Goal: Task Accomplishment & Management: Complete application form

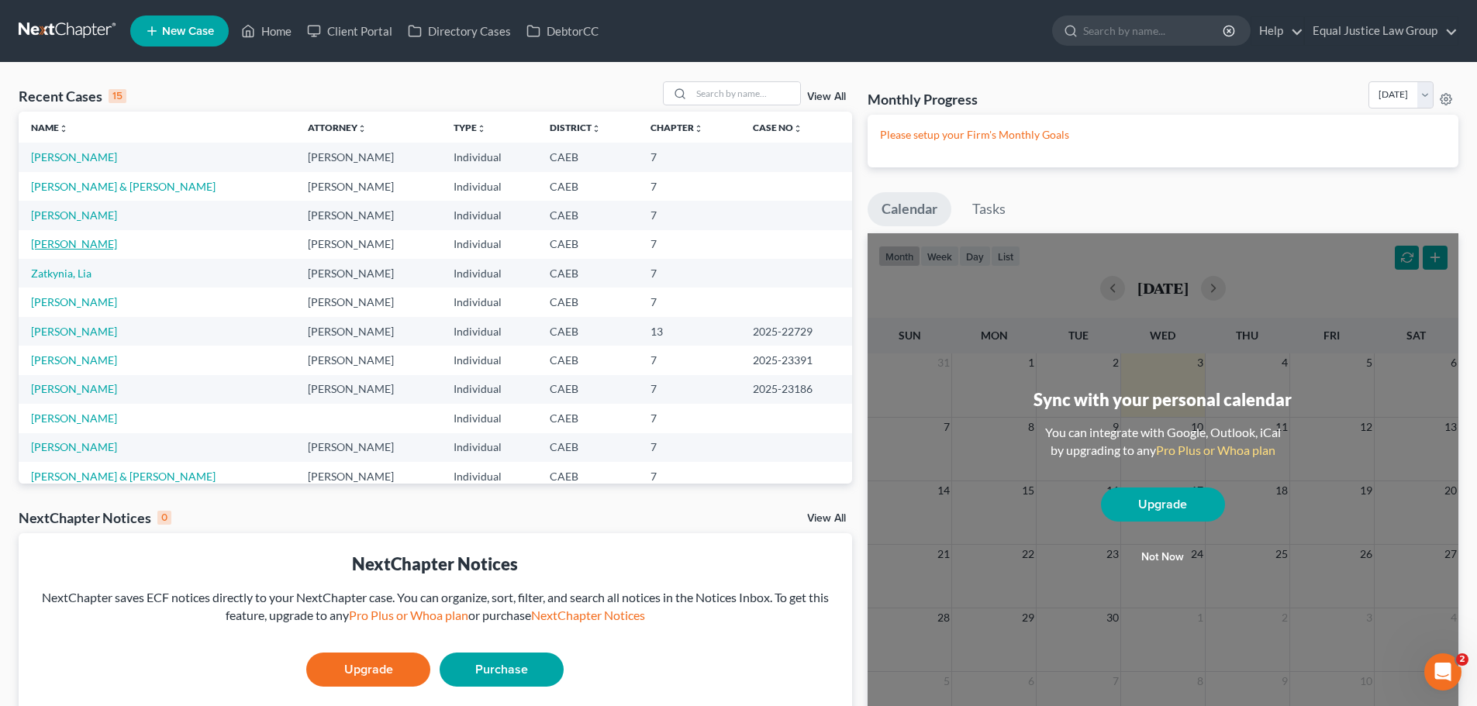
click at [60, 242] on link "[PERSON_NAME]" at bounding box center [74, 243] width 86 height 13
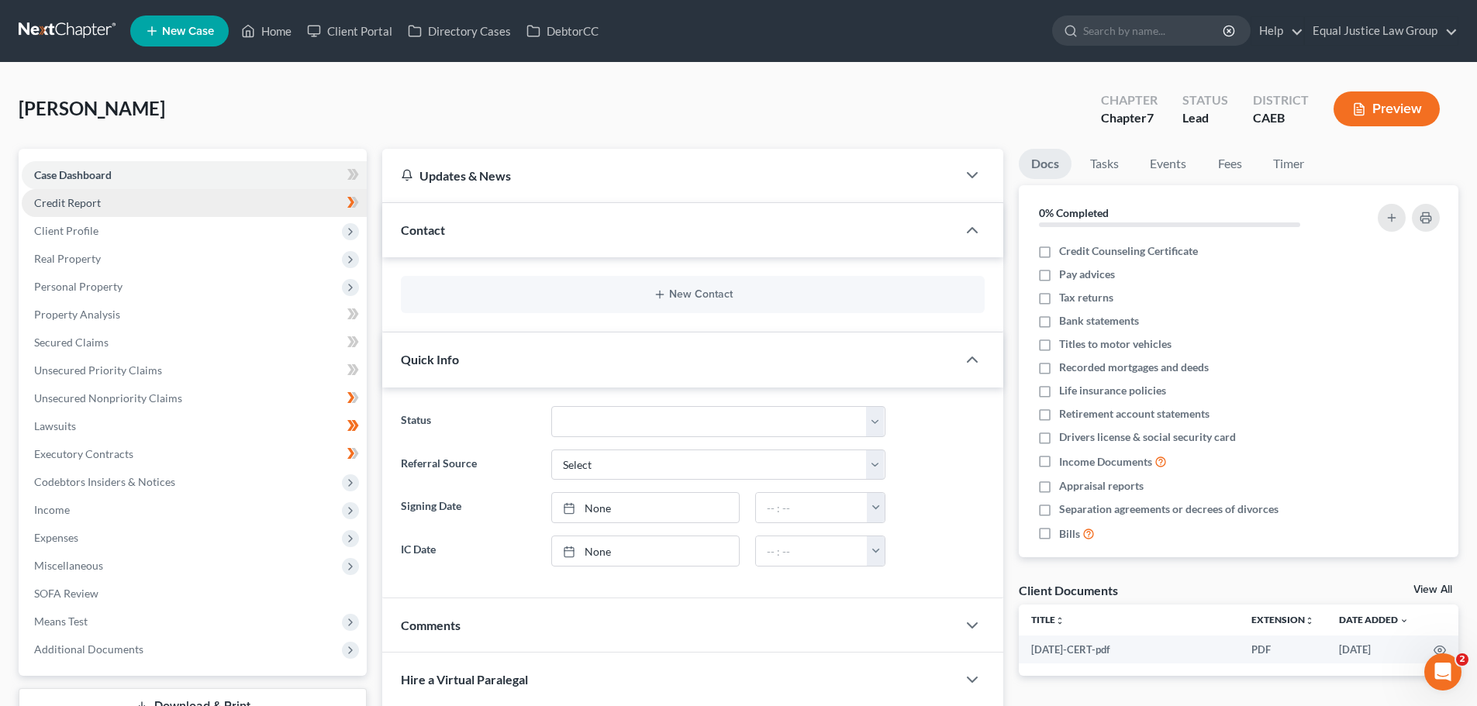
click at [93, 201] on span "Credit Report" at bounding box center [67, 202] width 67 height 13
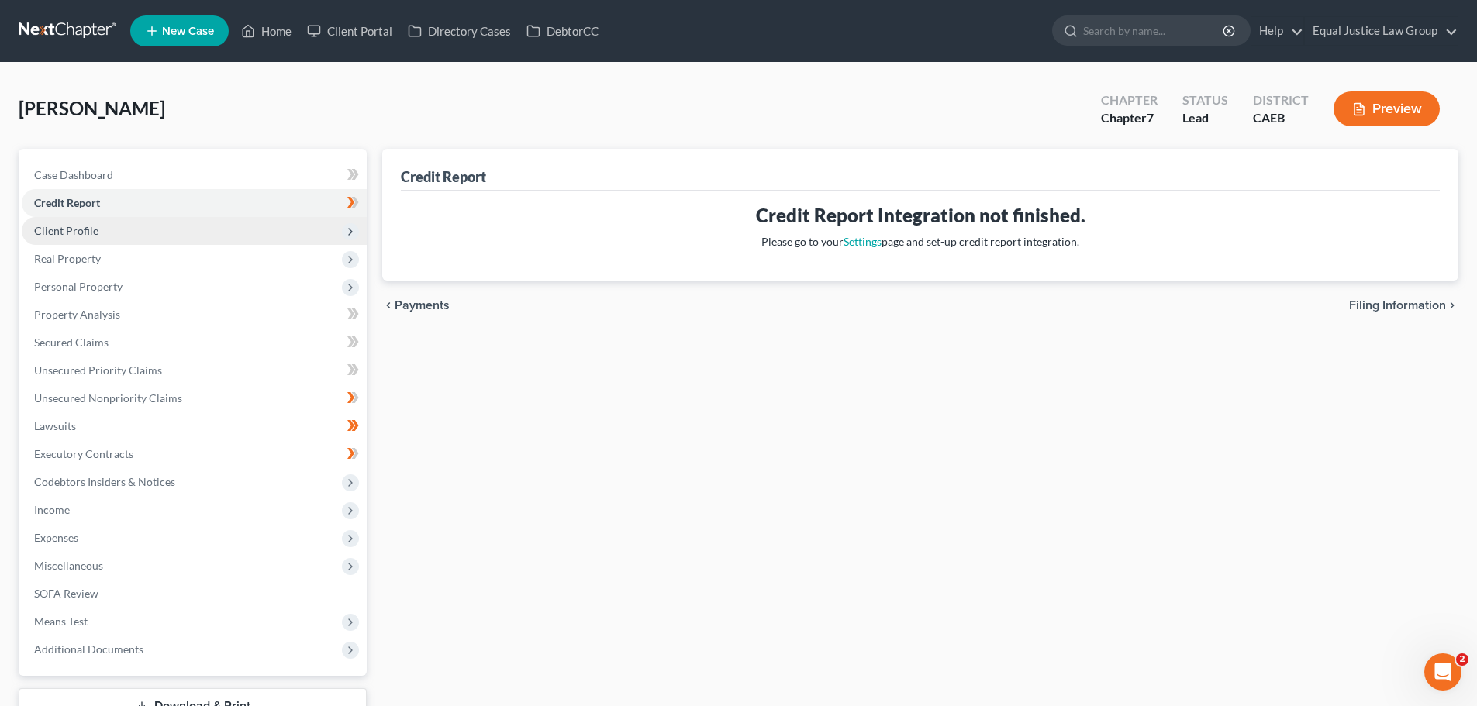
click at [101, 229] on span "Client Profile" at bounding box center [194, 231] width 345 height 28
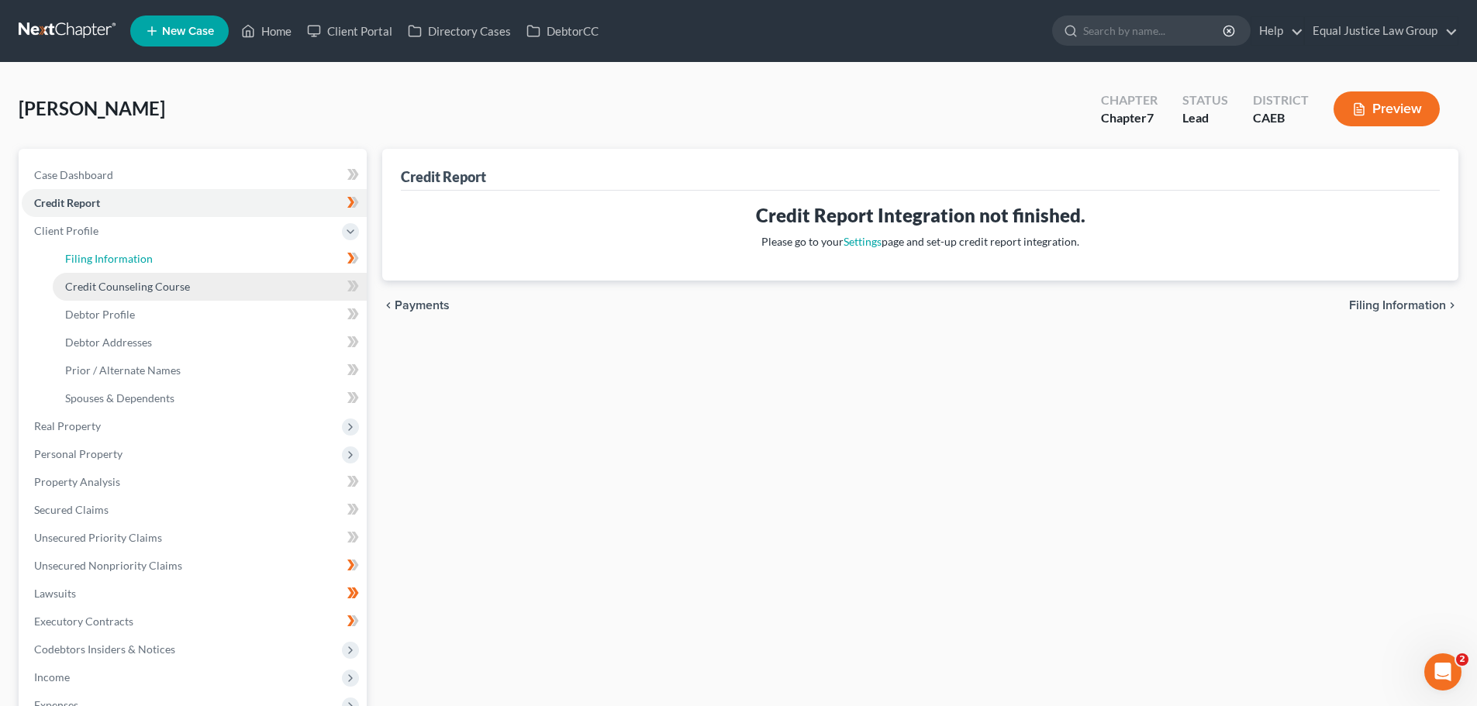
click at [139, 259] on span "Filing Information" at bounding box center [109, 258] width 88 height 13
select select "1"
select select "0"
select select "4"
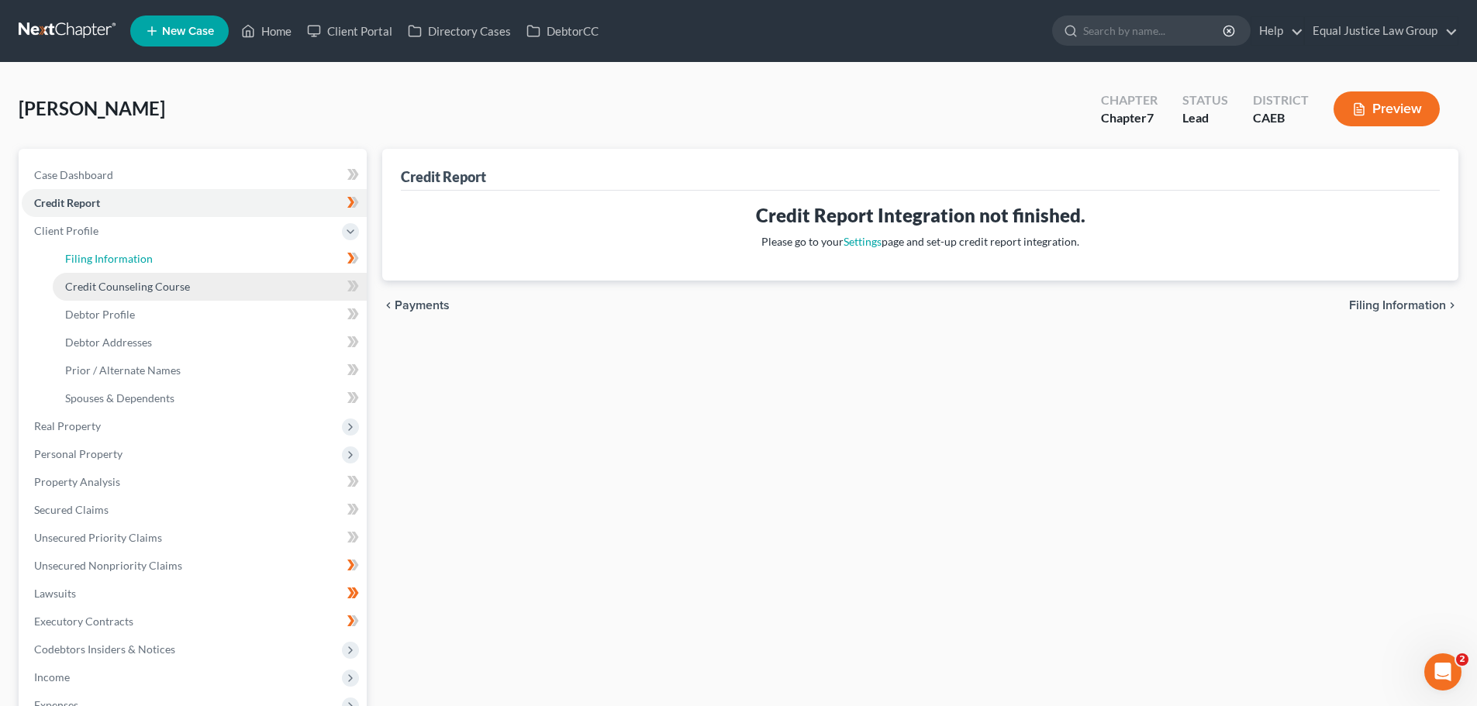
select select "0"
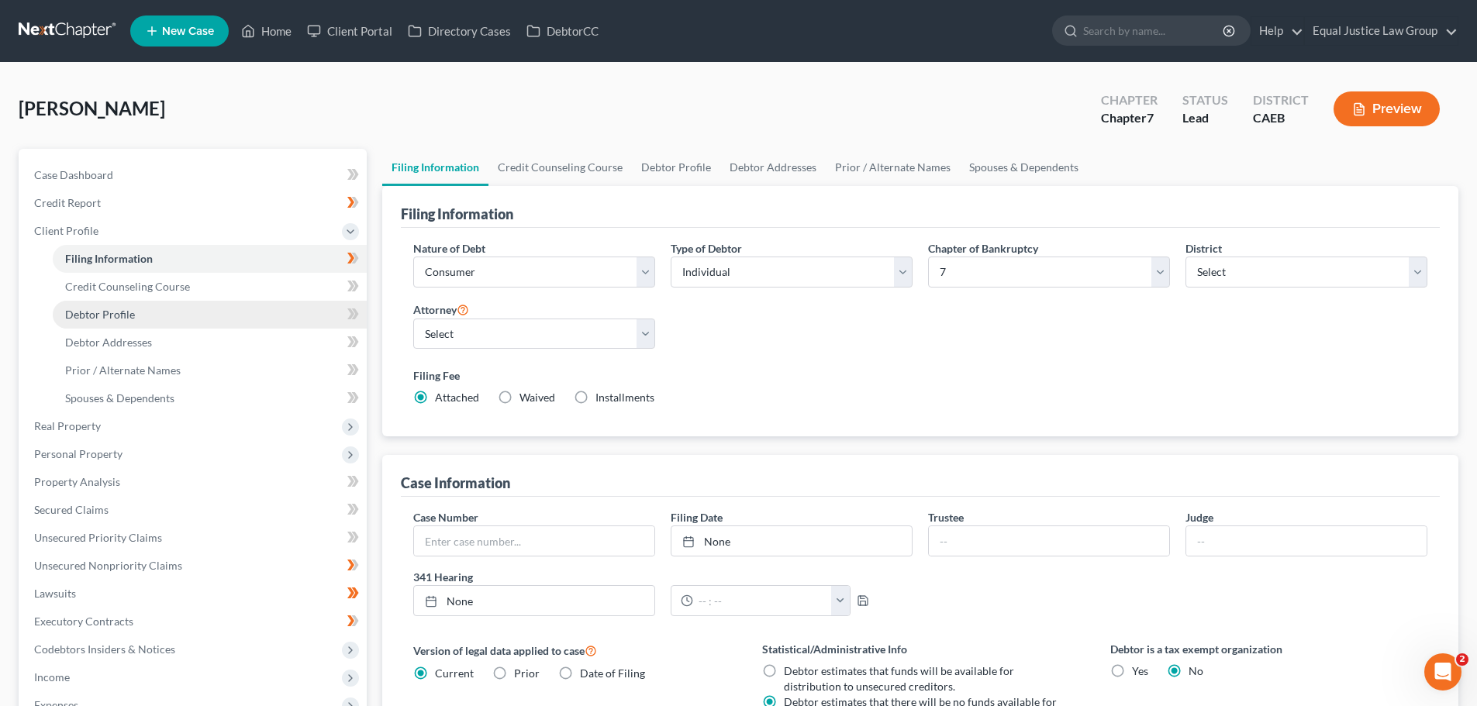
drag, startPoint x: 127, startPoint y: 312, endPoint x: 313, endPoint y: 294, distance: 186.9
click at [126, 312] on span "Debtor Profile" at bounding box center [100, 314] width 70 height 13
select select "1"
select select "3"
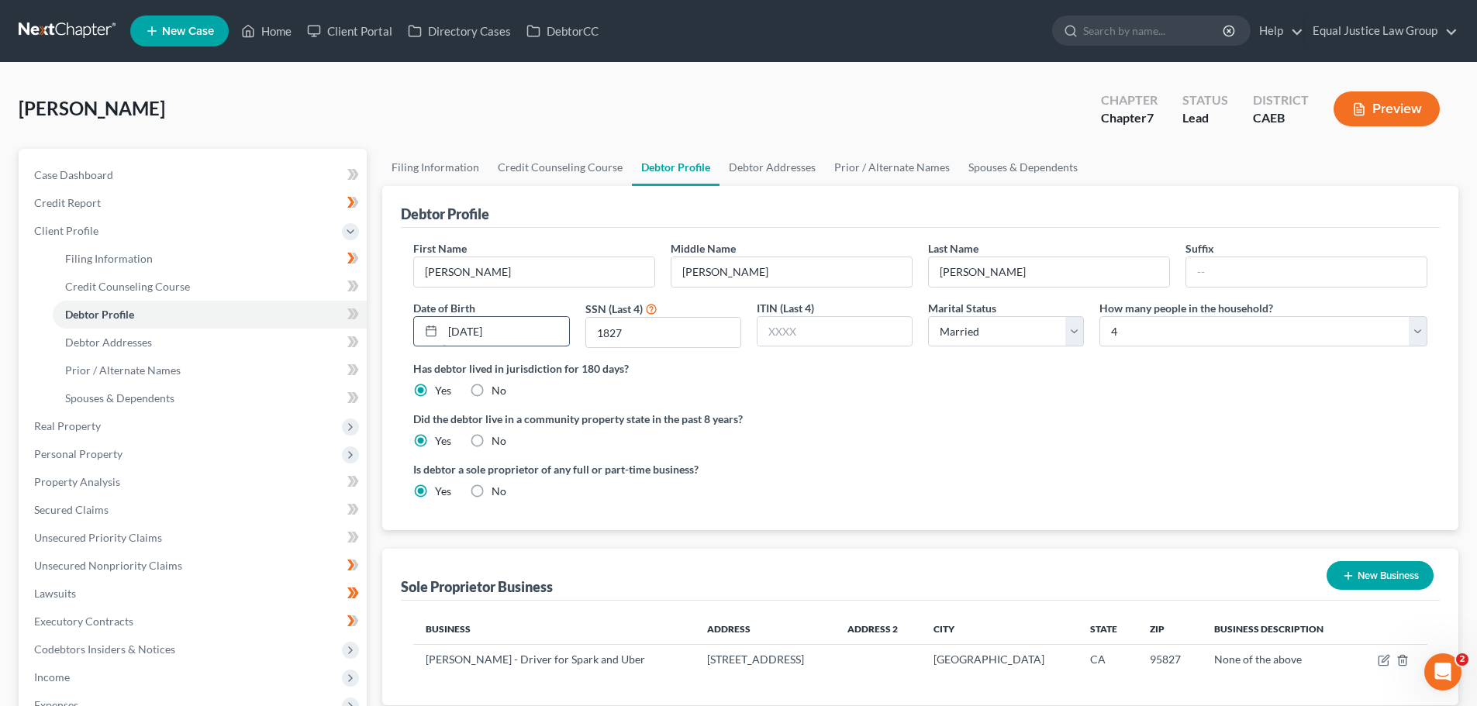
click at [546, 334] on input "[DATE]" at bounding box center [506, 331] width 126 height 29
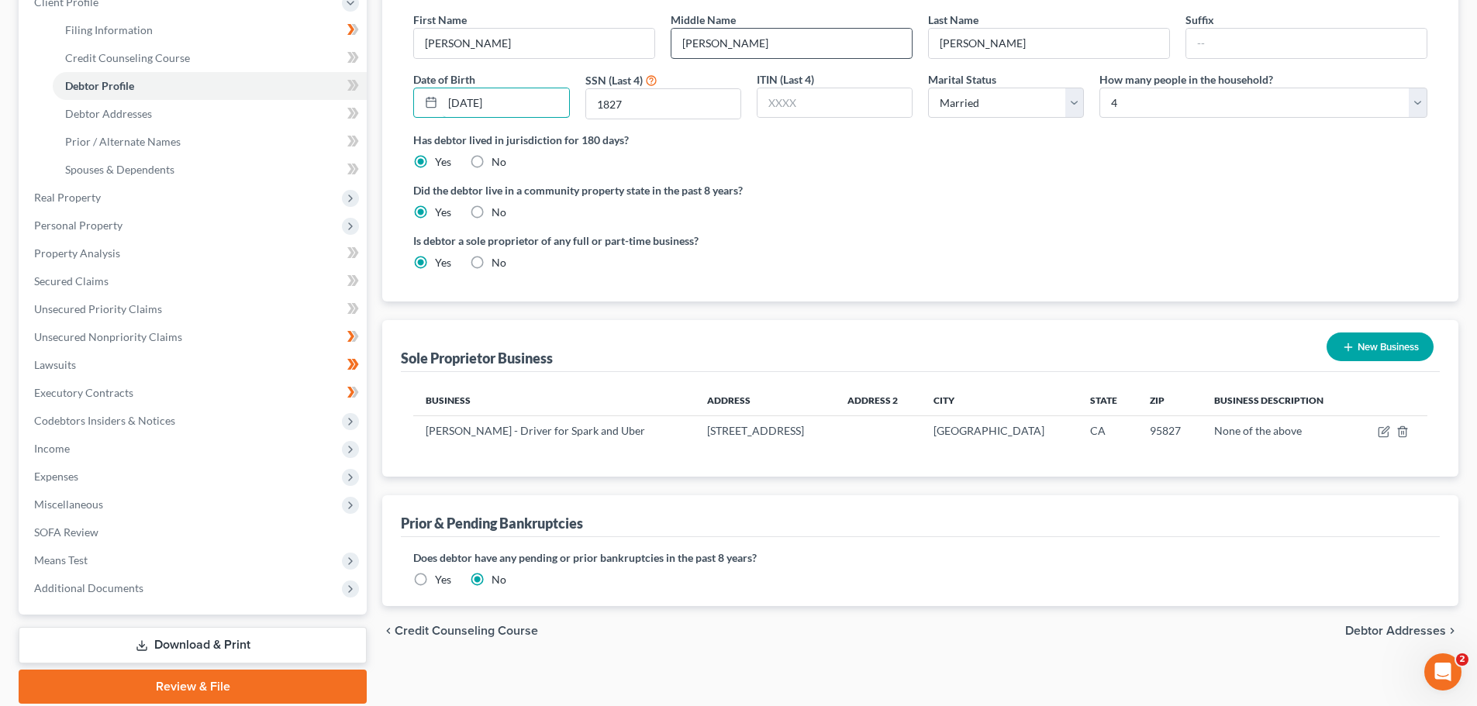
scroll to position [233, 0]
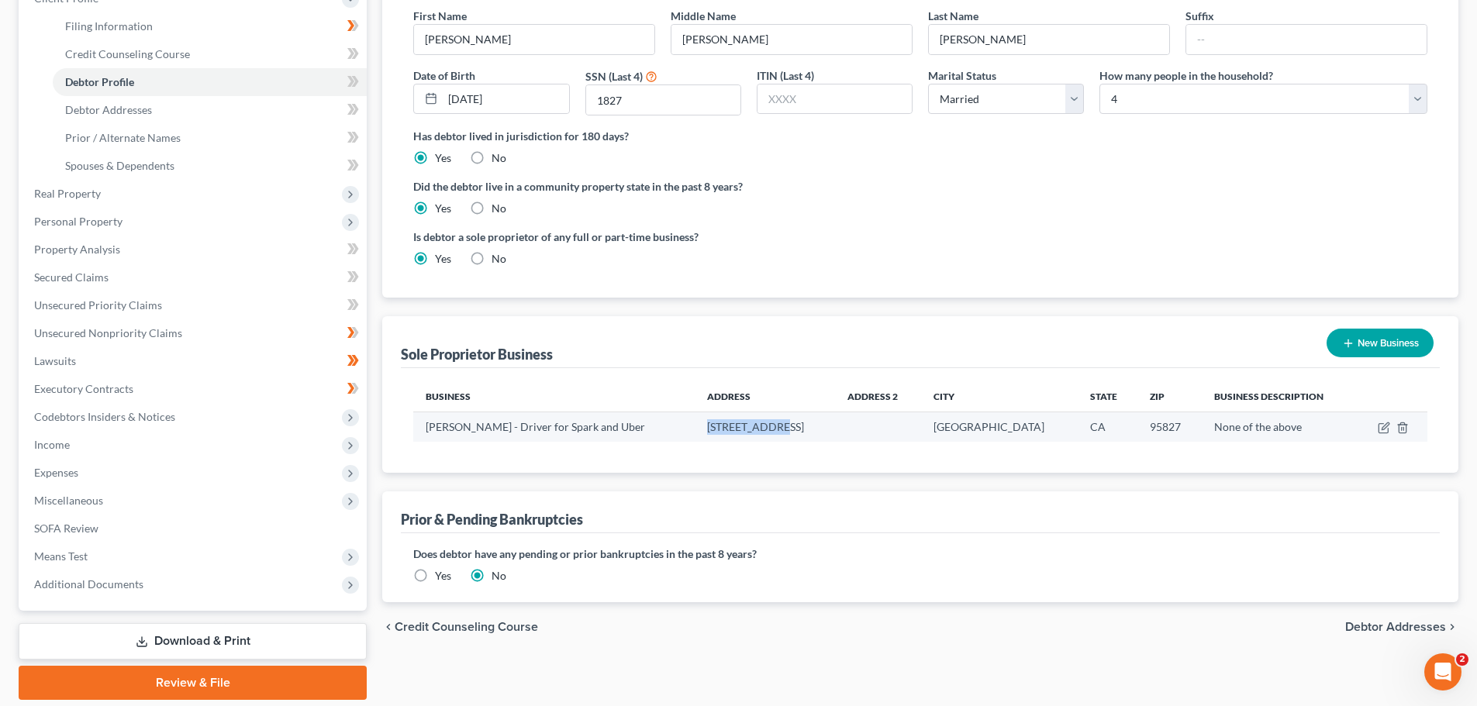
drag, startPoint x: 717, startPoint y: 426, endPoint x: 794, endPoint y: 426, distance: 77.5
click at [794, 426] on td "[STREET_ADDRESS]" at bounding box center [764, 426] width 140 height 29
copy td "[STREET_ADDRESS]"
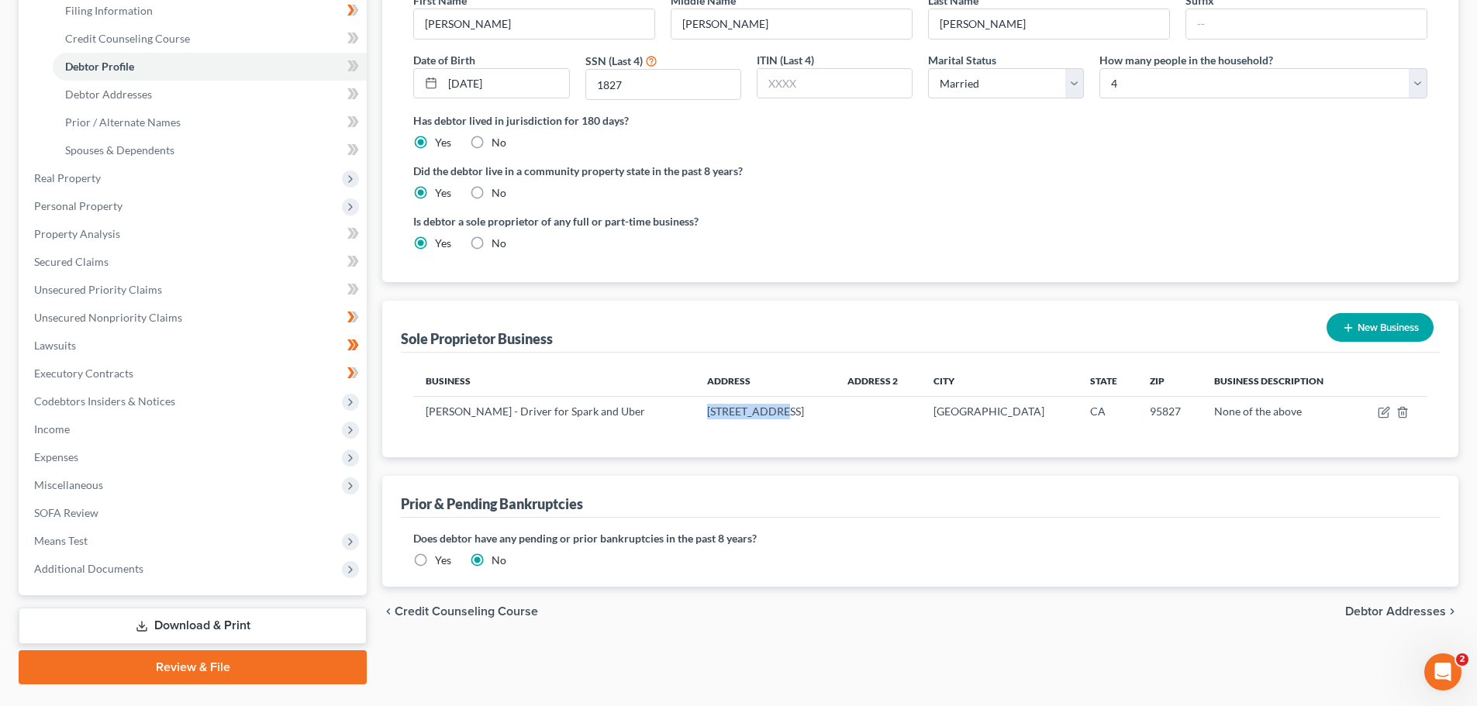
scroll to position [285, 0]
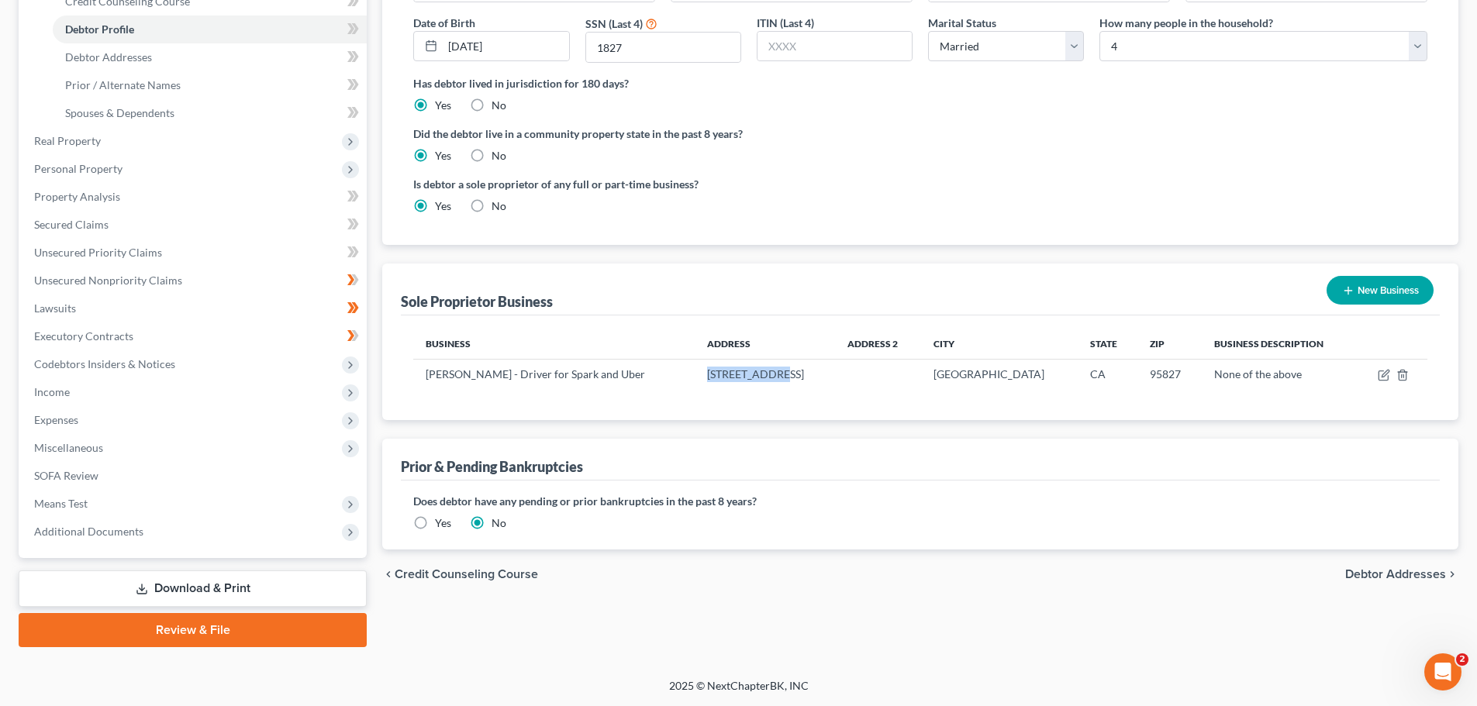
drag, startPoint x: 1402, startPoint y: 577, endPoint x: 1303, endPoint y: 572, distance: 99.3
click at [1402, 577] on span "Debtor Addresses" at bounding box center [1395, 574] width 101 height 12
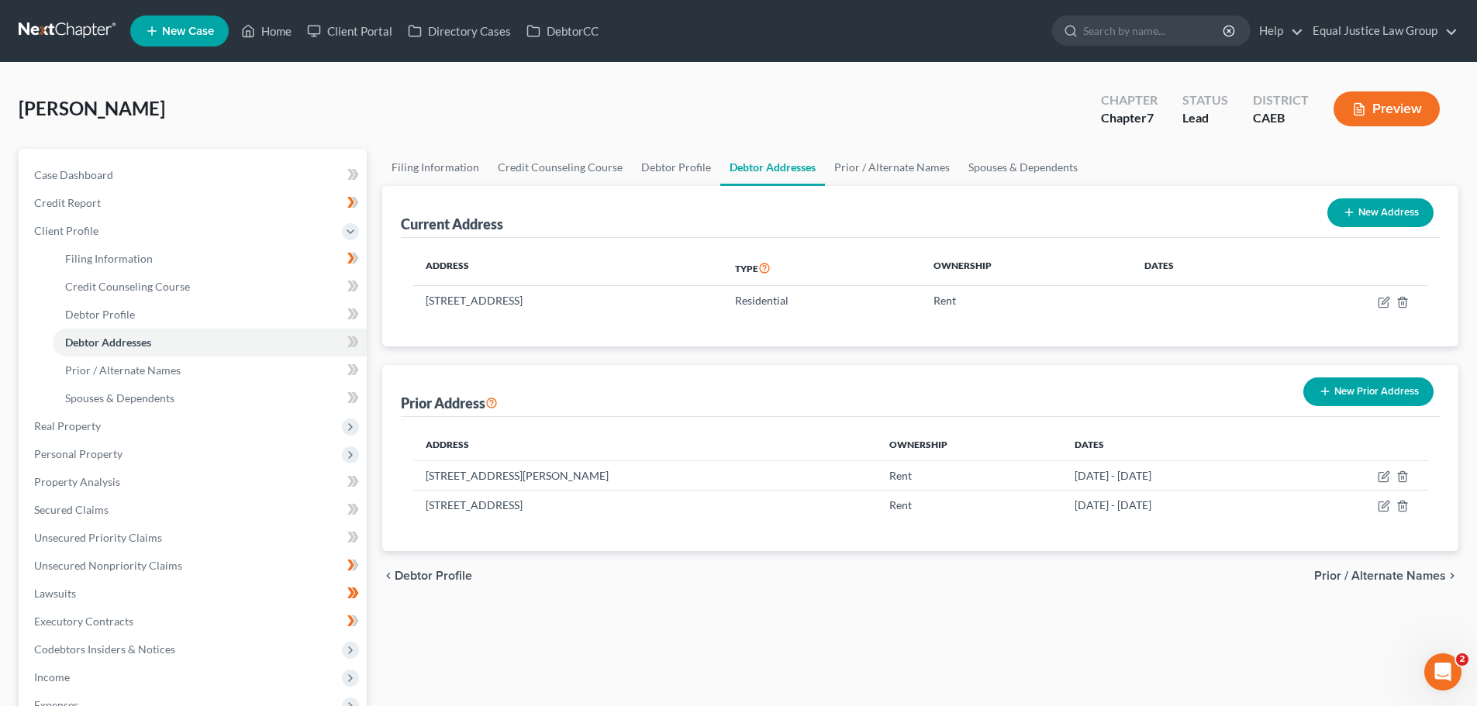
click at [1401, 581] on span "Prior / Alternate Names" at bounding box center [1380, 576] width 132 height 12
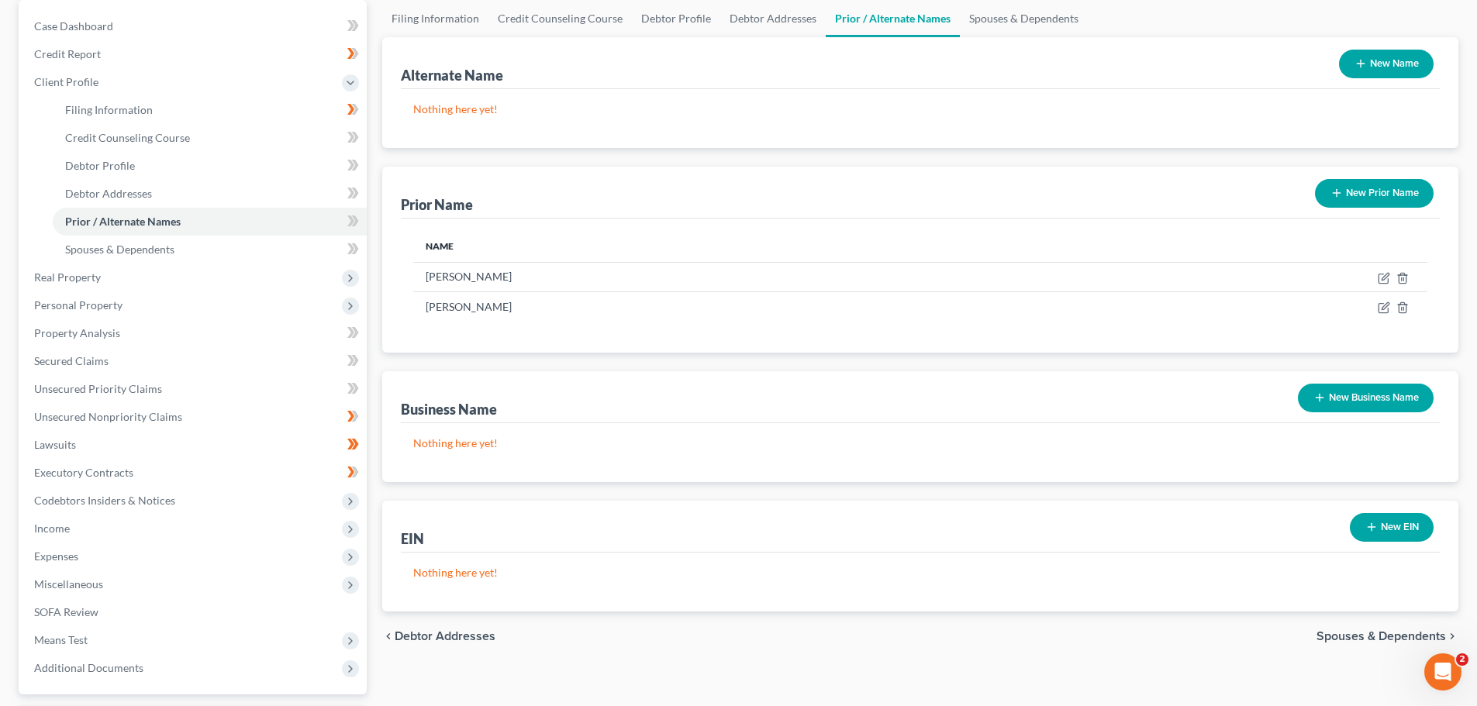
scroll to position [155, 0]
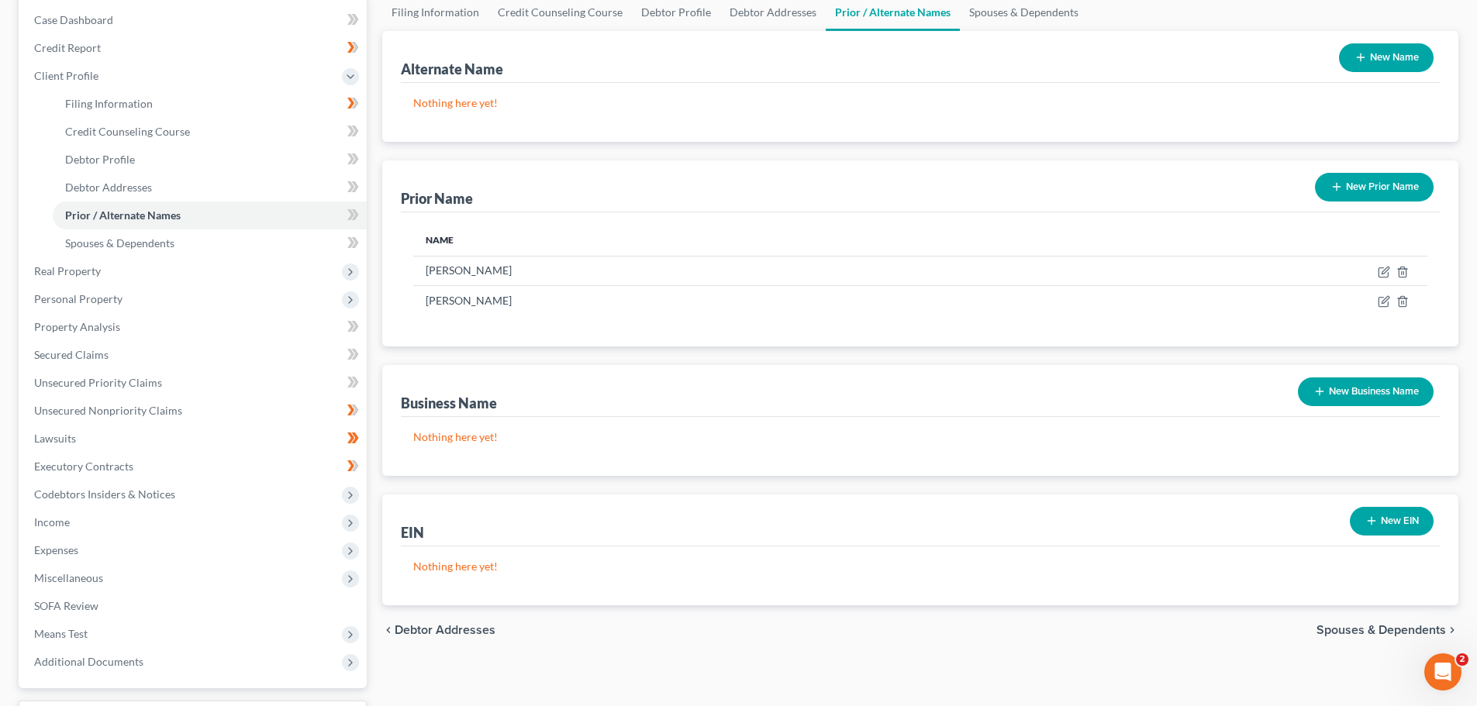
click at [431, 624] on span "Debtor Addresses" at bounding box center [445, 630] width 101 height 12
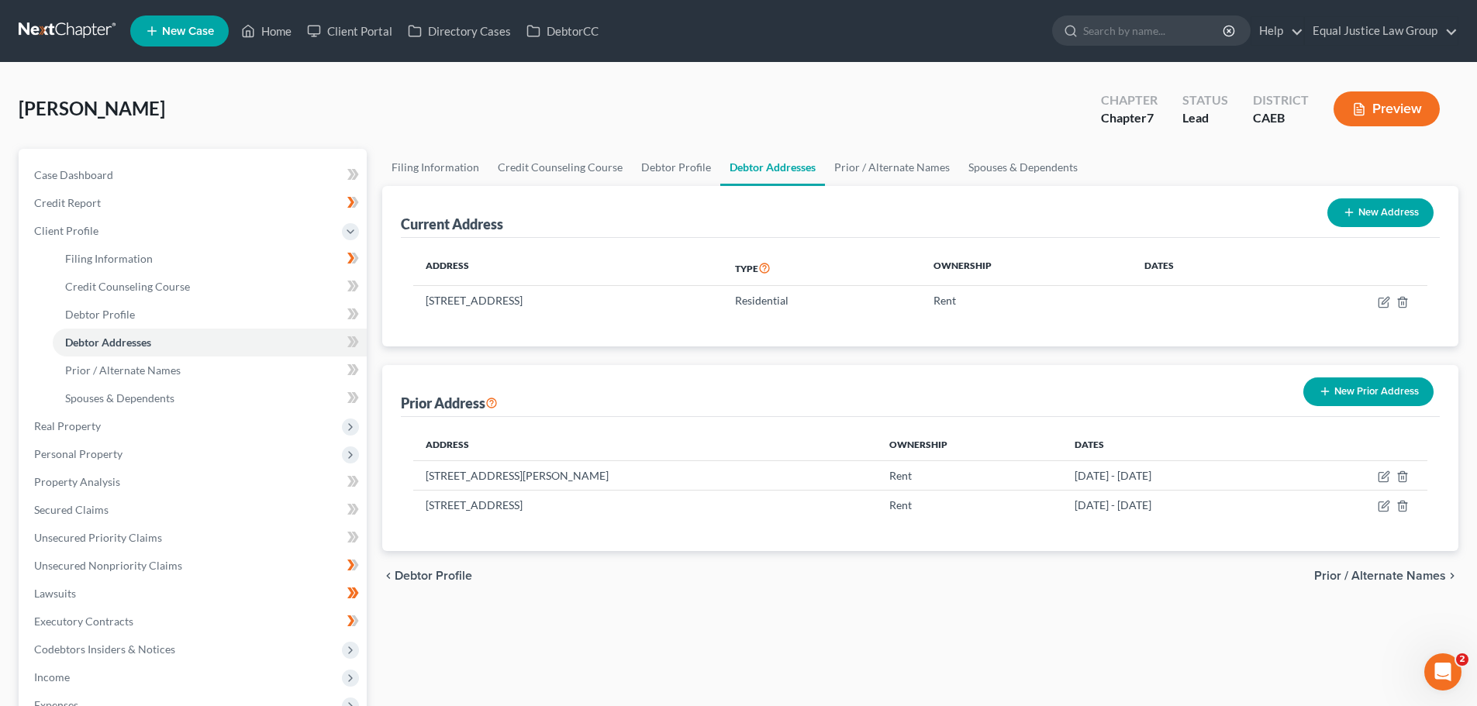
click at [1363, 575] on span "Prior / Alternate Names" at bounding box center [1380, 576] width 132 height 12
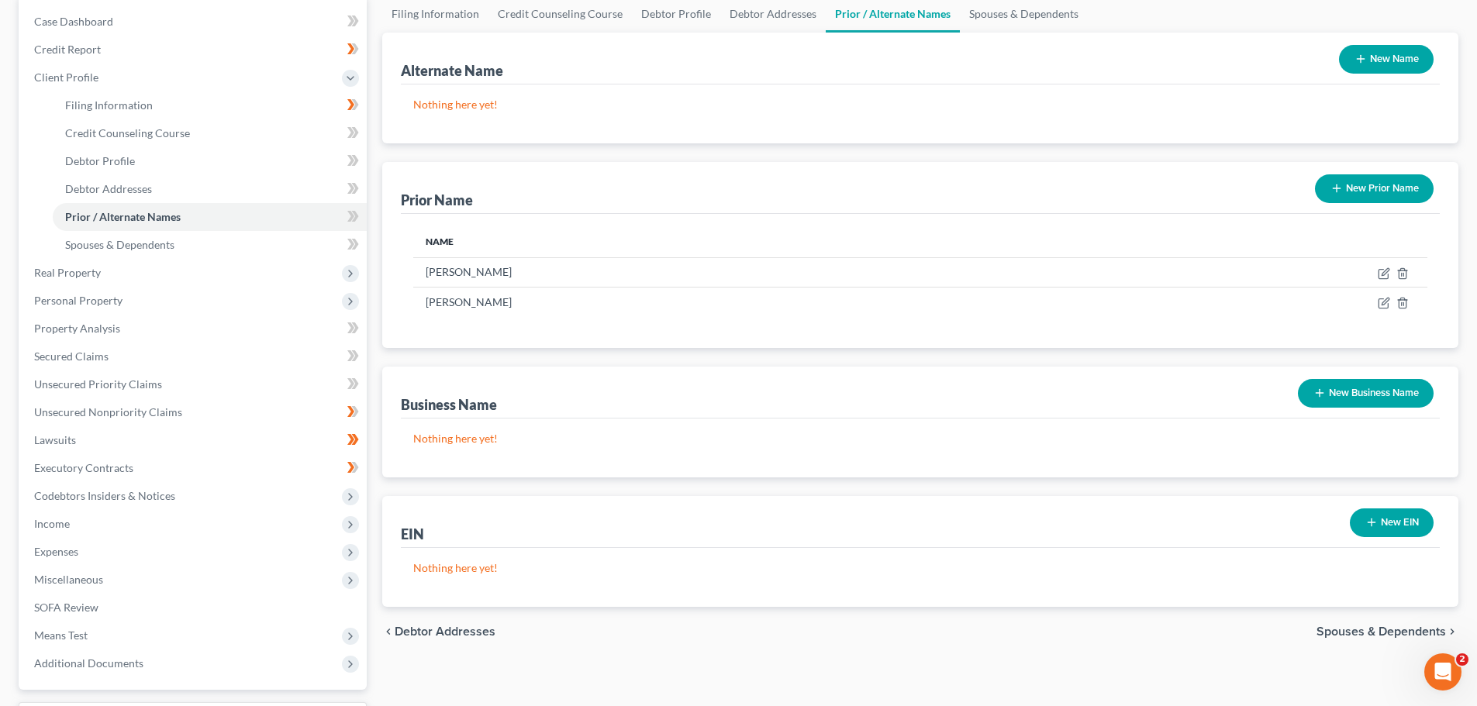
scroll to position [155, 0]
click at [425, 629] on span "Debtor Addresses" at bounding box center [445, 630] width 101 height 12
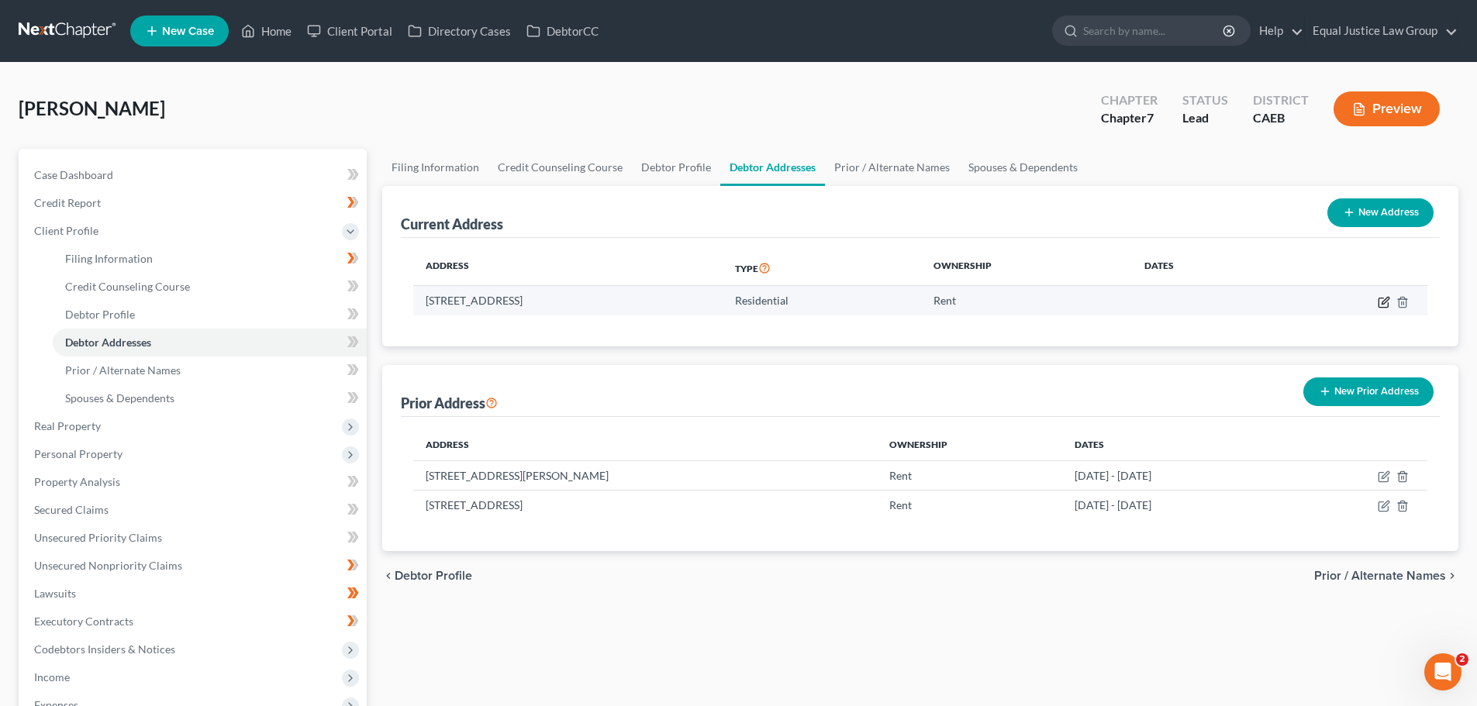
click at [1382, 298] on icon "button" at bounding box center [1383, 302] width 12 height 12
select select "4"
select select "0"
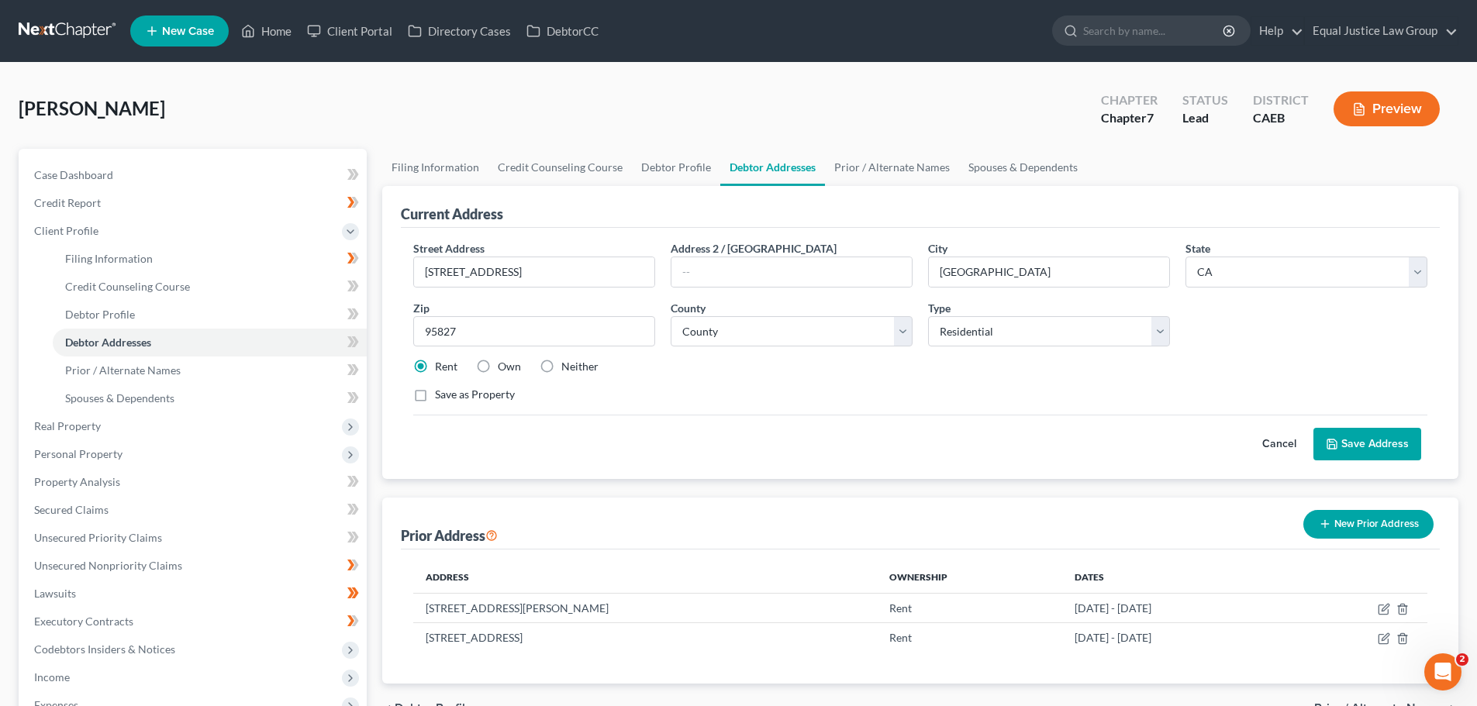
click at [561, 363] on label "Neither" at bounding box center [579, 367] width 37 height 16
click at [567, 363] on input "Neither" at bounding box center [572, 364] width 10 height 10
radio input "true"
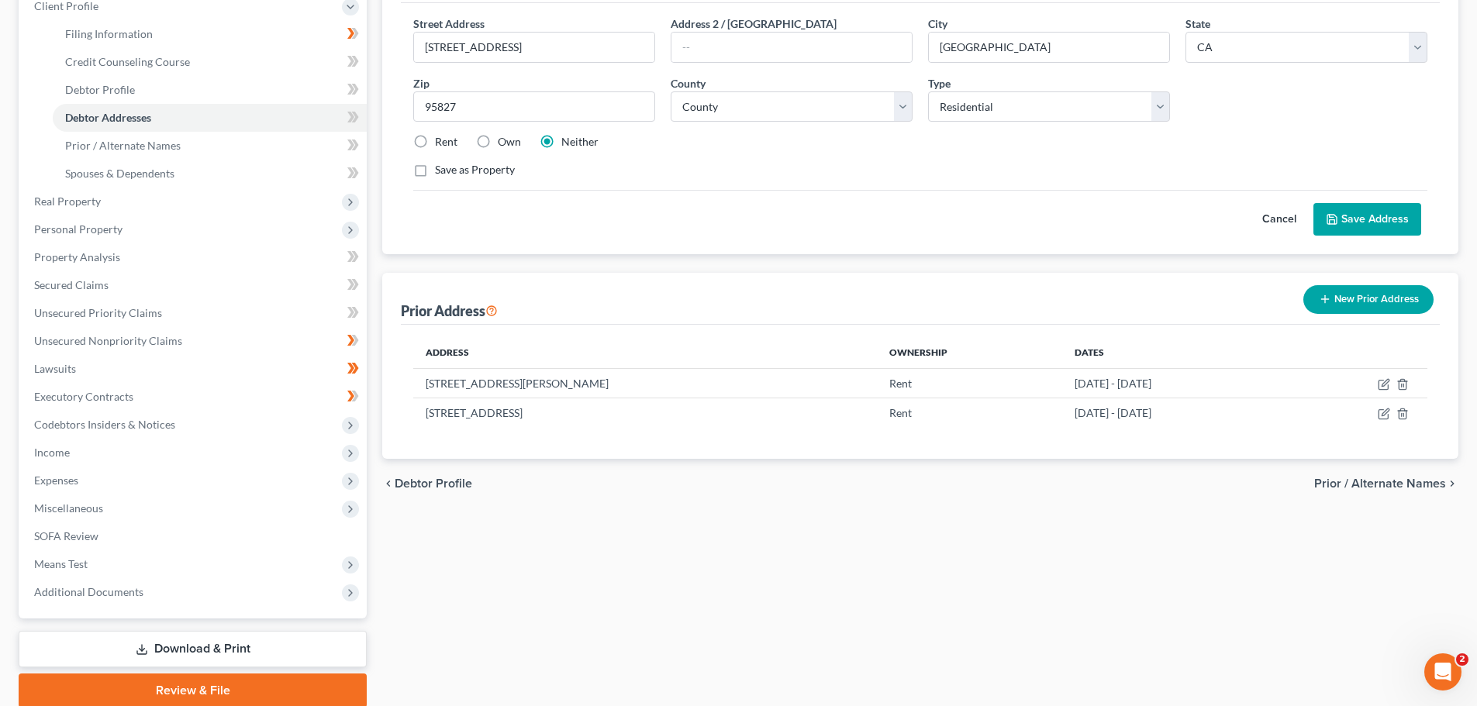
scroll to position [233, 0]
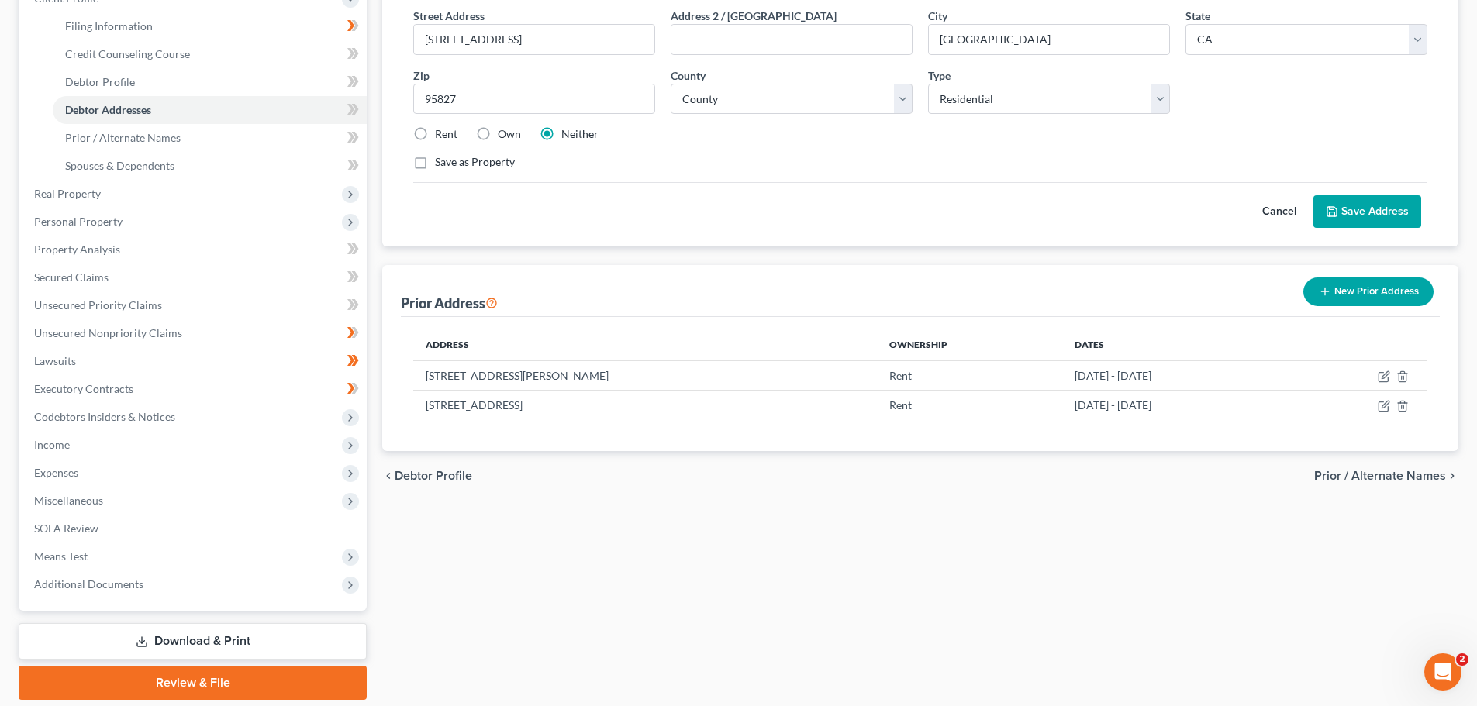
click at [1353, 213] on button "Save Address" at bounding box center [1367, 211] width 108 height 33
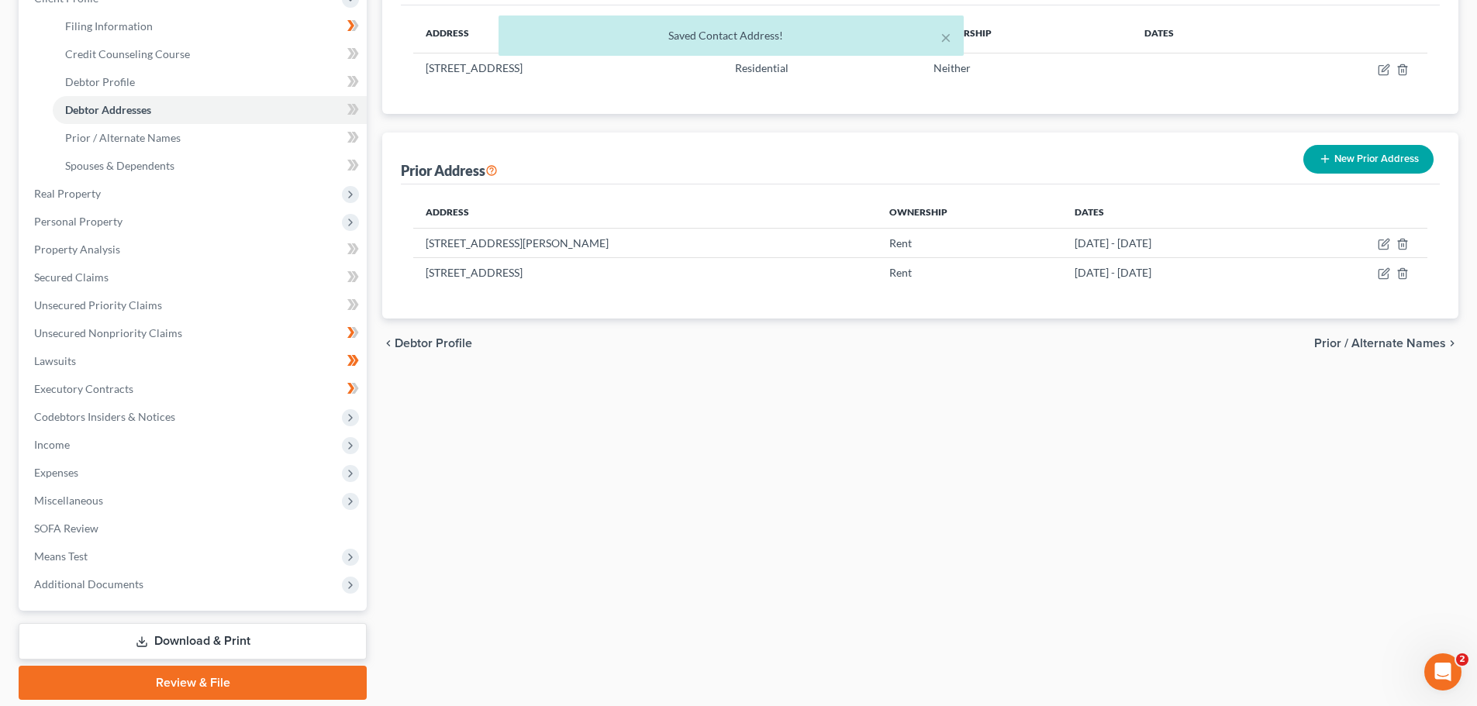
click at [1388, 344] on span "Prior / Alternate Names" at bounding box center [1380, 343] width 132 height 12
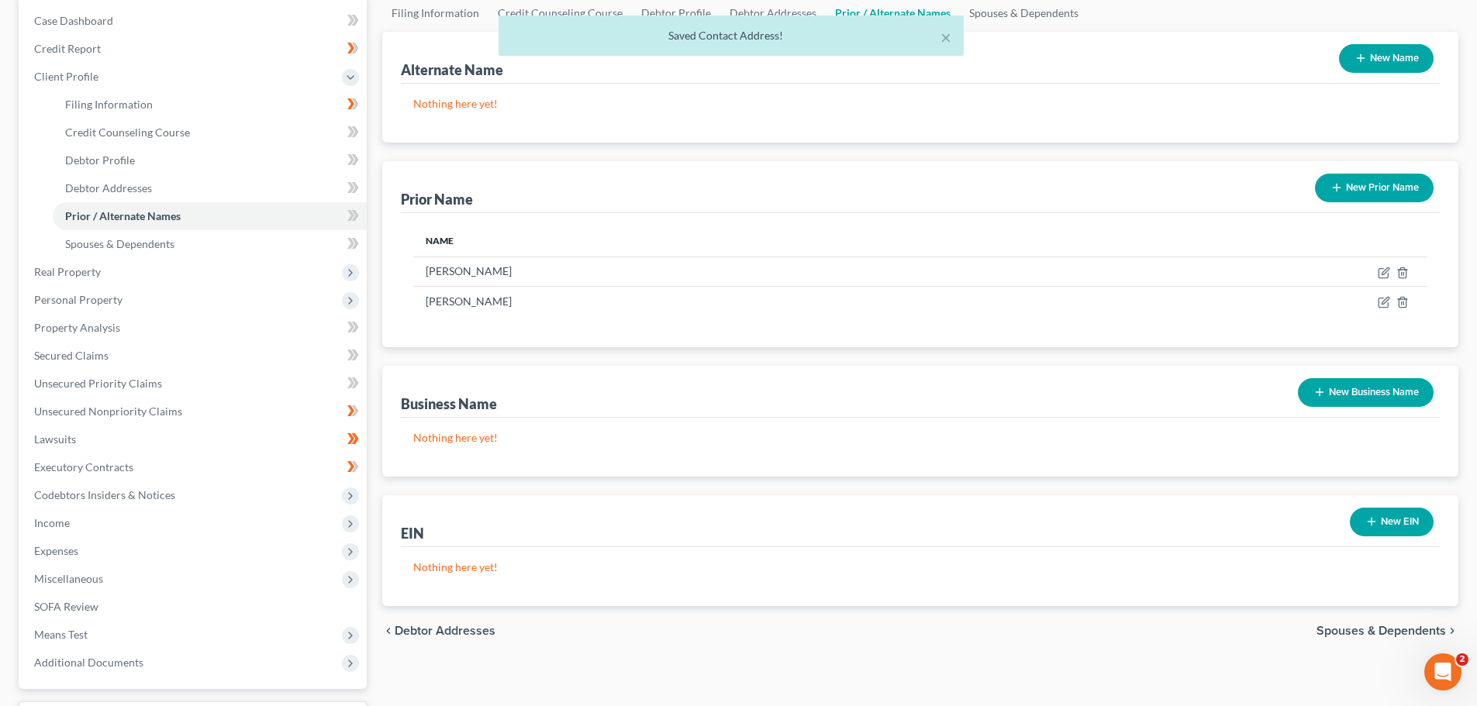
scroll to position [155, 0]
click at [1354, 629] on span "Spouses & Dependents" at bounding box center [1380, 630] width 129 height 12
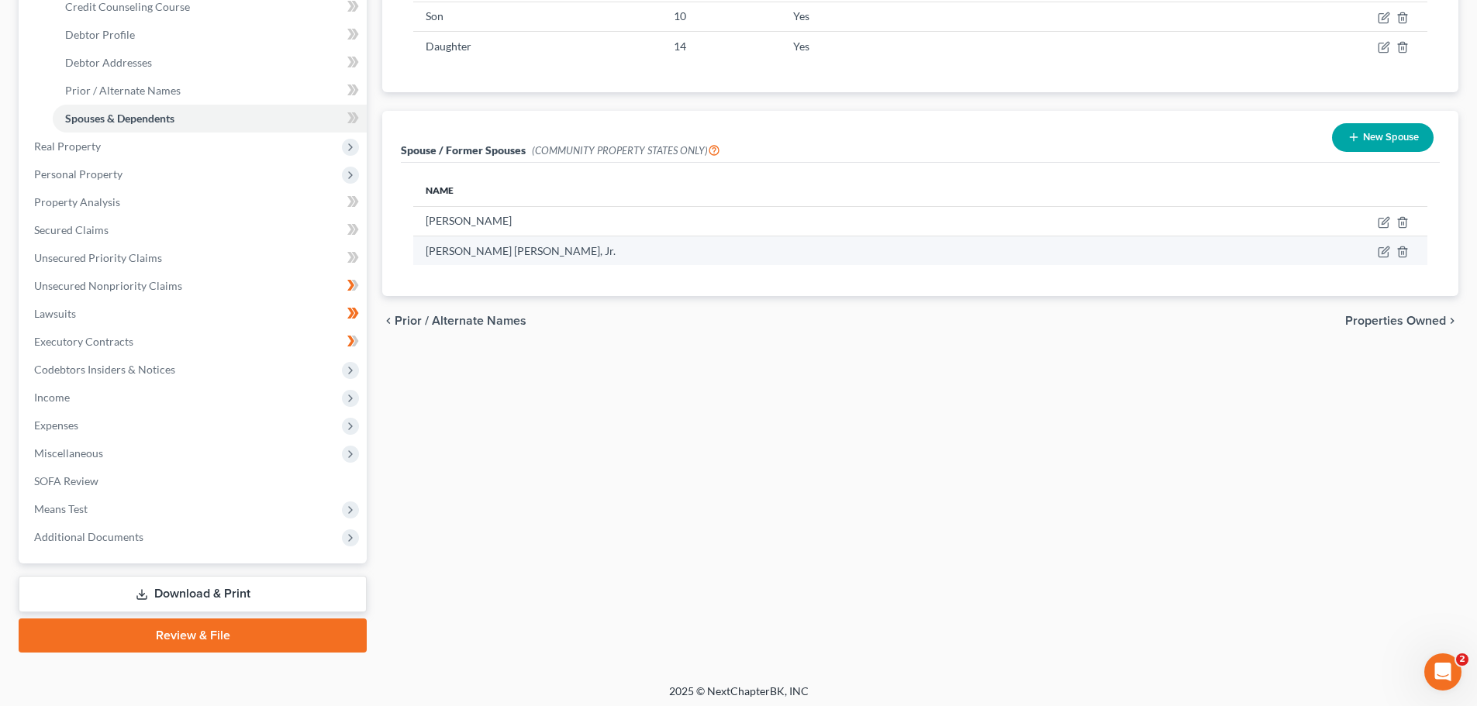
scroll to position [285, 0]
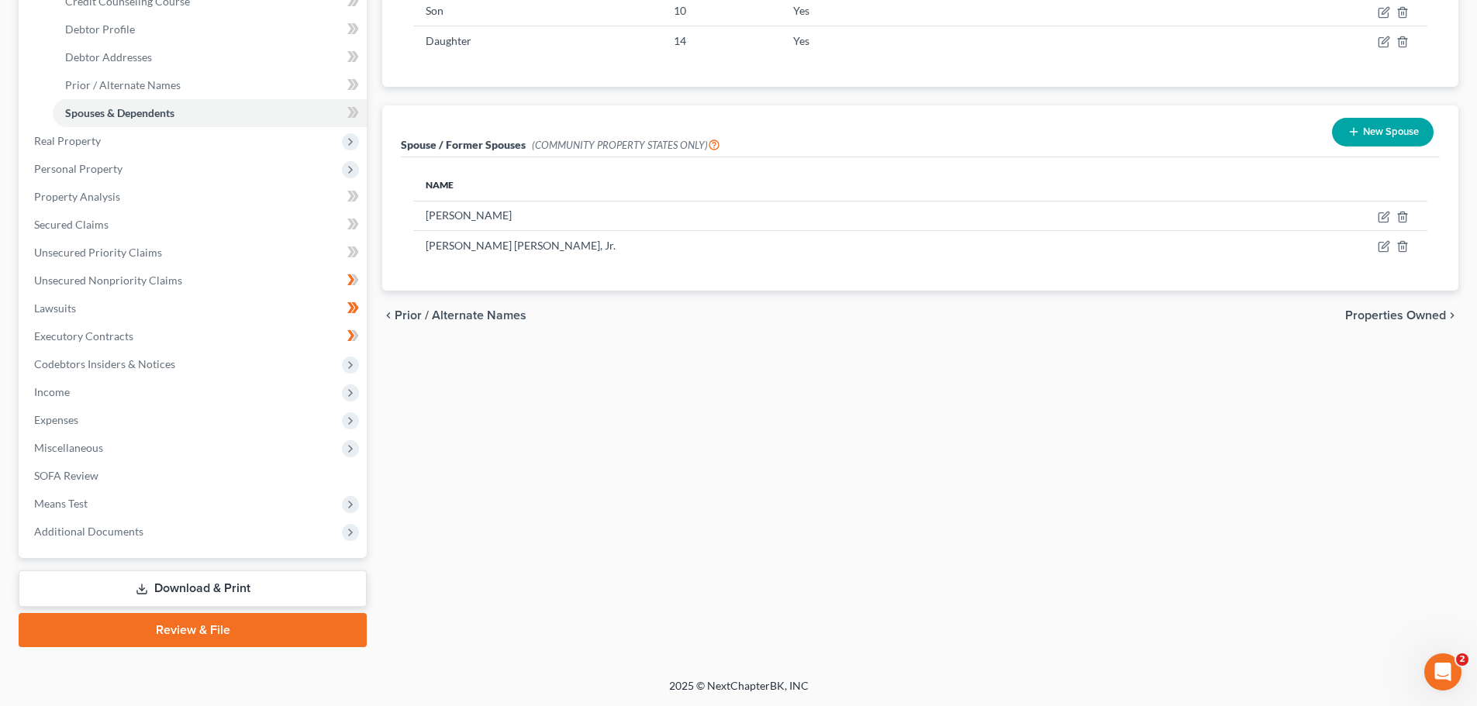
click at [1379, 319] on span "Properties Owned" at bounding box center [1395, 315] width 101 height 12
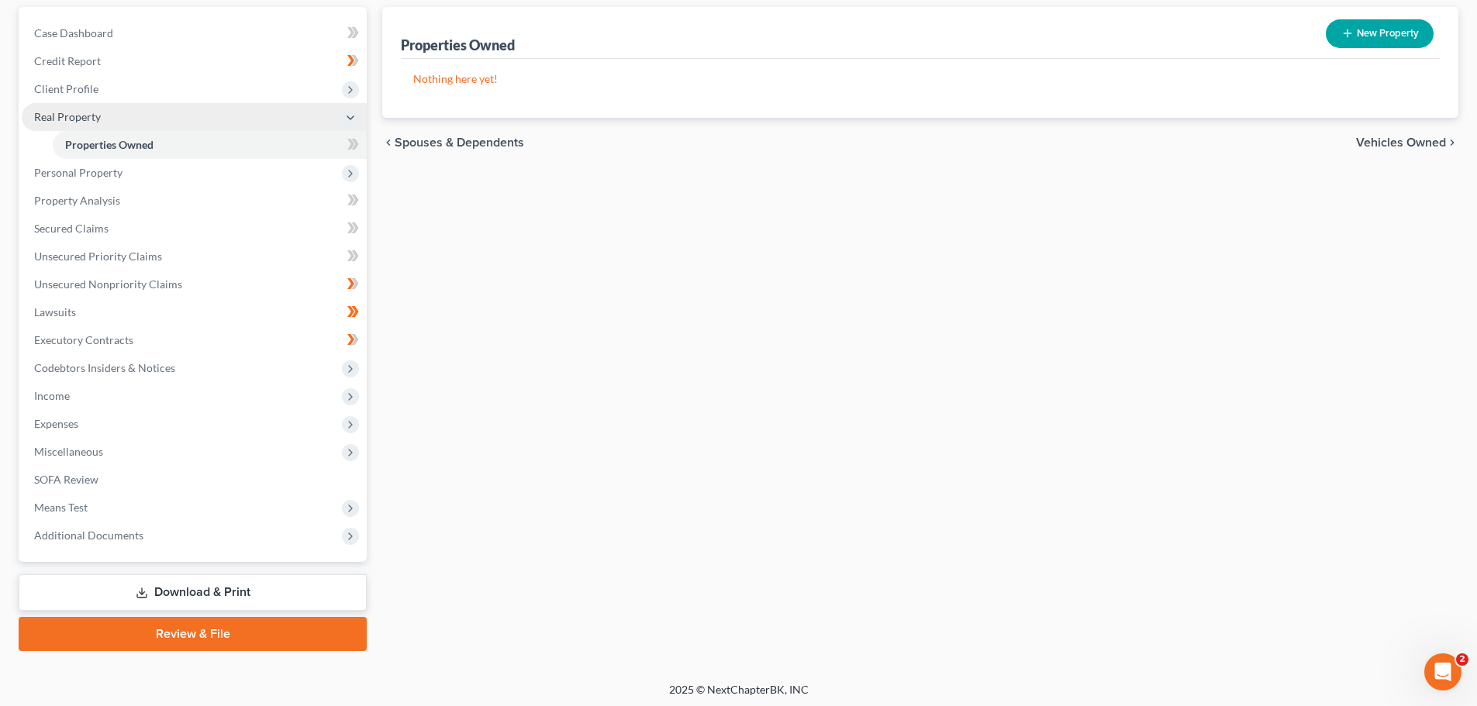
scroll to position [146, 0]
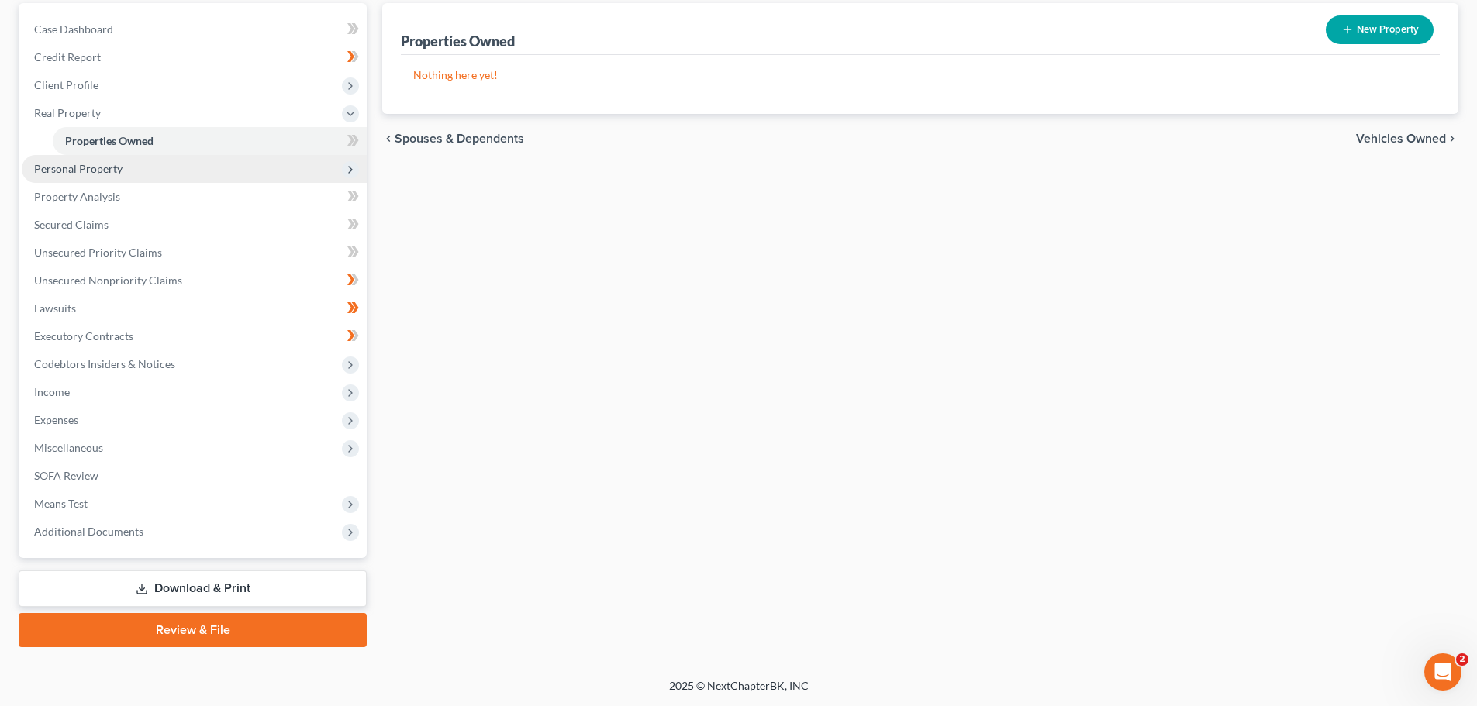
click at [90, 174] on span "Personal Property" at bounding box center [78, 168] width 88 height 13
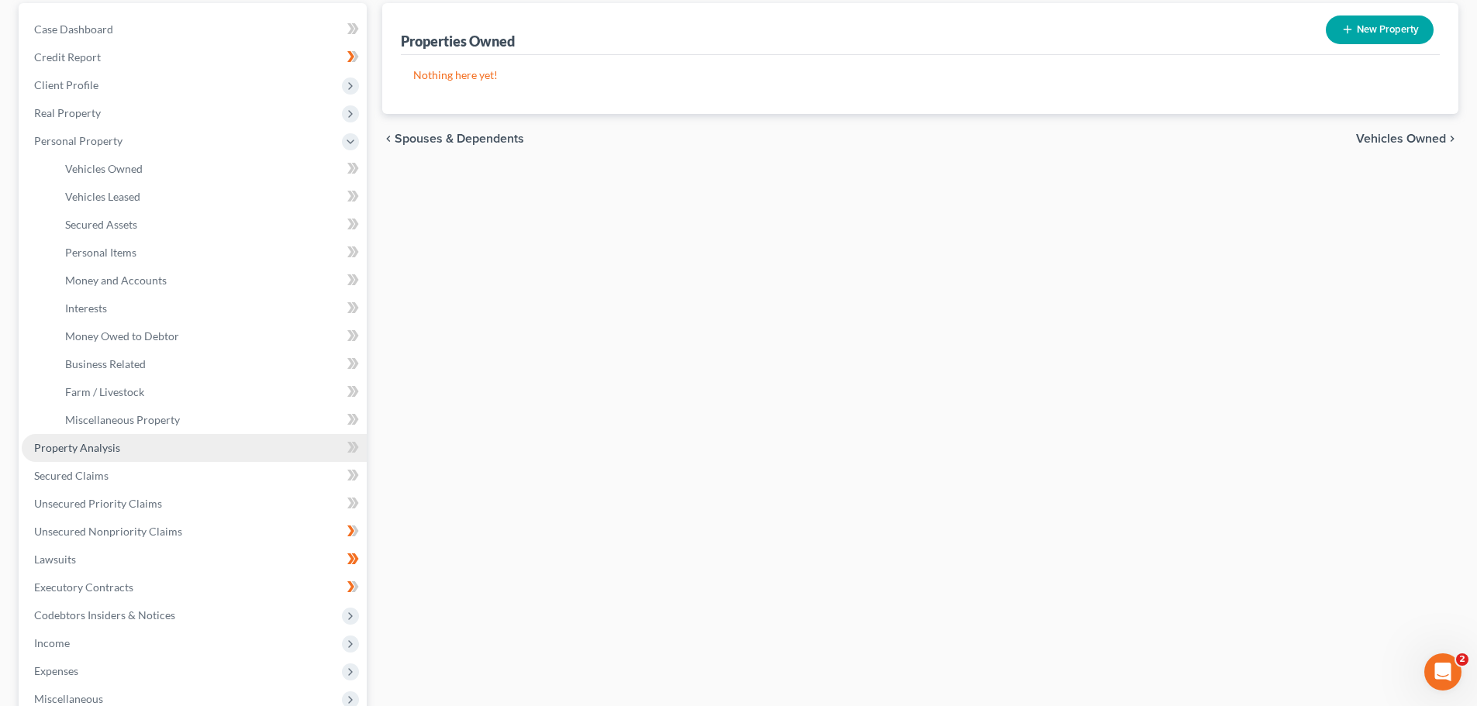
click at [106, 440] on link "Property Analysis" at bounding box center [194, 448] width 345 height 28
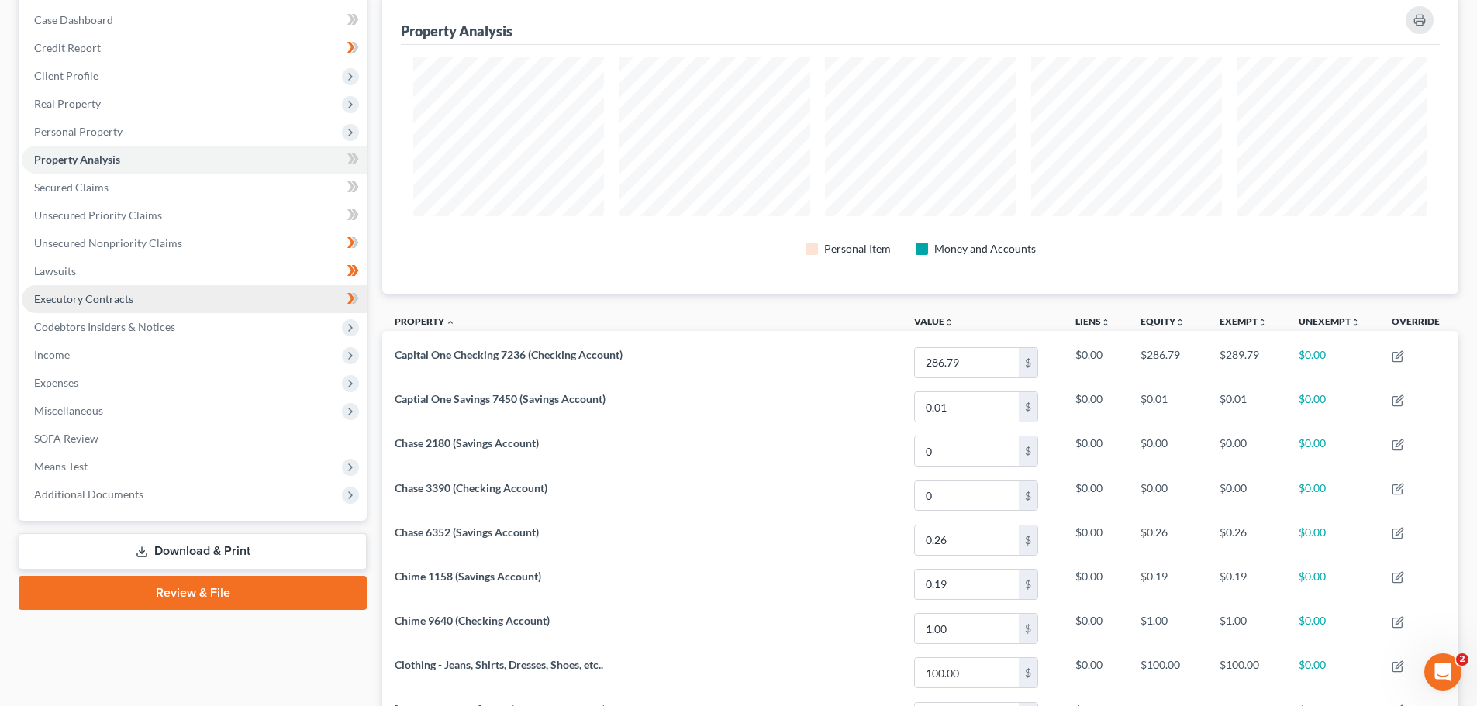
click at [87, 303] on span "Executory Contracts" at bounding box center [83, 298] width 99 height 13
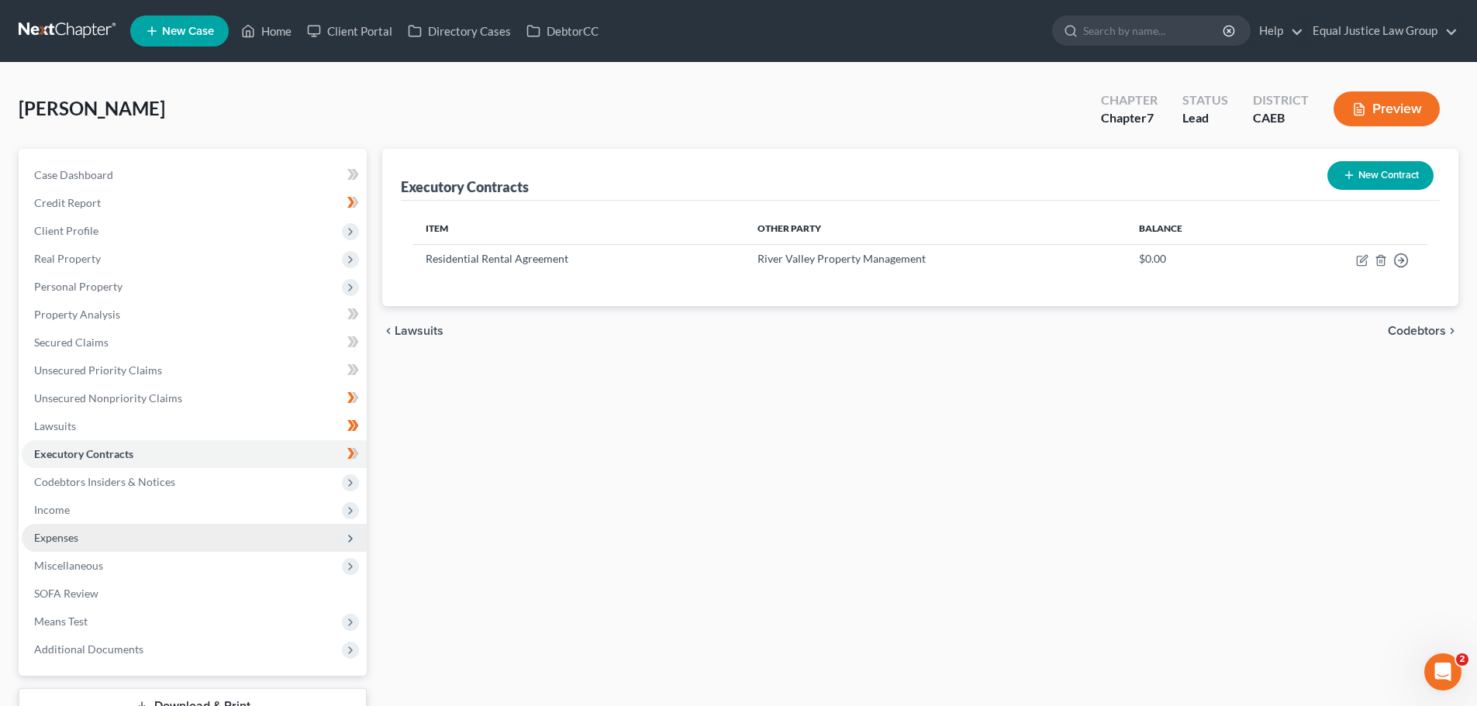
click at [60, 531] on span "Expenses" at bounding box center [56, 537] width 44 height 13
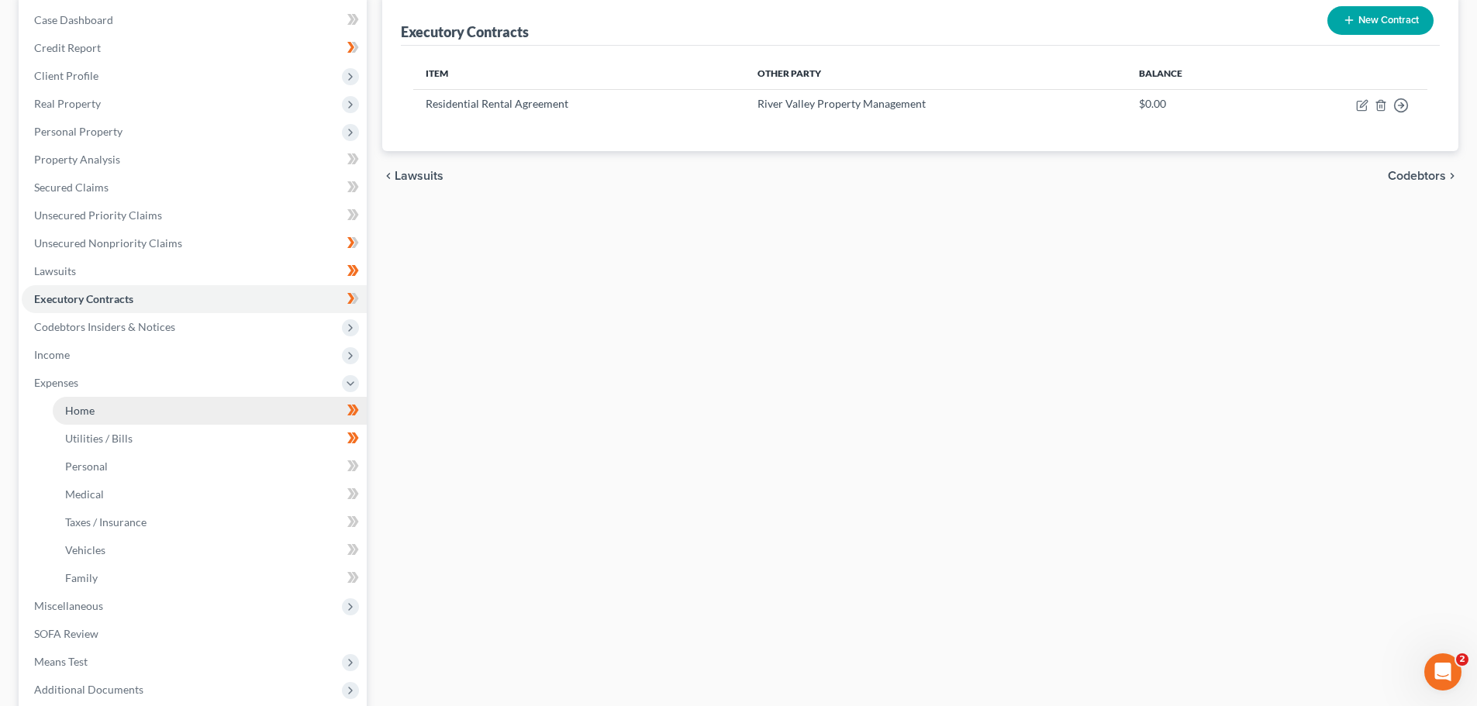
click at [91, 420] on link "Home" at bounding box center [210, 411] width 314 height 28
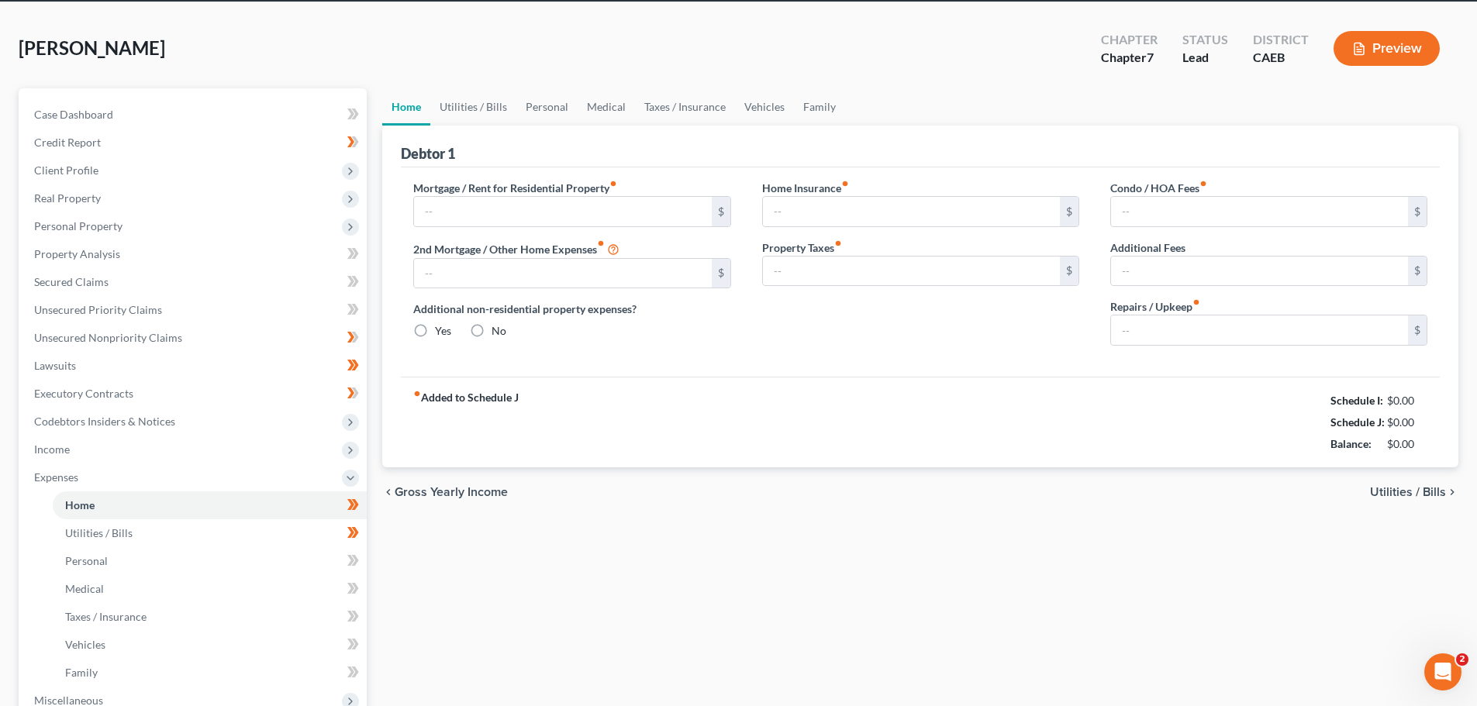
type input "0.00"
radio input "true"
type input "0.00"
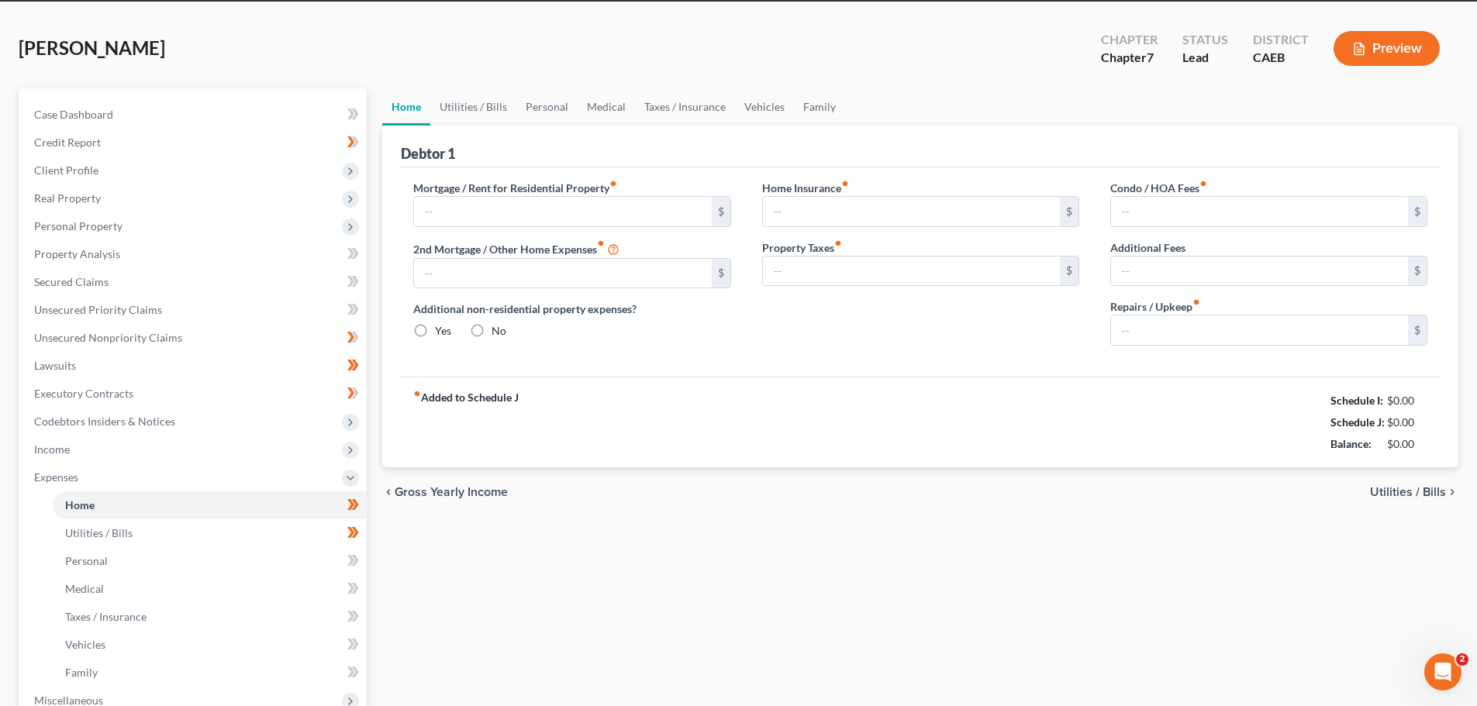
type input "0.00"
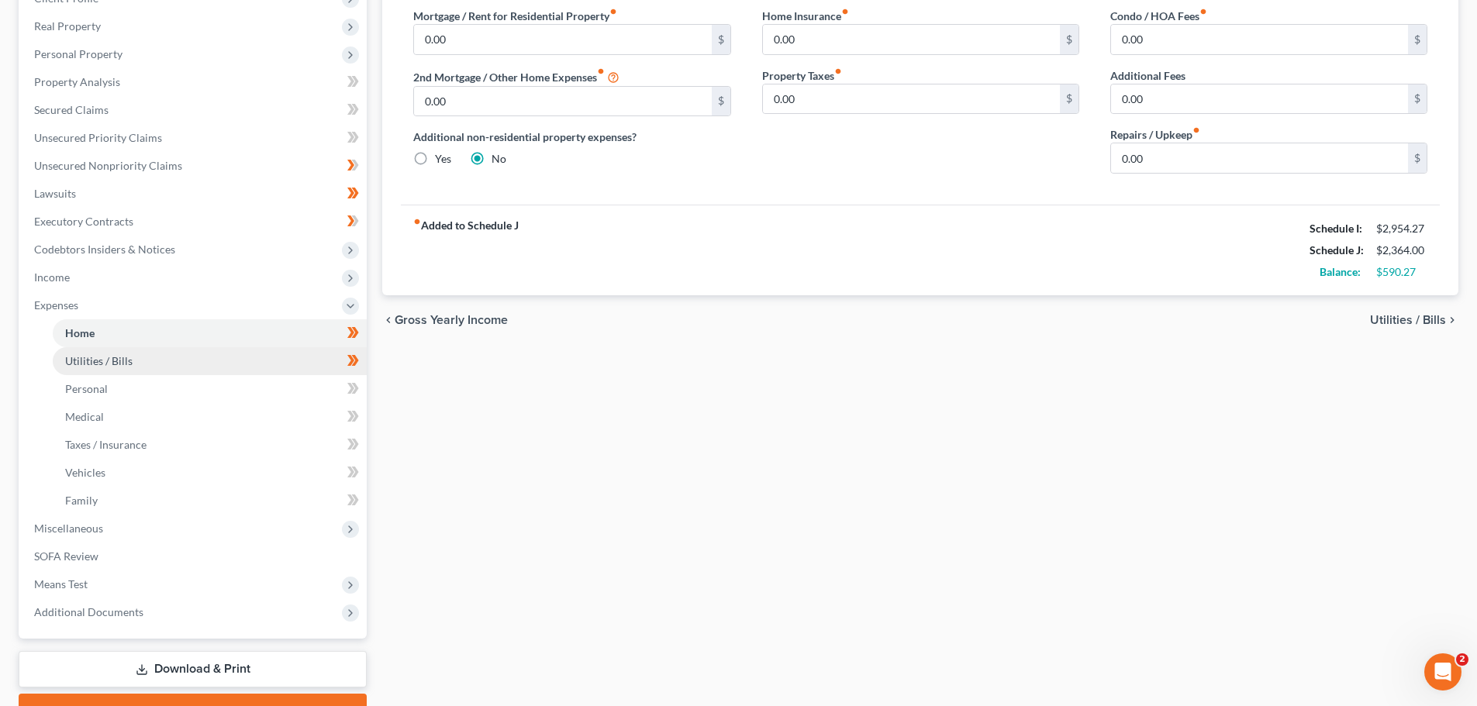
click at [98, 367] on span "Utilities / Bills" at bounding box center [98, 360] width 67 height 13
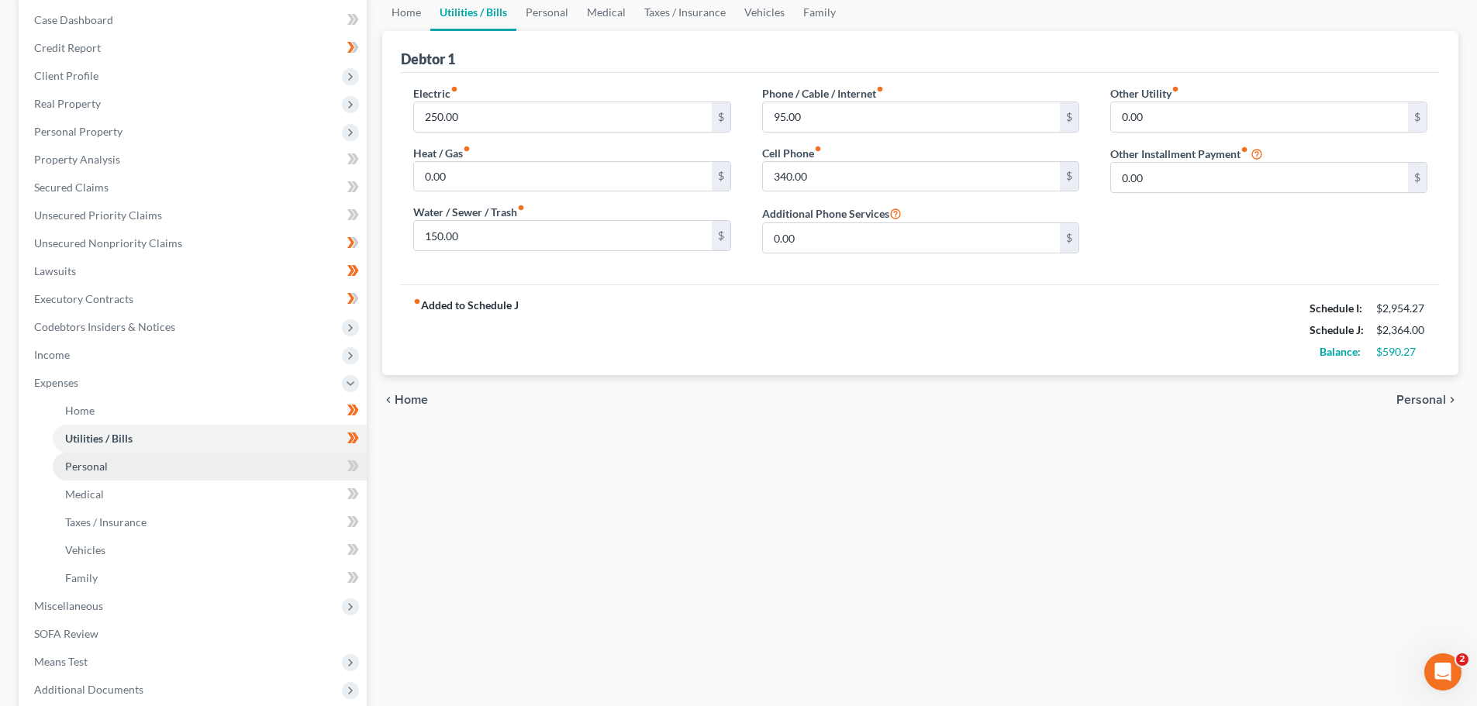
click at [88, 466] on span "Personal" at bounding box center [86, 466] width 43 height 13
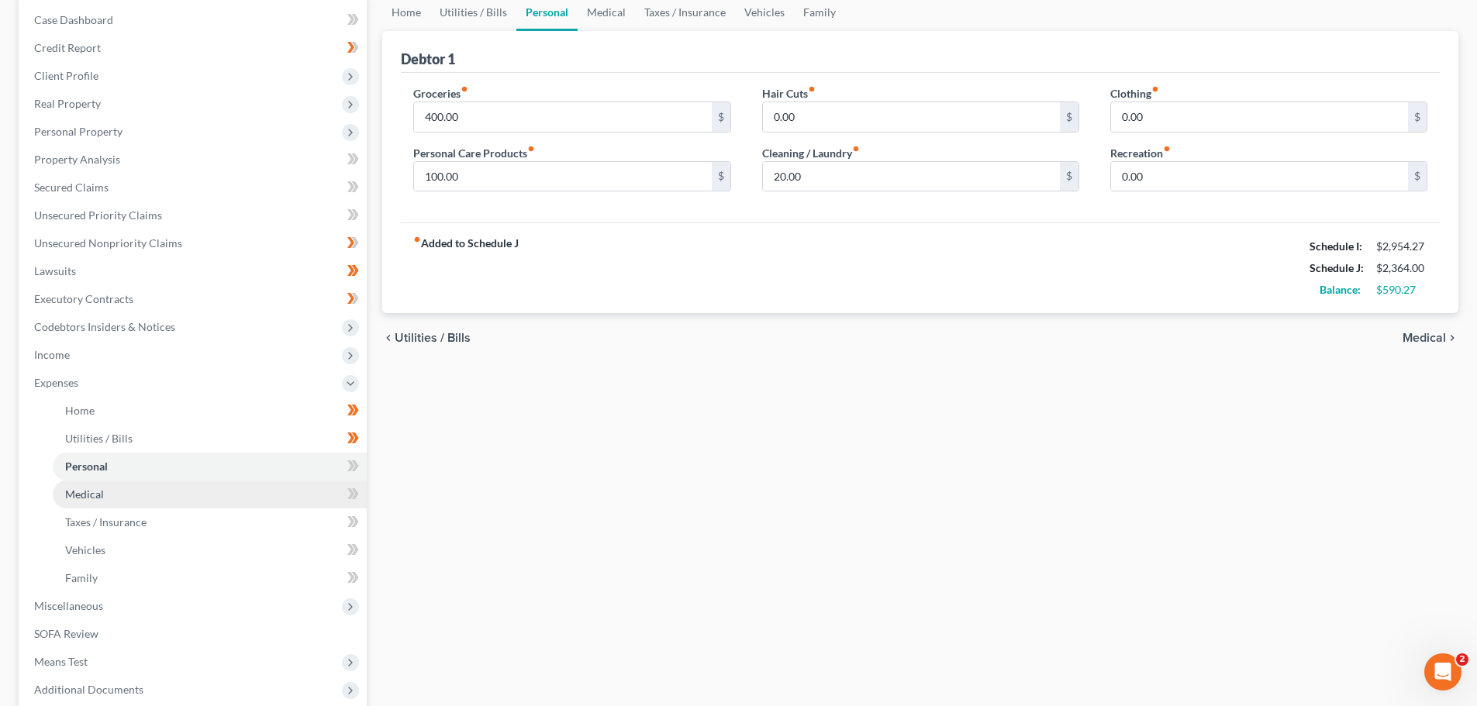
click at [100, 495] on span "Medical" at bounding box center [84, 494] width 39 height 13
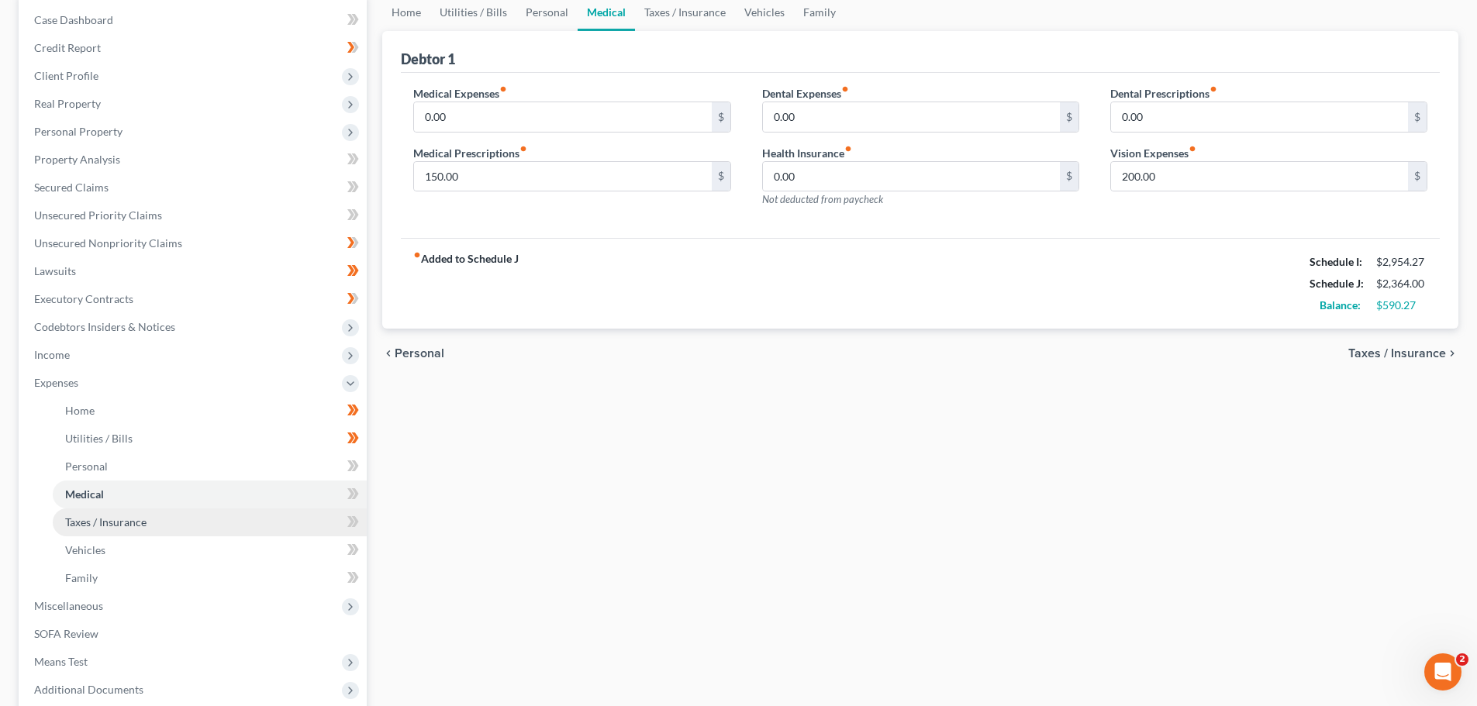
click at [131, 519] on span "Taxes / Insurance" at bounding box center [105, 521] width 81 height 13
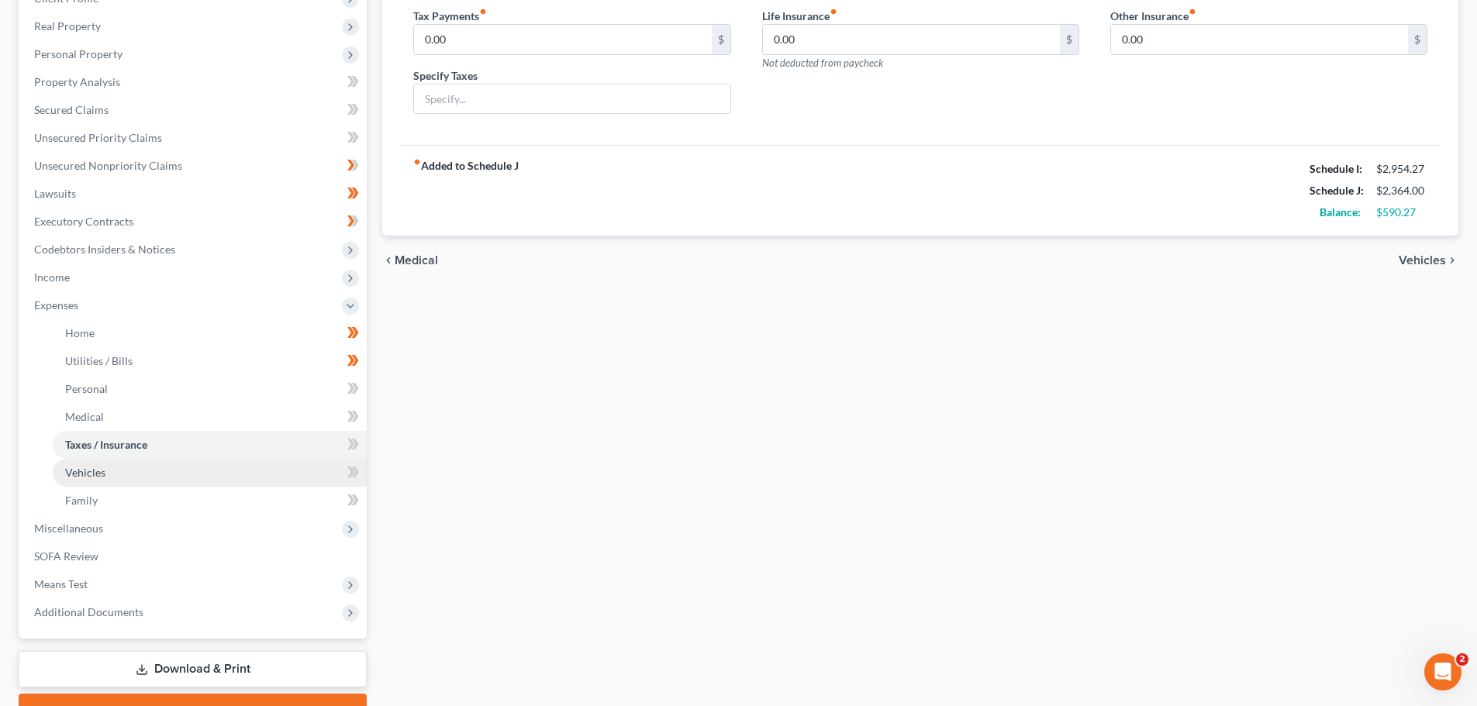
click at [79, 467] on span "Vehicles" at bounding box center [85, 472] width 40 height 13
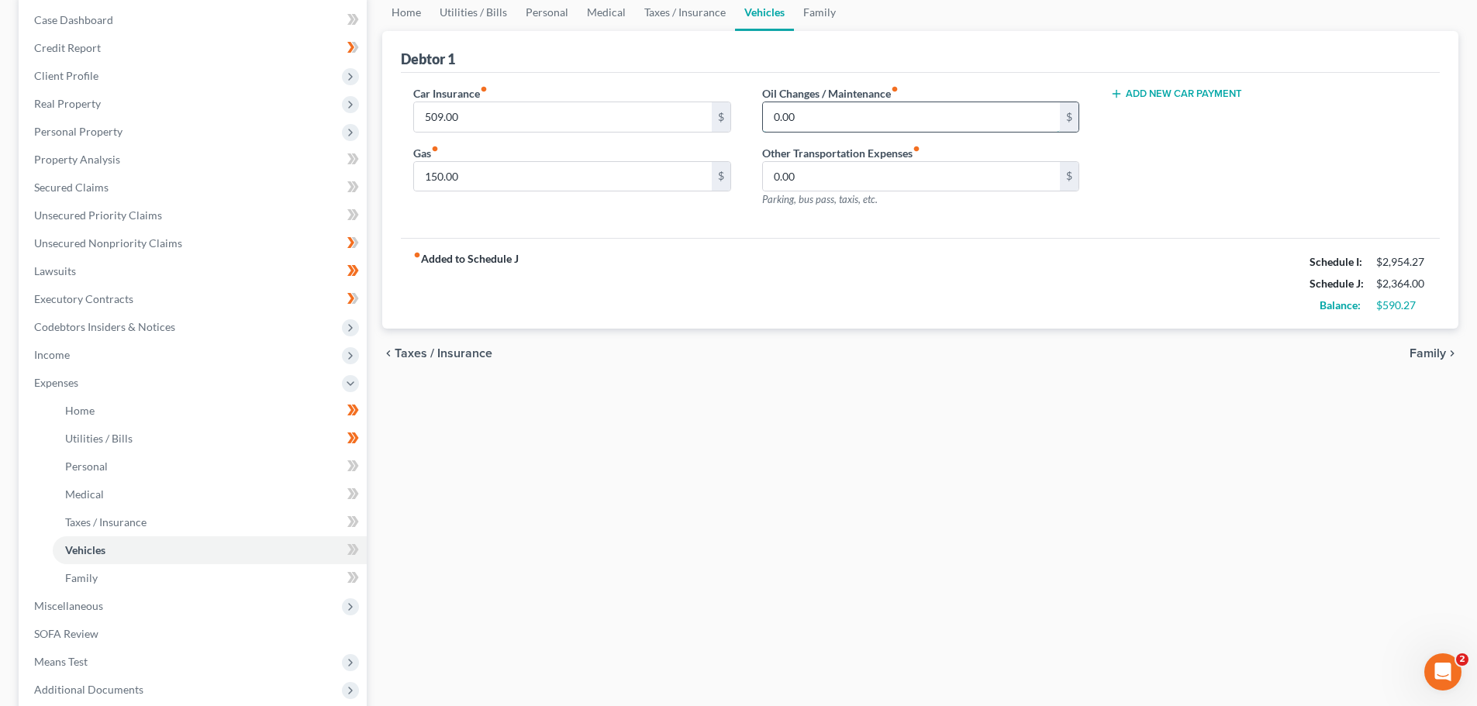
click at [874, 115] on input "0.00" at bounding box center [911, 116] width 297 height 29
type input "5"
type input "100.00"
click at [1039, 235] on div "Car Insurance fiber_manual_record 509.00 $ Gas fiber_manual_record 150.00 $ Oil…" at bounding box center [920, 156] width 1039 height 166
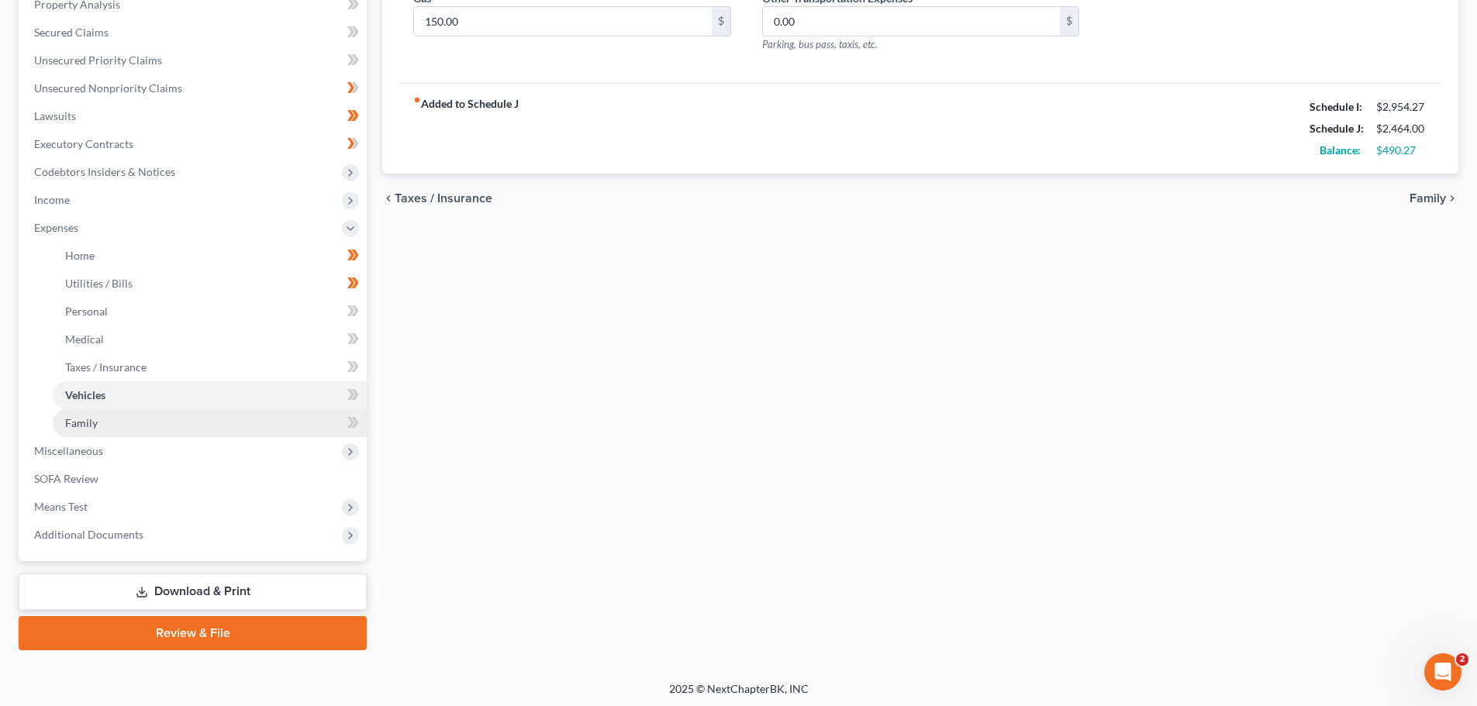
click at [100, 431] on link "Family" at bounding box center [210, 423] width 314 height 28
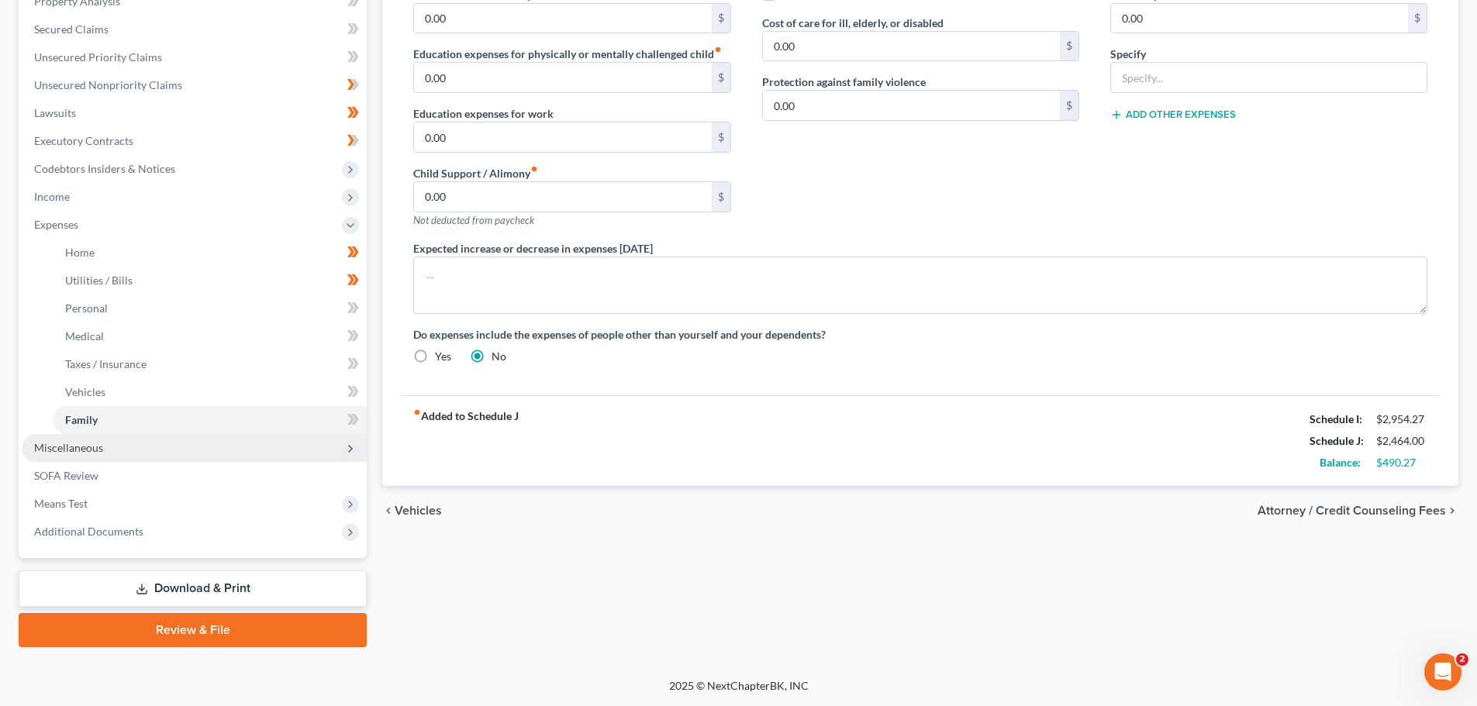
click at [105, 439] on span "Miscellaneous" at bounding box center [194, 448] width 345 height 28
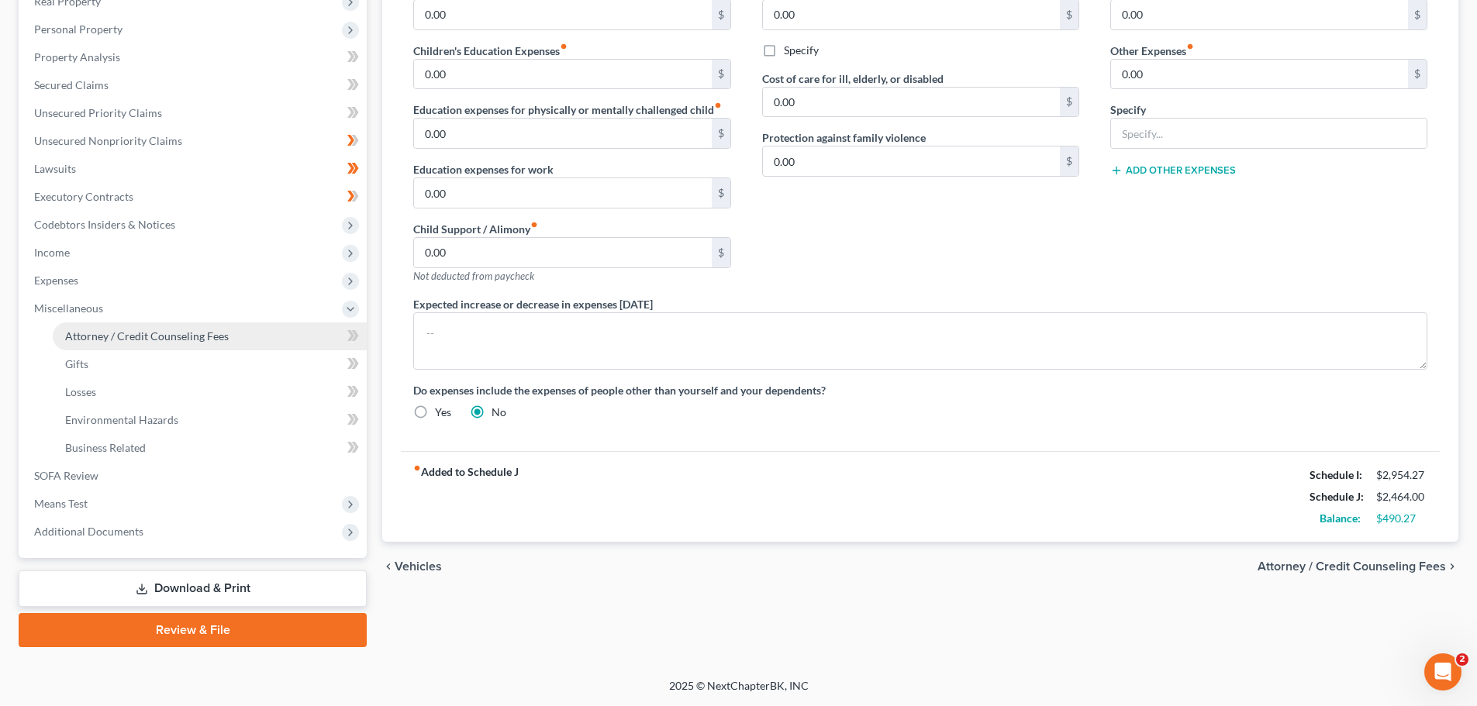
click at [158, 338] on span "Attorney / Credit Counseling Fees" at bounding box center [147, 335] width 164 height 13
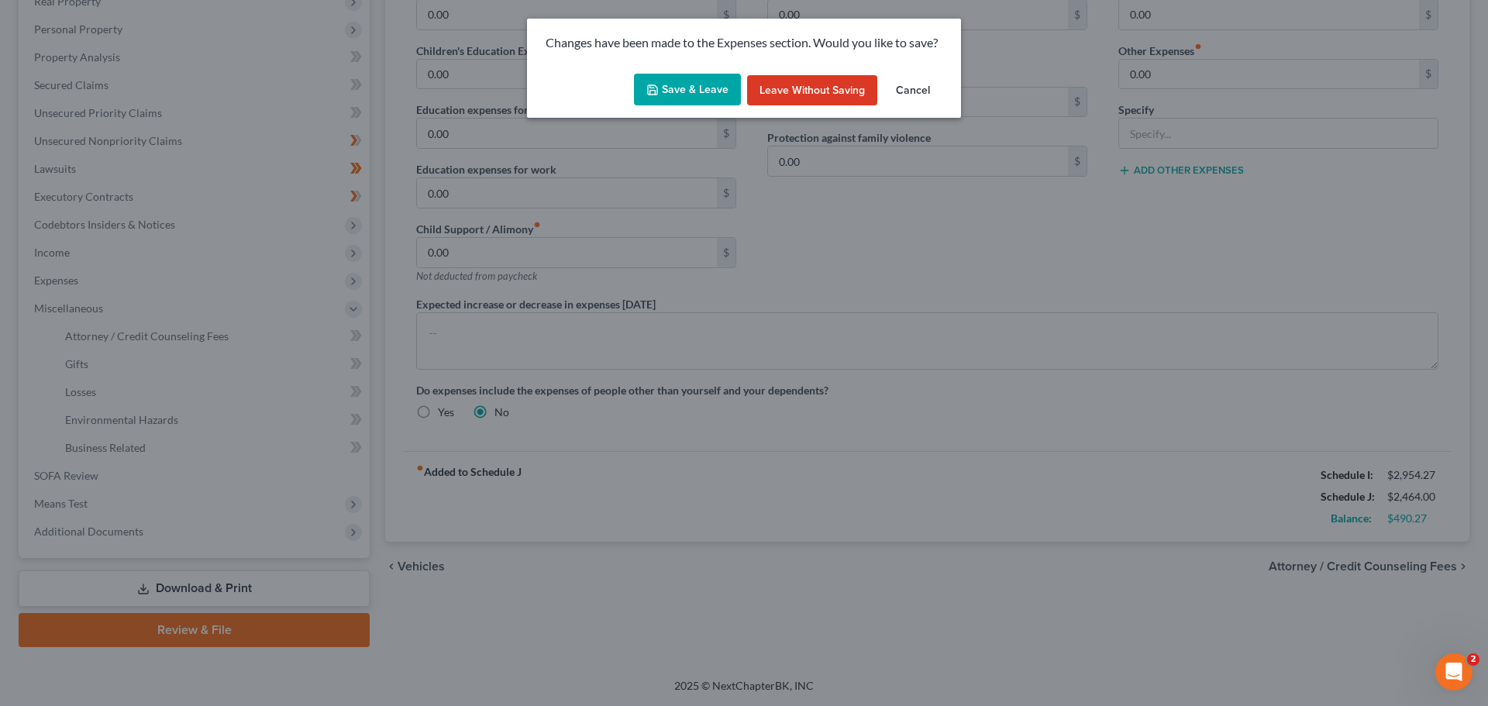
click at [692, 106] on button "Save & Leave" at bounding box center [687, 90] width 107 height 33
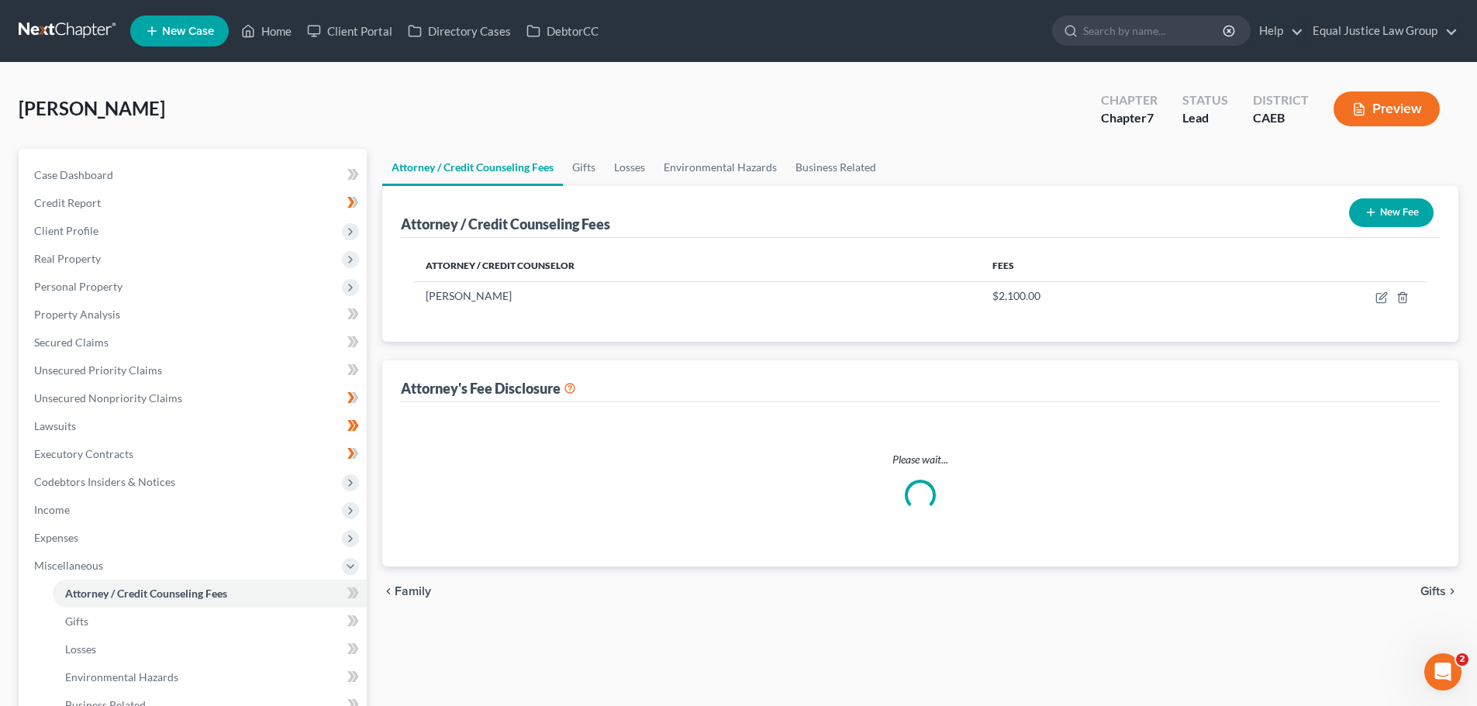
select select "0"
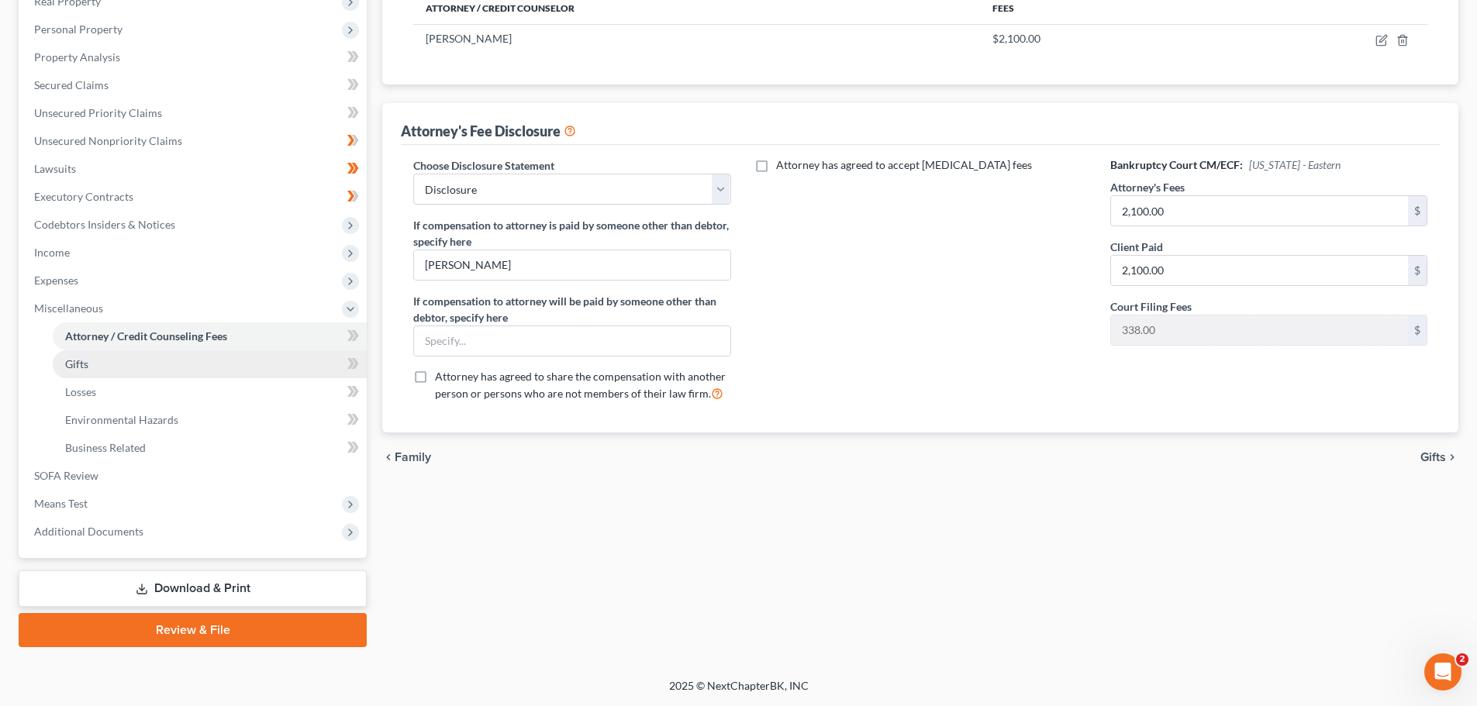
click at [84, 367] on span "Gifts" at bounding box center [76, 363] width 23 height 13
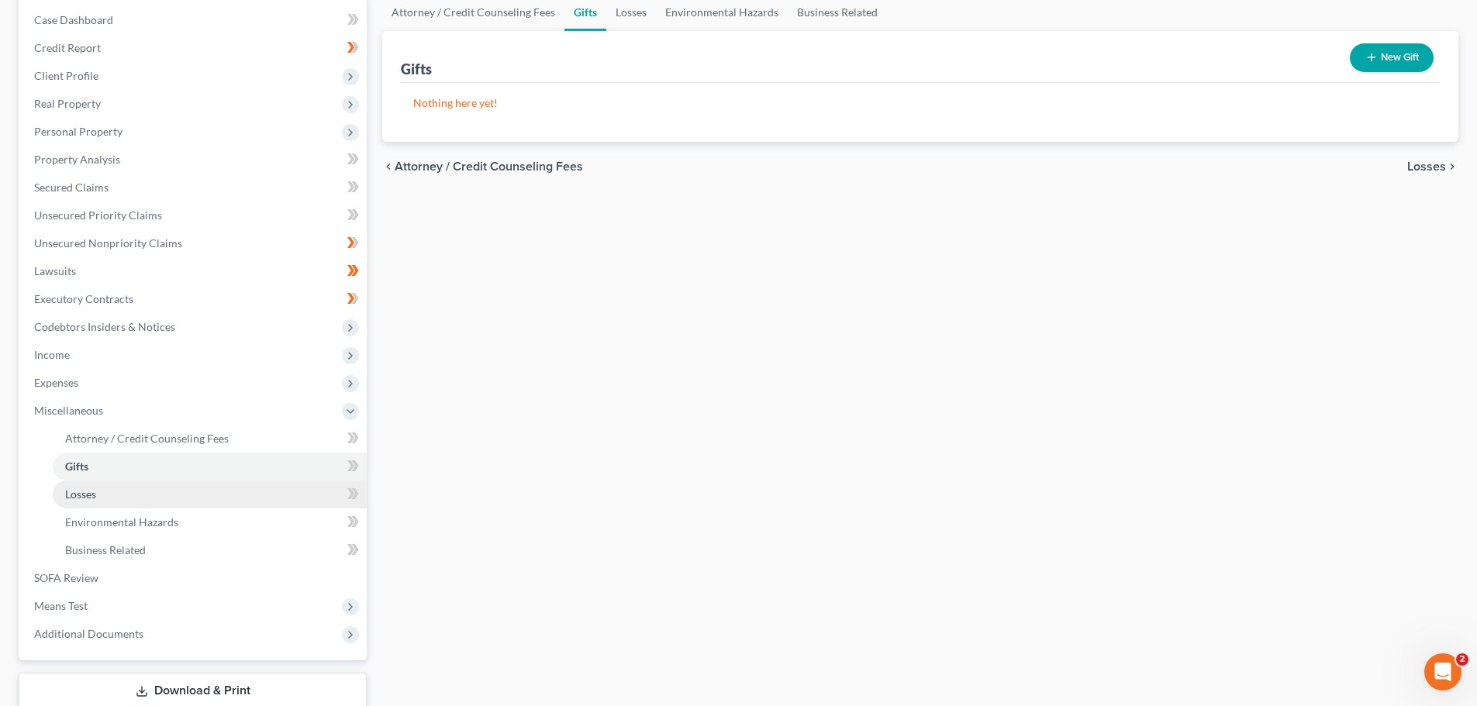
click at [95, 488] on span "Losses" at bounding box center [80, 494] width 31 height 13
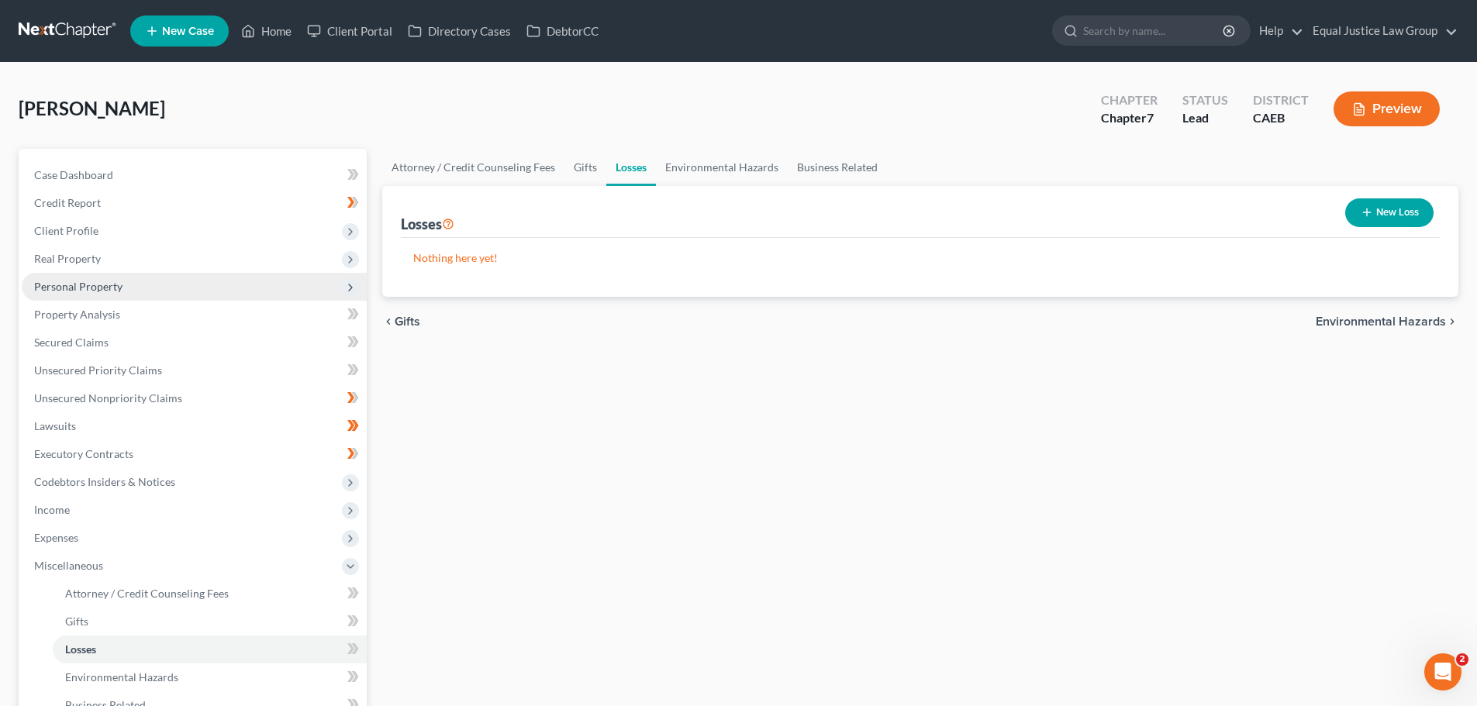
click at [86, 277] on span "Personal Property" at bounding box center [194, 287] width 345 height 28
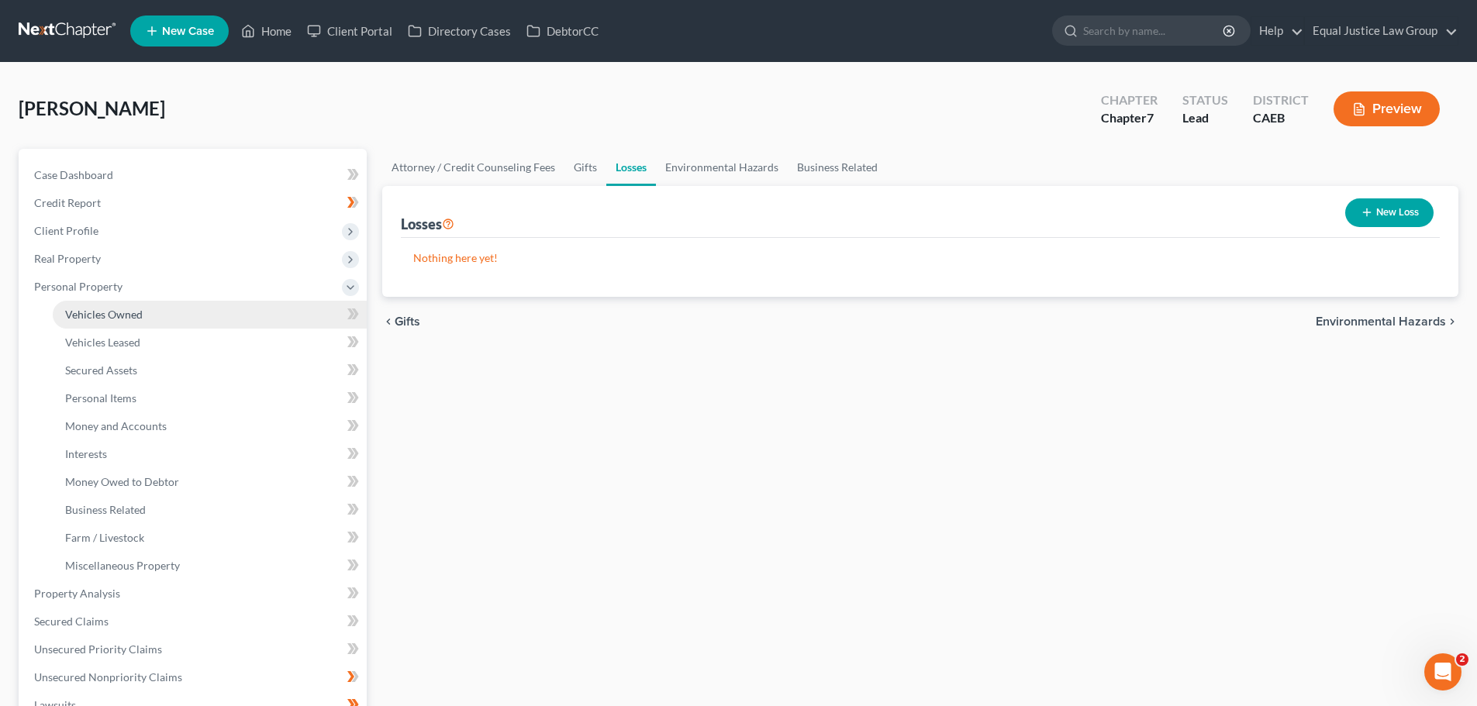
click at [102, 312] on span "Vehicles Owned" at bounding box center [104, 314] width 78 height 13
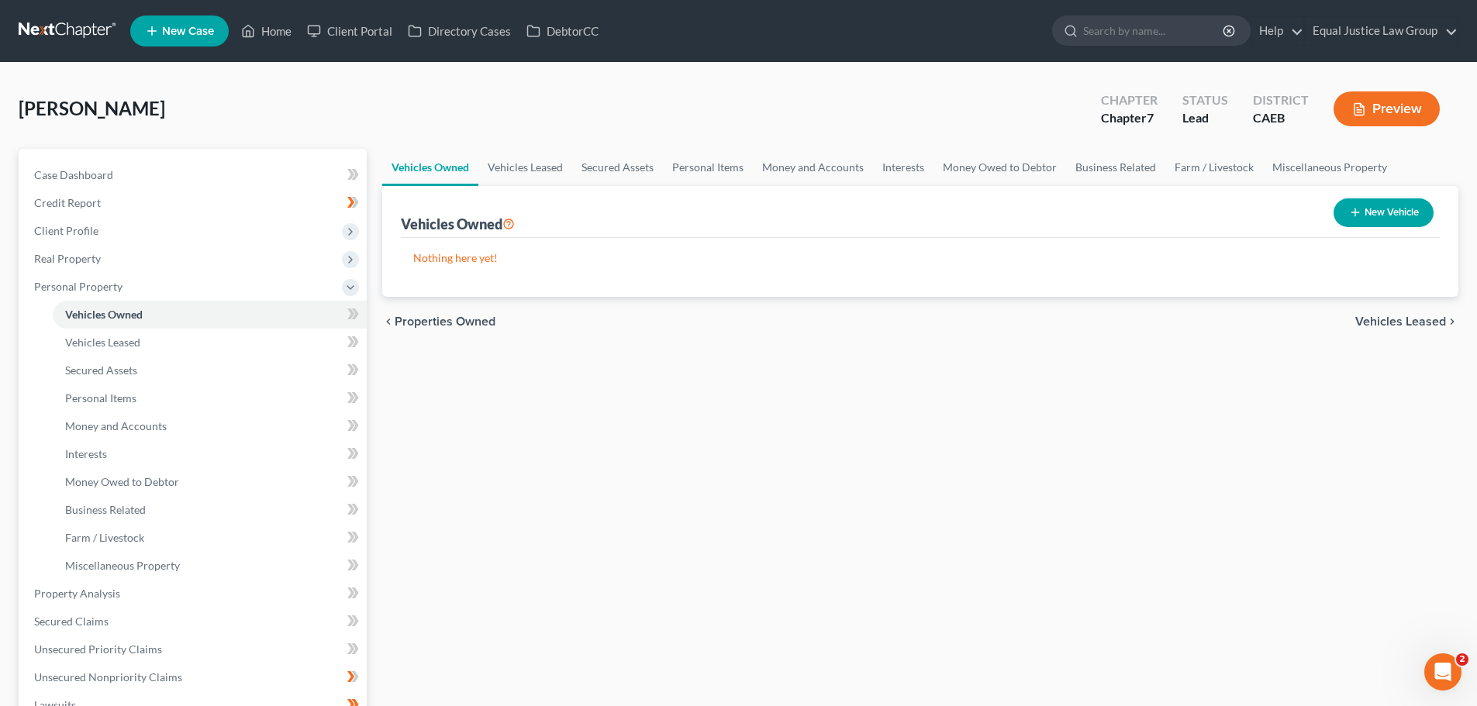
click at [1377, 214] on button "New Vehicle" at bounding box center [1383, 212] width 100 height 29
select select "0"
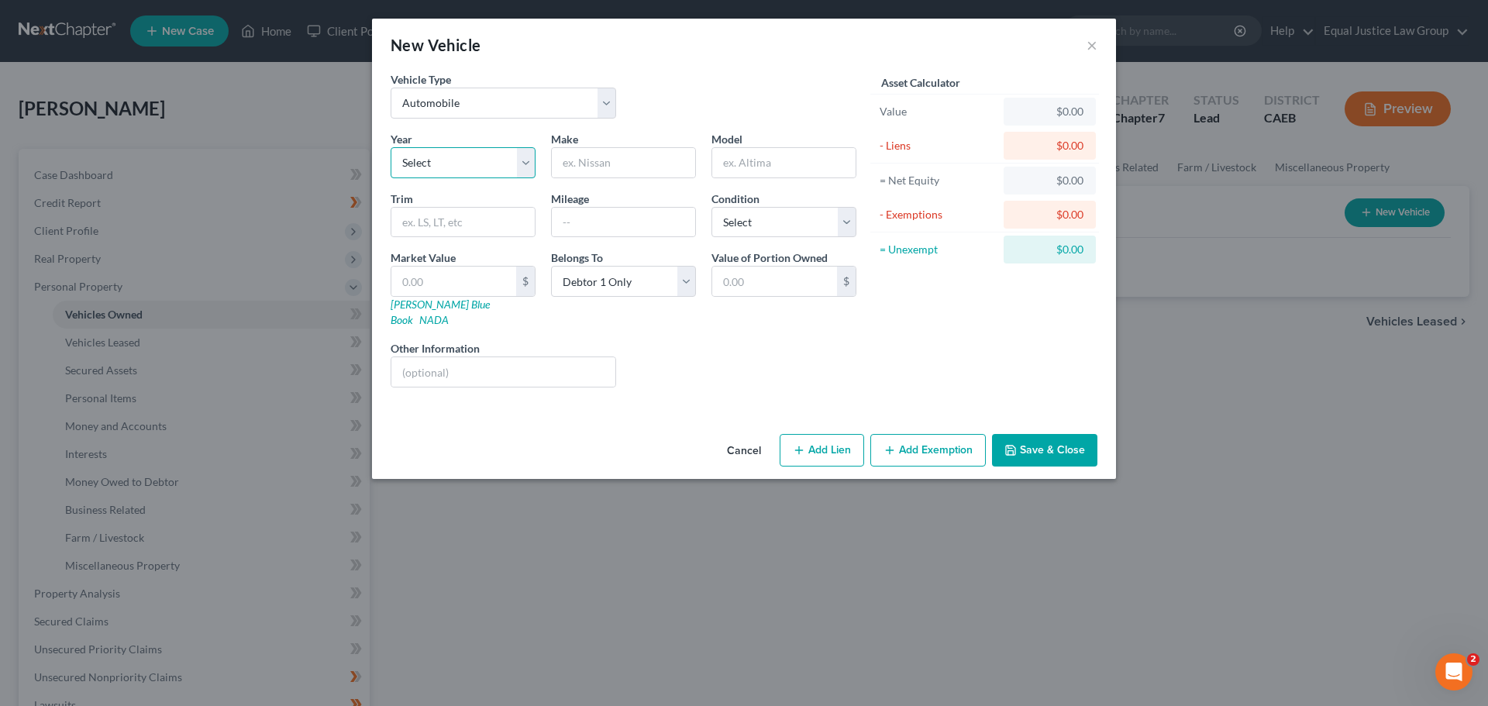
click at [529, 160] on select "Select 2026 2025 2024 2023 2022 2021 2020 2019 2018 2017 2016 2015 2014 2013 20…" at bounding box center [463, 162] width 145 height 31
select select "6"
click at [391, 147] on select "Select 2026 2025 2024 2023 2022 2021 2020 2019 2018 2017 2016 2015 2014 2013 20…" at bounding box center [463, 162] width 145 height 31
click at [494, 221] on input "text" at bounding box center [462, 222] width 143 height 29
type input "LT"
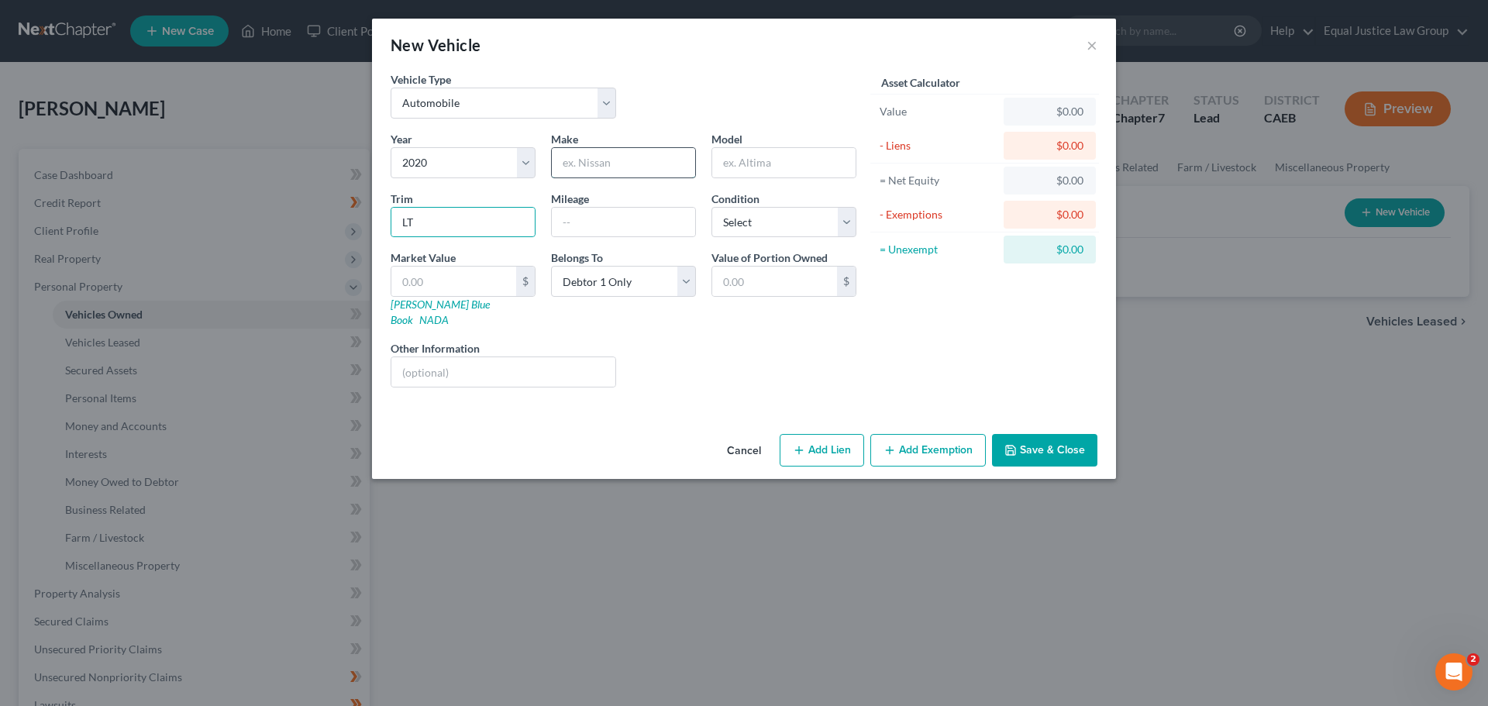
click at [641, 169] on input "text" at bounding box center [623, 162] width 143 height 29
type input "Chevrolet"
click at [776, 164] on input "text" at bounding box center [783, 162] width 143 height 29
type input "Malibu"
click at [623, 220] on input "text" at bounding box center [623, 222] width 143 height 29
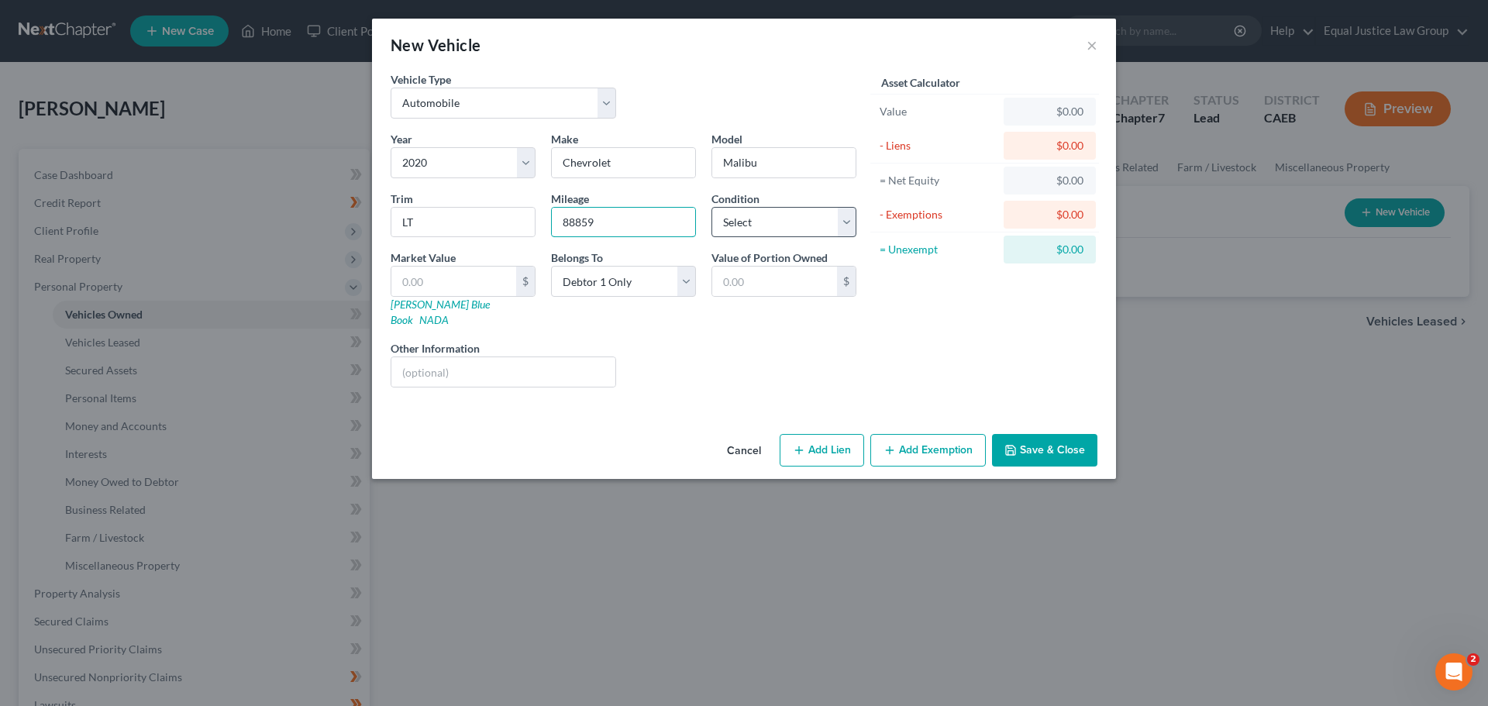
type input "88859"
click at [846, 222] on select "Select Excellent Very Good Good Fair Poor" at bounding box center [784, 222] width 145 height 31
select select "2"
click at [712, 207] on select "Select Excellent Very Good Good Fair Poor" at bounding box center [784, 222] width 145 height 31
click at [863, 315] on div "Year Select 2026 2025 2024 2023 2022 2021 2020 2019 2018 2017 2016 2015 2014 20…" at bounding box center [623, 265] width 481 height 269
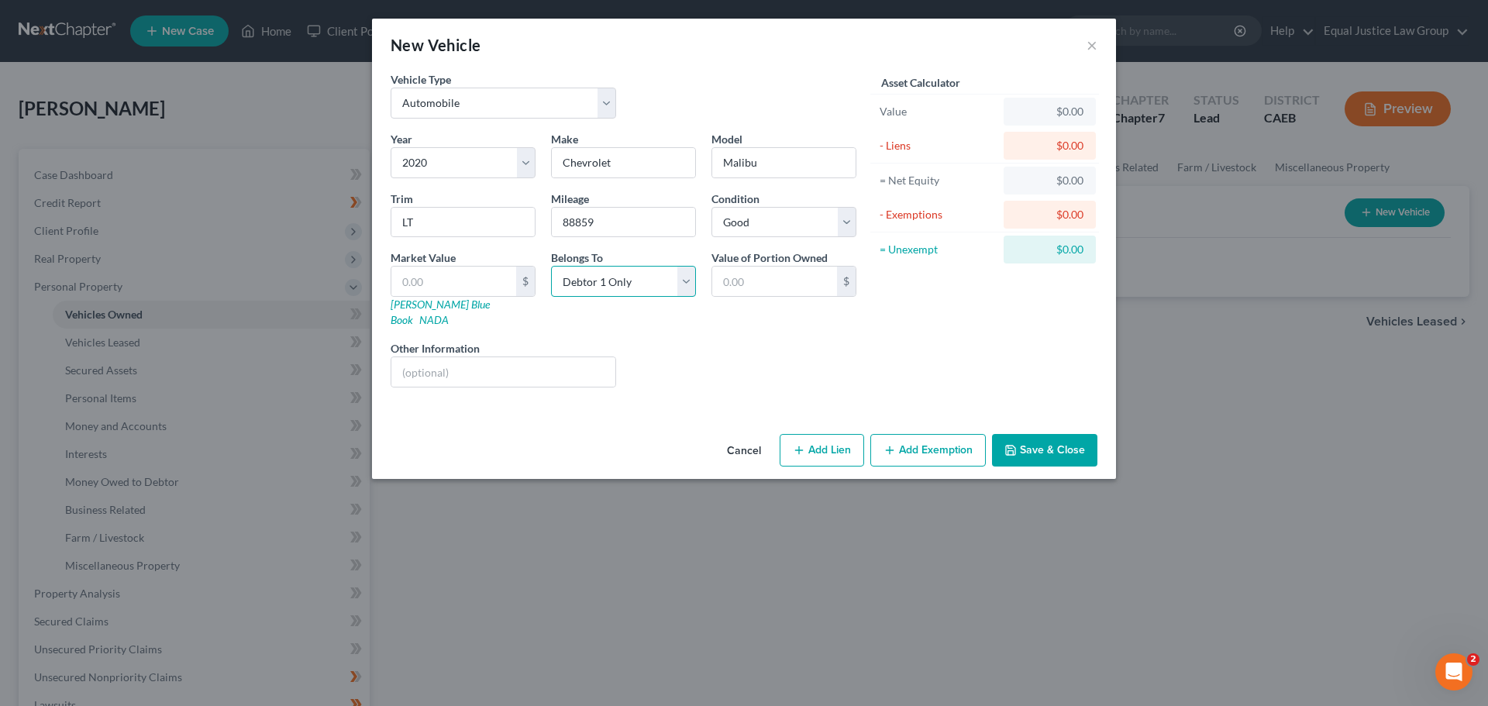
click at [695, 277] on select "Select Debtor 1 Only Debtor 2 Only Debtor 1 And Debtor 2 Only At Least One Of T…" at bounding box center [623, 281] width 145 height 31
select select "4"
click at [551, 266] on select "Select Debtor 1 Only Debtor 2 Only Debtor 1 And Debtor 2 Only At Least One Of T…" at bounding box center [623, 281] width 145 height 31
click at [829, 367] on div "Liens Select" at bounding box center [744, 363] width 241 height 47
click at [486, 357] on input "text" at bounding box center [503, 371] width 224 height 29
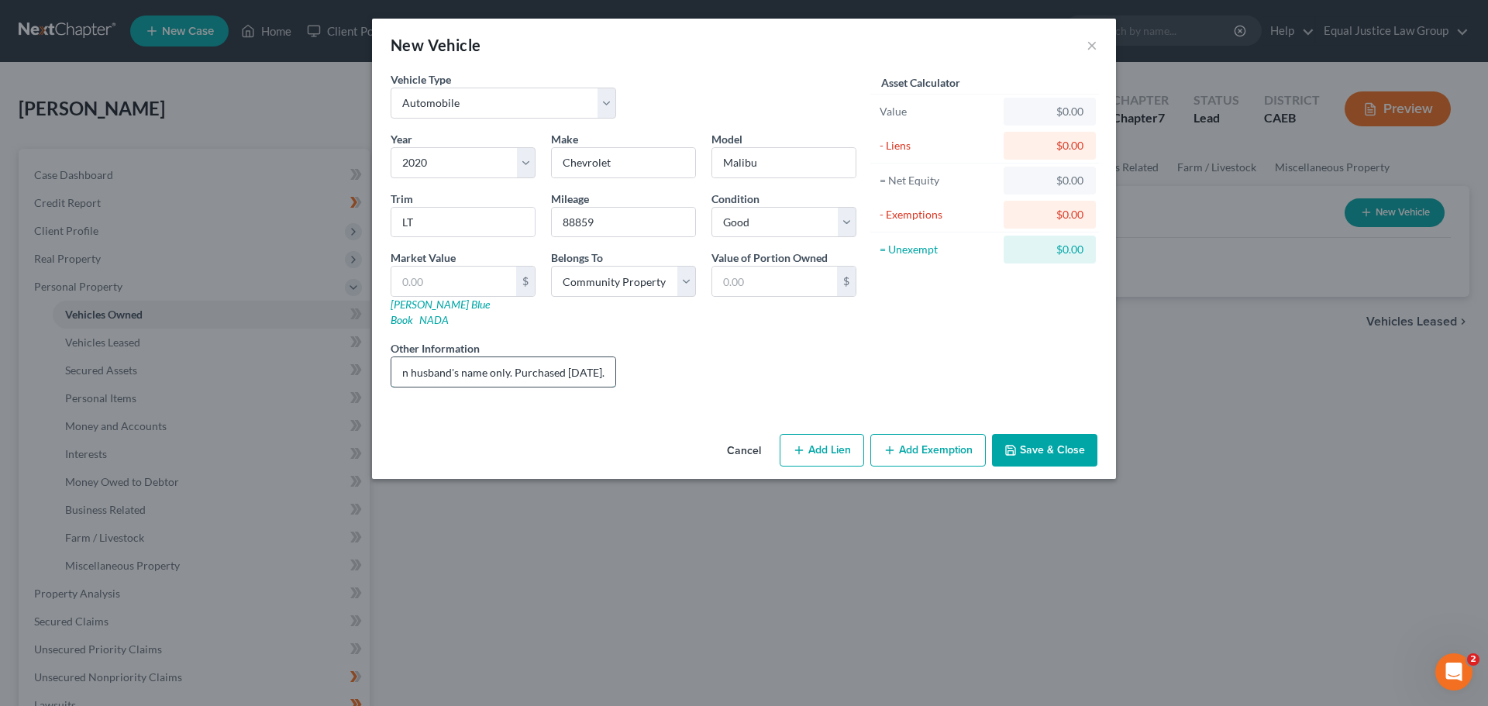
scroll to position [0, 43]
type input "Loan in husband's name only. Purchased [DATE]."
click at [417, 304] on link "[PERSON_NAME] Blue Book" at bounding box center [440, 312] width 99 height 29
click at [850, 220] on select "Select Excellent Very Good Good Fair Poor" at bounding box center [784, 222] width 145 height 31
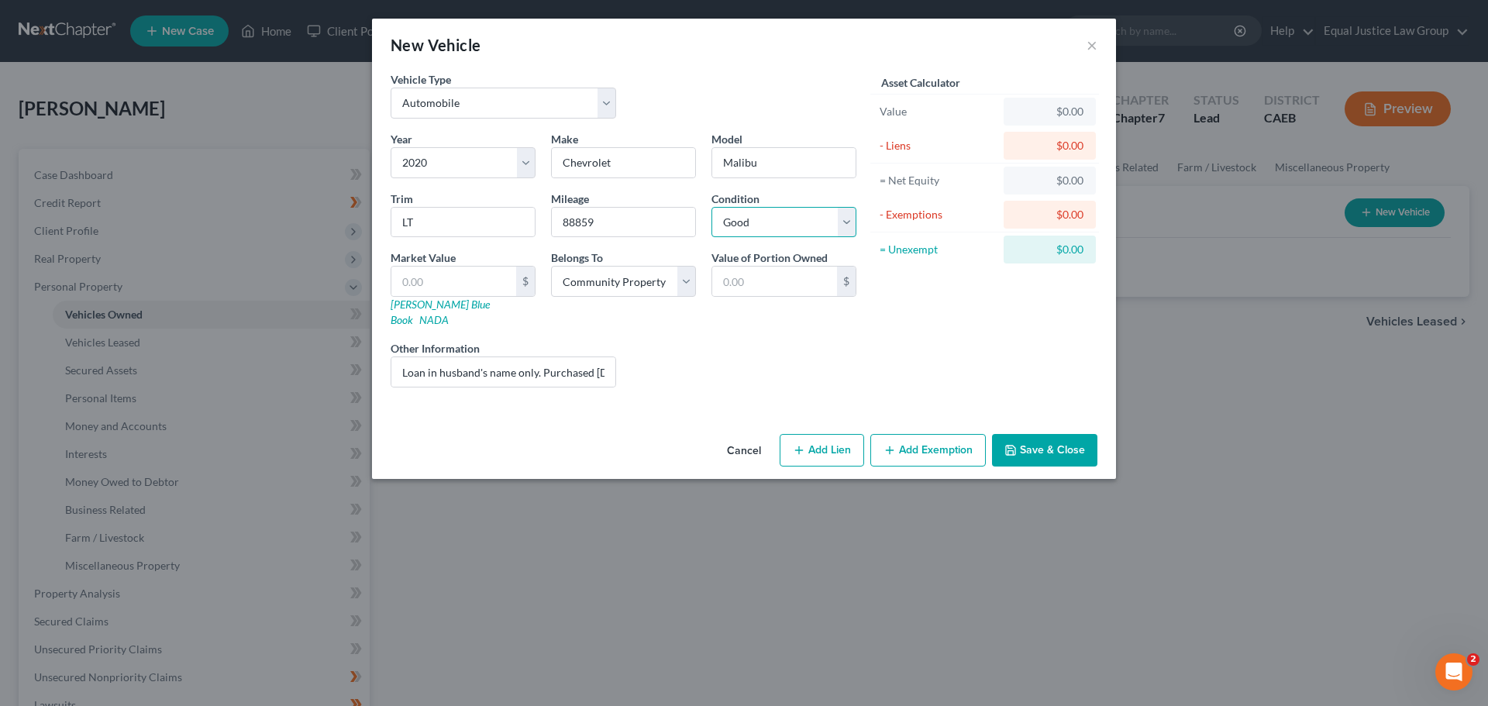
select select "1"
click at [712, 207] on select "Select Excellent Very Good Good Fair Poor" at bounding box center [784, 222] width 145 height 31
click at [890, 338] on div "Asset Calculator Value $0.00 - Liens $0.00 = Net Equity $0.00 - Exemptions $0.0…" at bounding box center [984, 235] width 241 height 329
click at [440, 274] on input "text" at bounding box center [453, 281] width 125 height 29
click at [440, 286] on input "text" at bounding box center [453, 281] width 125 height 29
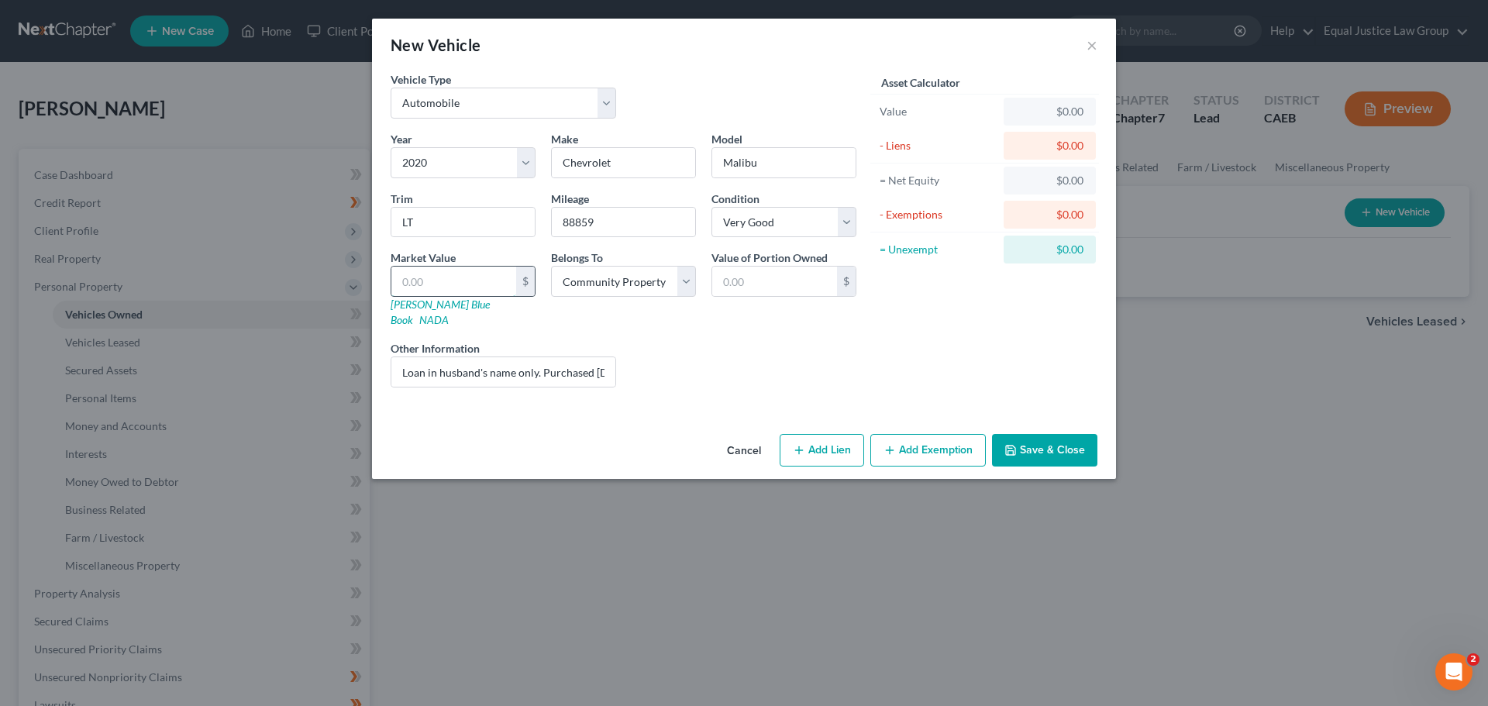
type input "1"
type input "1.00"
type input "12"
type input "12.00"
type input "127"
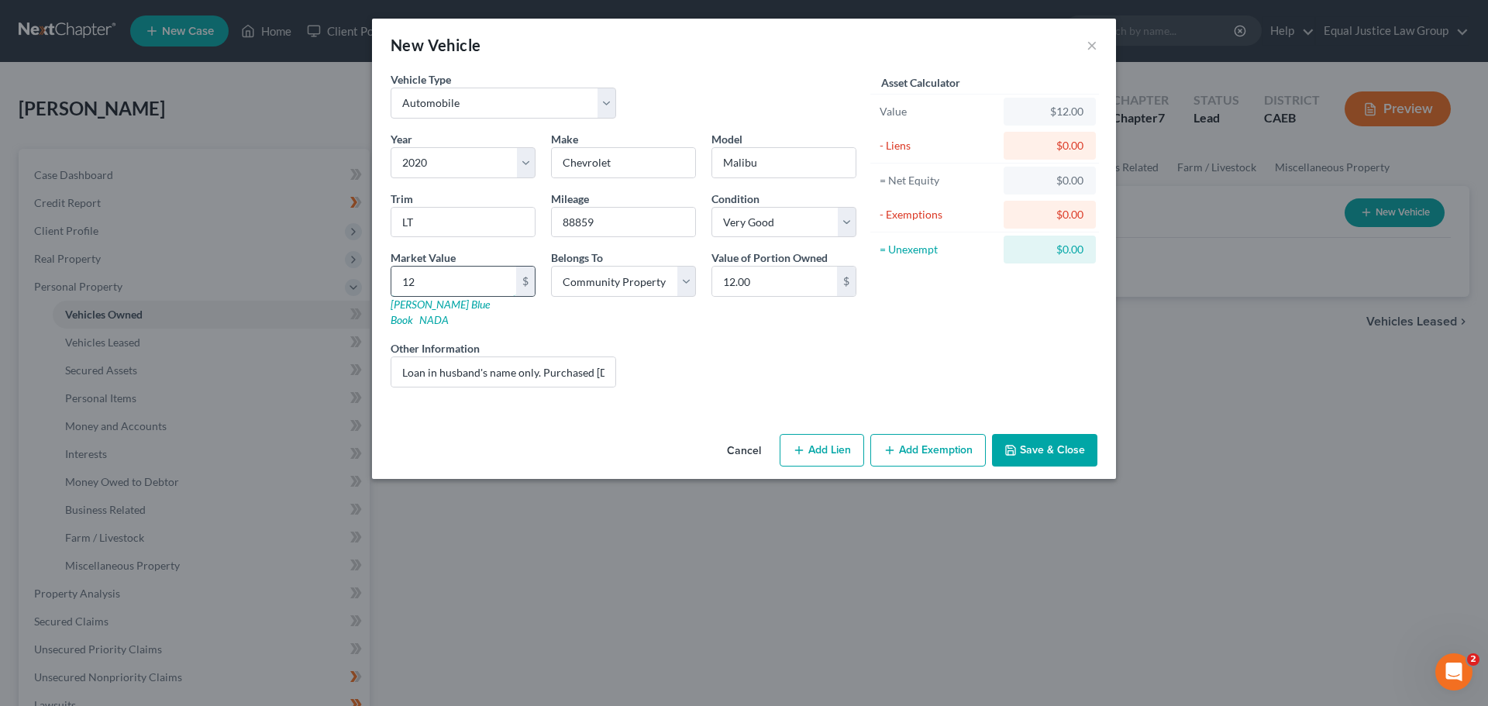
type input "127.00"
type input "1279"
type input "1,279.00"
type input "12792"
type input "12,792.00"
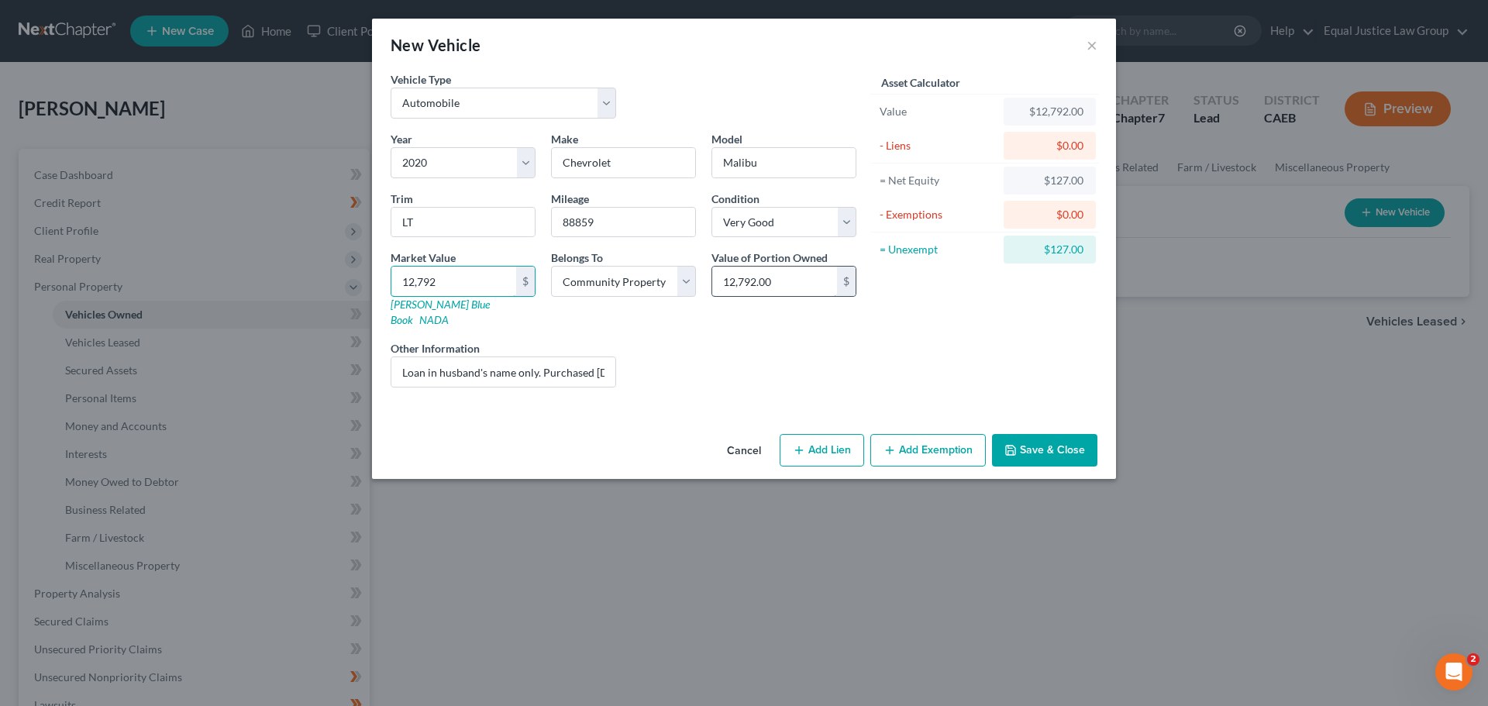
type input "12,792"
click at [794, 280] on input "12,792.00" at bounding box center [774, 281] width 125 height 29
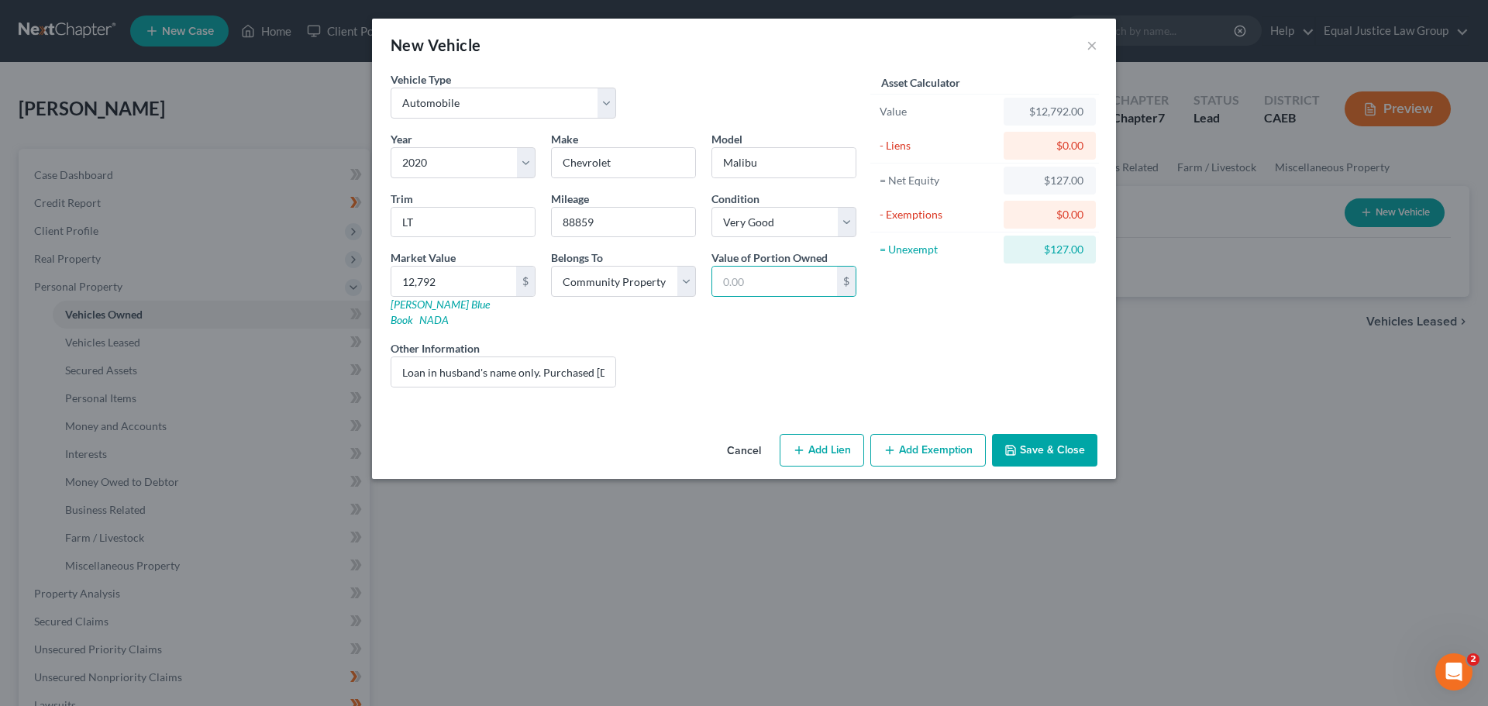
click at [835, 434] on button "Add Lien" at bounding box center [822, 450] width 84 height 33
select select "4"
select select "0"
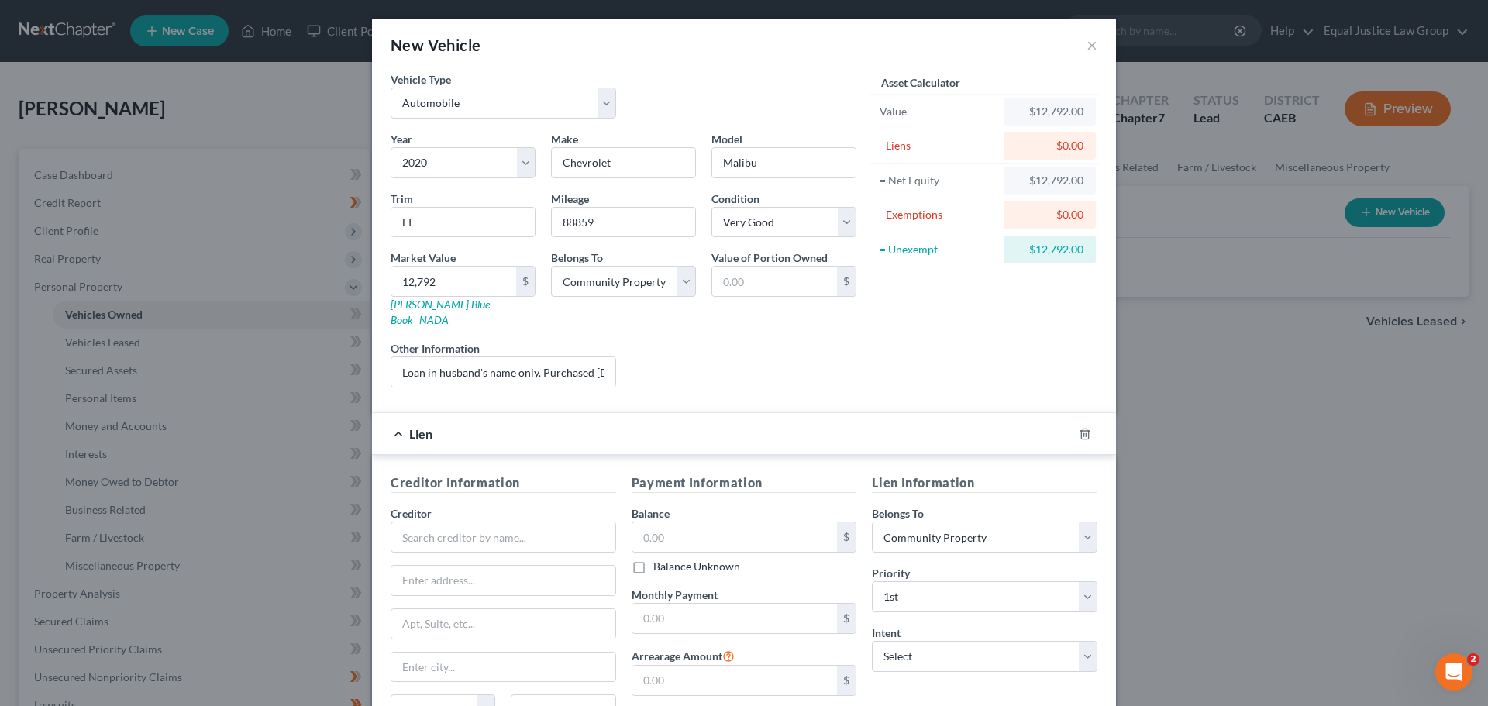
scroll to position [142, 0]
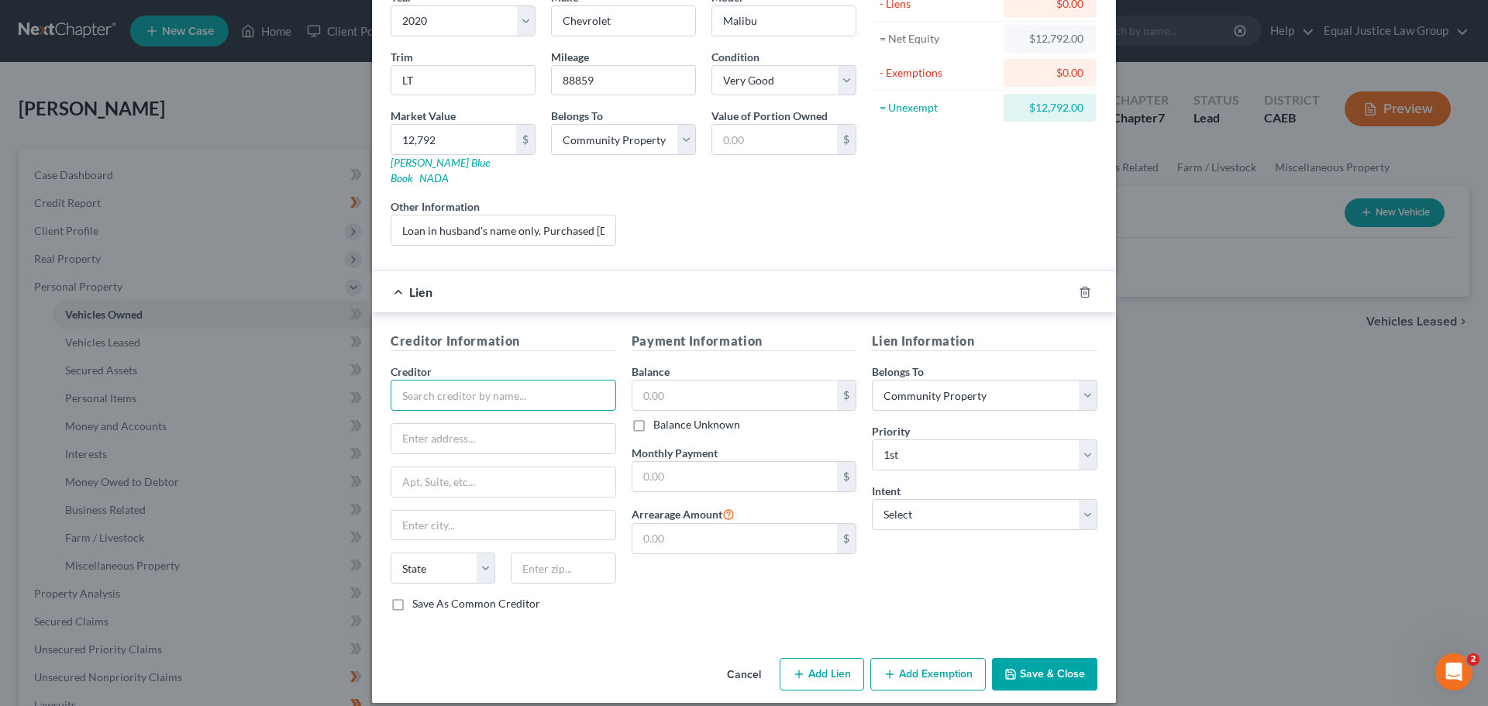
click at [450, 380] on input "text" at bounding box center [504, 395] width 226 height 31
click at [446, 380] on input "text" at bounding box center [504, 395] width 226 height 31
paste input "WESTLAKE FINANCIAL SERVICES"
type input "WESTLAKE FINANCIAL SERVICES"
click at [406, 424] on input "text" at bounding box center [503, 438] width 224 height 29
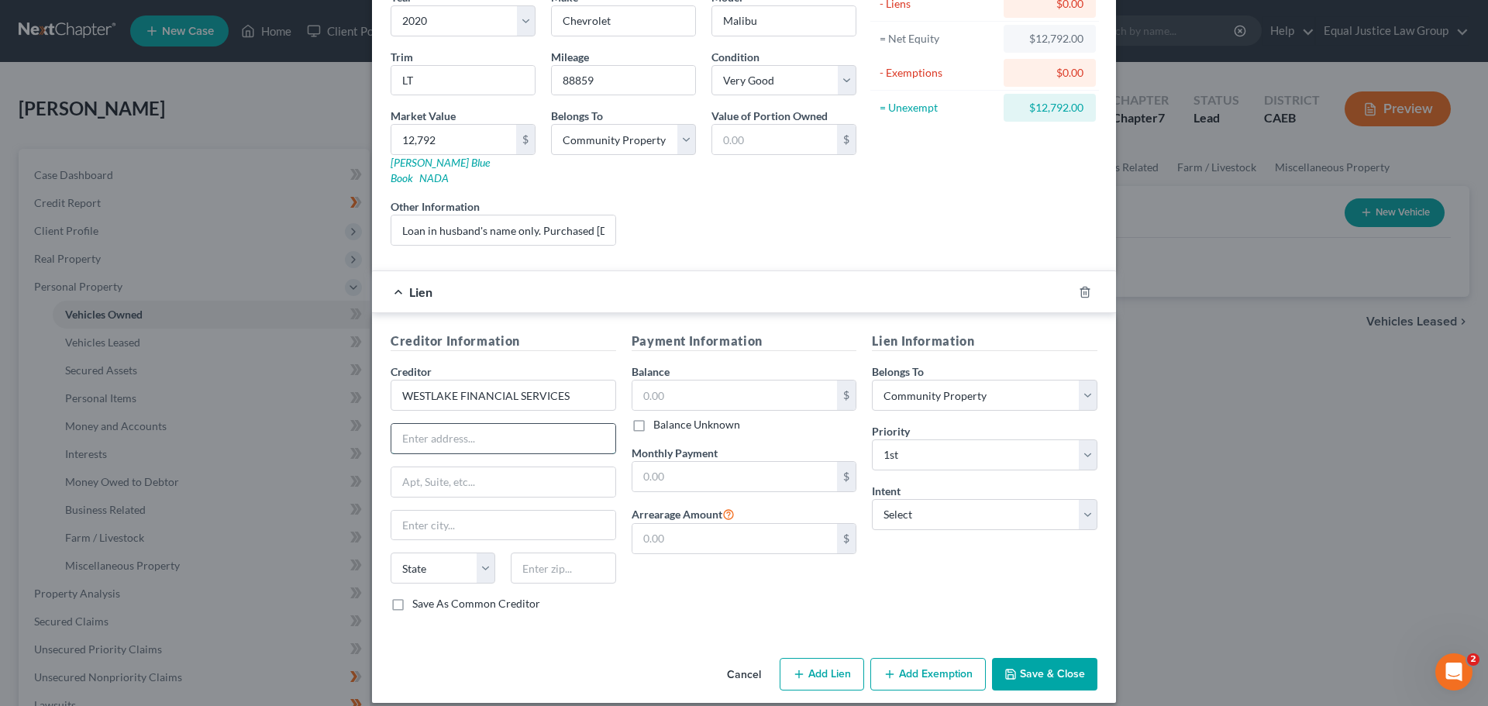
paste input "P.O. Box 54807"
click at [417, 424] on input "P.O. Box 54807" at bounding box center [503, 438] width 224 height 29
type input "PO Box 54807"
click at [446, 511] on input "text" at bounding box center [503, 525] width 224 height 29
paste input "[GEOGRAPHIC_DATA]"
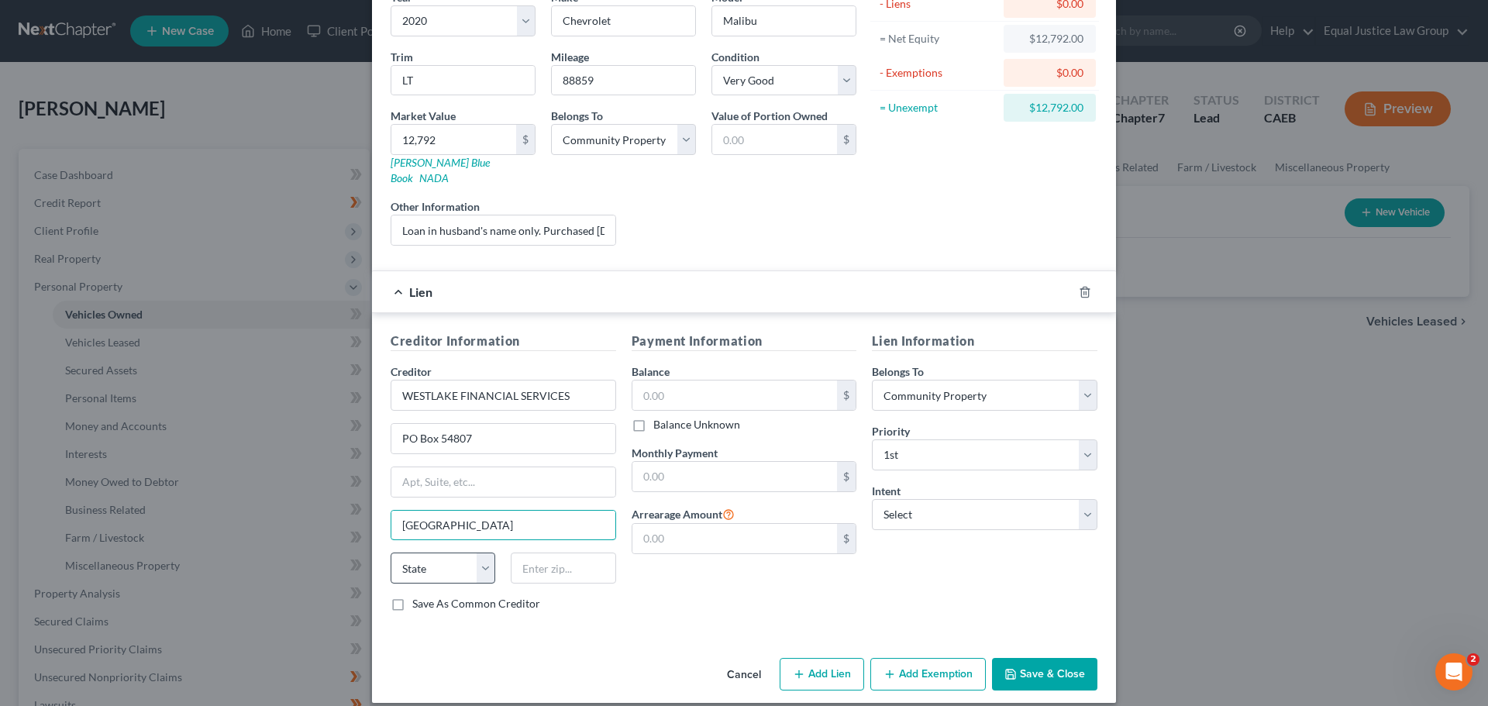
type input "[GEOGRAPHIC_DATA]"
click at [451, 558] on select "State [US_STATE] AK AR AZ CA CO CT DE DC [GEOGRAPHIC_DATA] [GEOGRAPHIC_DATA] GU…" at bounding box center [443, 568] width 105 height 31
select select "4"
click at [391, 553] on select "State [US_STATE] AK AR AZ CA CO CT DE DC [GEOGRAPHIC_DATA] [GEOGRAPHIC_DATA] GU…" at bounding box center [443, 568] width 105 height 31
click at [518, 553] on input "text" at bounding box center [563, 568] width 105 height 31
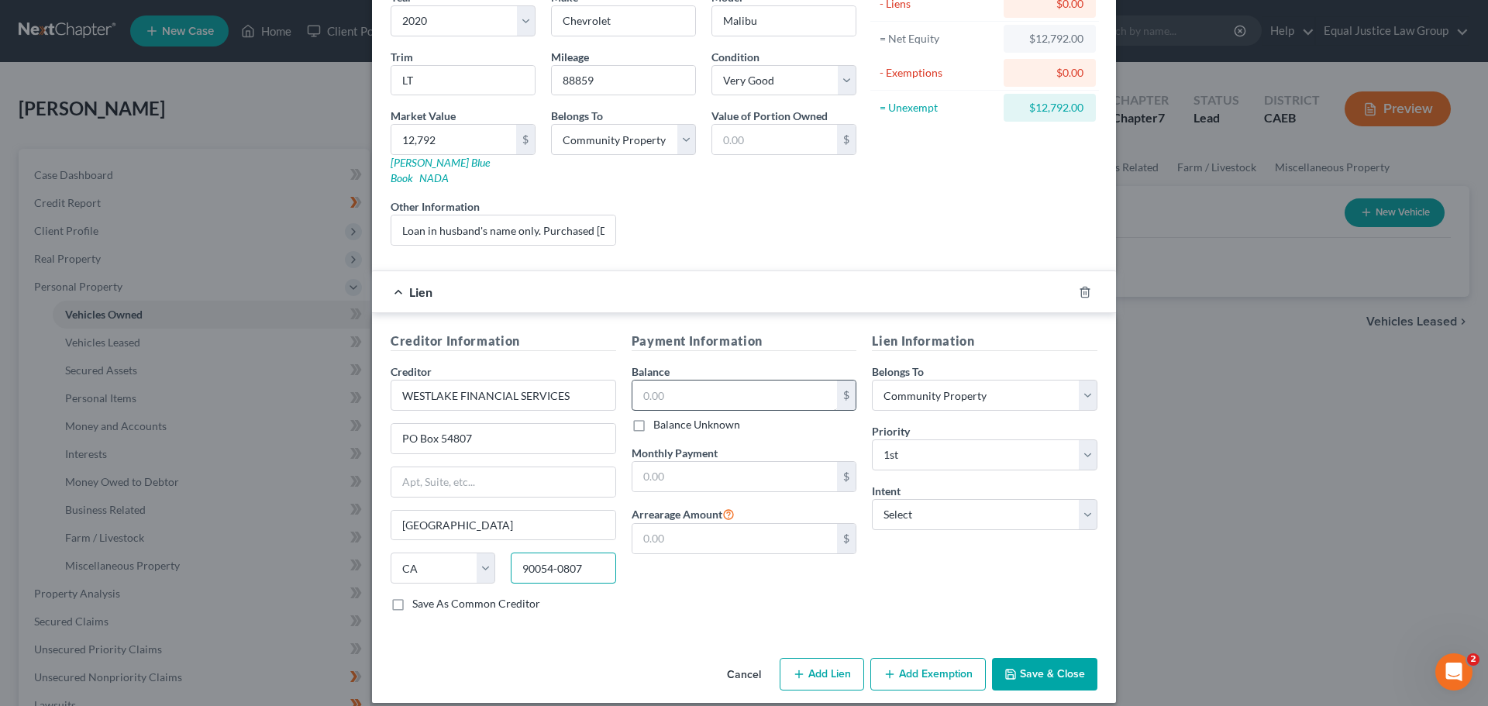
type input "90054-0807"
click at [727, 383] on input "text" at bounding box center [734, 395] width 205 height 29
type input "10,837.02"
click at [705, 462] on input "text" at bounding box center [734, 476] width 205 height 29
type input "449.64"
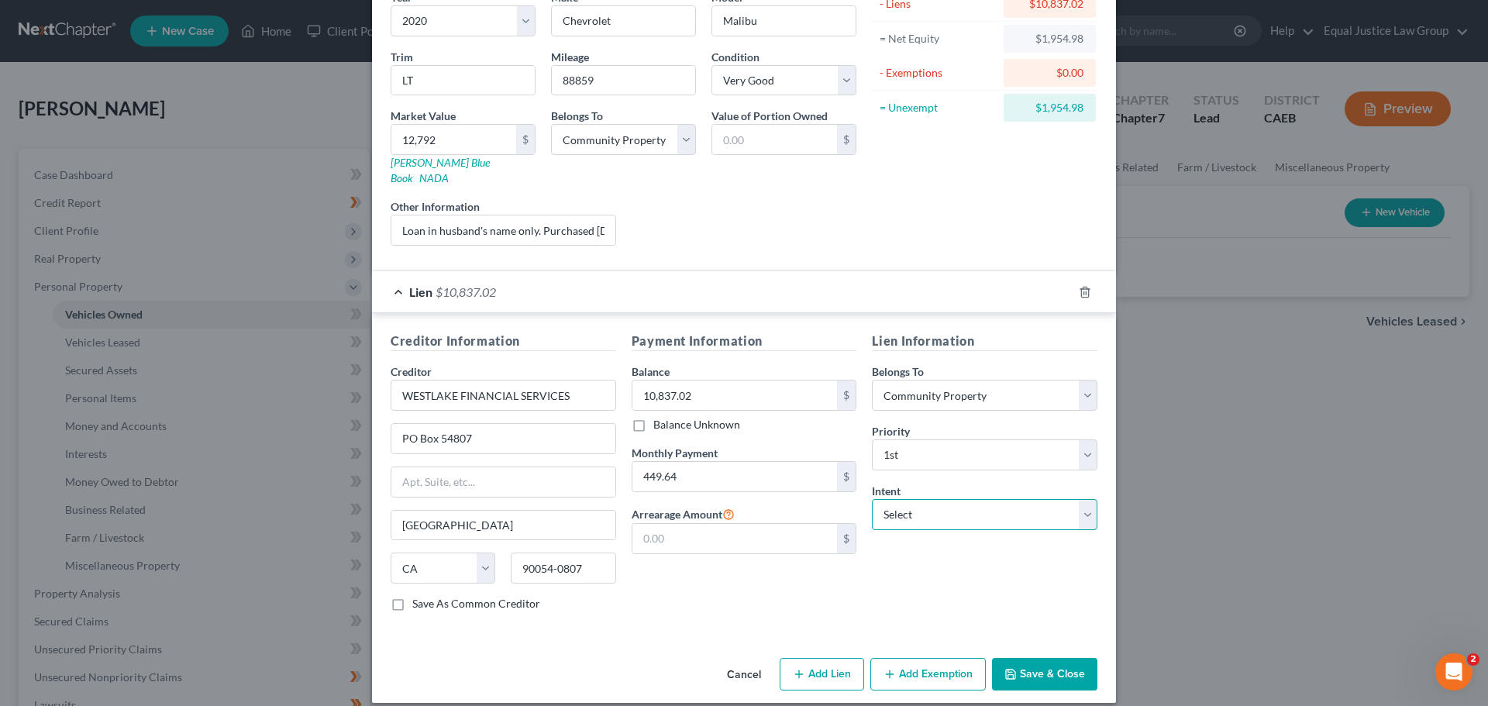
click at [933, 499] on select "Select Surrender Redeem Reaffirm Avoid Other" at bounding box center [985, 514] width 226 height 31
select select "2"
click at [872, 499] on select "Select Surrender Redeem Reaffirm Avoid Other" at bounding box center [985, 514] width 226 height 31
click at [771, 579] on div "Payment Information Balance 10,837.02 $ Balance Unknown Balance Undetermined 10…" at bounding box center [744, 478] width 241 height 292
click at [896, 660] on button "Add Exemption" at bounding box center [927, 674] width 115 height 33
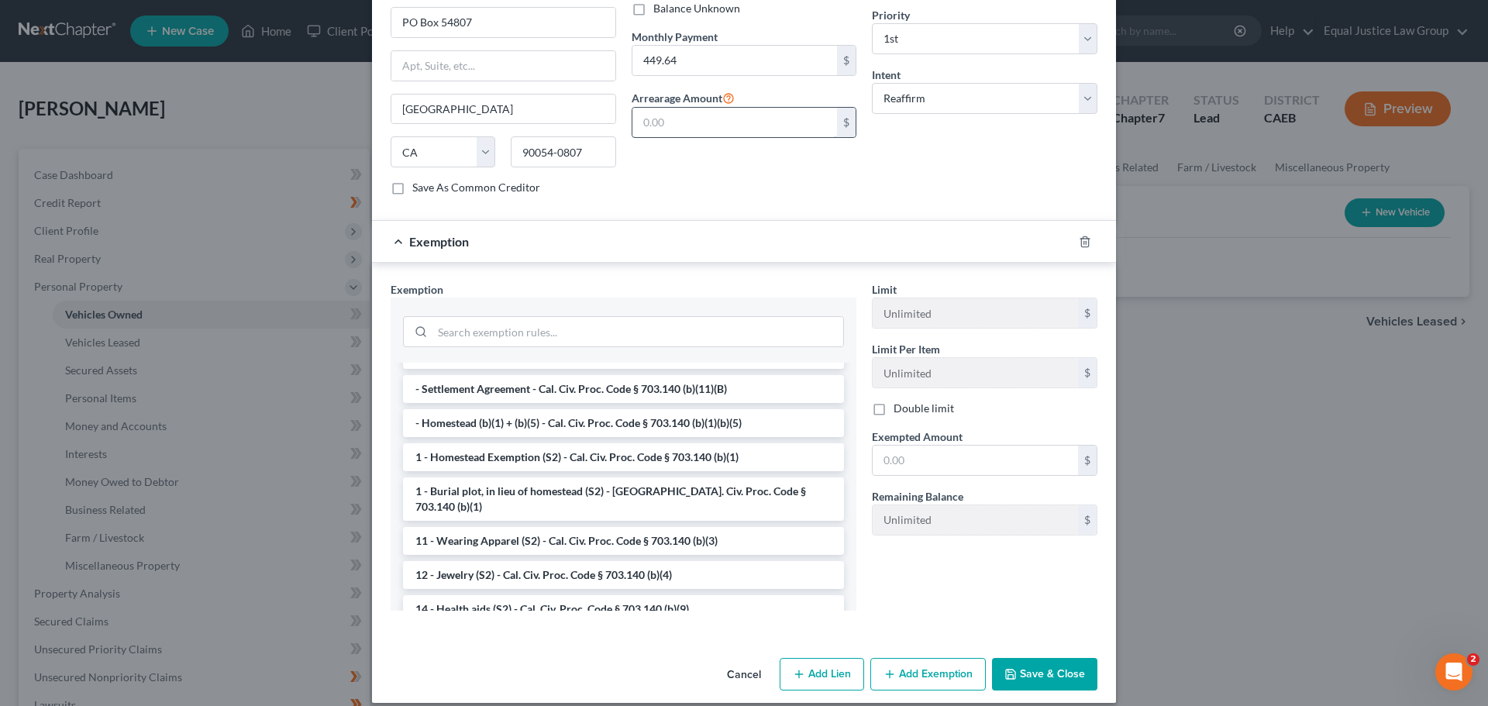
scroll to position [0, 0]
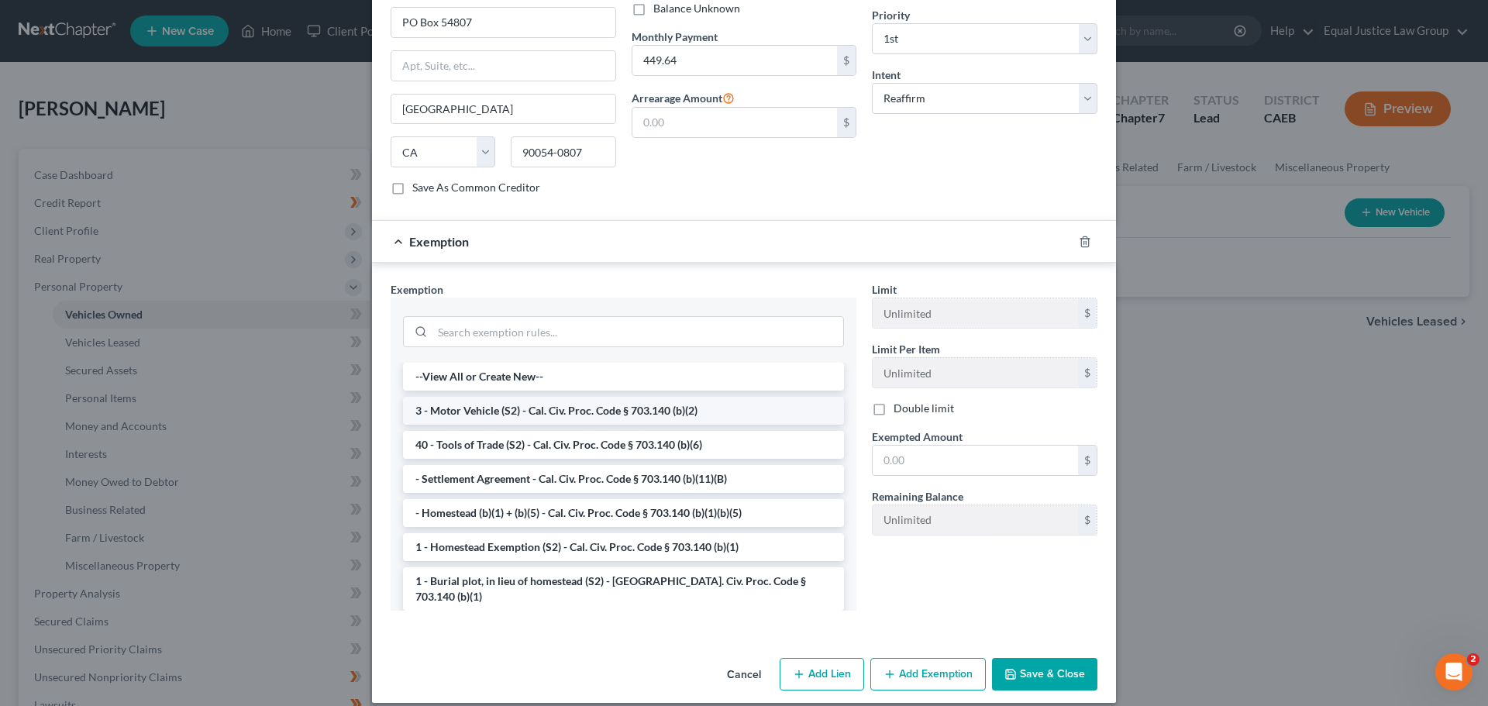
click at [517, 397] on li "3 - Motor Vehicle (S2) - Cal. Civ. Proc. Code § 703.140 (b)(2)" at bounding box center [623, 411] width 441 height 28
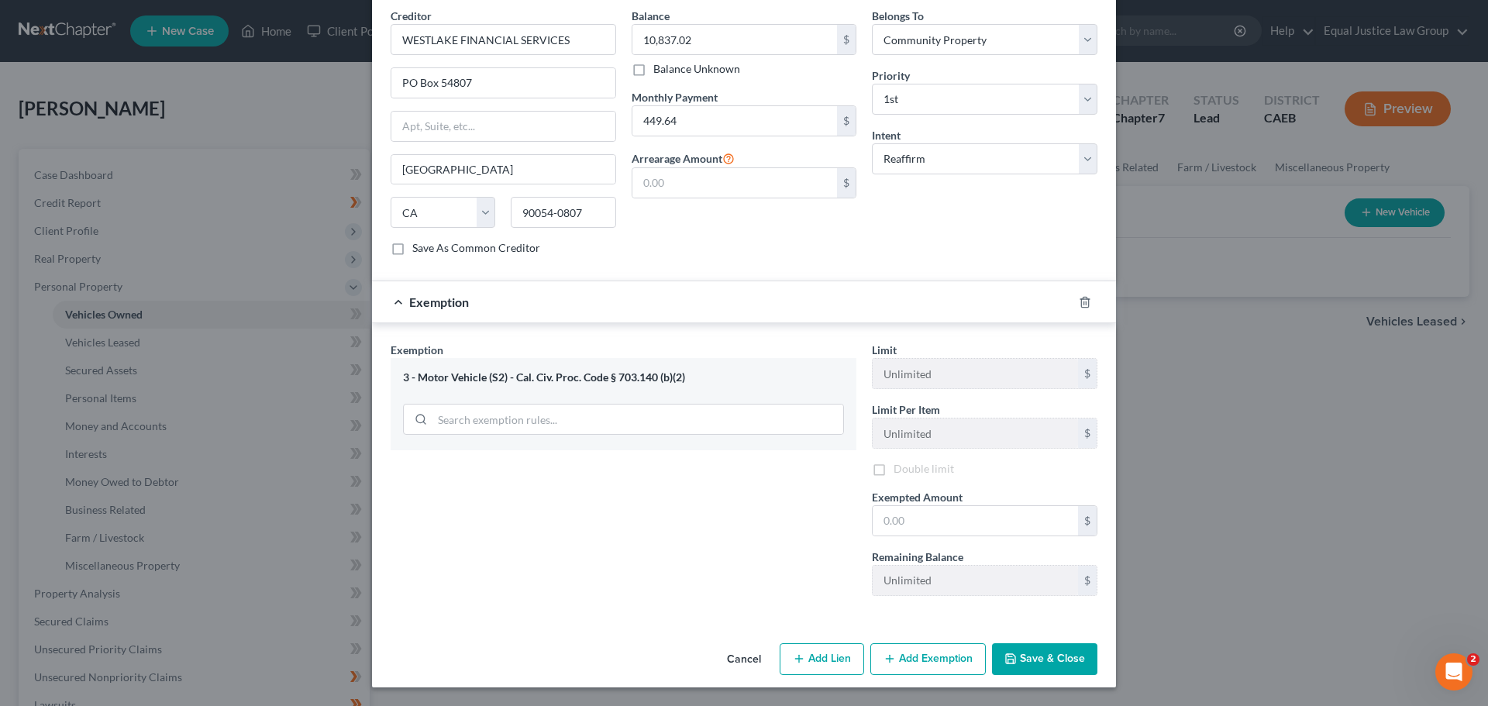
scroll to position [484, 0]
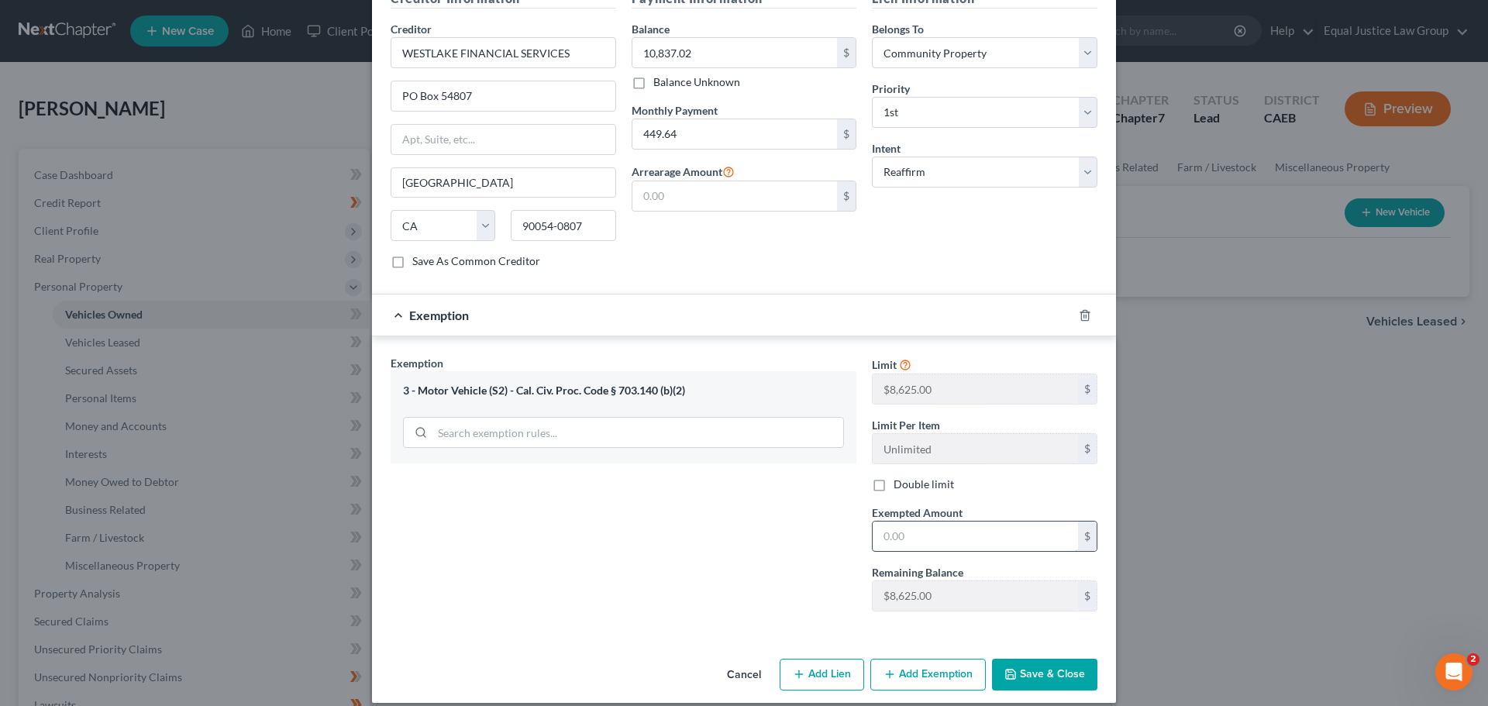
click at [940, 522] on input "text" at bounding box center [975, 536] width 205 height 29
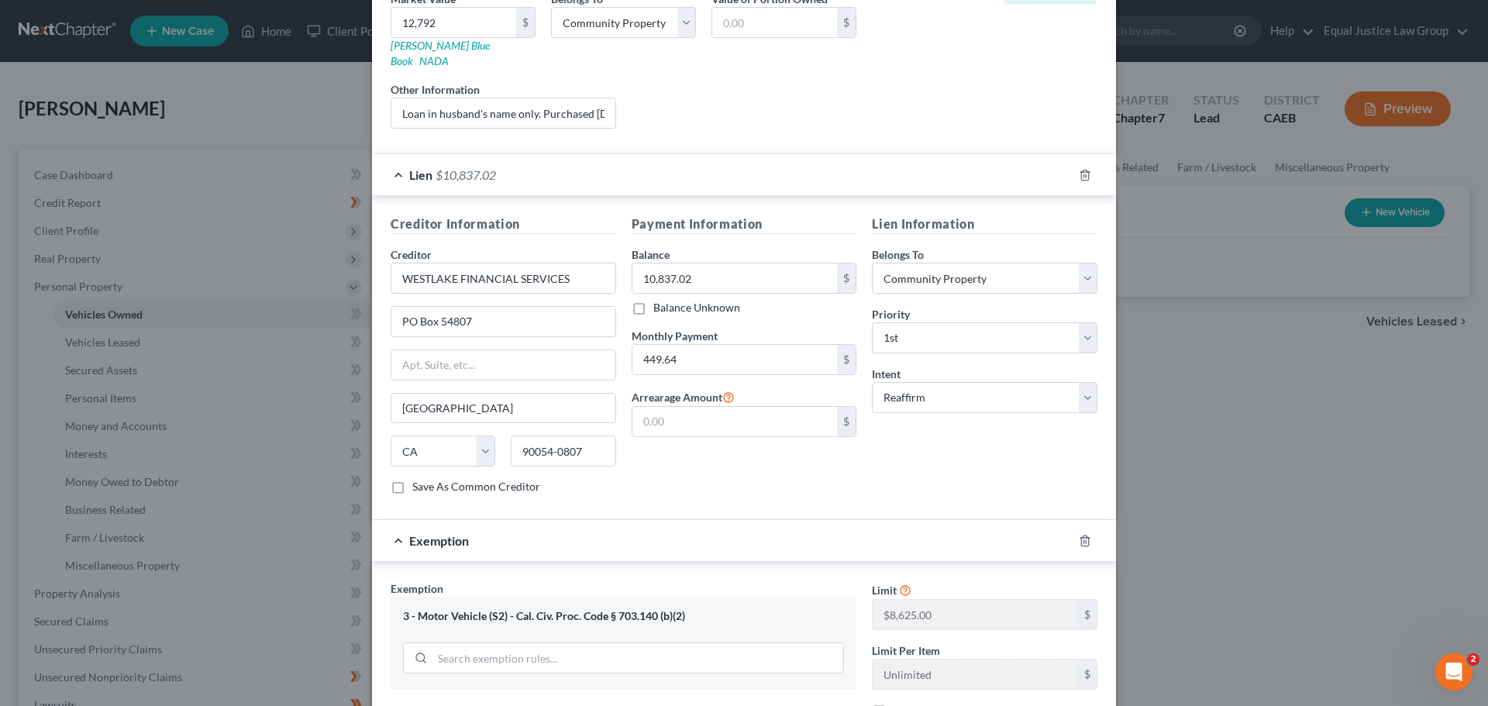
scroll to position [407, 0]
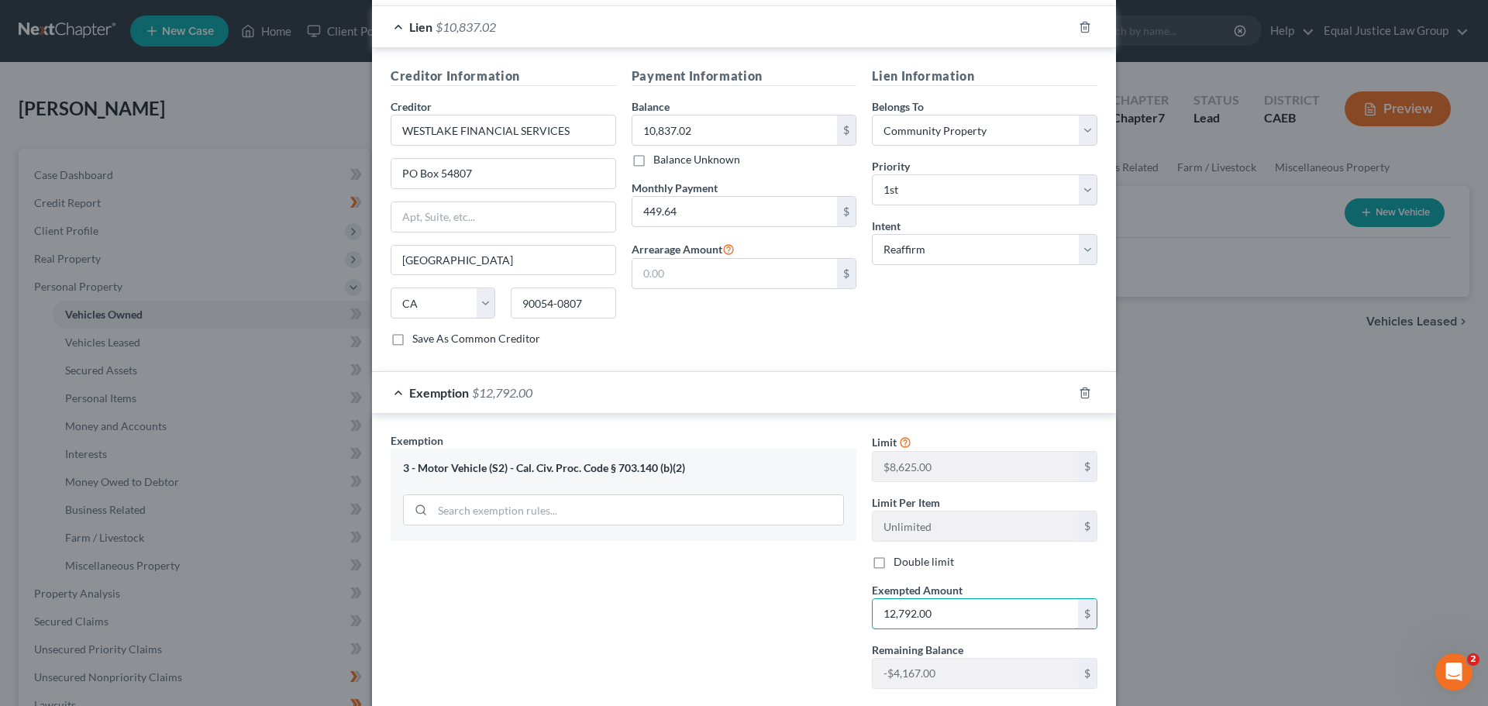
type input "12,792.00"
click at [749, 615] on div "Exemption Set must be selected for CA. Exemption * 3 - Motor Vehicle (S2) - Cal…" at bounding box center [623, 566] width 481 height 268
click at [903, 434] on icon at bounding box center [905, 441] width 12 height 15
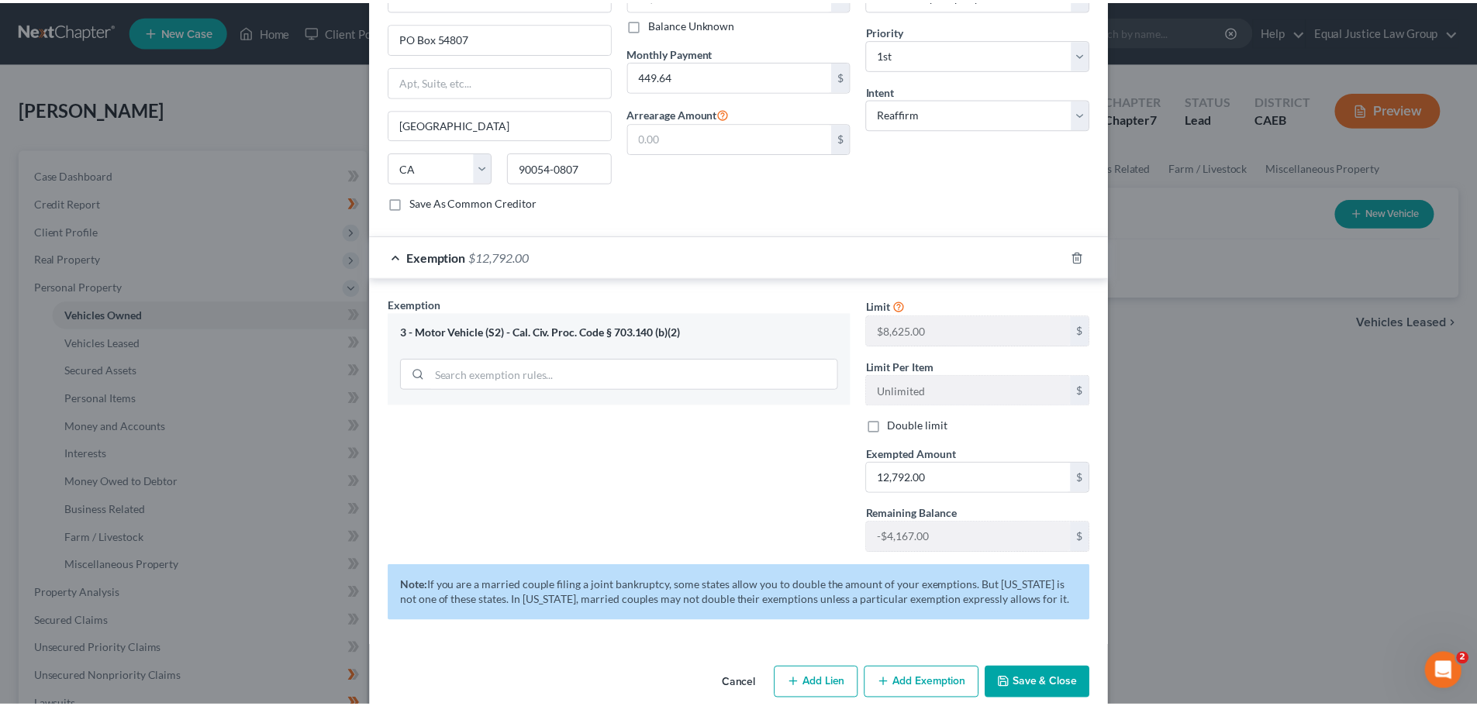
scroll to position [552, 0]
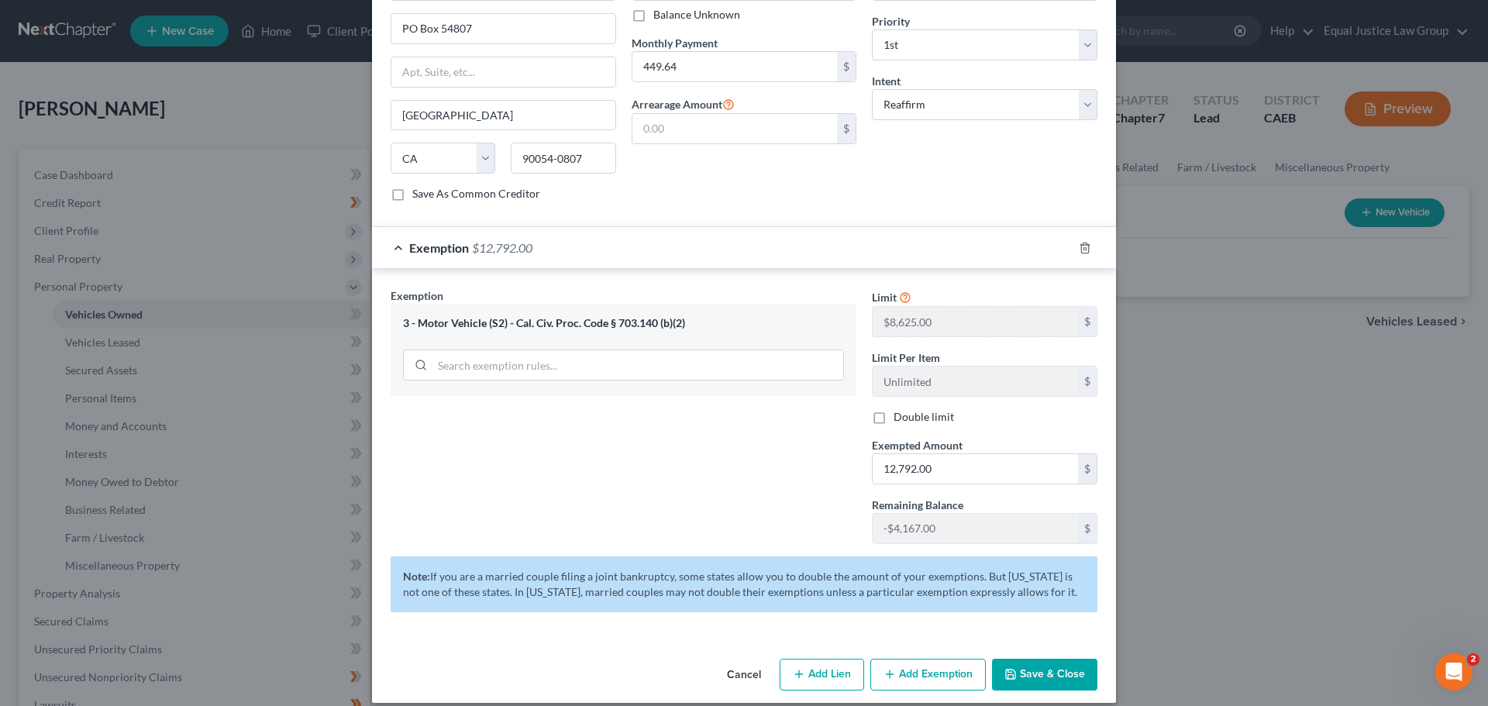
click at [805, 463] on div "Exemption Set must be selected for CA. Exemption * 3 - Motor Vehicle (S2) - Cal…" at bounding box center [623, 422] width 481 height 268
click at [799, 436] on div "Exemption Set must be selected for CA. Exemption * 3 - Motor Vehicle (S2) - Cal…" at bounding box center [623, 422] width 481 height 268
click at [1013, 659] on button "Save & Close" at bounding box center [1044, 675] width 105 height 33
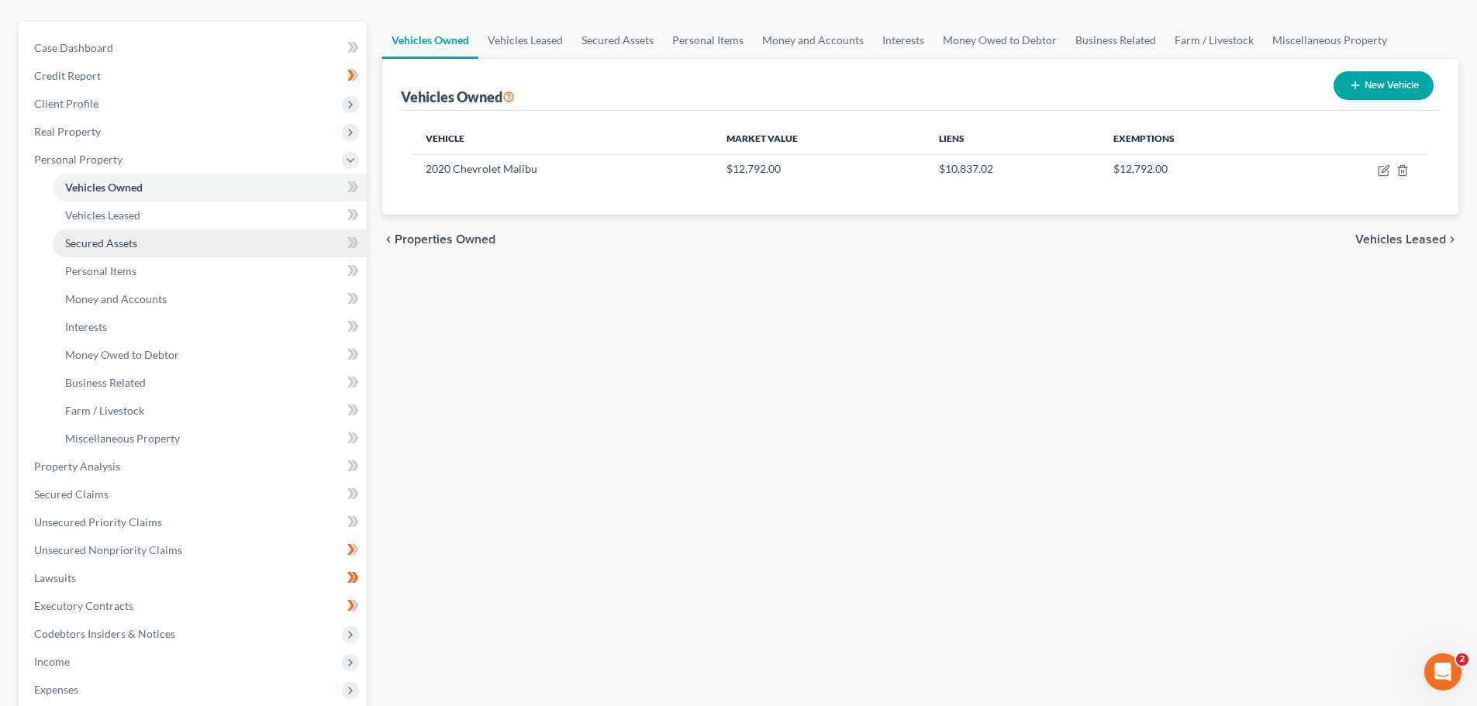
scroll to position [155, 0]
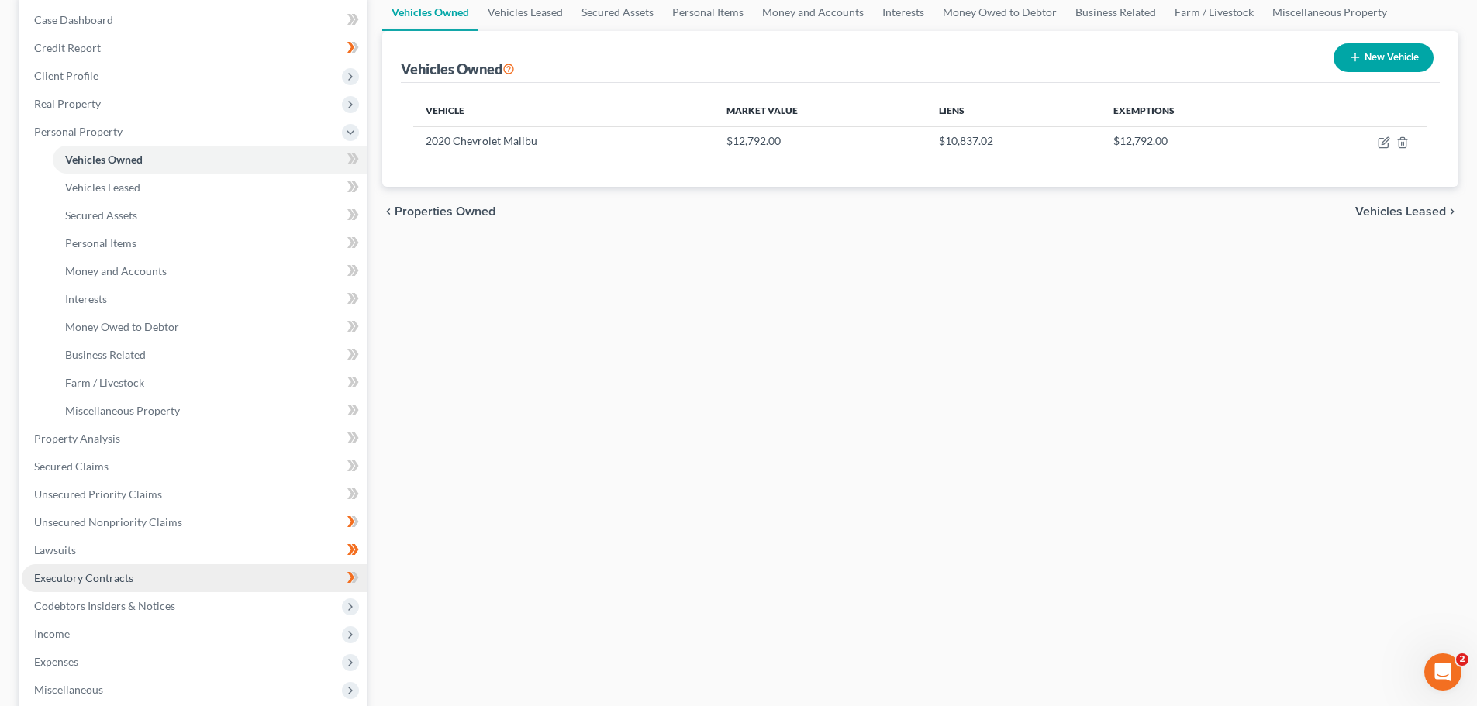
click at [100, 577] on span "Executory Contracts" at bounding box center [83, 577] width 99 height 13
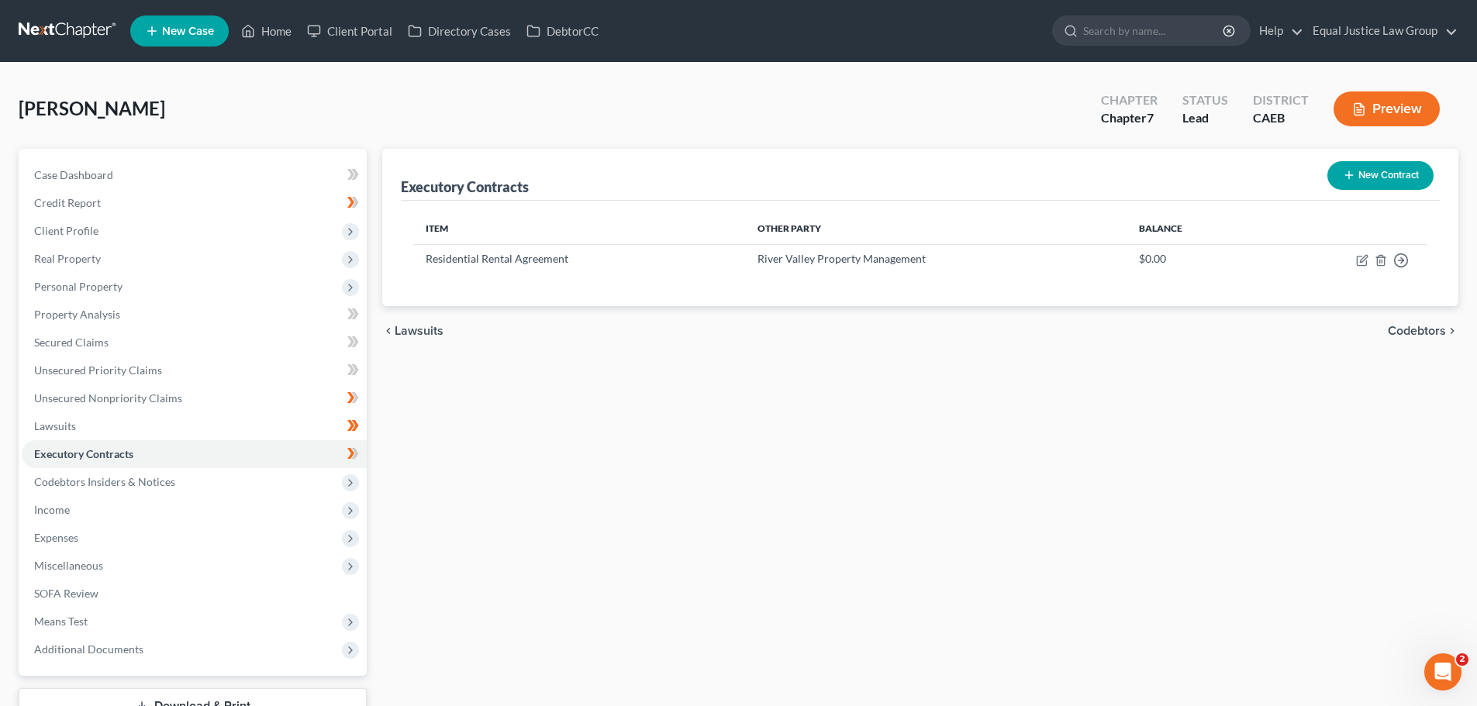
click at [1377, 171] on button "New Contract" at bounding box center [1380, 175] width 106 height 29
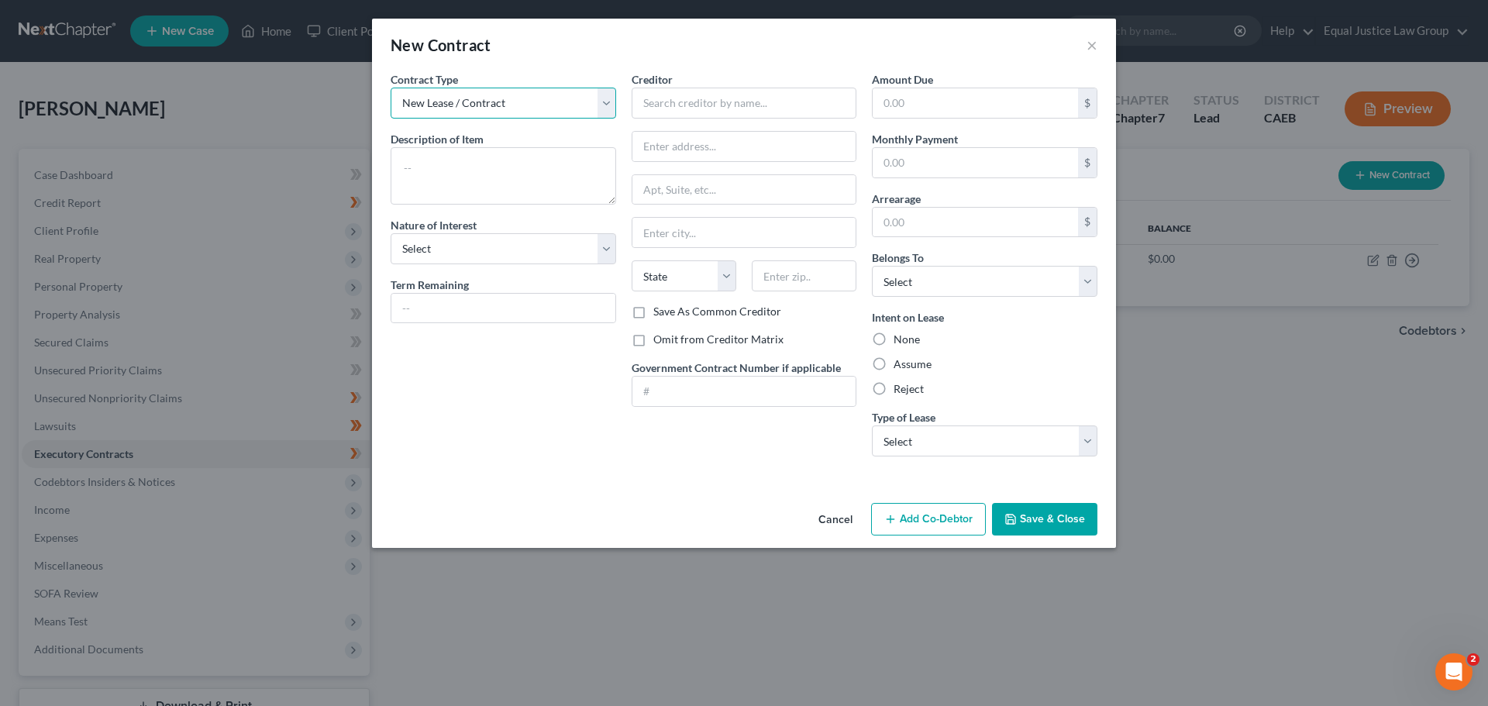
click at [614, 94] on select "New Lease / Contract New Timeshare" at bounding box center [504, 103] width 226 height 31
click at [415, 164] on textarea at bounding box center [504, 175] width 226 height 57
type textarea "Car Loan"
click at [611, 244] on select "Select Purchaser Agent Lessor Lessee" at bounding box center [504, 248] width 226 height 31
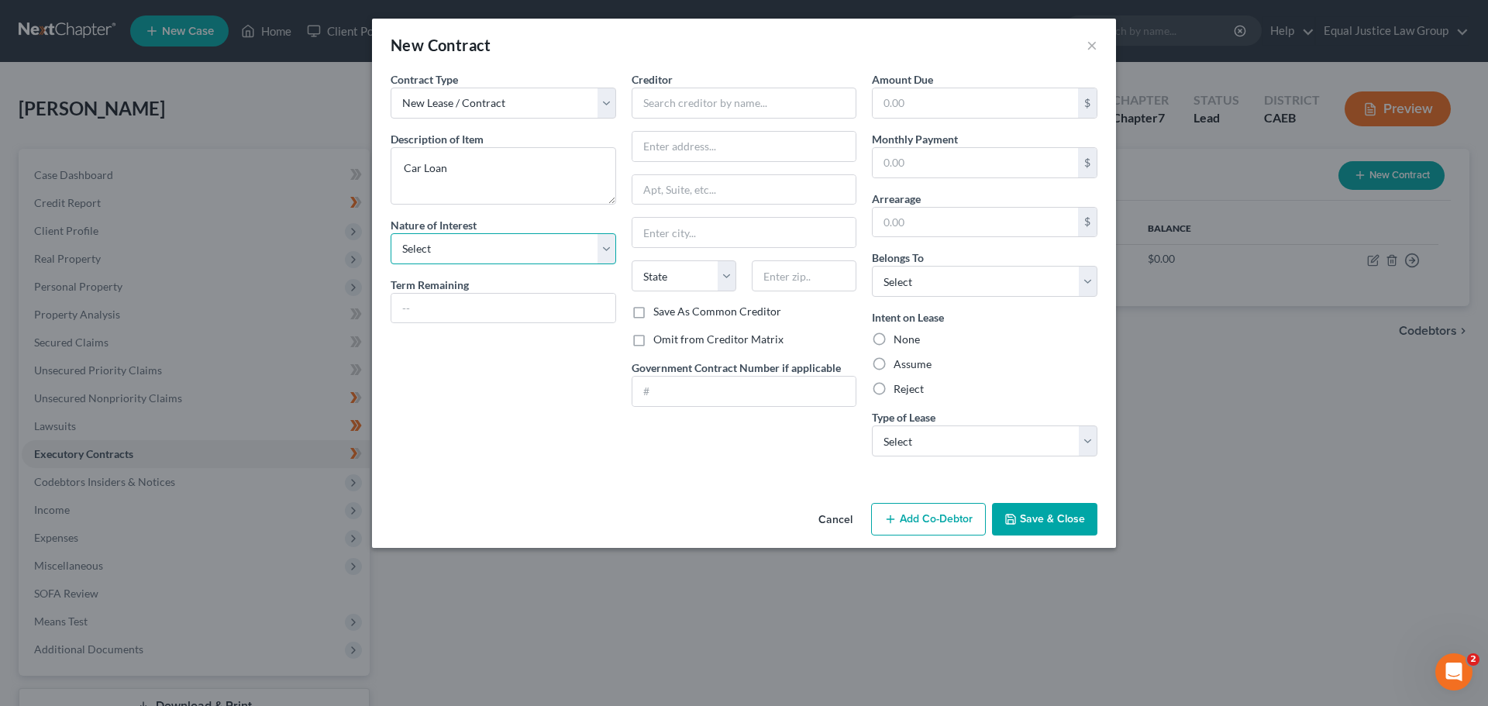
select select "0"
click at [391, 233] on select "Select Purchaser Agent Lessor Lessee" at bounding box center [504, 248] width 226 height 31
click at [499, 308] on input "text" at bounding box center [503, 308] width 224 height 29
type input "36"
click at [707, 98] on input "text" at bounding box center [745, 103] width 226 height 31
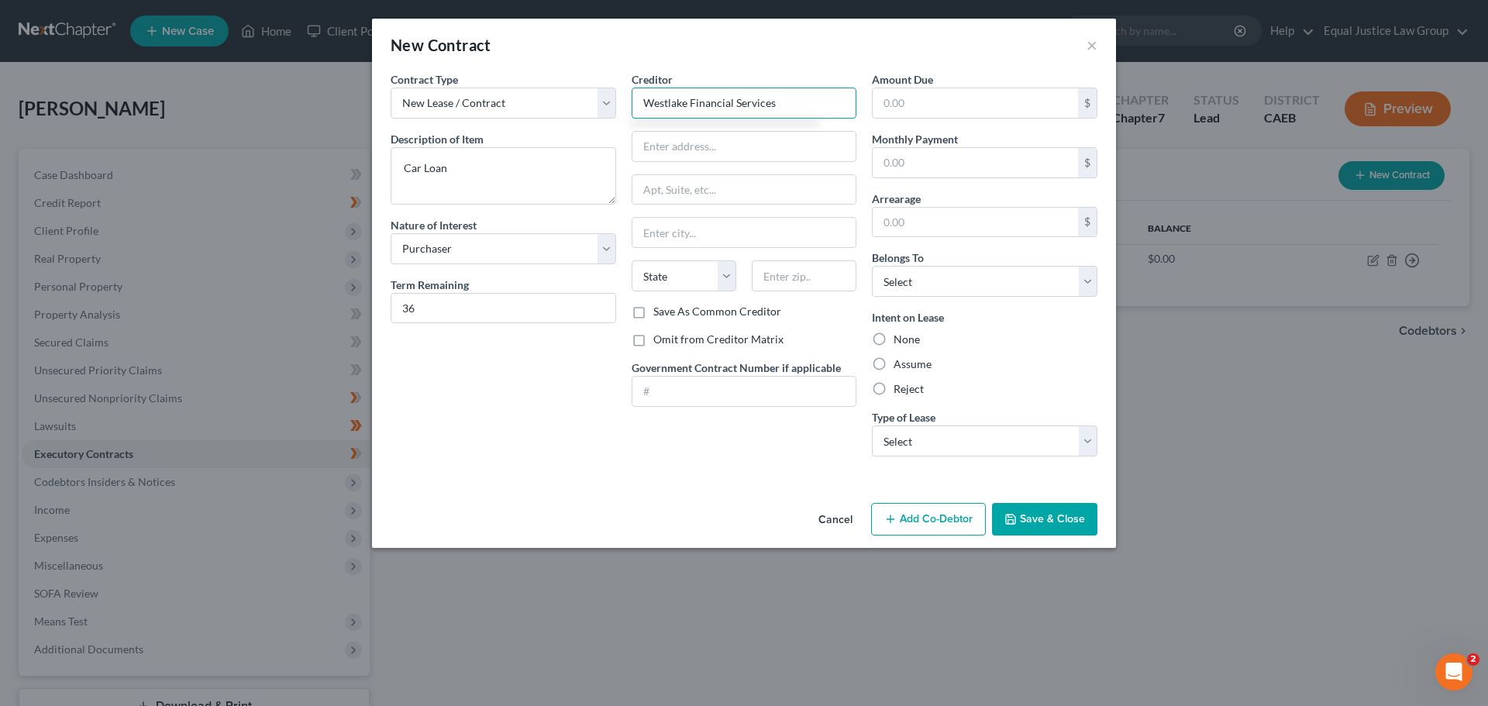
type input "Westlake Financial Services"
click at [796, 144] on input "PO Box" at bounding box center [744, 146] width 224 height 29
type input "PO Box 54807"
click at [689, 236] on input "text" at bounding box center [744, 232] width 224 height 29
type input "[GEOGRAPHIC_DATA]"
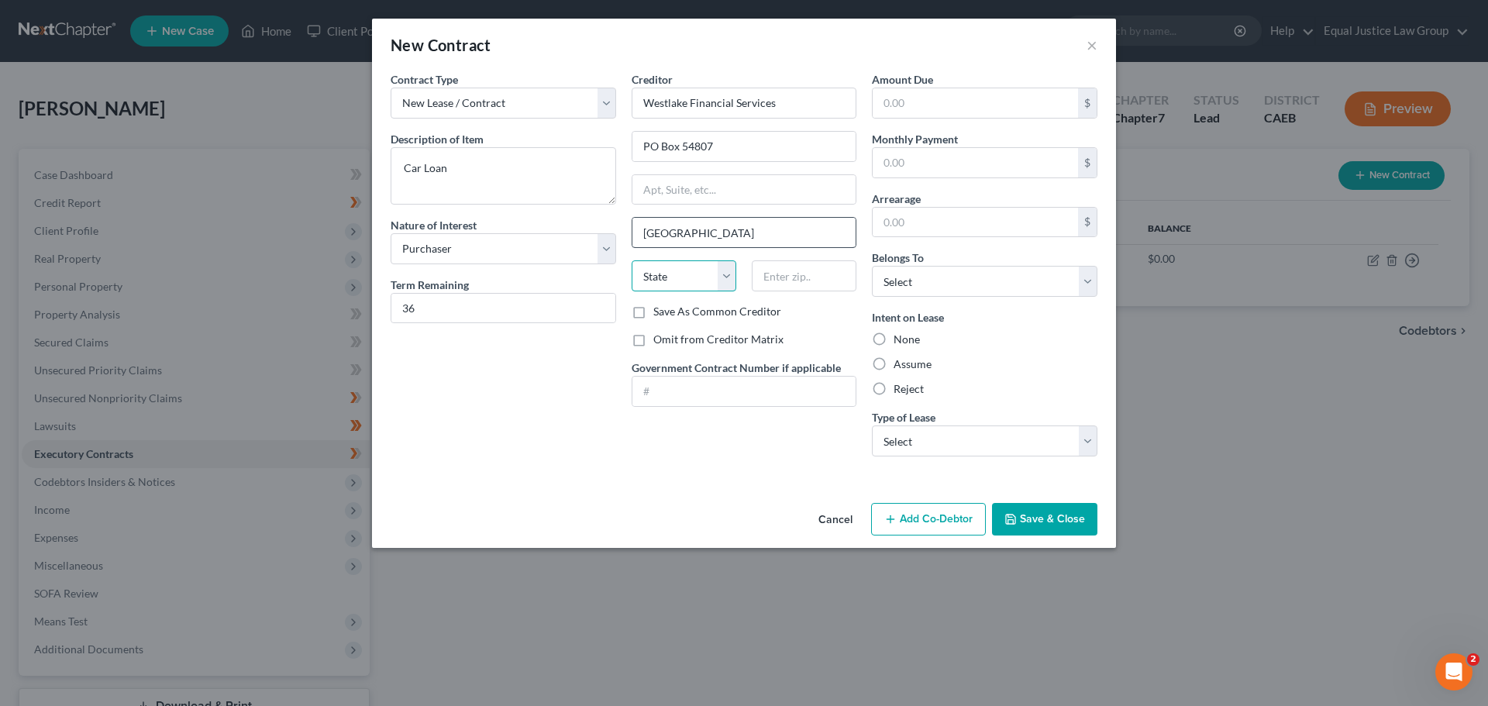
select select "4"
type input "90054-0807"
click at [991, 102] on input "text" at bounding box center [975, 102] width 205 height 29
type input "10,837.02"
click at [920, 171] on input "text" at bounding box center [975, 162] width 205 height 29
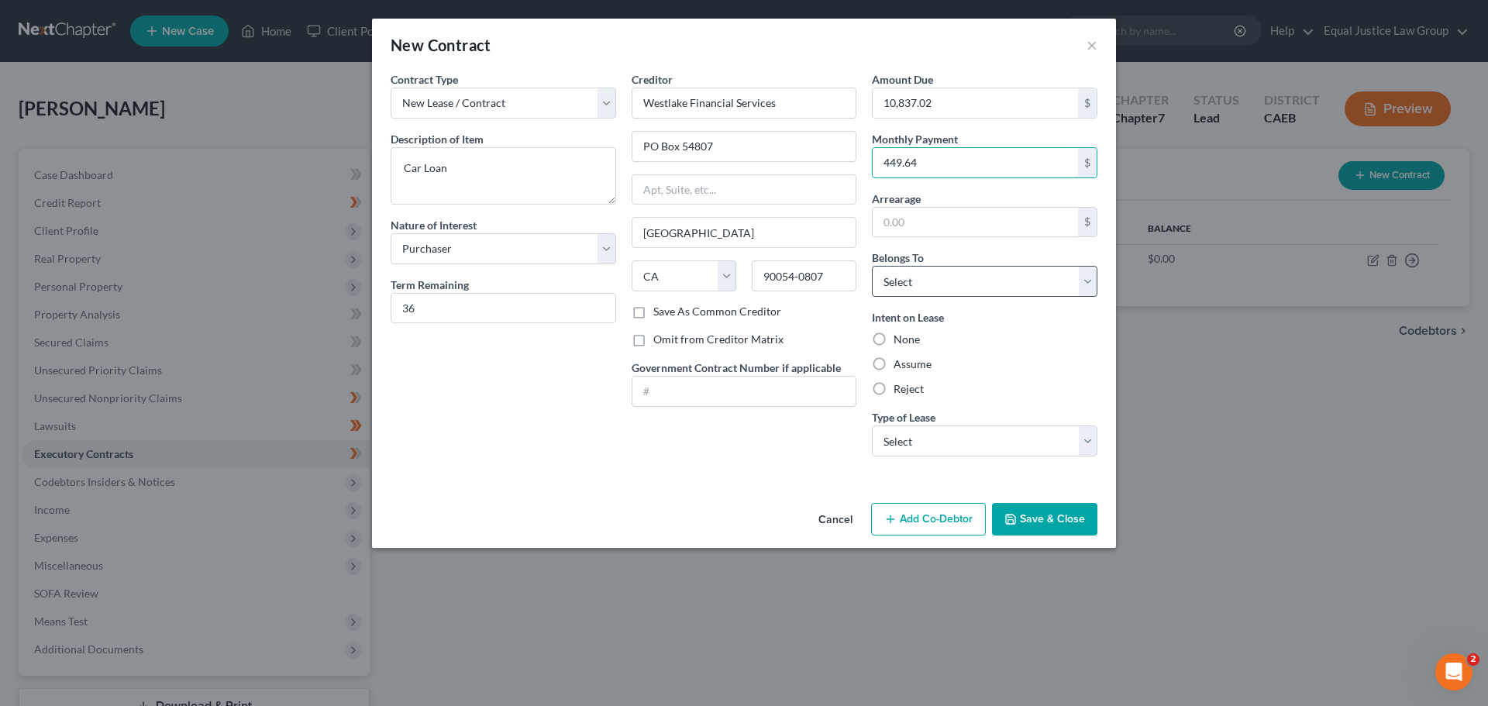
type input "449.64"
click at [983, 277] on select "Select Debtor 1 Only Debtor 2 Only Debtor 1 And Debtor 2 Only At Least One Of T…" at bounding box center [985, 281] width 226 height 31
select select "4"
click at [872, 266] on select "Select Debtor 1 Only Debtor 2 Only Debtor 1 And Debtor 2 Only At Least One Of T…" at bounding box center [985, 281] width 226 height 31
click at [1018, 356] on div "Intent on Lease None Assume Reject" at bounding box center [985, 353] width 226 height 88
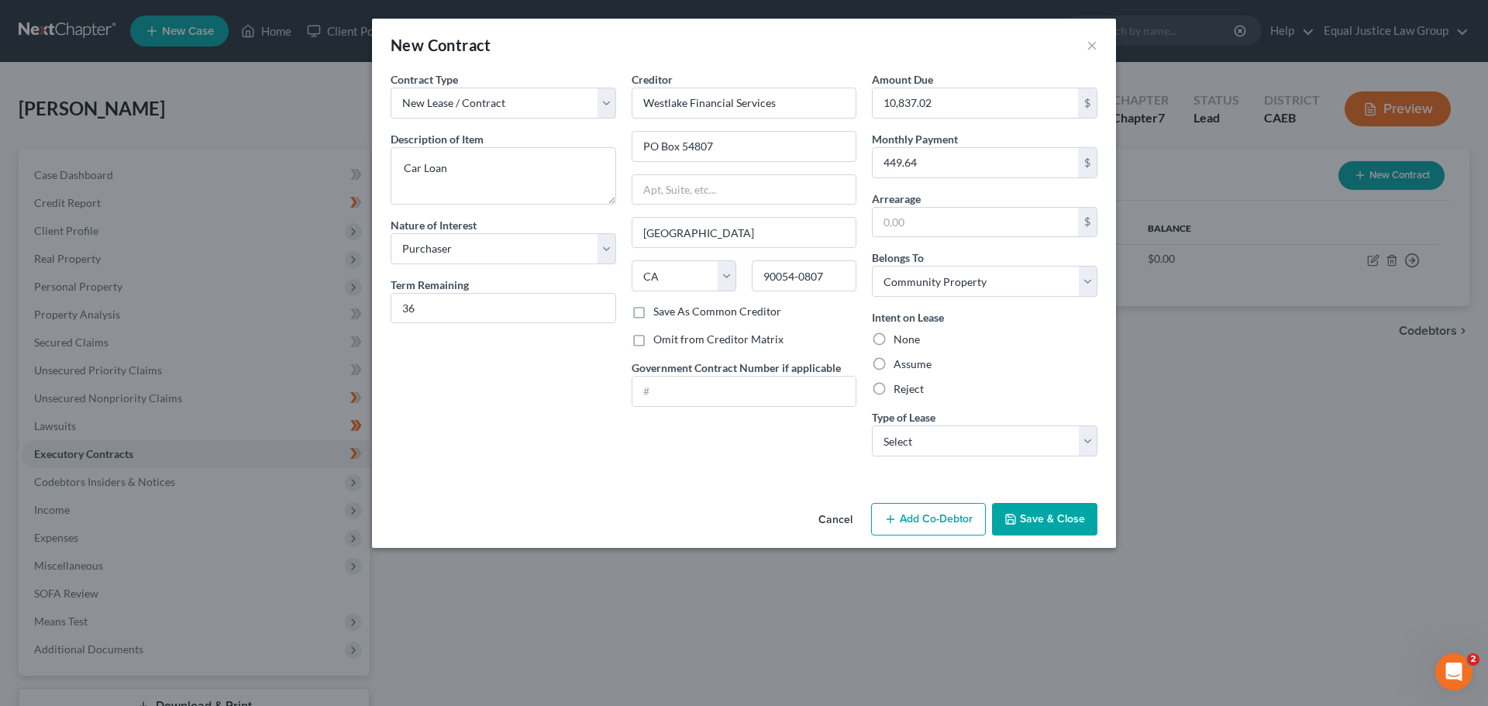
click at [909, 364] on label "Assume" at bounding box center [913, 365] width 38 height 16
click at [909, 364] on input "Assume" at bounding box center [905, 362] width 10 height 10
radio input "true"
click at [1009, 353] on div "Intent on Lease None Assume Reject" at bounding box center [985, 353] width 226 height 88
click at [1079, 439] on select "Select Real Estate Car Other" at bounding box center [985, 441] width 226 height 31
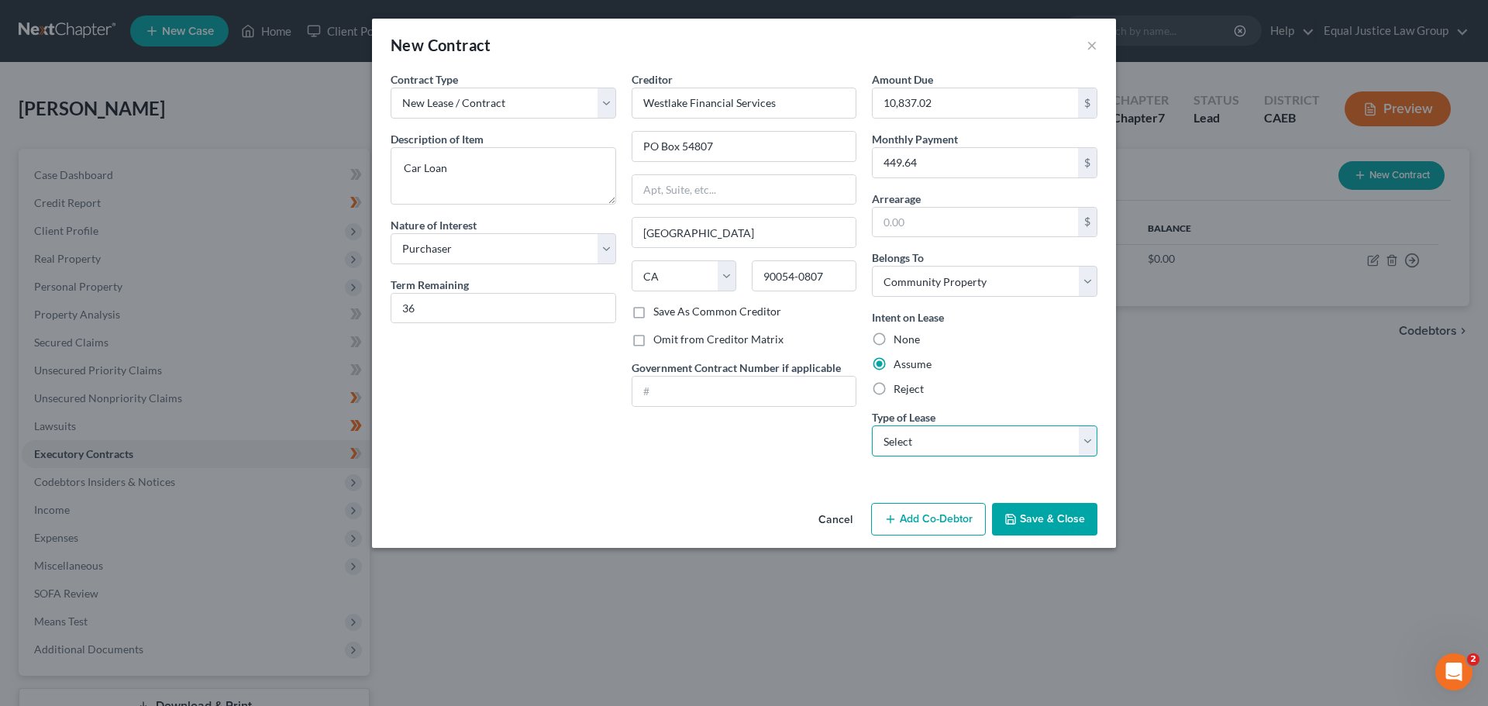
select select "1"
click at [872, 426] on select "Select Real Estate Car Other" at bounding box center [985, 441] width 226 height 31
click at [1032, 377] on div "Intent on Lease None Assume Reject" at bounding box center [985, 353] width 226 height 88
click at [1039, 516] on button "Save & Close" at bounding box center [1044, 519] width 105 height 33
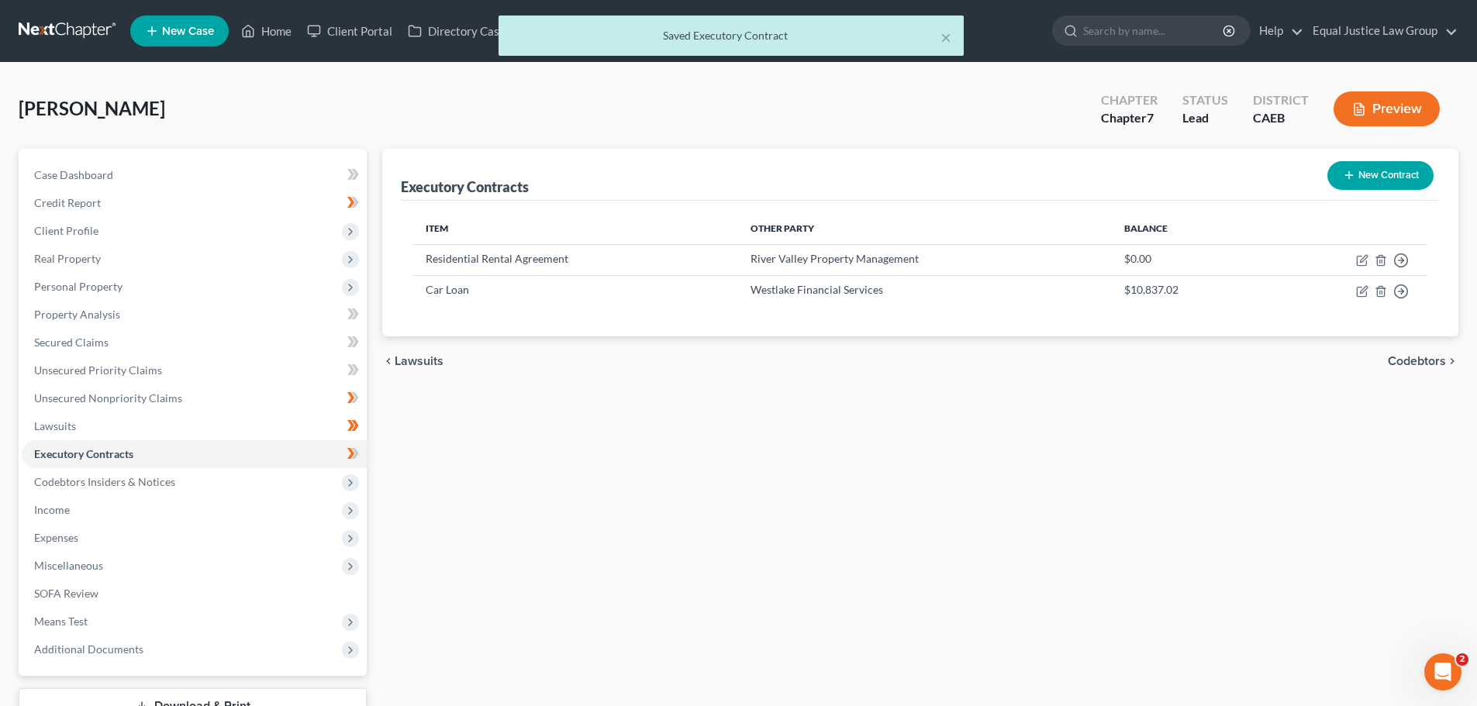
click at [832, 467] on div "Executory Contracts New Contract Item Other Party Balance Residential Rental Ag…" at bounding box center [919, 457] width 1091 height 616
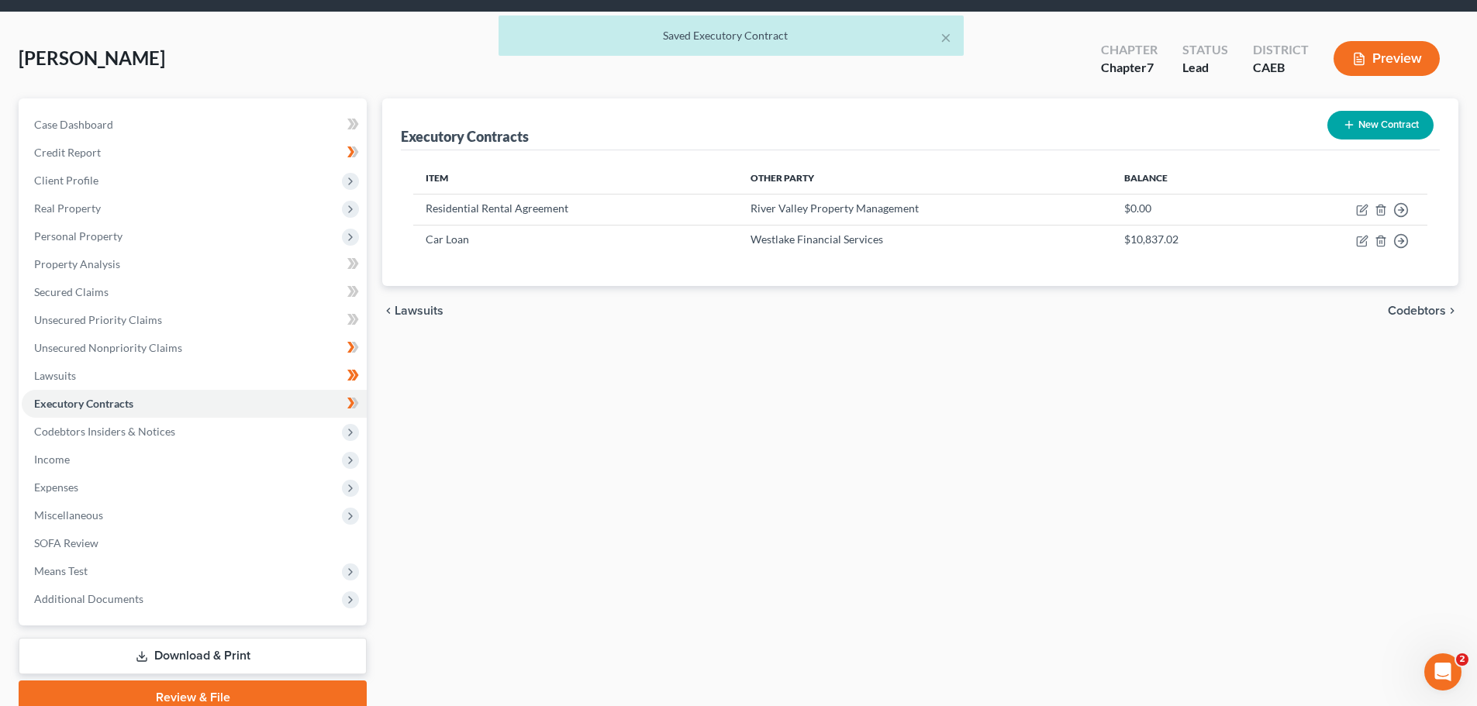
scroll to position [78, 0]
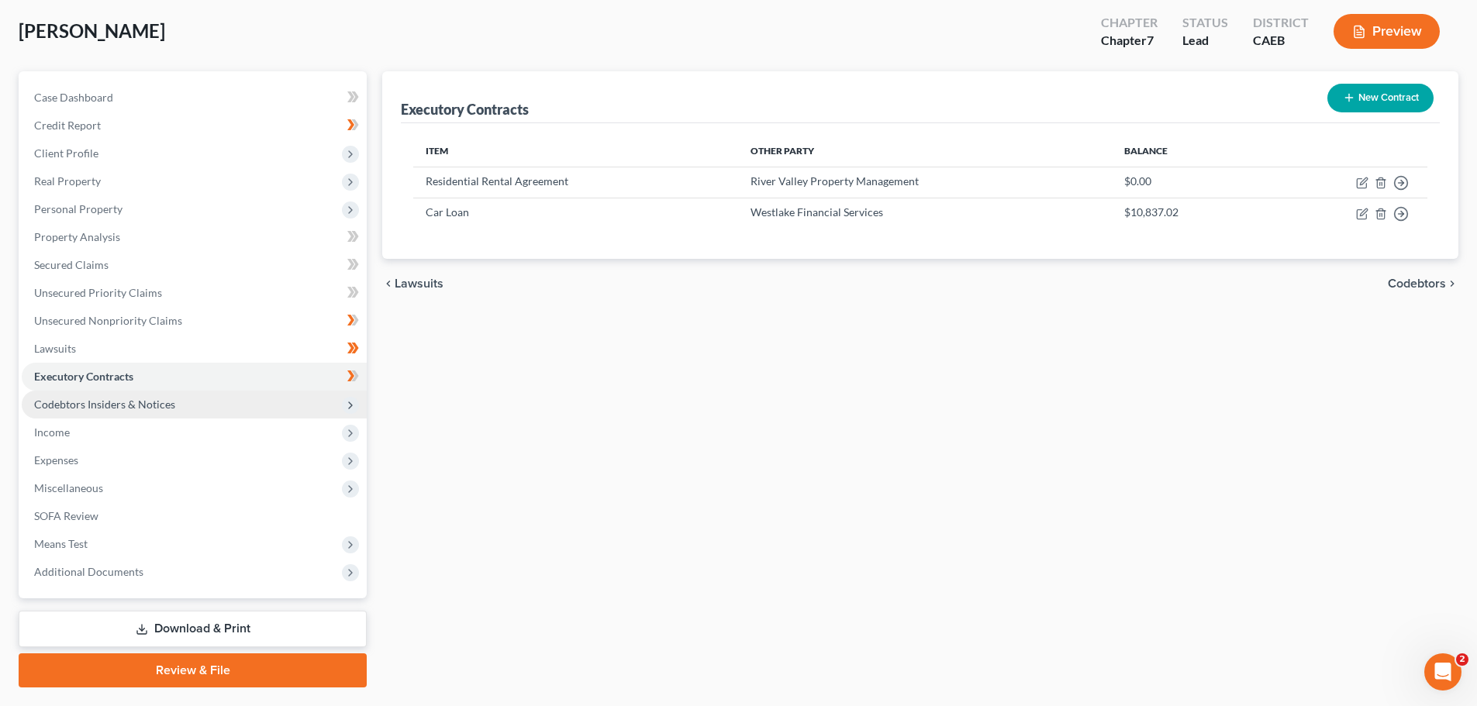
click at [50, 404] on span "Codebtors Insiders & Notices" at bounding box center [104, 404] width 141 height 13
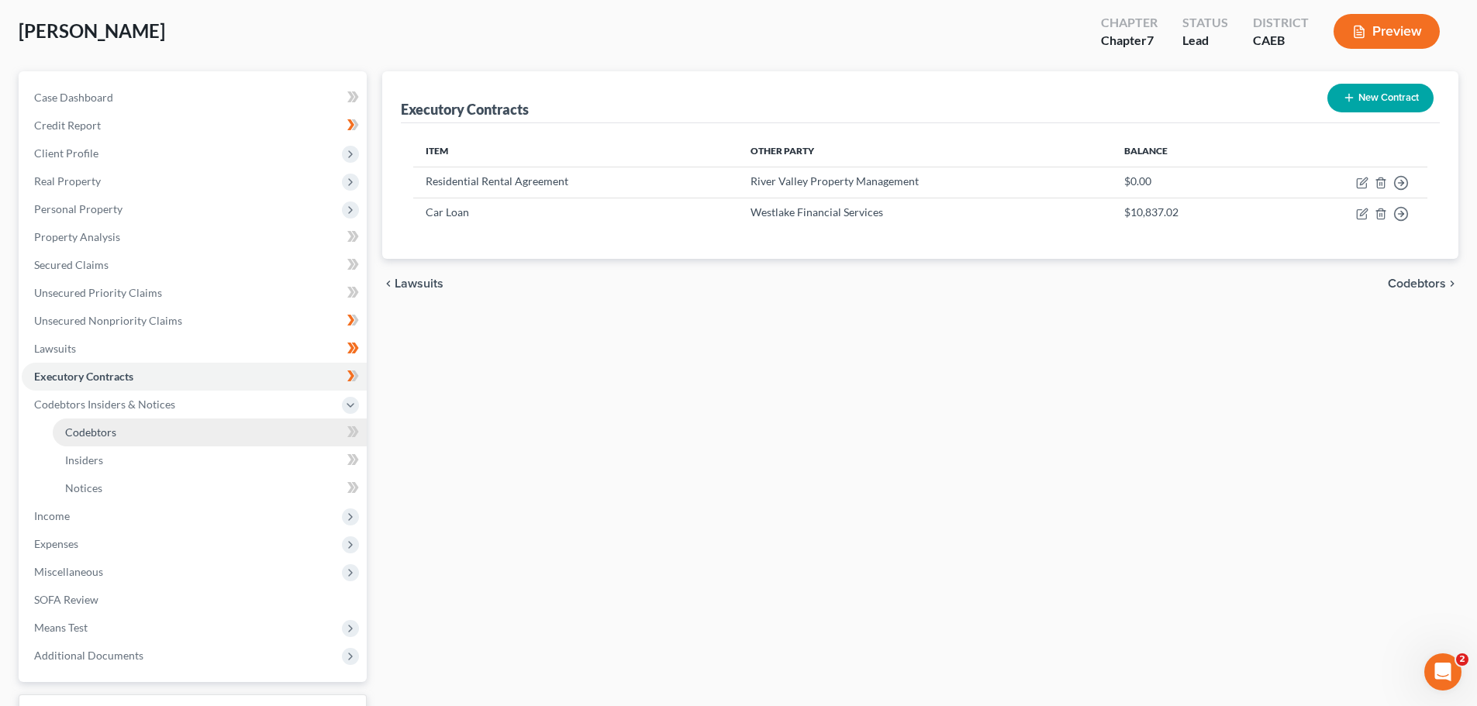
click at [104, 430] on span "Codebtors" at bounding box center [90, 432] width 51 height 13
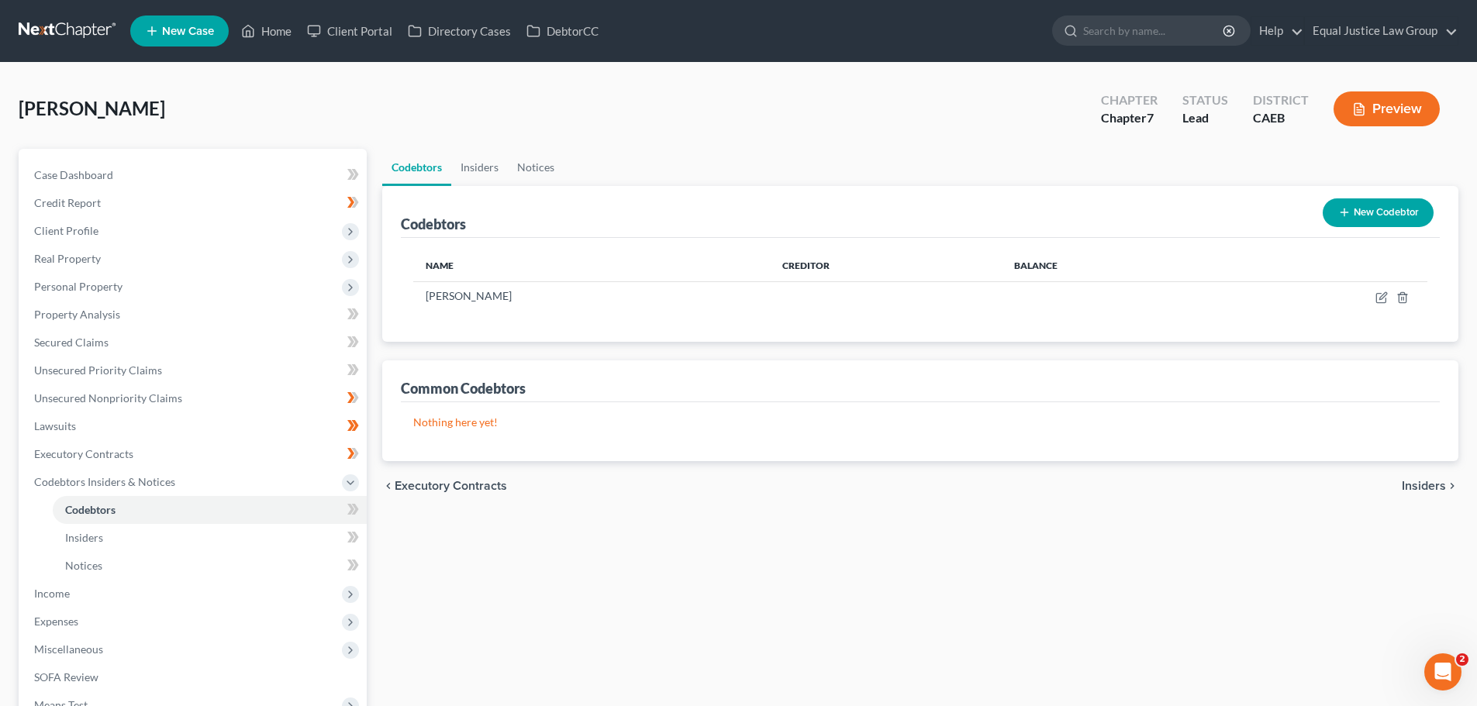
click at [838, 510] on div "chevron_left Executory Contracts Insiders chevron_right" at bounding box center [920, 486] width 1076 height 50
click at [1378, 212] on button "New Codebtor" at bounding box center [1377, 212] width 111 height 29
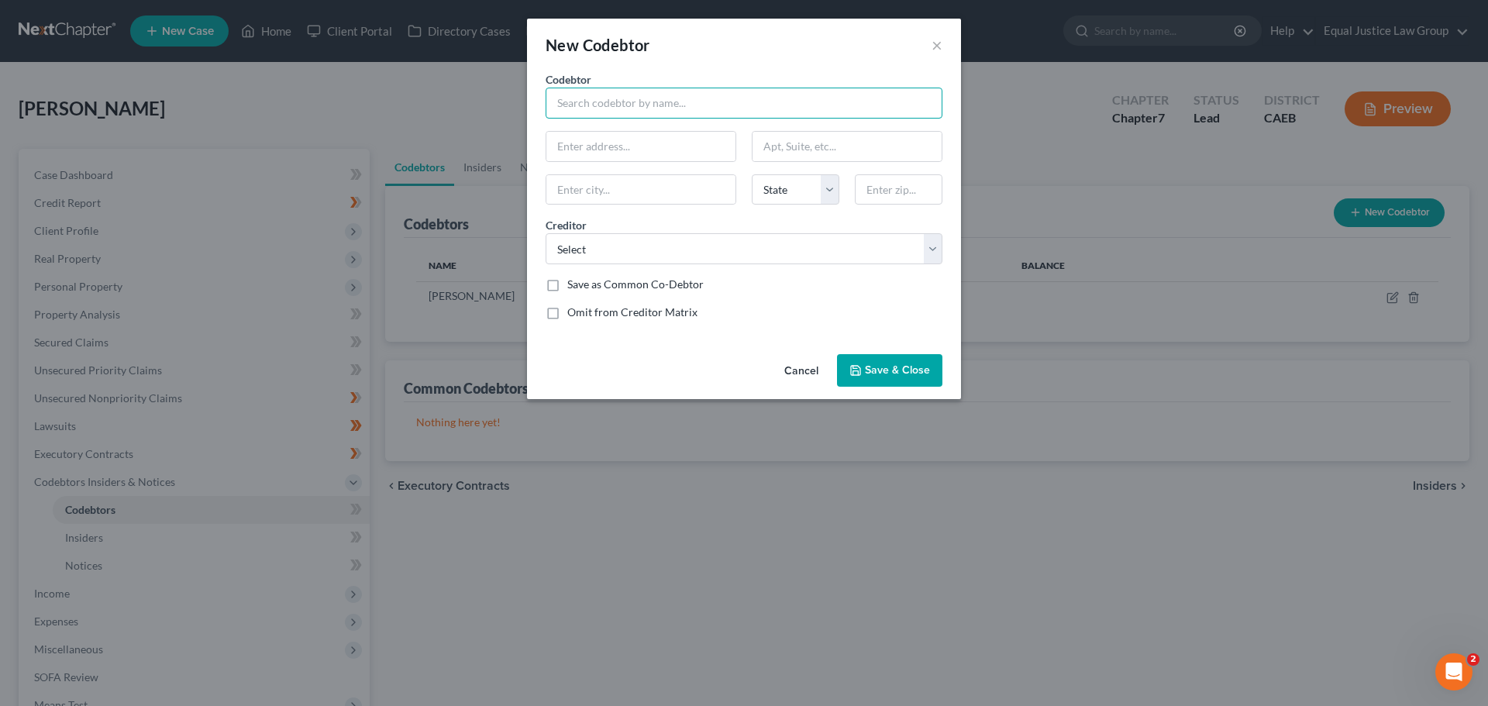
click at [594, 97] on input "text" at bounding box center [744, 103] width 397 height 31
click at [603, 150] on input "text" at bounding box center [640, 146] width 189 height 29
type input "[PERSON_NAME]"
click at [661, 142] on input "text" at bounding box center [640, 146] width 189 height 29
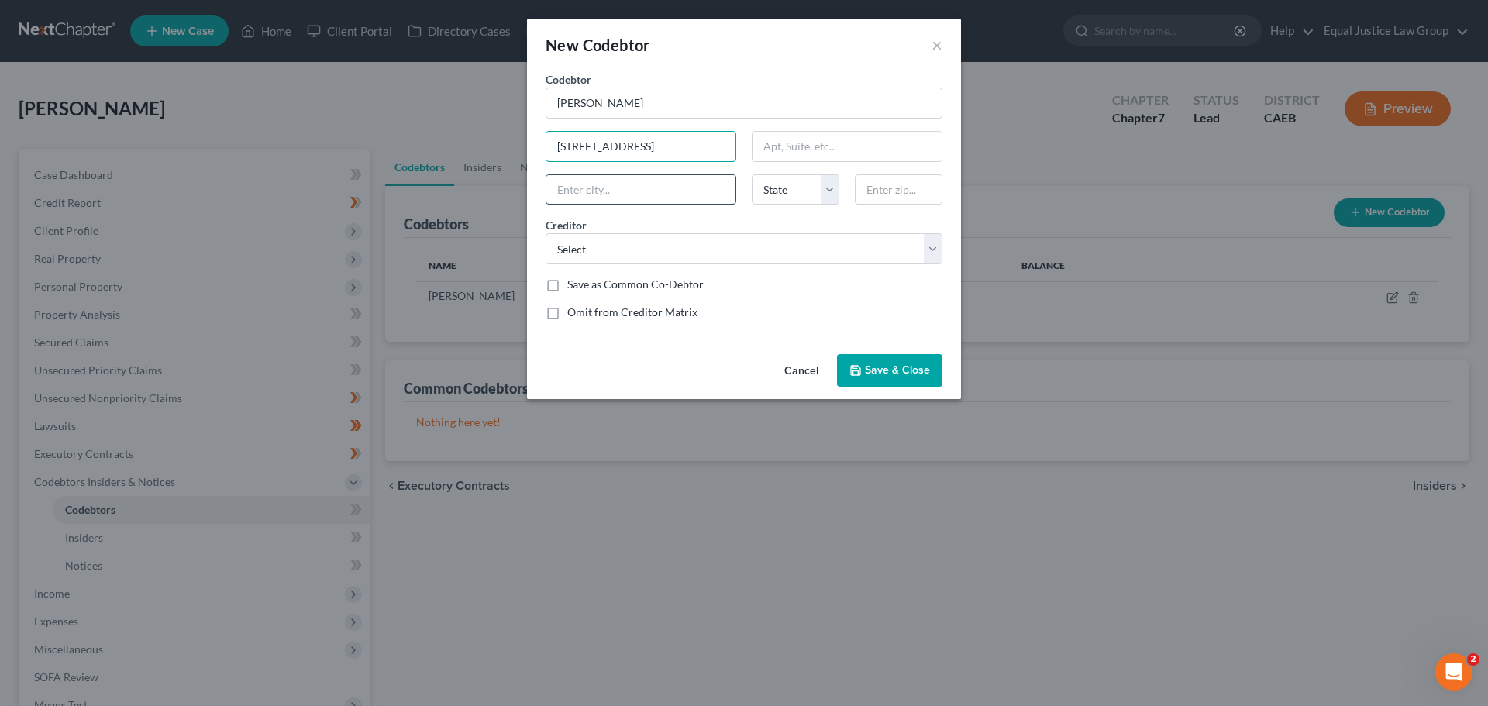
type input "[STREET_ADDRESS]"
click at [646, 190] on input "text" at bounding box center [640, 189] width 189 height 29
type input "[GEOGRAPHIC_DATA]"
select select "4"
type input "95827"
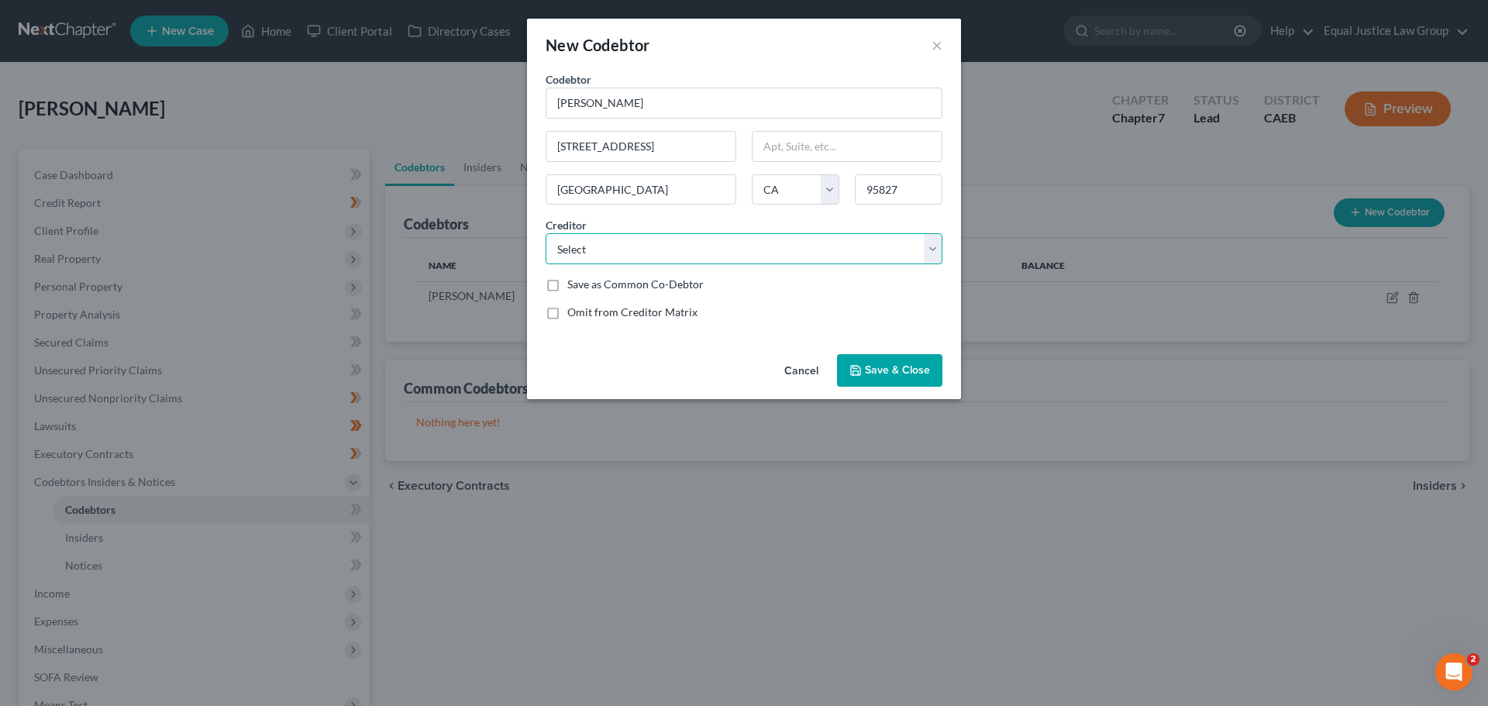
click at [633, 246] on select "Select CITI CARDS/CITIBANK JPMCB Card/Chase - Freedom Unlimited CRANE FINANCE B…" at bounding box center [744, 248] width 397 height 31
select select "18"
click at [546, 233] on select "Select CITI CARDS/CITIBANK JPMCB Card/Chase - Freedom Unlimited CRANE FINANCE B…" at bounding box center [744, 248] width 397 height 31
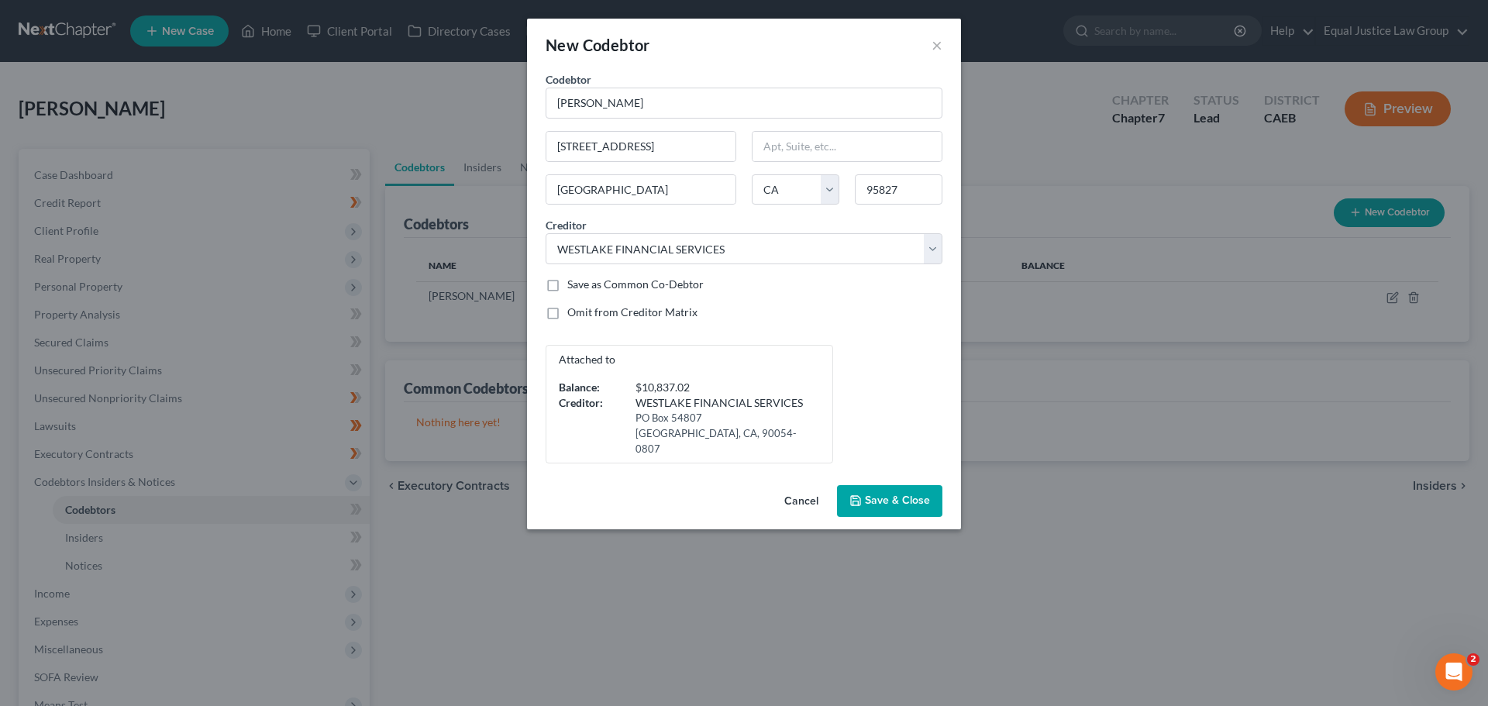
click at [795, 298] on div "Codebtor * [PERSON_NAME] Codebtor * [PERSON_NAME] [GEOGRAPHIC_DATA] [US_STATE] …" at bounding box center [744, 267] width 412 height 392
click at [567, 314] on label "Omit from Creditor Matrix" at bounding box center [632, 313] width 130 height 16
click at [574, 314] on input "Omit from Creditor Matrix" at bounding box center [579, 310] width 10 height 10
checkbox input "true"
click at [713, 318] on div "Omit from Creditor Matrix" at bounding box center [744, 313] width 397 height 16
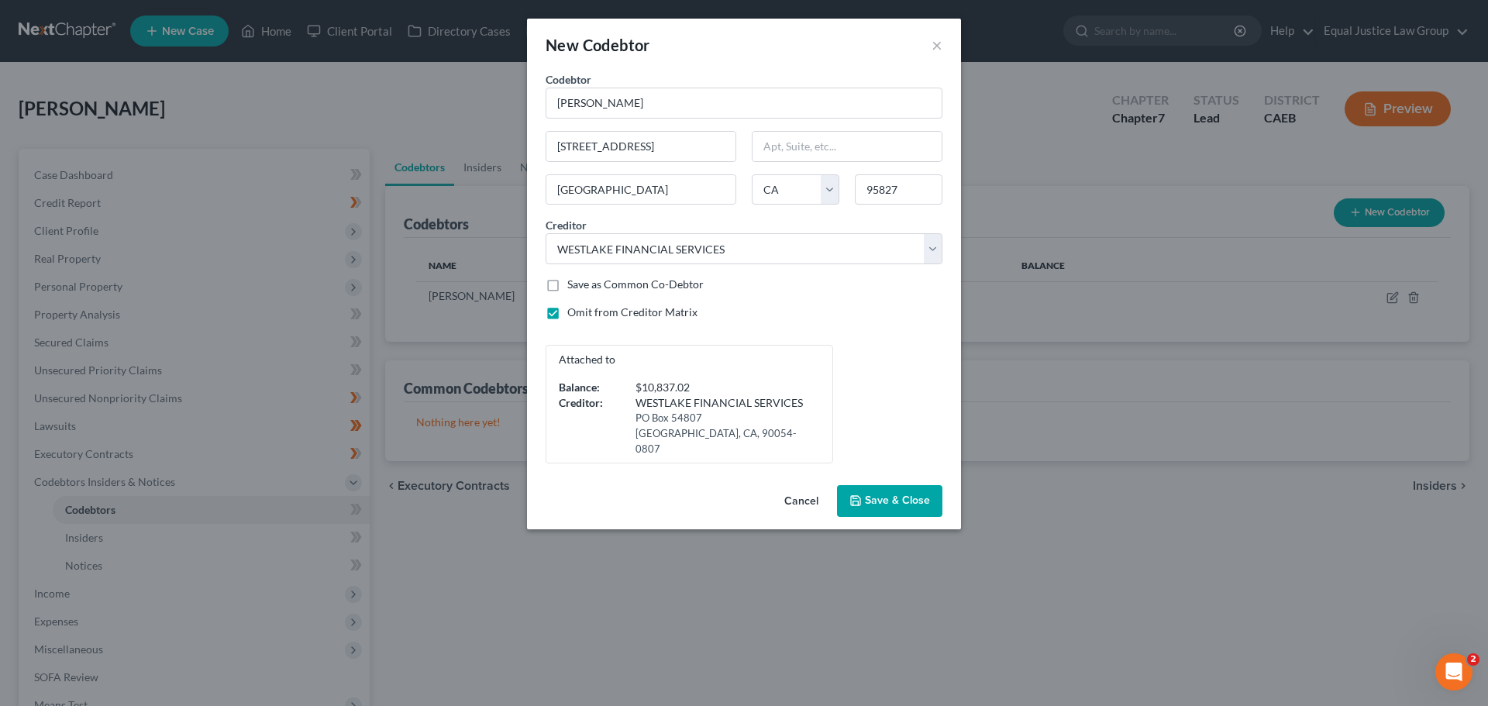
click at [888, 498] on span "Save & Close" at bounding box center [897, 500] width 65 height 13
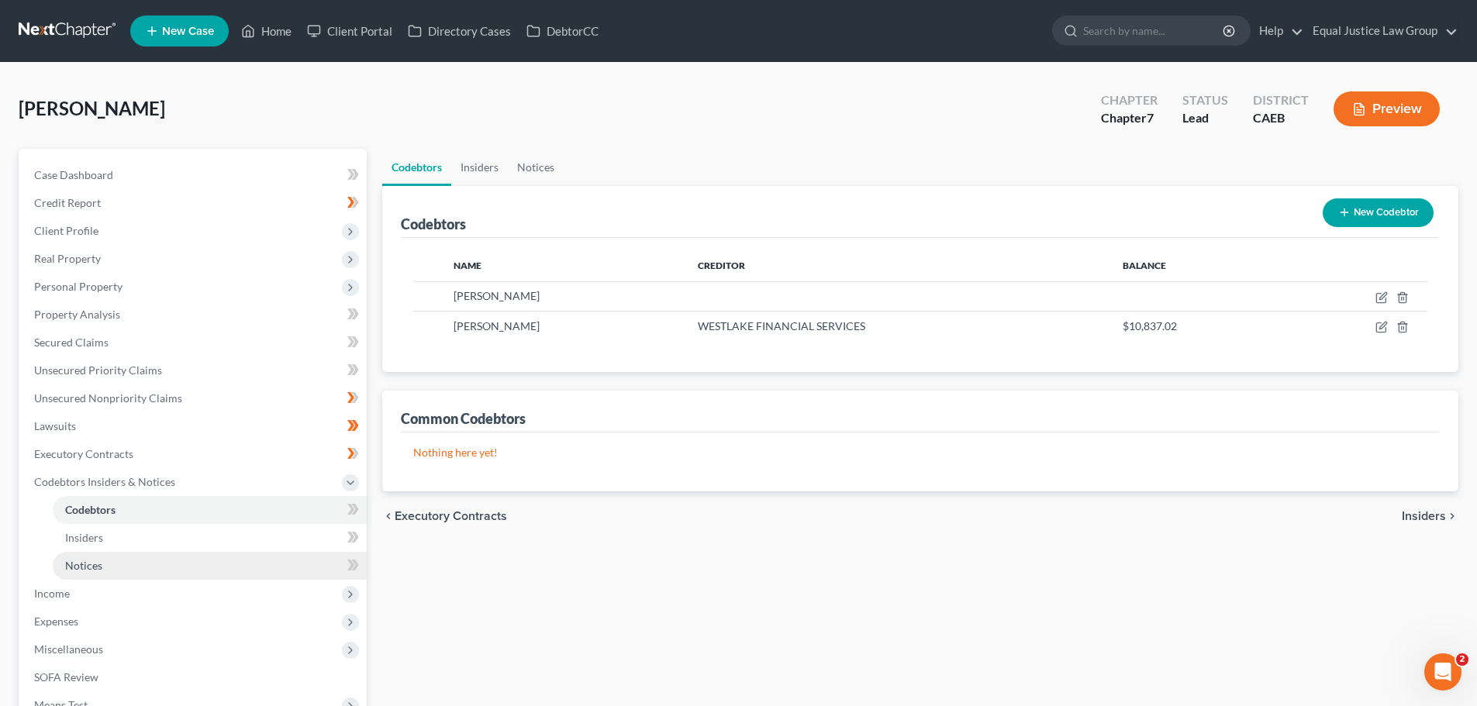
click at [102, 567] on link "Notices" at bounding box center [210, 566] width 314 height 28
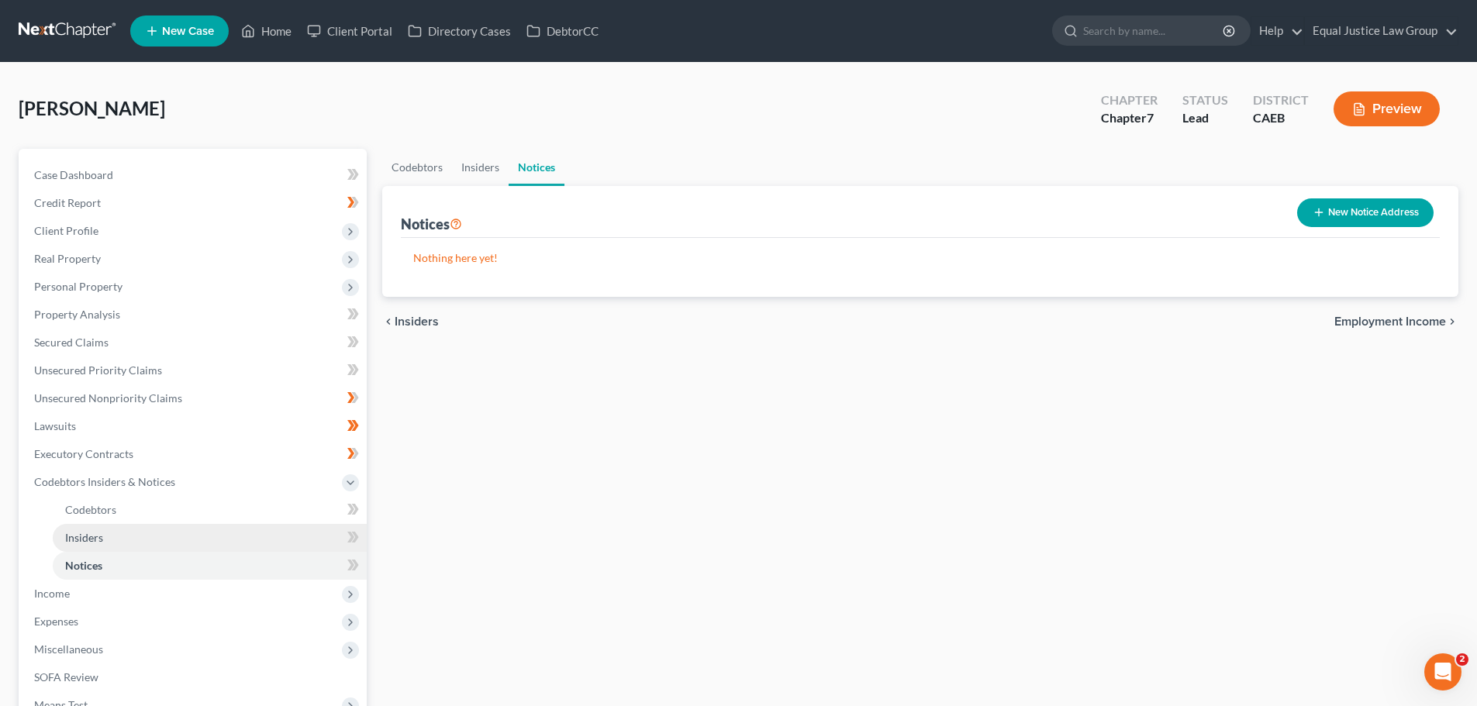
click at [102, 544] on link "Insiders" at bounding box center [210, 538] width 314 height 28
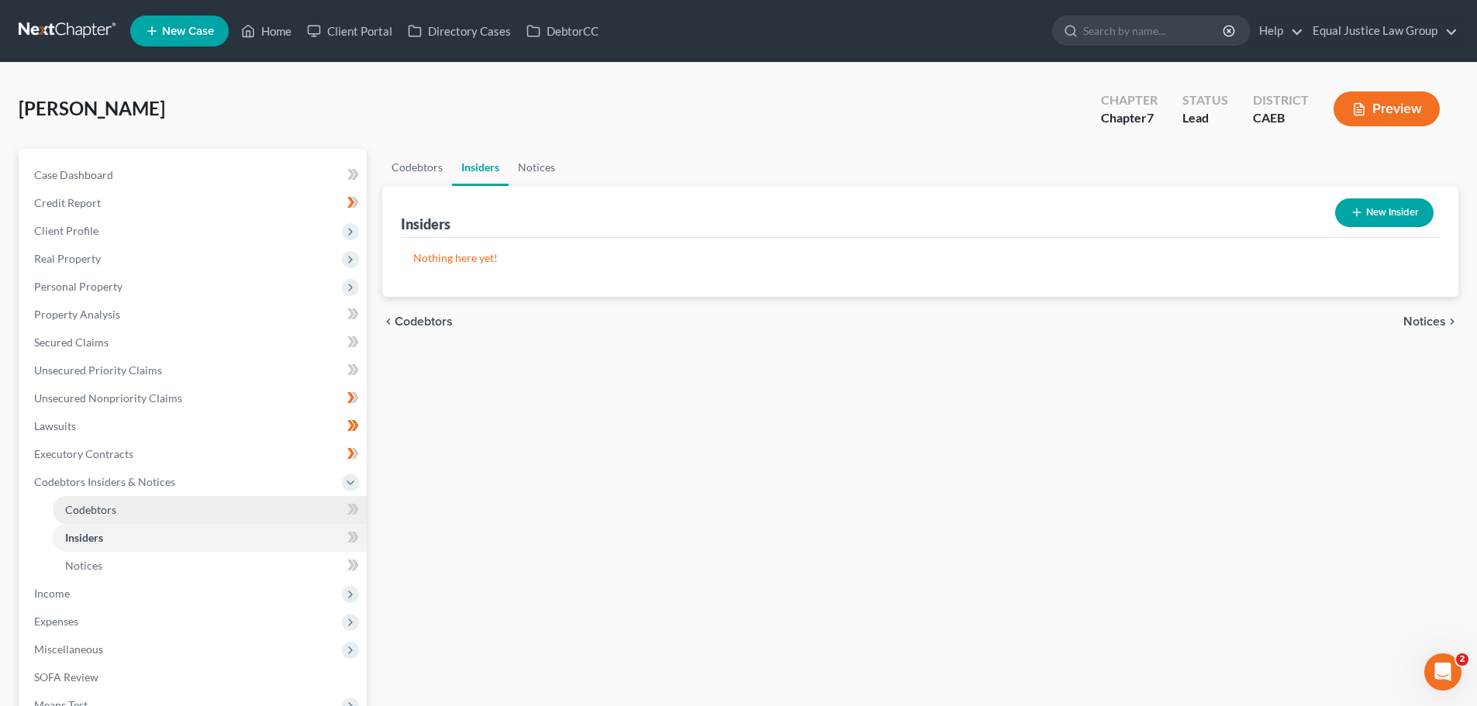
click at [116, 507] on link "Codebtors" at bounding box center [210, 510] width 314 height 28
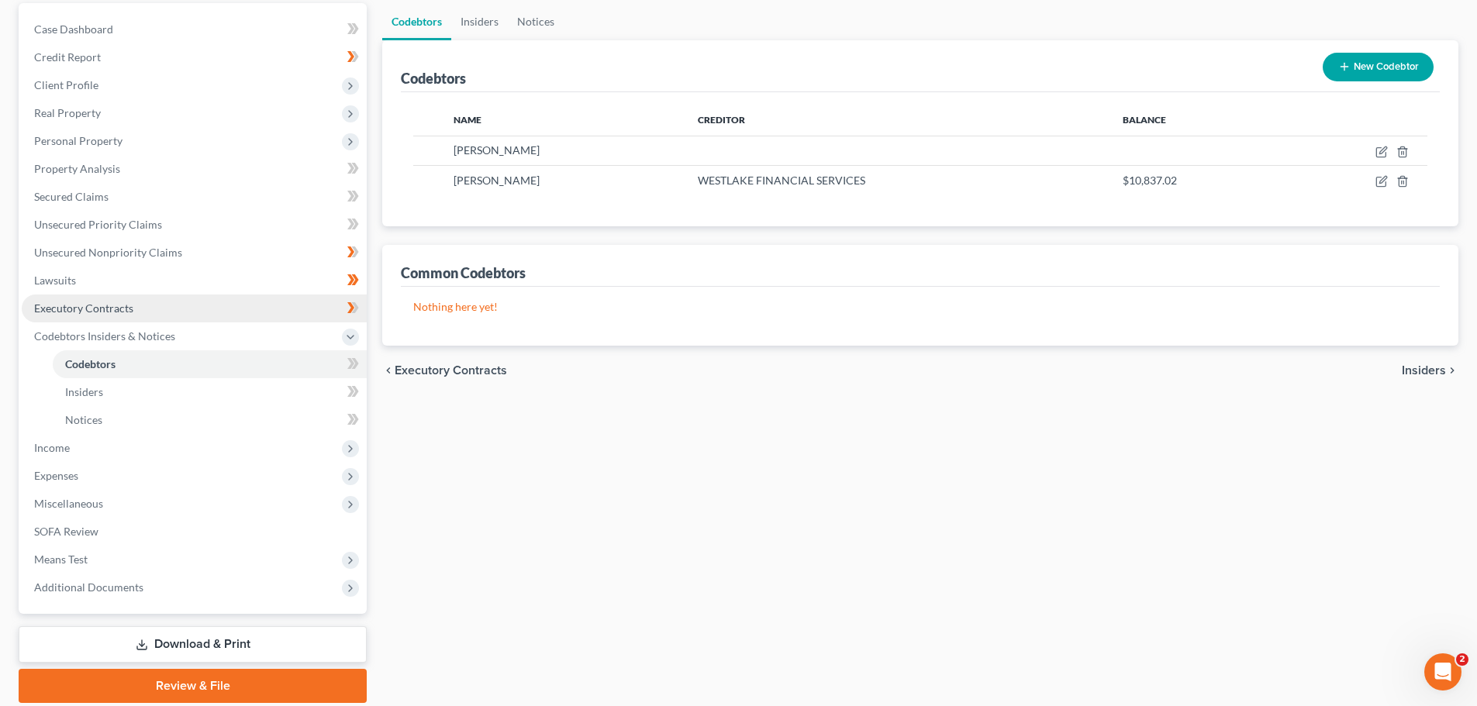
scroll to position [155, 0]
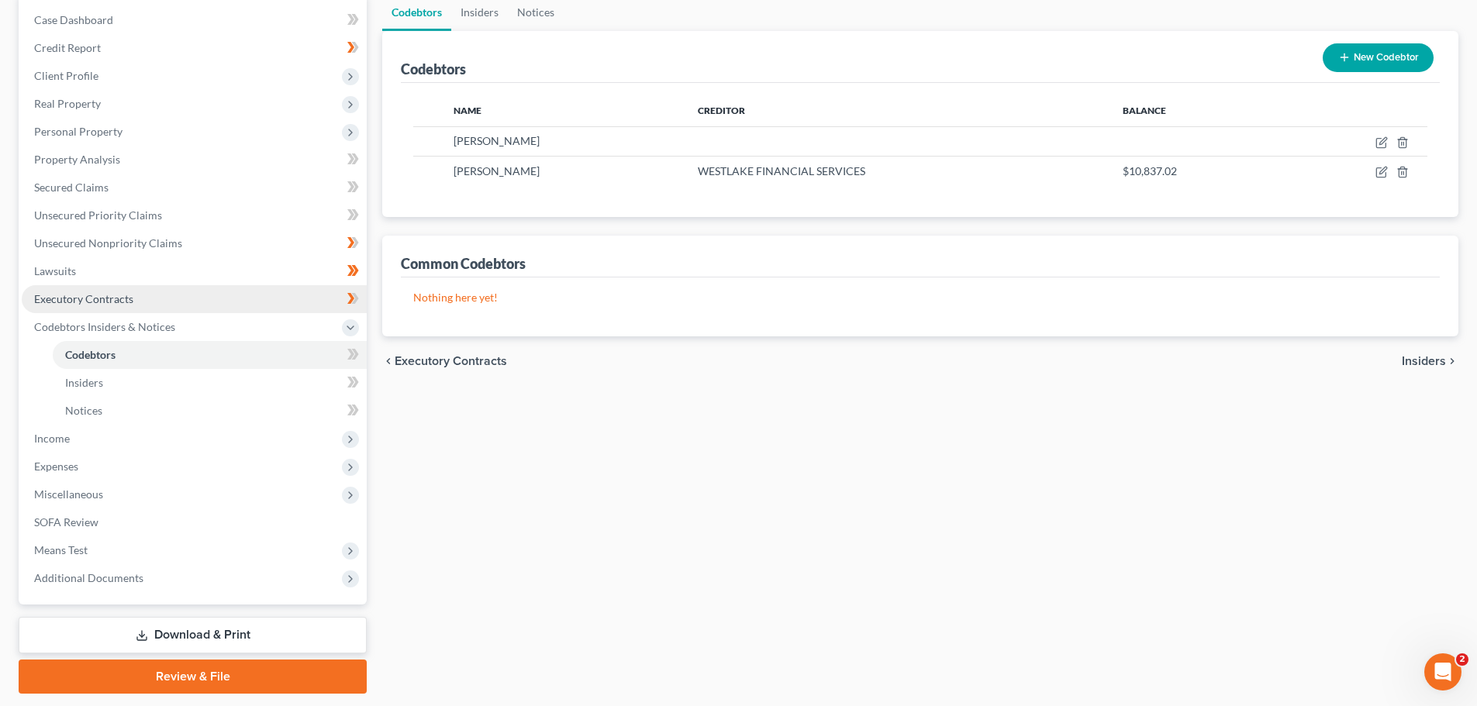
click at [126, 292] on span "Executory Contracts" at bounding box center [83, 298] width 99 height 13
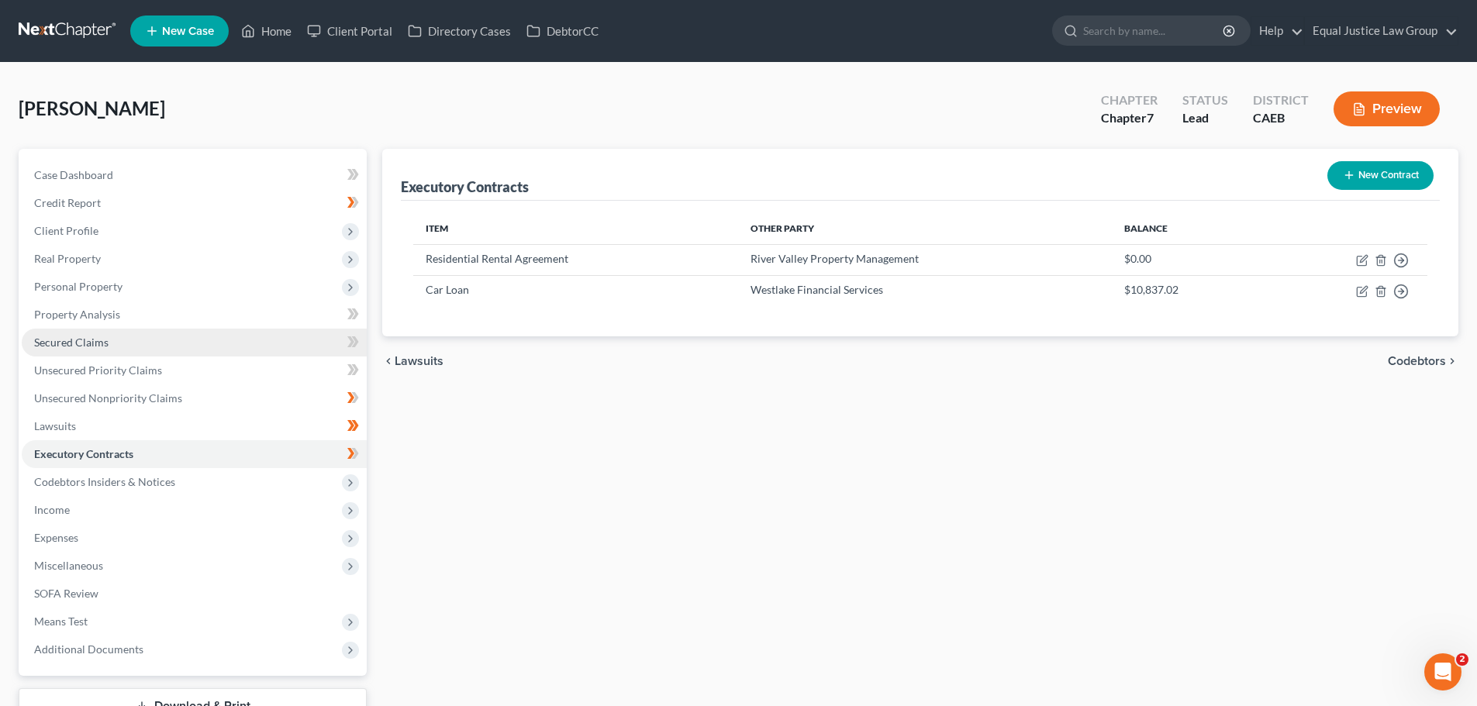
click at [72, 341] on span "Secured Claims" at bounding box center [71, 342] width 74 height 13
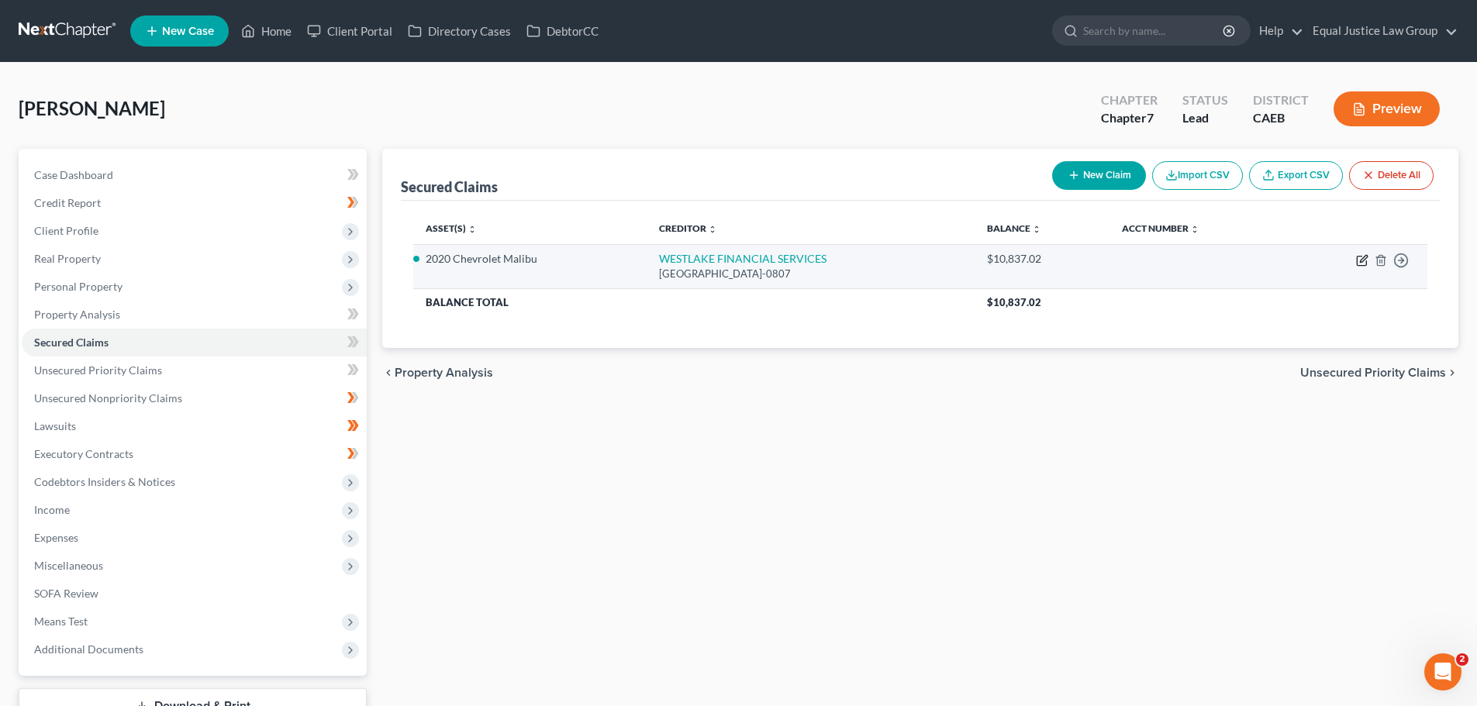
click at [1363, 260] on icon "button" at bounding box center [1362, 258] width 7 height 7
select select "4"
select select "2"
select select "4"
select select "0"
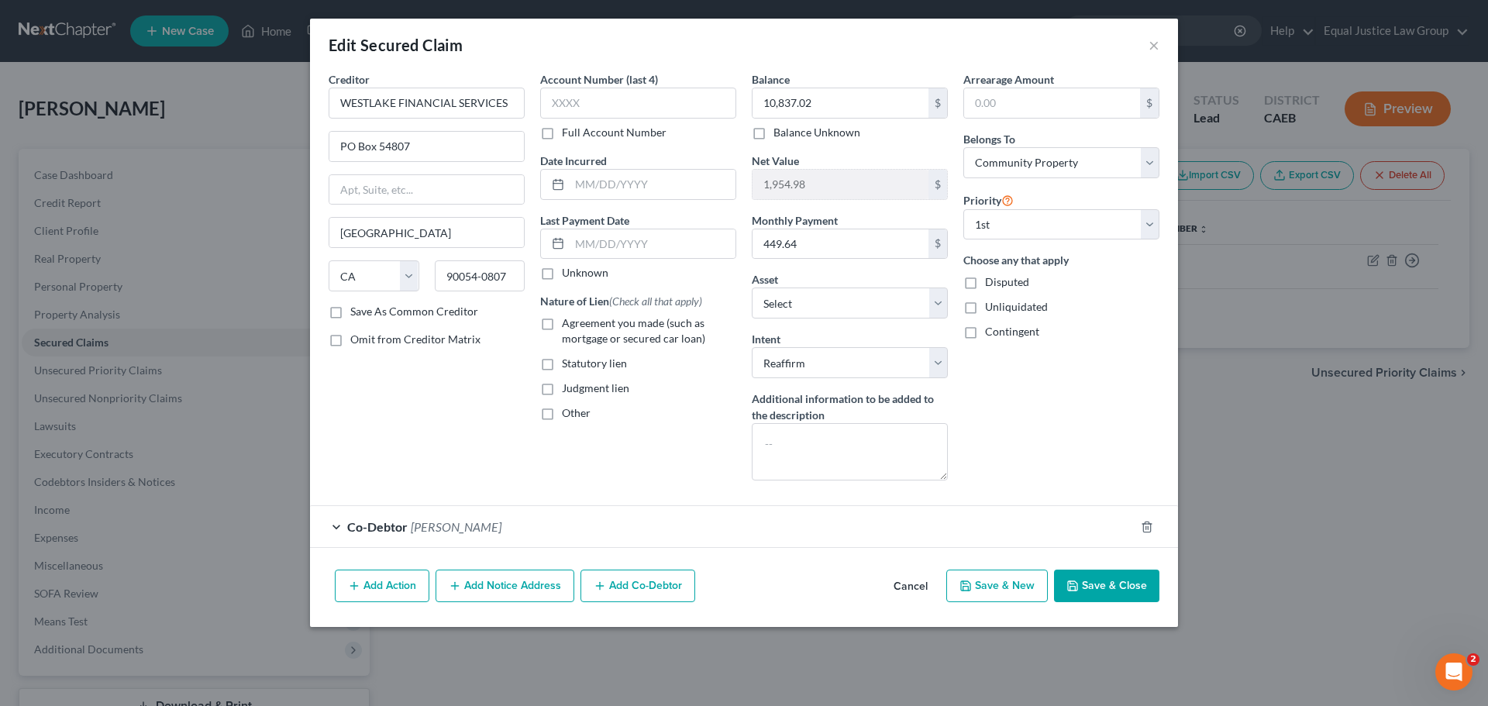
click at [350, 337] on label "Omit from Creditor Matrix" at bounding box center [415, 340] width 130 height 16
click at [357, 337] on input "Omit from Creditor Matrix" at bounding box center [362, 337] width 10 height 10
checkbox input "true"
click at [1081, 582] on button "Save & Close" at bounding box center [1106, 586] width 105 height 33
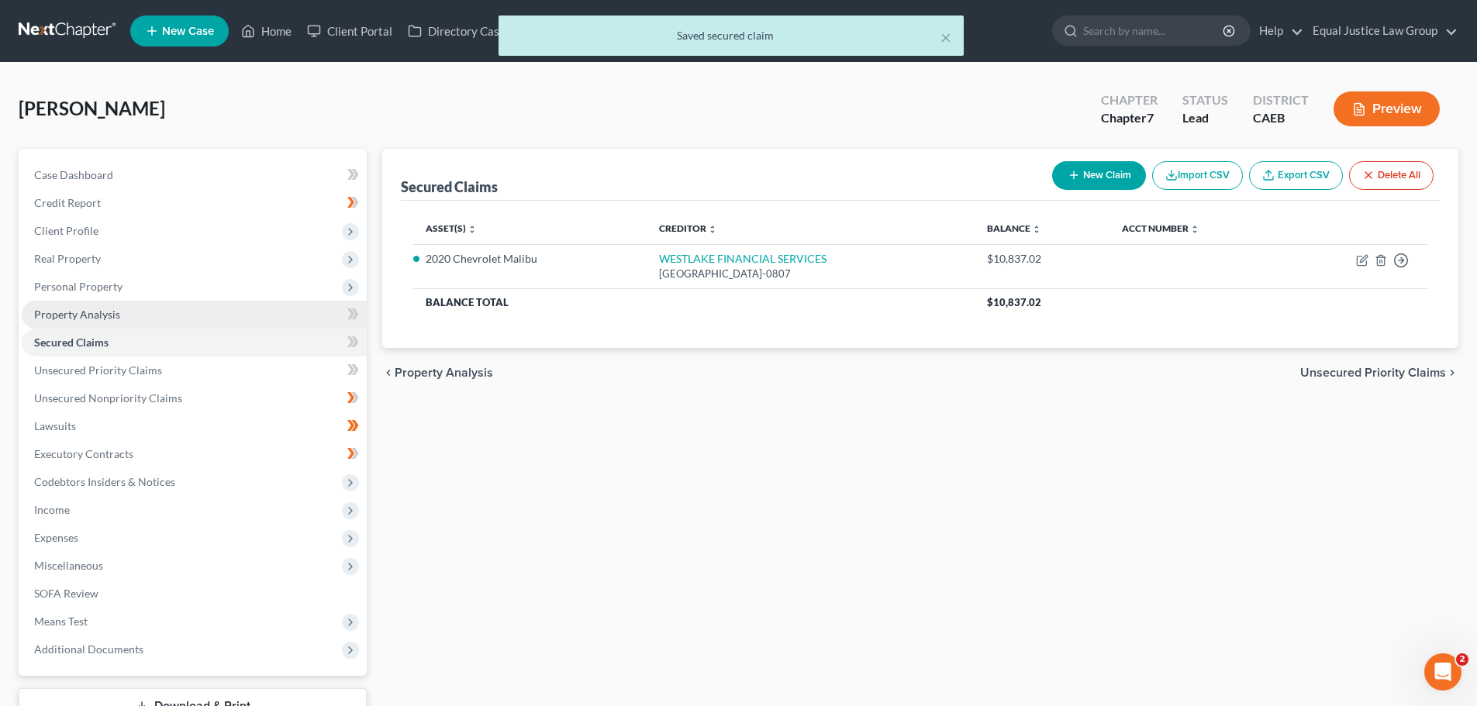
click at [78, 313] on span "Property Analysis" at bounding box center [77, 314] width 86 height 13
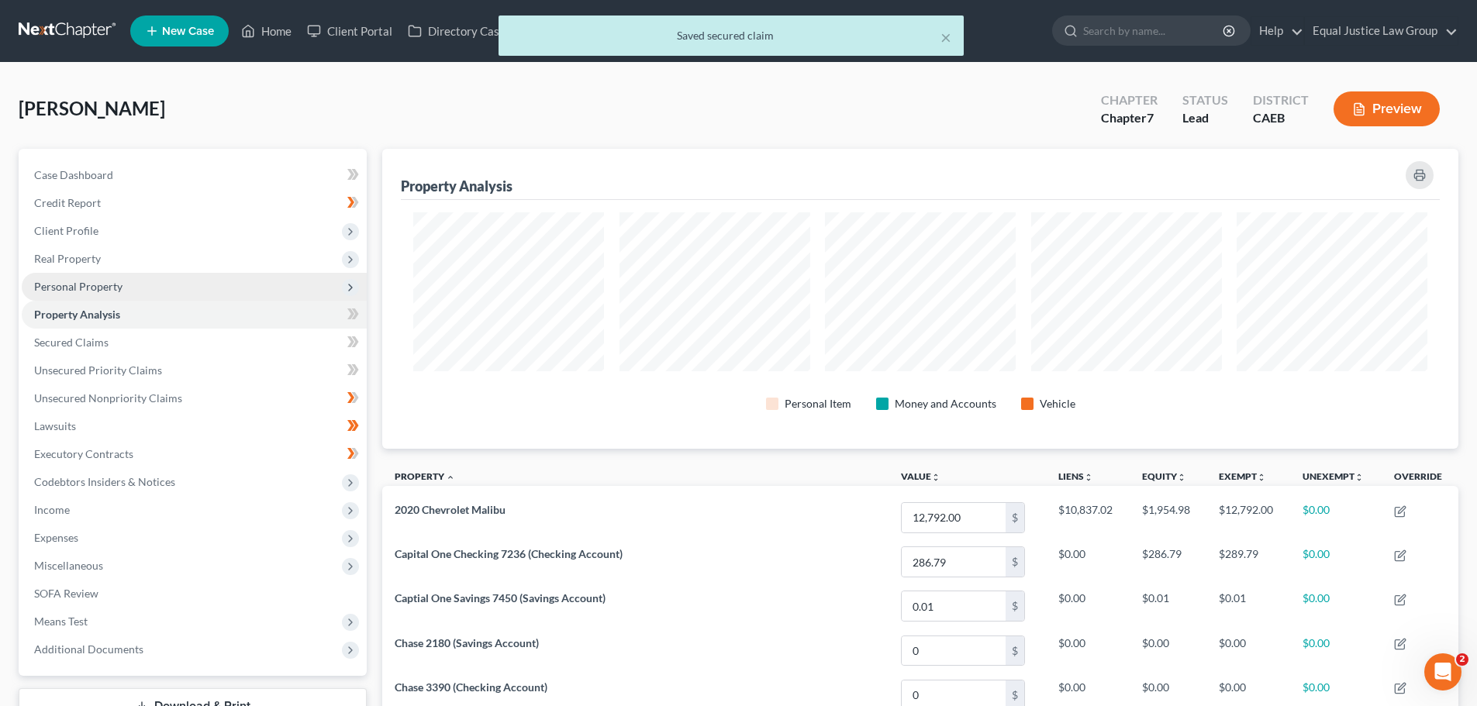
scroll to position [300, 1076]
click at [98, 286] on span "Personal Property" at bounding box center [78, 286] width 88 height 13
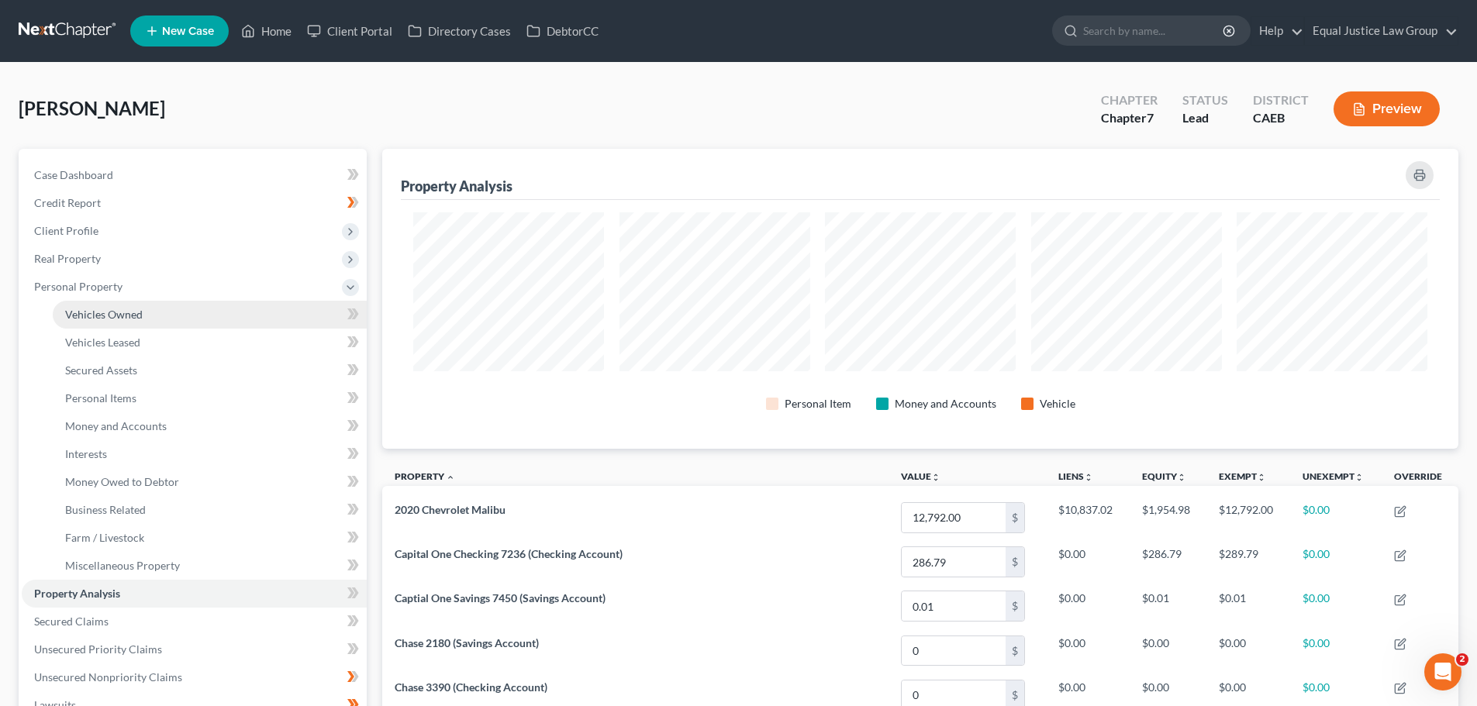
click at [109, 309] on span "Vehicles Owned" at bounding box center [104, 314] width 78 height 13
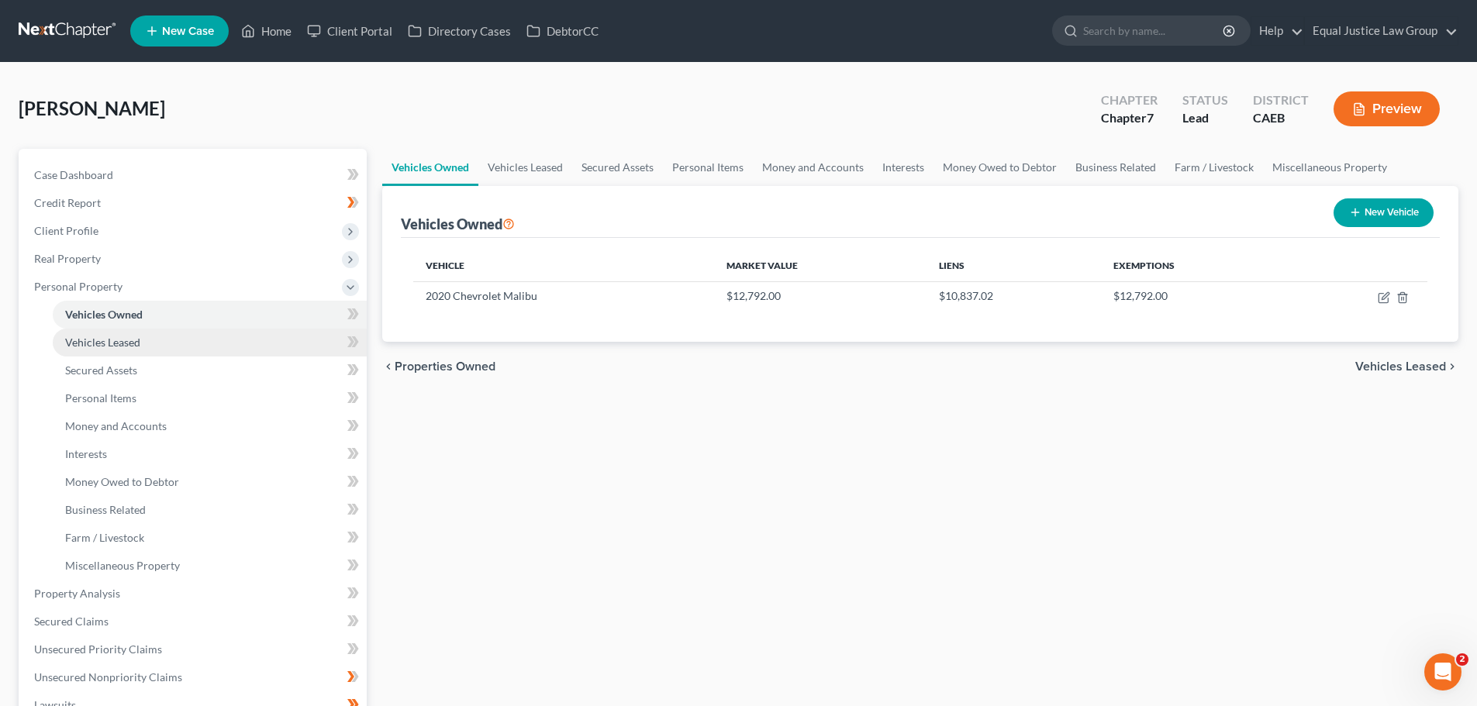
click at [122, 341] on span "Vehicles Leased" at bounding box center [102, 342] width 75 height 13
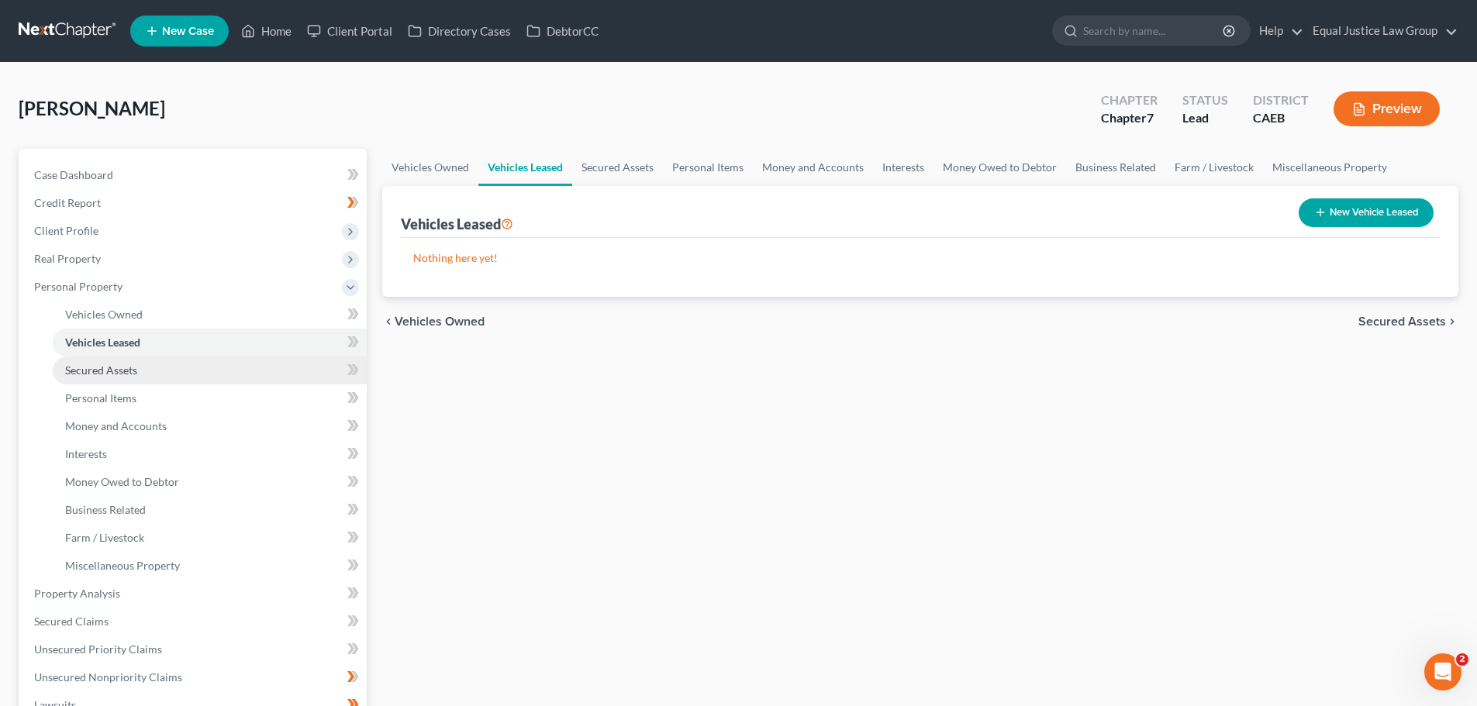
click at [109, 370] on span "Secured Assets" at bounding box center [101, 370] width 72 height 13
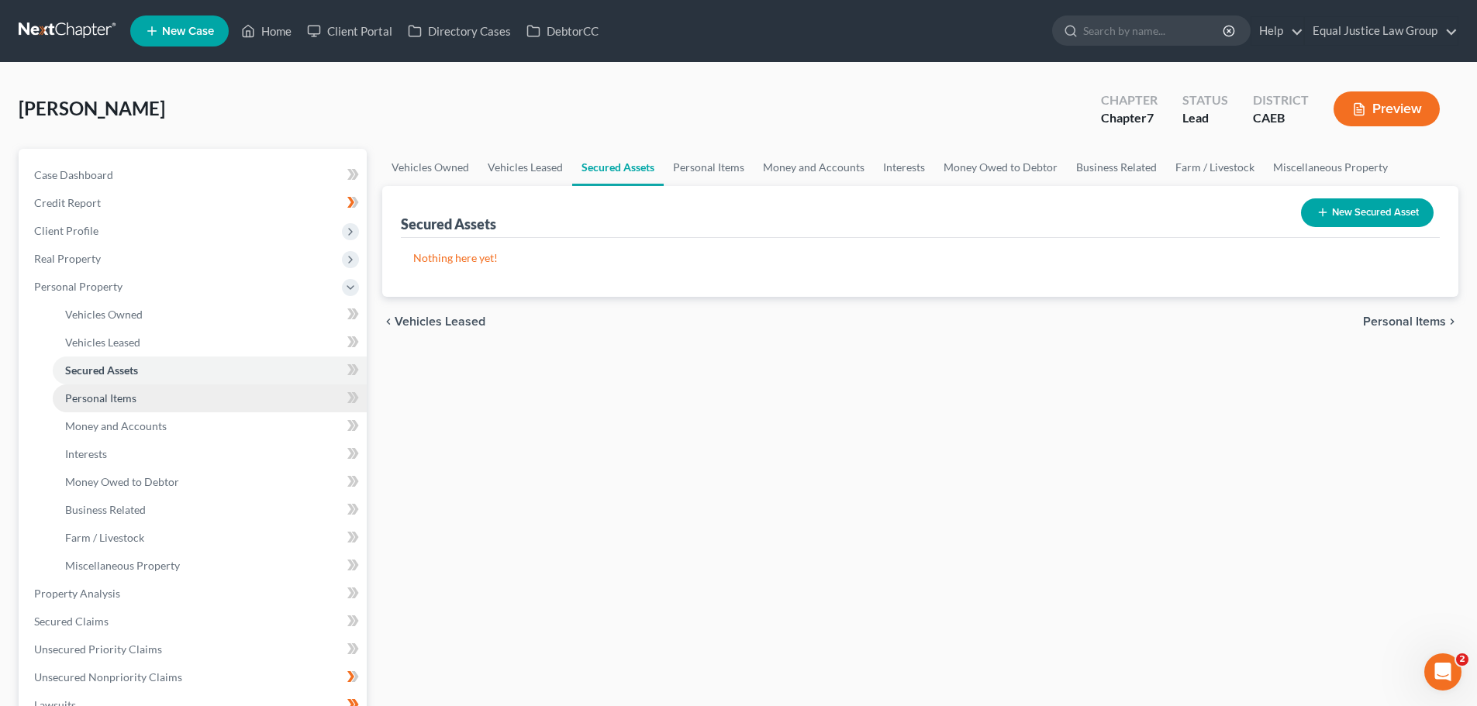
click at [102, 394] on span "Personal Items" at bounding box center [100, 397] width 71 height 13
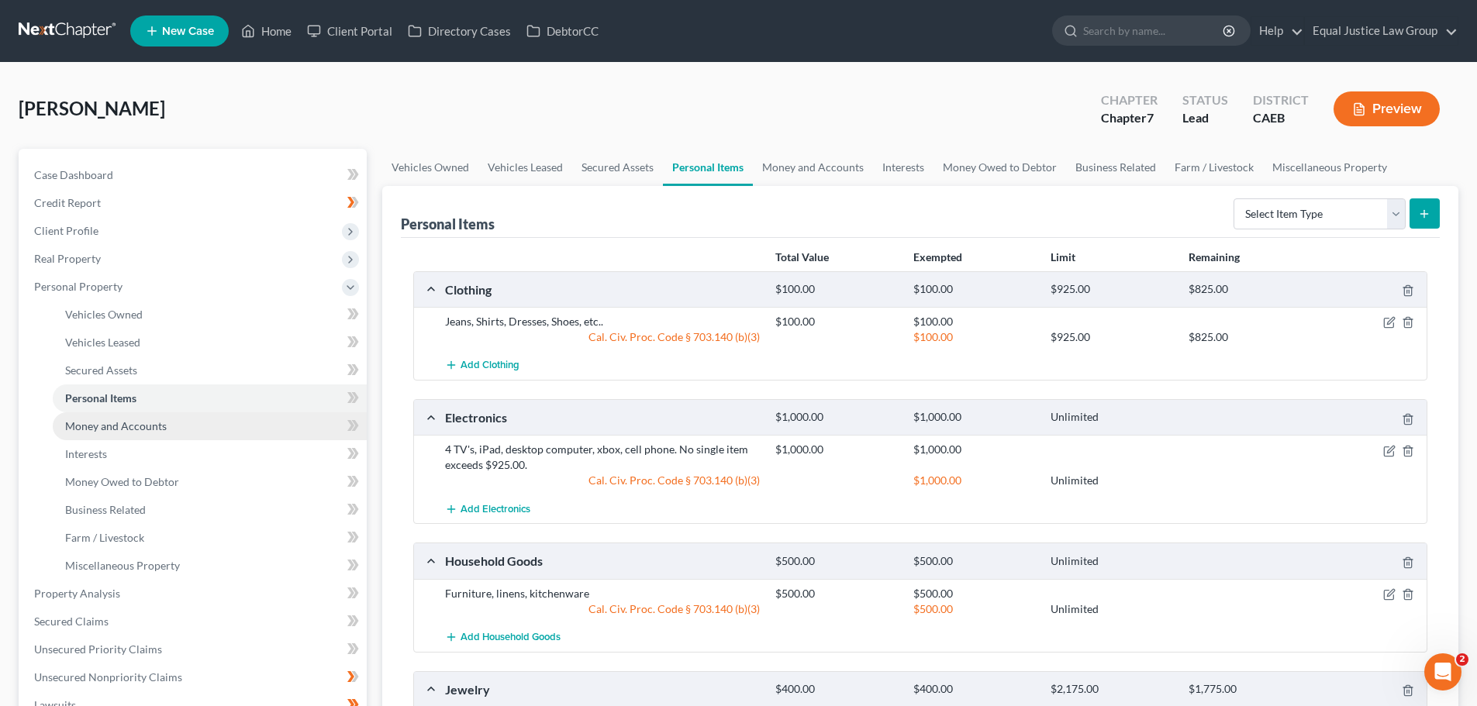
click at [107, 423] on span "Money and Accounts" at bounding box center [116, 425] width 102 height 13
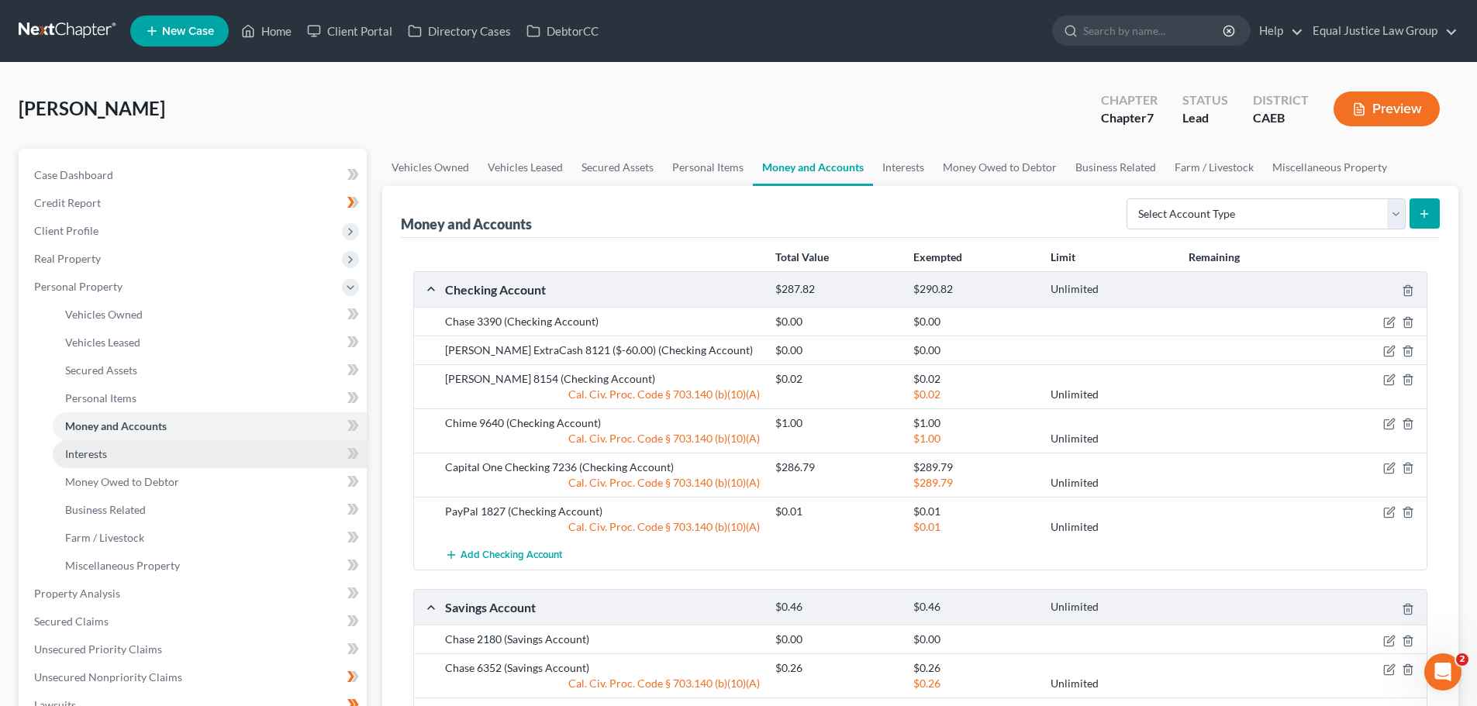
click at [98, 447] on span "Interests" at bounding box center [86, 453] width 42 height 13
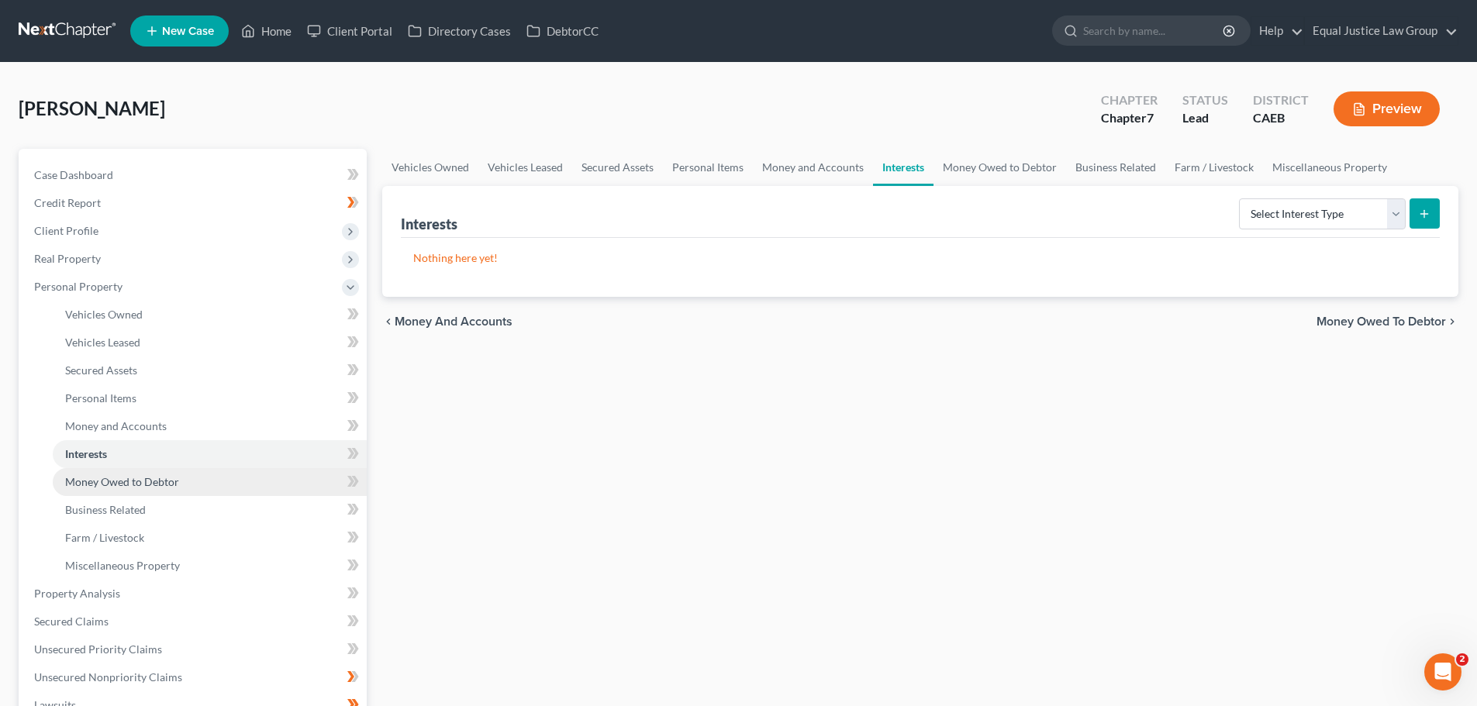
click at [104, 476] on span "Money Owed to Debtor" at bounding box center [122, 481] width 114 height 13
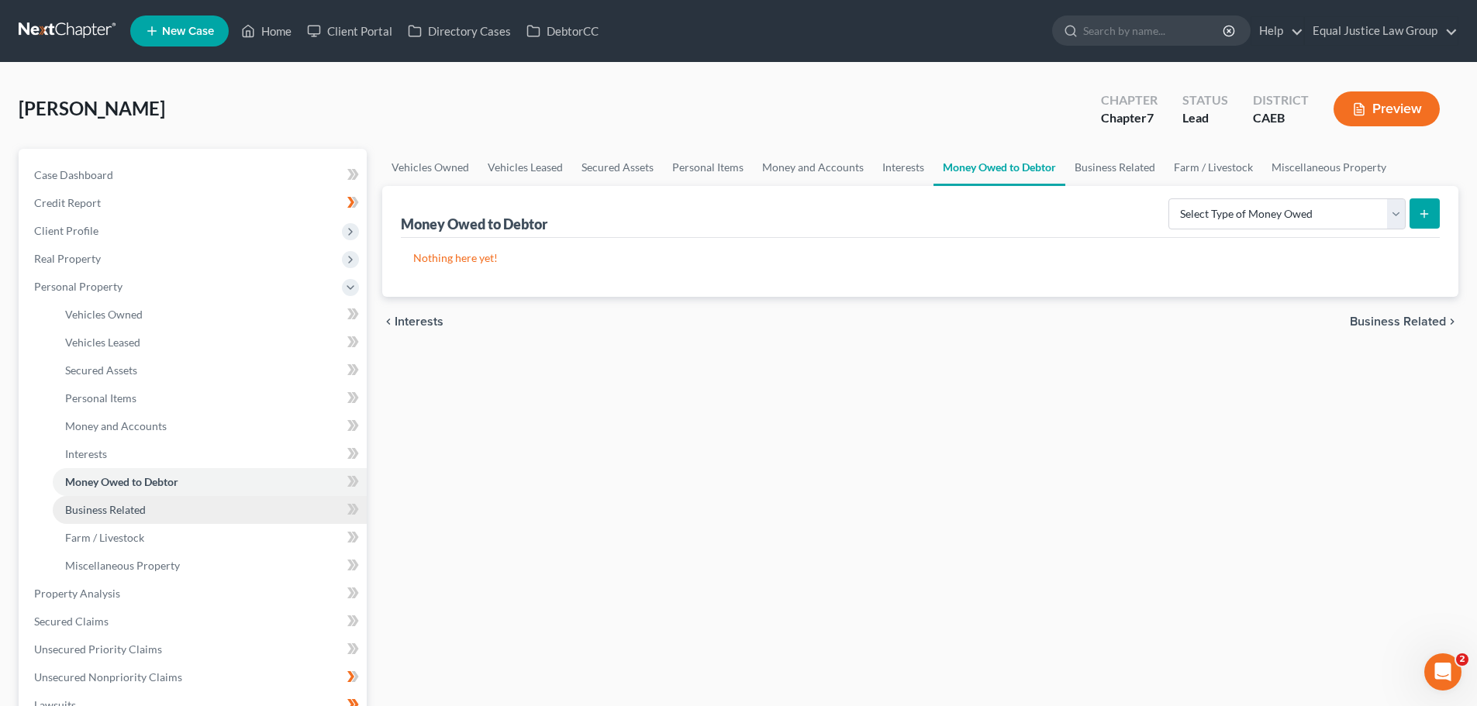
click at [110, 506] on span "Business Related" at bounding box center [105, 509] width 81 height 13
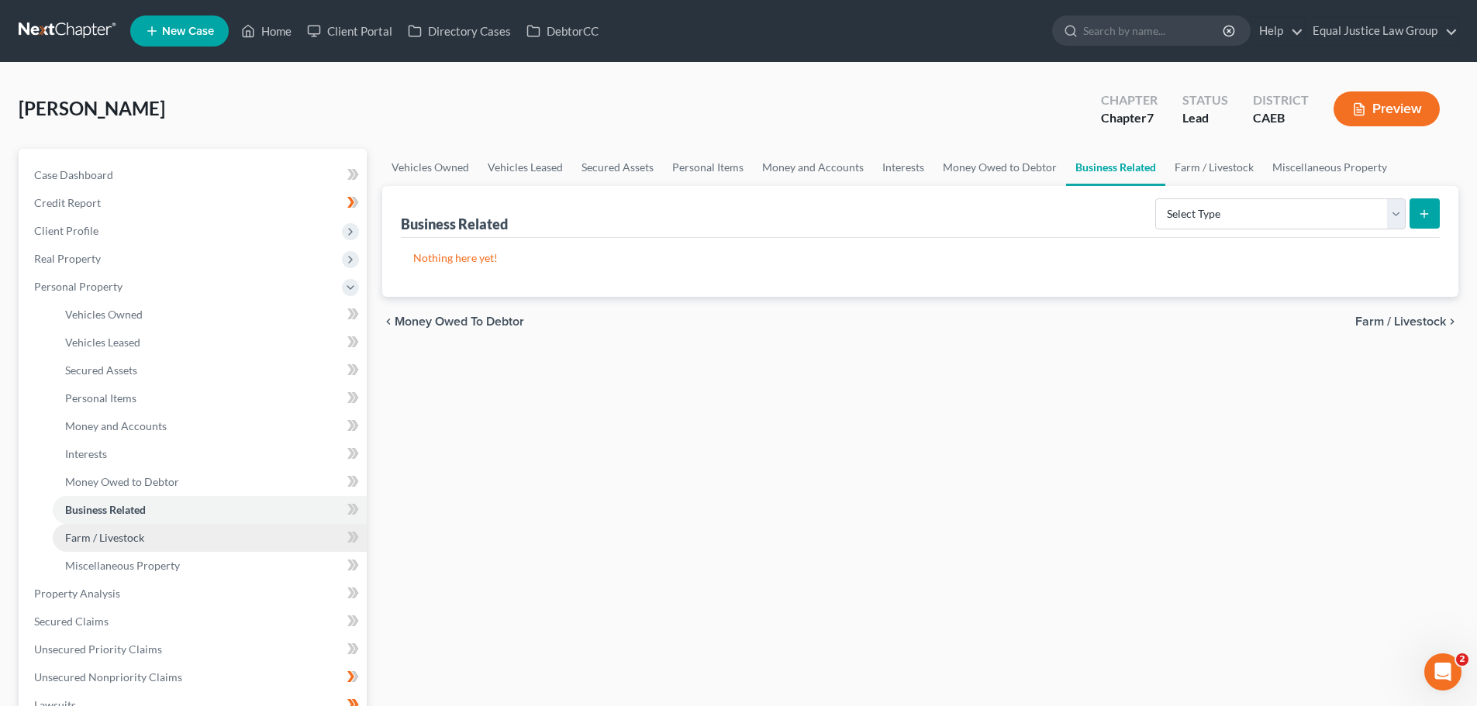
click at [111, 539] on span "Farm / Livestock" at bounding box center [104, 537] width 79 height 13
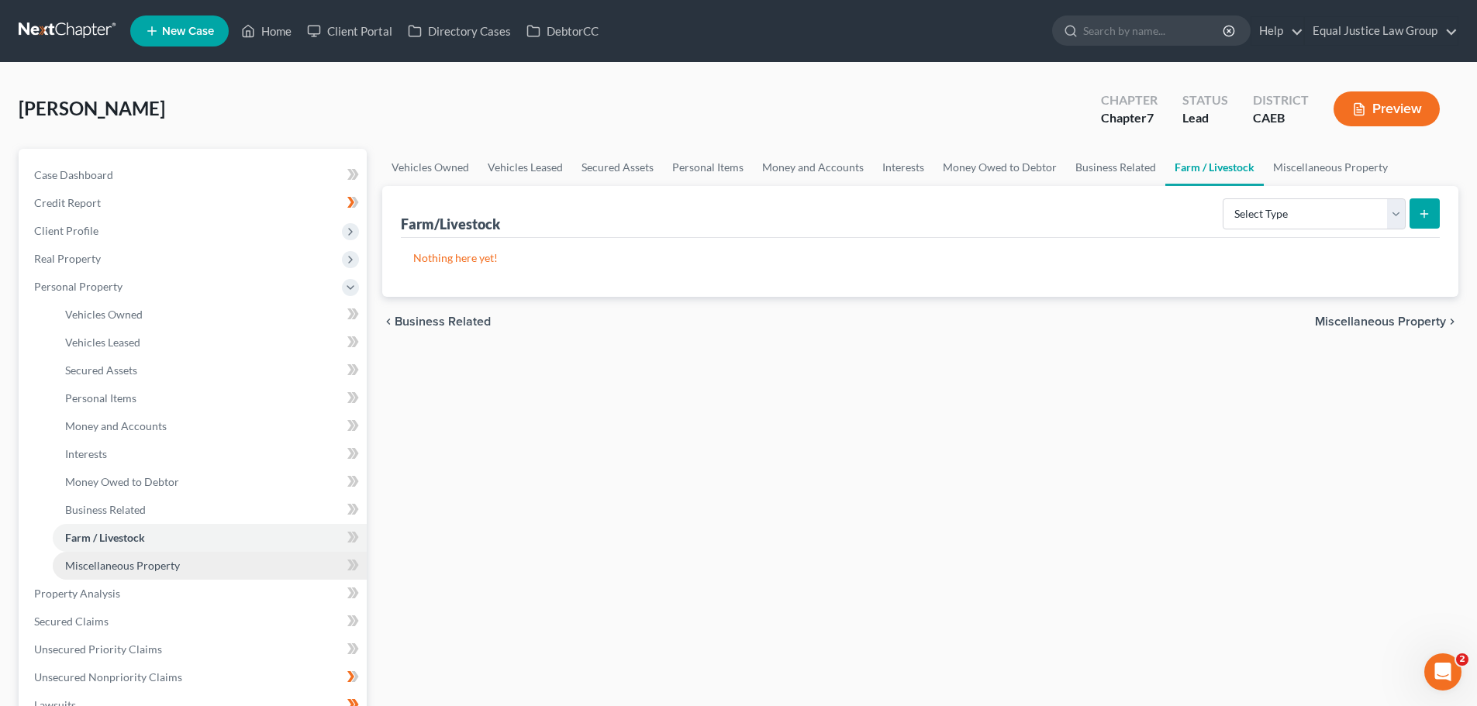
click at [126, 567] on span "Miscellaneous Property" at bounding box center [122, 565] width 115 height 13
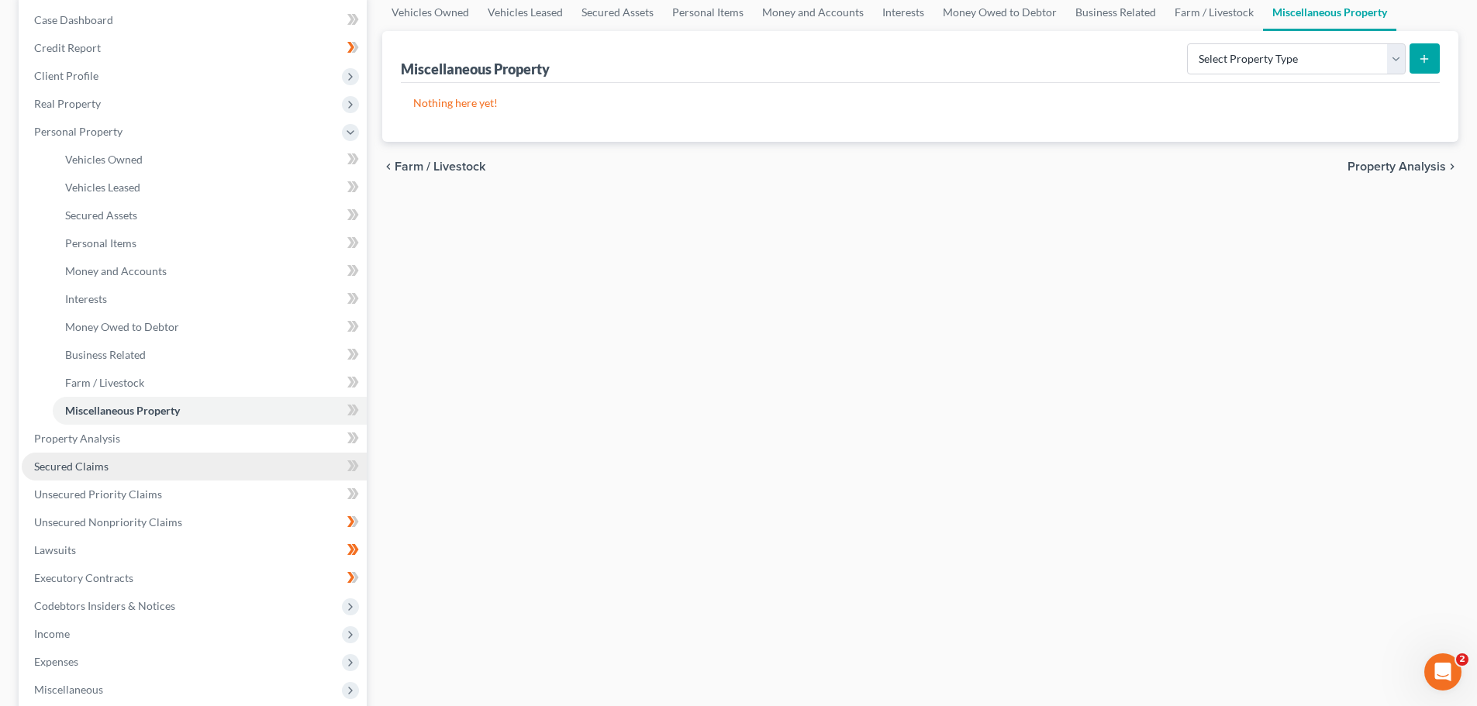
drag, startPoint x: 69, startPoint y: 466, endPoint x: 88, endPoint y: 477, distance: 21.9
click at [69, 466] on span "Secured Claims" at bounding box center [71, 466] width 74 height 13
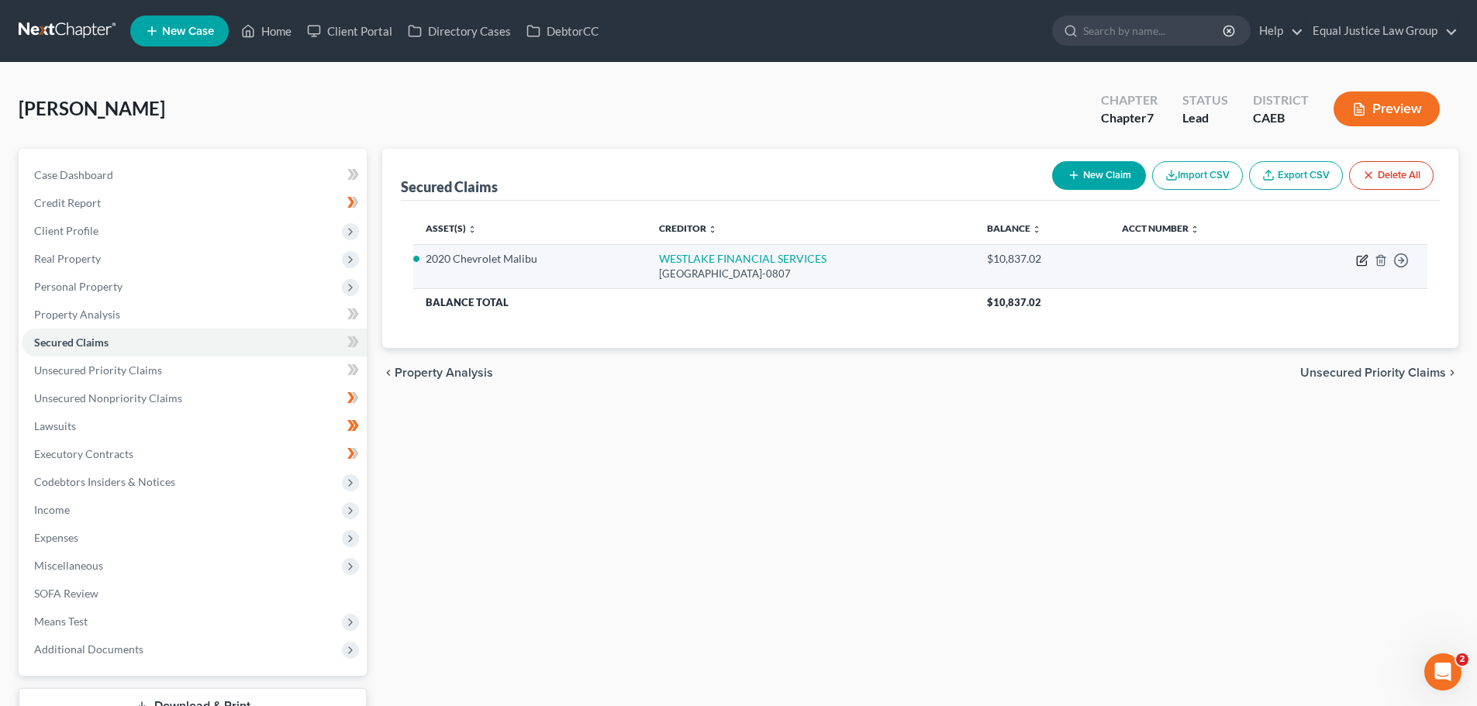
click at [1362, 257] on icon "button" at bounding box center [1362, 260] width 12 height 12
select select "4"
select select "2"
select select "4"
select select "0"
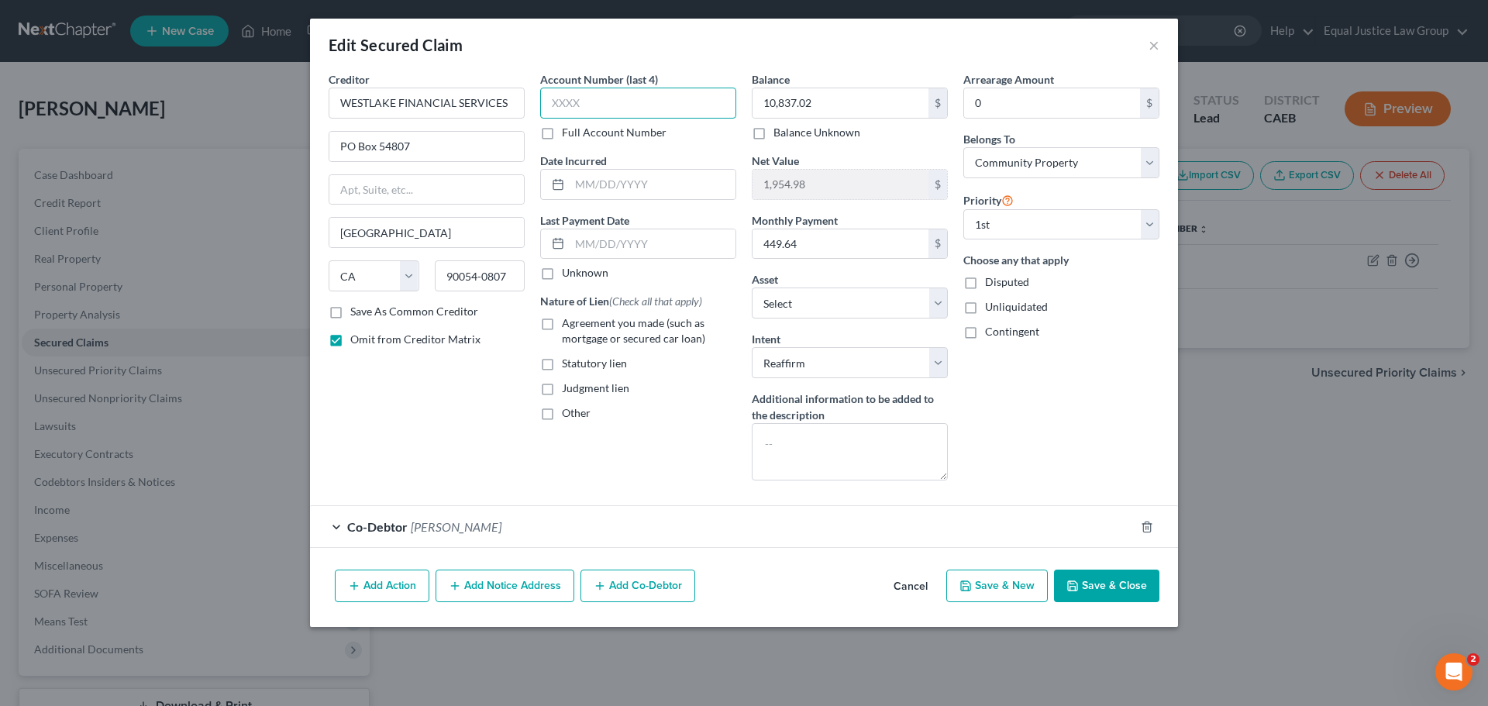
click at [666, 102] on input "text" at bounding box center [638, 103] width 196 height 31
type input "5390"
click at [622, 185] on input "text" at bounding box center [653, 184] width 166 height 29
type input "[DATE]"
click at [638, 249] on input "text" at bounding box center [653, 243] width 166 height 29
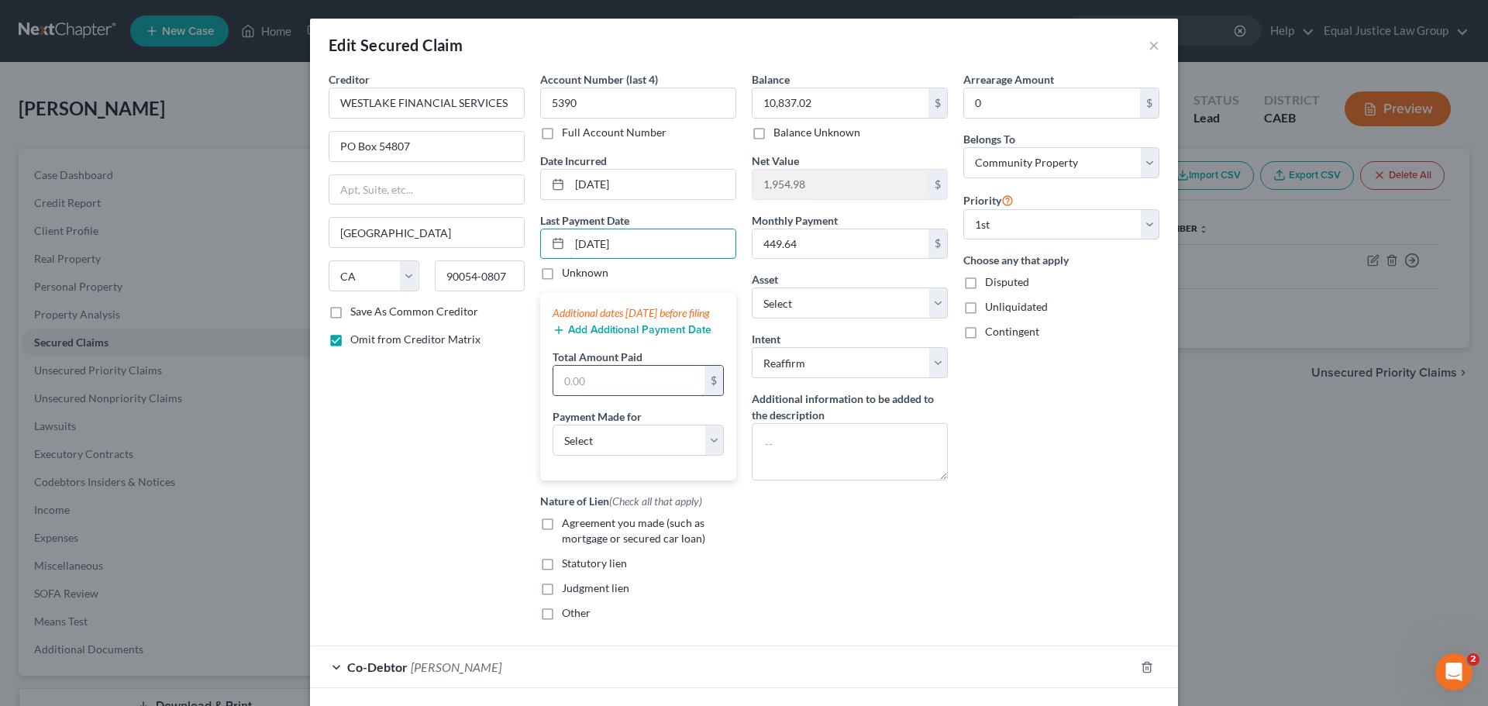
type input "[DATE]"
click at [596, 389] on input "text" at bounding box center [628, 380] width 151 height 29
click at [606, 395] on input "449." at bounding box center [628, 380] width 151 height 29
type input "449.64"
click at [713, 450] on select "Select Car Credit Card Loan Repayment Mortgage Other Suppliers Or Vendors" at bounding box center [638, 440] width 171 height 31
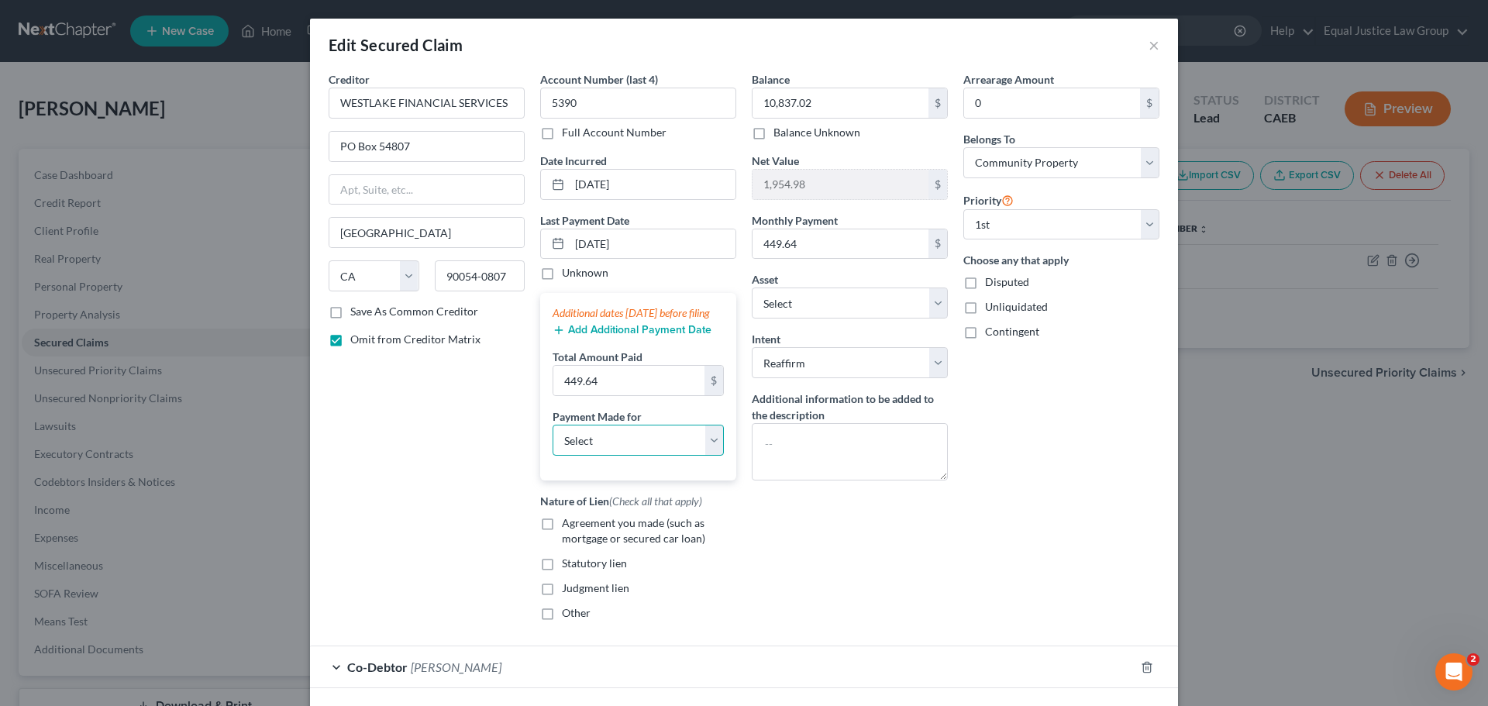
select select "0"
click at [553, 440] on select "Select Car Credit Card Loan Repayment Mortgage Other Suppliers Or Vendors" at bounding box center [638, 440] width 171 height 31
click at [850, 501] on div "Balance 10,837.02 $ Balance Unknown Balance Undetermined 10,837.02 $ Balance Un…" at bounding box center [850, 352] width 212 height 562
click at [562, 536] on label "Agreement you made (such as mortgage or secured car loan)" at bounding box center [649, 530] width 174 height 31
click at [568, 525] on input "Agreement you made (such as mortgage or secured car loan)" at bounding box center [573, 520] width 10 height 10
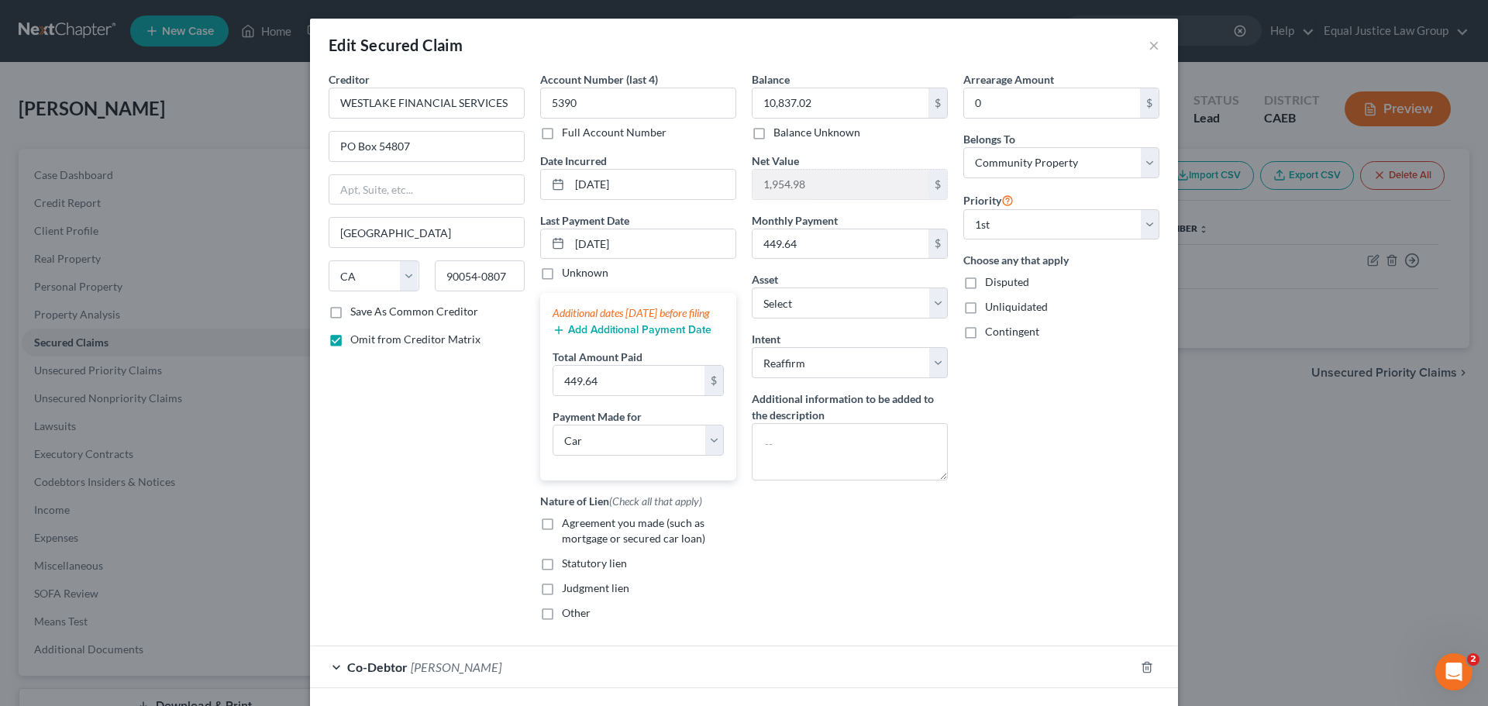
checkbox input "true"
click at [834, 440] on textarea at bounding box center [850, 451] width 196 height 57
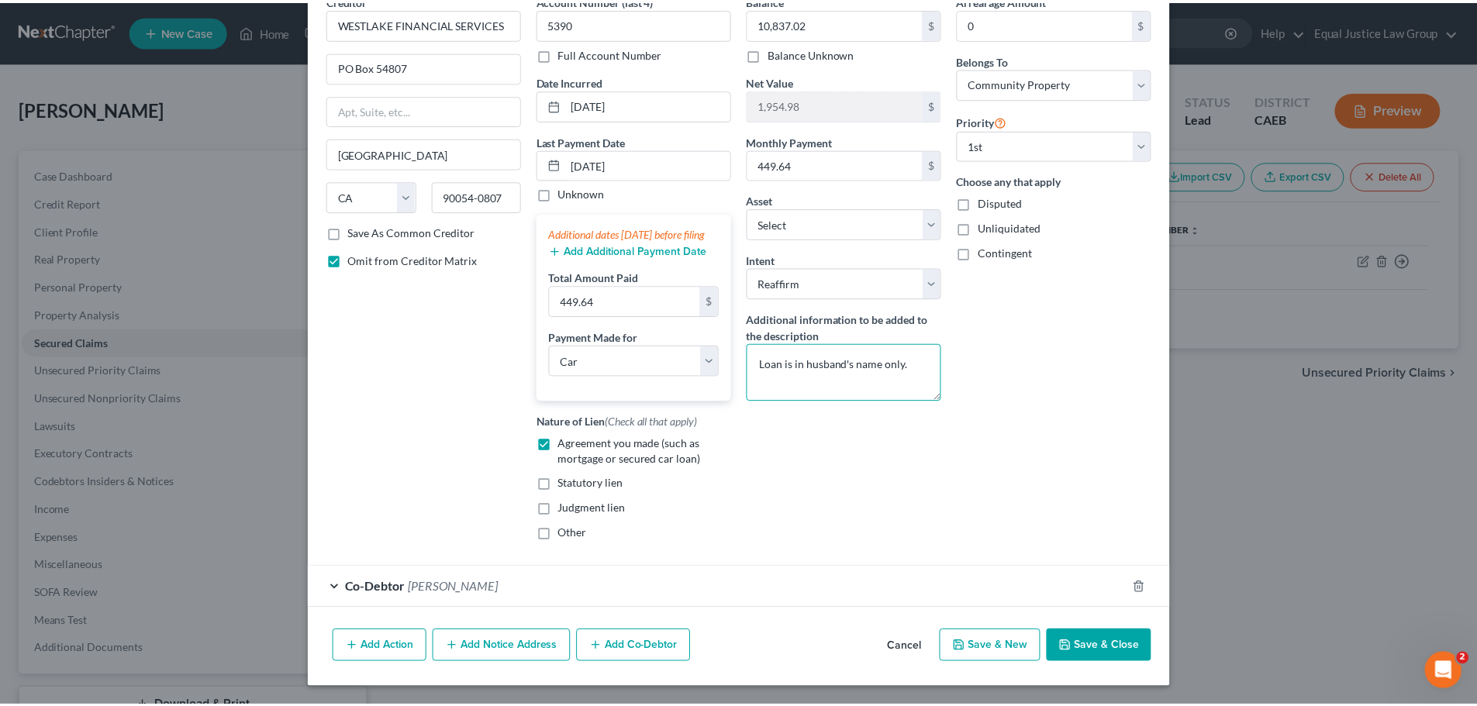
scroll to position [95, 0]
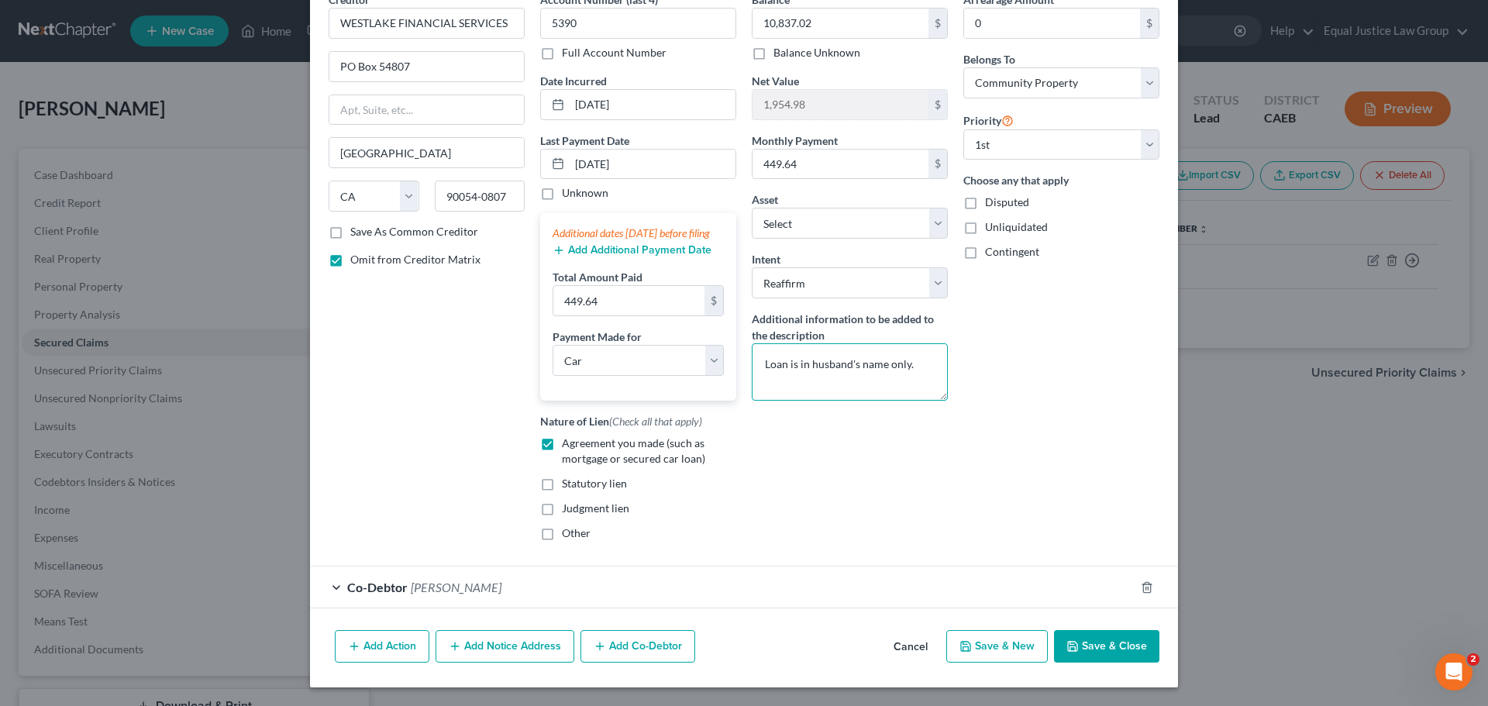
type textarea "Loan is in husband's name only."
click at [1086, 644] on button "Save & Close" at bounding box center [1106, 646] width 105 height 33
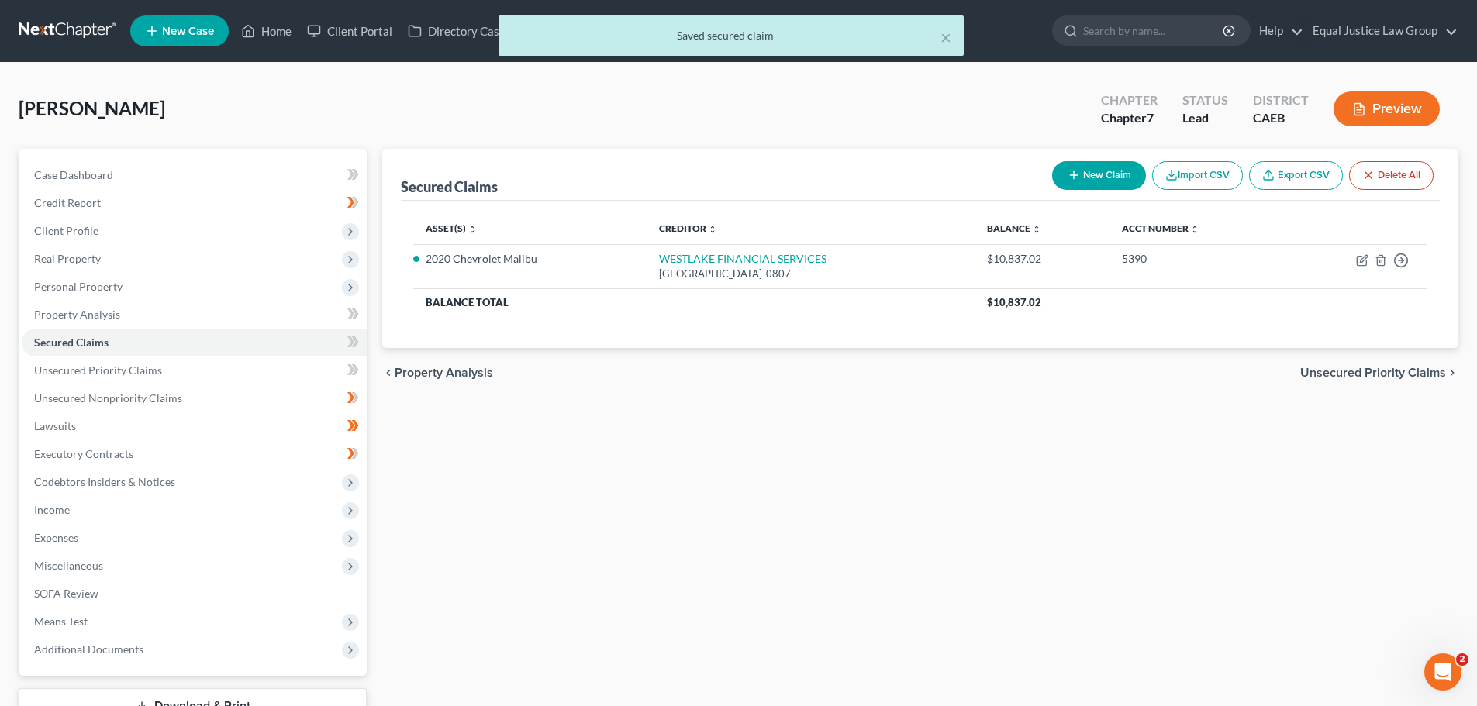
click at [984, 382] on div "chevron_left Property Analysis Unsecured Priority Claims chevron_right" at bounding box center [920, 373] width 1076 height 50
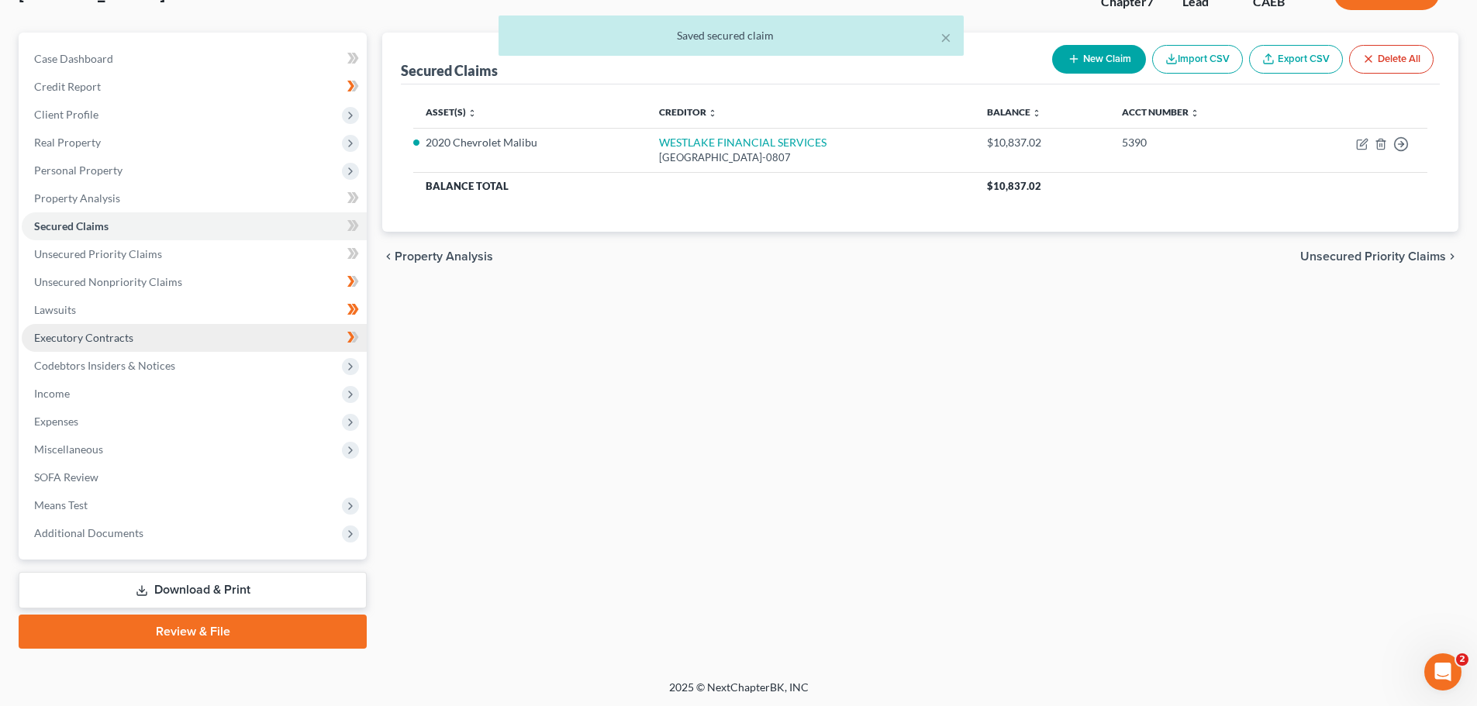
scroll to position [118, 0]
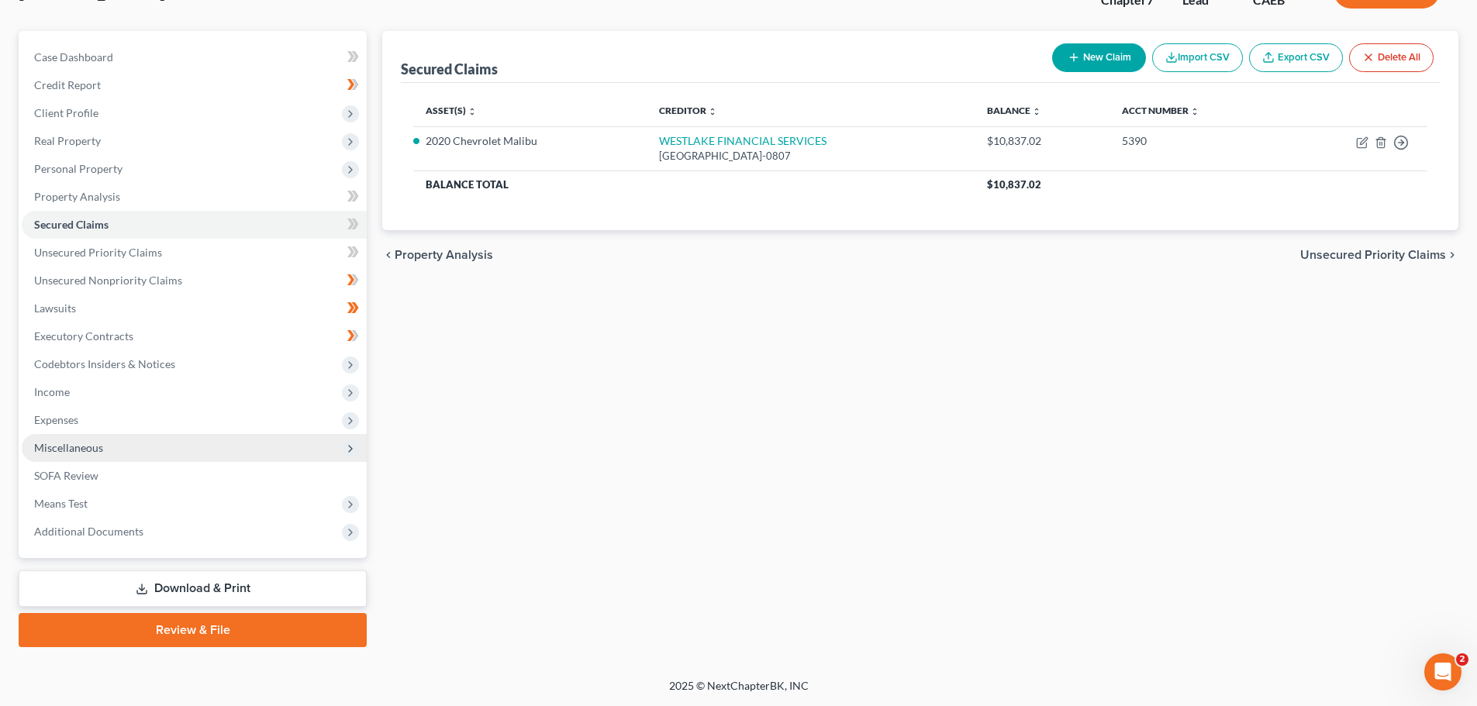
click at [95, 449] on span "Miscellaneous" at bounding box center [68, 447] width 69 height 13
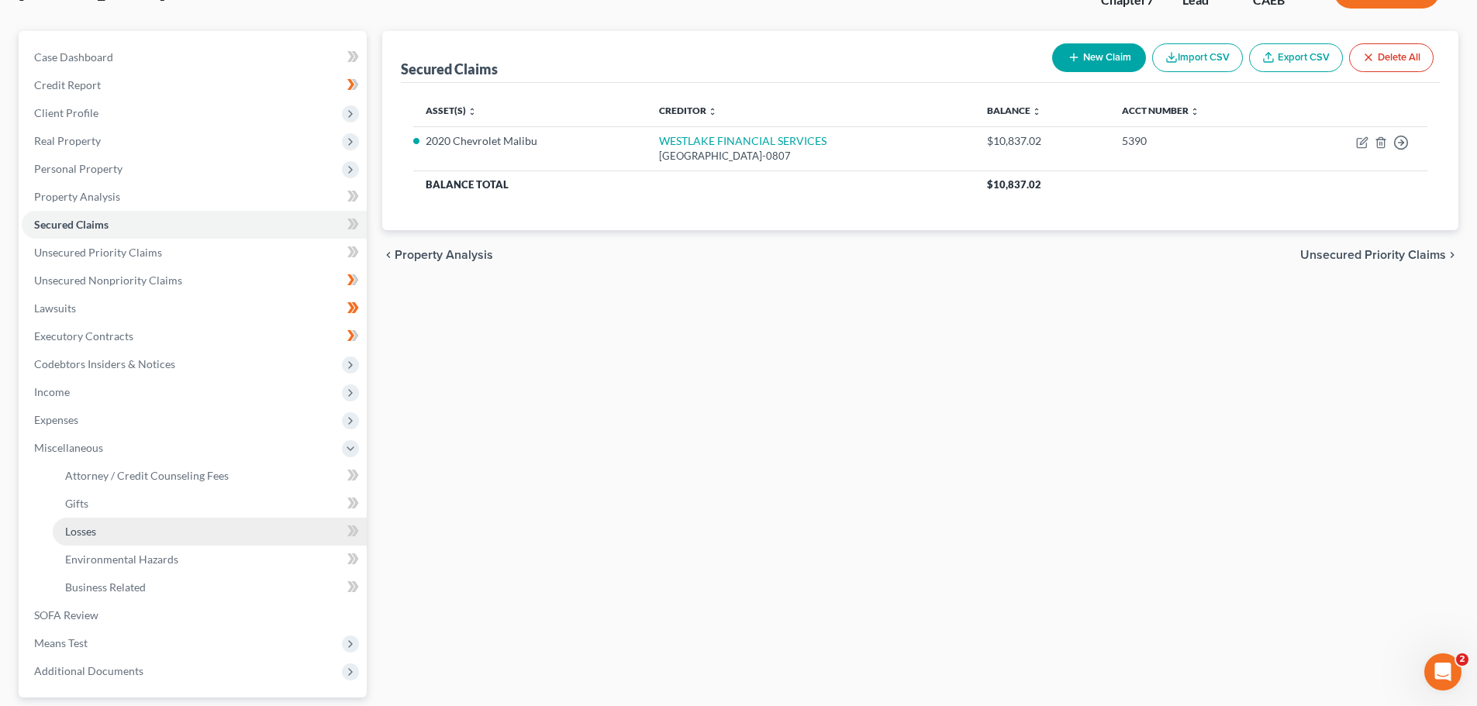
click at [85, 532] on span "Losses" at bounding box center [80, 531] width 31 height 13
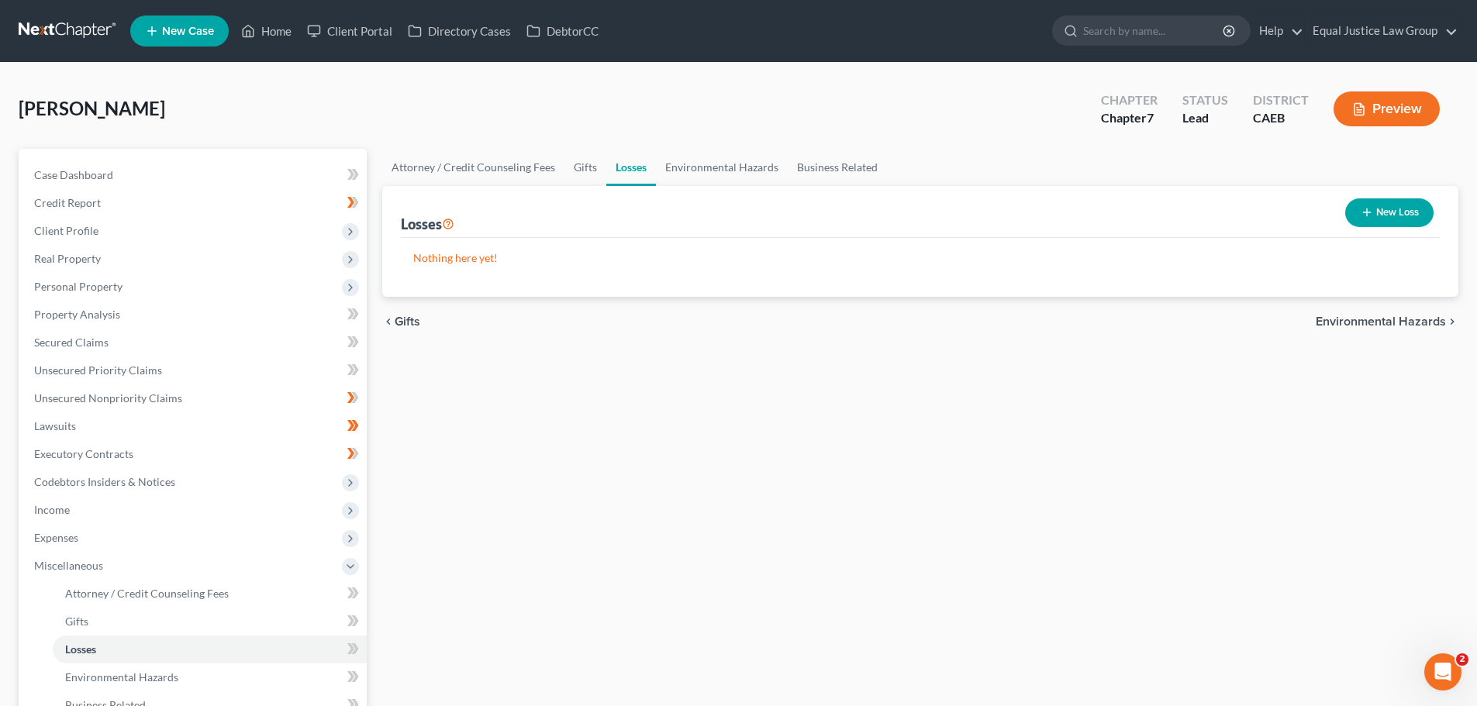
click at [1394, 215] on button "New Loss" at bounding box center [1389, 212] width 88 height 29
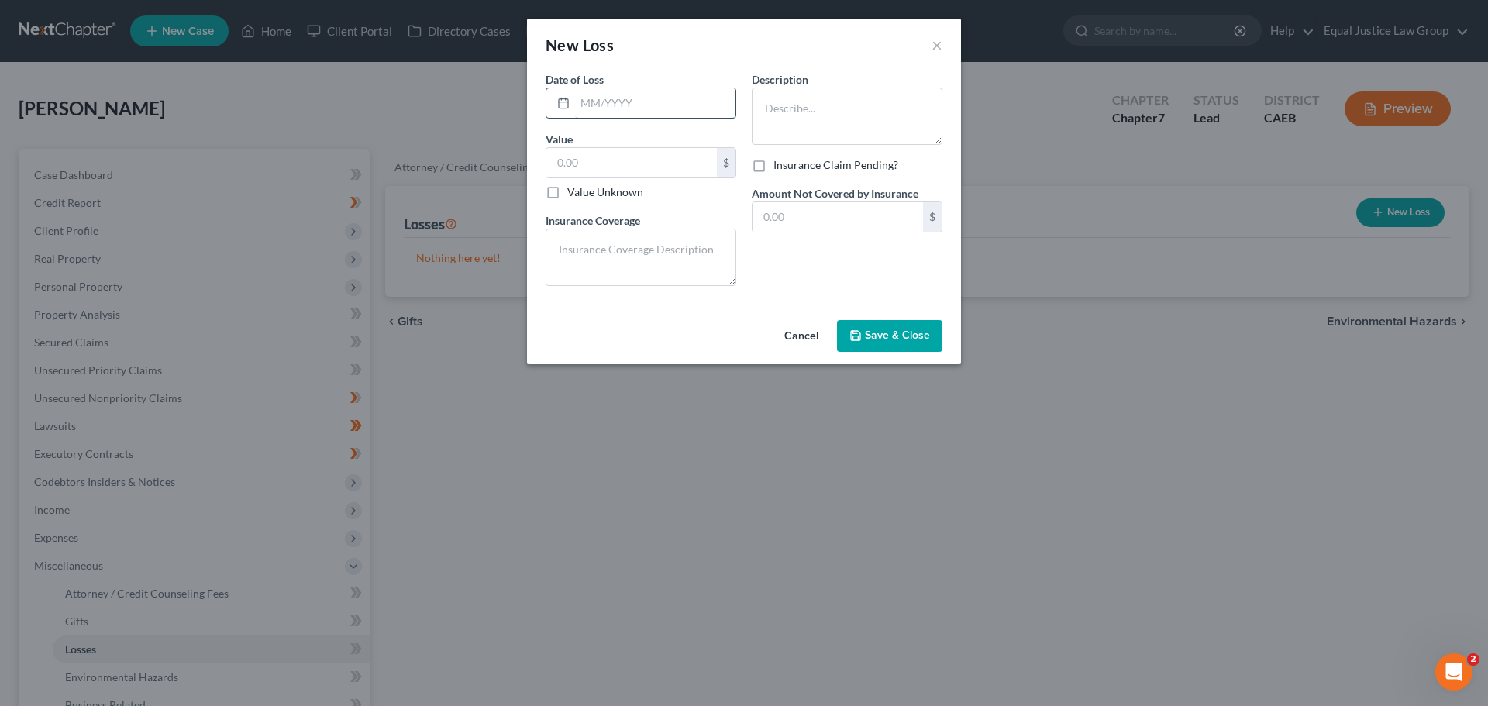
click at [630, 91] on input "text" at bounding box center [655, 102] width 160 height 29
type input "[DATE]"
drag, startPoint x: 592, startPoint y: 166, endPoint x: 603, endPoint y: 164, distance: 11.0
click at [593, 165] on input "text" at bounding box center [631, 162] width 171 height 29
click at [614, 170] on input "20" at bounding box center [631, 162] width 171 height 29
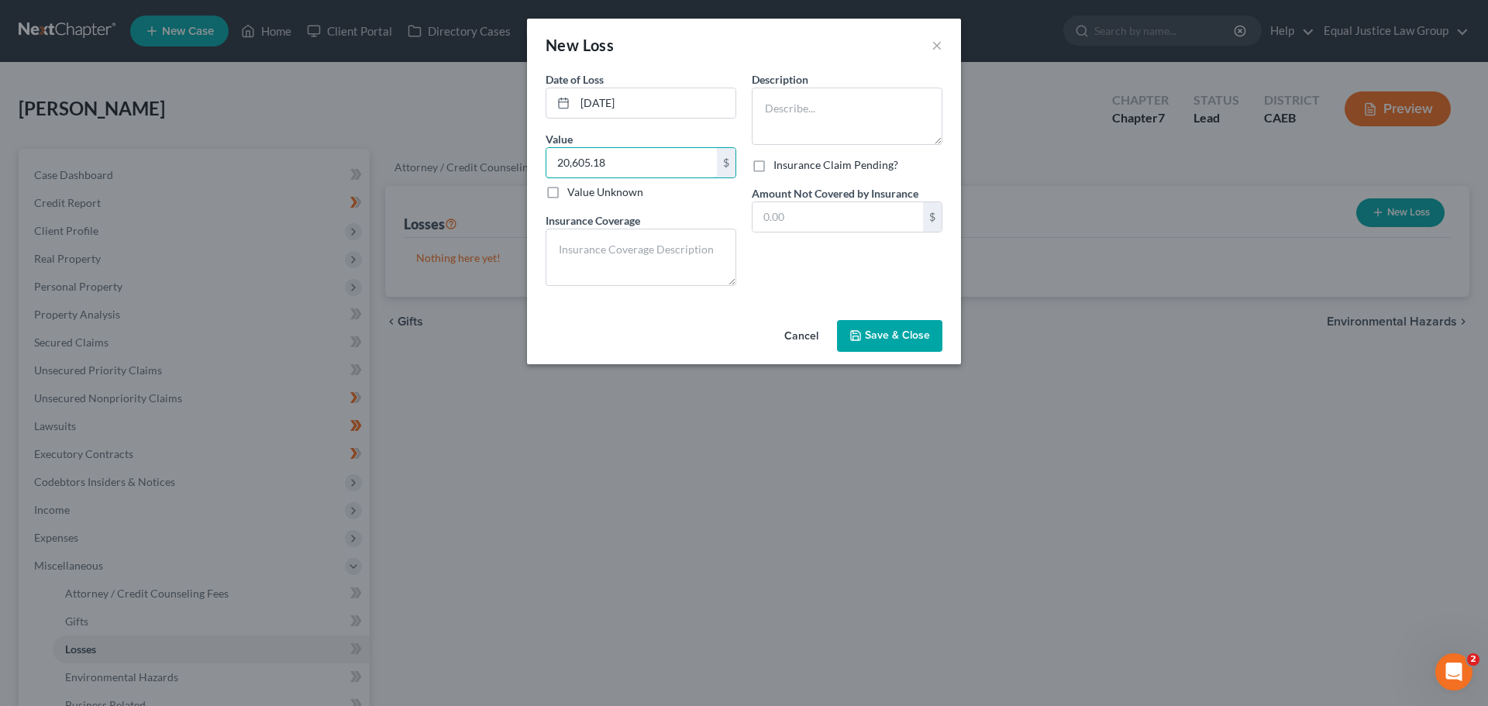
type input "20,605.18"
click at [669, 253] on textarea at bounding box center [641, 257] width 191 height 57
click at [785, 94] on textarea at bounding box center [847, 116] width 191 height 57
type textarea "Total loss of vehicle"
click at [644, 248] on textarea at bounding box center [641, 257] width 191 height 57
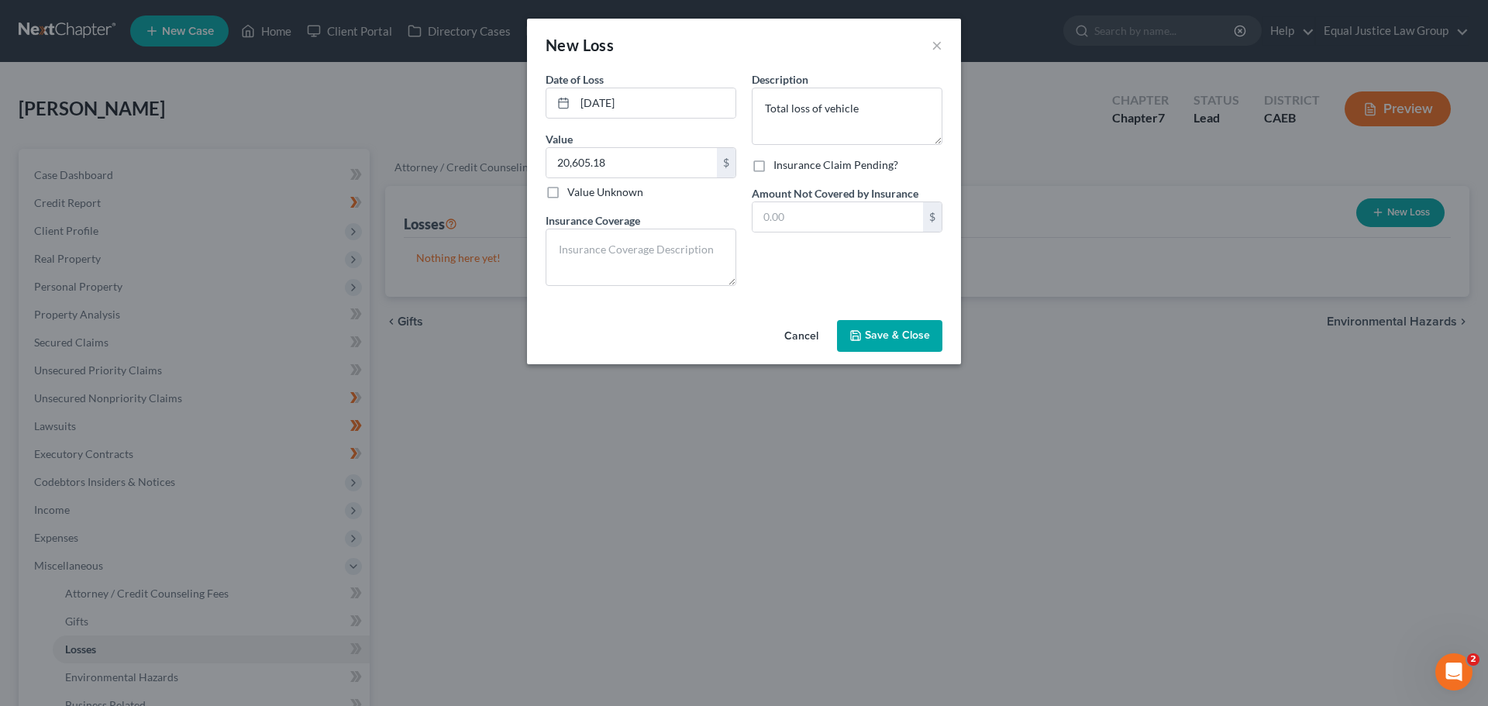
click at [882, 333] on span "Save & Close" at bounding box center [897, 335] width 65 height 13
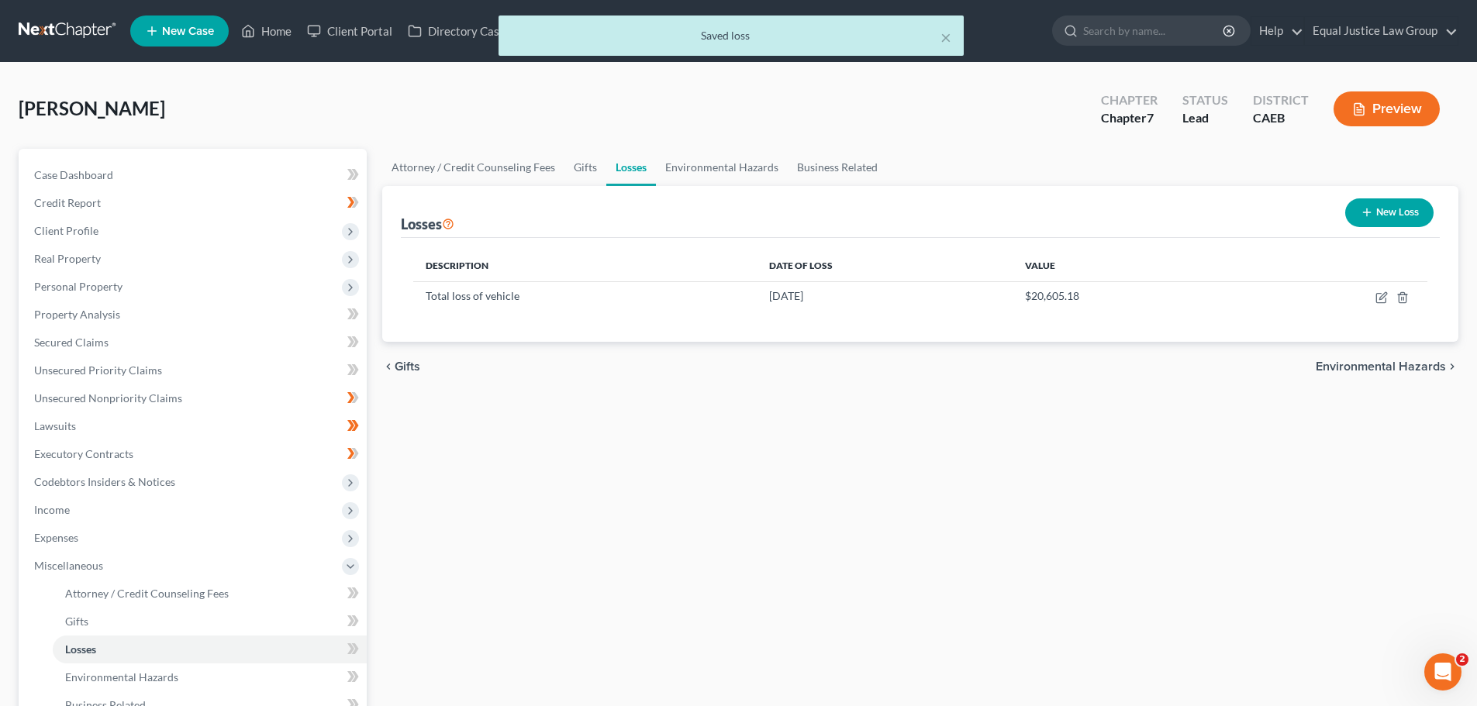
click at [860, 375] on div "chevron_left Gifts Environmental Hazards chevron_right" at bounding box center [920, 367] width 1076 height 50
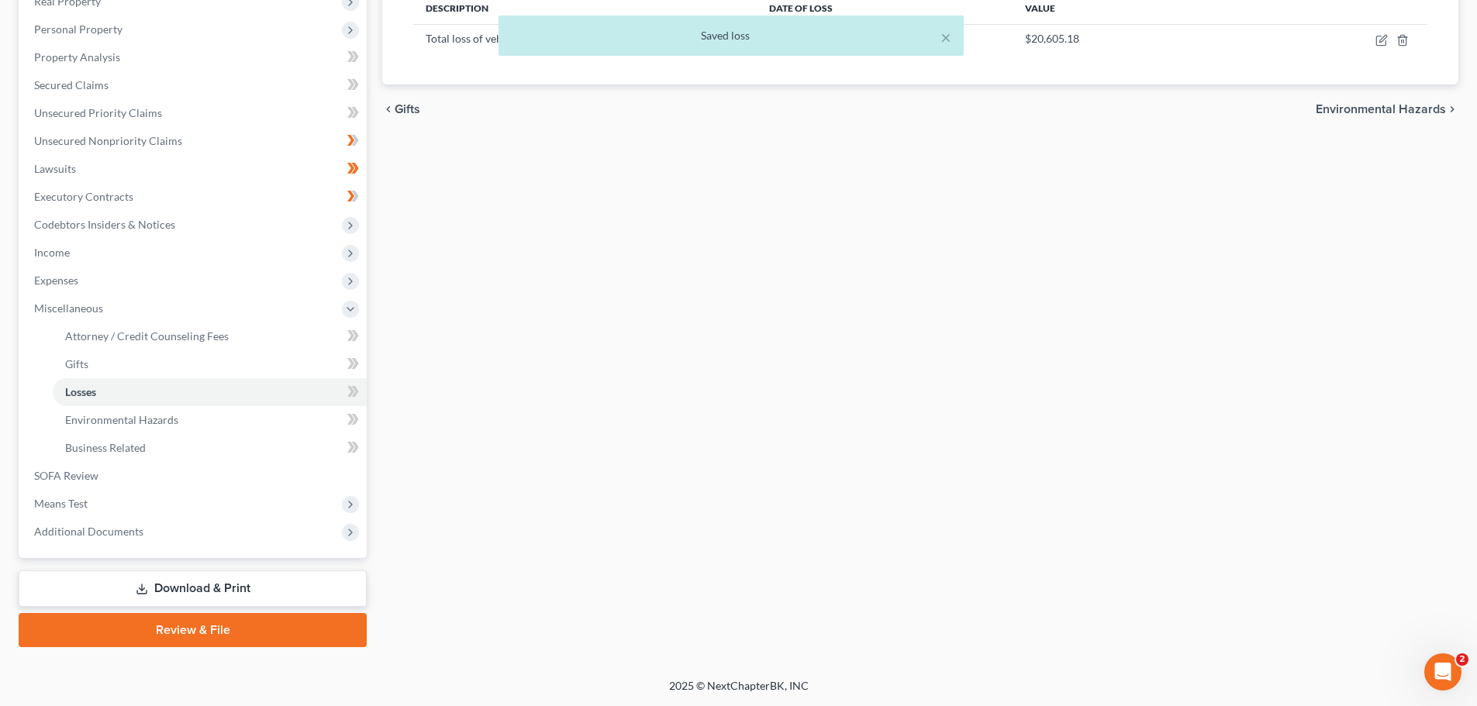
scroll to position [180, 0]
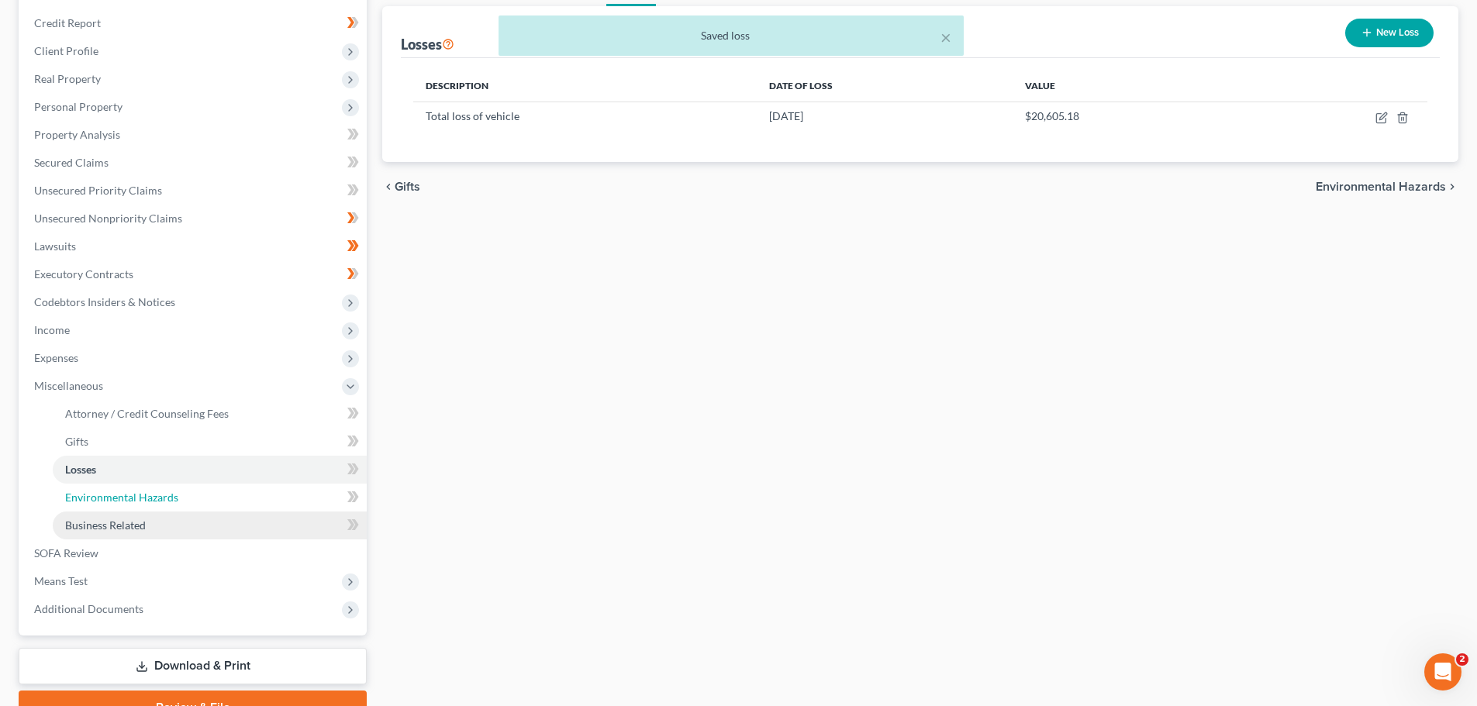
drag, startPoint x: 171, startPoint y: 491, endPoint x: 142, endPoint y: 521, distance: 42.2
click at [171, 491] on span "Environmental Hazards" at bounding box center [121, 497] width 113 height 13
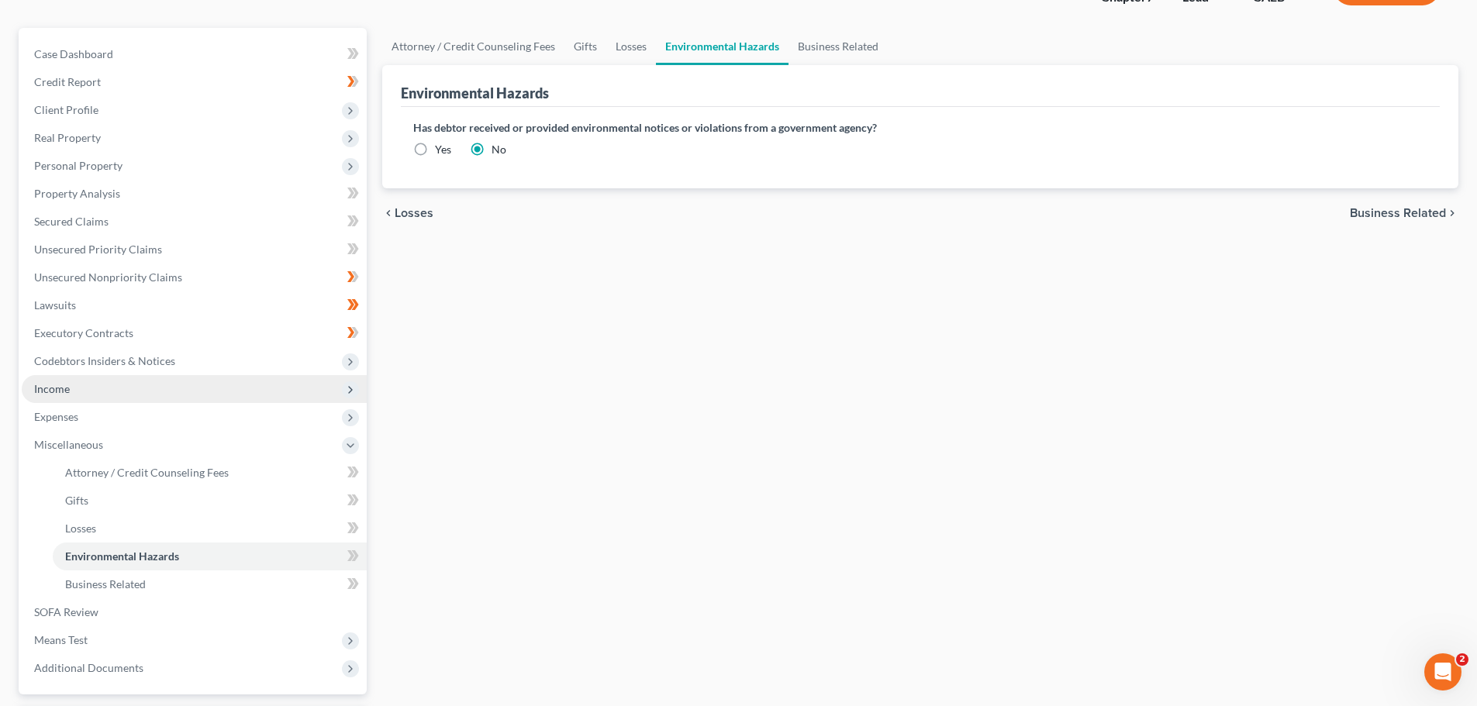
scroll to position [155, 0]
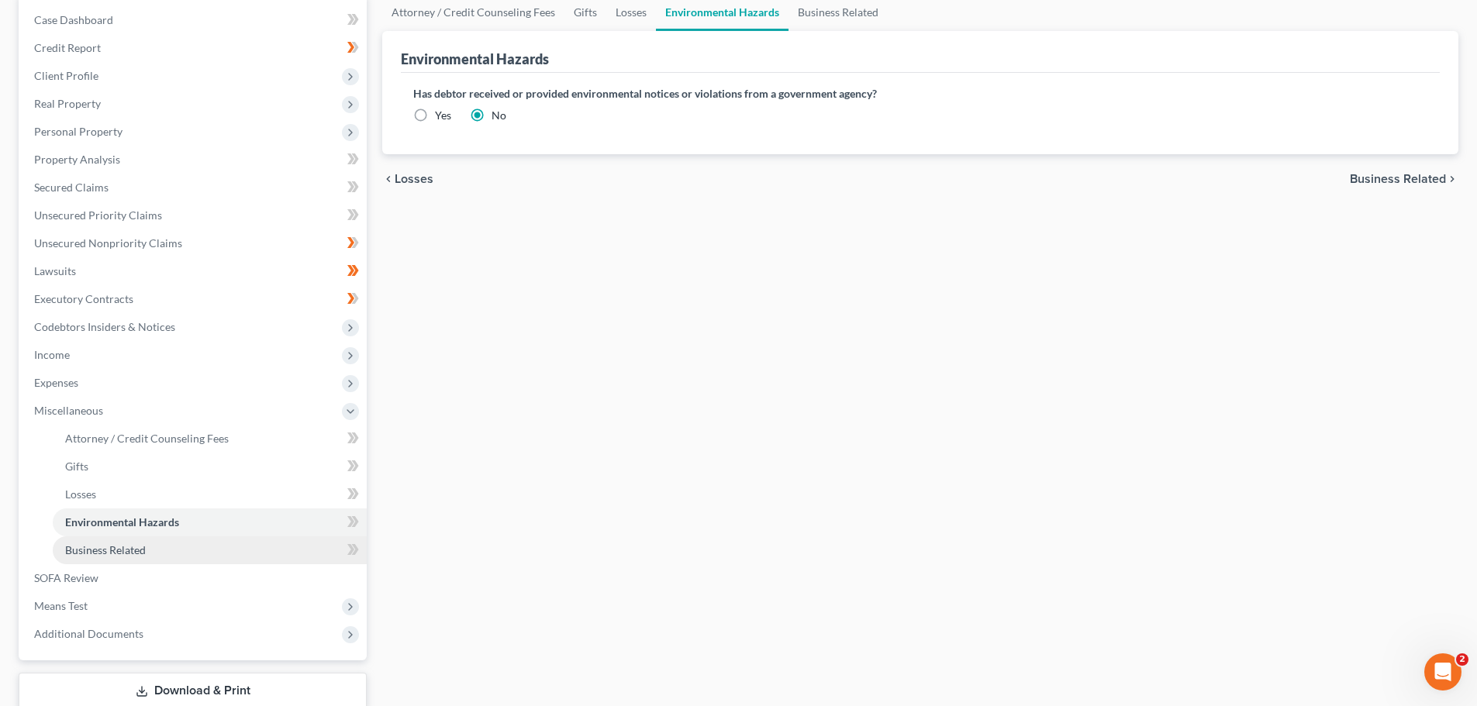
click at [125, 549] on span "Business Related" at bounding box center [105, 549] width 81 height 13
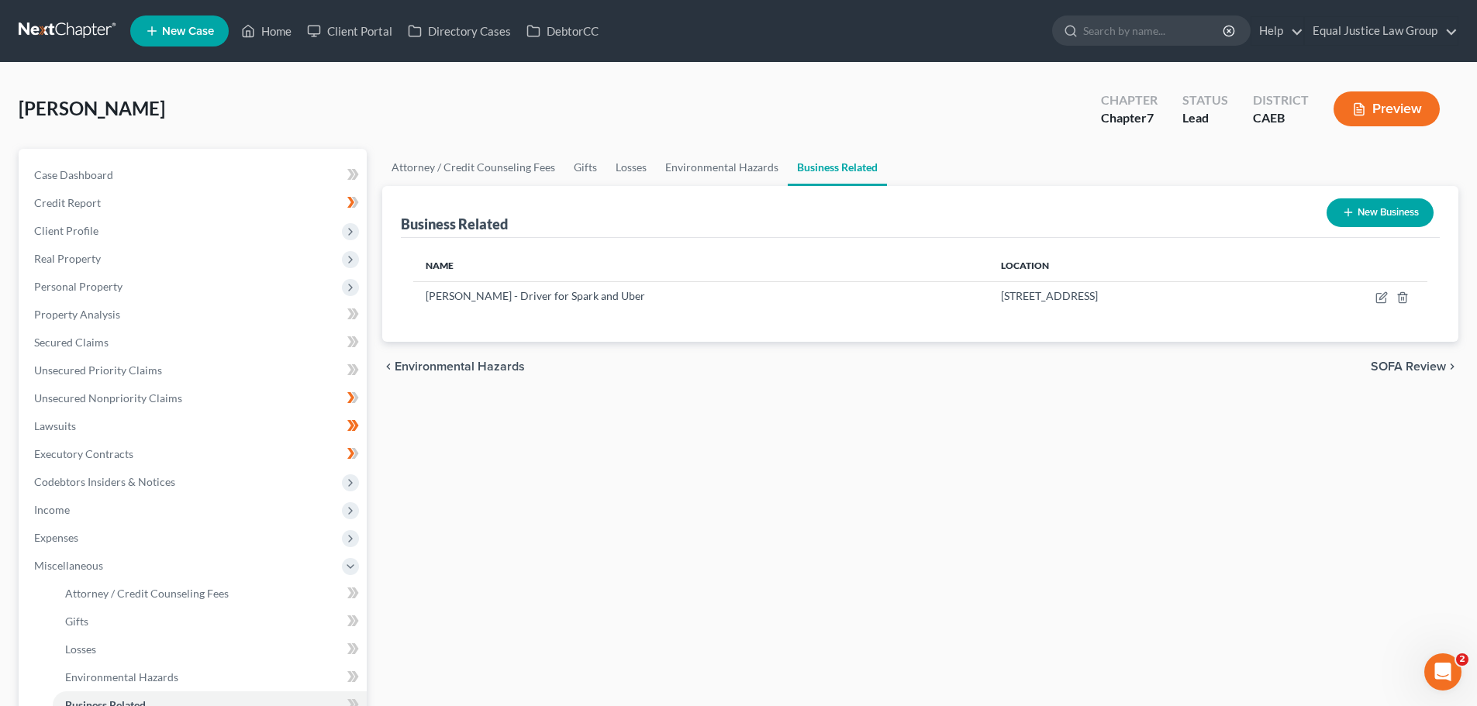
click at [1397, 365] on span "SOFA Review" at bounding box center [1407, 366] width 75 height 12
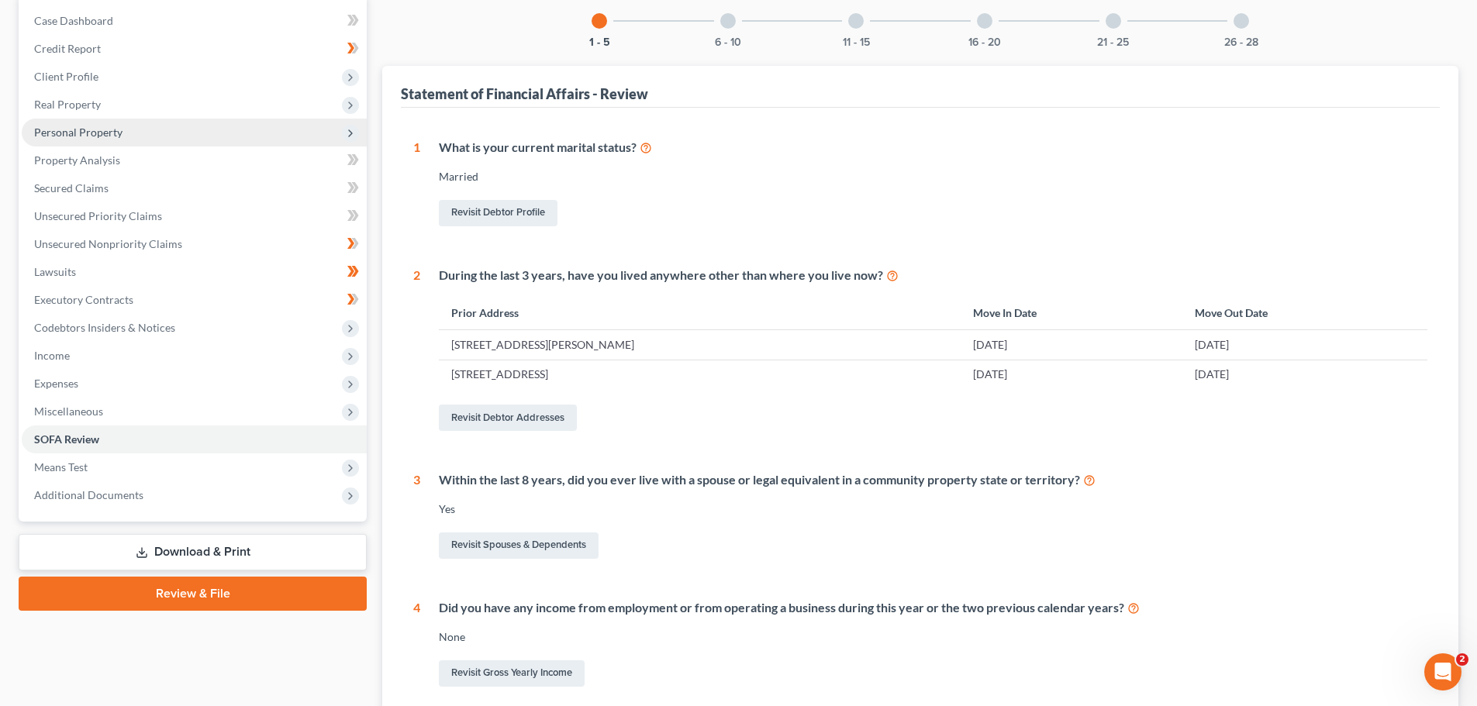
scroll to position [155, 0]
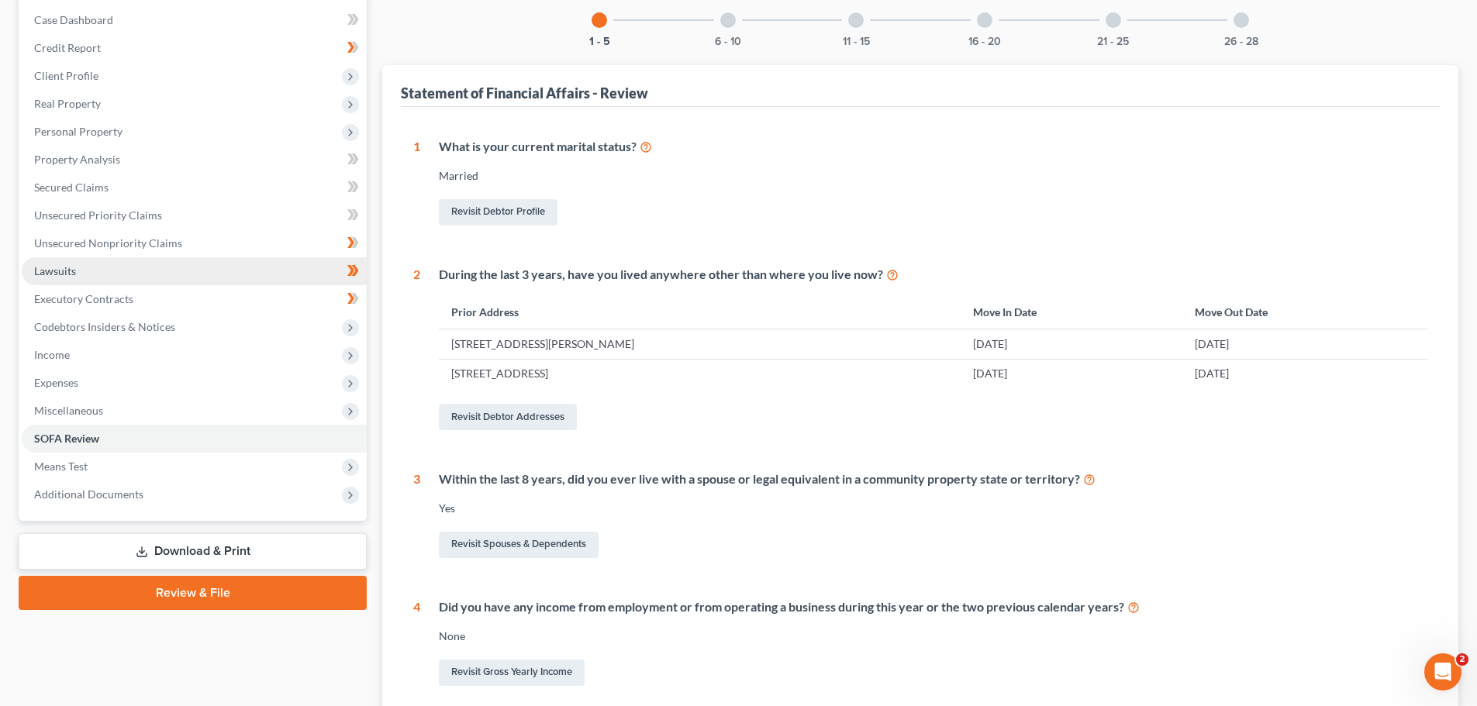
click at [86, 274] on link "Lawsuits" at bounding box center [194, 271] width 345 height 28
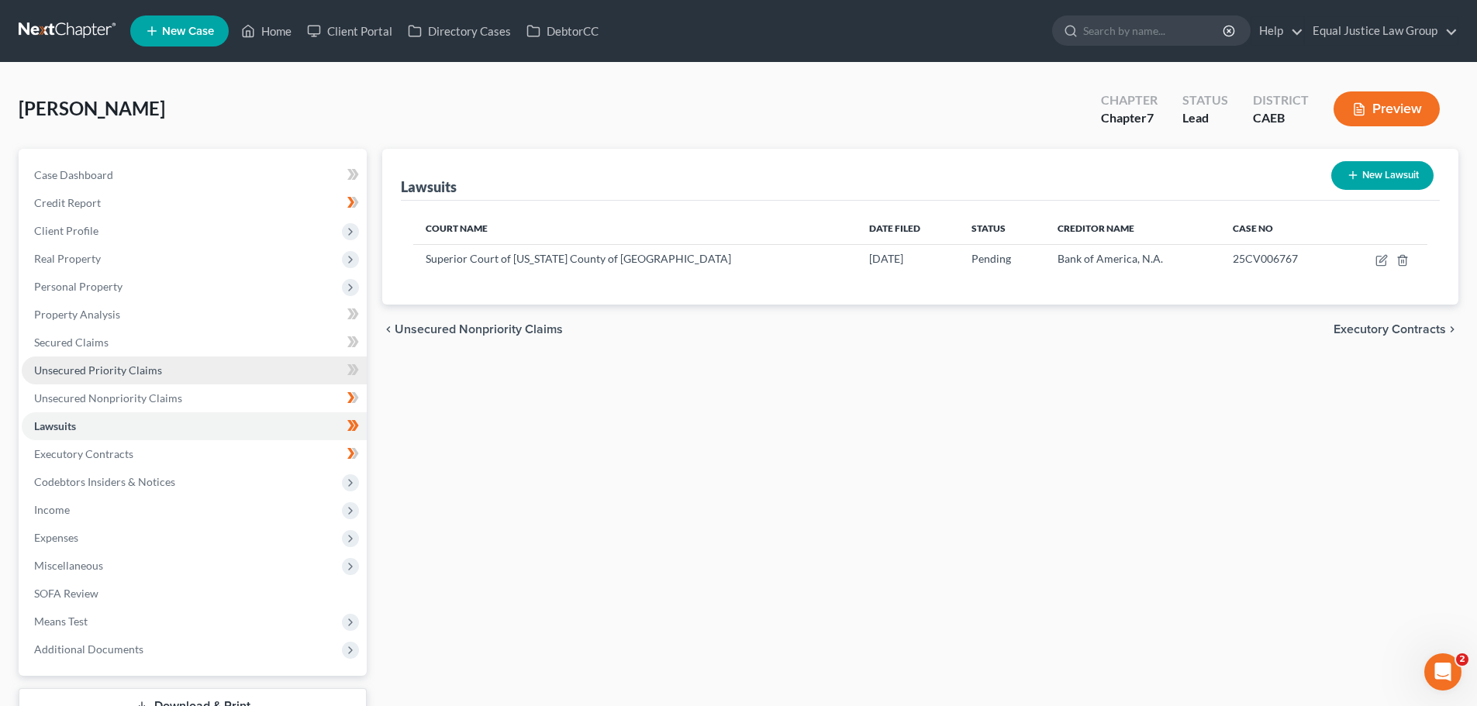
click at [102, 363] on link "Unsecured Priority Claims" at bounding box center [194, 371] width 345 height 28
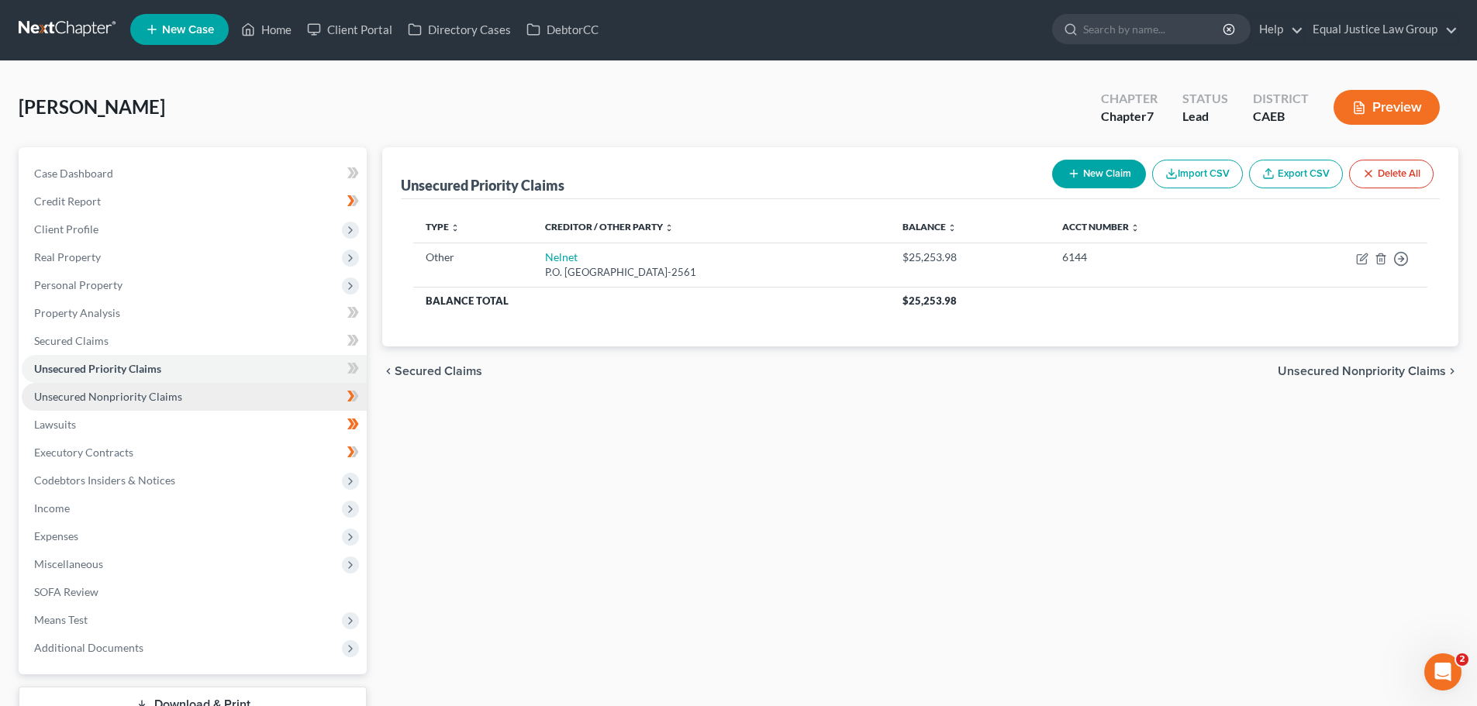
scroll to position [78, 0]
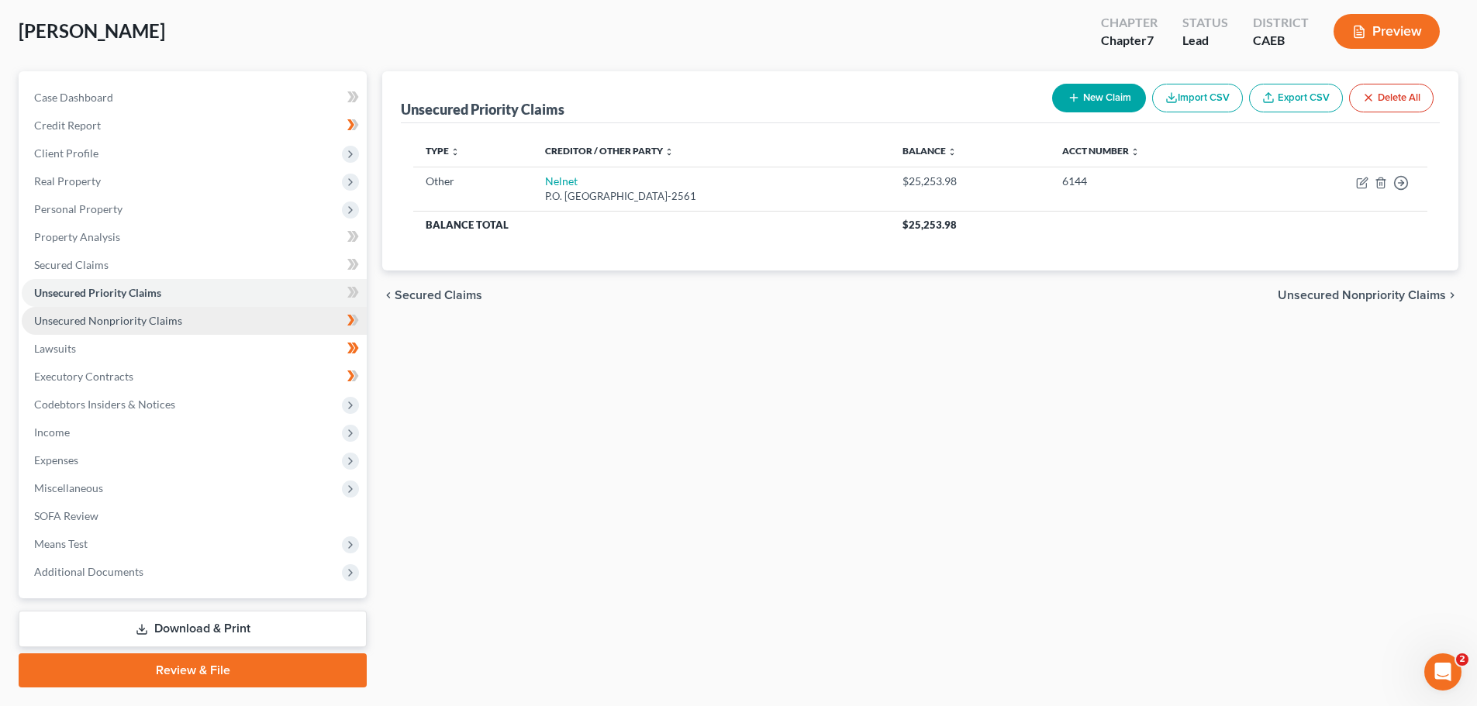
click at [124, 322] on span "Unsecured Nonpriority Claims" at bounding box center [108, 320] width 148 height 13
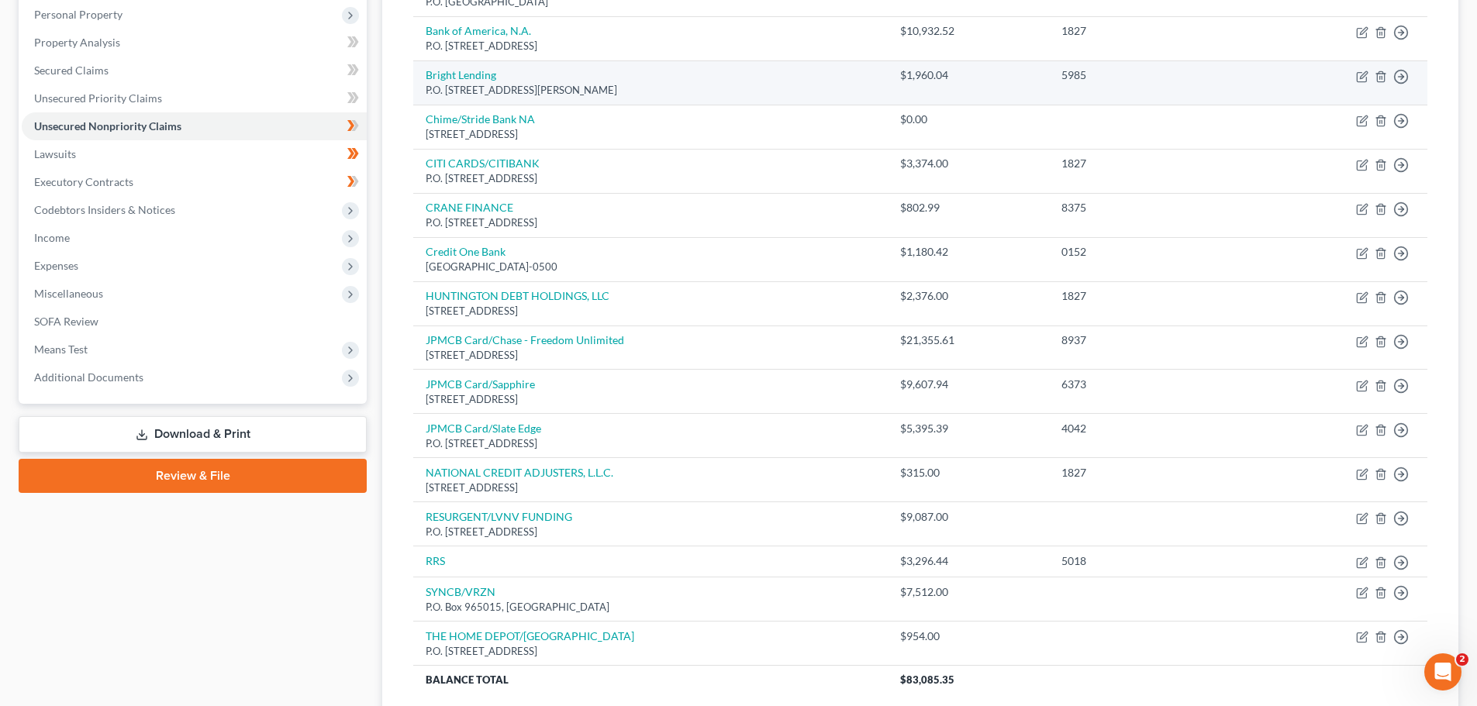
scroll to position [310, 0]
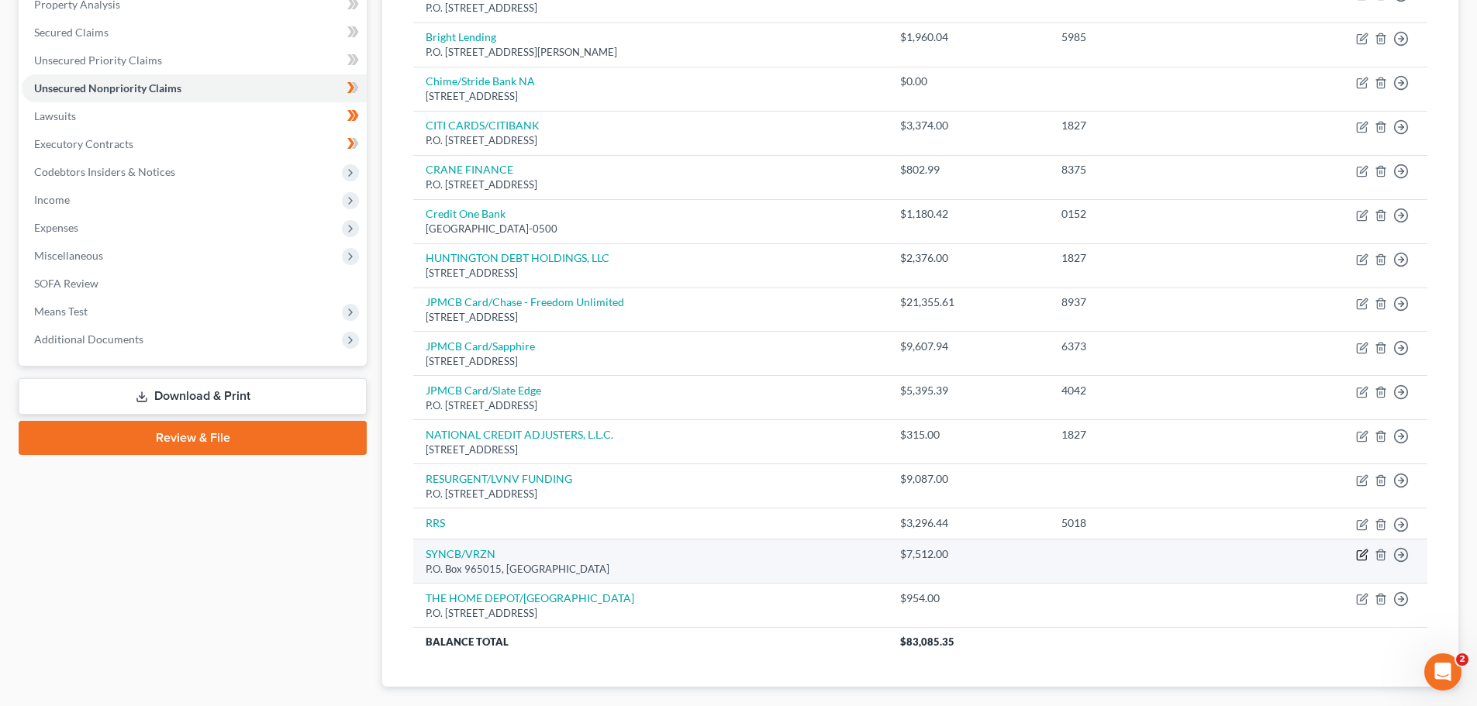
click at [1364, 558] on icon "button" at bounding box center [1362, 555] width 12 height 12
select select "9"
select select "2"
select select "0"
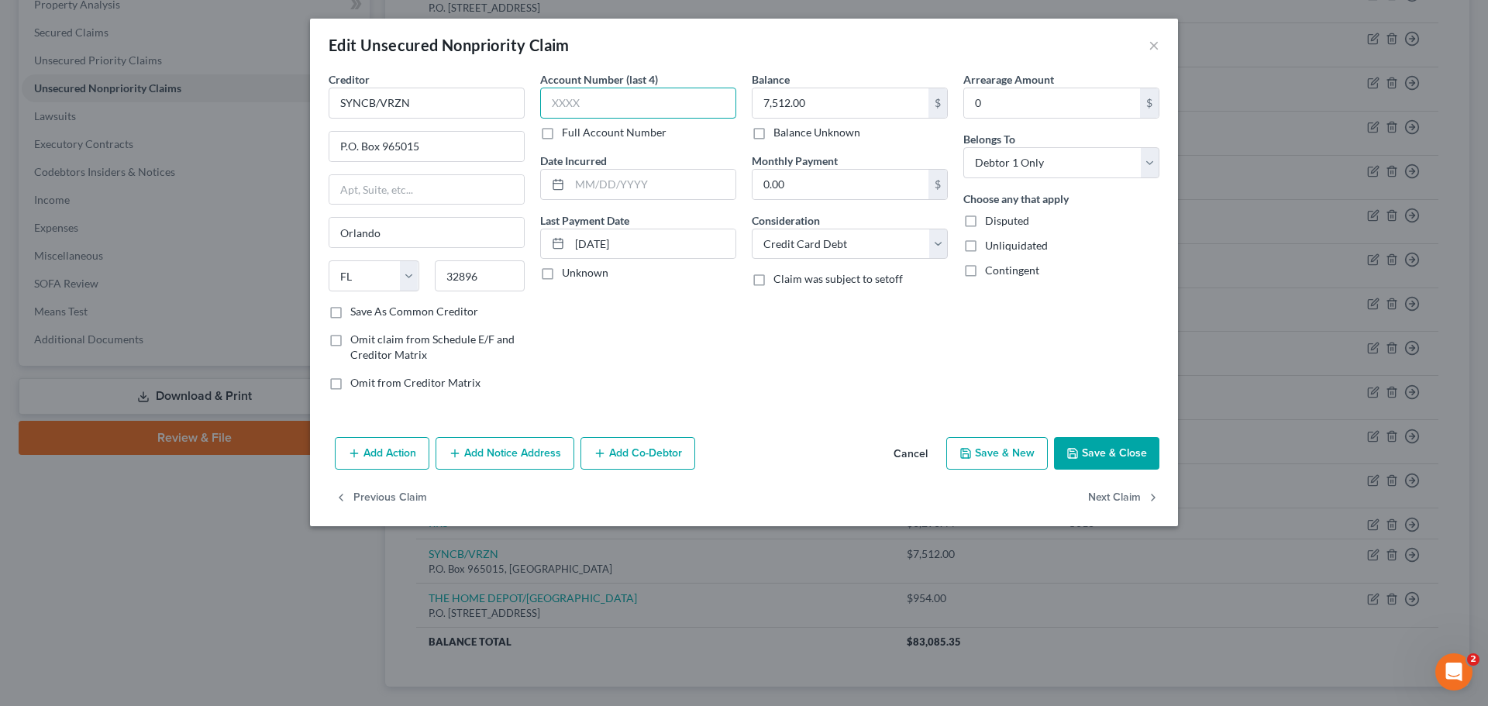
click at [617, 93] on input "text" at bounding box center [638, 103] width 196 height 31
type input "9085"
click at [1094, 459] on button "Save & Close" at bounding box center [1106, 453] width 105 height 33
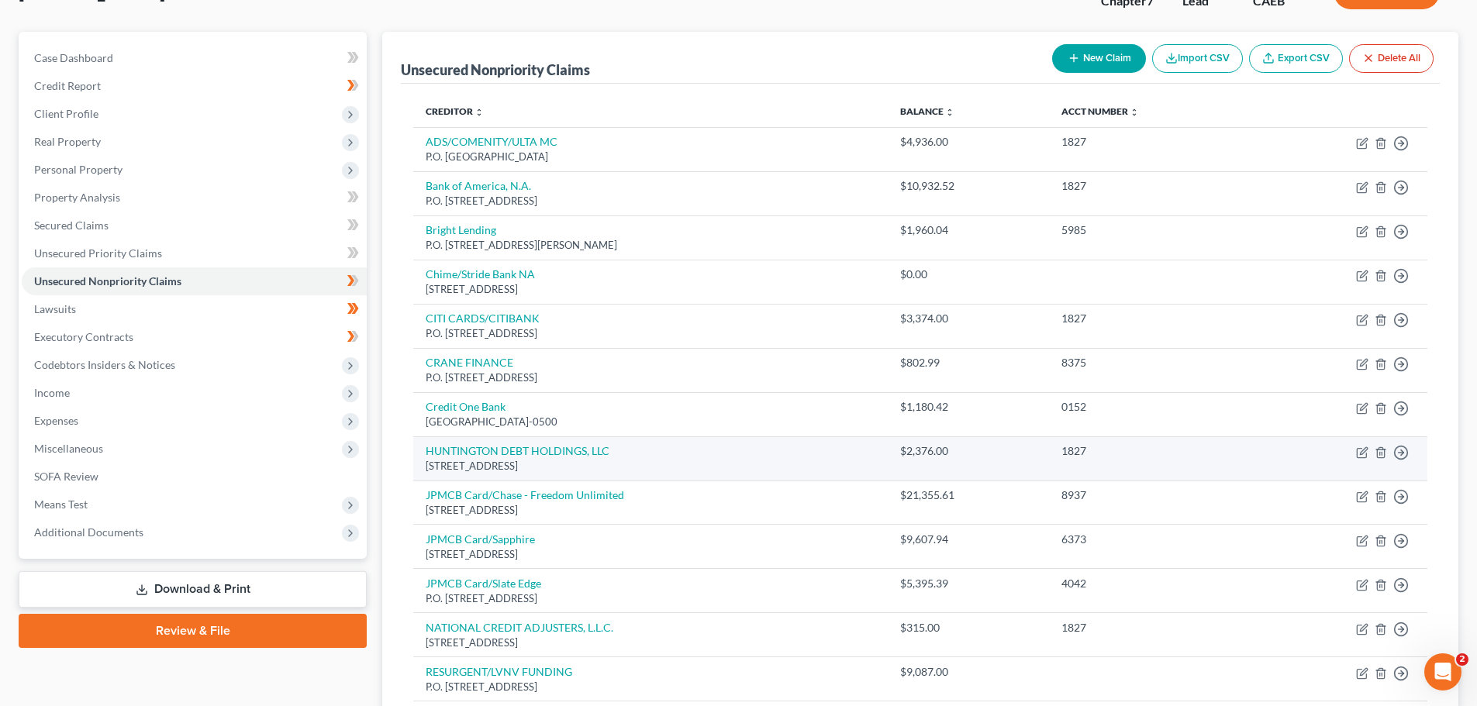
scroll to position [89, 0]
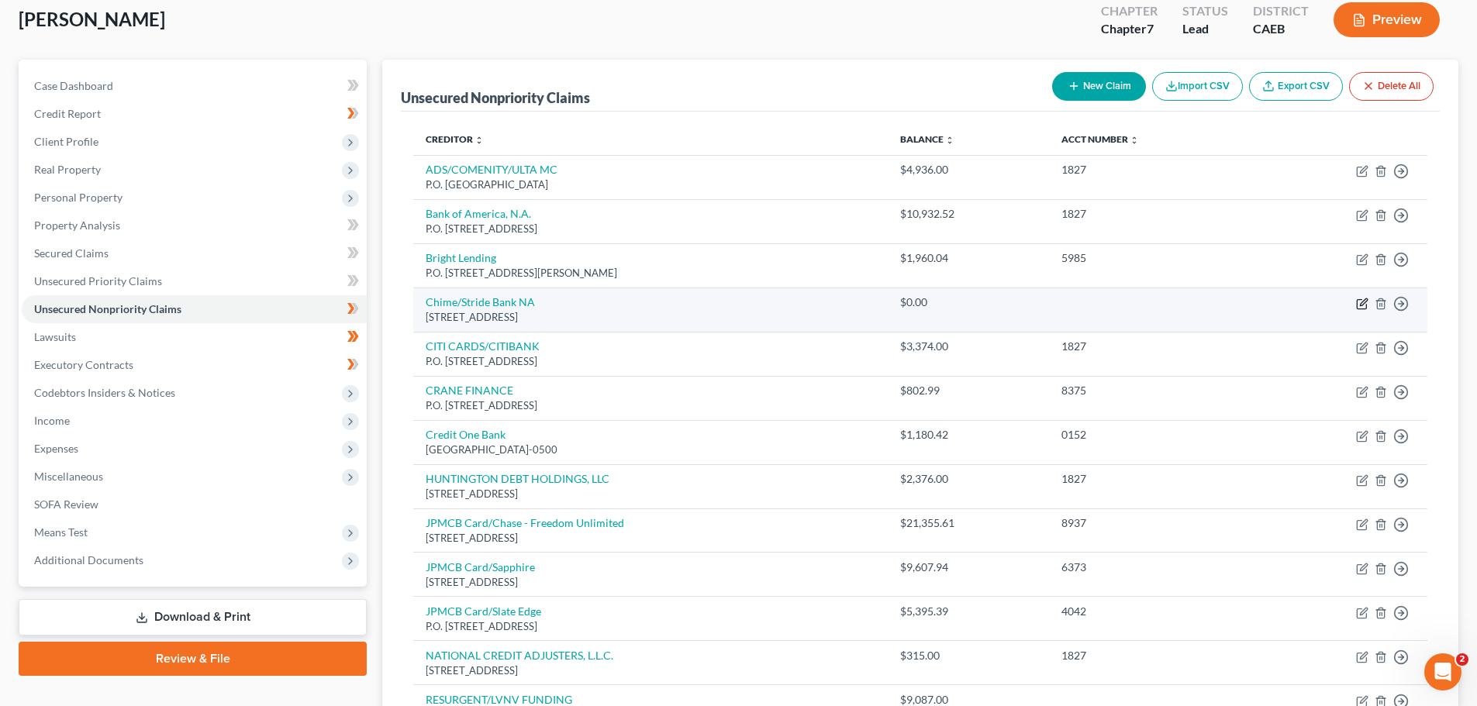
click at [1358, 302] on icon "button" at bounding box center [1362, 304] width 12 height 12
select select "4"
select select "2"
select select "0"
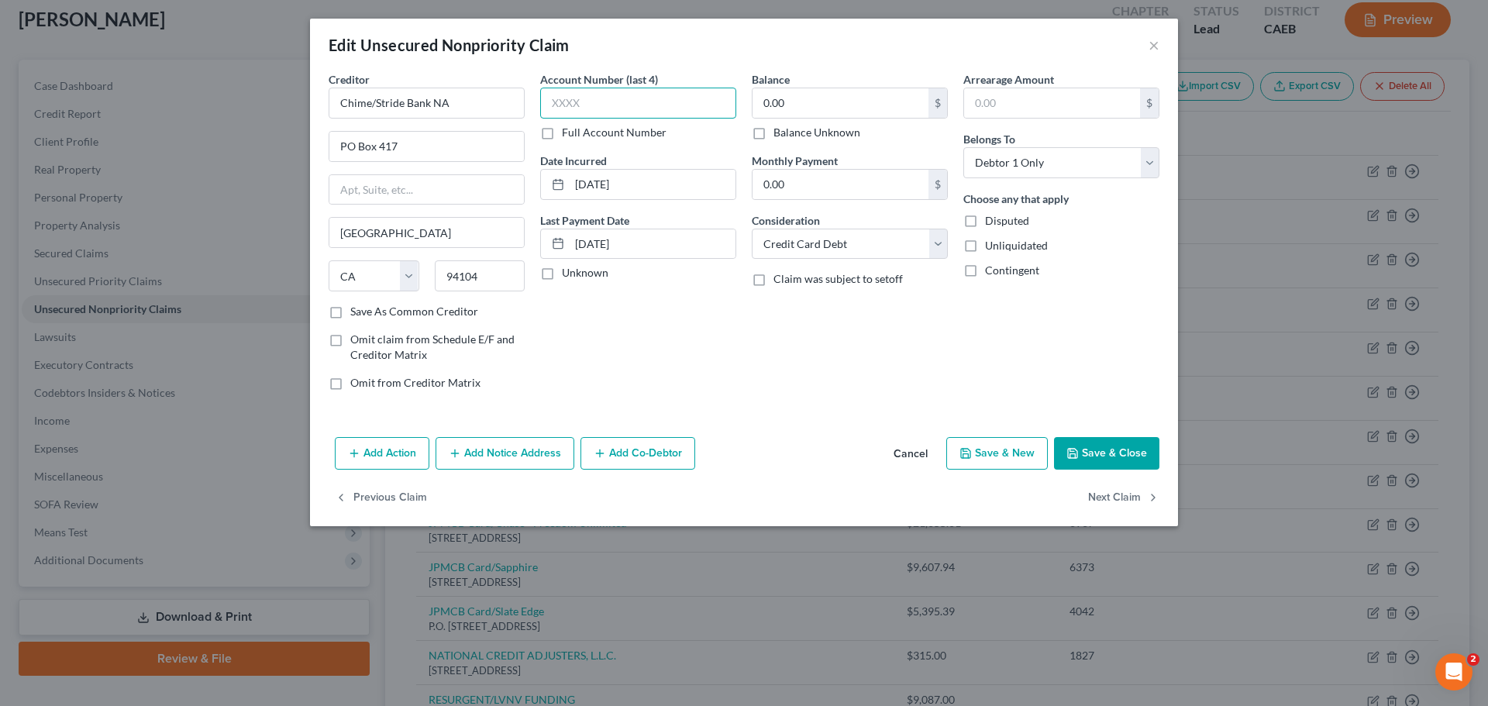
click at [607, 100] on input "text" at bounding box center [638, 103] width 196 height 31
type input "5217"
click at [1099, 456] on button "Save & Close" at bounding box center [1106, 453] width 105 height 33
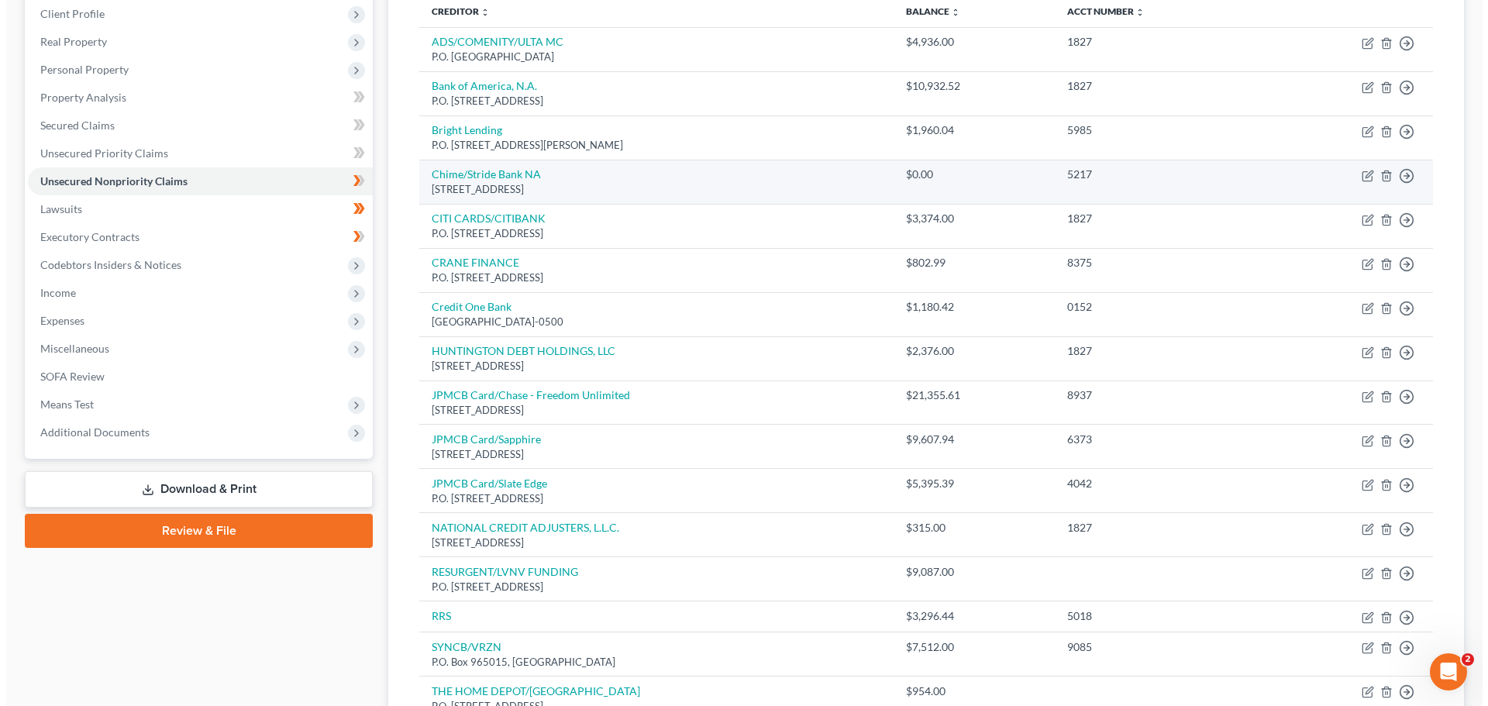
scroll to position [244, 0]
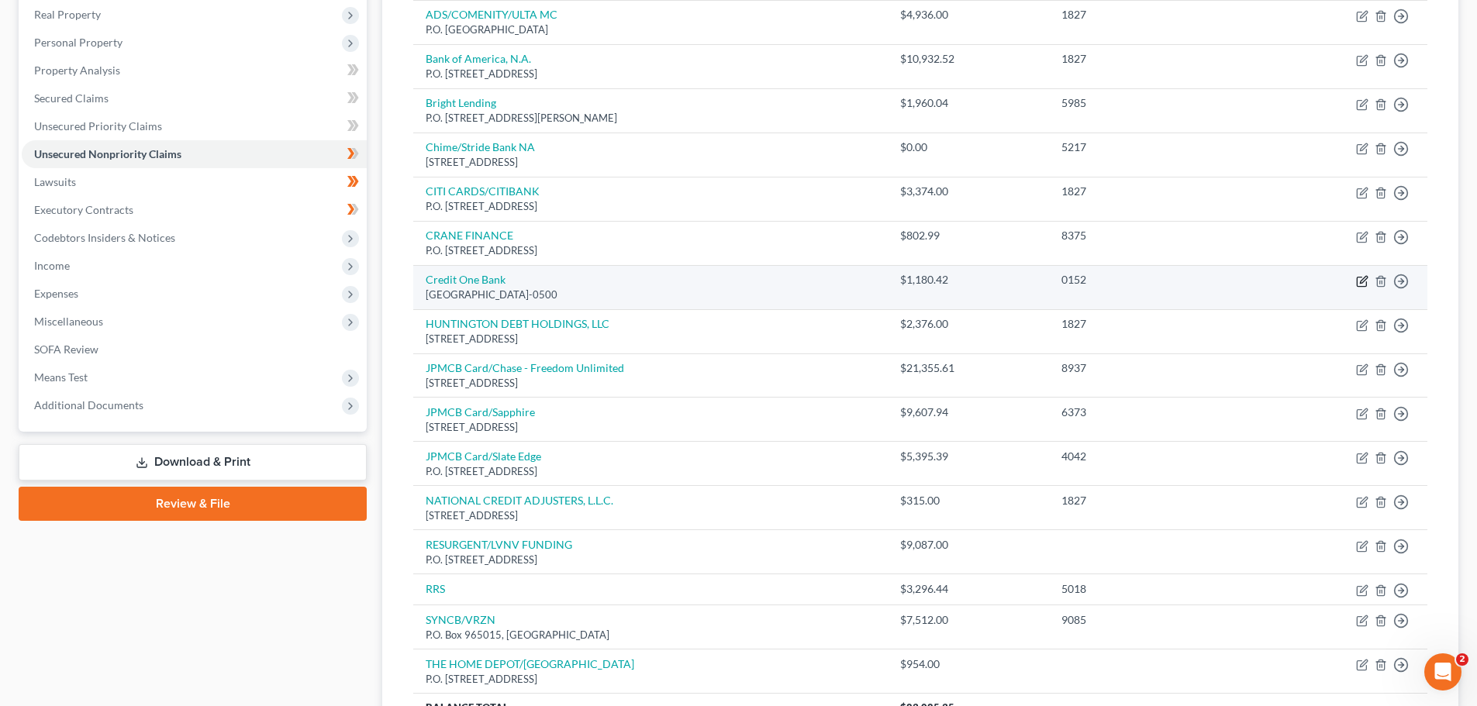
click at [1359, 281] on icon "button" at bounding box center [1362, 281] width 12 height 12
select select "4"
select select "2"
select select "0"
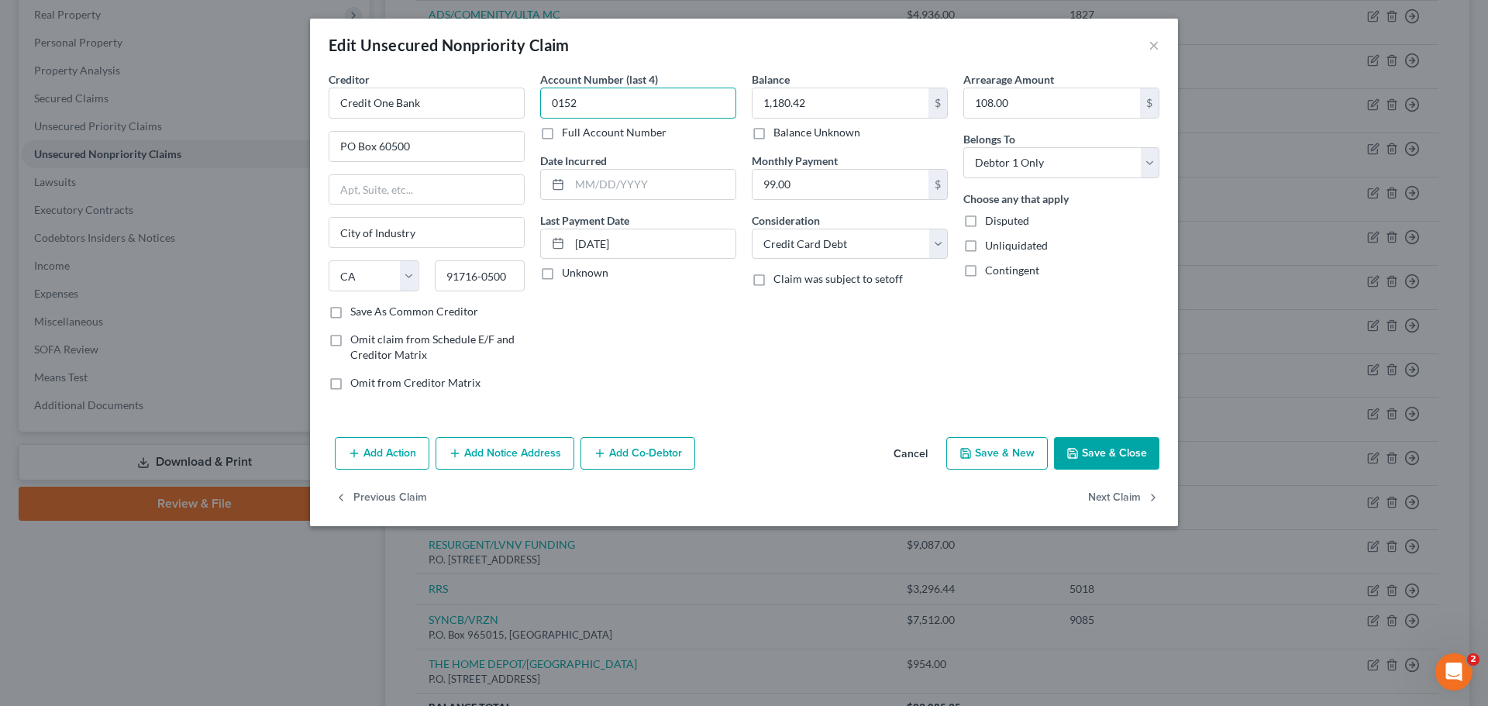
click at [600, 105] on input "0152" at bounding box center [638, 103] width 196 height 31
click at [632, 179] on input "text" at bounding box center [653, 184] width 166 height 29
type input "[DATE]"
click at [841, 104] on input "1,180.42" at bounding box center [841, 102] width 176 height 29
type input "1,312"
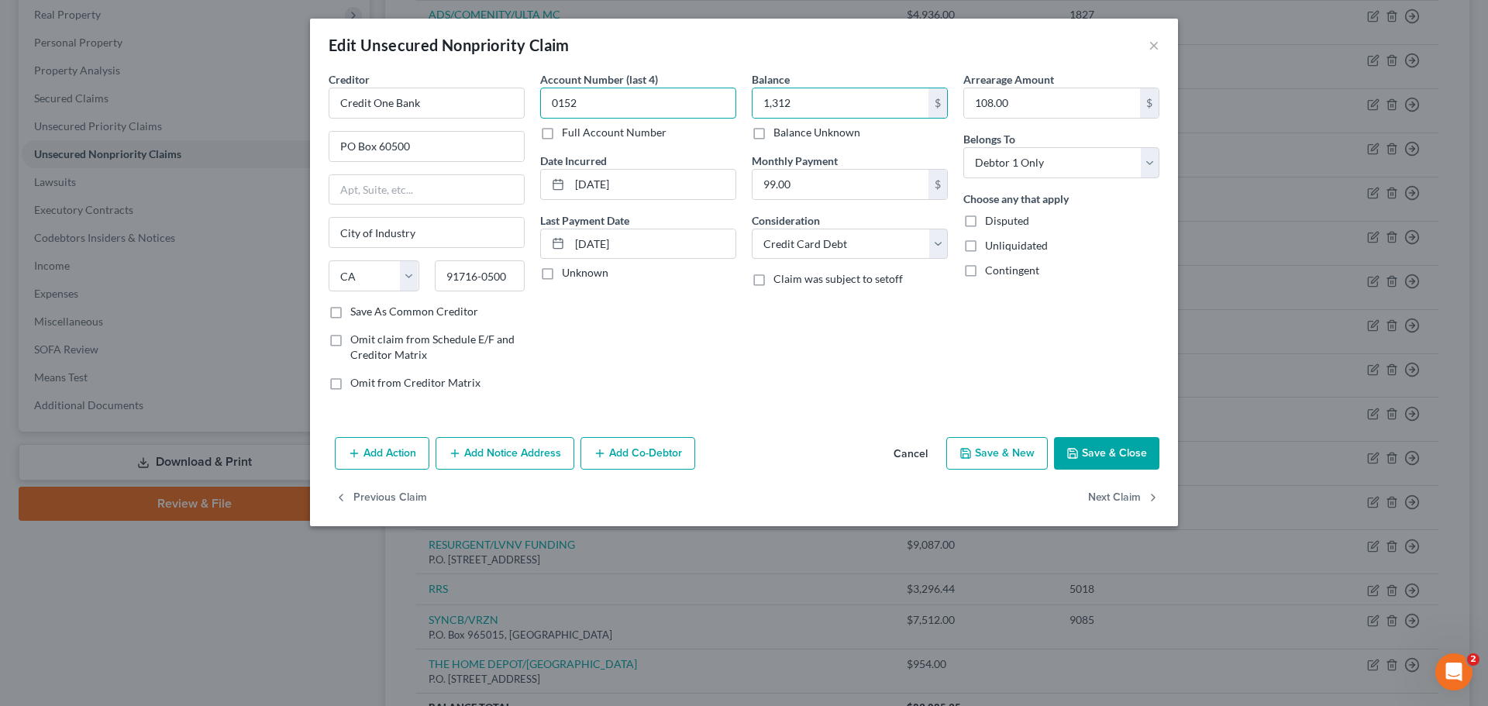
click at [597, 95] on input "0152" at bounding box center [638, 103] width 196 height 31
type input "0152"
click at [562, 133] on label "Full Account Number" at bounding box center [614, 133] width 105 height 16
click at [568, 133] on input "Full Account Number" at bounding box center [573, 130] width 10 height 10
click at [578, 112] on input "0152" at bounding box center [638, 103] width 196 height 31
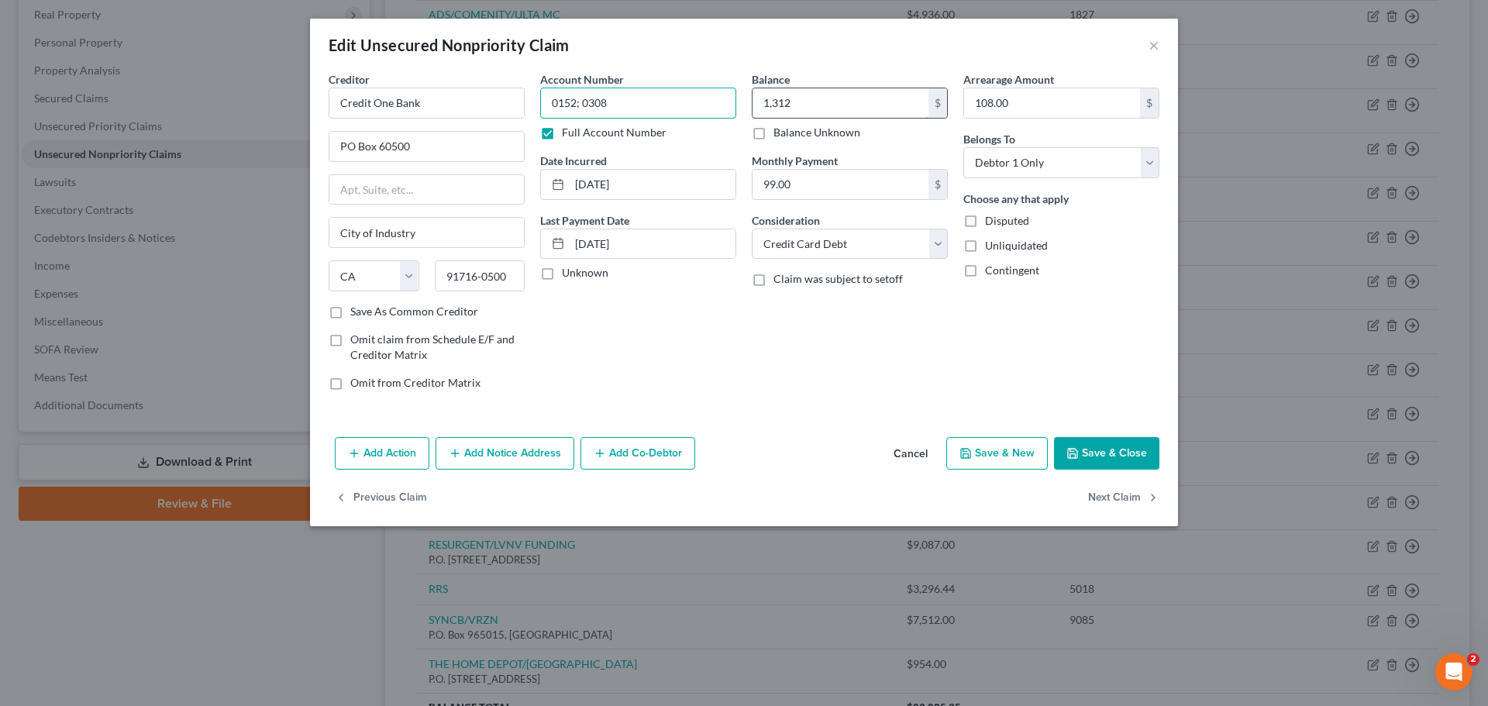
type input "0152; 0308"
click at [834, 103] on input "1,312" at bounding box center [841, 102] width 176 height 29
type input "1,879.00"
click at [819, 182] on input "99.00" at bounding box center [841, 184] width 176 height 29
type input "96.00"
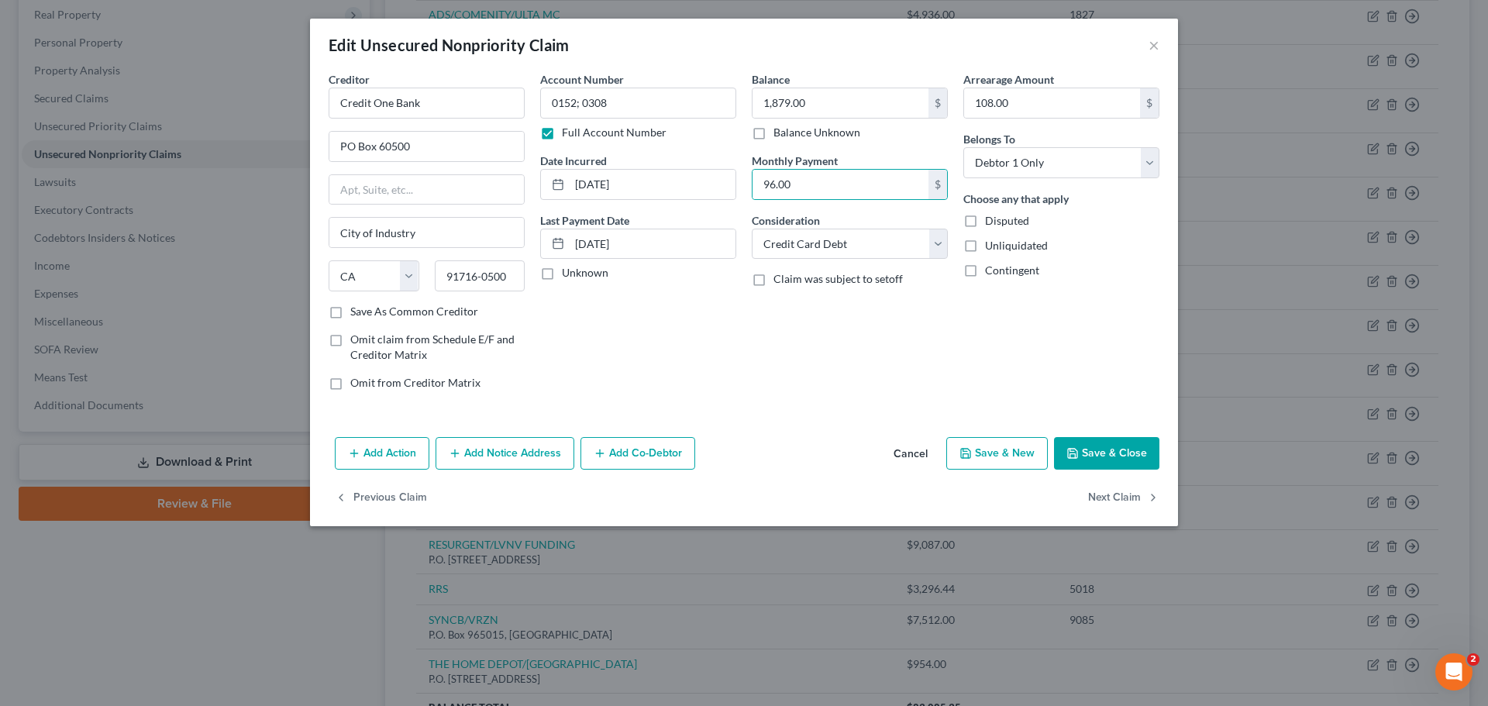
click at [958, 297] on div "Arrearage Amount 108.00 $ Belongs To * Select Debtor 1 Only Debtor 2 Only Debto…" at bounding box center [1062, 237] width 212 height 332
click at [1025, 102] on input "108.00" at bounding box center [1052, 102] width 176 height 29
click at [1107, 452] on button "Save & Close" at bounding box center [1106, 453] width 105 height 33
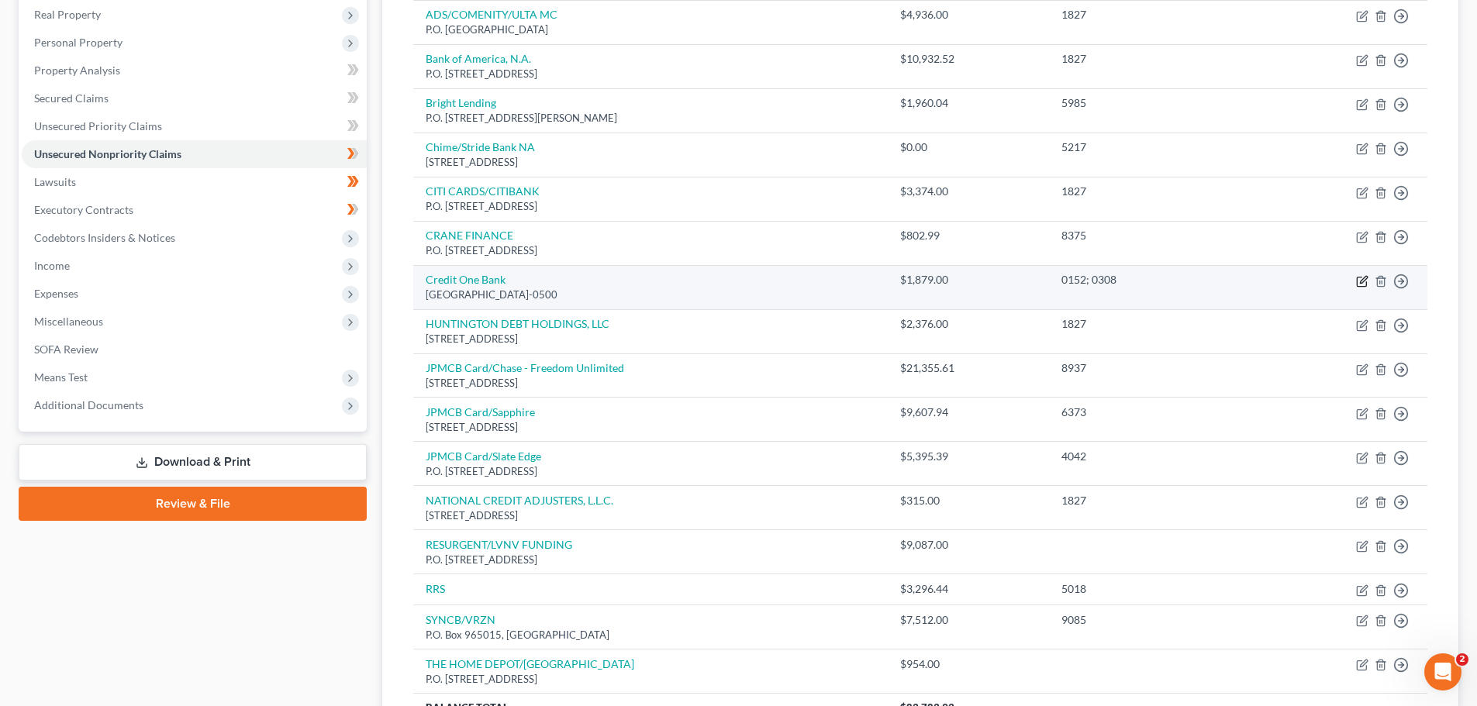
click at [1358, 279] on icon "button" at bounding box center [1362, 281] width 12 height 12
select select "4"
select select "2"
select select "0"
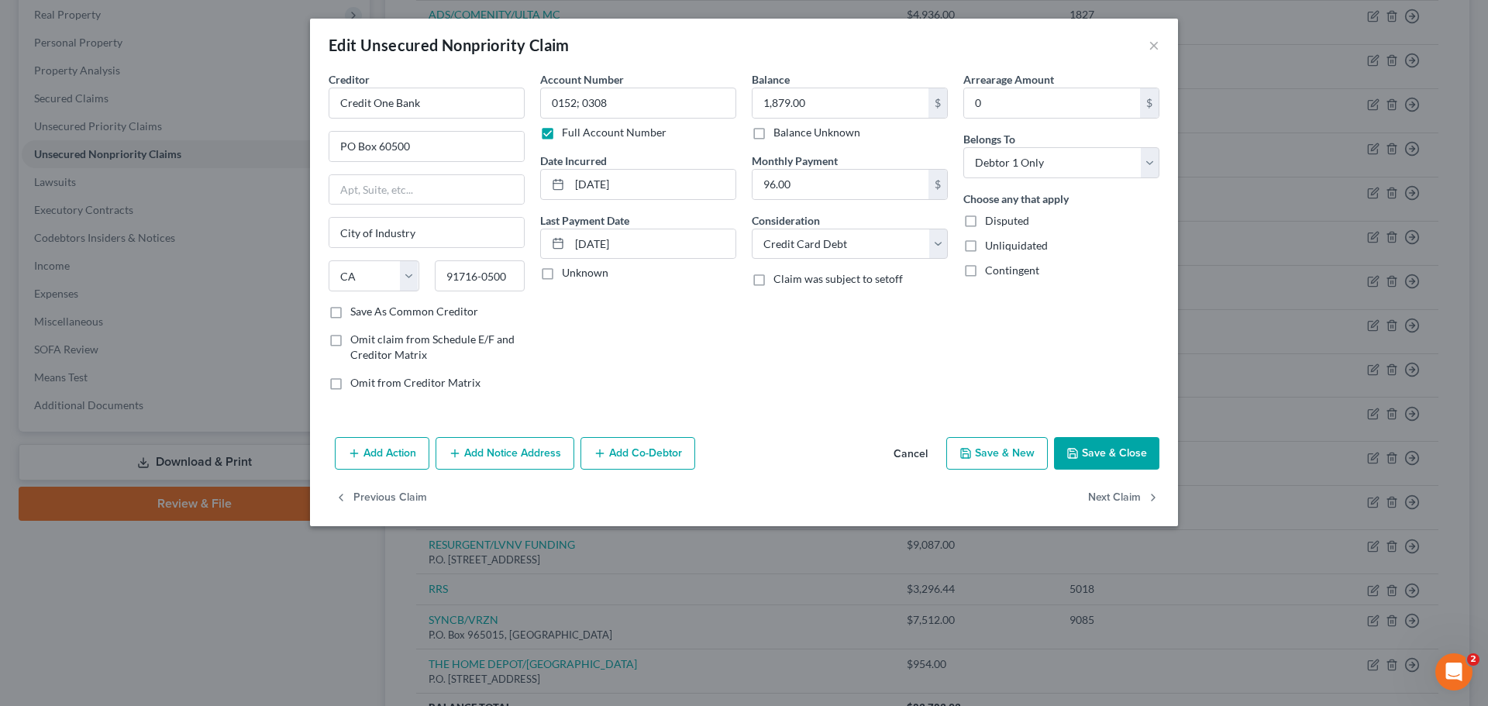
click at [501, 451] on button "Add Notice Address" at bounding box center [505, 453] width 139 height 33
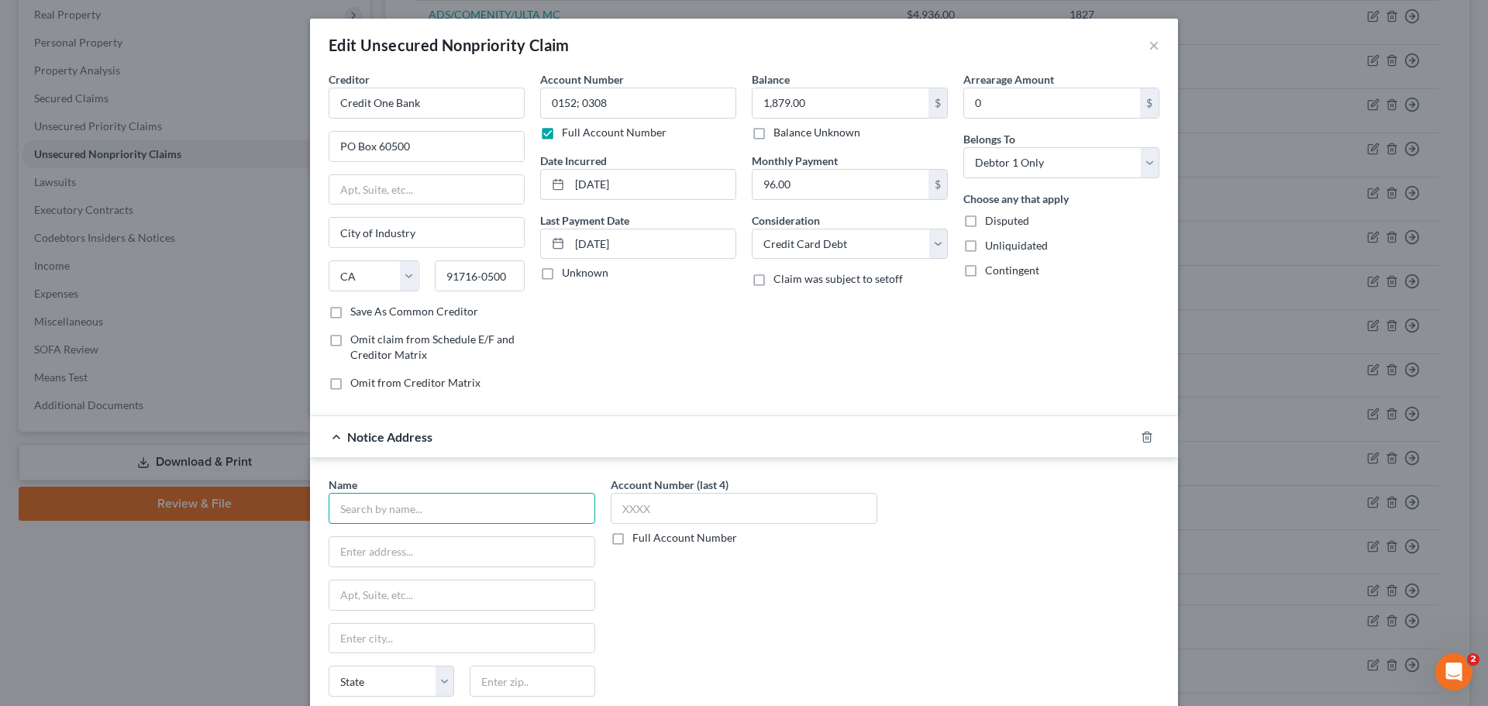
click at [417, 499] on input "text" at bounding box center [462, 508] width 267 height 31
click at [362, 549] on input "text" at bounding box center [461, 551] width 265 height 29
type input "Credit One Bank"
type input "PO Box 98873"
type input "[GEOGRAPHIC_DATA]"
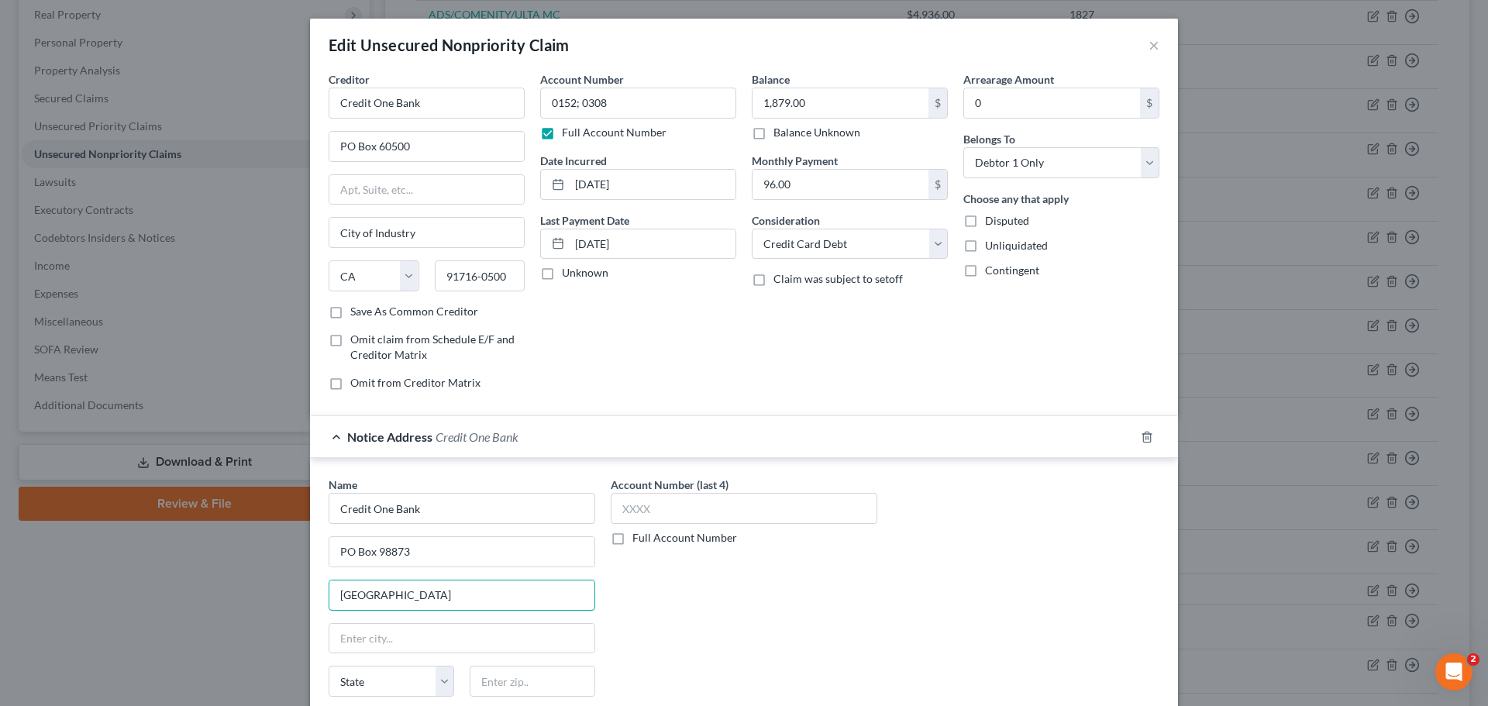
drag, startPoint x: 392, startPoint y: 591, endPoint x: 298, endPoint y: 583, distance: 94.1
click at [298, 584] on div "Edit Unsecured Nonpriority Claim × Creditor * Credit [GEOGRAPHIC_DATA][US_STATE…" at bounding box center [744, 353] width 1488 height 706
click at [394, 644] on input "text" at bounding box center [461, 638] width 265 height 29
type input "[GEOGRAPHIC_DATA]"
select select "31"
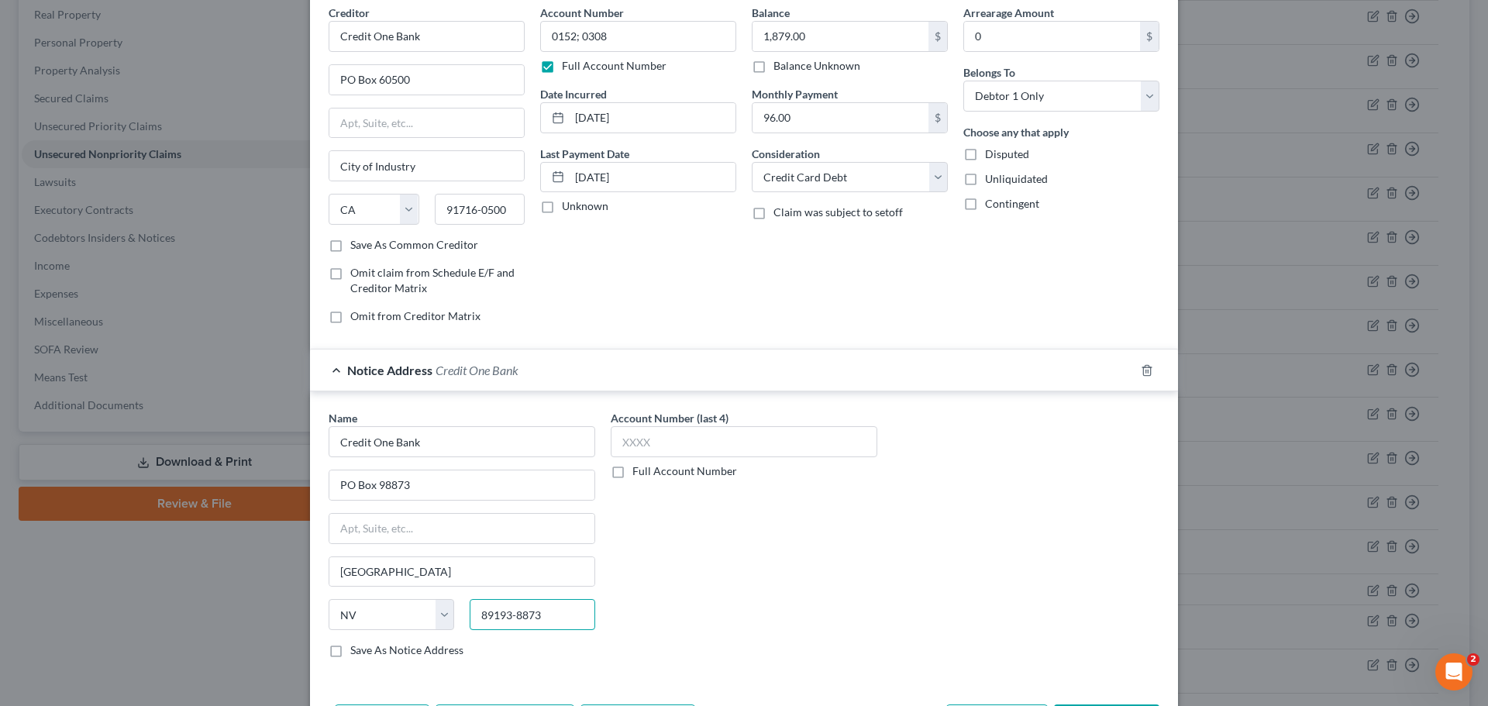
scroll to position [173, 0]
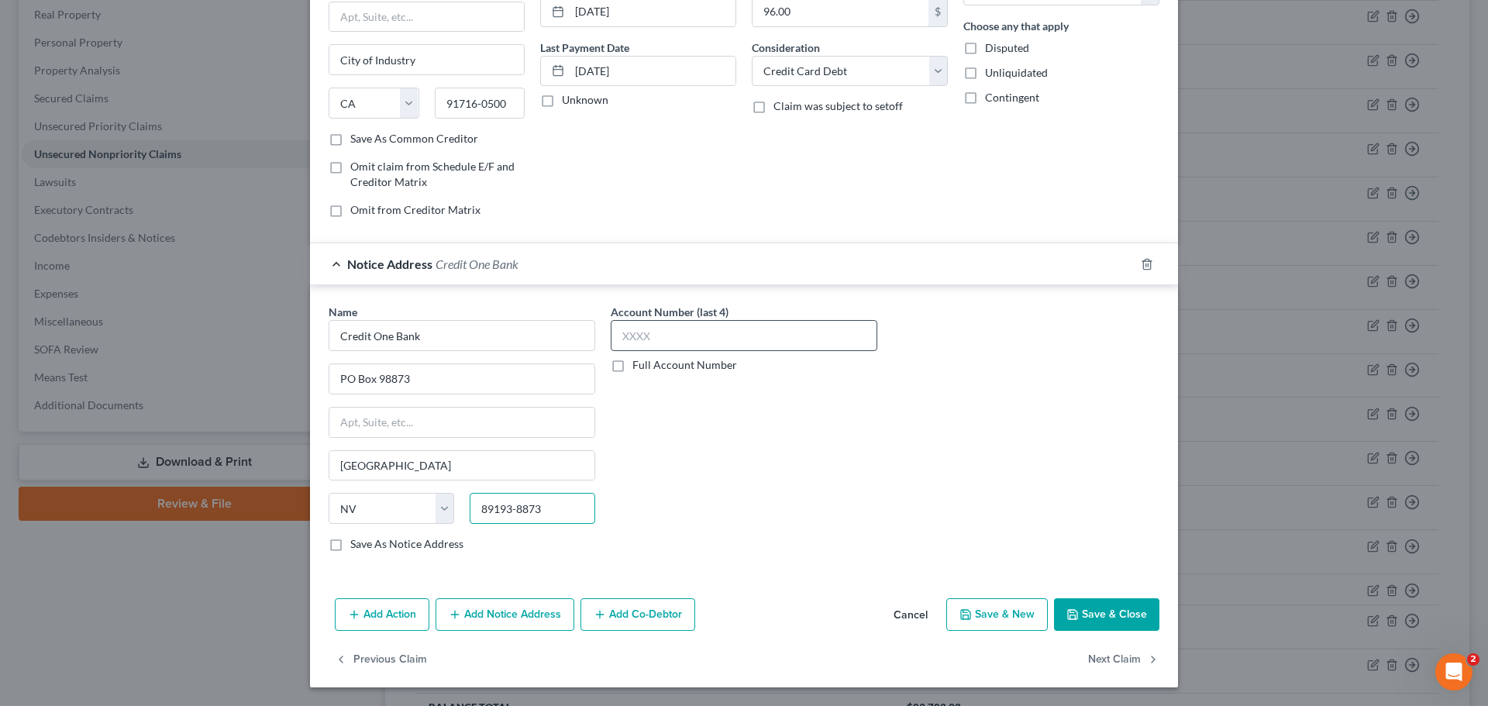
type input "89193-8873"
click at [687, 329] on input "text" at bounding box center [744, 335] width 267 height 31
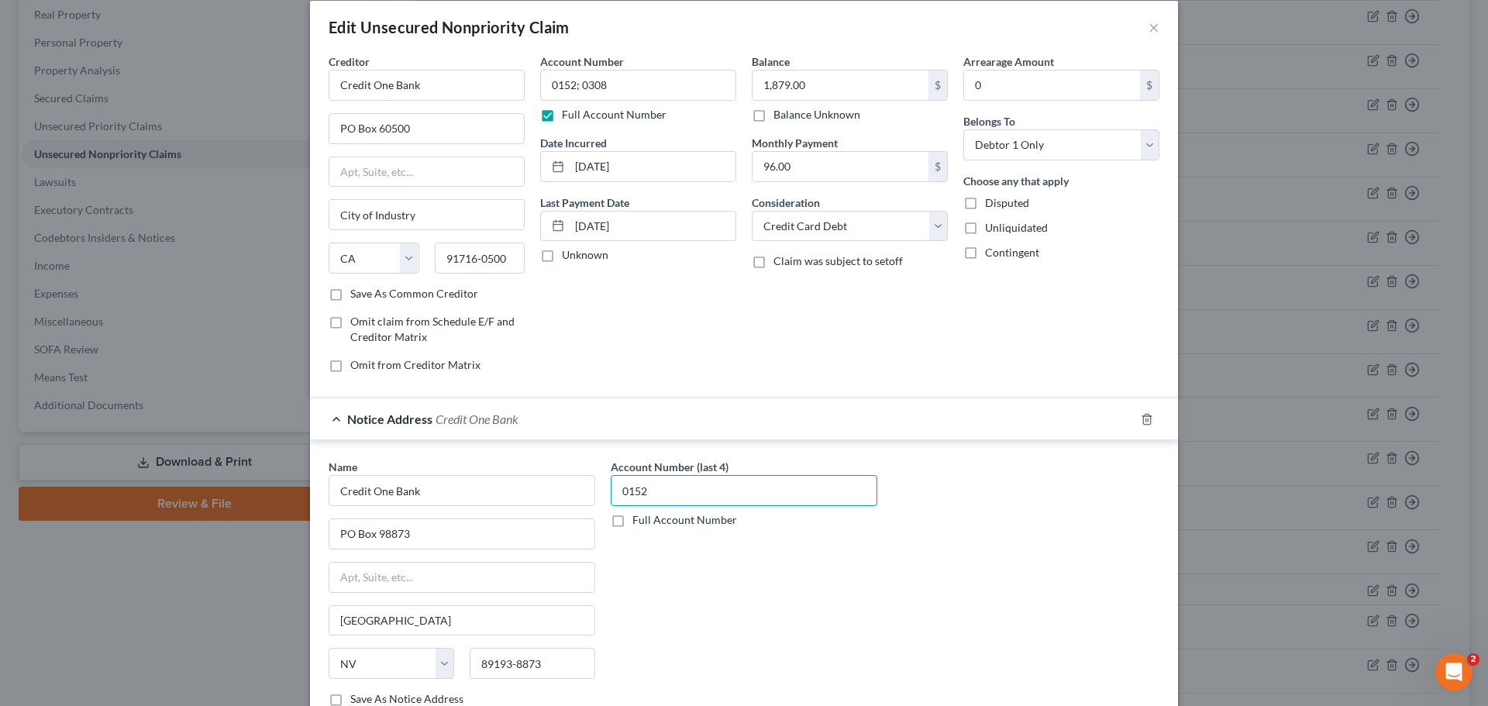
type input "0152"
click at [632, 517] on label "Full Account Number" at bounding box center [684, 520] width 105 height 16
click at [639, 517] on input "Full Account Number" at bounding box center [644, 517] width 10 height 10
click at [687, 486] on input "0152" at bounding box center [744, 490] width 267 height 31
type input "0152; 0308"
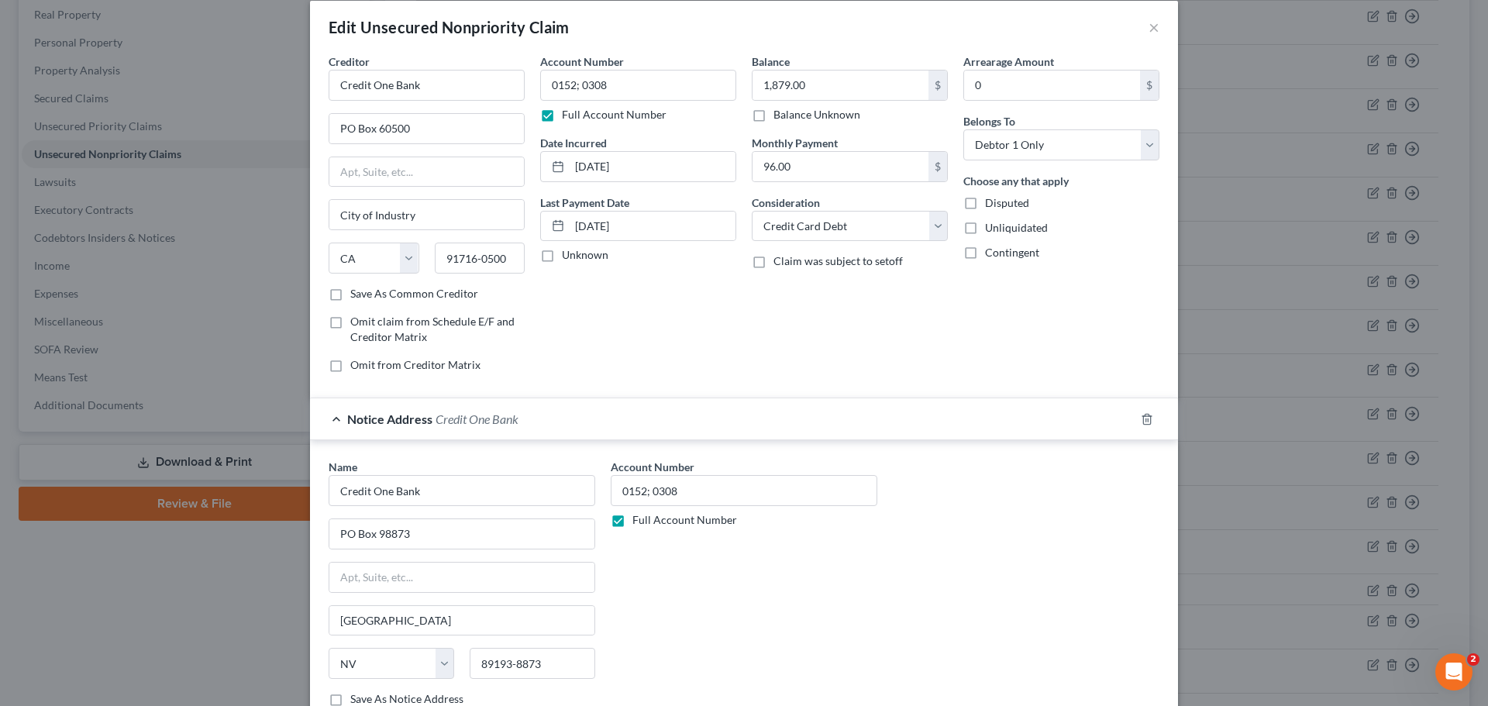
click at [987, 538] on div "Name * Credit One Bank [GEOGRAPHIC_DATA] [GEOGRAPHIC_DATA] [US_STATE][GEOGRAPHI…" at bounding box center [744, 589] width 846 height 260
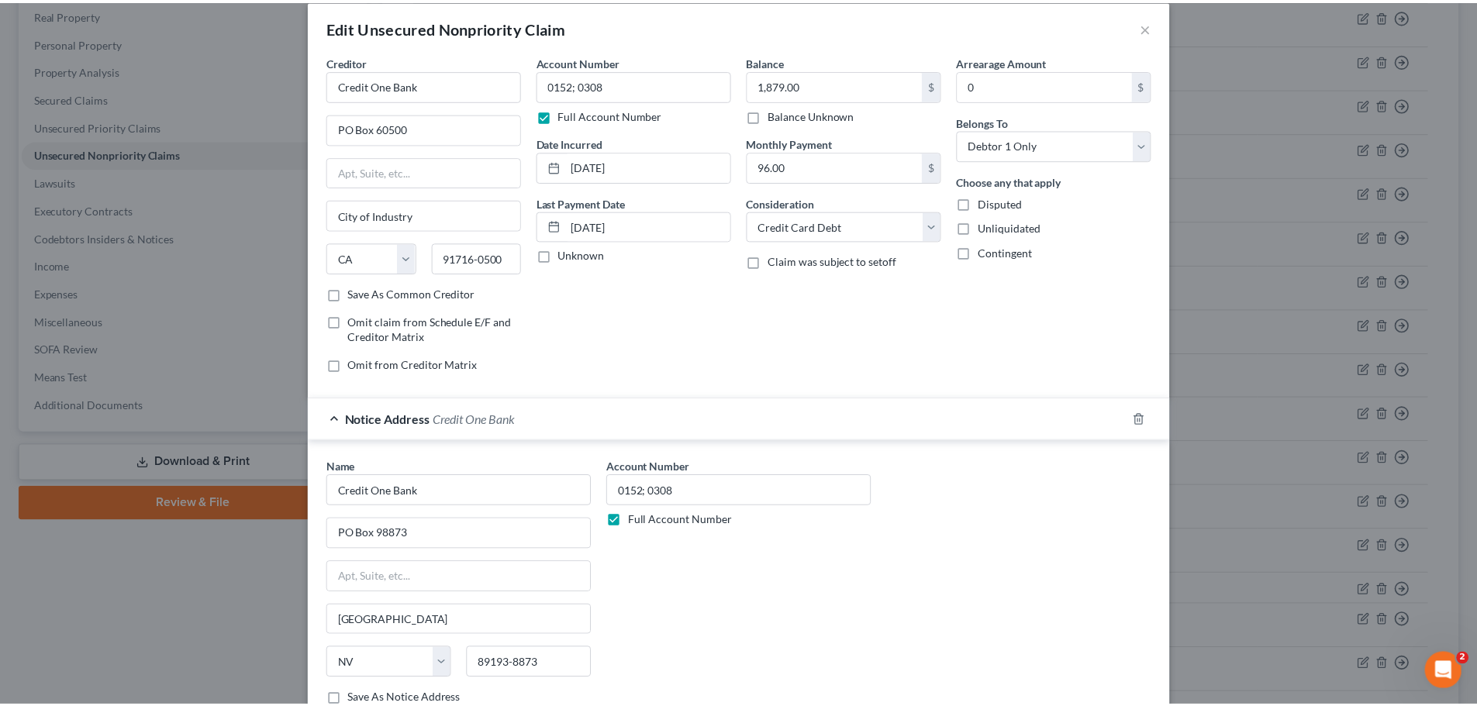
scroll to position [173, 0]
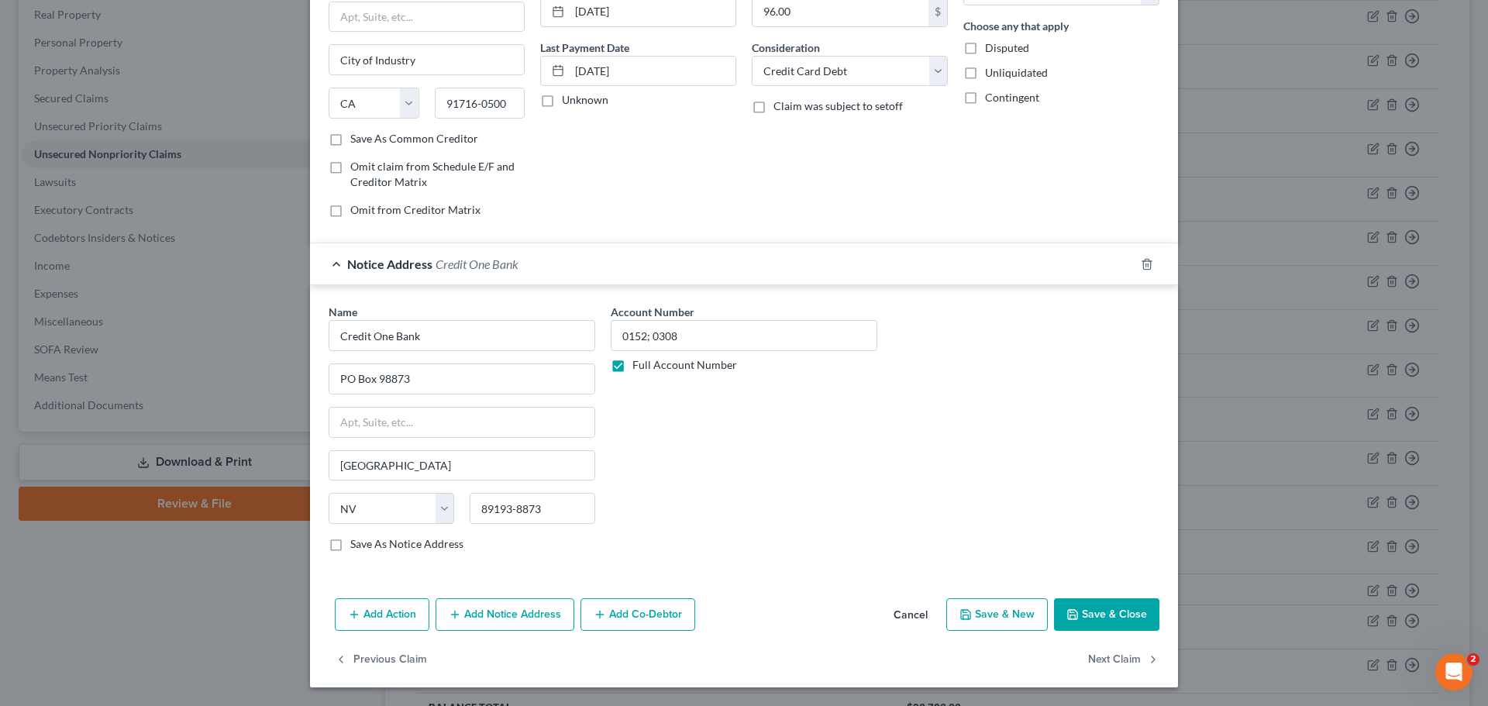
click at [1091, 615] on button "Save & Close" at bounding box center [1106, 614] width 105 height 33
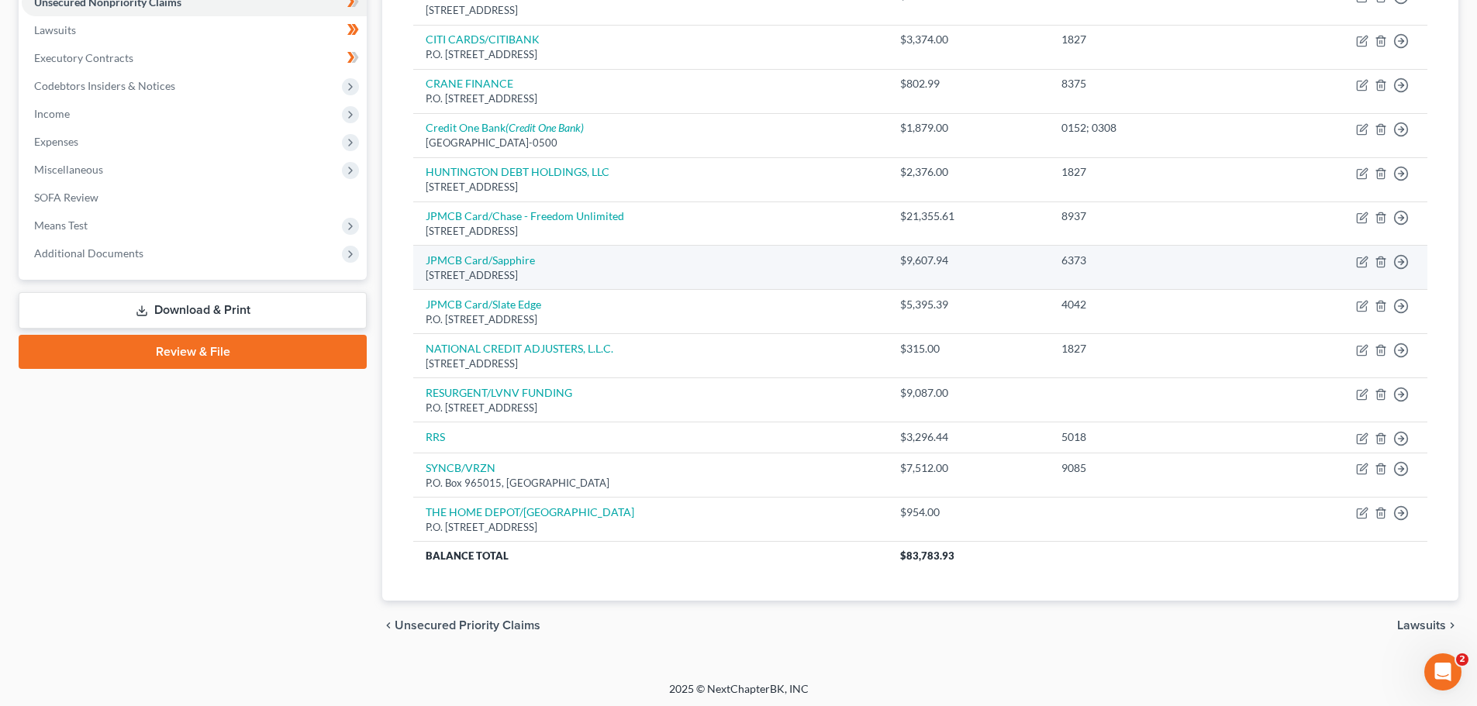
scroll to position [399, 0]
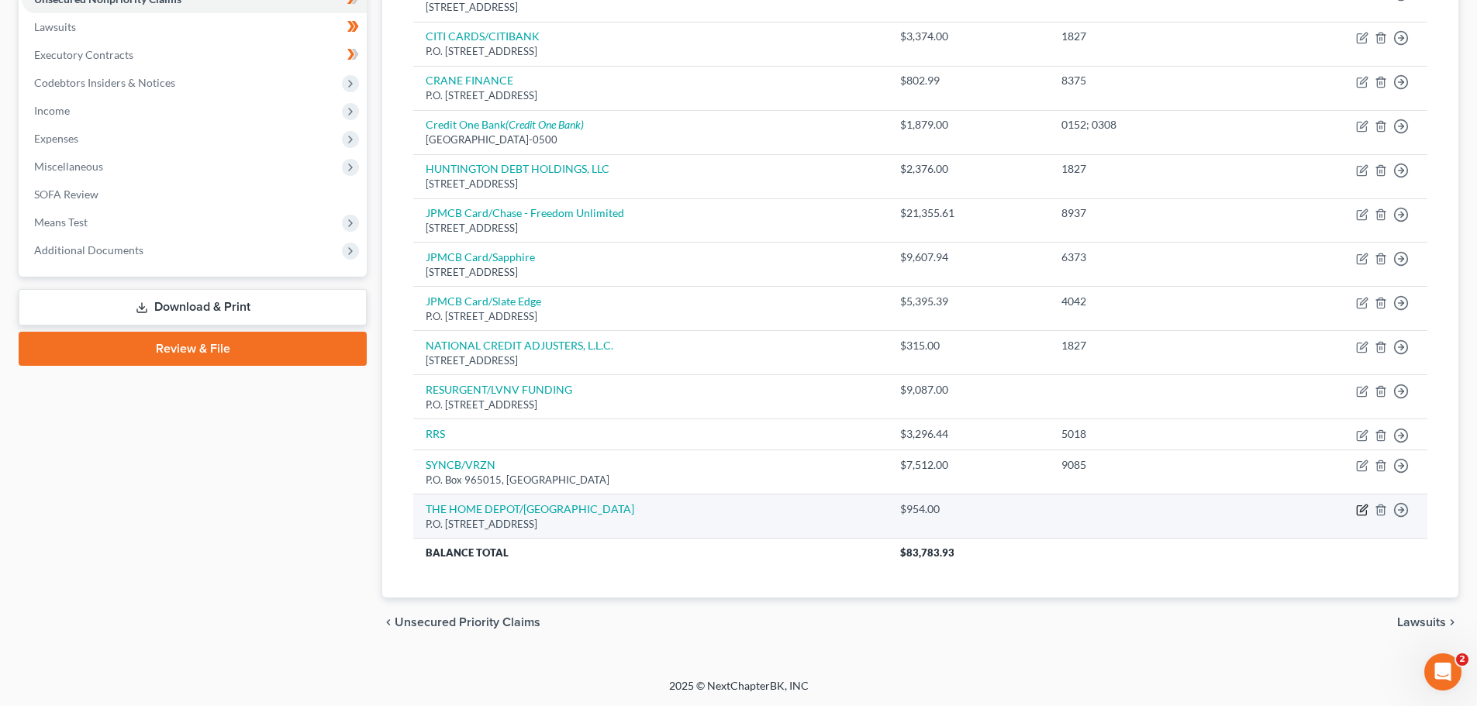
click at [1361, 510] on icon "button" at bounding box center [1362, 508] width 7 height 7
select select "43"
select select "2"
select select "0"
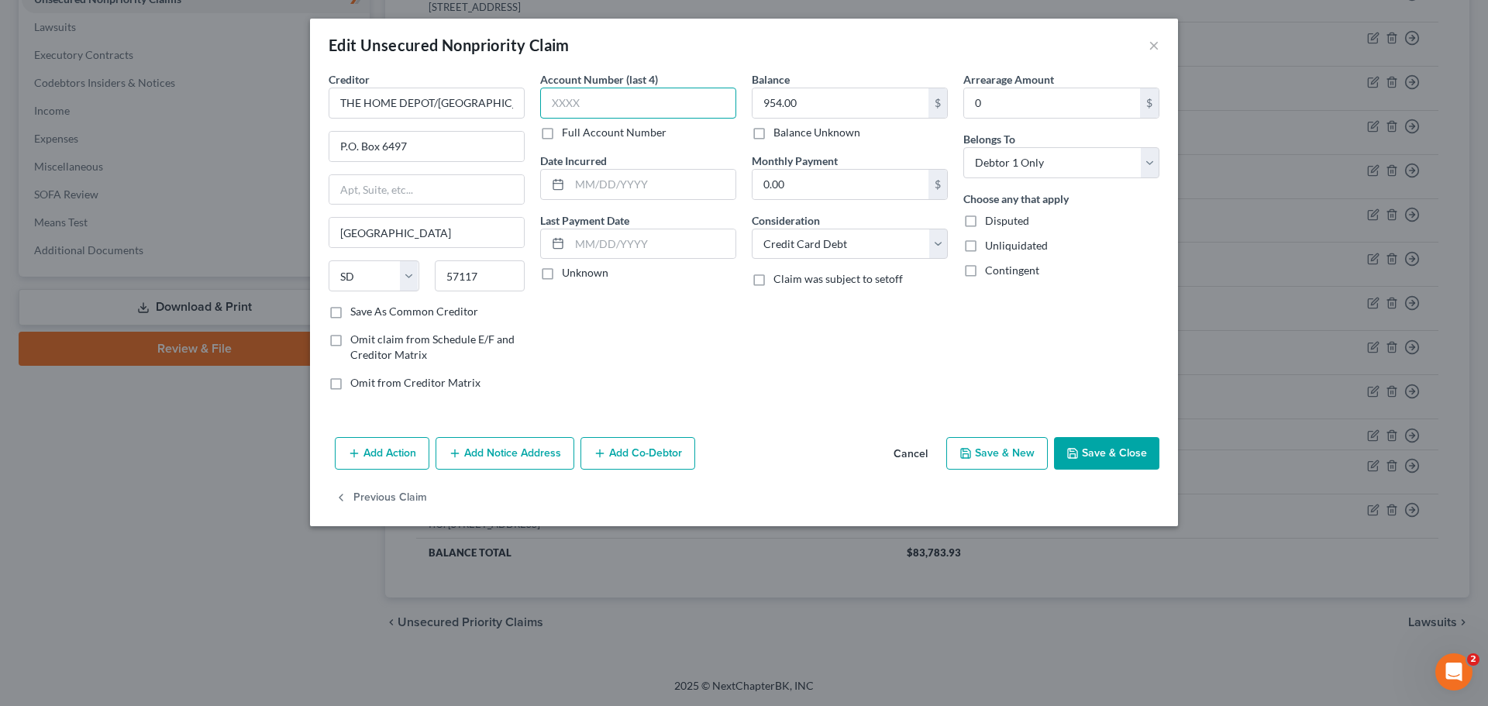
click at [619, 103] on input "text" at bounding box center [638, 103] width 196 height 31
type input "0821"
click at [1084, 446] on button "Save & Close" at bounding box center [1106, 453] width 105 height 33
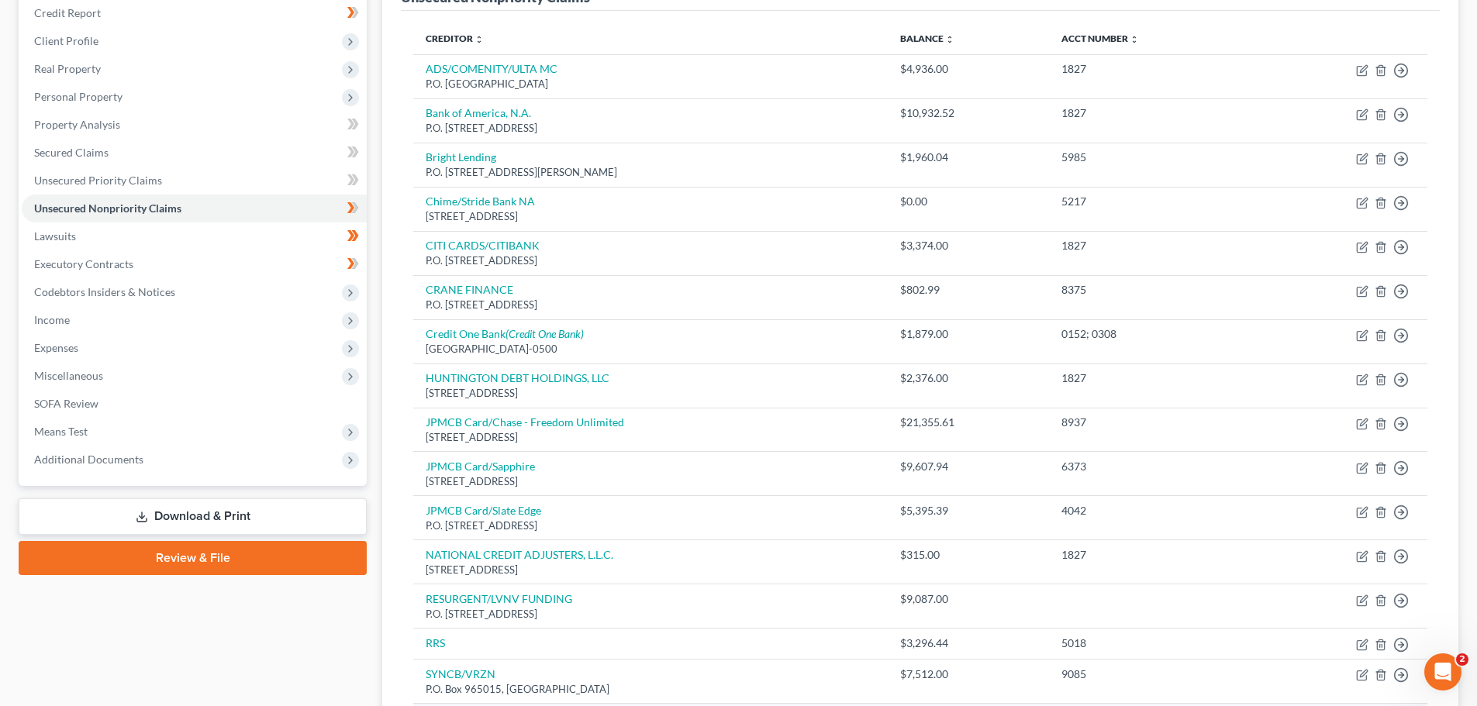
scroll to position [167, 0]
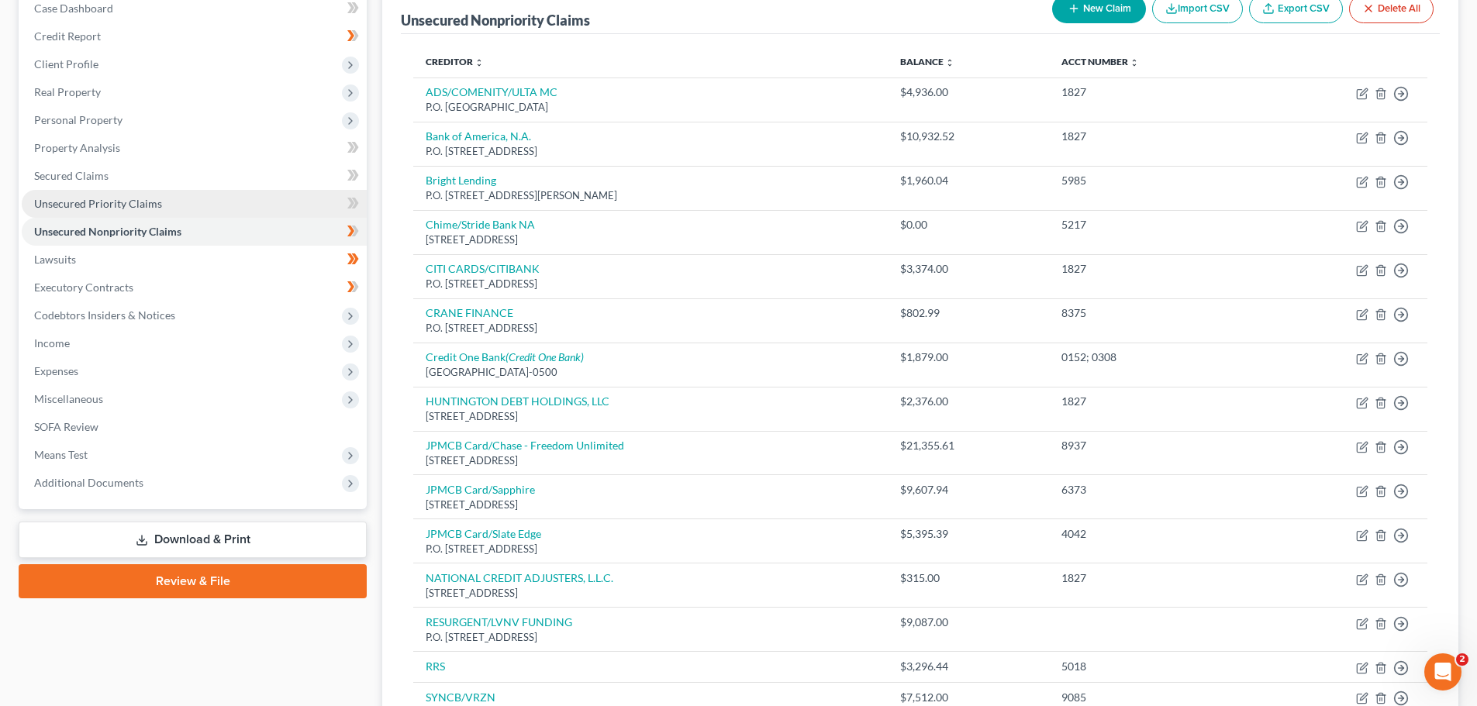
click at [101, 210] on link "Unsecured Priority Claims" at bounding box center [194, 204] width 345 height 28
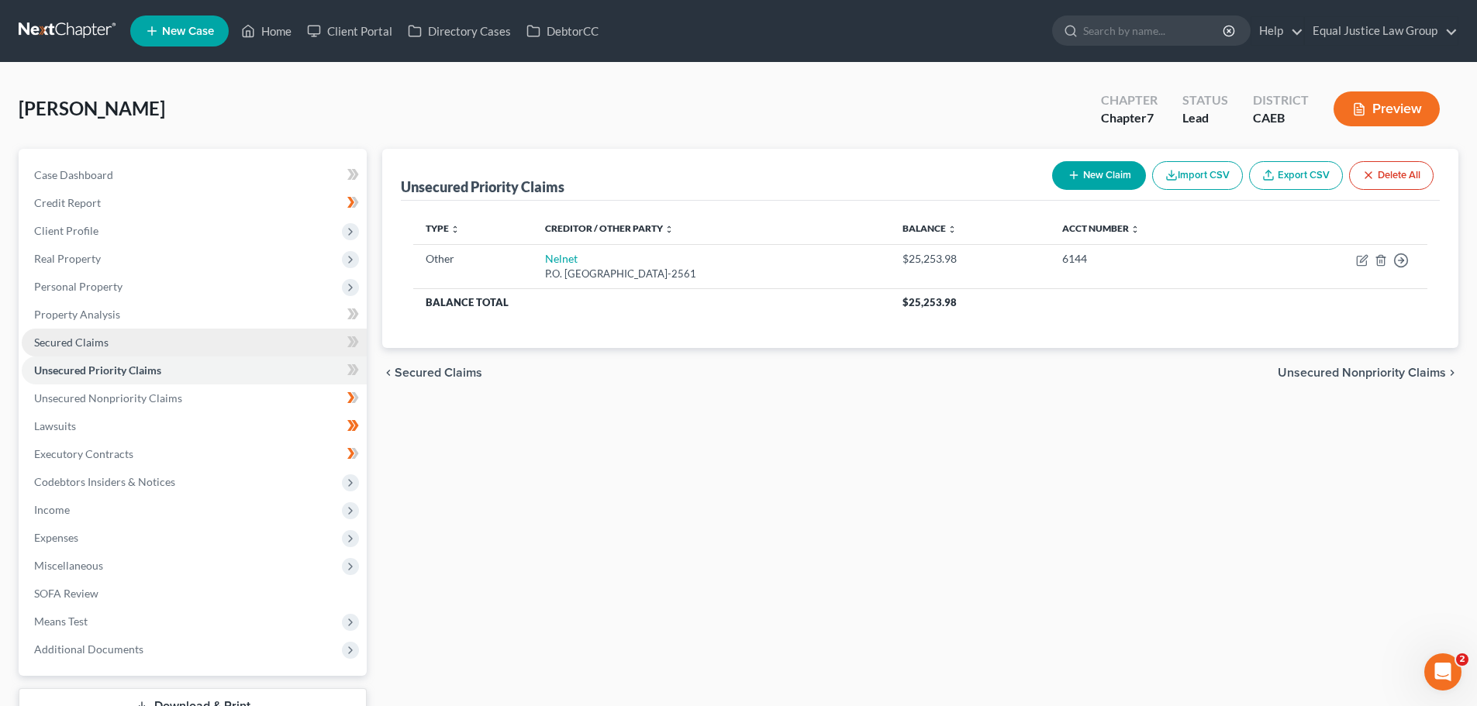
click at [95, 345] on span "Secured Claims" at bounding box center [71, 342] width 74 height 13
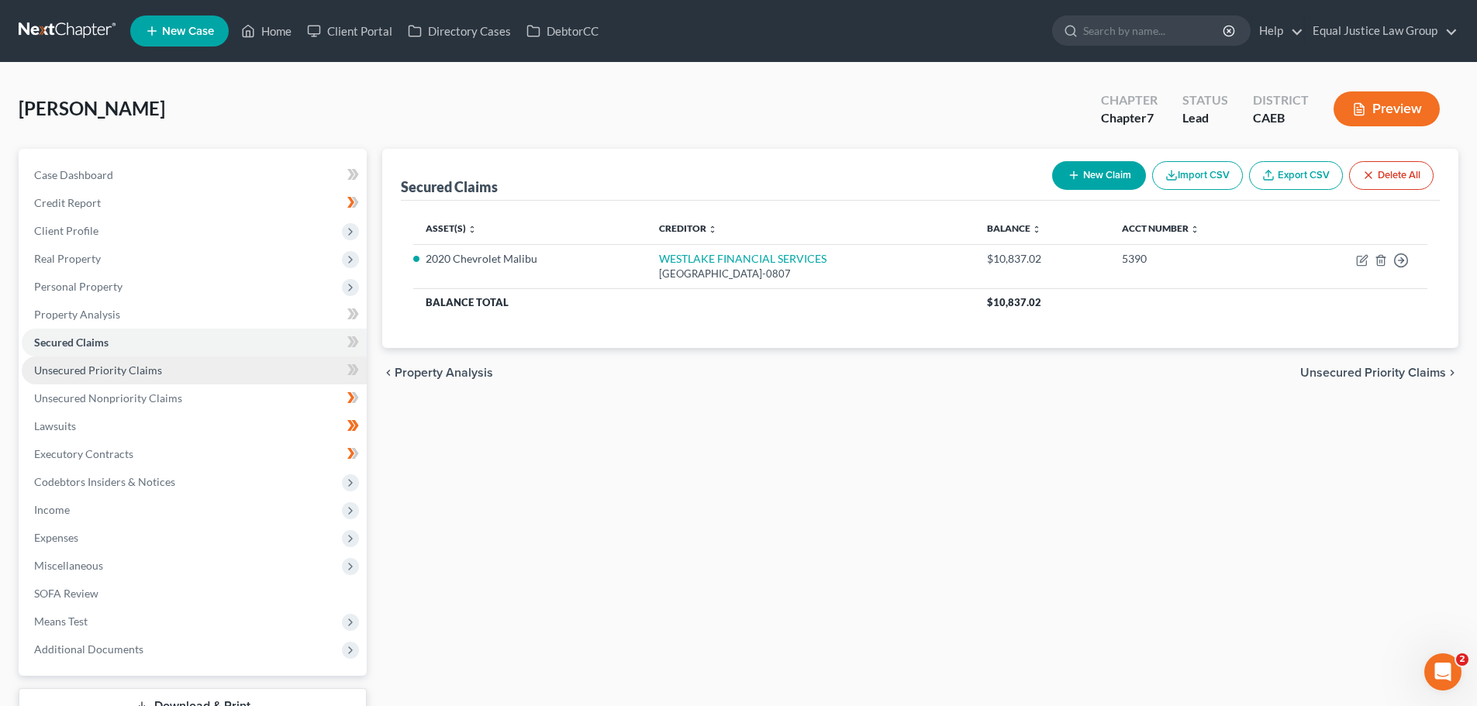
click at [96, 364] on span "Unsecured Priority Claims" at bounding box center [98, 370] width 128 height 13
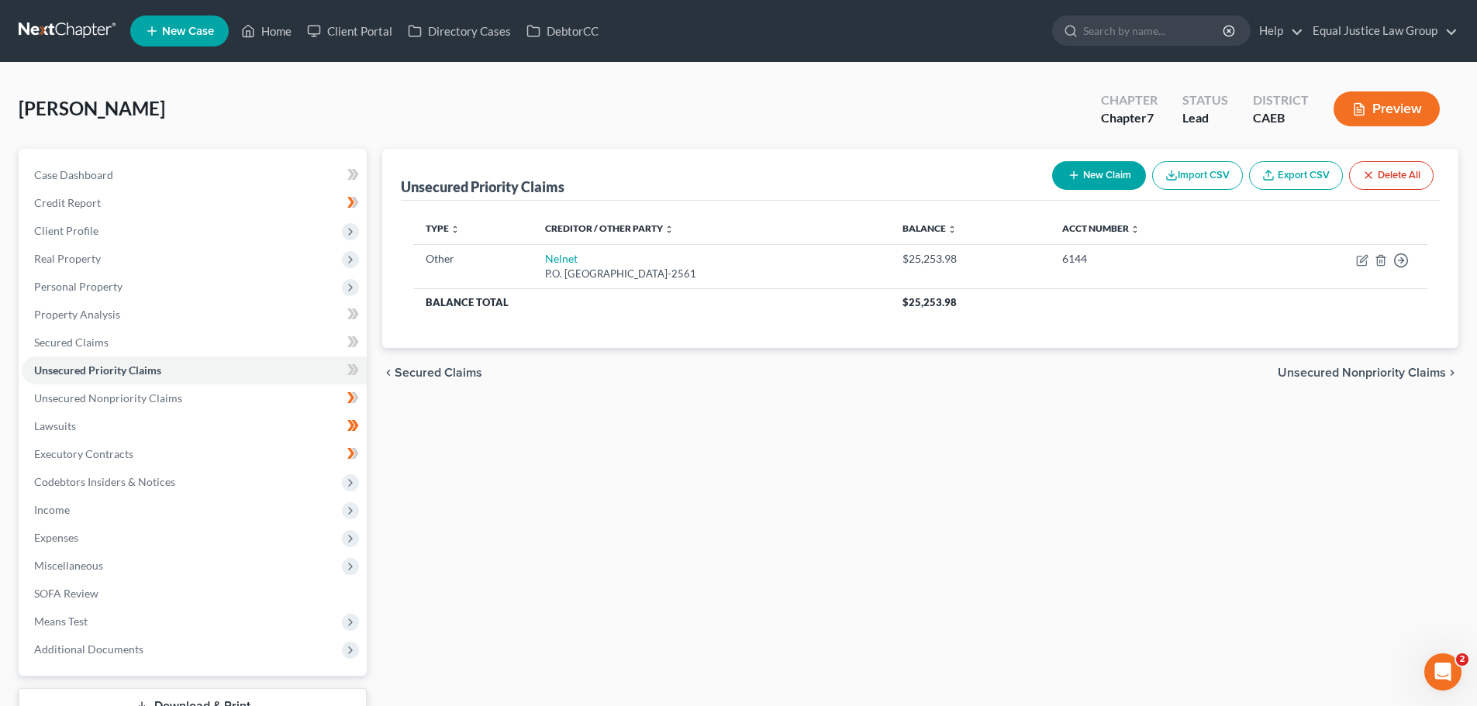
click at [1101, 173] on button "New Claim" at bounding box center [1099, 175] width 94 height 29
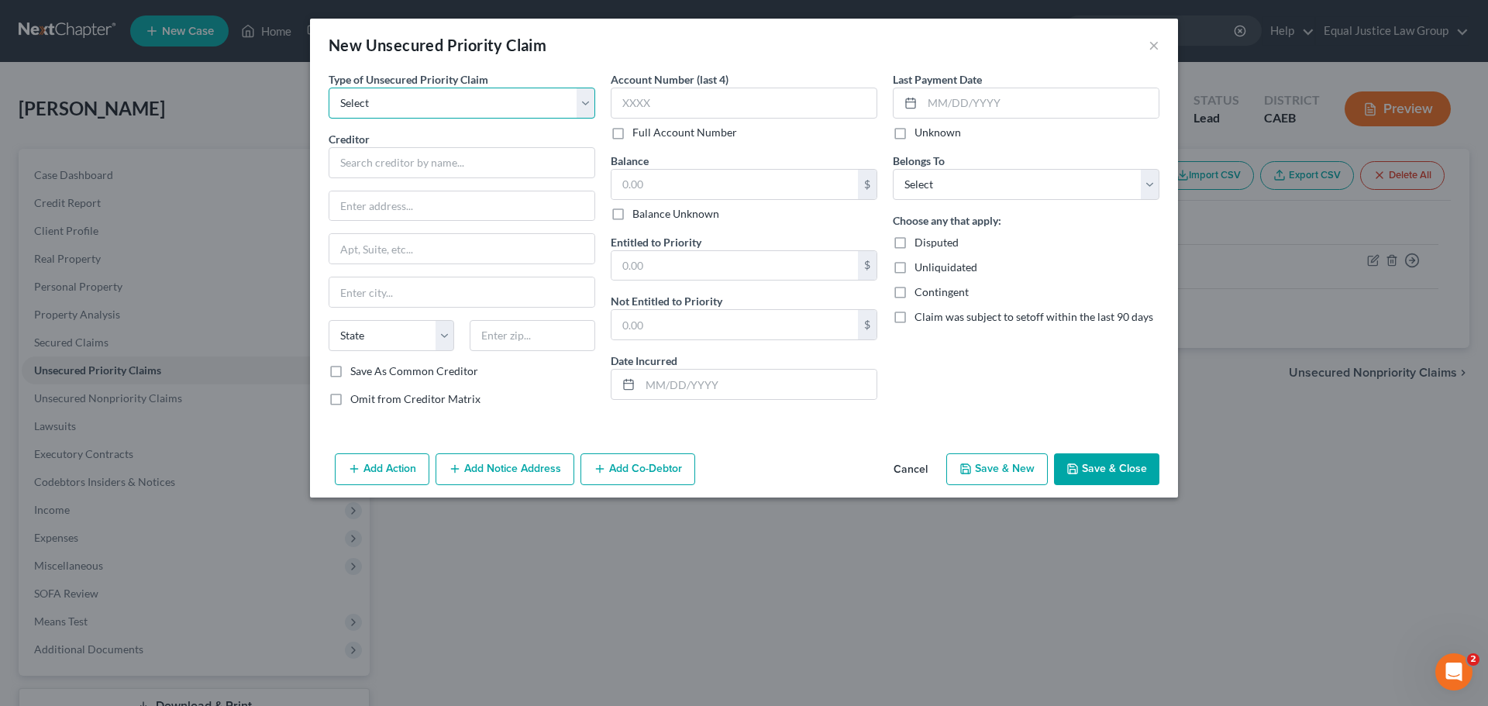
click at [583, 95] on select "Select Taxes & Other Government Units Domestic Support Obligations Extensions o…" at bounding box center [462, 103] width 267 height 31
select select "0"
click at [329, 88] on select "Select Taxes & Other Government Units Domestic Support Obligations Extensions o…" at bounding box center [462, 103] width 267 height 31
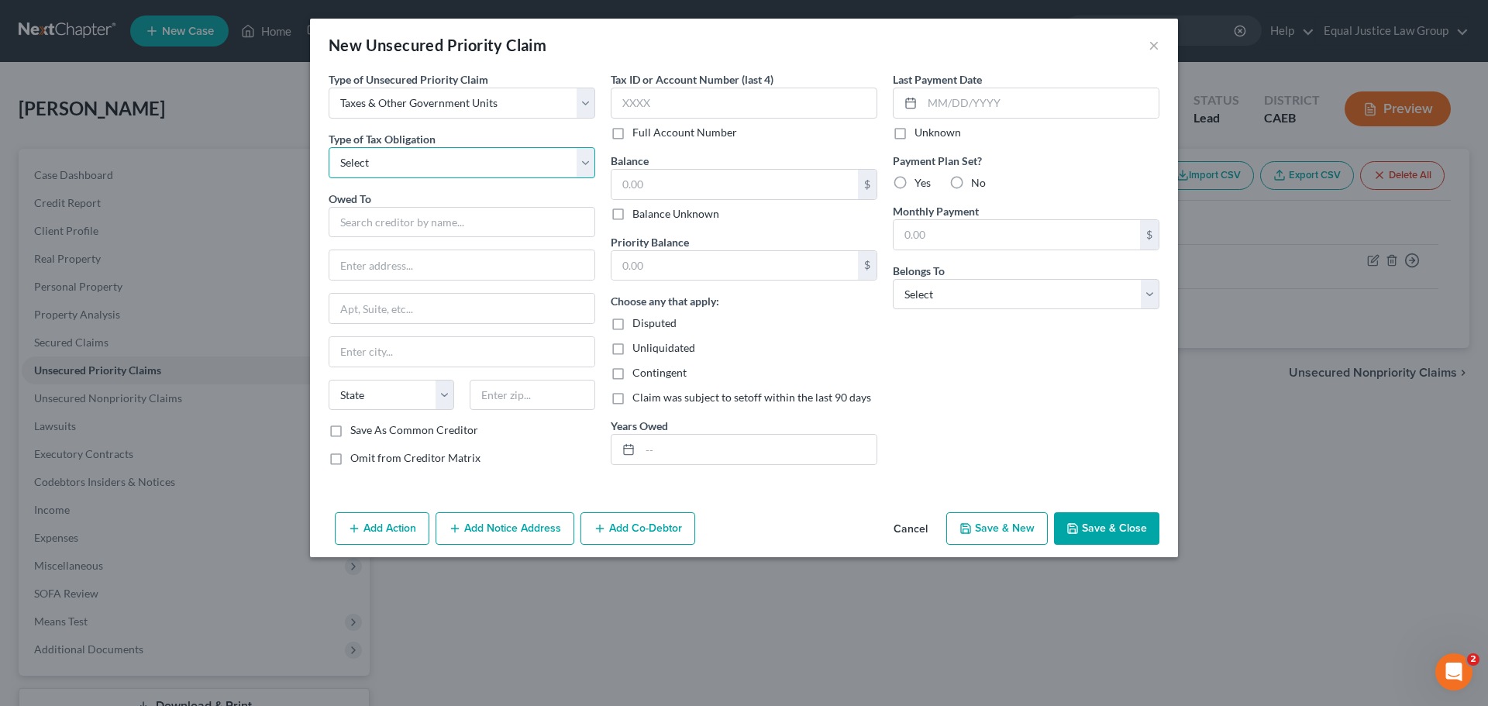
click at [513, 159] on select "Select Federal City State Franchise Tax Board Other" at bounding box center [462, 162] width 267 height 31
select select "0"
click at [329, 147] on select "Select Federal City State Franchise Tax Board Other" at bounding box center [462, 162] width 267 height 31
click at [424, 219] on input "text" at bounding box center [462, 222] width 267 height 31
type input "Department of Education"
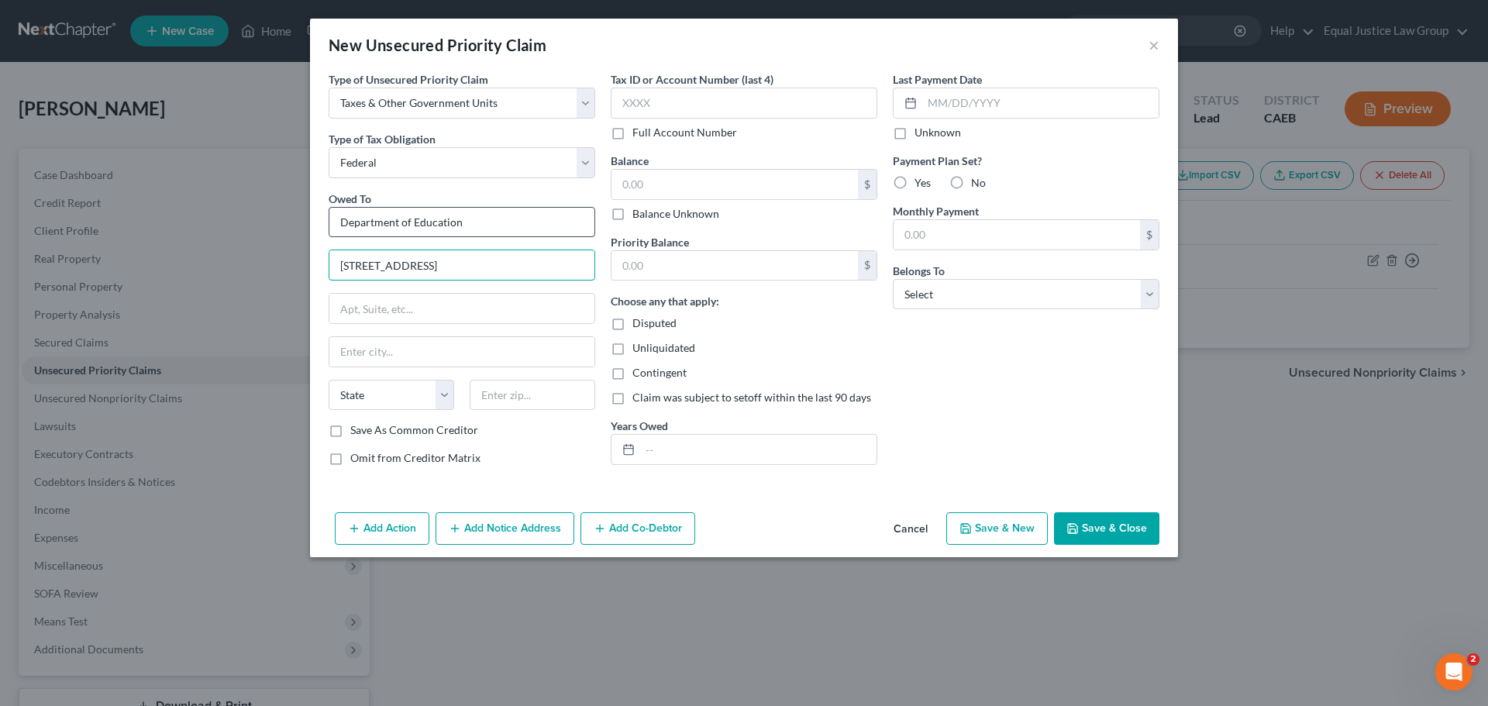
type input "[STREET_ADDRESS]"
type input "L"
click at [420, 312] on input "L" at bounding box center [461, 308] width 265 height 29
type input "Lincoln"
click at [448, 391] on select "State [US_STATE] AK AR AZ CA CO CT DE DC [GEOGRAPHIC_DATA] [GEOGRAPHIC_DATA] GU…" at bounding box center [392, 395] width 126 height 31
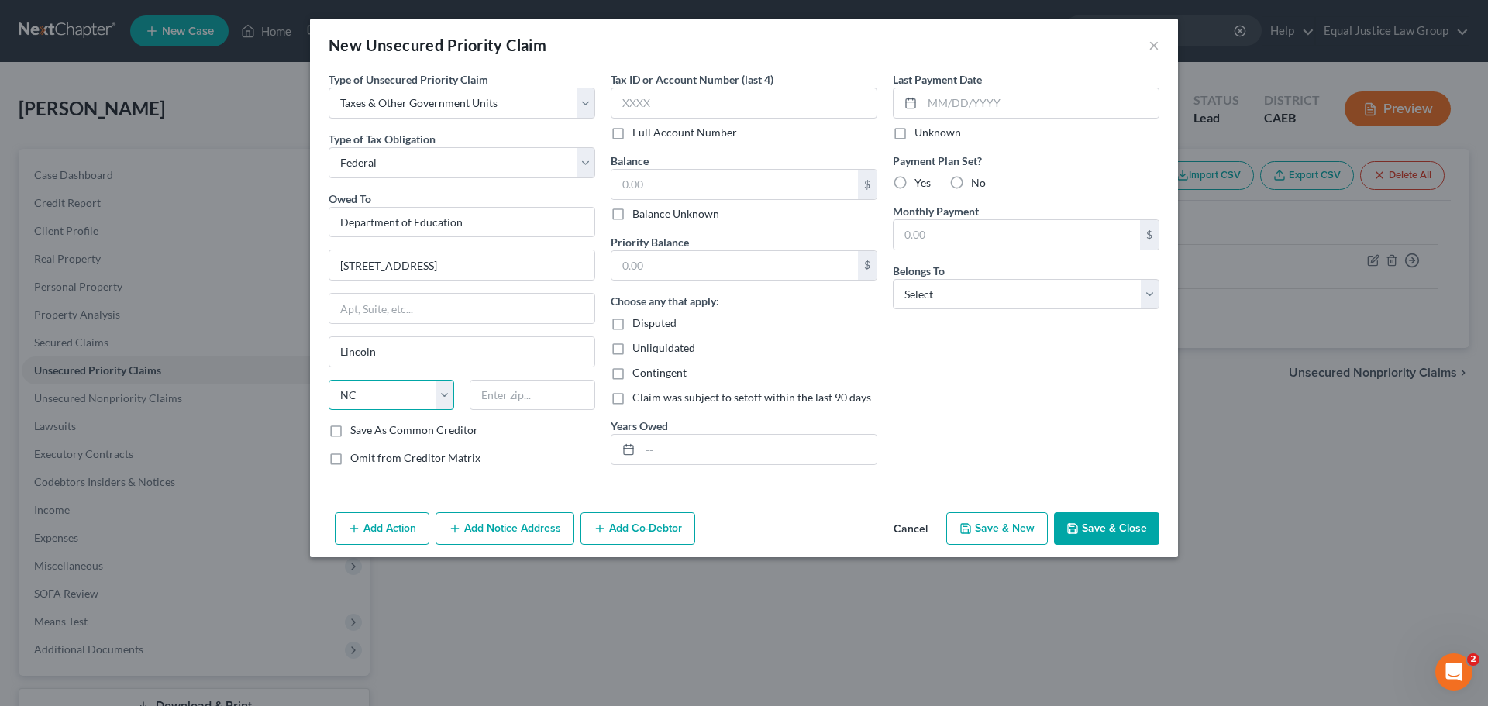
select select "30"
click at [329, 380] on select "State [US_STATE] AK AR AZ CA CO CT DE DC [GEOGRAPHIC_DATA] [GEOGRAPHIC_DATA] GU…" at bounding box center [392, 395] width 126 height 31
click at [488, 399] on input "text" at bounding box center [533, 395] width 126 height 31
type input "68508-1904"
click at [681, 102] on input "text" at bounding box center [744, 103] width 267 height 31
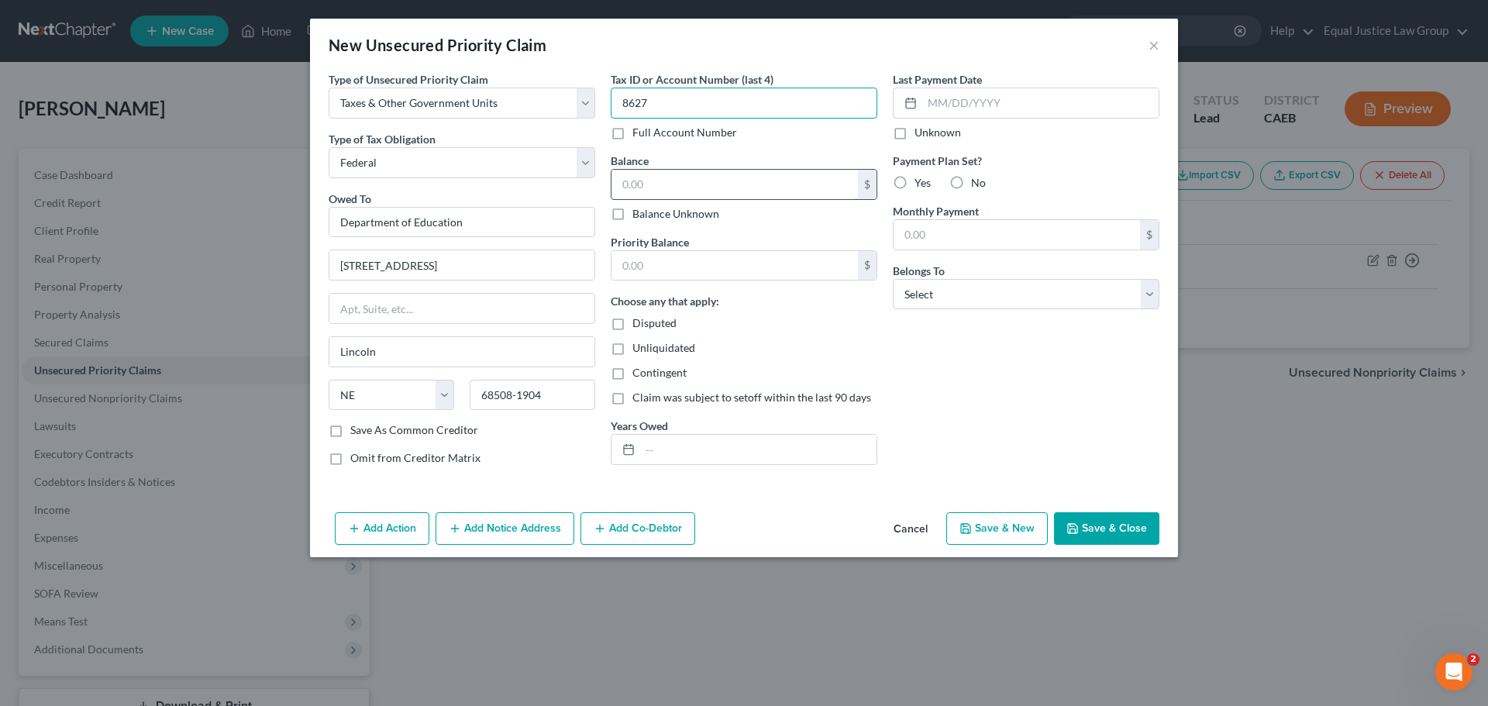
type input "8627"
click at [688, 187] on input "text" at bounding box center [735, 184] width 246 height 29
type input "3,591"
click at [719, 261] on input "text" at bounding box center [735, 265] width 246 height 29
type input "3,591"
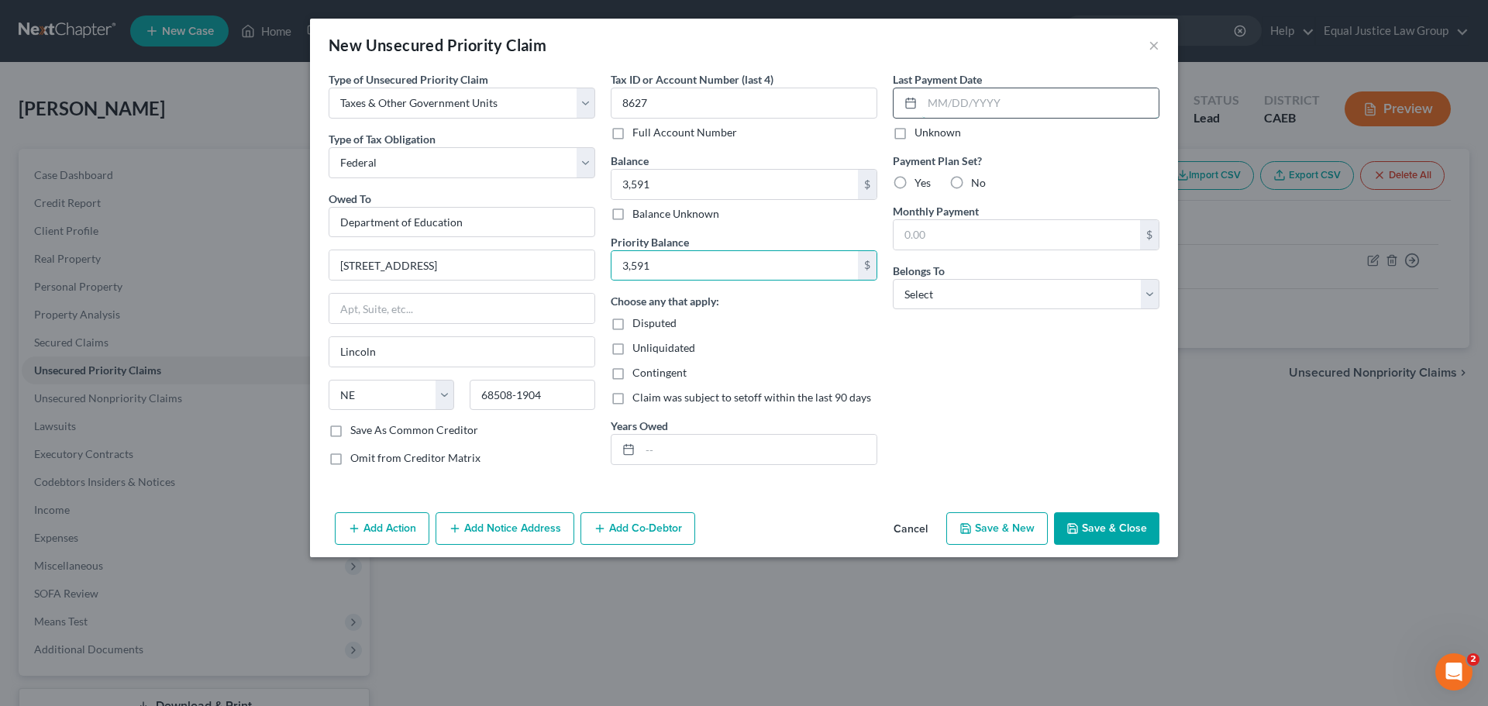
click at [994, 100] on input "text" at bounding box center [1040, 102] width 236 height 29
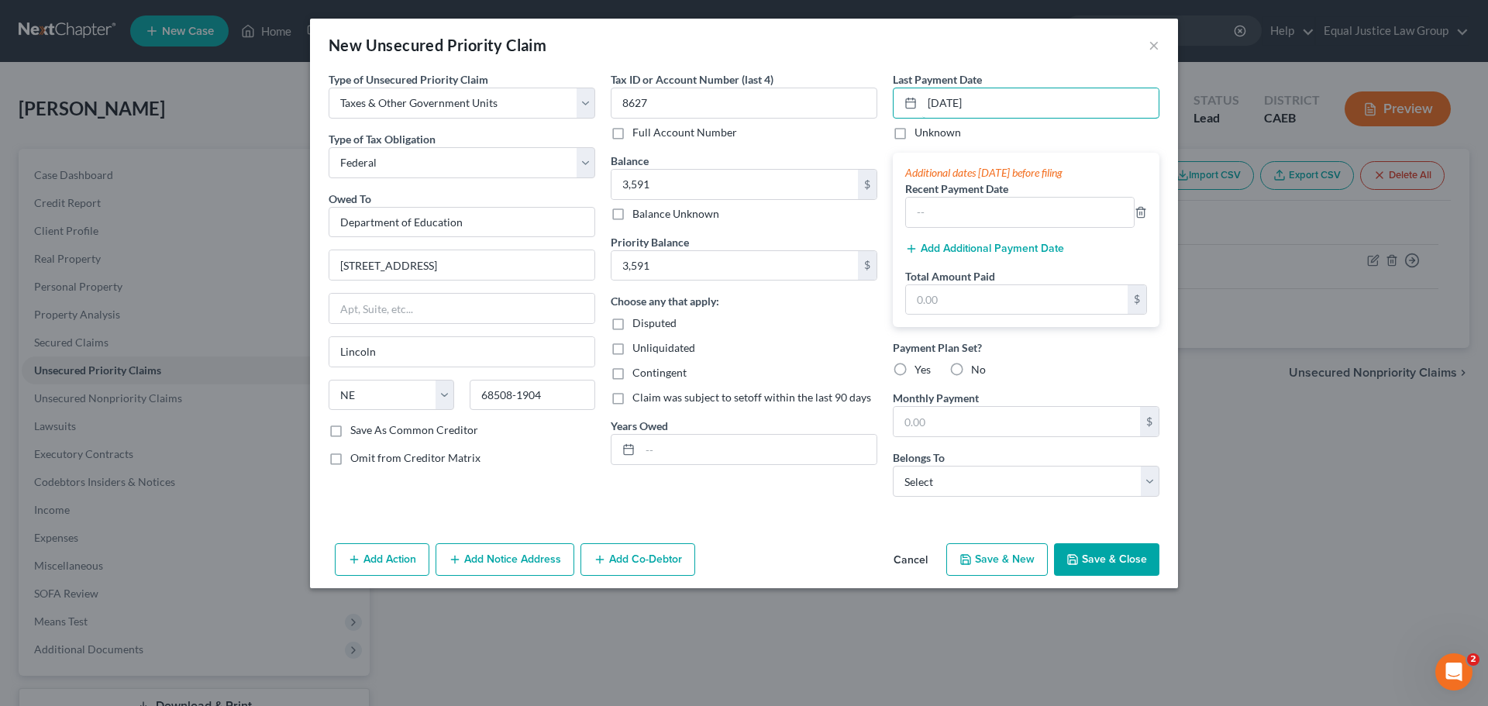
type input "[DATE]"
drag, startPoint x: 403, startPoint y: 557, endPoint x: 468, endPoint y: 517, distance: 76.2
click at [402, 556] on button "Add Action" at bounding box center [382, 559] width 95 height 33
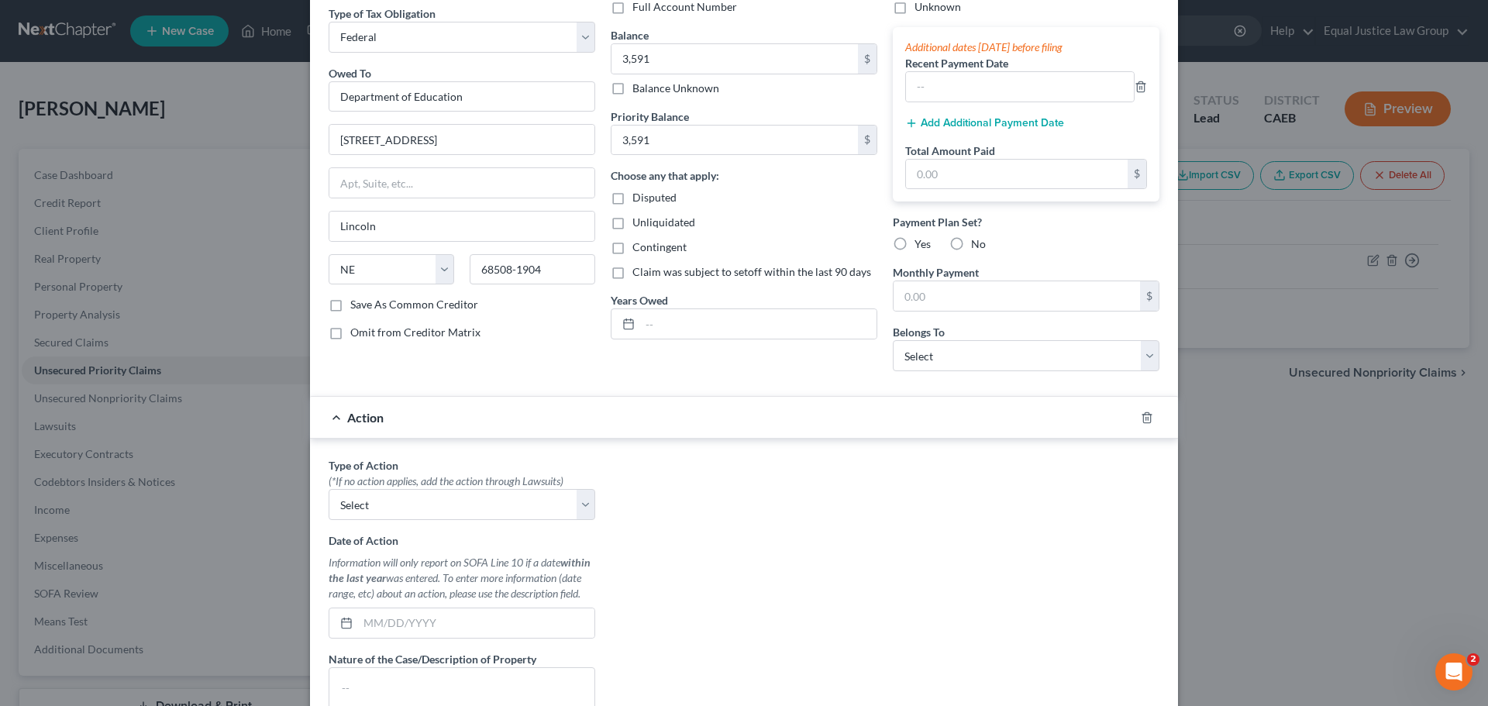
scroll to position [233, 0]
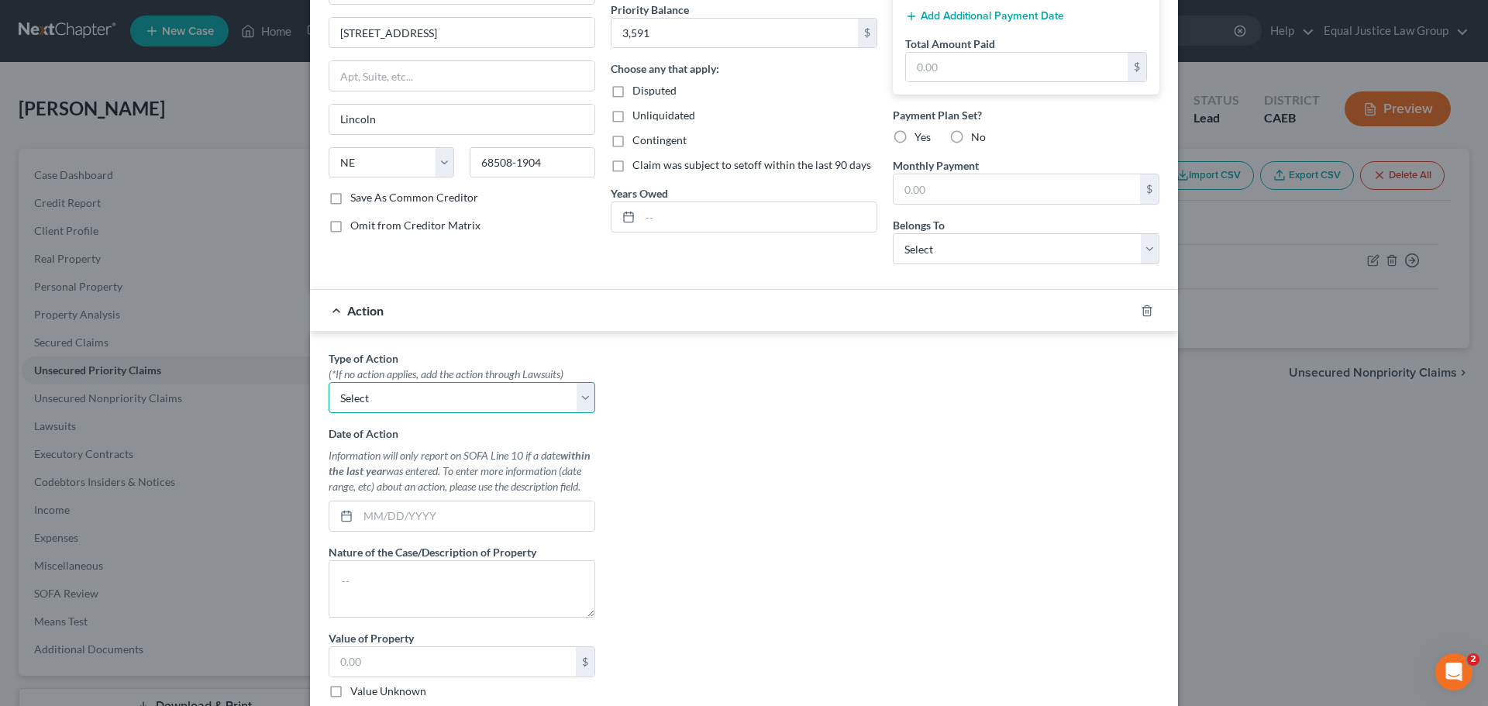
click at [584, 399] on select "Select Repossession Garnishment Foreclosure Personal Injury Attached, Seized, O…" at bounding box center [462, 397] width 267 height 31
click at [749, 402] on div "Type of Action * (*If no action applies, add the action through Lawsuits) Selec…" at bounding box center [744, 544] width 846 height 388
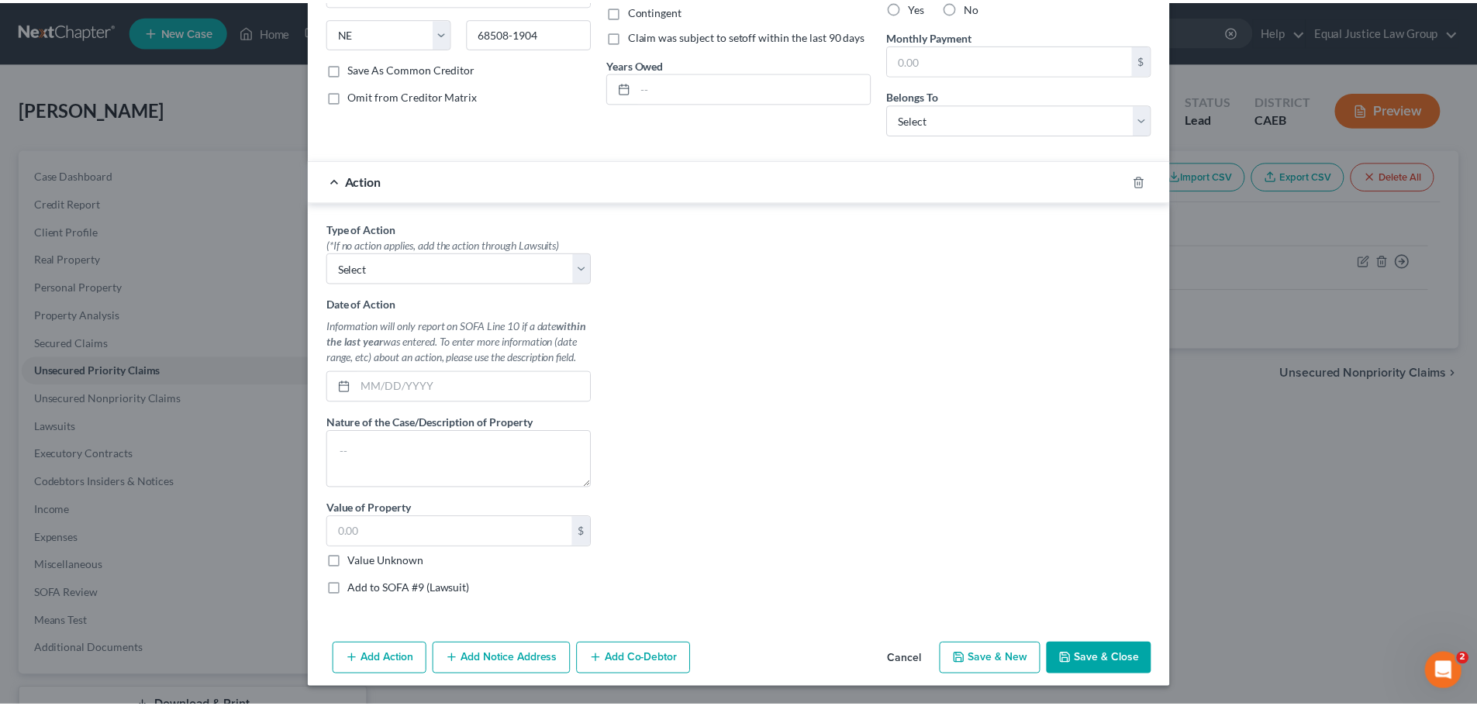
scroll to position [378, 0]
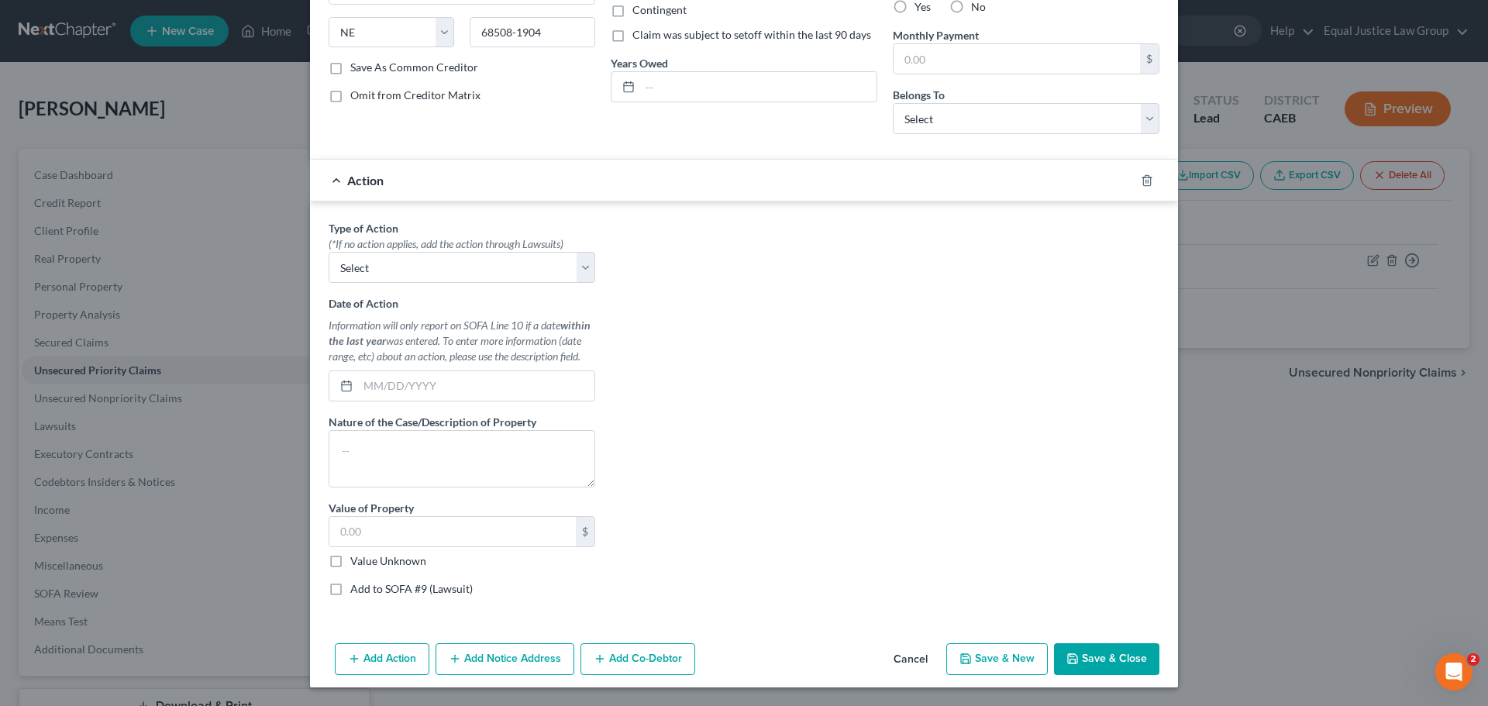
click at [914, 651] on button "Cancel" at bounding box center [910, 660] width 59 height 31
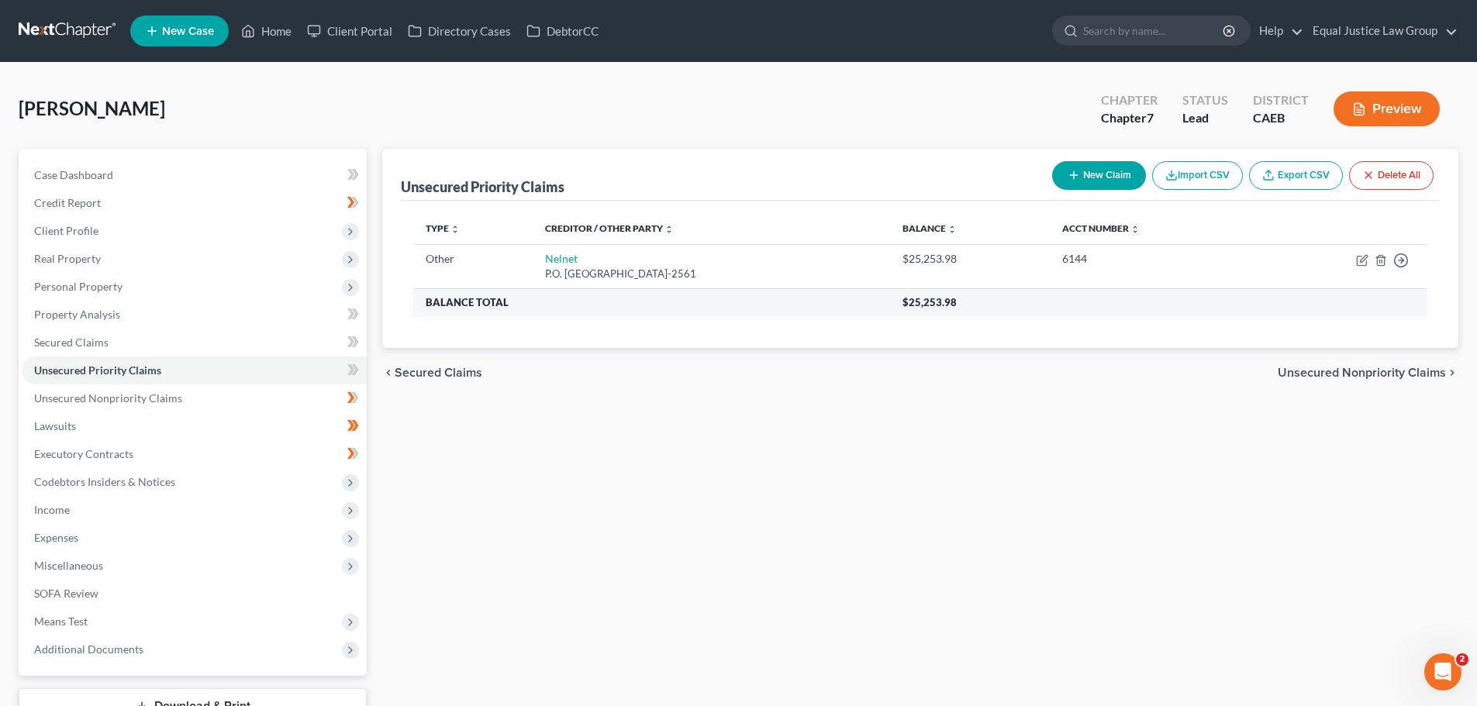
scroll to position [118, 0]
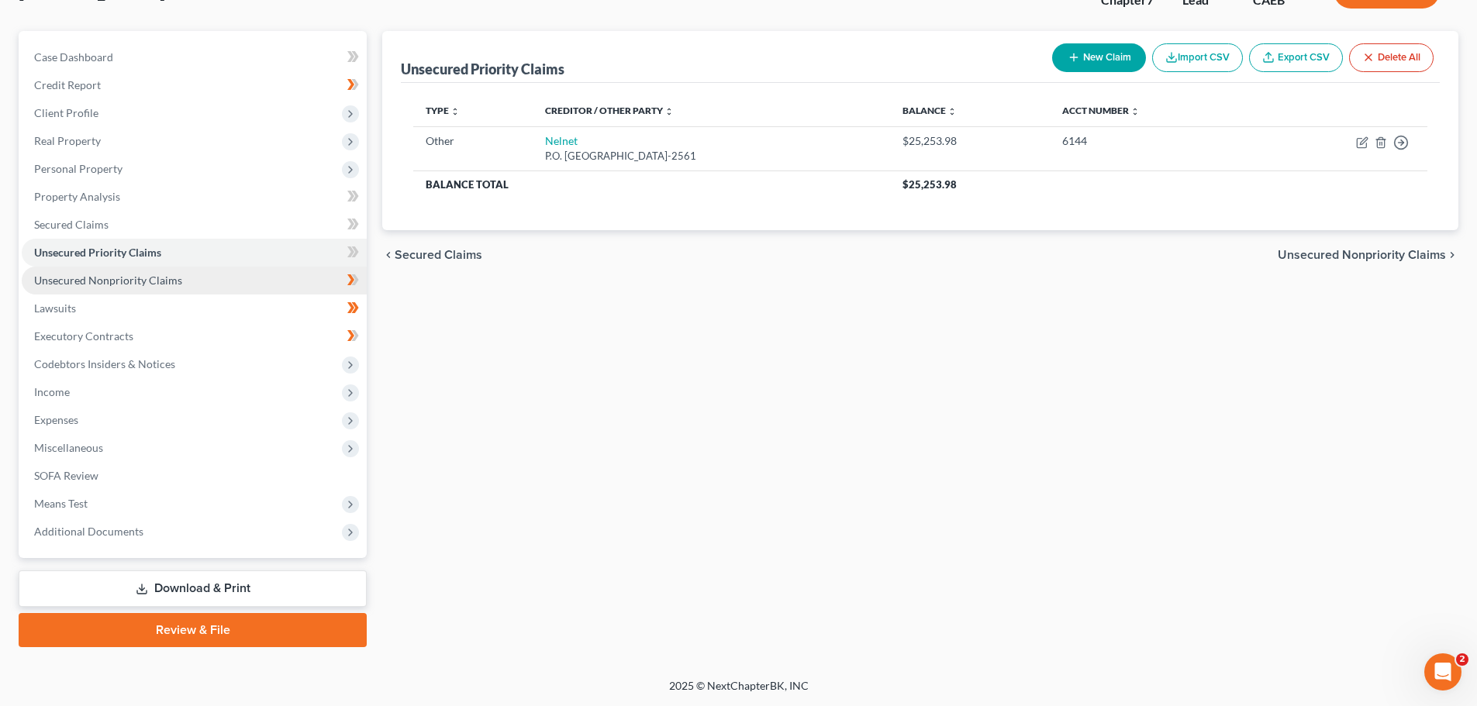
click at [168, 284] on span "Unsecured Nonpriority Claims" at bounding box center [108, 280] width 148 height 13
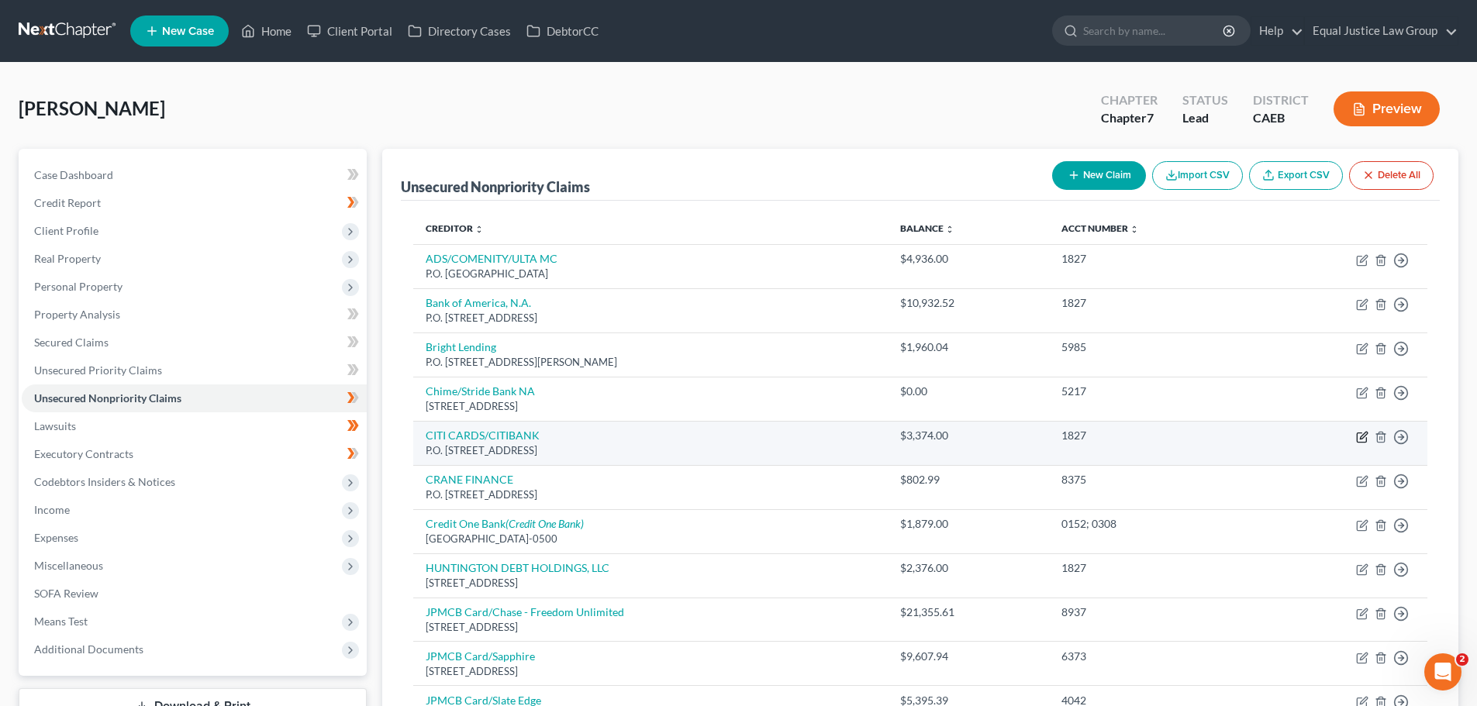
click at [1360, 437] on icon "button" at bounding box center [1362, 435] width 7 height 7
select select "43"
select select "2"
select select "0"
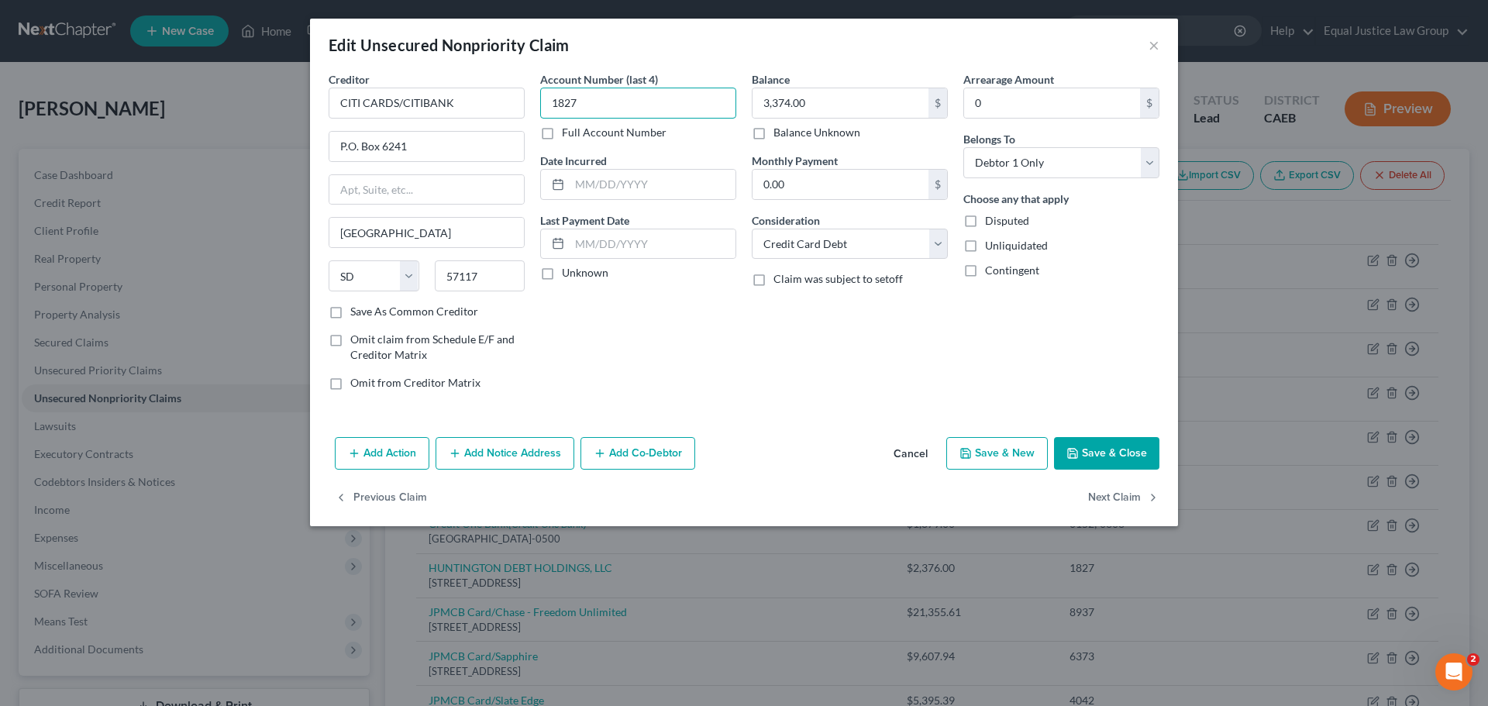
click at [619, 105] on input "1827" at bounding box center [638, 103] width 196 height 31
type input "2830"
click at [1094, 458] on button "Save & Close" at bounding box center [1106, 453] width 105 height 33
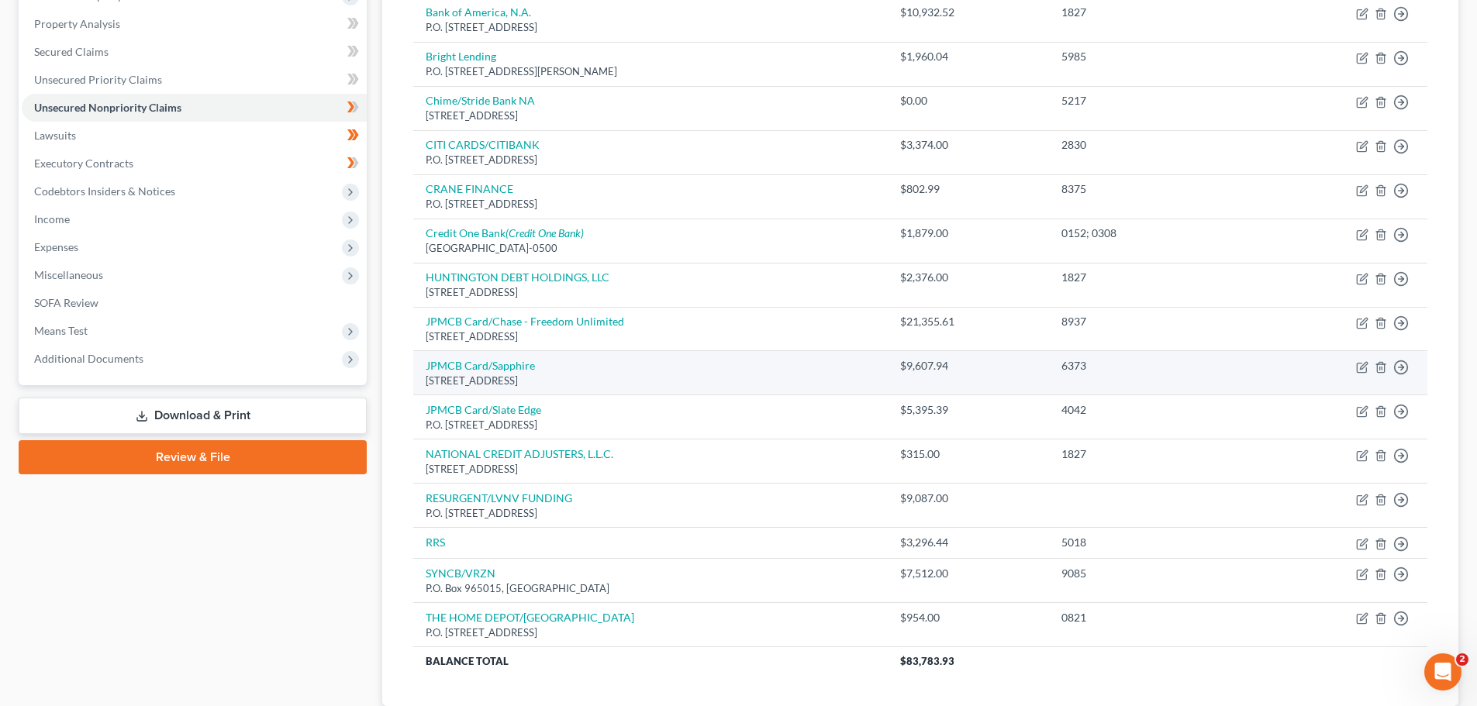
scroll to position [310, 0]
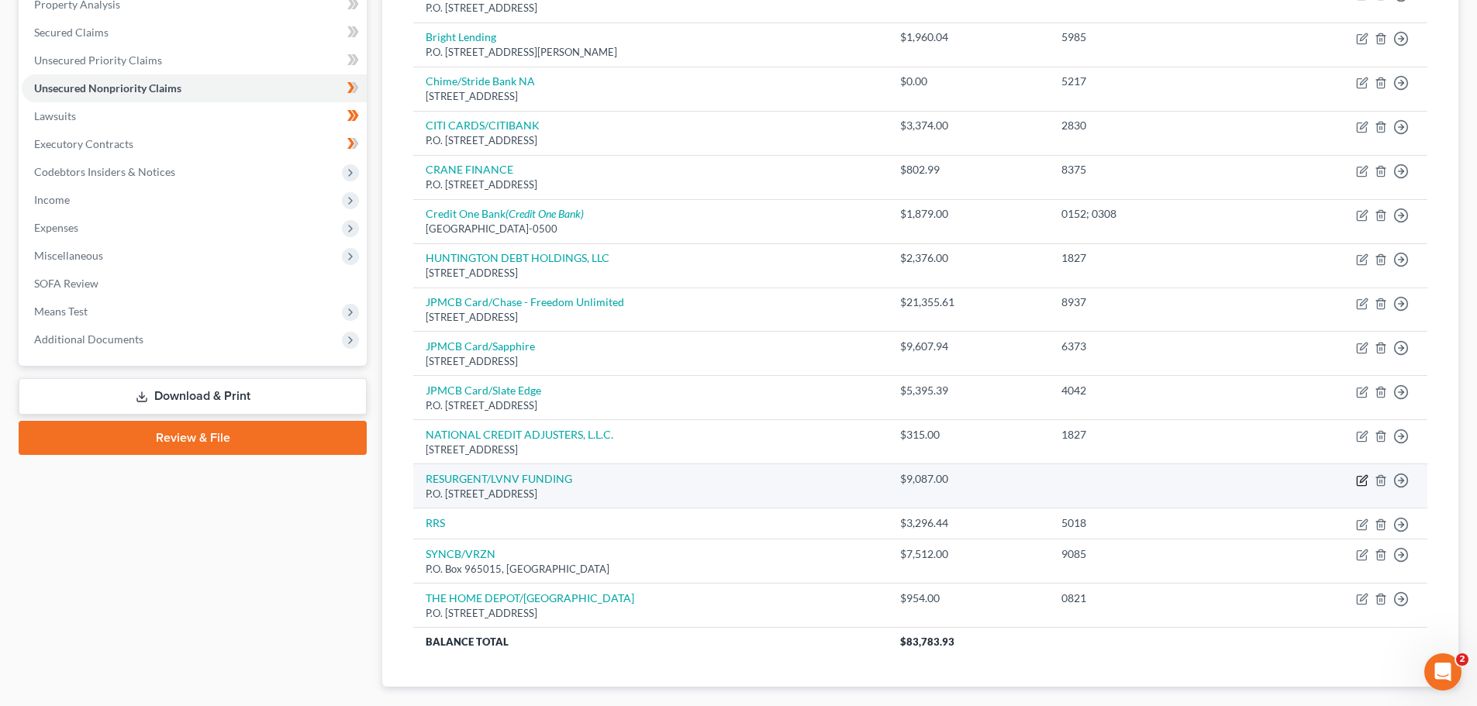
click at [1364, 481] on icon "button" at bounding box center [1362, 480] width 12 height 12
select select "42"
select select "0"
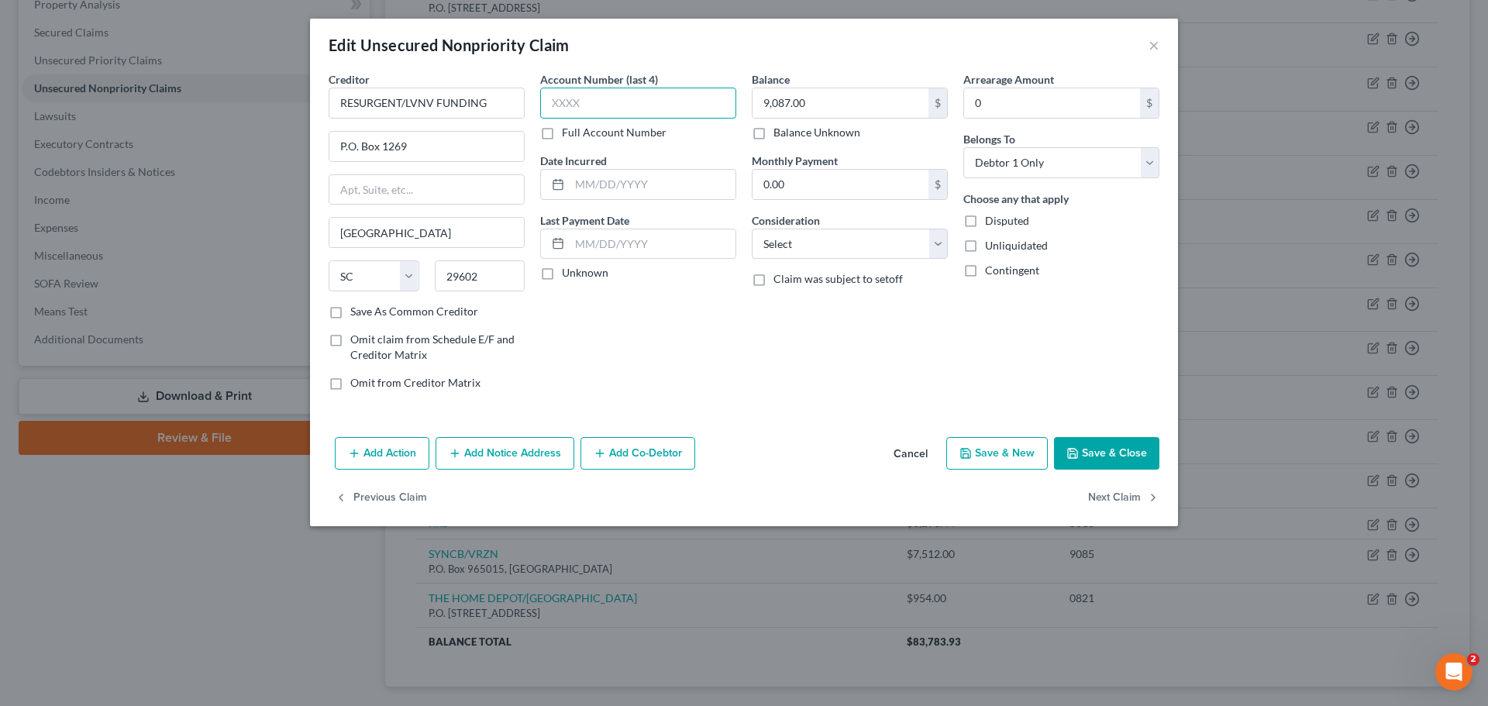
click at [642, 98] on input "text" at bounding box center [638, 103] width 196 height 31
type input "8442"
click at [648, 191] on input "text" at bounding box center [653, 184] width 166 height 29
click at [617, 233] on input "text" at bounding box center [653, 243] width 166 height 29
click at [664, 188] on input "[DATE]" at bounding box center [653, 184] width 166 height 29
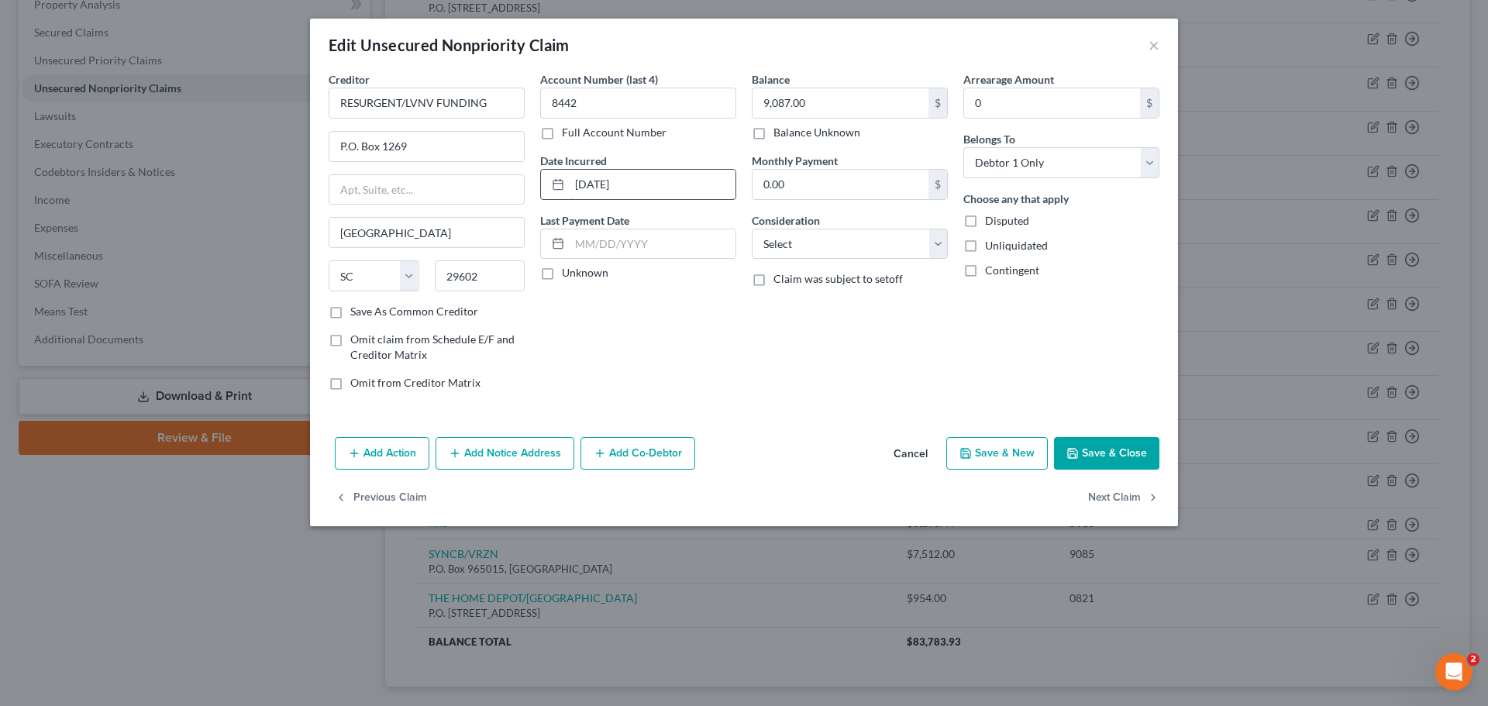
click at [664, 188] on input "[DATE]" at bounding box center [653, 184] width 166 height 29
type input "0"
click at [1115, 457] on button "Save & Close" at bounding box center [1106, 453] width 105 height 33
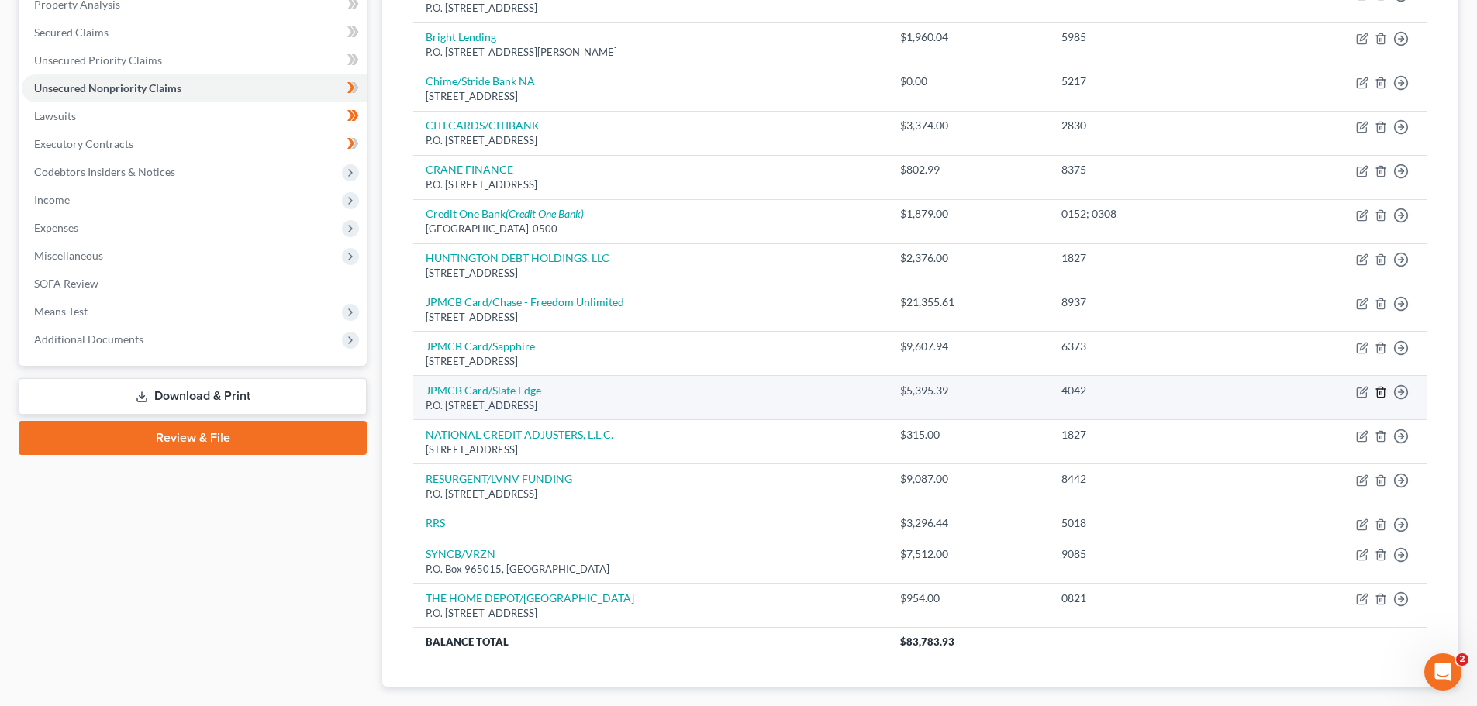
click at [1380, 388] on icon "button" at bounding box center [1380, 392] width 12 height 12
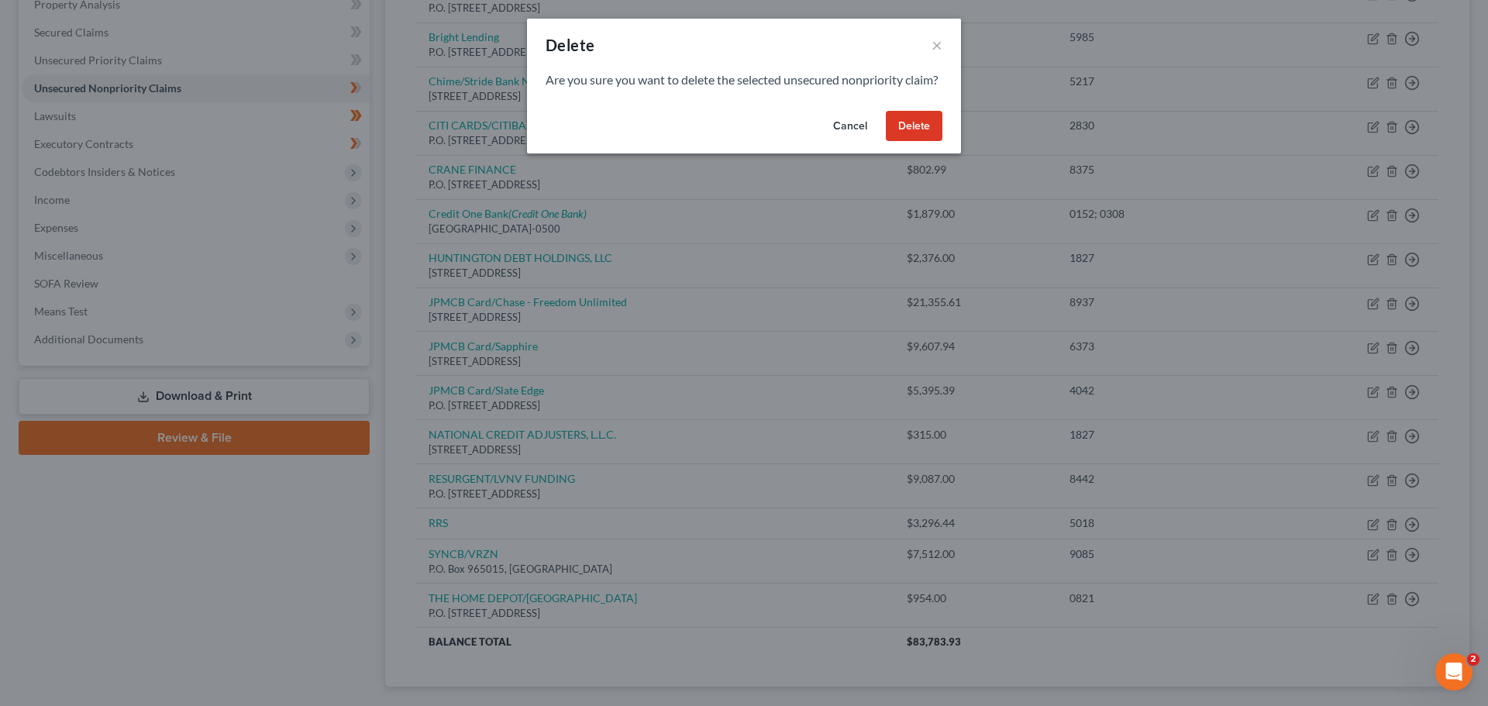
click at [918, 141] on button "Delete" at bounding box center [914, 126] width 57 height 31
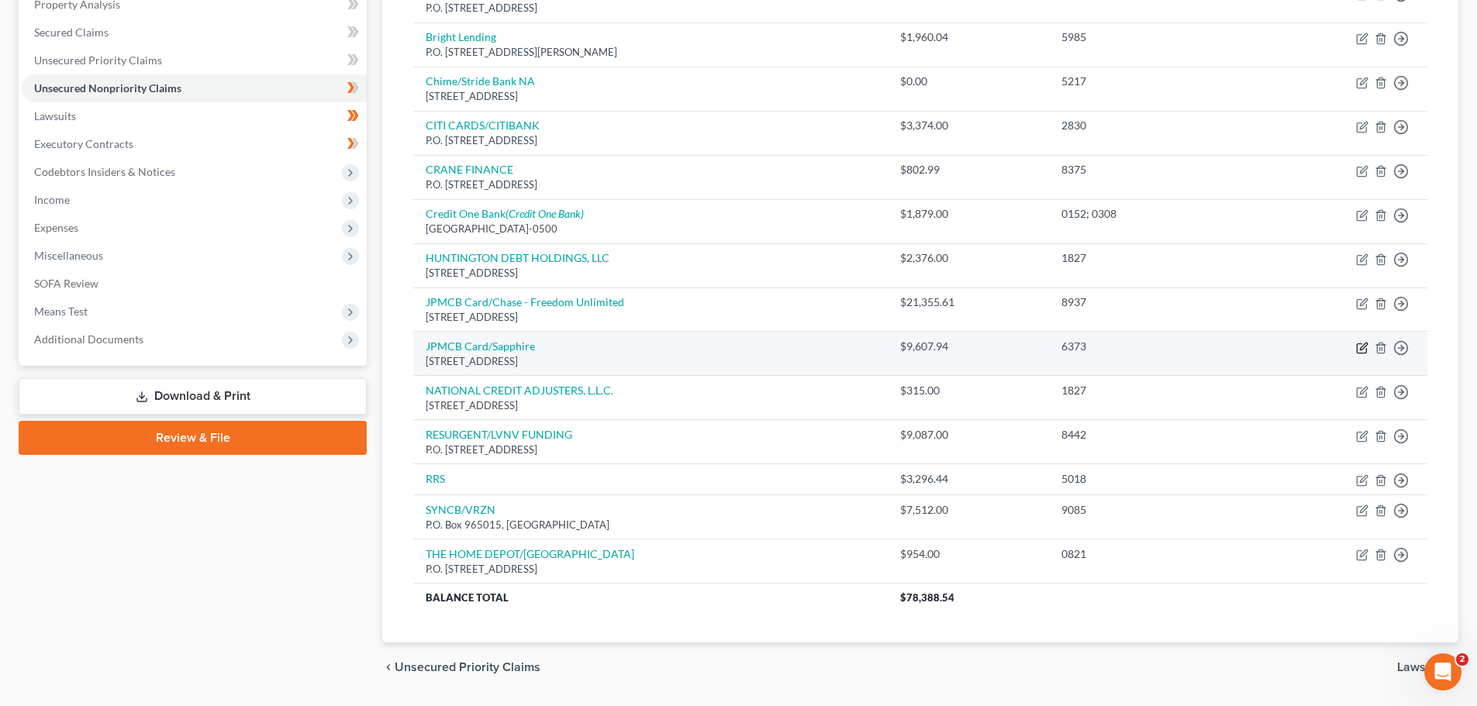
click at [1359, 345] on icon "button" at bounding box center [1362, 348] width 12 height 12
select select "7"
select select "2"
select select "0"
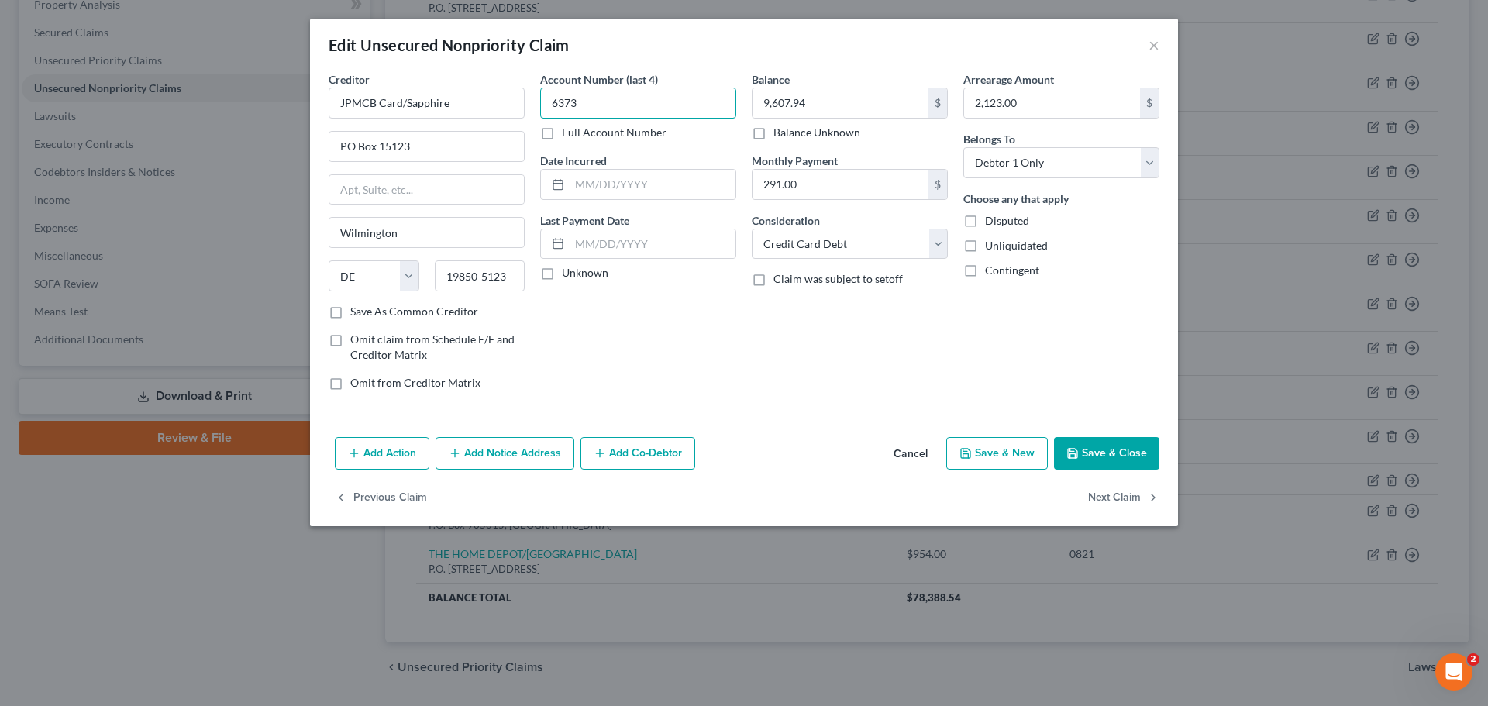
click at [617, 112] on input "6373" at bounding box center [638, 103] width 196 height 31
click at [562, 129] on label "Full Account Number" at bounding box center [614, 133] width 105 height 16
click at [568, 129] on input "Full Account Number" at bounding box center [573, 130] width 10 height 10
click at [581, 110] on input "6373" at bounding box center [638, 103] width 196 height 31
type input "6373; 4042"
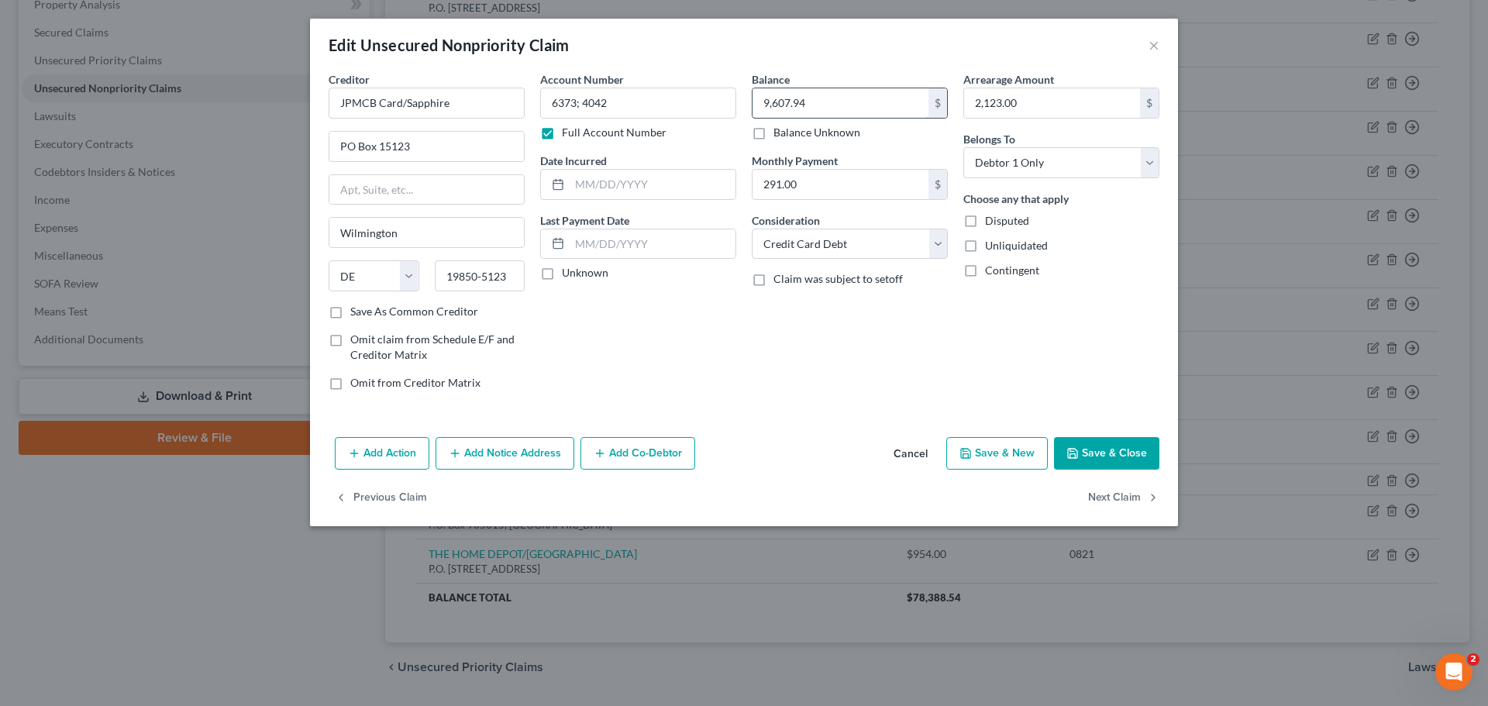
click at [840, 105] on input "9,607.94" at bounding box center [841, 102] width 176 height 29
type input "15,003.33"
click at [856, 56] on div "Edit Unsecured Nonpriority Claim ×" at bounding box center [744, 45] width 868 height 53
click at [827, 174] on input "291.00" at bounding box center [841, 184] width 176 height 29
click at [1079, 96] on input "2,123.00" at bounding box center [1052, 102] width 176 height 29
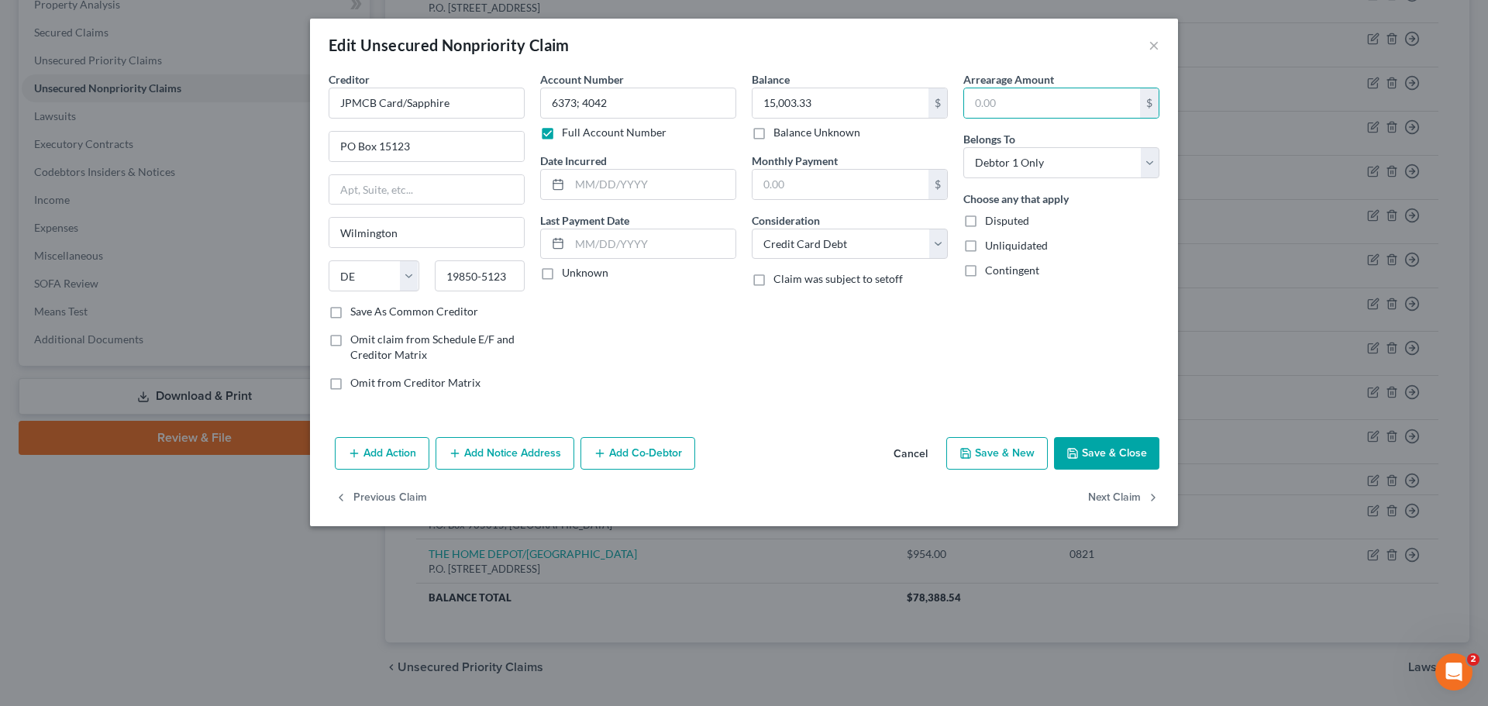
click at [1092, 453] on button "Save & Close" at bounding box center [1106, 453] width 105 height 33
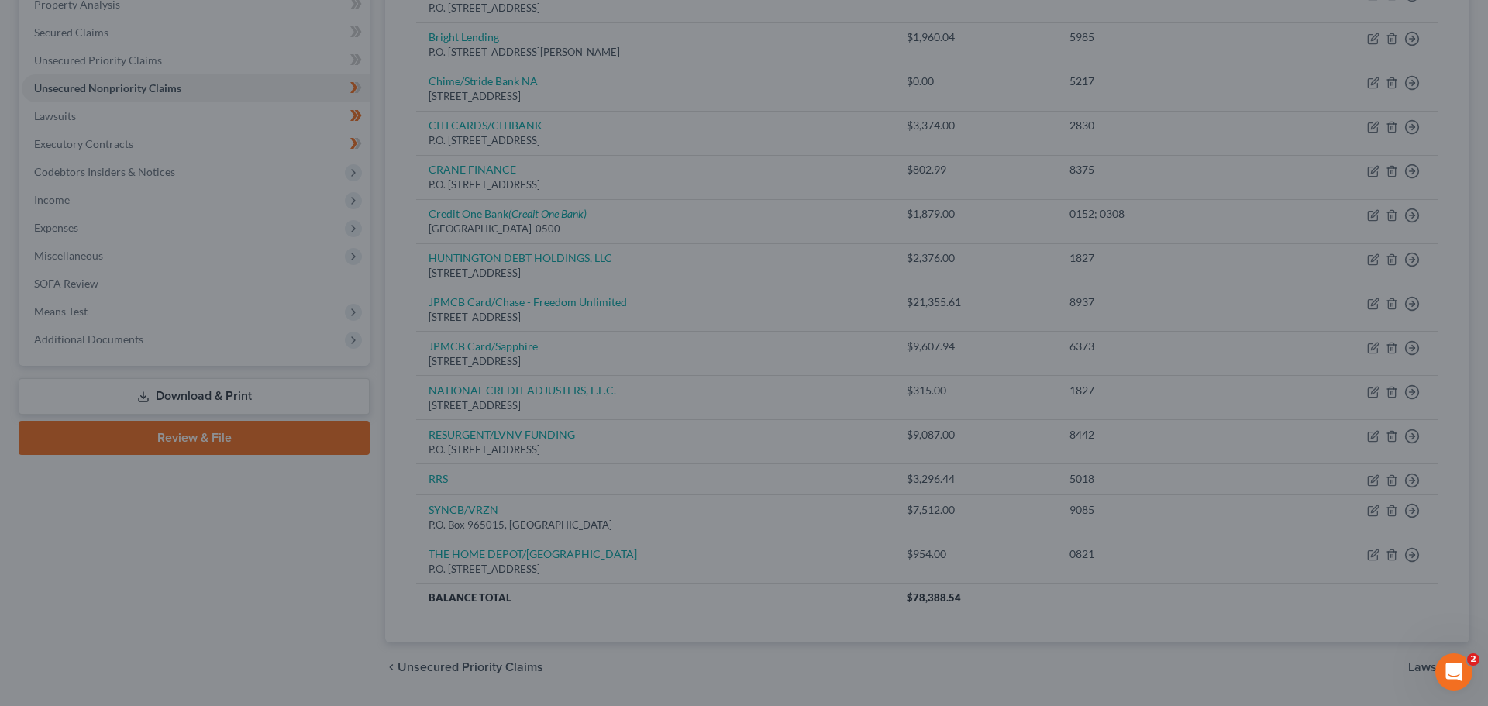
type input "0"
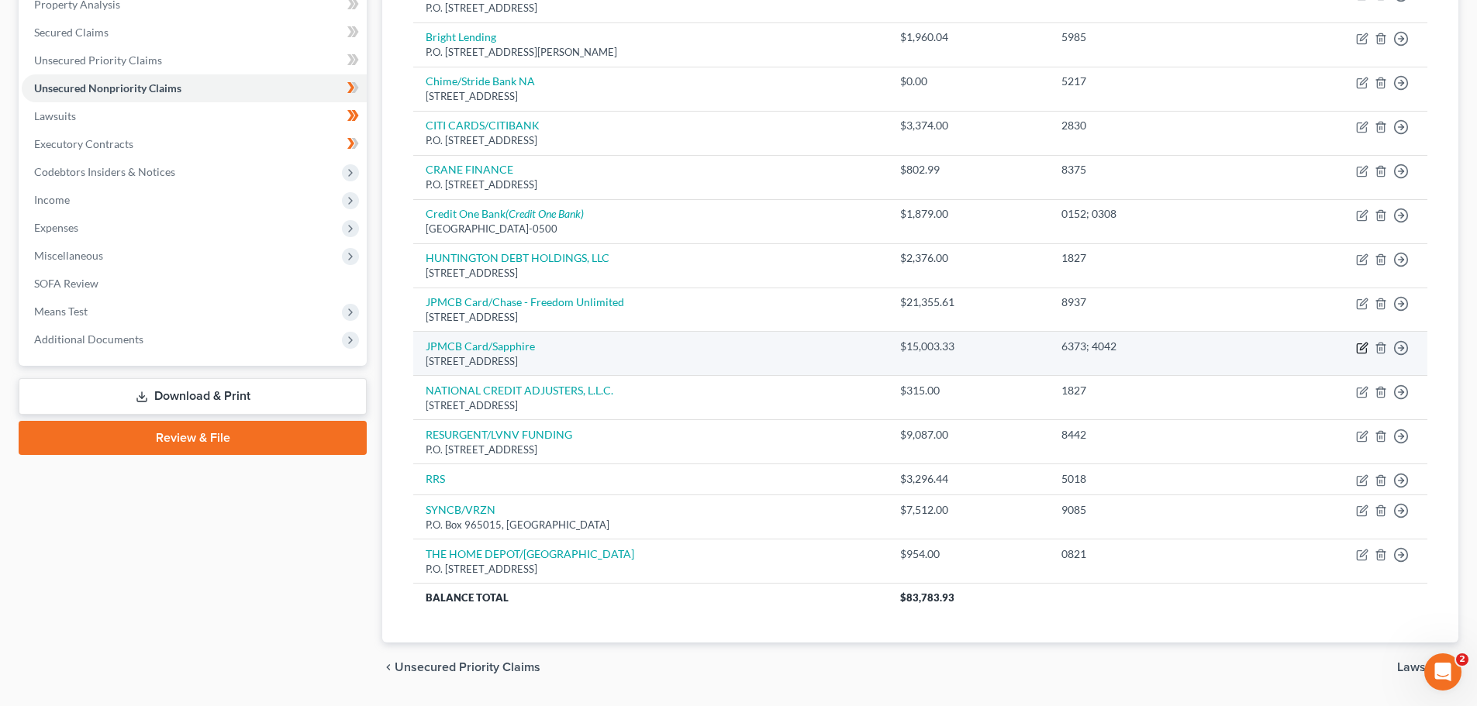
click at [1359, 347] on icon "button" at bounding box center [1362, 348] width 12 height 12
select select "7"
select select "2"
select select "0"
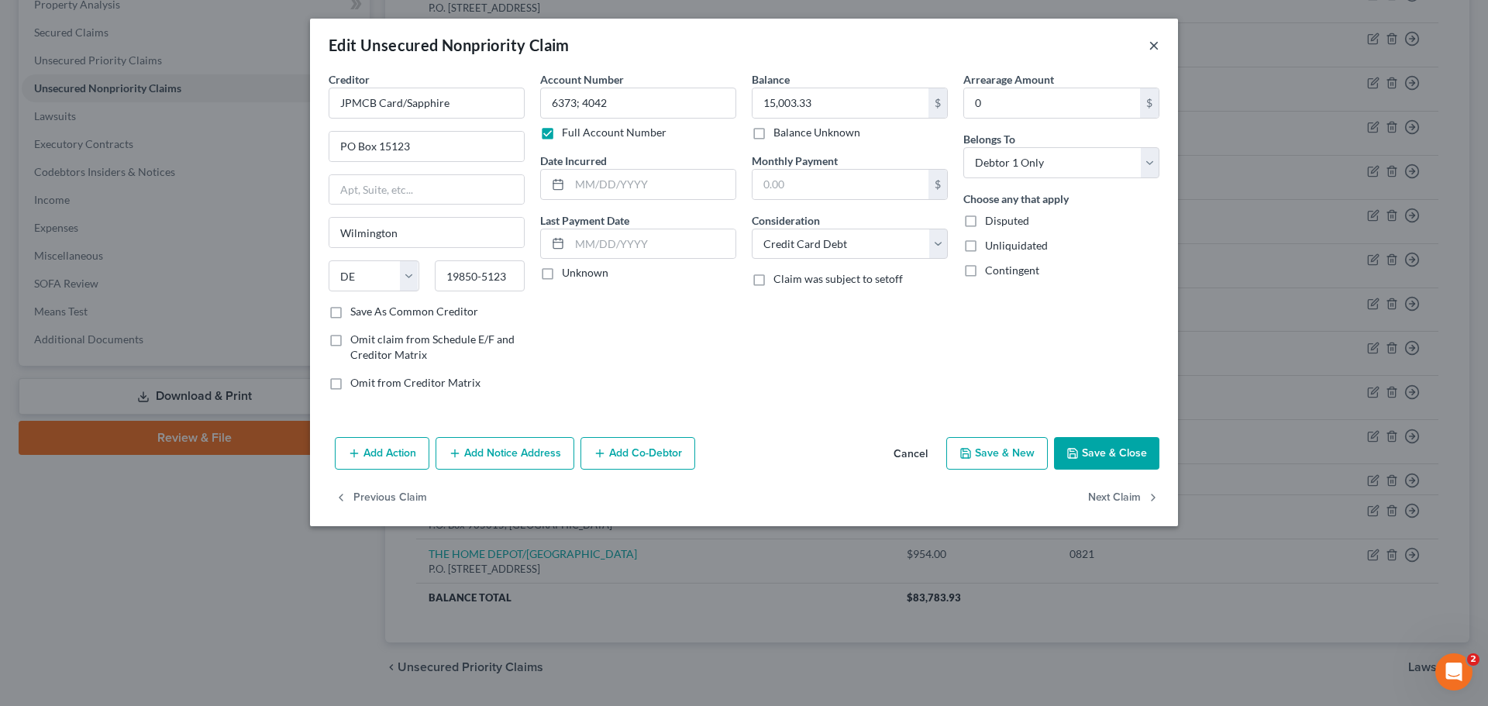
click at [1157, 42] on button "×" at bounding box center [1154, 45] width 11 height 19
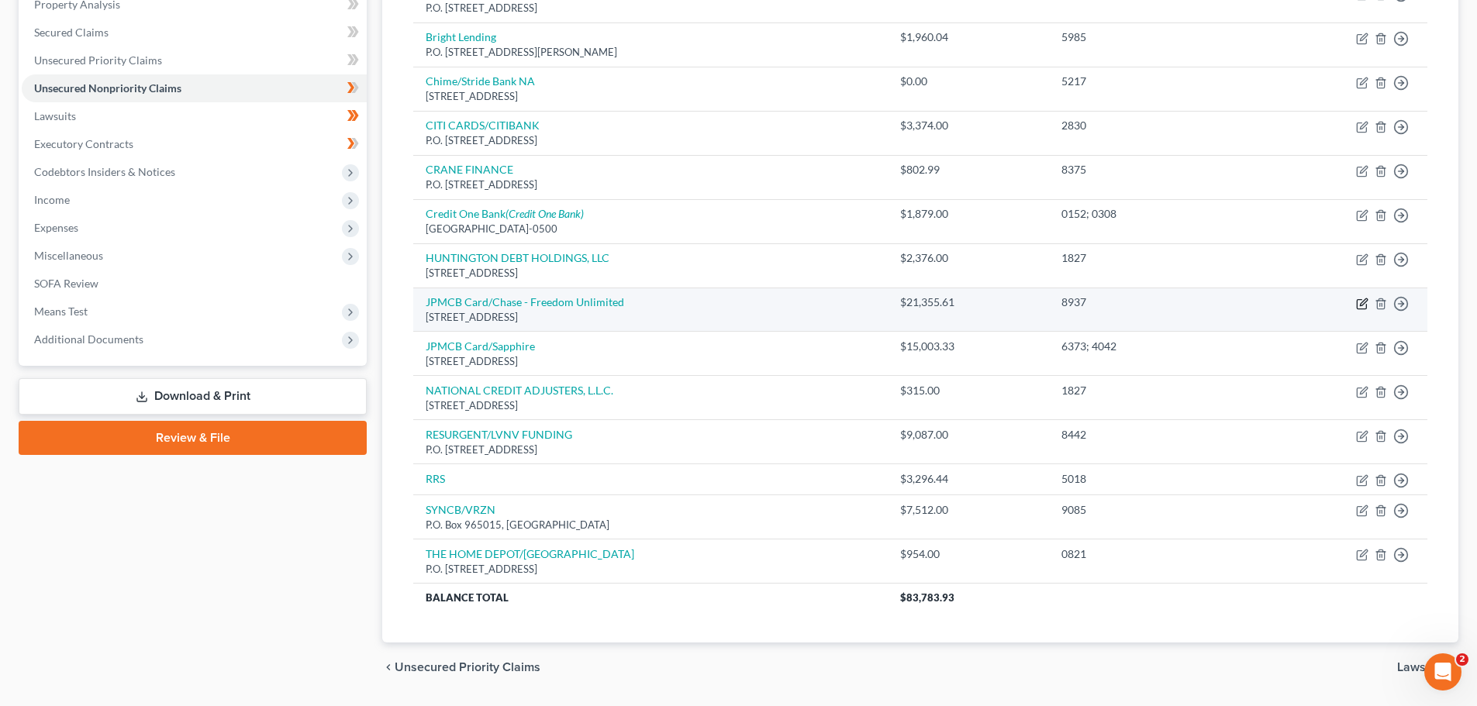
click at [1360, 302] on icon "button" at bounding box center [1362, 304] width 12 height 12
select select "7"
select select "2"
select select "0"
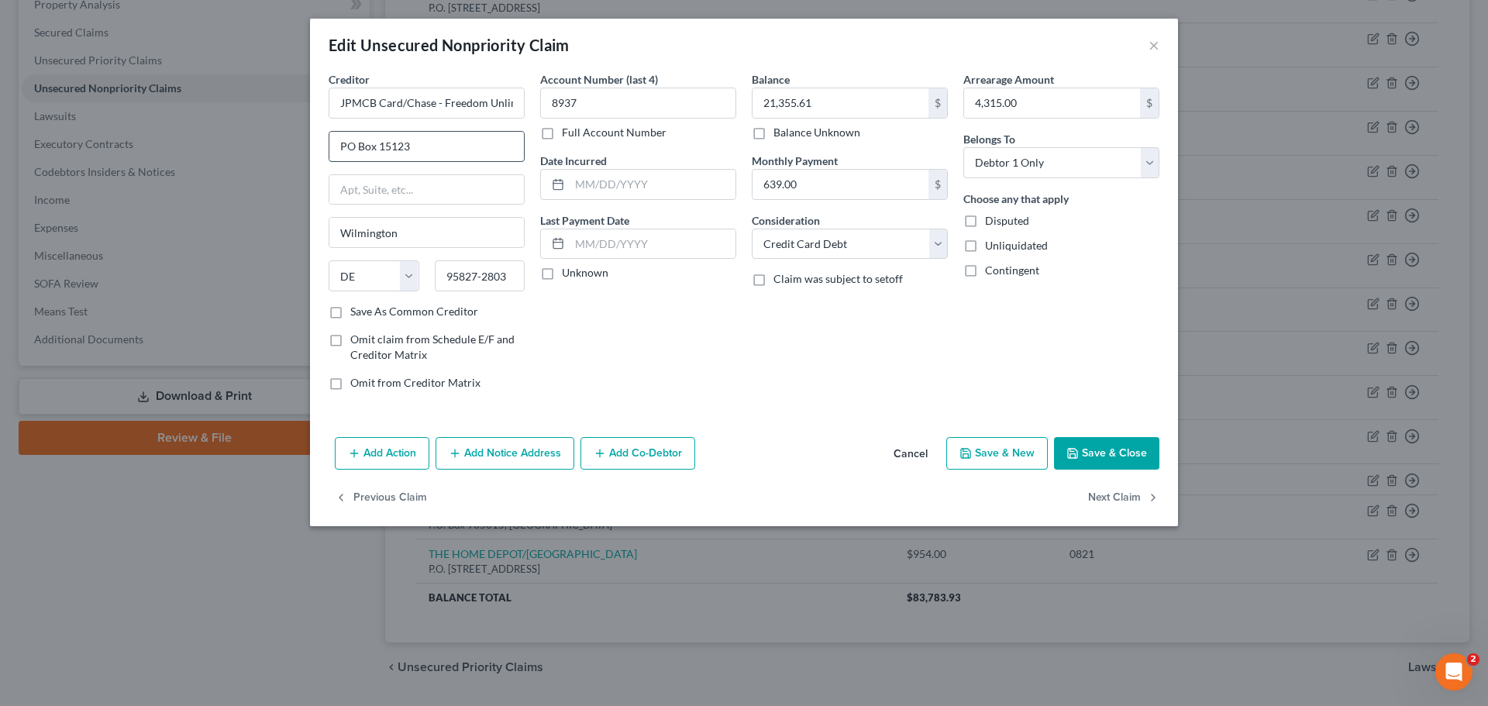
click at [415, 144] on input "PO Box 15123" at bounding box center [426, 146] width 195 height 29
type input "PO Box 15298"
click at [660, 360] on div "Account Number (last 4) 8937 Full Account Number Date Incurred Last Payment Dat…" at bounding box center [638, 237] width 212 height 332
click at [519, 276] on input "95827-2803" at bounding box center [480, 275] width 91 height 31
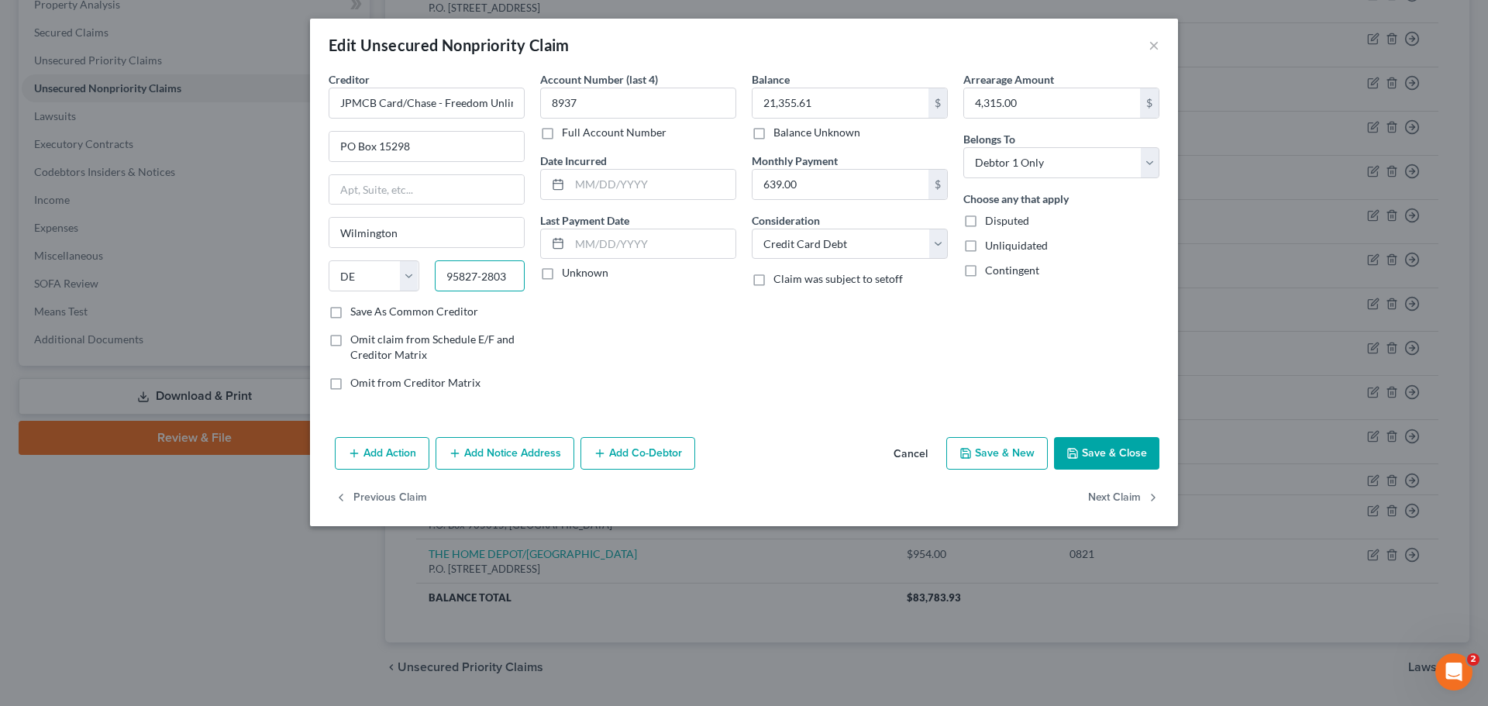
click at [519, 276] on input "95827-2803" at bounding box center [480, 275] width 91 height 31
type input "19850-5298"
click at [610, 181] on input "text" at bounding box center [653, 184] width 166 height 29
type input "[DATE]"
drag, startPoint x: 615, startPoint y: 235, endPoint x: 607, endPoint y: 236, distance: 8.6
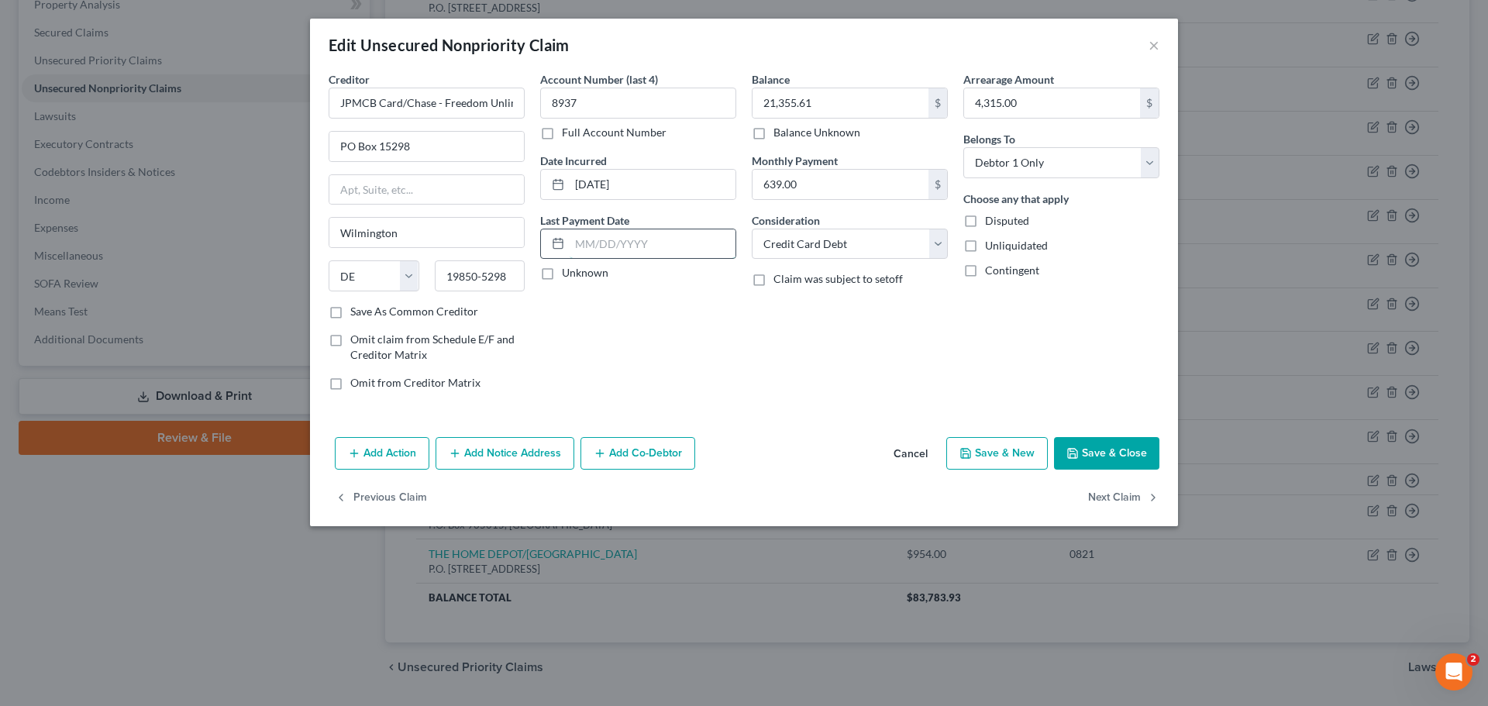
click at [615, 235] on input "text" at bounding box center [653, 243] width 166 height 29
type input "[DATE]"
click at [1047, 106] on input "4,315.00" at bounding box center [1052, 102] width 176 height 29
click at [1096, 451] on button "Save & Close" at bounding box center [1106, 453] width 105 height 33
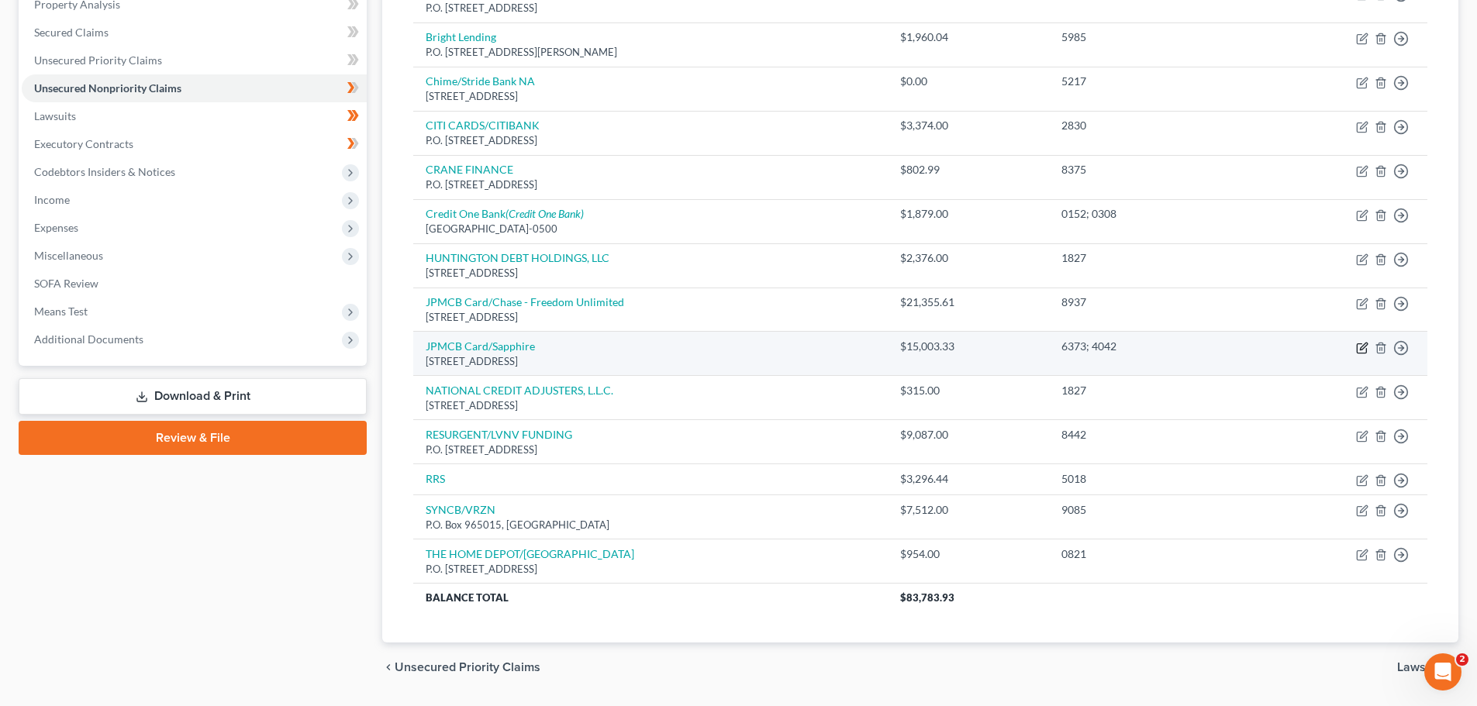
click at [1360, 346] on icon "button" at bounding box center [1362, 348] width 12 height 12
select select "7"
select select "2"
select select "0"
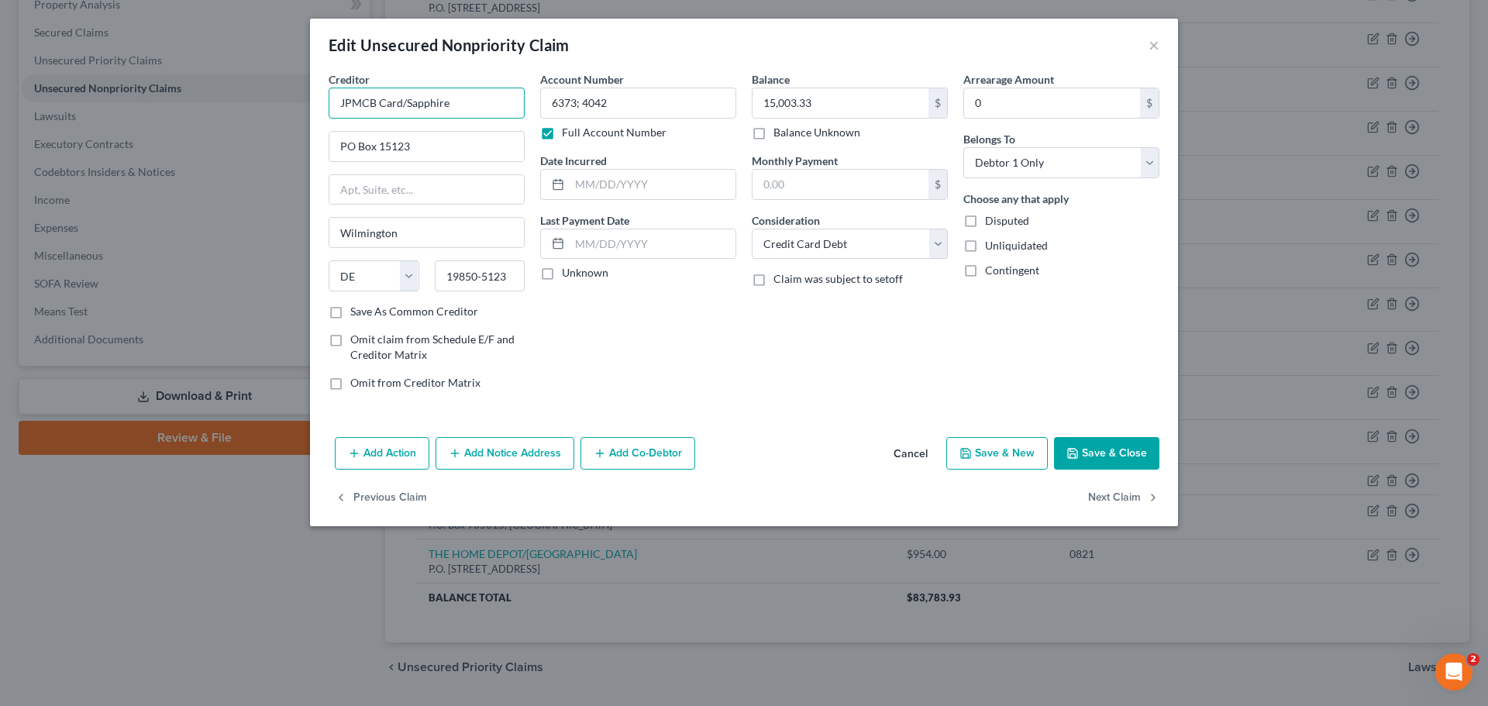
click at [463, 98] on input "JPMCB Card/Sapphire" at bounding box center [427, 103] width 196 height 31
type input "JPMCB Card/Sapphire/Slate"
click at [1110, 456] on button "Save & Close" at bounding box center [1106, 453] width 105 height 33
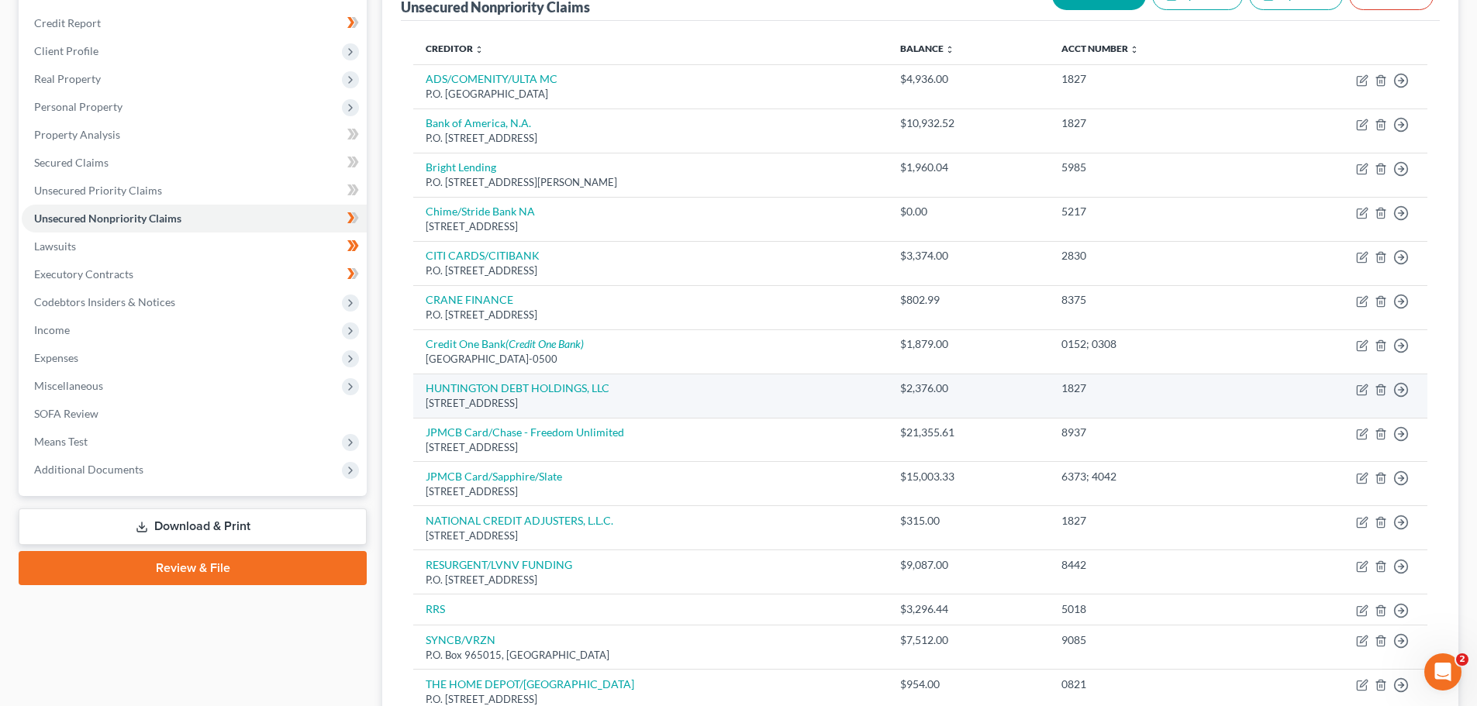
scroll to position [155, 0]
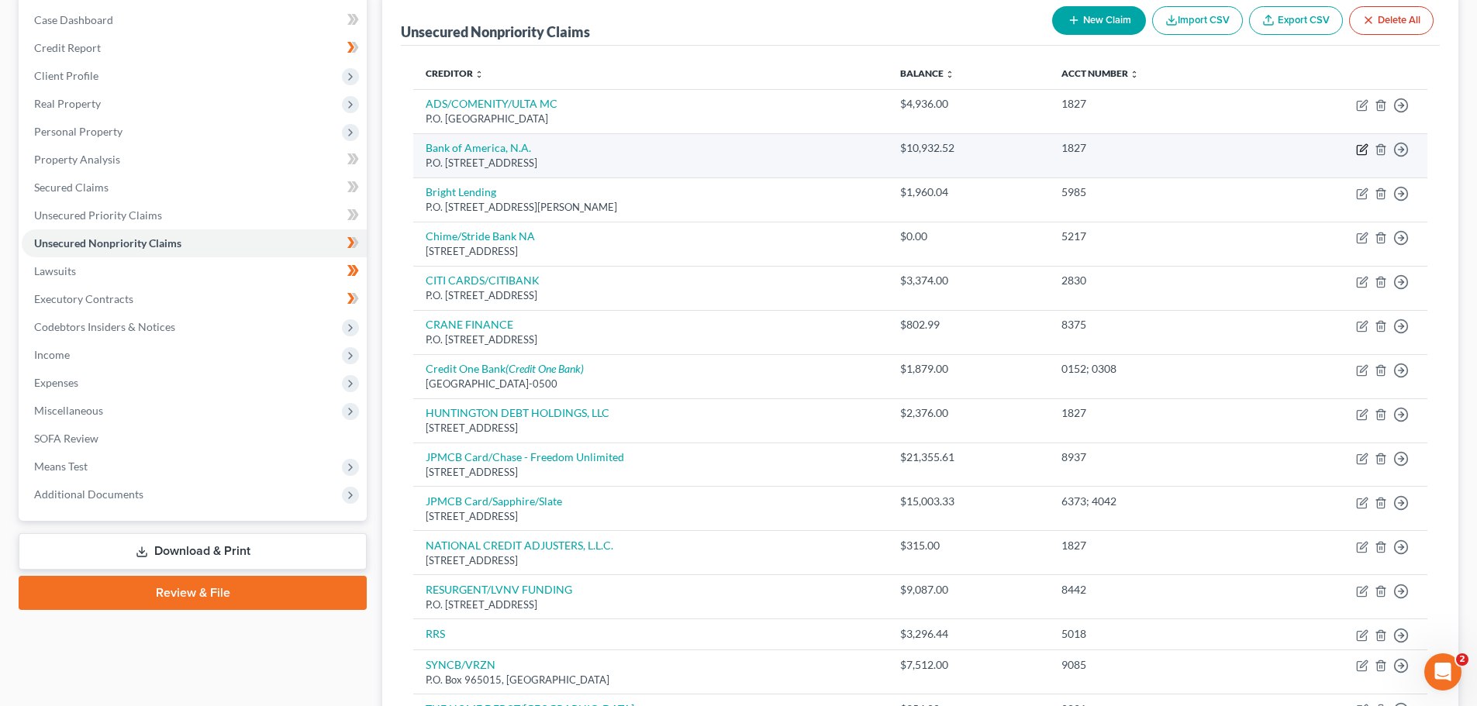
click at [1361, 146] on icon "button" at bounding box center [1360, 150] width 9 height 9
select select "45"
select select "2"
select select "0"
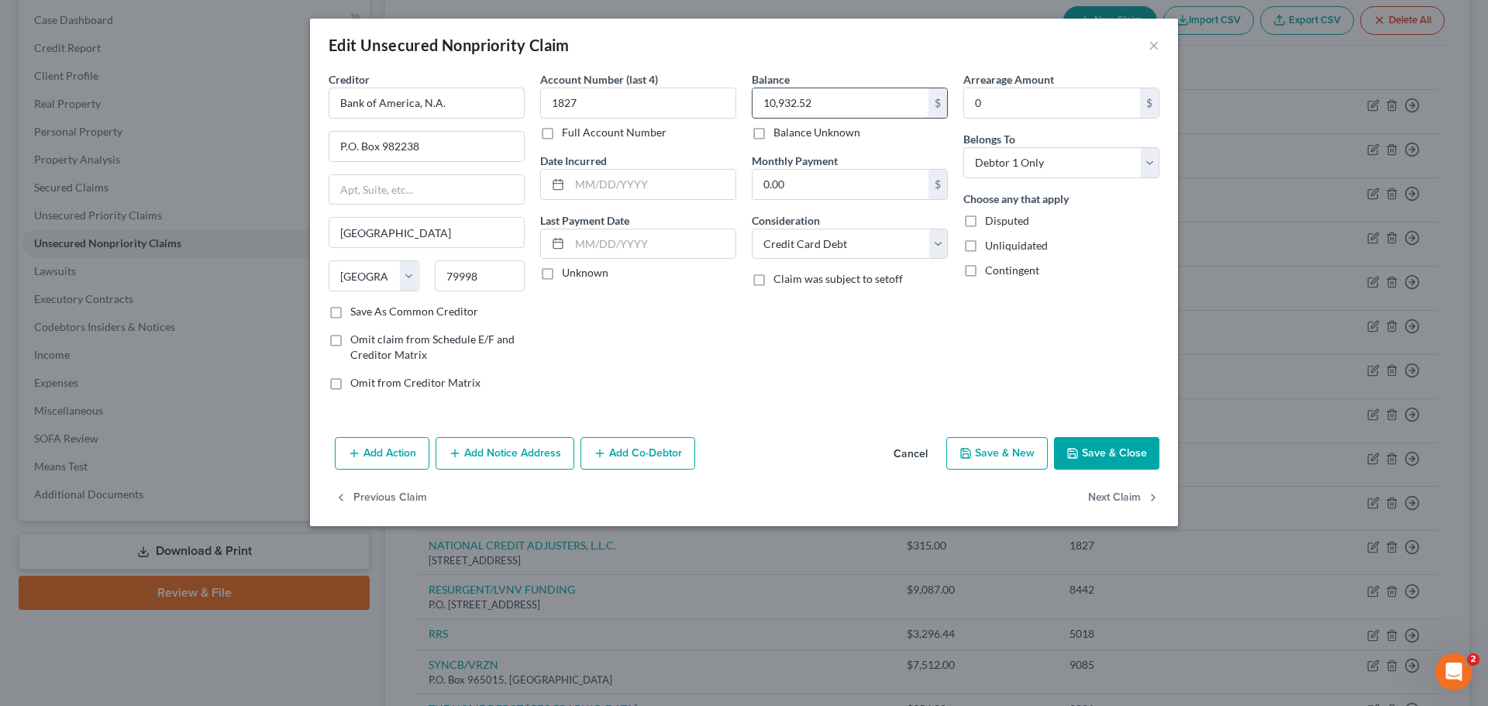
click at [840, 111] on input "10,932.52" at bounding box center [841, 102] width 176 height 29
click at [840, 105] on input "10,932.52" at bounding box center [841, 102] width 176 height 29
click at [643, 189] on input "text" at bounding box center [653, 184] width 166 height 29
type input "[DATE]"
click at [612, 241] on input "text" at bounding box center [653, 243] width 166 height 29
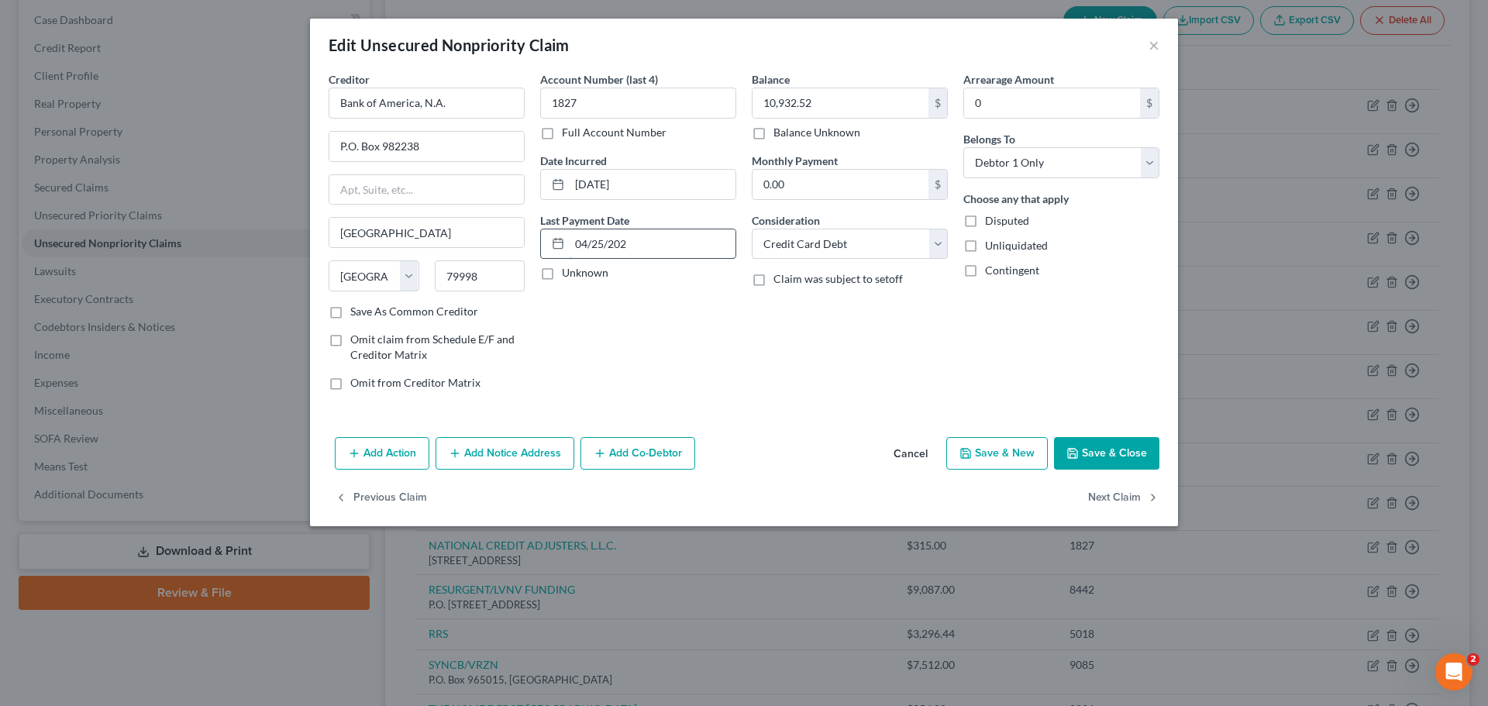
type input "[DATE]"
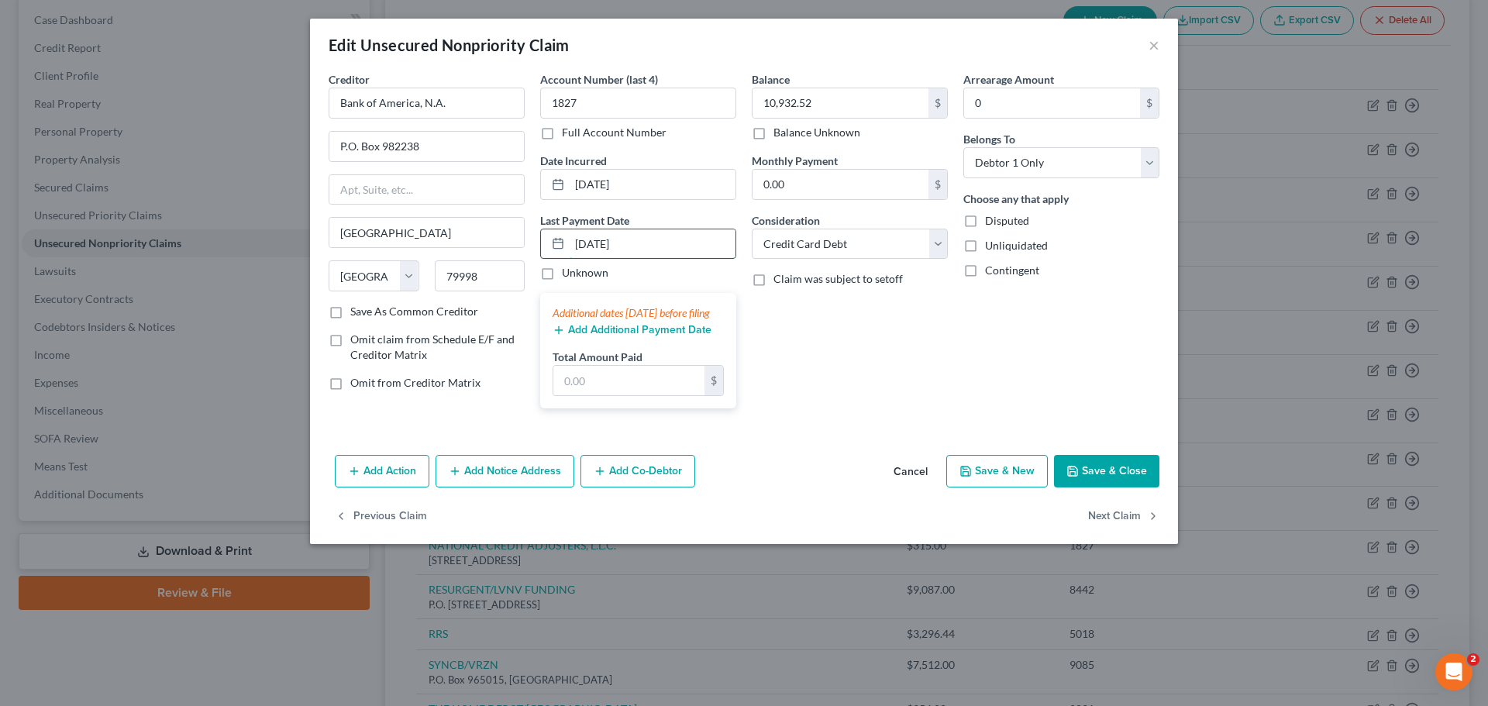
drag, startPoint x: 646, startPoint y: 246, endPoint x: 567, endPoint y: 244, distance: 79.1
click at [567, 244] on div "[DATE]" at bounding box center [638, 244] width 196 height 31
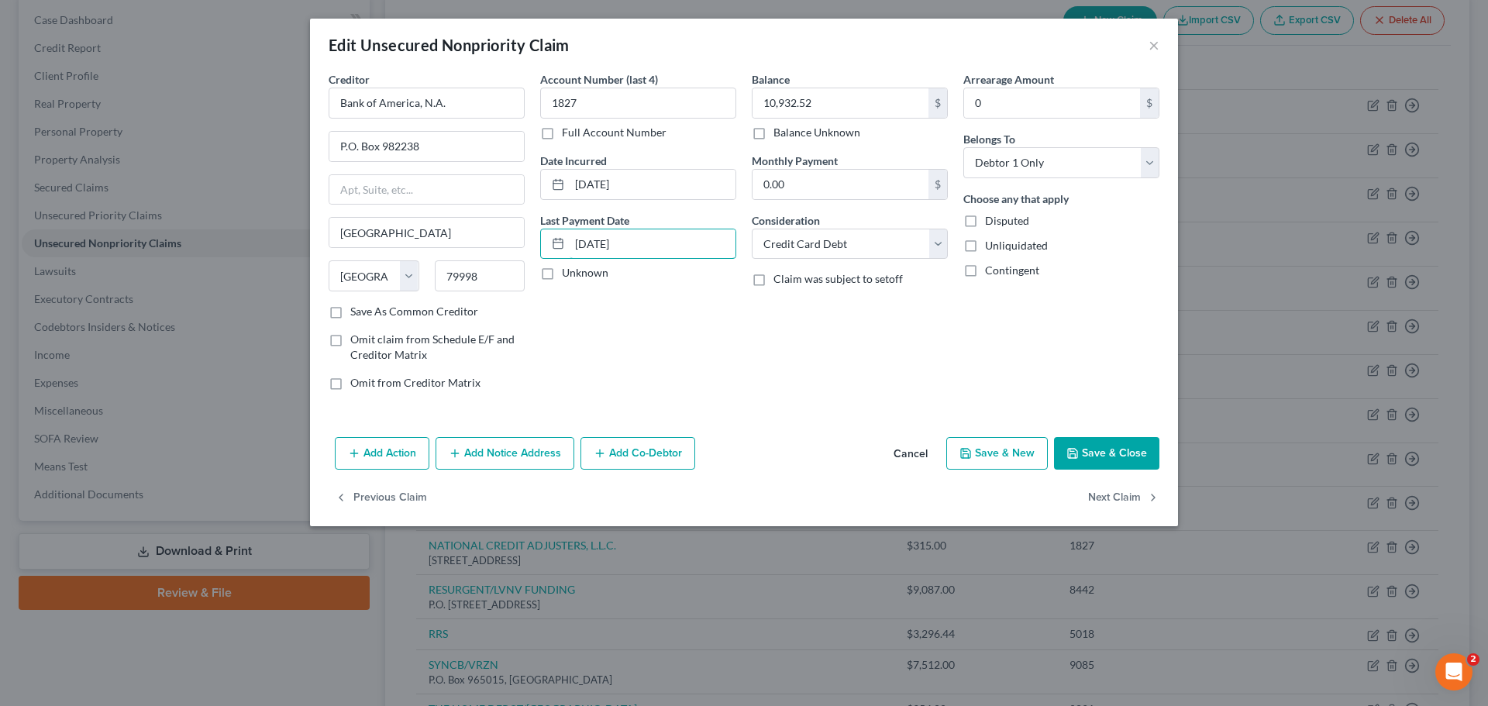
type input "[DATE]"
click at [1072, 453] on icon "button" at bounding box center [1073, 453] width 12 height 12
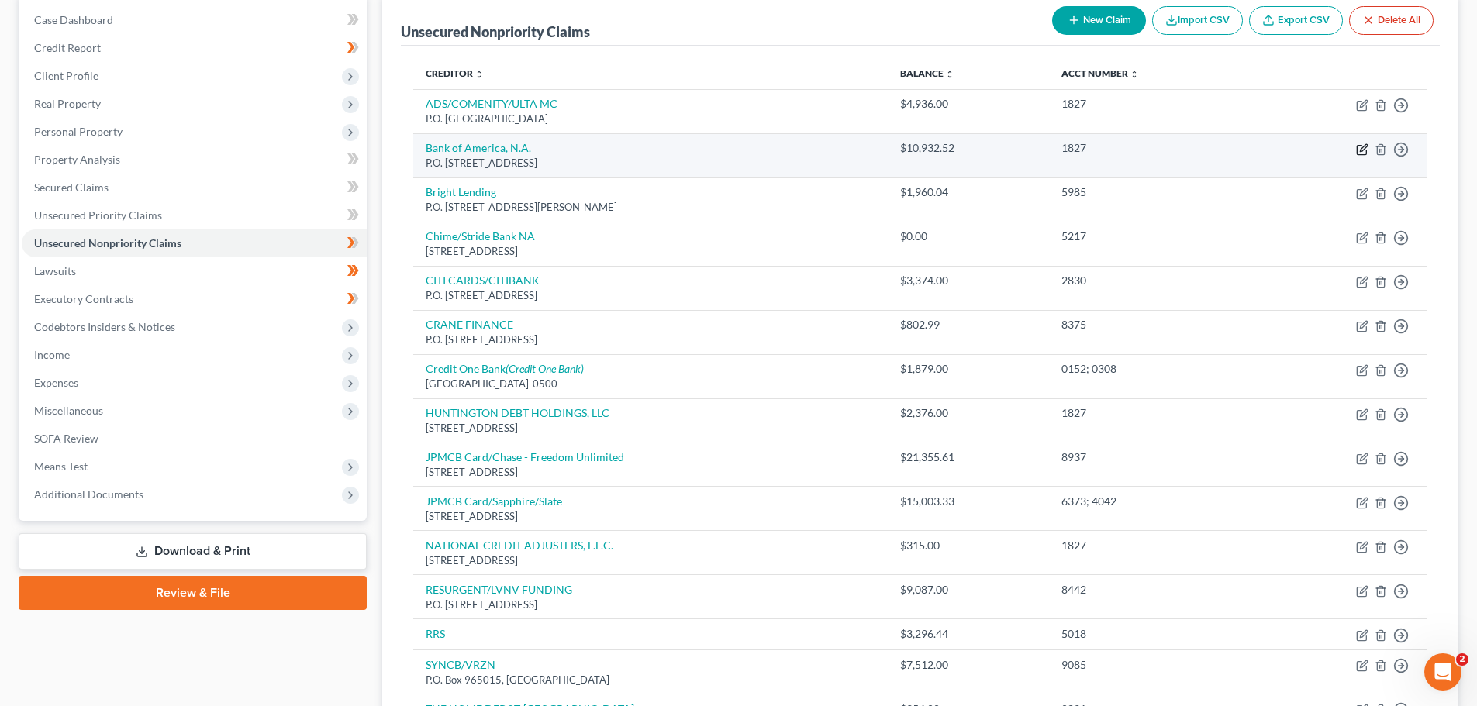
click at [1359, 147] on icon "button" at bounding box center [1362, 149] width 12 height 12
select select "45"
select select "2"
select select "0"
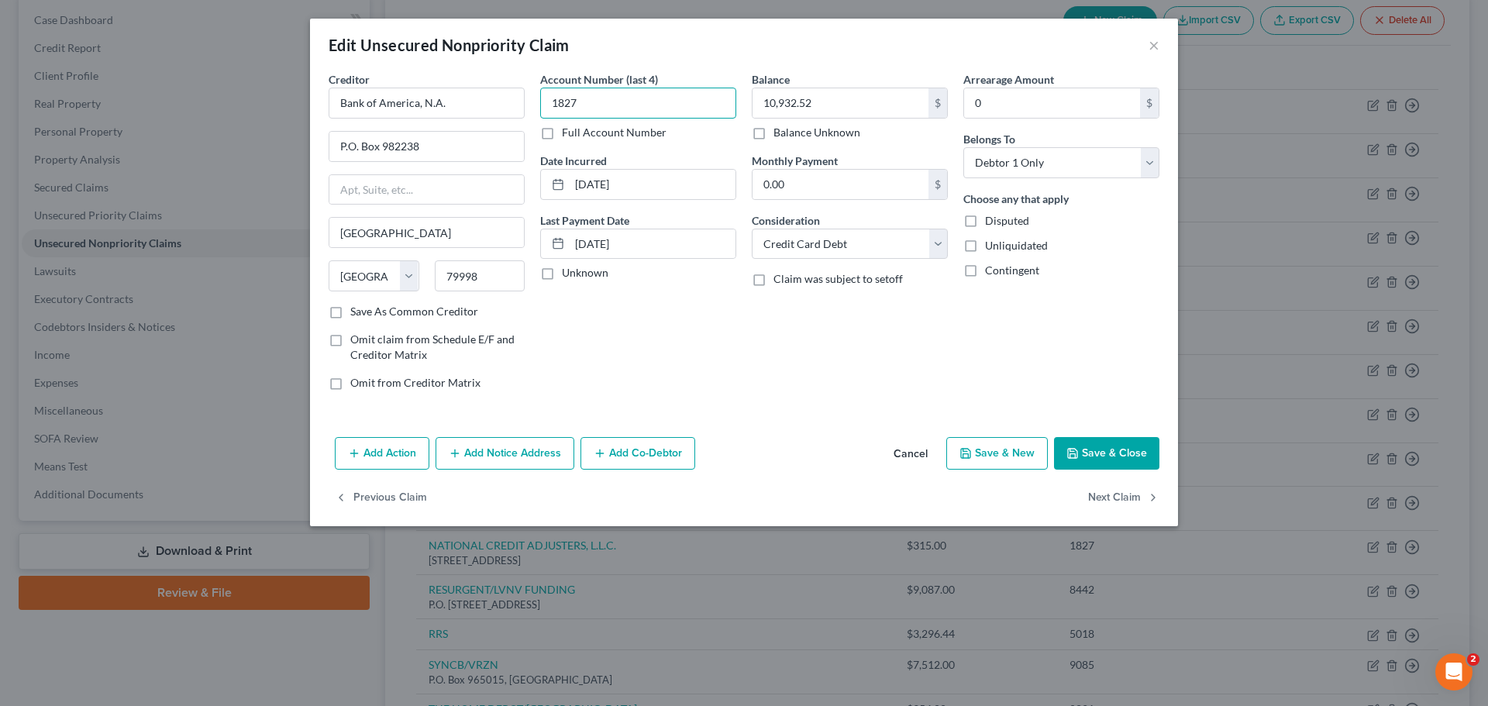
click at [584, 98] on input "1827" at bounding box center [638, 103] width 196 height 31
click at [630, 98] on input "7395" at bounding box center [638, 103] width 196 height 31
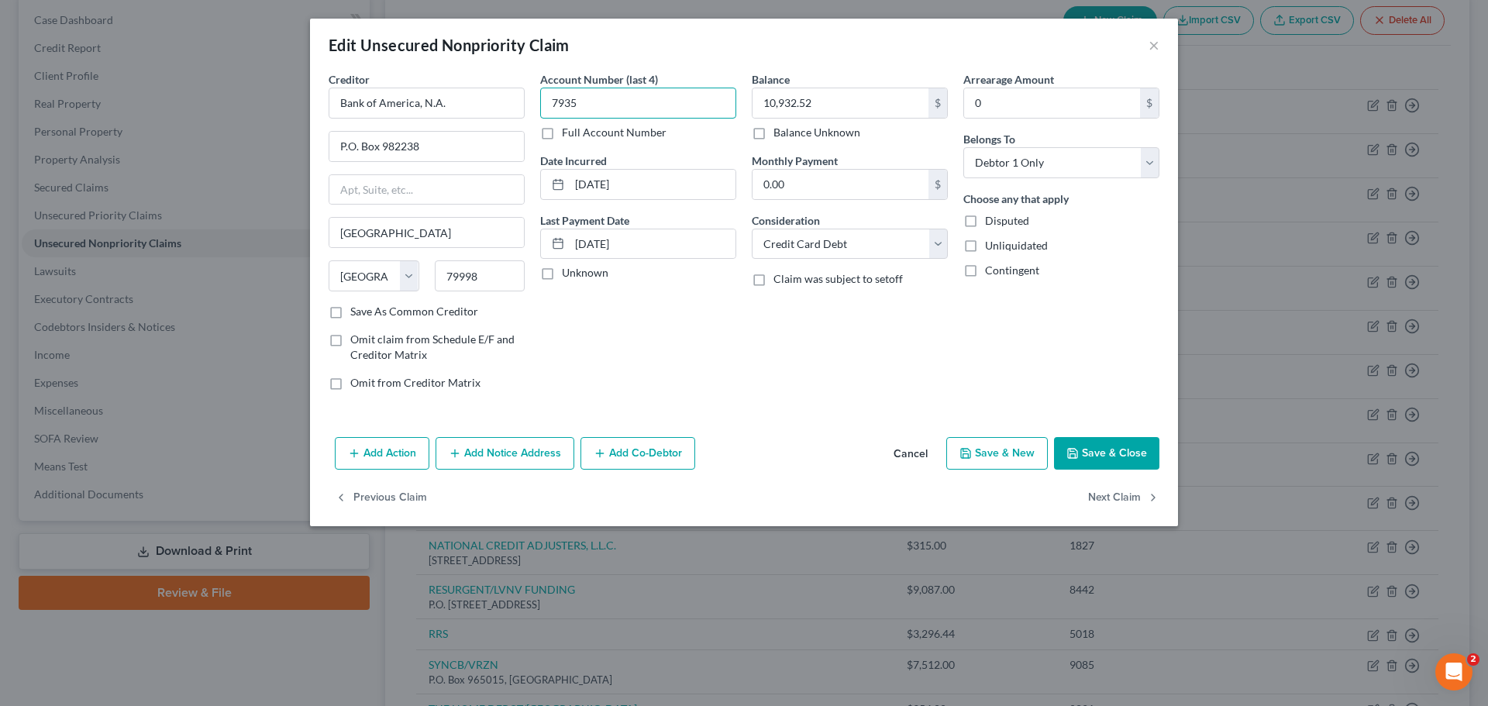
type input "7935"
click at [1106, 457] on button "Save & Close" at bounding box center [1106, 453] width 105 height 33
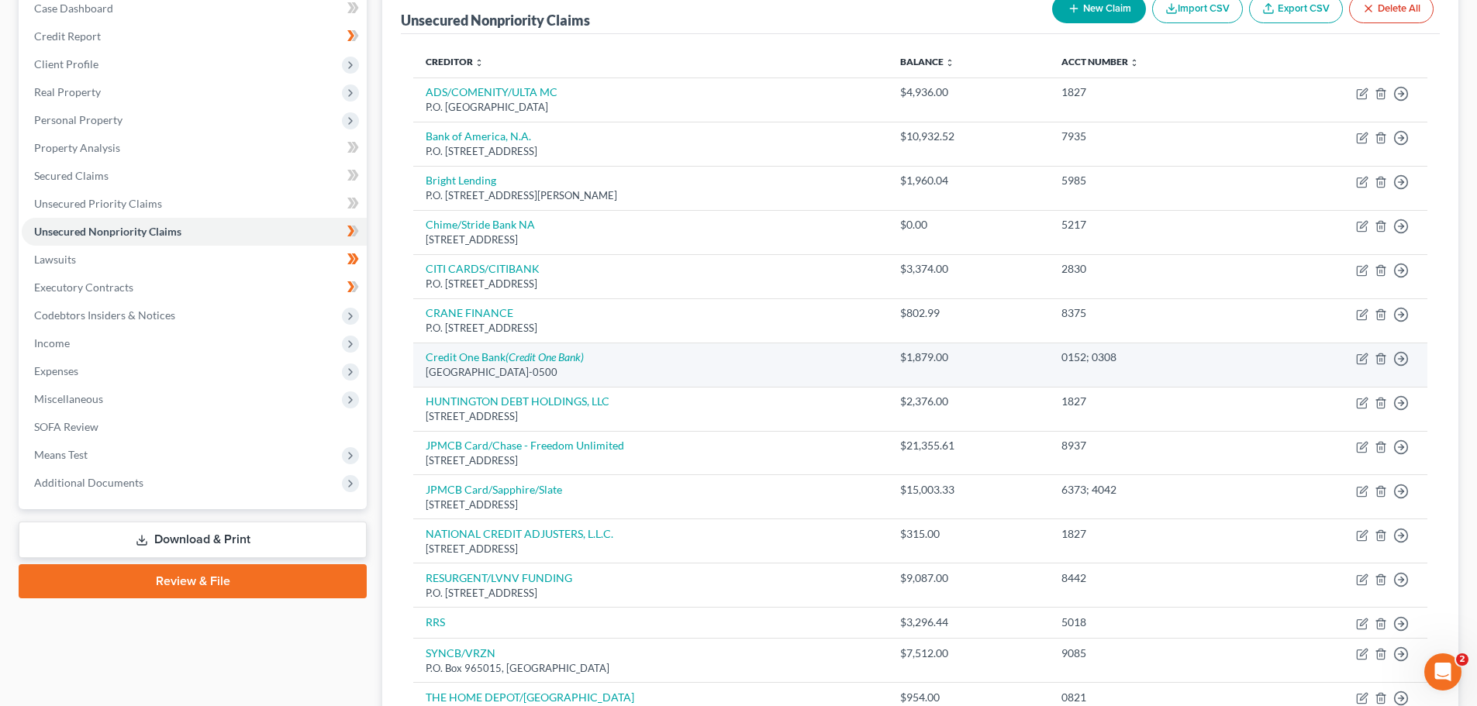
scroll to position [0, 0]
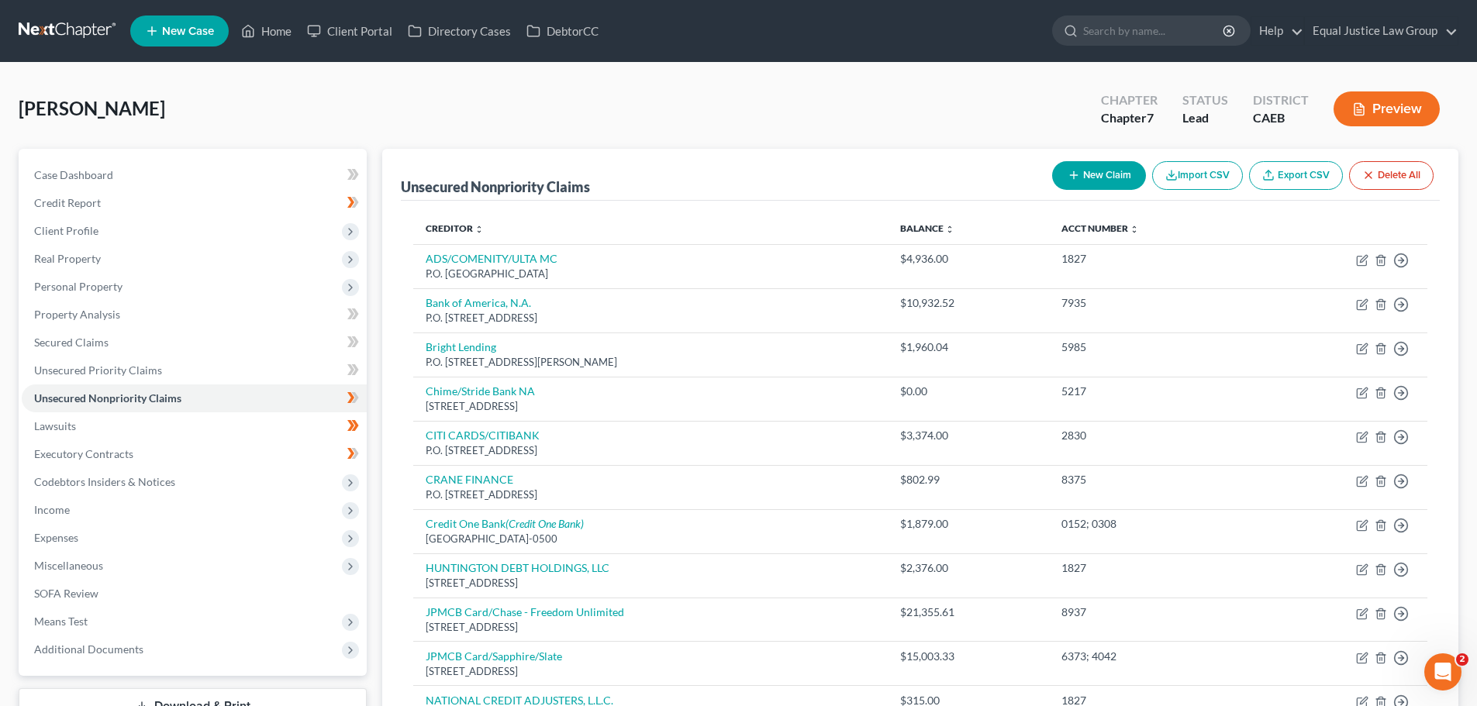
click at [1094, 181] on button "New Claim" at bounding box center [1099, 175] width 94 height 29
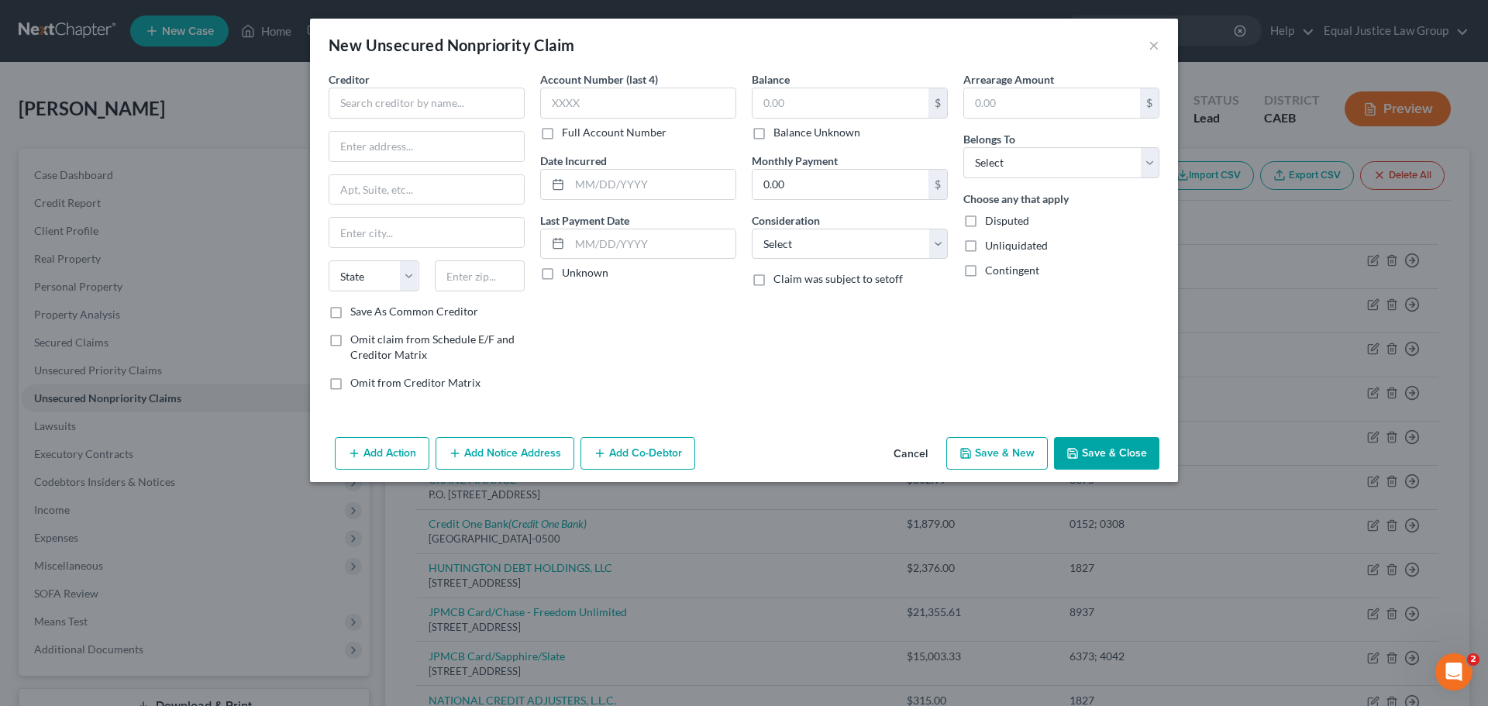
click at [905, 455] on button "Cancel" at bounding box center [910, 454] width 59 height 31
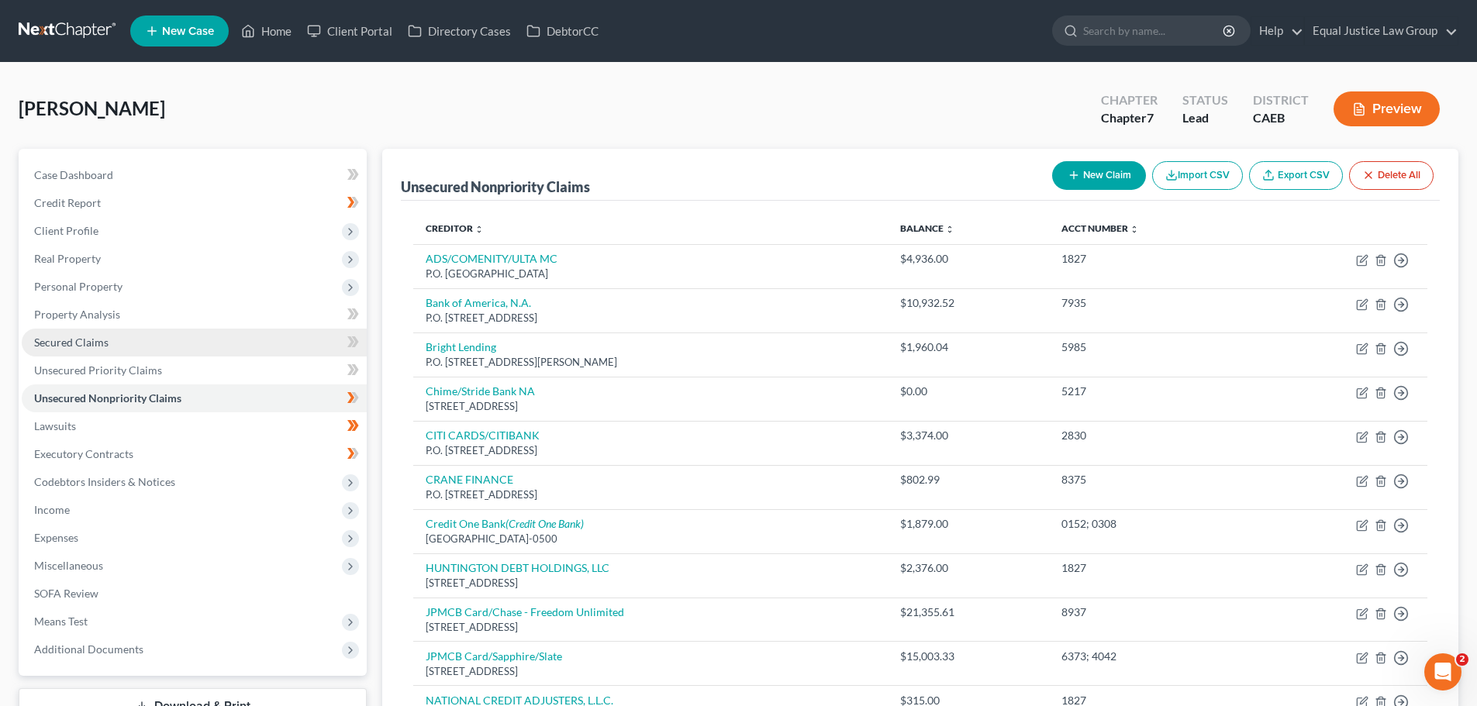
click at [119, 342] on link "Secured Claims" at bounding box center [194, 343] width 345 height 28
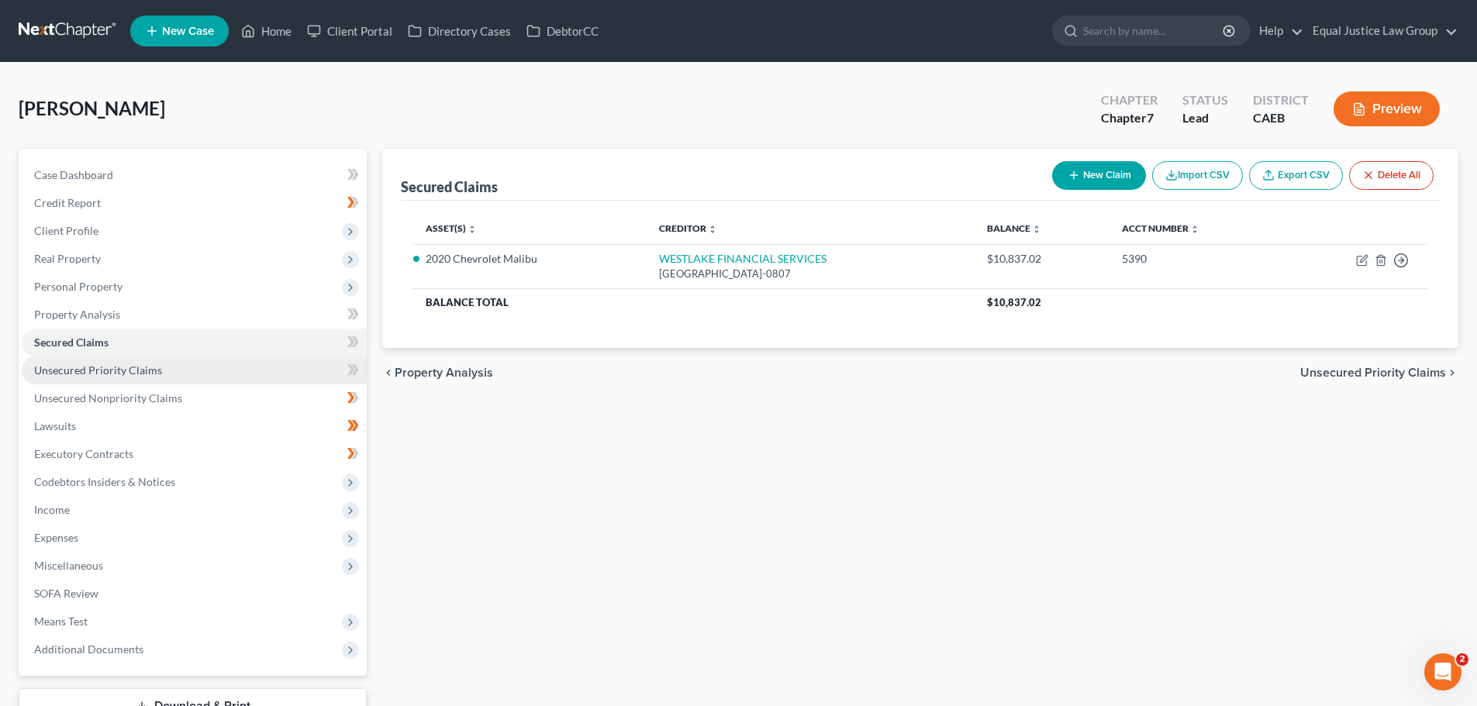
click at [74, 370] on span "Unsecured Priority Claims" at bounding box center [98, 370] width 128 height 13
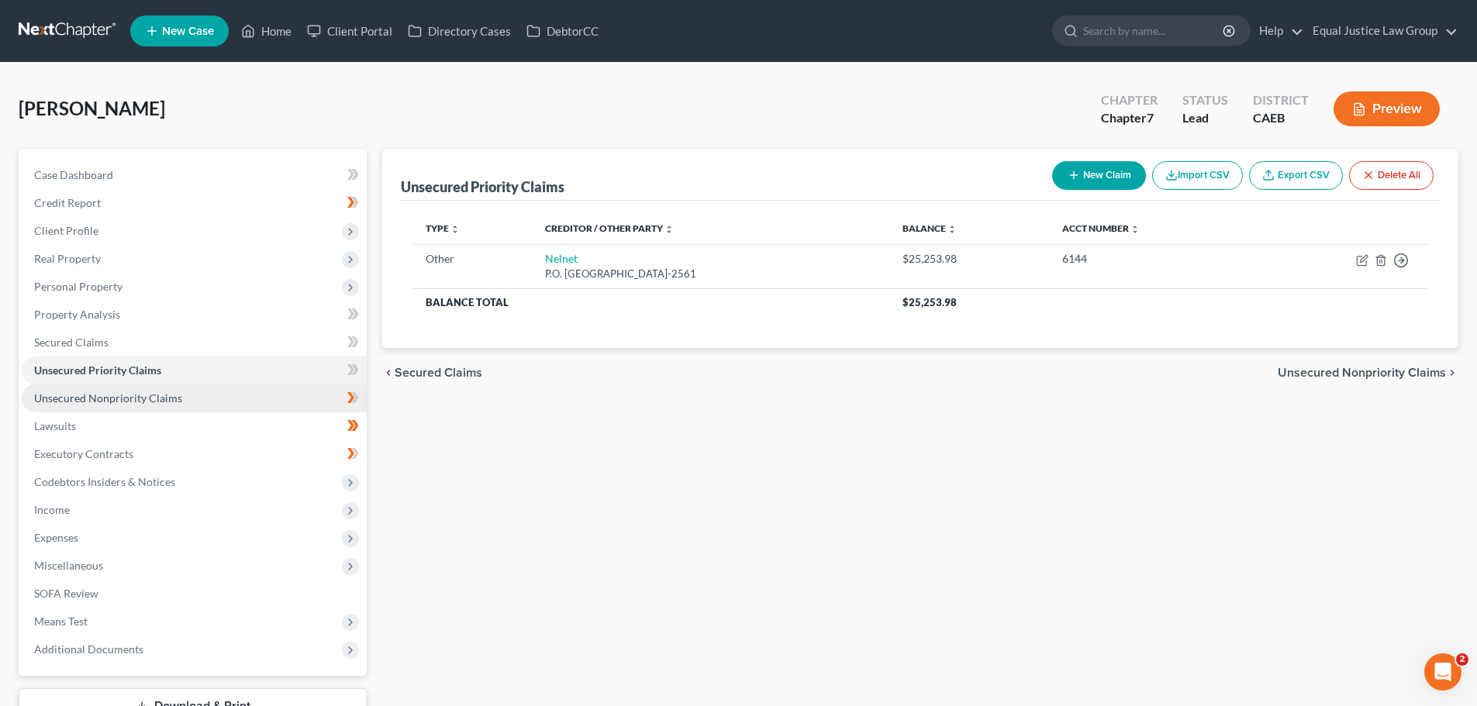
click at [114, 391] on span "Unsecured Nonpriority Claims" at bounding box center [108, 397] width 148 height 13
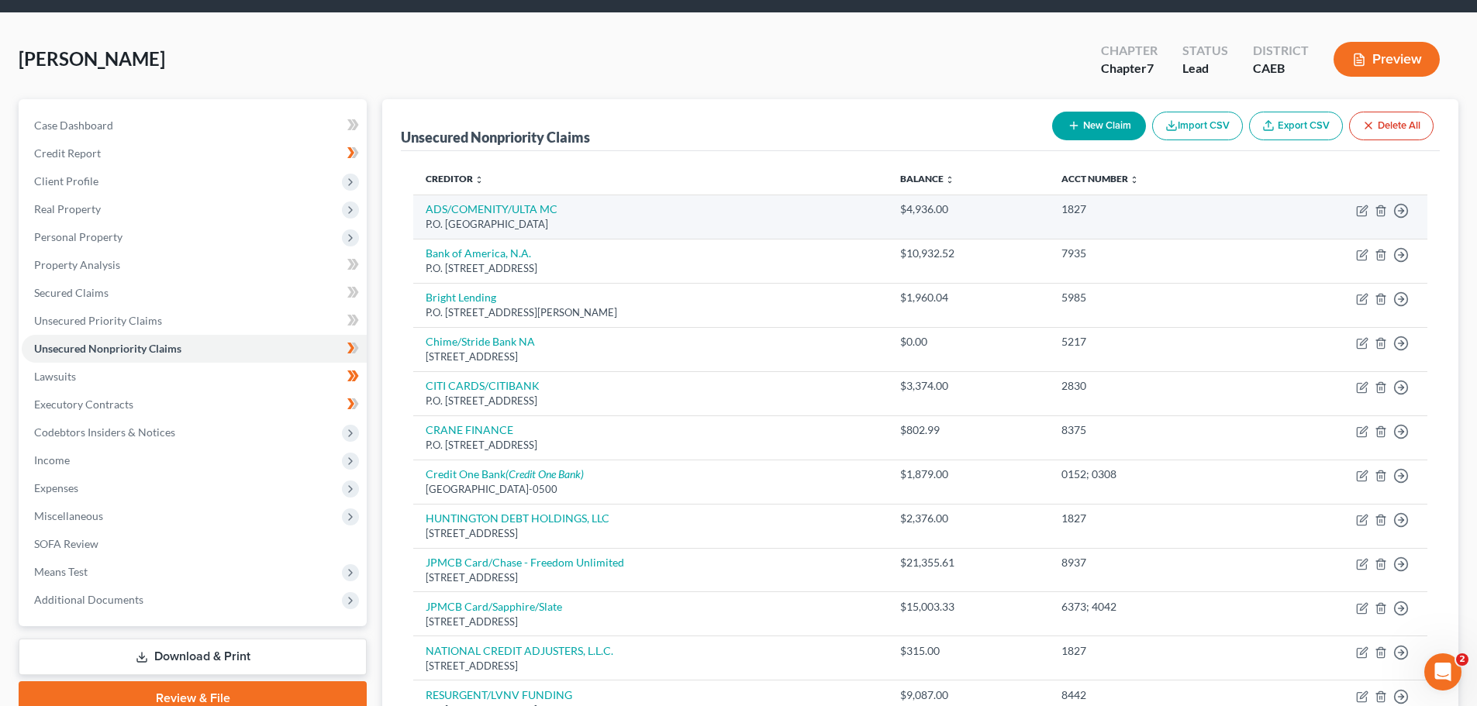
scroll to position [78, 0]
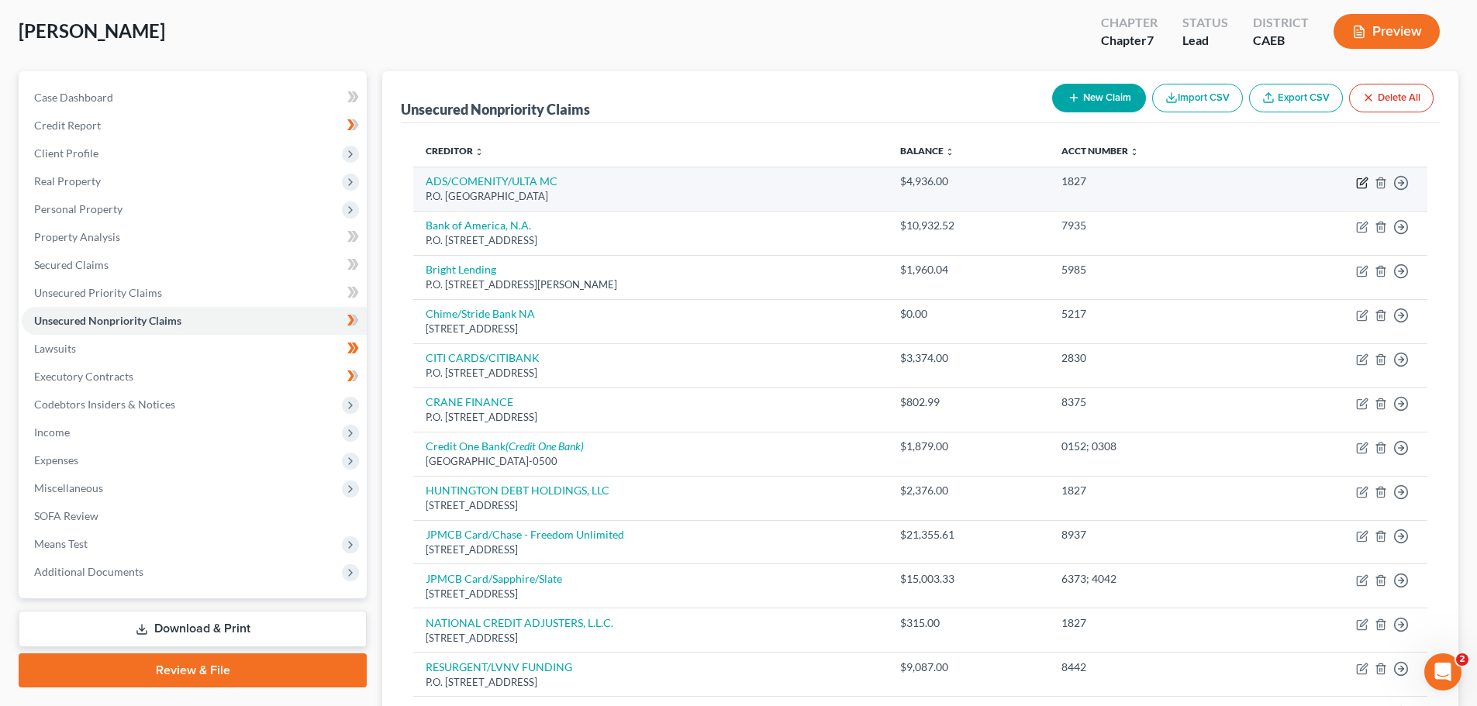
click at [1357, 179] on icon "button" at bounding box center [1360, 183] width 9 height 9
select select "36"
select select "2"
select select "0"
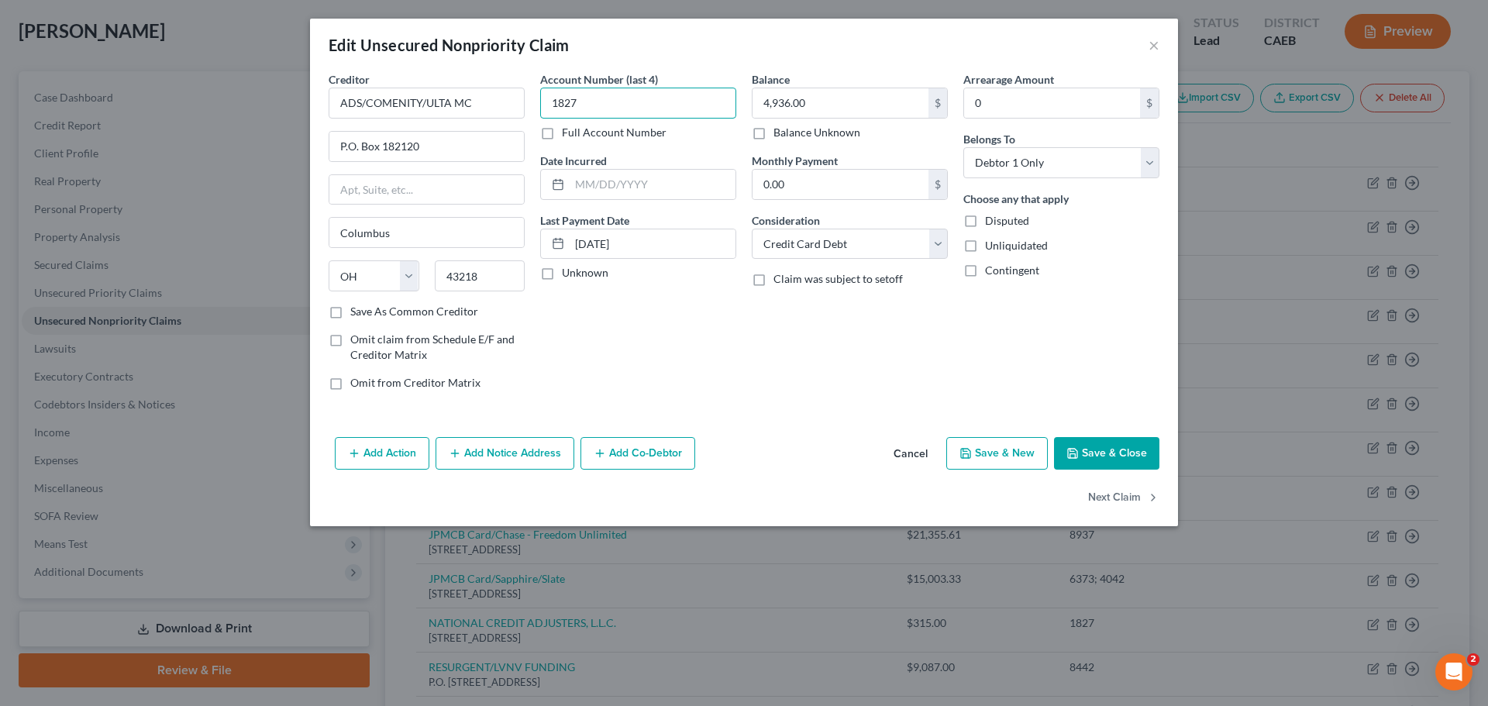
click at [601, 100] on input "1827" at bounding box center [638, 103] width 196 height 31
type input "0988"
click at [608, 50] on div "Edit Unsecured Nonpriority Claim ×" at bounding box center [744, 45] width 868 height 53
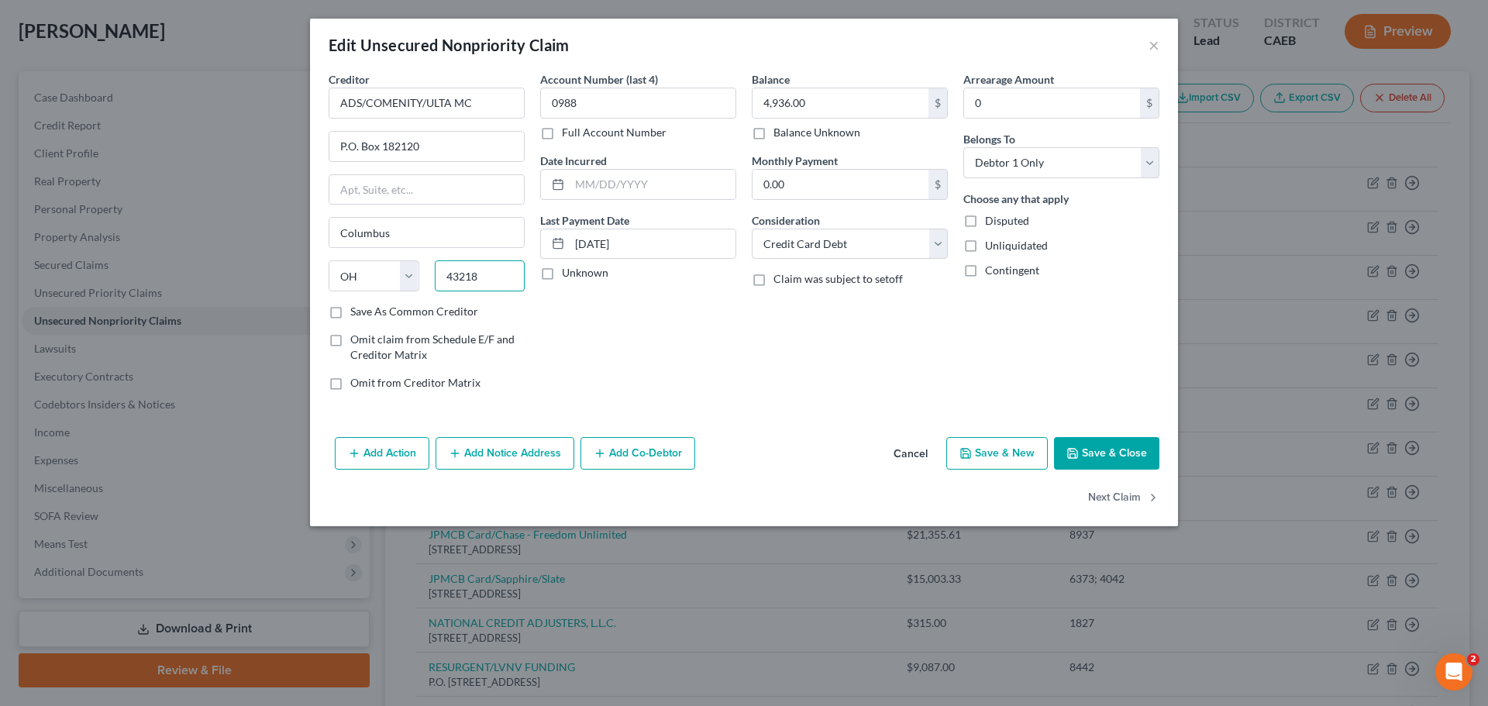
click at [481, 275] on input "43218" at bounding box center [480, 275] width 91 height 31
type input "43218-2120"
click at [796, 343] on div "Balance 4,936.00 $ Balance Unknown Balance Undetermined 4,936.00 $ Balance Unkn…" at bounding box center [850, 237] width 212 height 332
click at [640, 180] on input "text" at bounding box center [653, 184] width 166 height 29
type input "[DATE]"
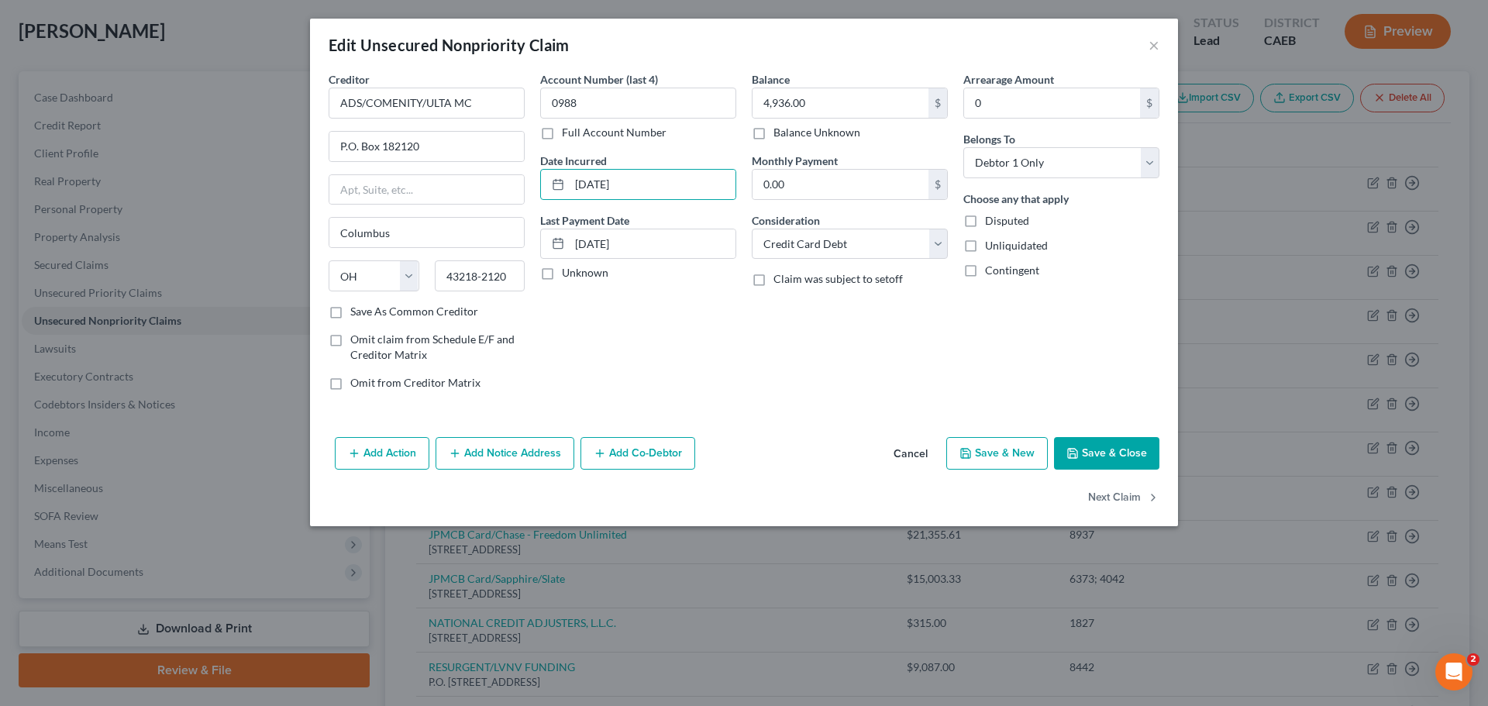
click at [1084, 449] on button "Save & Close" at bounding box center [1106, 453] width 105 height 33
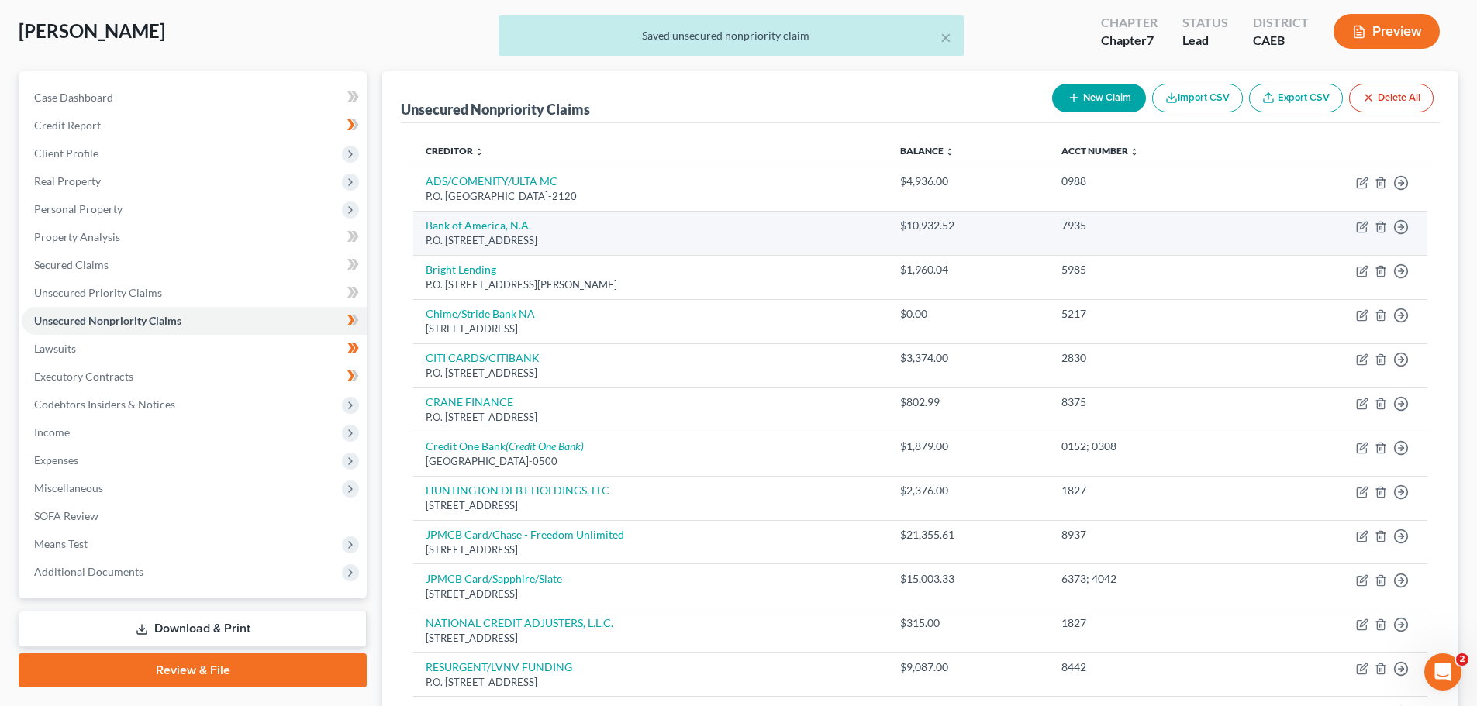
scroll to position [155, 0]
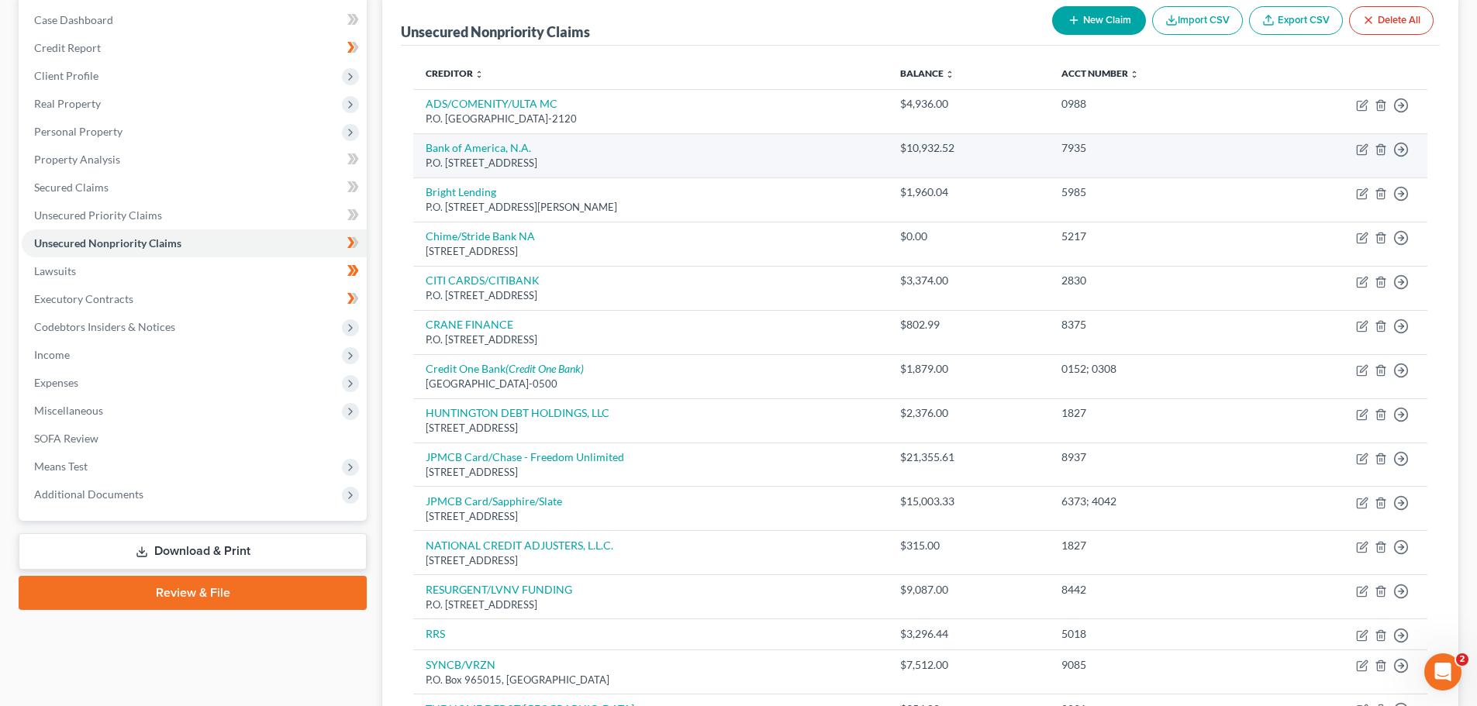
click at [613, 157] on div "P.O. [STREET_ADDRESS]" at bounding box center [651, 163] width 450 height 15
click at [1356, 145] on icon "button" at bounding box center [1362, 149] width 12 height 12
select select "45"
select select "2"
select select "0"
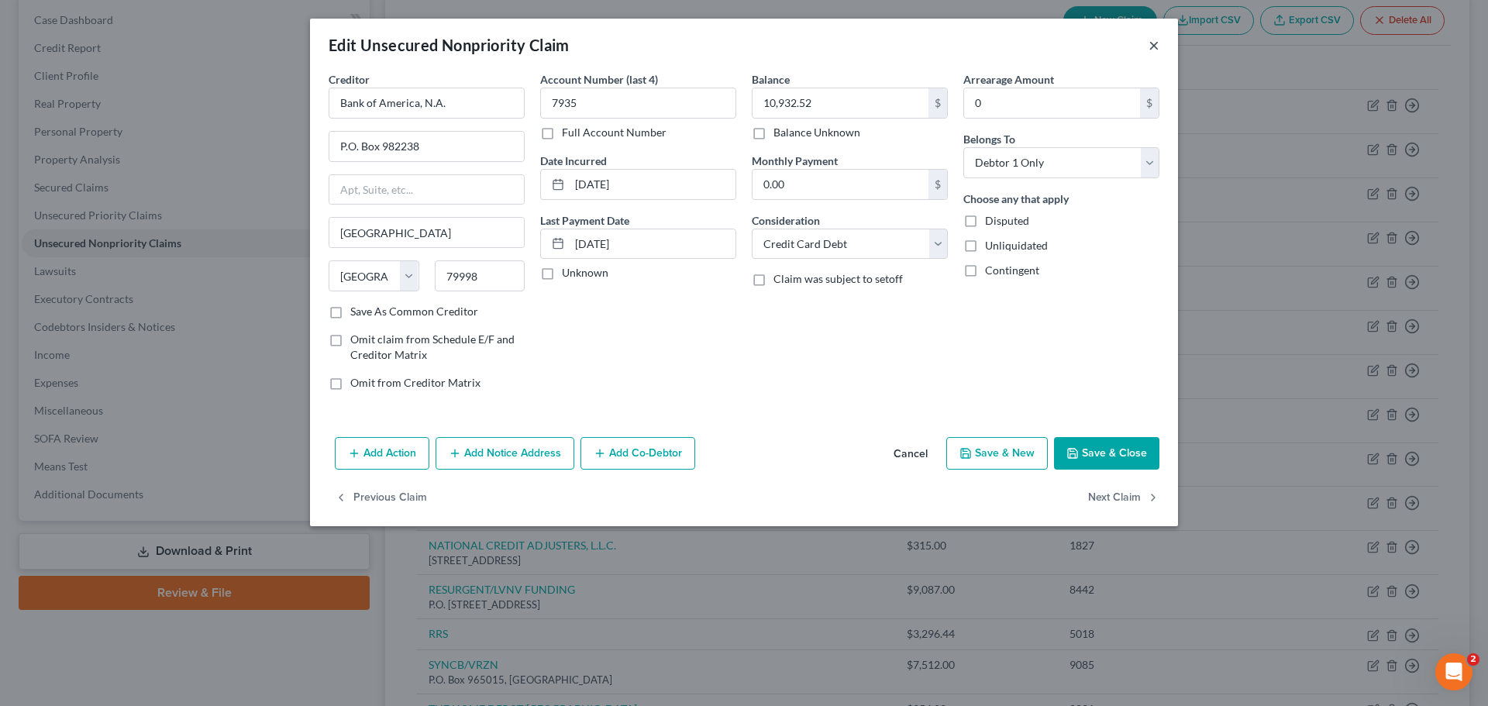
click at [1157, 36] on button "×" at bounding box center [1154, 45] width 11 height 19
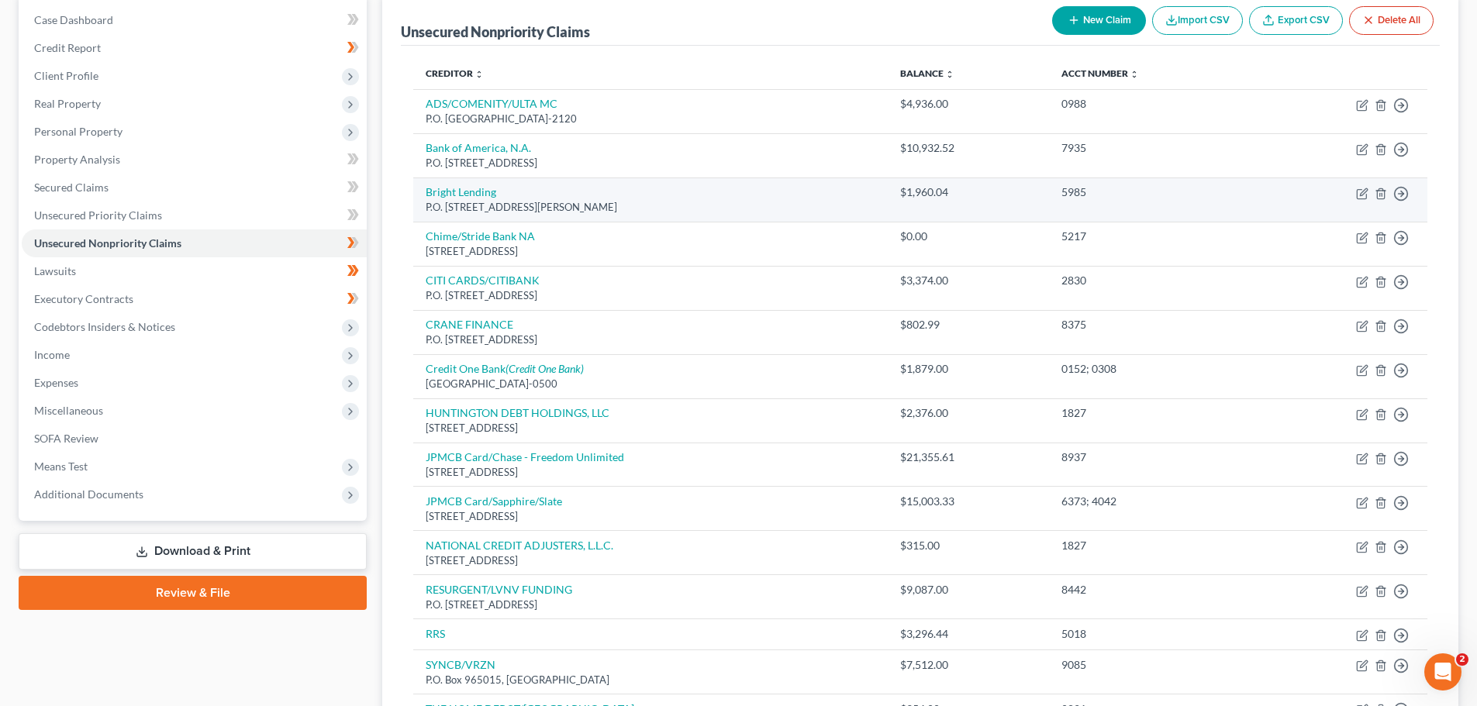
click at [677, 203] on div "P.O. [STREET_ADDRESS][PERSON_NAME]" at bounding box center [651, 207] width 450 height 15
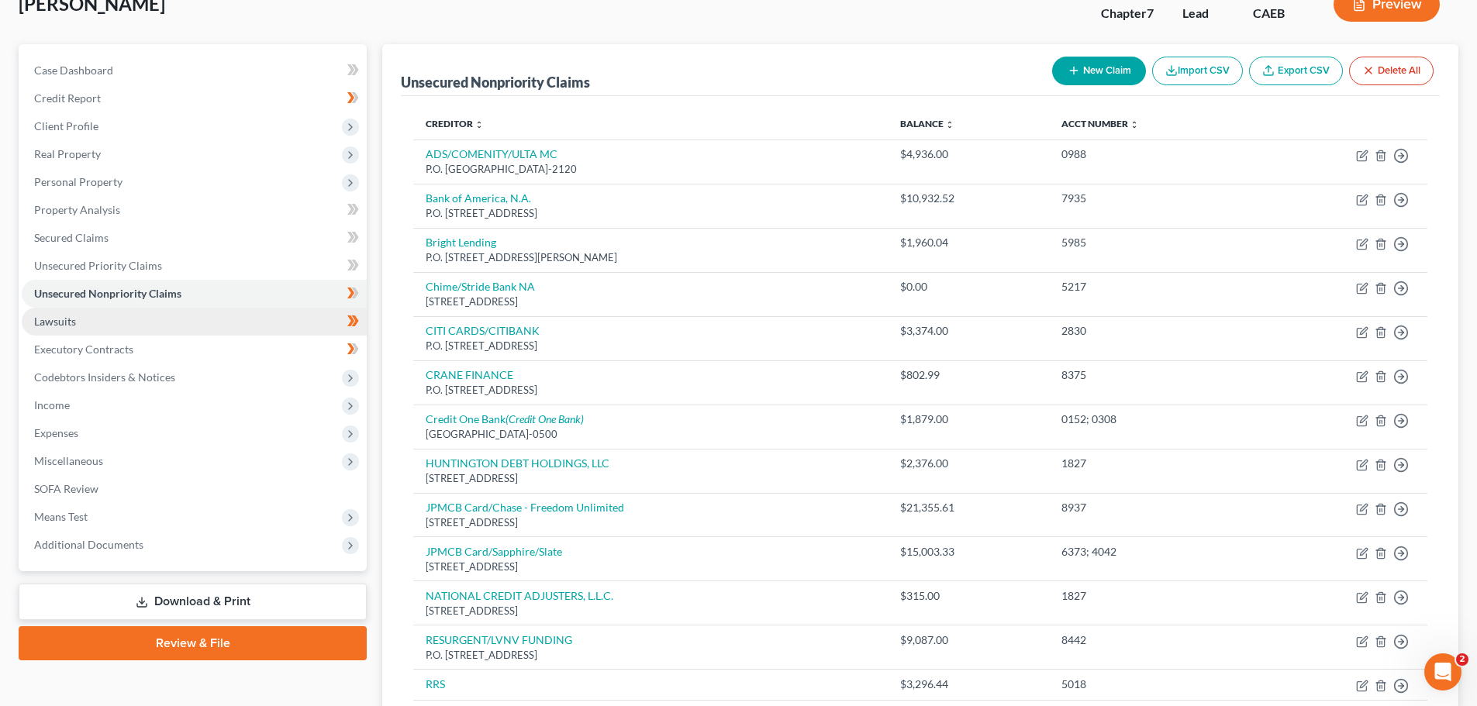
scroll to position [78, 0]
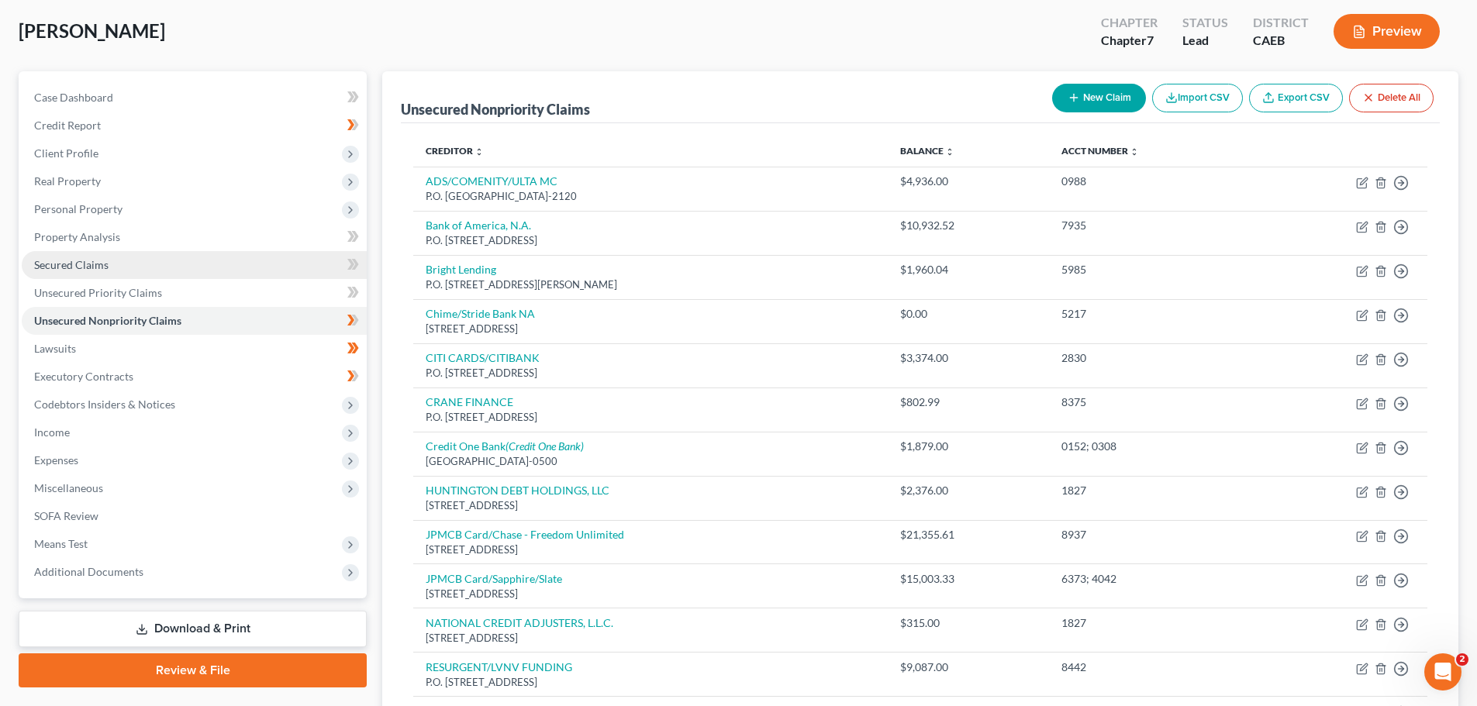
click at [124, 265] on link "Secured Claims" at bounding box center [194, 265] width 345 height 28
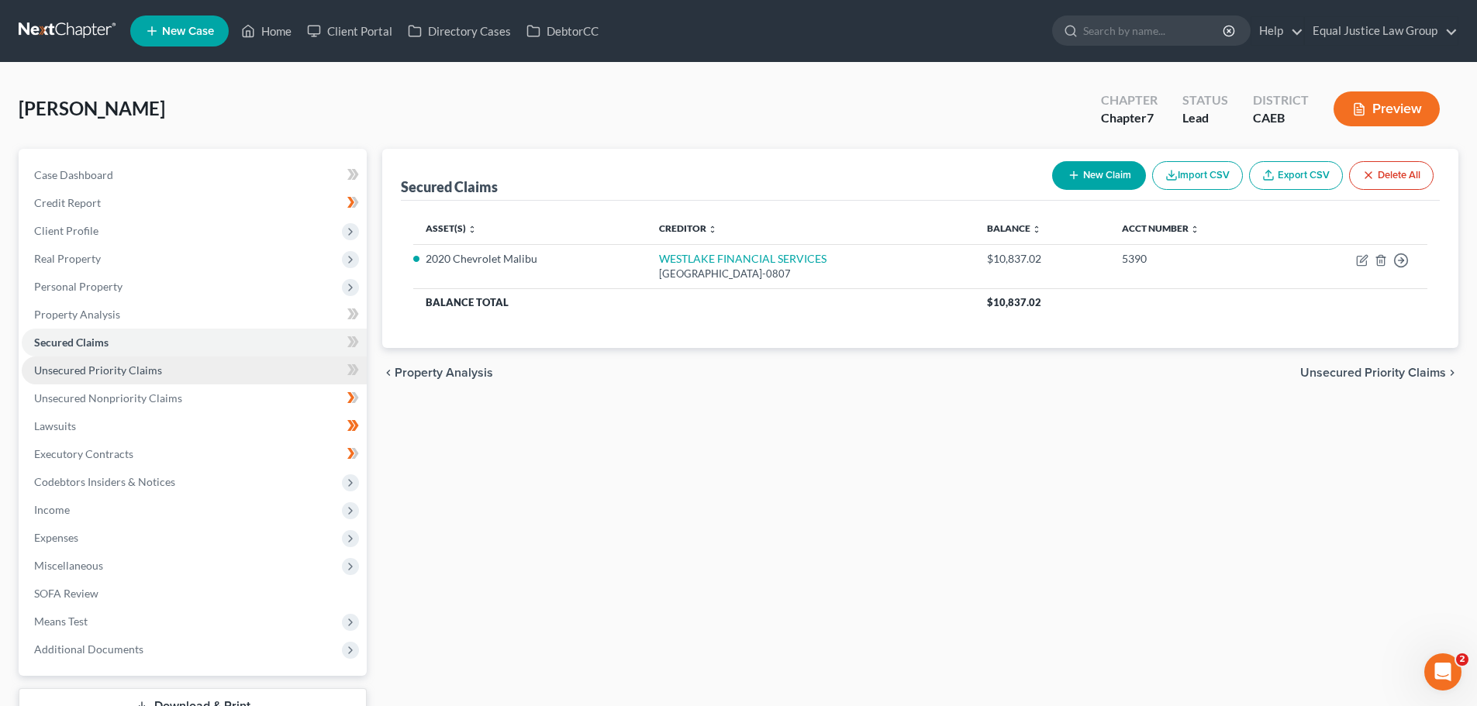
drag, startPoint x: 116, startPoint y: 368, endPoint x: 129, endPoint y: 367, distance: 12.5
click at [115, 368] on span "Unsecured Priority Claims" at bounding box center [98, 370] width 128 height 13
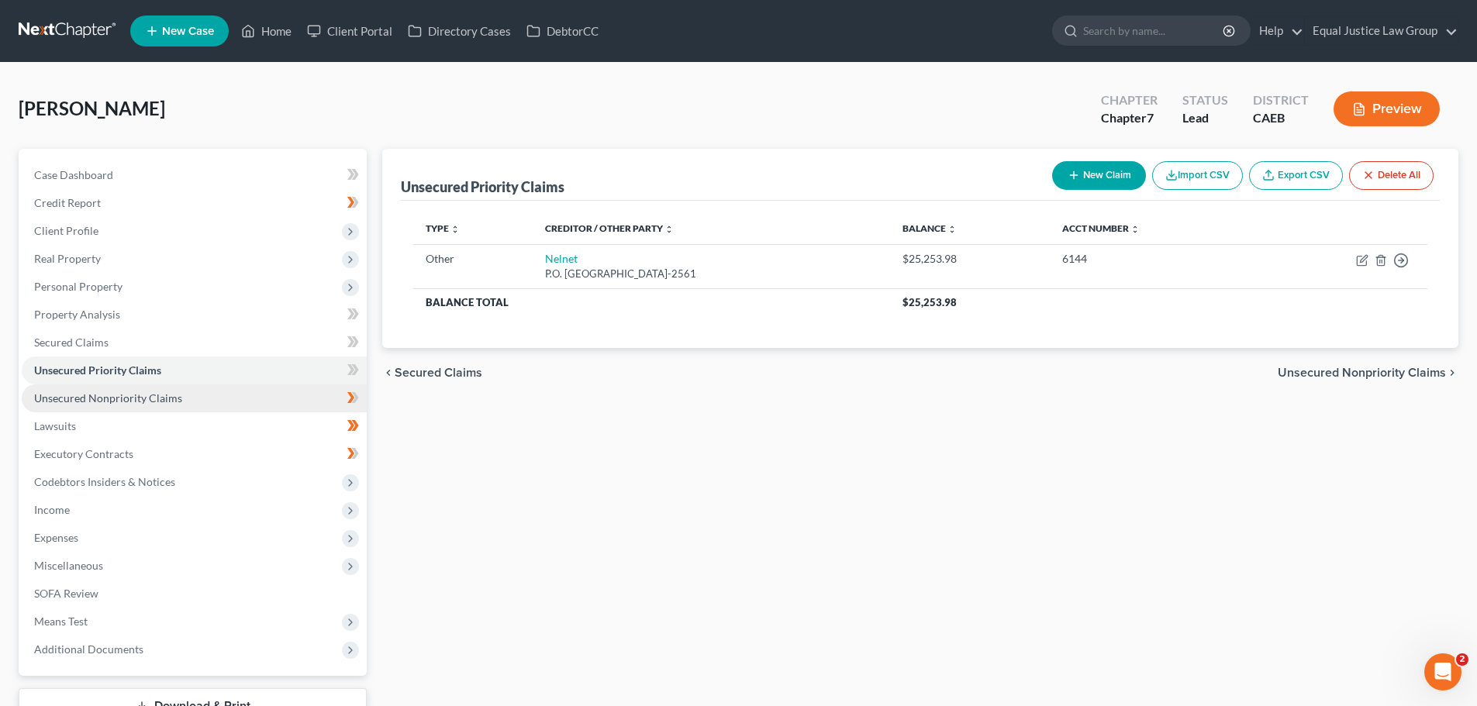
click at [92, 393] on span "Unsecured Nonpriority Claims" at bounding box center [108, 397] width 148 height 13
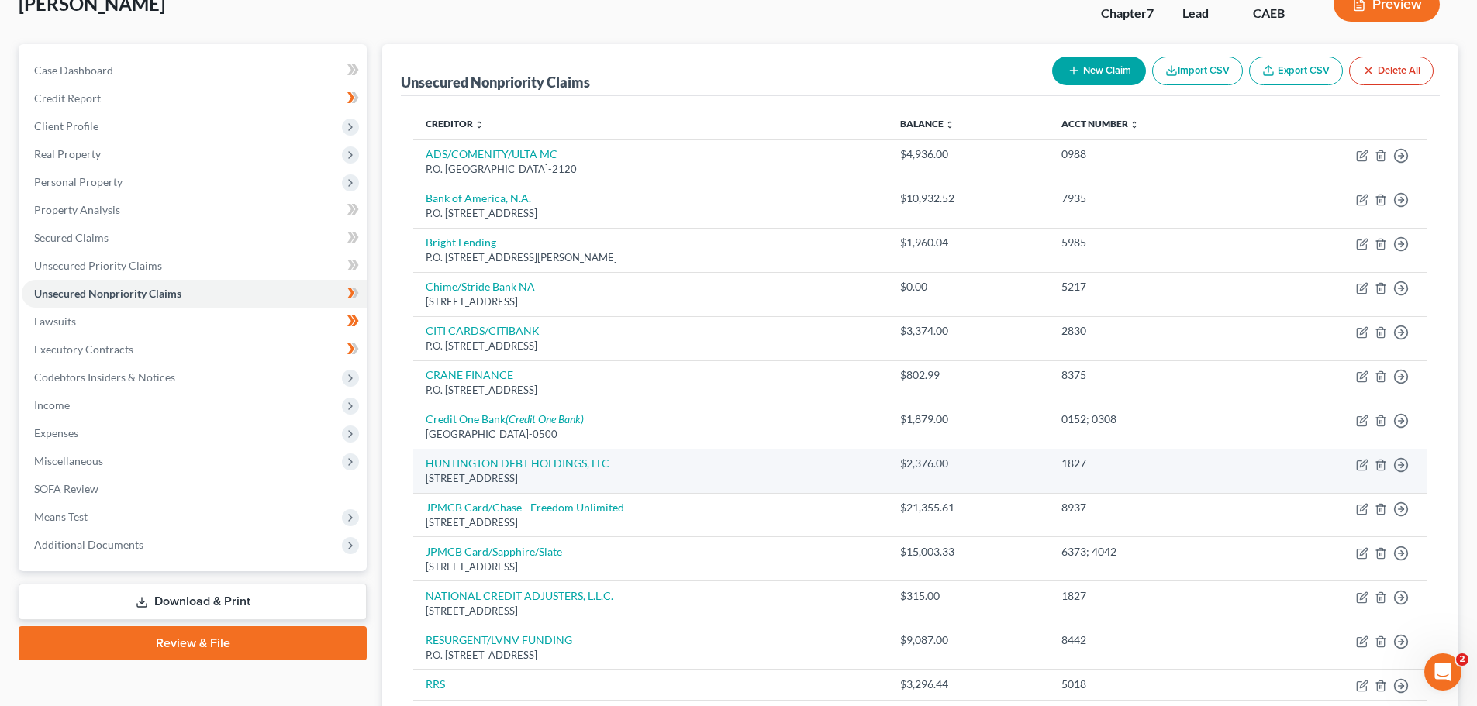
scroll to position [78, 0]
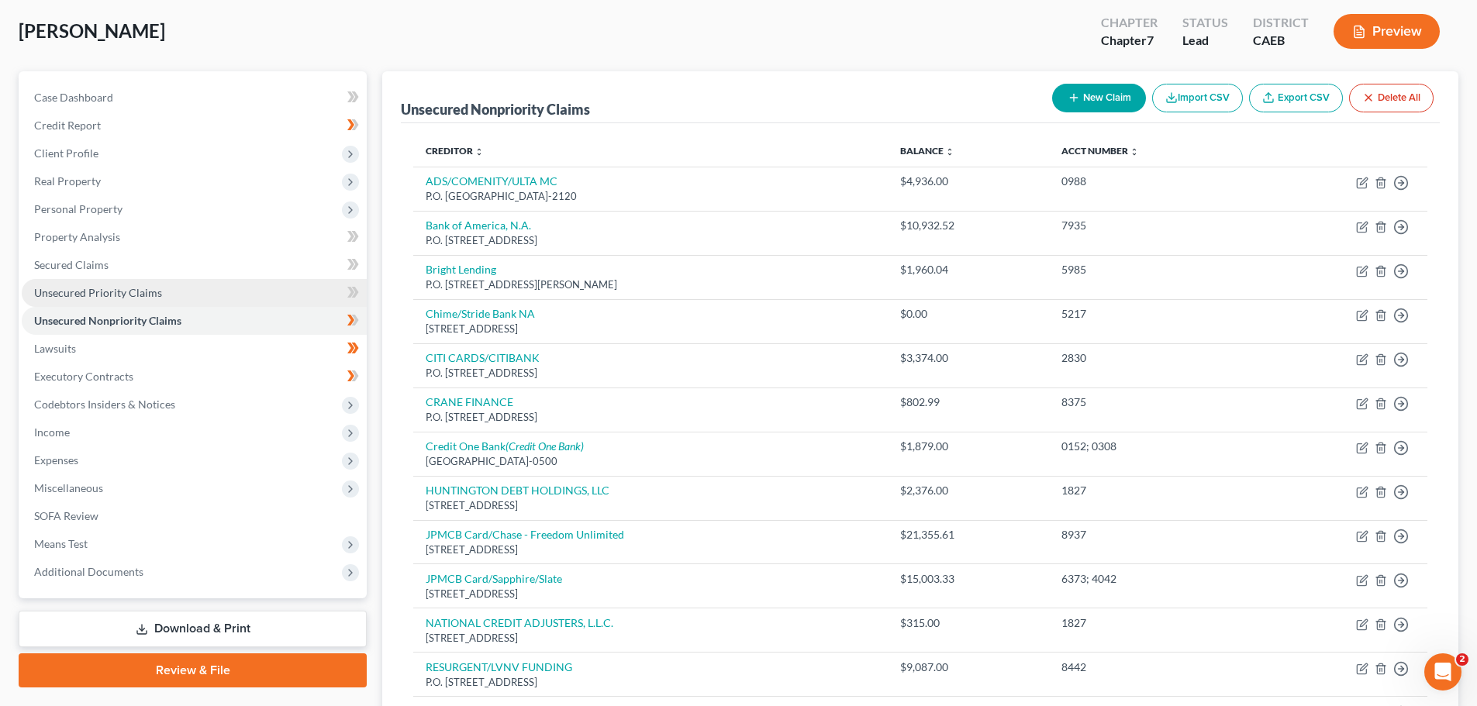
click at [147, 288] on span "Unsecured Priority Claims" at bounding box center [98, 292] width 128 height 13
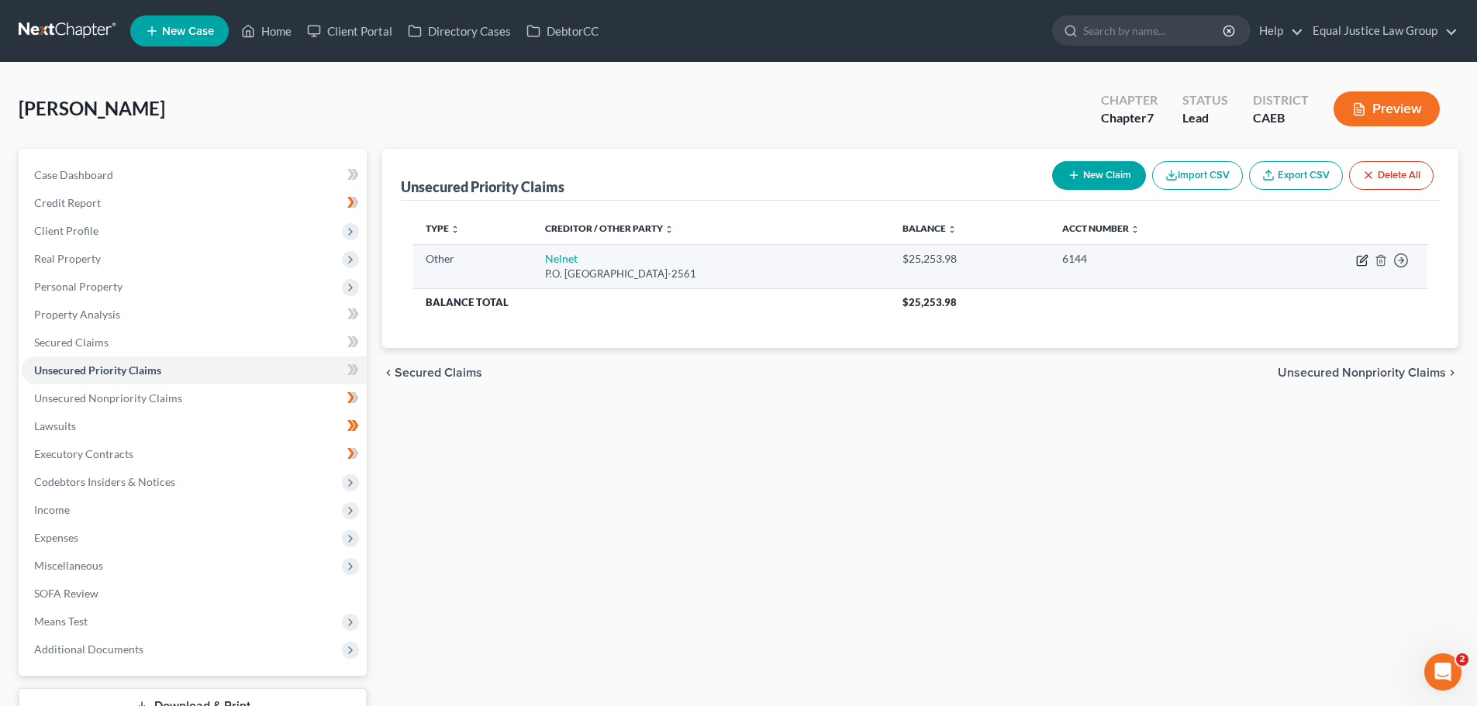
click at [1356, 258] on icon "button" at bounding box center [1362, 260] width 12 height 12
select select "9"
select select "30"
select select "0"
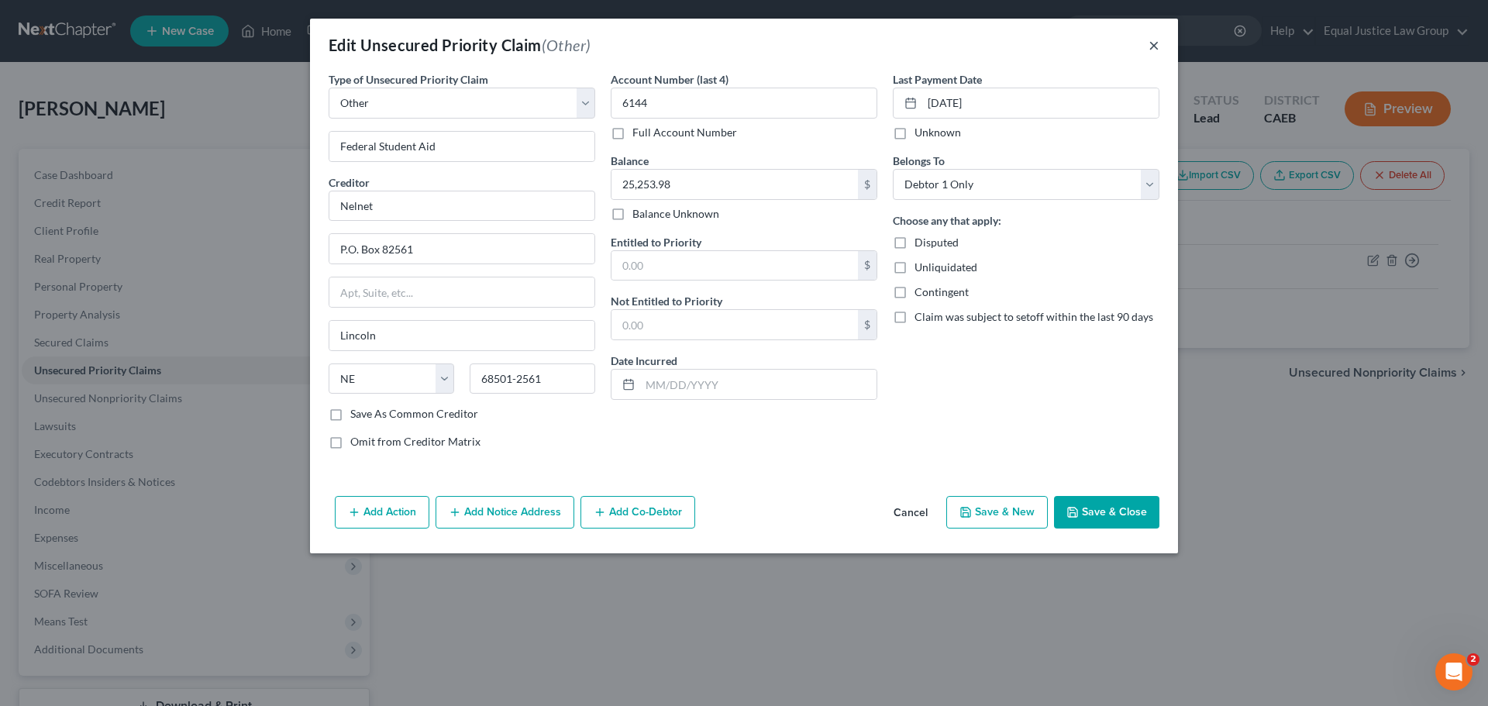
click at [1157, 41] on button "×" at bounding box center [1154, 45] width 11 height 19
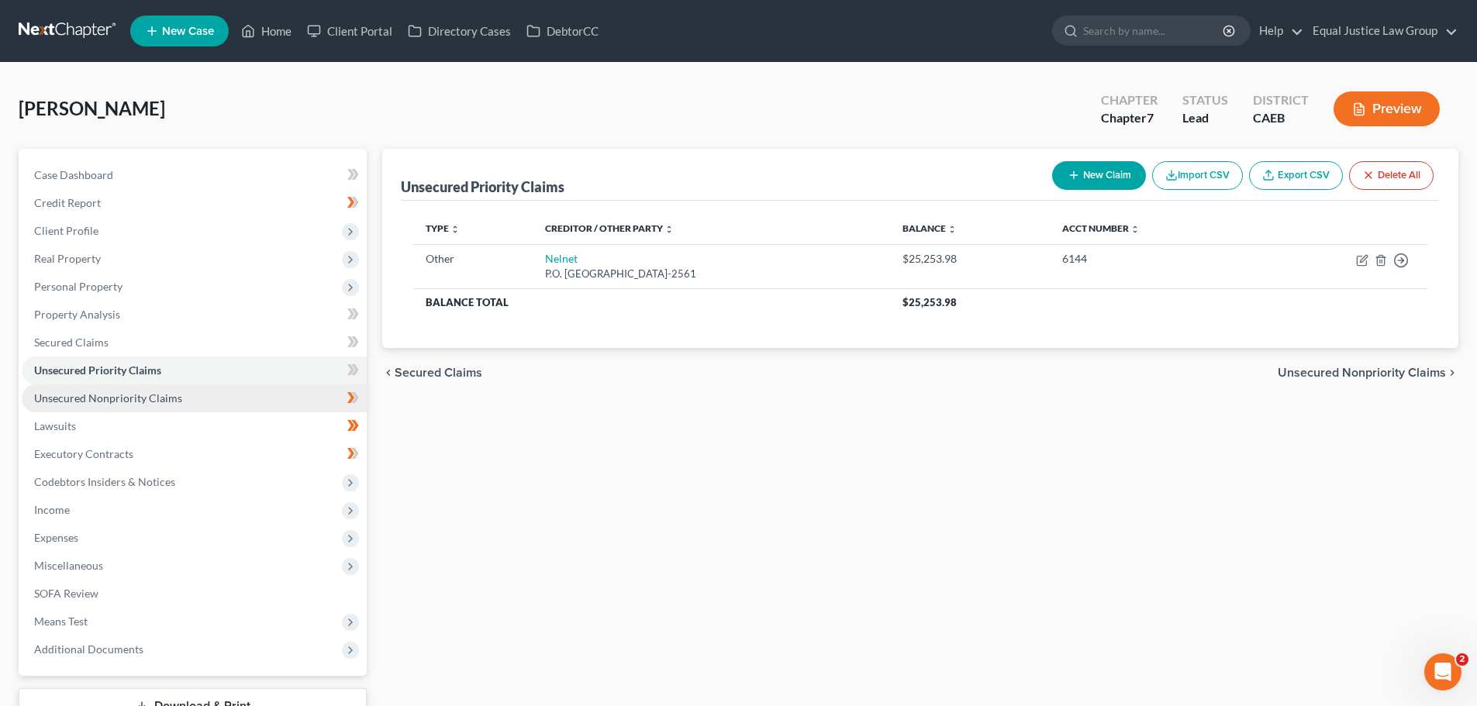
click at [126, 386] on link "Unsecured Nonpriority Claims" at bounding box center [194, 398] width 345 height 28
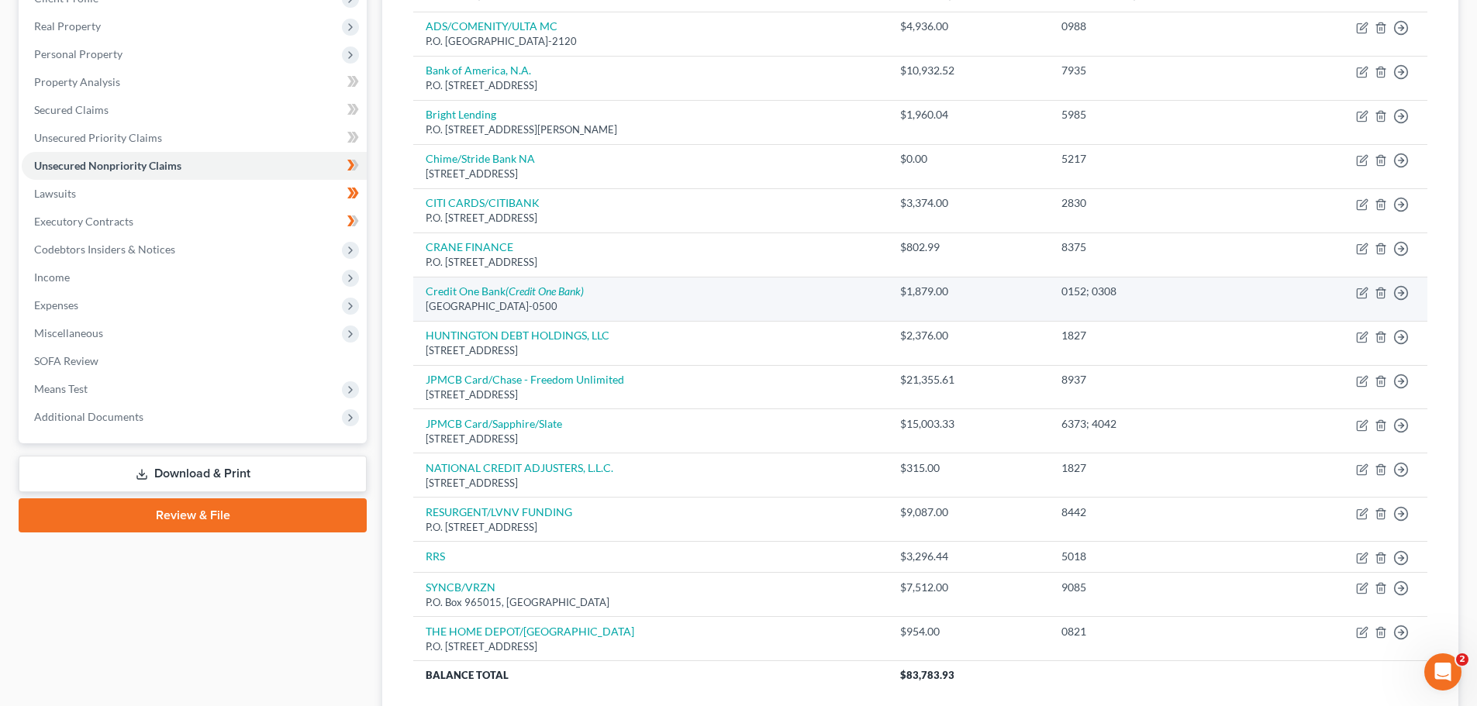
scroll to position [155, 0]
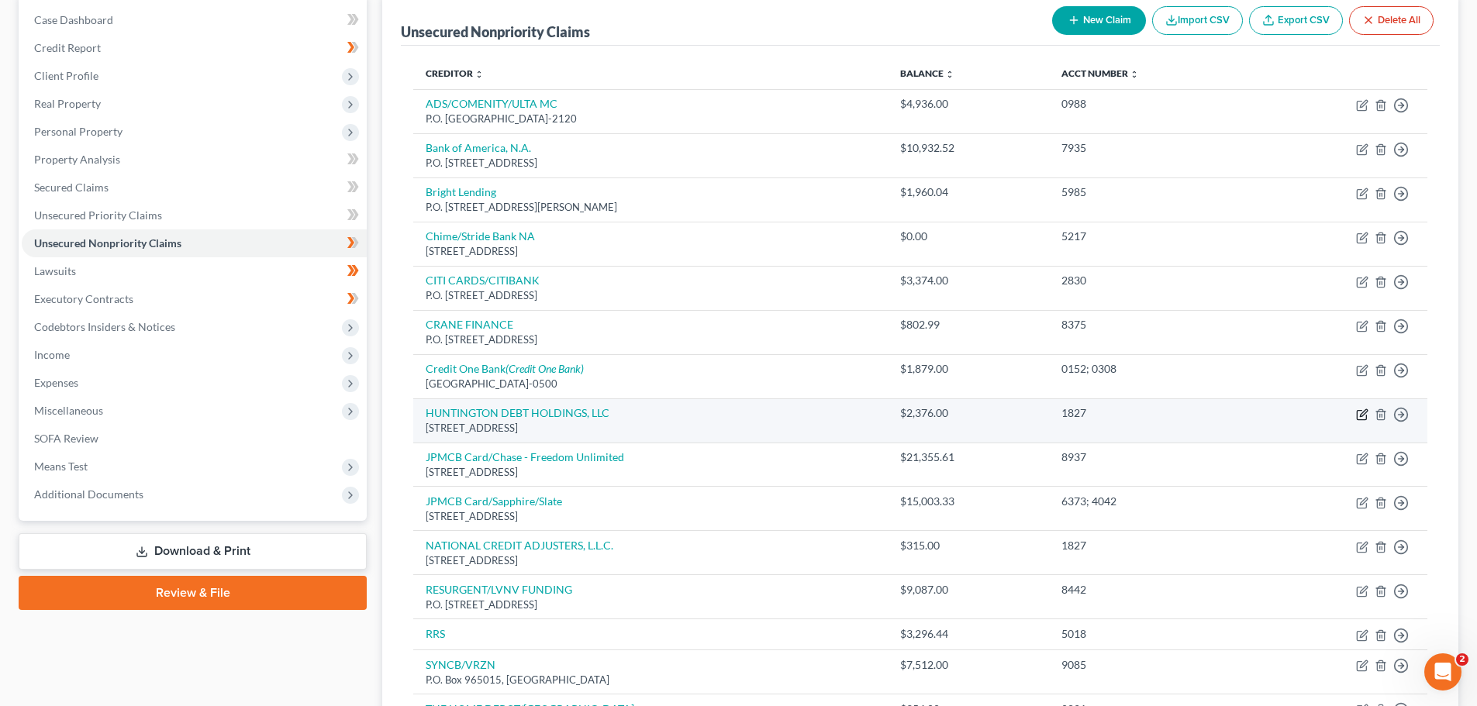
click at [1357, 412] on icon "button" at bounding box center [1360, 414] width 9 height 9
select select "35"
select select "14"
select select "0"
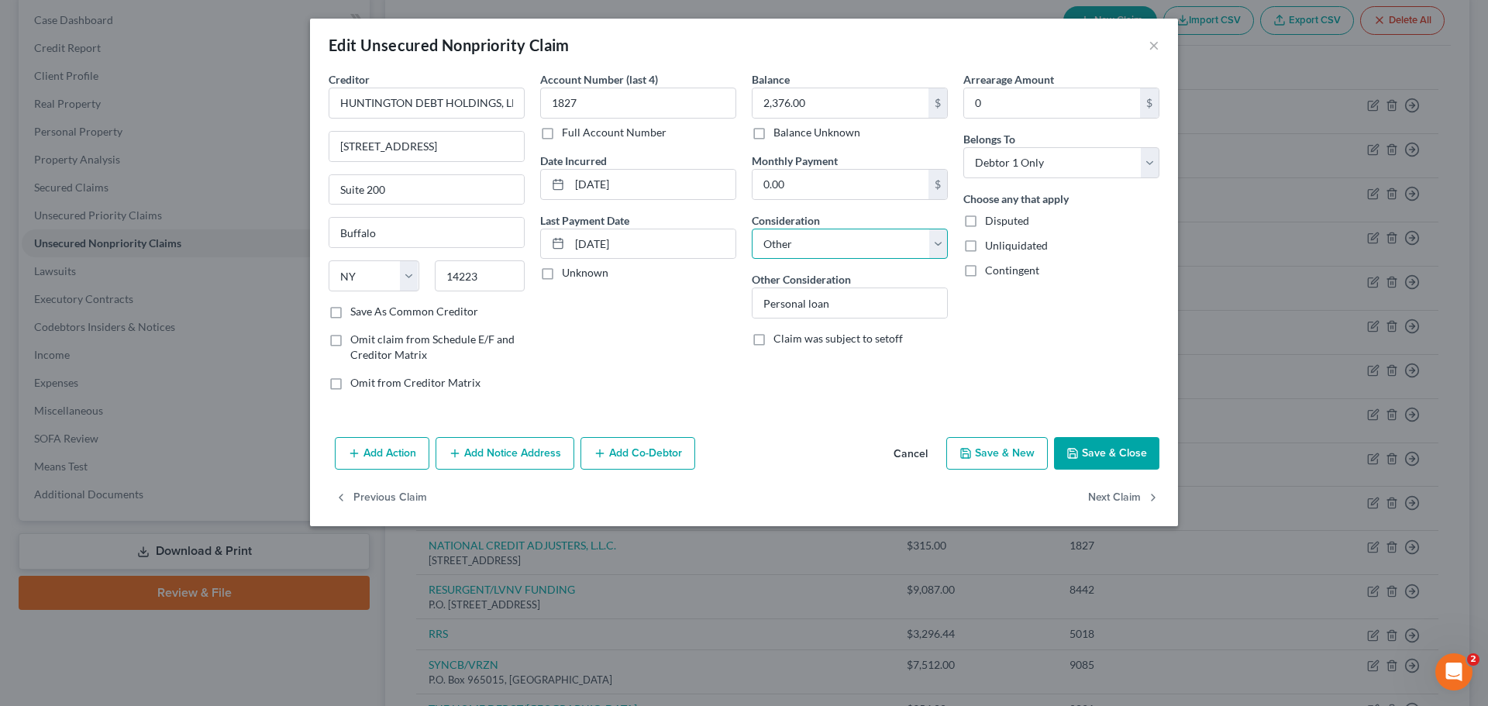
click at [941, 239] on select "Select Cable / Satellite Services Collection Agency Credit Card Debt Debt Couns…" at bounding box center [850, 244] width 196 height 31
click at [1022, 337] on div "Arrearage Amount 0 $ Belongs To * Select Debtor 1 Only Debtor 2 Only Debtor 1 A…" at bounding box center [1062, 237] width 212 height 332
click at [1157, 43] on button "×" at bounding box center [1154, 45] width 11 height 19
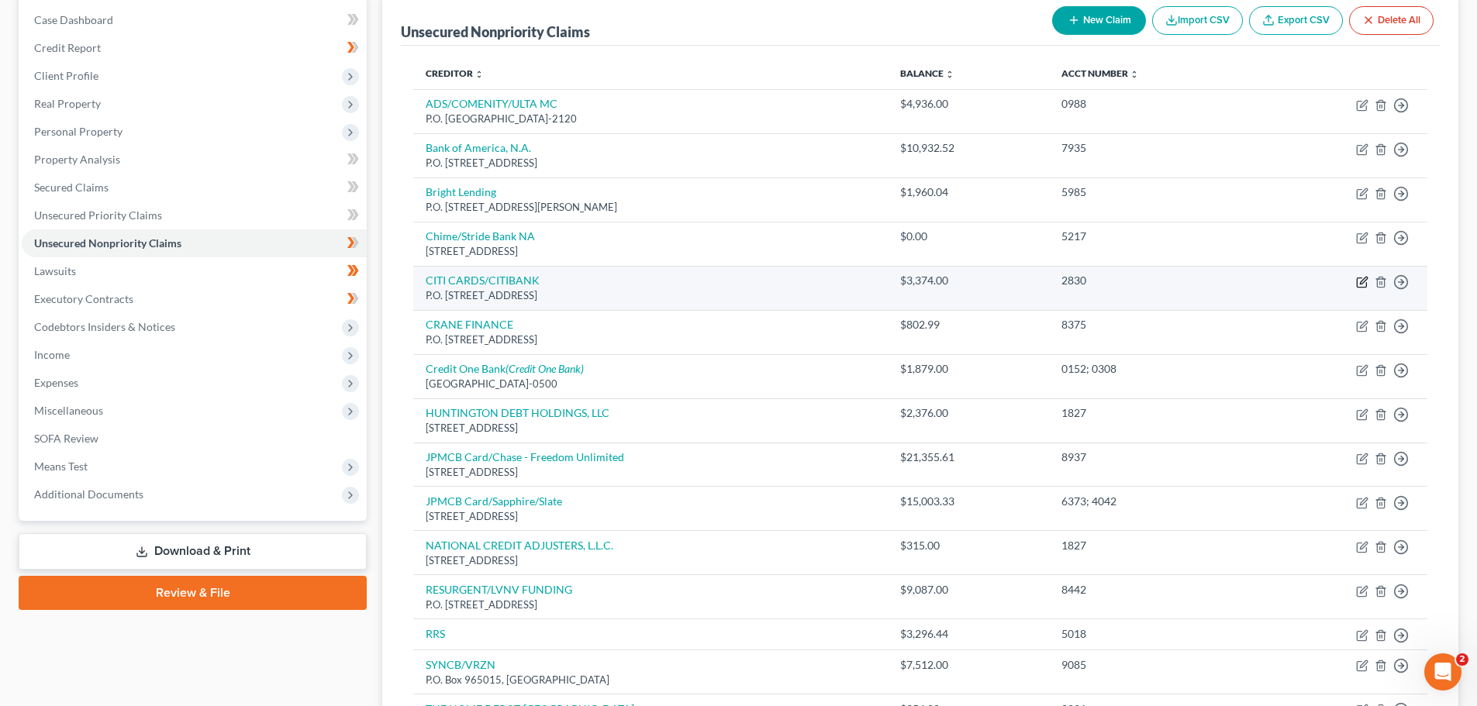
click at [1357, 280] on icon "button" at bounding box center [1360, 281] width 9 height 9
select select "43"
select select "2"
select select "0"
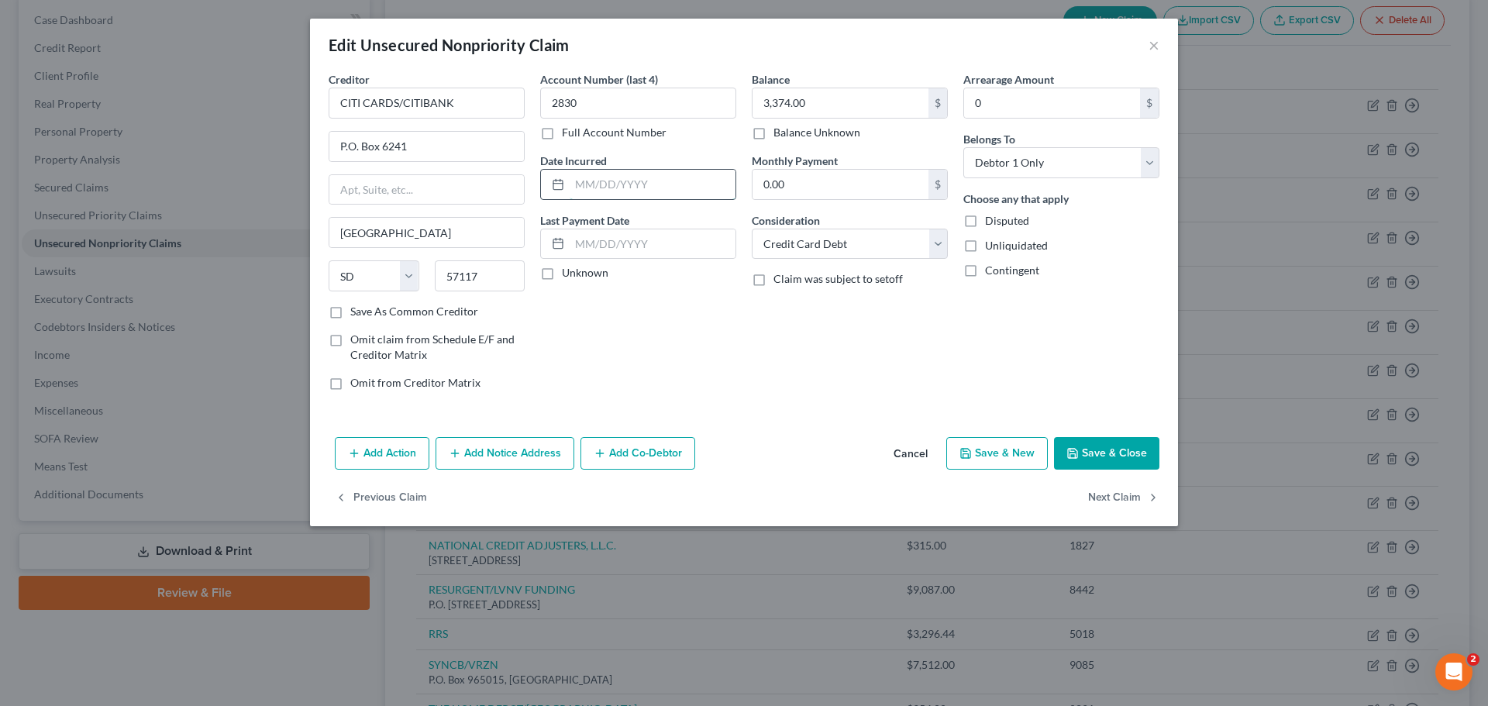
click at [675, 195] on input "text" at bounding box center [653, 184] width 166 height 29
click at [614, 238] on input "text" at bounding box center [653, 243] width 166 height 29
click at [810, 285] on span "Claim was subject to setoff" at bounding box center [838, 278] width 129 height 13
click at [790, 281] on input "Claim was subject to setoff" at bounding box center [785, 276] width 10 height 10
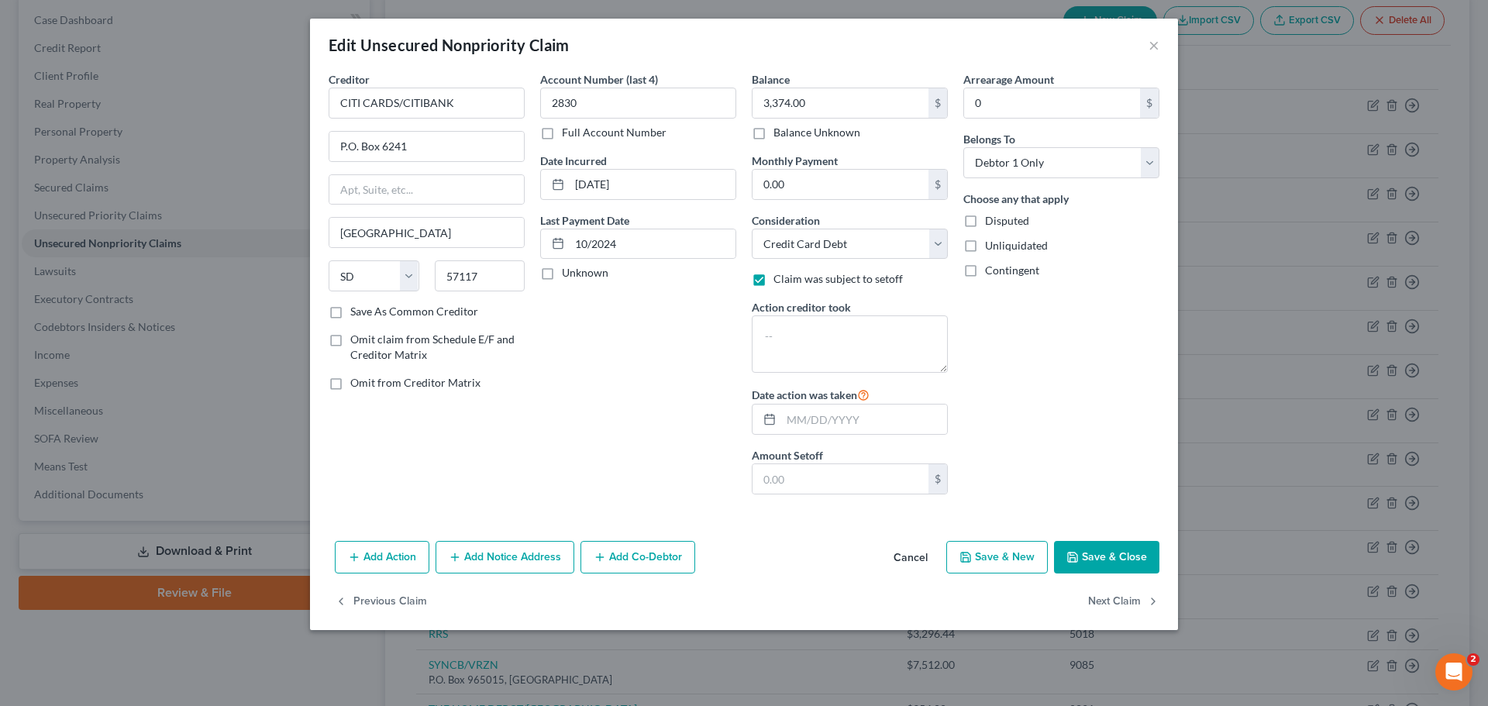
click at [774, 278] on label "Claim was subject to setoff" at bounding box center [838, 279] width 129 height 16
click at [780, 278] on input "Claim was subject to setoff" at bounding box center [785, 276] width 10 height 10
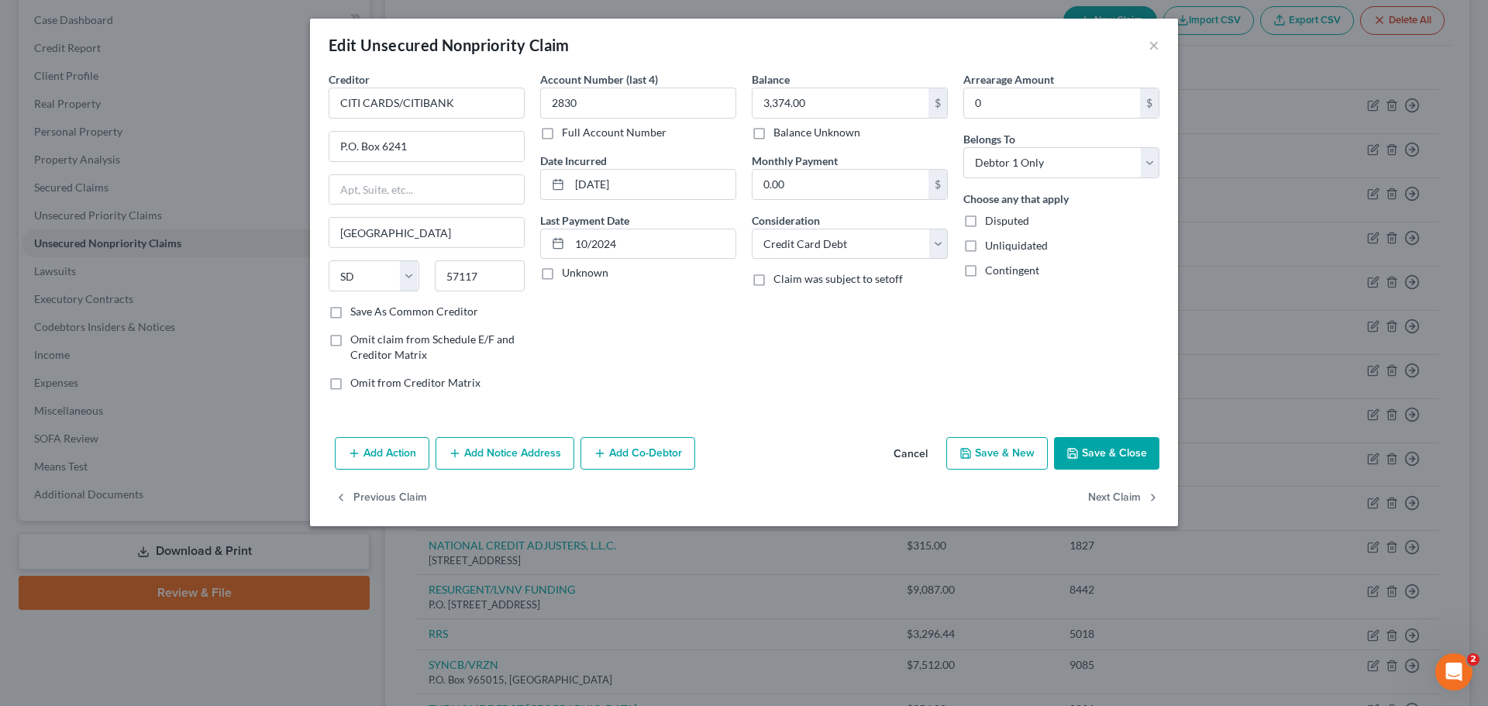
click at [1110, 449] on button "Save & Close" at bounding box center [1106, 453] width 105 height 33
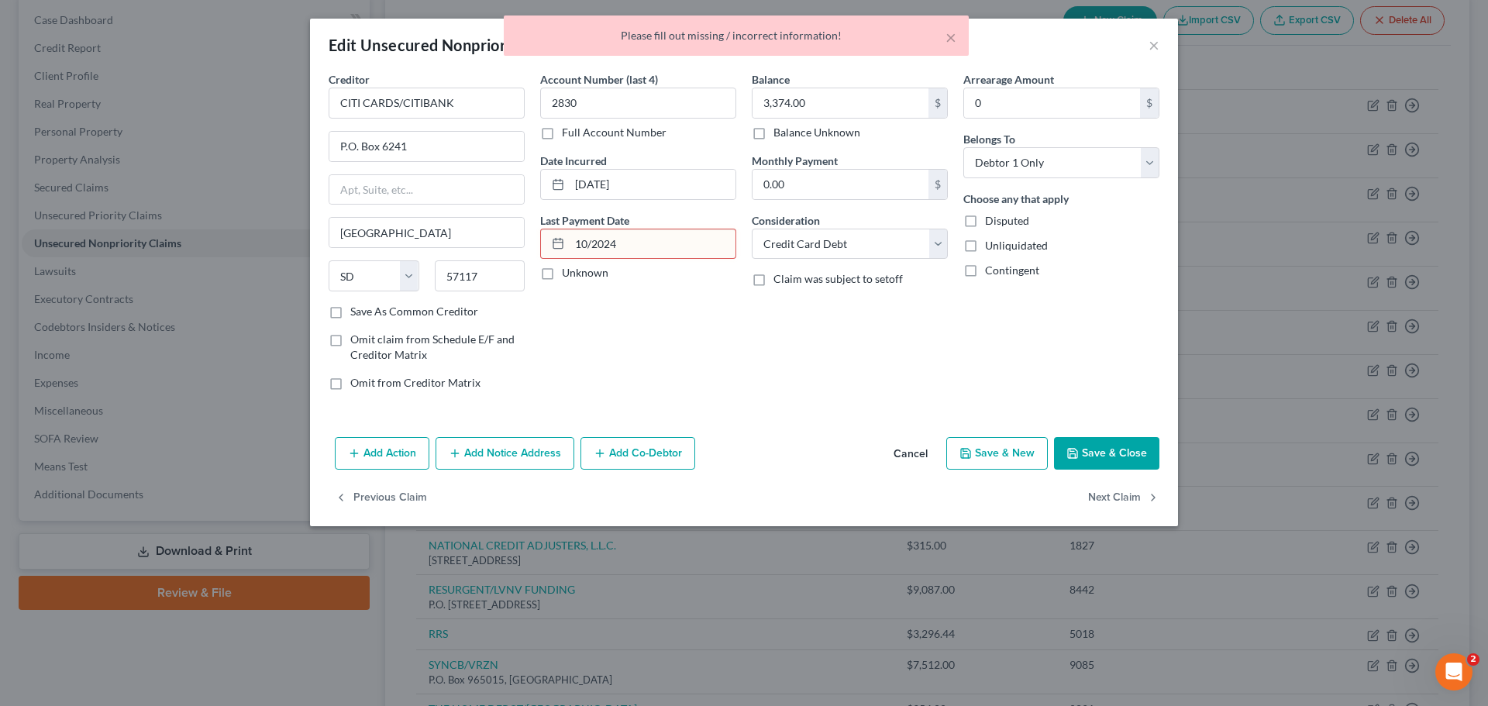
click at [590, 242] on input "10/2024" at bounding box center [653, 243] width 166 height 29
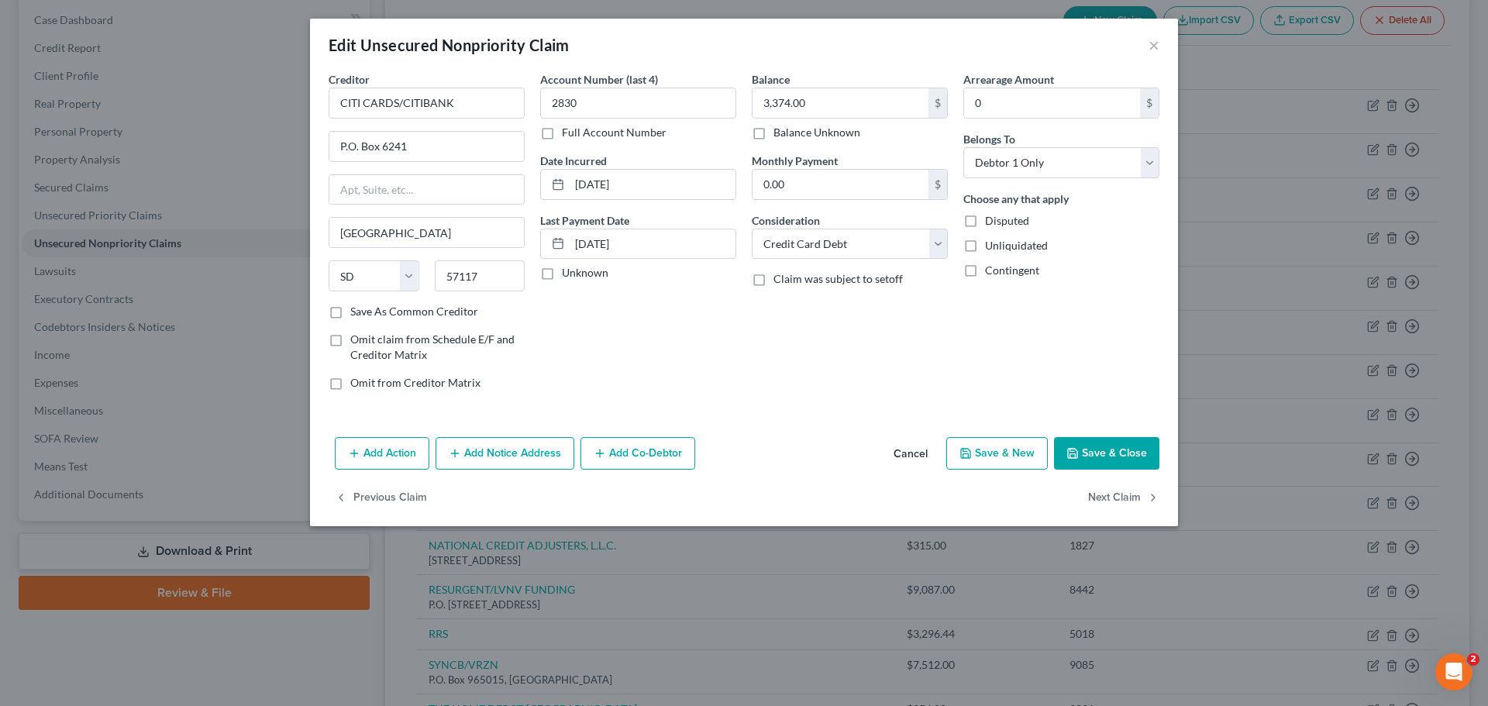
click at [562, 272] on label "Unknown" at bounding box center [585, 273] width 47 height 16
click at [568, 272] on input "Unknown" at bounding box center [573, 270] width 10 height 10
click at [562, 272] on label "Unknown" at bounding box center [585, 273] width 47 height 16
click at [568, 272] on input "Unknown" at bounding box center [573, 270] width 10 height 10
click at [1110, 452] on button "Save & Close" at bounding box center [1106, 453] width 105 height 33
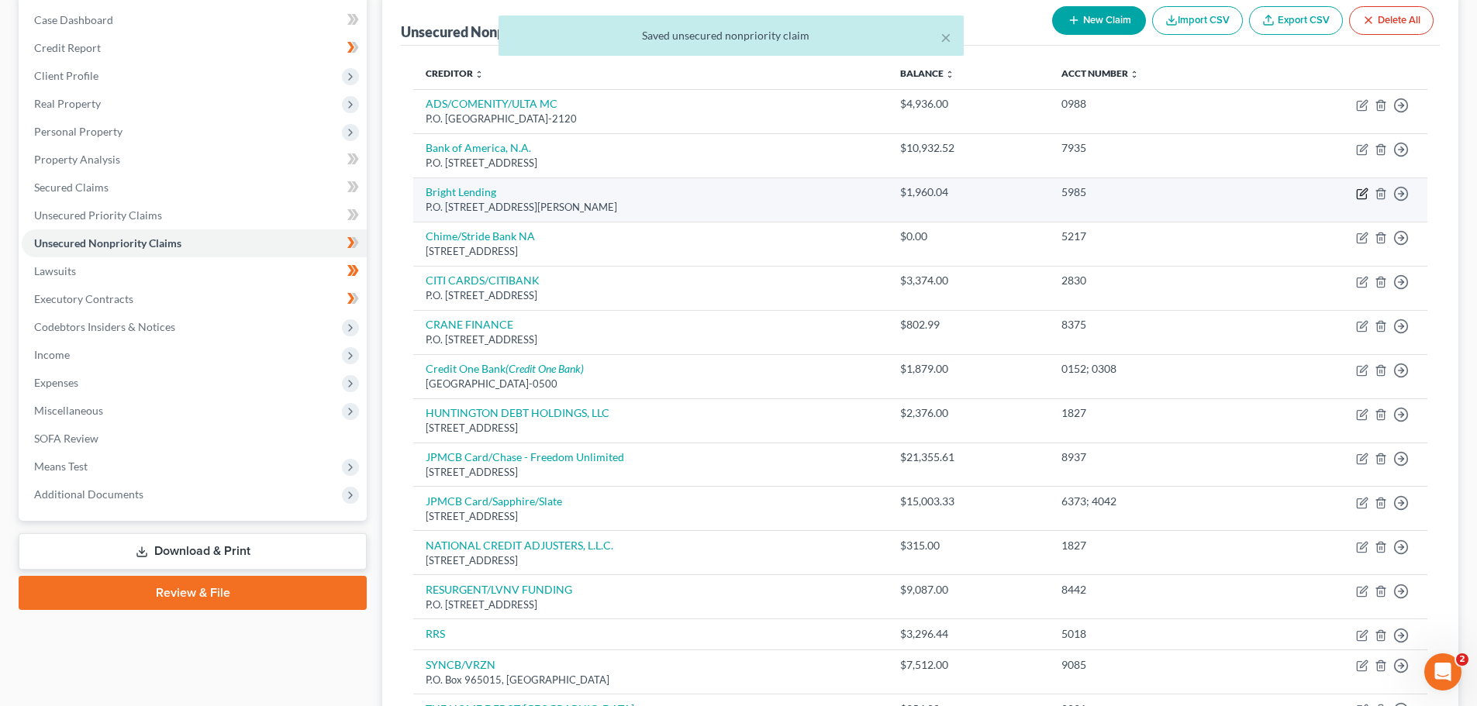
click at [1356, 193] on icon "button" at bounding box center [1360, 194] width 9 height 9
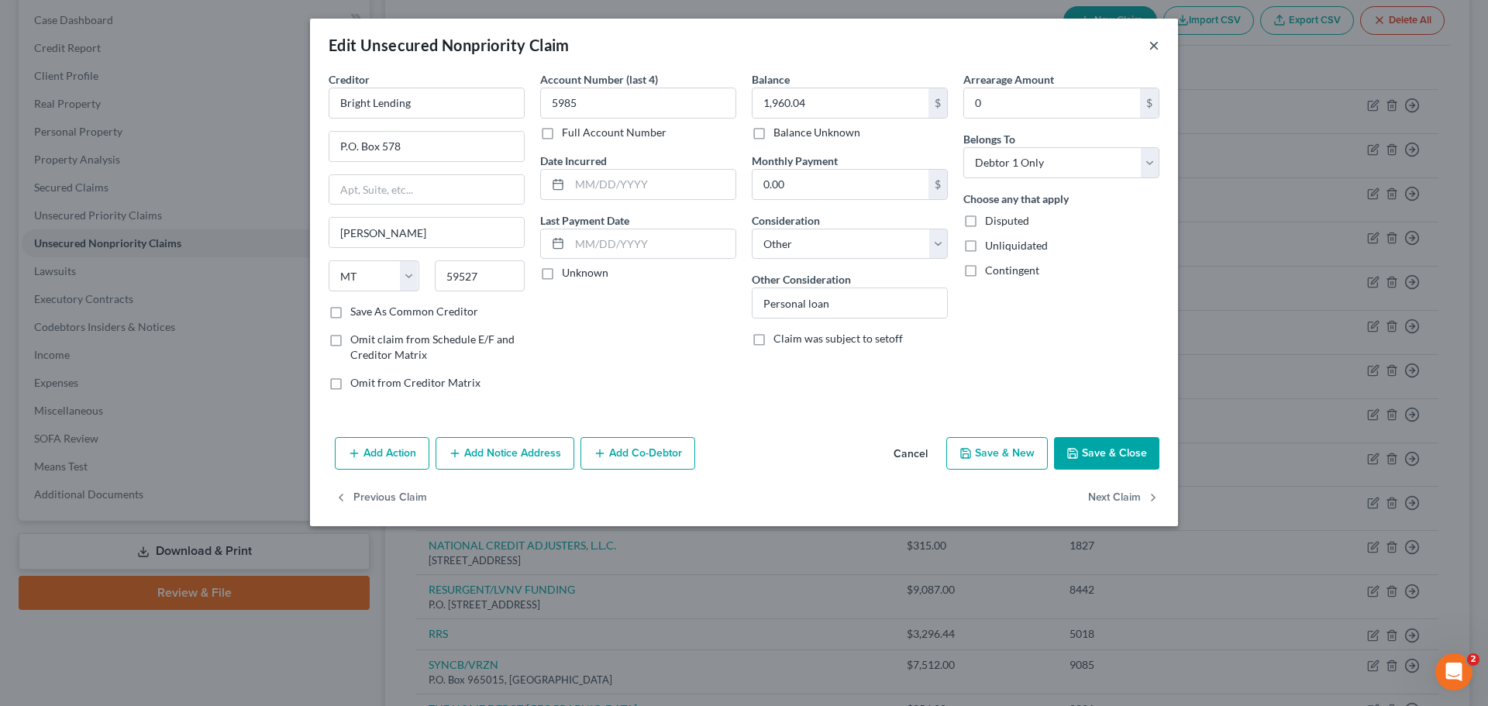
click at [1153, 40] on button "×" at bounding box center [1154, 45] width 11 height 19
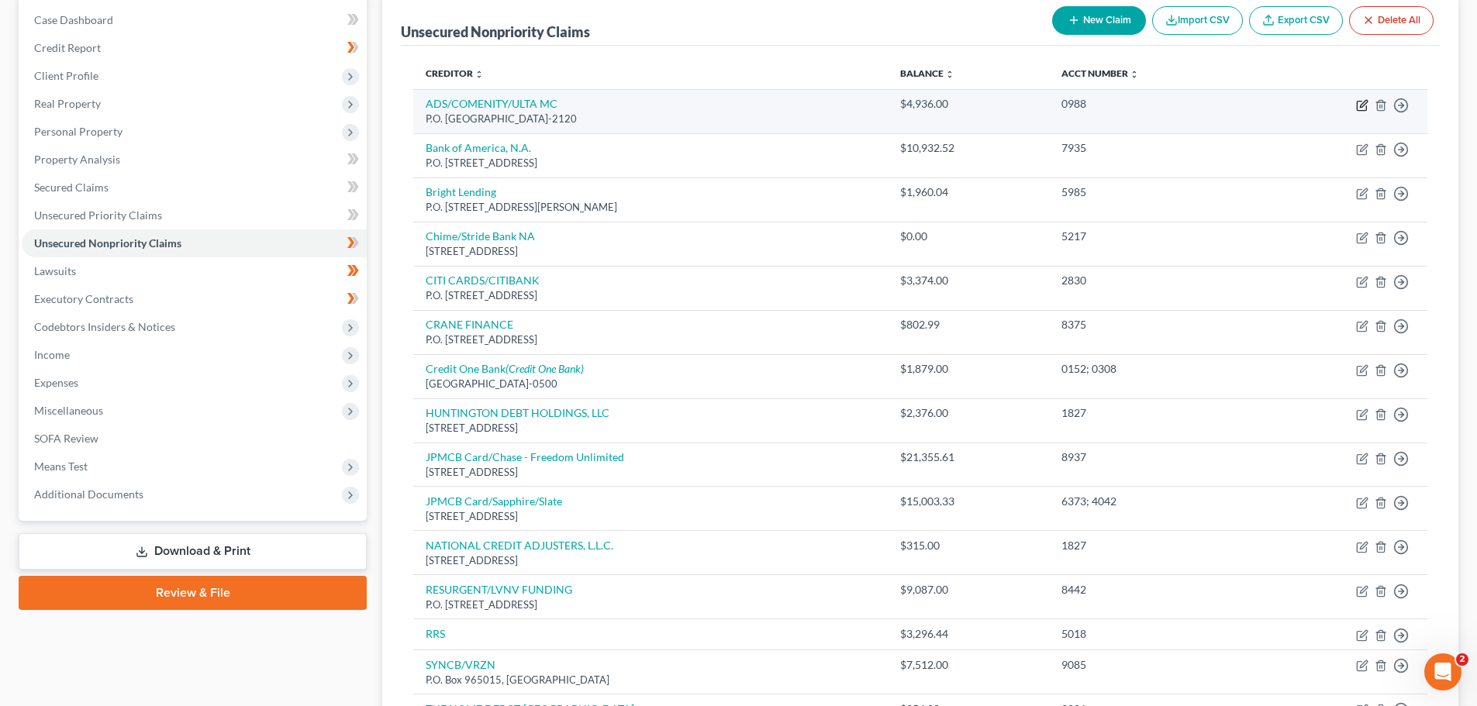
click at [1359, 103] on icon "button" at bounding box center [1362, 105] width 12 height 12
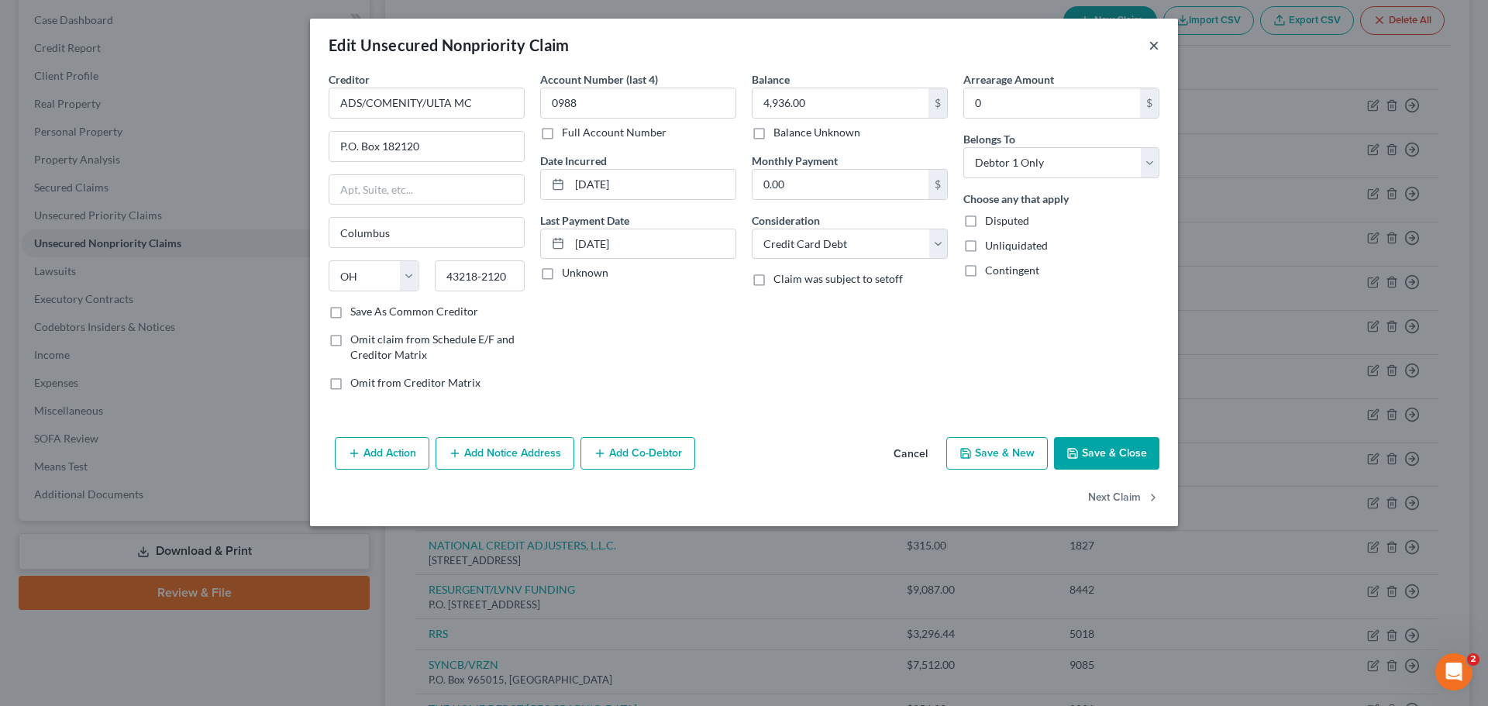
click at [1154, 41] on button "×" at bounding box center [1154, 45] width 11 height 19
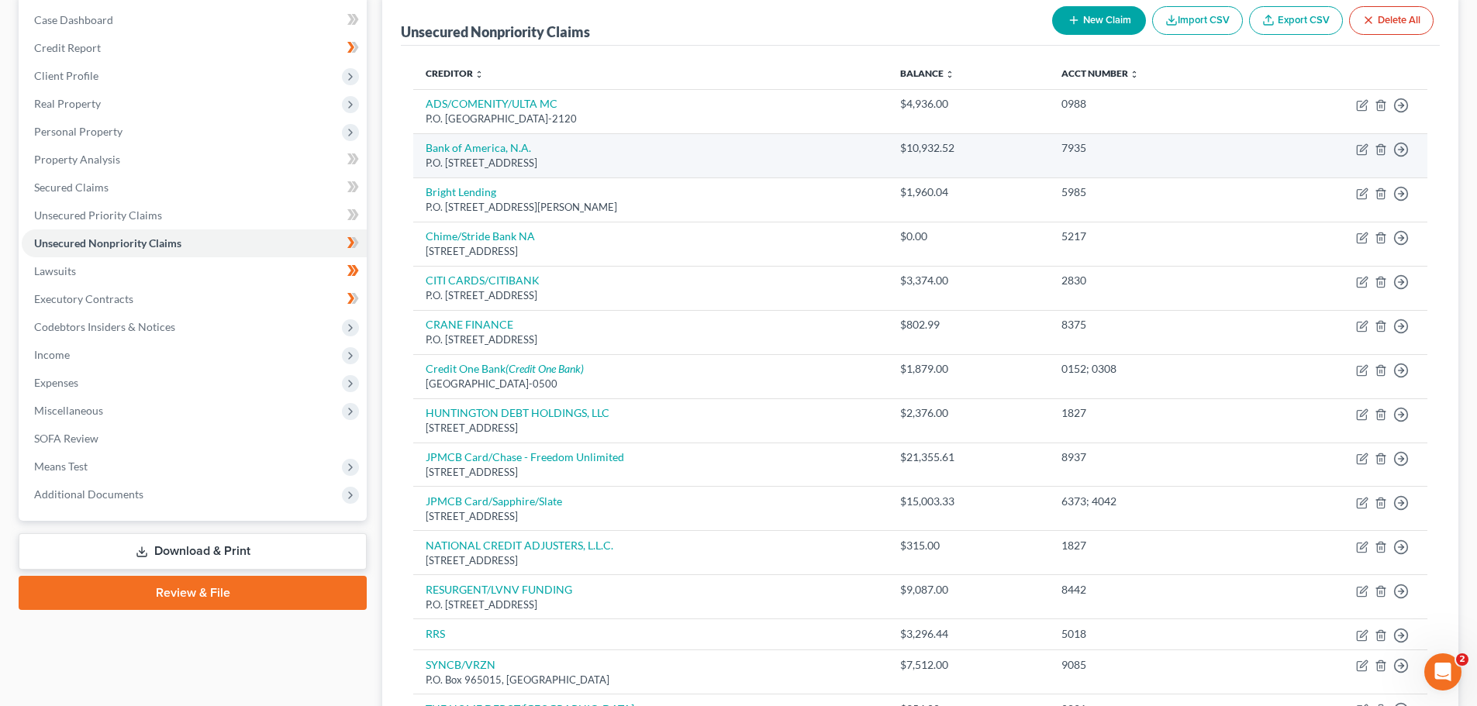
click at [1355, 148] on td "Move to D Move to E Move to G Move to Notice Only" at bounding box center [1341, 155] width 171 height 44
click at [1364, 147] on icon "button" at bounding box center [1362, 149] width 12 height 12
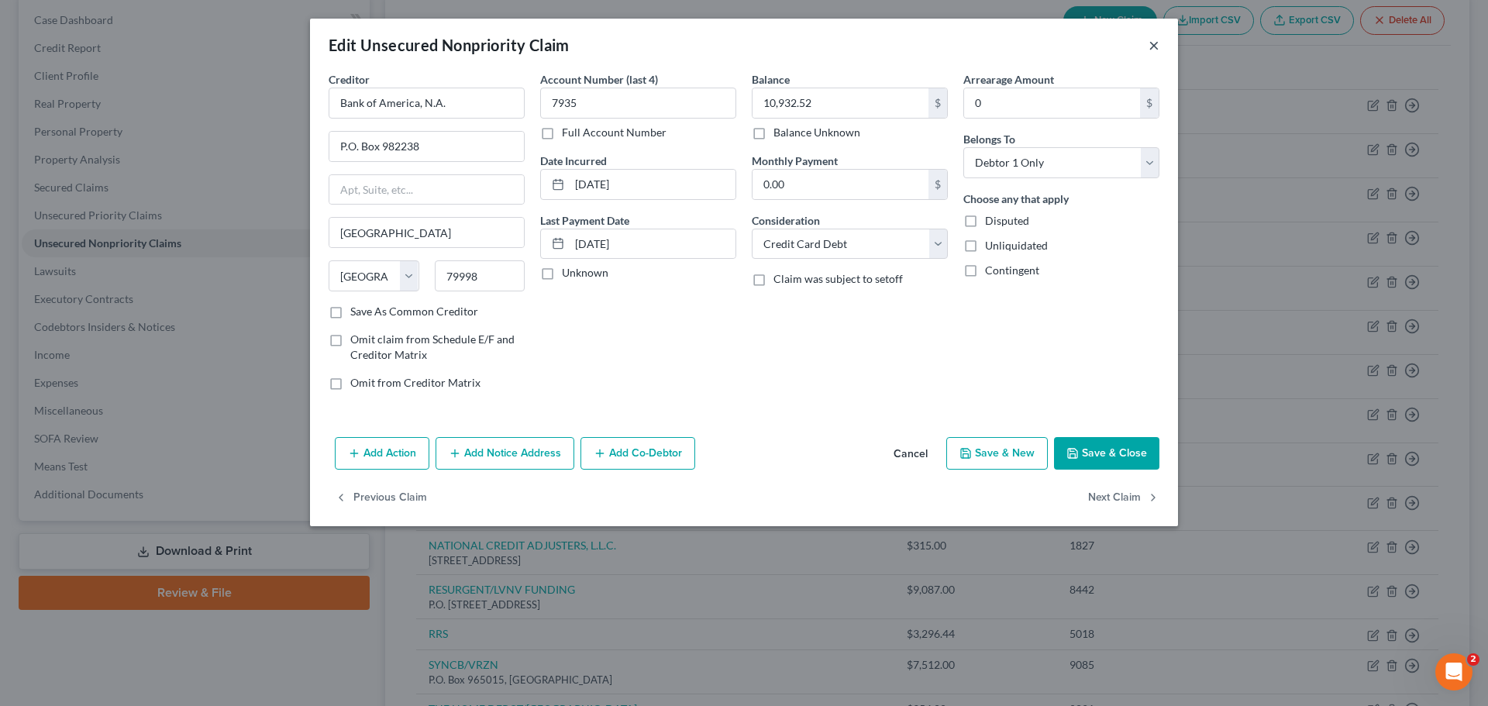
click at [1156, 42] on button "×" at bounding box center [1154, 45] width 11 height 19
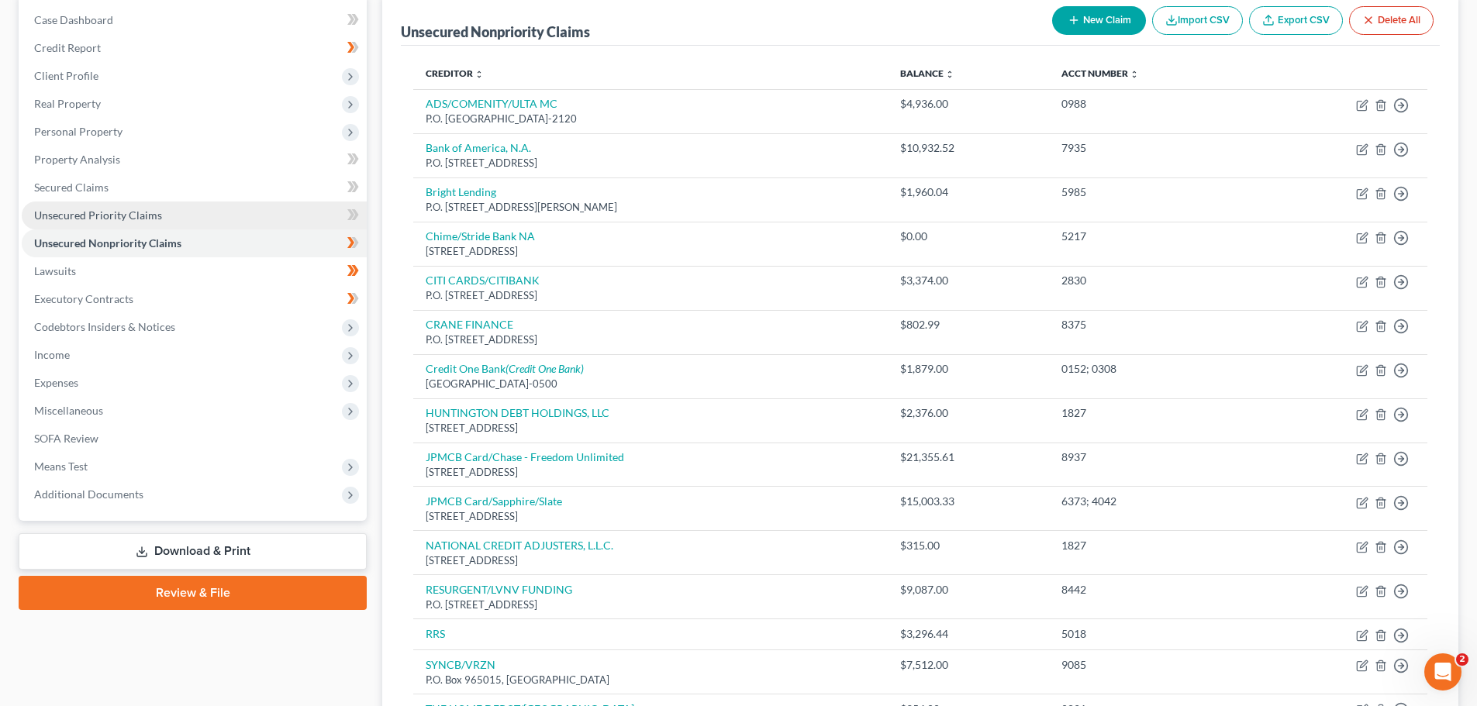
click at [131, 214] on span "Unsecured Priority Claims" at bounding box center [98, 214] width 128 height 13
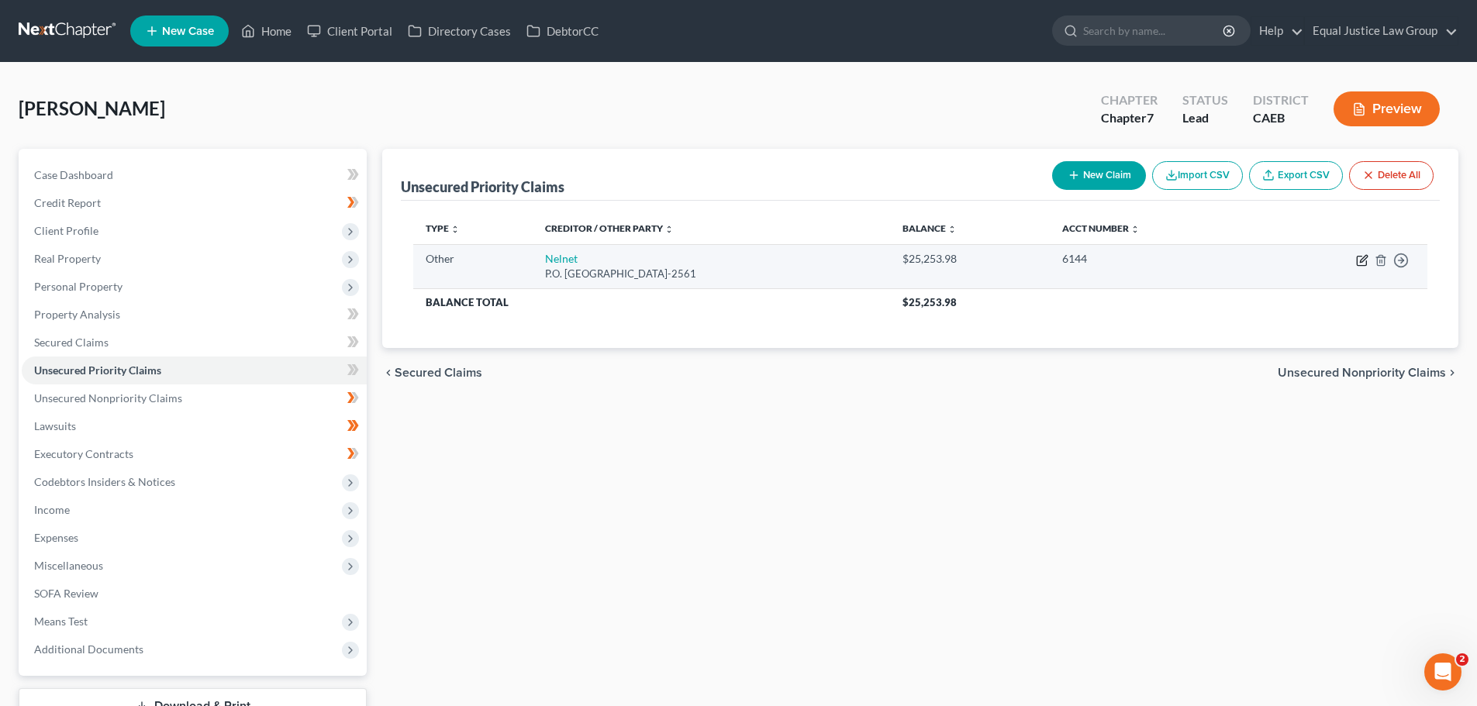
click at [1360, 259] on icon "button" at bounding box center [1362, 260] width 12 height 12
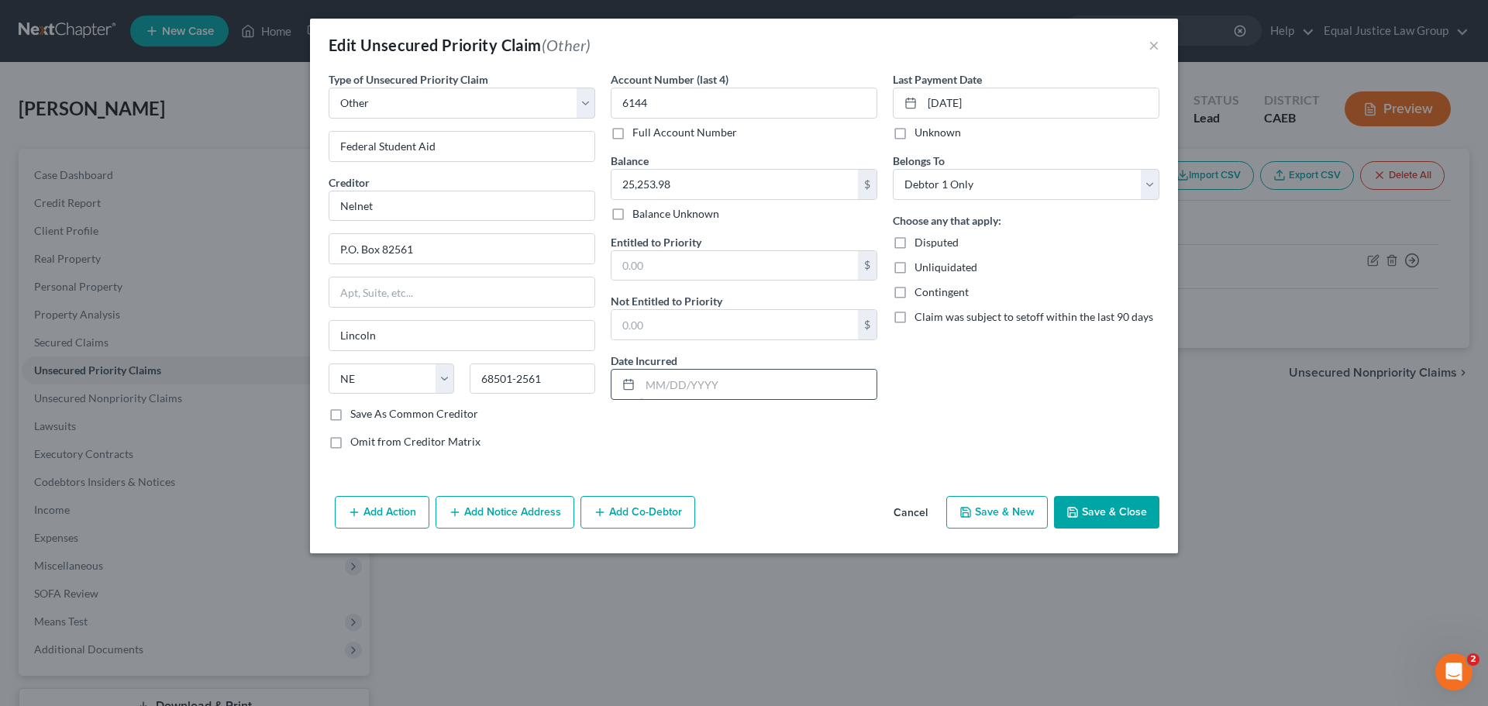
click at [687, 386] on input "text" at bounding box center [758, 384] width 236 height 29
click at [1122, 506] on button "Save & Close" at bounding box center [1106, 512] width 105 height 33
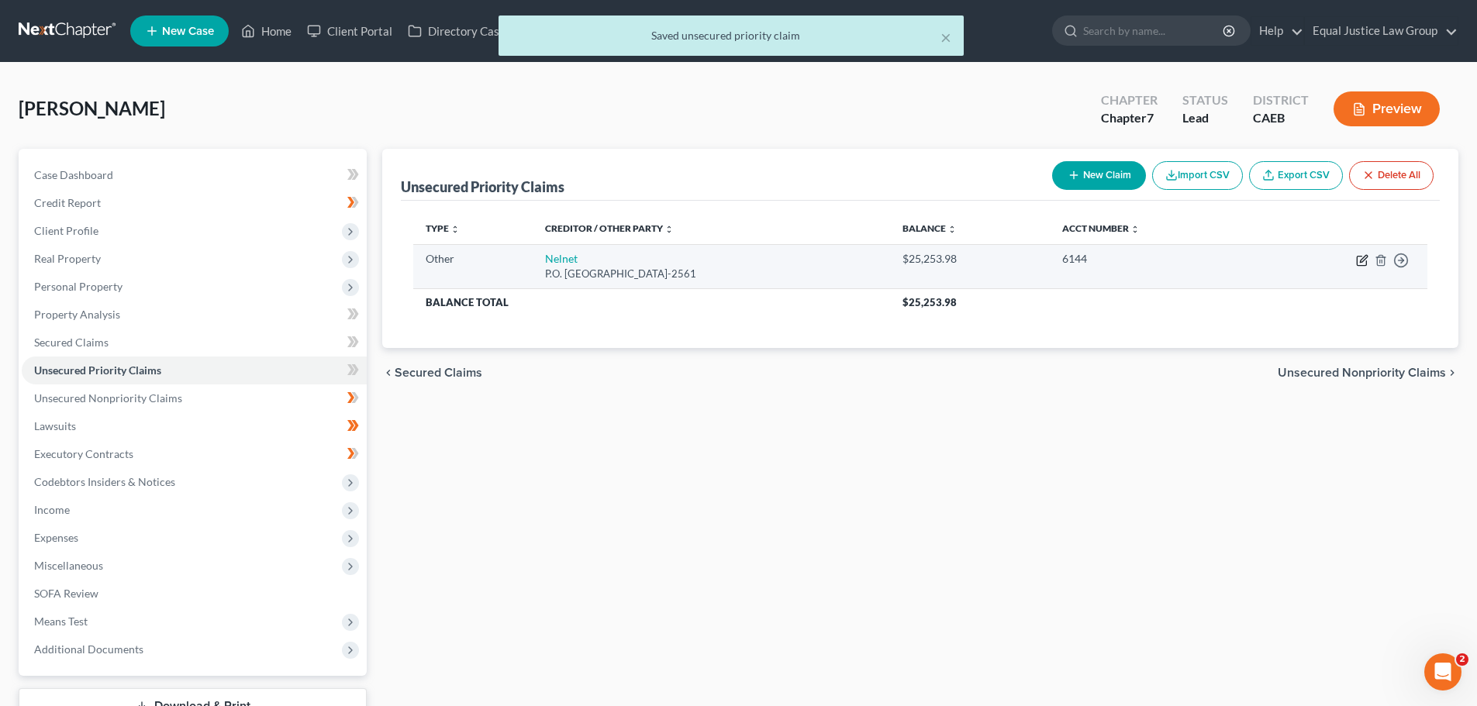
click at [1360, 260] on icon "button" at bounding box center [1362, 258] width 7 height 7
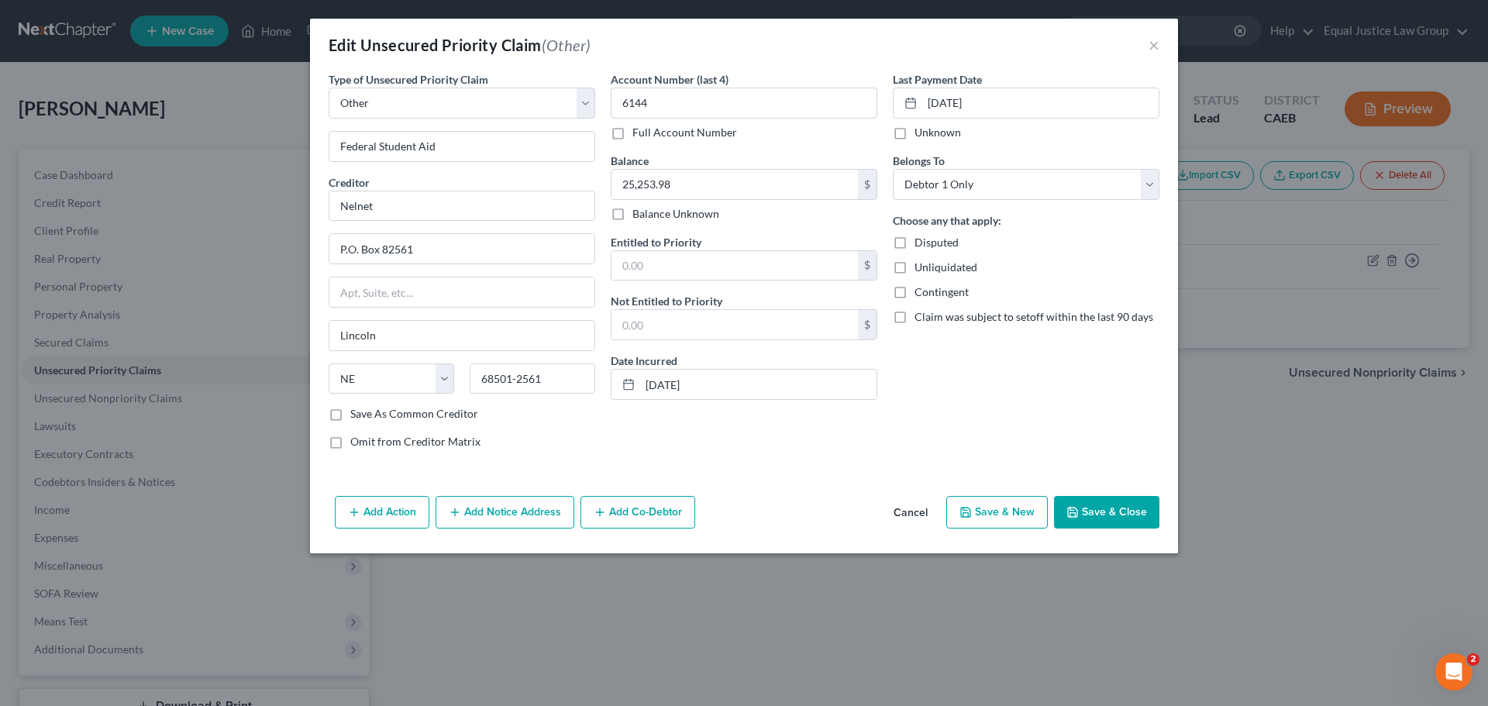
click at [912, 513] on button "Cancel" at bounding box center [910, 513] width 59 height 31
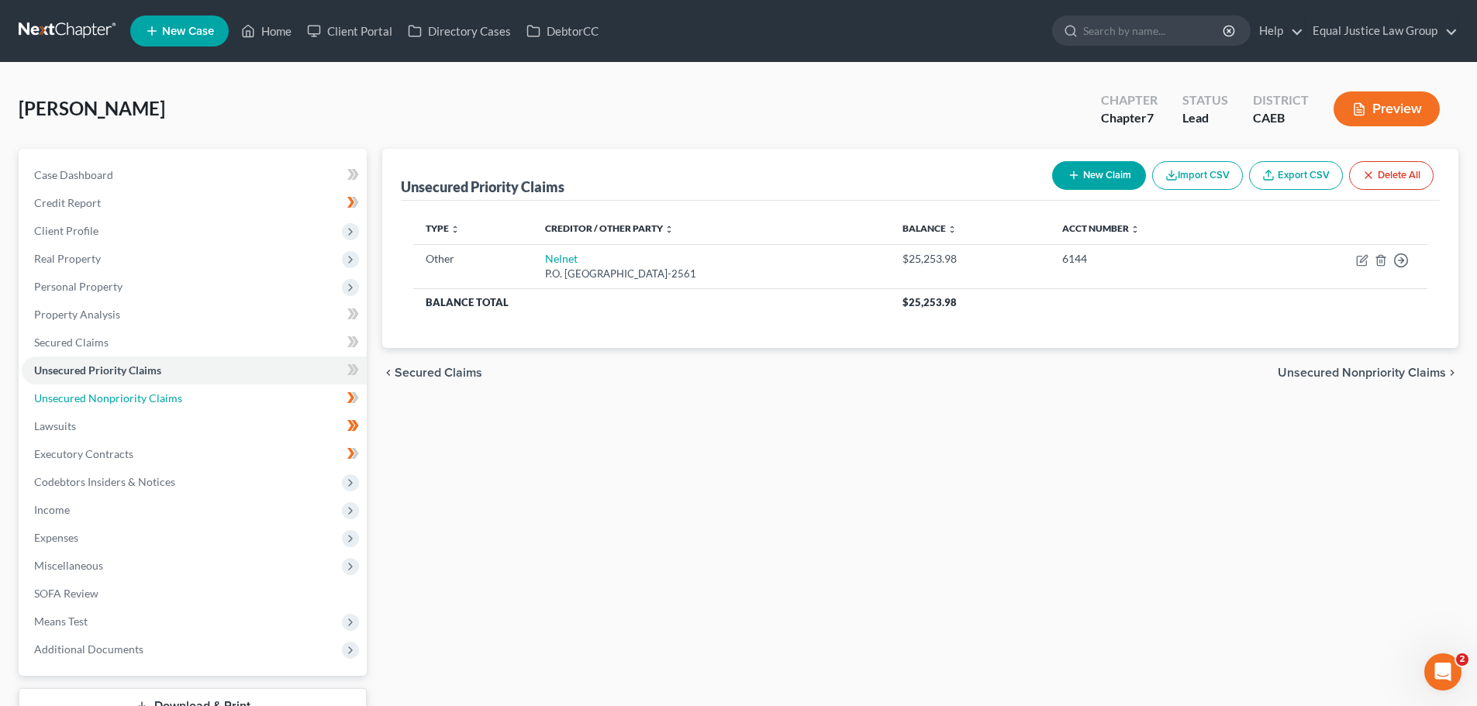
drag, startPoint x: 198, startPoint y: 401, endPoint x: 443, endPoint y: 471, distance: 253.9
click at [198, 401] on link "Unsecured Nonpriority Claims" at bounding box center [194, 398] width 345 height 28
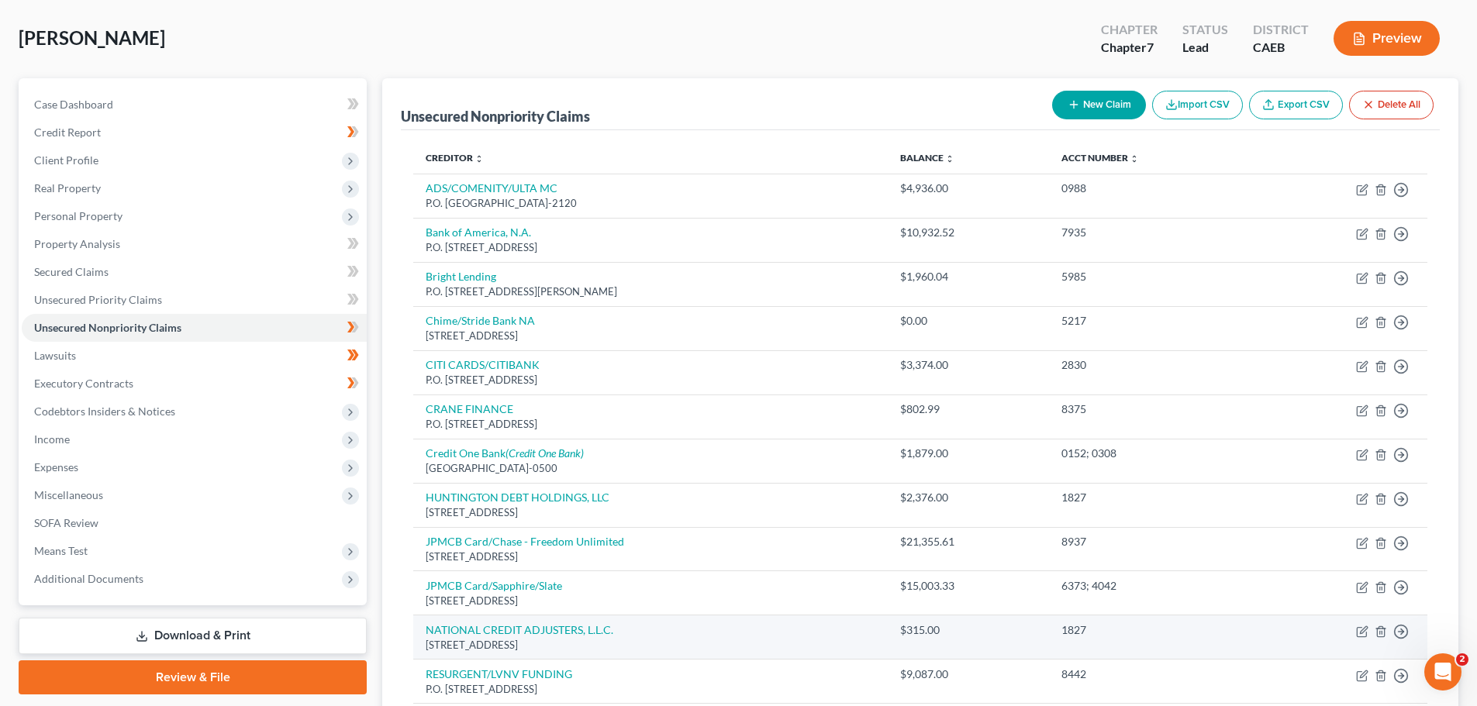
scroll to position [155, 0]
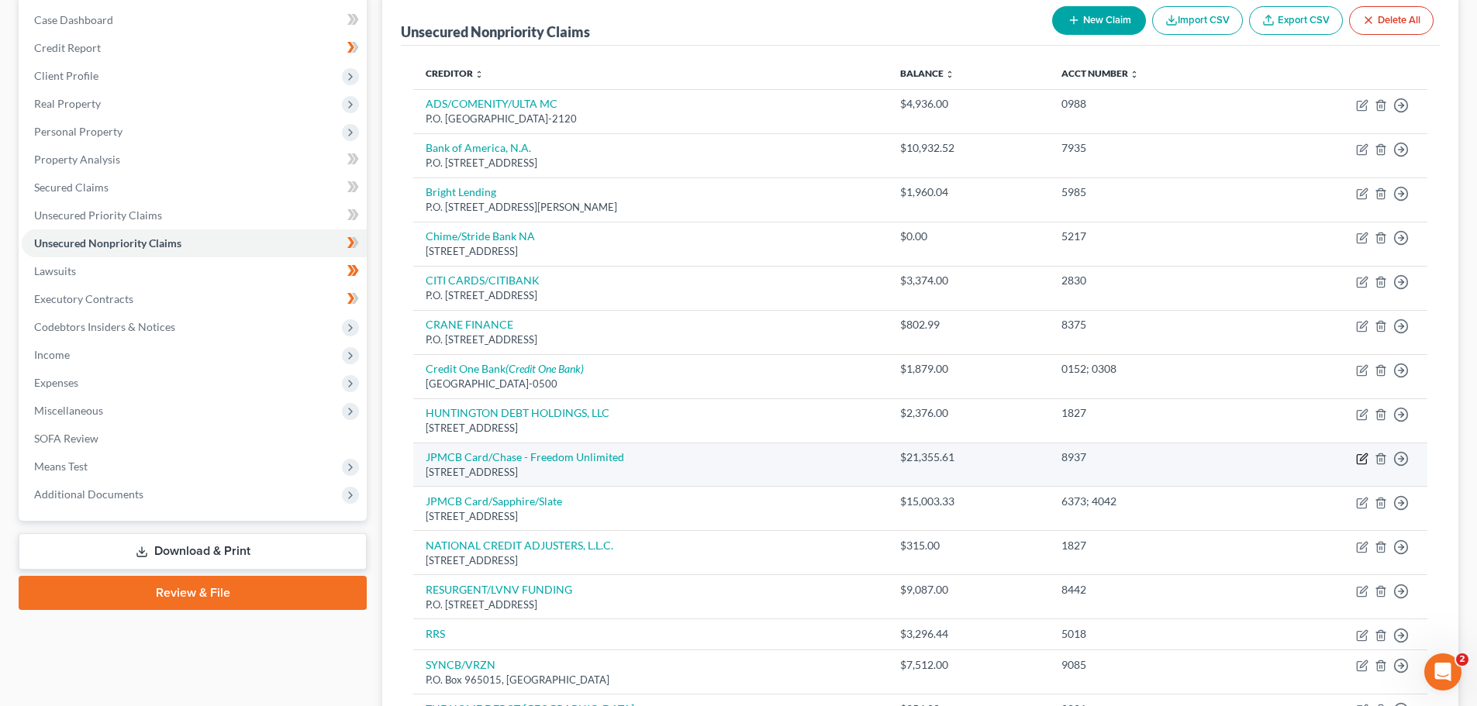
click at [1359, 458] on icon "button" at bounding box center [1362, 459] width 12 height 12
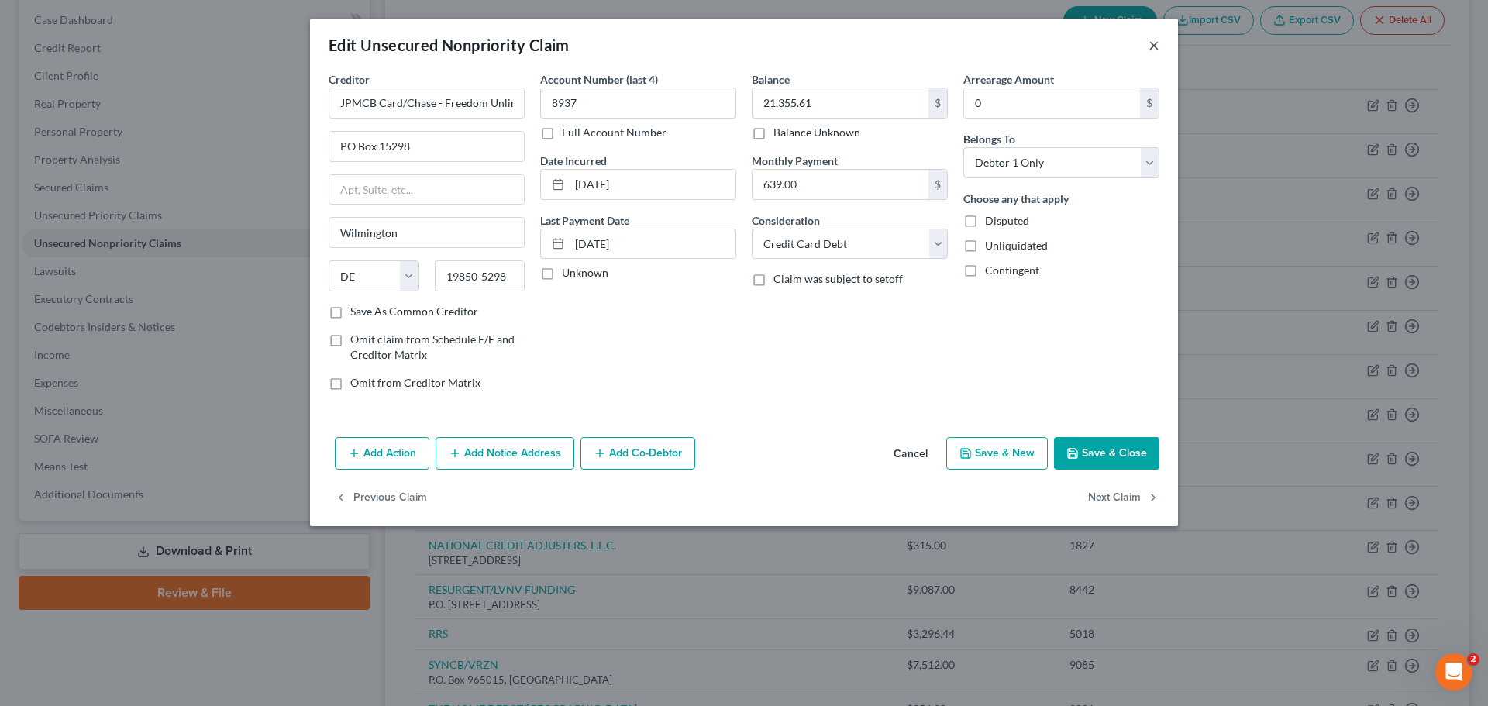
click at [1151, 38] on button "×" at bounding box center [1154, 45] width 11 height 19
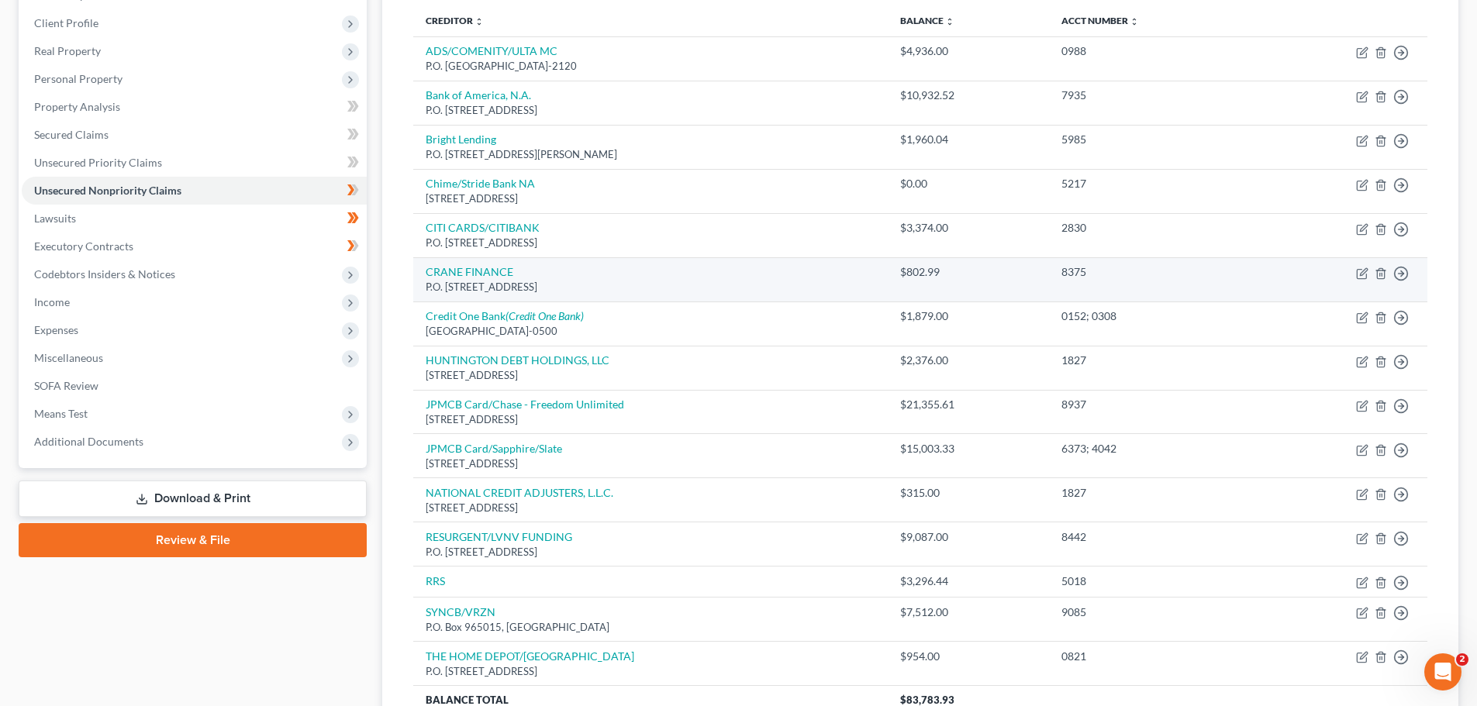
scroll to position [233, 0]
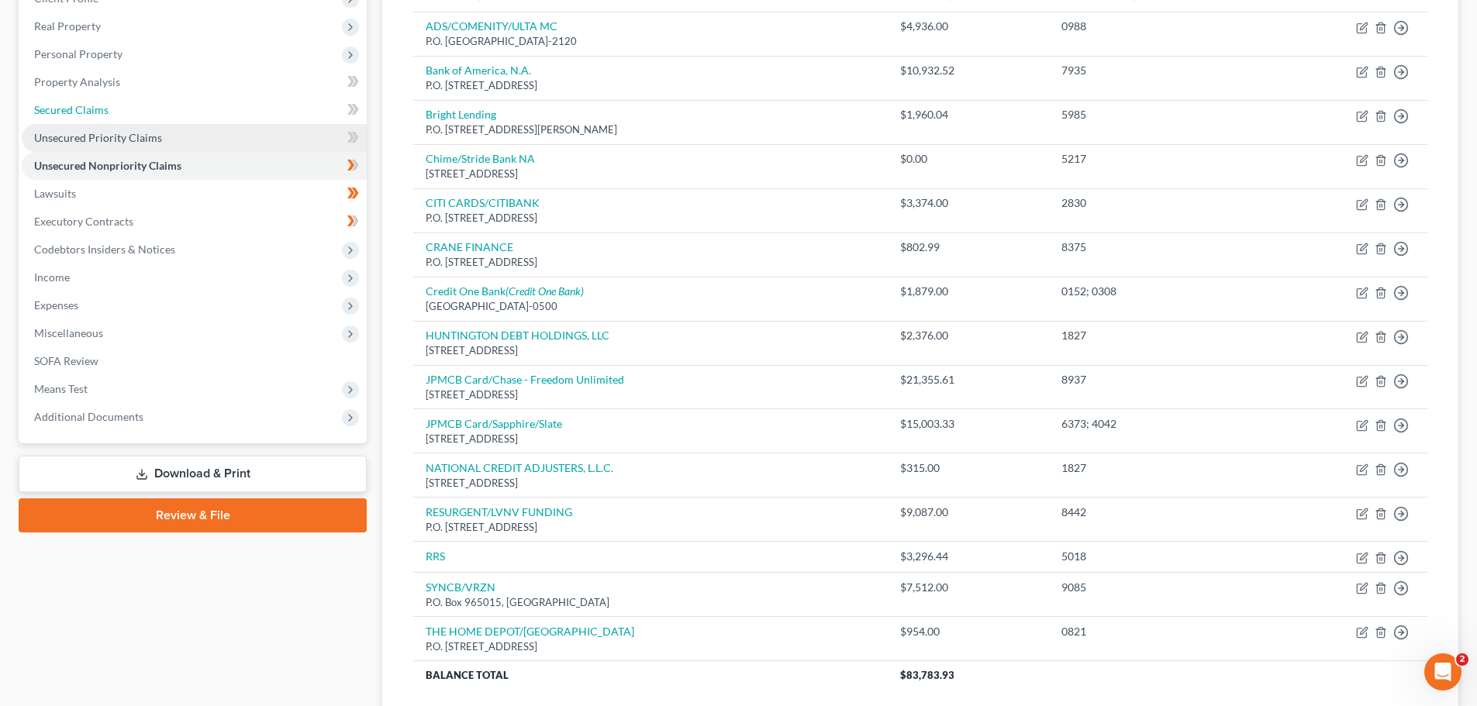
click at [99, 115] on span "Secured Claims" at bounding box center [71, 109] width 74 height 13
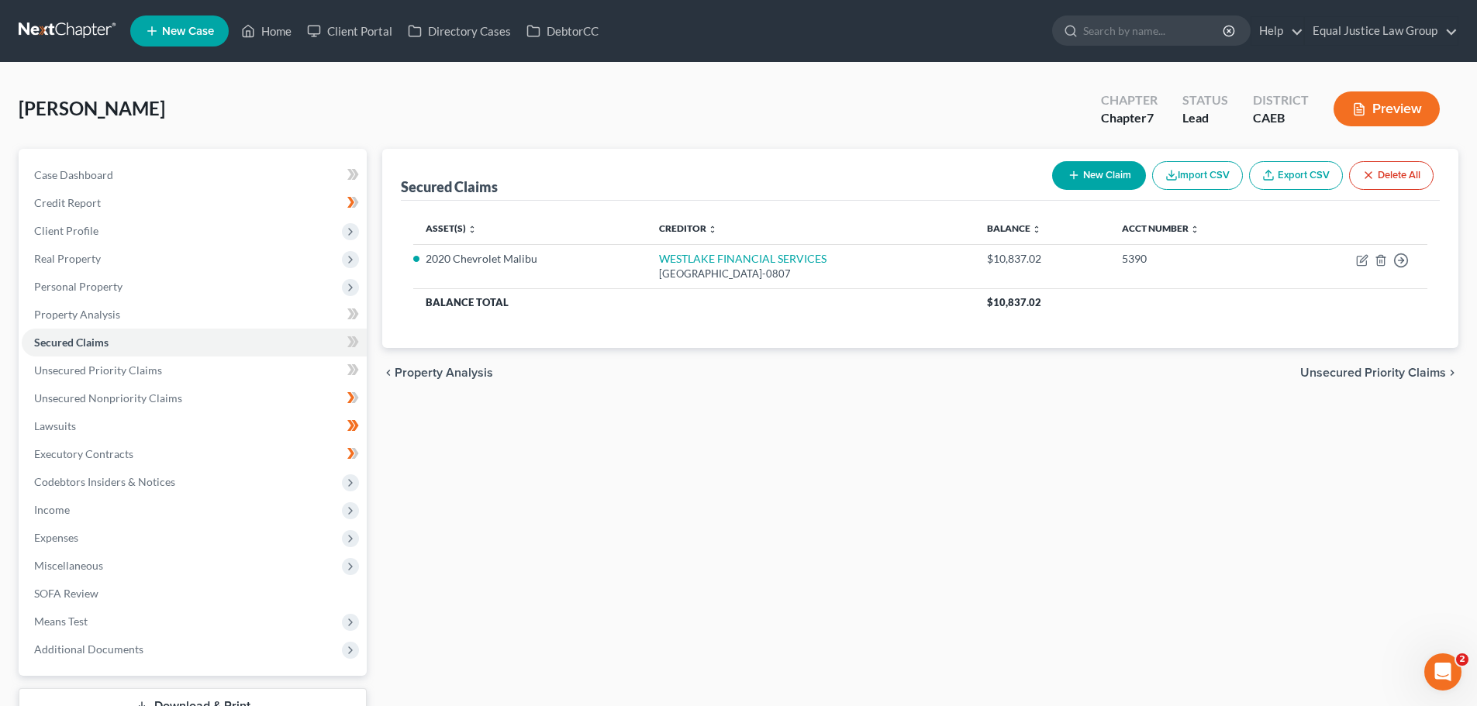
click at [1111, 174] on button "New Claim" at bounding box center [1099, 175] width 94 height 29
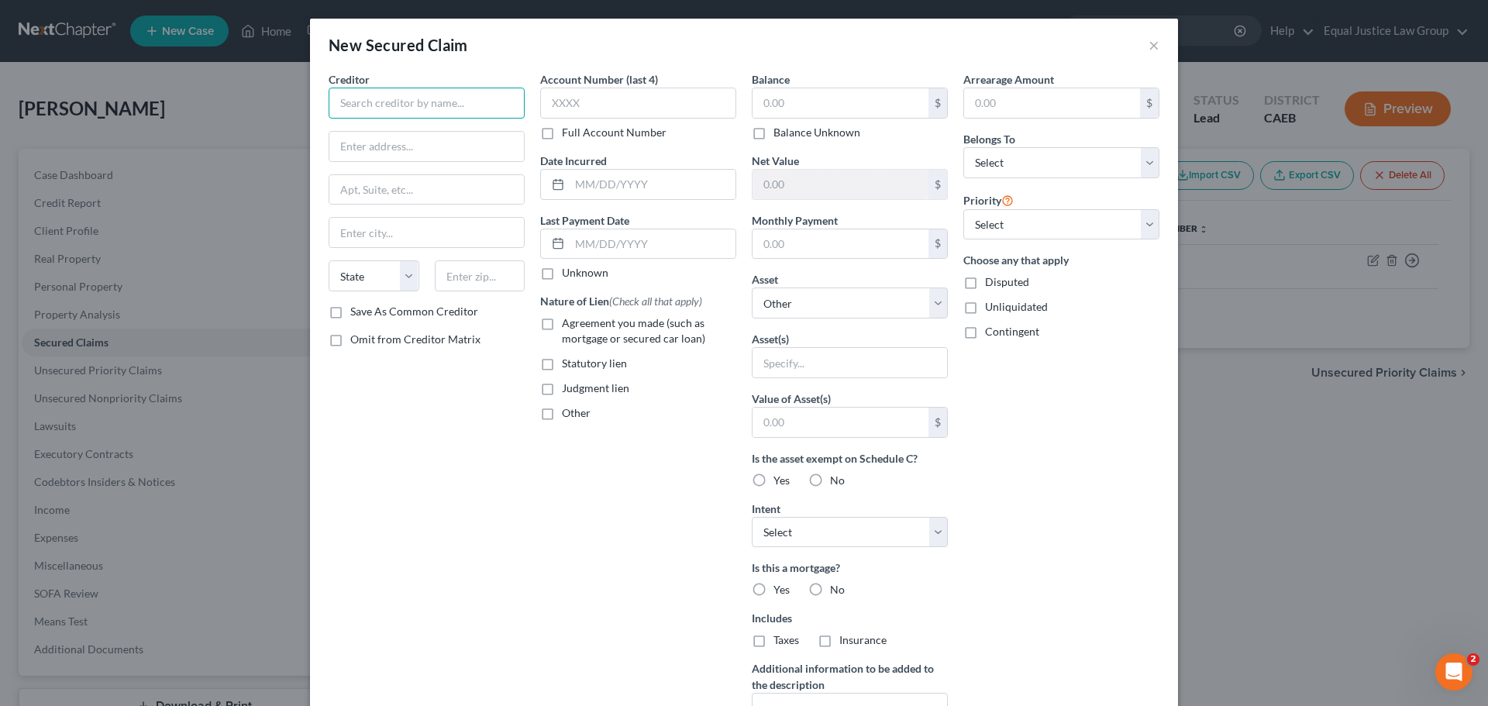
click at [374, 101] on input "text" at bounding box center [427, 103] width 196 height 31
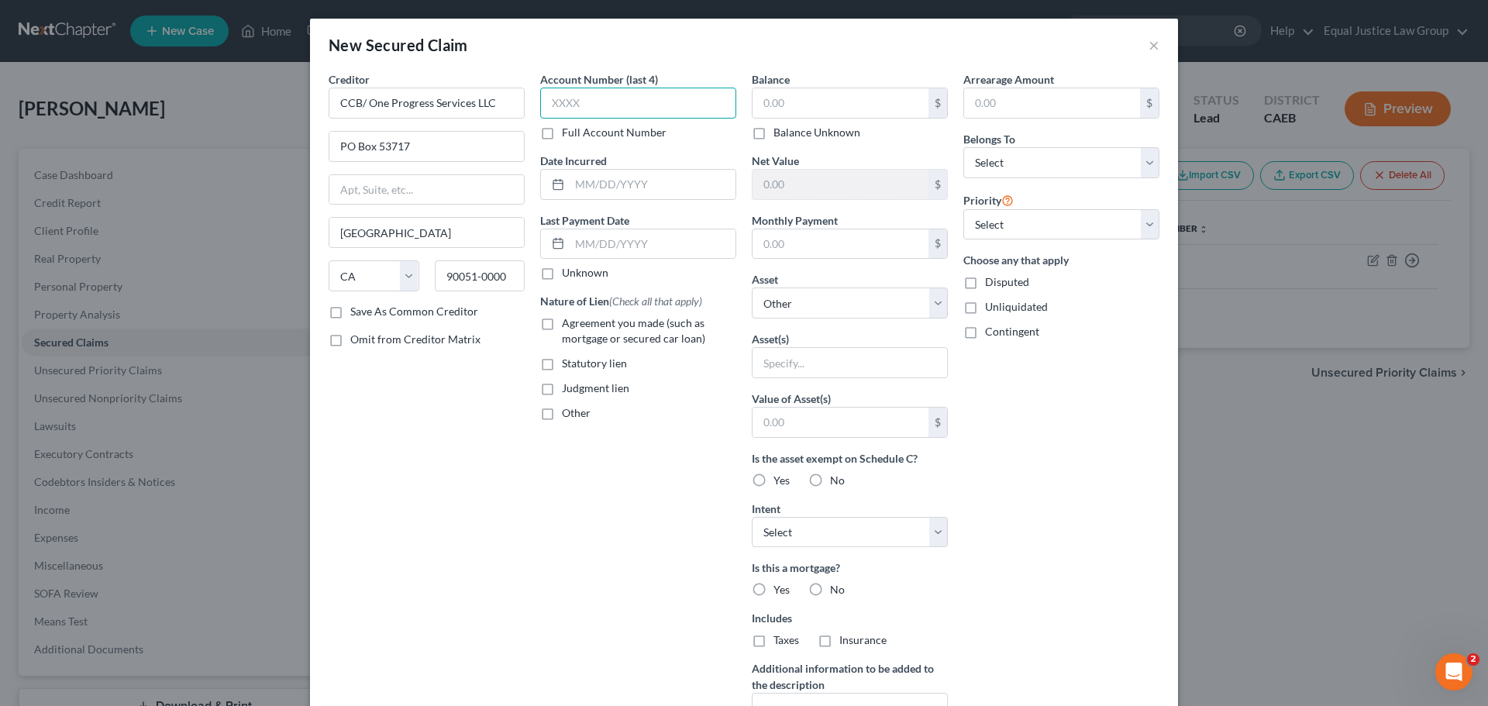
click at [615, 102] on input "text" at bounding box center [638, 103] width 196 height 31
click at [627, 187] on input "text" at bounding box center [653, 184] width 166 height 29
click at [658, 242] on input "text" at bounding box center [653, 243] width 166 height 29
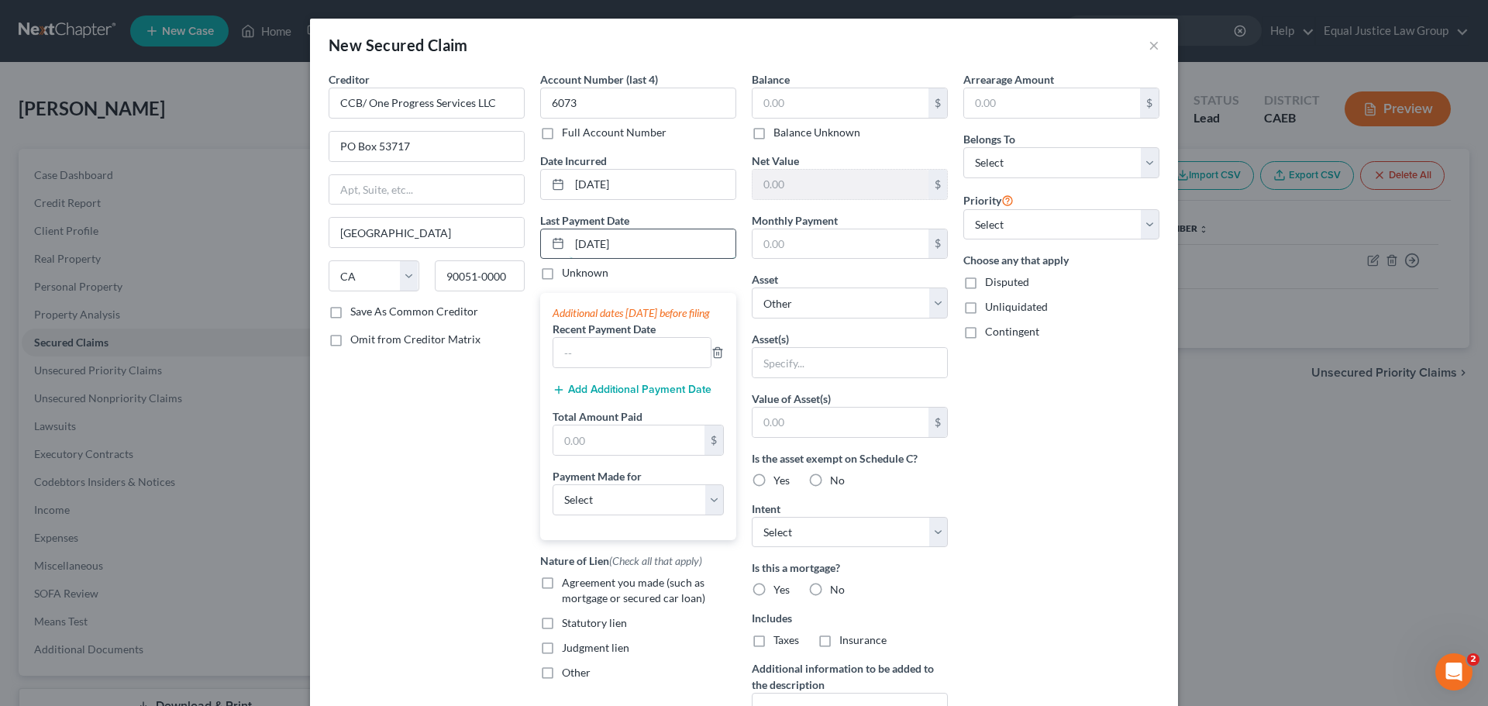
drag, startPoint x: 630, startPoint y: 240, endPoint x: 565, endPoint y: 243, distance: 65.2
click at [570, 243] on input "[DATE]" at bounding box center [653, 243] width 166 height 29
click at [584, 366] on input "text" at bounding box center [631, 352] width 157 height 29
click at [561, 446] on input "text" at bounding box center [628, 440] width 151 height 29
click at [718, 356] on line "button" at bounding box center [718, 354] width 0 height 3
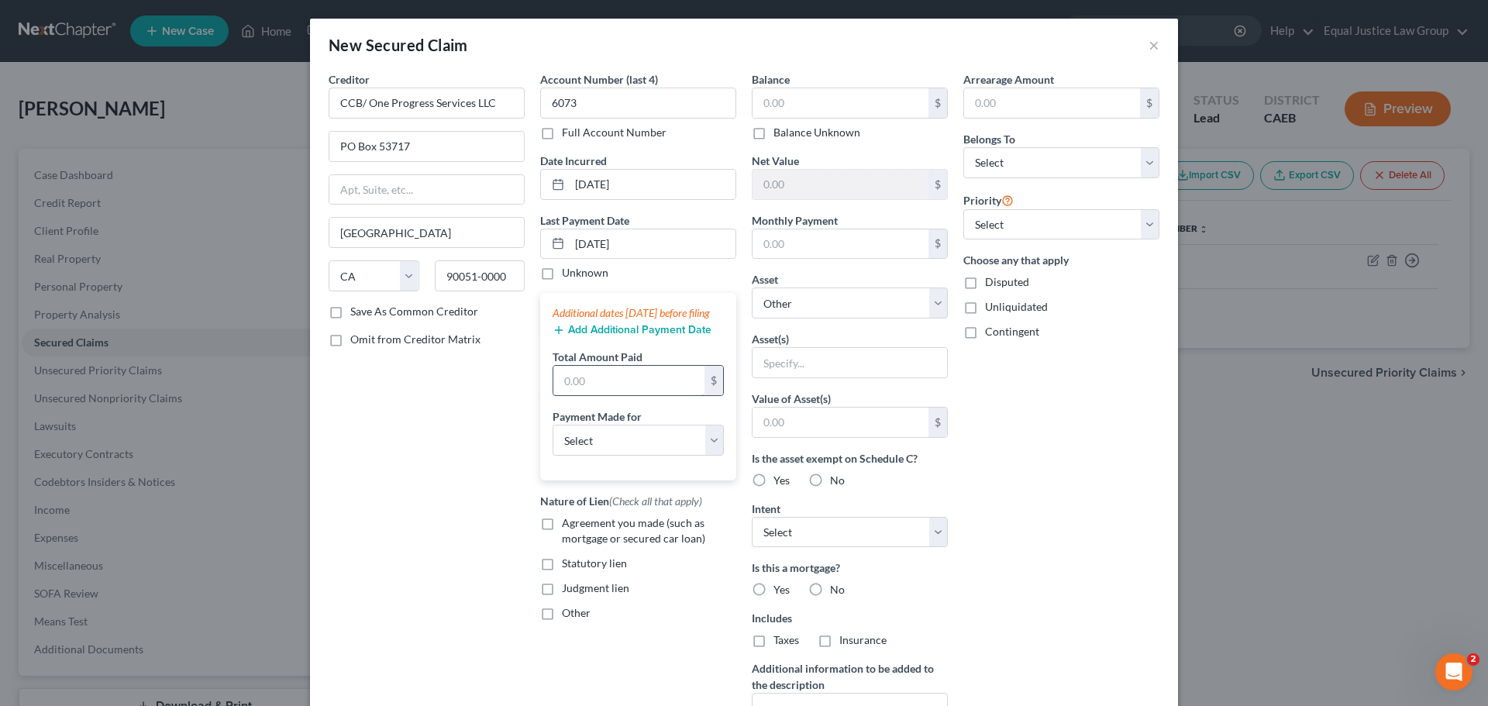
click at [574, 395] on input "text" at bounding box center [628, 380] width 151 height 29
click at [632, 456] on select "Select Car Credit Card Loan Repayment Mortgage Other Suppliers Or Vendors" at bounding box center [638, 440] width 171 height 31
click at [553, 440] on select "Select Car Credit Card Loan Repayment Mortgage Other Suppliers Or Vendors" at bounding box center [638, 440] width 171 height 31
click at [562, 536] on label "Agreement you made (such as mortgage or secured car loan)" at bounding box center [649, 530] width 174 height 31
click at [568, 525] on input "Agreement you made (such as mortgage or secured car loan)" at bounding box center [573, 520] width 10 height 10
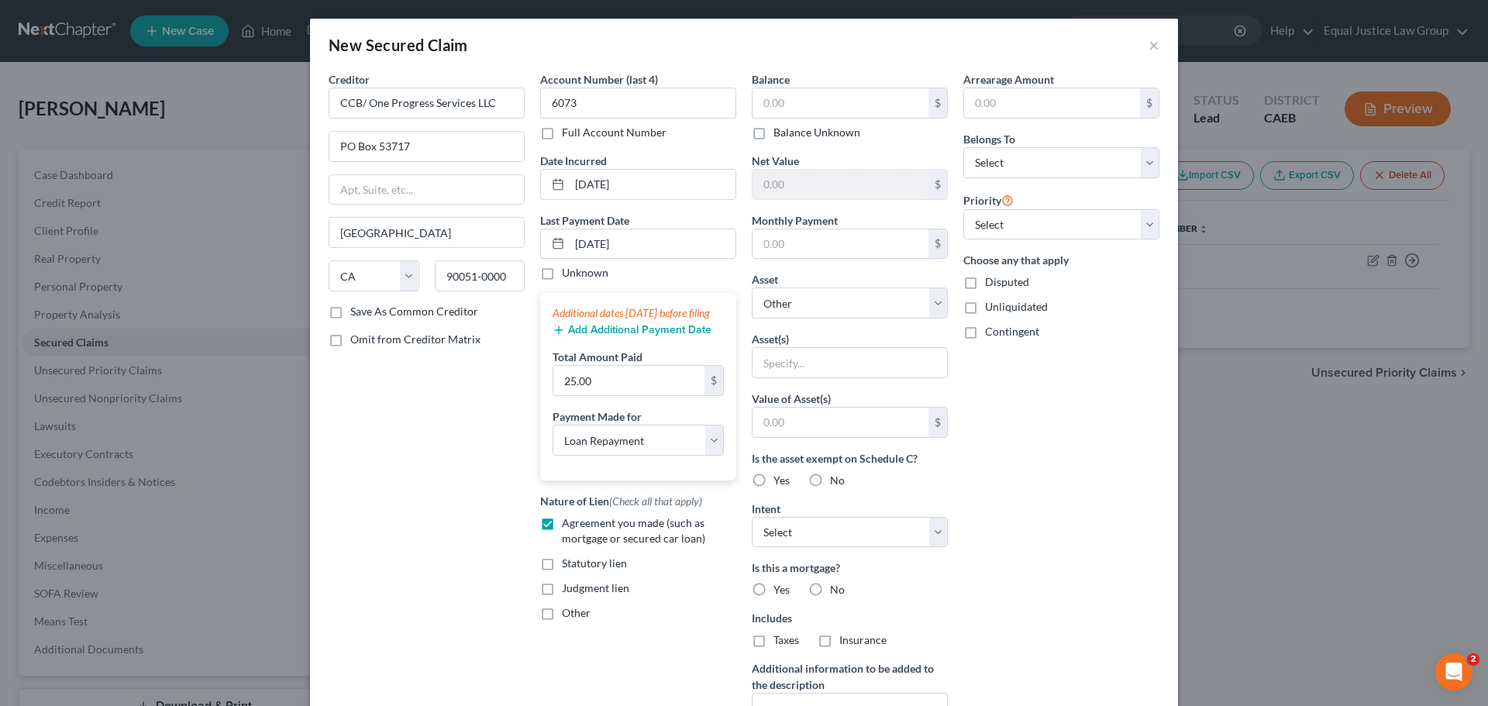
click at [562, 537] on label "Agreement you made (such as mortgage or secured car loan)" at bounding box center [649, 530] width 174 height 31
click at [568, 525] on input "Agreement you made (such as mortgage or secured car loan)" at bounding box center [573, 520] width 10 height 10
click at [562, 621] on label "Other" at bounding box center [576, 613] width 29 height 16
click at [568, 615] on input "Other" at bounding box center [573, 610] width 10 height 10
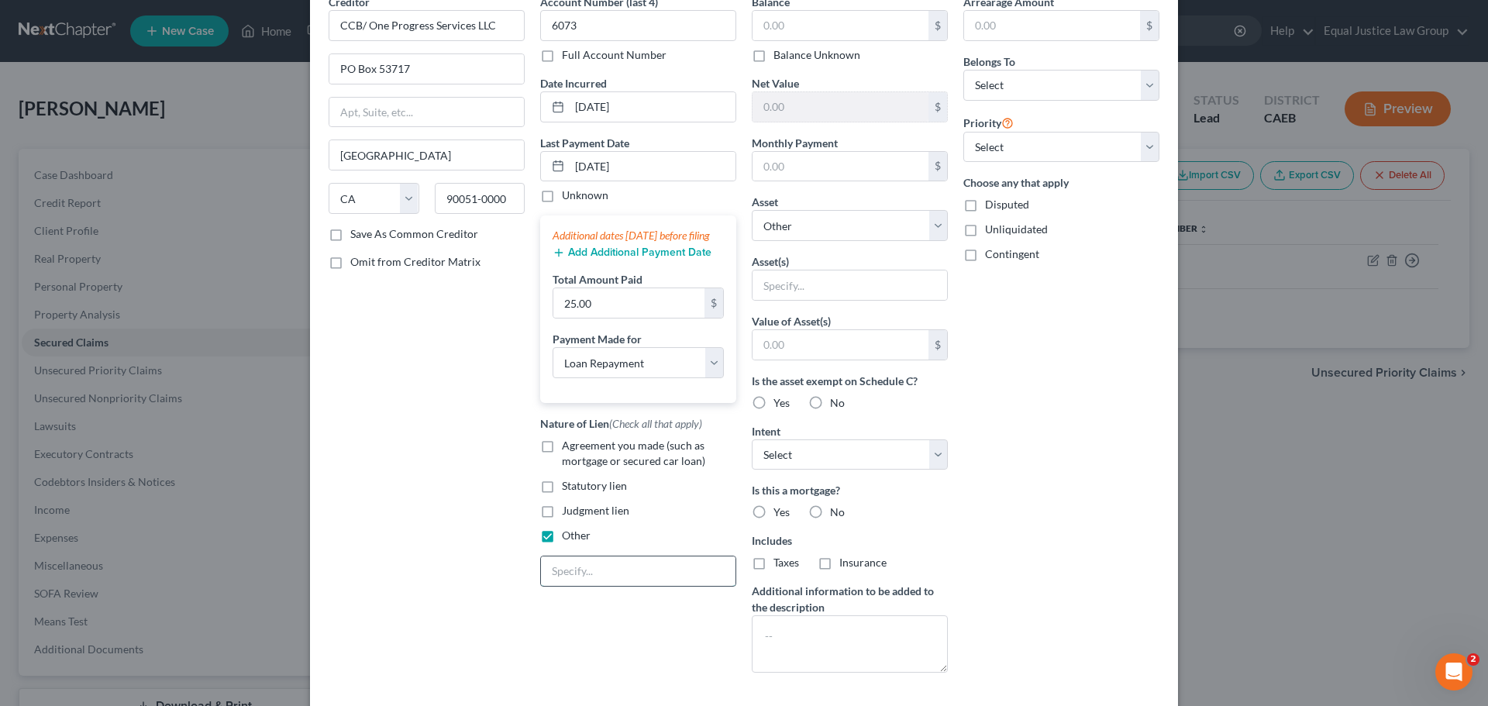
click at [565, 586] on input "text" at bounding box center [638, 571] width 195 height 29
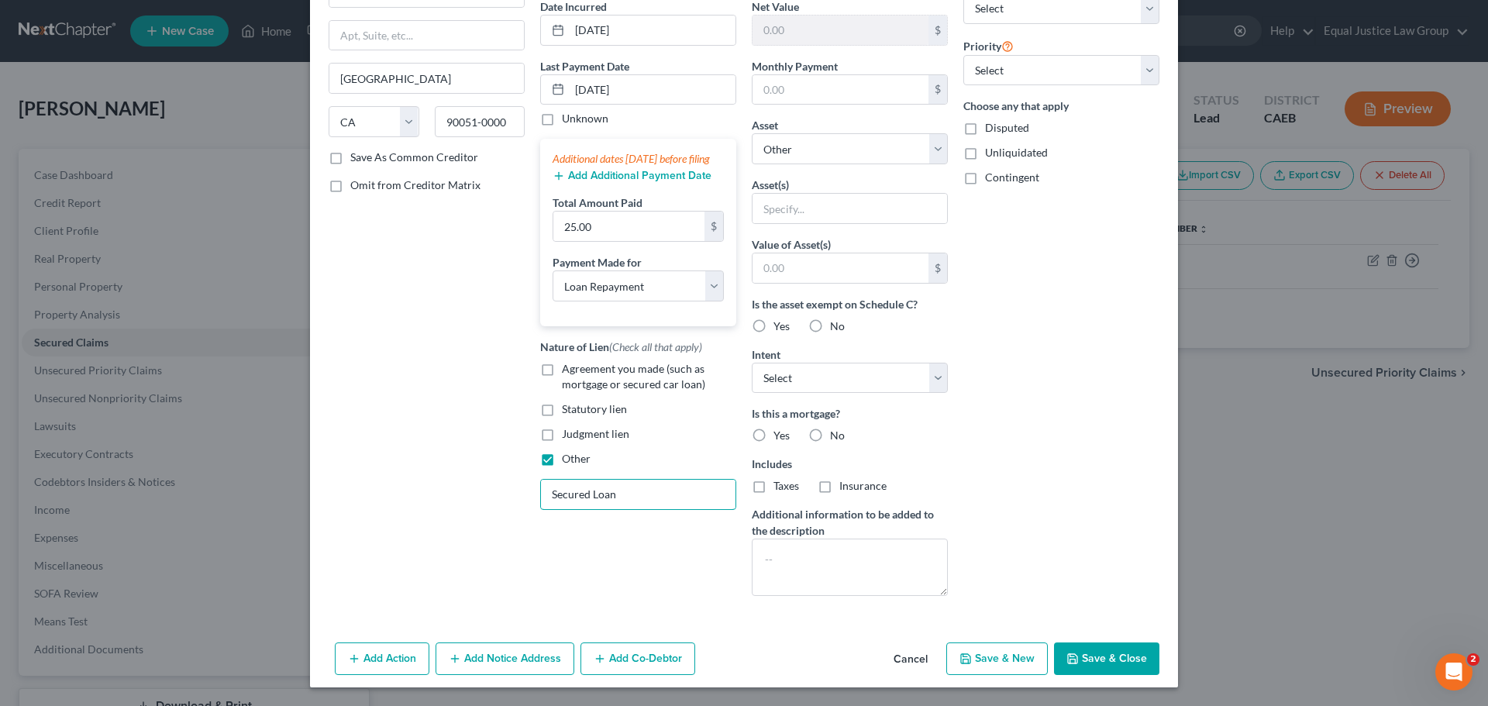
scroll to position [0, 0]
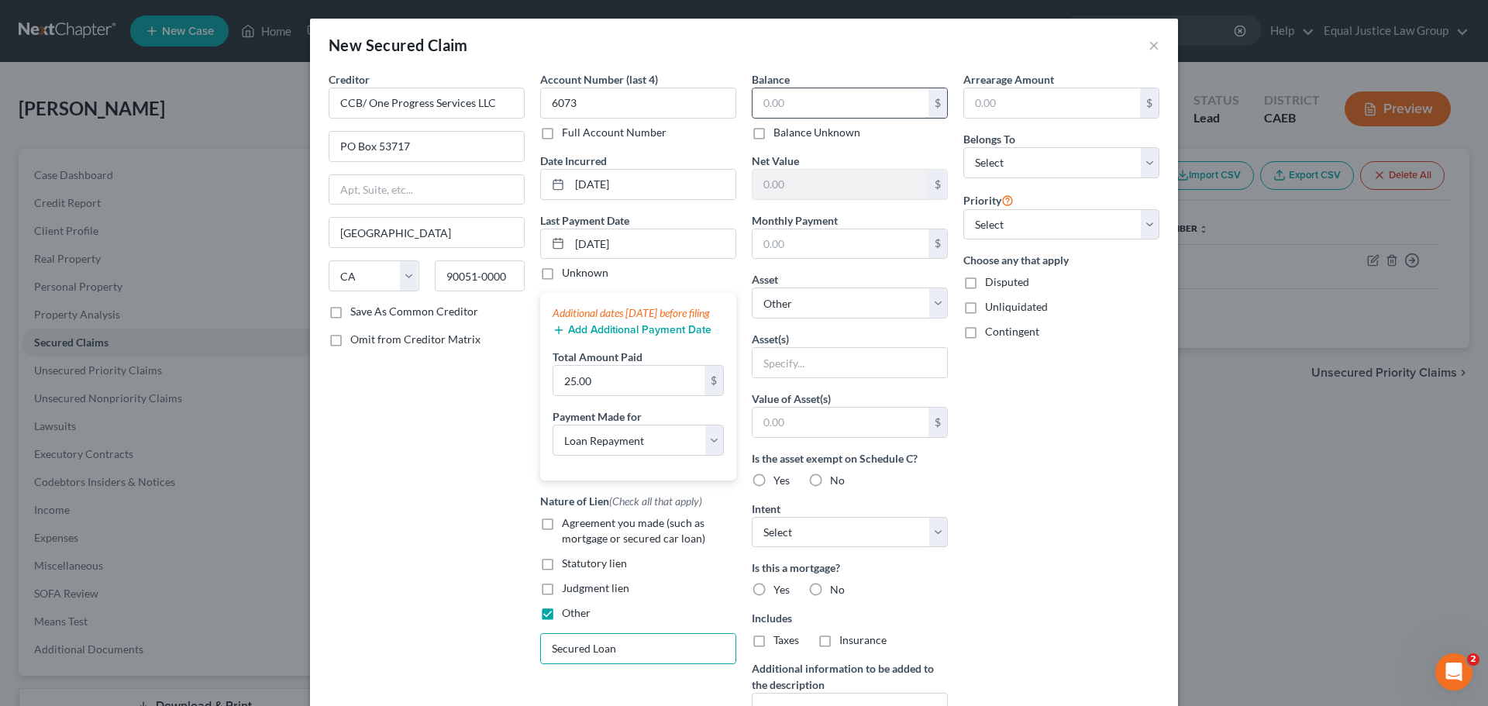
click at [827, 105] on input "text" at bounding box center [841, 102] width 176 height 29
click at [822, 246] on input "text" at bounding box center [841, 243] width 176 height 29
click at [936, 301] on select "Select Other Multiple Assets Electronics - 4 TV's, iPad, desktop computer, xbox…" at bounding box center [850, 303] width 196 height 31
click at [936, 269] on div "Balance 225.00 $ Balance Unknown Balance Undetermined 225.00 $ Balance Unknown …" at bounding box center [850, 416] width 212 height 691
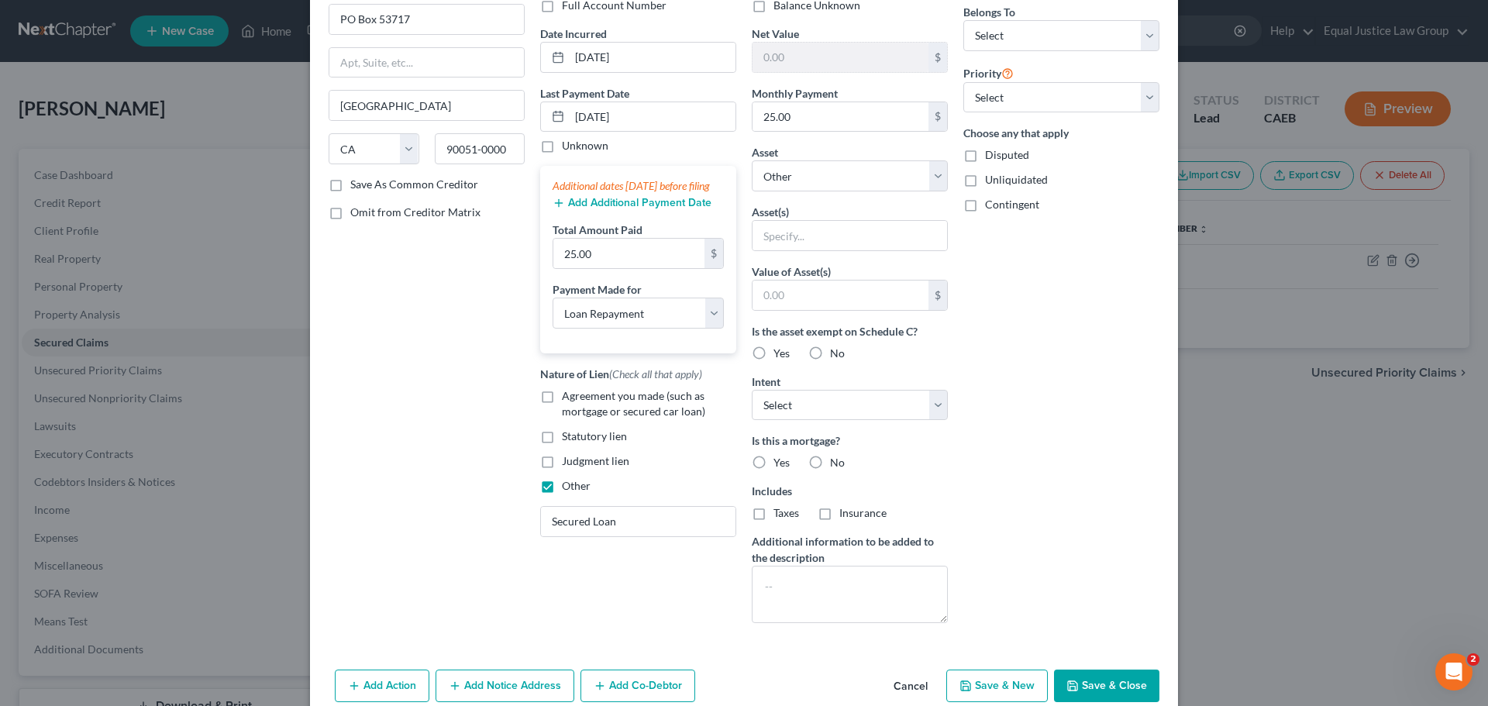
scroll to position [154, 0]
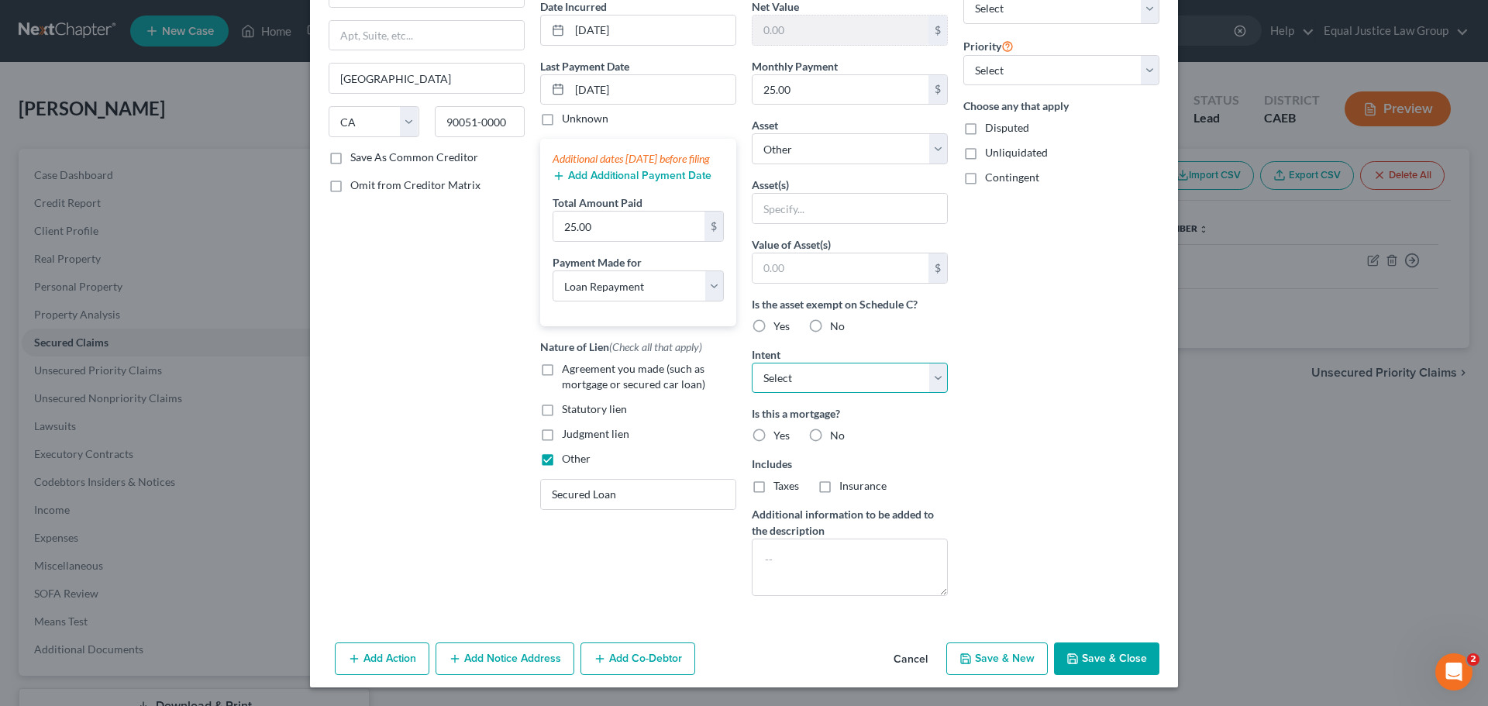
click at [934, 367] on select "Select Surrender Redeem Reaffirm Avoid Other" at bounding box center [850, 378] width 196 height 31
click at [1039, 369] on div "Arrearage Amount $ Belongs To * Select Debtor 1 Only Debtor 2 Only Debtor 1 And…" at bounding box center [1062, 262] width 212 height 691
click at [830, 429] on label "No" at bounding box center [837, 436] width 15 height 16
click at [836, 429] on input "No" at bounding box center [841, 433] width 10 height 10
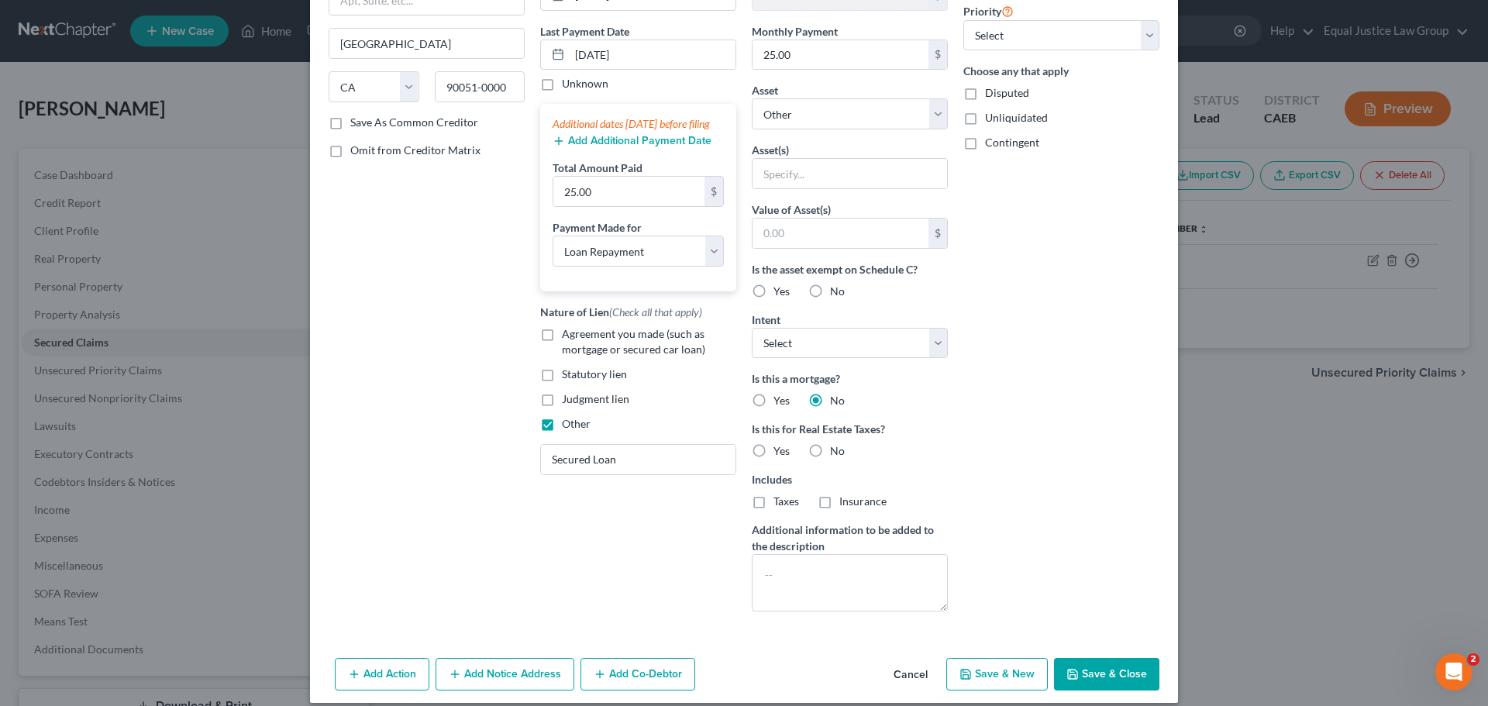
scroll to position [205, 0]
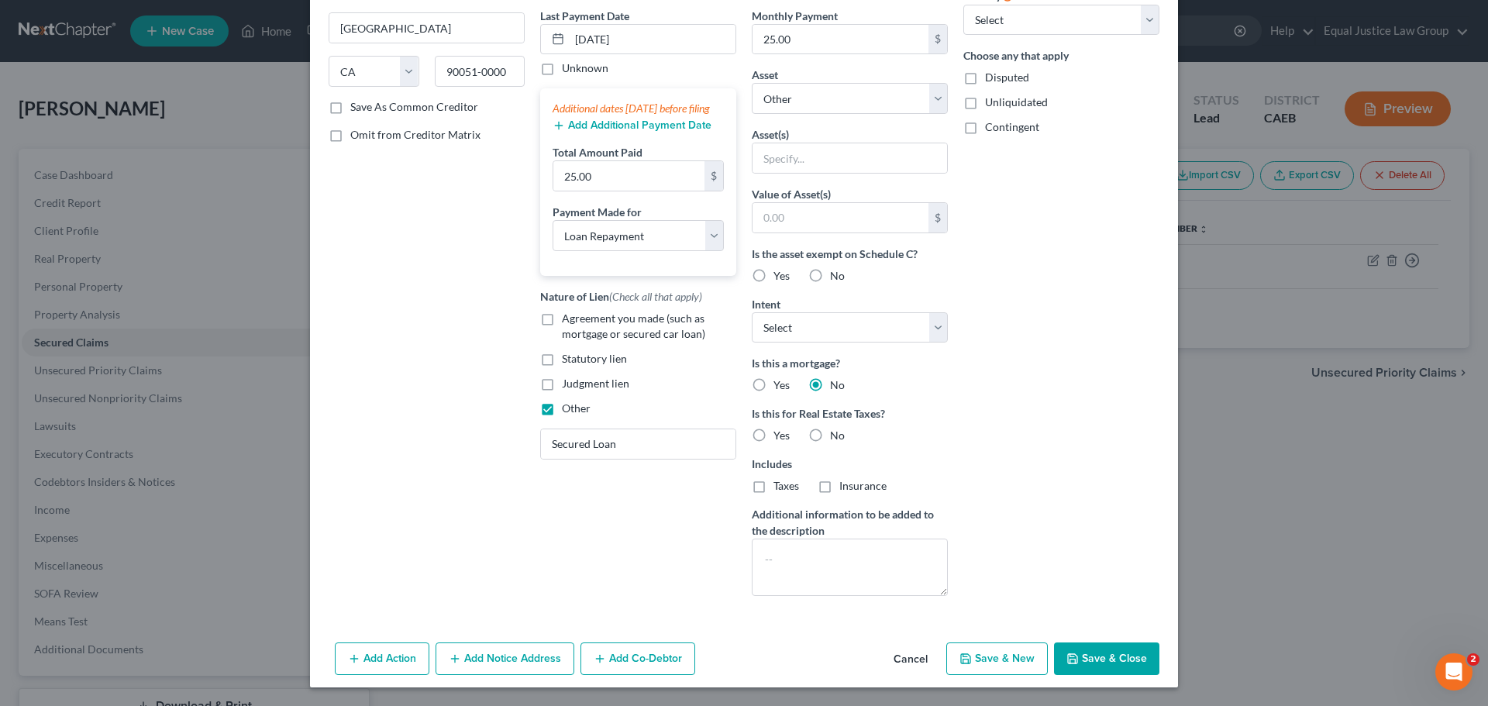
click at [830, 434] on label "No" at bounding box center [837, 436] width 15 height 16
click at [836, 434] on input "No" at bounding box center [841, 433] width 10 height 10
click at [1094, 658] on button "Save & Close" at bounding box center [1106, 659] width 105 height 33
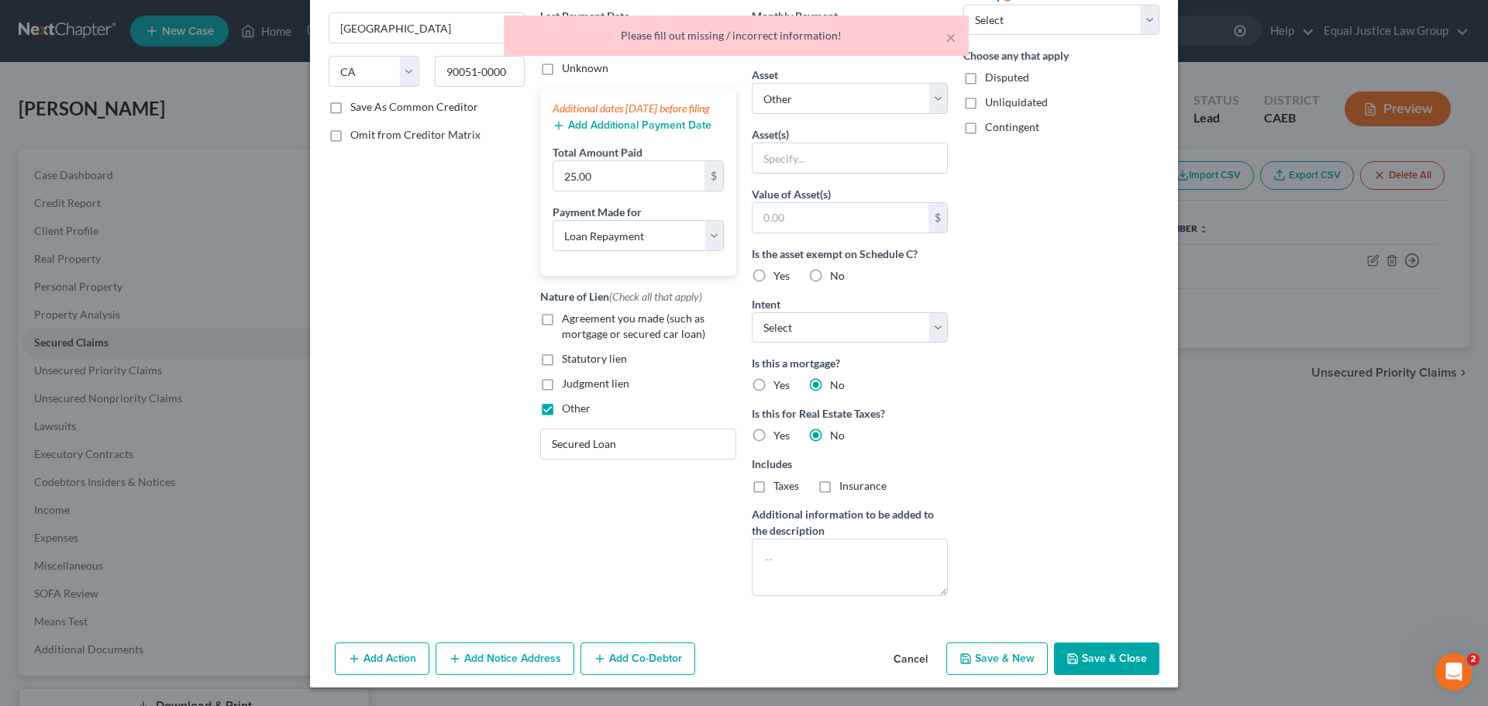
click at [1006, 388] on div "Arrearage Amount $ Belongs To * Select Debtor 1 Only Debtor 2 Only Debtor 1 And…" at bounding box center [1062, 238] width 212 height 742
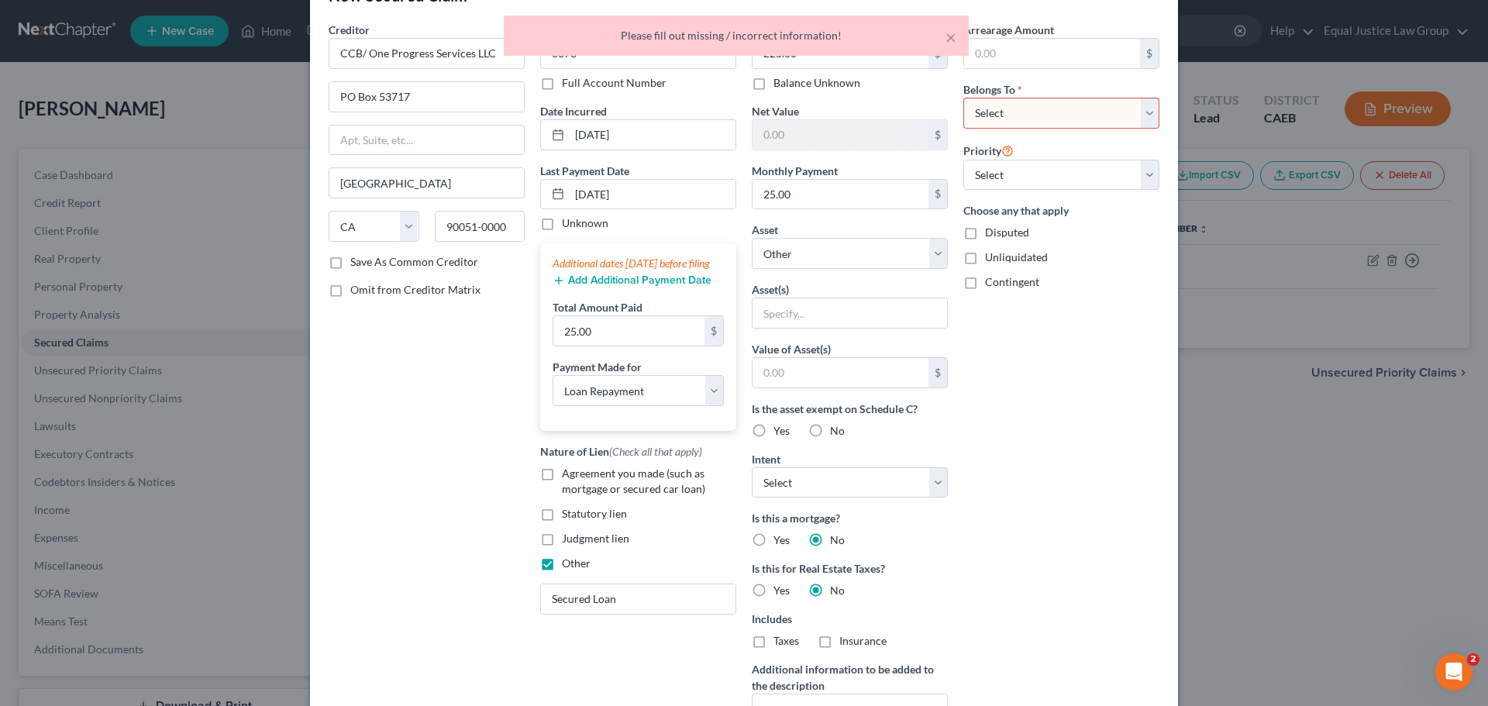
scroll to position [0, 0]
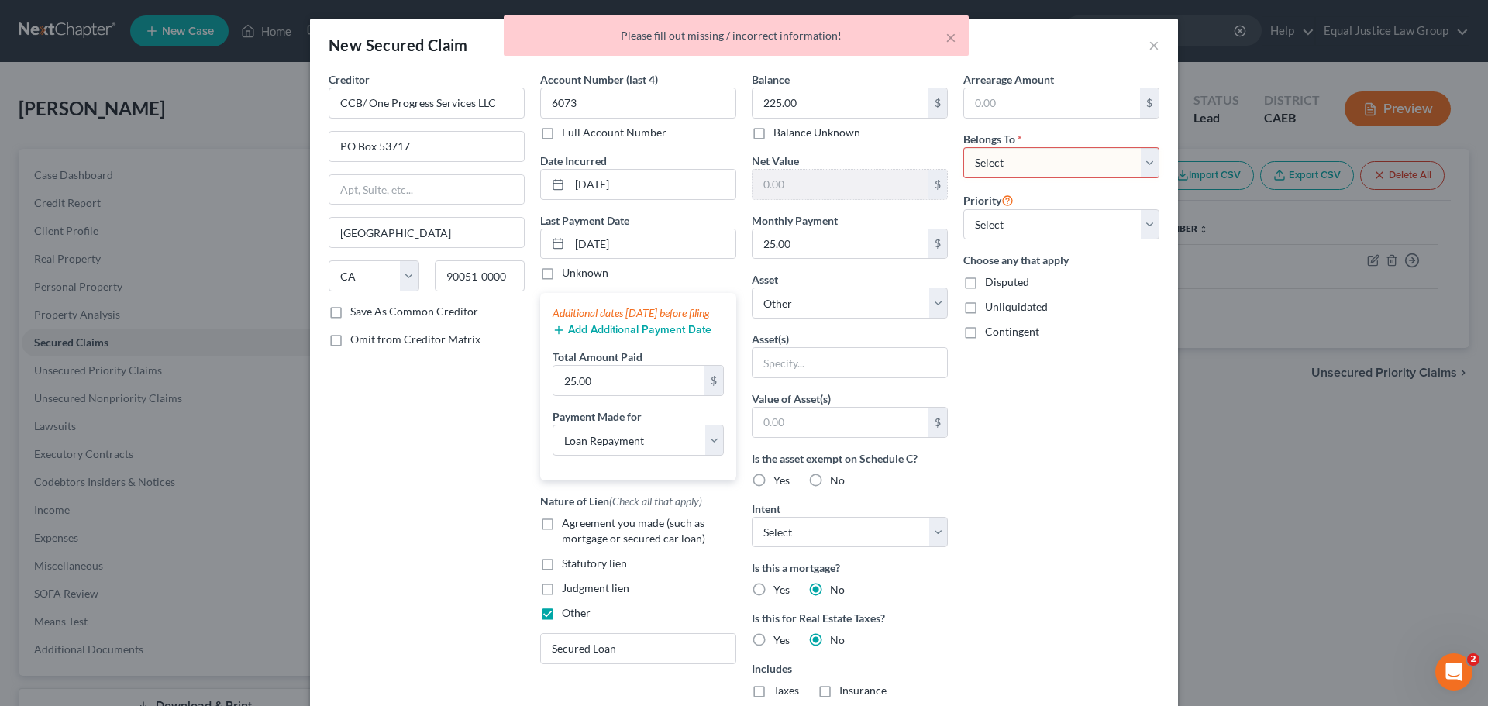
click at [1048, 157] on select "Select Debtor 1 Only Debtor 2 Only Debtor 1 And Debtor 2 Only At Least One Of T…" at bounding box center [1061, 162] width 196 height 31
click at [963, 147] on select "Select Debtor 1 Only Debtor 2 Only Debtor 1 And Debtor 2 Only At Least One Of T…" at bounding box center [1061, 162] width 196 height 31
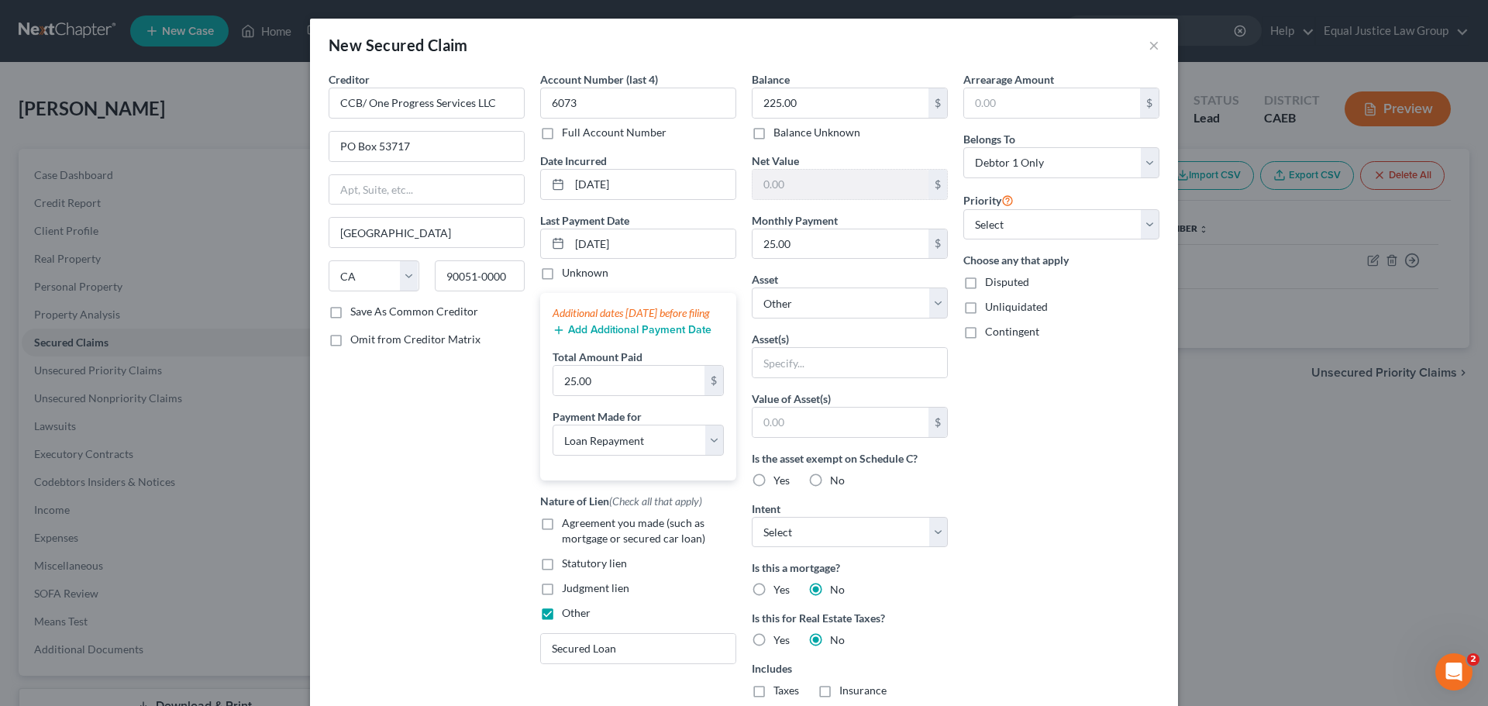
click at [1085, 459] on div "Arrearage Amount $ Belongs To * Select Debtor 1 Only Debtor 2 Only Debtor 1 And…" at bounding box center [1062, 442] width 212 height 742
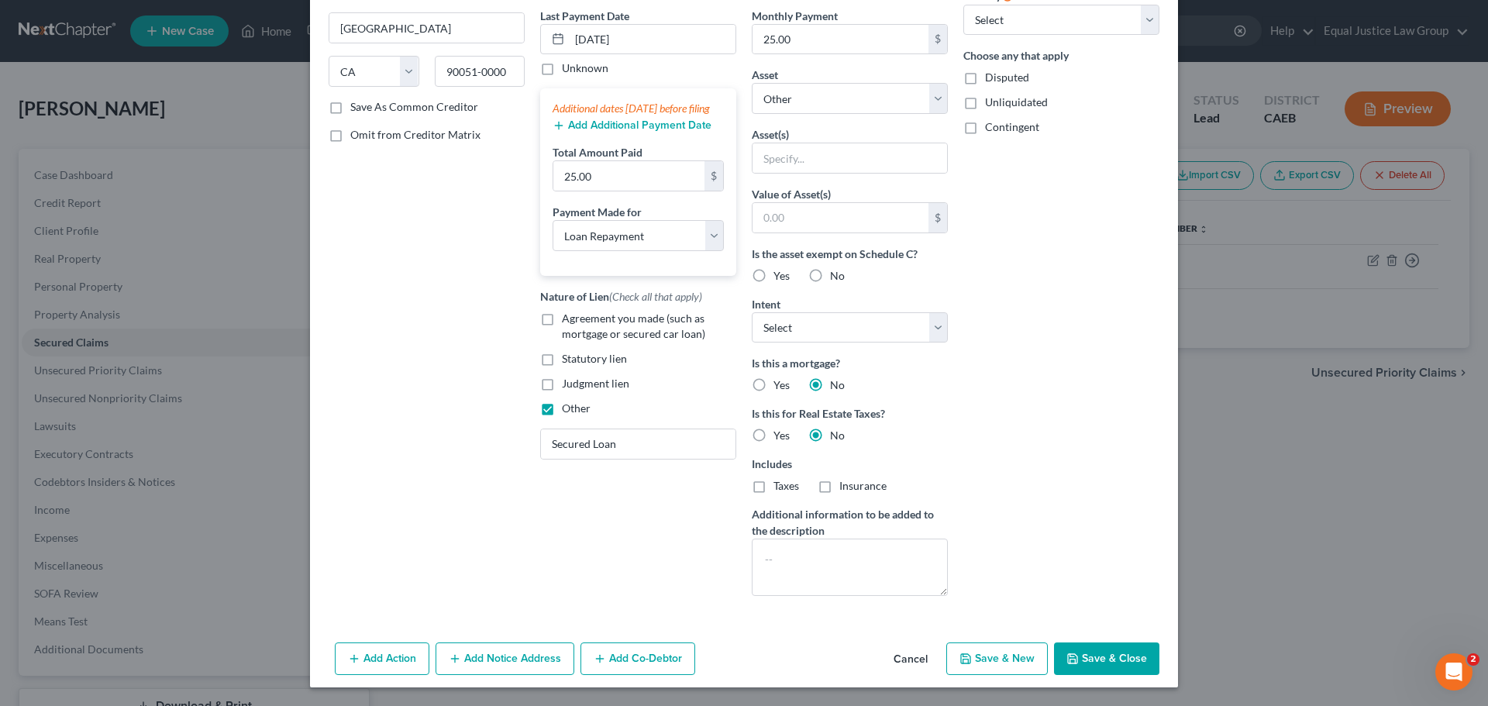
click at [1077, 655] on button "Save & Close" at bounding box center [1106, 659] width 105 height 33
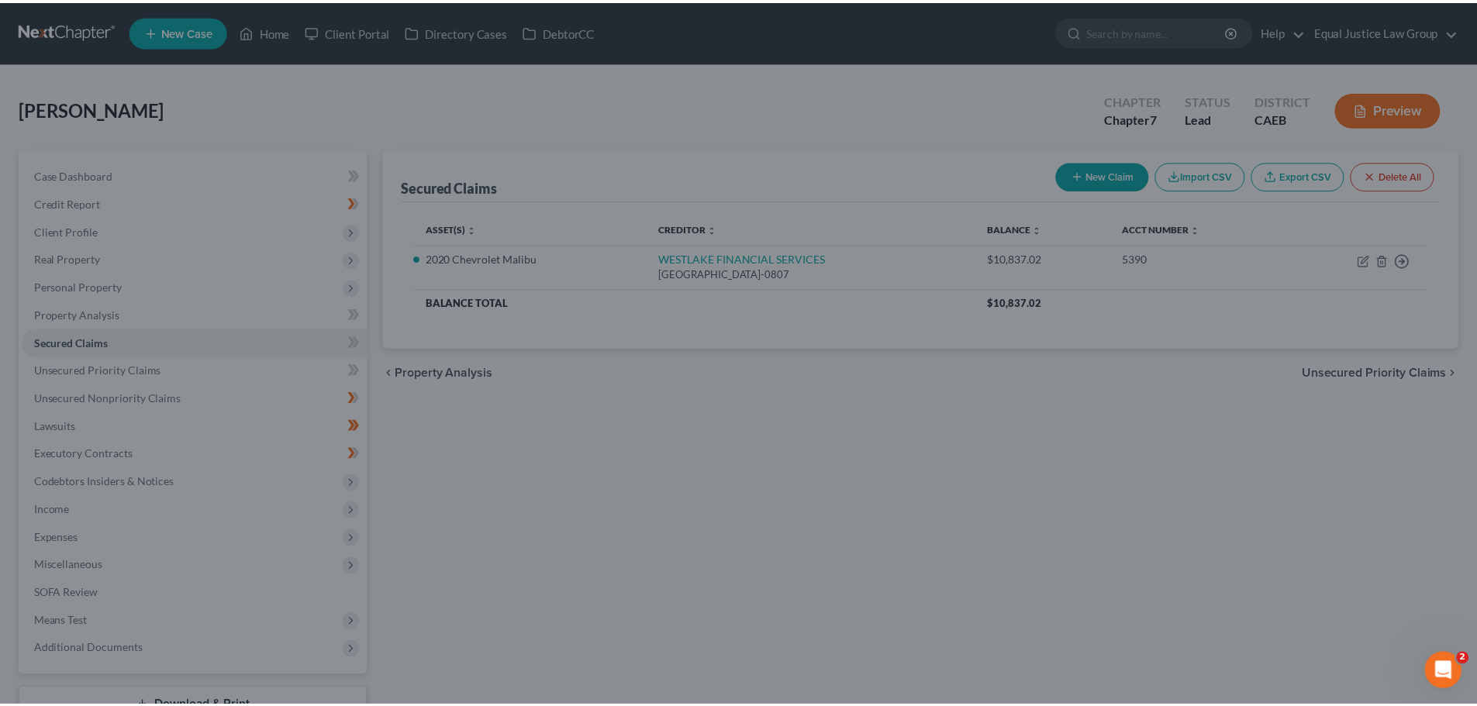
scroll to position [83, 0]
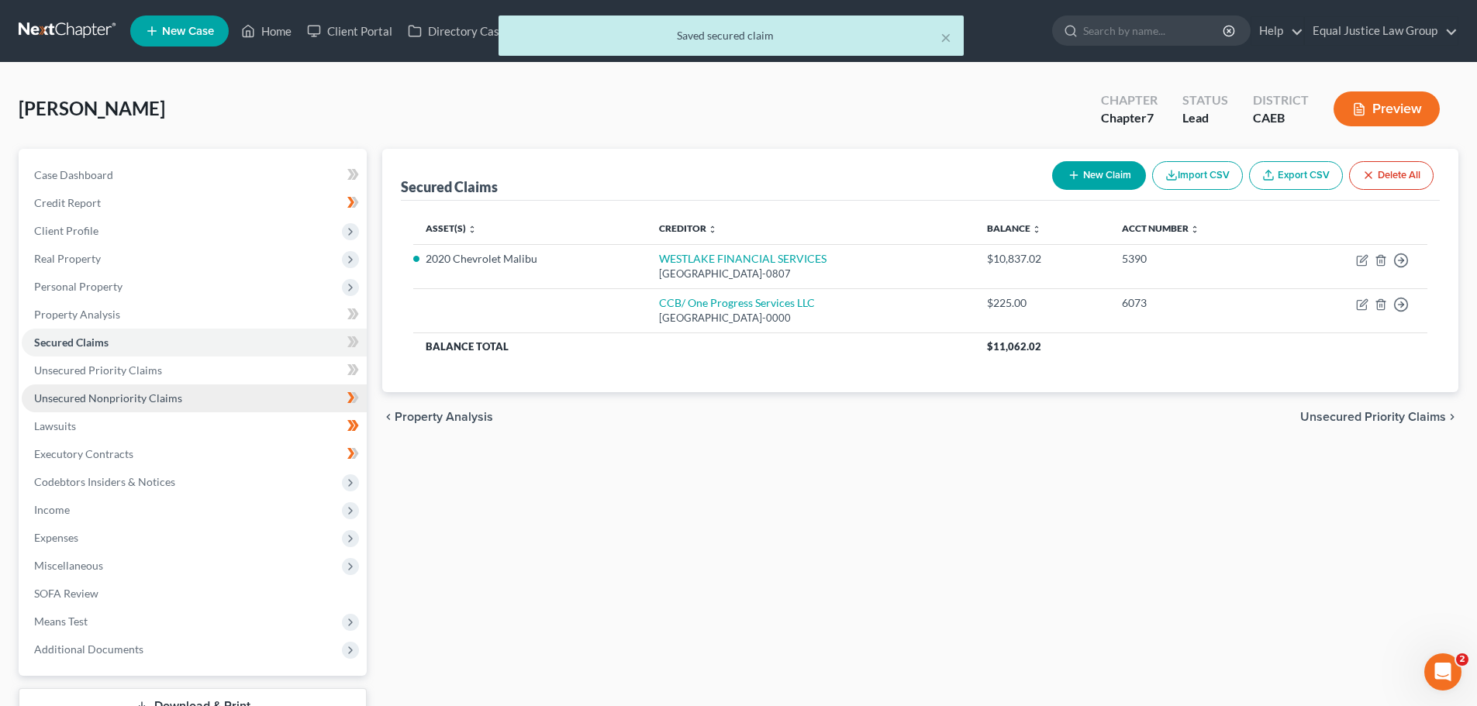
click at [81, 400] on span "Unsecured Nonpriority Claims" at bounding box center [108, 397] width 148 height 13
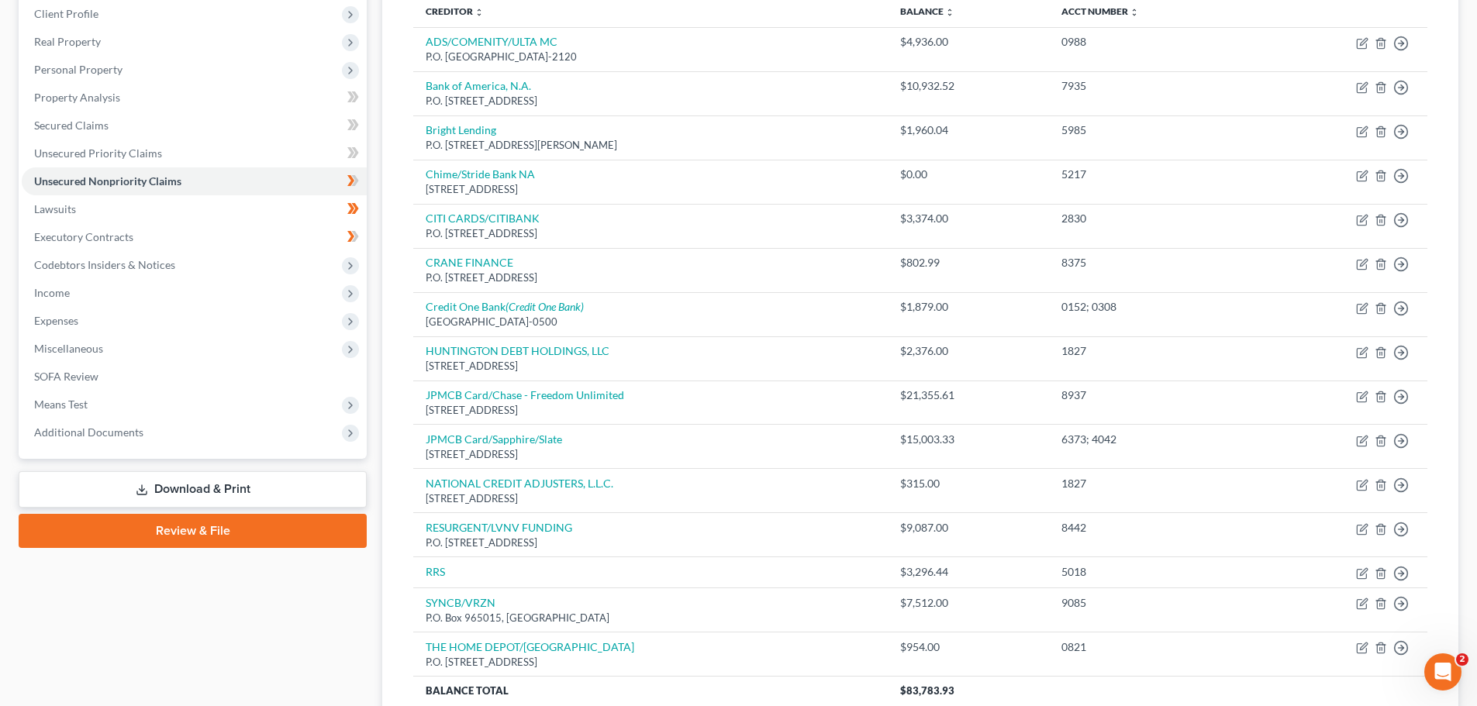
scroll to position [233, 0]
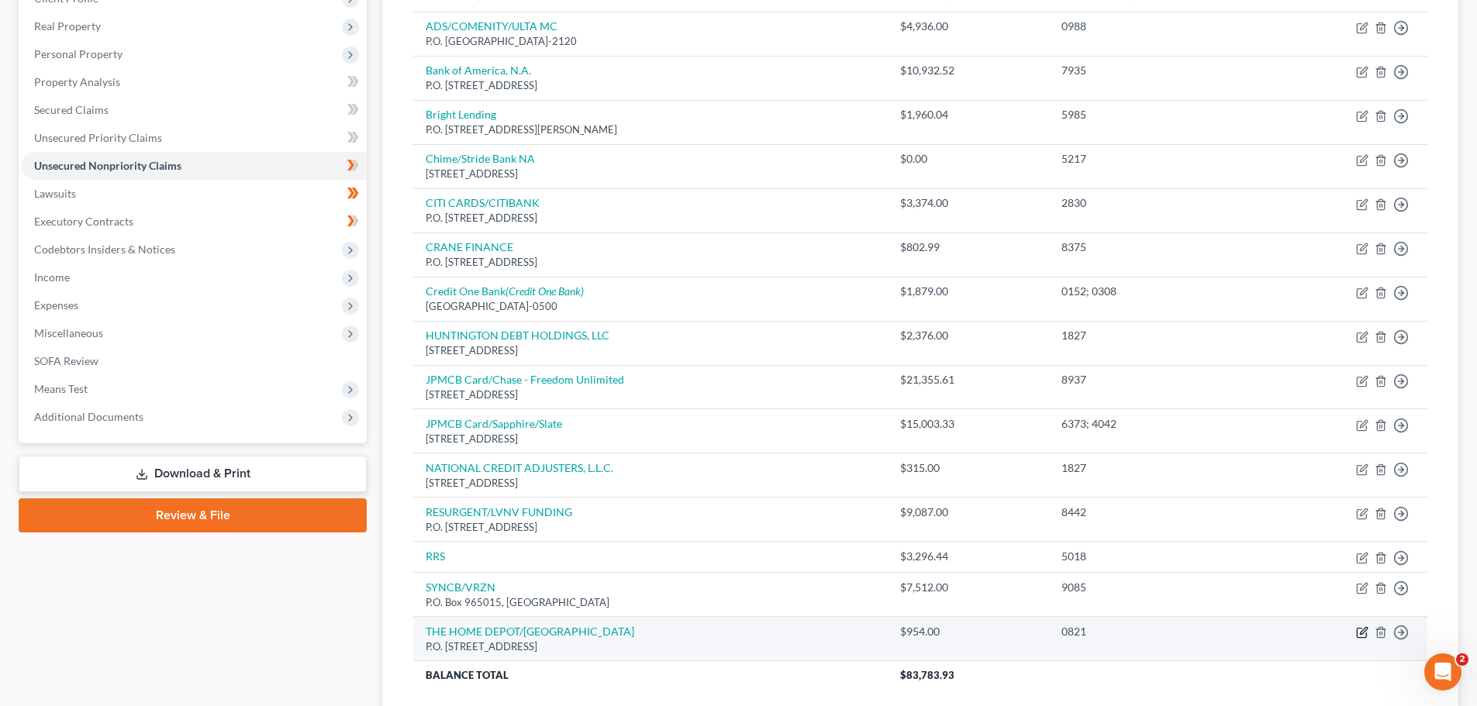
click at [1363, 632] on icon "button" at bounding box center [1362, 632] width 12 height 12
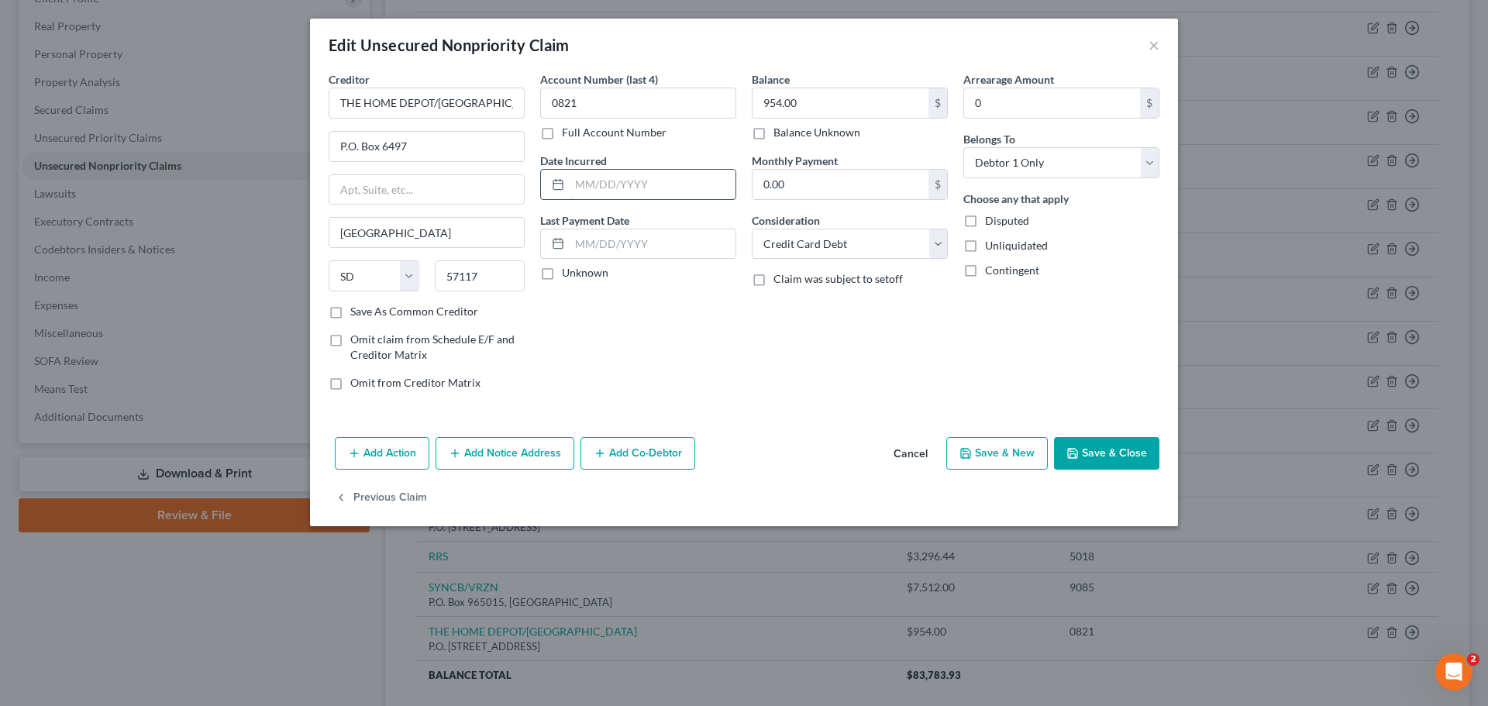
click at [629, 188] on input "text" at bounding box center [653, 184] width 166 height 29
click at [645, 246] on input "text" at bounding box center [653, 243] width 166 height 29
drag, startPoint x: 539, startPoint y: 276, endPoint x: 599, endPoint y: 277, distance: 60.5
click at [562, 275] on label "Unknown" at bounding box center [585, 273] width 47 height 16
click at [568, 275] on input "Unknown" at bounding box center [573, 270] width 10 height 10
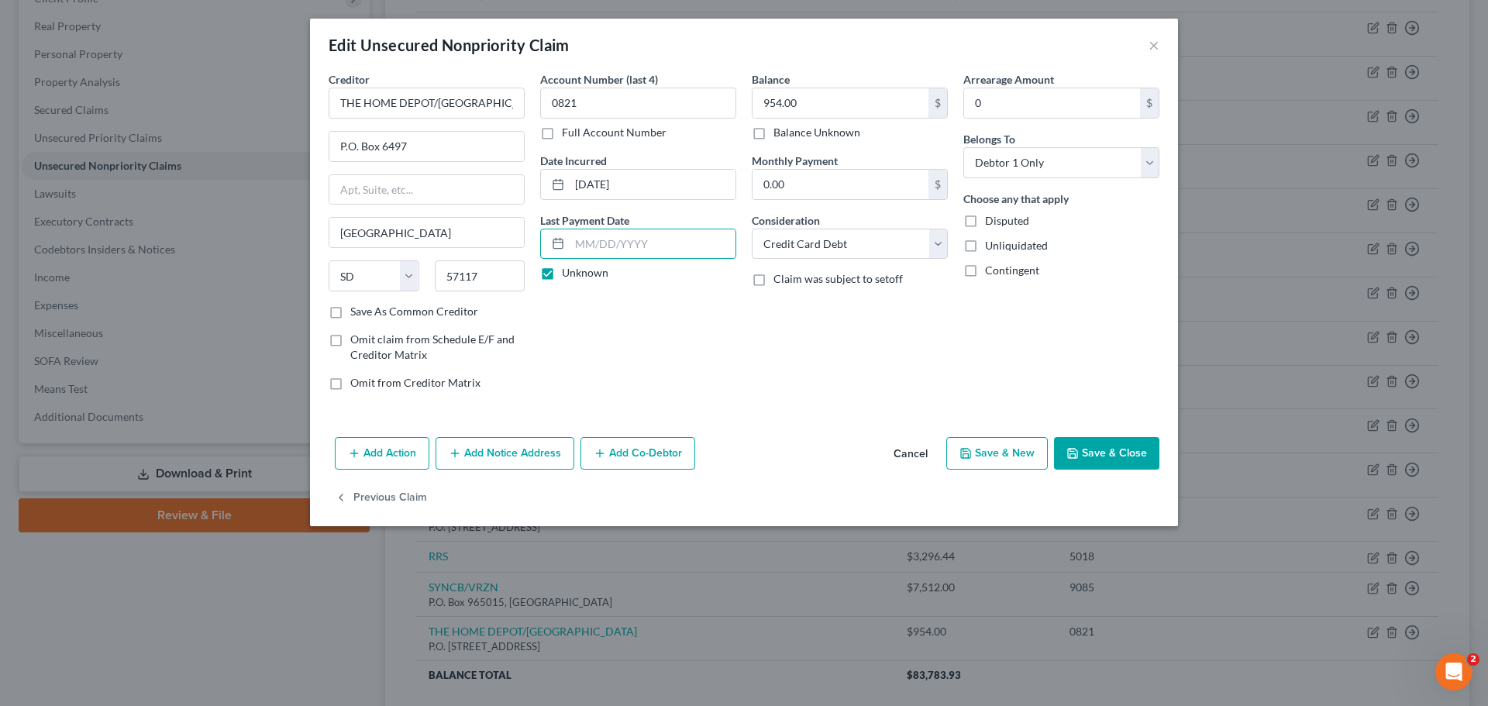
click at [562, 274] on label "Unknown" at bounding box center [585, 273] width 47 height 16
click at [568, 274] on input "Unknown" at bounding box center [573, 270] width 10 height 10
click at [562, 274] on label "Unknown" at bounding box center [585, 273] width 47 height 16
click at [568, 274] on input "Unknown" at bounding box center [573, 270] width 10 height 10
click at [1100, 449] on button "Save & Close" at bounding box center [1106, 453] width 105 height 33
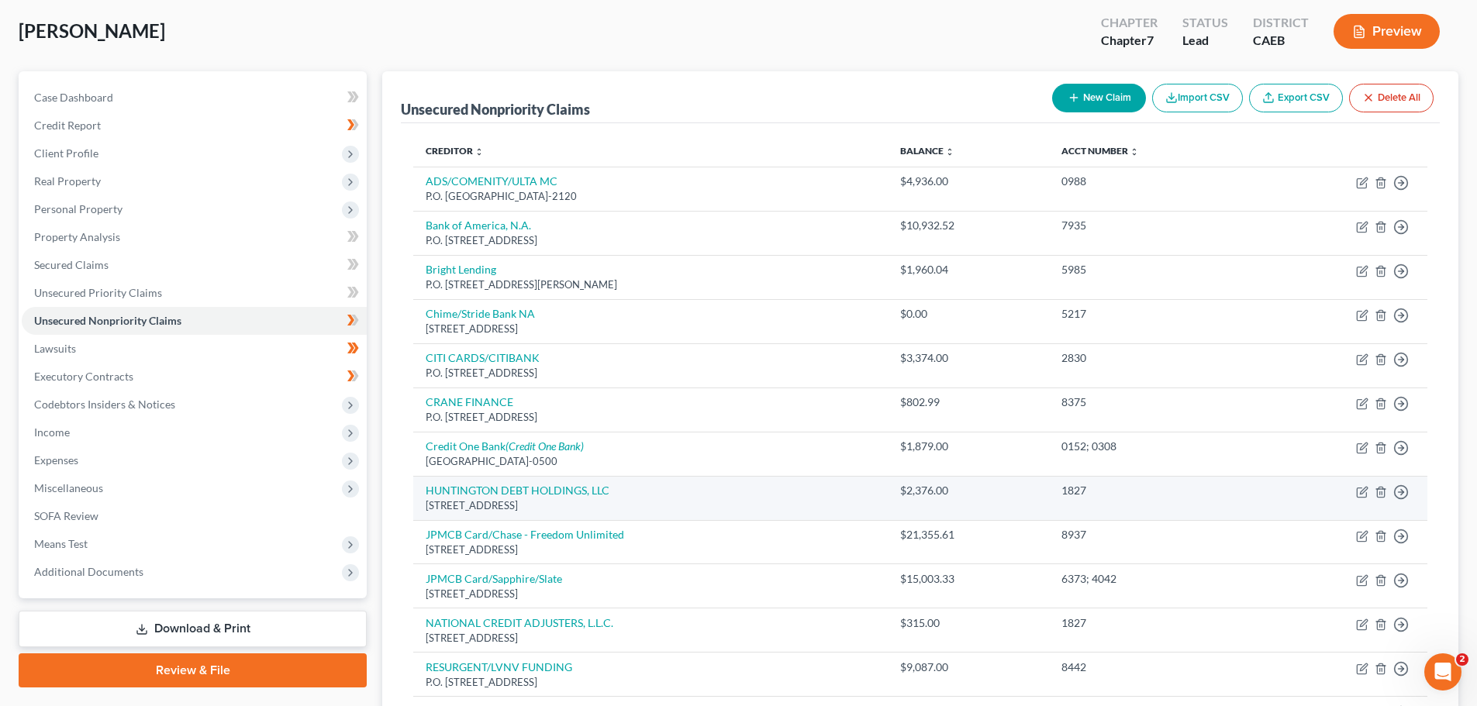
scroll to position [155, 0]
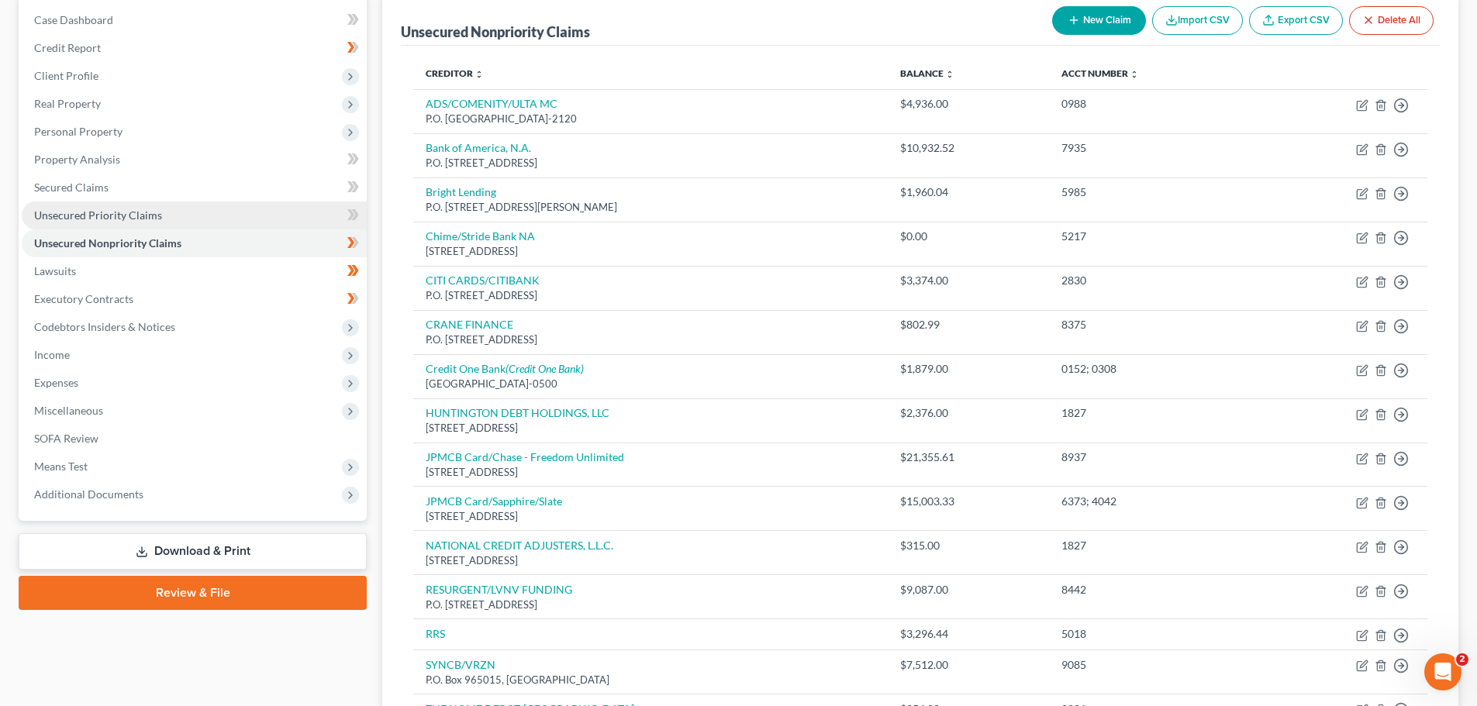
drag, startPoint x: 126, startPoint y: 209, endPoint x: 266, endPoint y: 227, distance: 140.6
click at [126, 209] on span "Unsecured Priority Claims" at bounding box center [98, 214] width 128 height 13
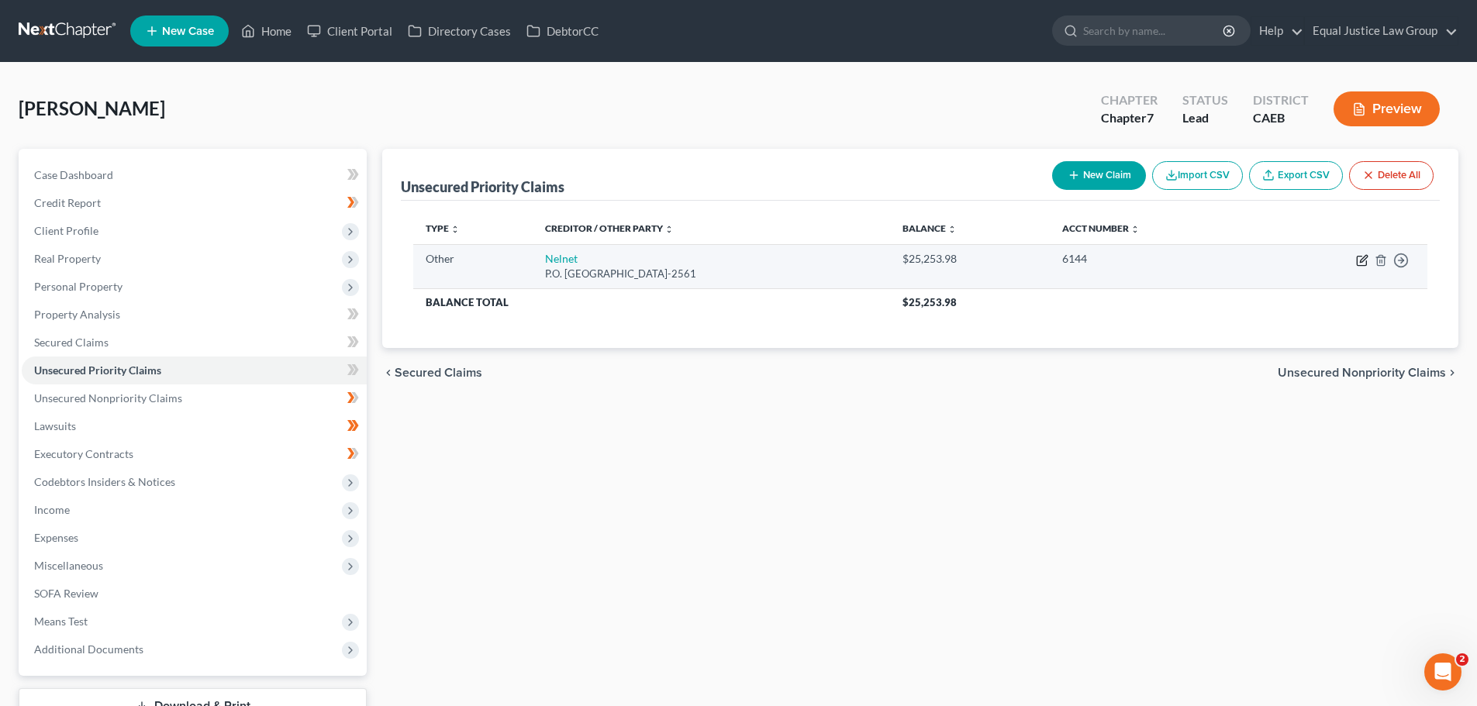
click at [1362, 257] on icon "button" at bounding box center [1362, 260] width 12 height 12
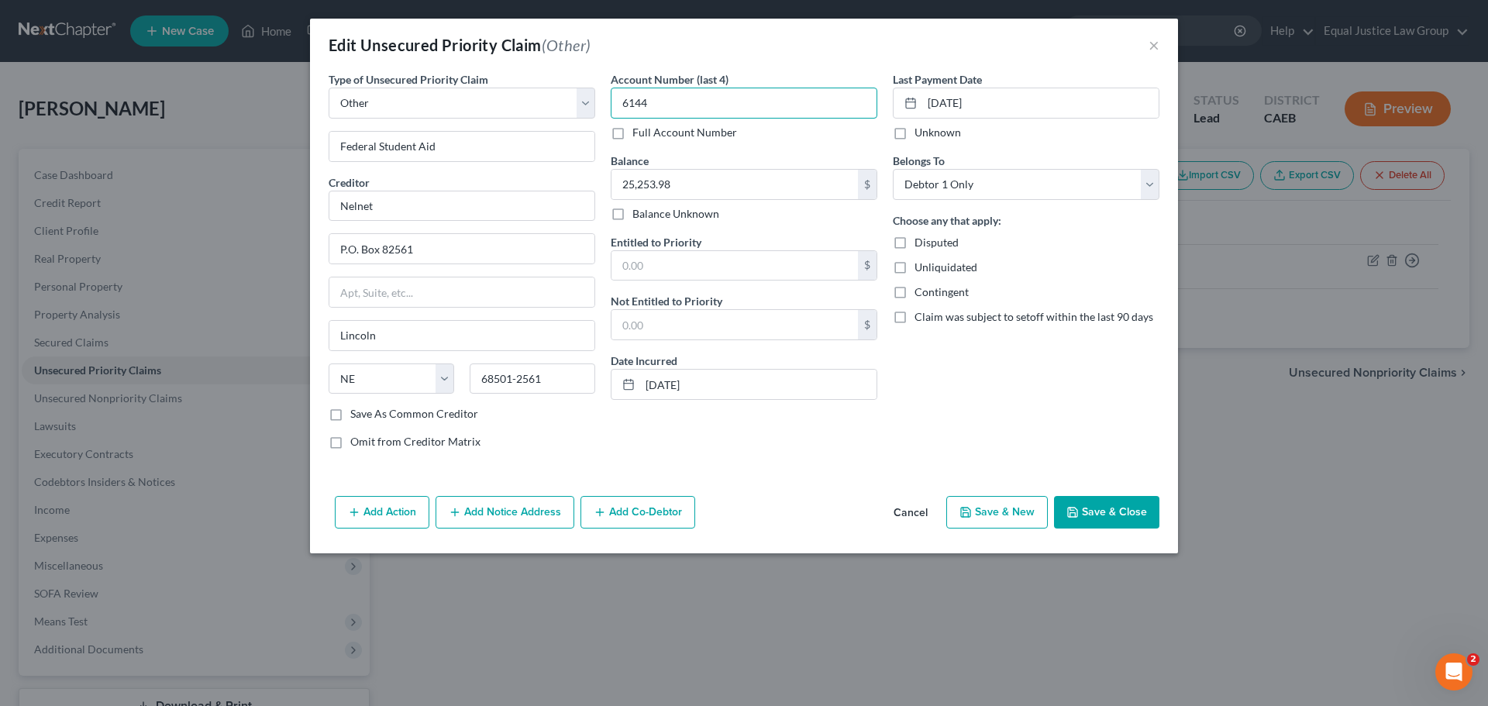
click at [696, 99] on input "6144" at bounding box center [744, 103] width 267 height 31
click at [697, 99] on input "6144" at bounding box center [744, 103] width 267 height 31
click at [1133, 512] on button "Save & Close" at bounding box center [1106, 512] width 105 height 33
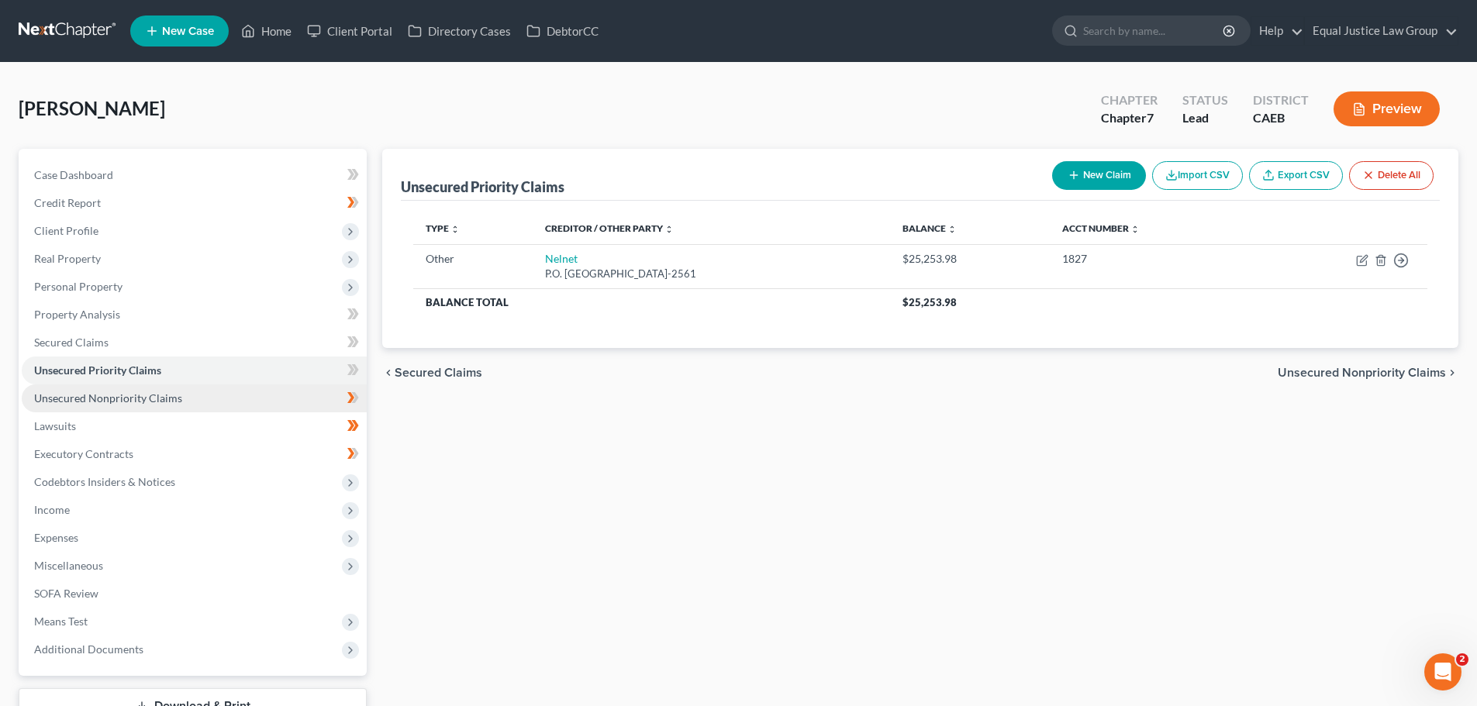
click at [181, 395] on link "Unsecured Nonpriority Claims" at bounding box center [194, 398] width 345 height 28
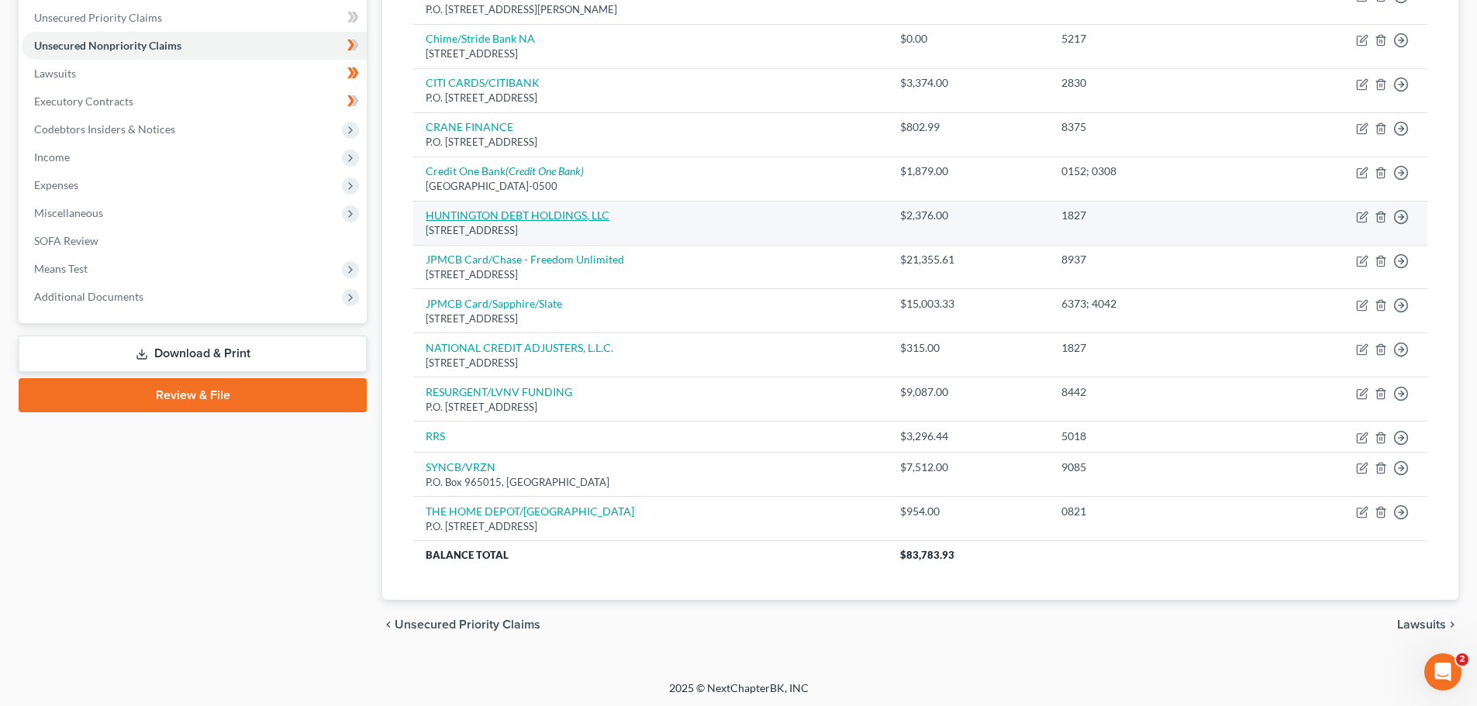
scroll to position [355, 0]
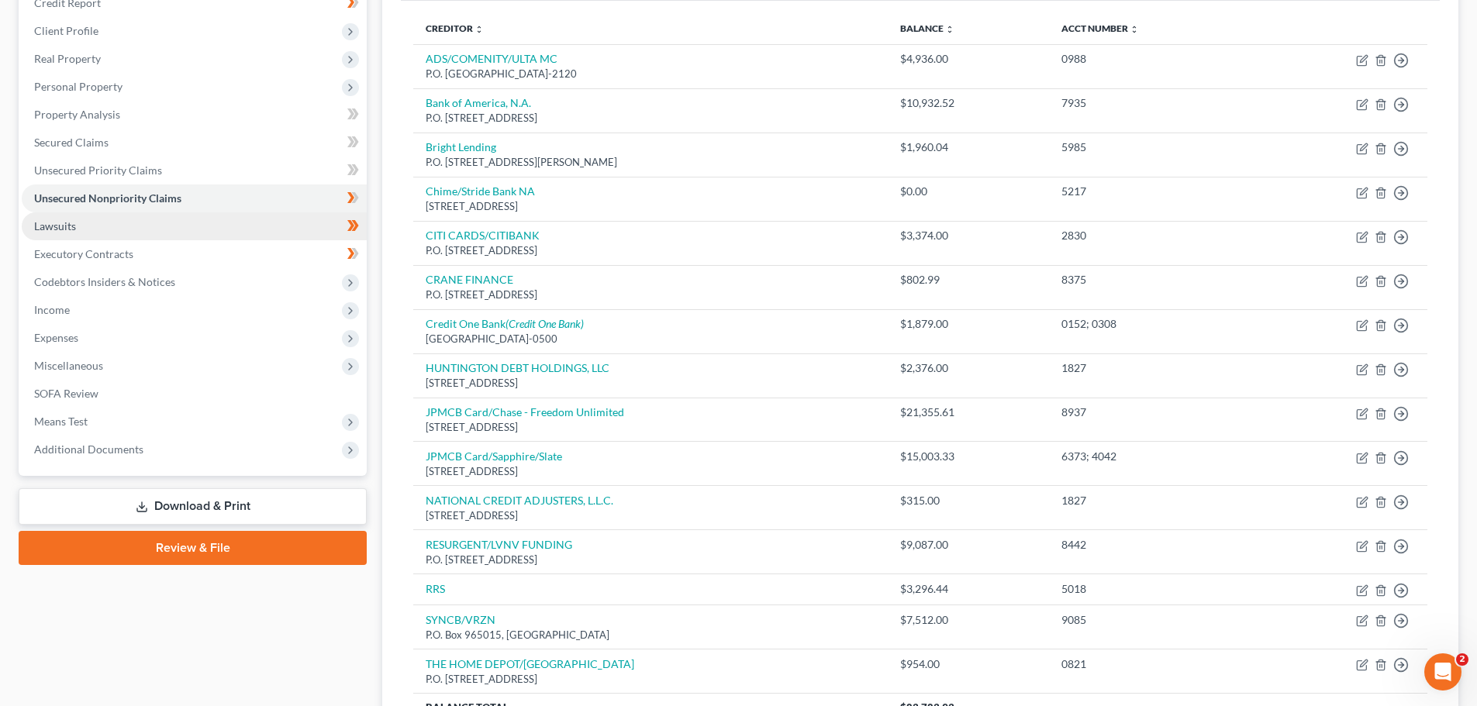
click at [105, 228] on link "Lawsuits" at bounding box center [194, 226] width 345 height 28
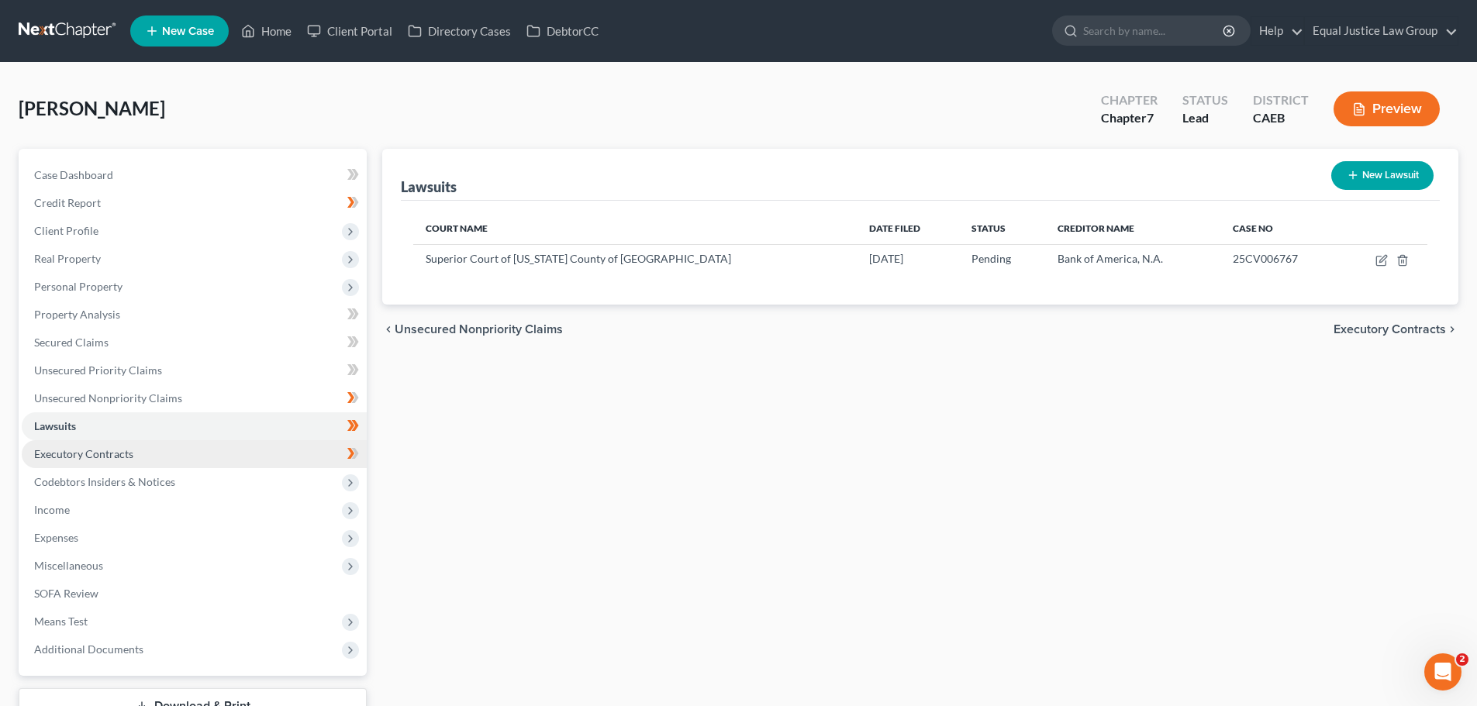
click at [84, 457] on span "Executory Contracts" at bounding box center [83, 453] width 99 height 13
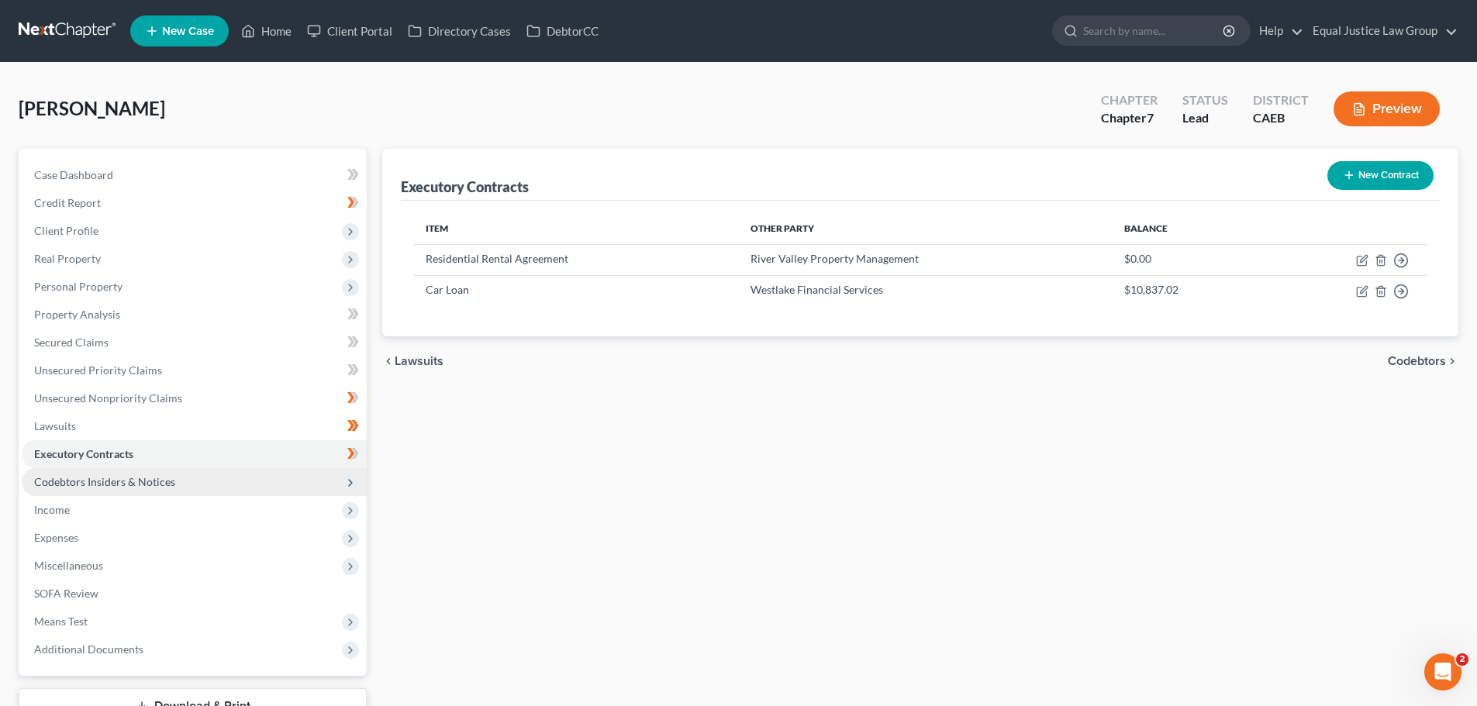
click at [122, 477] on span "Codebtors Insiders & Notices" at bounding box center [104, 481] width 141 height 13
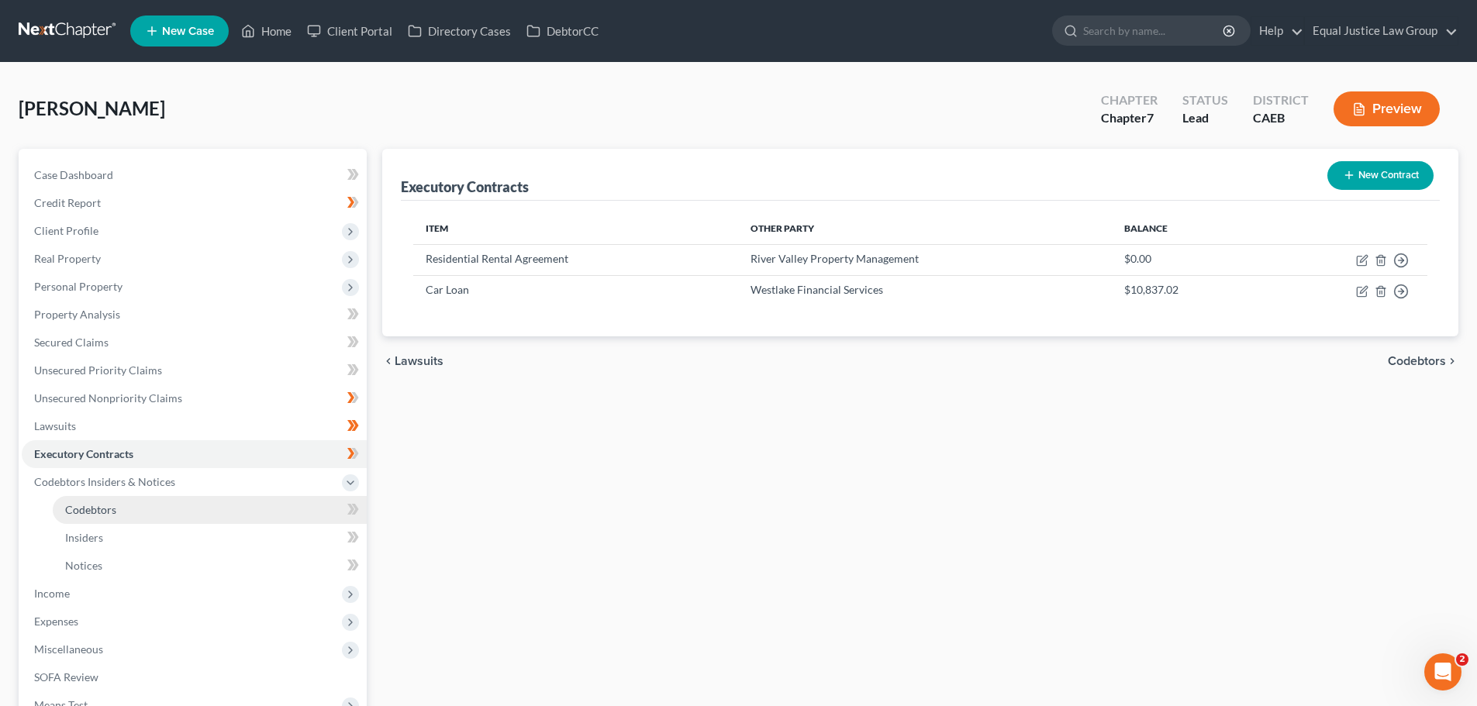
click at [118, 506] on link "Codebtors" at bounding box center [210, 510] width 314 height 28
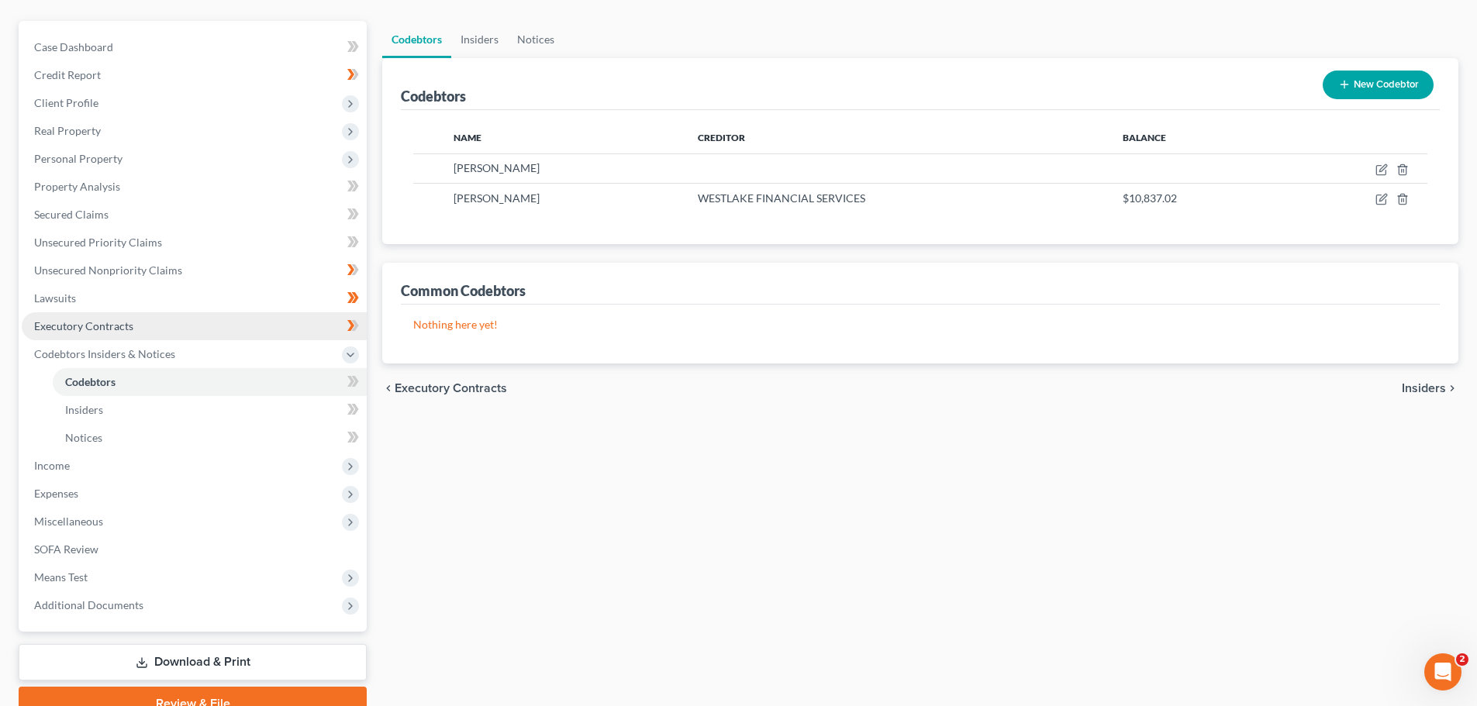
scroll to position [155, 0]
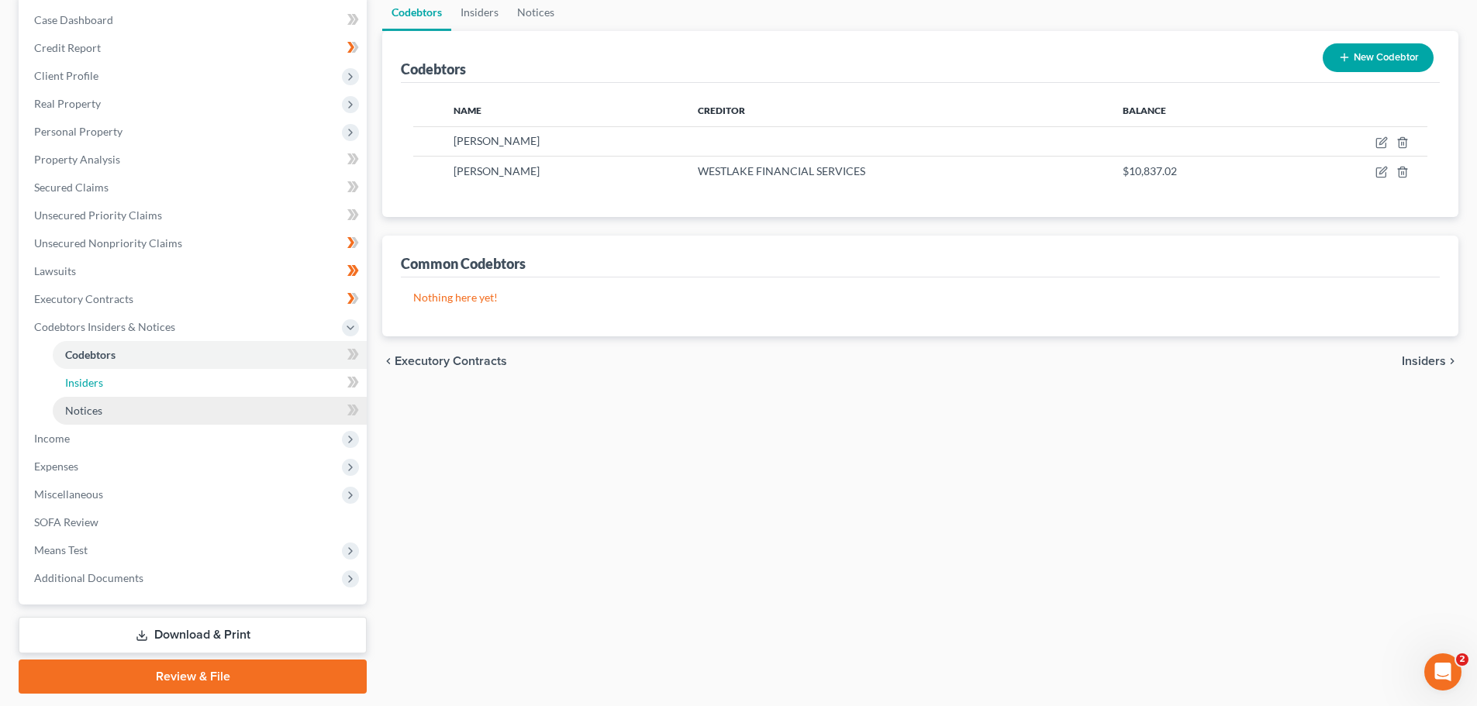
drag, startPoint x: 153, startPoint y: 375, endPoint x: 136, endPoint y: 410, distance: 38.5
click at [153, 374] on link "Insiders" at bounding box center [210, 383] width 314 height 28
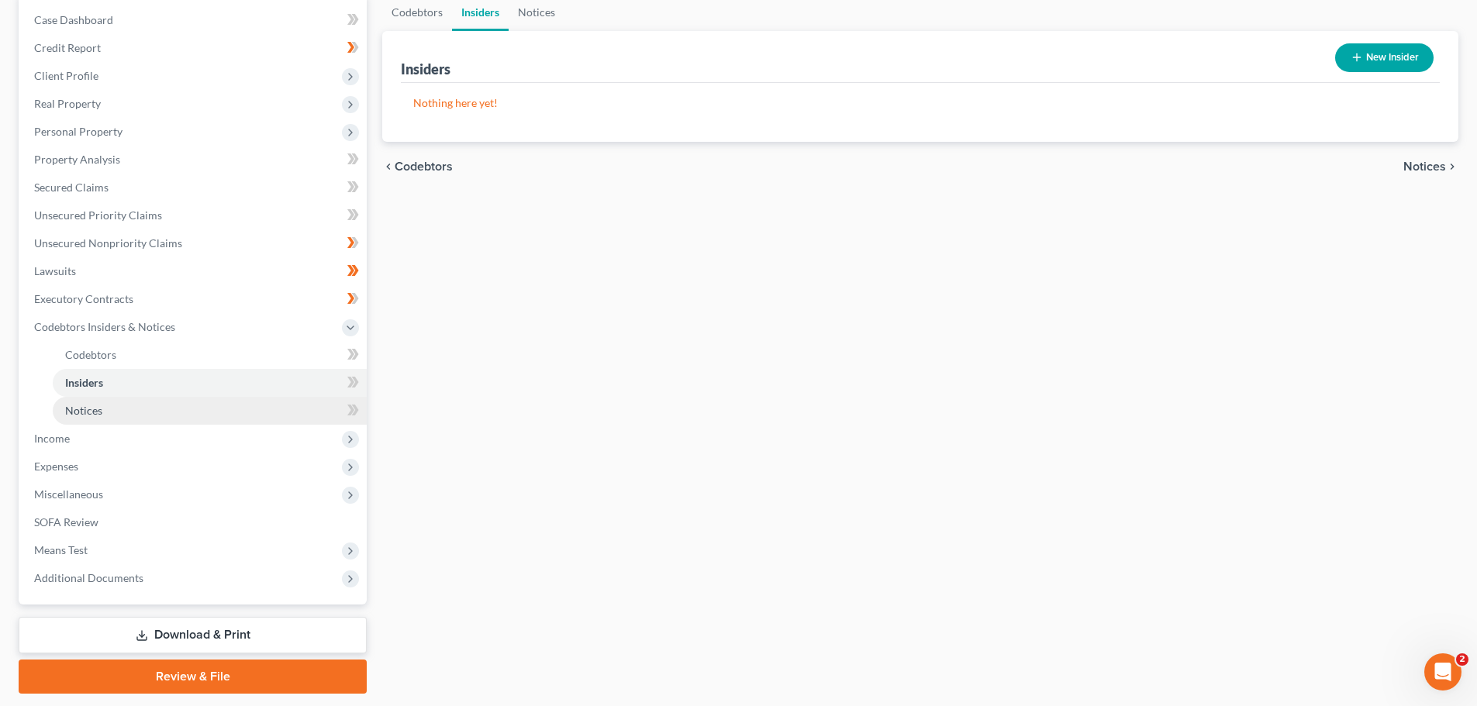
click at [136, 412] on link "Notices" at bounding box center [210, 411] width 314 height 28
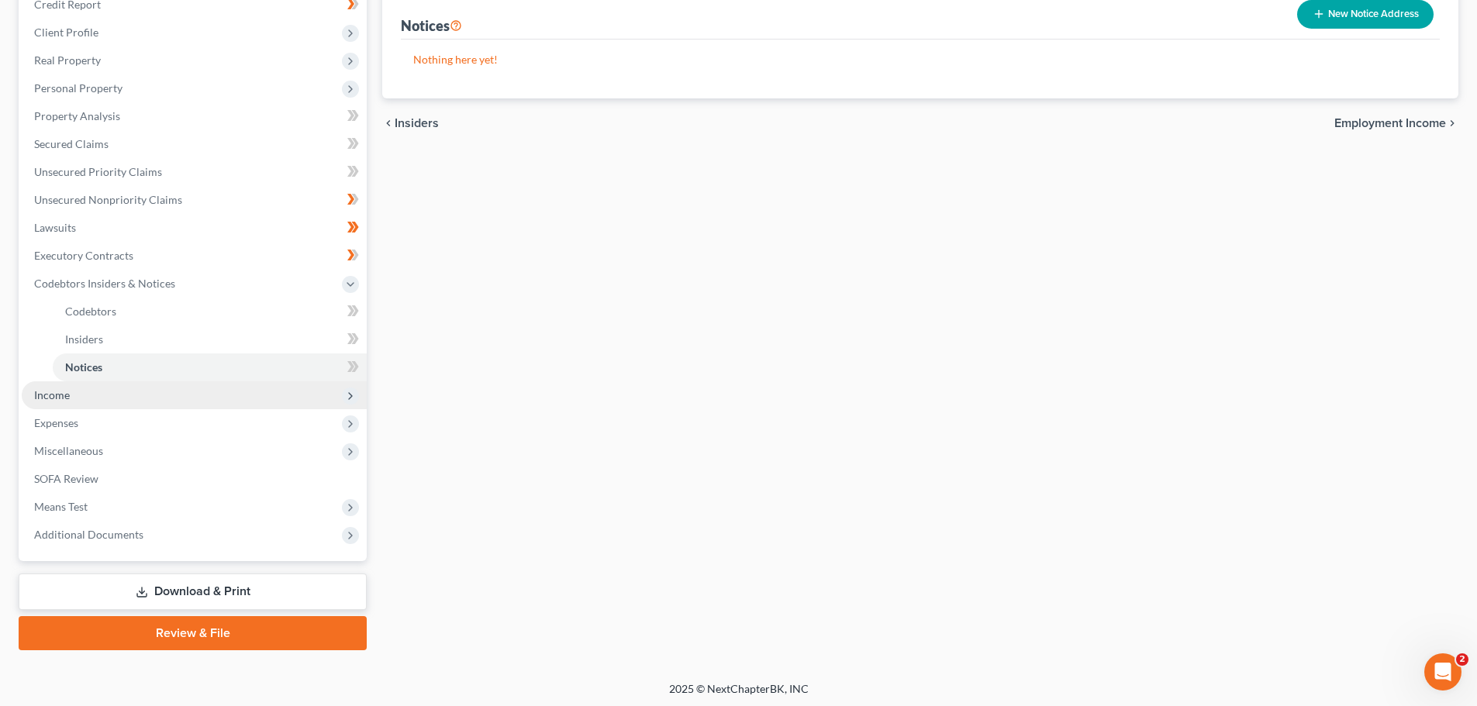
scroll to position [202, 0]
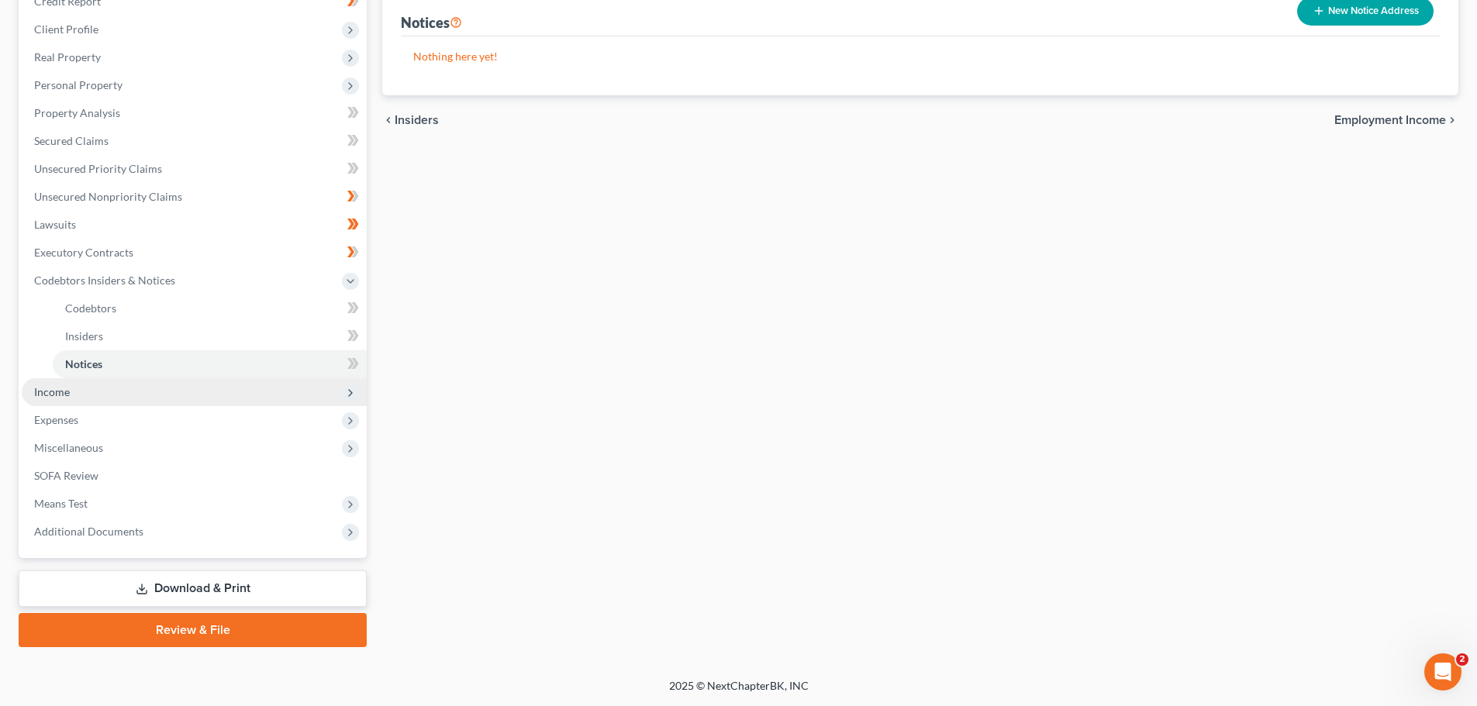
click at [77, 389] on span "Income" at bounding box center [194, 392] width 345 height 28
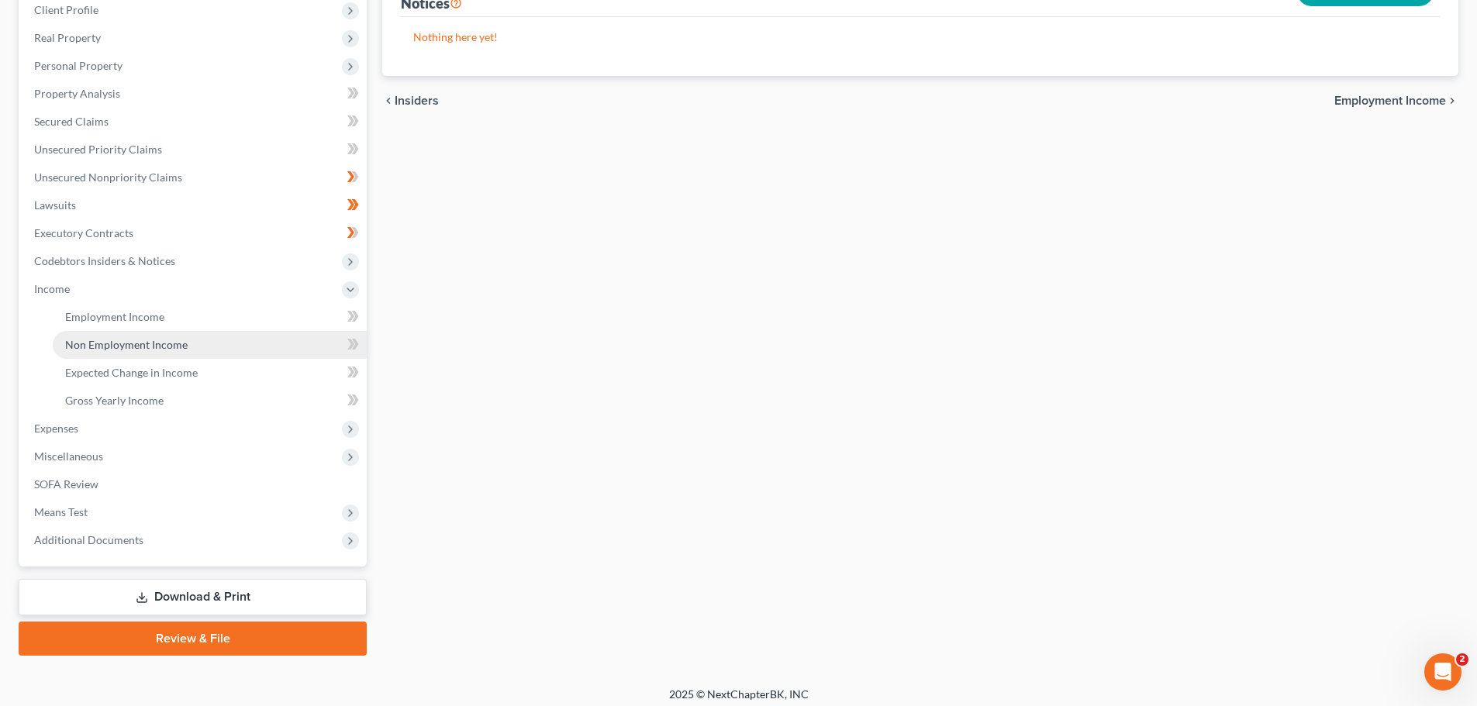
scroll to position [229, 0]
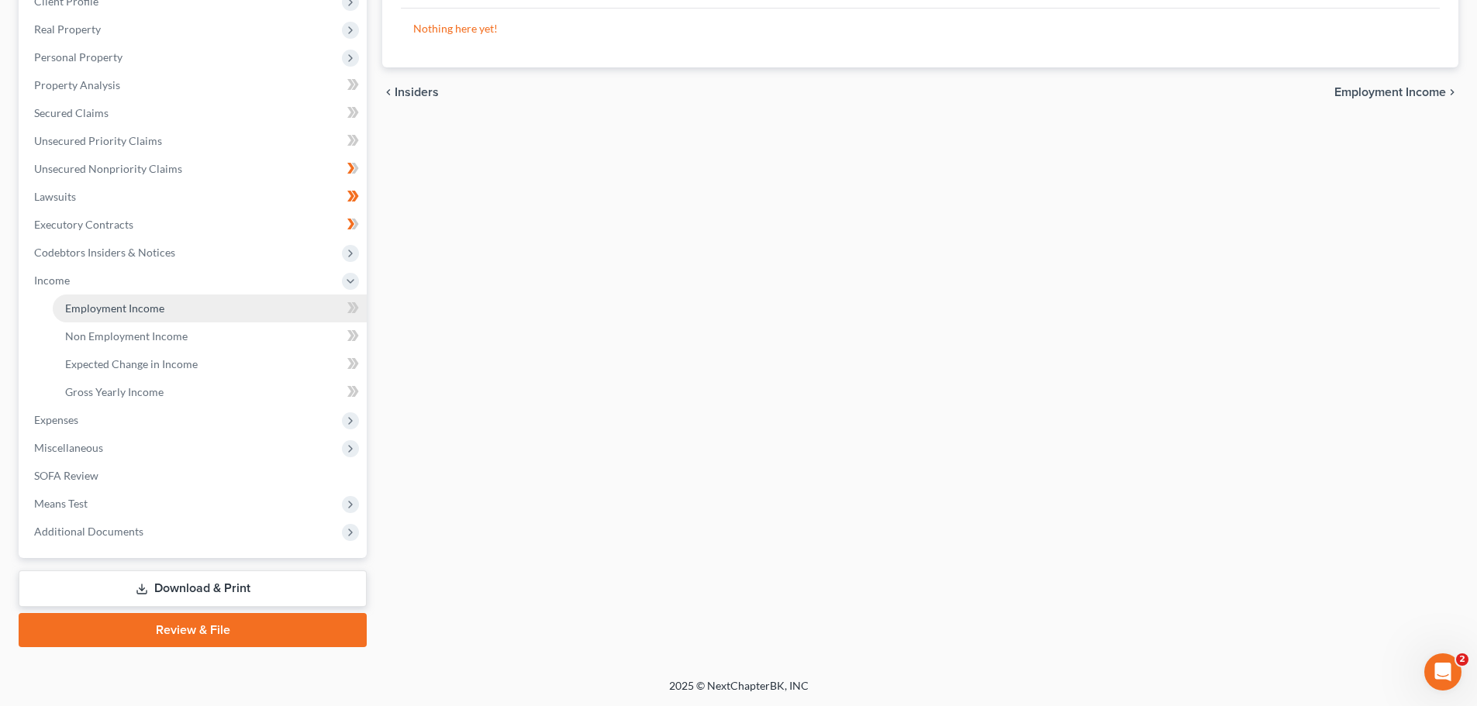
click at [170, 313] on link "Employment Income" at bounding box center [210, 309] width 314 height 28
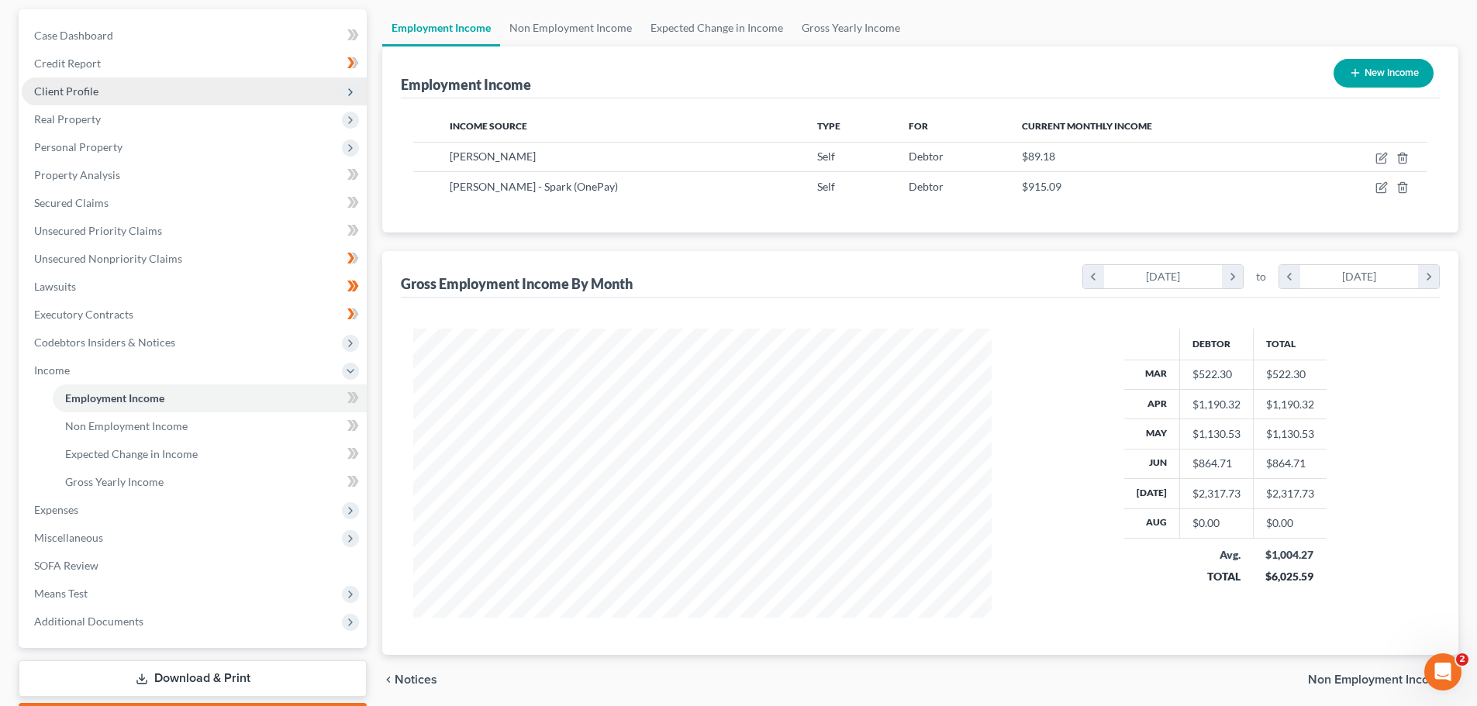
scroll to position [155, 0]
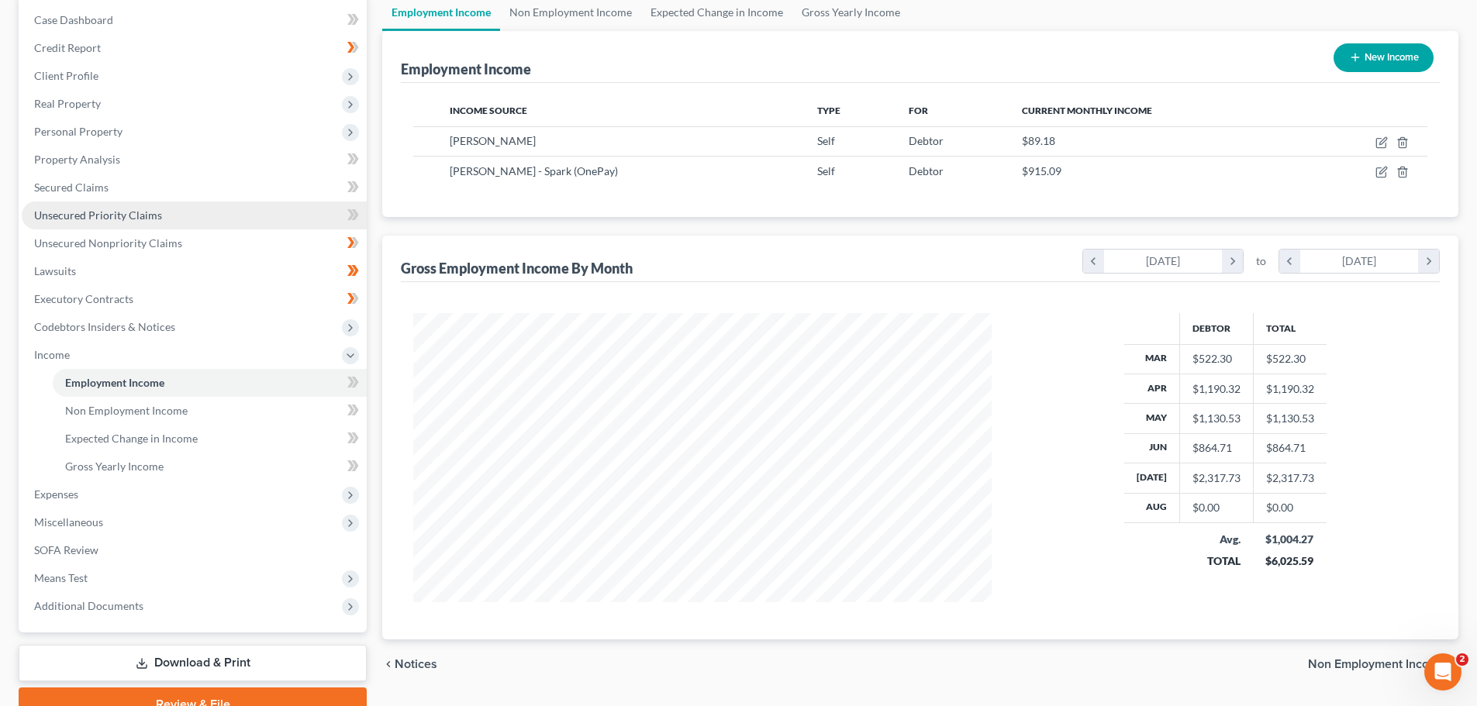
click at [140, 215] on span "Unsecured Priority Claims" at bounding box center [98, 214] width 128 height 13
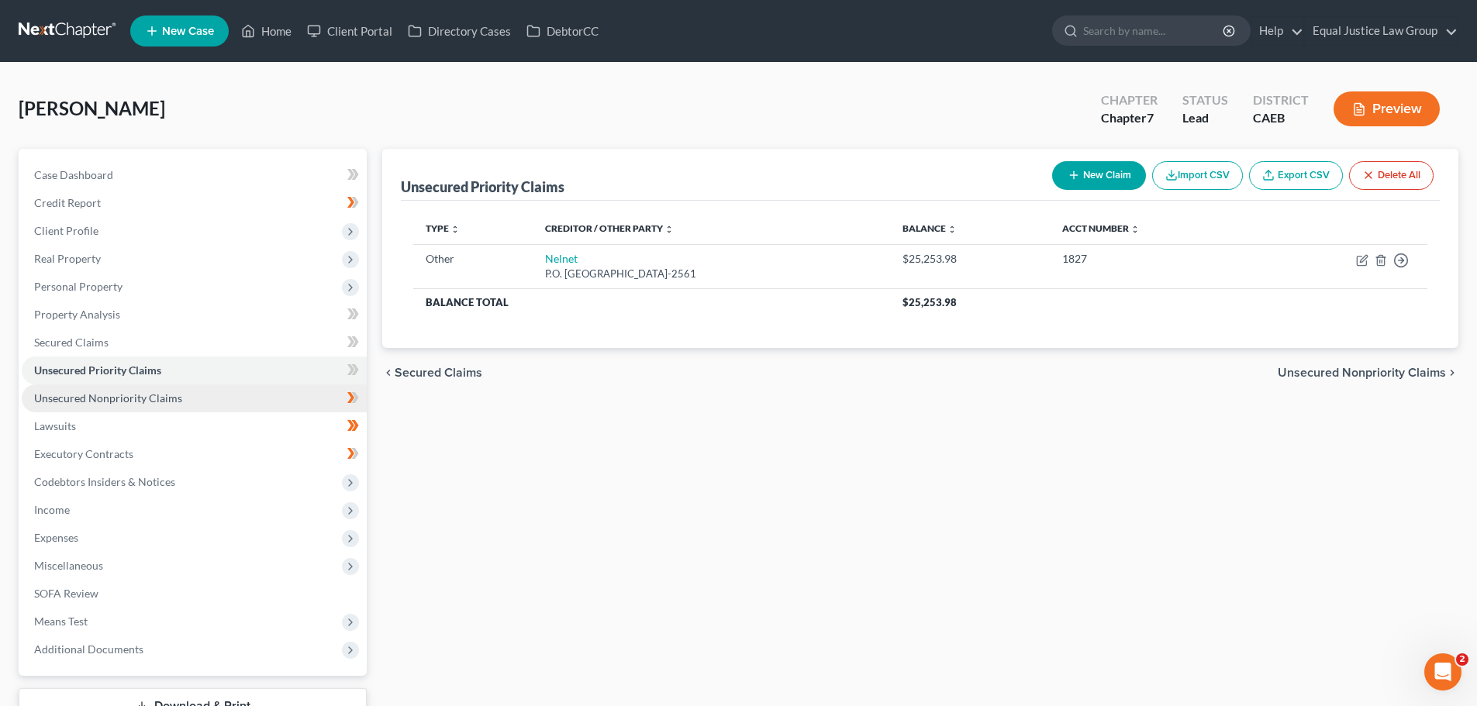
click at [153, 404] on span "Unsecured Nonpriority Claims" at bounding box center [108, 397] width 148 height 13
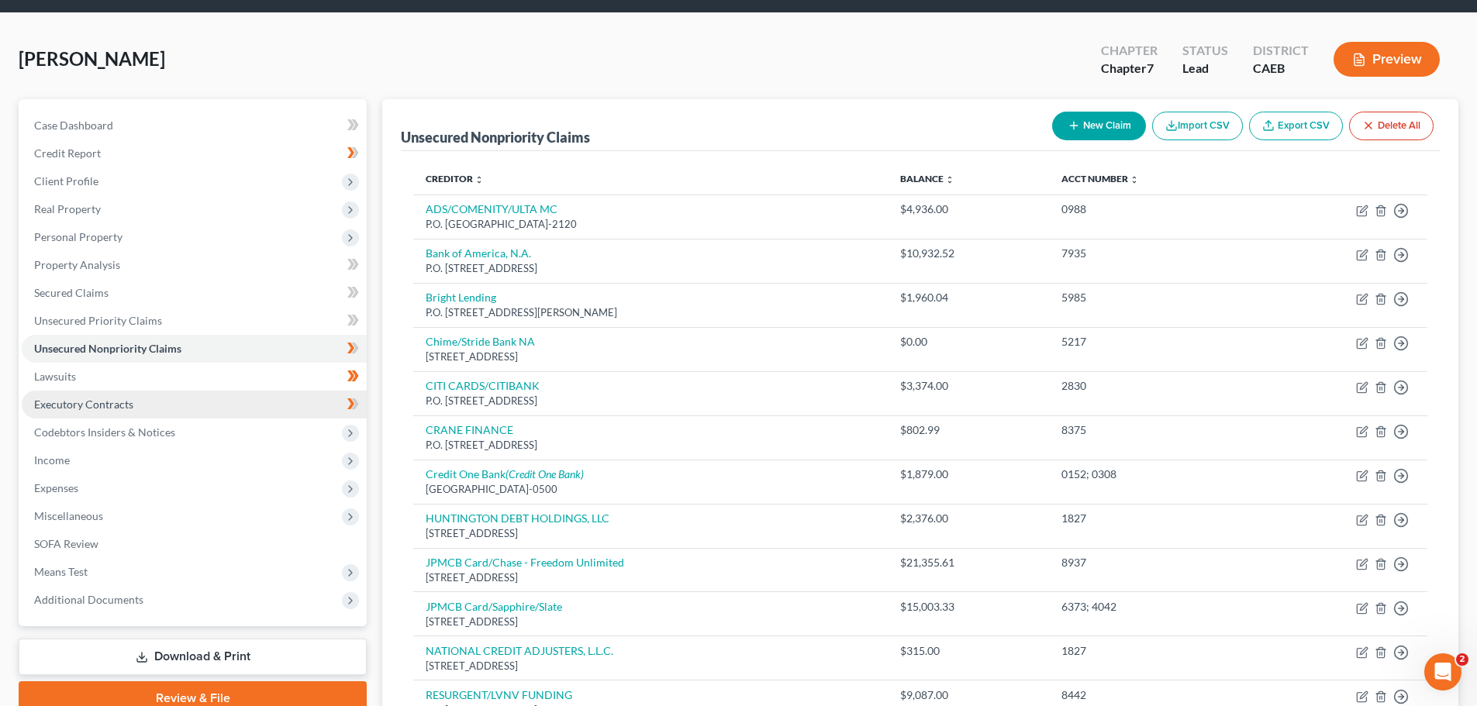
scroll to position [78, 0]
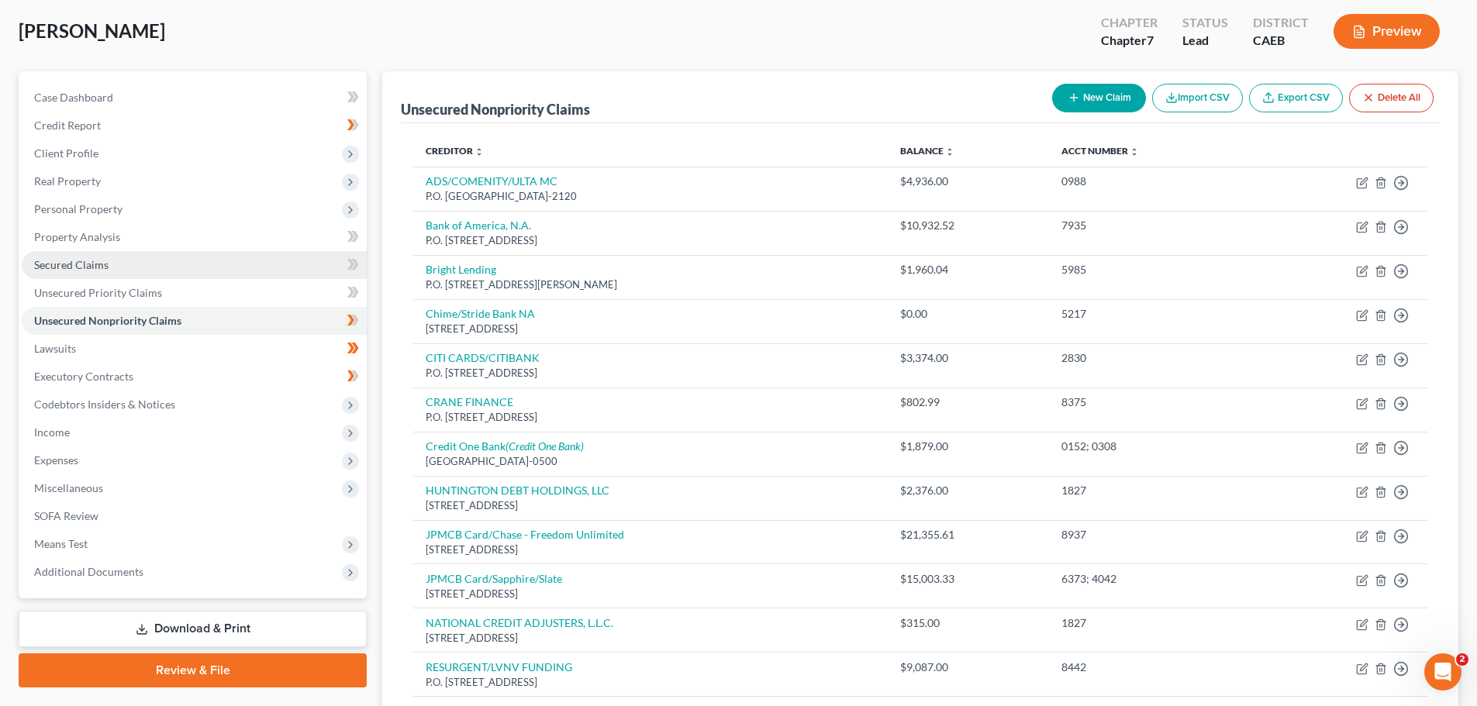
click at [102, 274] on link "Secured Claims" at bounding box center [194, 265] width 345 height 28
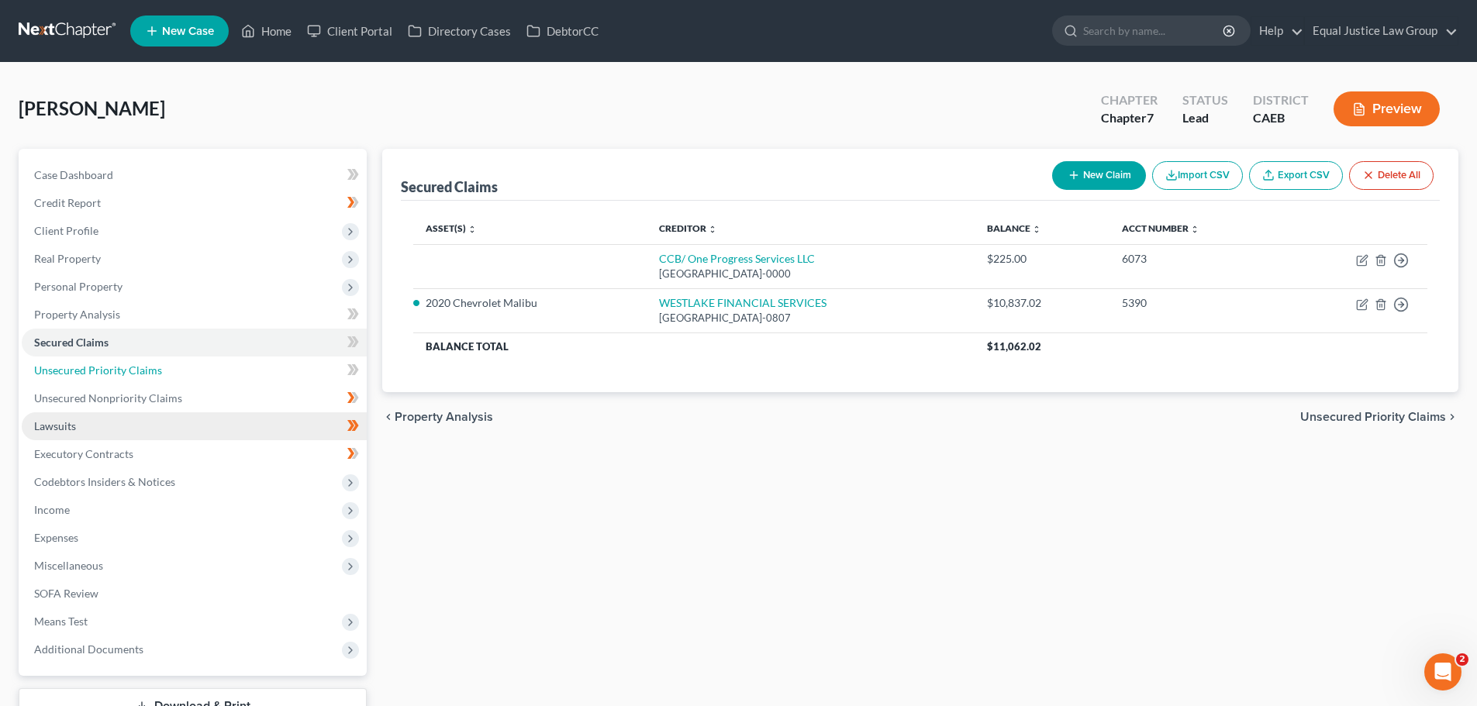
drag, startPoint x: 115, startPoint y: 366, endPoint x: 142, endPoint y: 428, distance: 67.7
click at [115, 366] on span "Unsecured Priority Claims" at bounding box center [98, 370] width 128 height 13
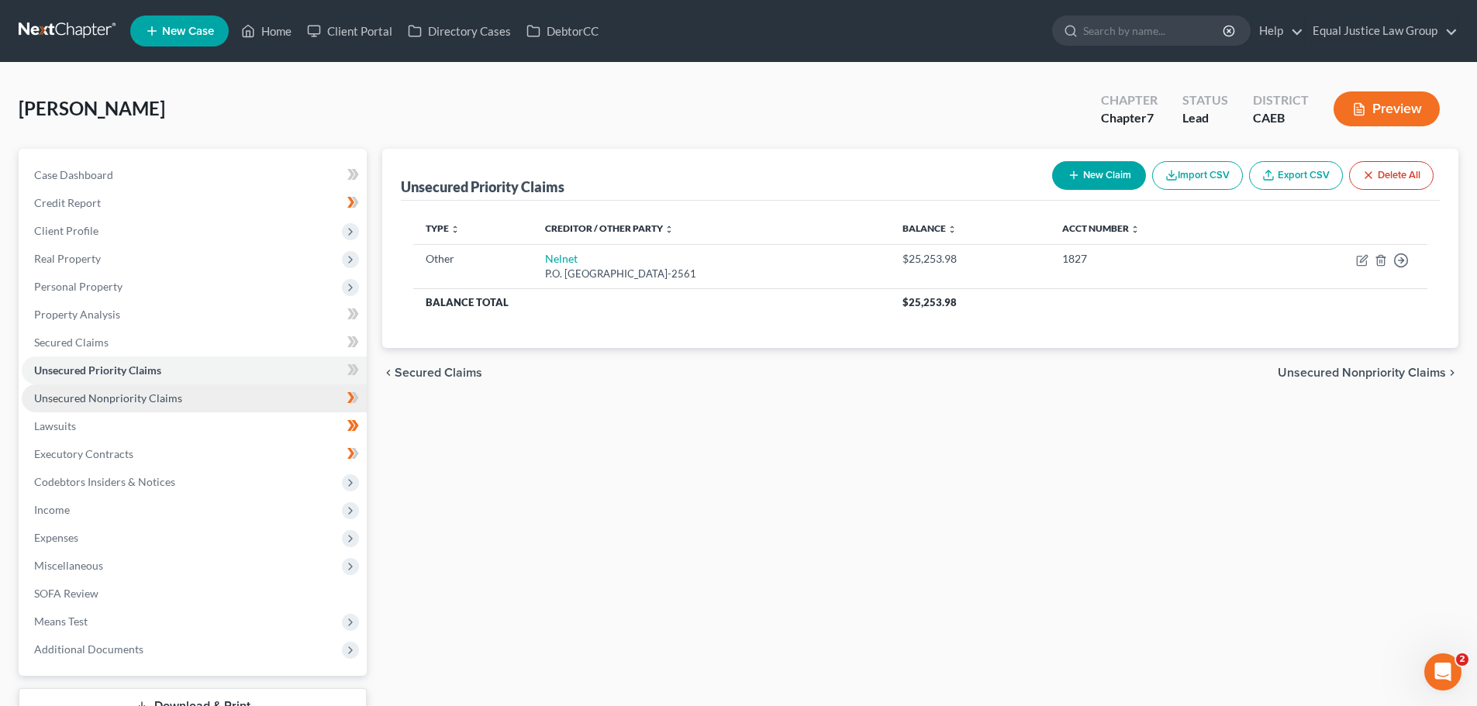
click at [160, 400] on span "Unsecured Nonpriority Claims" at bounding box center [108, 397] width 148 height 13
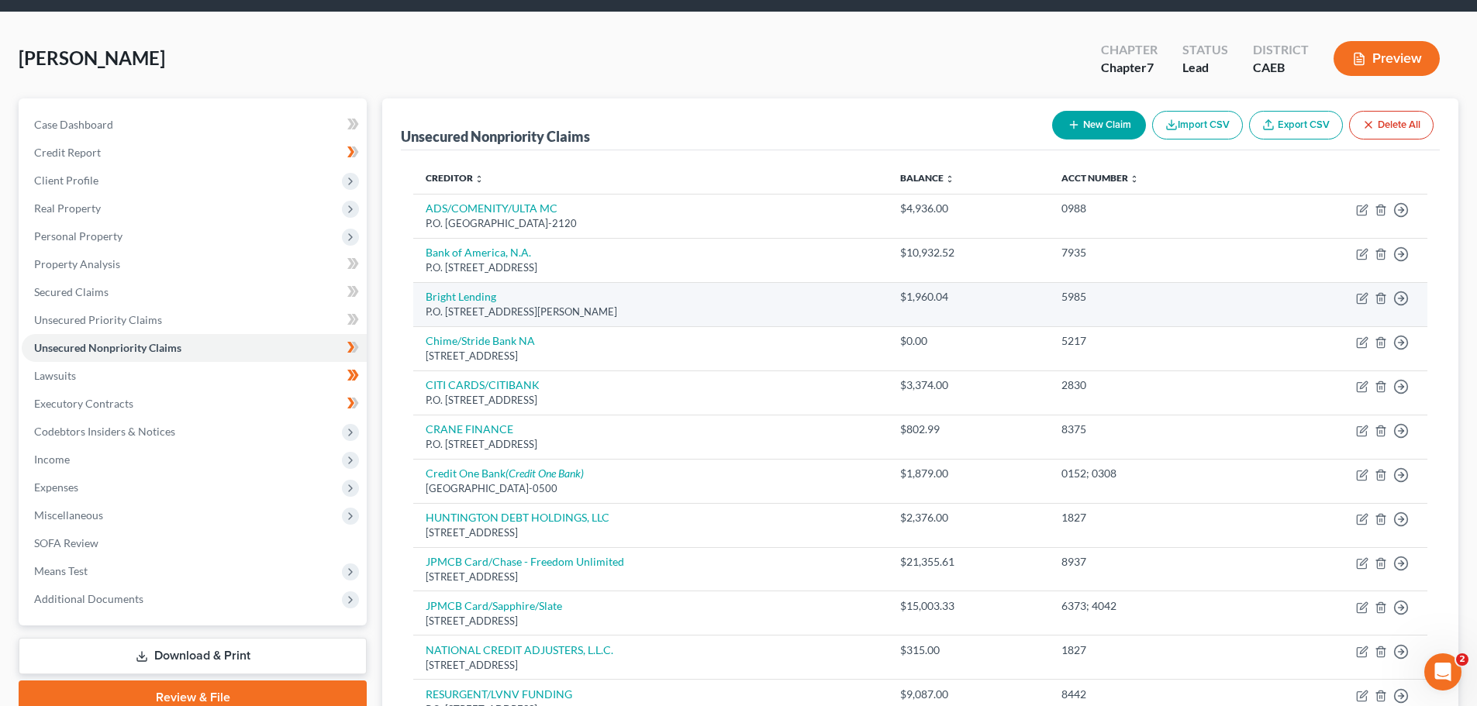
scroll to position [78, 0]
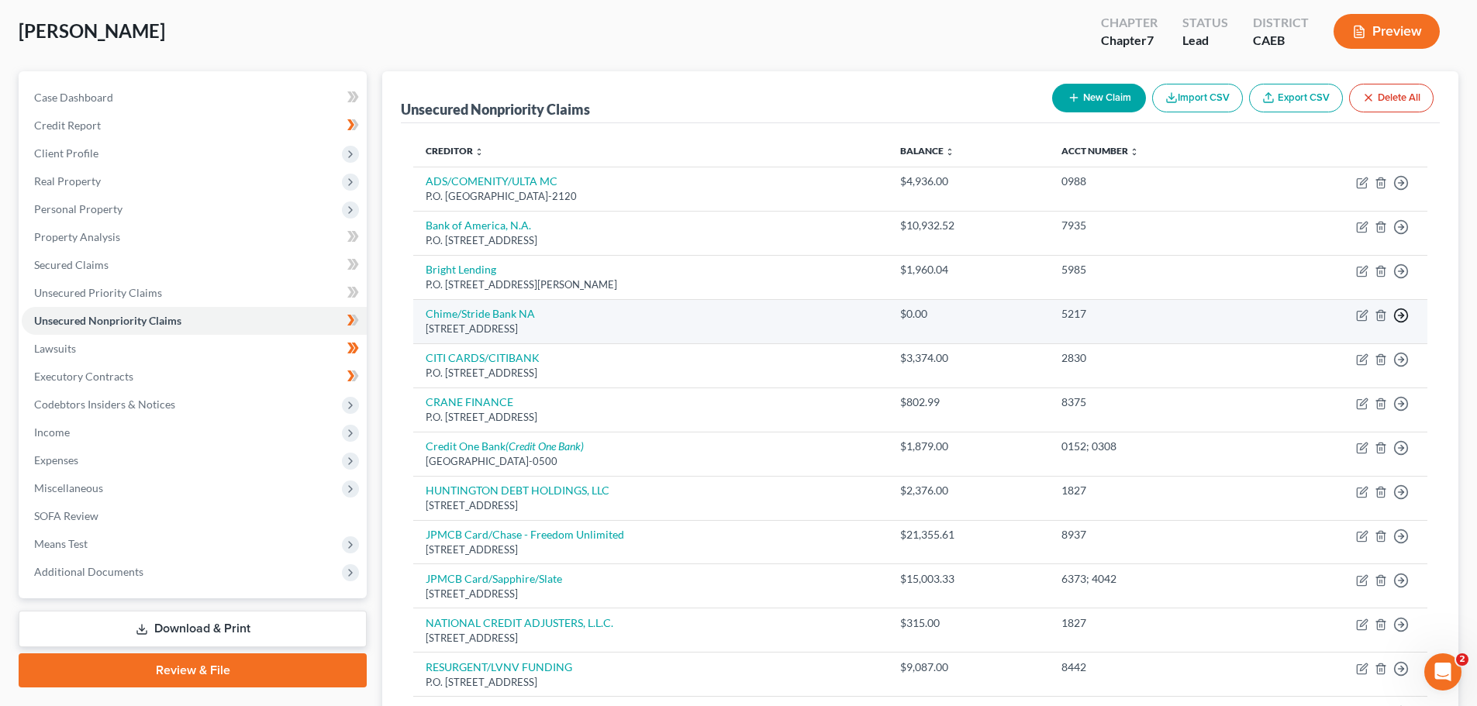
click at [1397, 191] on icon "button" at bounding box center [1401, 183] width 16 height 16
click at [1421, 308] on td "Move to D Move to E Move to G Move to Notice Only" at bounding box center [1341, 321] width 171 height 44
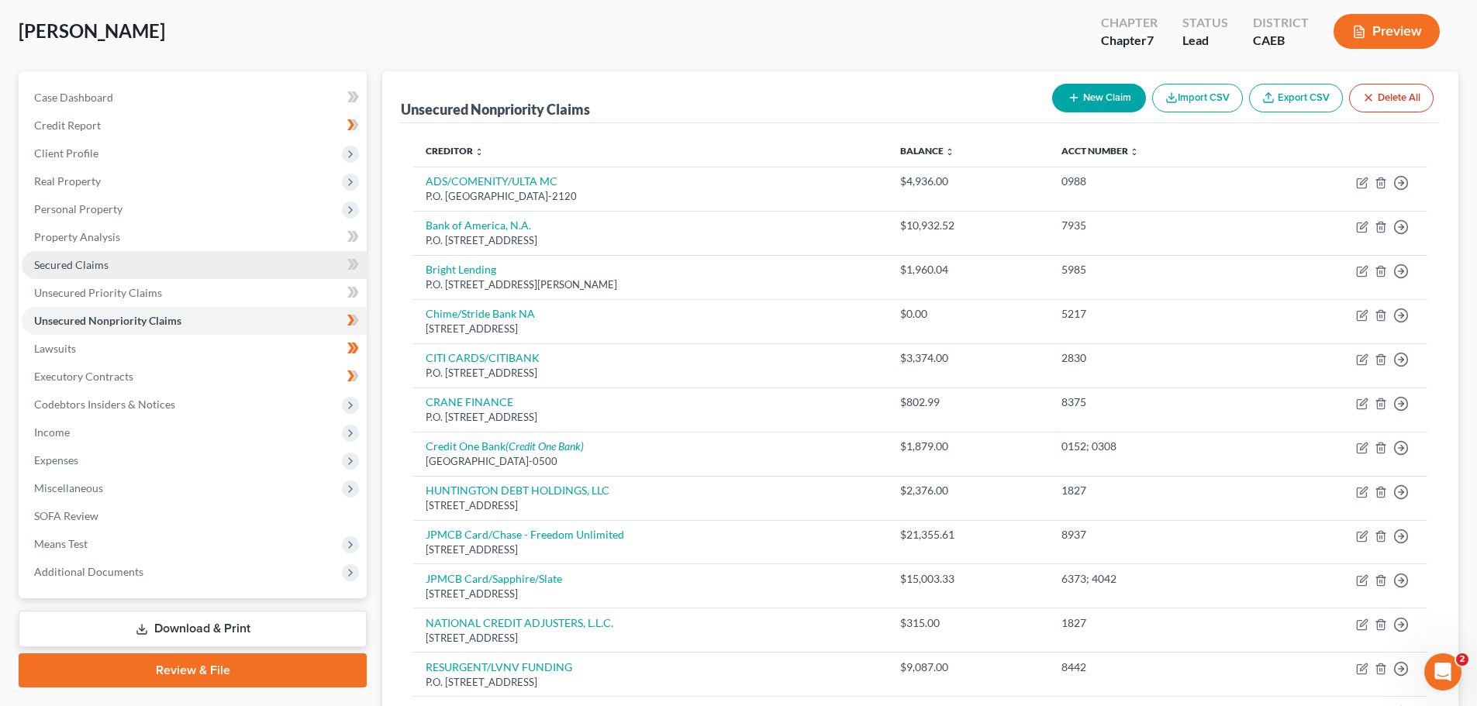
click at [98, 264] on span "Secured Claims" at bounding box center [71, 264] width 74 height 13
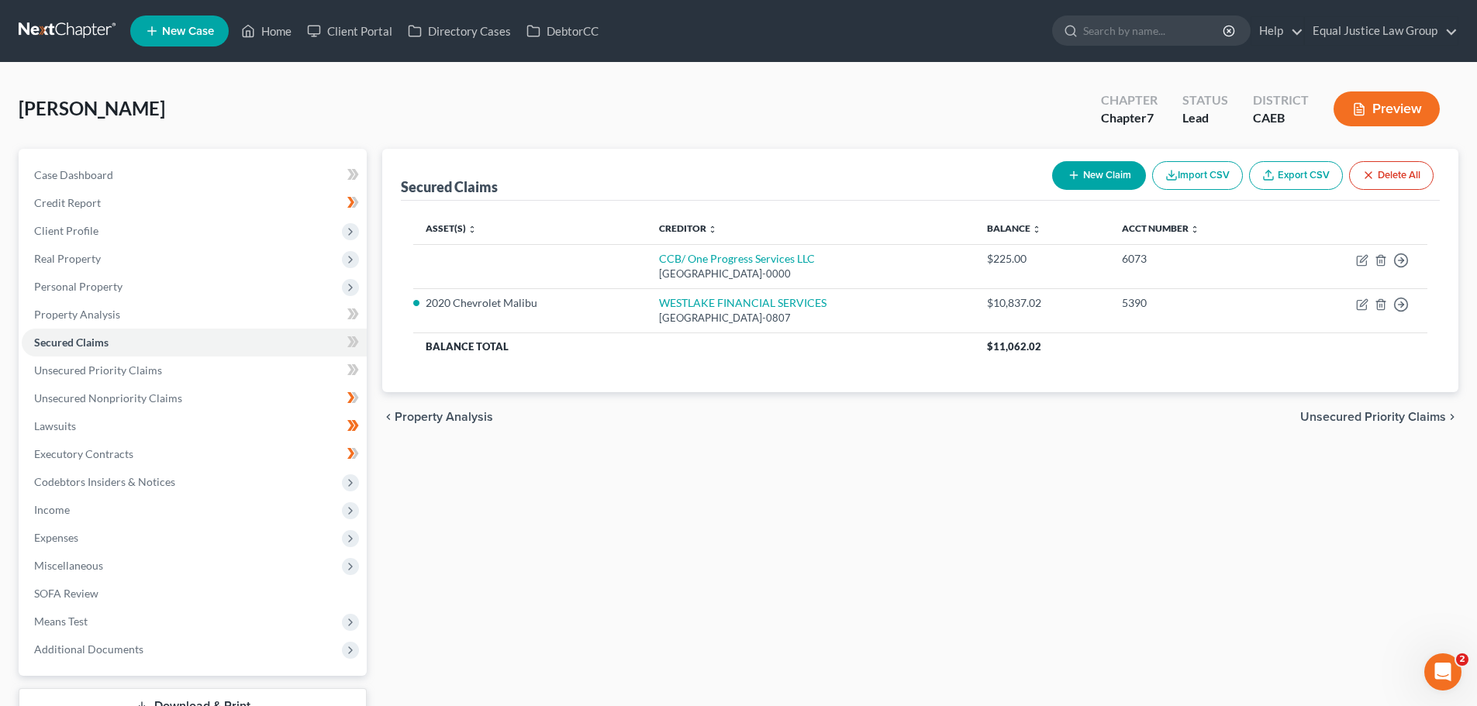
click at [1377, 102] on button "Preview" at bounding box center [1386, 108] width 106 height 35
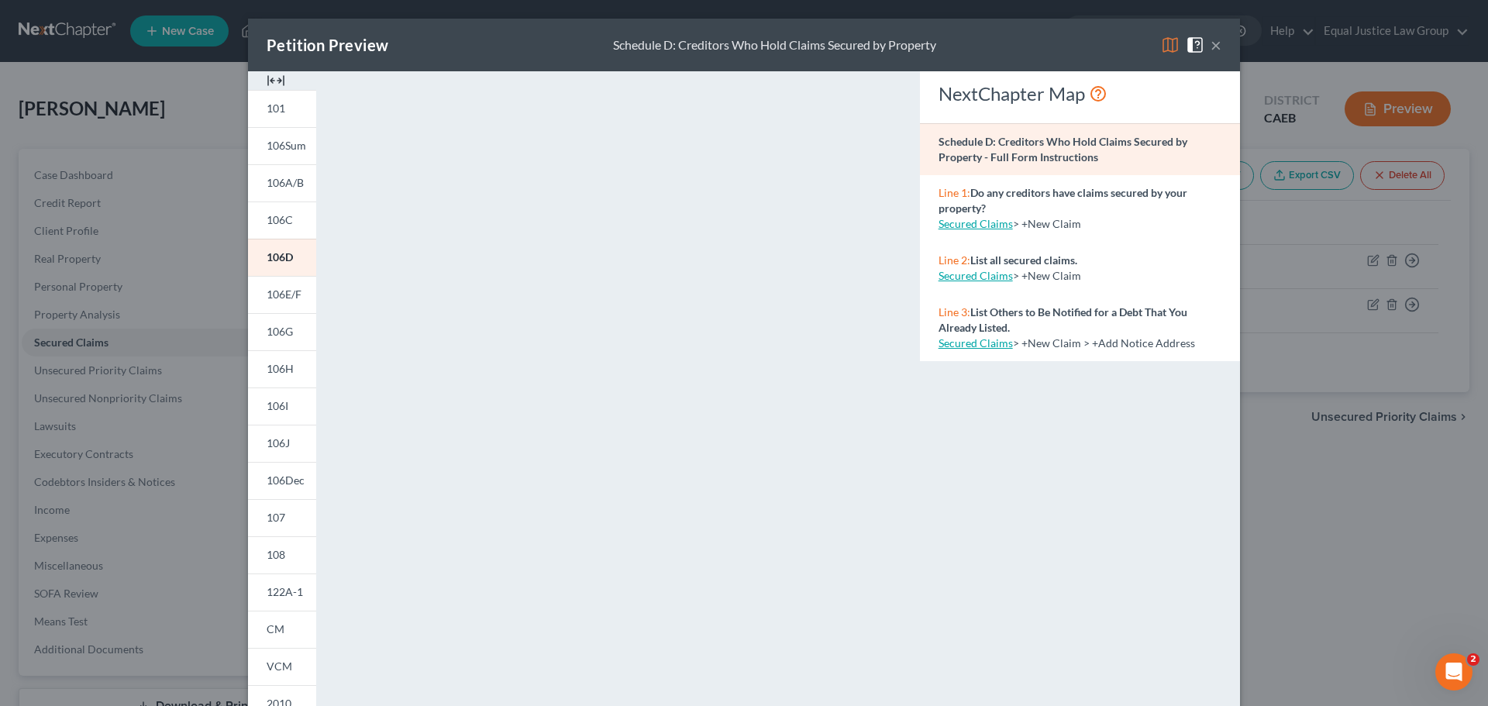
click at [1211, 44] on button "×" at bounding box center [1216, 45] width 11 height 19
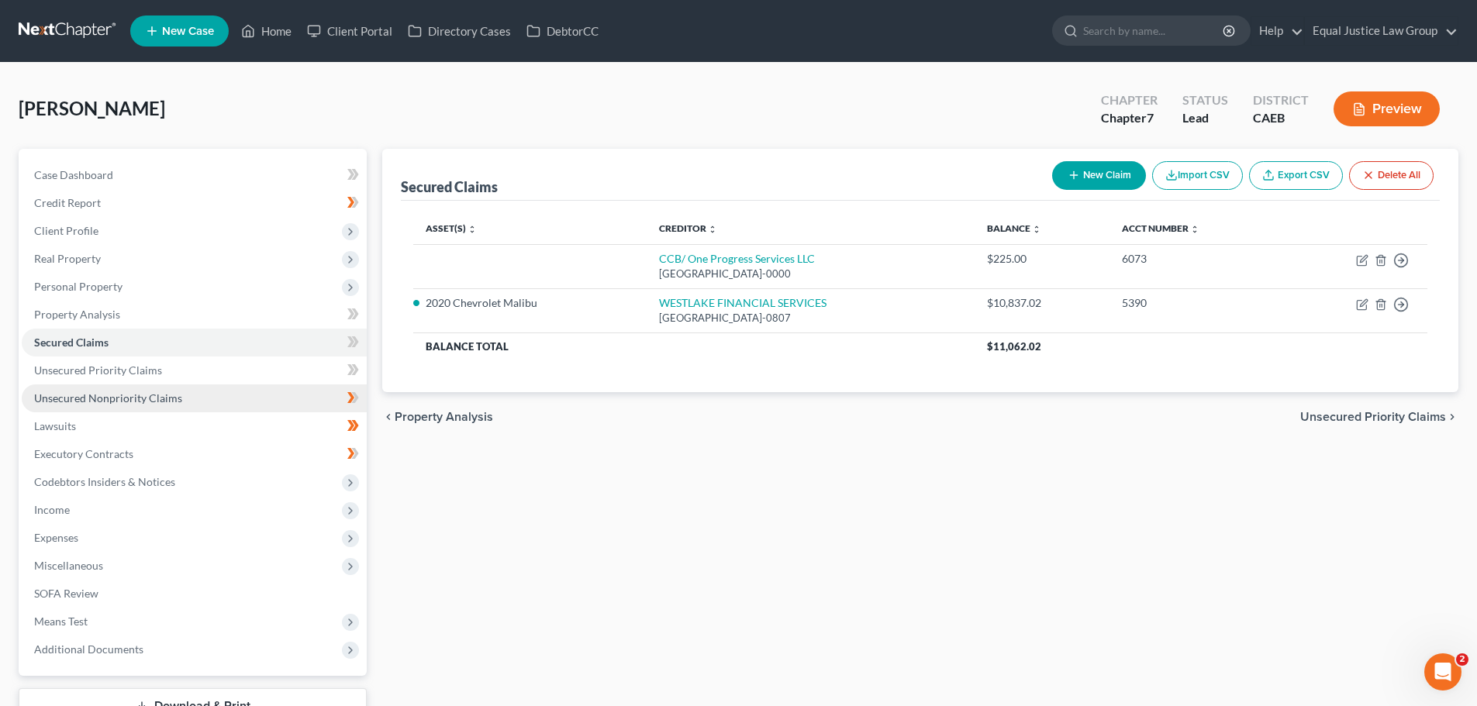
click at [108, 396] on span "Unsecured Nonpriority Claims" at bounding box center [108, 397] width 148 height 13
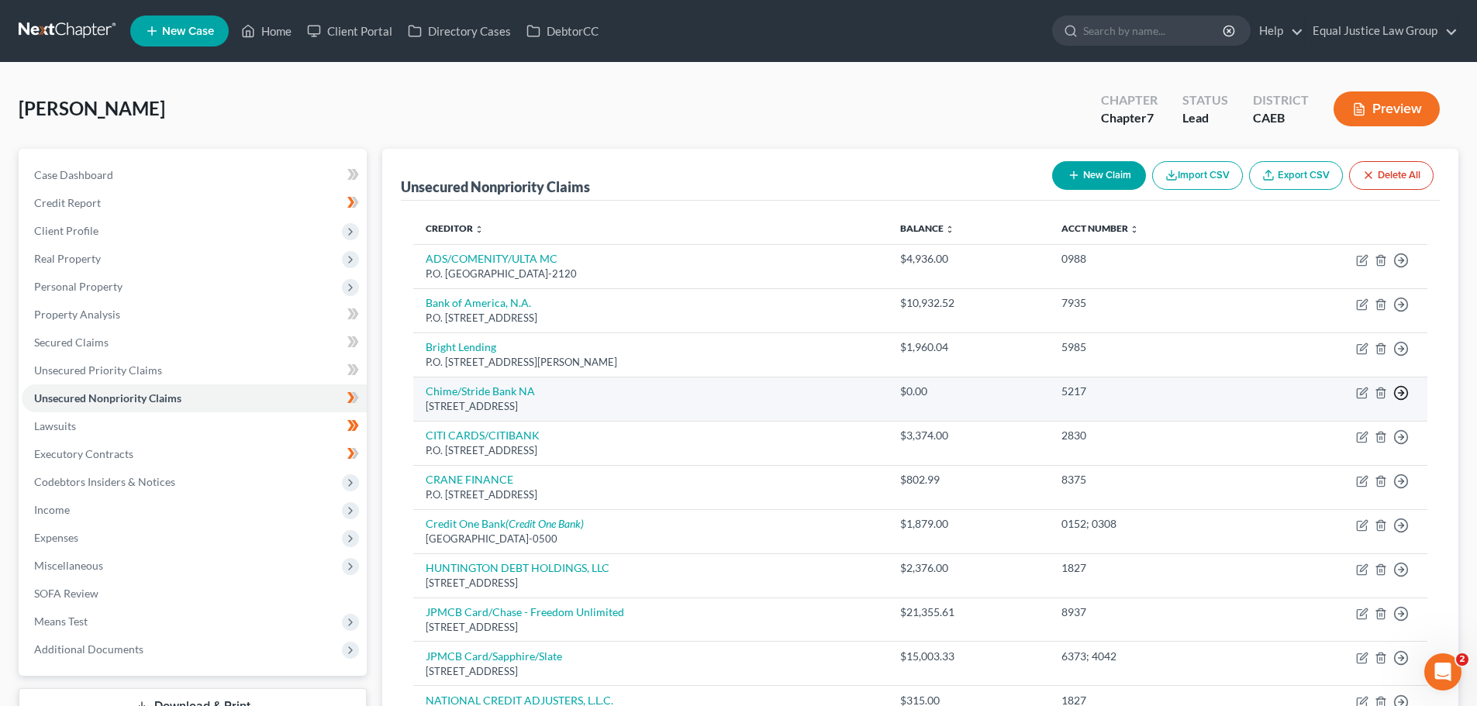
click at [1401, 260] on line "button" at bounding box center [1400, 260] width 5 height 0
click at [1330, 404] on link "Move to D" at bounding box center [1330, 404] width 129 height 26
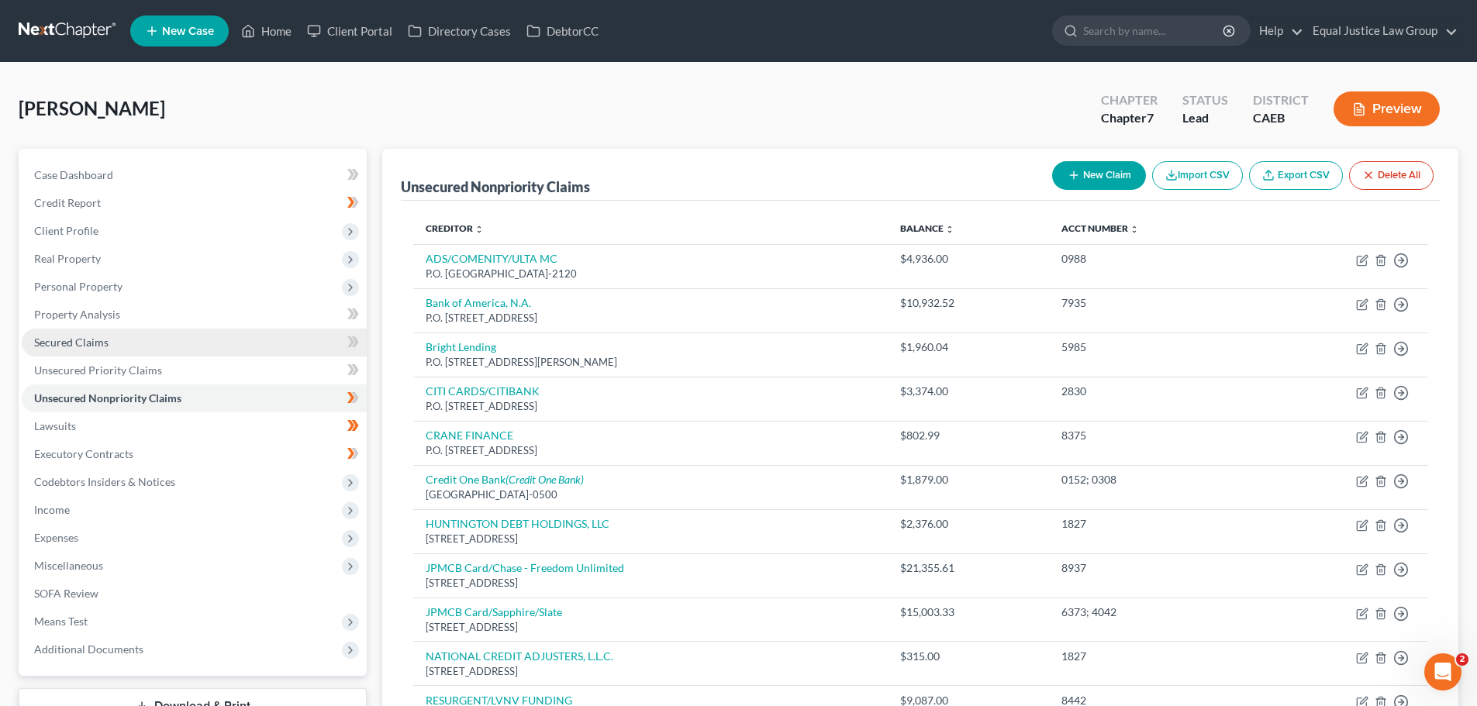
click at [141, 330] on link "Secured Claims" at bounding box center [194, 343] width 345 height 28
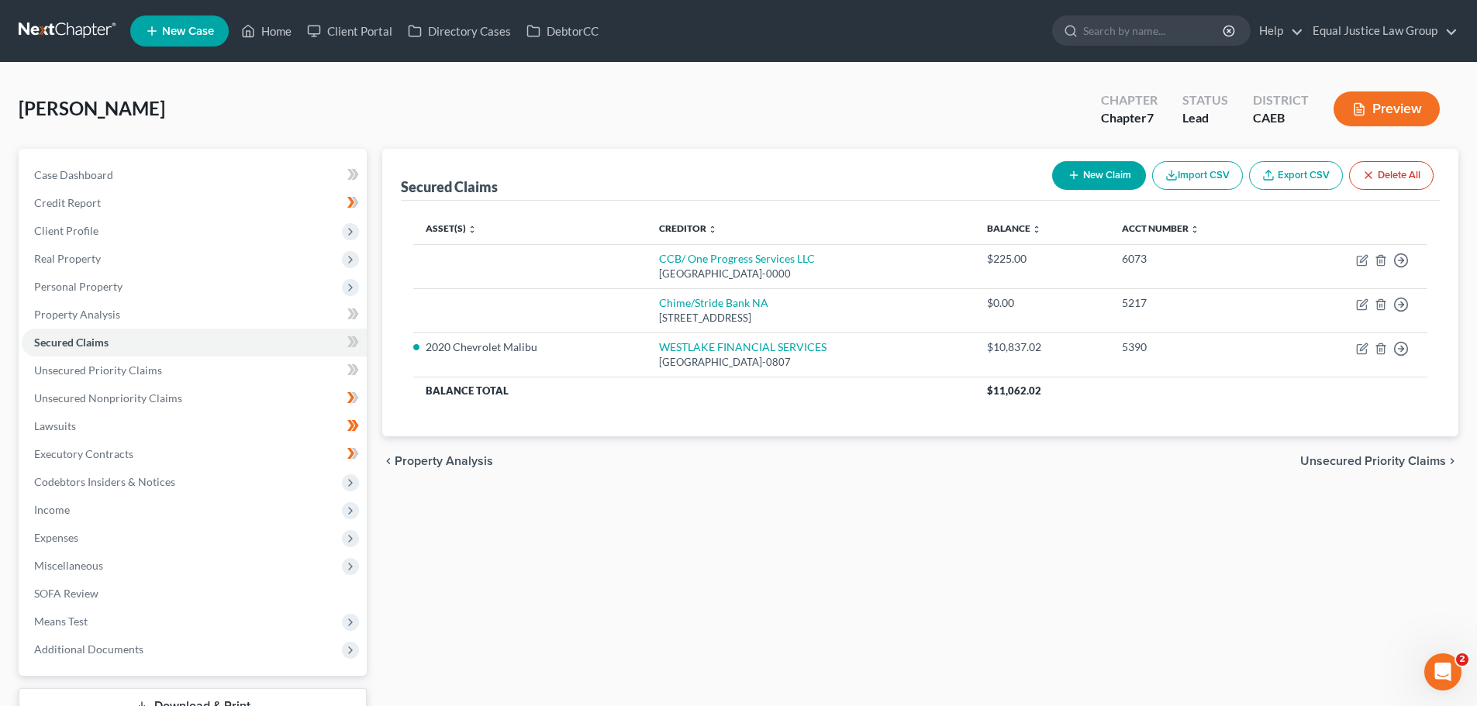
click at [732, 140] on div "[PERSON_NAME] Upgraded Chapter Chapter 7 Status Lead District CAEB Preview" at bounding box center [738, 114] width 1439 height 67
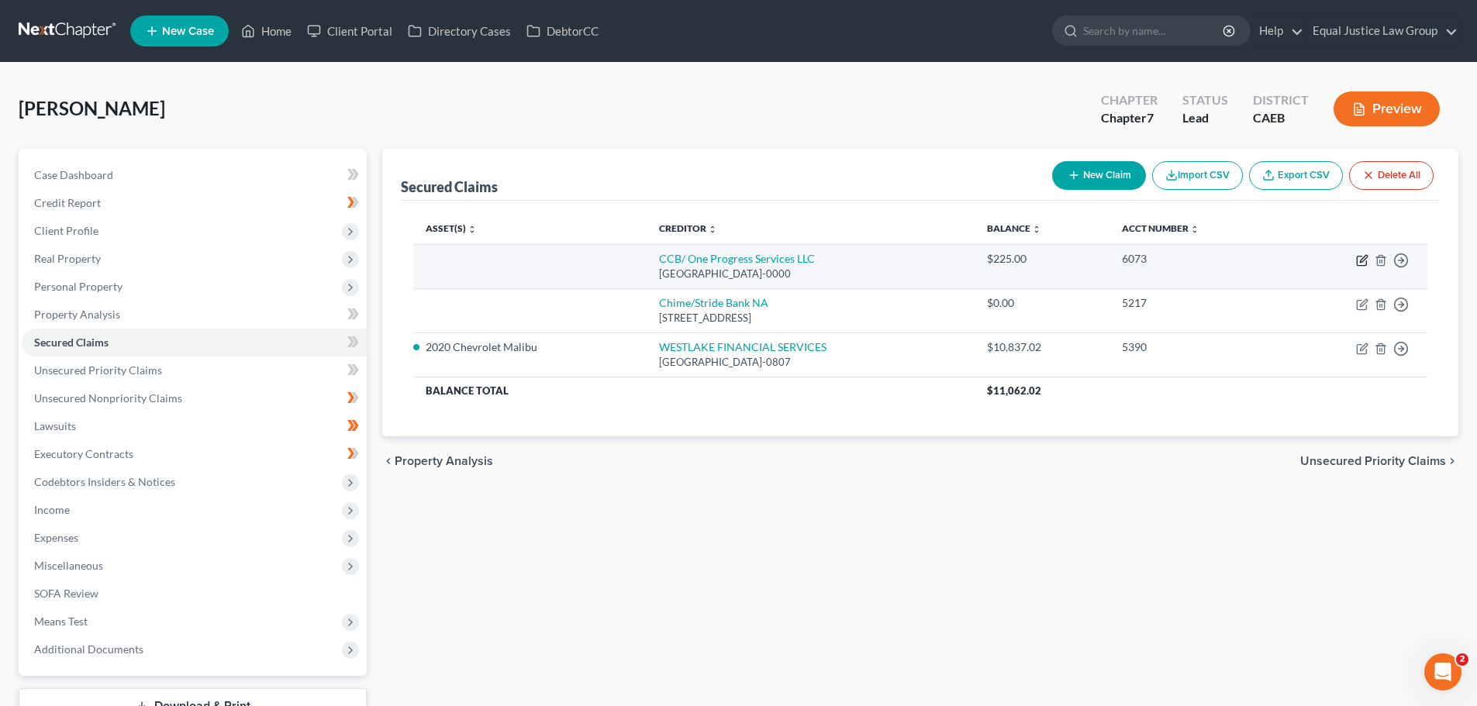
click at [1366, 260] on icon "button" at bounding box center [1362, 260] width 12 height 12
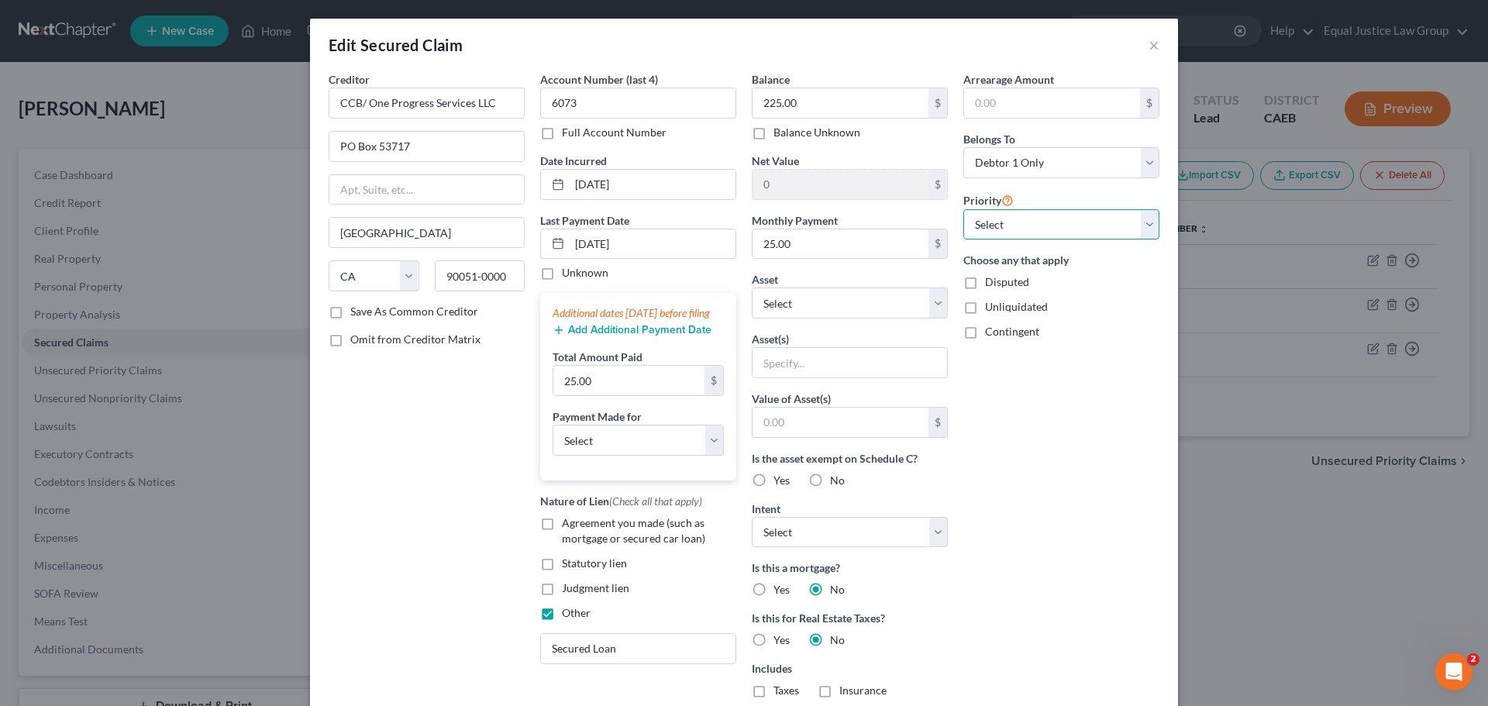
click at [1146, 222] on select "Select 1st 2nd 3rd 4th 5th 6th 7th 8th 9th 10th 11th 12th 13th 14th 15th 16th 1…" at bounding box center [1061, 224] width 196 height 31
click at [1126, 355] on div "Arrearage Amount $ Belongs To * Select Debtor 1 Only Debtor 2 Only Debtor 1 And…" at bounding box center [1062, 442] width 212 height 742
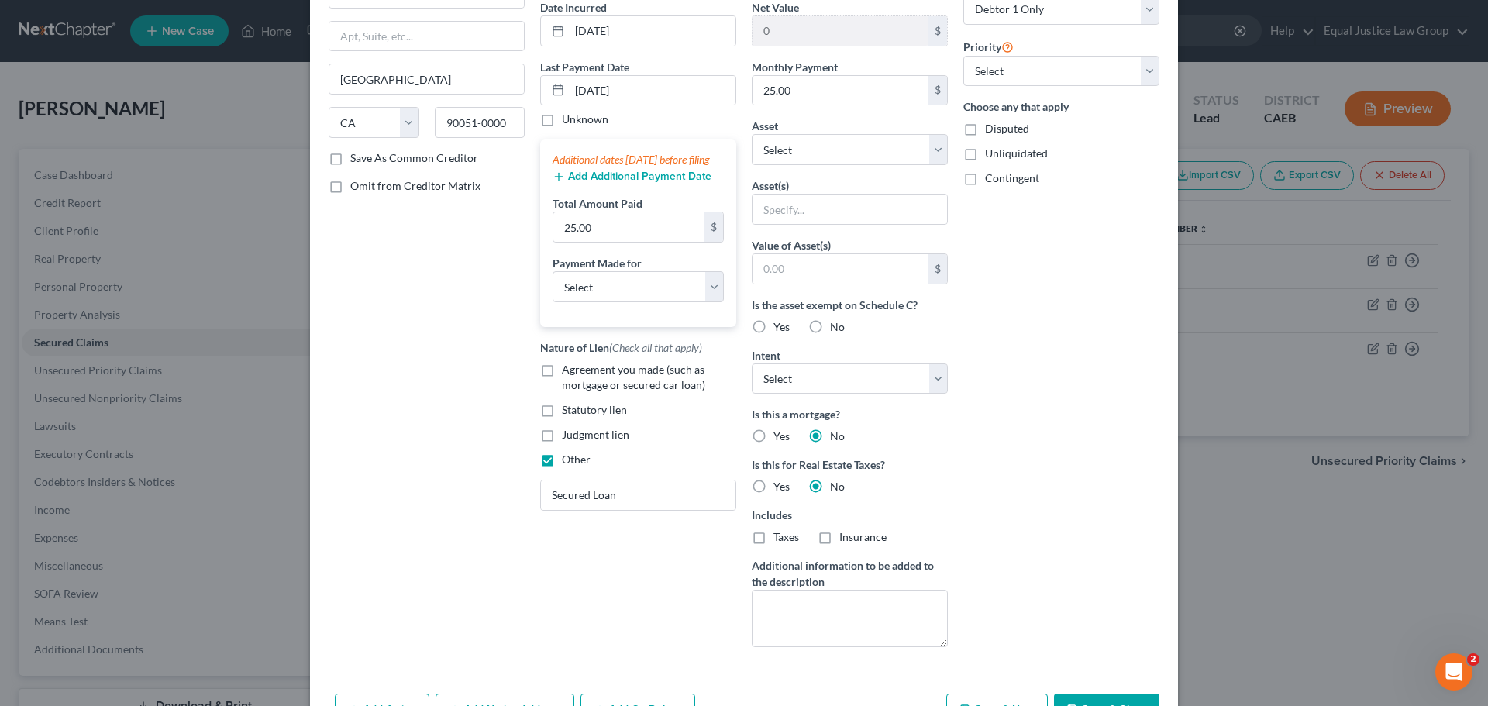
scroll to position [155, 0]
drag, startPoint x: 756, startPoint y: 323, endPoint x: 1148, endPoint y: 421, distance: 403.4
click at [774, 323] on label "Yes" at bounding box center [782, 326] width 16 height 16
click at [780, 323] on input "Yes" at bounding box center [785, 323] width 10 height 10
click at [941, 371] on select "Select Surrender Redeem Reaffirm Avoid Other" at bounding box center [850, 377] width 196 height 31
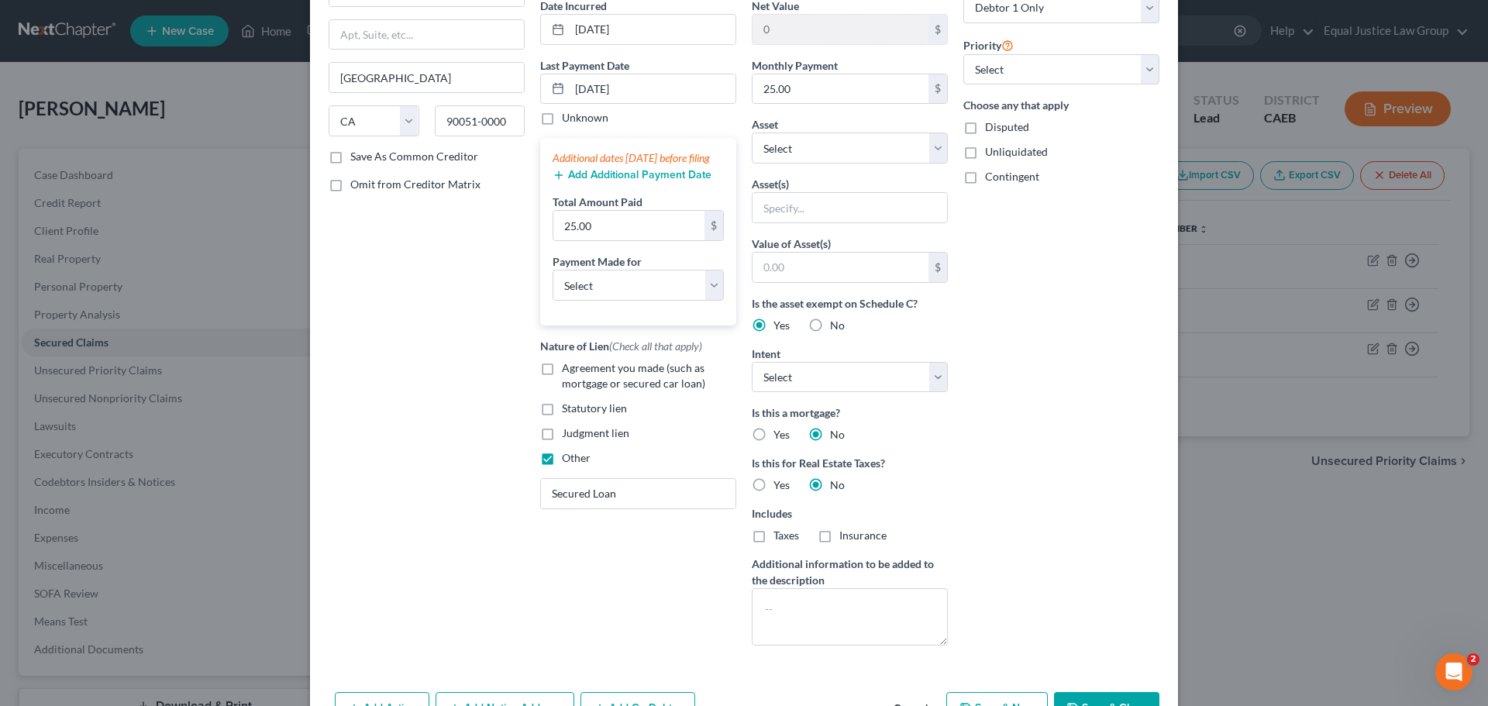
drag, startPoint x: 1005, startPoint y: 358, endPoint x: 970, endPoint y: 360, distance: 35.7
click at [1008, 358] on div "Arrearage Amount $ Belongs To * Select Debtor 1 Only Debtor 2 Only Debtor 1 And…" at bounding box center [1062, 287] width 212 height 742
click at [941, 308] on label "Is the asset exempt on Schedule C?" at bounding box center [850, 303] width 196 height 16
click at [1240, 425] on div "Edit Secured Claim × Creditor * CCB/ One Progress Services LLC [GEOGRAPHIC_DATA…" at bounding box center [744, 353] width 1488 height 706
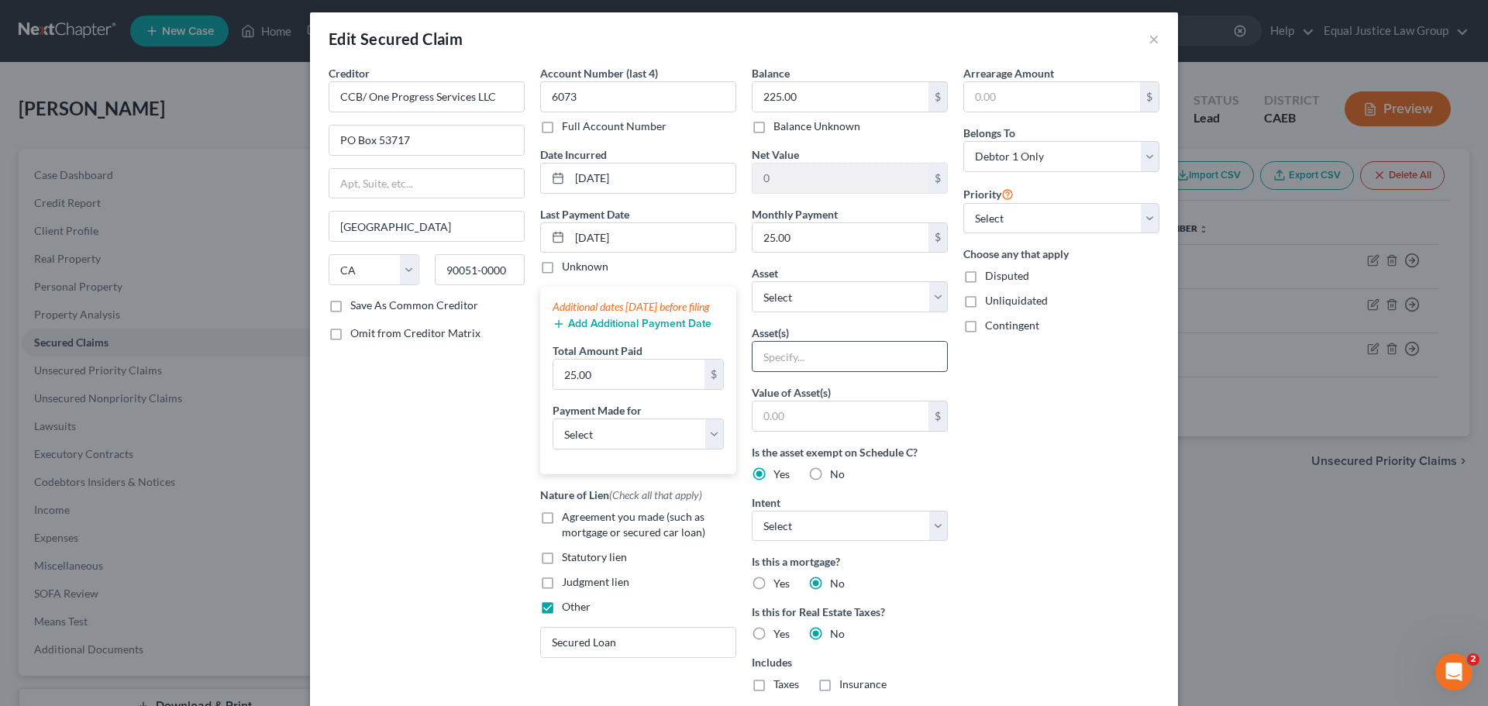
scroll to position [0, 0]
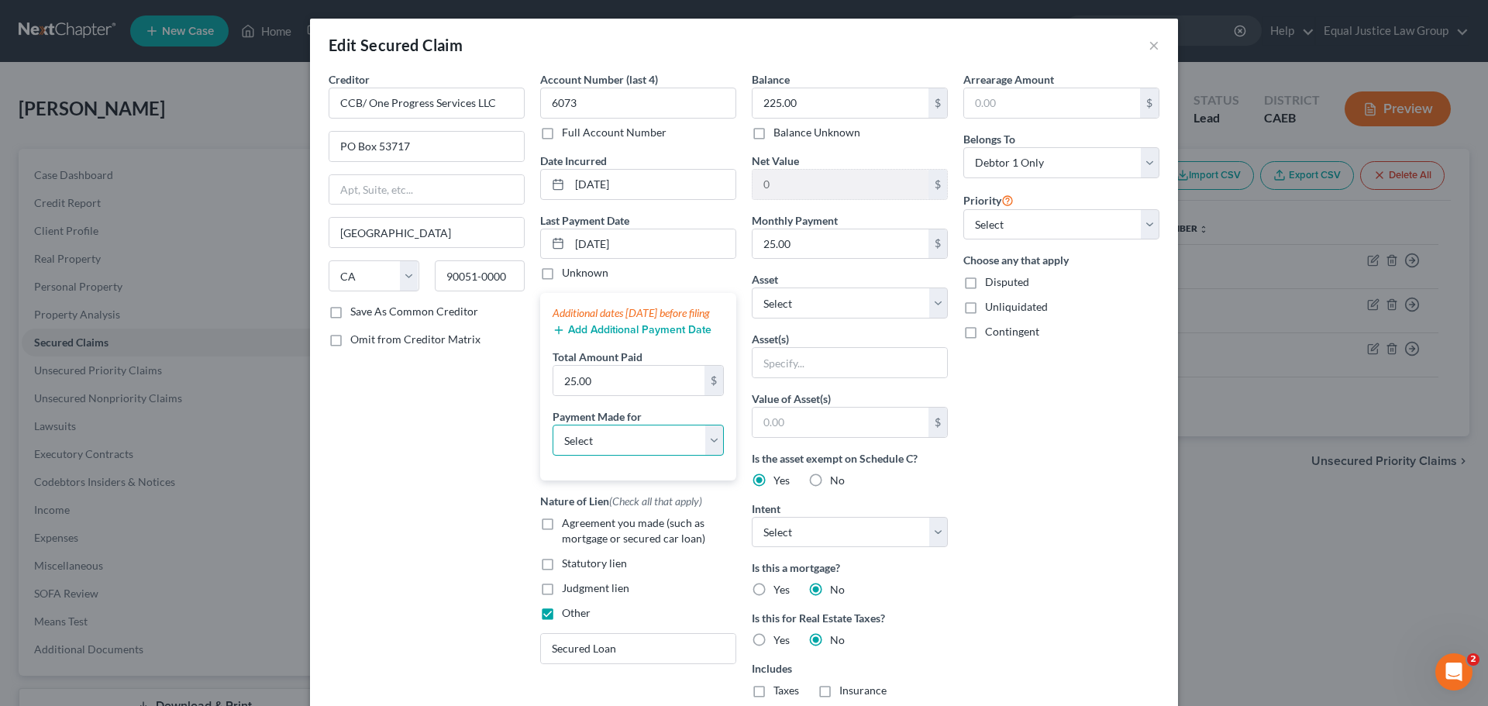
click at [643, 450] on select "Select Car Credit Card Loan Repayment Mortgage Other Suppliers Or Vendors" at bounding box center [638, 440] width 171 height 31
click at [553, 440] on select "Select Car Credit Card Loan Repayment Mortgage Other Suppliers Or Vendors" at bounding box center [638, 440] width 171 height 31
click at [436, 499] on div "Creditor * CCB/ One Progress Services LLC [GEOGRAPHIC_DATA] [GEOGRAPHIC_DATA] […" at bounding box center [427, 442] width 212 height 742
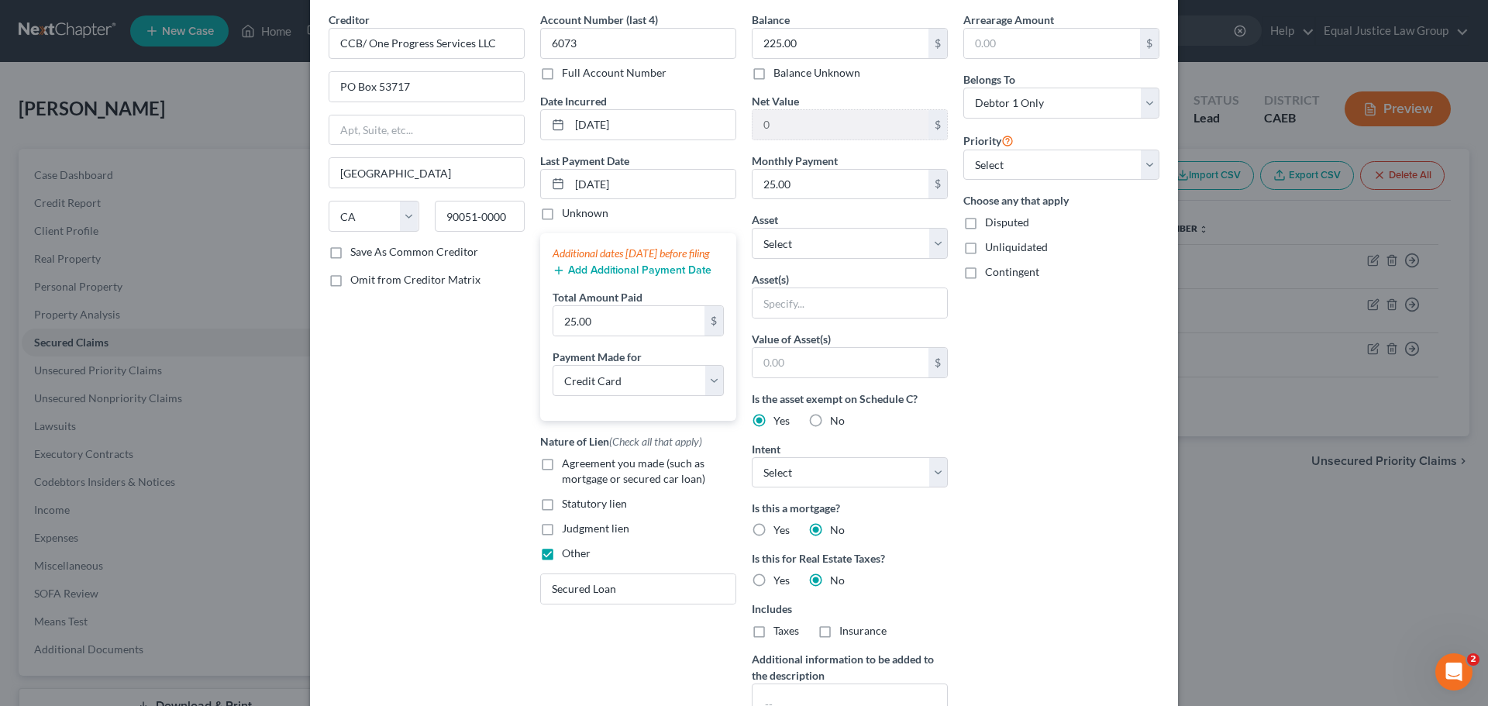
scroll to position [78, 0]
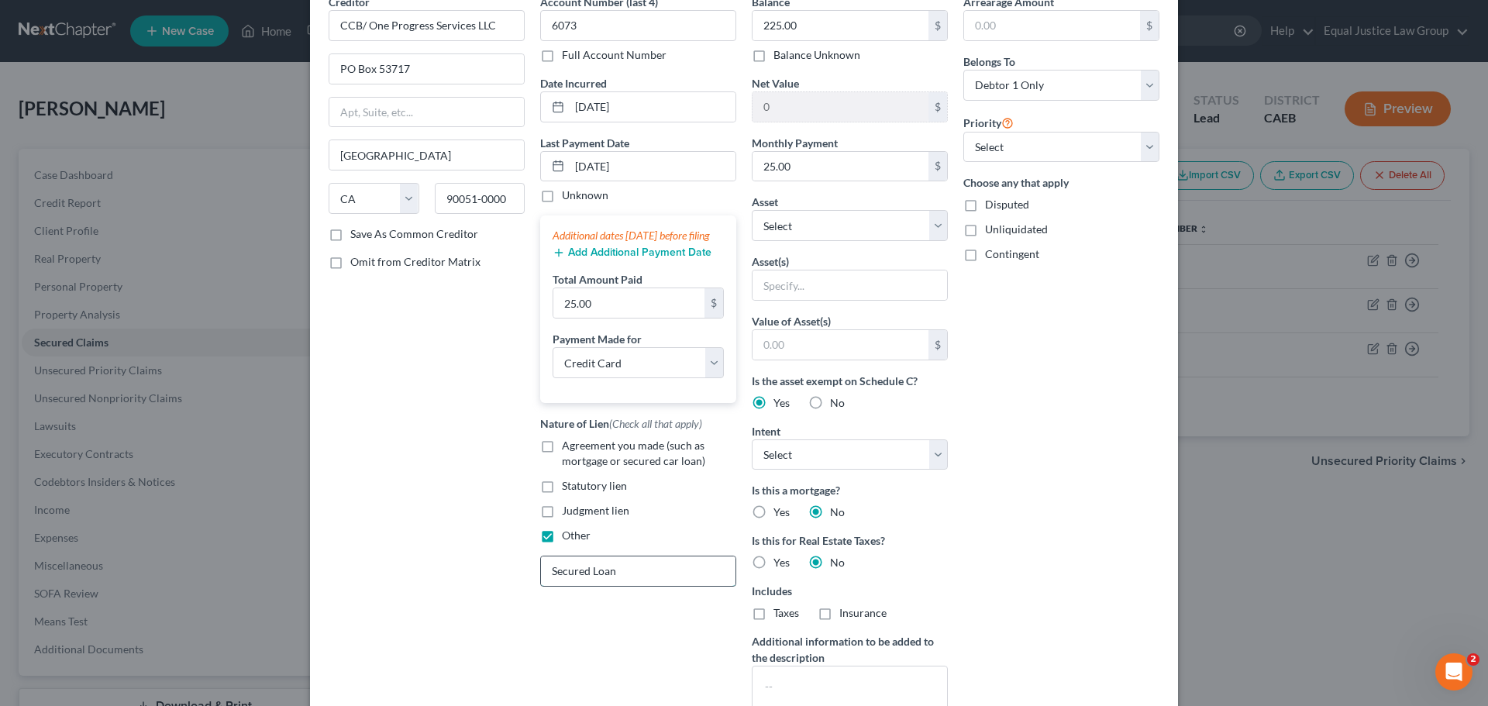
click at [641, 586] on input "Secured Loan" at bounding box center [638, 571] width 195 height 29
drag, startPoint x: 581, startPoint y: 586, endPoint x: 598, endPoint y: 585, distance: 17.1
click at [580, 586] on input "Secured Loan" at bounding box center [638, 571] width 195 height 29
click at [601, 585] on input "Secured Loan" at bounding box center [638, 571] width 195 height 29
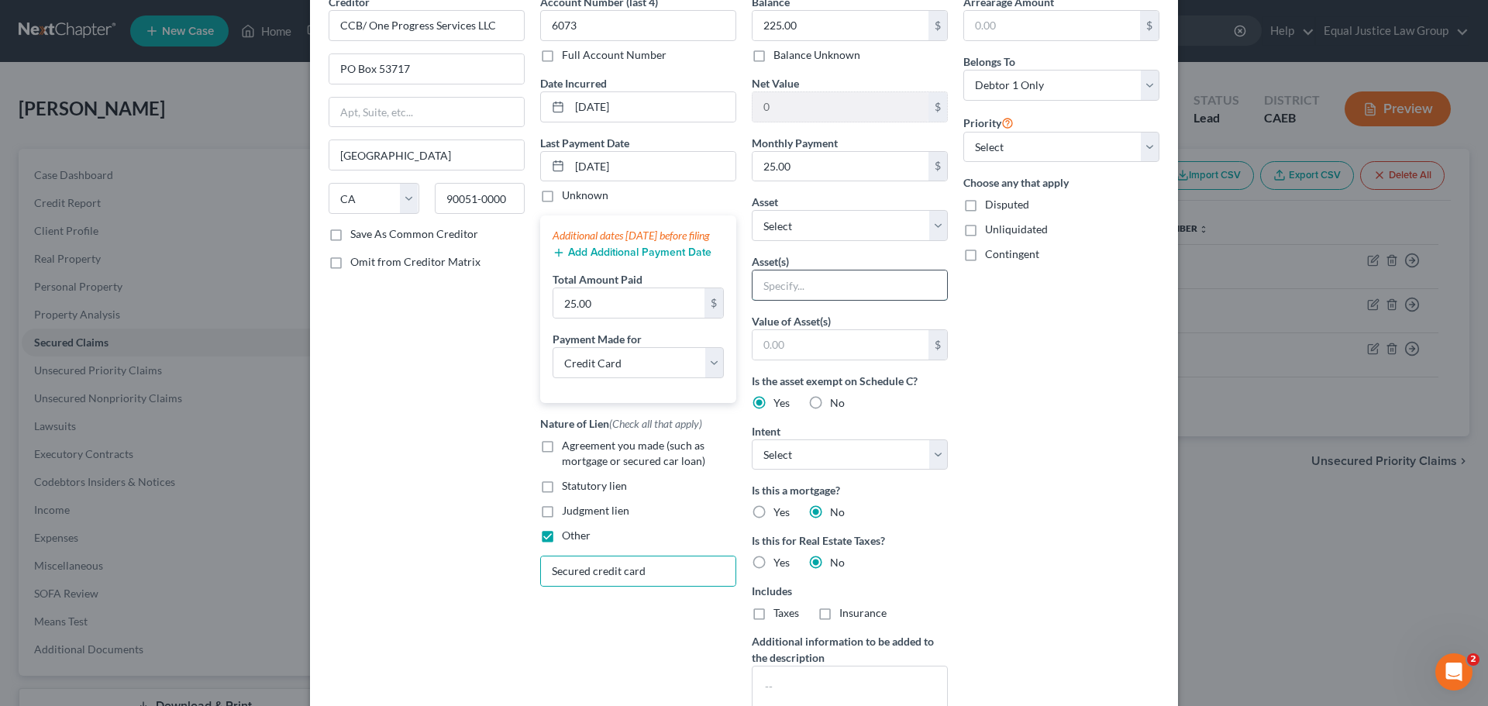
click at [812, 285] on input "text" at bounding box center [850, 285] width 195 height 29
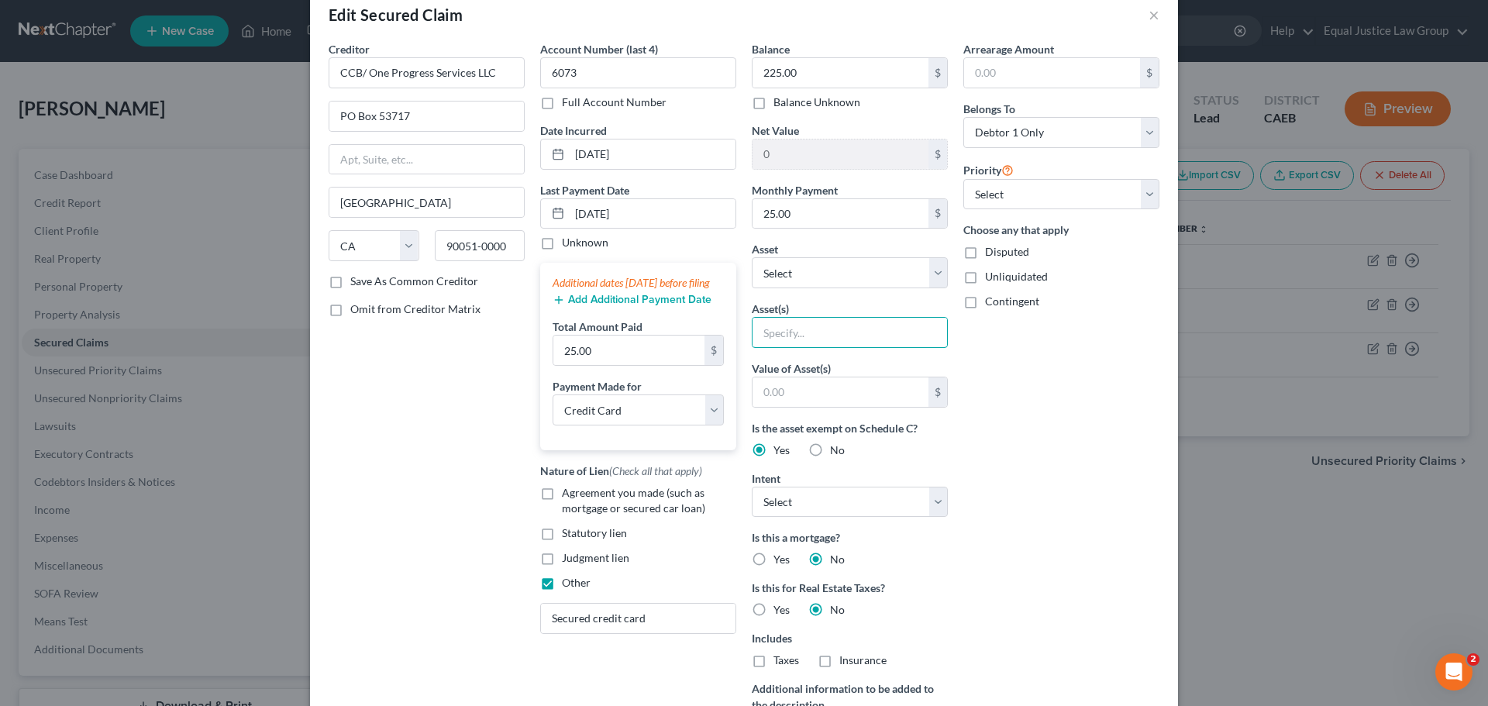
scroll to position [0, 0]
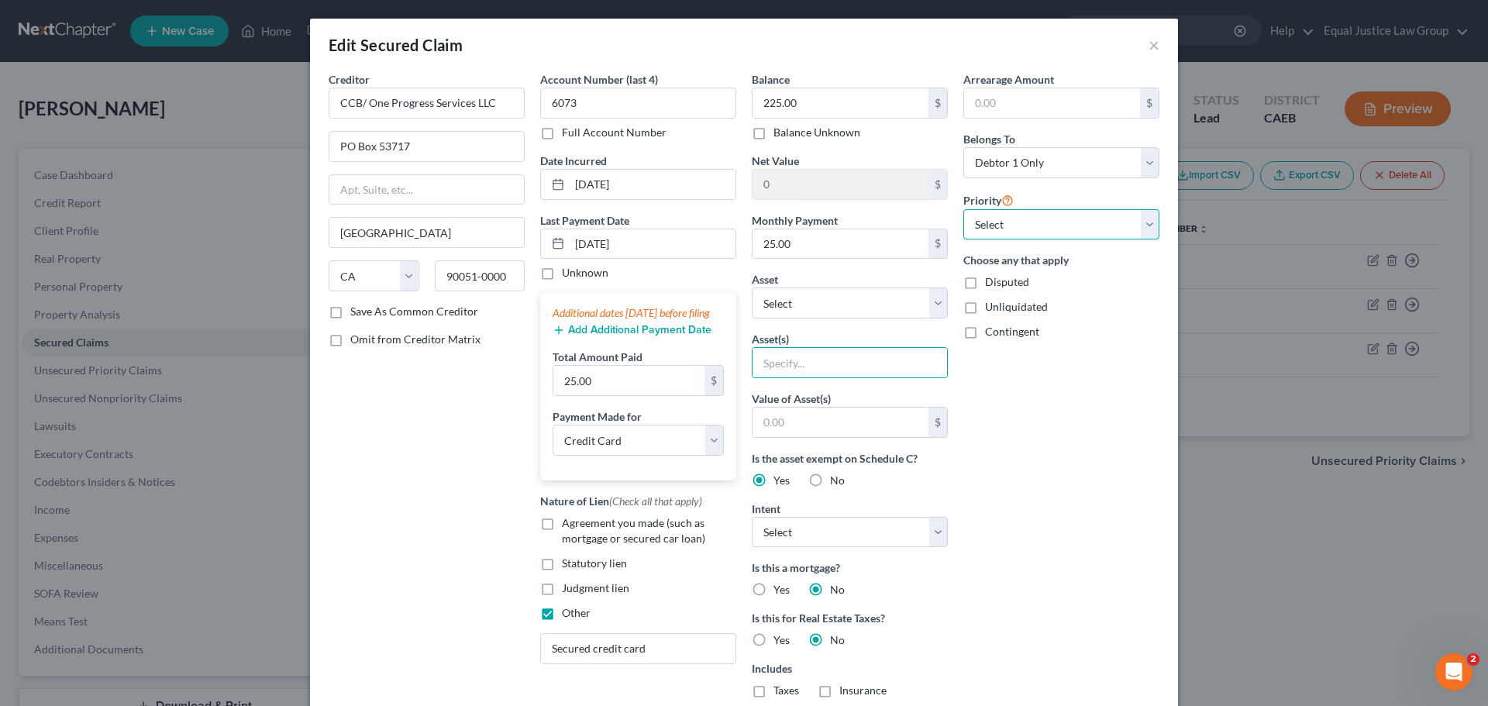
click at [1015, 229] on select "Select 1st 2nd 3rd 4th 5th 6th 7th 8th 9th 10th 11th 12th 13th 14th 15th 16th 1…" at bounding box center [1061, 224] width 196 height 31
click at [1094, 247] on div "Arrearage Amount $ Belongs To * Select Debtor 1 Only Debtor 2 Only Debtor 1 And…" at bounding box center [1062, 442] width 212 height 742
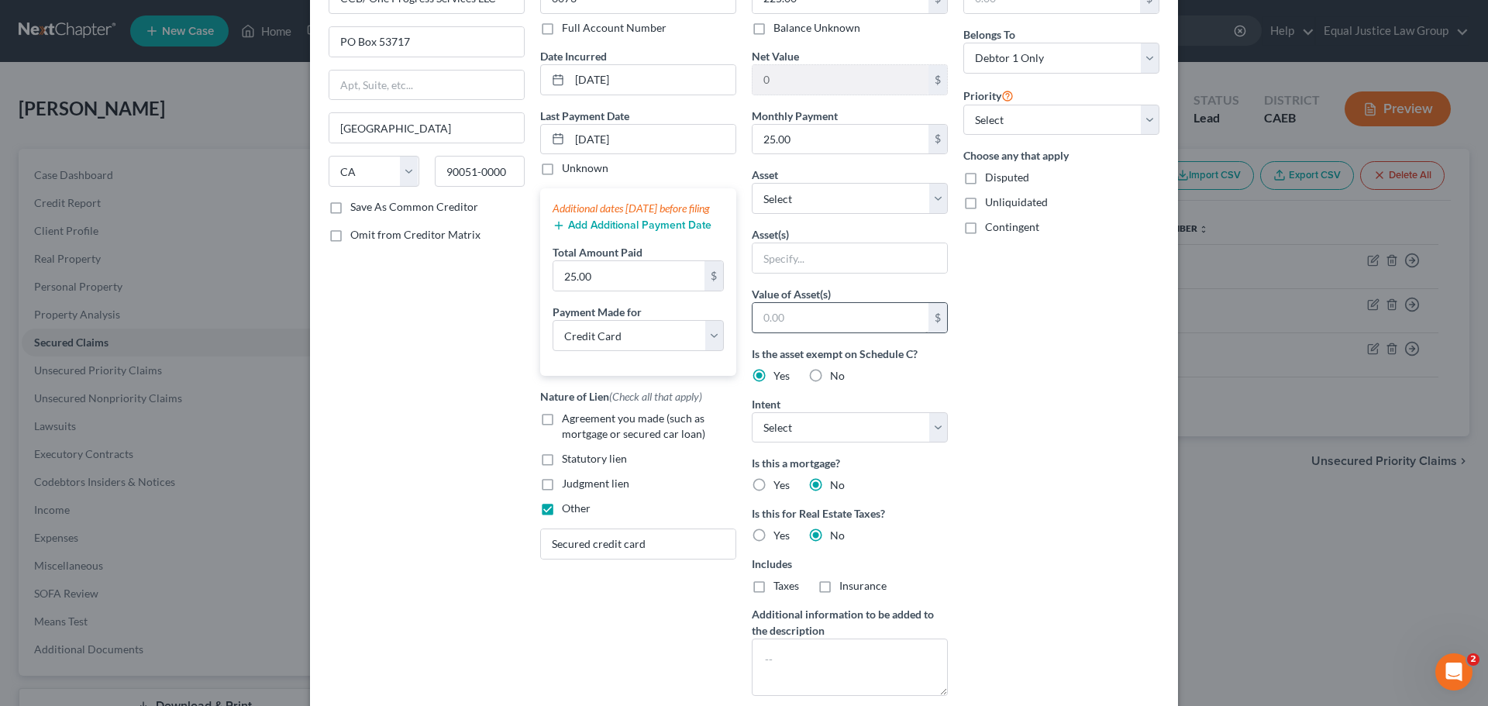
scroll to position [78, 0]
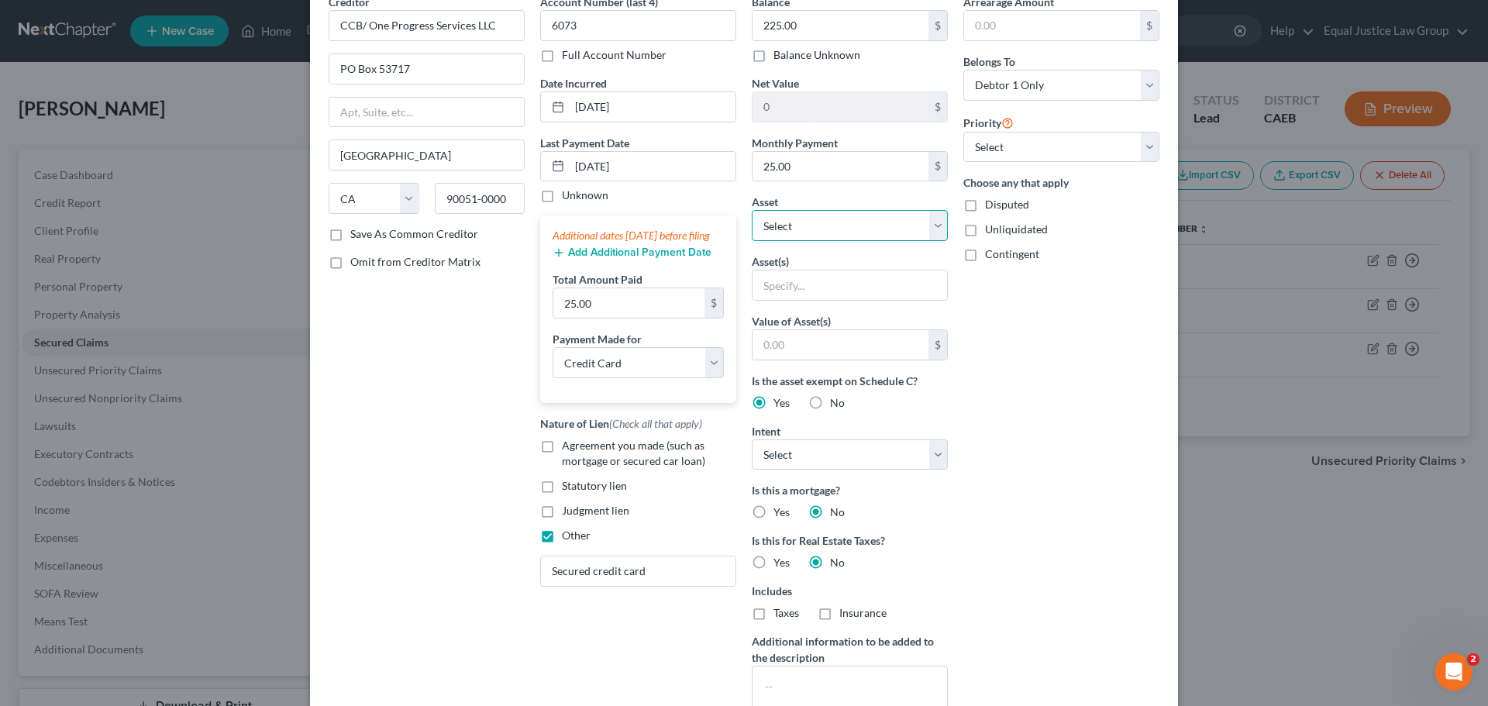
click at [819, 227] on select "Select Other Multiple Assets Electronics - 4 TV's, iPad, desktop computer, xbox…" at bounding box center [850, 225] width 196 height 31
click at [441, 505] on div "Creditor * CCB/ One Progress Services LLC [GEOGRAPHIC_DATA] [GEOGRAPHIC_DATA] […" at bounding box center [427, 365] width 212 height 742
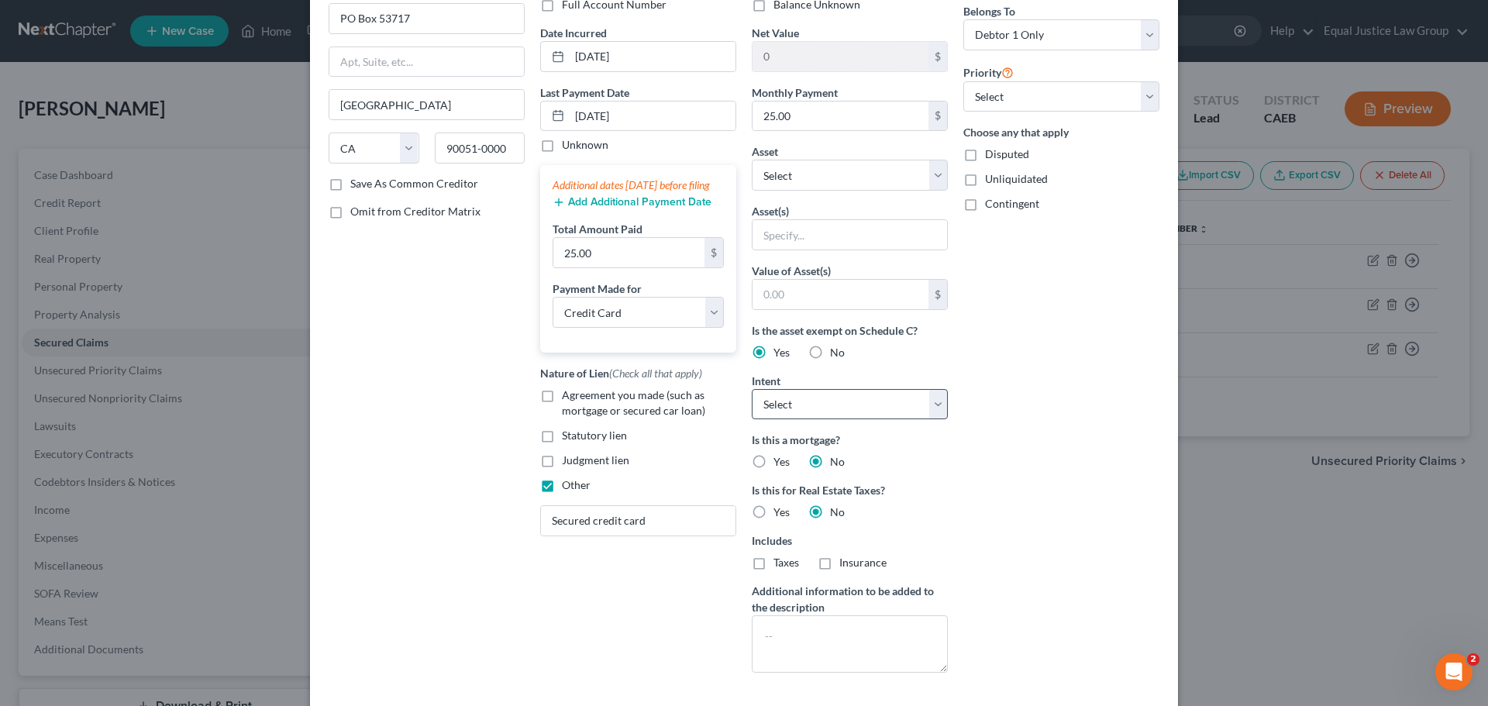
scroll to position [155, 0]
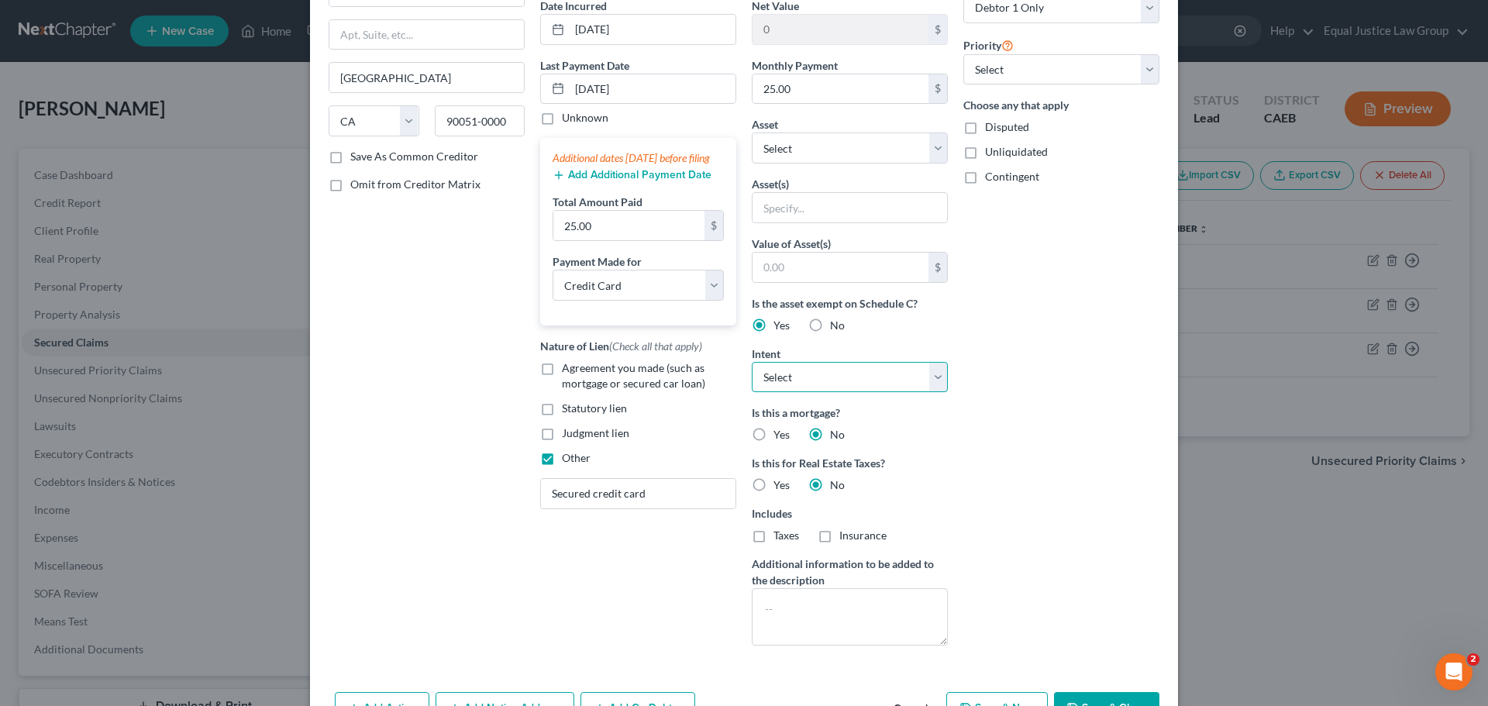
click at [932, 374] on select "Select Surrender Redeem Reaffirm Avoid Other" at bounding box center [850, 377] width 196 height 31
click at [1067, 443] on div "Arrearage Amount $ Belongs To * Select Debtor 1 Only Debtor 2 Only Debtor 1 And…" at bounding box center [1062, 287] width 212 height 742
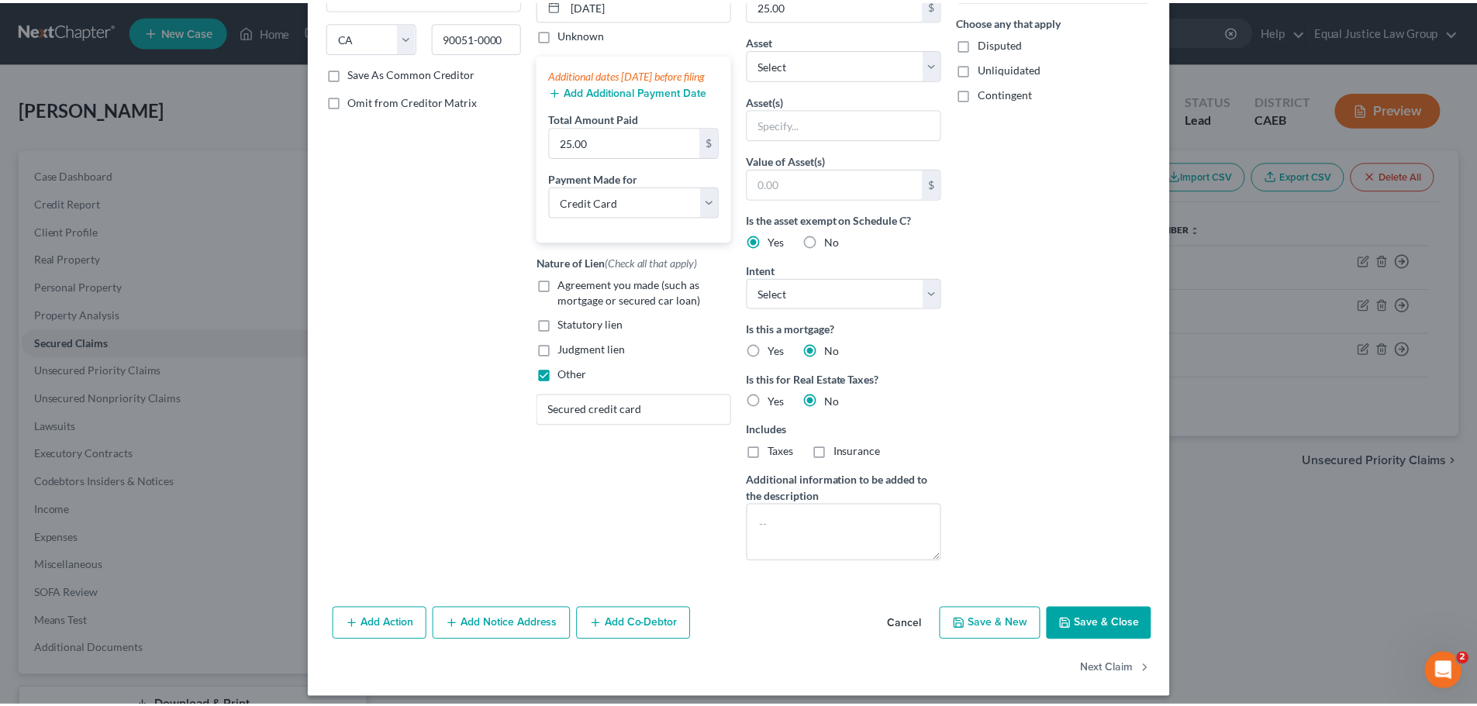
scroll to position [250, 0]
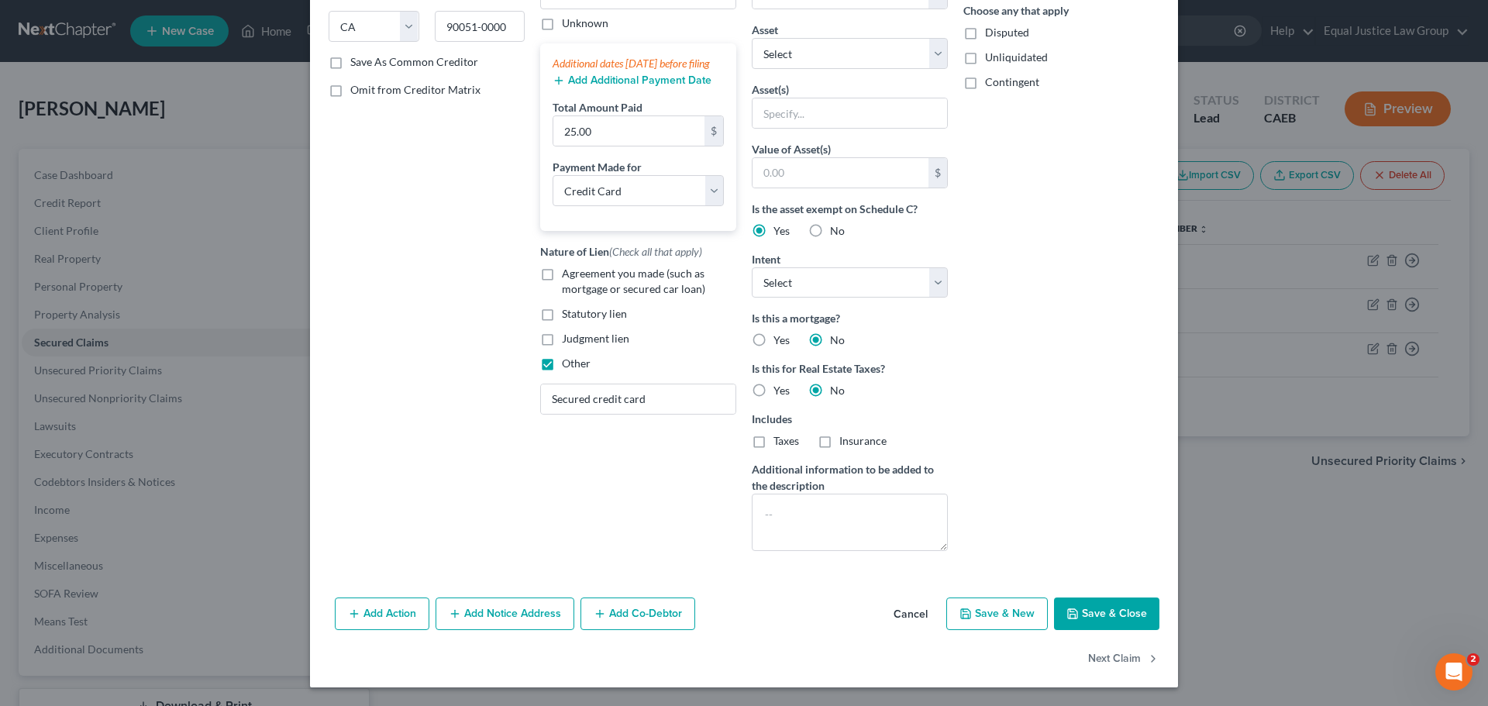
click at [1109, 612] on button "Save & Close" at bounding box center [1106, 614] width 105 height 33
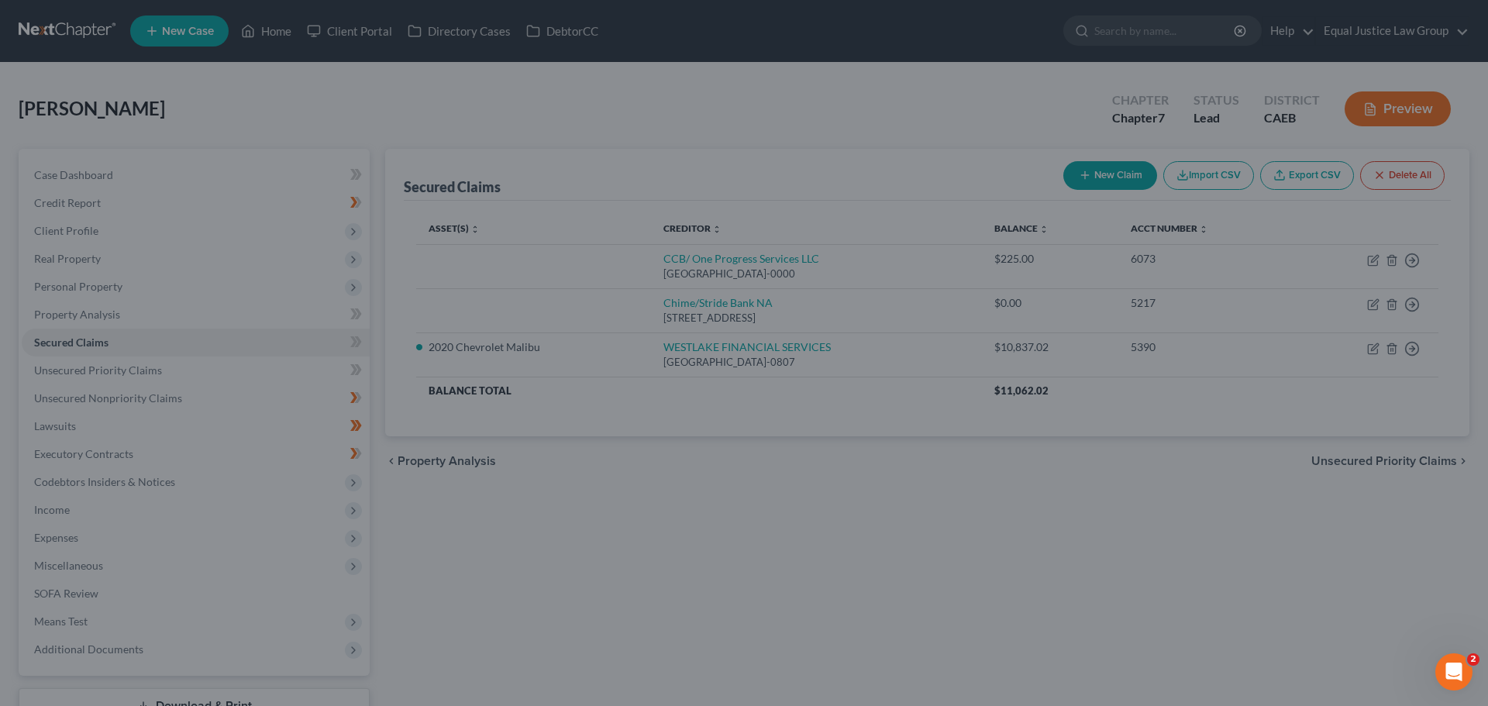
scroll to position [0, 0]
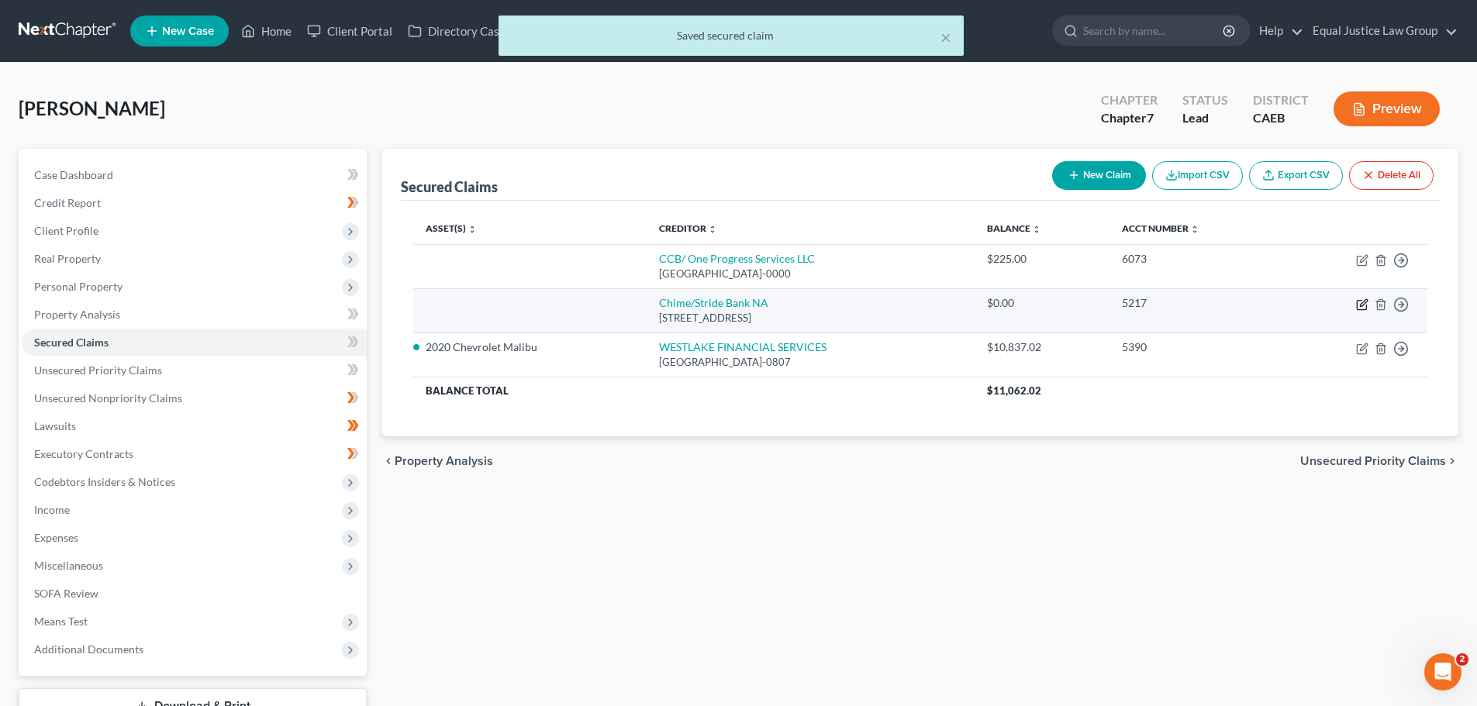
click at [1362, 302] on icon "button" at bounding box center [1362, 304] width 12 height 12
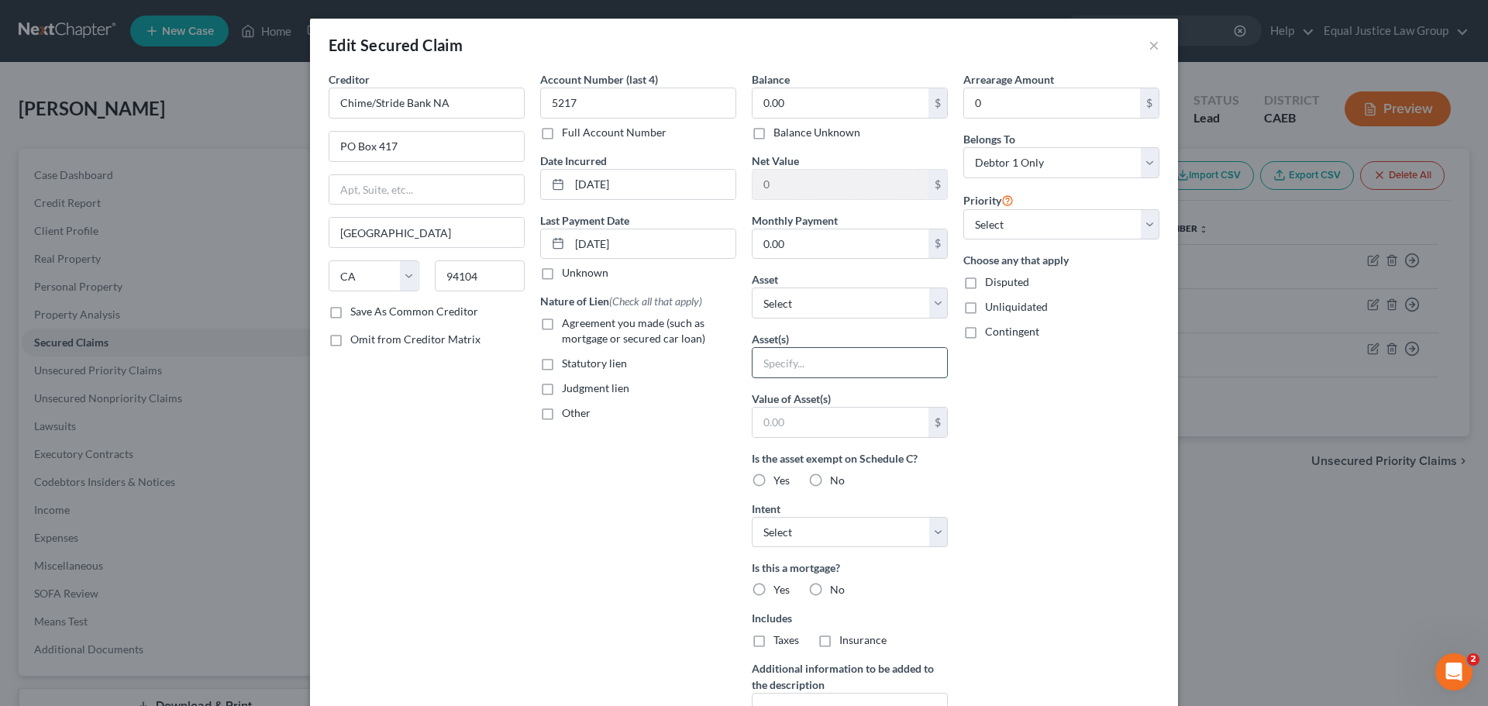
click at [817, 359] on input "text" at bounding box center [850, 362] width 195 height 29
click at [774, 486] on label "Yes" at bounding box center [782, 481] width 16 height 16
click at [780, 483] on input "Yes" at bounding box center [785, 478] width 10 height 10
click at [792, 364] on input "text" at bounding box center [850, 362] width 195 height 29
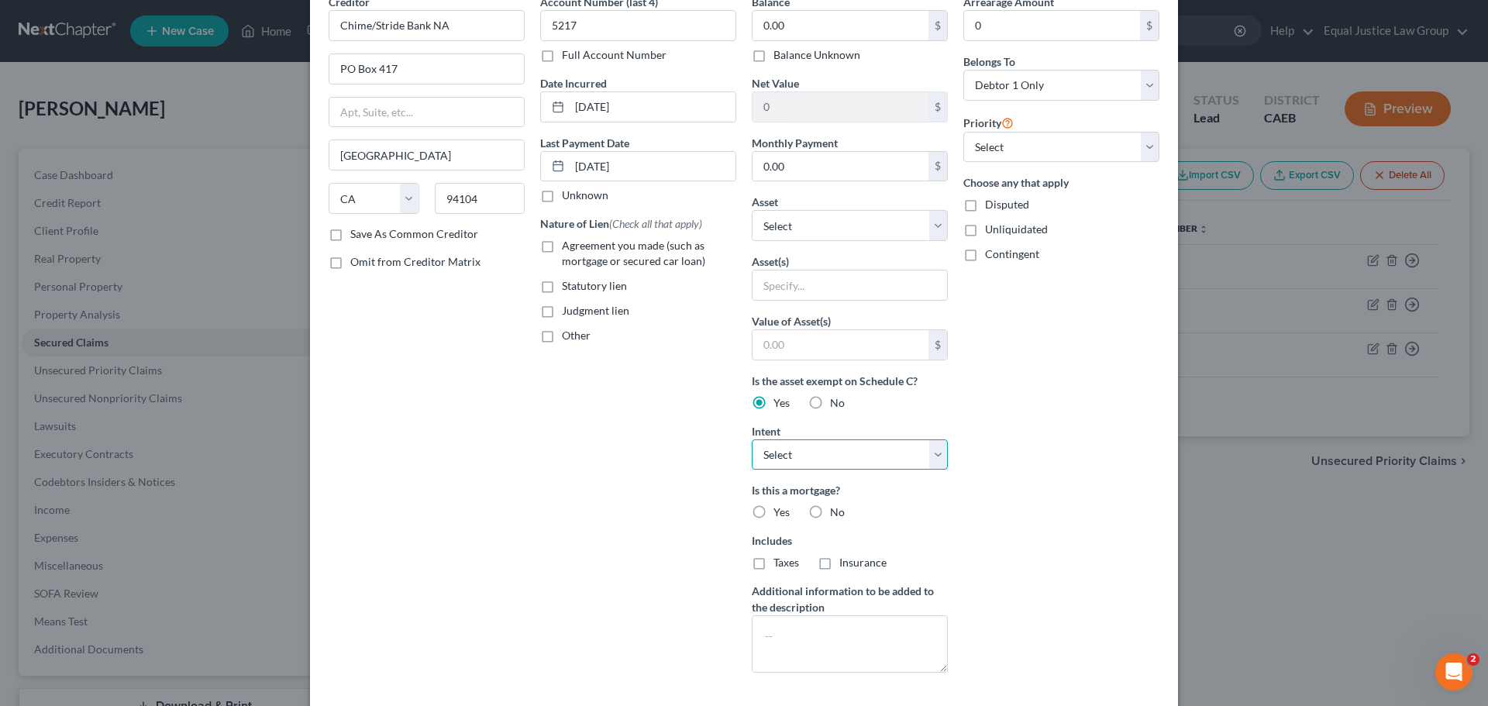
click at [926, 446] on select "Select Surrender Redeem Reaffirm Avoid Other" at bounding box center [850, 454] width 196 height 31
click at [987, 444] on div "Arrearage Amount 0 $ Belongs To * Select Debtor 1 Only Debtor 2 Only Debtor 1 A…" at bounding box center [1062, 339] width 212 height 691
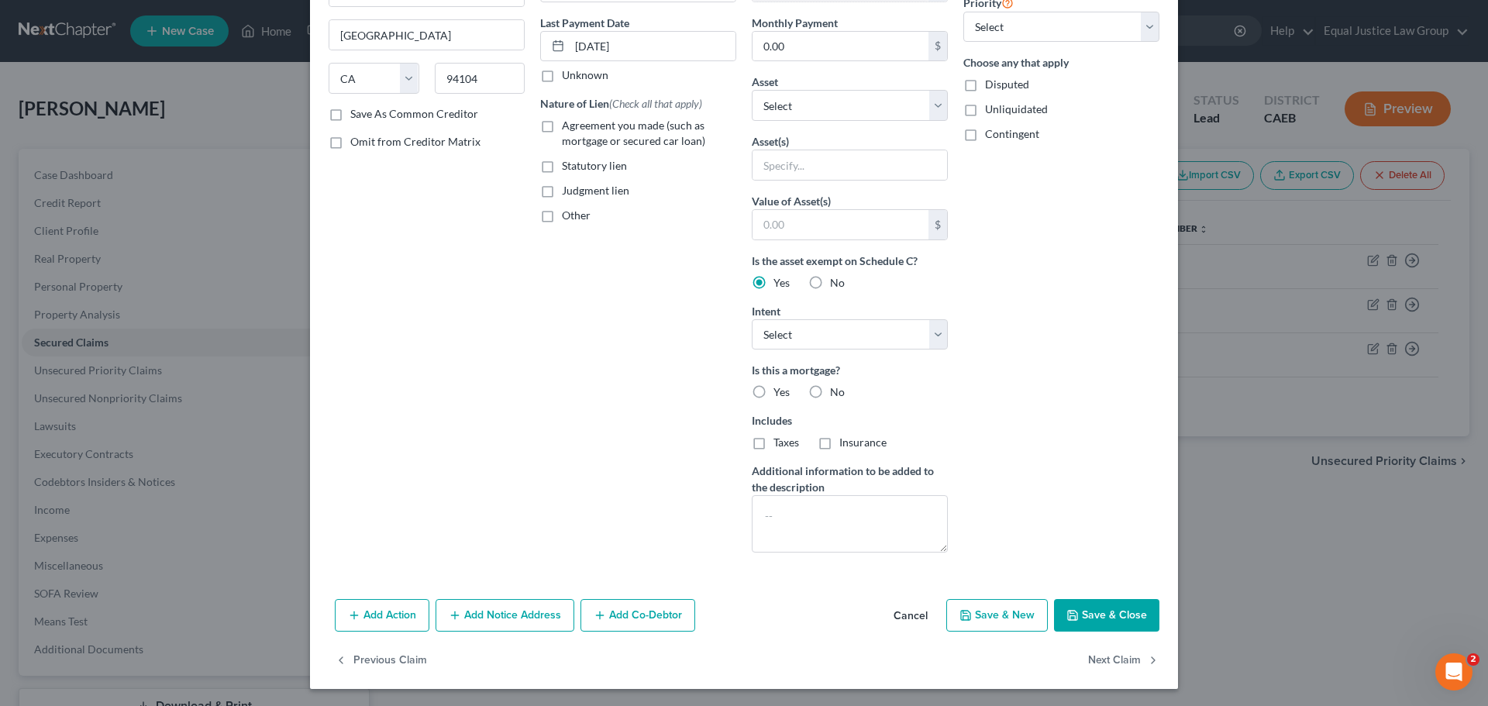
scroll to position [199, 0]
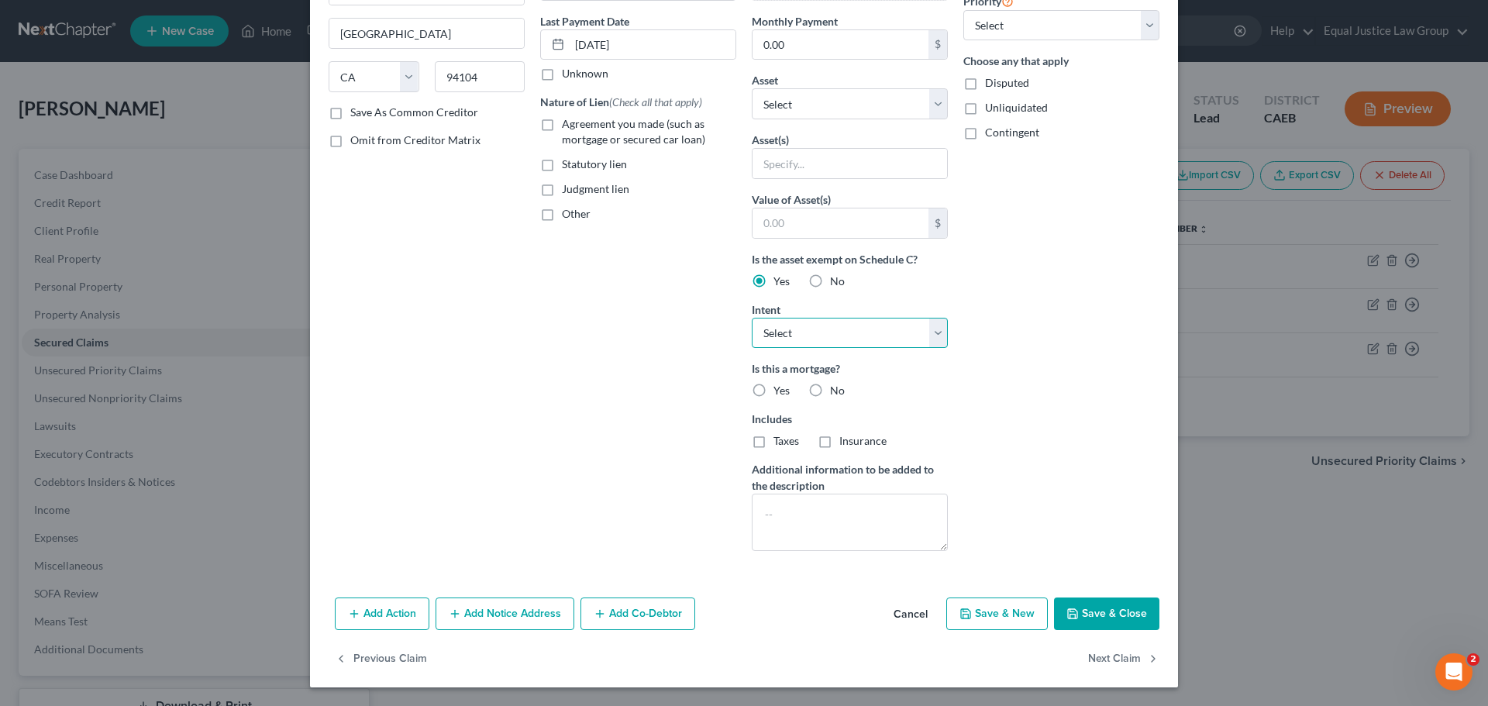
click at [936, 329] on select "Select Surrender Redeem Reaffirm Avoid Other" at bounding box center [850, 333] width 196 height 31
click at [752, 318] on select "Select Surrender Redeem Reaffirm Avoid Other" at bounding box center [850, 333] width 196 height 31
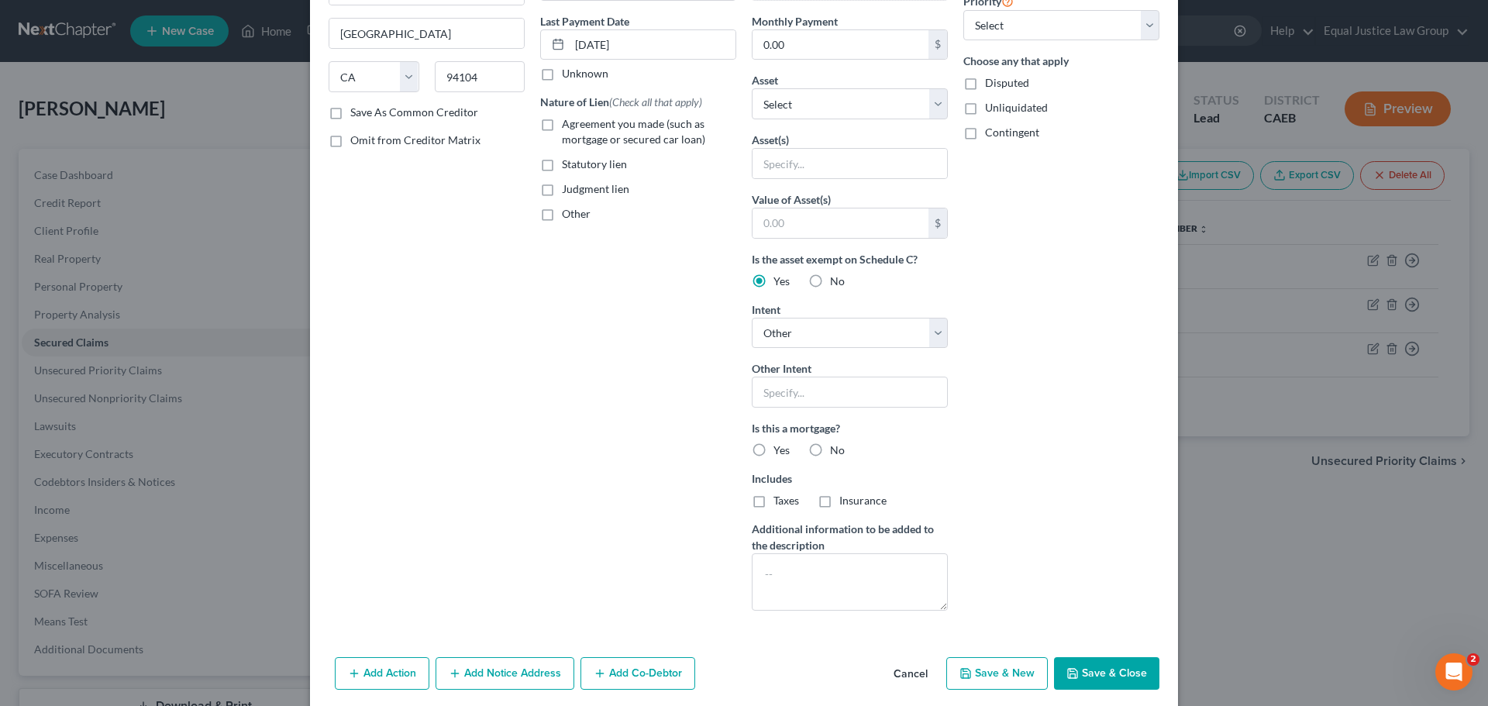
click at [1018, 371] on div "Arrearage Amount 0 $ Belongs To * Select Debtor 1 Only Debtor 2 Only Debtor 1 A…" at bounding box center [1062, 247] width 212 height 751
drag, startPoint x: 940, startPoint y: 330, endPoint x: 935, endPoint y: 343, distance: 13.5
click at [940, 330] on select "Select Surrender Redeem Reaffirm Avoid Other" at bounding box center [850, 333] width 196 height 31
click at [752, 318] on select "Select Surrender Redeem Reaffirm Avoid Other" at bounding box center [850, 333] width 196 height 31
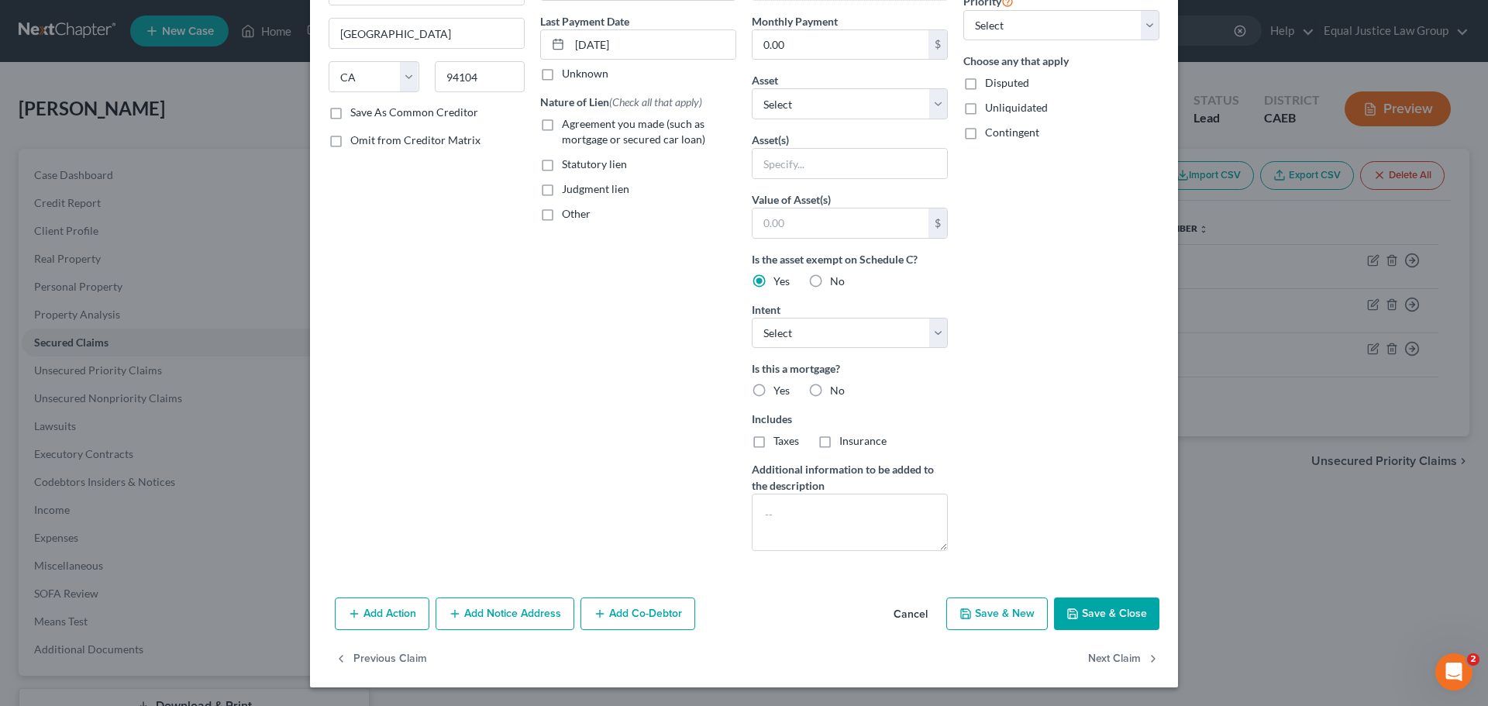
click at [994, 331] on div "Arrearage Amount 0 $ Belongs To * Select Debtor 1 Only Debtor 2 Only Debtor 1 A…" at bounding box center [1062, 217] width 212 height 691
click at [830, 388] on label "No" at bounding box center [837, 391] width 15 height 16
click at [836, 388] on input "No" at bounding box center [841, 388] width 10 height 10
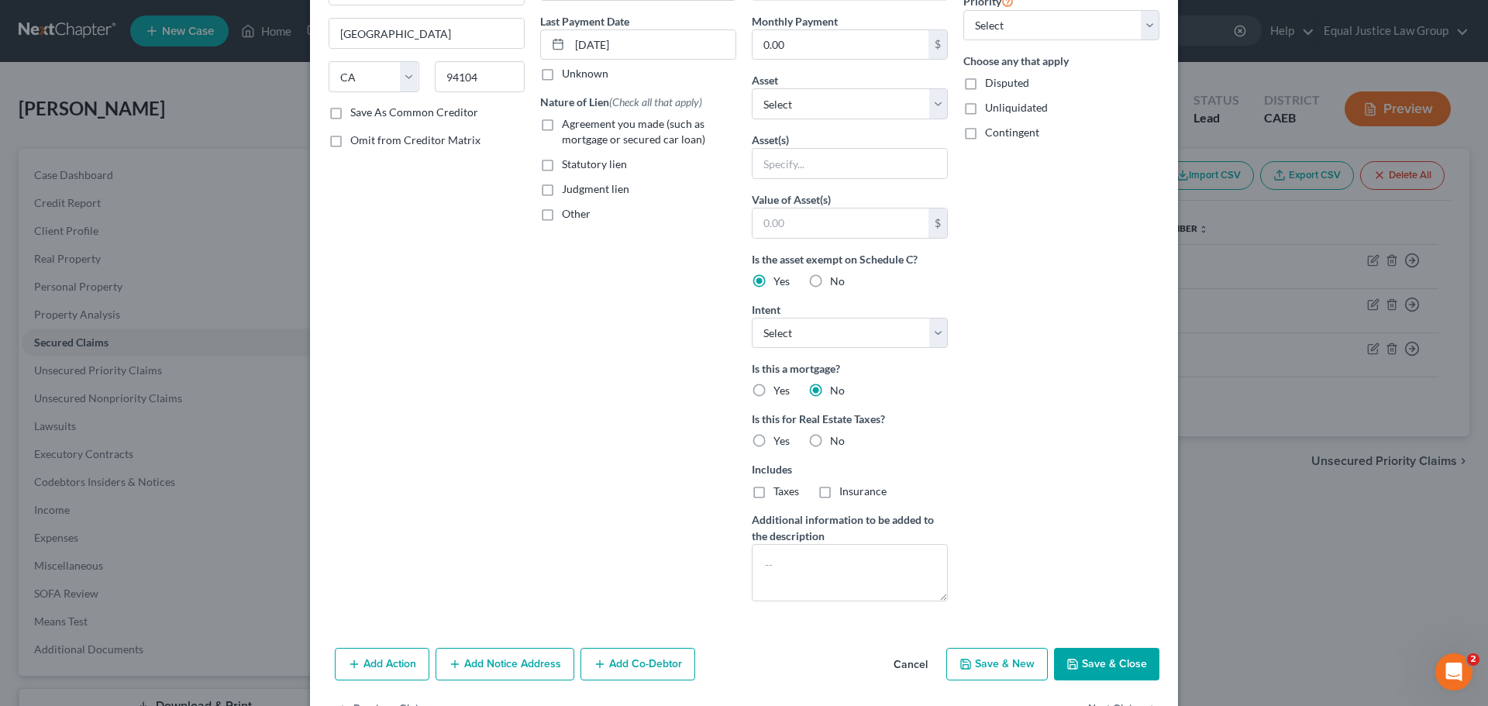
click at [830, 439] on label "No" at bounding box center [837, 441] width 15 height 16
click at [836, 439] on input "No" at bounding box center [841, 438] width 10 height 10
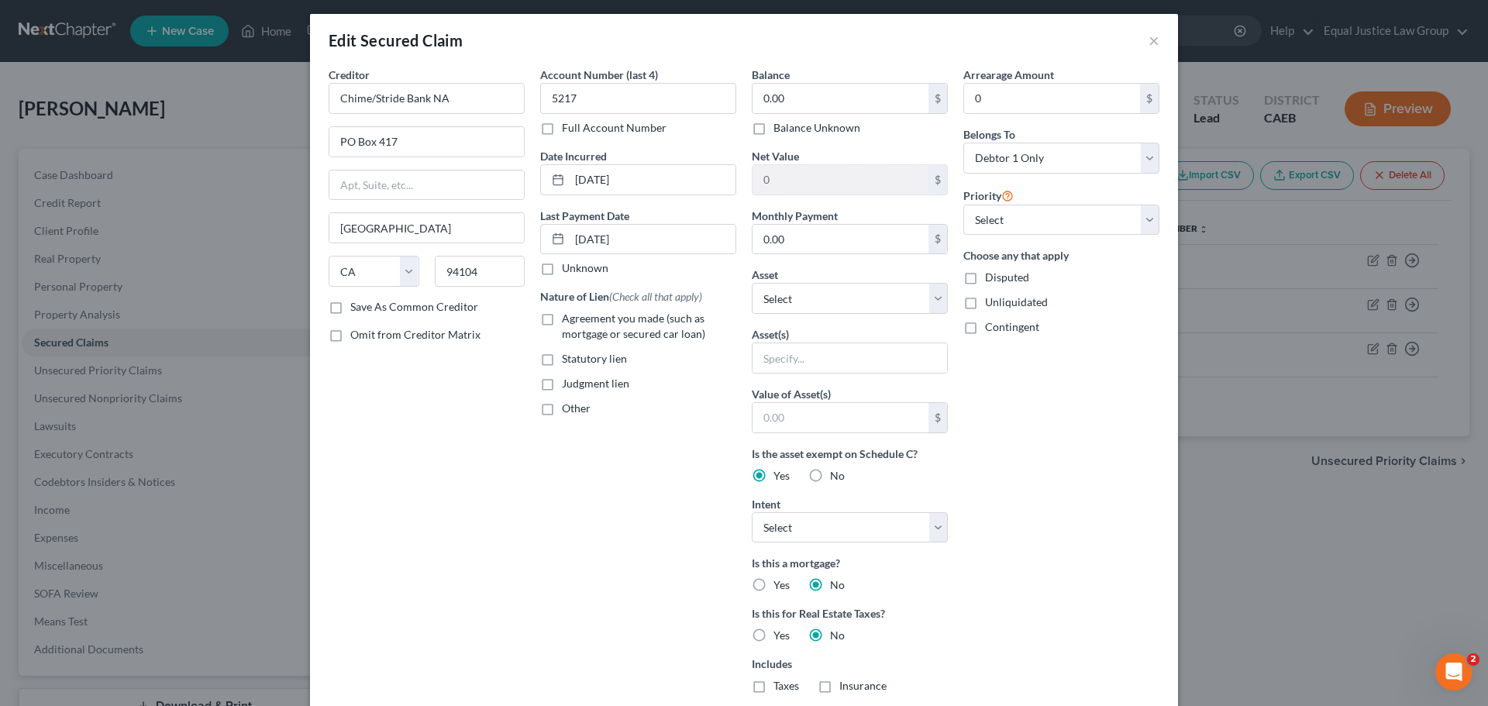
scroll to position [0, 0]
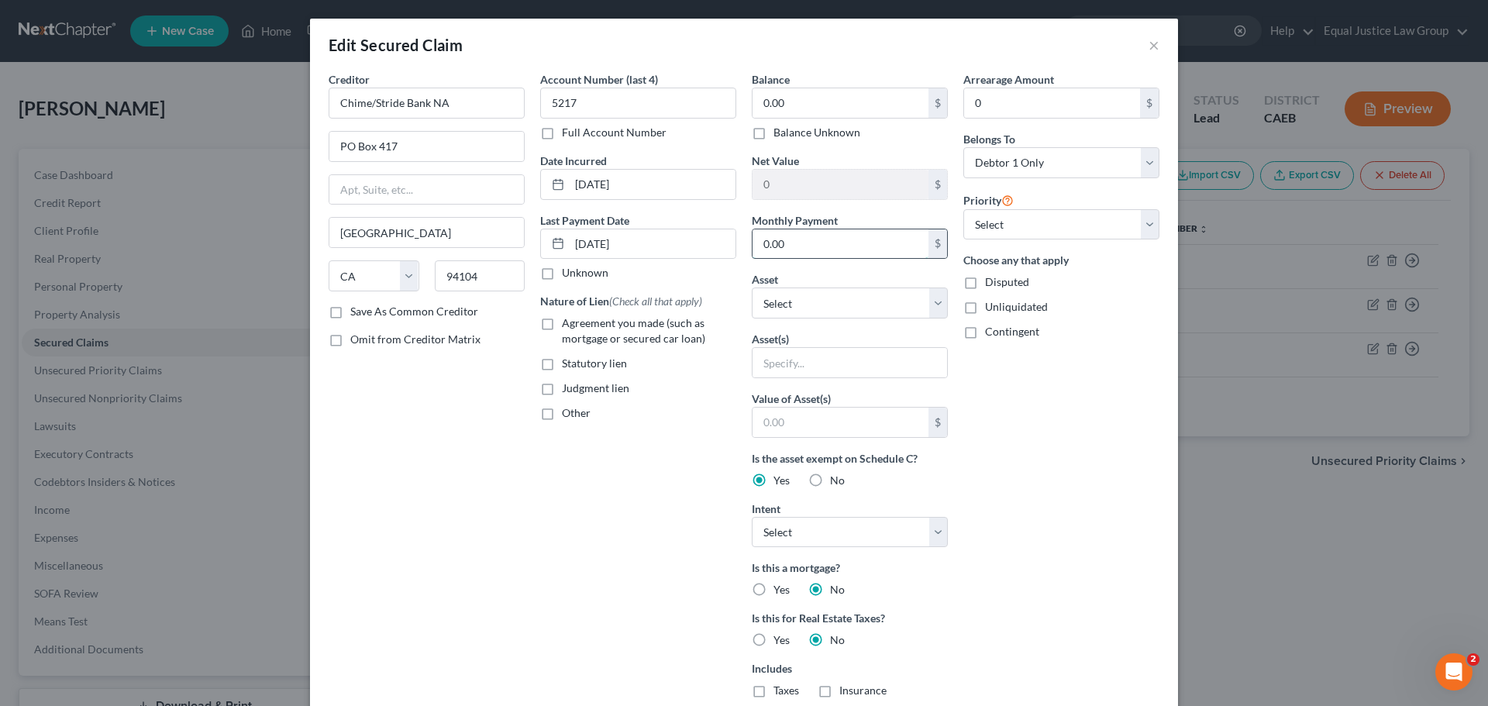
click at [816, 246] on input "0.00" at bounding box center [841, 243] width 176 height 29
click at [840, 298] on select "Select Other Multiple Assets Electronics - 4 TV's, iPad, desktop computer, xbox…" at bounding box center [850, 303] width 196 height 31
click at [697, 405] on div "Nature of Lien (Check all that apply) Agreement you made (such as mortgage or s…" at bounding box center [638, 357] width 196 height 128
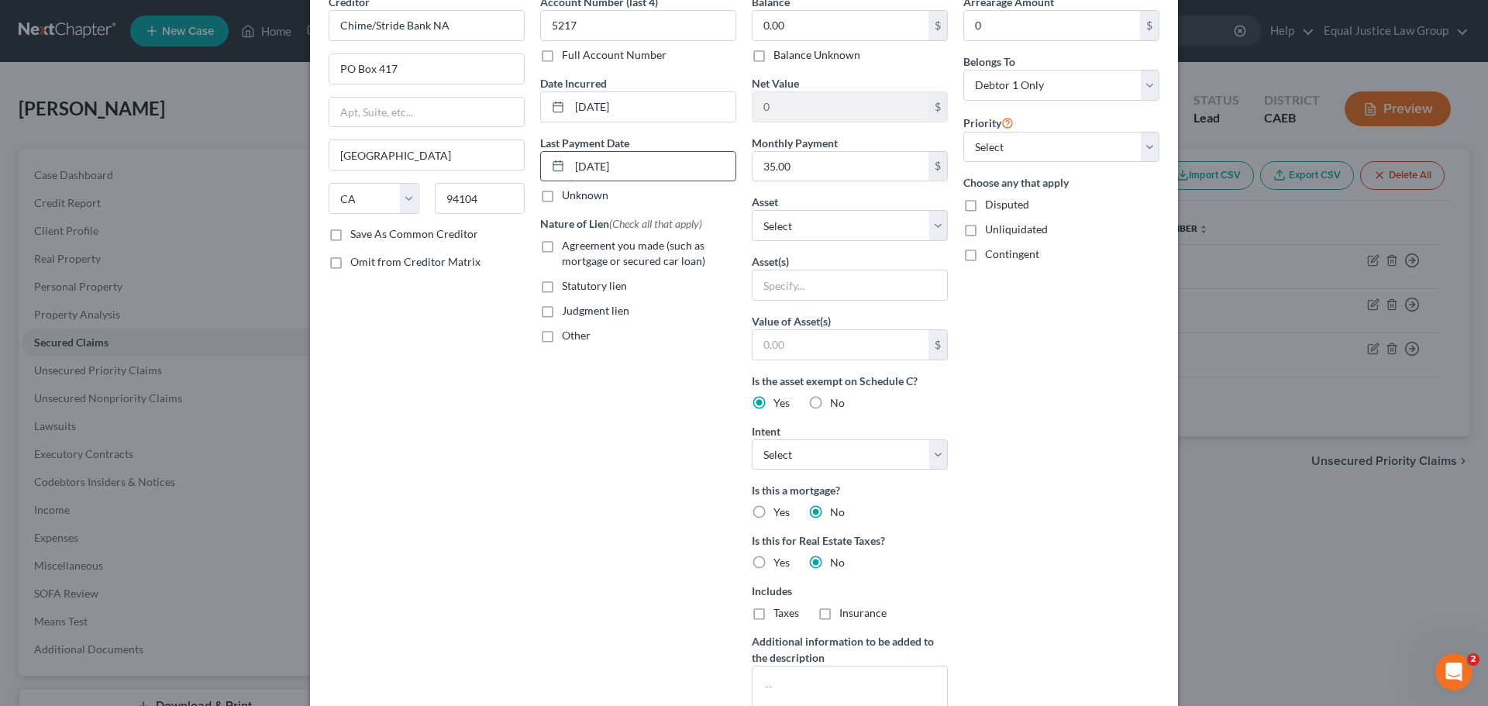
click at [594, 163] on input "[DATE]" at bounding box center [653, 166] width 166 height 29
click at [580, 166] on input "[DATE]" at bounding box center [653, 166] width 166 height 29
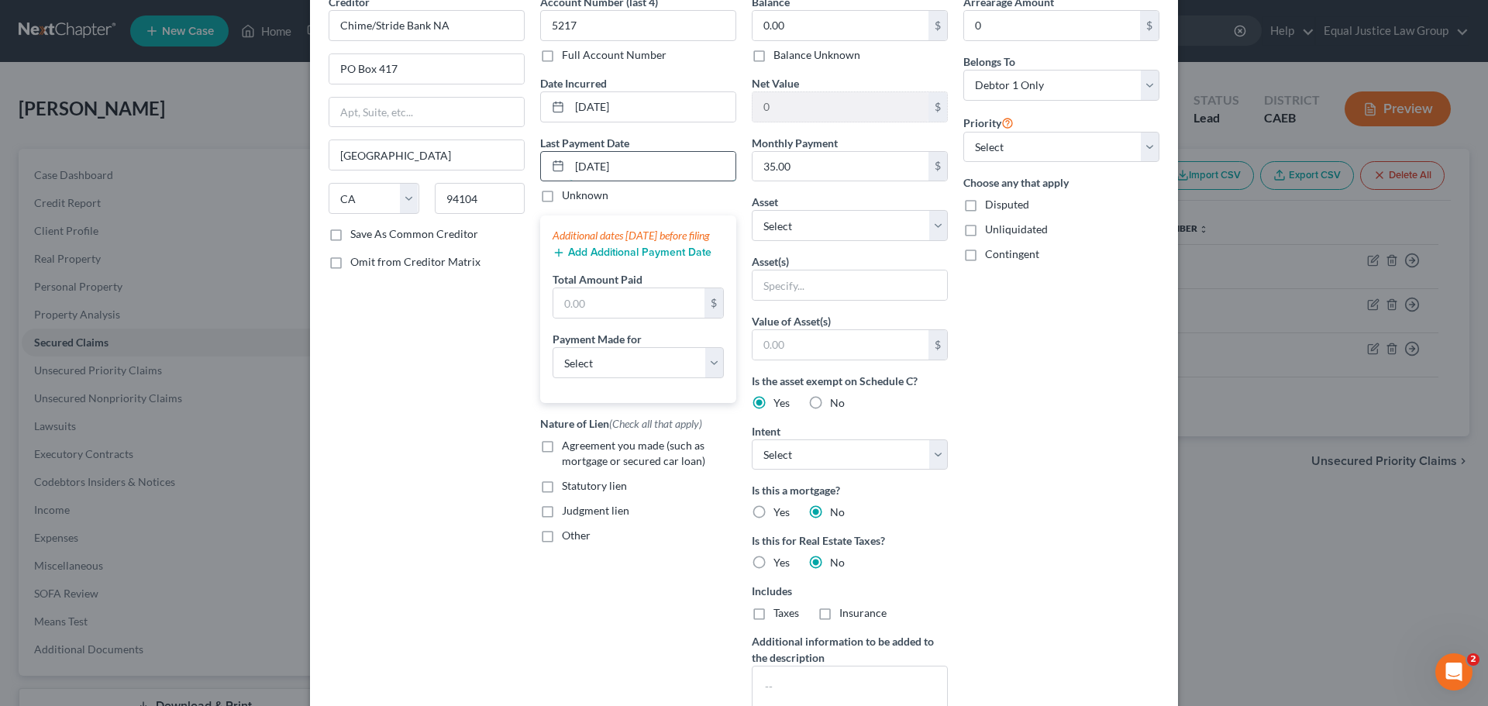
click at [595, 162] on input "[DATE]" at bounding box center [653, 166] width 166 height 29
click at [562, 543] on label "Other" at bounding box center [576, 536] width 29 height 16
click at [568, 538] on input "Other" at bounding box center [573, 533] width 10 height 10
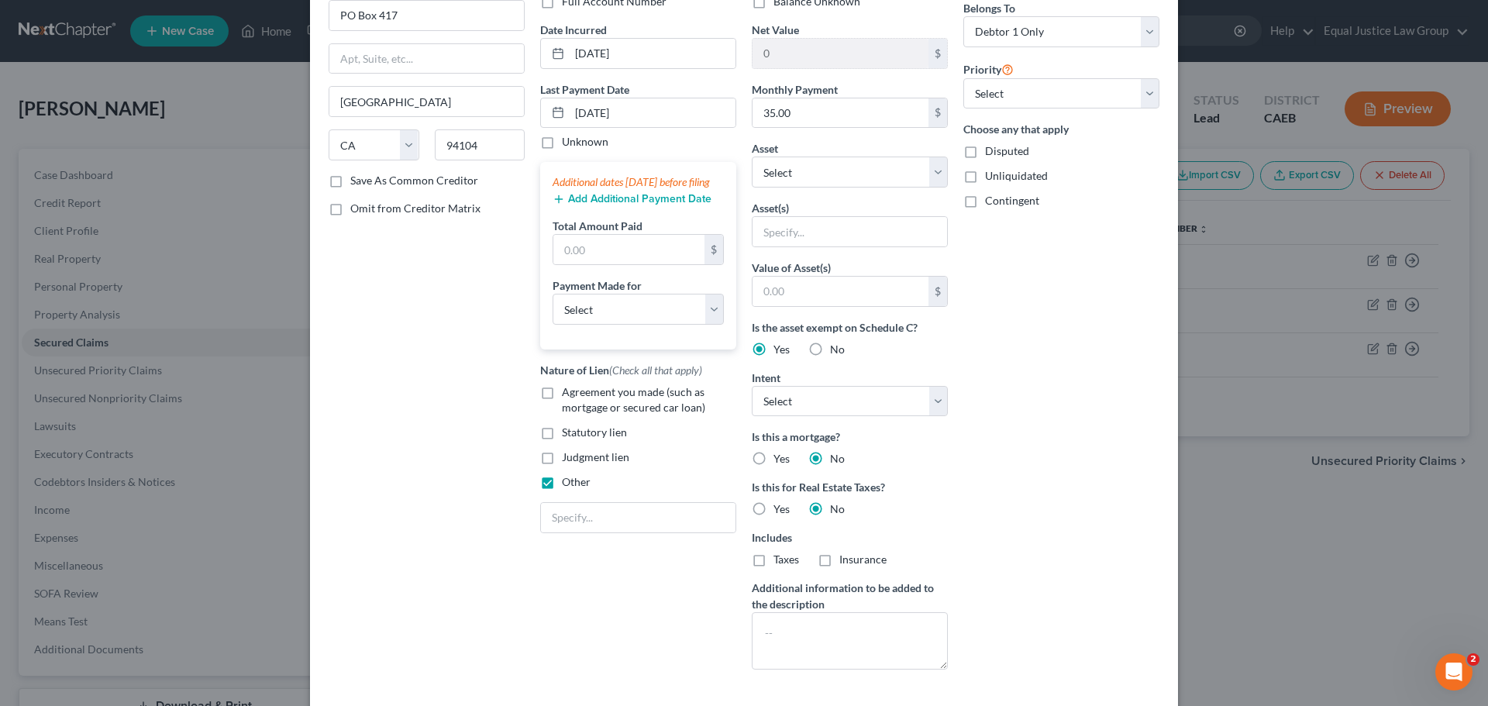
scroll to position [155, 0]
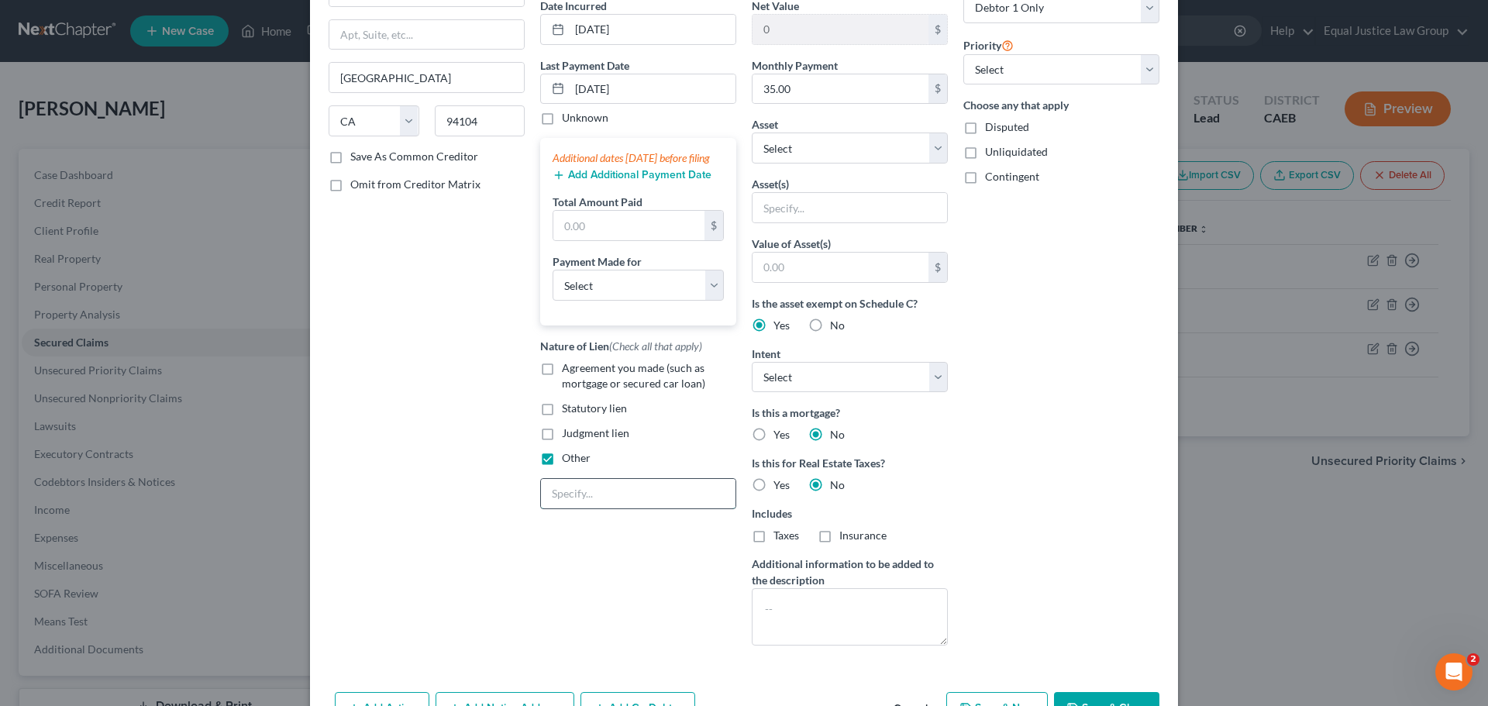
click at [612, 508] on input "text" at bounding box center [638, 493] width 195 height 29
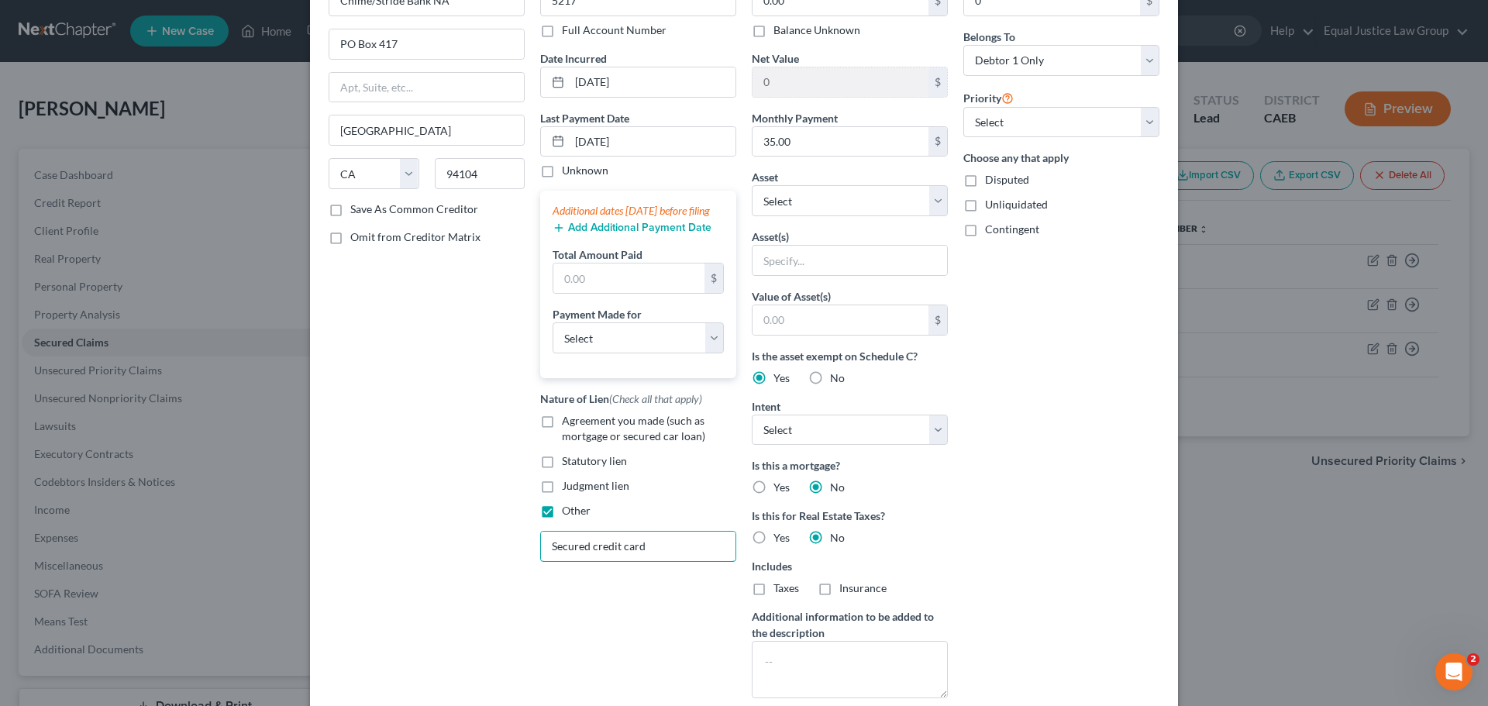
scroll to position [78, 0]
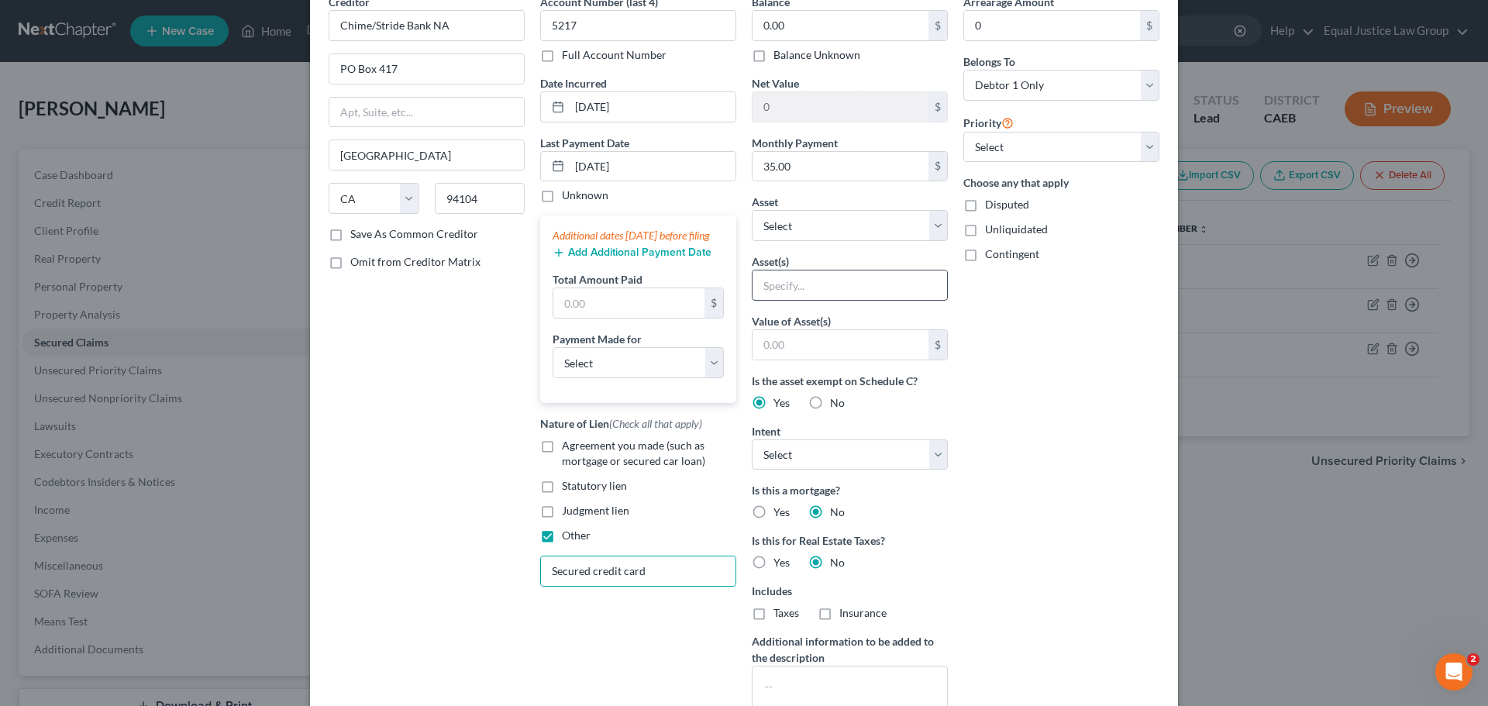
click at [813, 270] on div at bounding box center [850, 285] width 196 height 31
click at [820, 283] on input "text" at bounding box center [850, 285] width 195 height 29
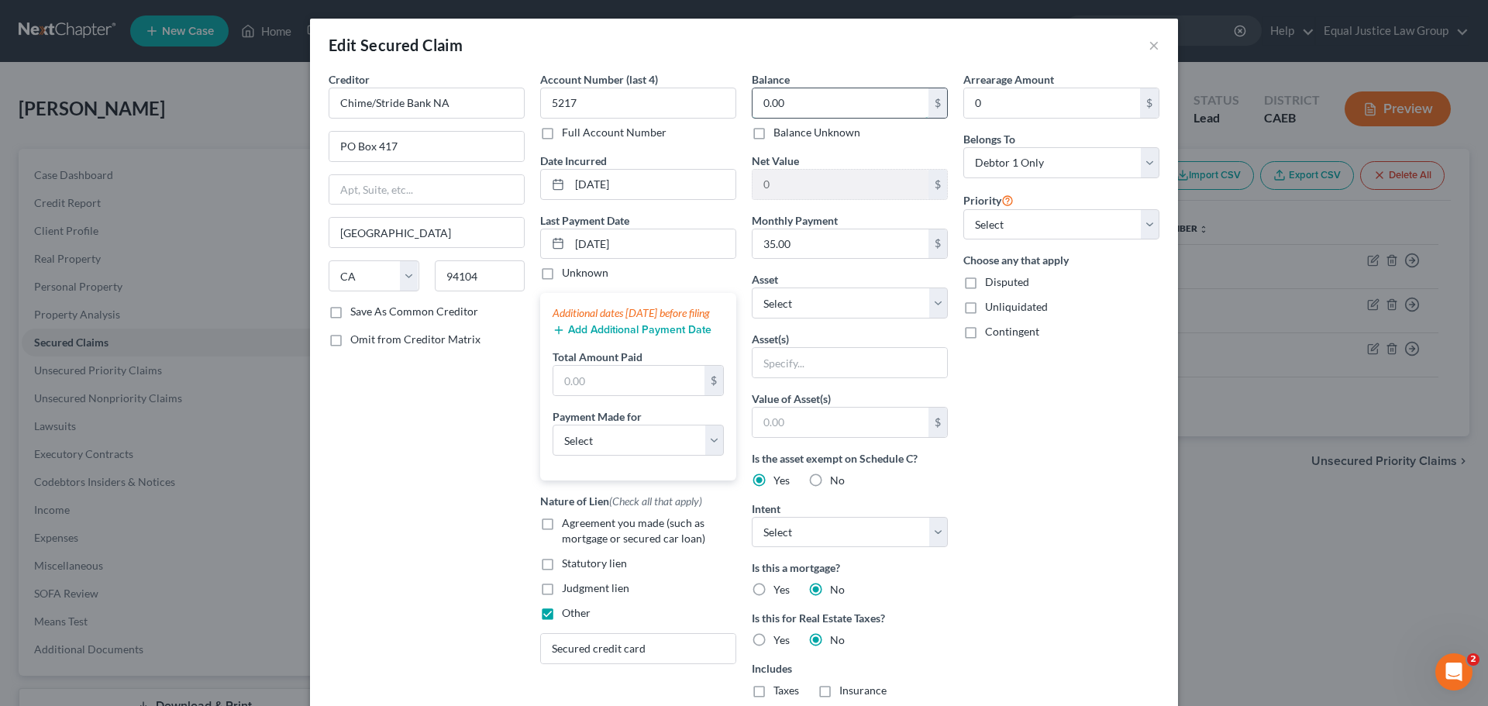
click at [838, 109] on input "0.00" at bounding box center [841, 102] width 176 height 29
click at [1125, 288] on div "Disputed" at bounding box center [1061, 282] width 196 height 16
click at [1143, 219] on select "Select 1st 2nd 3rd 4th 5th 6th 7th 8th 9th 10th 11th 12th 13th 14th 15th 16th 1…" at bounding box center [1061, 224] width 196 height 31
click at [1085, 193] on div "Priority Select 1st 2nd 3rd 4th 5th 6th 7th 8th 9th 10th 11th 12th 13th 14th 15…" at bounding box center [1061, 216] width 196 height 50
click at [876, 301] on select "Select Other Multiple Assets Electronics - 4 TV's, iPad, desktop computer, xbox…" at bounding box center [850, 303] width 196 height 31
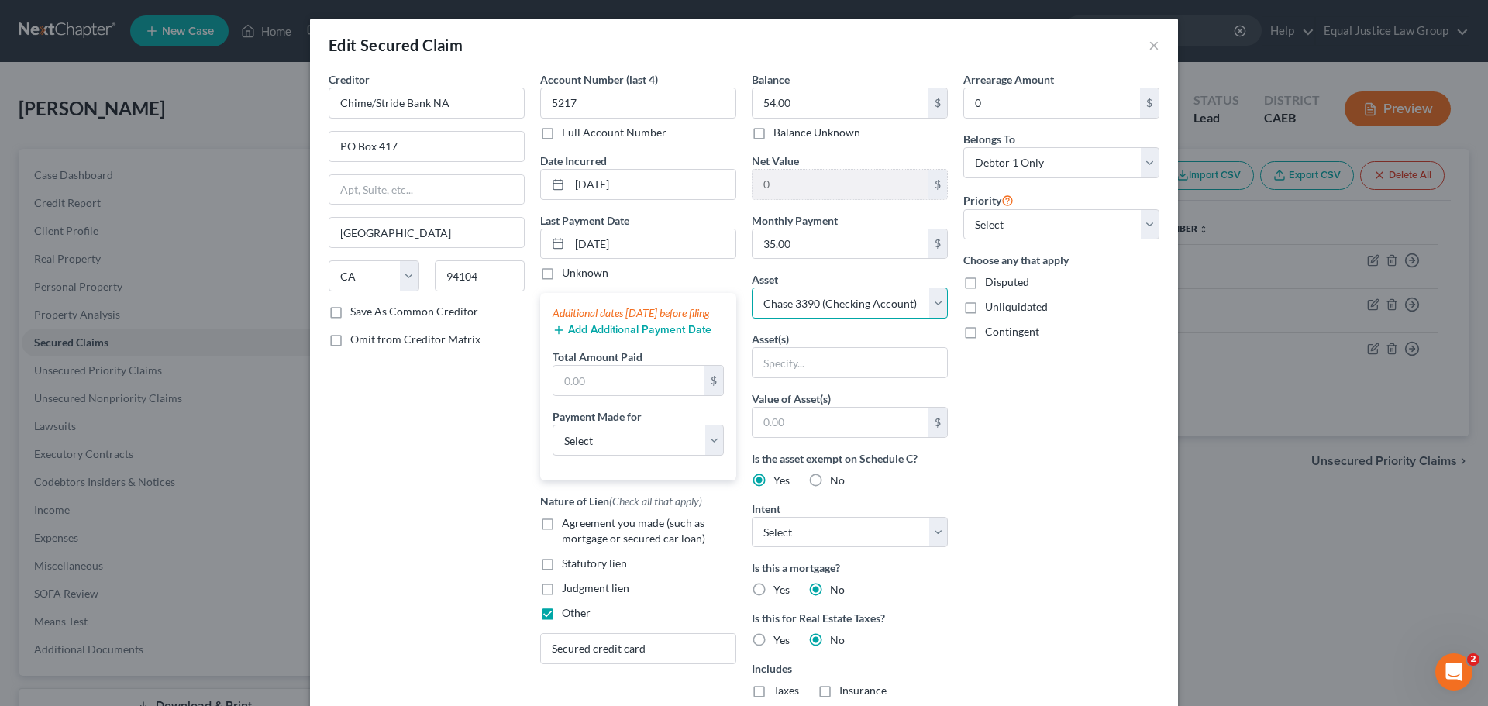
click at [752, 288] on select "Select Other Multiple Assets Electronics - 4 TV's, iPad, desktop computer, xbox…" at bounding box center [850, 303] width 196 height 31
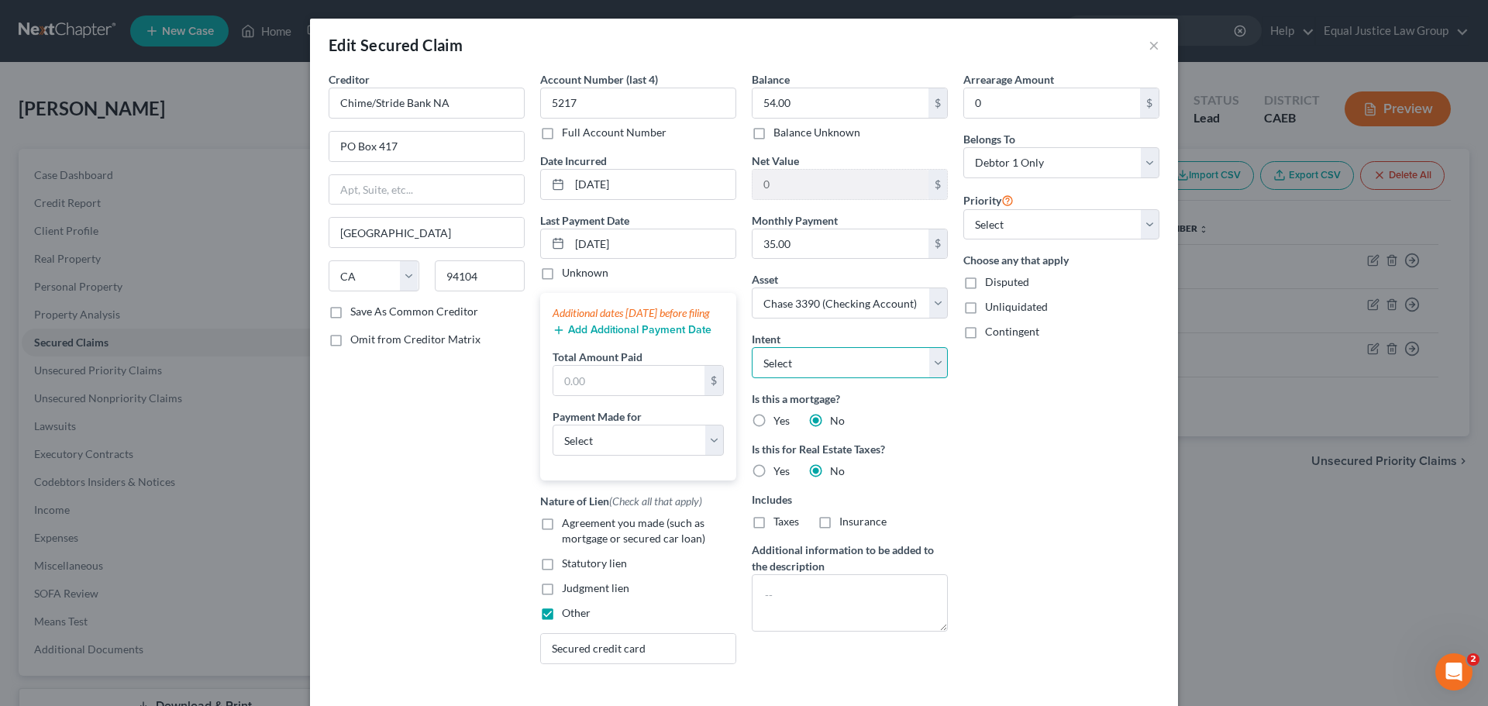
click at [817, 353] on select "Select Surrender Redeem Reaffirm Avoid Other" at bounding box center [850, 362] width 196 height 31
click at [752, 347] on select "Select Surrender Redeem Reaffirm Avoid Other" at bounding box center [850, 362] width 196 height 31
click at [937, 401] on label "Is this a mortgage?" at bounding box center [850, 399] width 196 height 16
click at [598, 392] on input "text" at bounding box center [628, 380] width 151 height 29
click at [707, 456] on select "Select Car Credit Card Loan Repayment Mortgage Other Suppliers Or Vendors" at bounding box center [638, 440] width 171 height 31
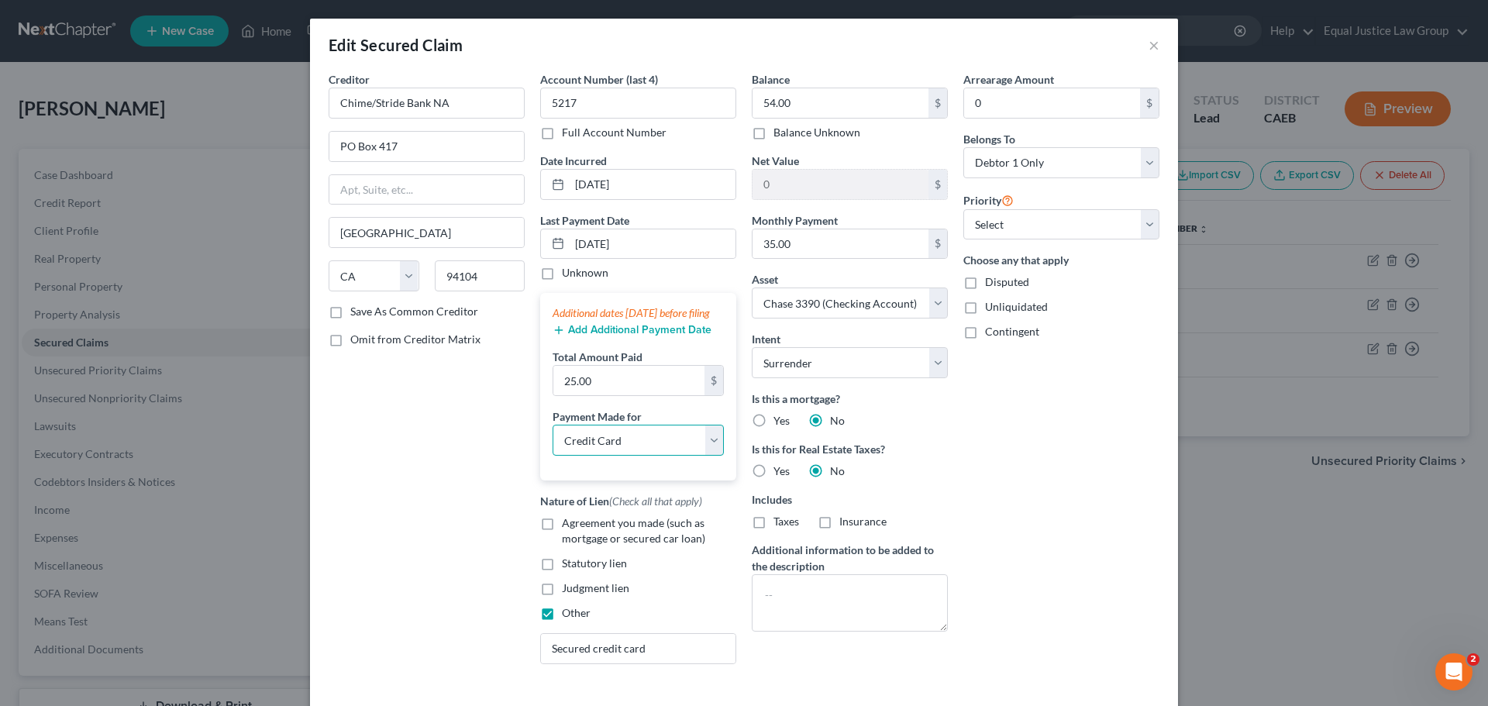
click at [553, 440] on select "Select Car Credit Card Loan Repayment Mortgage Other Suppliers Or Vendors" at bounding box center [638, 440] width 171 height 31
click at [1055, 518] on div "Arrearage Amount 0 $ Belongs To * Select Debtor 1 Only Debtor 2 Only Debtor 1 A…" at bounding box center [1062, 373] width 212 height 605
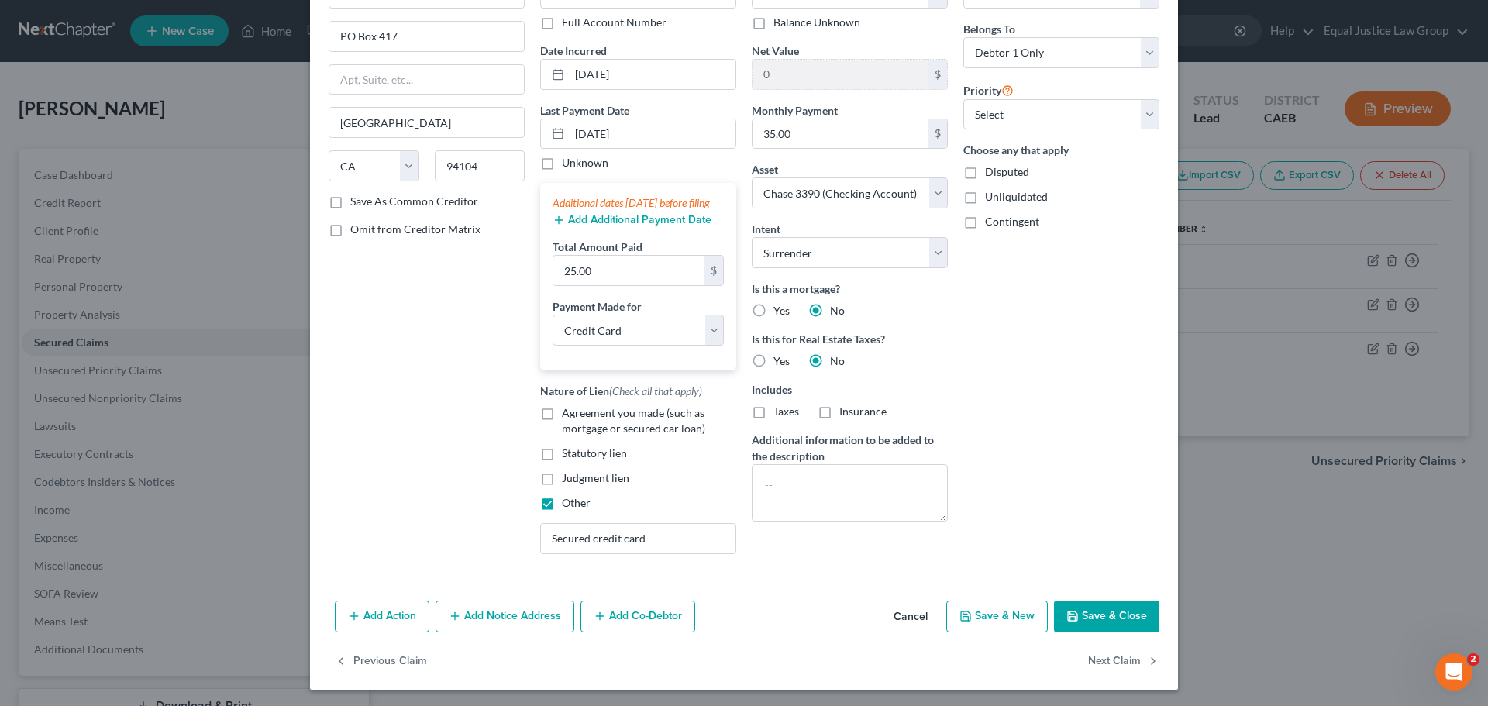
scroll to position [128, 0]
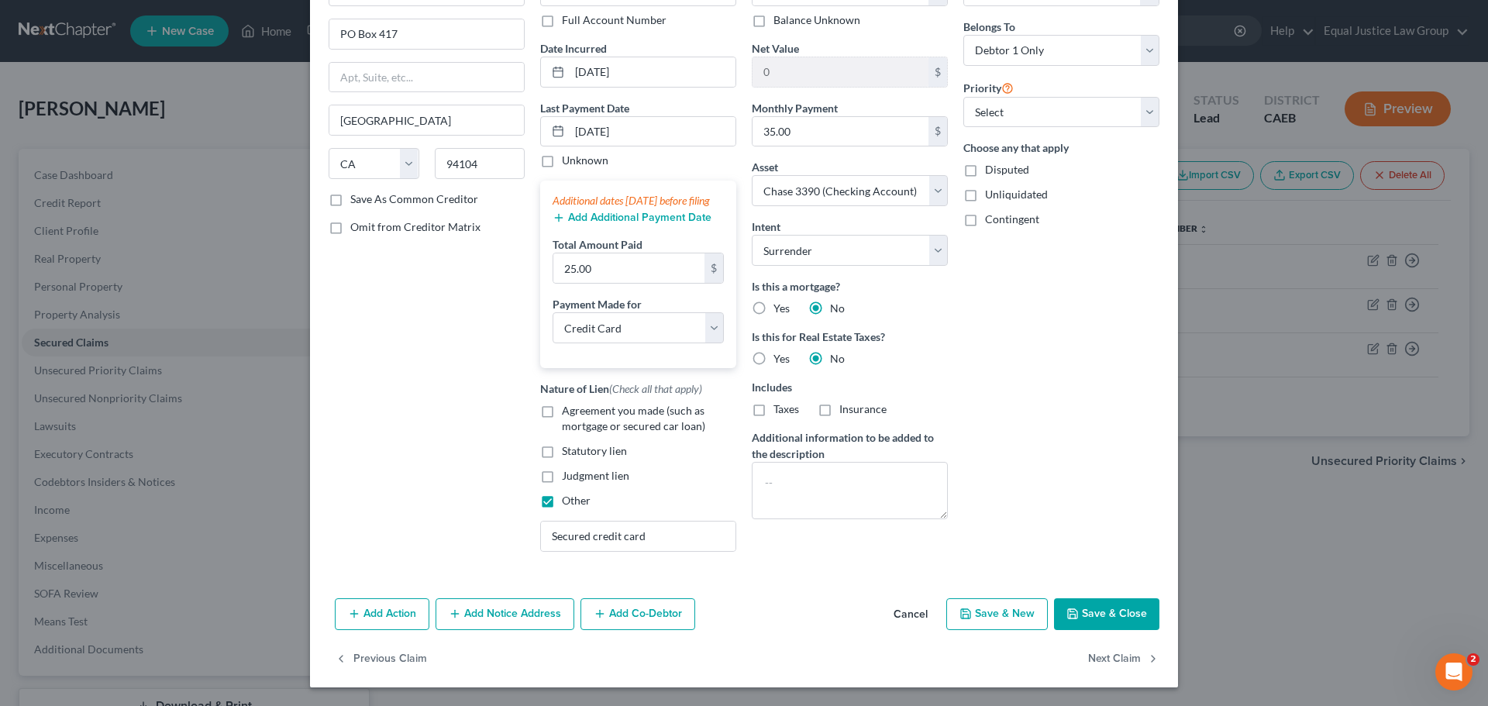
click at [1082, 614] on button "Save & Close" at bounding box center [1106, 614] width 105 height 33
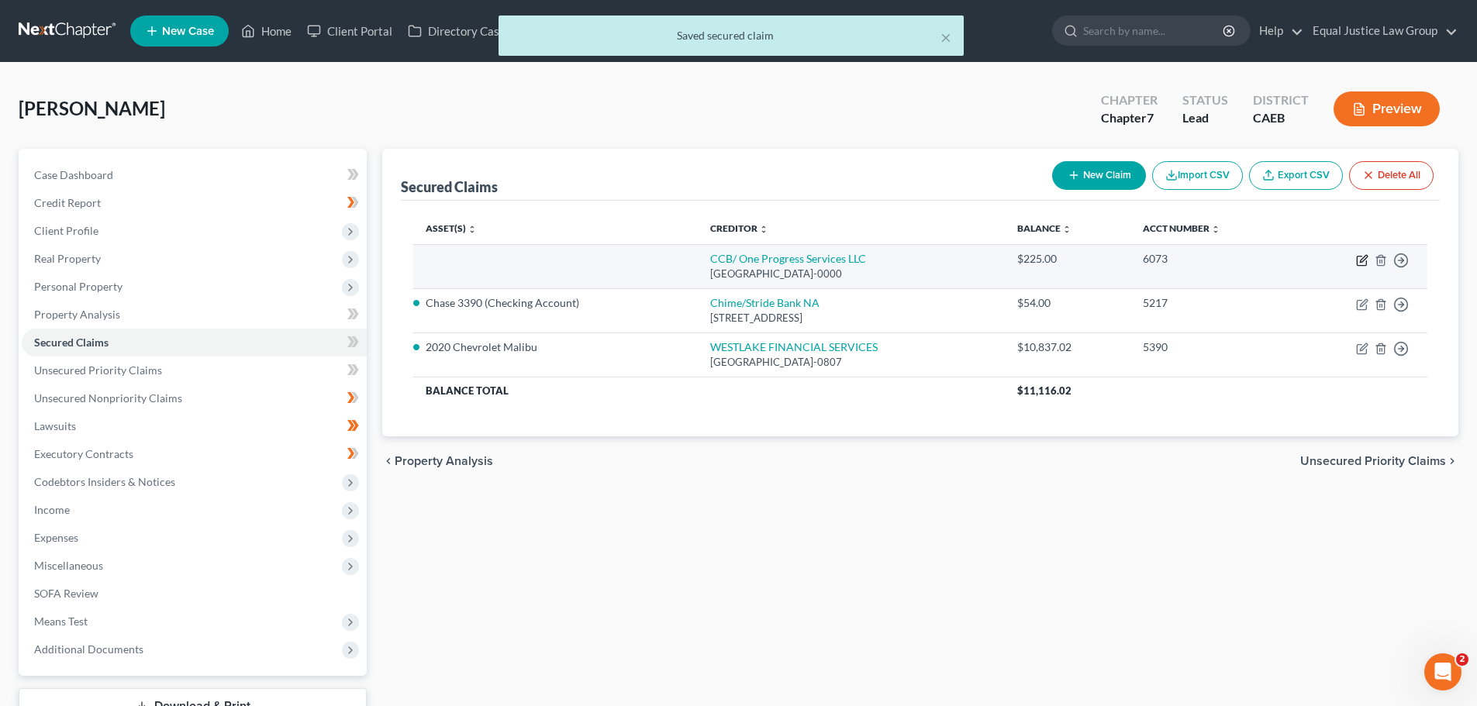
click at [1358, 257] on icon "button" at bounding box center [1360, 261] width 9 height 9
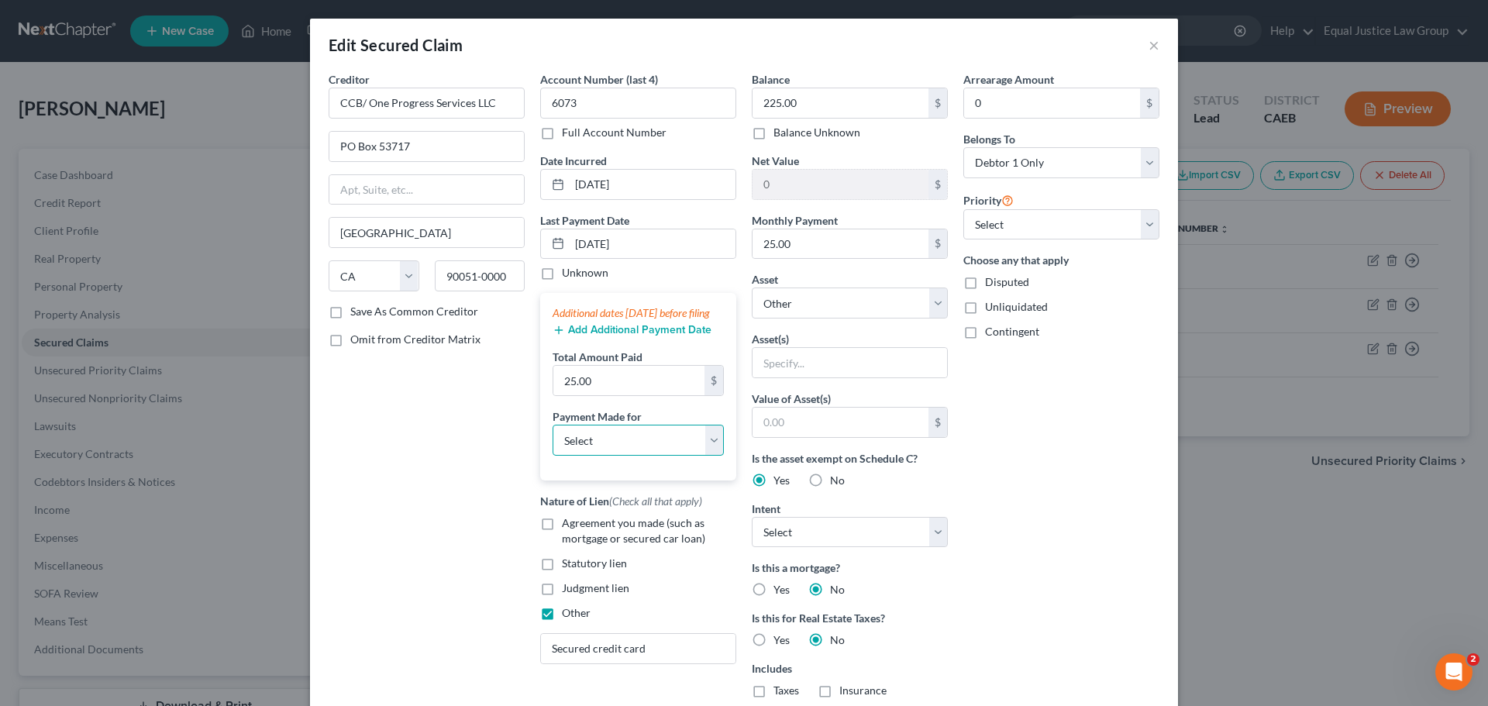
drag, startPoint x: 650, startPoint y: 449, endPoint x: 645, endPoint y: 465, distance: 17.2
click at [649, 450] on select "Select Car Credit Card Loan Repayment Mortgage Other Suppliers Or Vendors" at bounding box center [638, 440] width 171 height 31
click at [553, 440] on select "Select Car Credit Card Loan Repayment Mortgage Other Suppliers Or Vendors" at bounding box center [638, 440] width 171 height 31
click at [837, 303] on select "Select Other Multiple Assets Electronics - 4 TV's, iPad, desktop computer, xbox…" at bounding box center [850, 303] width 196 height 31
click at [752, 288] on select "Select Other Multiple Assets Electronics - 4 TV's, iPad, desktop computer, xbox…" at bounding box center [850, 303] width 196 height 31
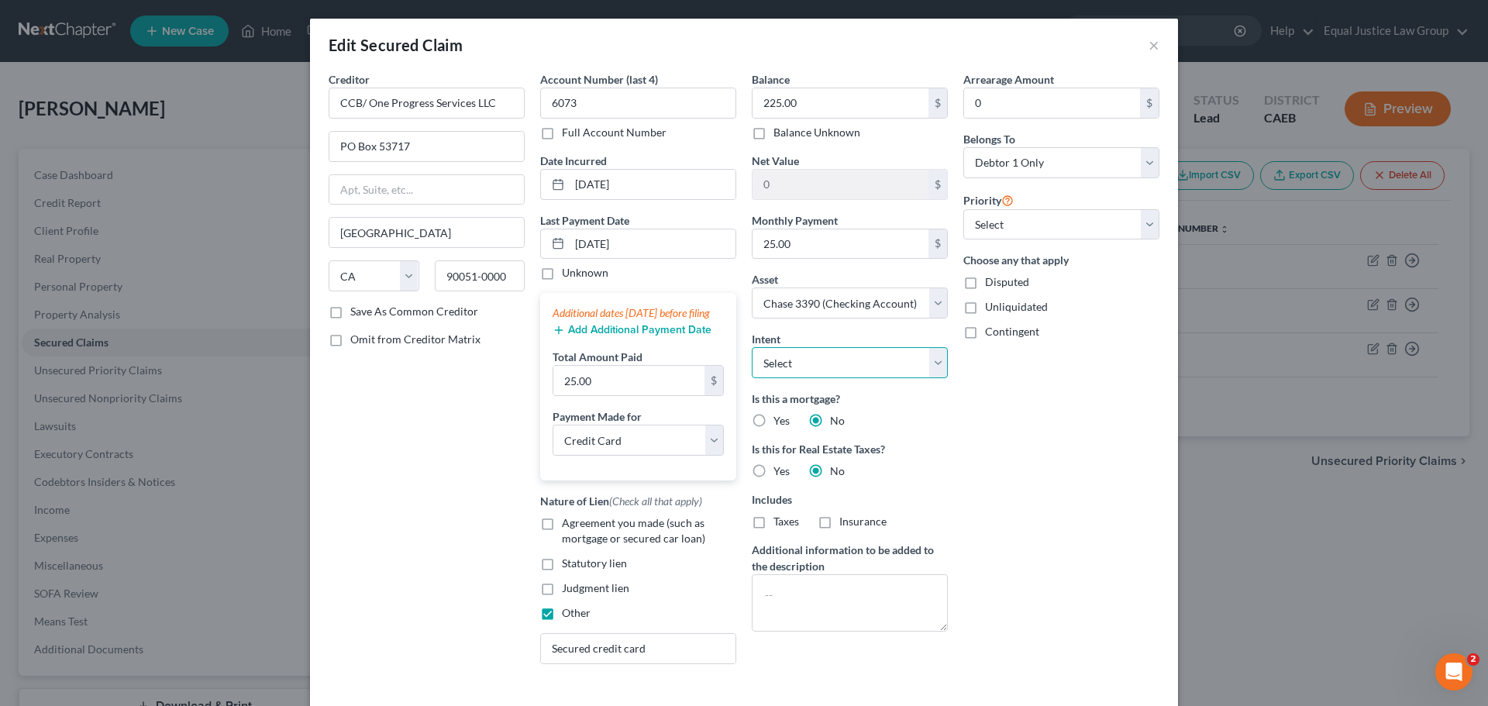
click at [862, 364] on select "Select Surrender Redeem Reaffirm Avoid Other" at bounding box center [850, 362] width 196 height 31
click at [752, 347] on select "Select Surrender Redeem Reaffirm Avoid Other" at bounding box center [850, 362] width 196 height 31
click at [992, 459] on div "Arrearage Amount 0 $ Belongs To * Select Debtor 1 Only Debtor 2 Only Debtor 1 A…" at bounding box center [1062, 373] width 212 height 605
drag, startPoint x: 1032, startPoint y: 215, endPoint x: 1029, endPoint y: 239, distance: 24.2
click at [1032, 215] on select "Select 1st 2nd 3rd 4th 5th 6th 7th 8th 9th 10th 11th 12th 13th 14th 15th 16th 1…" at bounding box center [1061, 224] width 196 height 31
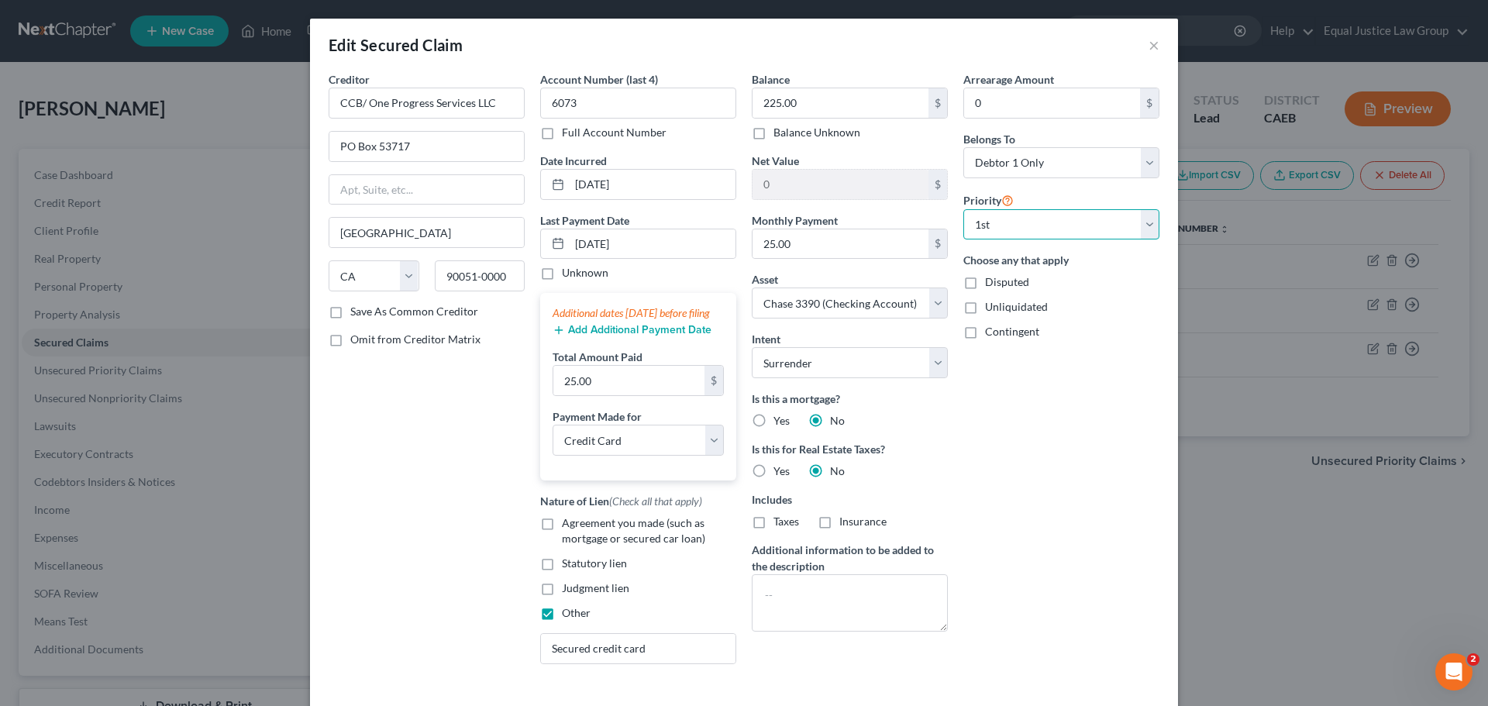
click at [963, 209] on select "Select 1st 2nd 3rd 4th 5th 6th 7th 8th 9th 10th 11th 12th 13th 14th 15th 16th 1…" at bounding box center [1061, 224] width 196 height 31
click at [1074, 328] on div "Contingent" at bounding box center [1061, 332] width 196 height 16
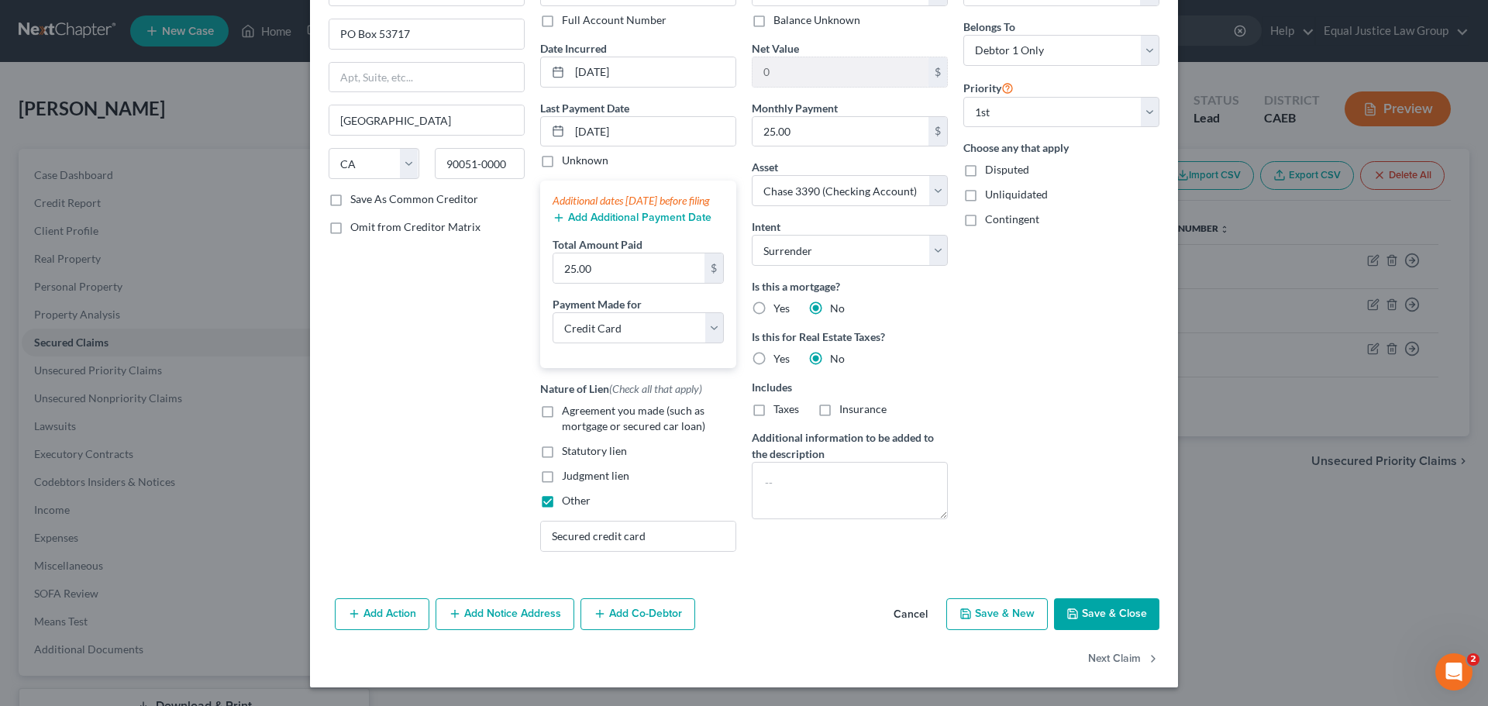
click at [1104, 617] on button "Save & Close" at bounding box center [1106, 614] width 105 height 33
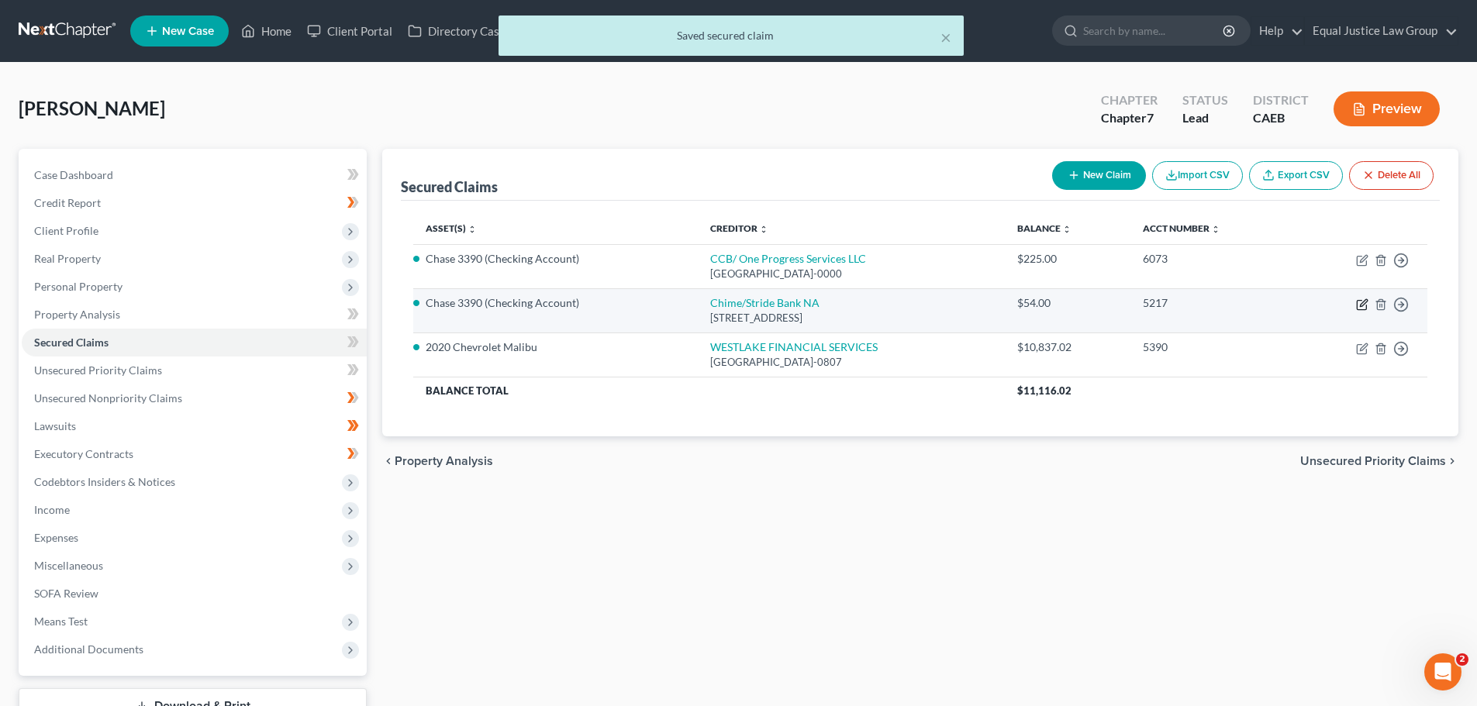
click at [1363, 303] on icon "button" at bounding box center [1362, 304] width 12 height 12
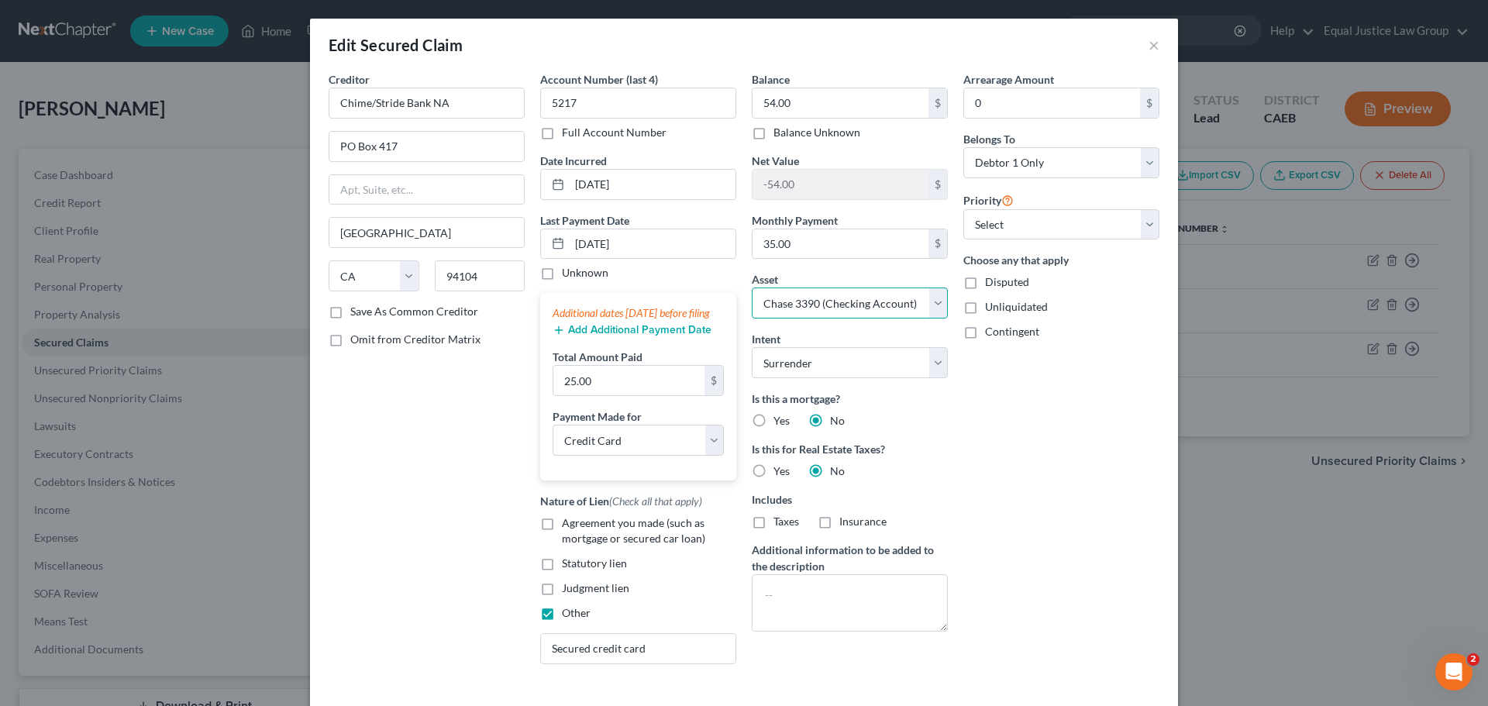
click at [936, 296] on select "Select Other Multiple Assets Electronics - 4 TV's, iPad, desktop computer, xbox…" at bounding box center [850, 303] width 196 height 31
click at [752, 288] on select "Select Other Multiple Assets Electronics - 4 TV's, iPad, desktop computer, xbox…" at bounding box center [850, 303] width 196 height 31
click at [938, 357] on select "Select Surrender Redeem Reaffirm Avoid Other" at bounding box center [850, 362] width 196 height 31
click at [752, 347] on select "Select Surrender Redeem Reaffirm Avoid Other" at bounding box center [850, 362] width 196 height 31
click at [1068, 415] on div "Arrearage Amount 0 $ Belongs To * Select Debtor 1 Only Debtor 2 Only Debtor 1 A…" at bounding box center [1062, 373] width 212 height 605
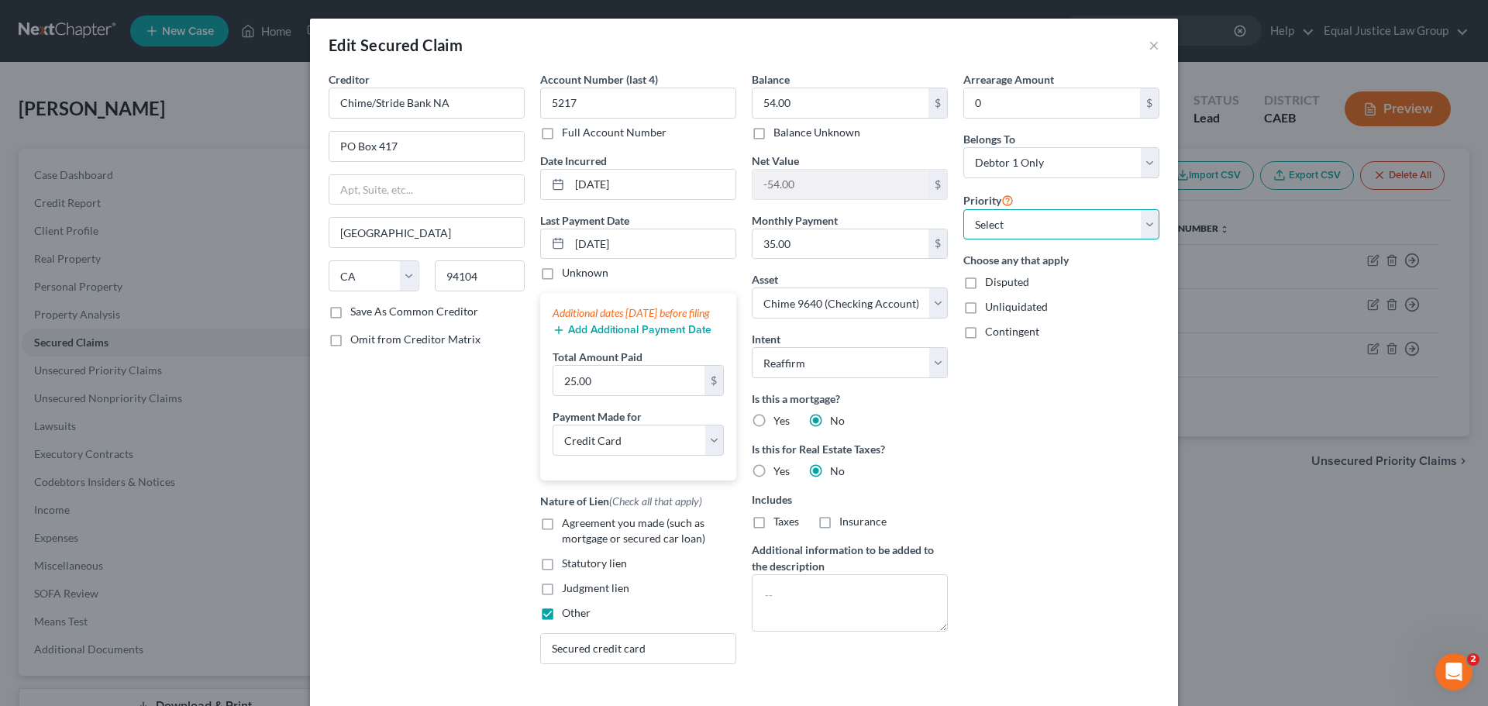
drag, startPoint x: 1070, startPoint y: 226, endPoint x: 1067, endPoint y: 237, distance: 11.5
click at [1070, 226] on select "Select 1st 2nd 3rd 4th 5th 6th 7th 8th 9th 10th 11th 12th 13th 14th 15th 16th 1…" at bounding box center [1061, 224] width 196 height 31
click at [963, 209] on select "Select 1st 2nd 3rd 4th 5th 6th 7th 8th 9th 10th 11th 12th 13th 14th 15th 16th 1…" at bounding box center [1061, 224] width 196 height 31
click at [1075, 418] on div "Arrearage Amount 0 $ Belongs To * Select Debtor 1 Only Debtor 2 Only Debtor 1 A…" at bounding box center [1062, 373] width 212 height 605
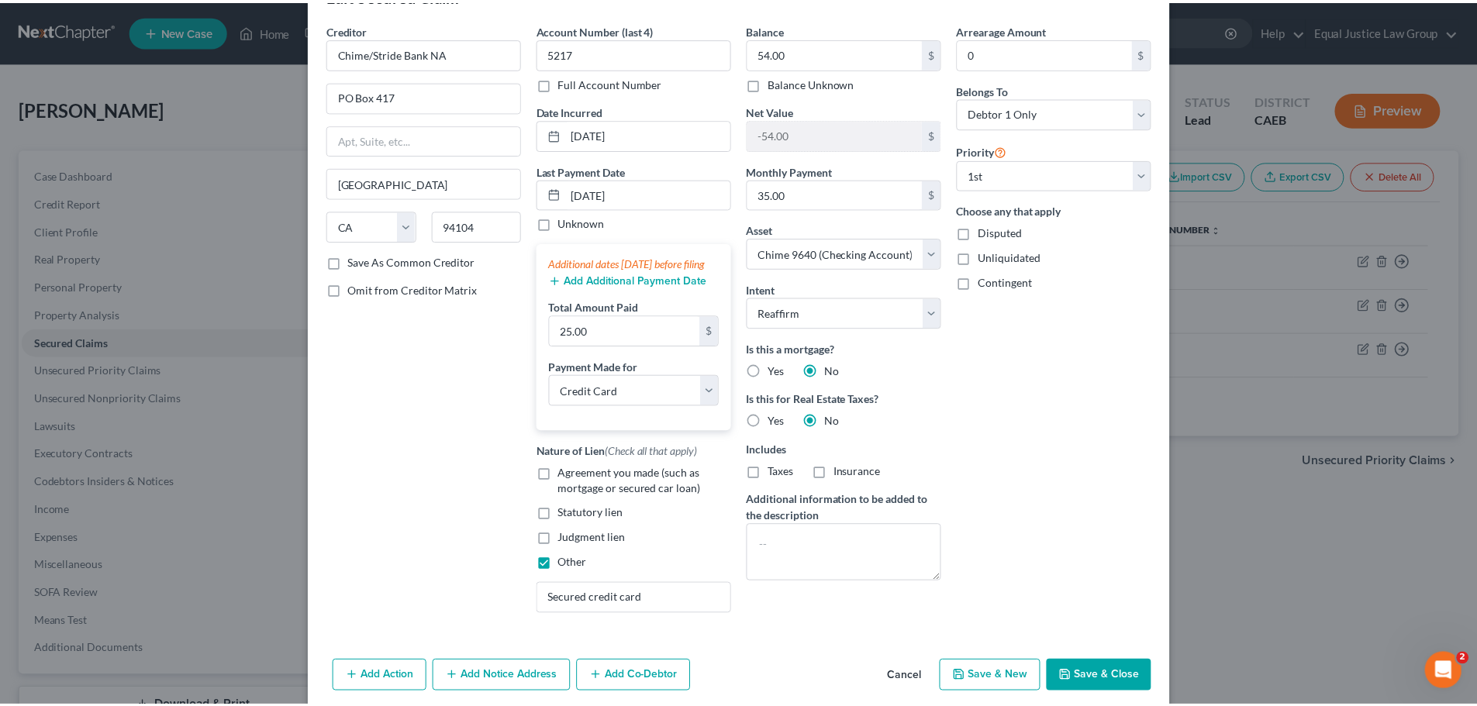
scroll to position [78, 0]
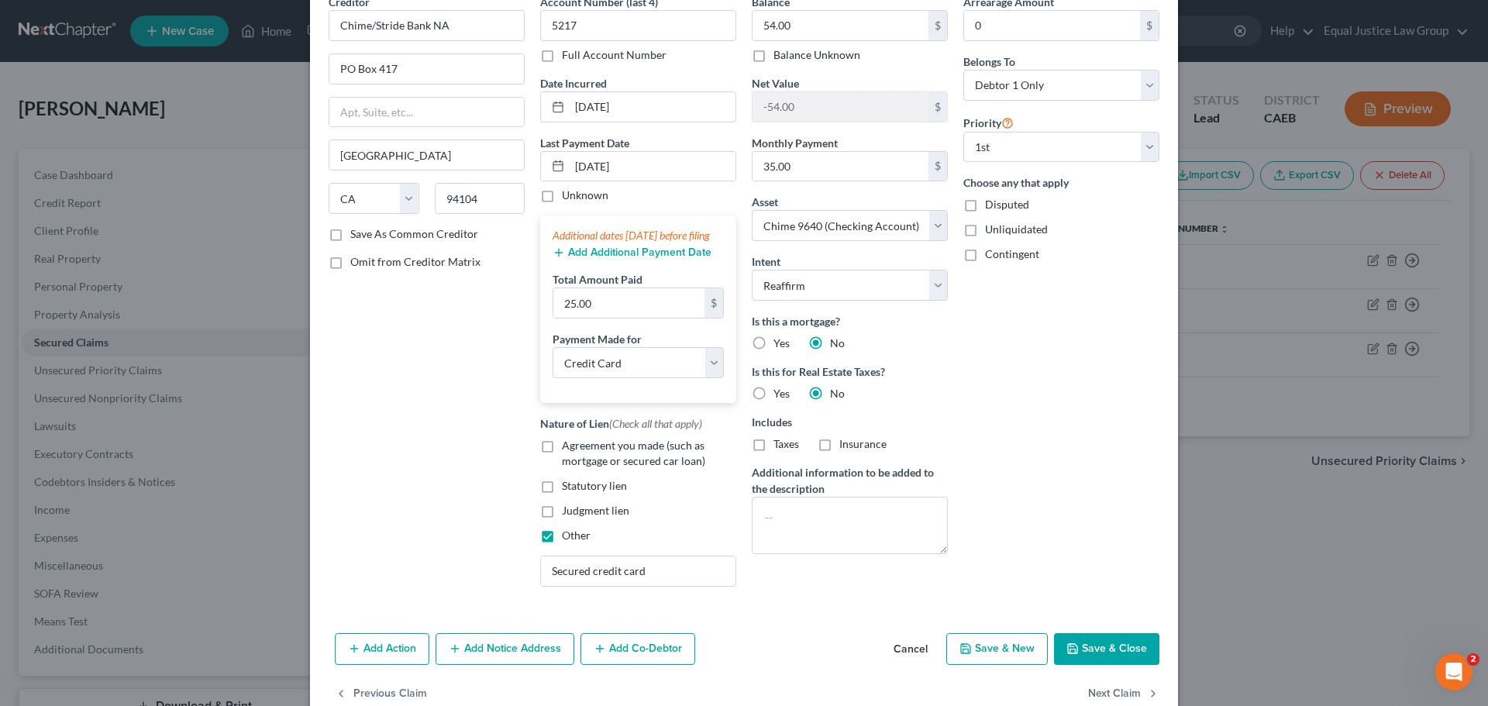
drag, startPoint x: 1114, startPoint y: 664, endPoint x: 1102, endPoint y: 505, distance: 160.1
click at [1114, 663] on button "Save & Close" at bounding box center [1106, 649] width 105 height 33
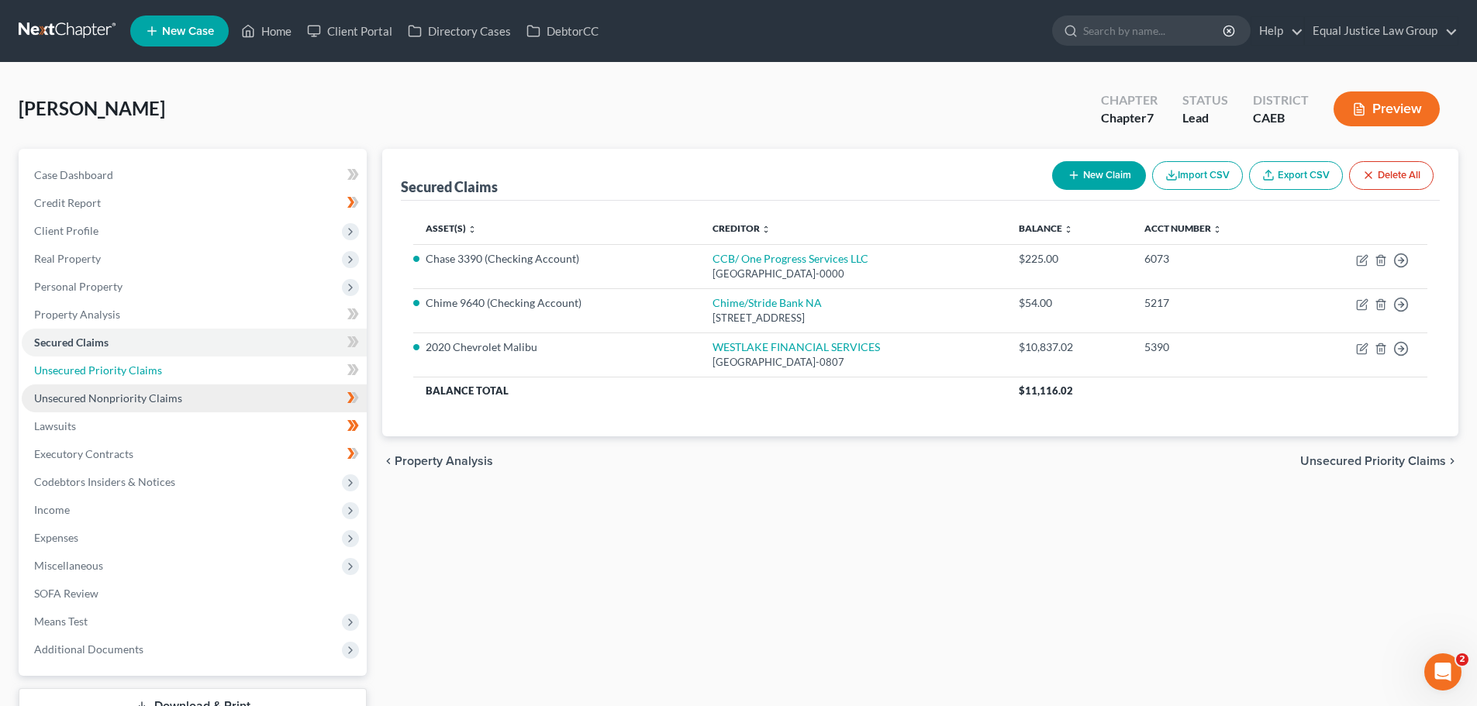
drag, startPoint x: 160, startPoint y: 370, endPoint x: 227, endPoint y: 398, distance: 72.7
click at [160, 370] on link "Unsecured Priority Claims" at bounding box center [194, 371] width 345 height 28
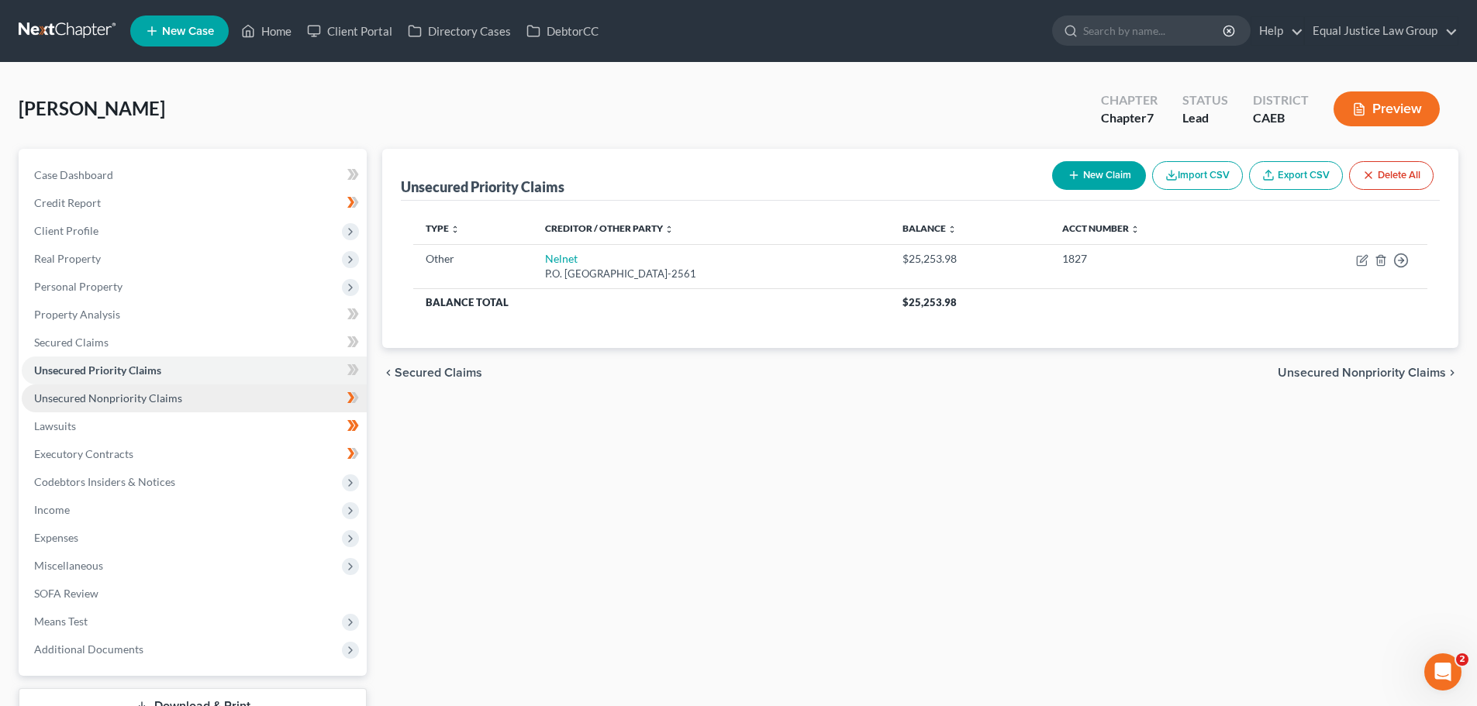
click at [188, 401] on link "Unsecured Nonpriority Claims" at bounding box center [194, 398] width 345 height 28
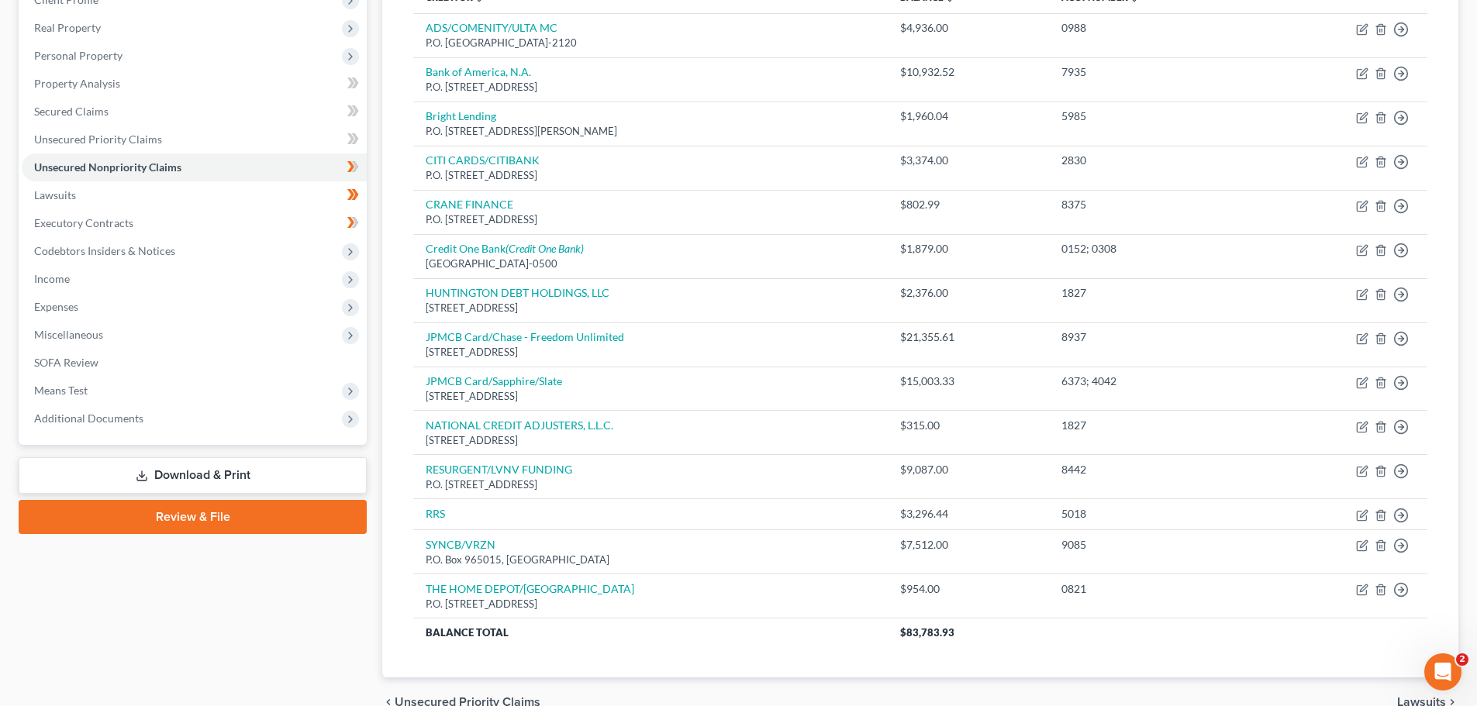
scroll to position [233, 0]
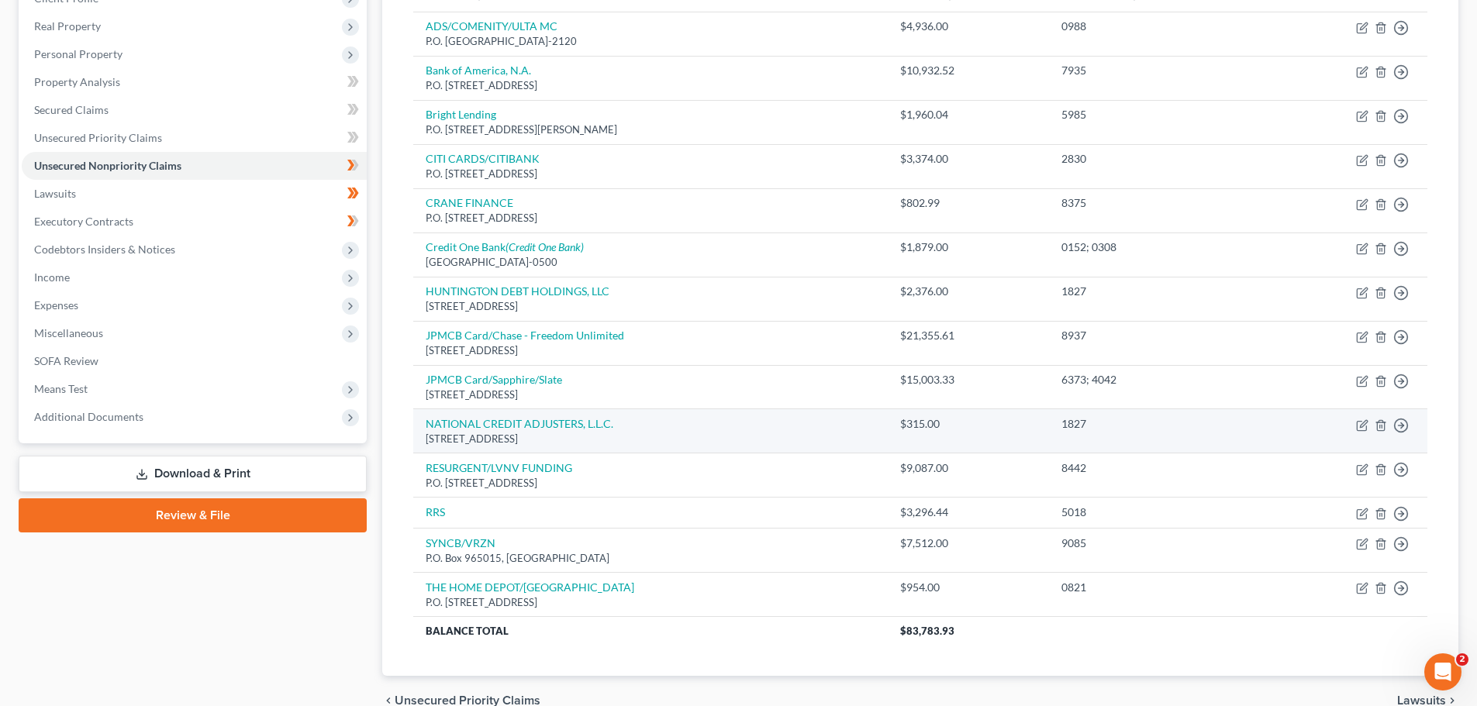
drag, startPoint x: 212, startPoint y: 467, endPoint x: 1063, endPoint y: 415, distance: 852.6
click at [212, 467] on link "Download & Print" at bounding box center [193, 474] width 348 height 36
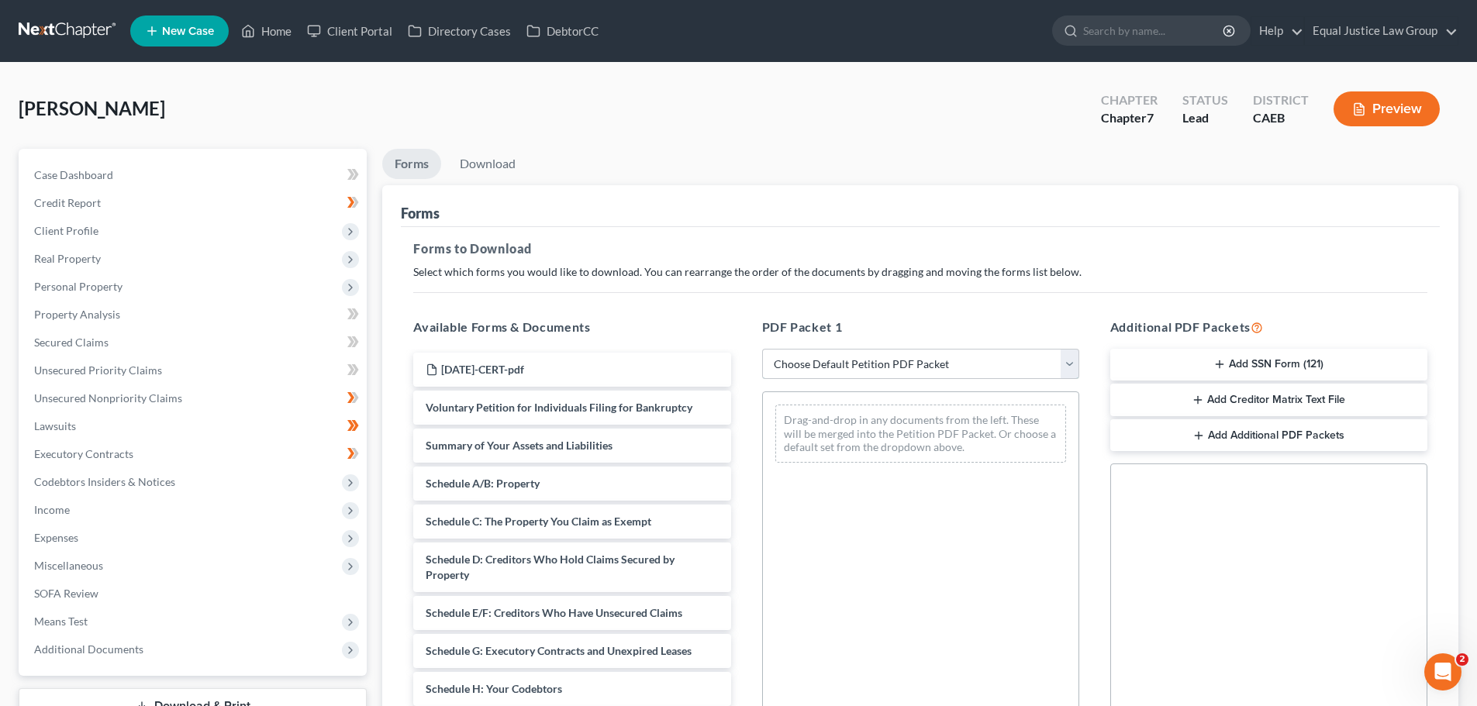
drag, startPoint x: 1065, startPoint y: 361, endPoint x: 1059, endPoint y: 369, distance: 9.9
click at [1065, 361] on select "Choose Default Petition PDF Packet Complete Bankruptcy Petition (all forms and …" at bounding box center [920, 364] width 317 height 31
click at [762, 349] on select "Choose Default Petition PDF Packet Complete Bankruptcy Petition (all forms and …" at bounding box center [920, 364] width 317 height 31
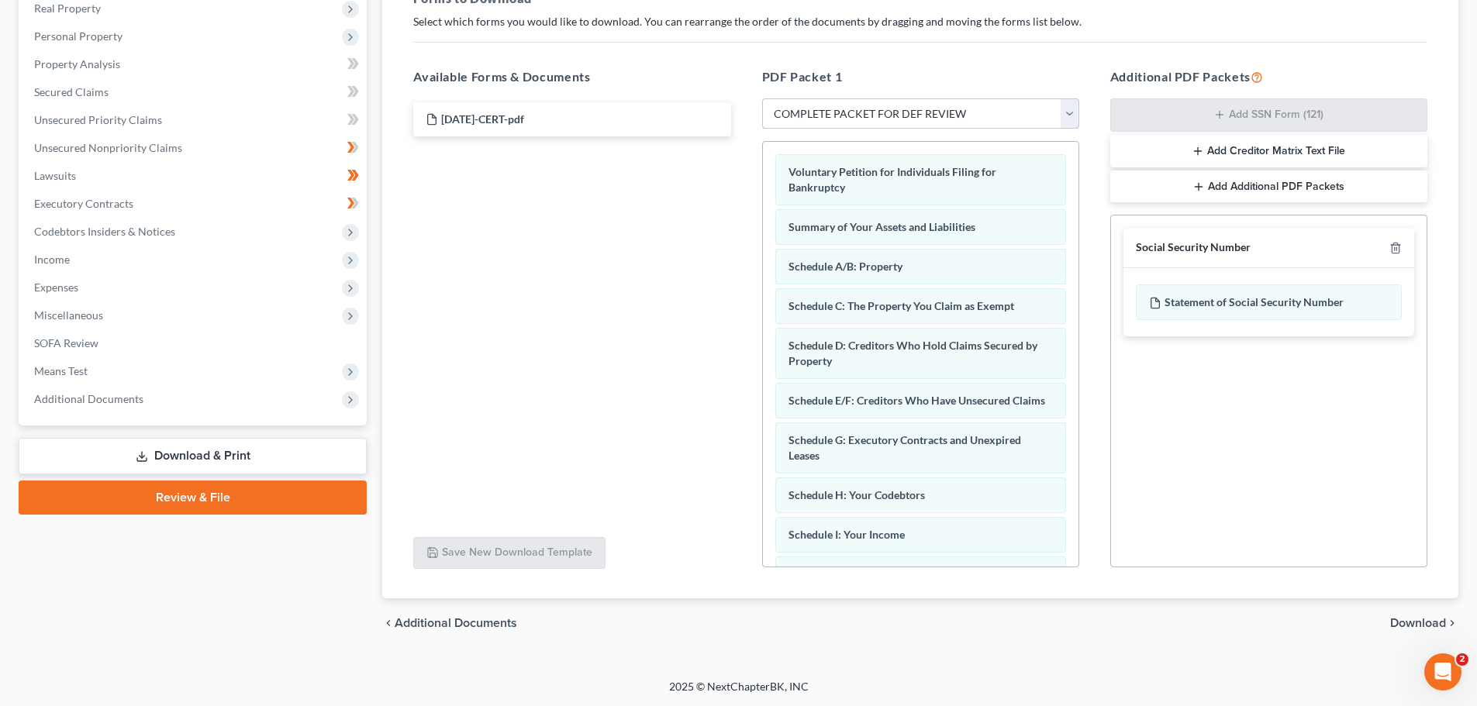
scroll to position [251, 0]
click at [92, 392] on span "Additional Documents" at bounding box center [88, 397] width 109 height 13
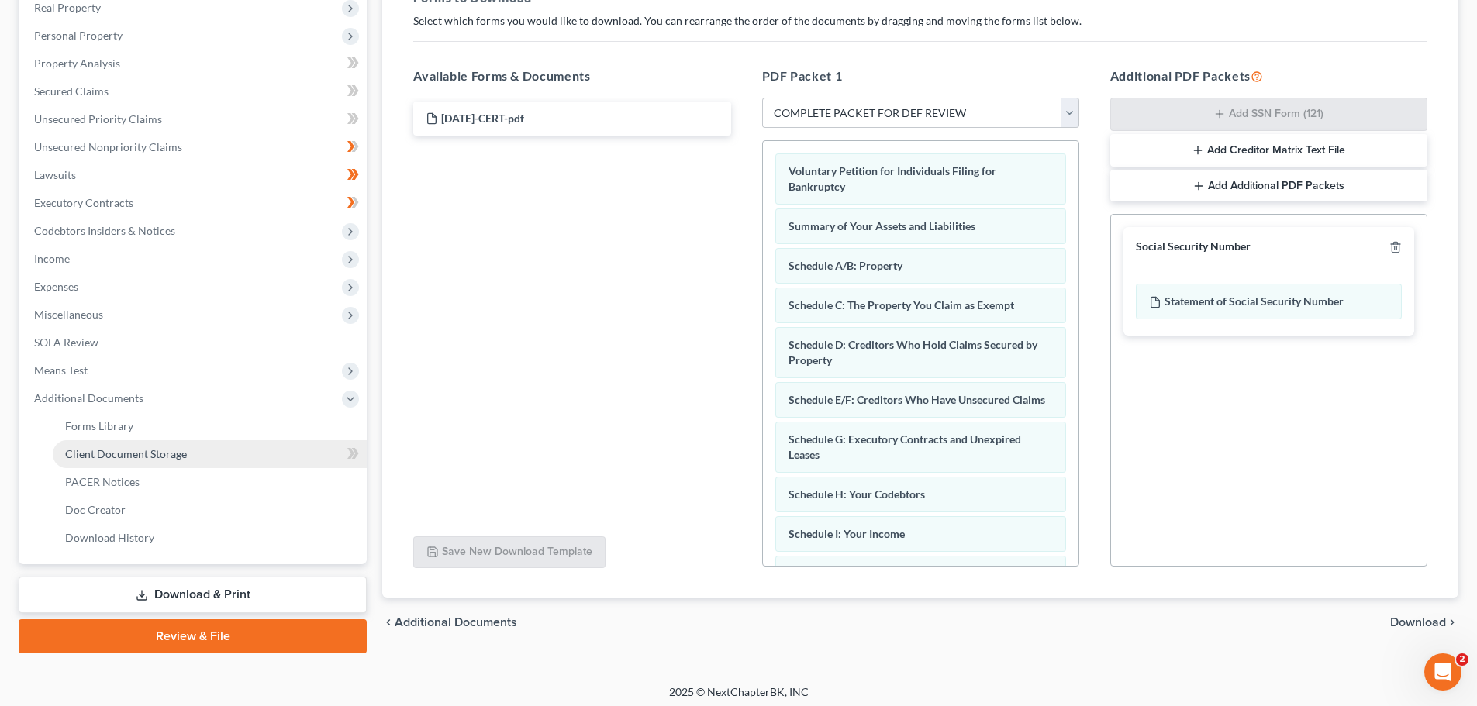
click at [159, 457] on span "Client Document Storage" at bounding box center [126, 453] width 122 height 13
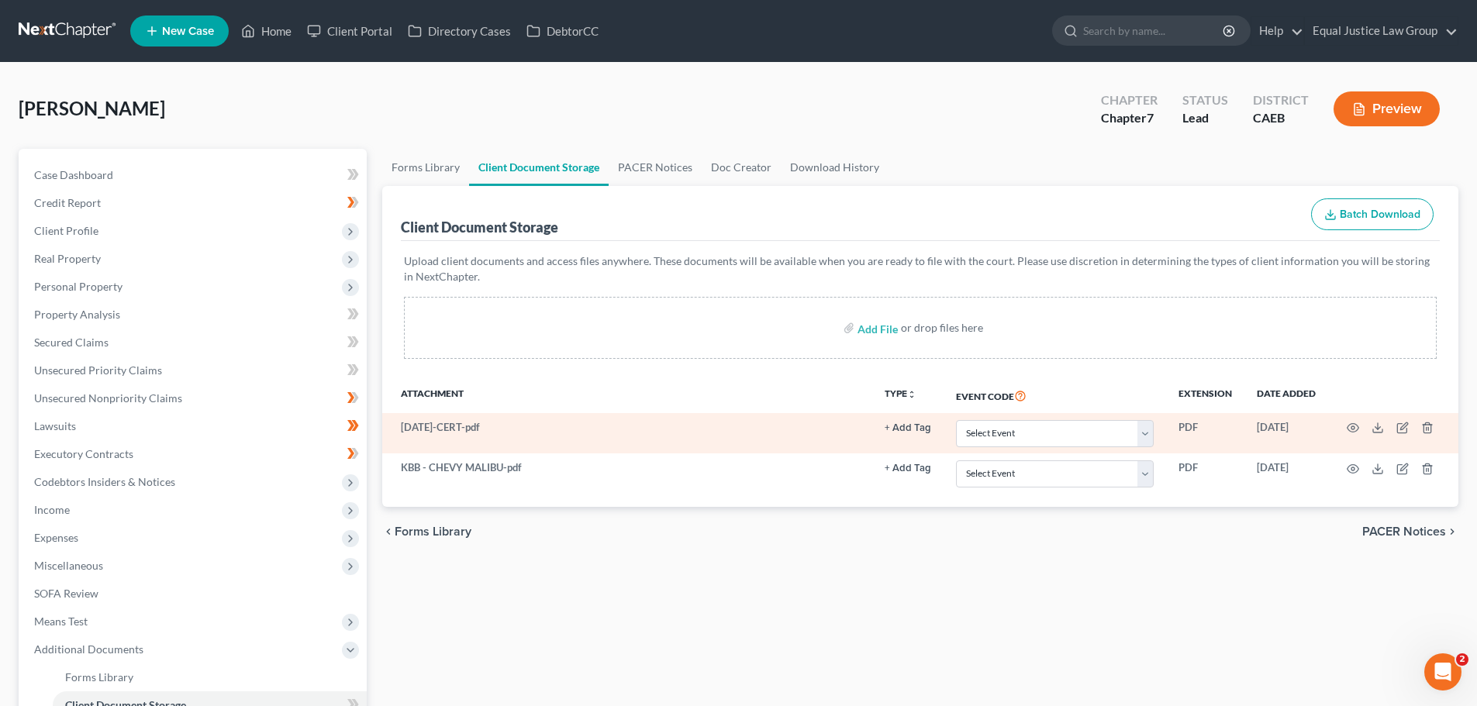
click at [886, 423] on button "+ Add Tag" at bounding box center [907, 428] width 47 height 10
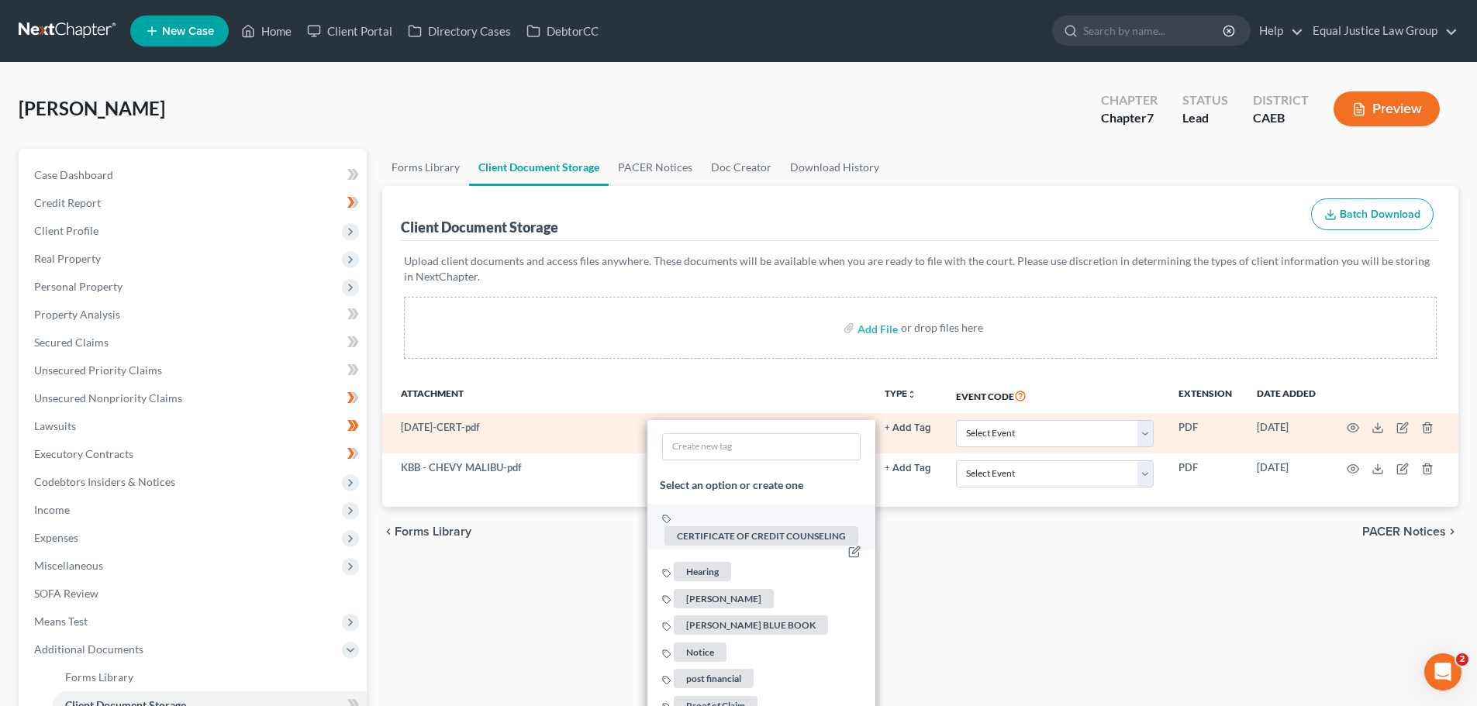
click at [728, 535] on span "CERTIFICATE OF CREDIT COUNSELING" at bounding box center [761, 535] width 194 height 19
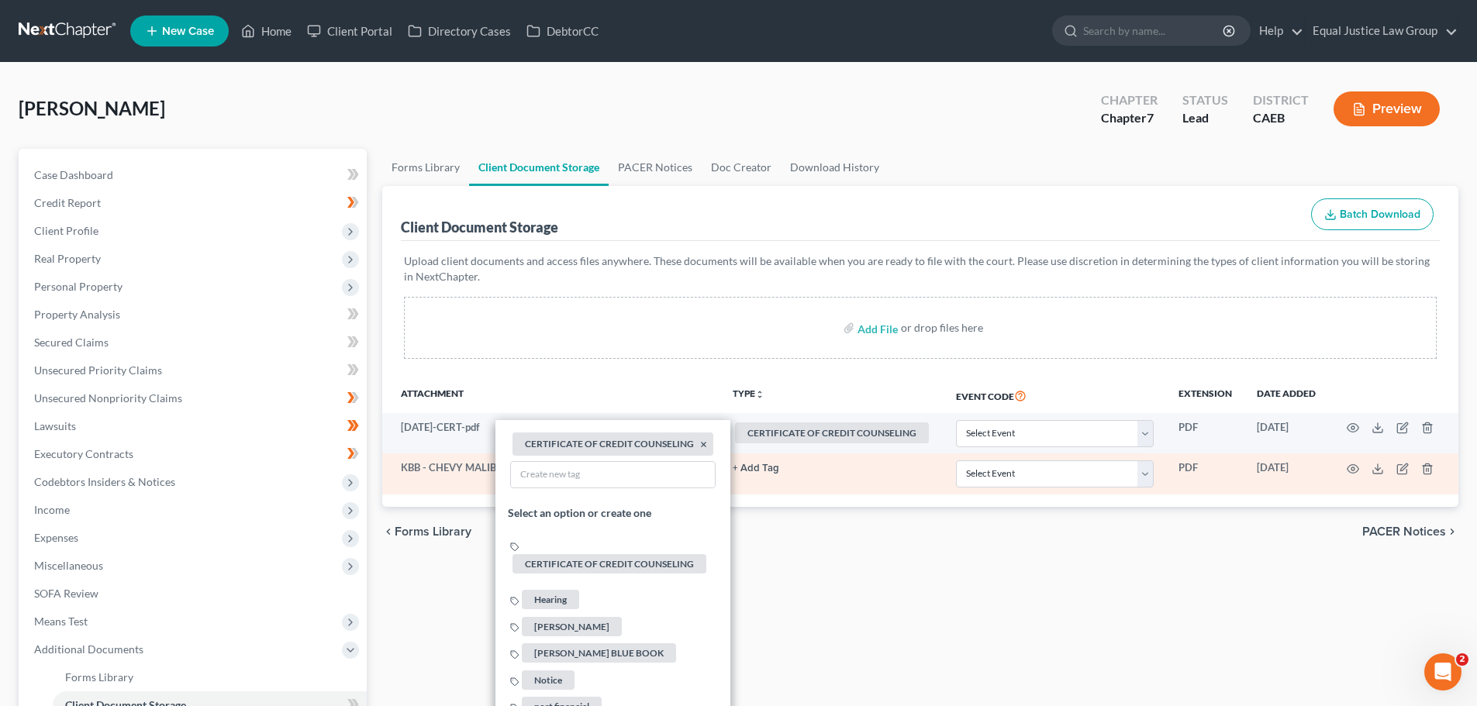
click at [748, 465] on button "+ Add Tag" at bounding box center [755, 468] width 47 height 10
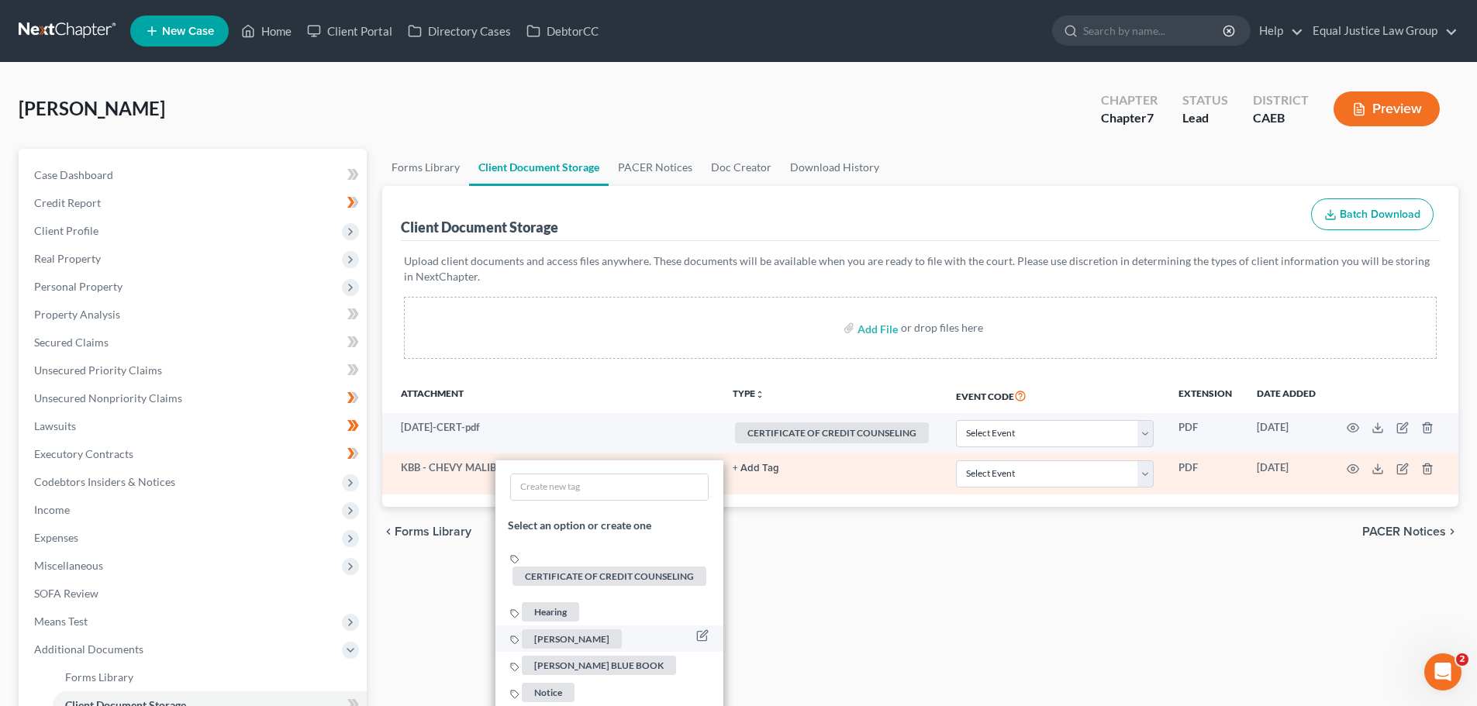
click at [563, 663] on span "[PERSON_NAME] BLUE BOOK" at bounding box center [599, 665] width 154 height 19
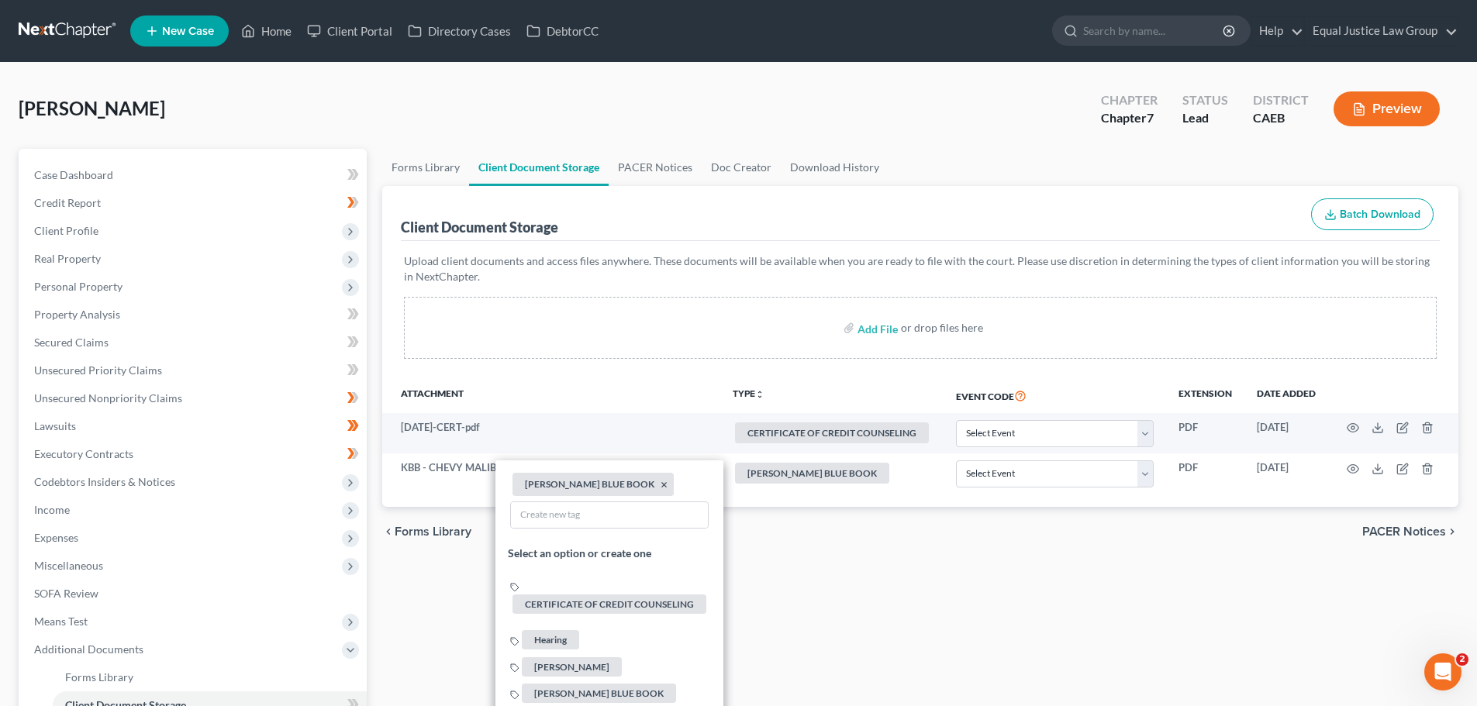
click at [877, 613] on div "Forms Library Client Document Storage PACER Notices Doc Creator Download Histor…" at bounding box center [919, 527] width 1091 height 756
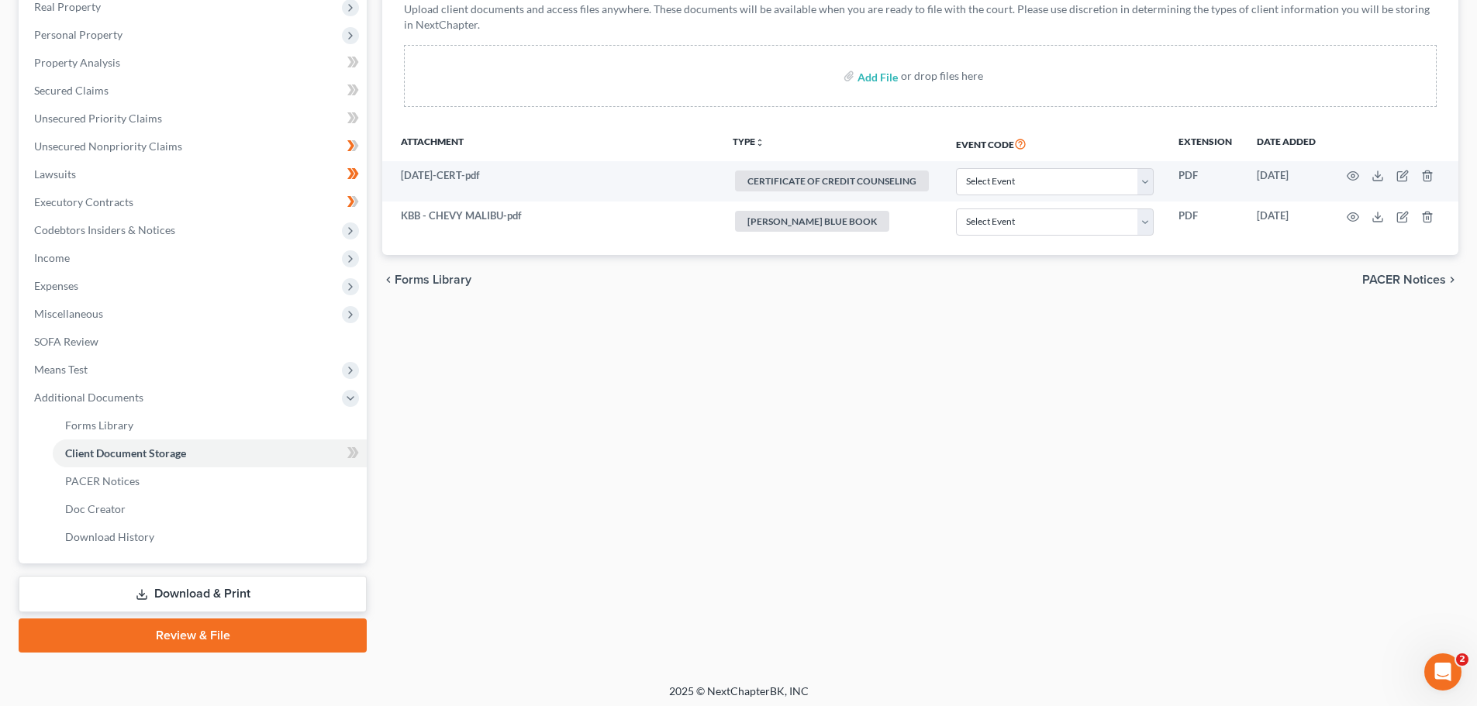
scroll to position [257, 0]
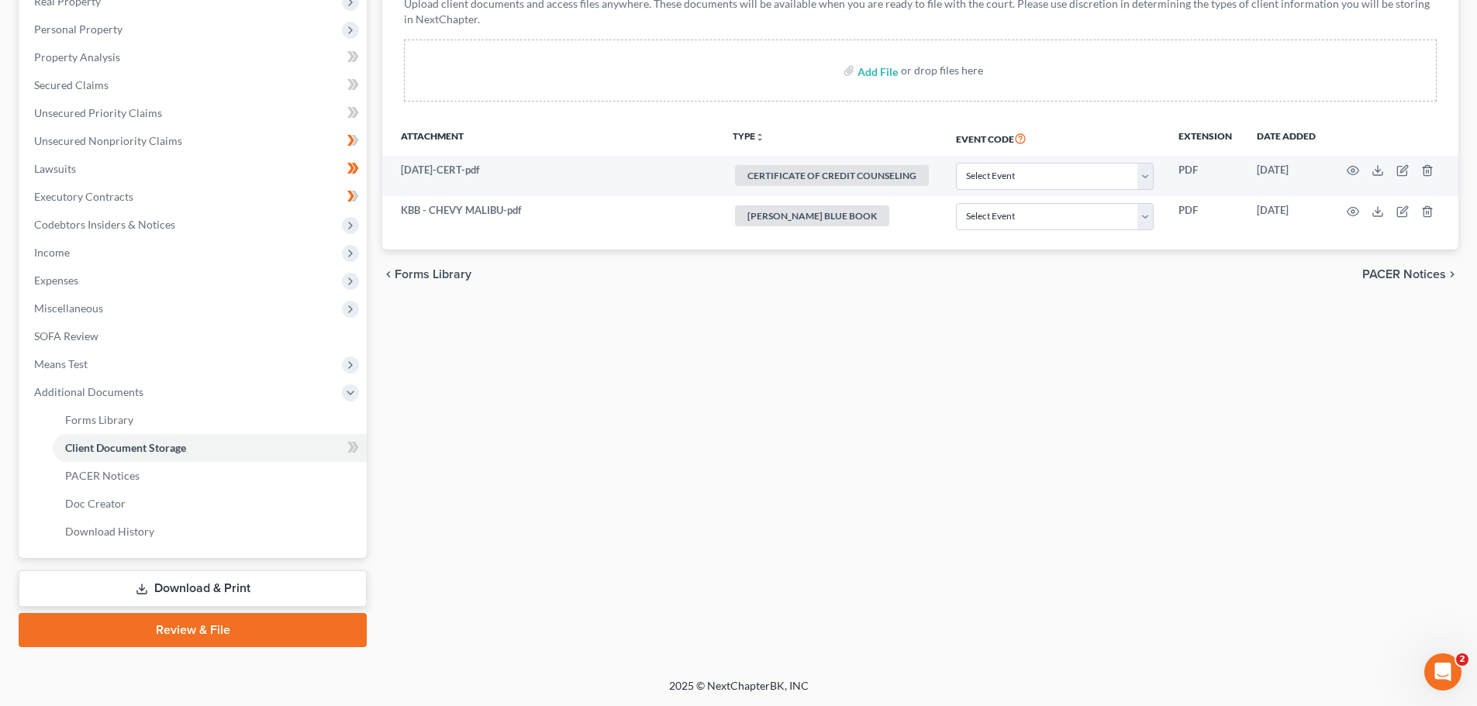
click at [253, 582] on link "Download & Print" at bounding box center [193, 588] width 348 height 36
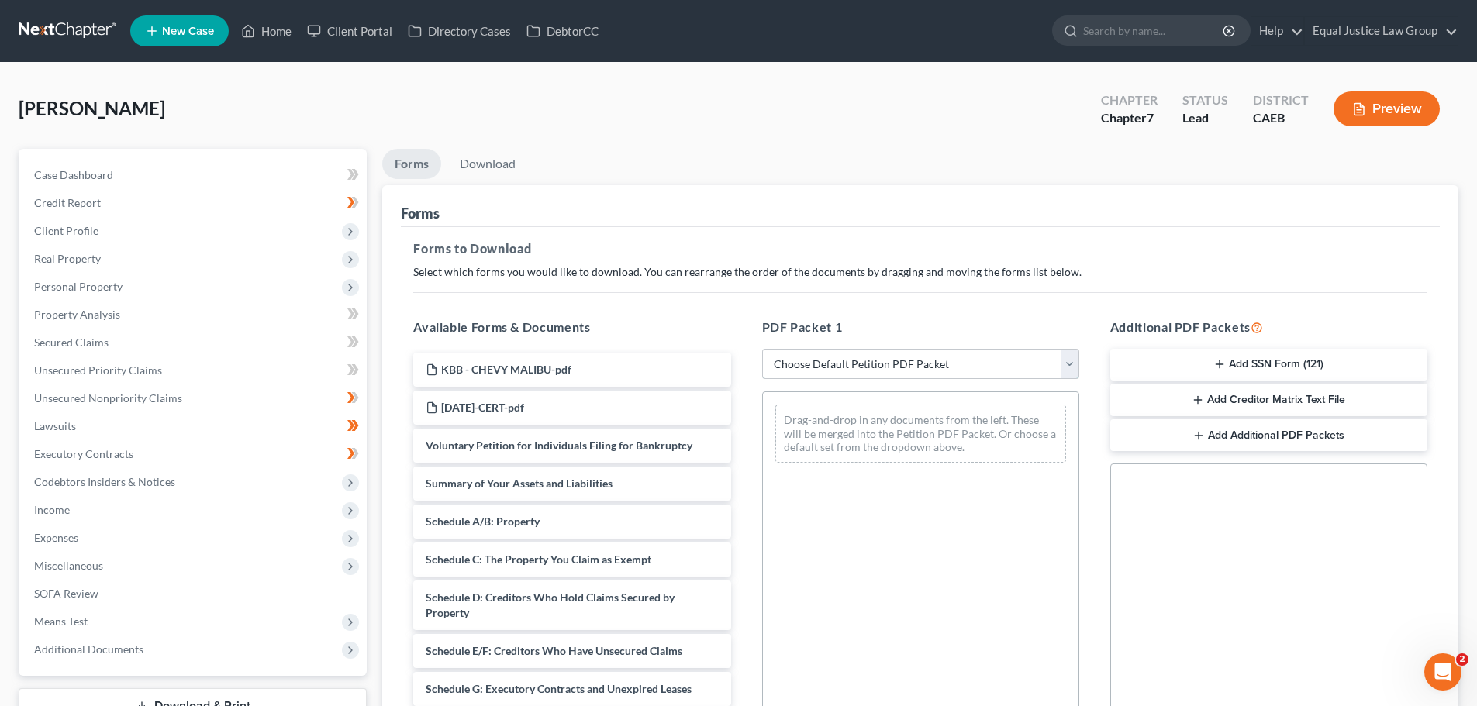
click at [980, 370] on select "Choose Default Petition PDF Packet Complete Bankruptcy Petition (all forms and …" at bounding box center [920, 364] width 317 height 31
click at [762, 349] on select "Choose Default Petition PDF Packet Complete Bankruptcy Petition (all forms and …" at bounding box center [920, 364] width 317 height 31
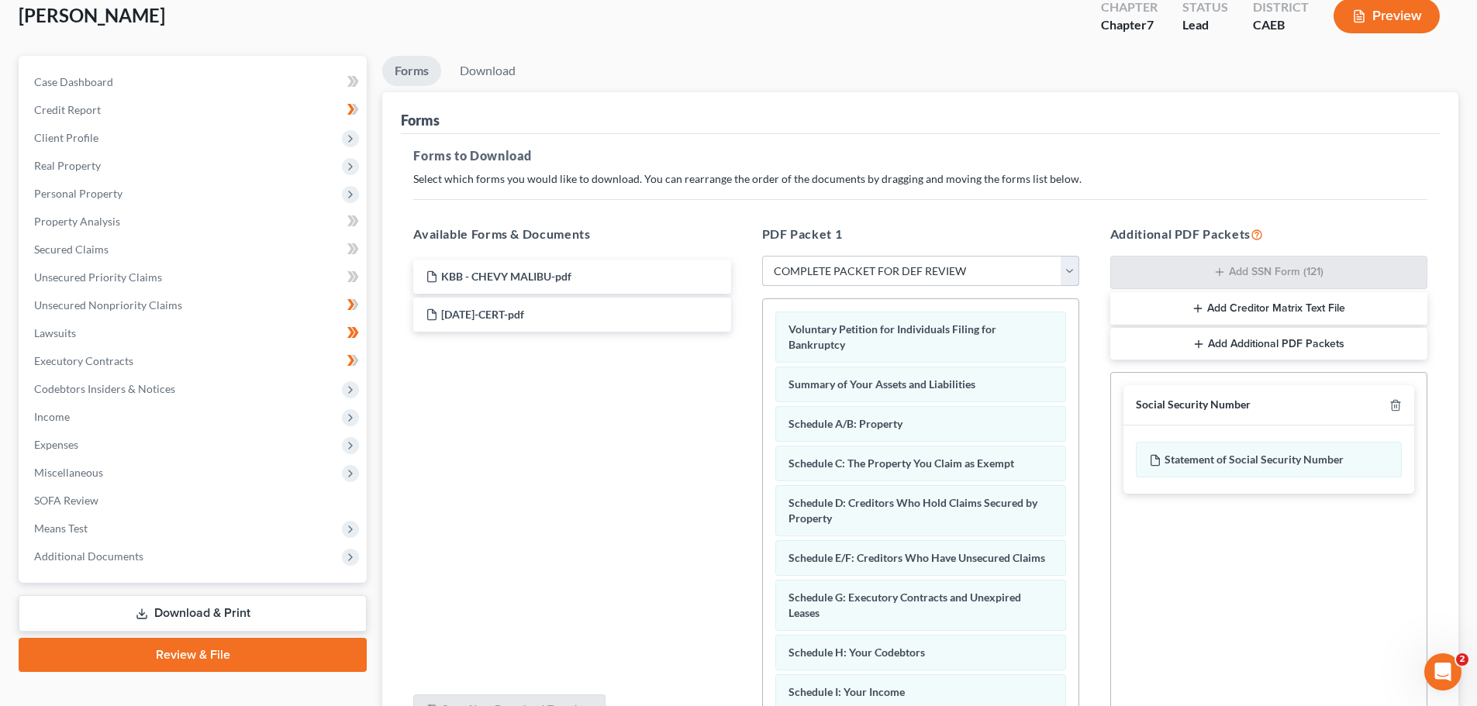
scroll to position [155, 0]
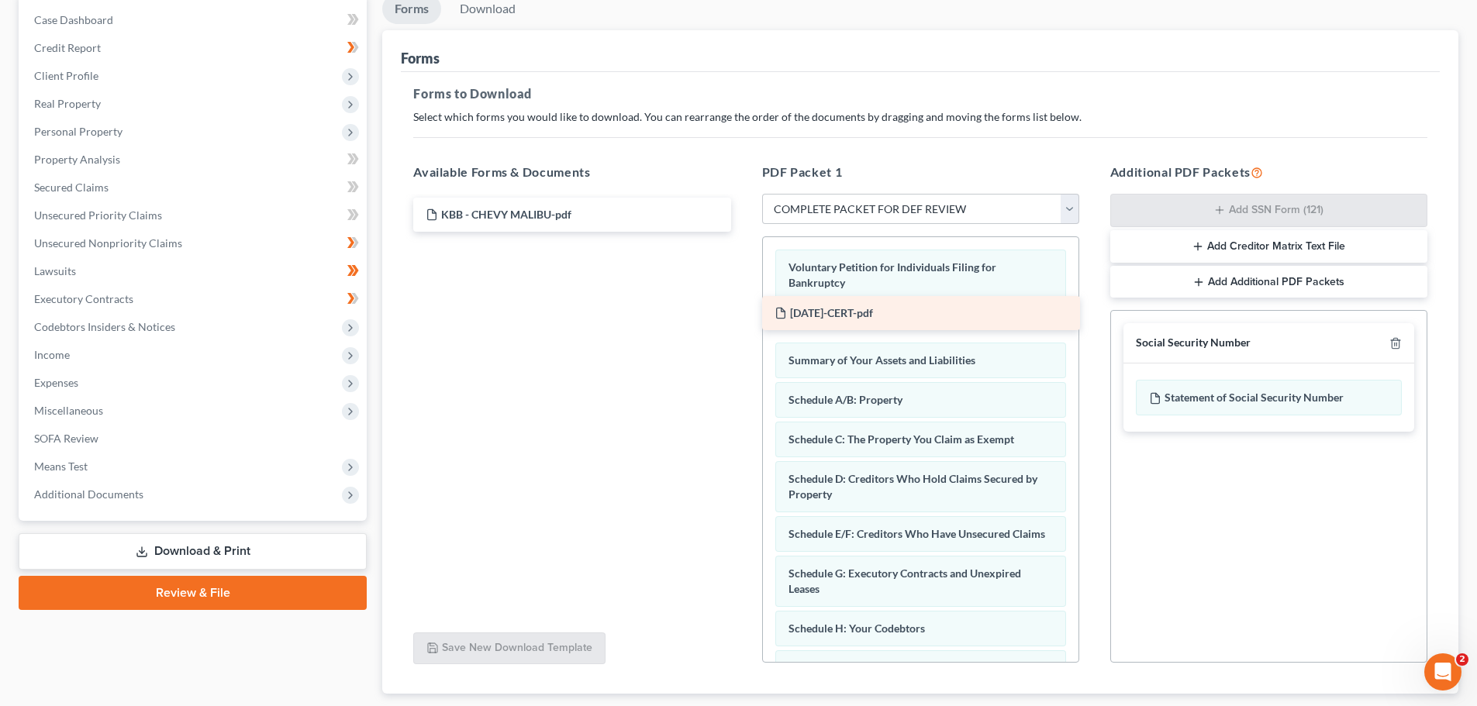
drag, startPoint x: 483, startPoint y: 251, endPoint x: 832, endPoint y: 312, distance: 354.0
click at [743, 232] on div "[DATE]-CERT-pdf KBB - CHEVY MALIBU-pdf [DATE]-CERT-pdf" at bounding box center [572, 215] width 342 height 34
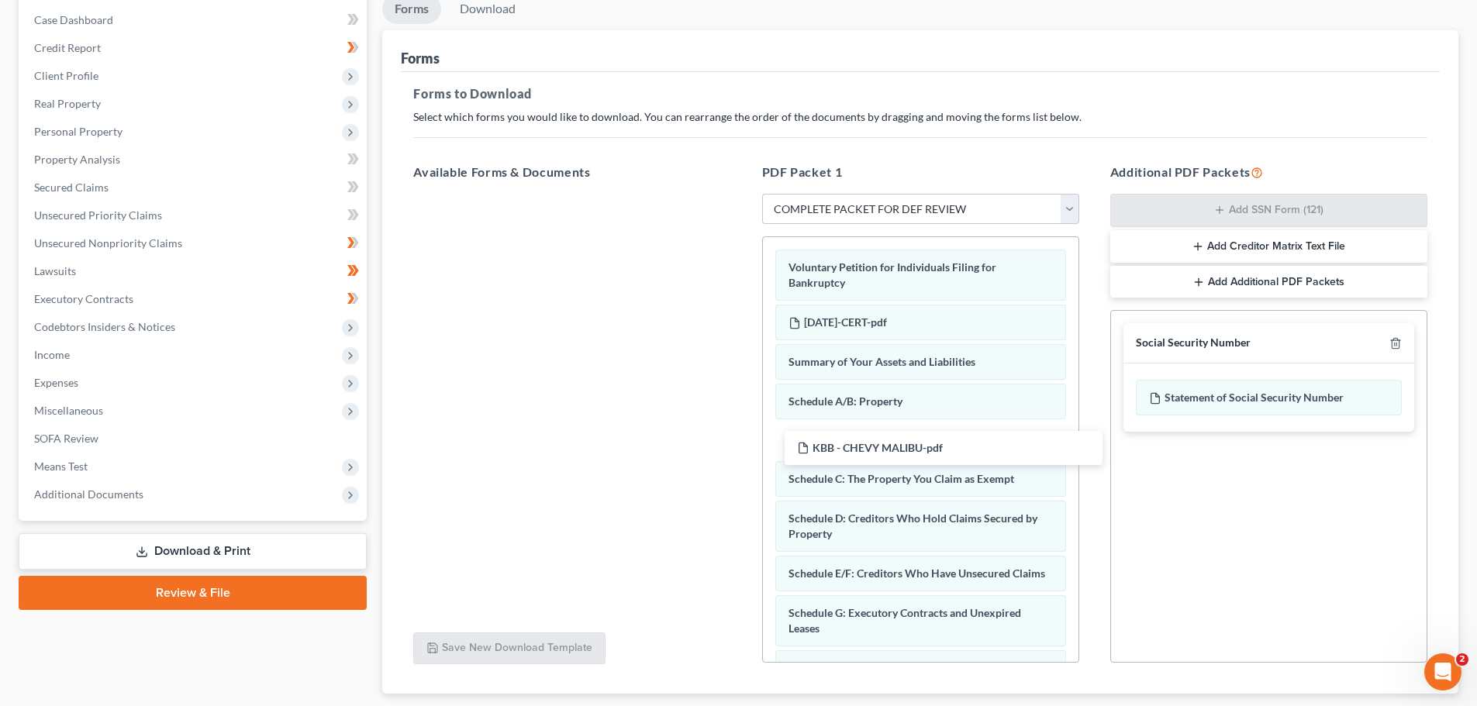
drag, startPoint x: 505, startPoint y: 218, endPoint x: 661, endPoint y: 435, distance: 267.6
click at [743, 194] on div "KBB - CHEVY MALIBU-pdf KBB - CHEVY MALIBU-pdf" at bounding box center [572, 194] width 342 height 0
click at [541, 428] on div at bounding box center [572, 407] width 342 height 426
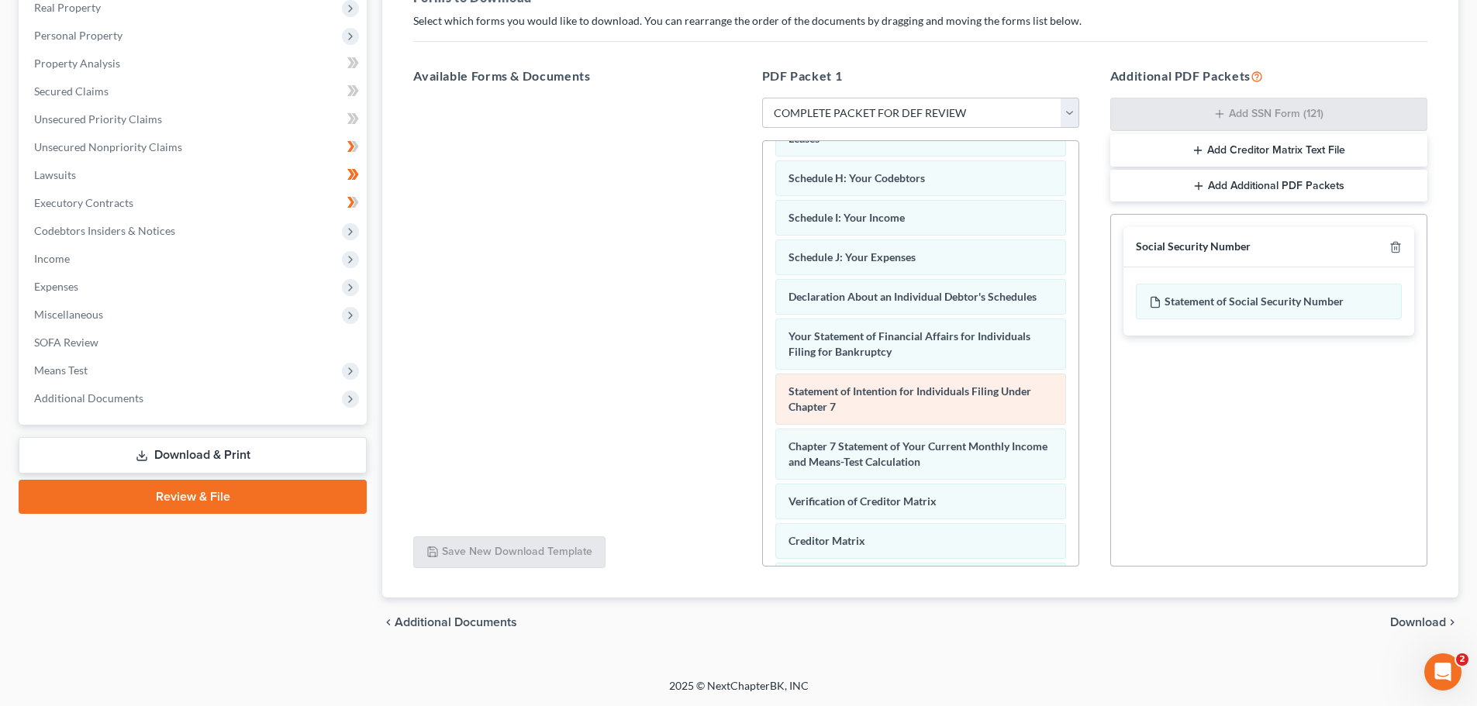
scroll to position [588, 0]
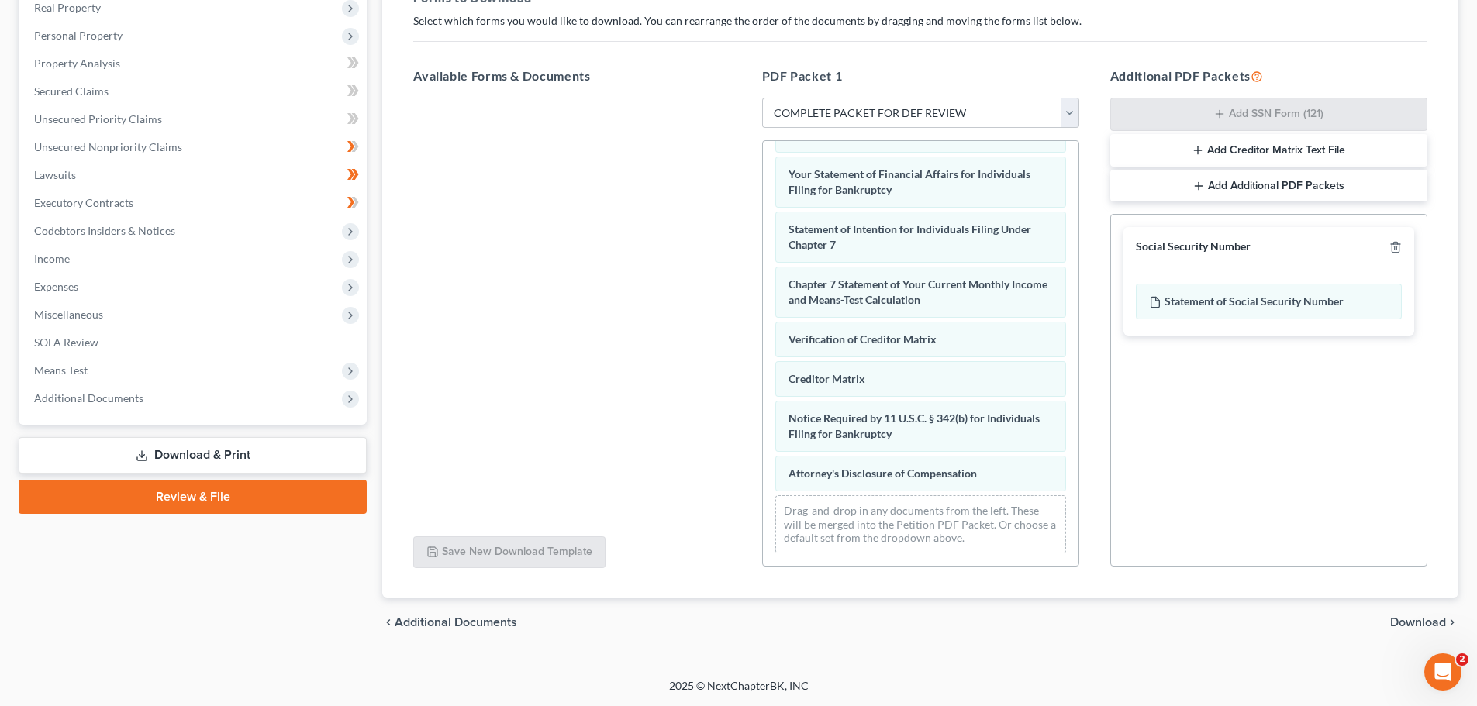
click at [1407, 617] on span "Download" at bounding box center [1418, 622] width 56 height 12
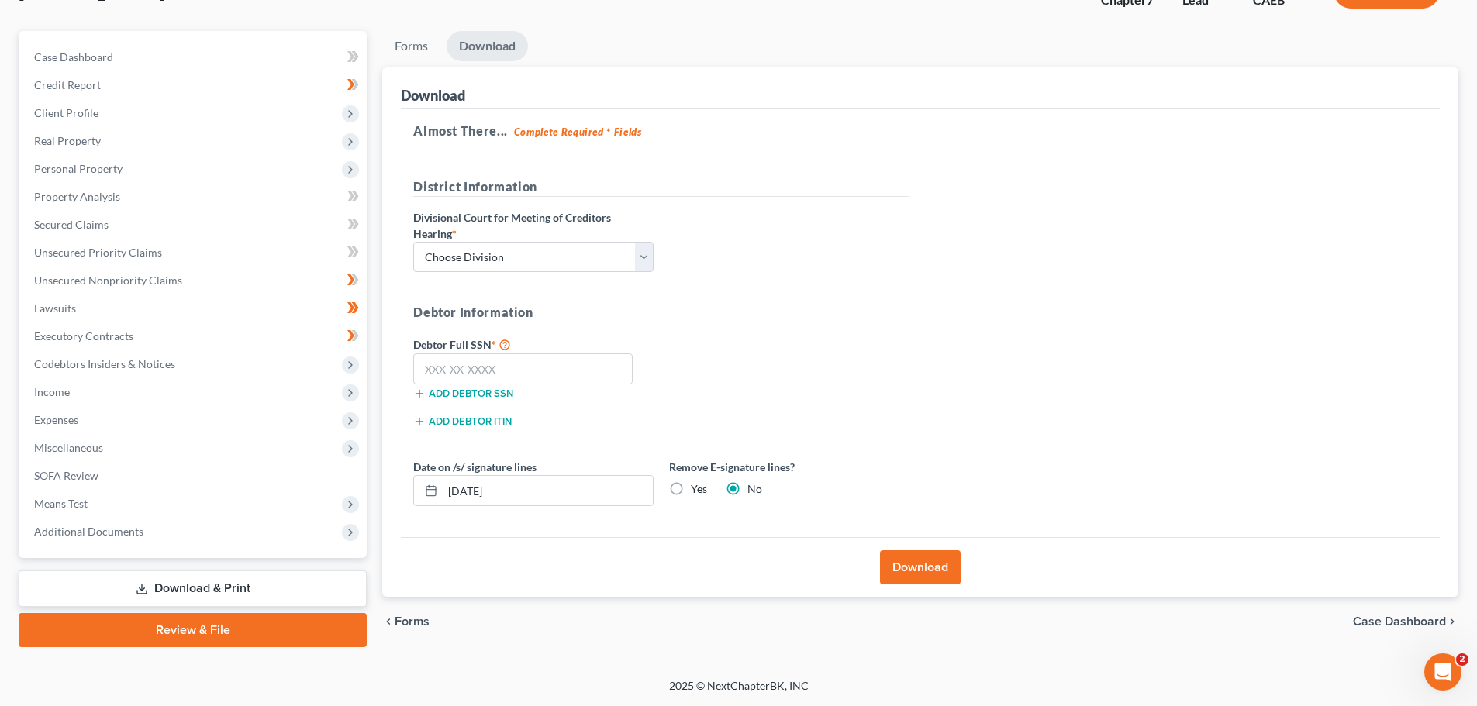
scroll to position [118, 0]
click at [645, 261] on select "Choose Division Fresno Modesto [GEOGRAPHIC_DATA]" at bounding box center [533, 257] width 240 height 31
click at [413, 242] on select "Choose Division Fresno Modesto [GEOGRAPHIC_DATA]" at bounding box center [533, 257] width 240 height 31
click at [448, 367] on input "text" at bounding box center [522, 368] width 219 height 31
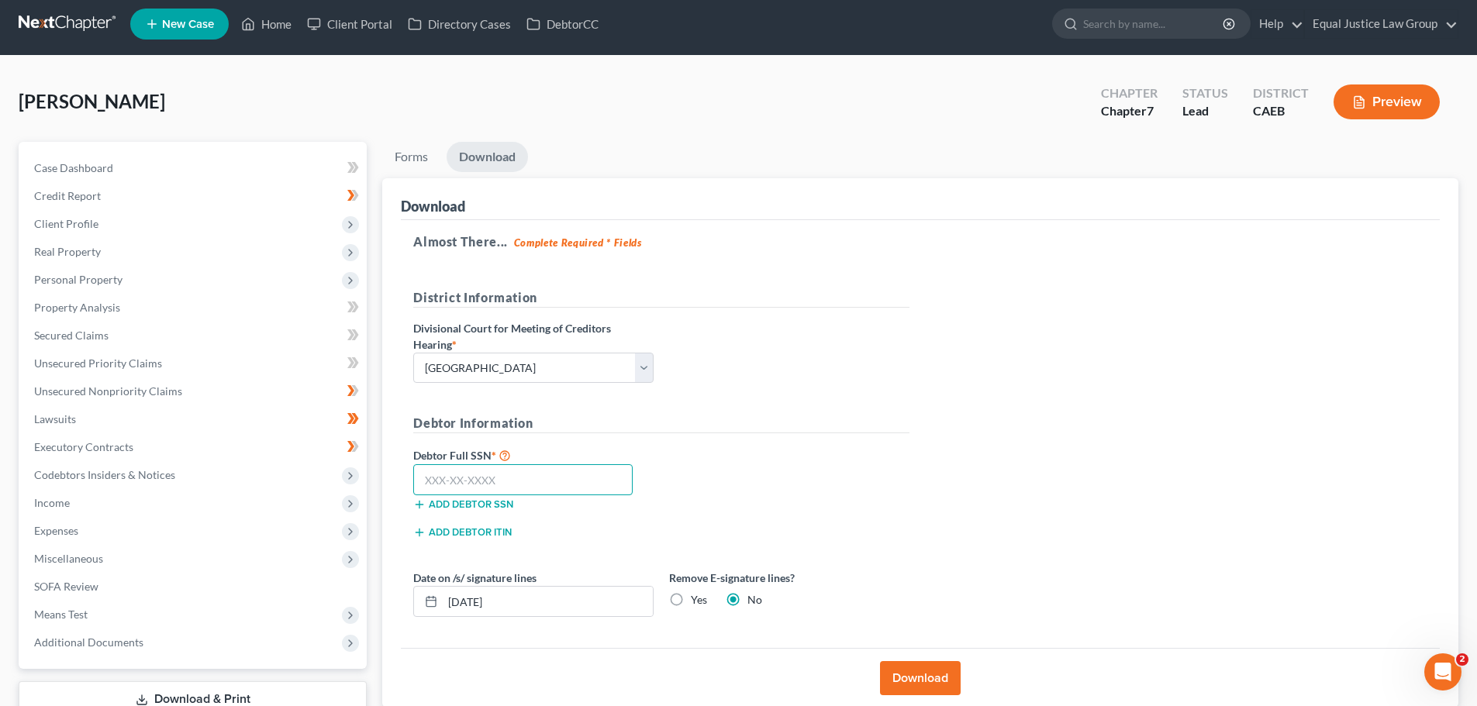
scroll to position [0, 0]
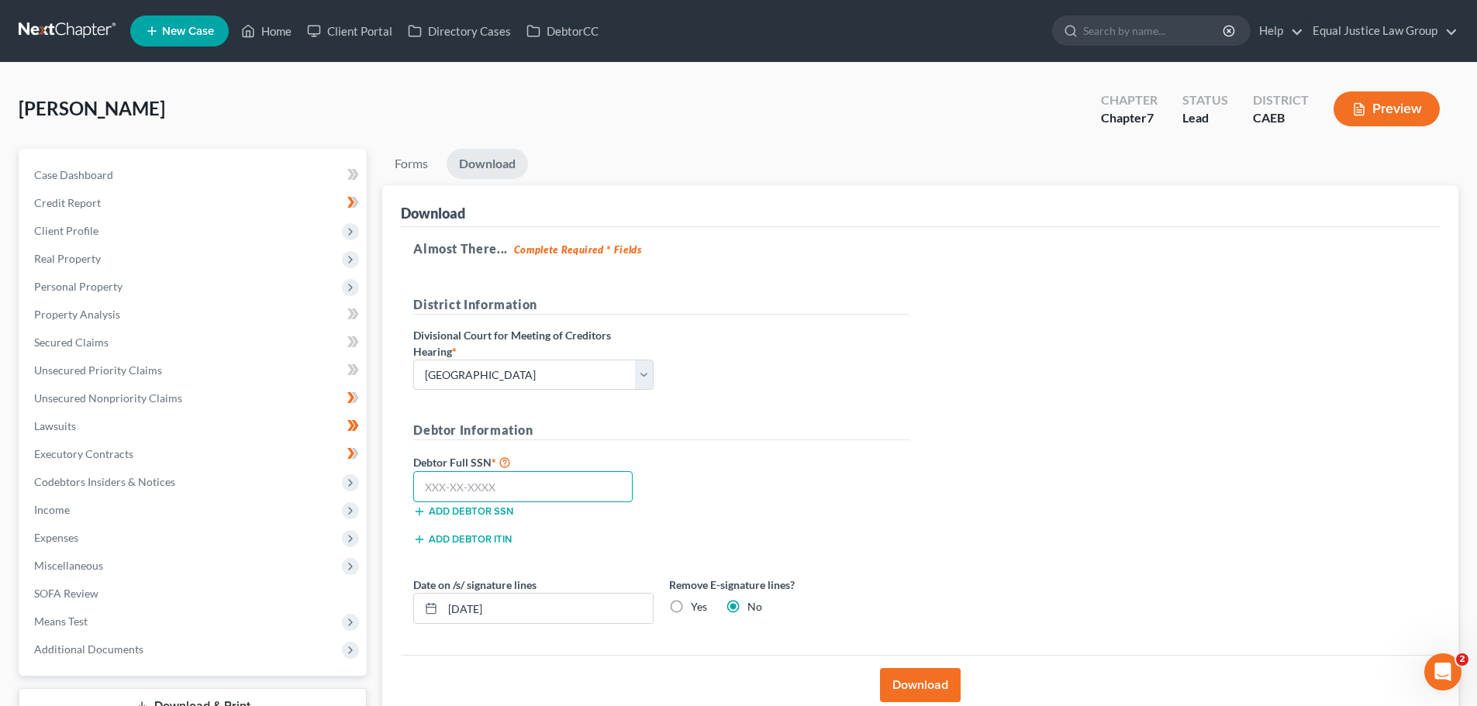
click at [480, 488] on input "text" at bounding box center [522, 486] width 219 height 31
paste input "547-89-1827"
click at [848, 452] on div "Debtor Information" at bounding box center [661, 437] width 512 height 32
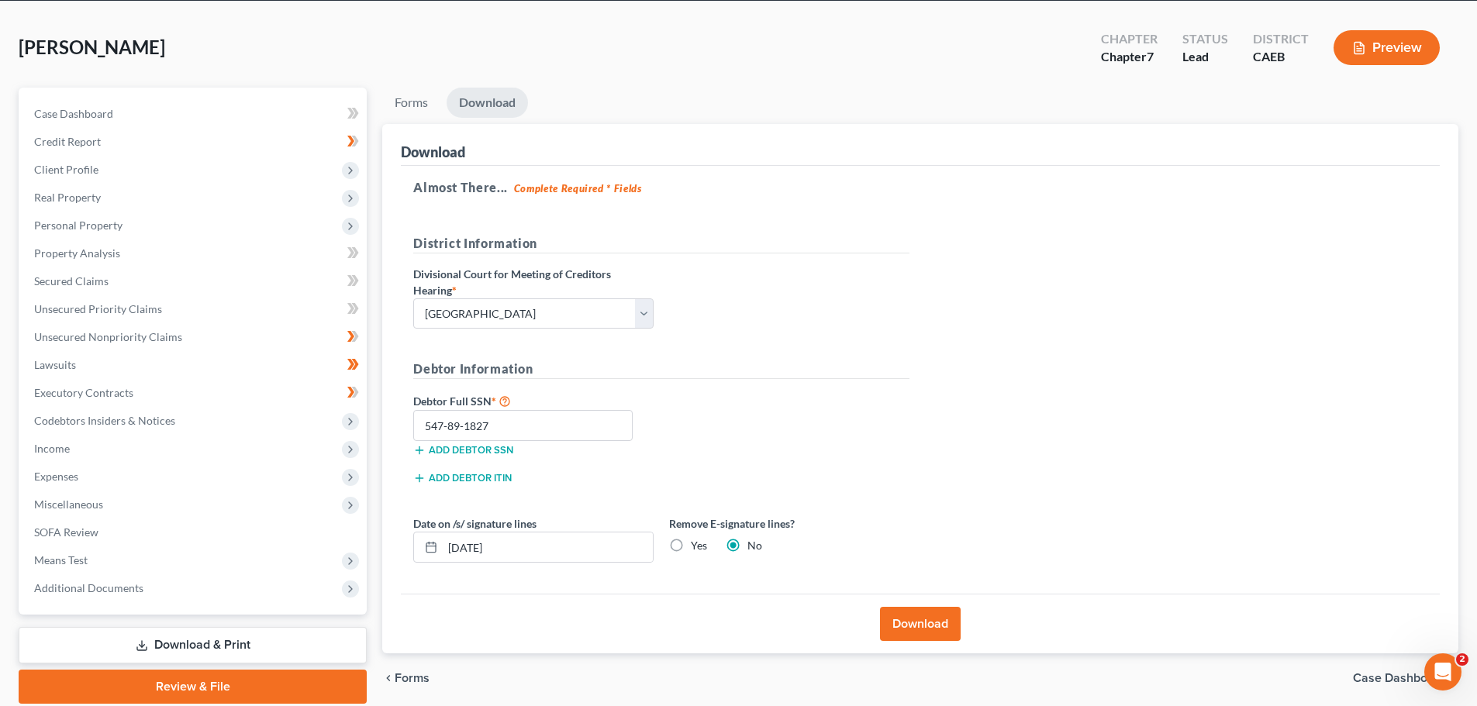
scroll to position [118, 0]
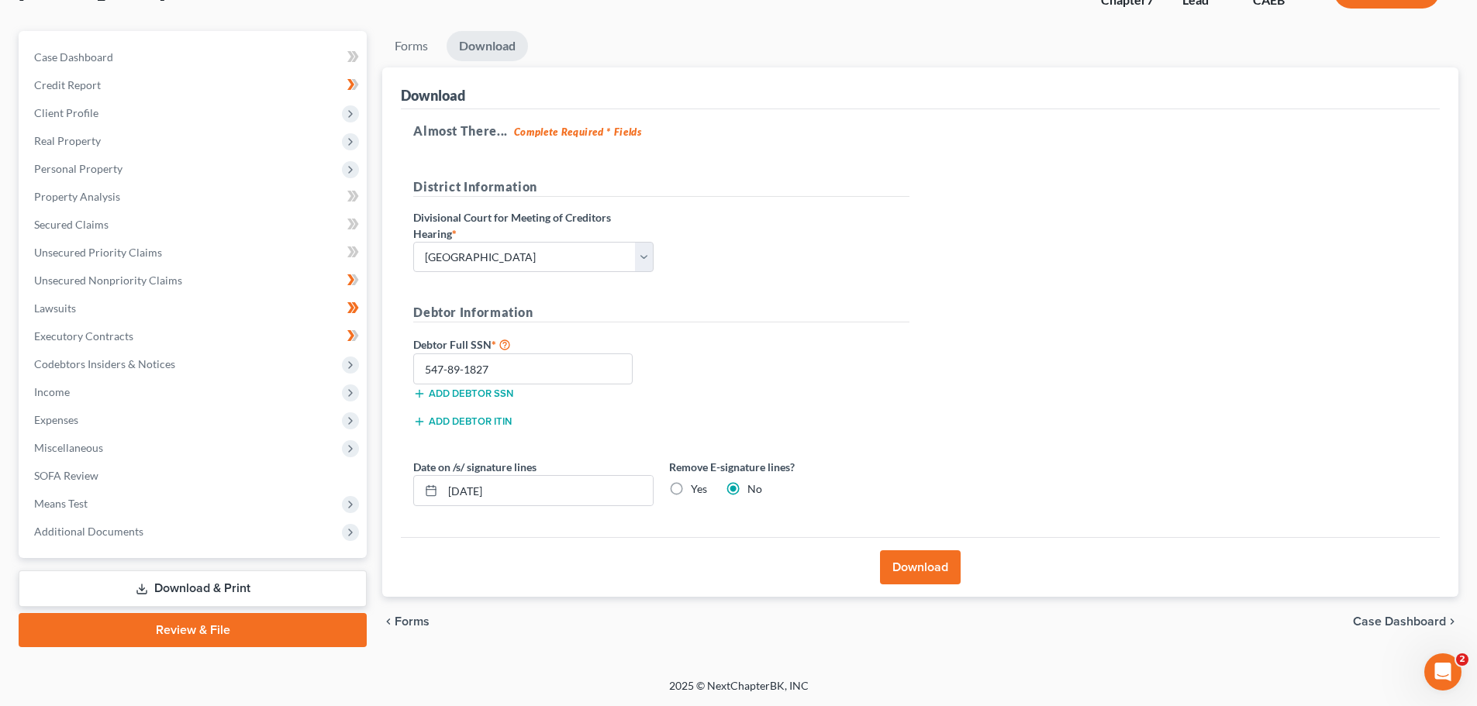
click at [908, 571] on button "Download" at bounding box center [920, 567] width 81 height 34
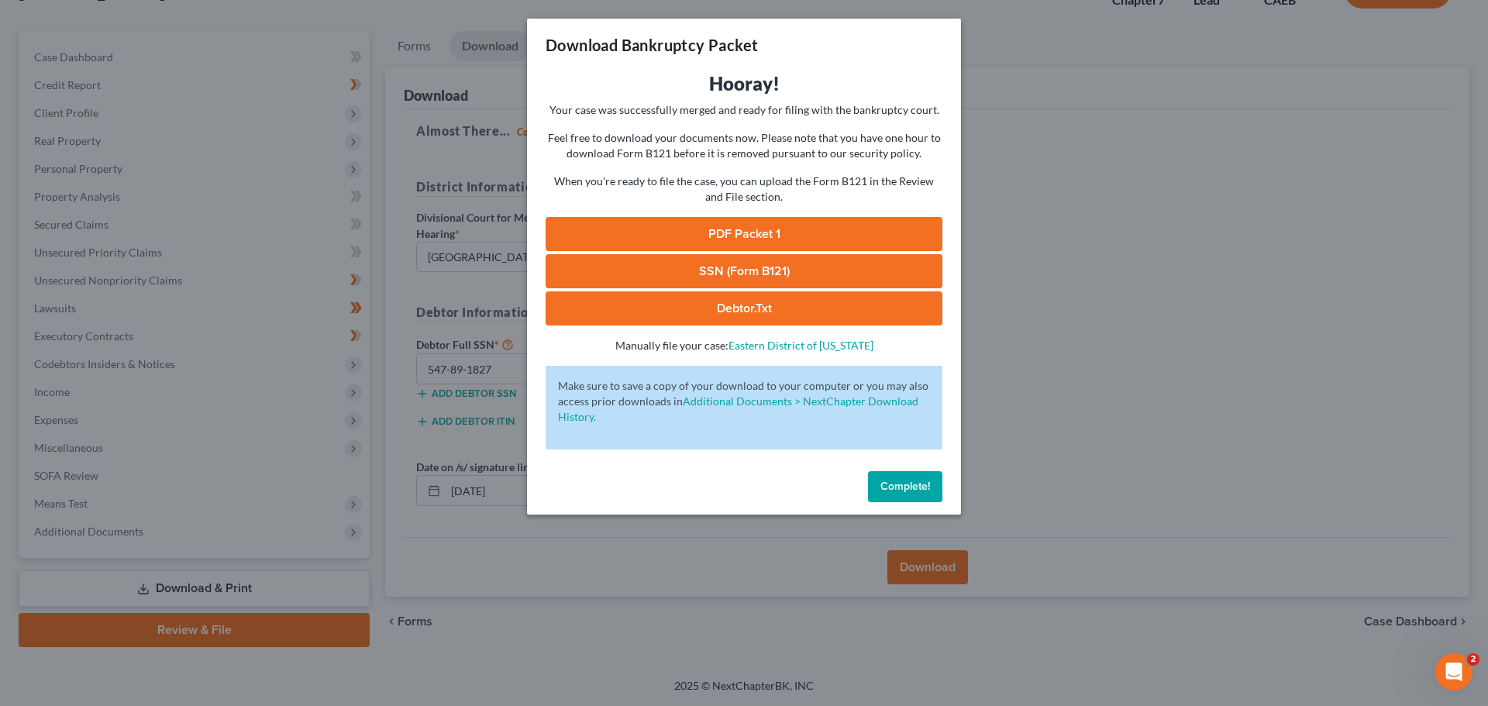
click at [748, 235] on link "PDF Packet 1" at bounding box center [744, 234] width 397 height 34
click at [780, 269] on link "SSN (Form B121)" at bounding box center [744, 271] width 397 height 34
drag, startPoint x: 920, startPoint y: 486, endPoint x: 1258, endPoint y: 397, distance: 349.5
click at [920, 484] on span "Complete!" at bounding box center [905, 486] width 50 height 13
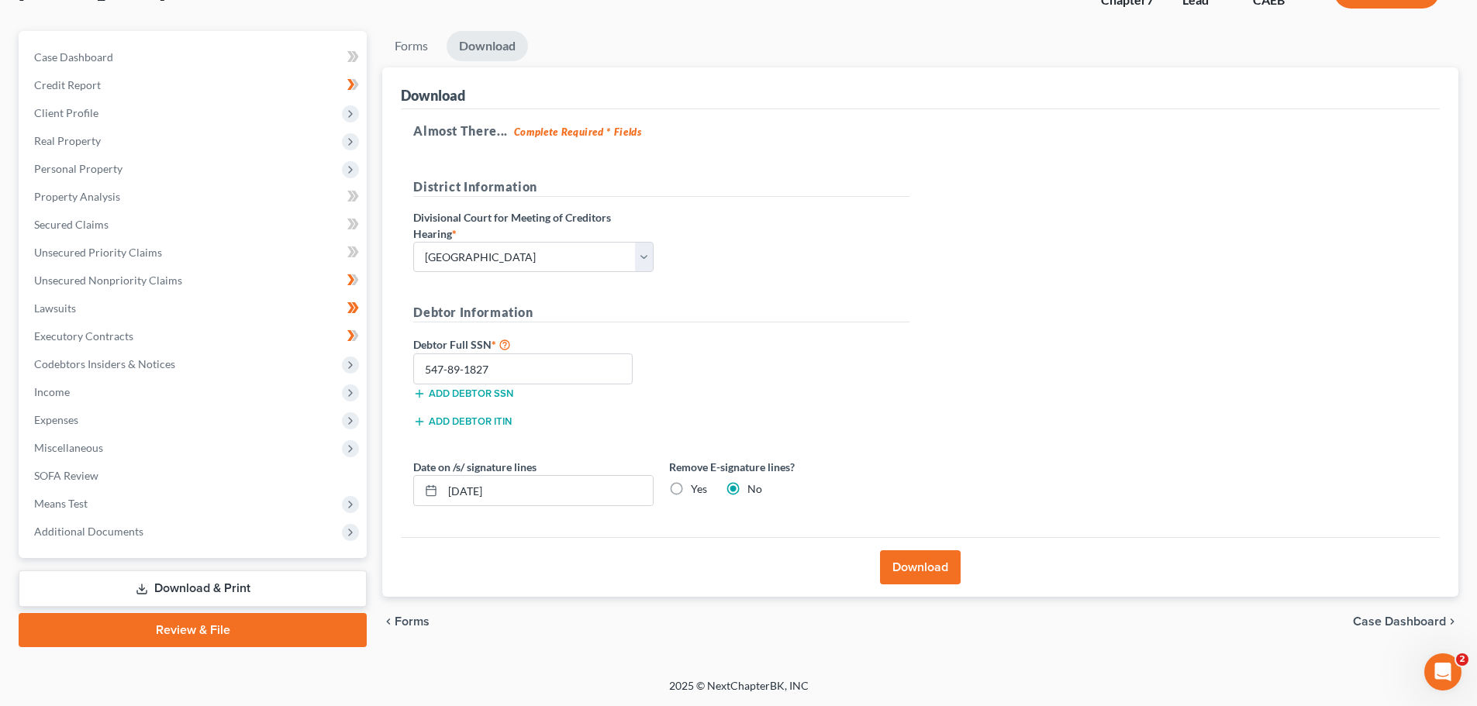
click at [1258, 397] on div at bounding box center [738, 353] width 1477 height 706
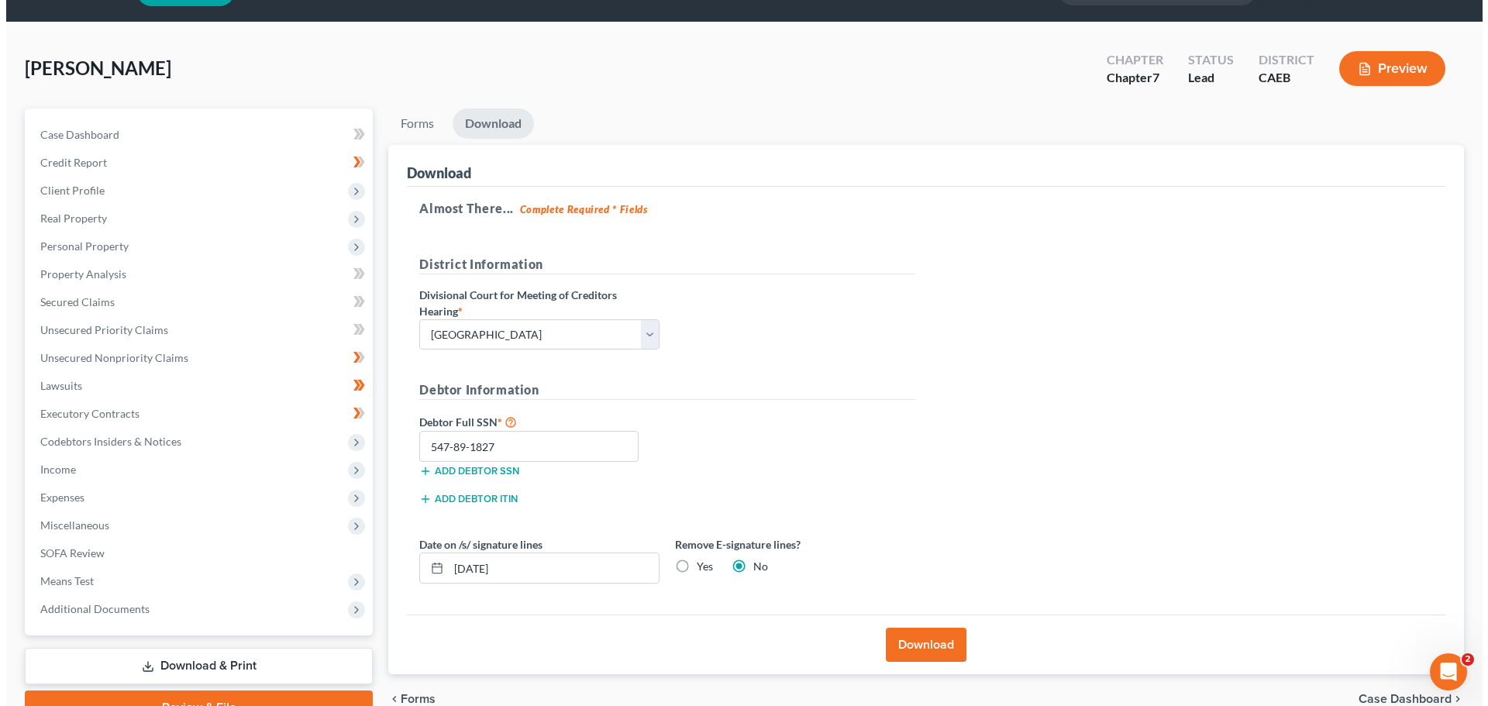
scroll to position [0, 0]
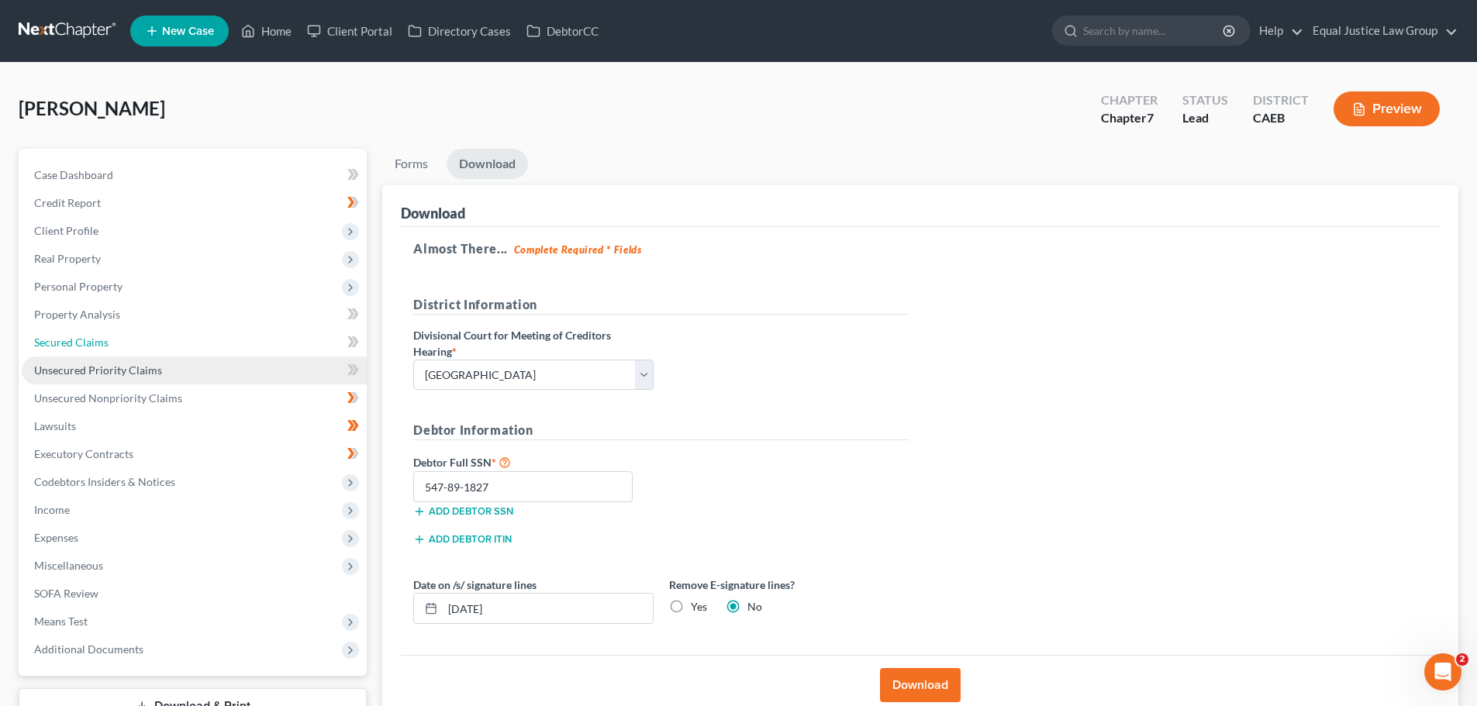
drag, startPoint x: 80, startPoint y: 338, endPoint x: 92, endPoint y: 377, distance: 40.7
click at [80, 338] on span "Secured Claims" at bounding box center [71, 342] width 74 height 13
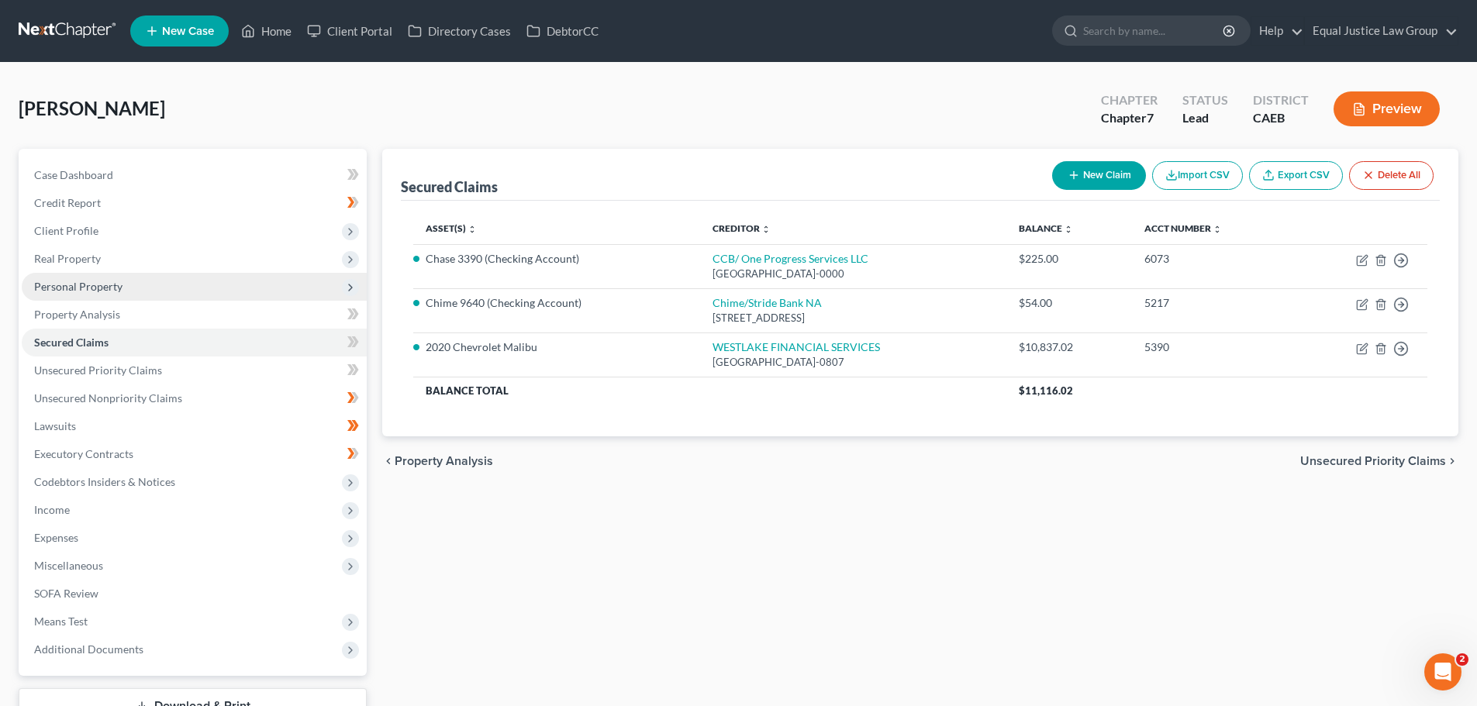
click at [63, 283] on span "Personal Property" at bounding box center [78, 286] width 88 height 13
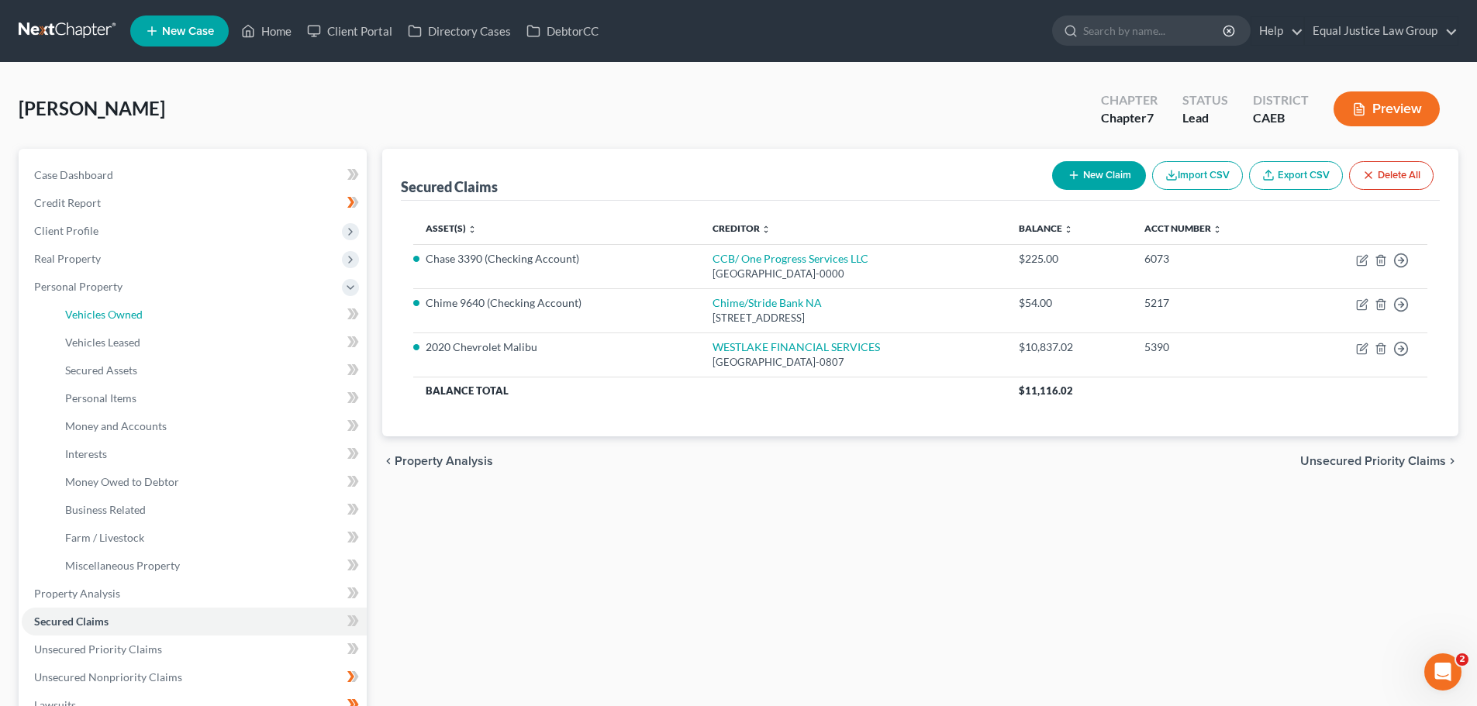
click at [91, 309] on span "Vehicles Owned" at bounding box center [104, 314] width 78 height 13
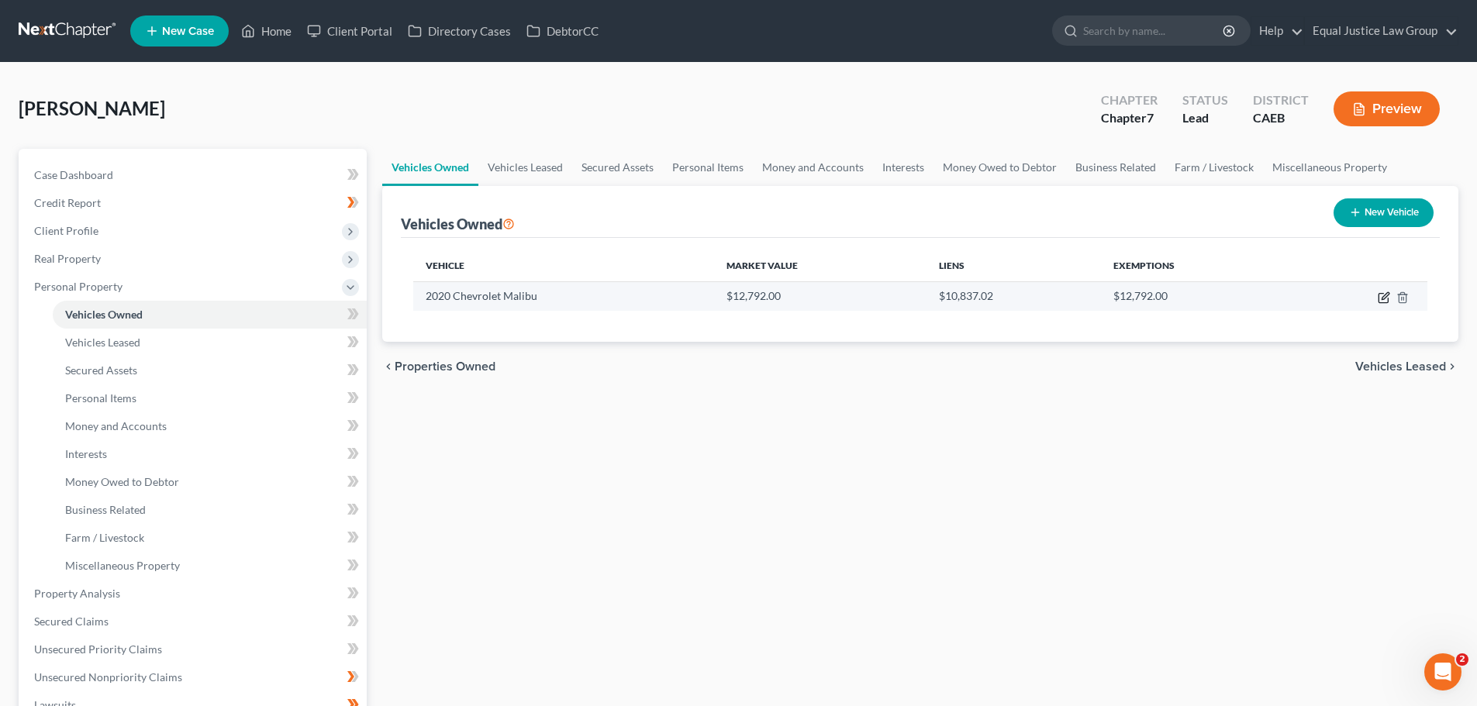
click at [1384, 295] on icon "button" at bounding box center [1384, 295] width 7 height 7
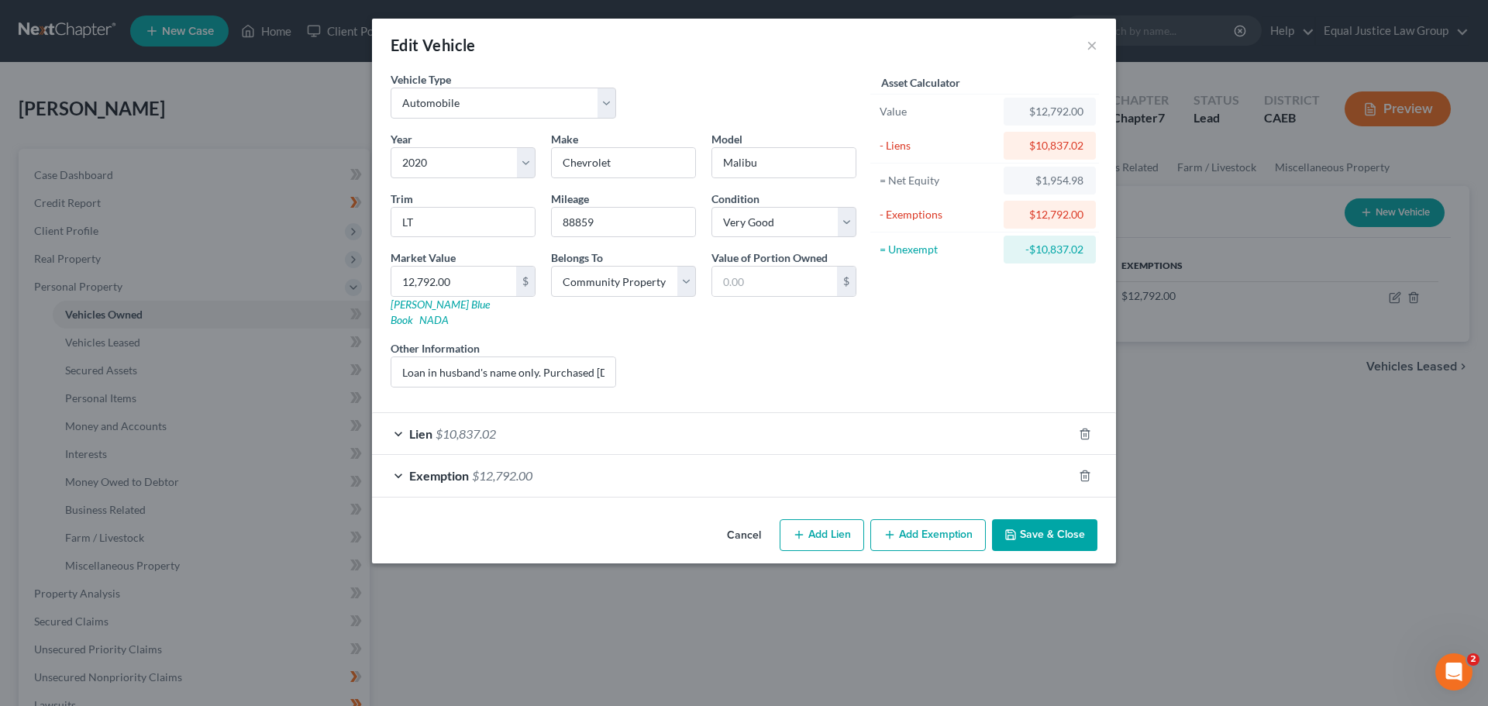
click at [375, 416] on div "Lien $10,837.02" at bounding box center [722, 433] width 701 height 41
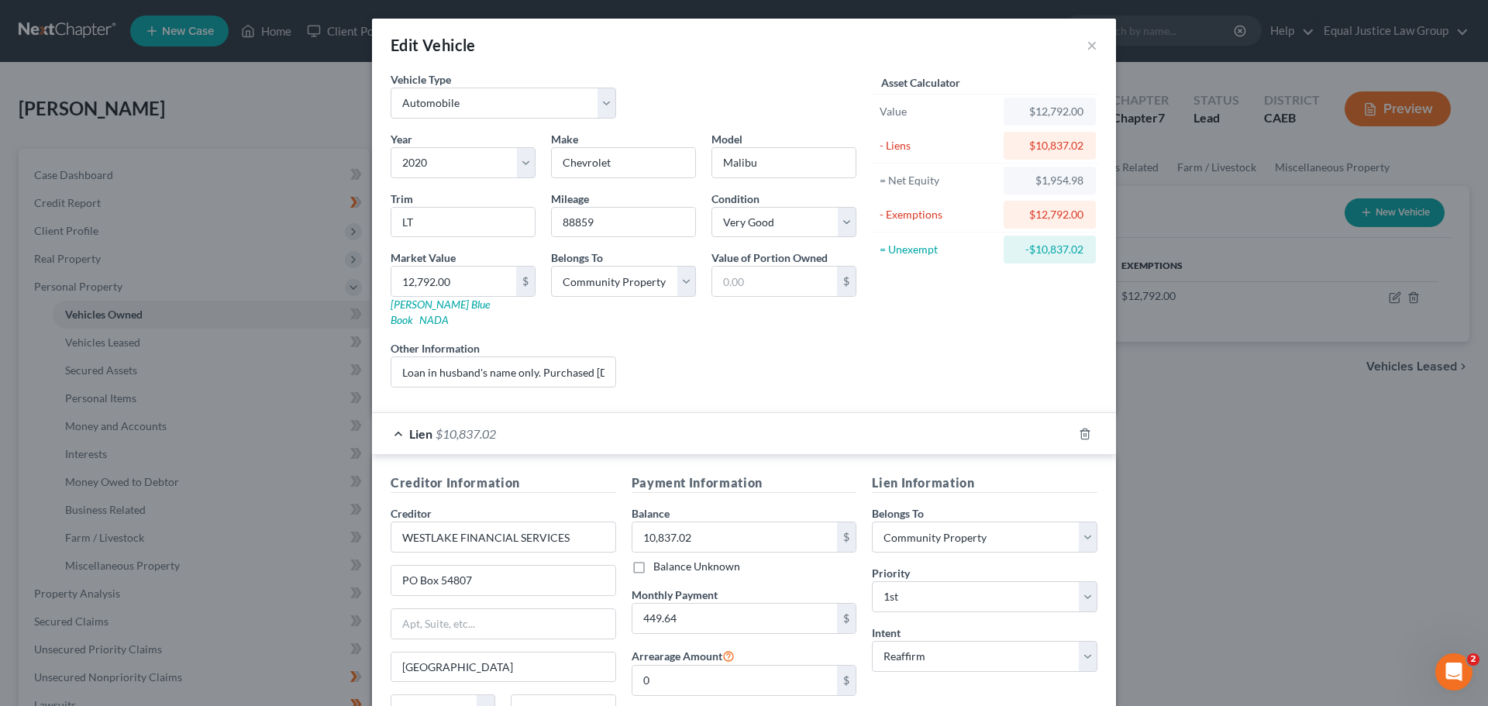
click at [426, 426] on span "Lien" at bounding box center [420, 433] width 23 height 15
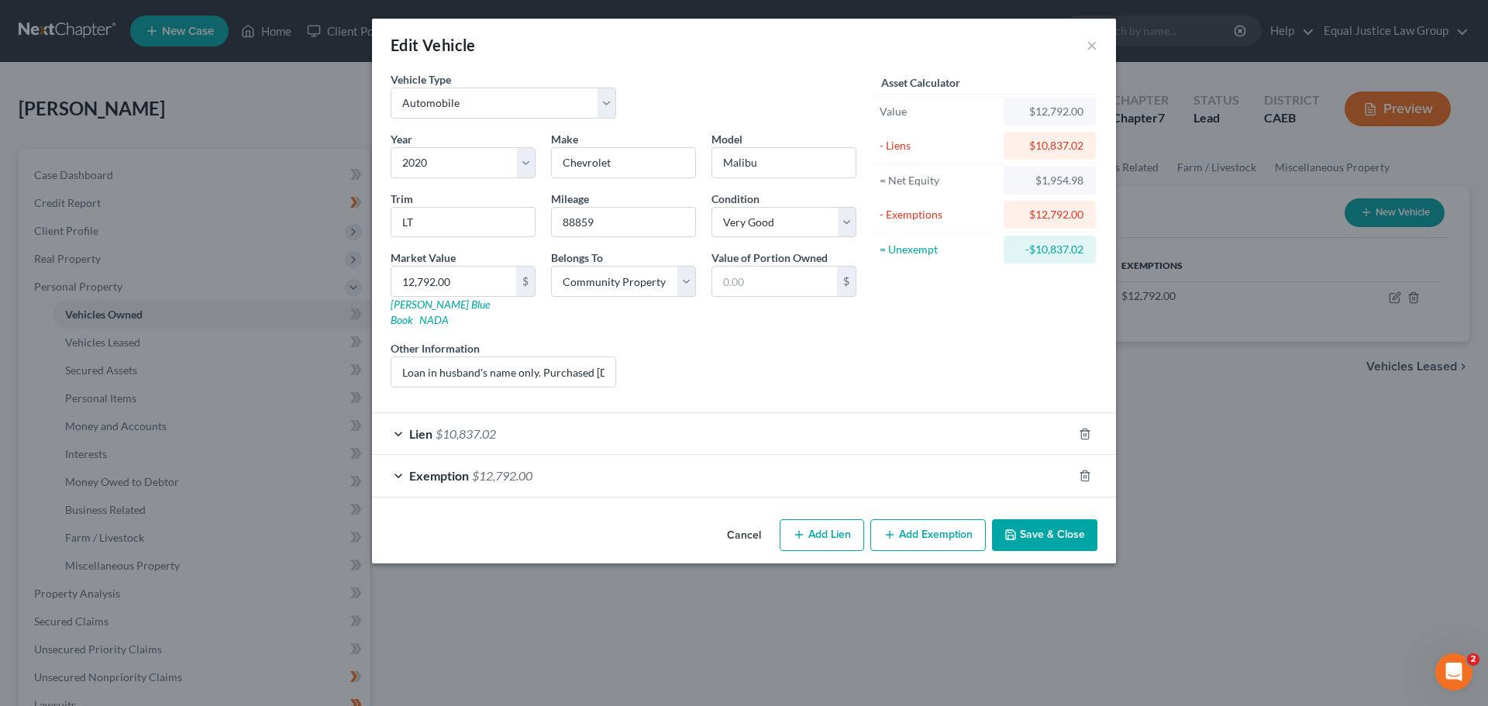
click at [450, 426] on span "$10,837.02" at bounding box center [466, 433] width 60 height 15
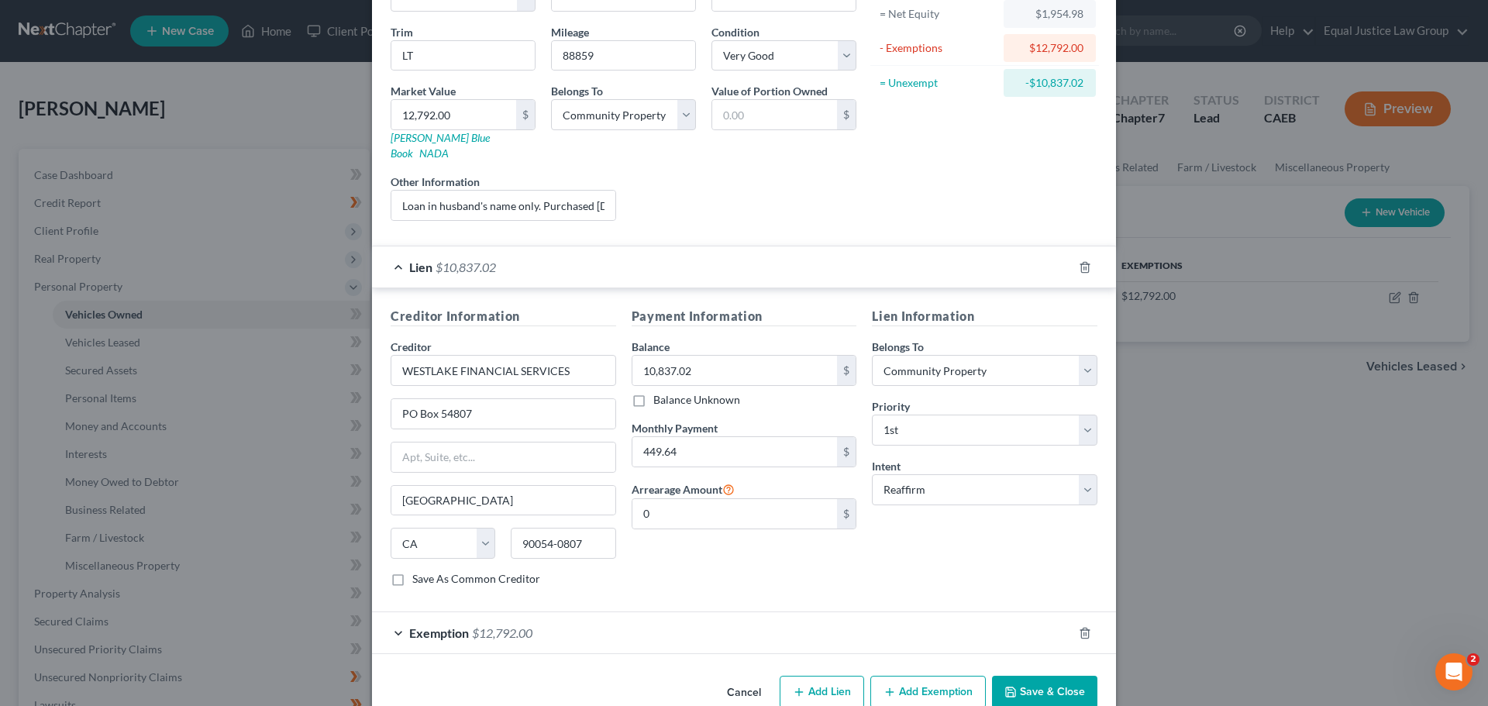
scroll to position [184, 0]
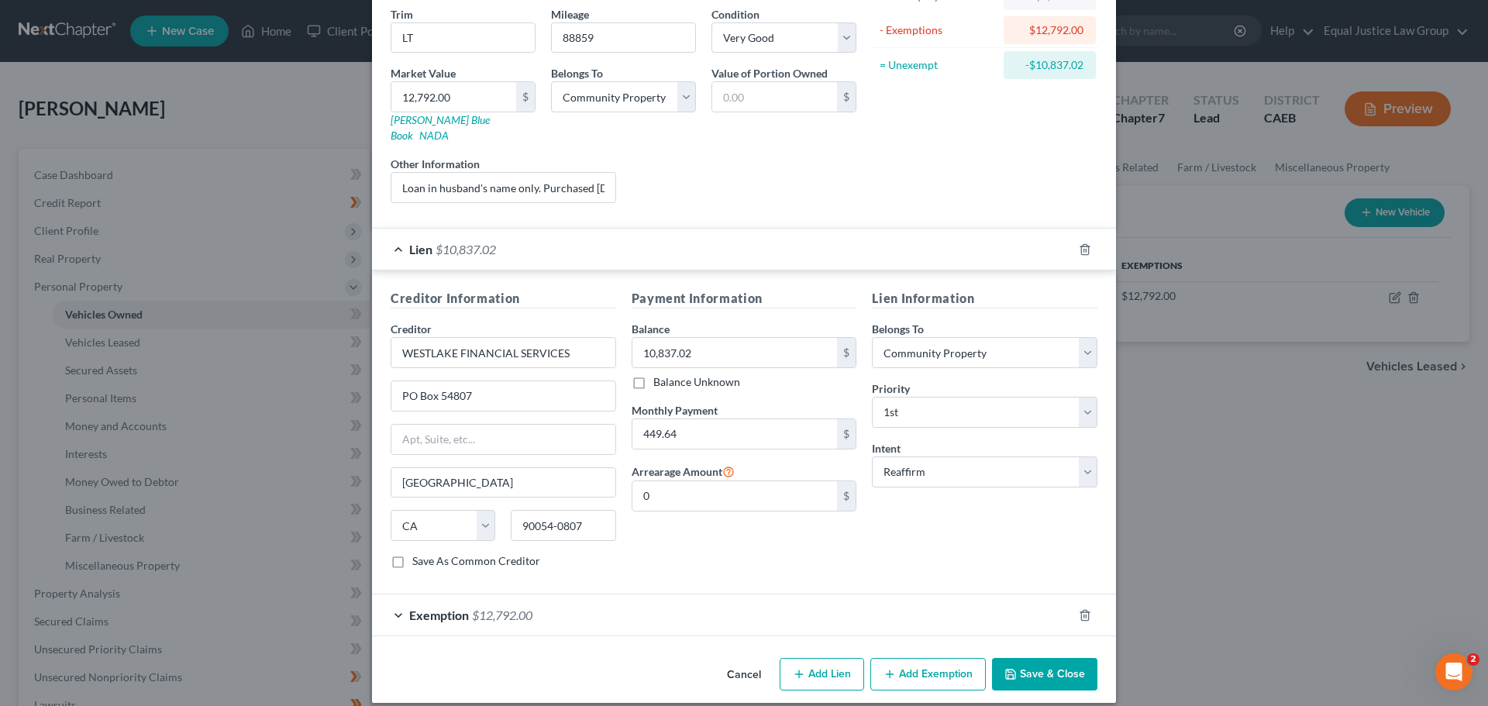
click at [491, 608] on span "$12,792.00" at bounding box center [502, 615] width 60 height 15
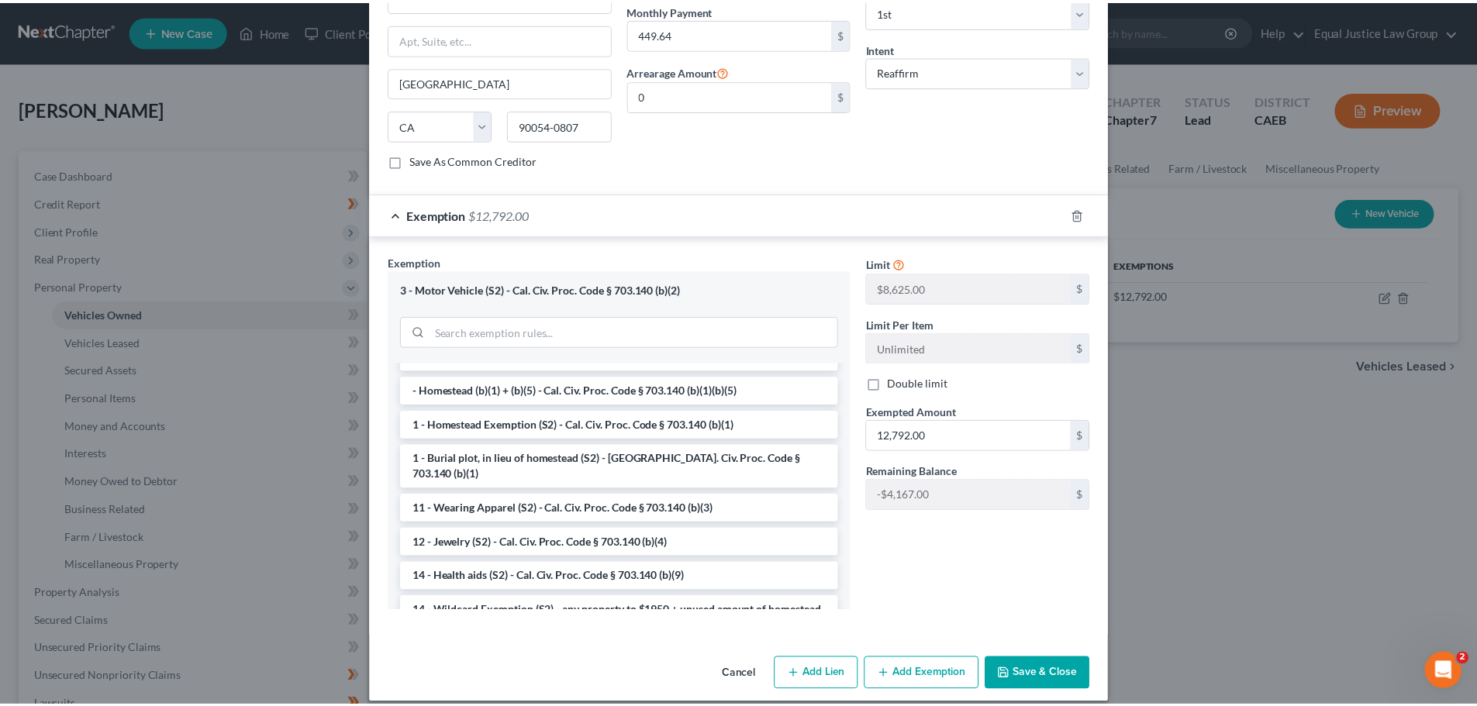
scroll to position [155, 0]
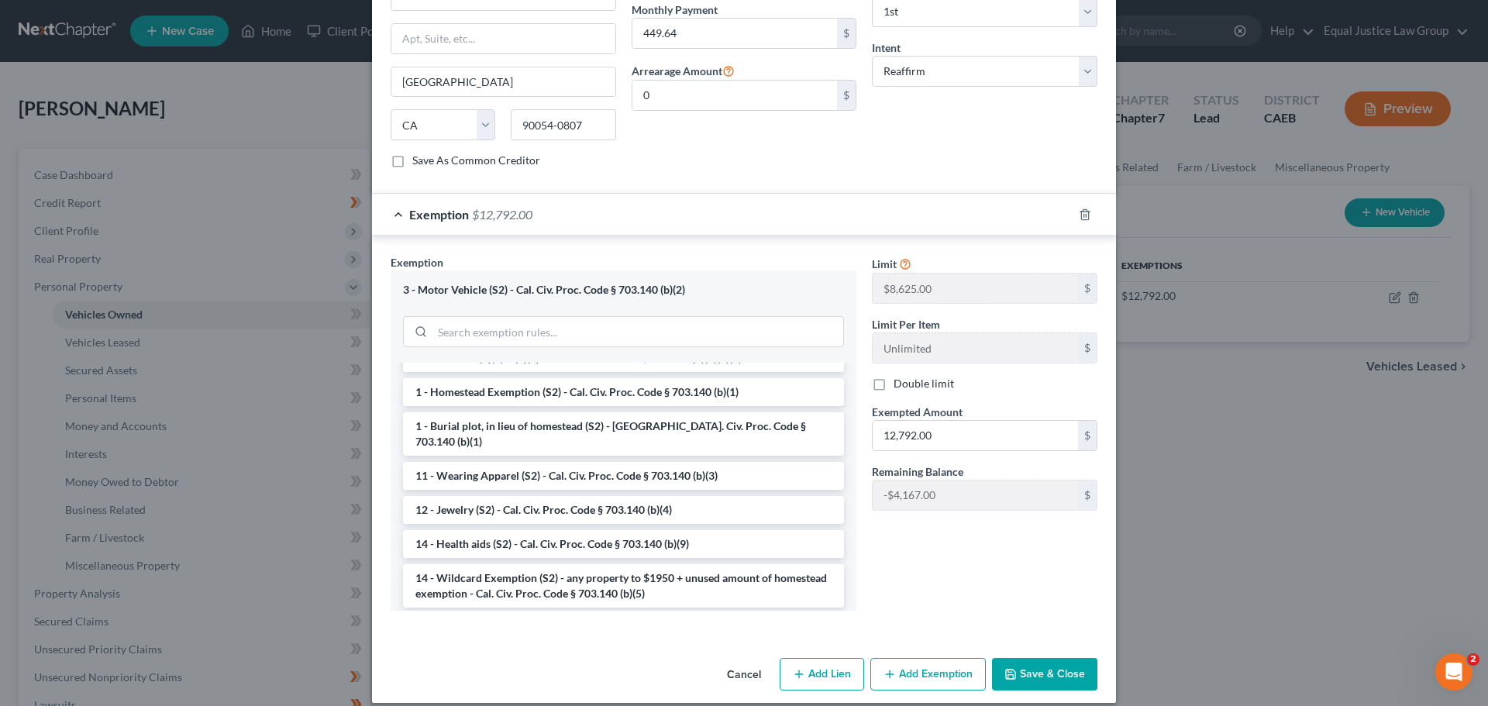
click at [734, 660] on button "Cancel" at bounding box center [744, 675] width 59 height 31
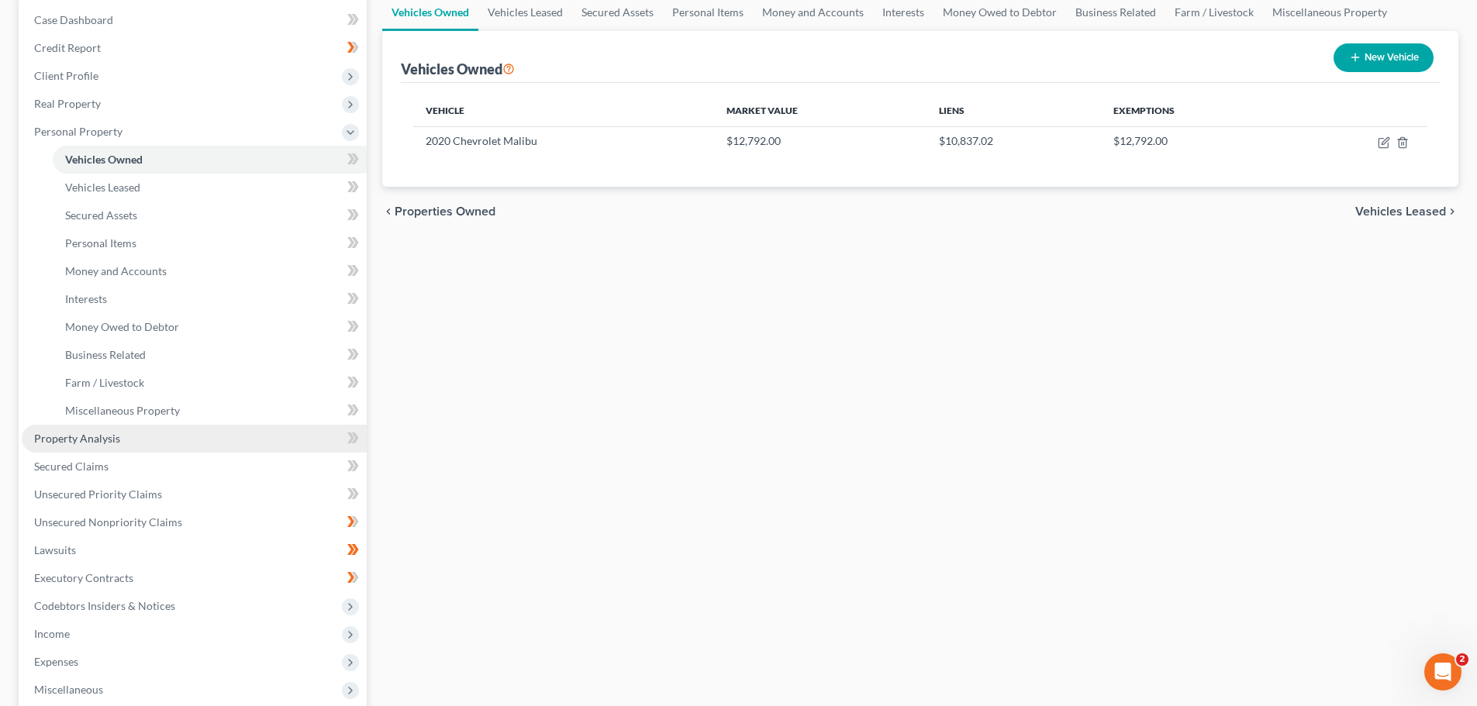
click at [103, 441] on span "Property Analysis" at bounding box center [77, 438] width 86 height 13
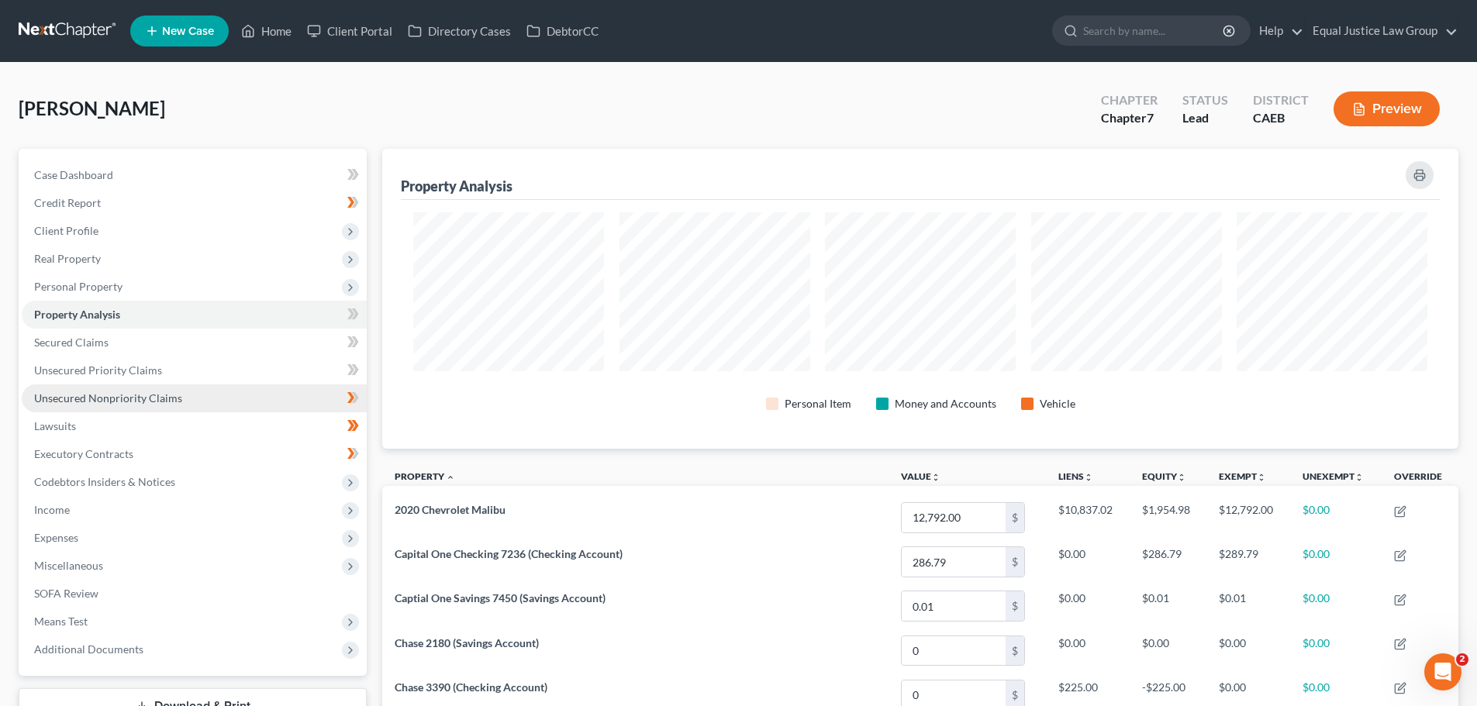
scroll to position [300, 1076]
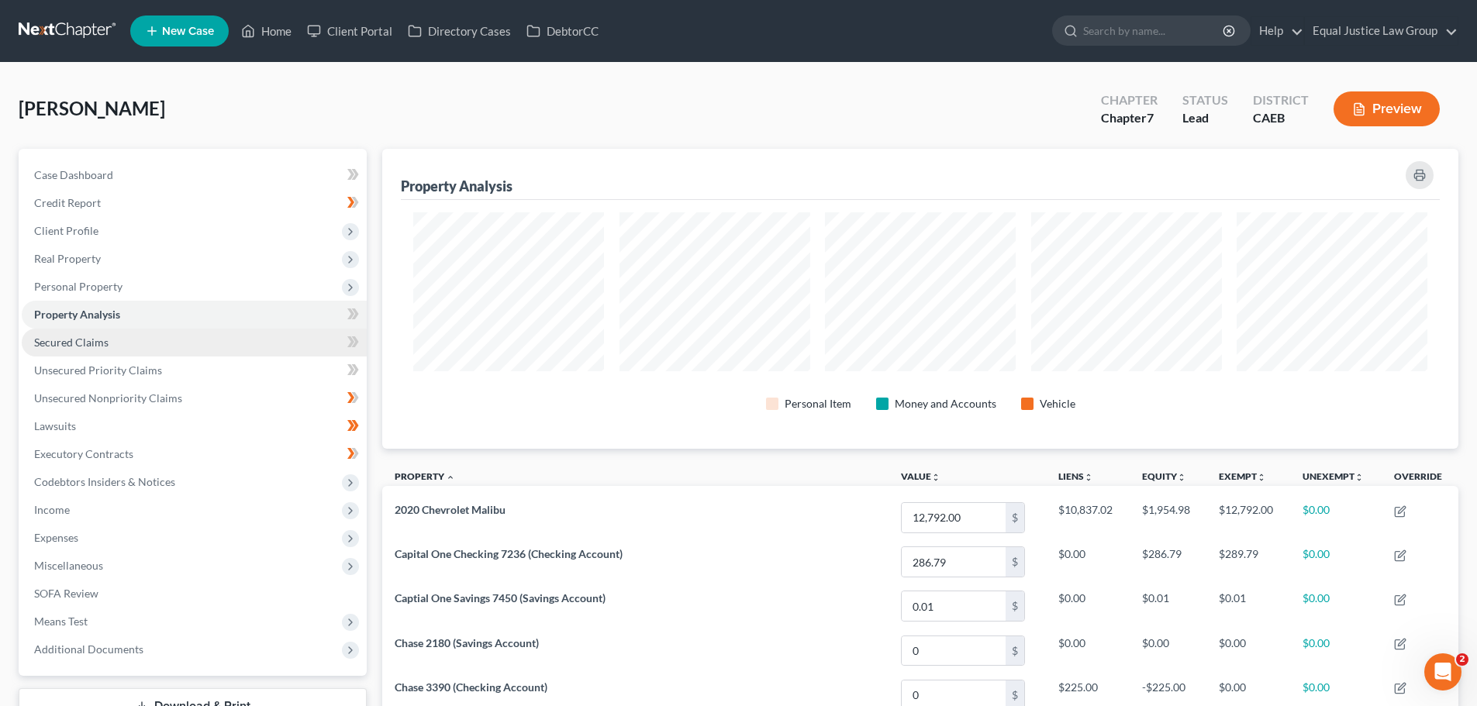
click at [102, 341] on span "Secured Claims" at bounding box center [71, 342] width 74 height 13
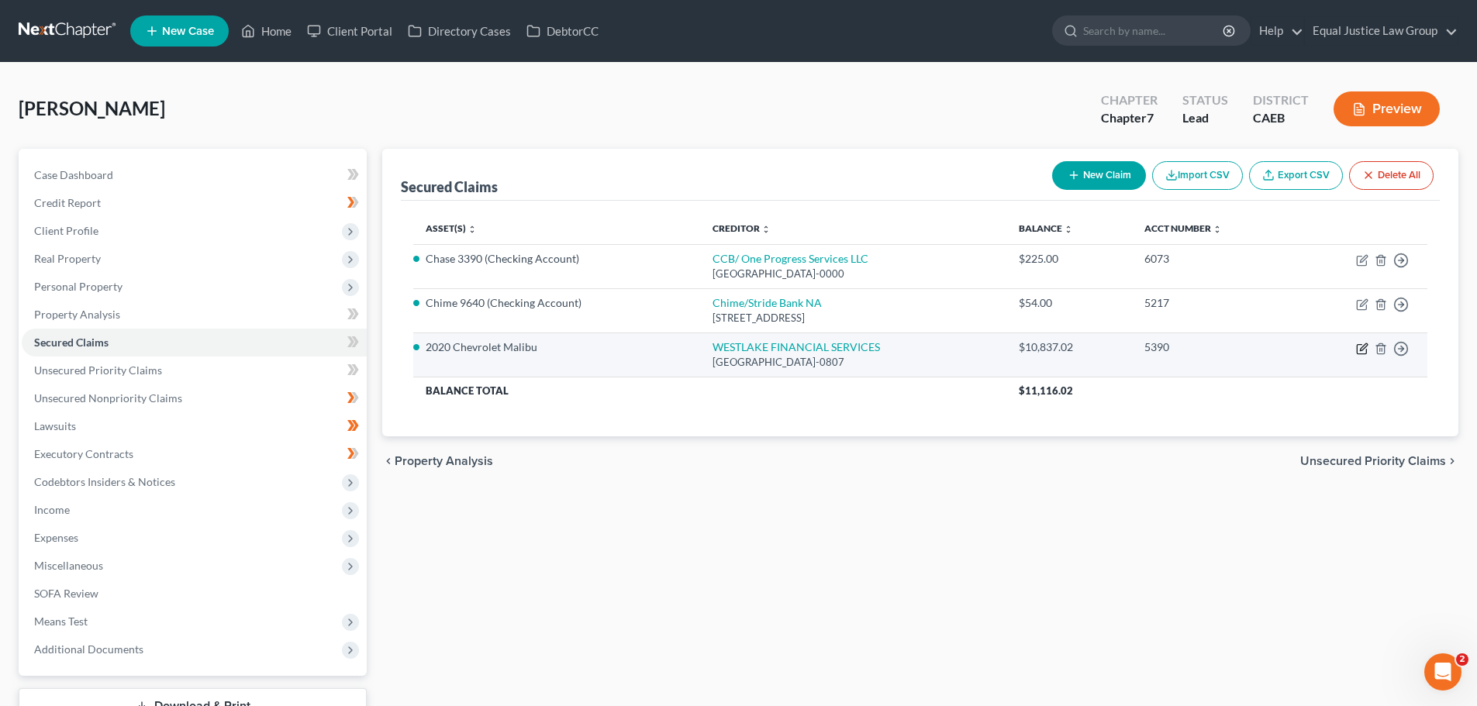
click at [1357, 346] on icon "button" at bounding box center [1360, 349] width 9 height 9
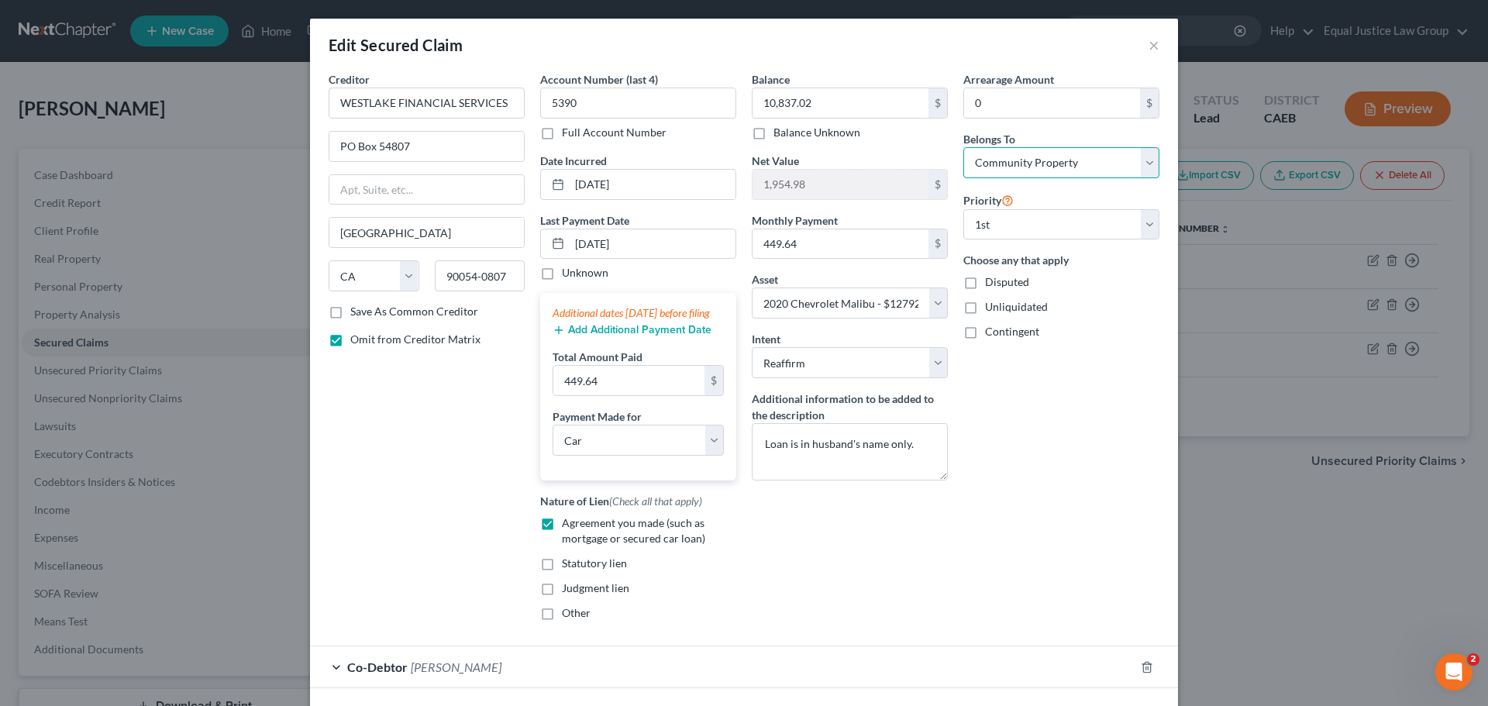
click at [1045, 156] on select "Select Debtor 1 Only Debtor 2 Only Debtor 1 And Debtor 2 Only At Least One Of T…" at bounding box center [1061, 162] width 196 height 31
drag, startPoint x: 1045, startPoint y: 156, endPoint x: 1113, endPoint y: 257, distance: 122.3
click at [1045, 156] on select "Select Debtor 1 Only Debtor 2 Only Debtor 1 And Debtor 2 Only At Least One Of T…" at bounding box center [1061, 162] width 196 height 31
click at [1107, 457] on div "Arrearage Amount 0 $ Belongs To * Select Debtor 1 Only Debtor 2 Only Debtor 1 A…" at bounding box center [1062, 352] width 212 height 562
click at [1149, 43] on button "×" at bounding box center [1154, 45] width 11 height 19
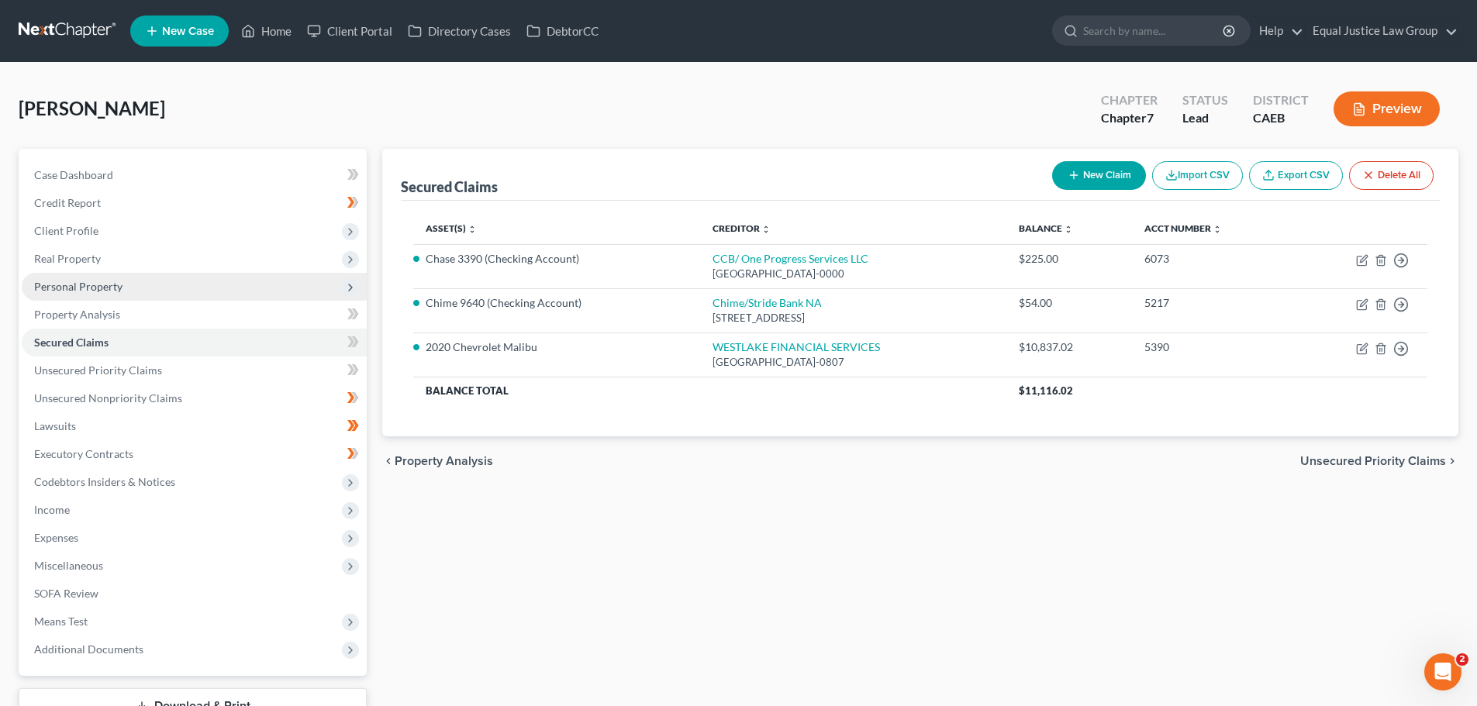
click at [97, 277] on span "Personal Property" at bounding box center [194, 287] width 345 height 28
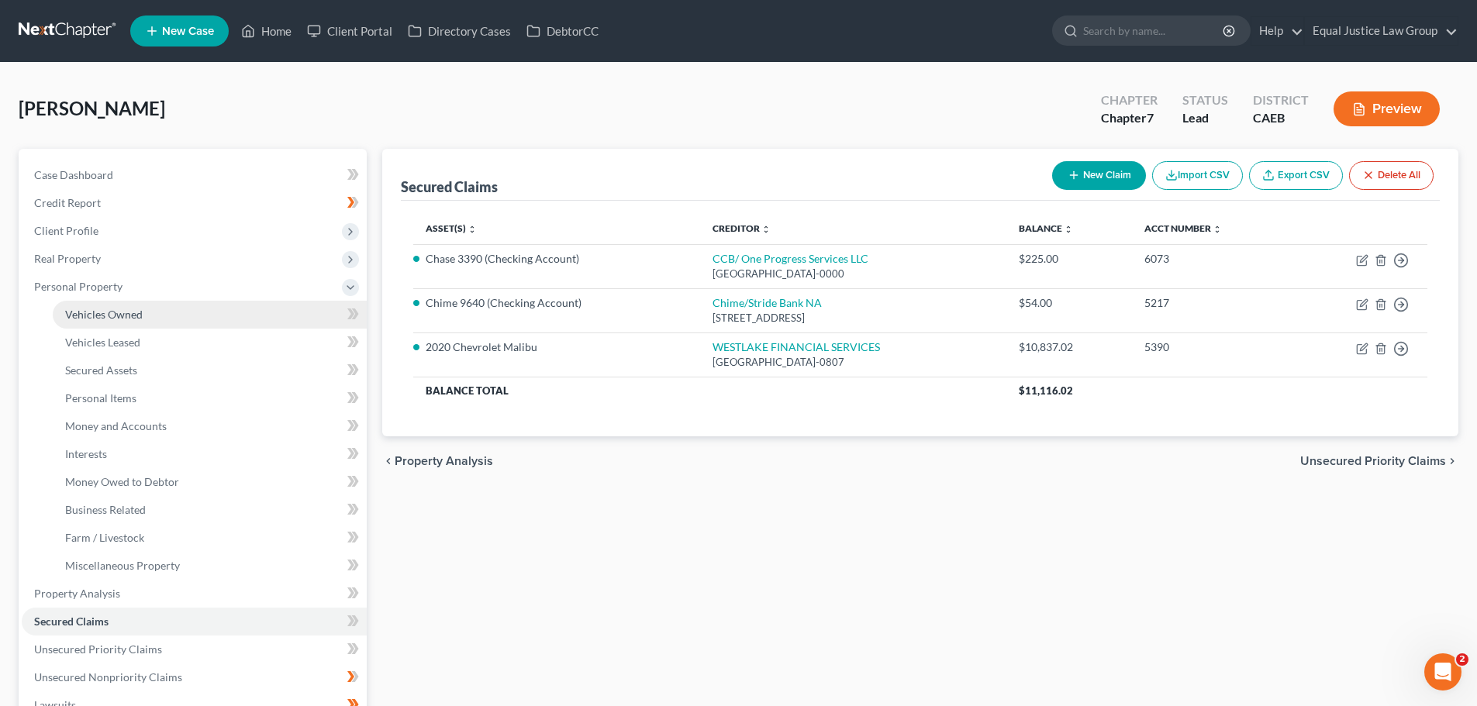
click at [102, 317] on span "Vehicles Owned" at bounding box center [104, 314] width 78 height 13
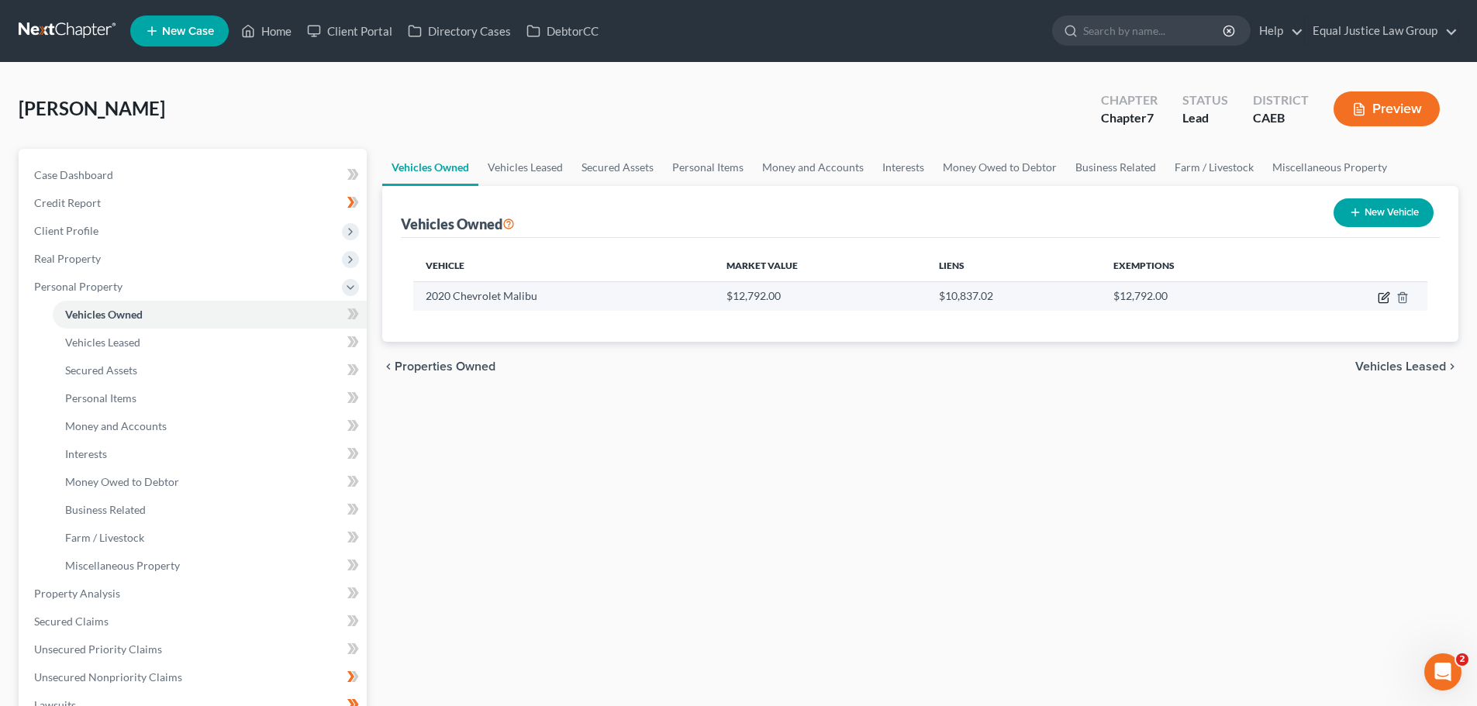
click at [1380, 294] on icon "button" at bounding box center [1382, 298] width 9 height 9
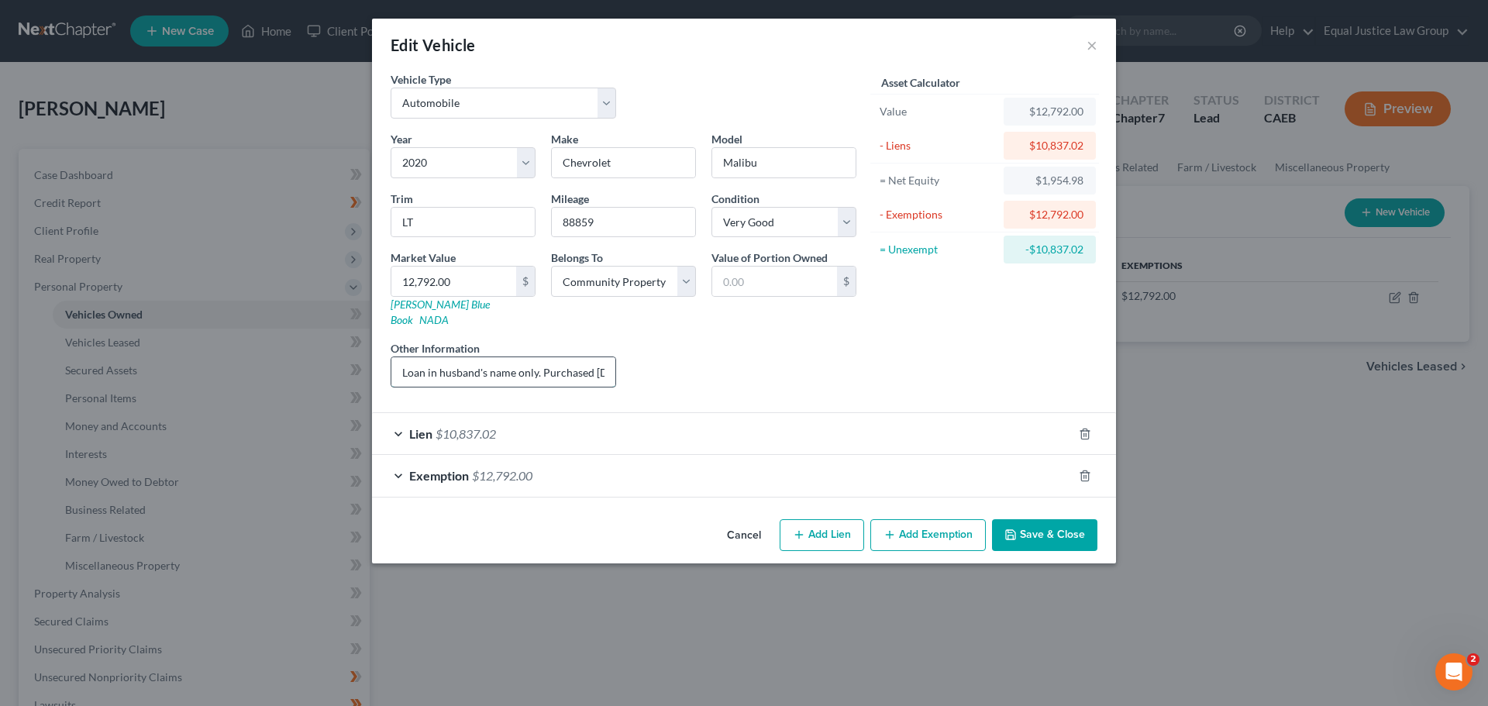
click at [597, 361] on input "Loan in husband's name only. Purchased [DATE]." at bounding box center [503, 371] width 224 height 29
click at [1046, 521] on button "Save & Close" at bounding box center [1044, 535] width 105 height 33
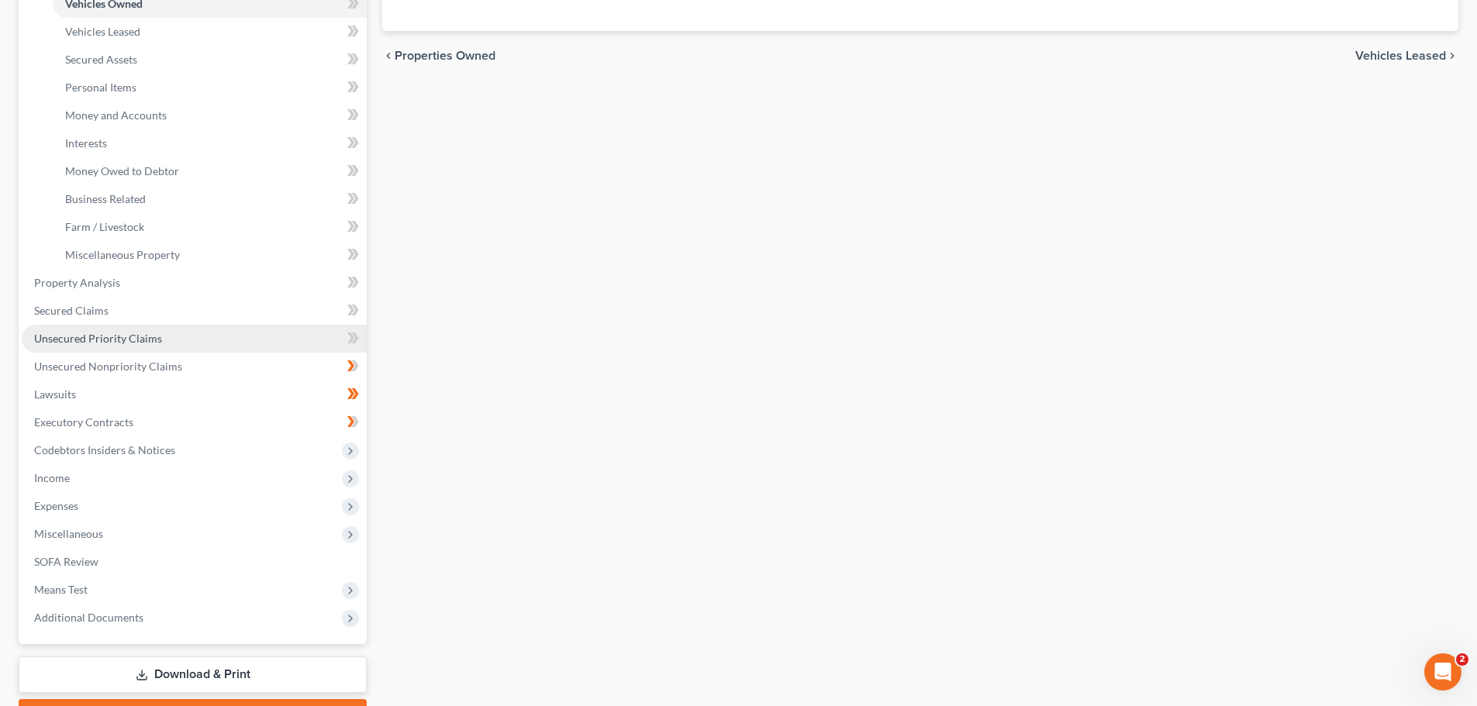
scroll to position [388, 0]
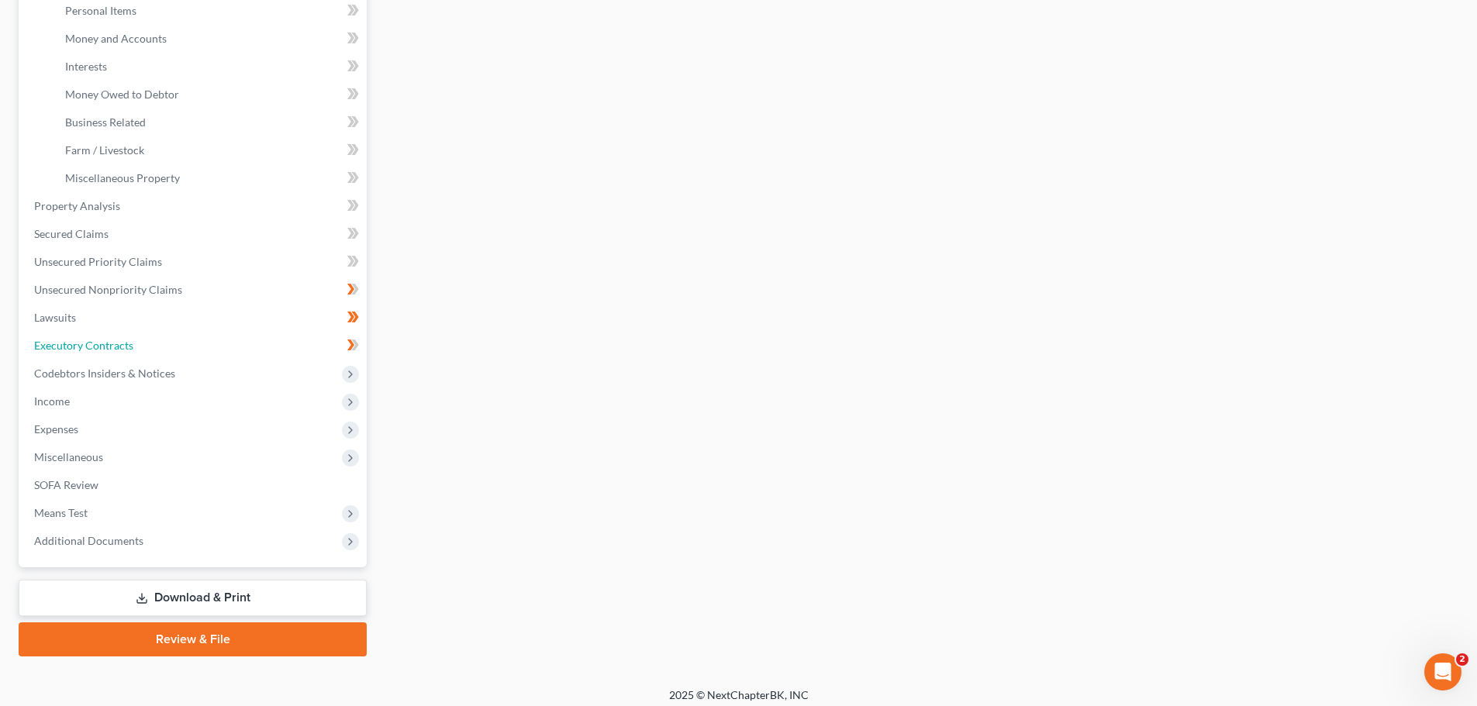
drag, startPoint x: 157, startPoint y: 354, endPoint x: 611, endPoint y: 353, distance: 454.2
click at [157, 354] on link "Executory Contracts" at bounding box center [194, 346] width 345 height 28
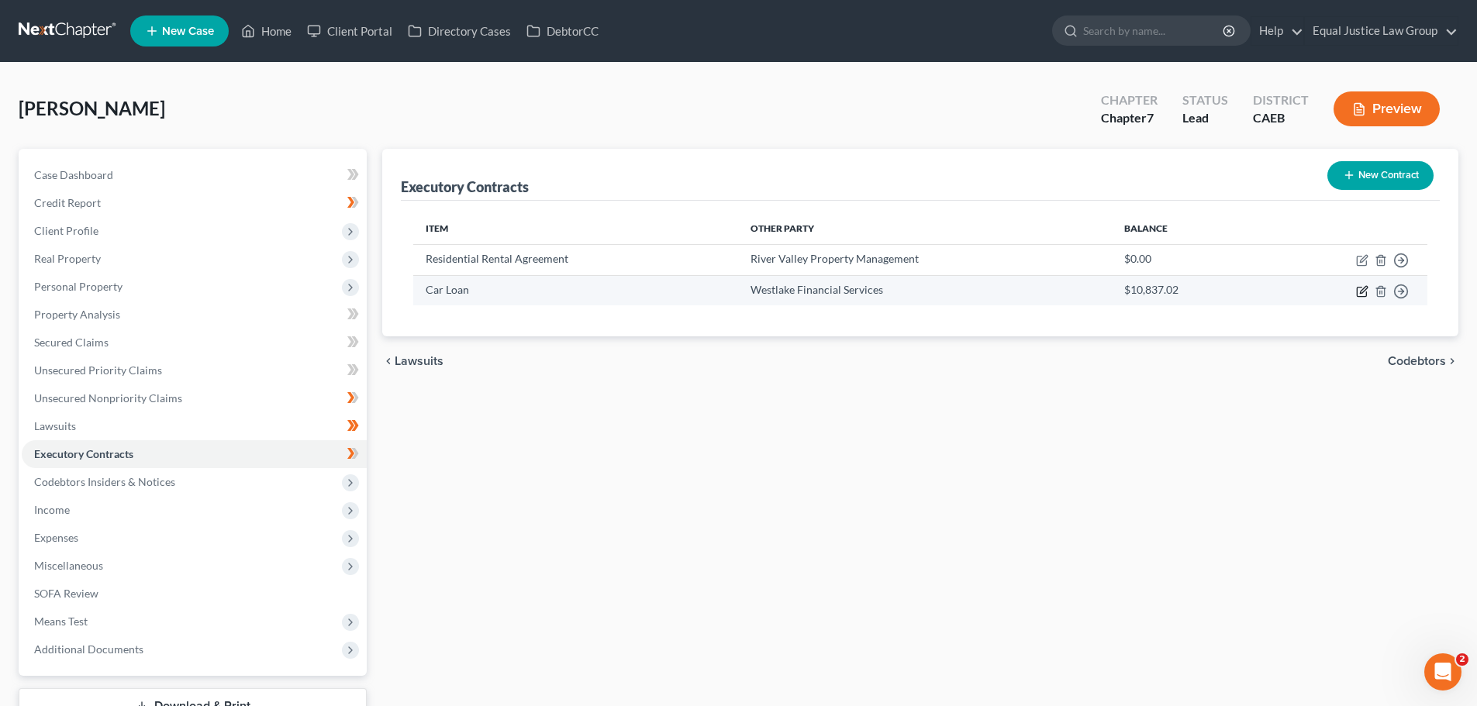
click at [1358, 291] on icon "button" at bounding box center [1362, 291] width 12 height 12
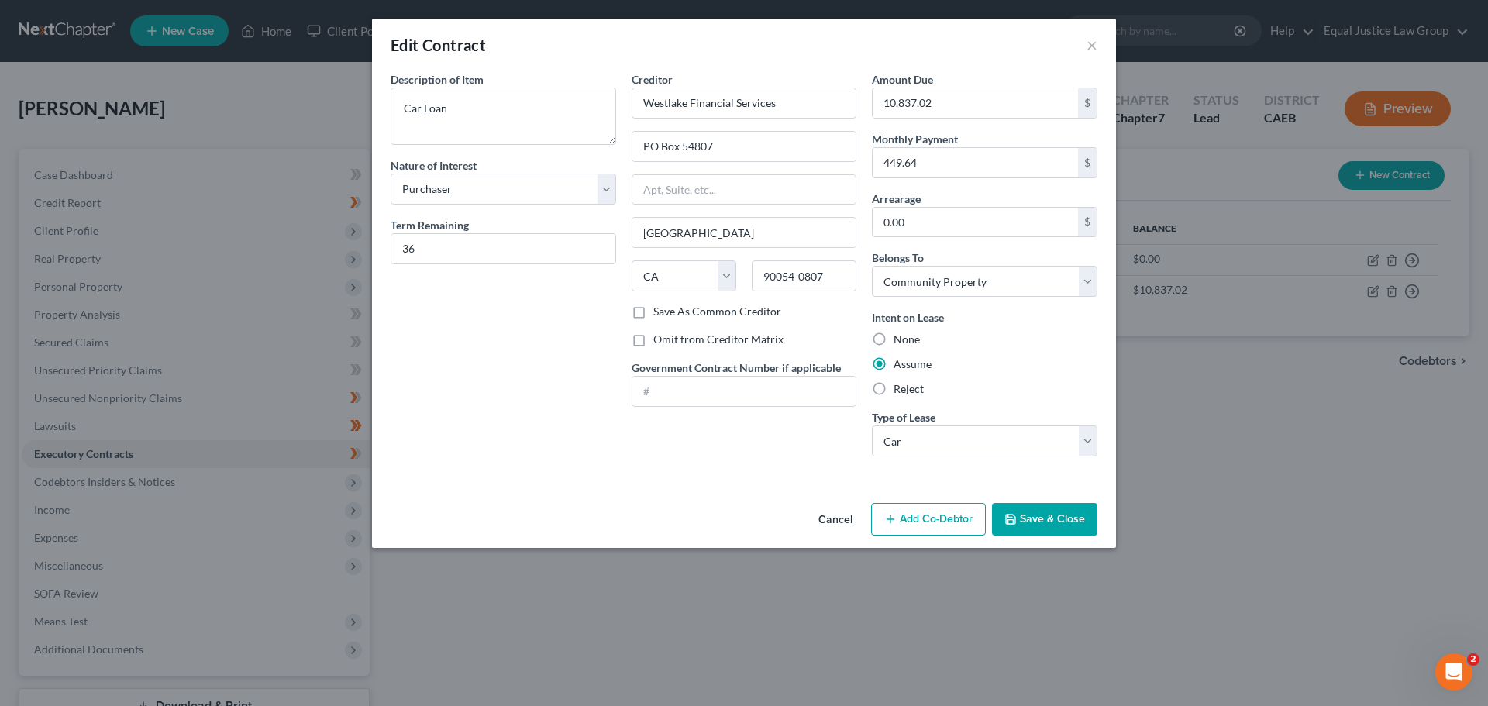
click at [830, 517] on button "Cancel" at bounding box center [835, 520] width 59 height 31
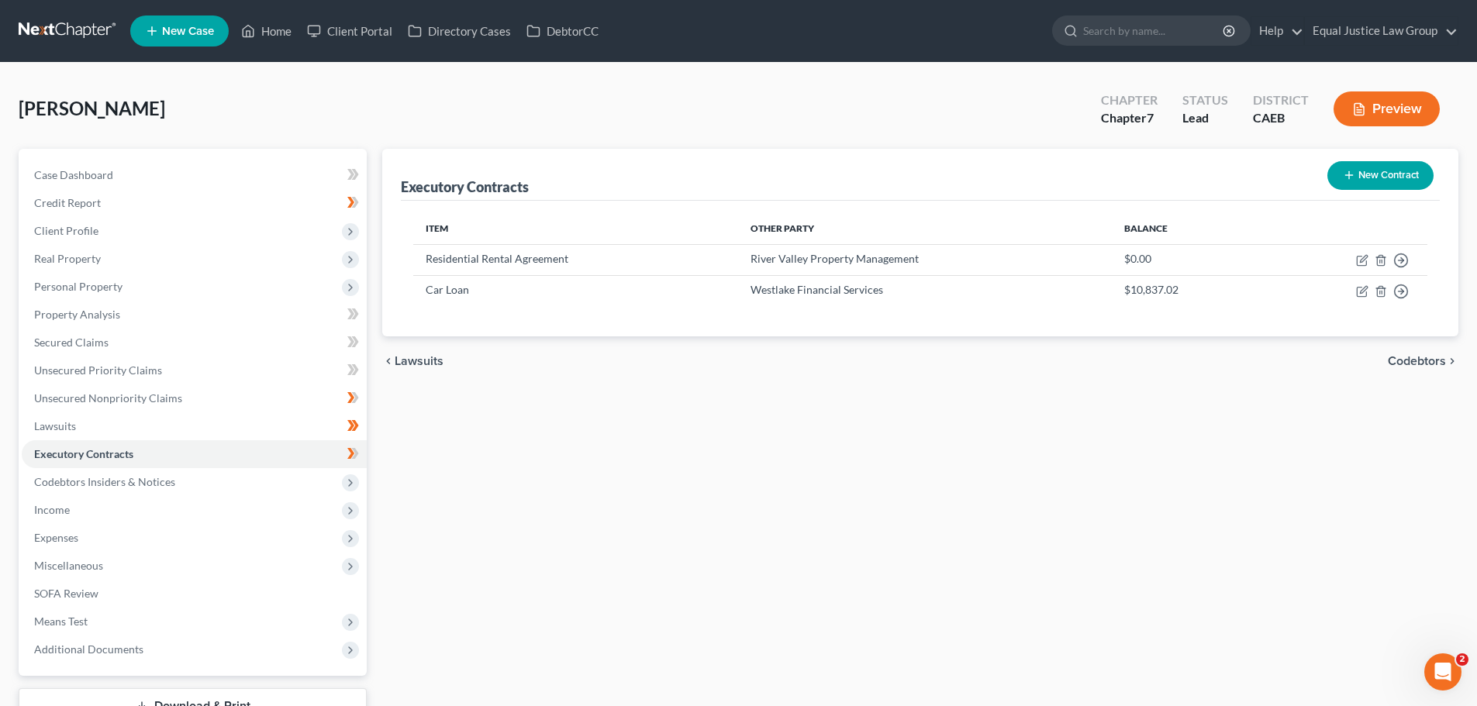
click at [704, 560] on div "Executory Contracts New Contract Item Other Party Balance Residential Rental Ag…" at bounding box center [919, 457] width 1091 height 616
click at [824, 83] on div "[PERSON_NAME] Upgraded Chapter Chapter 7 Status Lead District CAEB Preview" at bounding box center [738, 114] width 1439 height 67
drag, startPoint x: 92, startPoint y: 232, endPoint x: 99, endPoint y: 260, distance: 29.5
click at [92, 232] on span "Client Profile" at bounding box center [66, 230] width 64 height 13
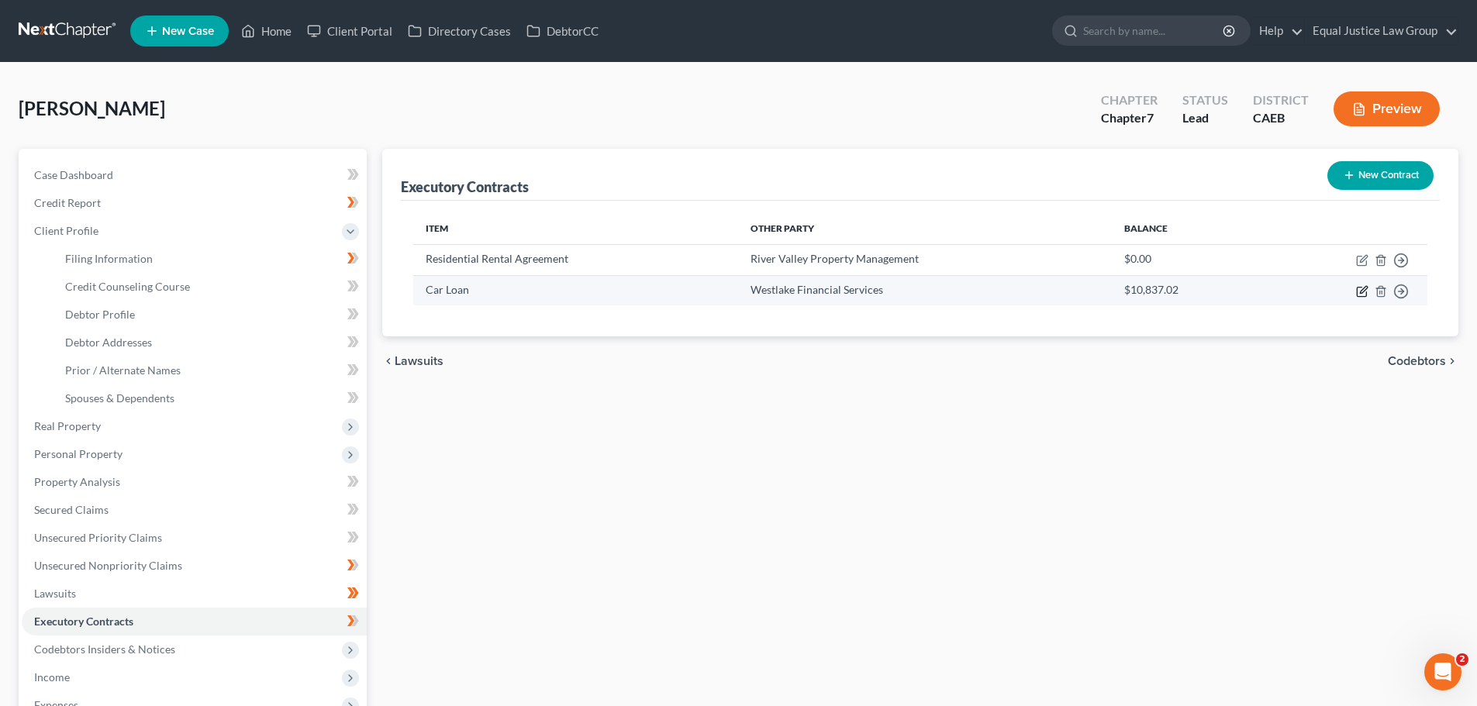
click at [1365, 289] on icon "button" at bounding box center [1362, 289] width 7 height 7
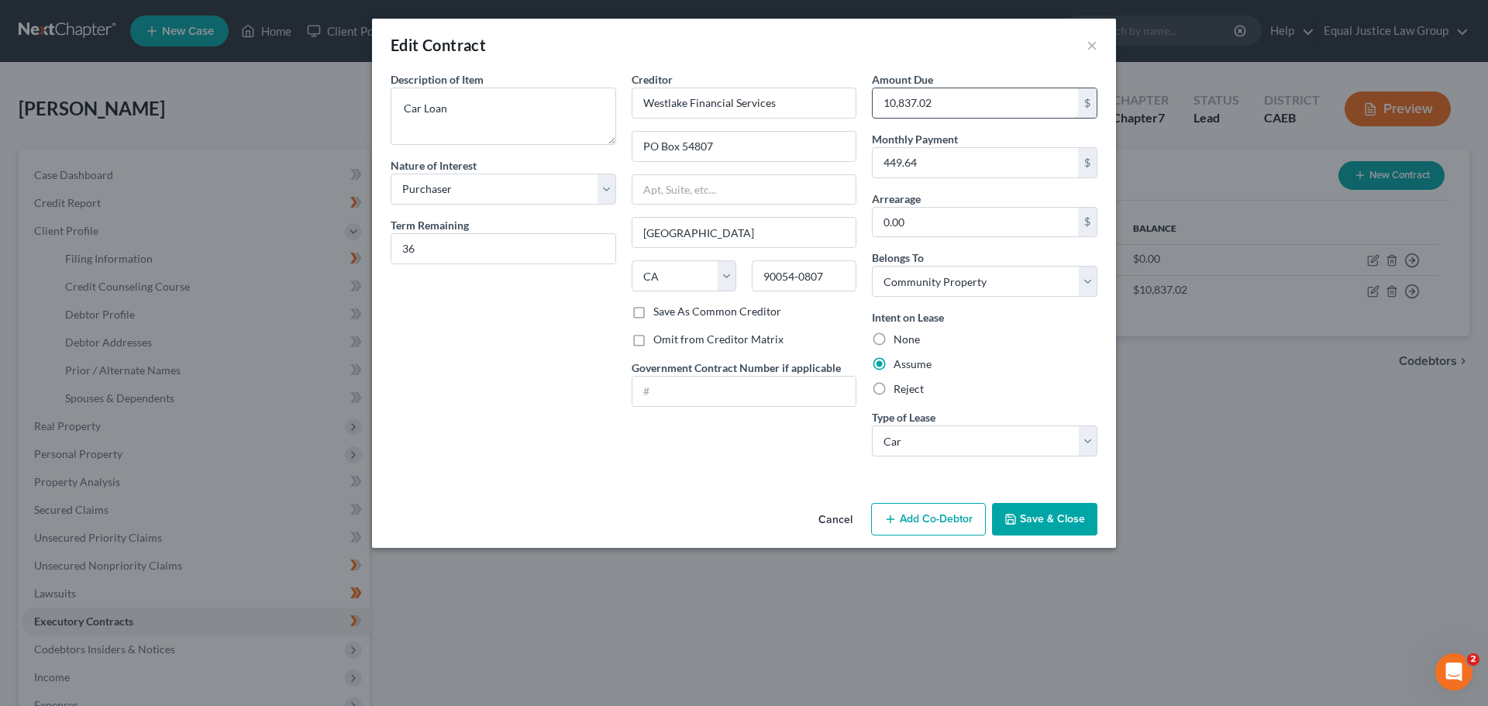
click at [983, 108] on input "10,837.02" at bounding box center [975, 102] width 205 height 29
click at [1039, 519] on button "Save & Close" at bounding box center [1044, 519] width 105 height 33
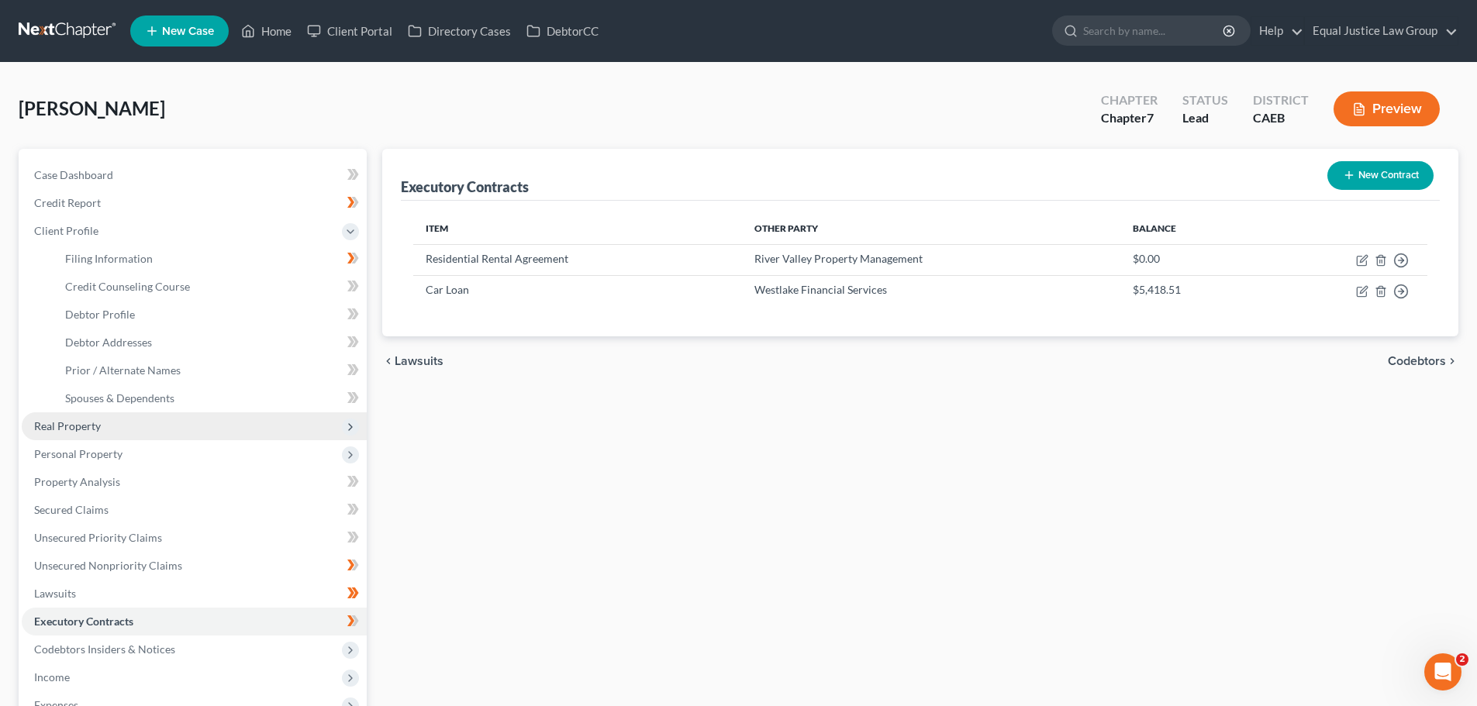
click at [91, 429] on span "Real Property" at bounding box center [67, 425] width 67 height 13
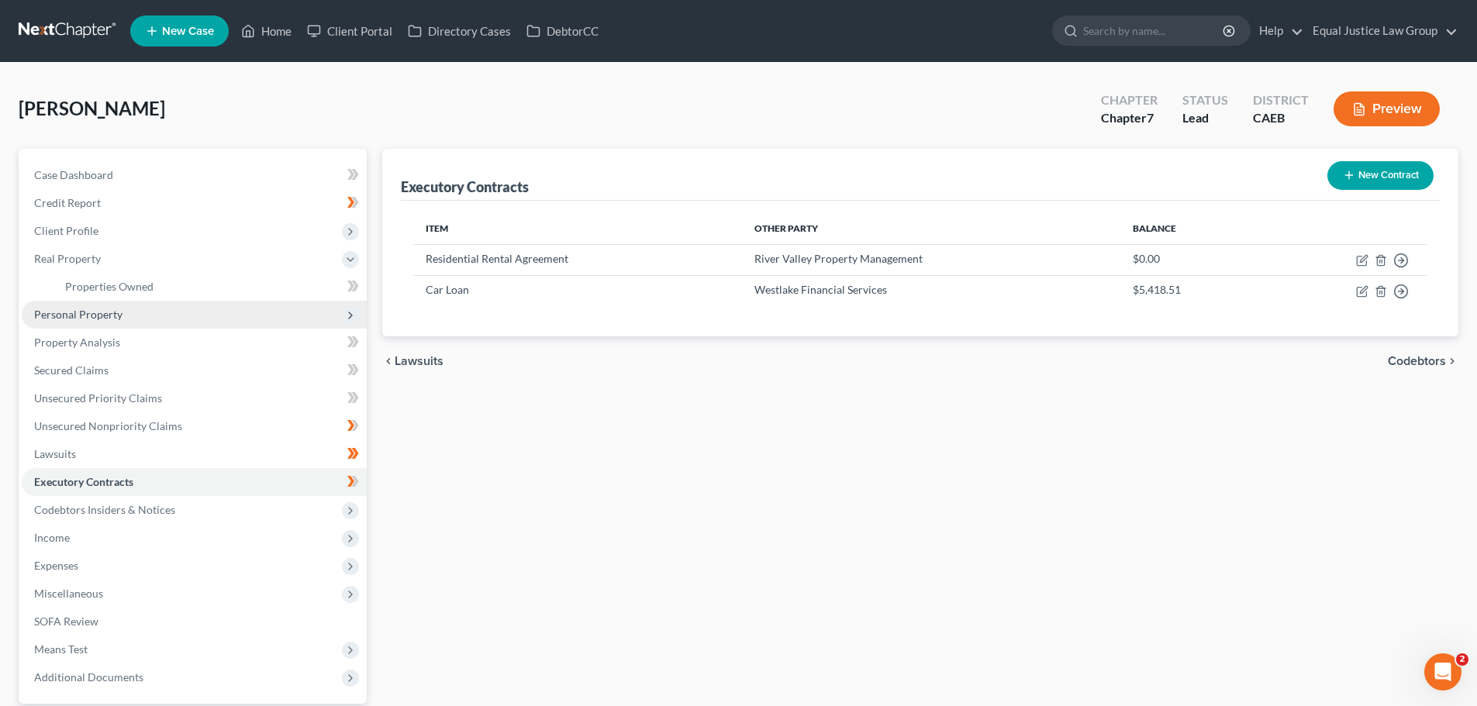
click at [118, 321] on span "Personal Property" at bounding box center [194, 315] width 345 height 28
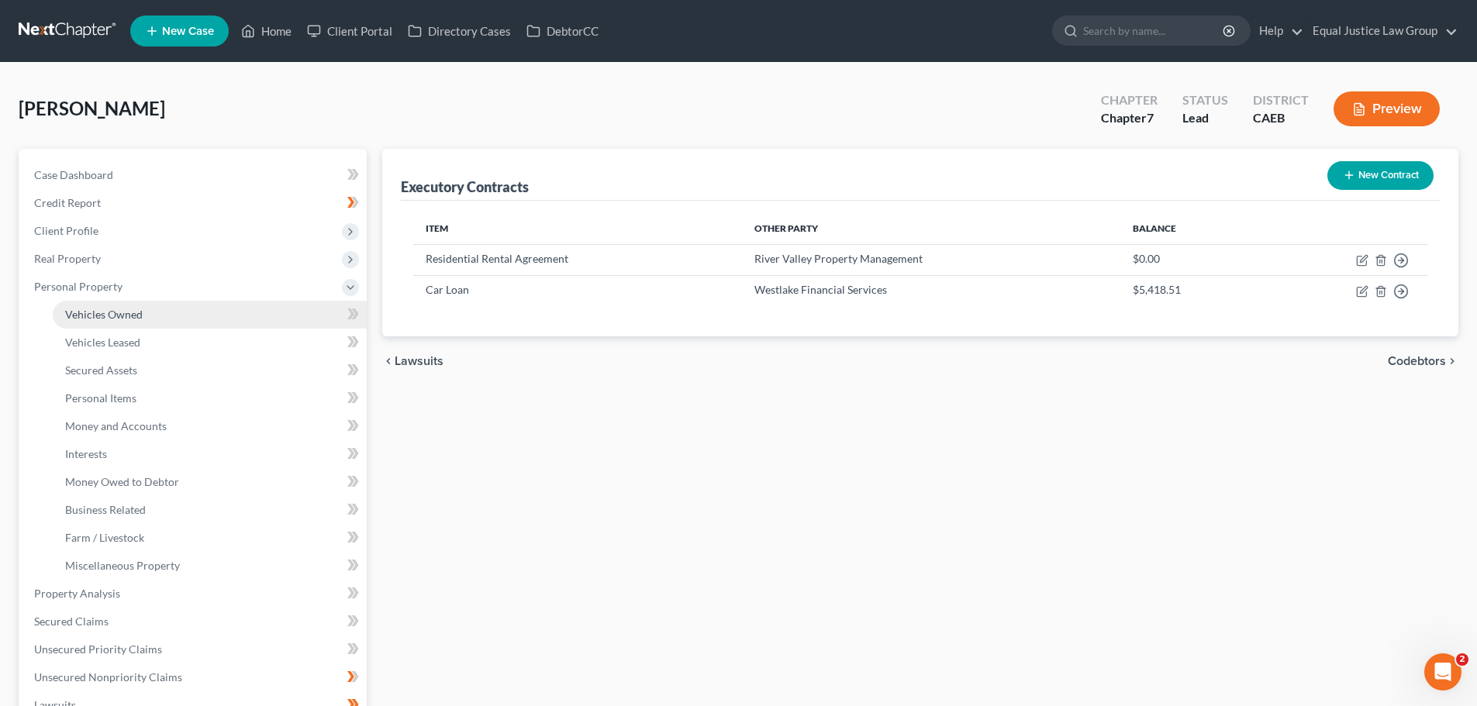
click at [131, 318] on span "Vehicles Owned" at bounding box center [104, 314] width 78 height 13
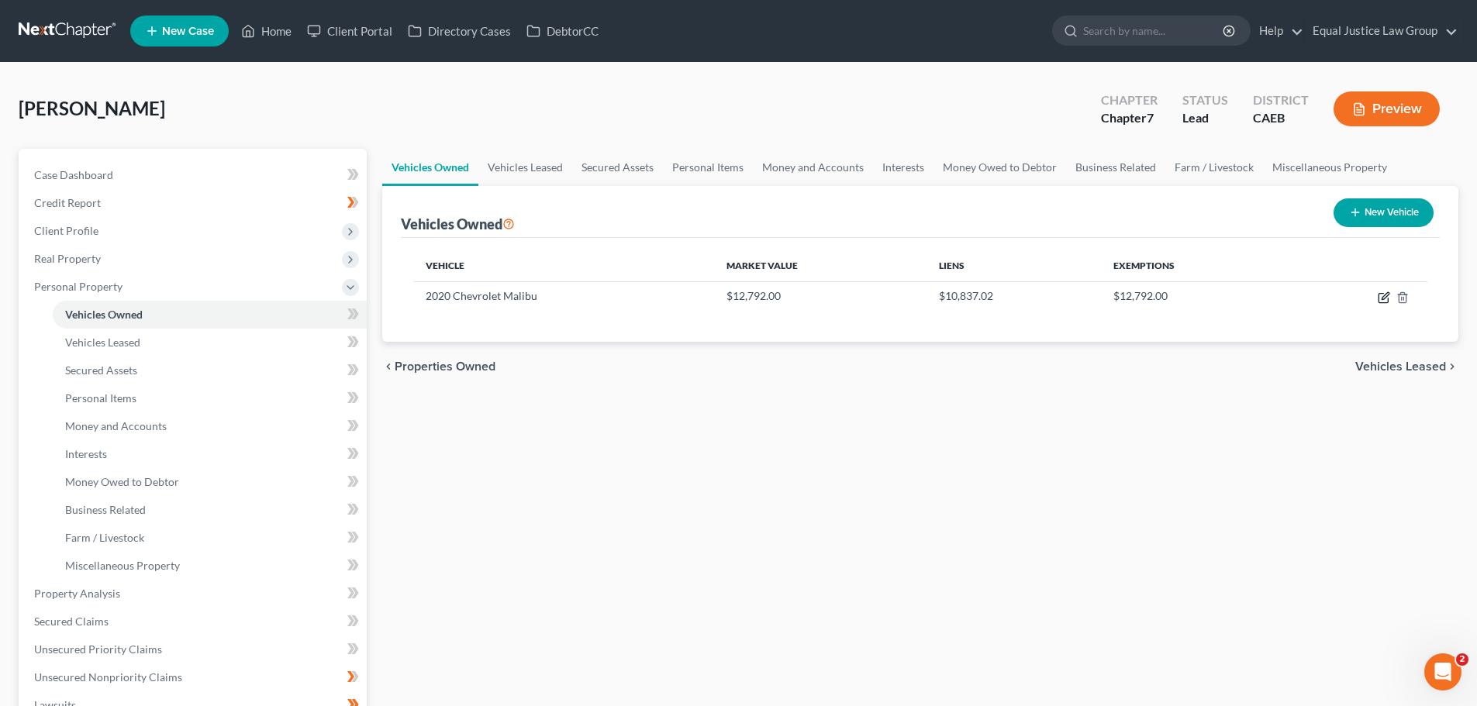
click at [1384, 298] on icon "button" at bounding box center [1383, 297] width 12 height 12
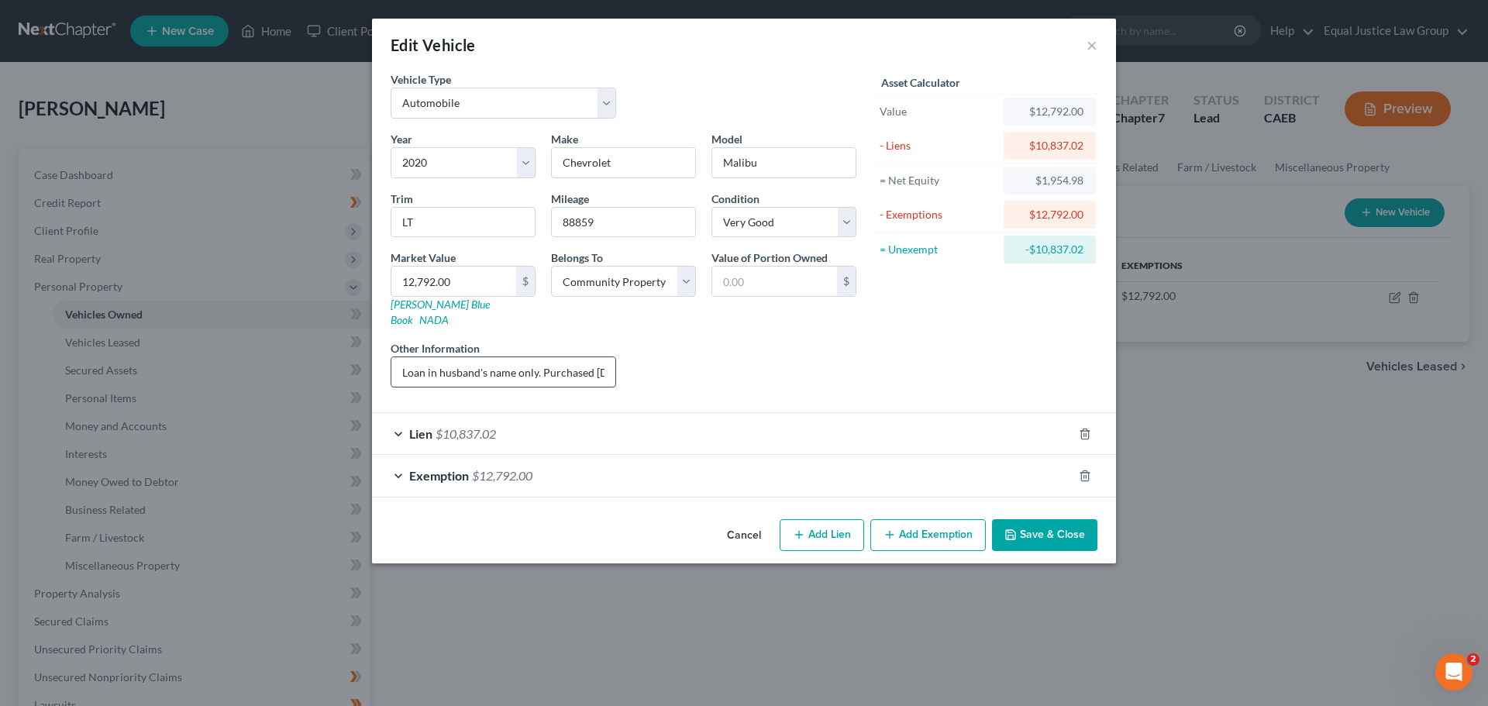
click at [557, 357] on input "Loan in husband's name only. Purchased [DATE]. Petitioner has 50% interest in a…" at bounding box center [503, 371] width 224 height 29
click at [556, 357] on input "Loan in husband's name only. Purchased [DATE]. Petitioner has 50% interest in a…" at bounding box center [503, 371] width 224 height 29
click at [545, 463] on div "Exemption $12,792.00" at bounding box center [722, 475] width 701 height 41
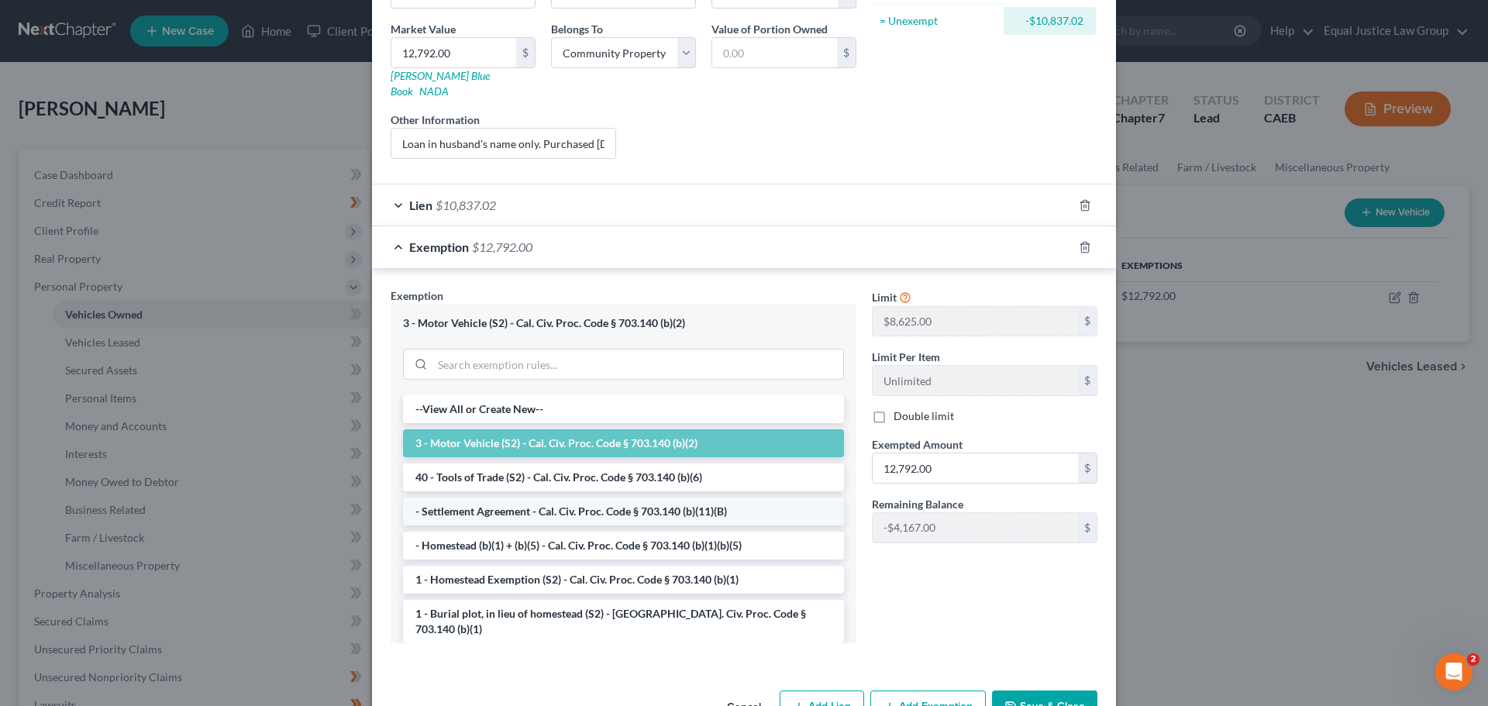
scroll to position [261, 0]
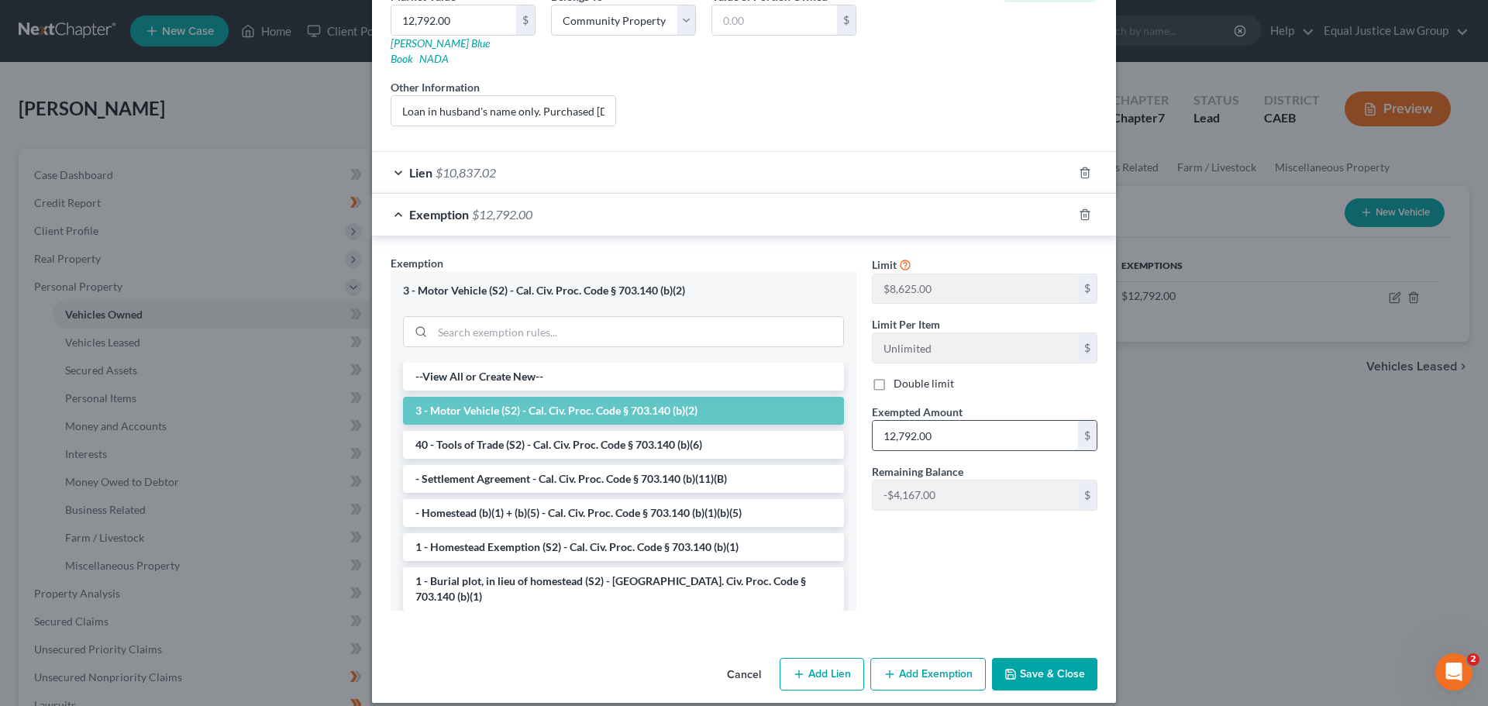
click at [938, 421] on input "12,792.00" at bounding box center [975, 435] width 205 height 29
click at [937, 421] on input "12,792.00" at bounding box center [975, 435] width 205 height 29
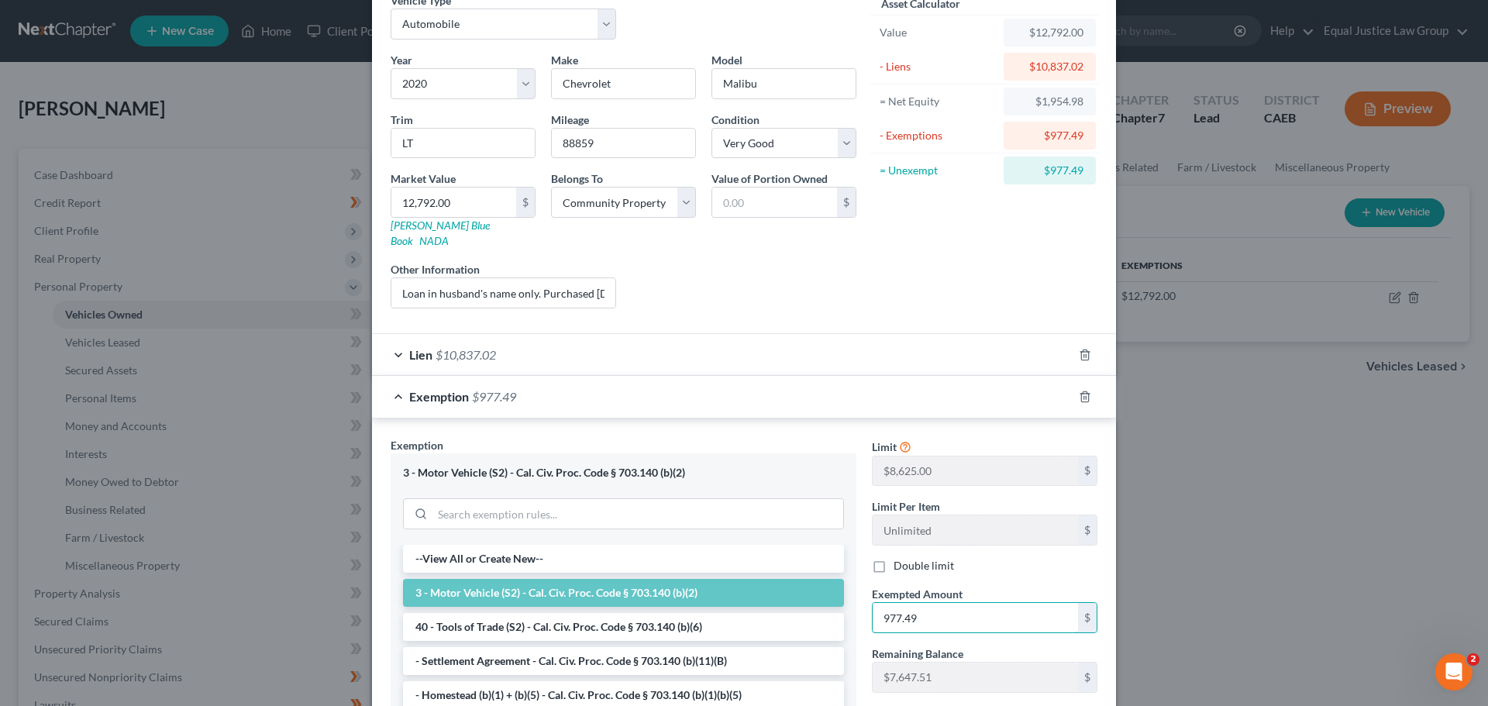
scroll to position [29, 0]
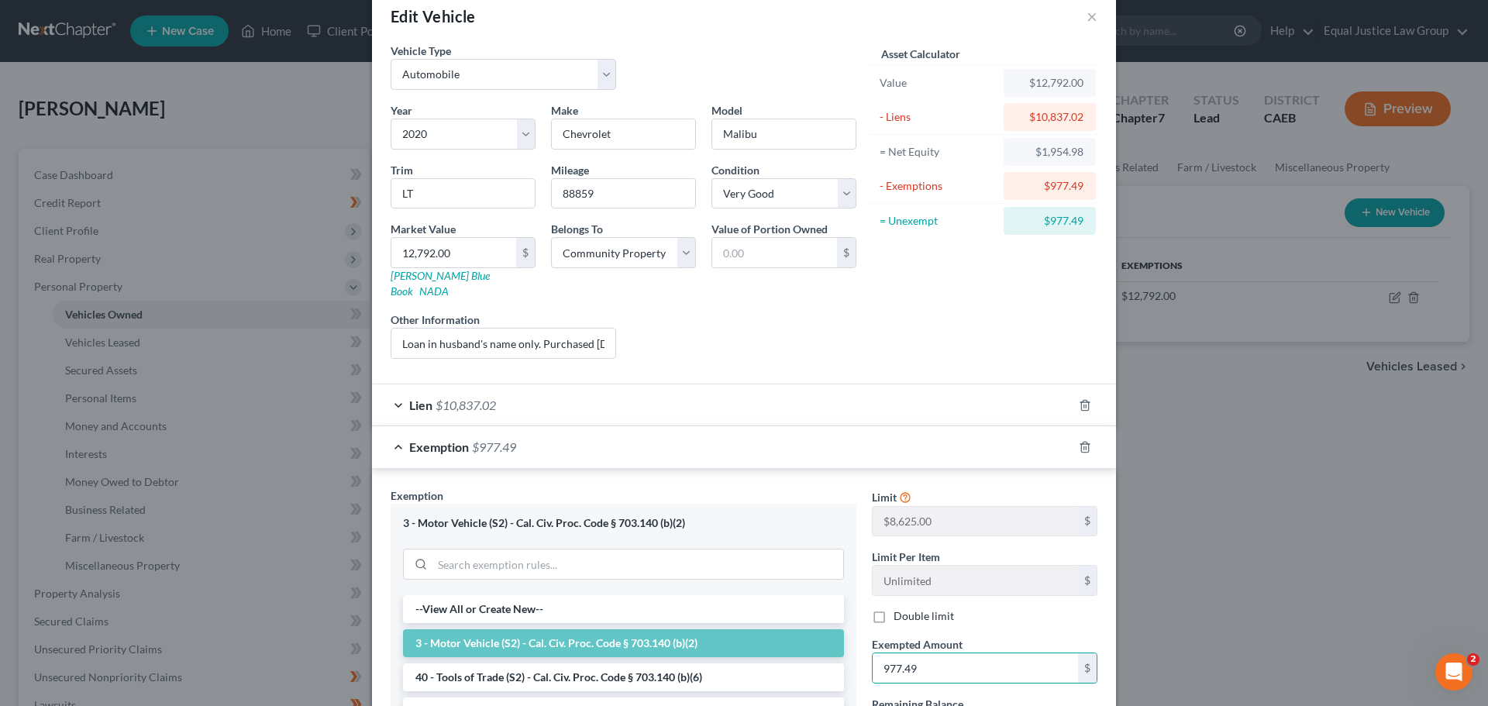
click at [525, 384] on div "Lien $10,837.02" at bounding box center [722, 404] width 701 height 41
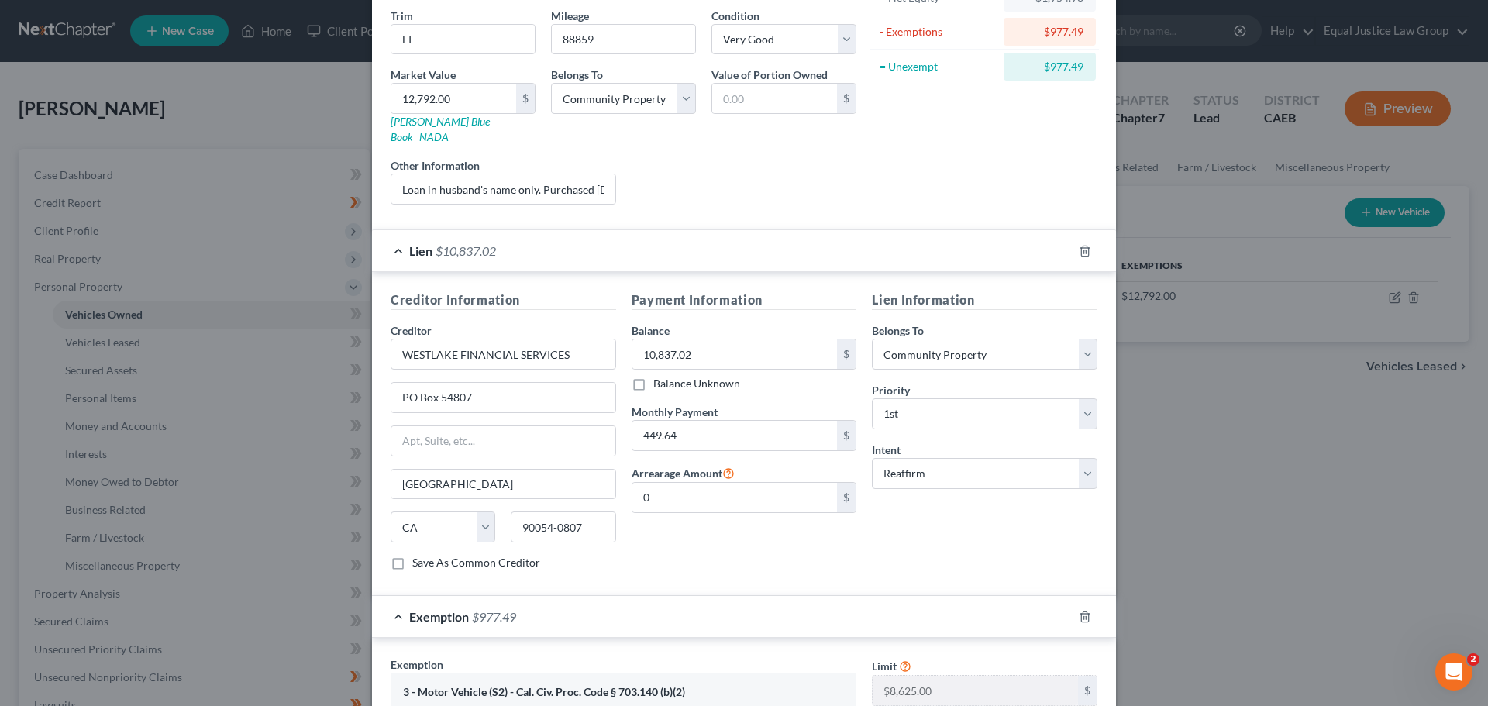
scroll to position [184, 0]
click at [715, 339] on input "10,837.02" at bounding box center [734, 353] width 205 height 29
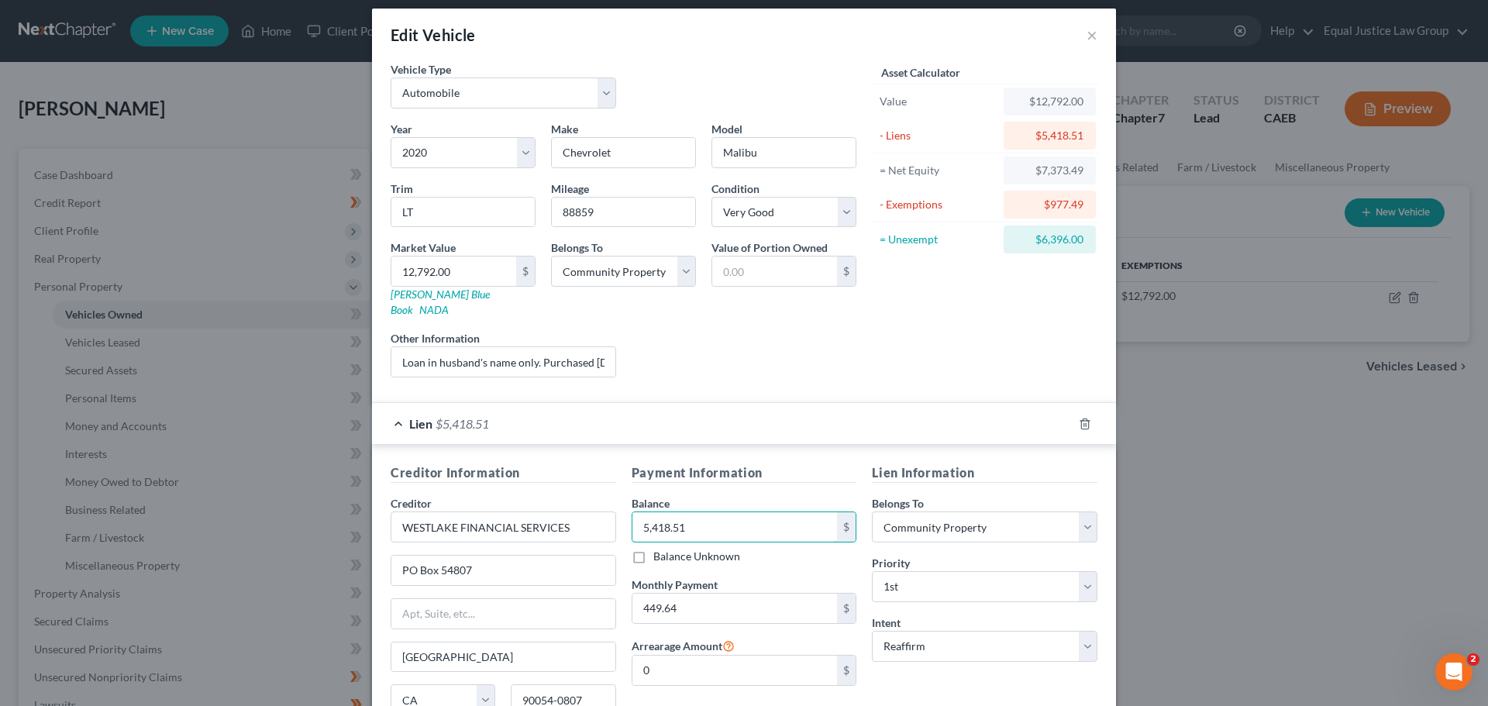
scroll to position [0, 0]
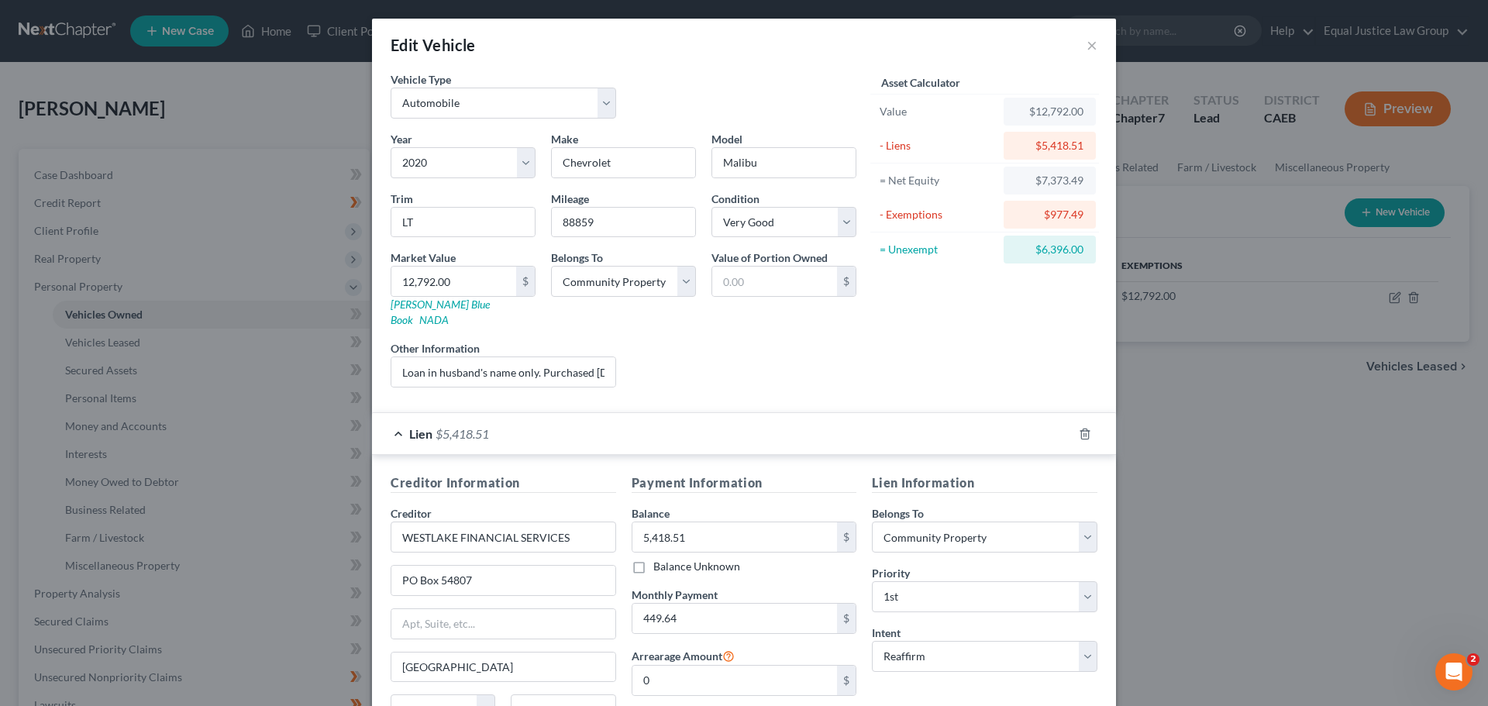
click at [757, 364] on div "Liens Select" at bounding box center [744, 363] width 241 height 47
click at [541, 357] on input "Loan in husband's name only. Purchased [DATE]. Petitioner has 50% interest in a…" at bounding box center [503, 371] width 224 height 29
click at [582, 357] on input "Loan in husband's name only. Purchased [DATE]. Petitioner has 50% interest in a…" at bounding box center [503, 371] width 224 height 29
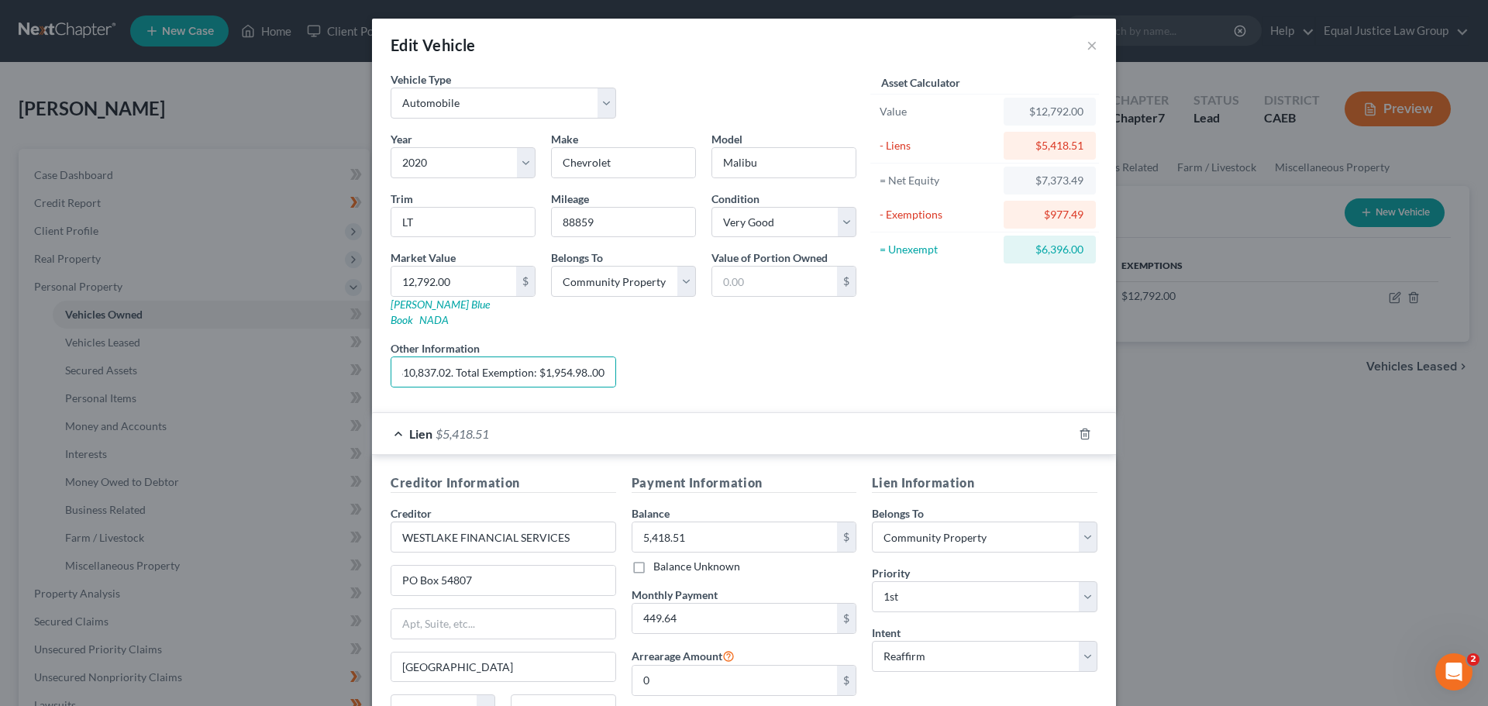
click at [819, 342] on div "Liens Select" at bounding box center [744, 363] width 241 height 47
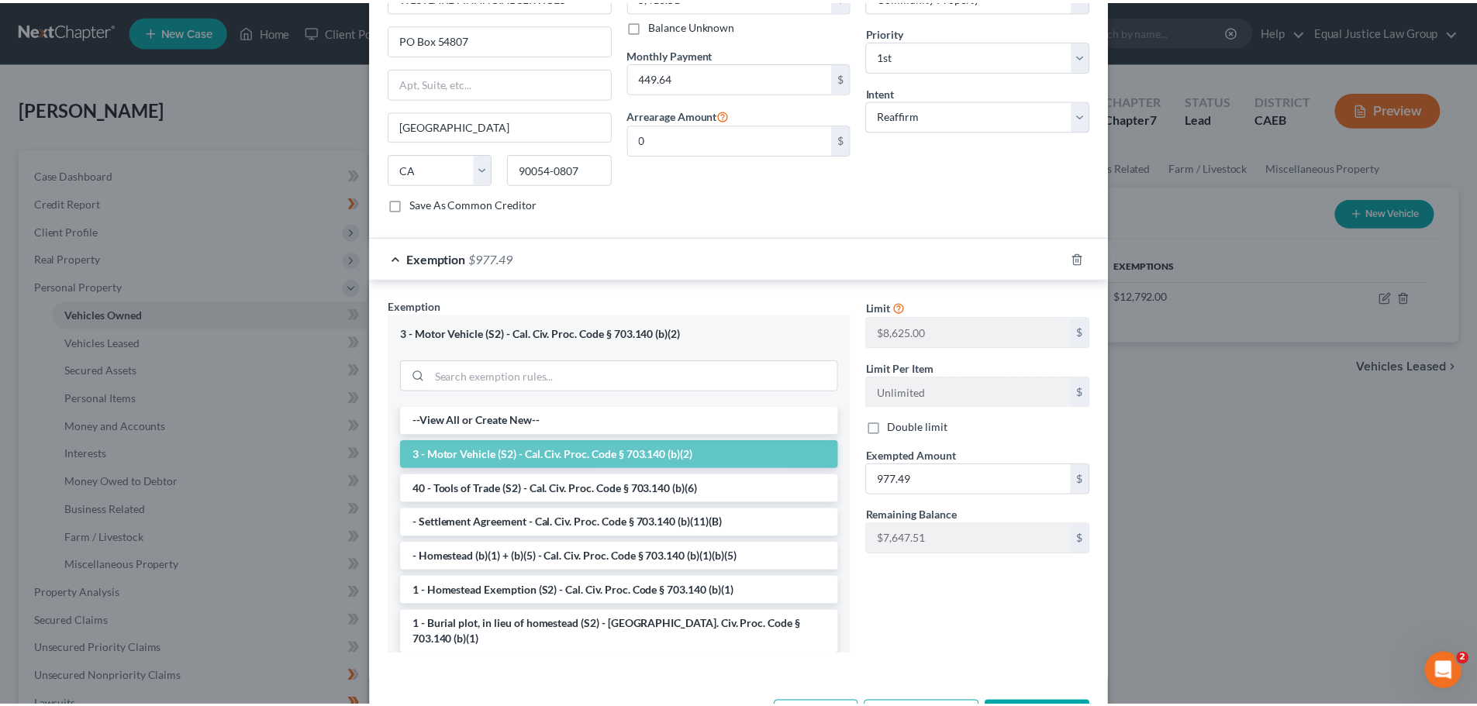
scroll to position [585, 0]
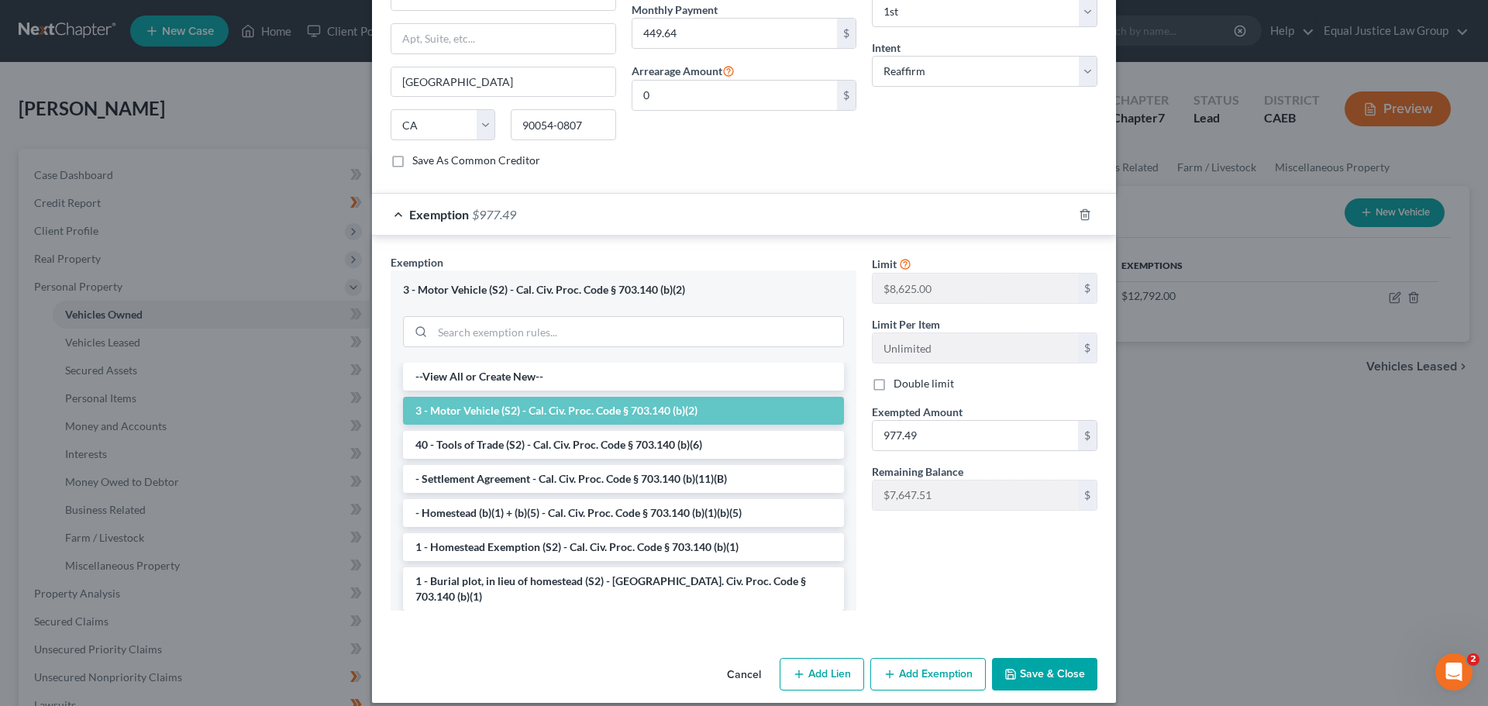
click at [1038, 659] on button "Save & Close" at bounding box center [1044, 674] width 105 height 33
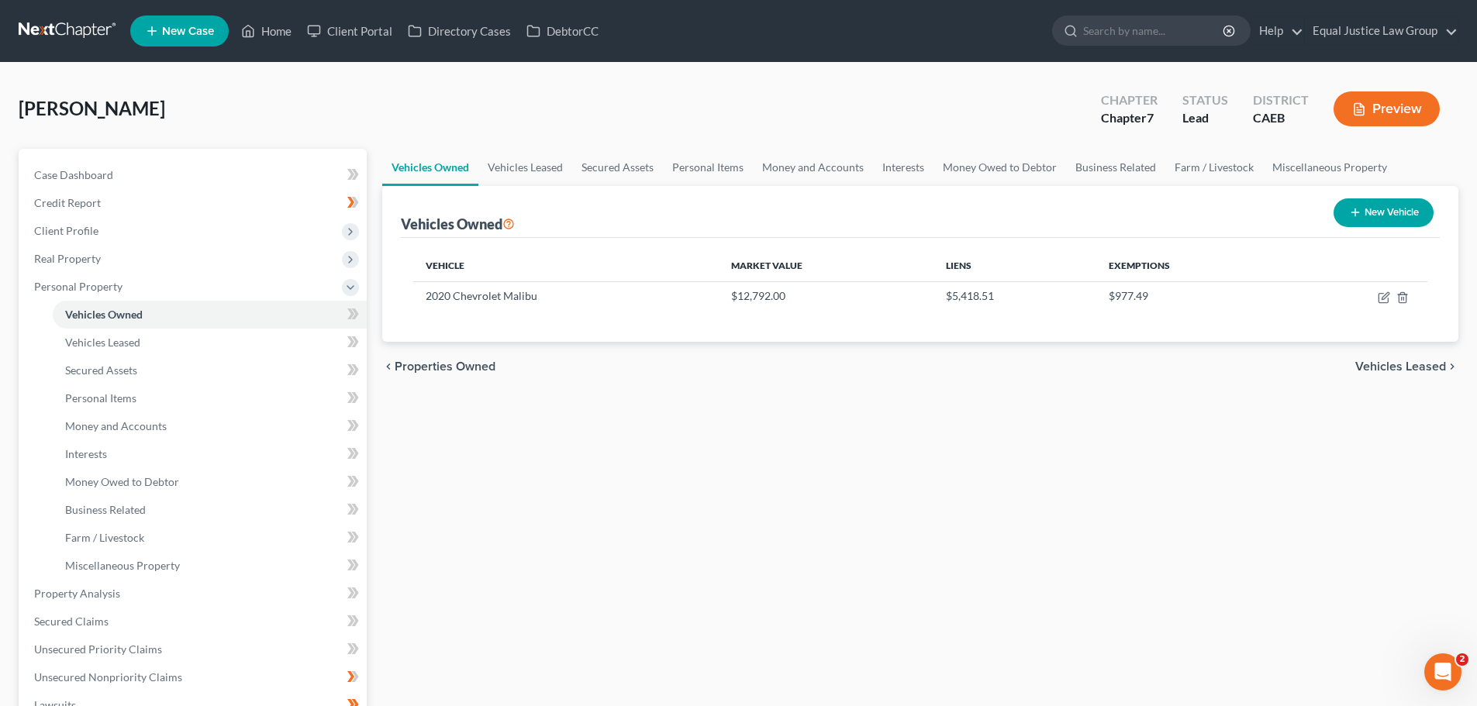
drag, startPoint x: 846, startPoint y: 461, endPoint x: 524, endPoint y: 374, distance: 333.2
click at [844, 460] on div "Vehicles Owned Vehicles Leased Secured Assets Personal Items Money and Accounts…" at bounding box center [919, 596] width 1091 height 895
drag, startPoint x: 815, startPoint y: 481, endPoint x: 840, endPoint y: 321, distance: 161.7
click at [815, 481] on div "Vehicles Owned Vehicles Leased Secured Assets Personal Items Money and Accounts…" at bounding box center [919, 596] width 1091 height 895
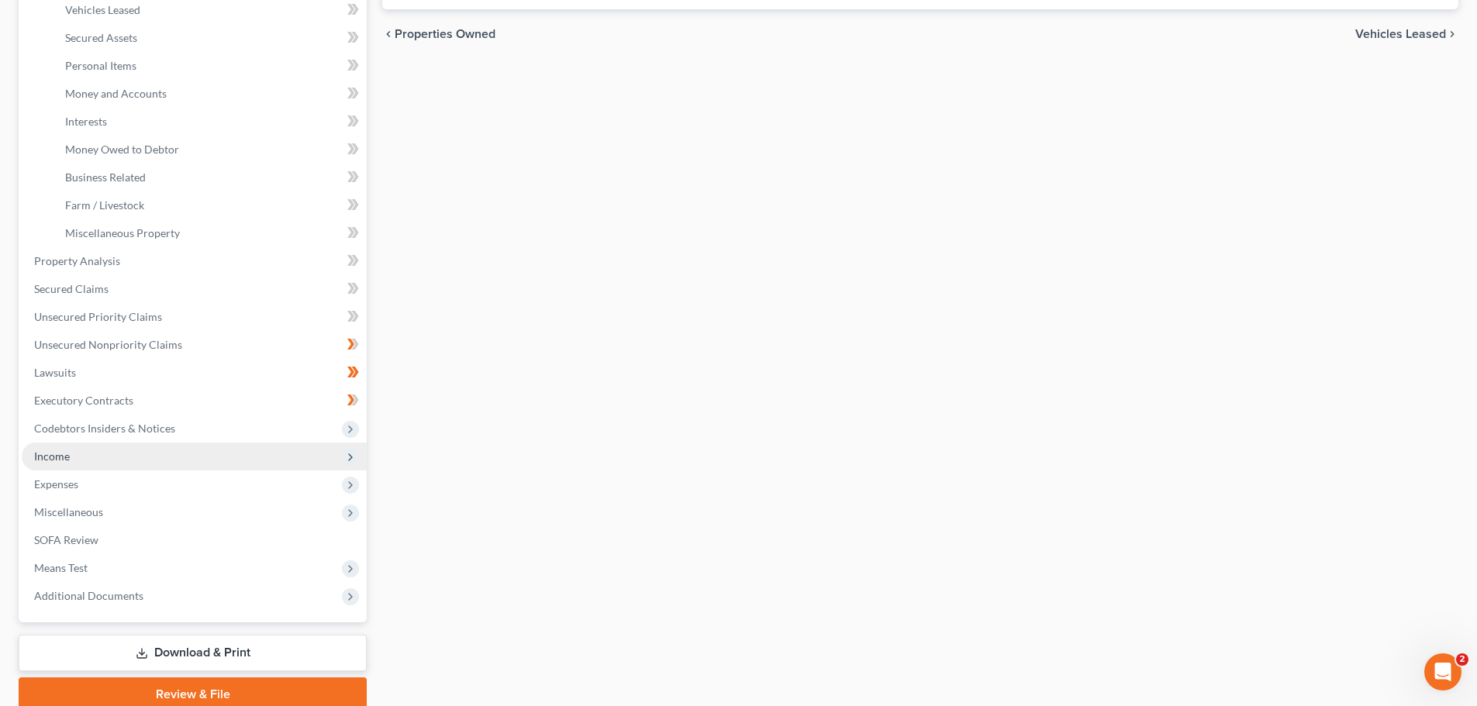
scroll to position [397, 0]
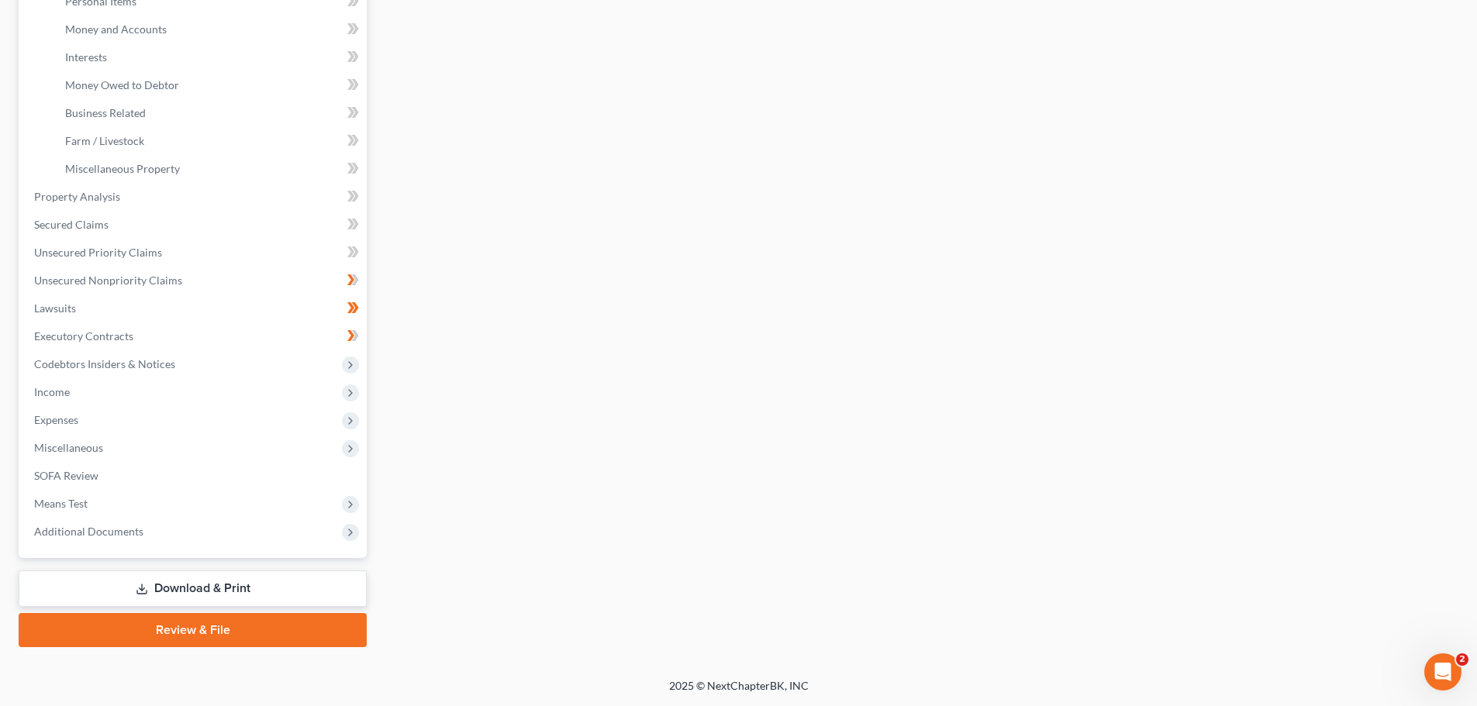
drag, startPoint x: 208, startPoint y: 581, endPoint x: 903, endPoint y: 350, distance: 732.6
click at [208, 581] on link "Download & Print" at bounding box center [193, 588] width 348 height 36
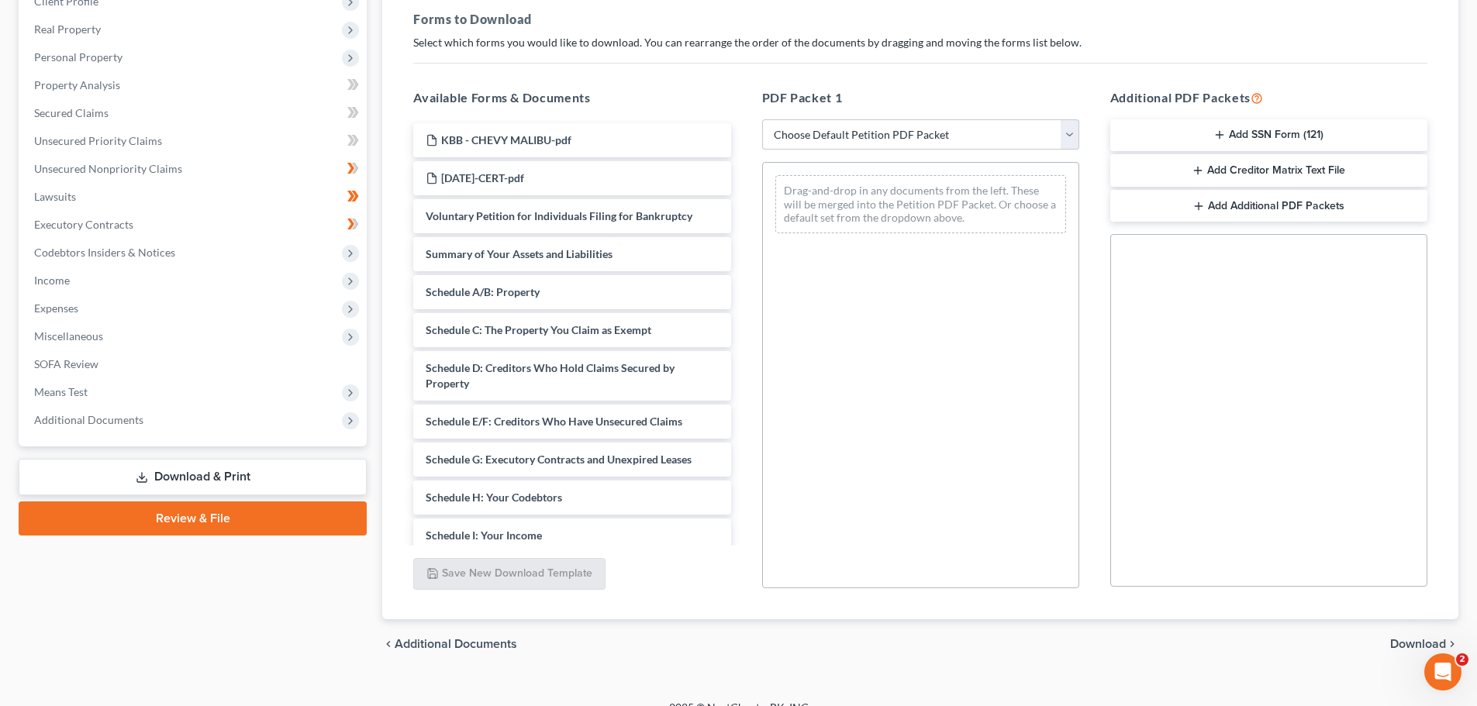
scroll to position [233, 0]
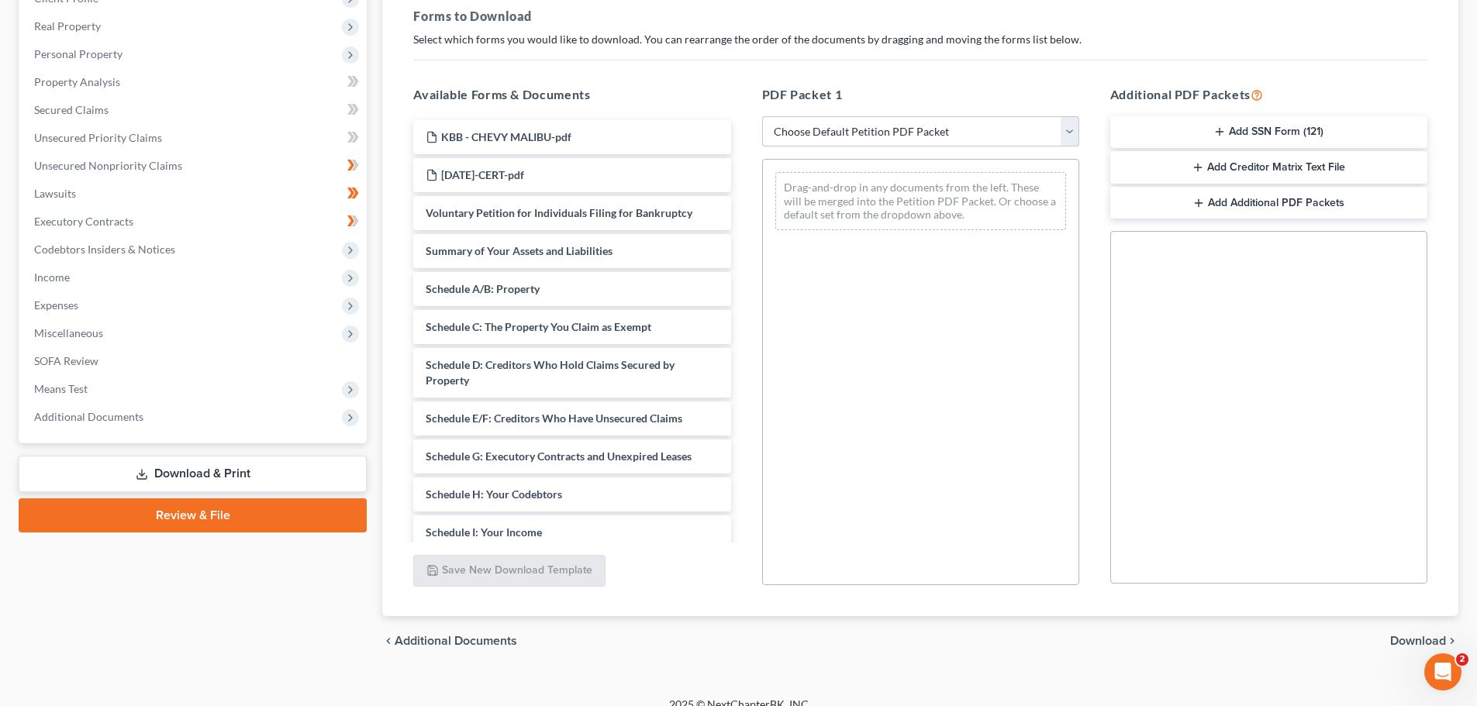
click at [1067, 128] on select "Choose Default Petition PDF Packet Complete Bankruptcy Petition (all forms and …" at bounding box center [920, 131] width 317 height 31
click at [762, 116] on select "Choose Default Petition PDF Packet Complete Bankruptcy Petition (all forms and …" at bounding box center [920, 131] width 317 height 31
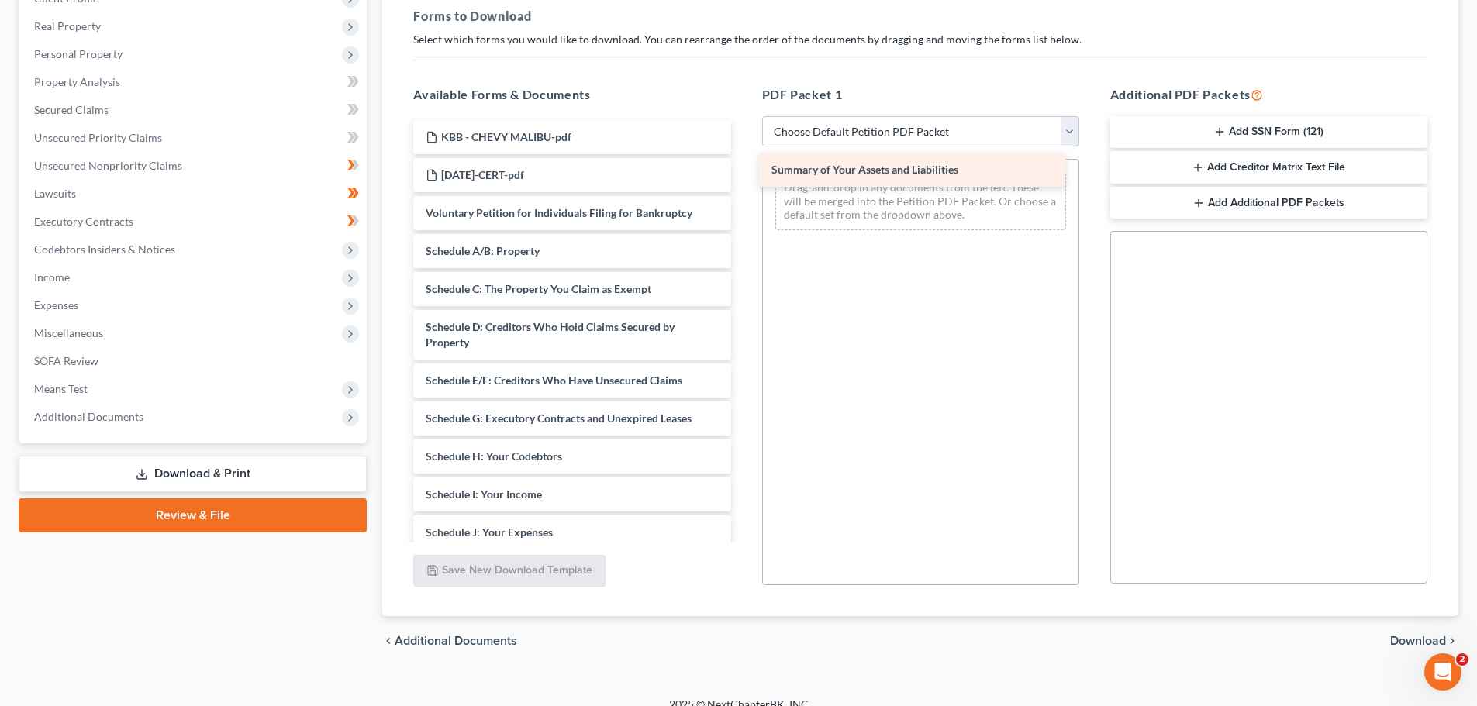
drag, startPoint x: 458, startPoint y: 267, endPoint x: 803, endPoint y: 168, distance: 358.7
click at [743, 168] on div "Summary of Your Assets and Liabilities KBB - CHEVY MALIBU-pdf [DATE]-CERT-pdf V…" at bounding box center [572, 510] width 342 height 780
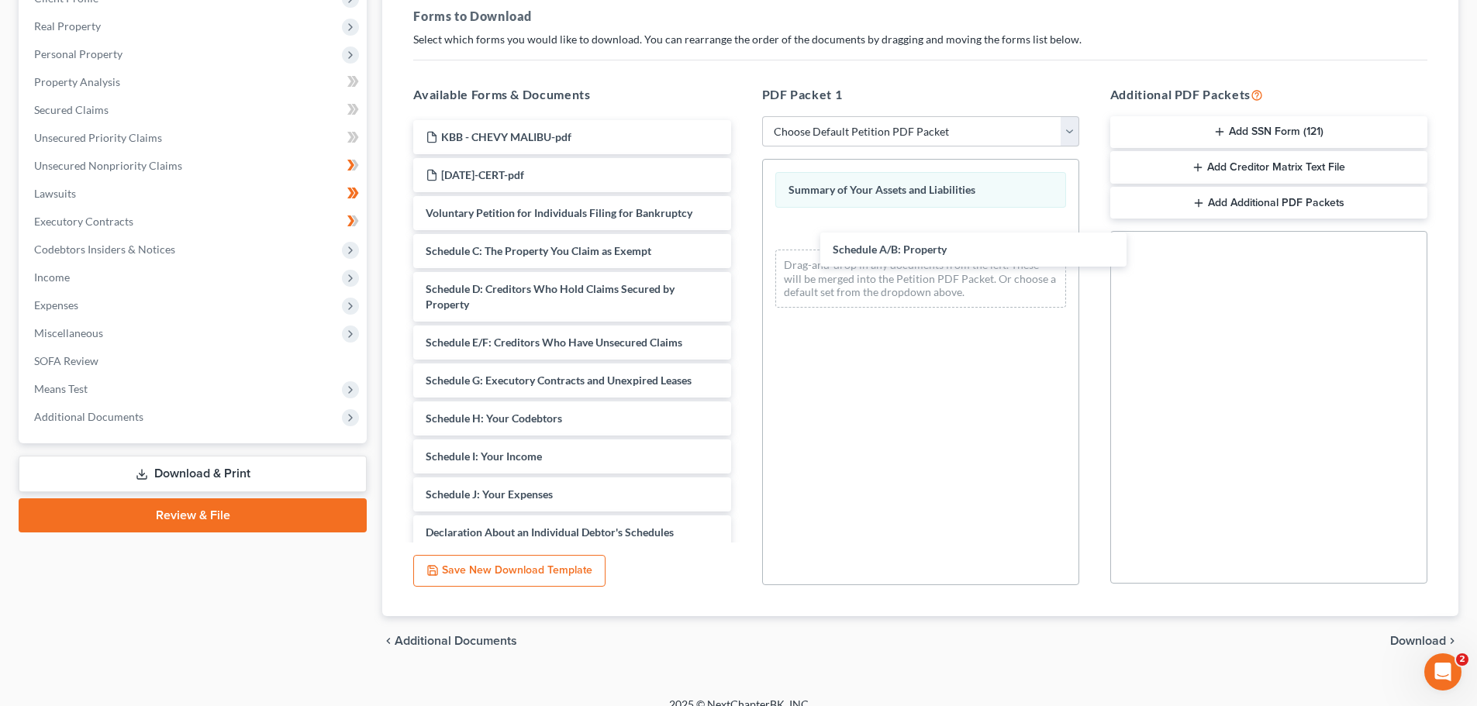
drag, startPoint x: 465, startPoint y: 260, endPoint x: 764, endPoint y: 203, distance: 304.6
click at [743, 223] on div "Schedule A/B: Property KBB - [GEOGRAPHIC_DATA] MALIBU-pdf [DATE]-CERT-pdf Volun…" at bounding box center [572, 491] width 342 height 742
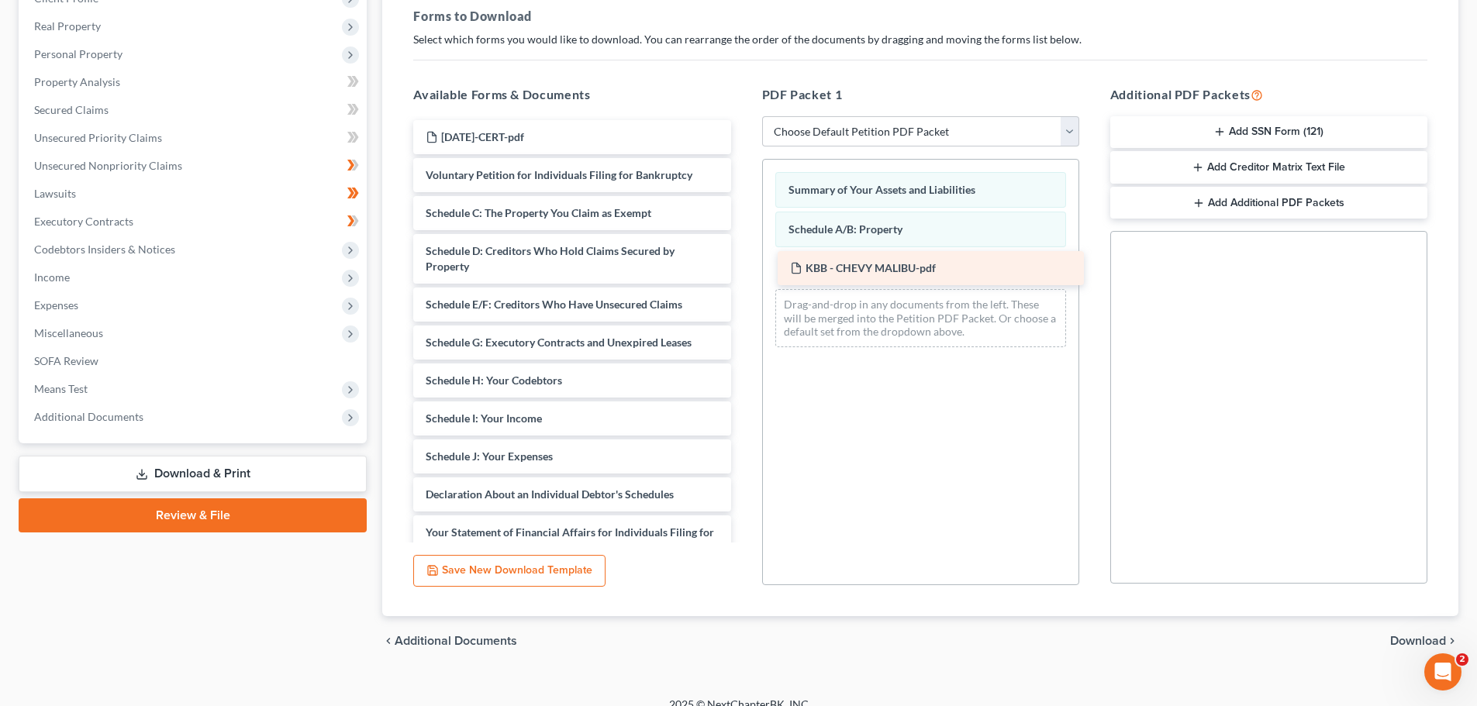
drag, startPoint x: 485, startPoint y: 129, endPoint x: 849, endPoint y: 260, distance: 387.1
click at [743, 260] on div "KBB - CHEVY MALIBU-pdf KBB - CHEVY MALIBU-pdf [DATE]-CERT-pdf Voluntary Petitio…" at bounding box center [572, 472] width 342 height 704
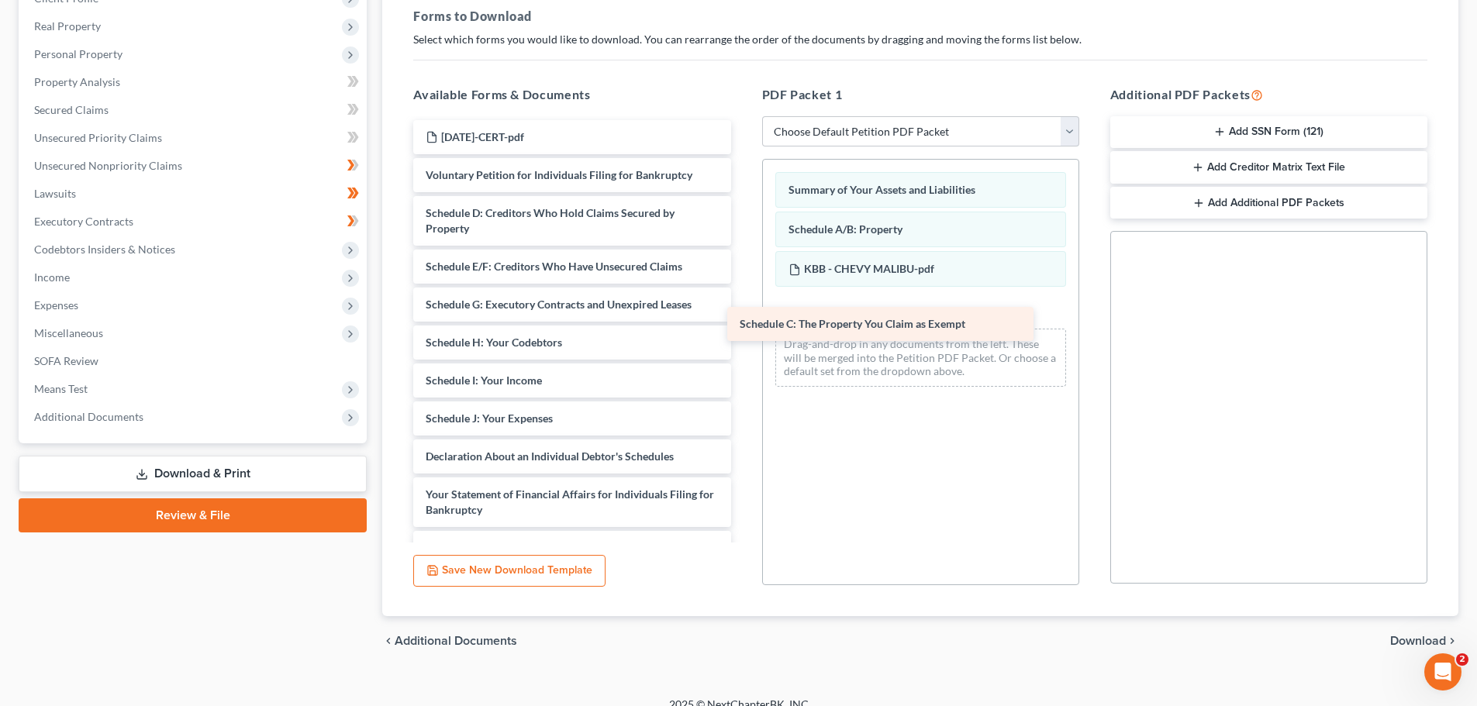
drag, startPoint x: 492, startPoint y: 225, endPoint x: 805, endPoint y: 320, distance: 327.3
click at [743, 320] on div "Schedule C: The Property You Claim as Exempt [DATE]-CERT-pdf Voluntary Petition…" at bounding box center [572, 453] width 342 height 666
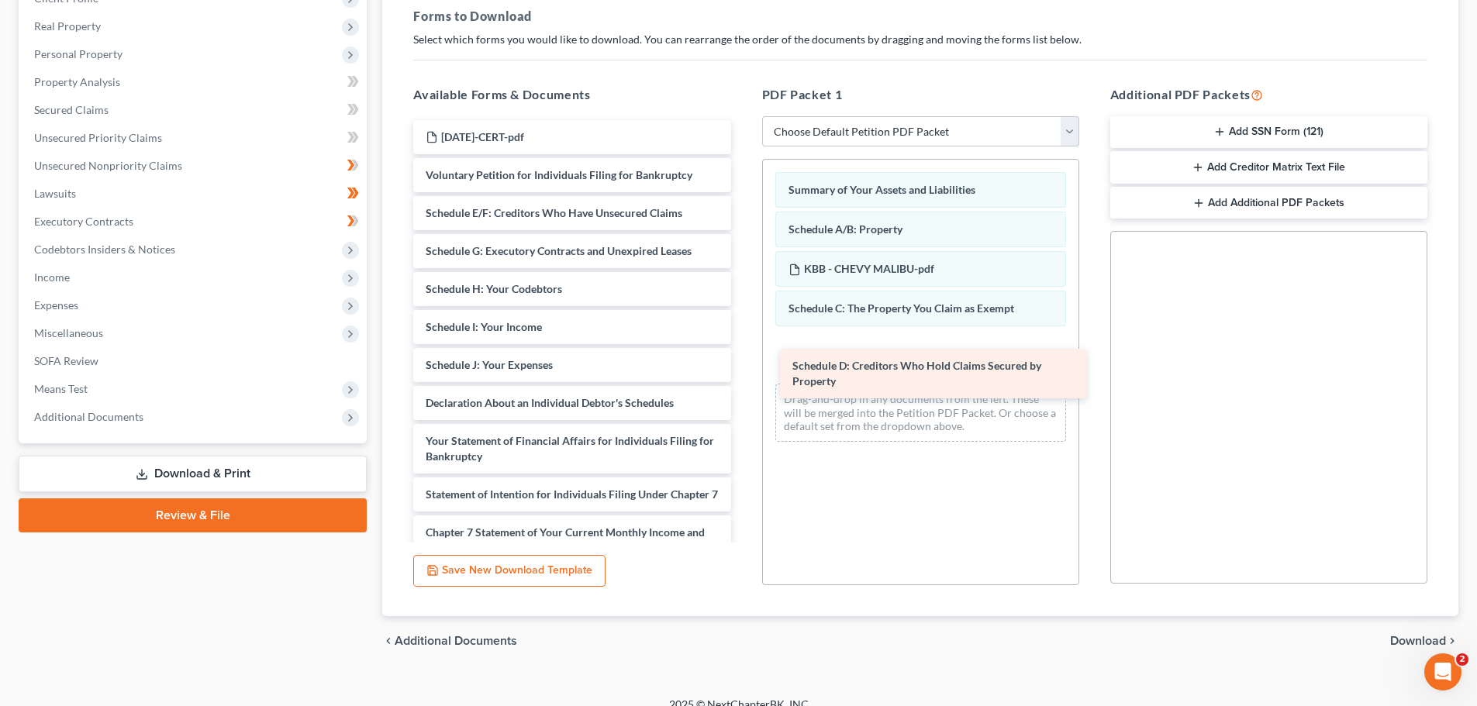
drag, startPoint x: 497, startPoint y: 227, endPoint x: 862, endPoint y: 359, distance: 388.1
click at [743, 359] on div "Schedule D: Creditors Who Hold Claims Secured by Property [DATE]-CERT-pdf Volun…" at bounding box center [572, 426] width 342 height 612
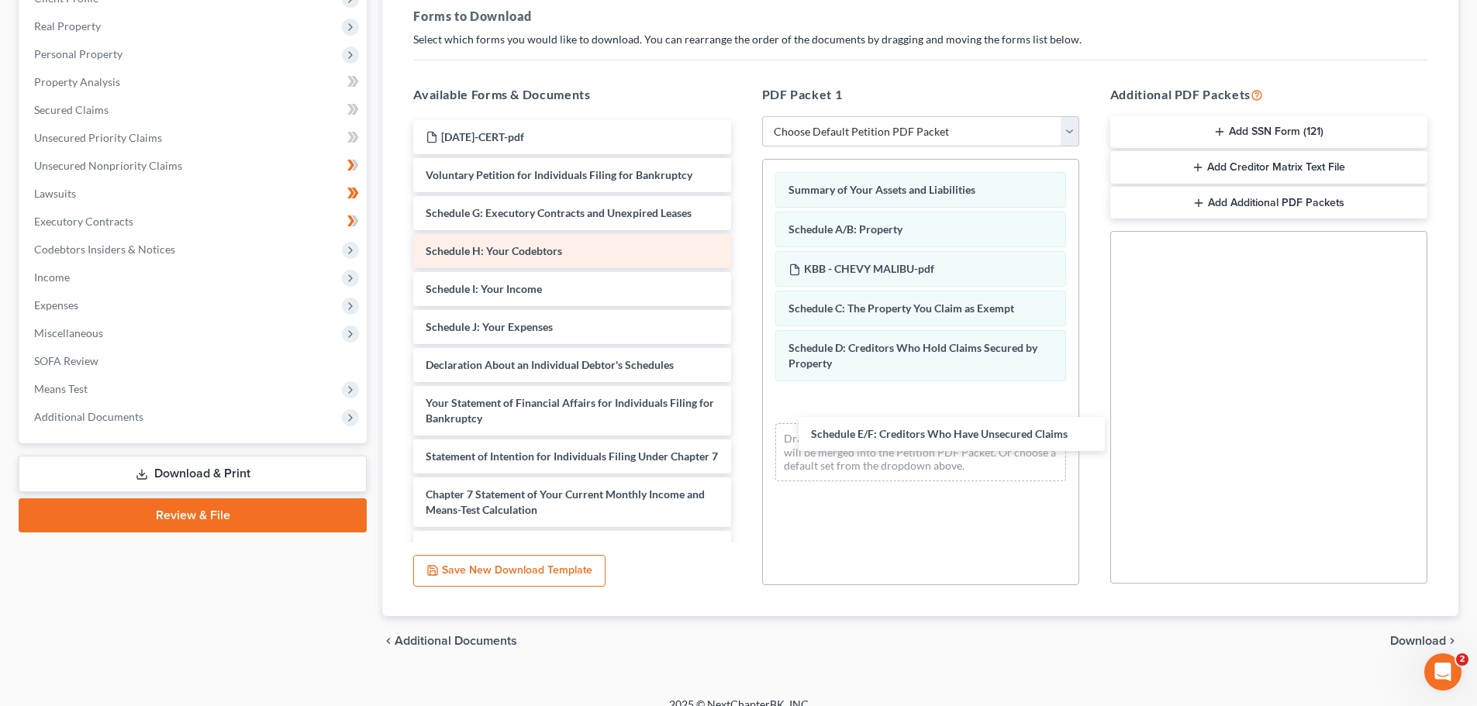
drag, startPoint x: 488, startPoint y: 226, endPoint x: 515, endPoint y: 293, distance: 72.0
click at [743, 403] on div "Schedule E/F: Creditors Who Have Unsecured Claims [DATE]-CERT-pdf Voluntary Pet…" at bounding box center [572, 407] width 342 height 574
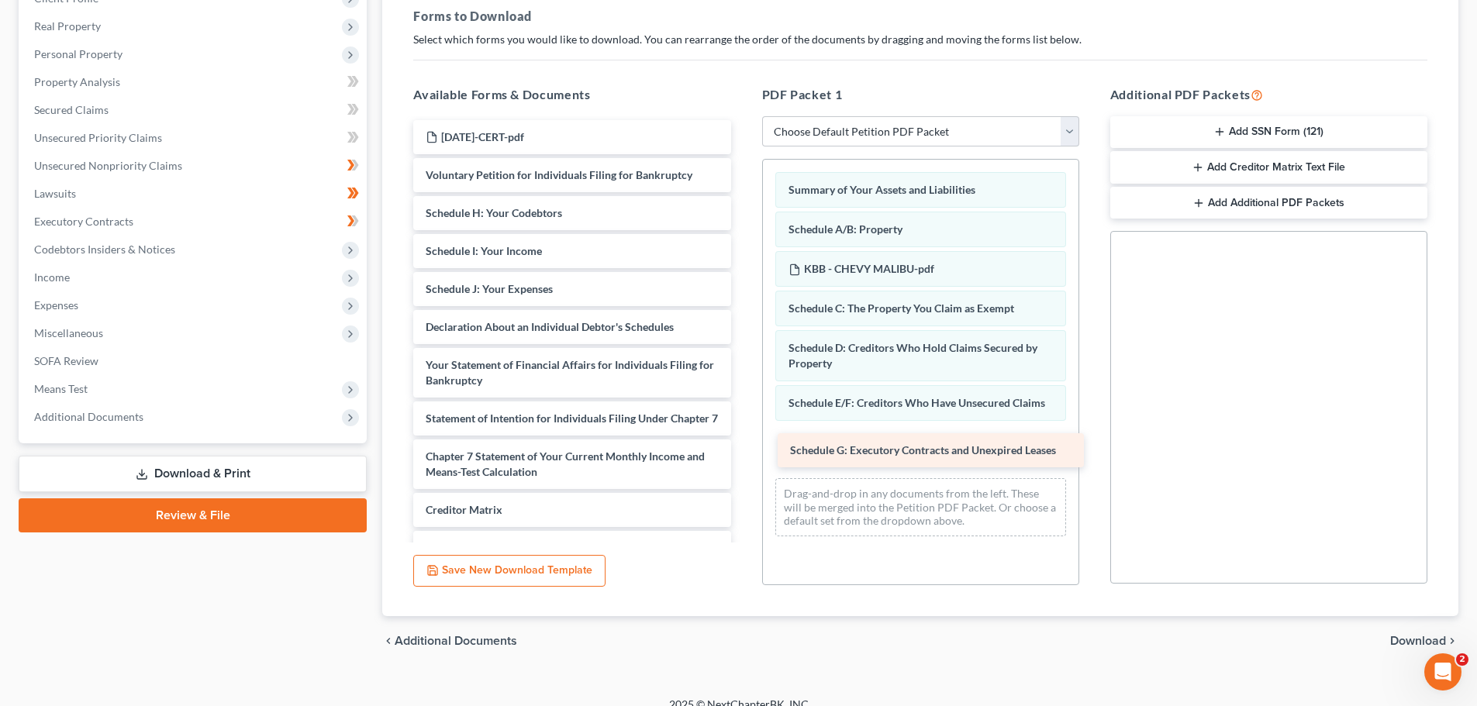
drag, startPoint x: 460, startPoint y: 232, endPoint x: 825, endPoint y: 453, distance: 426.4
click at [743, 453] on div "Schedule G: Executory Contracts and Unexpired Leases [DATE]-CERT-pdf Voluntary …" at bounding box center [572, 388] width 342 height 536
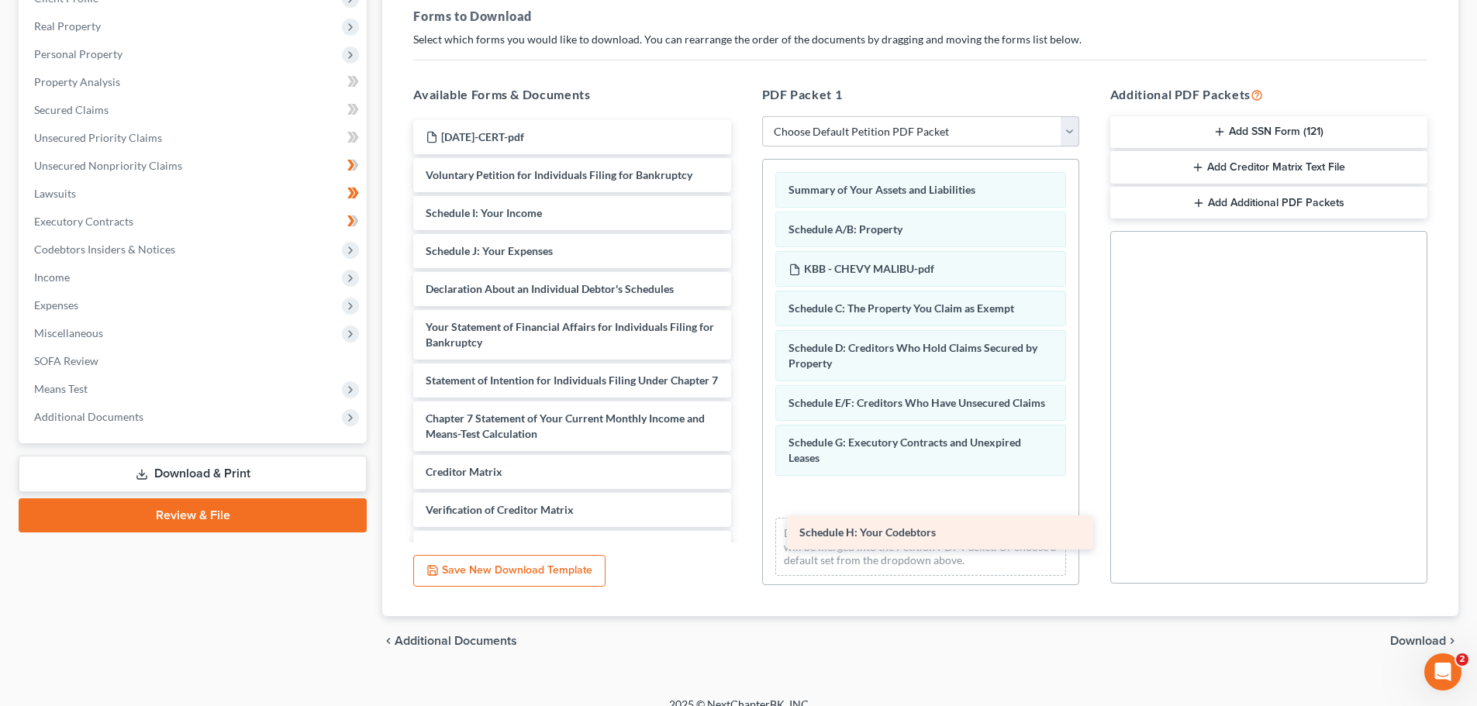
drag, startPoint x: 498, startPoint y: 223, endPoint x: 867, endPoint y: 519, distance: 472.6
click at [743, 519] on div "Schedule H: Your Codebtors [DATE]-CERT-pdf Voluntary Petition for Individuals F…" at bounding box center [572, 369] width 342 height 498
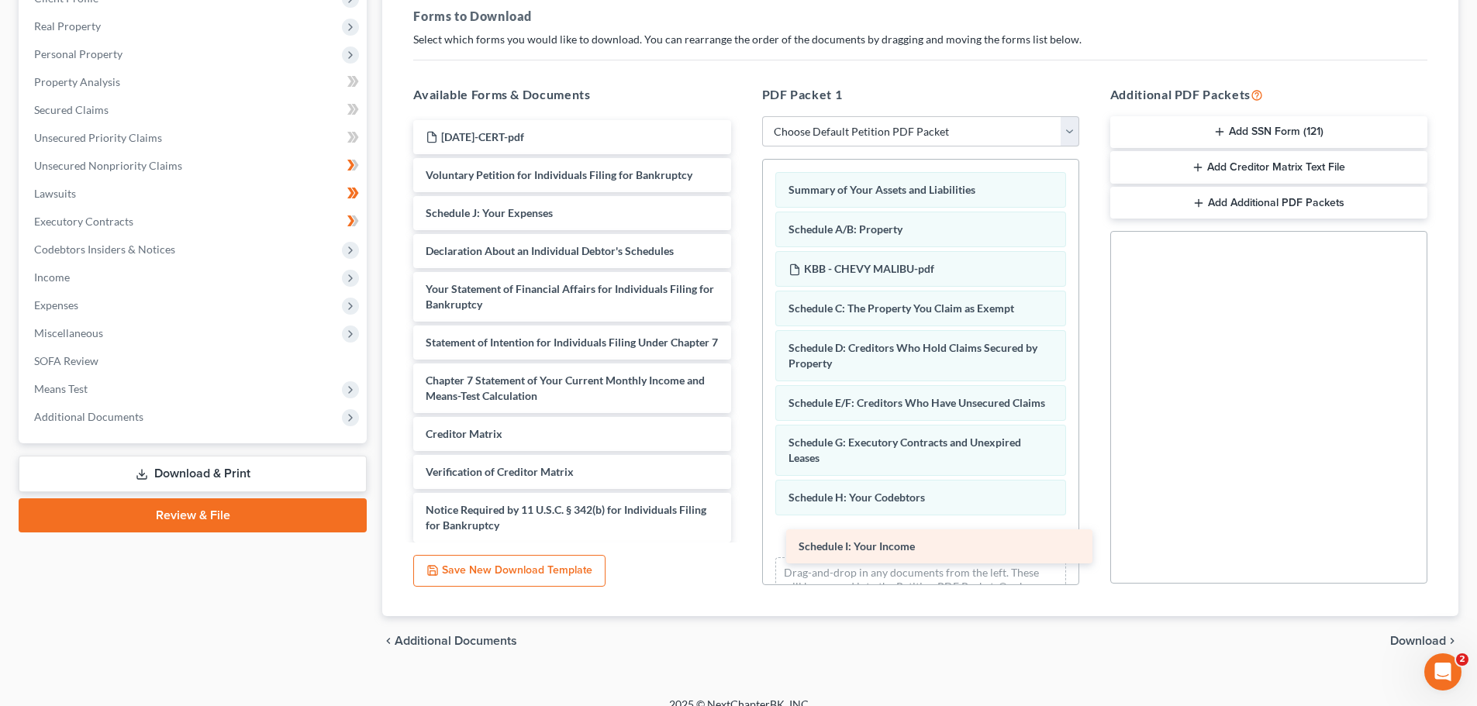
drag, startPoint x: 462, startPoint y: 229, endPoint x: 835, endPoint y: 546, distance: 489.9
click at [743, 546] on div "Schedule I: Your Income [DATE]-CERT-pdf Voluntary Petition for Individuals Fili…" at bounding box center [572, 350] width 342 height 460
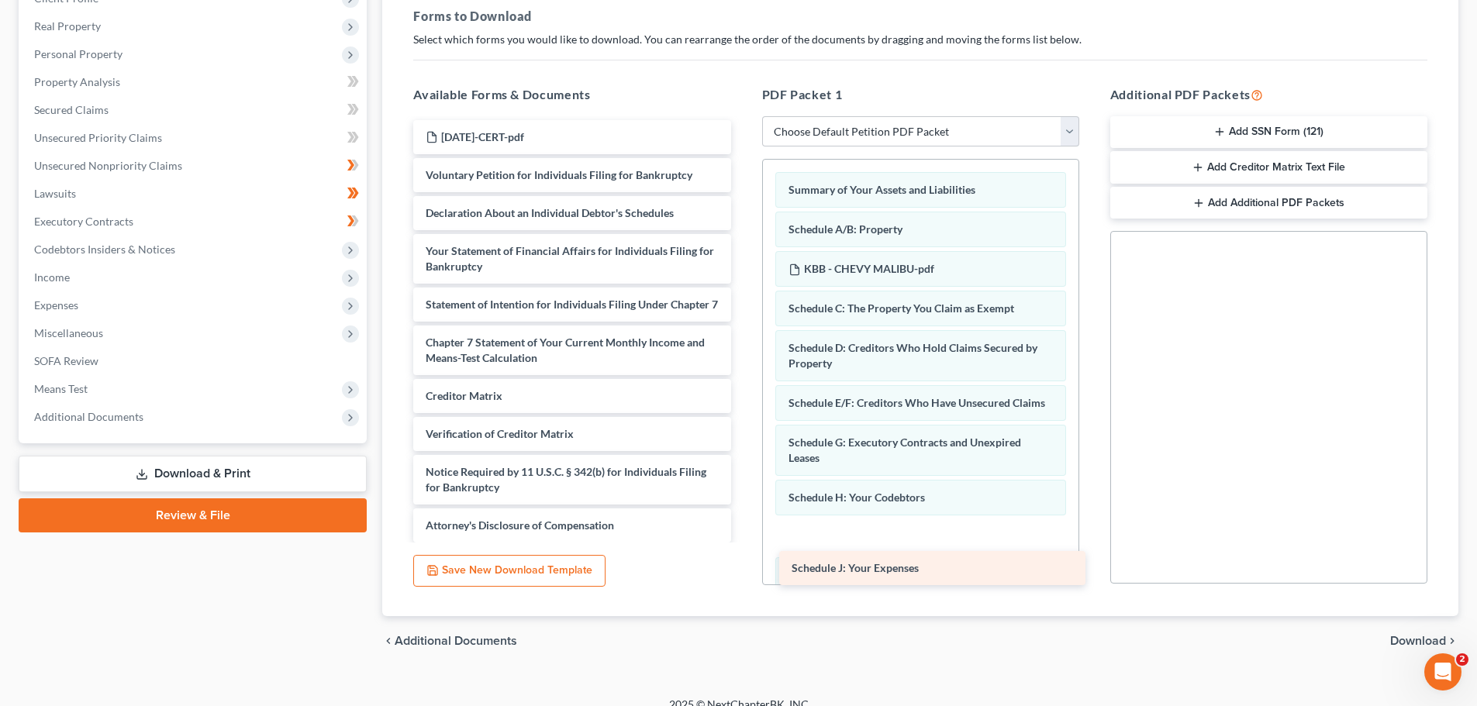
drag, startPoint x: 486, startPoint y: 221, endPoint x: 852, endPoint y: 560, distance: 499.1
click at [743, 543] on div "Schedule J: Your Expenses [DATE]-CERT-pdf Voluntary Petition for Individuals Fi…" at bounding box center [572, 331] width 342 height 422
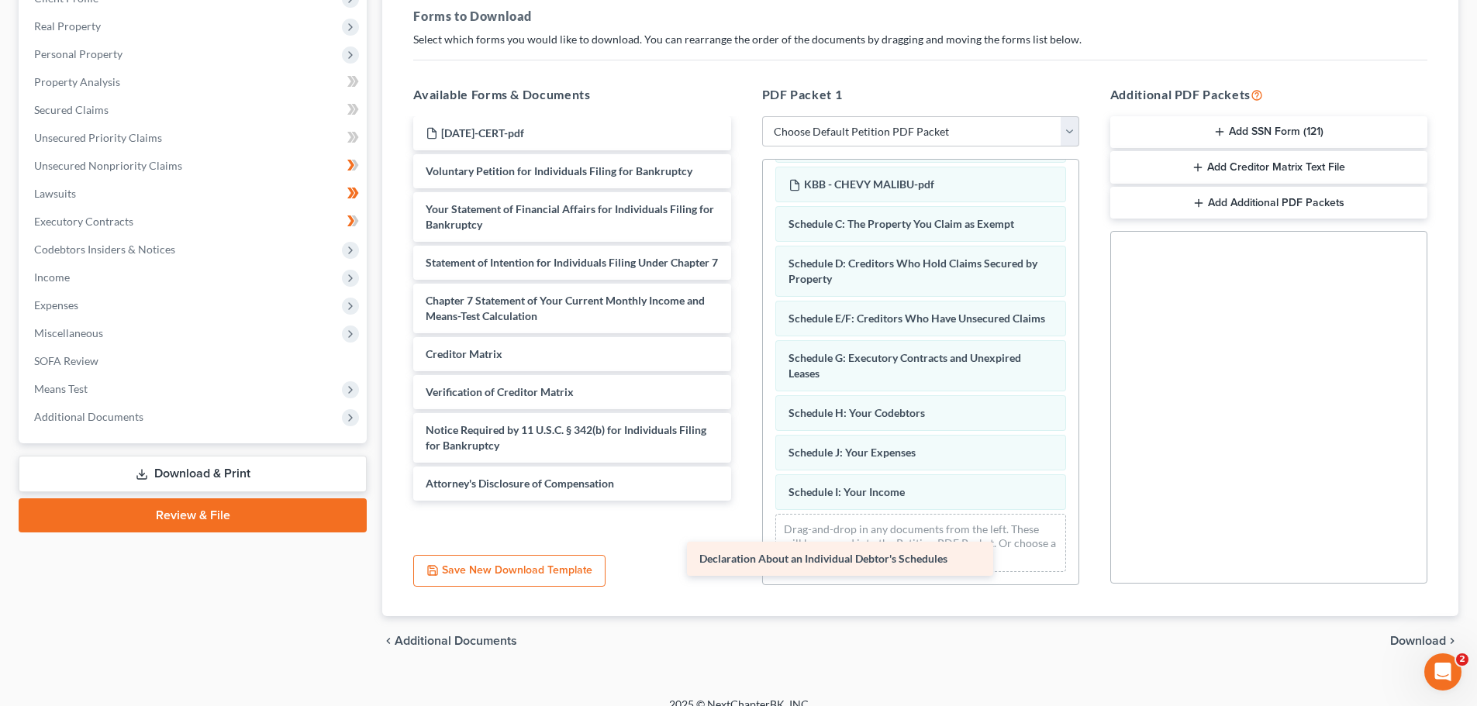
scroll to position [0, 0]
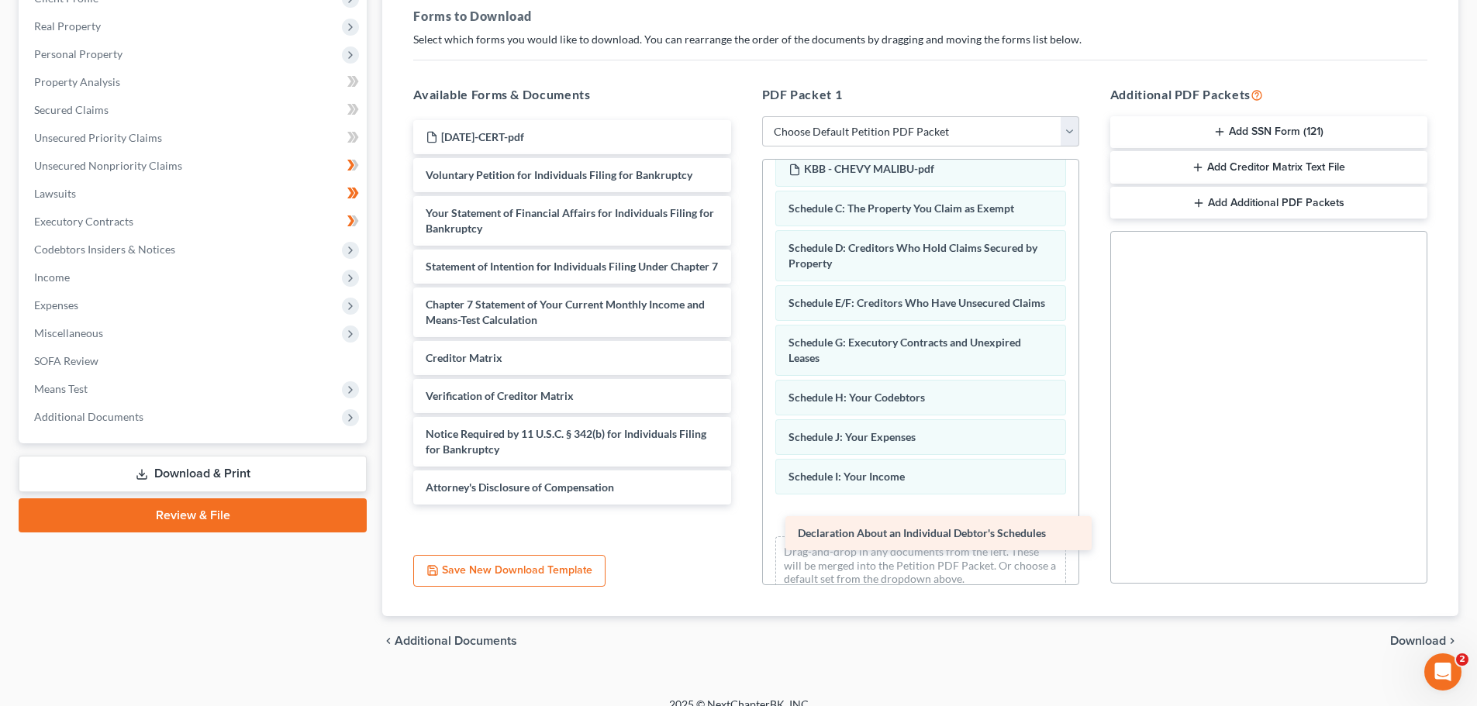
drag, startPoint x: 464, startPoint y: 191, endPoint x: 836, endPoint y: 530, distance: 503.6
click at [743, 505] on div "Declaration About an Individual Debtor's Schedules [DATE]-CERT-pdf Voluntary Pe…" at bounding box center [572, 312] width 342 height 384
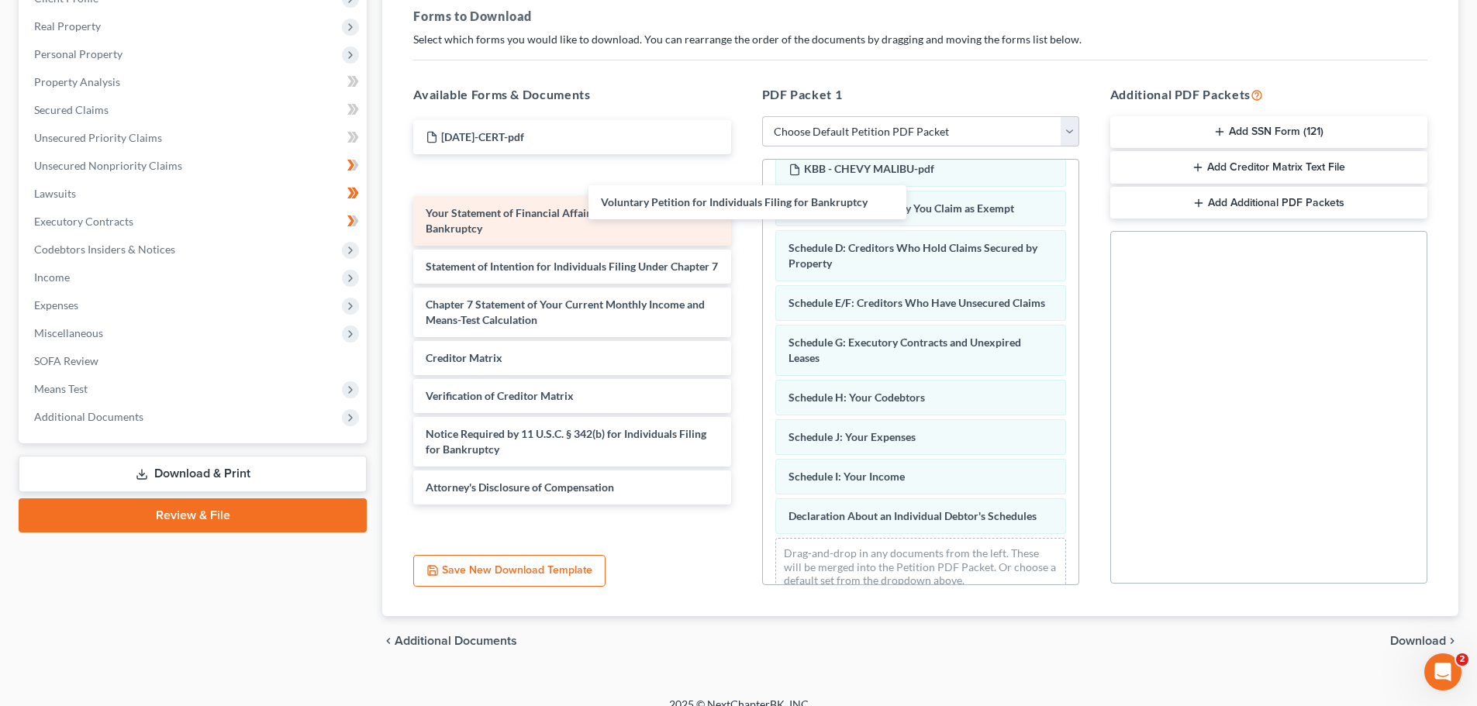
drag, startPoint x: 465, startPoint y: 179, endPoint x: 474, endPoint y: 219, distance: 41.2
click at [453, 171] on div "Voluntary Petition for Individuals Filing for Bankruptcy [DATE]-CERT-pdf Volunt…" at bounding box center [572, 312] width 342 height 384
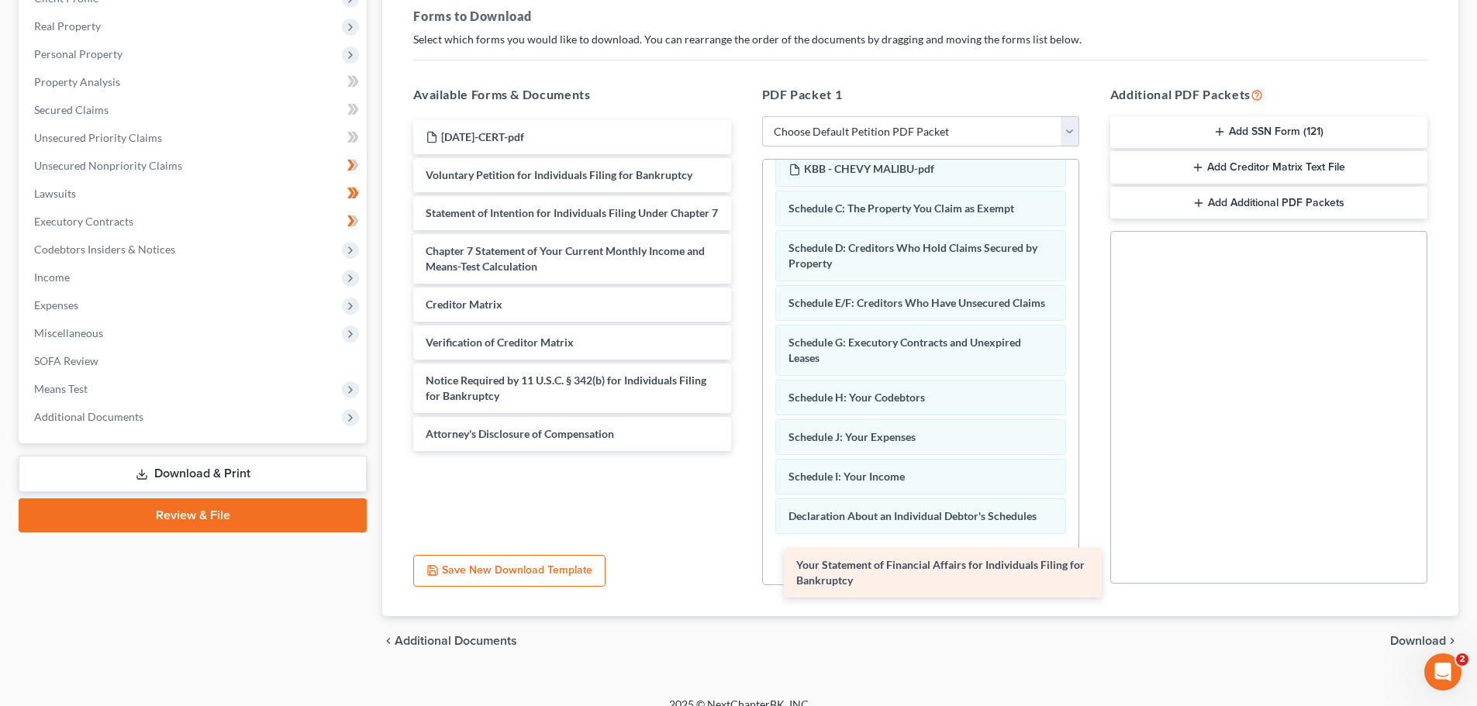
drag, startPoint x: 471, startPoint y: 222, endPoint x: 842, endPoint y: 574, distance: 511.0
click at [743, 451] on div "Your Statement of Financial Affairs for Individuals Filing for Bankruptcy [DATE…" at bounding box center [572, 285] width 342 height 331
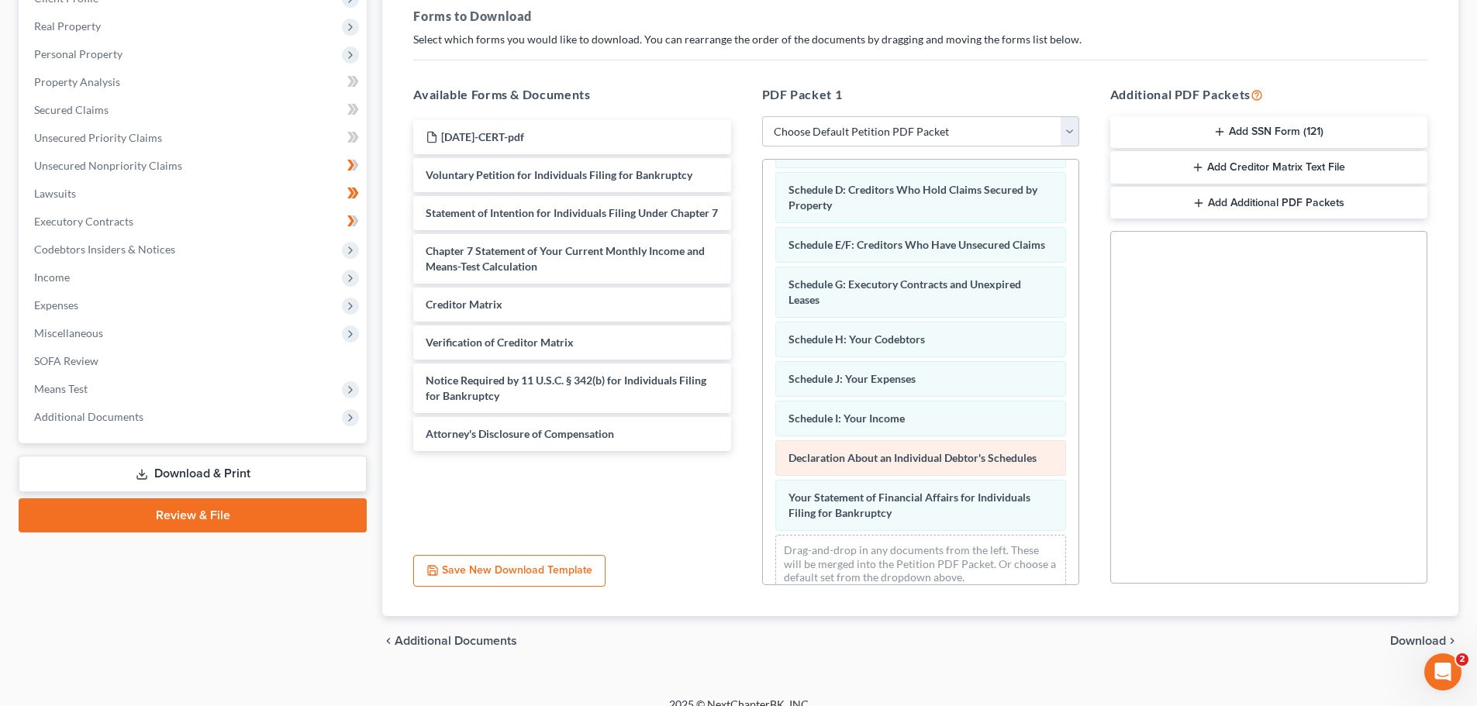
scroll to position [210, 0]
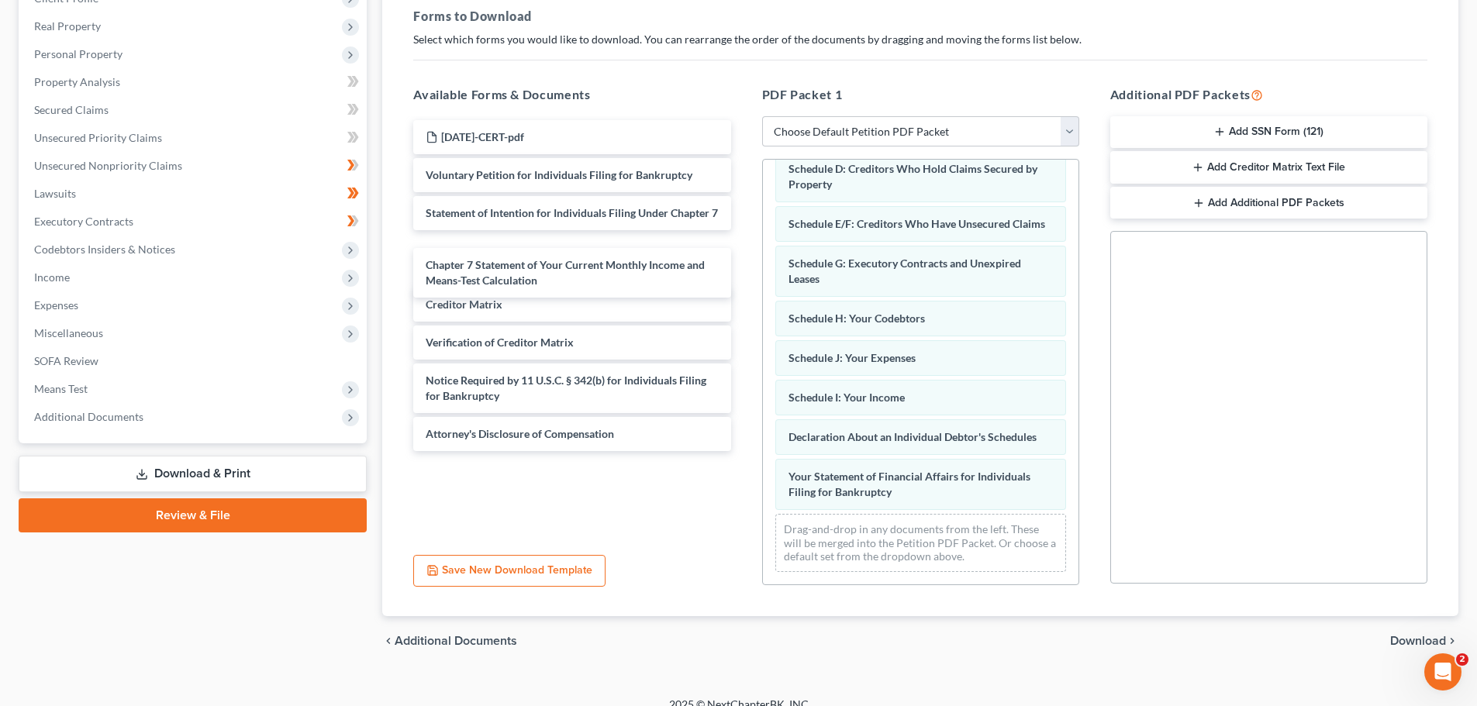
click at [457, 268] on div "Chapter 7 Statement of Your Current Monthly Income and Means-Test Calculation […" at bounding box center [572, 285] width 342 height 331
drag, startPoint x: 1075, startPoint y: 126, endPoint x: 1060, endPoint y: 140, distance: 21.4
click at [1075, 126] on select "Choose Default Petition PDF Packet Complete Bankruptcy Petition (all forms and …" at bounding box center [920, 131] width 317 height 31
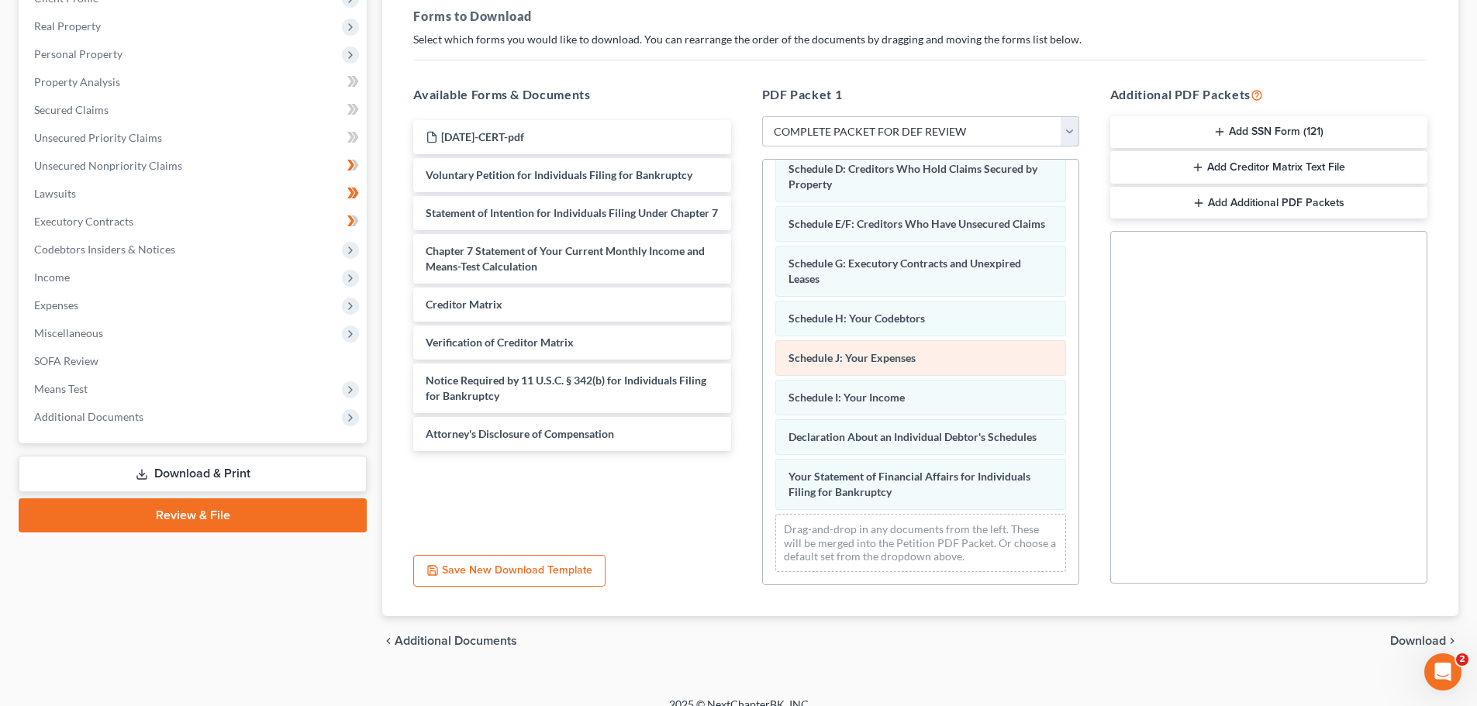
click at [762, 116] on select "Choose Default Petition PDF Packet Complete Bankruptcy Petition (all forms and …" at bounding box center [920, 131] width 317 height 31
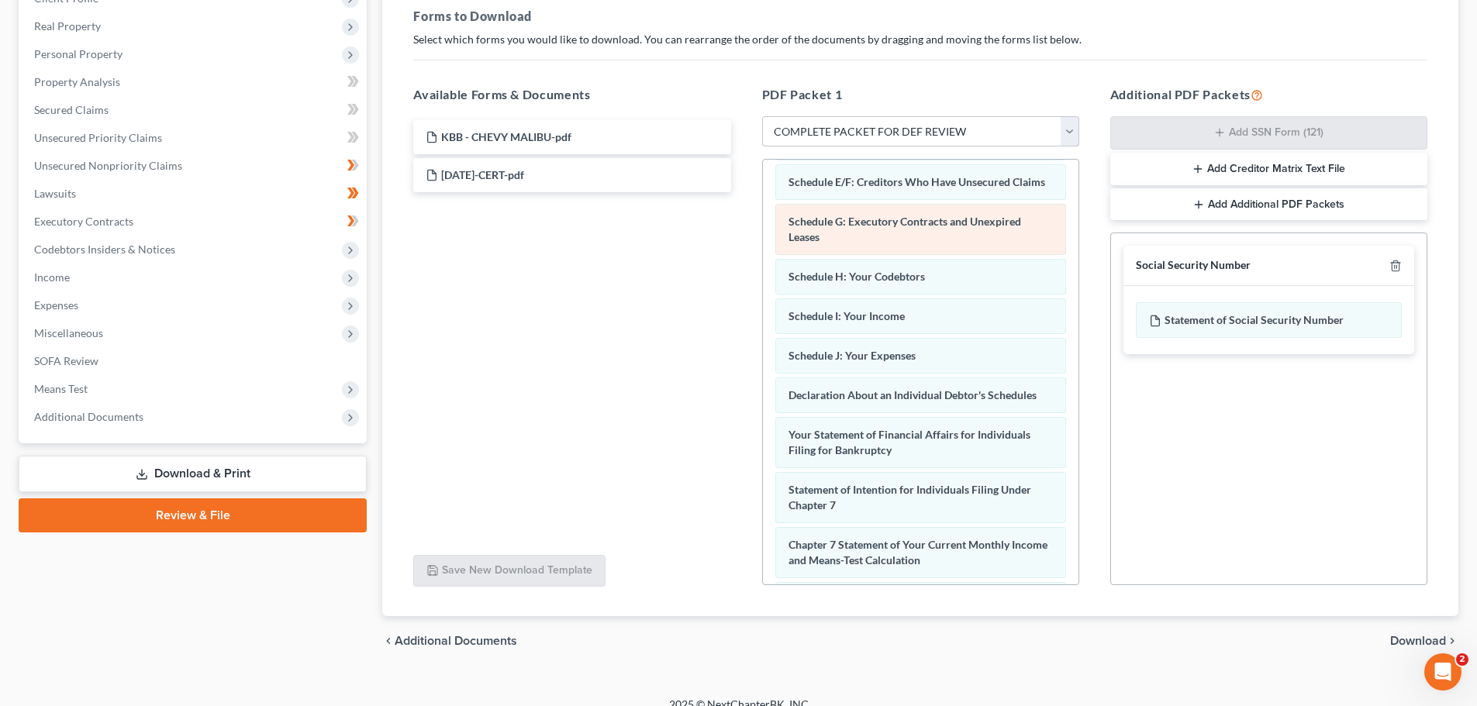
scroll to position [0, 0]
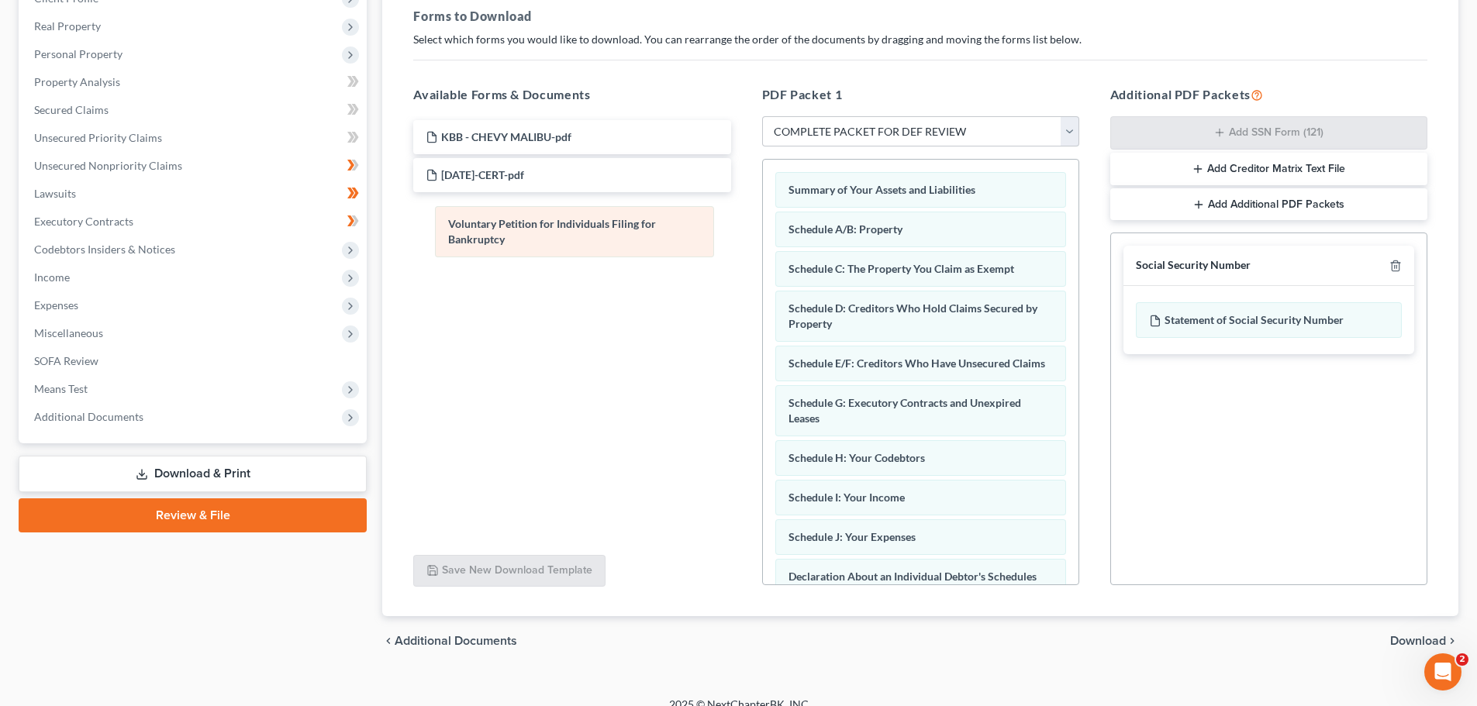
drag, startPoint x: 856, startPoint y: 184, endPoint x: 512, endPoint y: 219, distance: 345.8
click at [763, 219] on div "Voluntary Petition for Individuals Filing for Bankruptcy Voluntary Petition for…" at bounding box center [920, 584] width 315 height 848
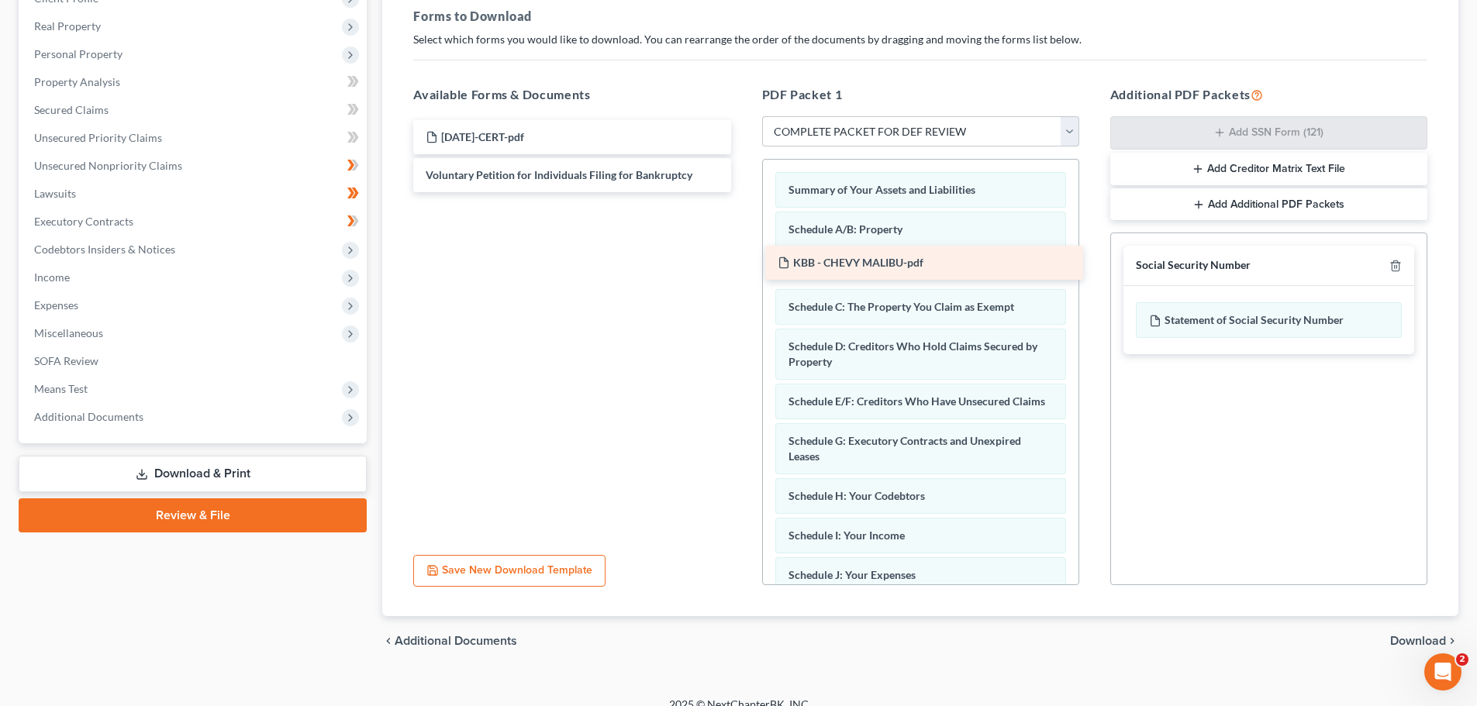
drag, startPoint x: 504, startPoint y: 137, endPoint x: 856, endPoint y: 263, distance: 373.6
click at [743, 192] on div "KBB - CHEVY MALIBU-pdf KBB - CHEVY MALIBU-pdf [DATE]-CERT-pdf Voluntary Petitio…" at bounding box center [572, 156] width 342 height 72
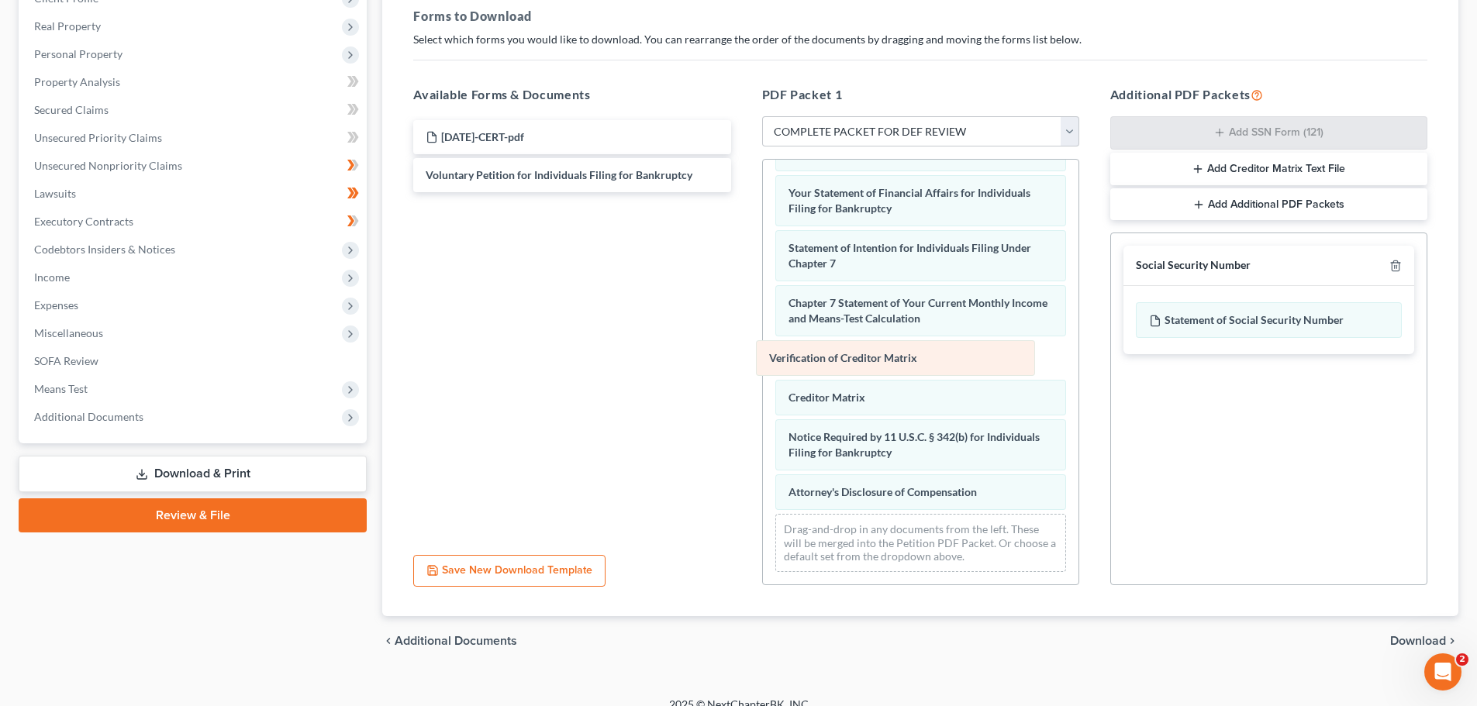
scroll to position [454, 0]
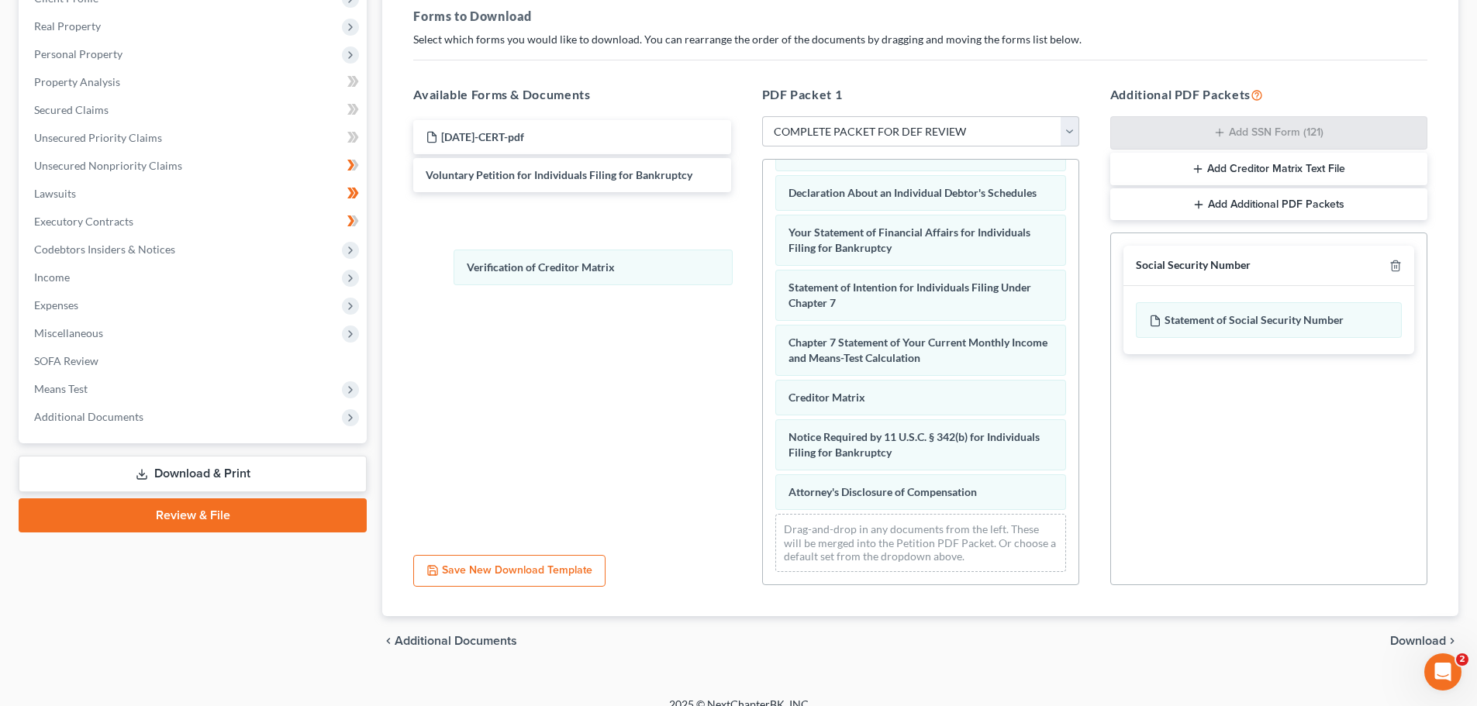
drag, startPoint x: 849, startPoint y: 356, endPoint x: 677, endPoint y: 385, distance: 174.6
click at [763, 262] on div "Verification of Creditor Matrix Summary of Your Assets and Liabilities Schedule…" at bounding box center [920, 160] width 315 height 848
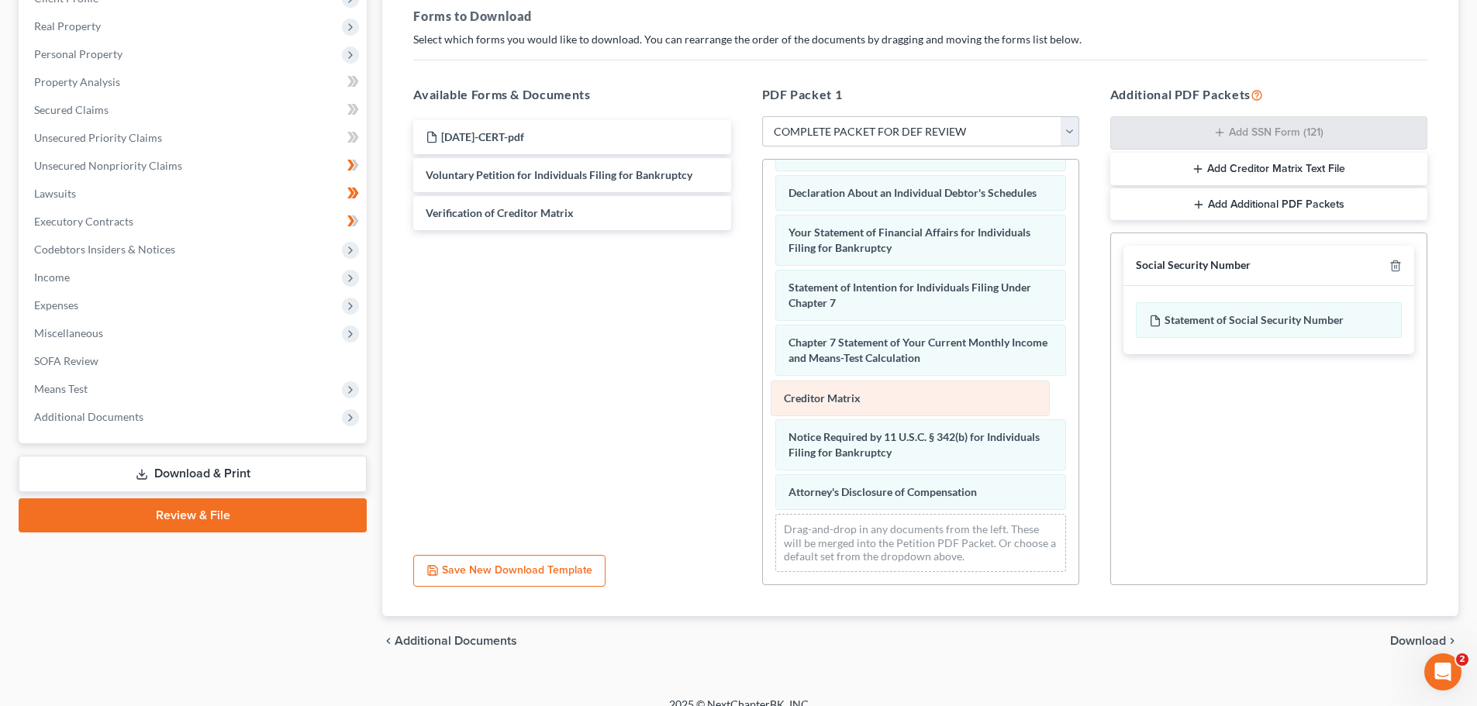
scroll to position [415, 0]
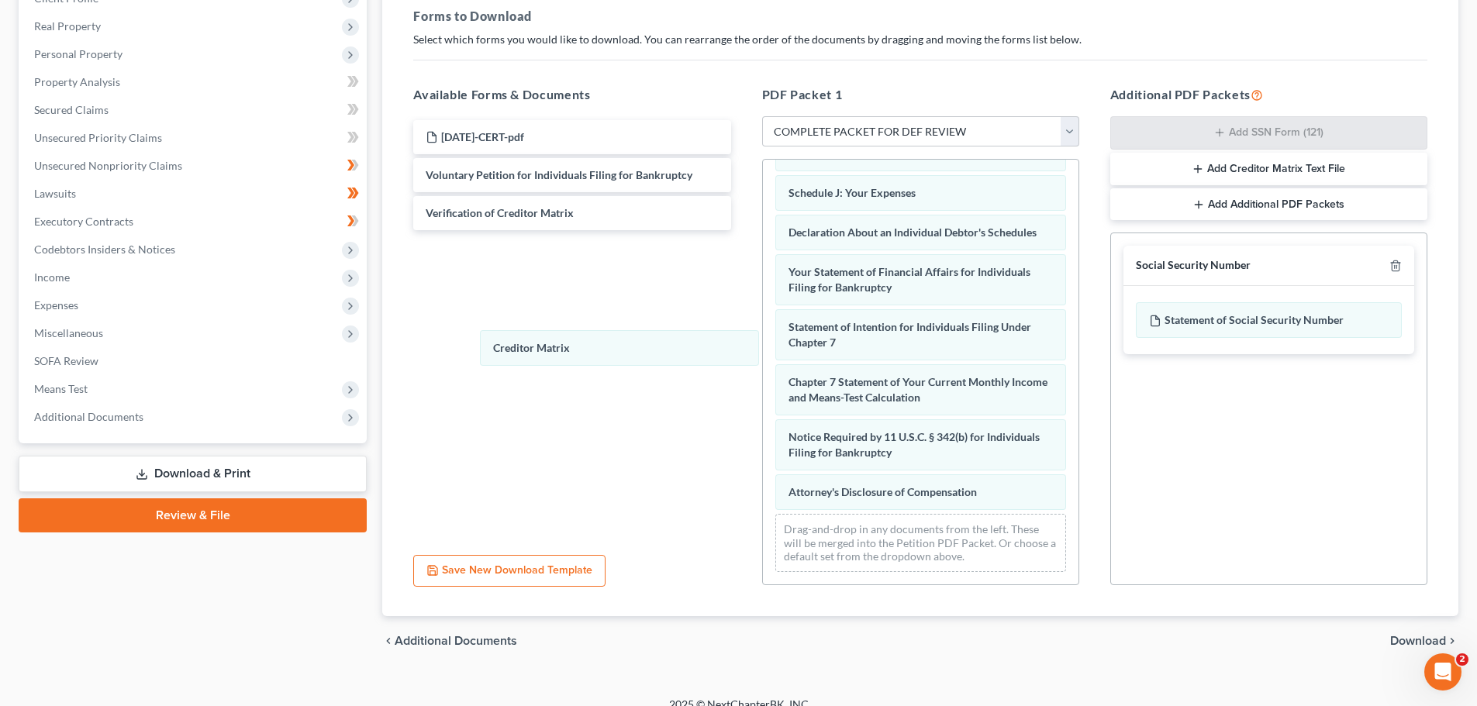
drag, startPoint x: 812, startPoint y: 391, endPoint x: 698, endPoint y: 447, distance: 127.9
click at [763, 329] on div "Creditor Matrix Summary of Your Assets and Liabilities Schedule A/B: Property K…" at bounding box center [920, 180] width 315 height 808
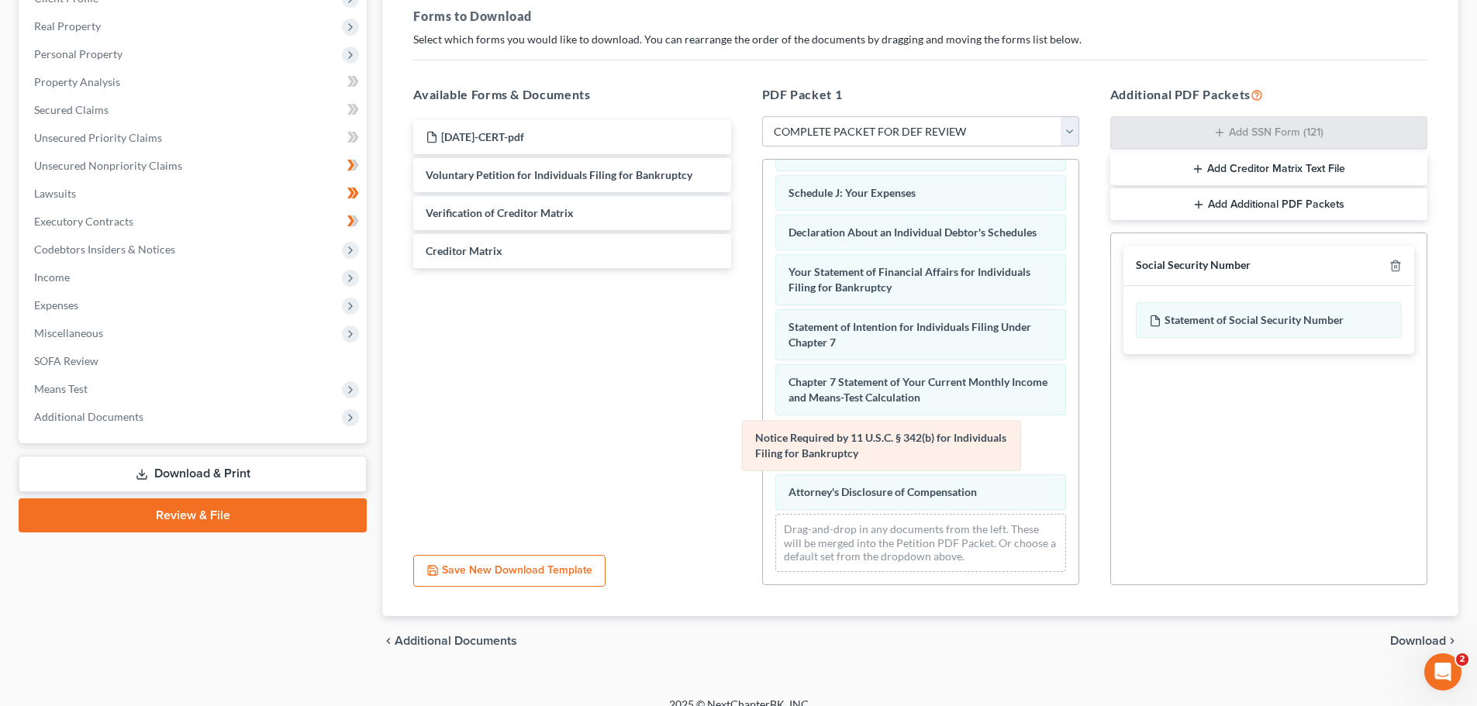
scroll to position [360, 0]
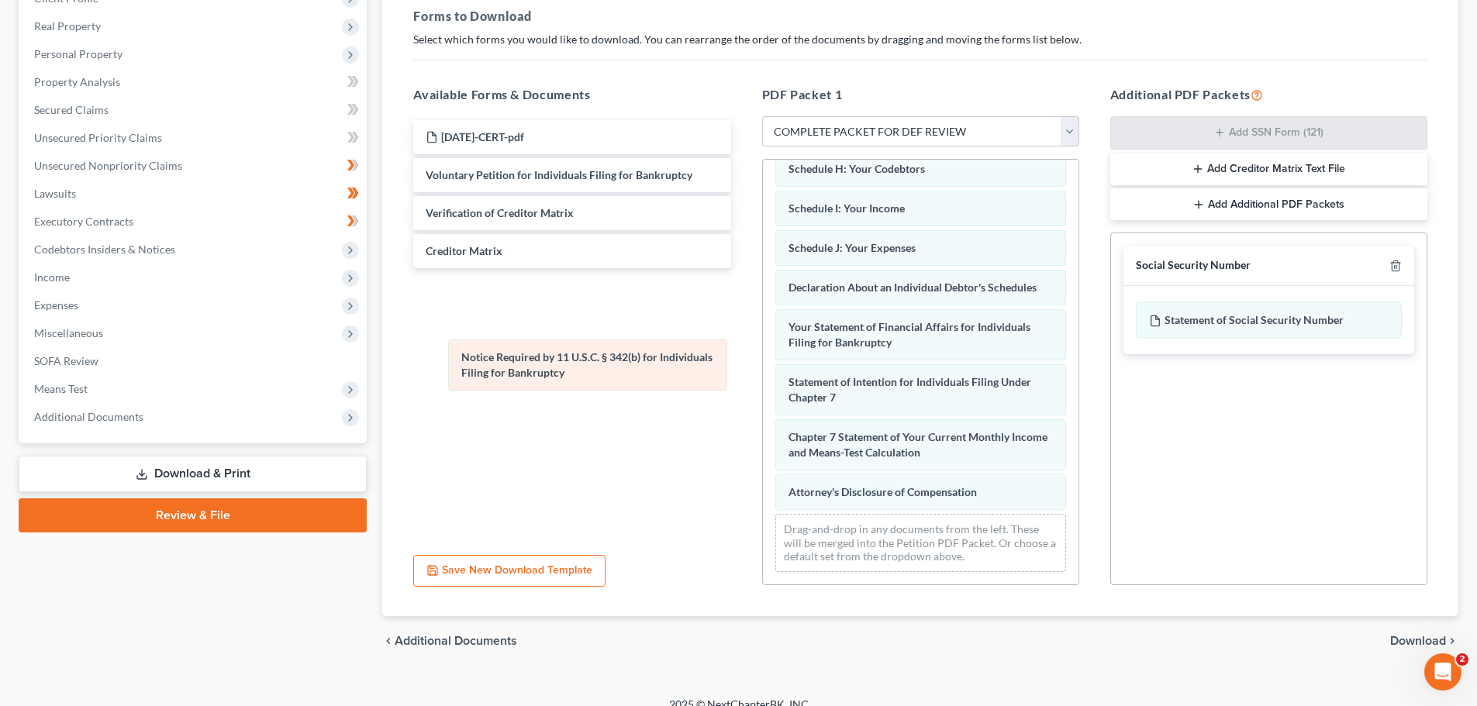
drag, startPoint x: 890, startPoint y: 439, endPoint x: 553, endPoint y: 356, distance: 346.5
click at [763, 356] on div "Notice Required by 11 U.S.C. § 342(b) for Individuals Filing for Bankruptcy Sum…" at bounding box center [920, 207] width 315 height 753
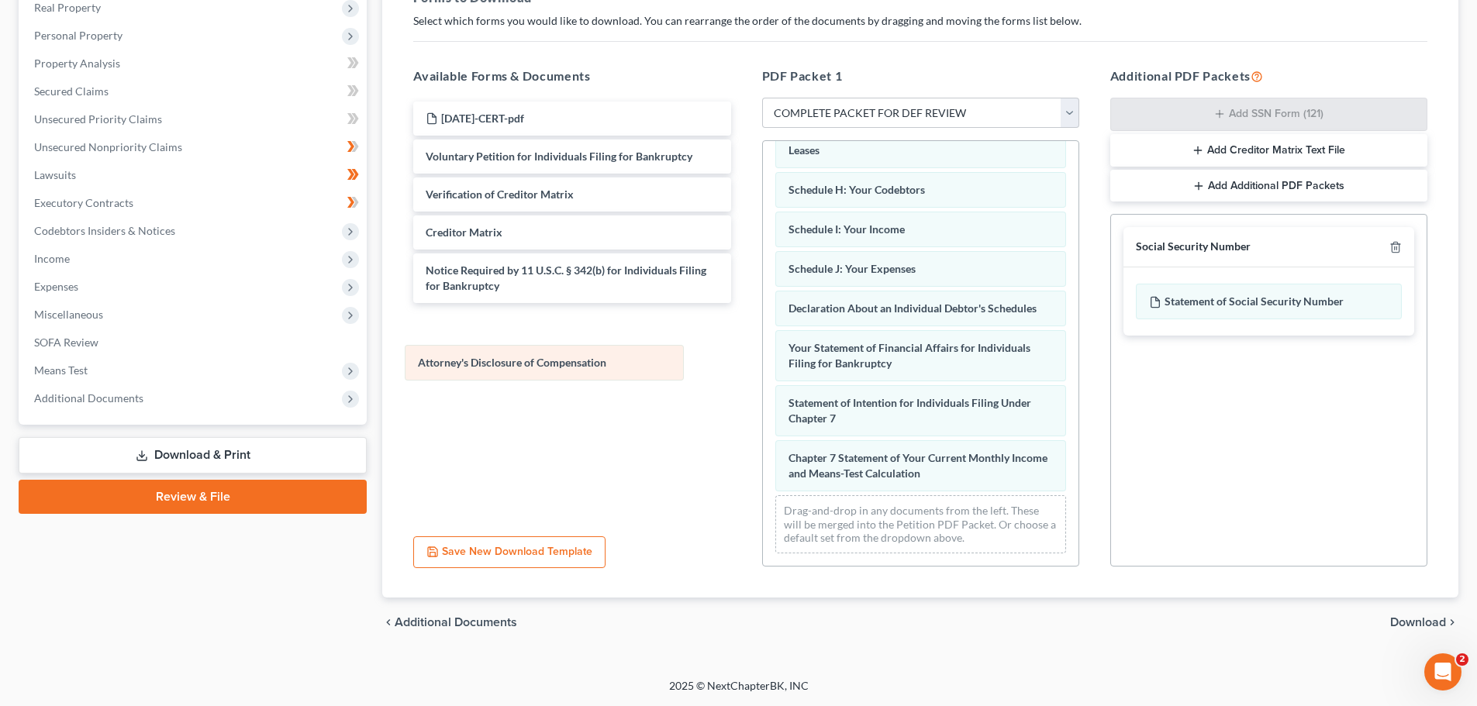
scroll to position [320, 0]
drag, startPoint x: 894, startPoint y: 471, endPoint x: 523, endPoint y: 360, distance: 386.7
click at [763, 360] on div "Attorney's Disclosure of Compensation Summary of Your Assets and Liabilities Sc…" at bounding box center [920, 209] width 315 height 714
click at [1428, 619] on span "Download" at bounding box center [1418, 622] width 56 height 12
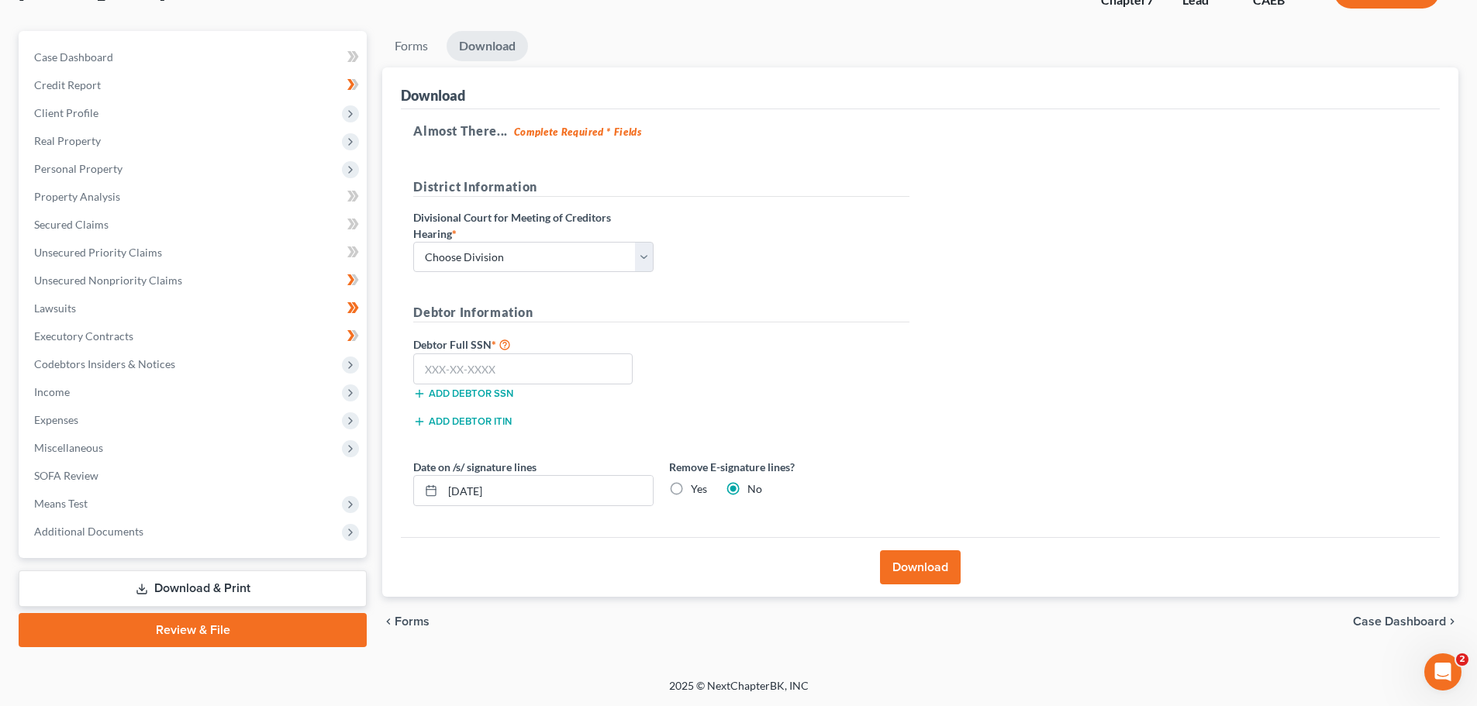
scroll to position [118, 0]
click at [619, 247] on select "Choose Division Fresno Modesto [GEOGRAPHIC_DATA]" at bounding box center [533, 257] width 240 height 31
click at [648, 254] on select "Choose Division Fresno Modesto [GEOGRAPHIC_DATA]" at bounding box center [533, 257] width 240 height 31
drag, startPoint x: 644, startPoint y: 248, endPoint x: 633, endPoint y: 271, distance: 25.7
click at [644, 248] on select "Choose Division Fresno Modesto [GEOGRAPHIC_DATA]" at bounding box center [533, 257] width 240 height 31
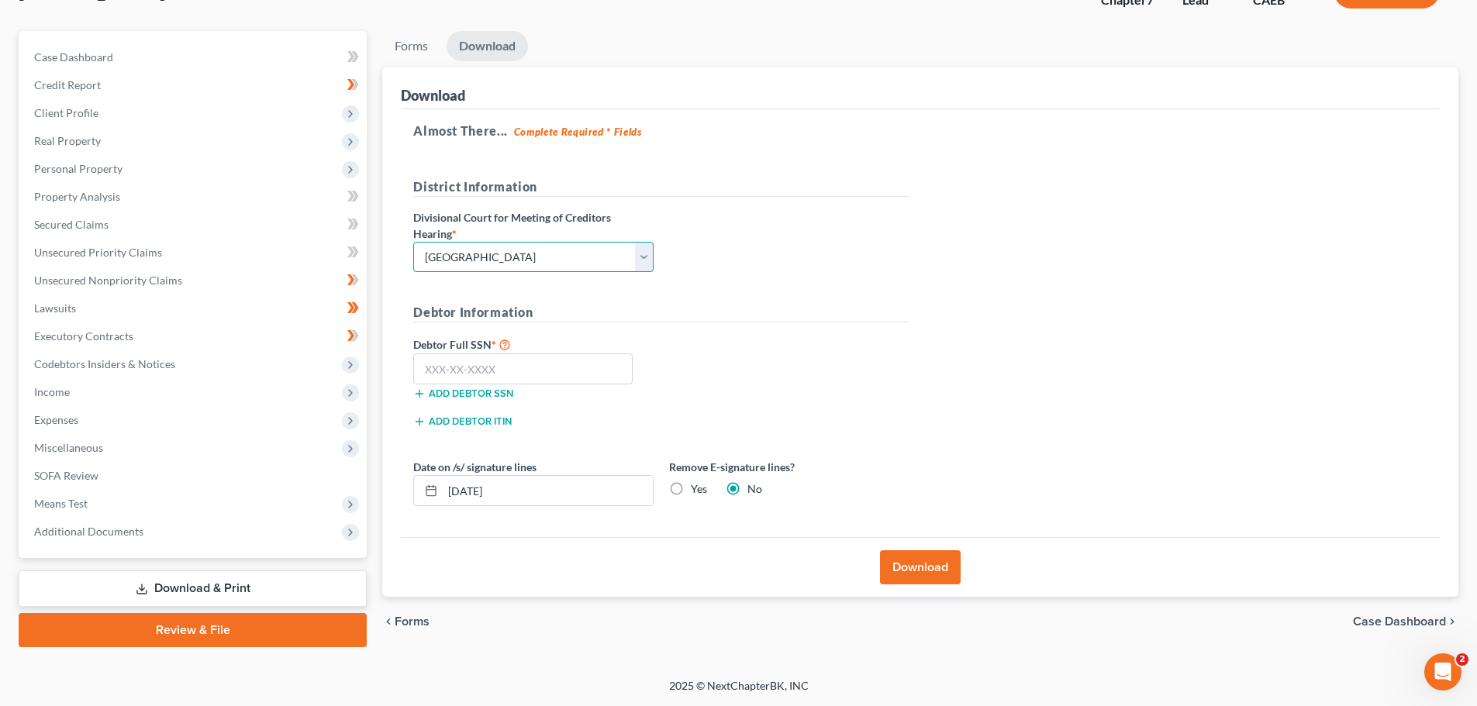
click at [413, 242] on select "Choose Division Fresno Modesto [GEOGRAPHIC_DATA]" at bounding box center [533, 257] width 240 height 31
click at [508, 368] on input "text" at bounding box center [522, 368] width 219 height 31
paste input "547-89-1827"
click at [798, 391] on div "Debtor Full SSN * 547-89-1827 Add debtor SSN" at bounding box center [661, 374] width 512 height 78
click at [933, 563] on button "Download" at bounding box center [920, 567] width 81 height 34
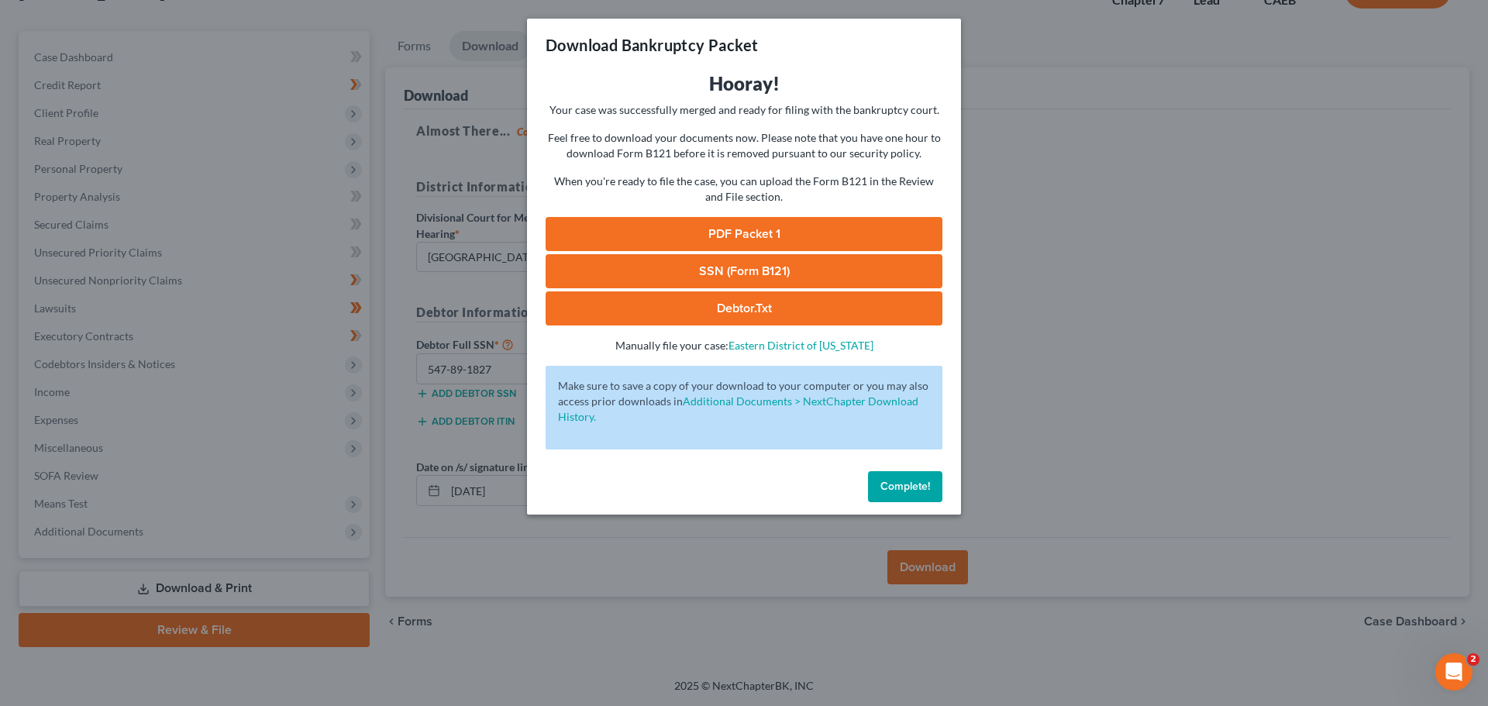
click at [766, 227] on link "PDF Packet 1" at bounding box center [744, 234] width 397 height 34
click at [730, 271] on link "SSN (Form B121)" at bounding box center [744, 271] width 397 height 34
drag, startPoint x: 746, startPoint y: 307, endPoint x: 904, endPoint y: 305, distance: 157.4
click at [746, 307] on link "Debtor.txt" at bounding box center [744, 308] width 397 height 34
drag, startPoint x: 916, startPoint y: 477, endPoint x: 350, endPoint y: 626, distance: 585.0
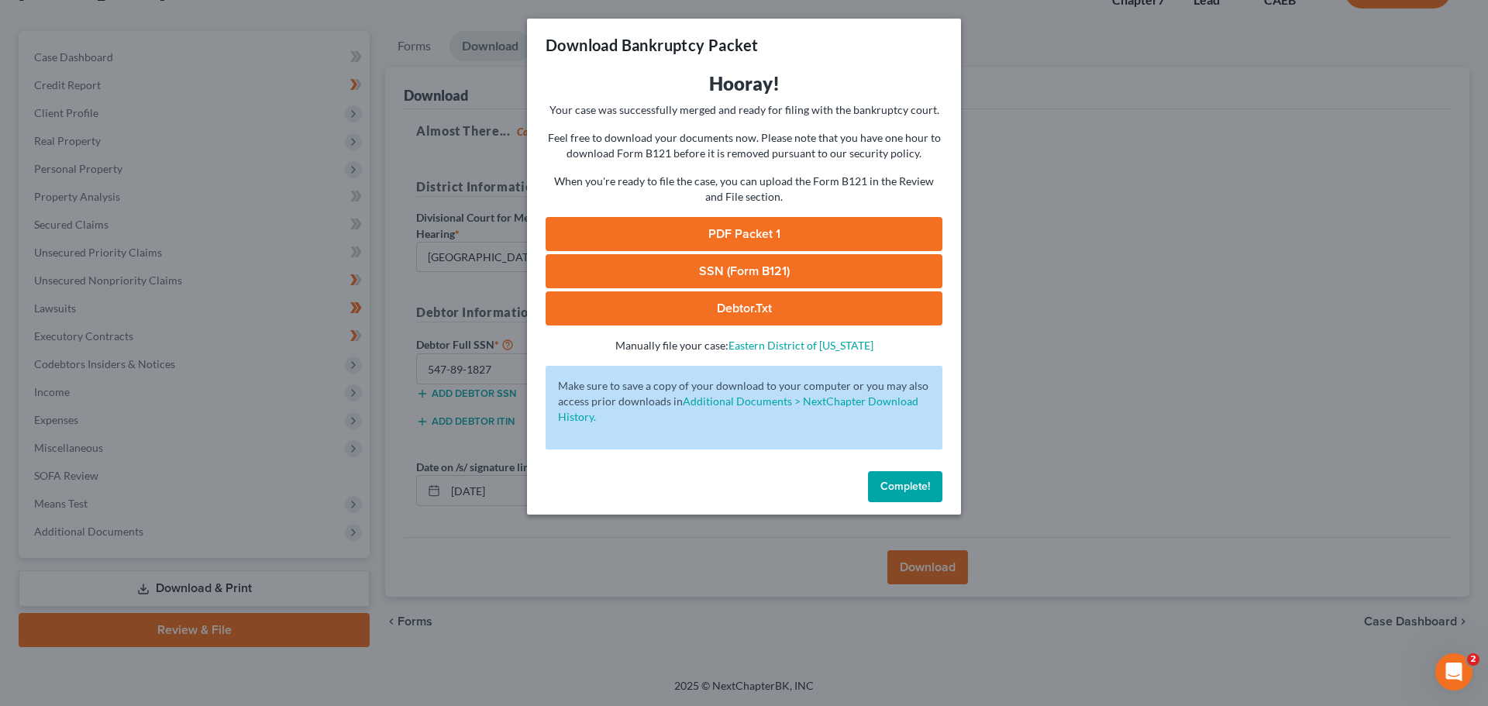
click at [916, 477] on button "Complete!" at bounding box center [905, 486] width 74 height 31
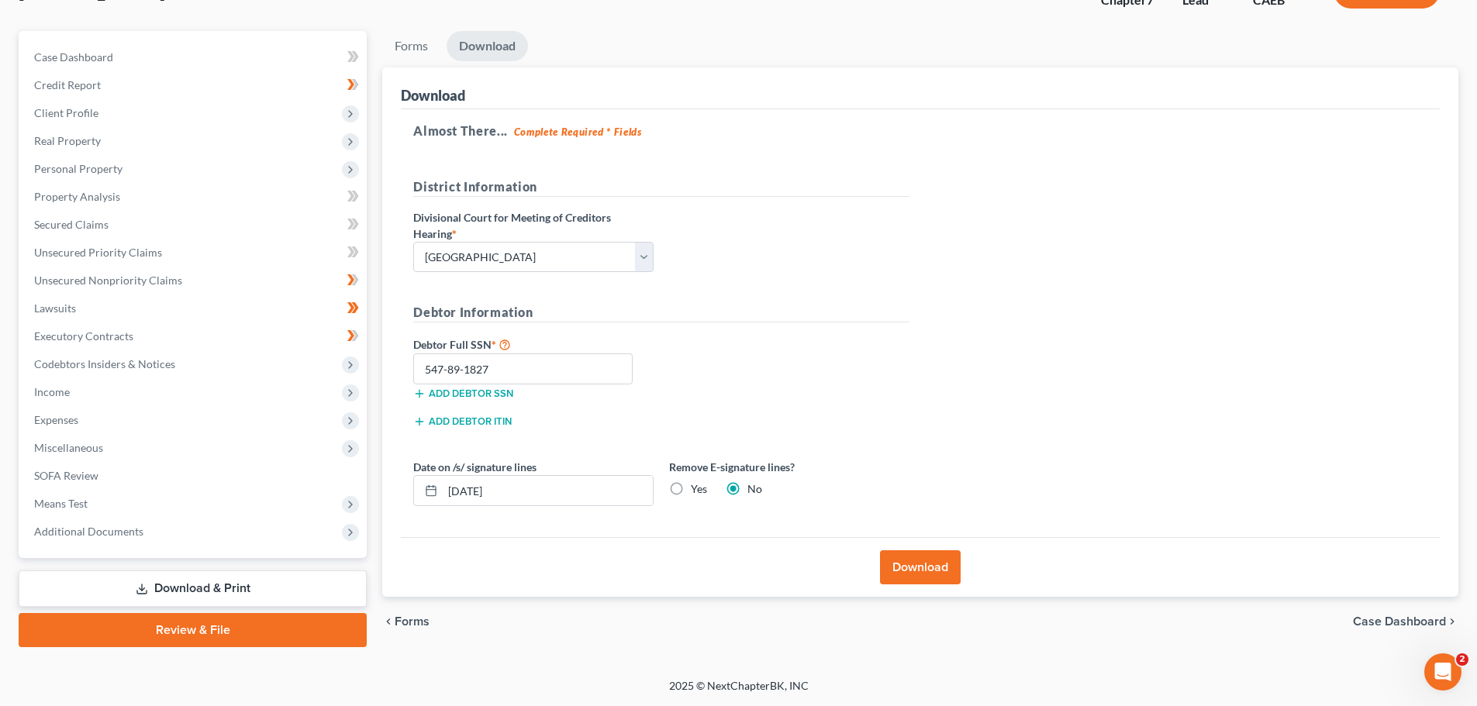
click at [407, 619] on span "Forms" at bounding box center [412, 621] width 35 height 12
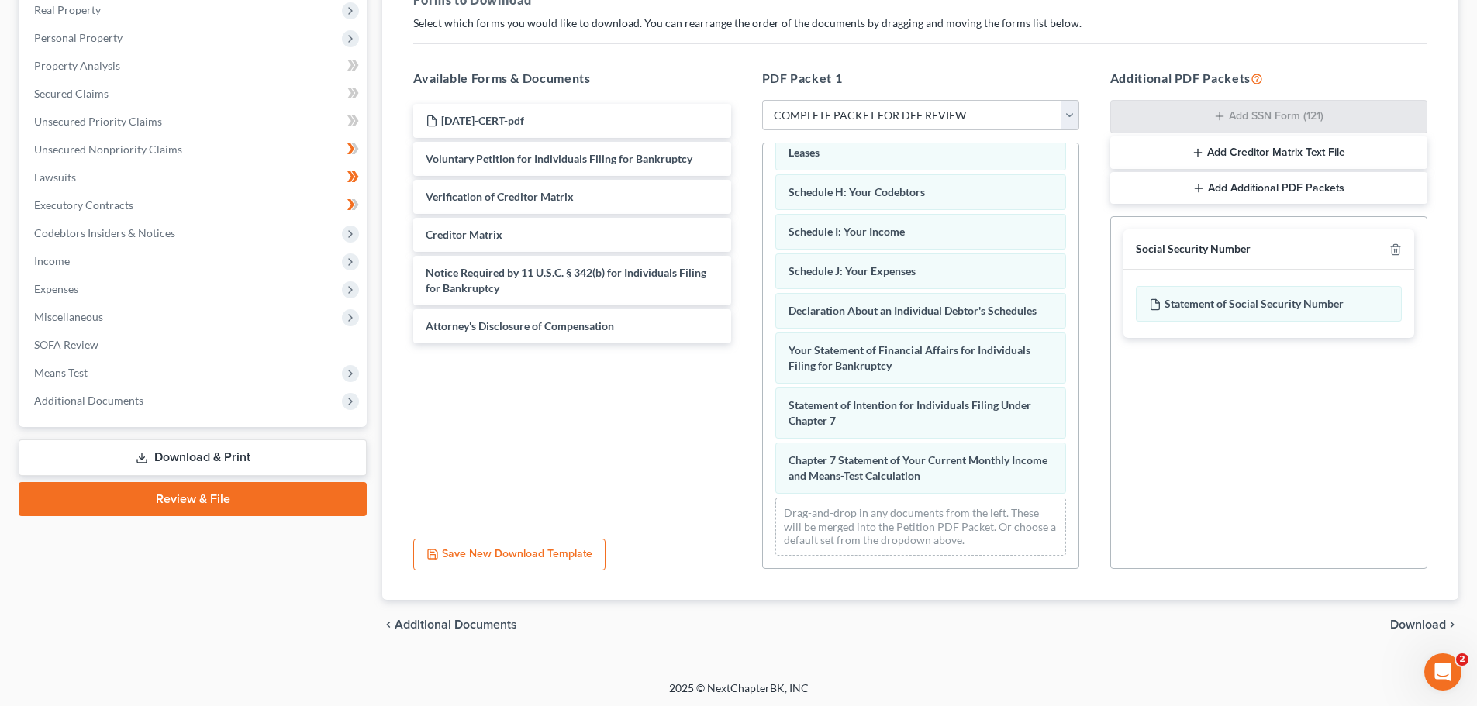
scroll to position [251, 0]
click at [1071, 104] on select "Choose Default Petition PDF Packet Complete Bankruptcy Petition (all forms and …" at bounding box center [920, 113] width 317 height 31
click at [762, 98] on select "Choose Default Petition PDF Packet Complete Bankruptcy Petition (all forms and …" at bounding box center [920, 113] width 317 height 31
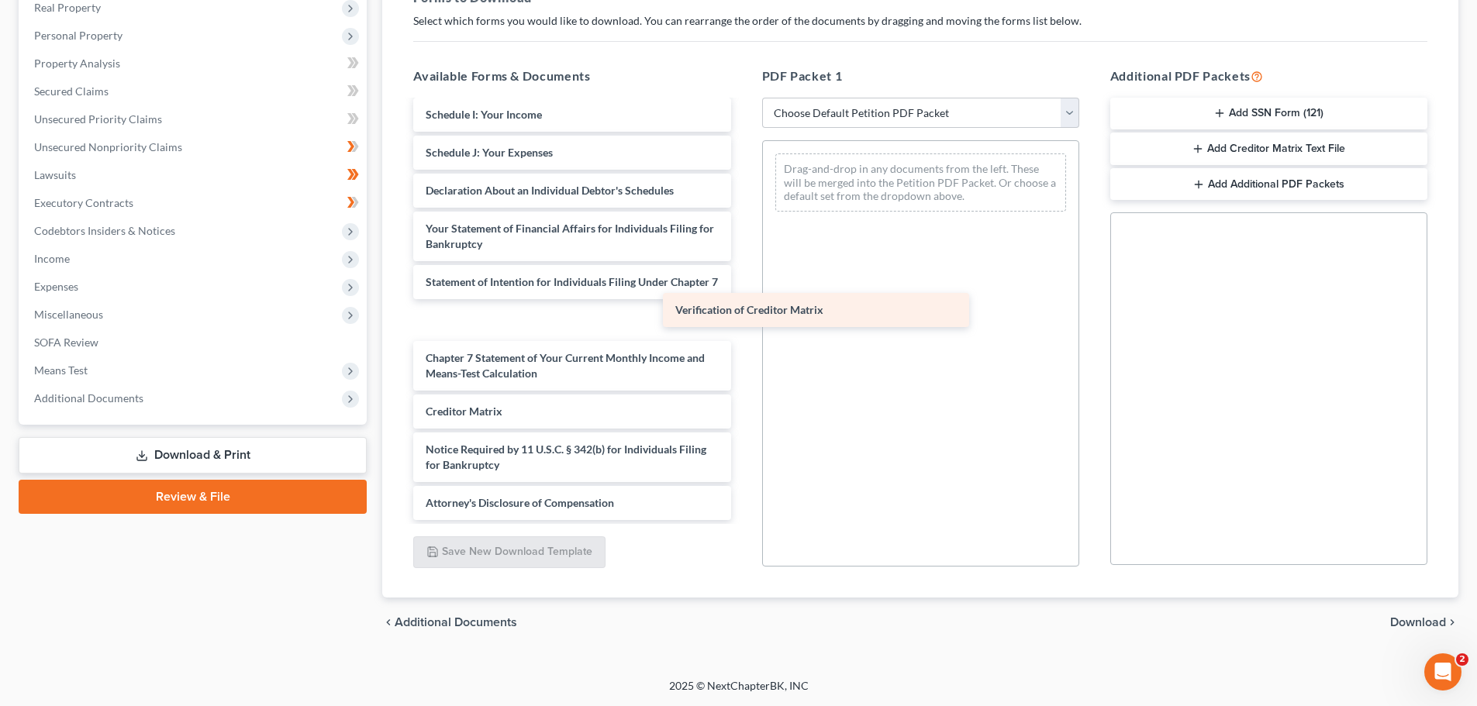
scroll to position [408, 0]
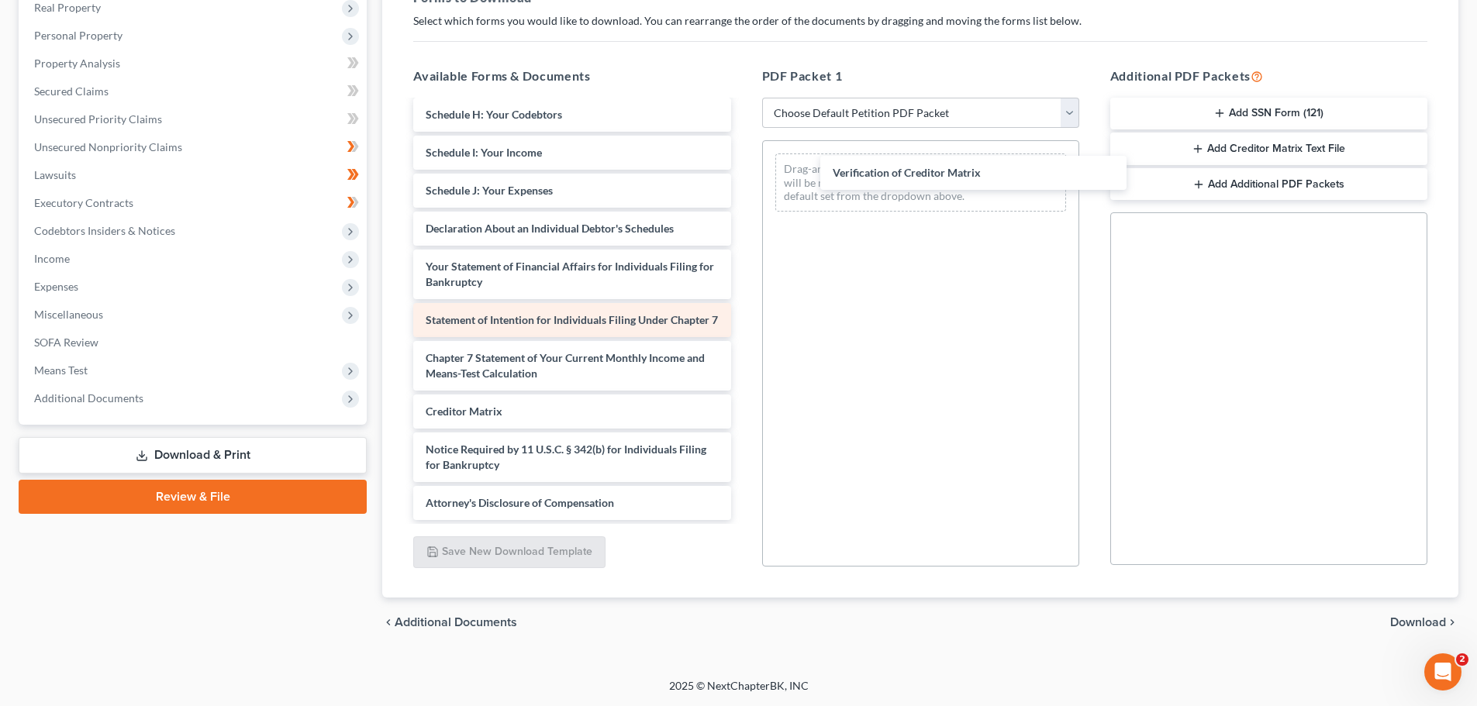
drag, startPoint x: 467, startPoint y: 406, endPoint x: 560, endPoint y: 320, distance: 126.7
click at [743, 168] on div "Verification of Creditor Matrix KBB - CHEVY MALIBU-pdf [DATE]-CERT-pdf Voluntar…" at bounding box center [572, 130] width 342 height 780
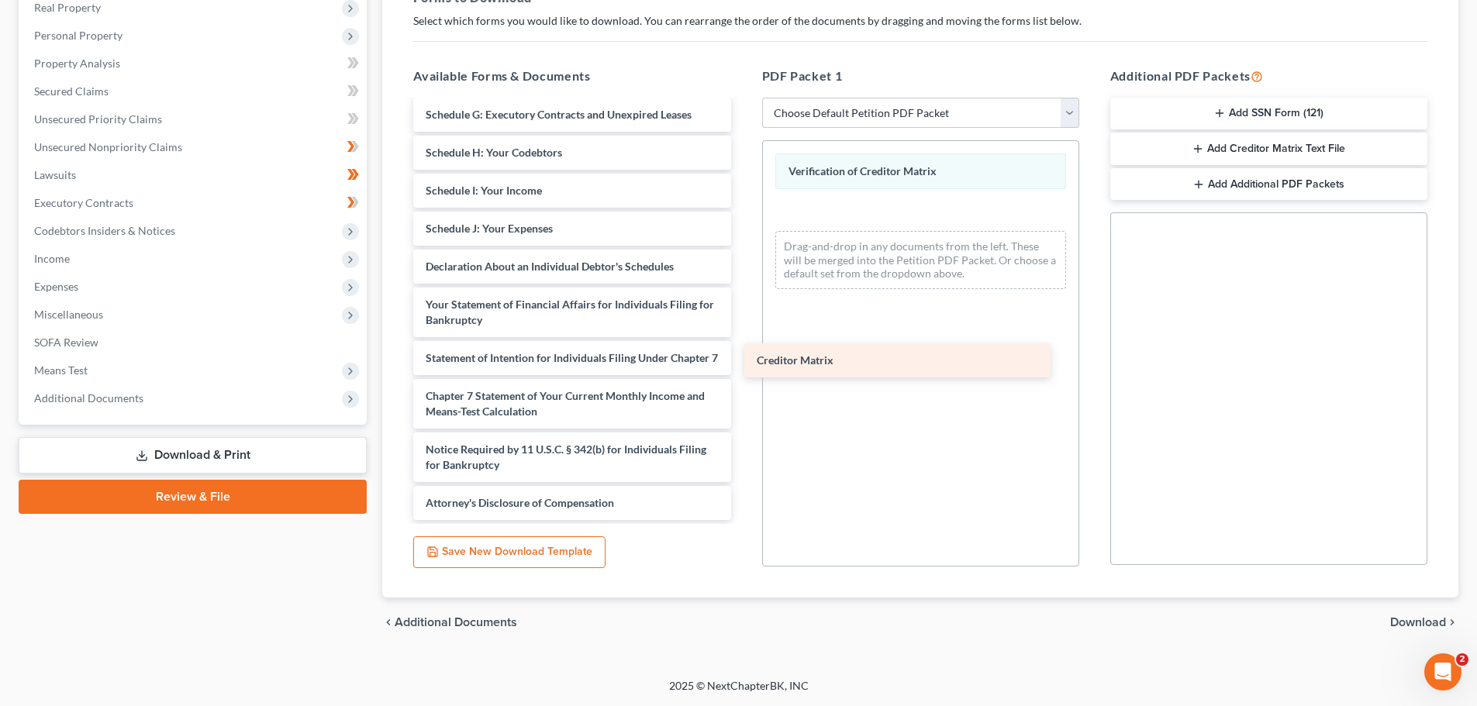
scroll to position [370, 0]
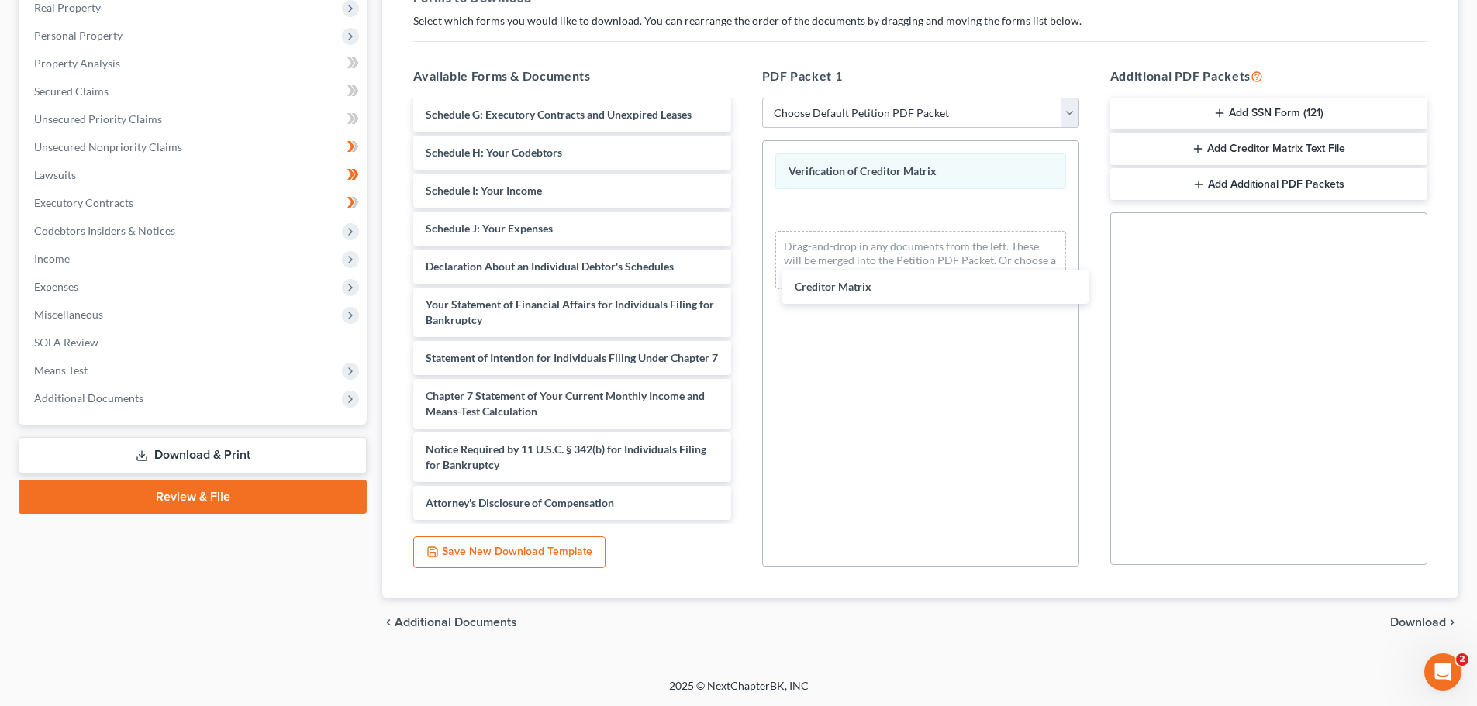
drag, startPoint x: 467, startPoint y: 412, endPoint x: 836, endPoint y: 257, distance: 400.5
click at [743, 291] on div "Creditor Matrix KBB - CHEVY MALIBU-pdf [DATE]-CERT-pdf Voluntary Petition for I…" at bounding box center [572, 149] width 342 height 742
click at [1410, 618] on span "Download" at bounding box center [1418, 622] width 56 height 12
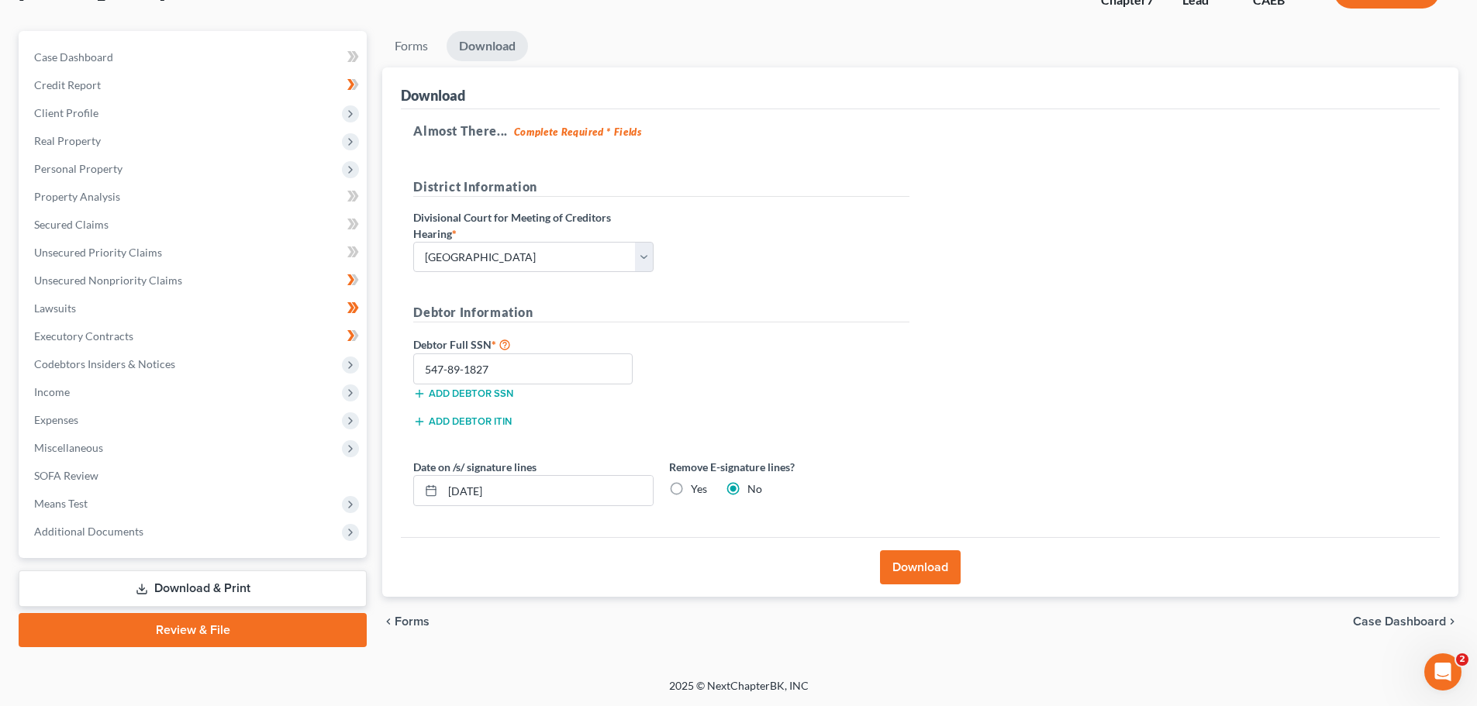
scroll to position [118, 0]
click at [910, 571] on button "Download" at bounding box center [920, 567] width 81 height 34
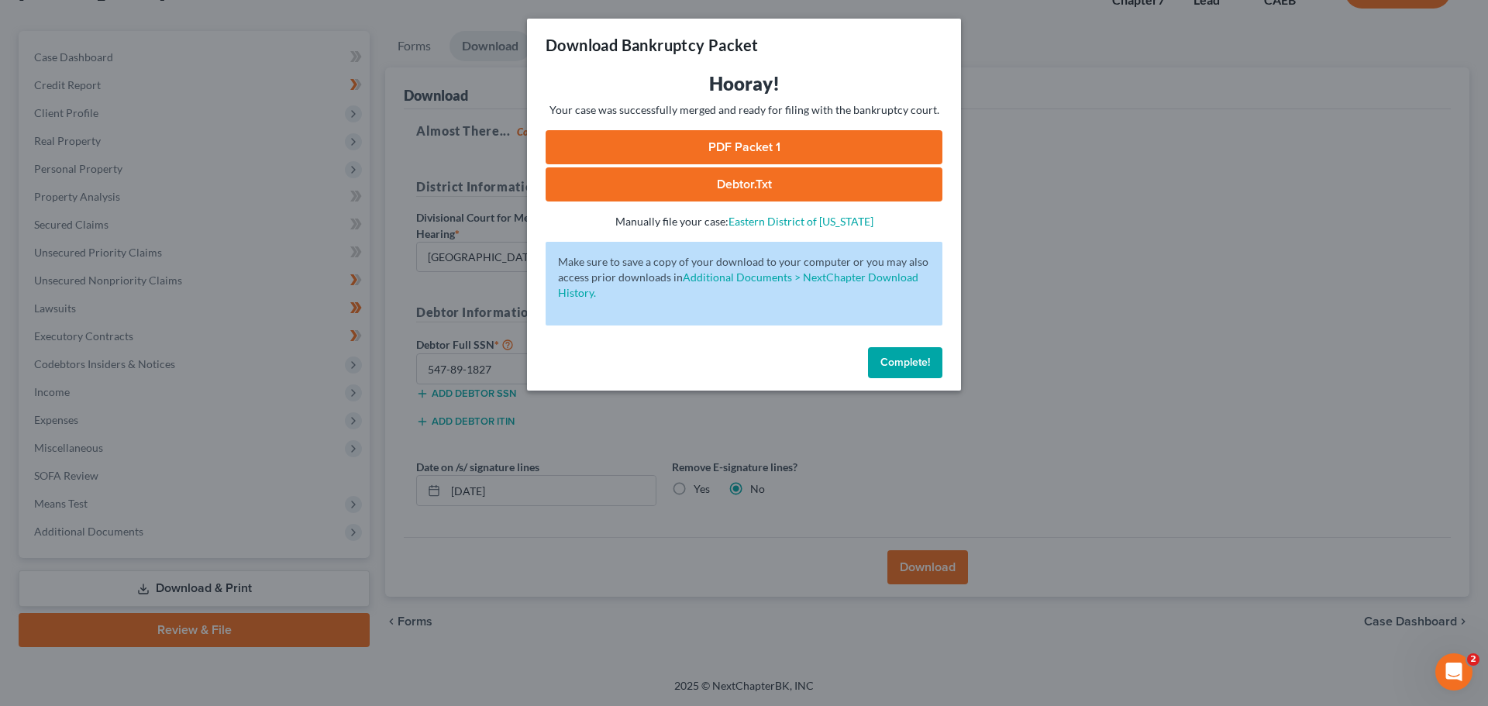
drag, startPoint x: 758, startPoint y: 144, endPoint x: 913, endPoint y: 246, distance: 185.7
click at [758, 144] on link "PDF Packet 1" at bounding box center [744, 147] width 397 height 34
click at [902, 361] on span "Complete!" at bounding box center [905, 362] width 50 height 13
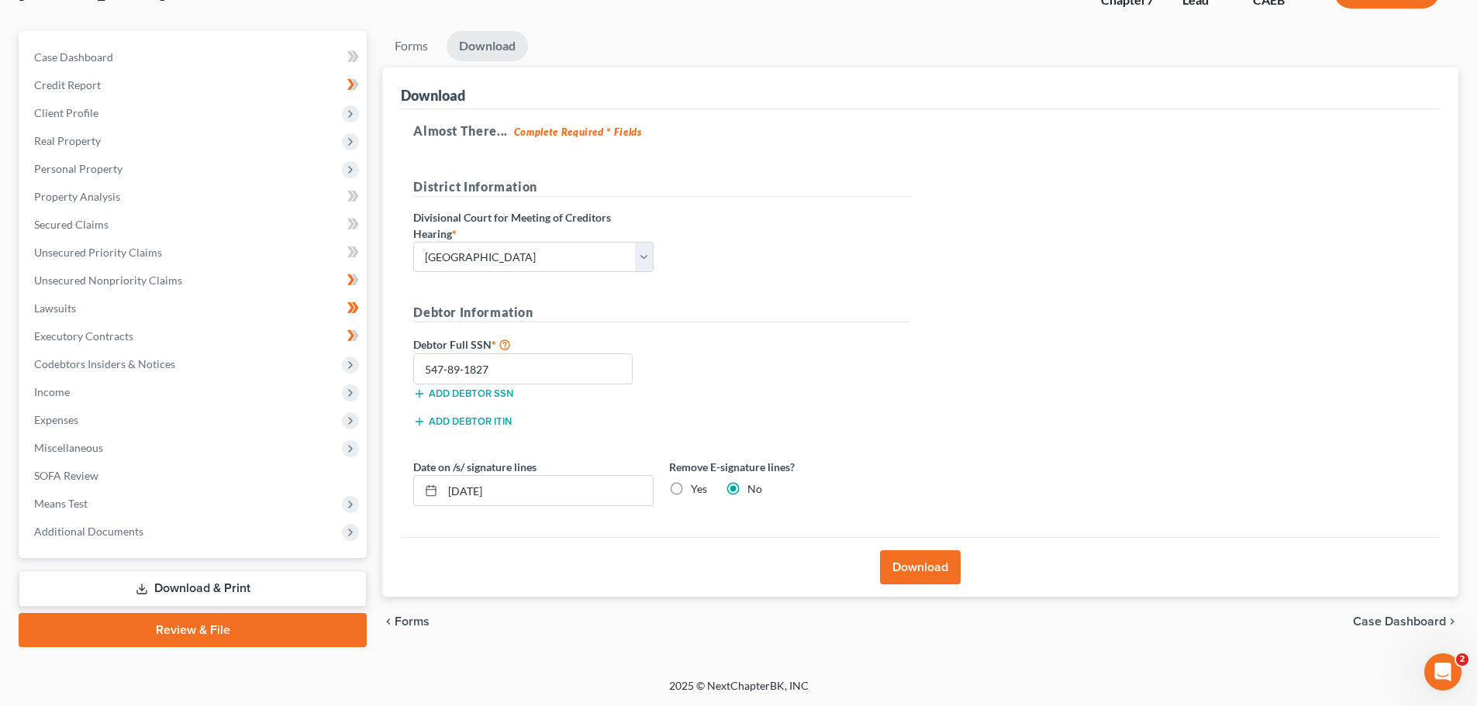
click at [408, 623] on span "Forms" at bounding box center [412, 621] width 35 height 12
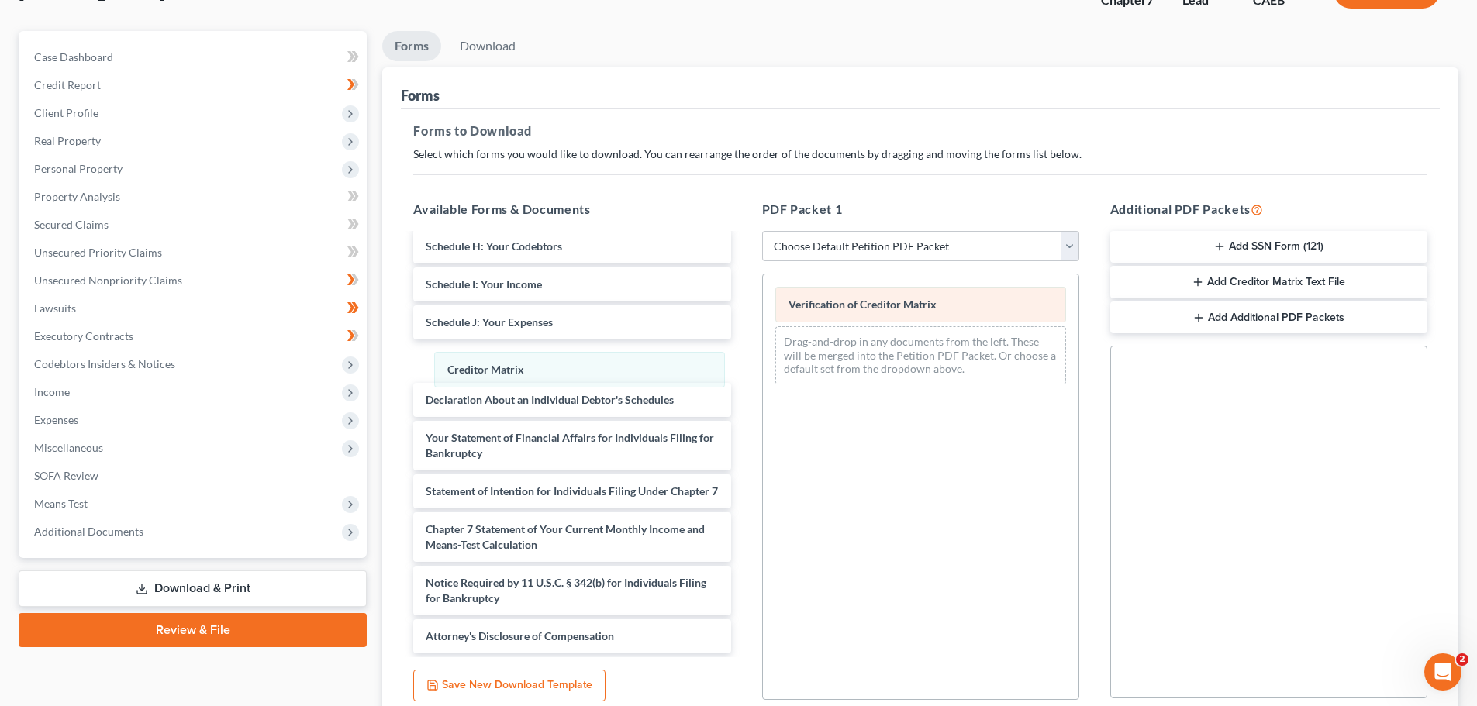
drag, startPoint x: 925, startPoint y: 345, endPoint x: 937, endPoint y: 297, distance: 49.6
click at [763, 373] on div "Creditor Matrix Verification of Creditor Matrix Creditor Matrix Drag-and-drop i…" at bounding box center [920, 335] width 315 height 122
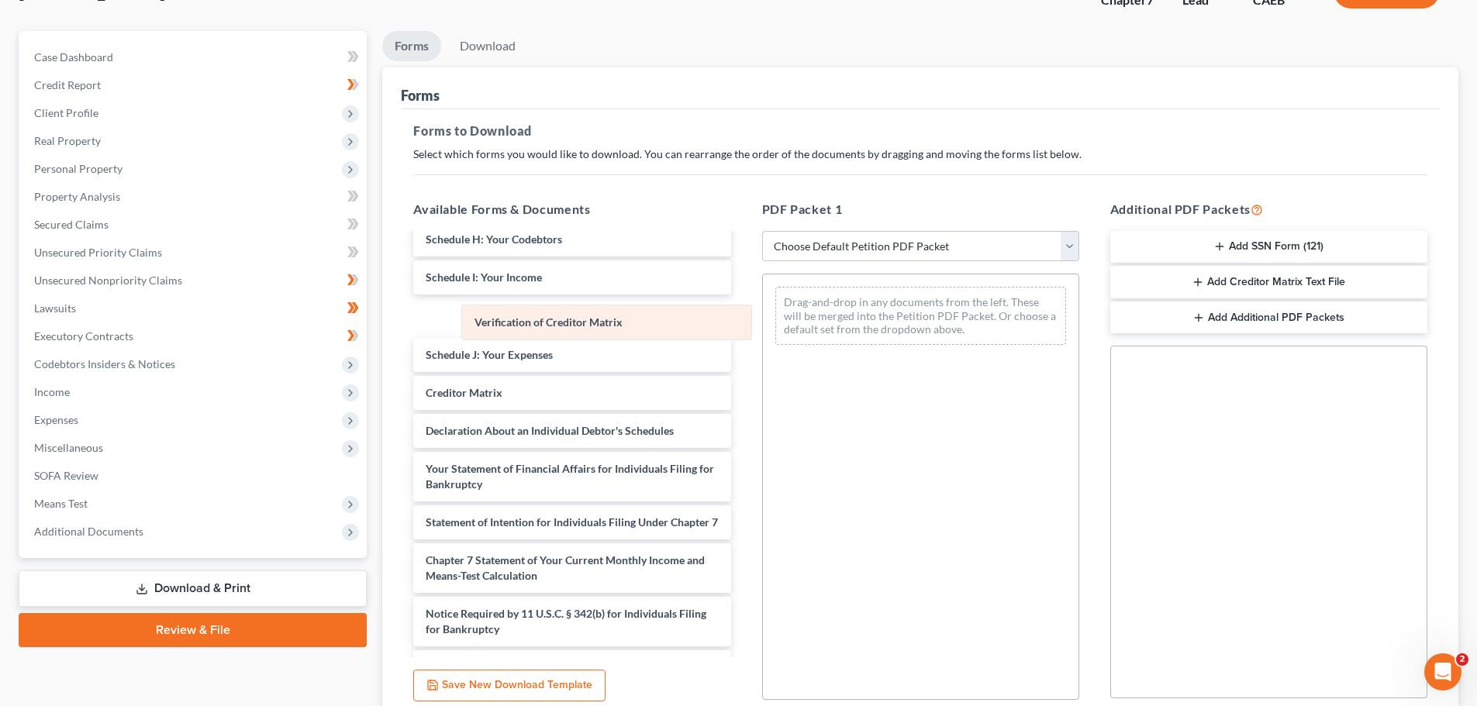
drag, startPoint x: 929, startPoint y: 299, endPoint x: 615, endPoint y: 317, distance: 314.4
click at [763, 317] on div "Verification of Creditor Matrix Verification of Creditor Matrix Drag-and-drop i…" at bounding box center [920, 315] width 315 height 83
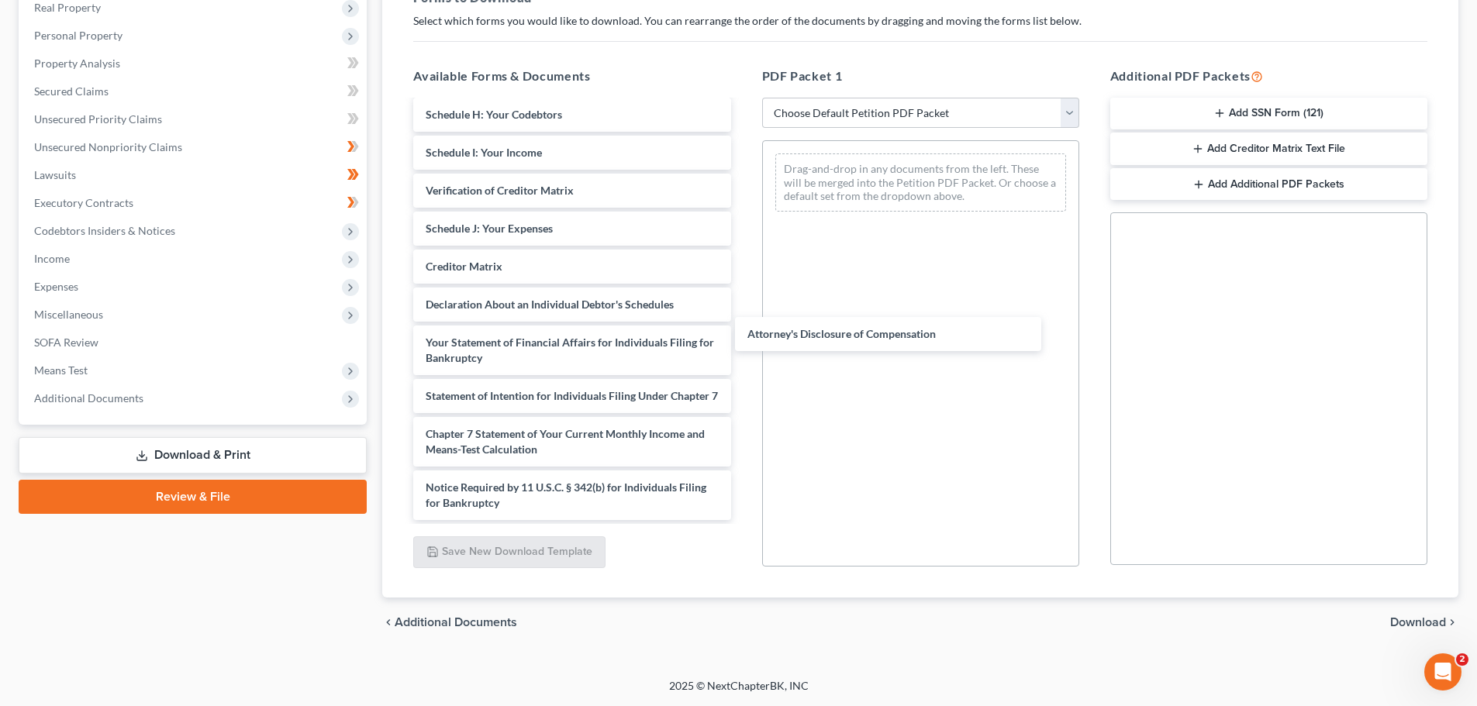
scroll to position [408, 0]
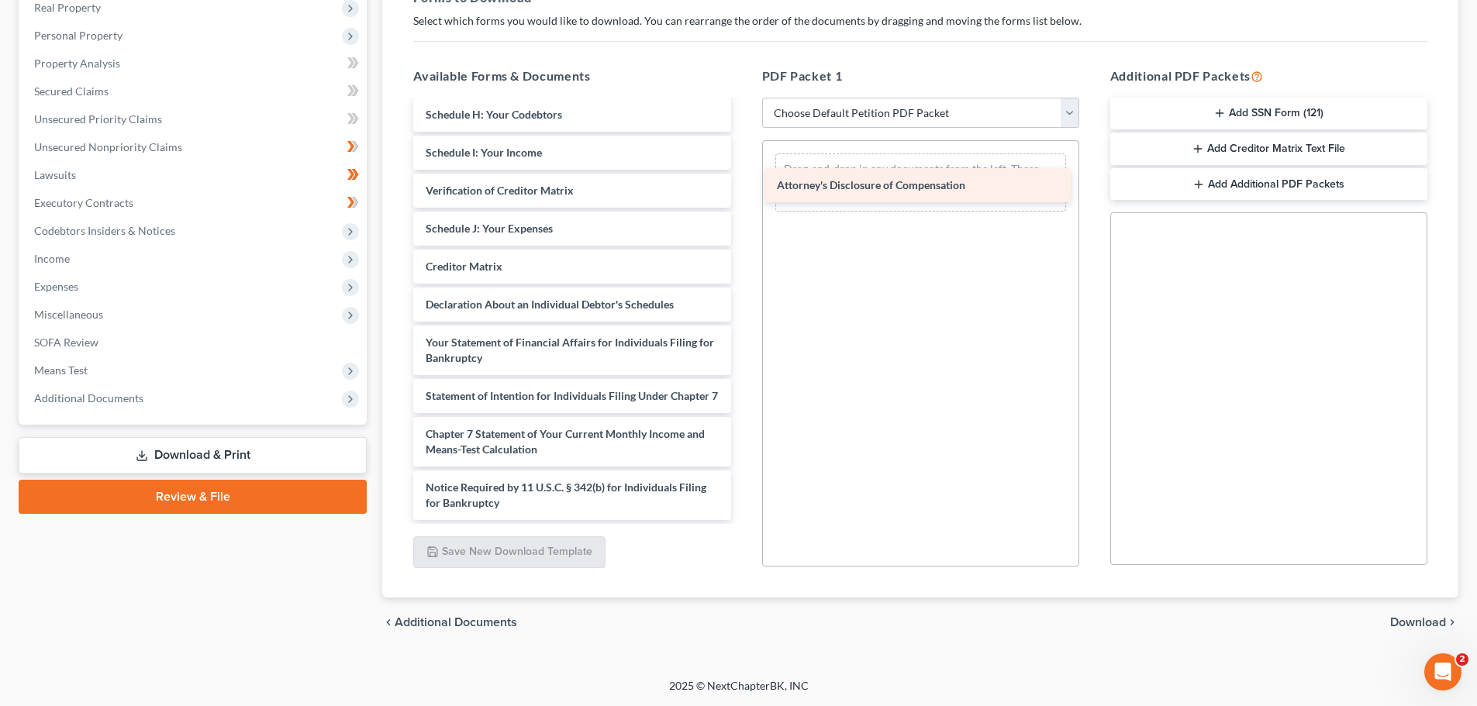
drag, startPoint x: 518, startPoint y: 501, endPoint x: 880, endPoint y: 164, distance: 495.8
click at [743, 164] on div "Attorney's Disclosure of Compensation KBB - CHEVY MALIBU-pdf [DATE]-CERT-pdf Vo…" at bounding box center [572, 130] width 342 height 780
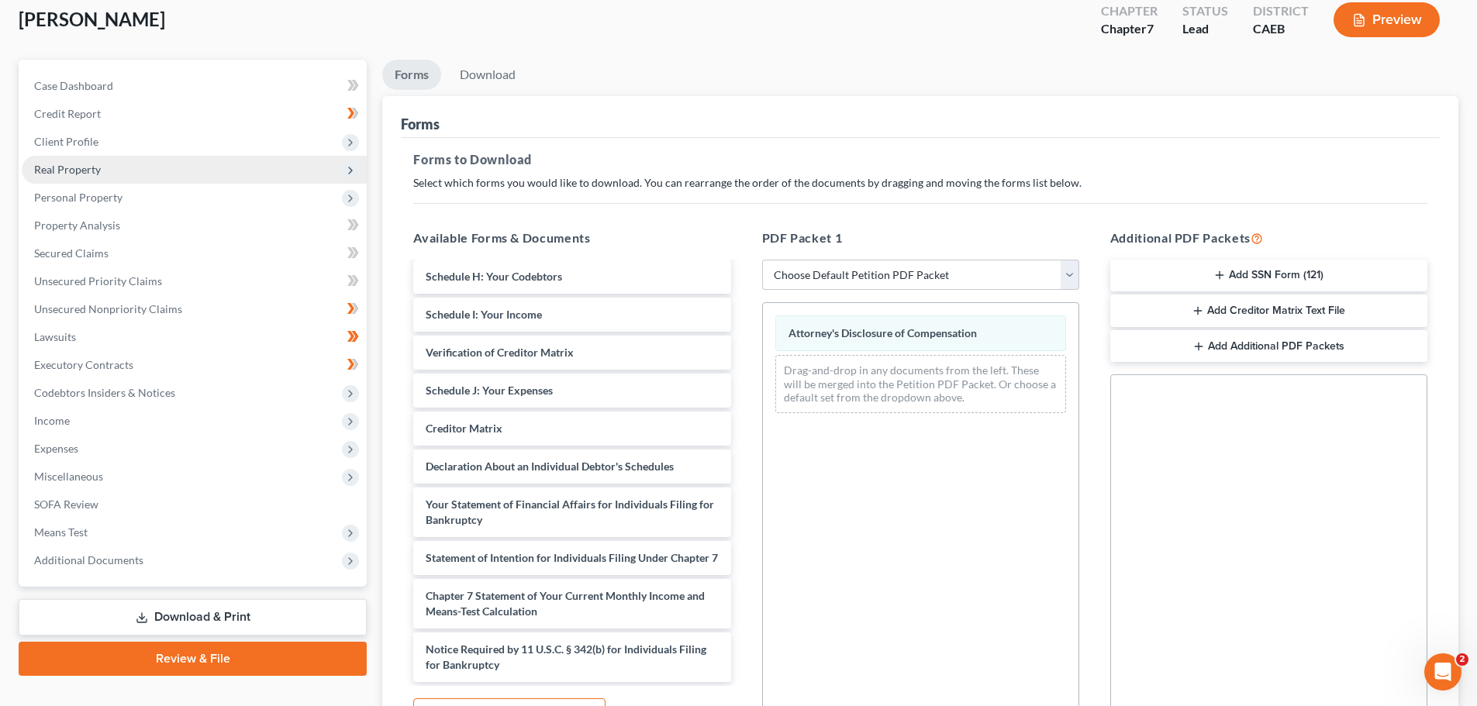
scroll to position [0, 0]
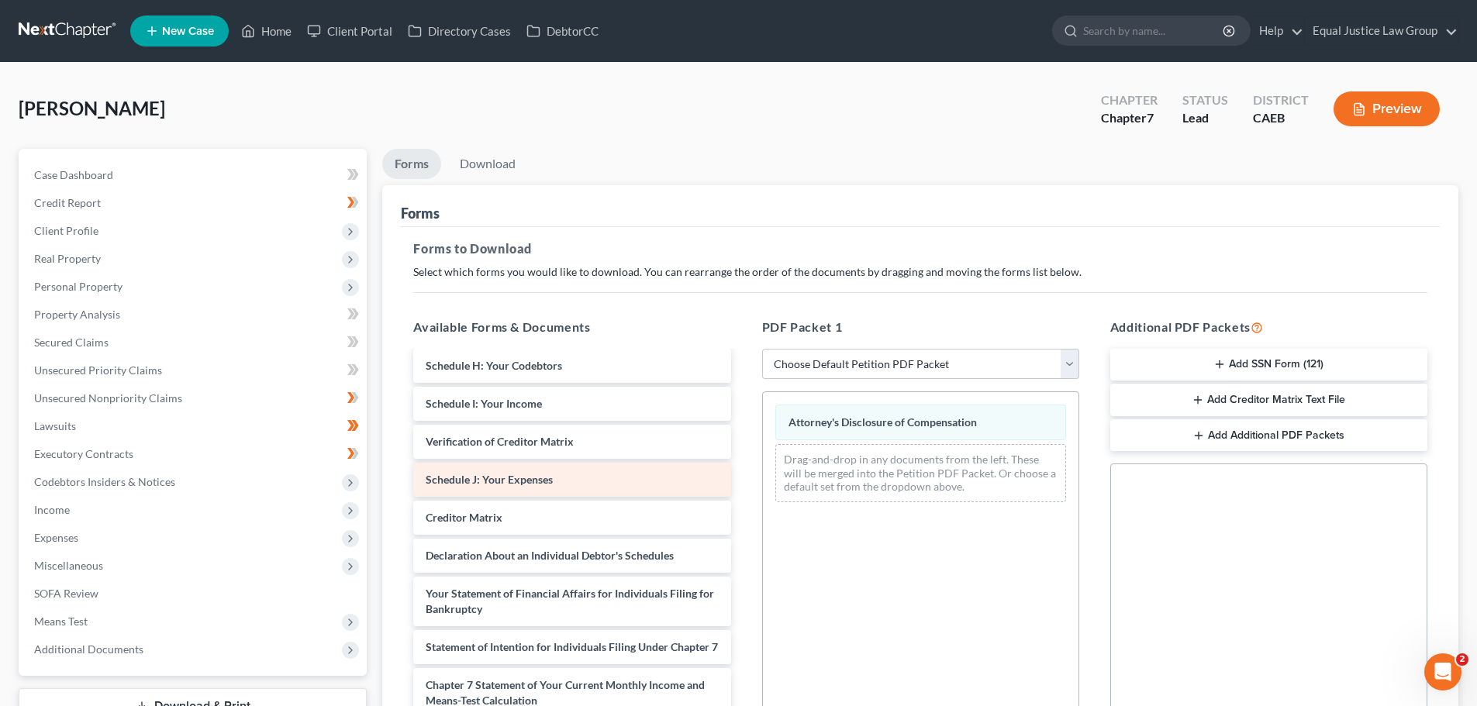
drag, startPoint x: 63, startPoint y: 504, endPoint x: 421, endPoint y: 476, distance: 359.2
click at [64, 504] on span "Income" at bounding box center [52, 509] width 36 height 13
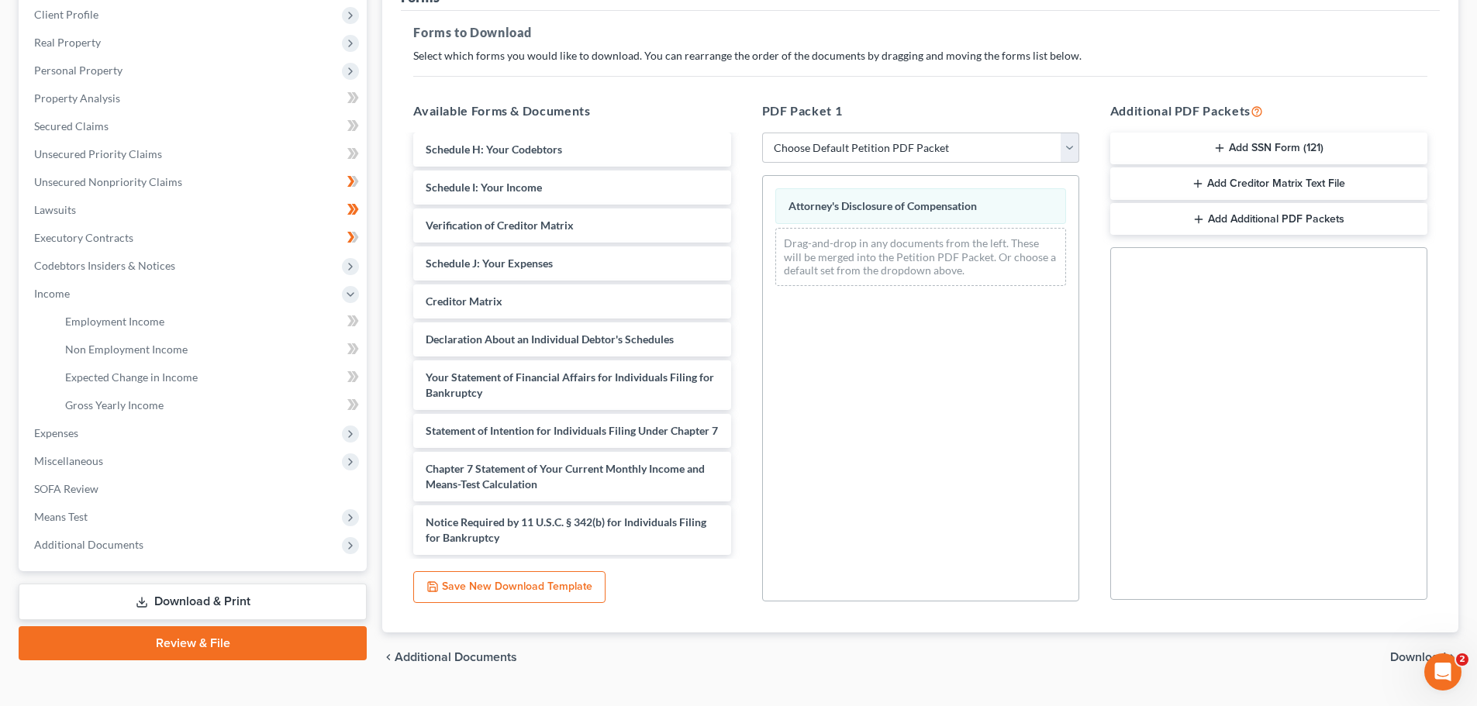
scroll to position [233, 0]
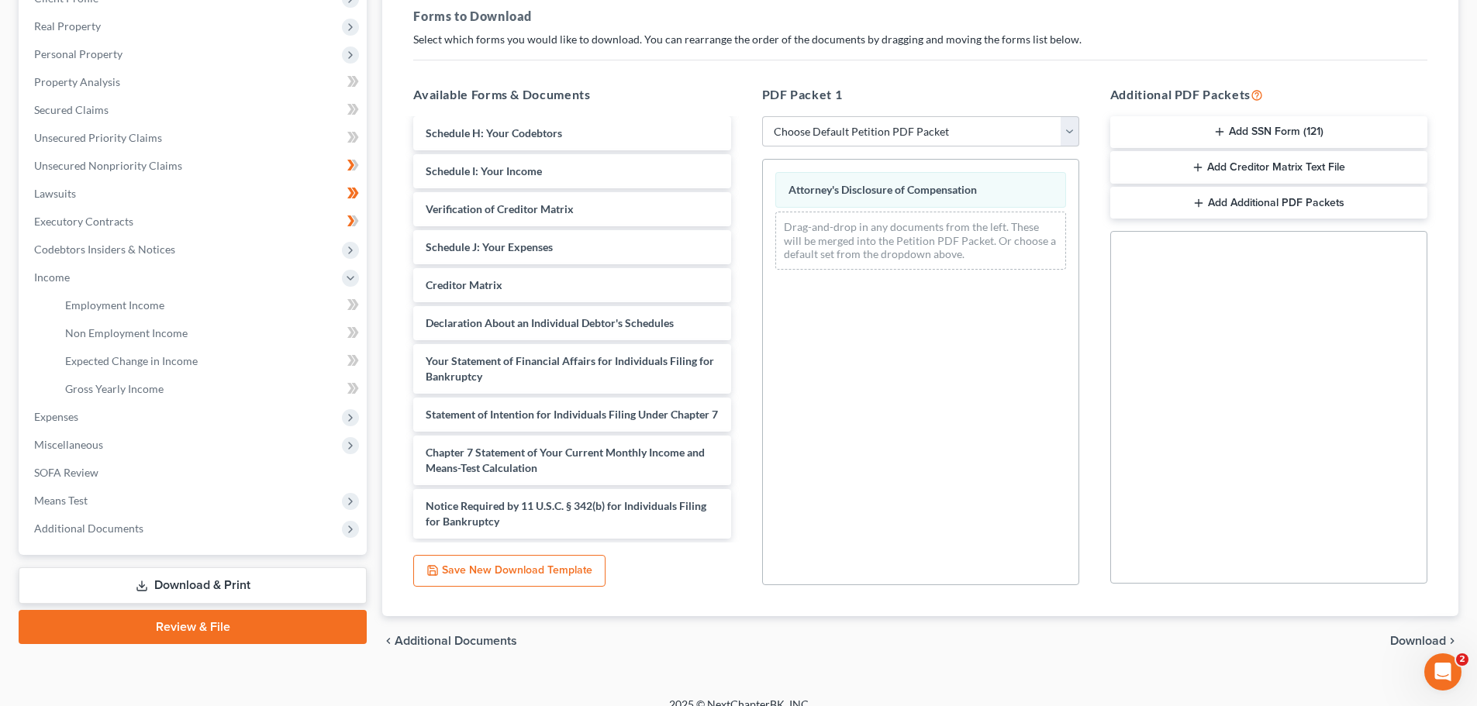
click at [1401, 636] on span "Download" at bounding box center [1418, 641] width 56 height 12
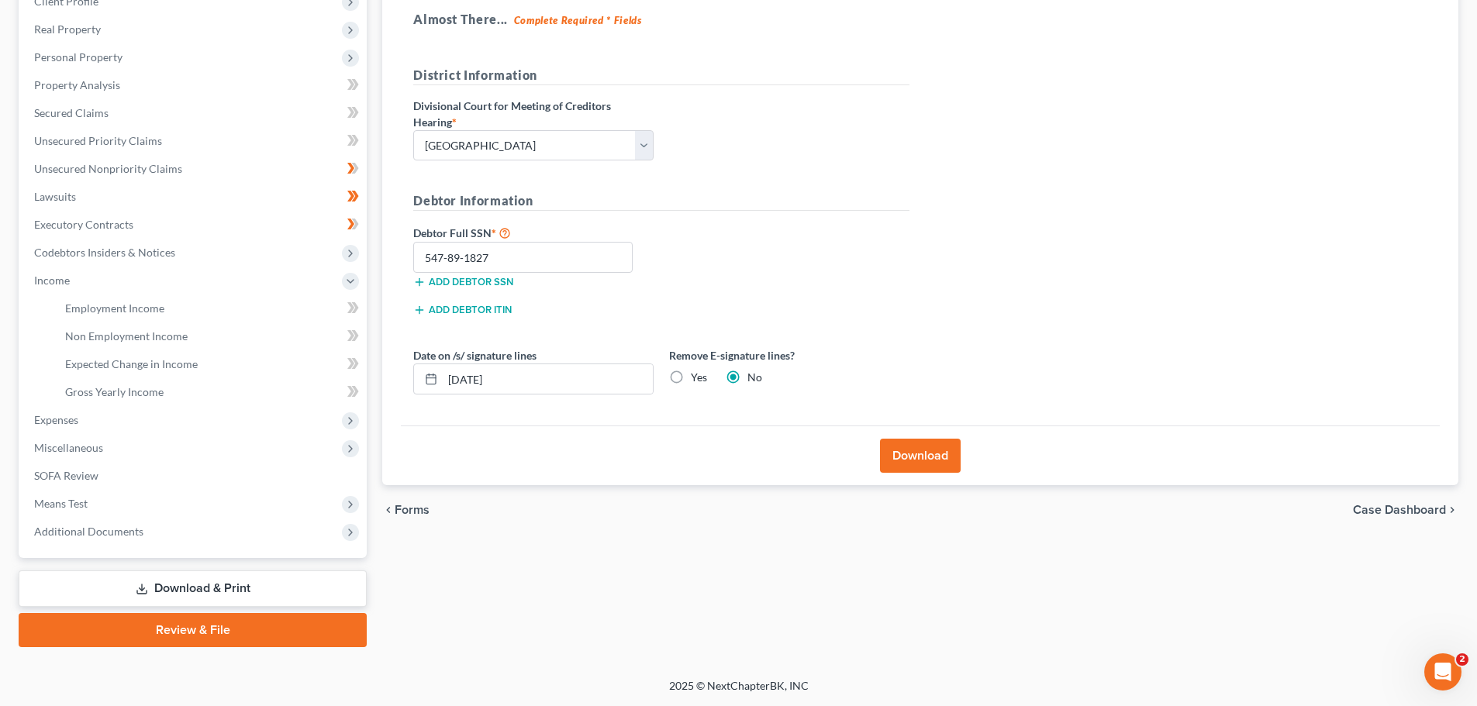
scroll to position [229, 0]
click at [944, 457] on button "Download" at bounding box center [920, 456] width 81 height 34
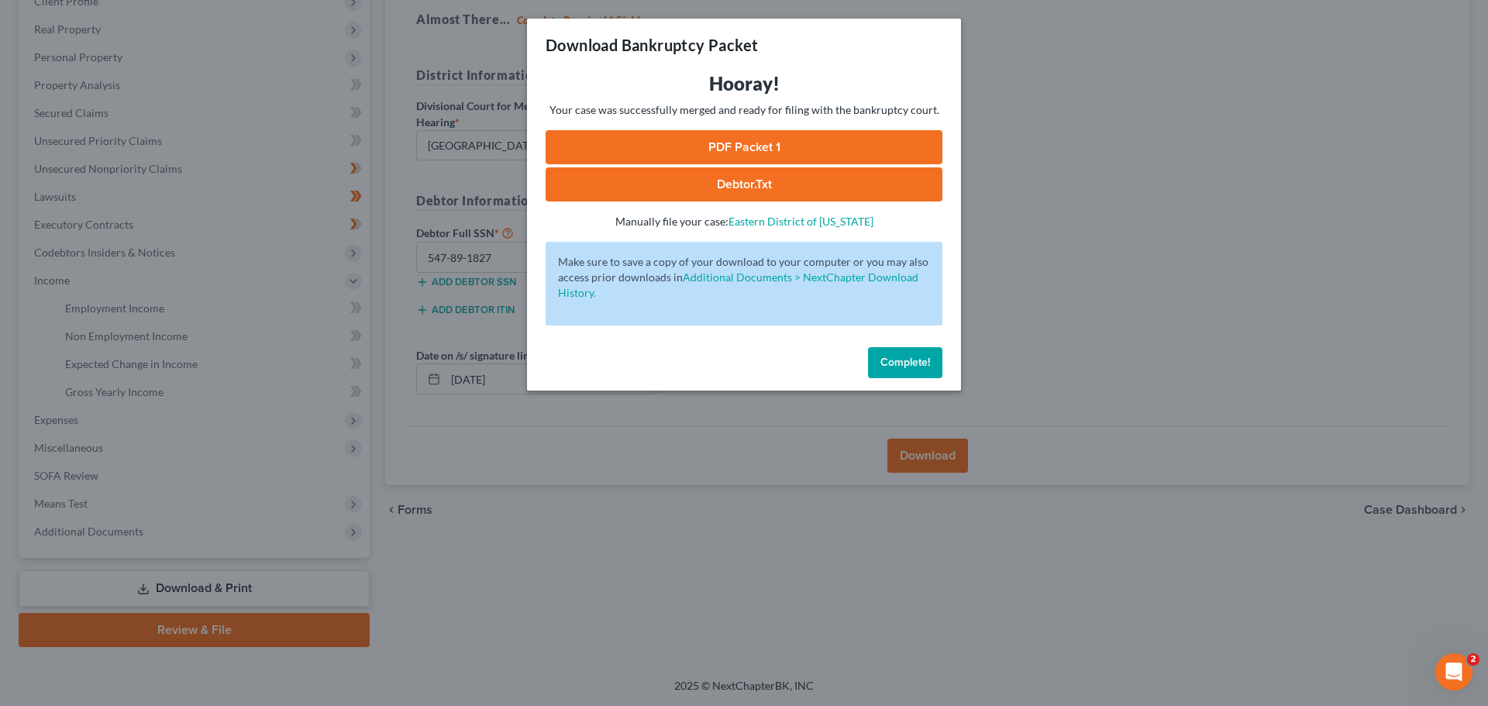
drag, startPoint x: 775, startPoint y: 135, endPoint x: 1095, endPoint y: 458, distance: 454.9
click at [775, 135] on link "PDF Packet 1" at bounding box center [744, 147] width 397 height 34
click at [895, 362] on span "Complete!" at bounding box center [905, 362] width 50 height 13
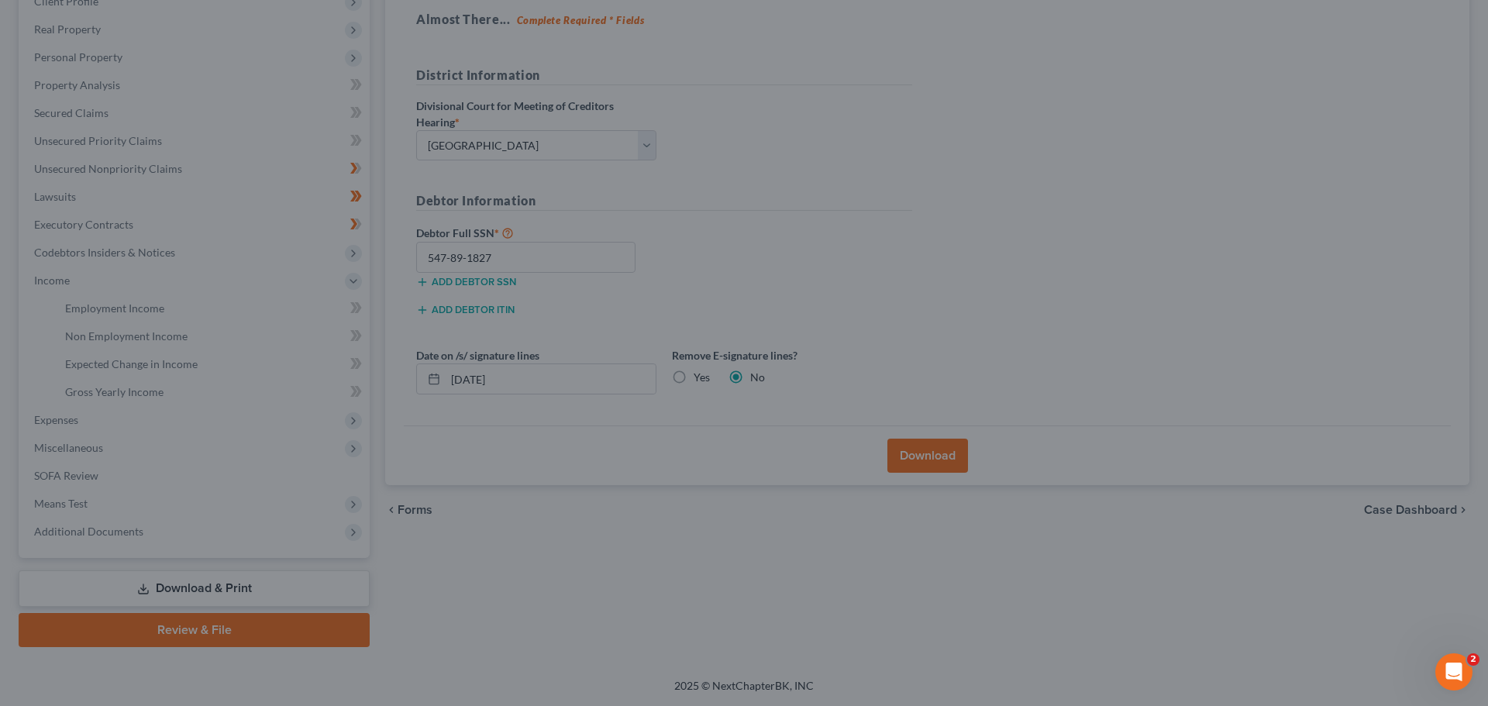
click at [1145, 305] on div at bounding box center [744, 353] width 1488 height 706
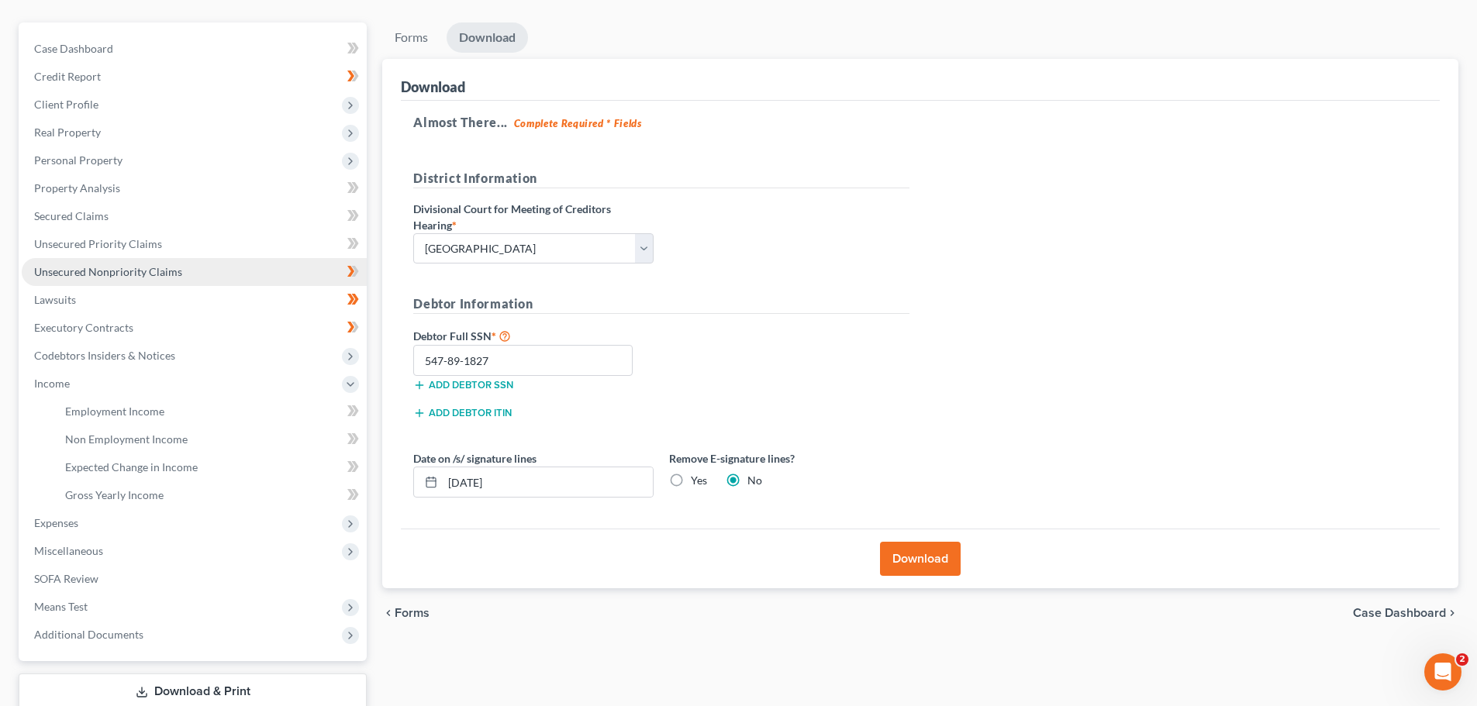
scroll to position [0, 0]
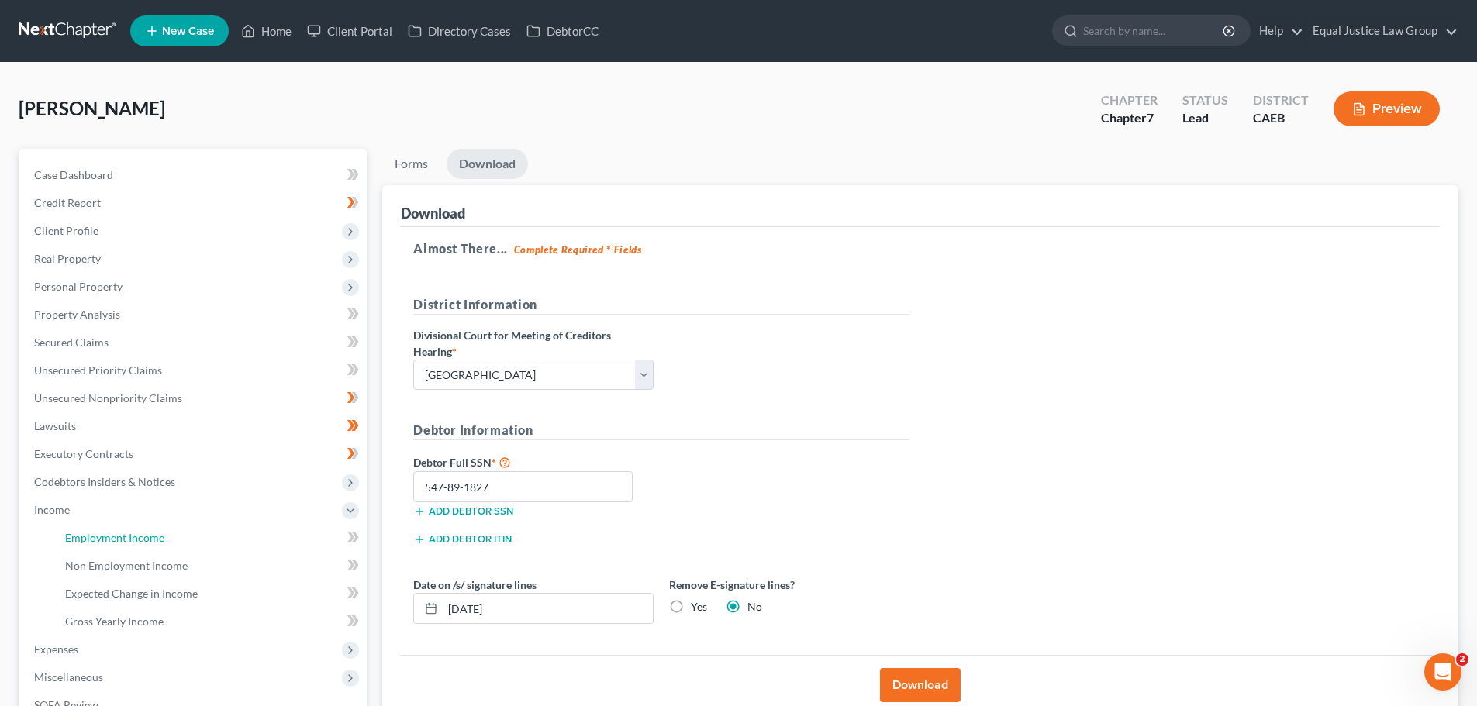
drag, startPoint x: 130, startPoint y: 526, endPoint x: 917, endPoint y: 501, distance: 787.1
click at [130, 526] on link "Employment Income" at bounding box center [210, 538] width 314 height 28
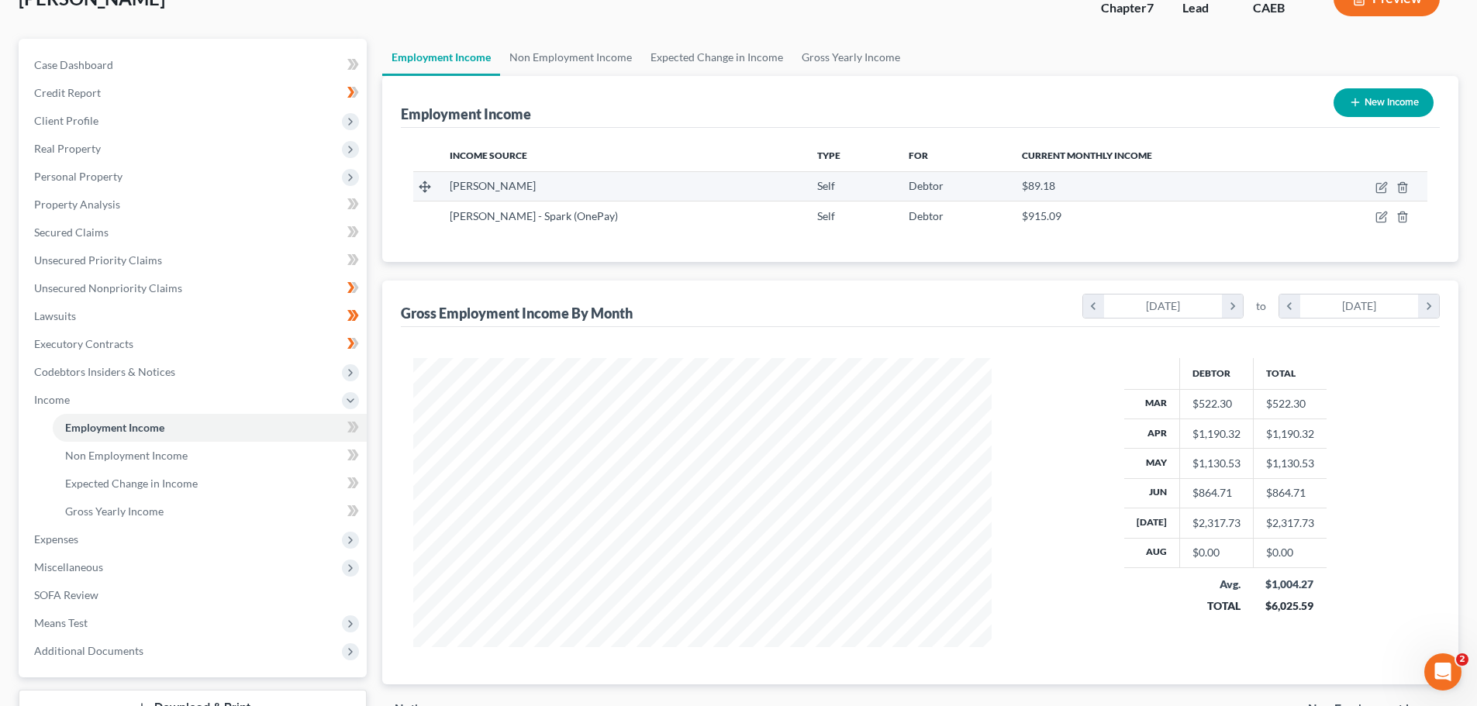
scroll to position [155, 0]
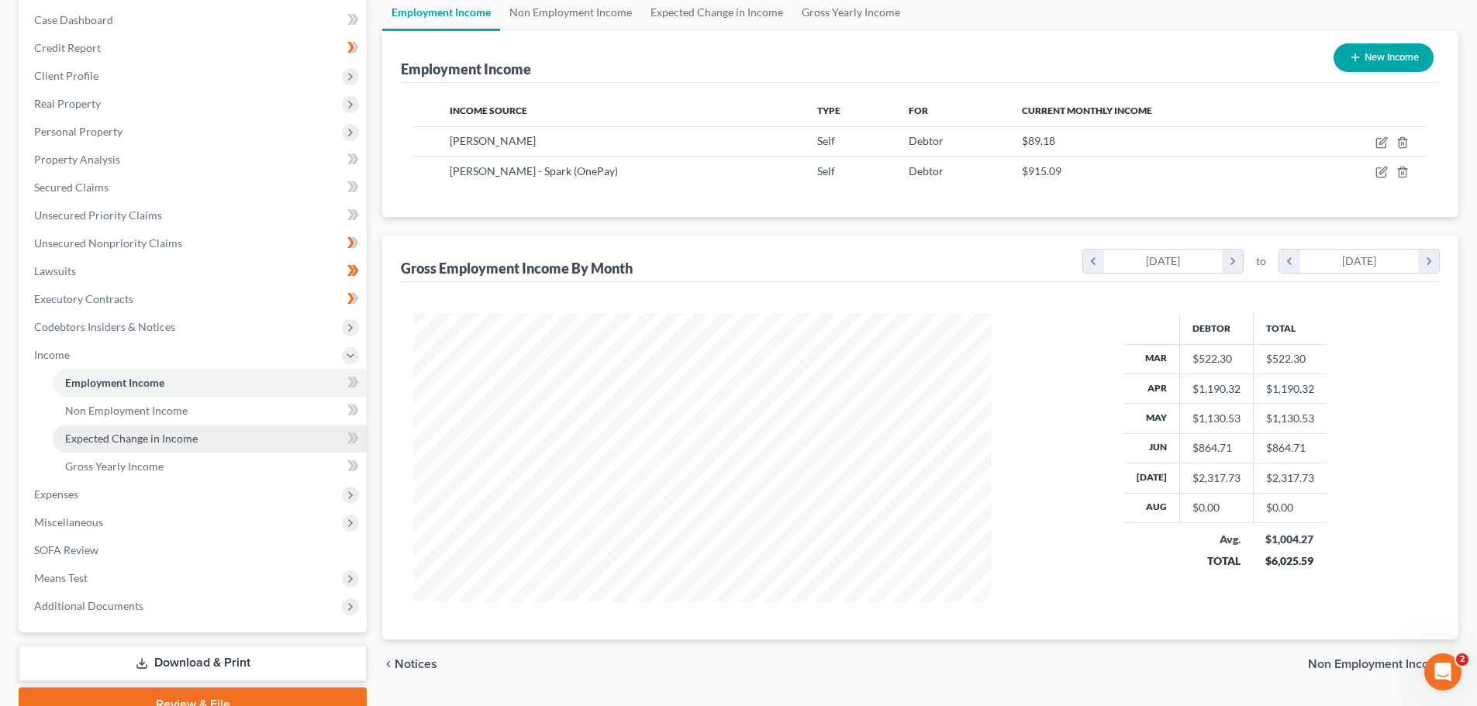
click at [138, 426] on link "Expected Change in Income" at bounding box center [210, 439] width 314 height 28
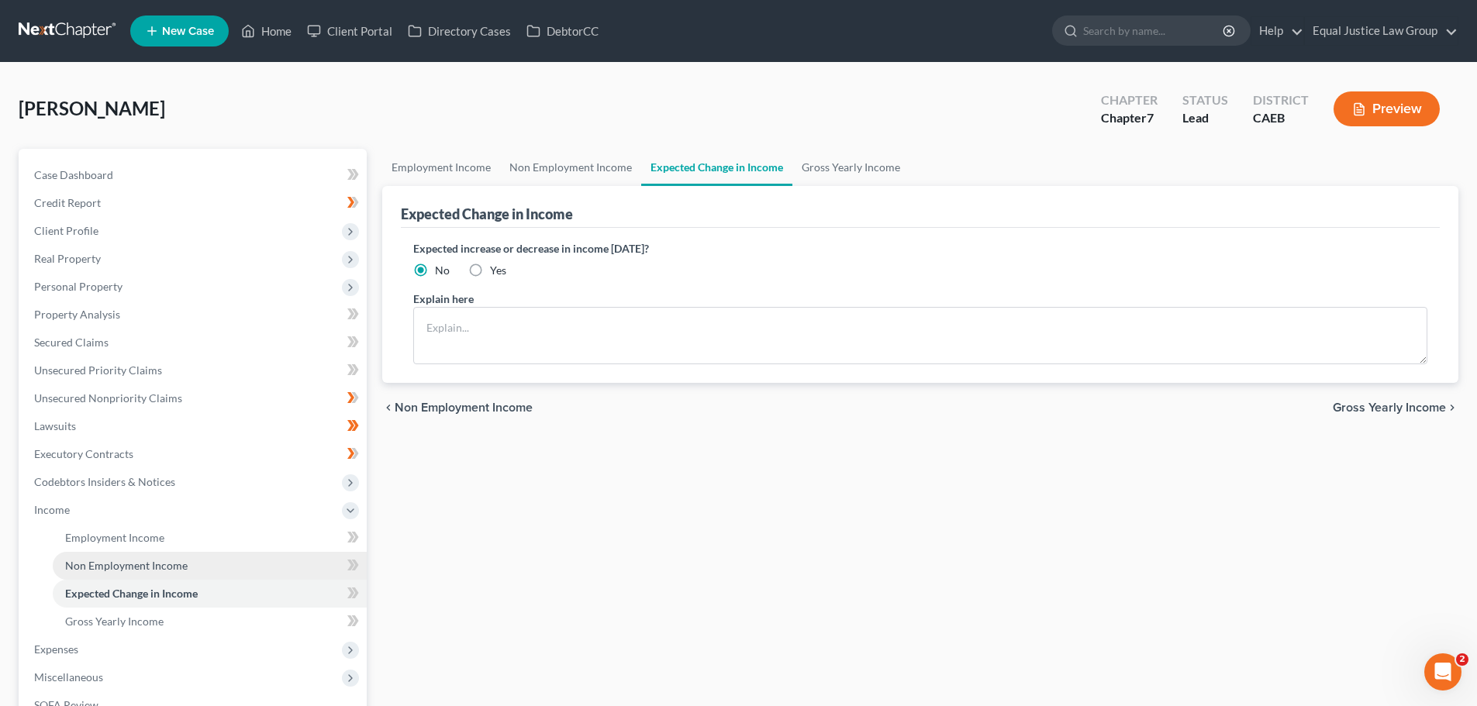
click at [143, 563] on span "Non Employment Income" at bounding box center [126, 565] width 122 height 13
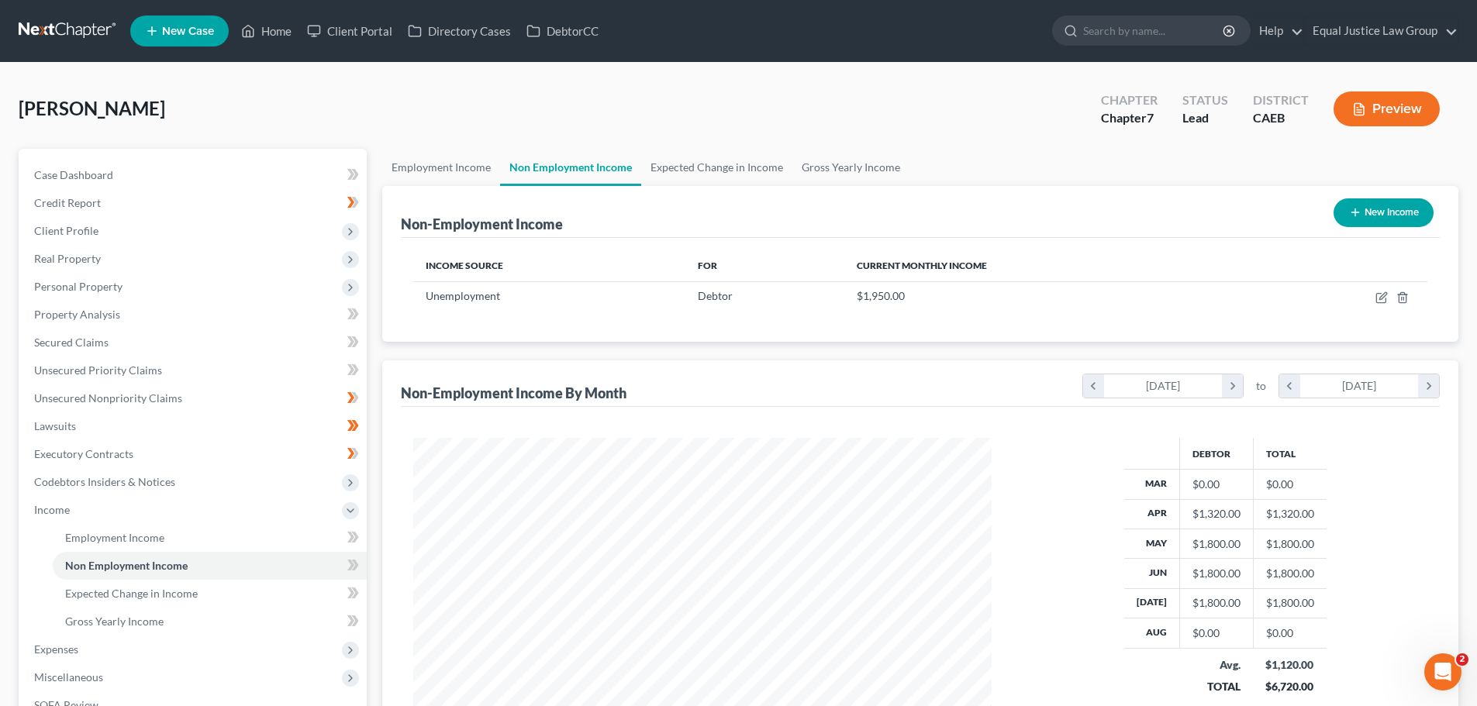
scroll to position [289, 609]
click at [157, 532] on span "Employment Income" at bounding box center [114, 537] width 99 height 13
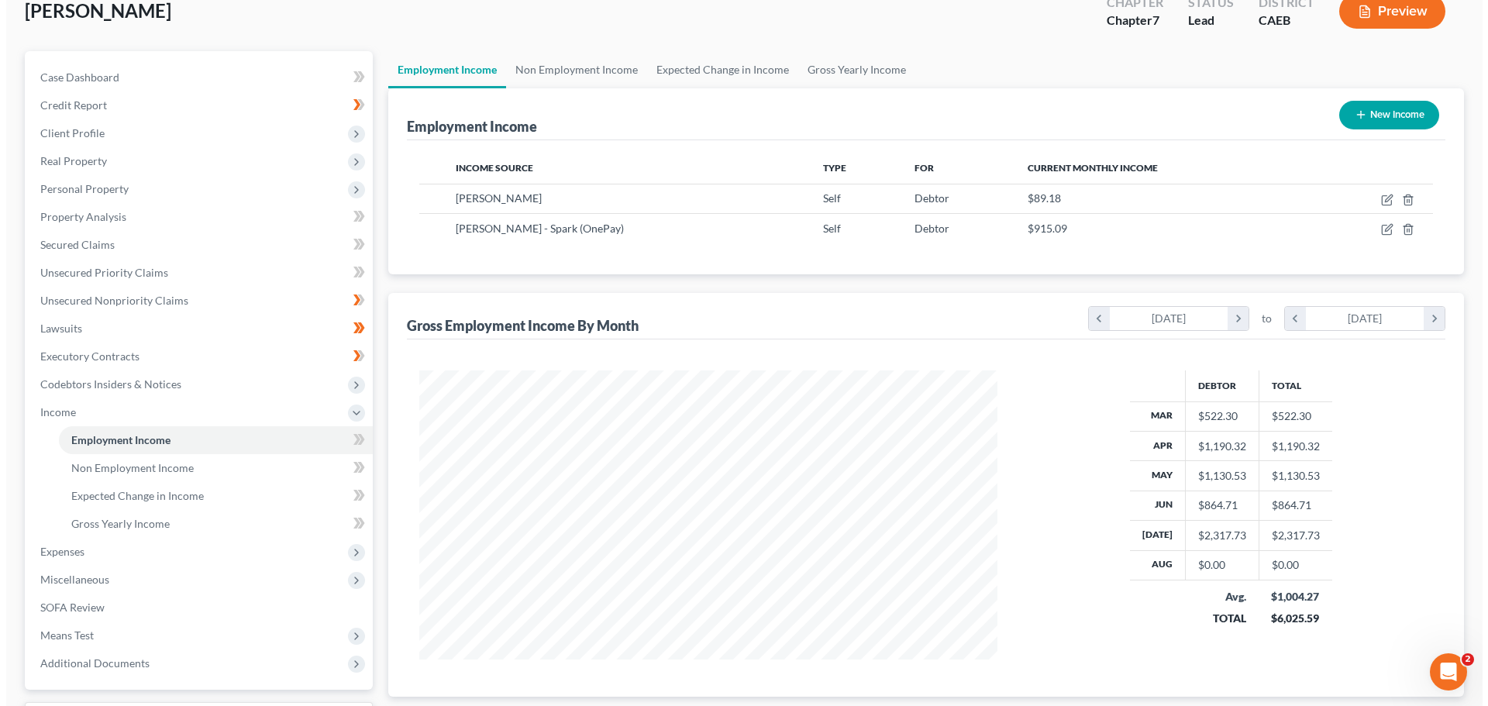
scroll to position [74, 0]
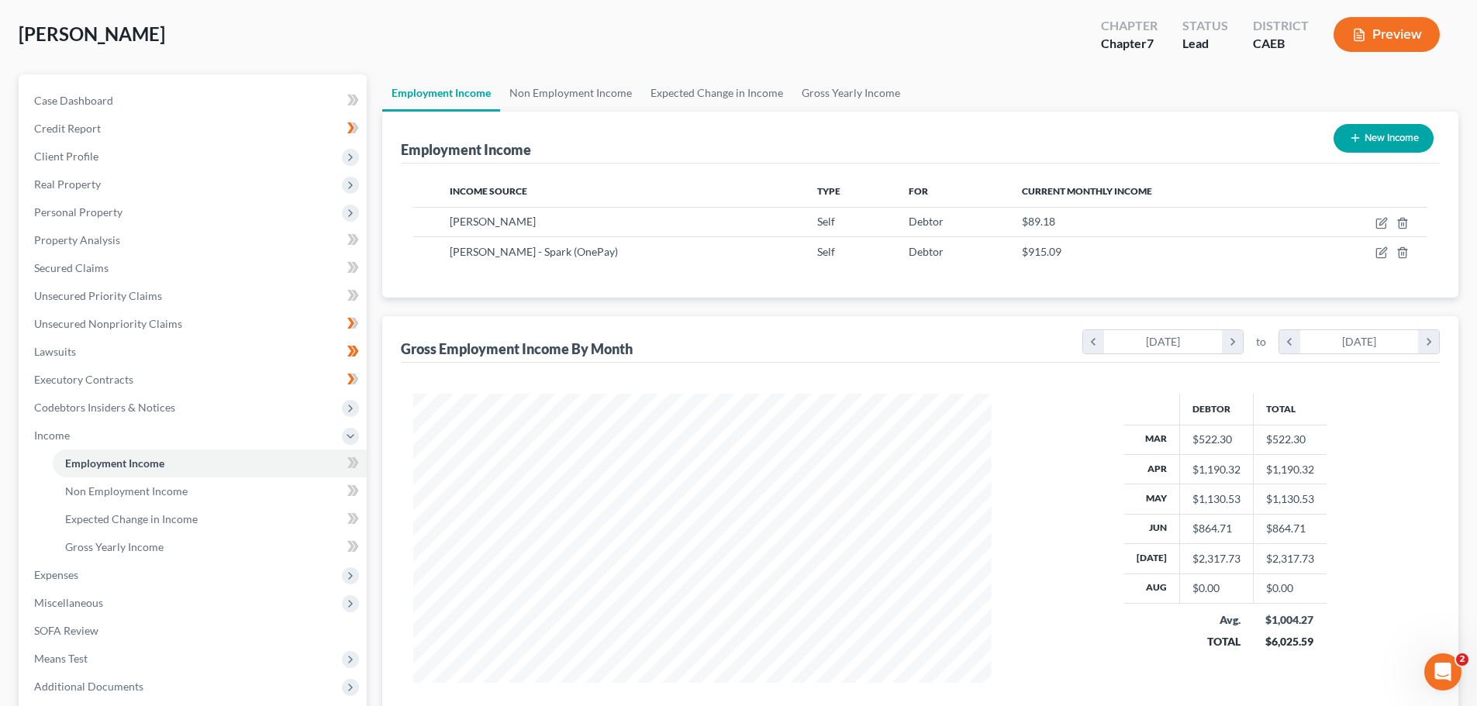
click at [1403, 26] on button "Preview" at bounding box center [1386, 34] width 106 height 35
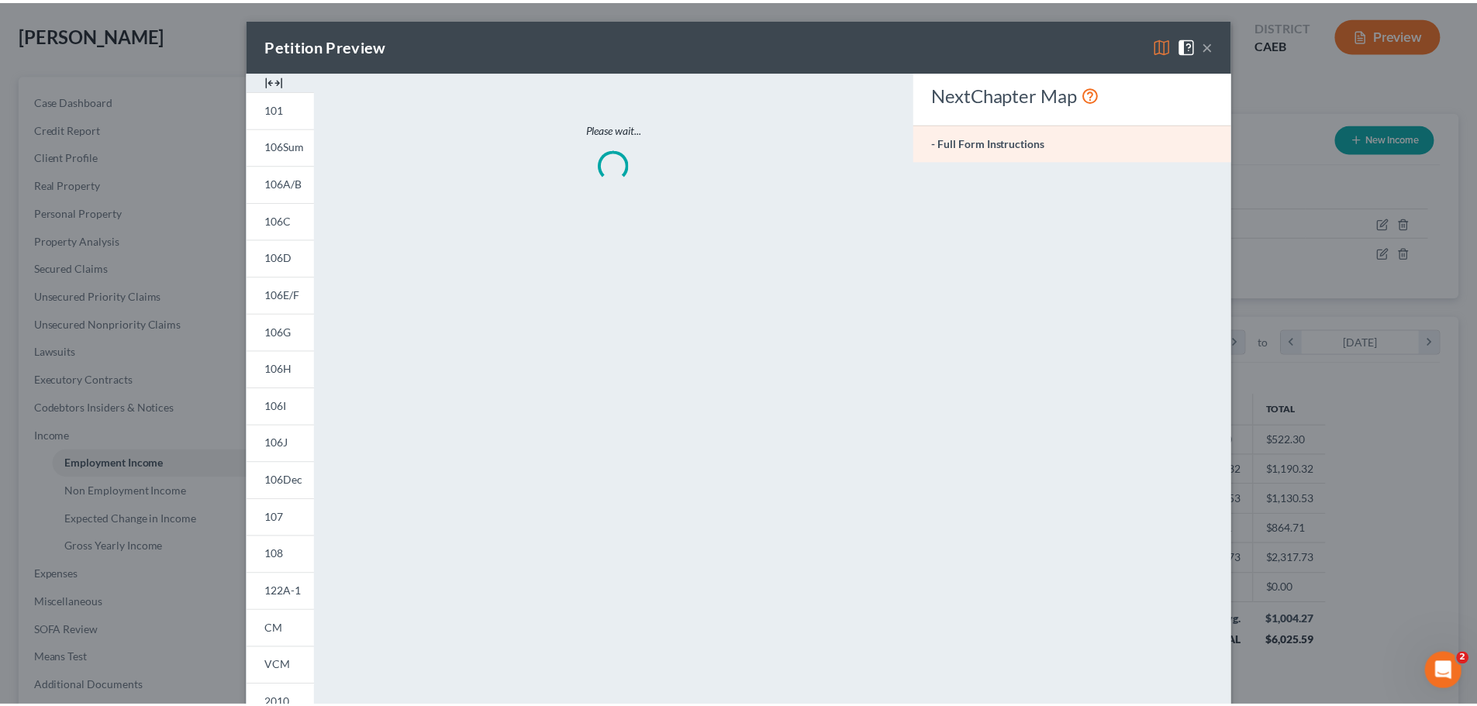
scroll to position [291, 615]
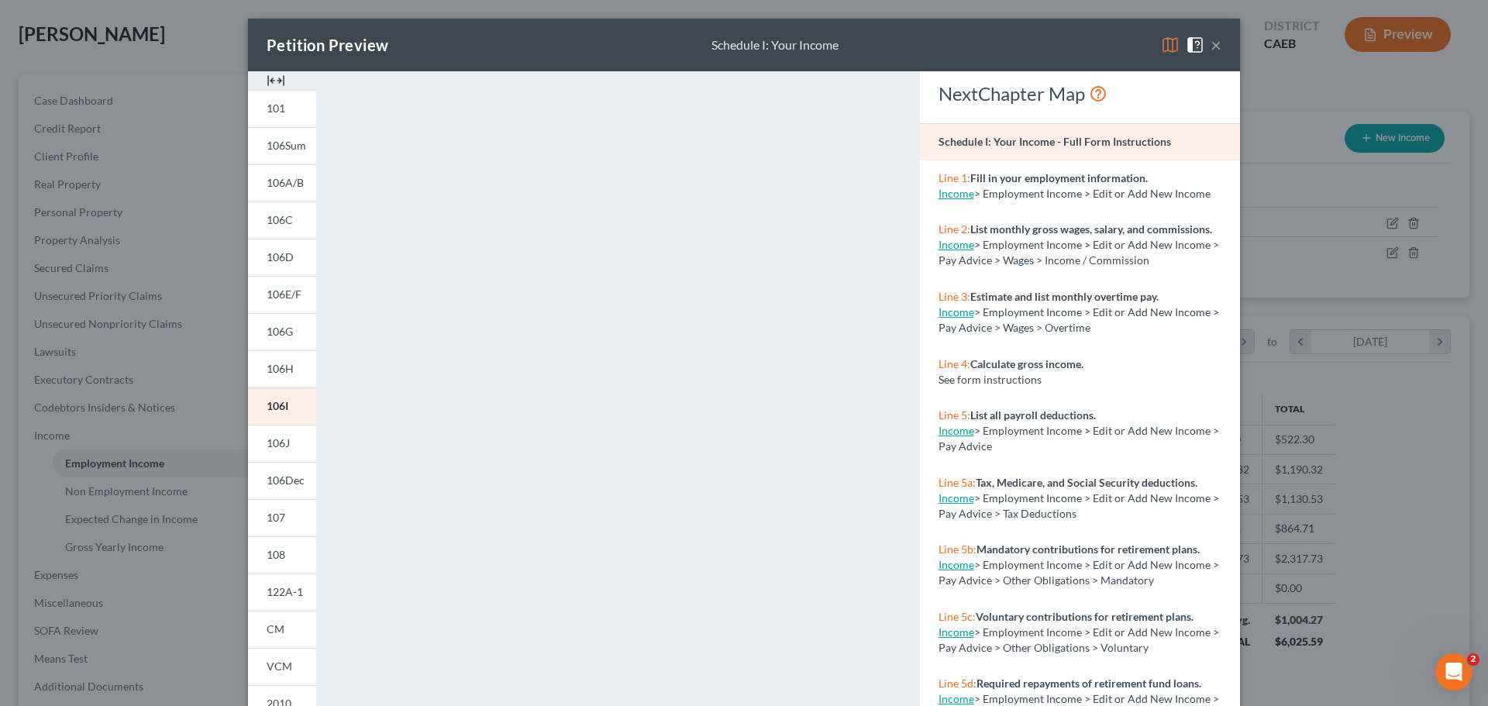
click at [1218, 40] on div "Petition Preview Schedule I: Your Income ×" at bounding box center [744, 45] width 992 height 53
click at [1211, 40] on button "×" at bounding box center [1216, 45] width 11 height 19
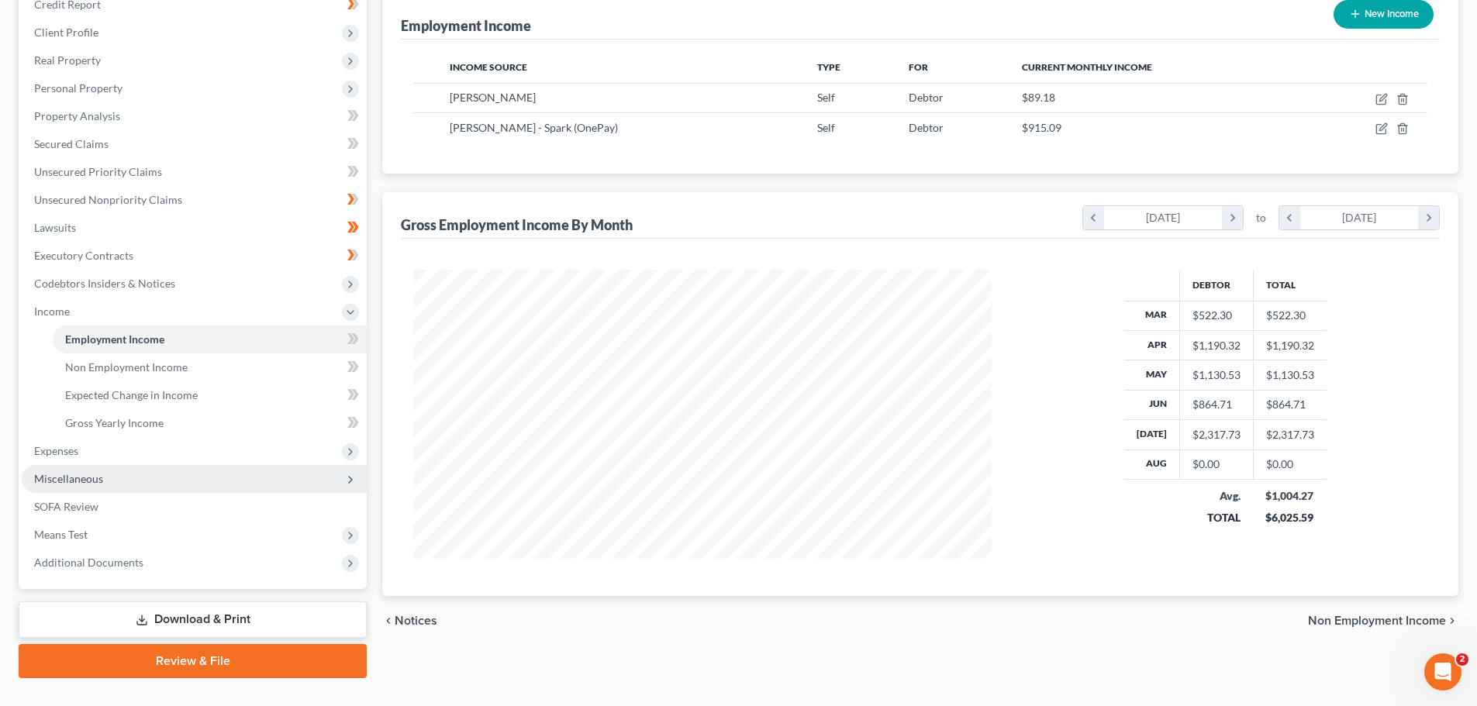
scroll to position [229, 0]
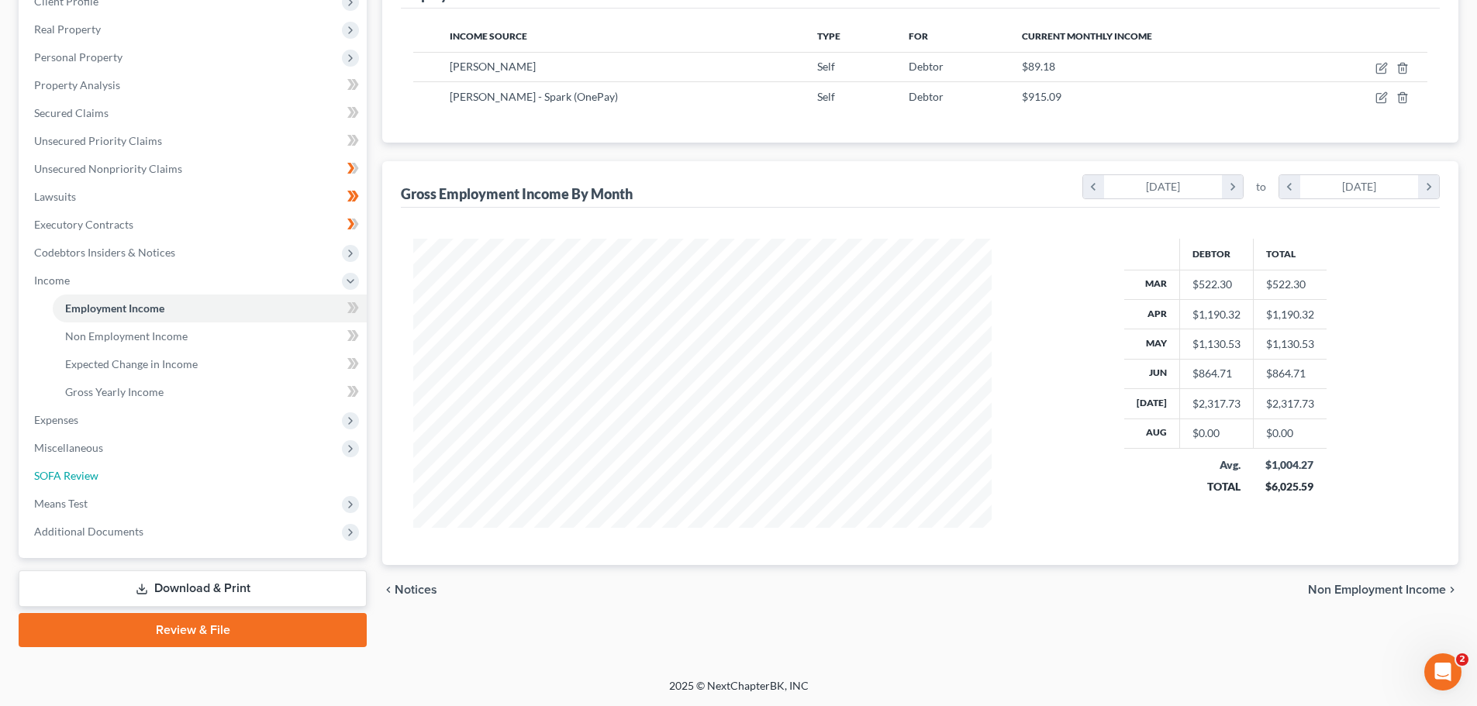
click at [87, 473] on span "SOFA Review" at bounding box center [66, 475] width 64 height 13
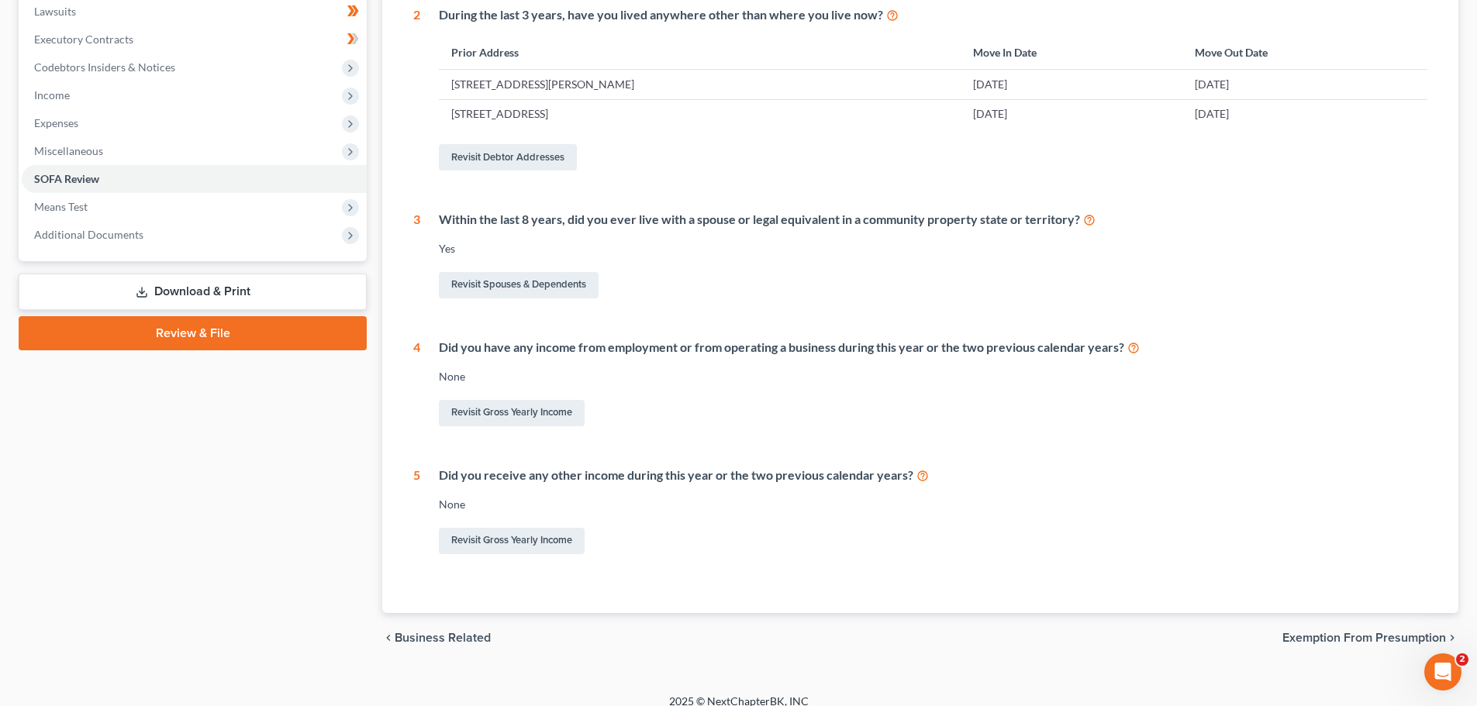
scroll to position [430, 0]
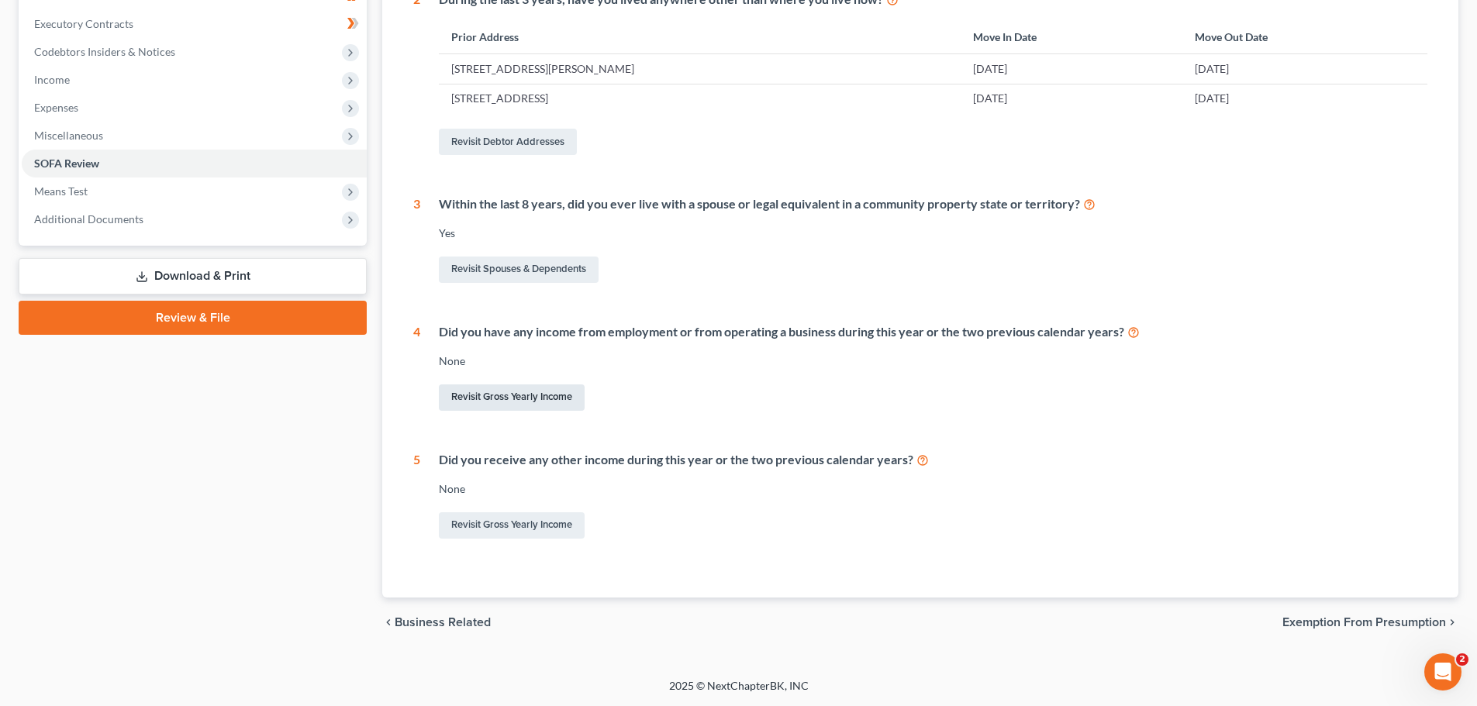
click at [494, 393] on link "Revisit Gross Yearly Income" at bounding box center [512, 397] width 146 height 26
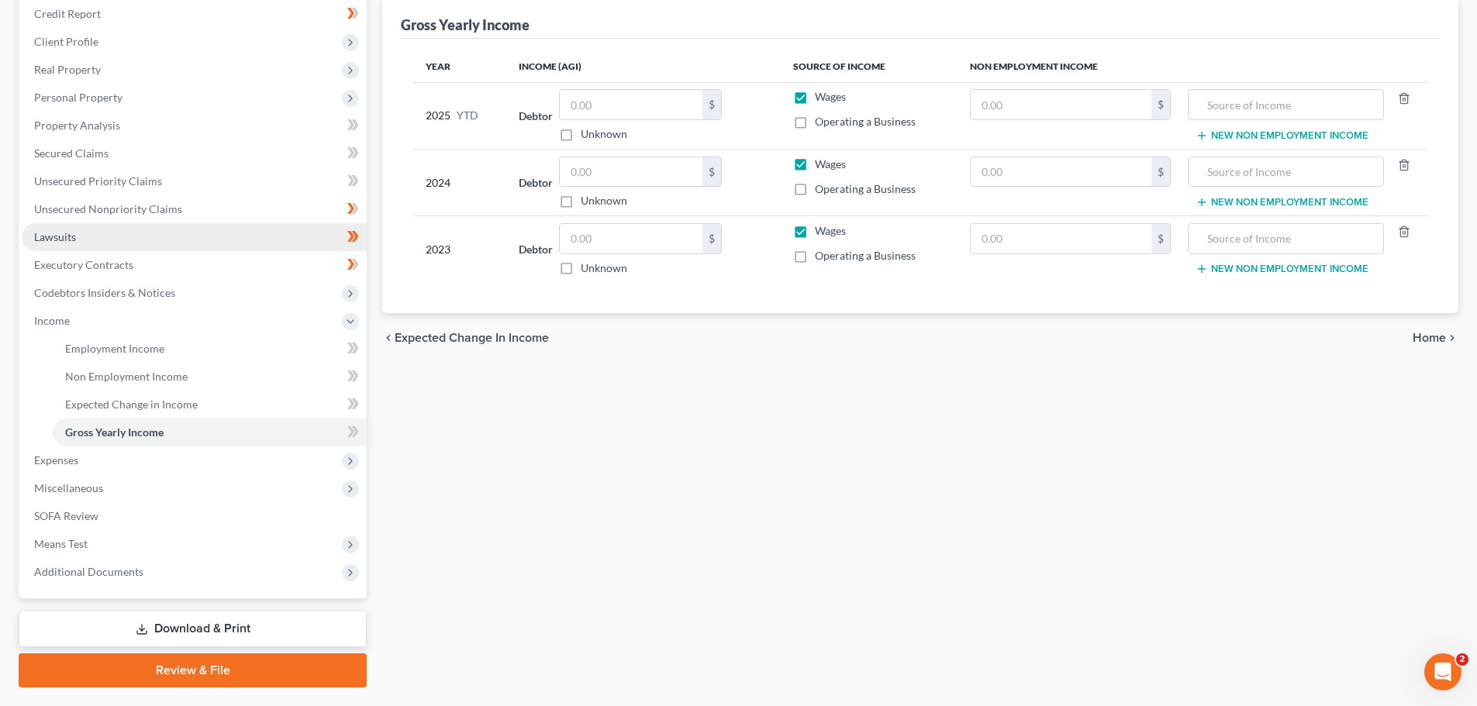
scroll to position [152, 0]
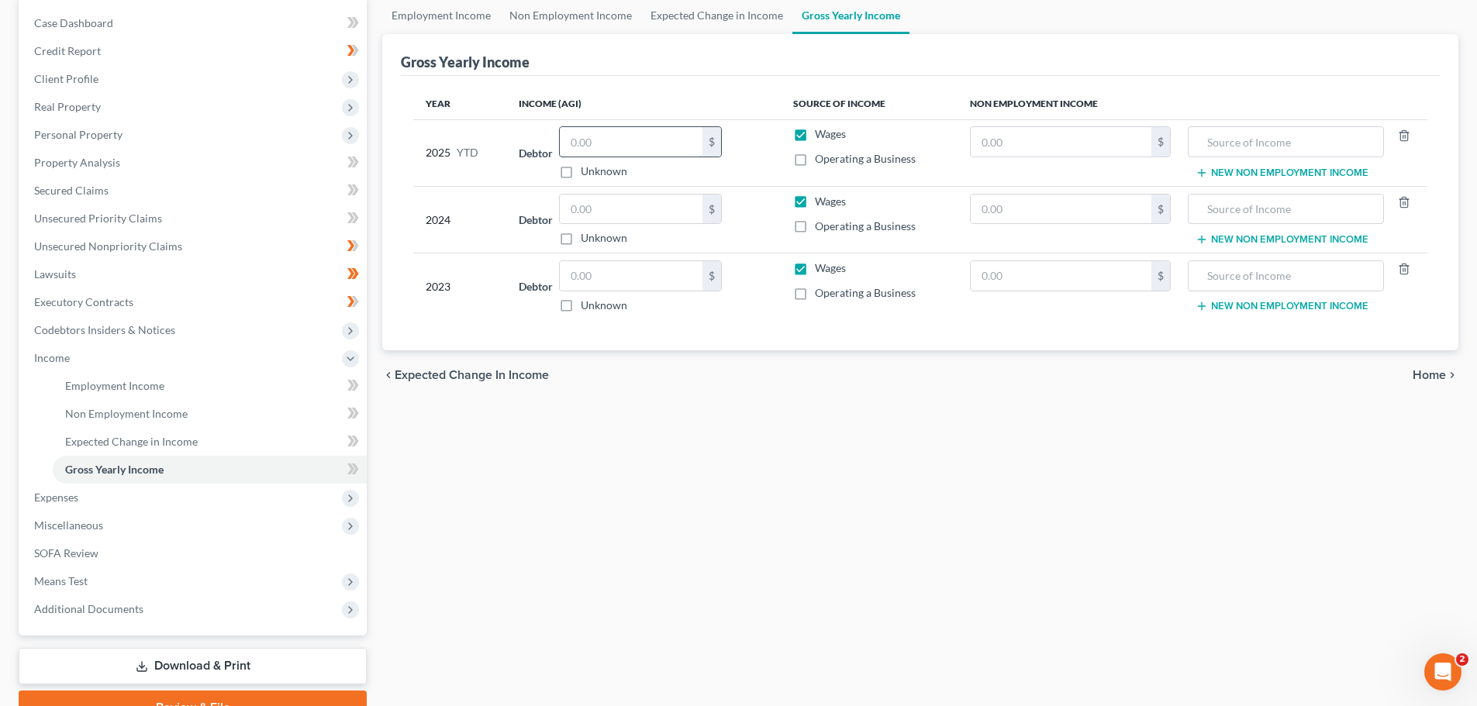
click at [635, 136] on input "text" at bounding box center [631, 141] width 143 height 29
drag, startPoint x: 567, startPoint y: 146, endPoint x: 558, endPoint y: 145, distance: 9.3
click at [560, 145] on input "69,534" at bounding box center [631, 141] width 143 height 29
click at [647, 204] on input "text" at bounding box center [631, 209] width 143 height 29
click at [560, 274] on input "text" at bounding box center [631, 275] width 143 height 29
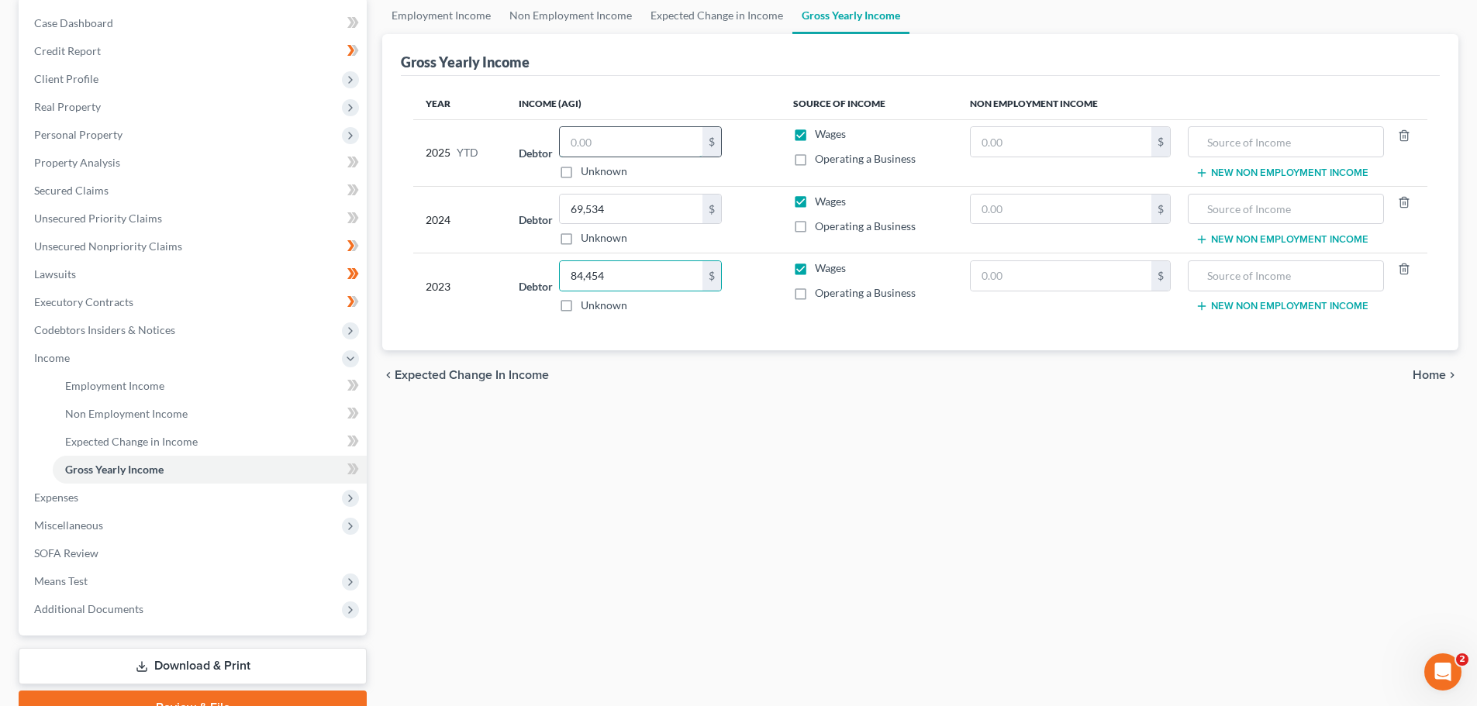
click at [636, 135] on input "text" at bounding box center [631, 141] width 143 height 29
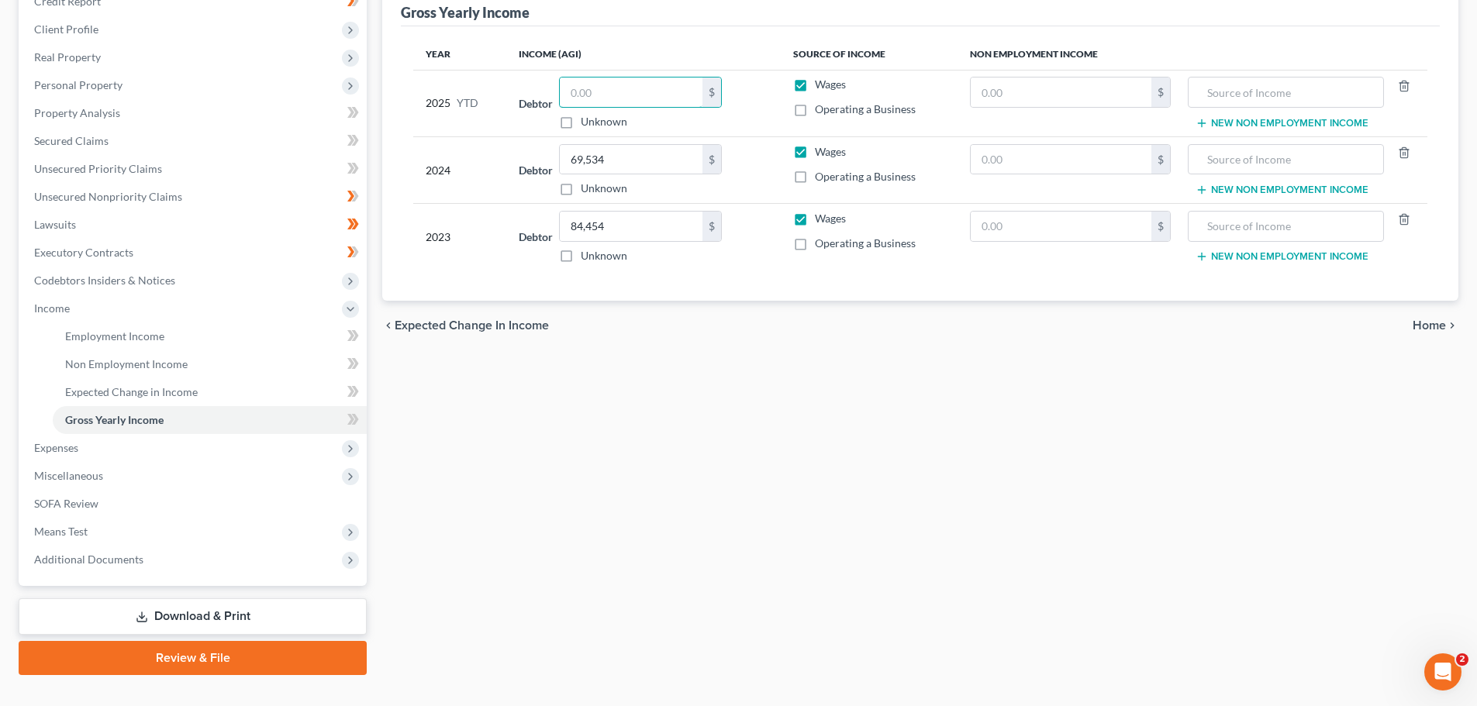
scroll to position [229, 0]
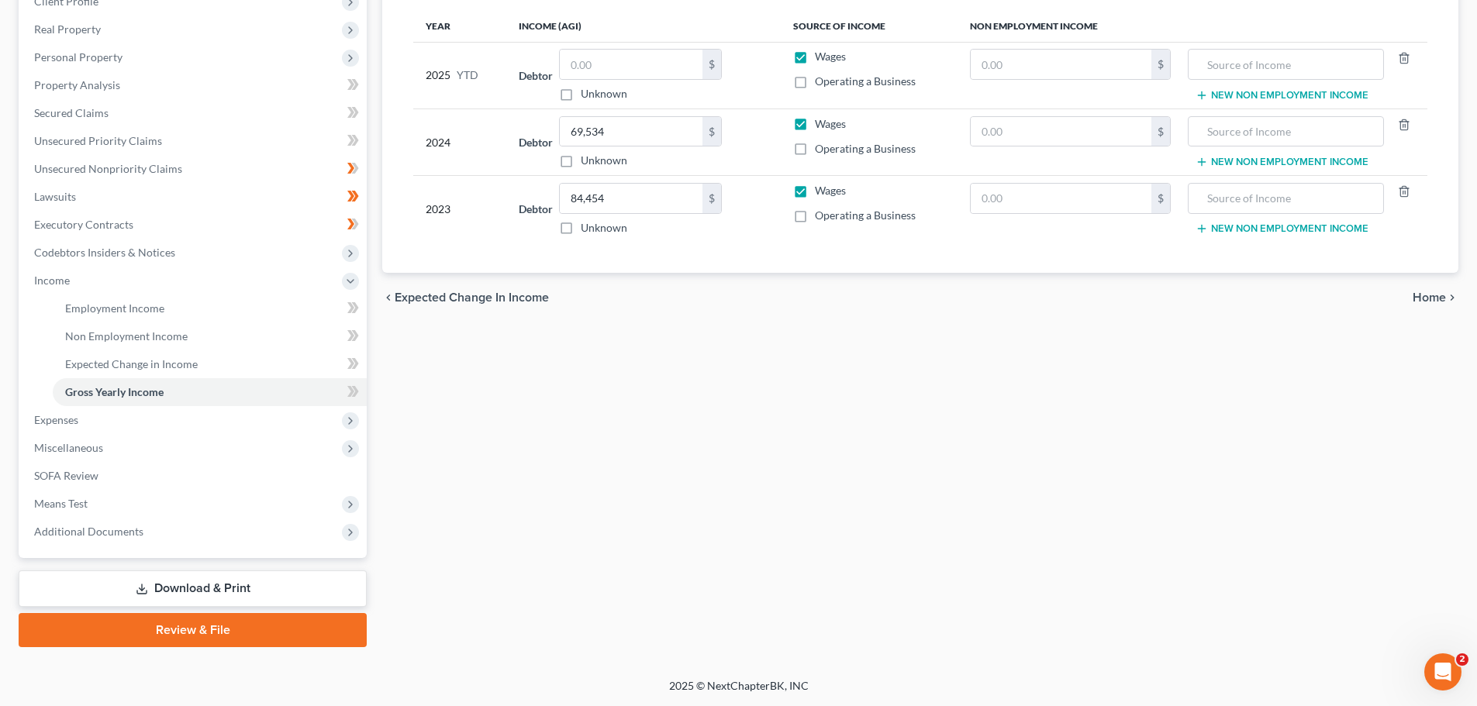
click at [754, 574] on div "Employment Income Non Employment Income Expected Change in Income Gross Yearly …" at bounding box center [919, 283] width 1091 height 728
click at [185, 591] on link "Download & Print" at bounding box center [193, 588] width 348 height 36
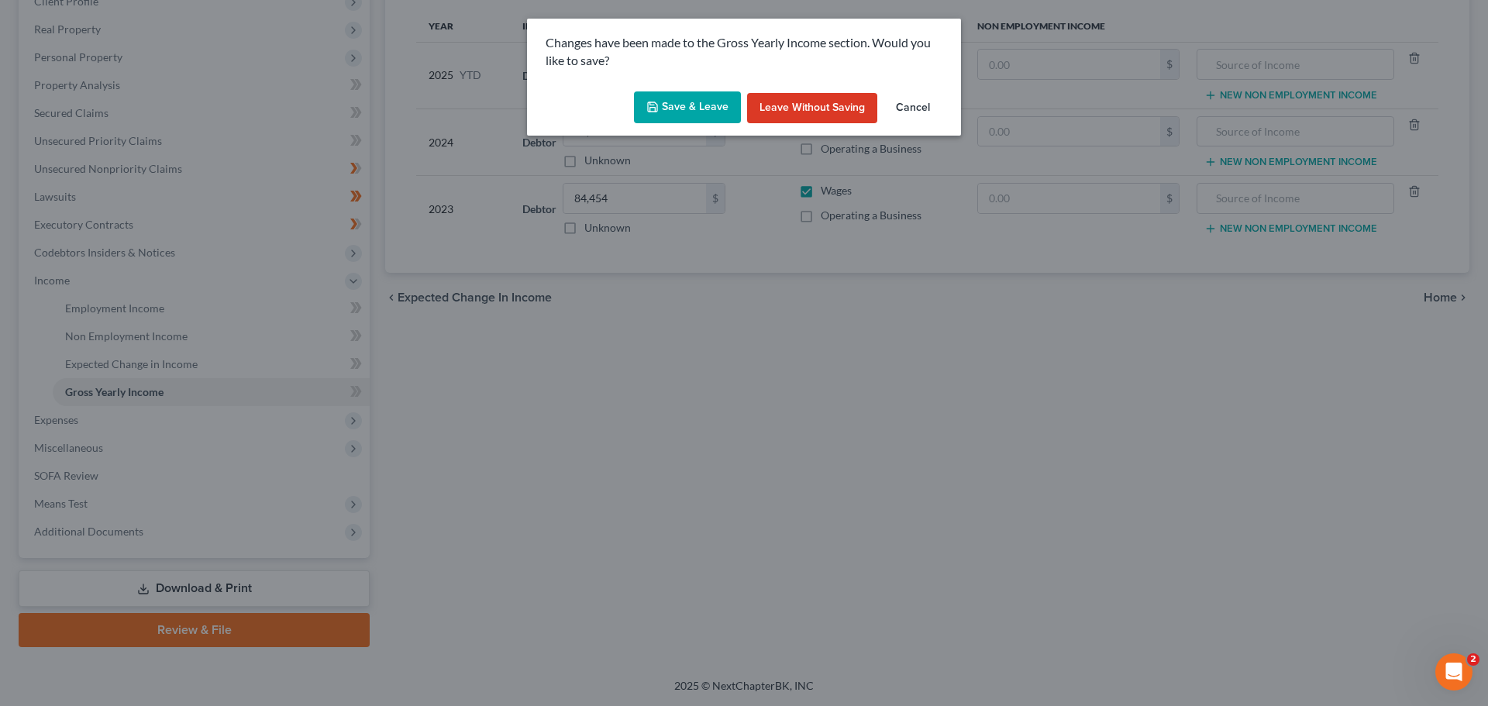
click at [691, 108] on button "Save & Leave" at bounding box center [687, 107] width 107 height 33
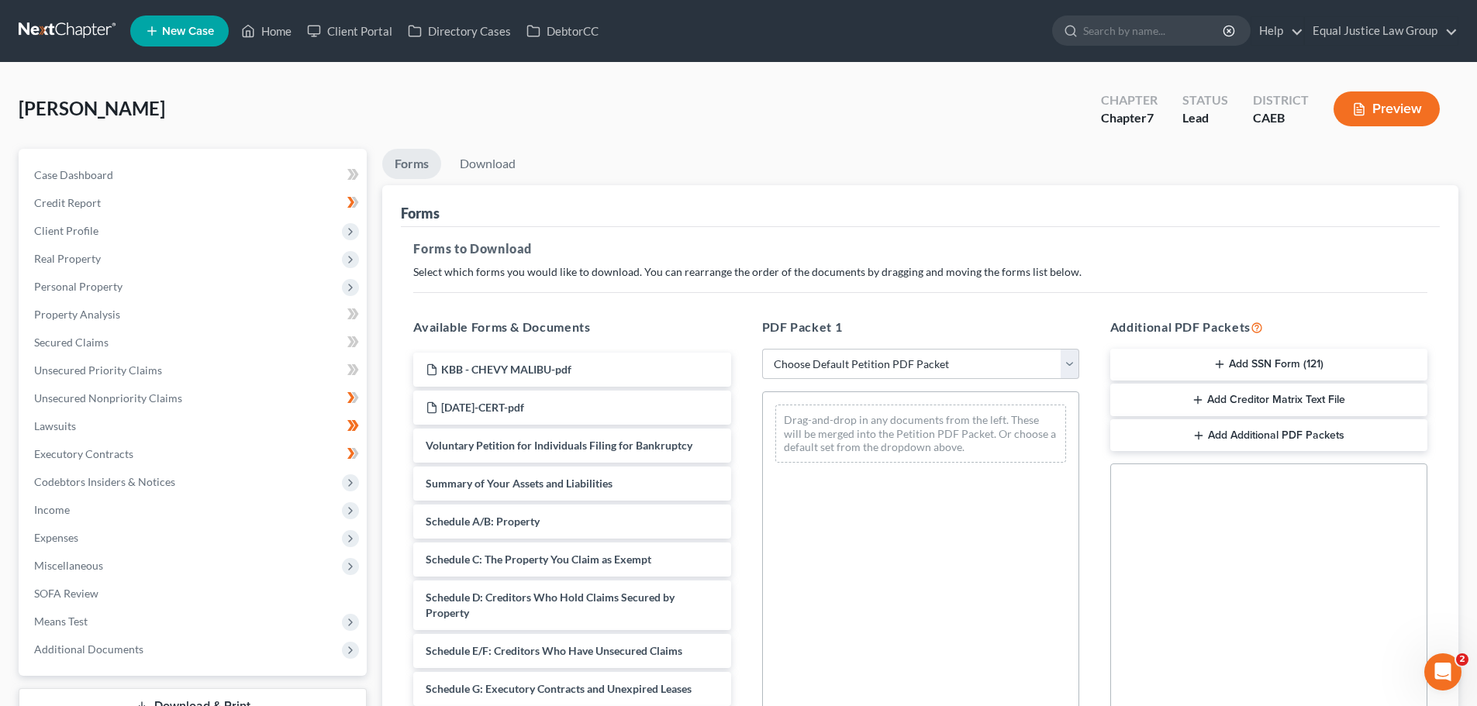
click at [1295, 398] on button "Add Creditor Matrix Text File" at bounding box center [1268, 400] width 317 height 33
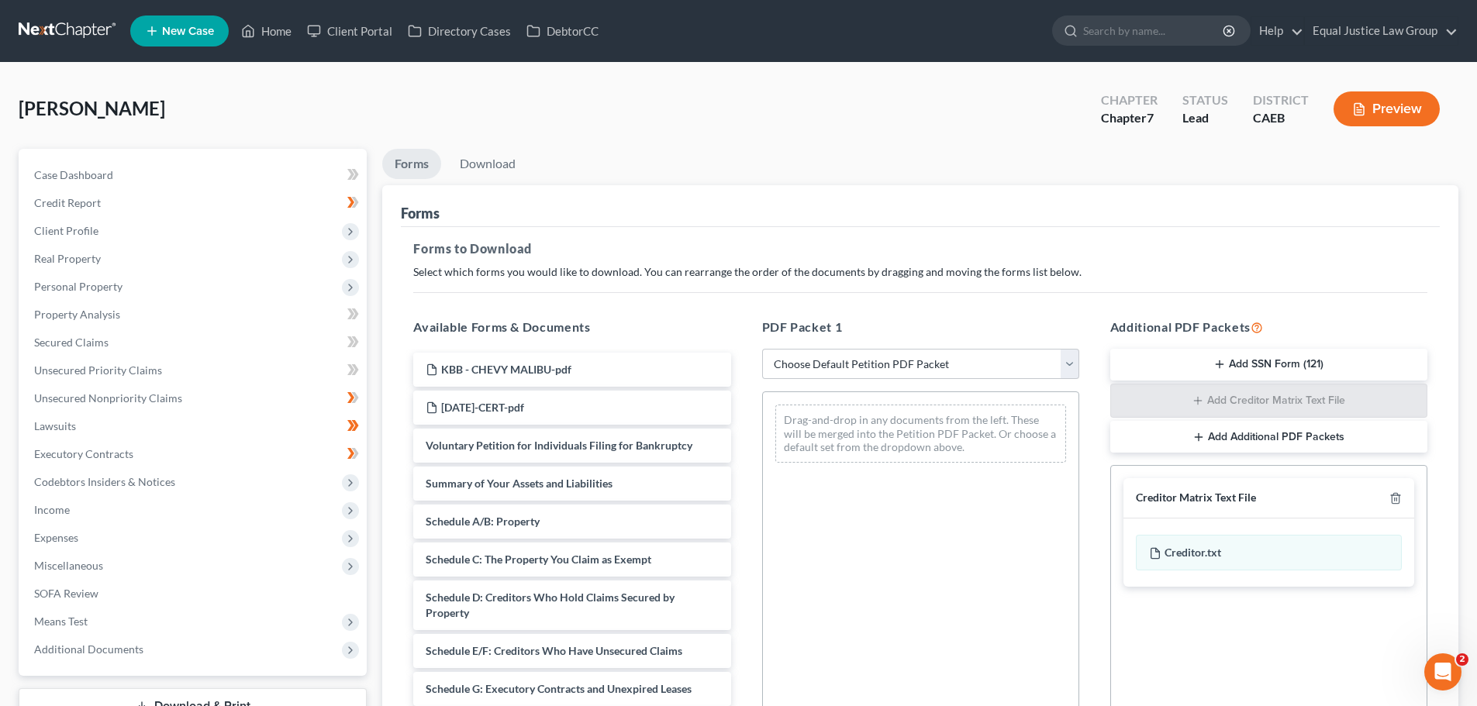
scroll to position [251, 0]
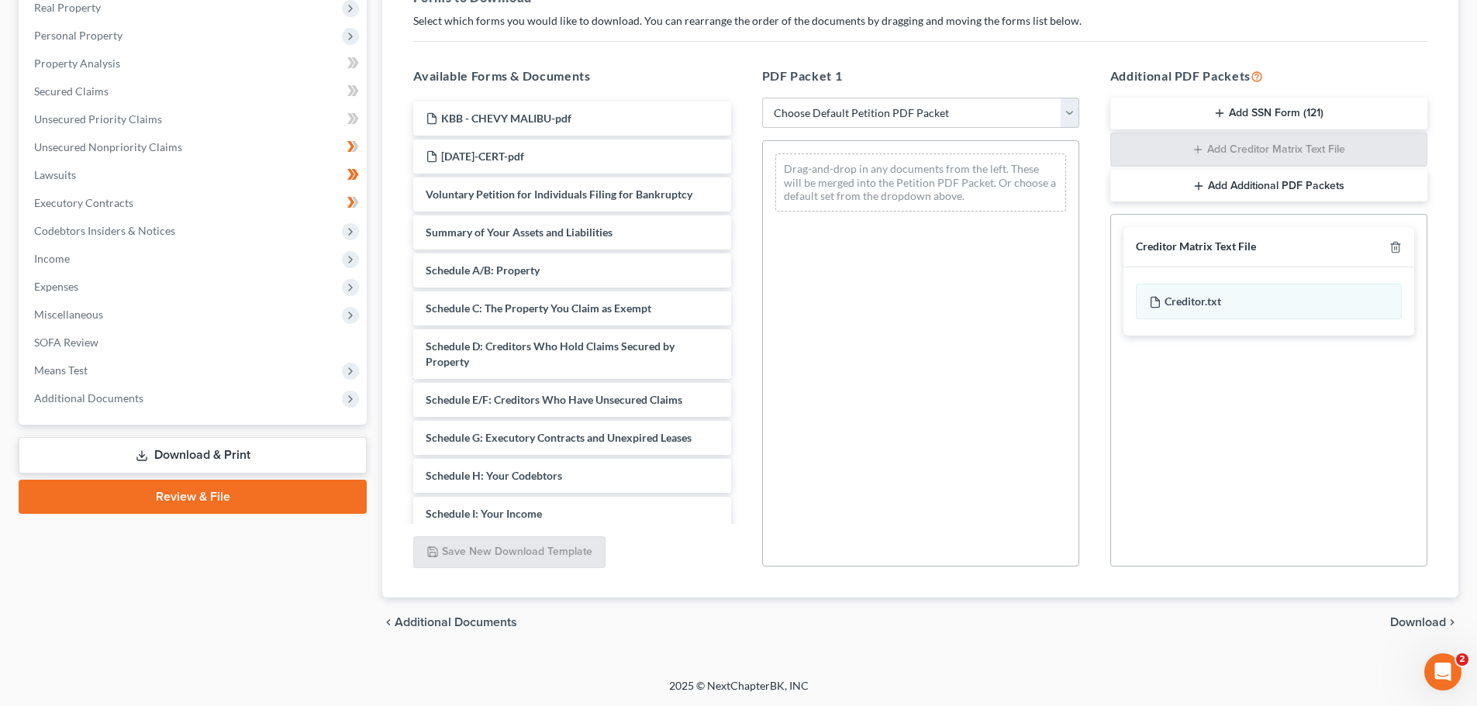
click at [1422, 622] on span "Download" at bounding box center [1418, 622] width 56 height 12
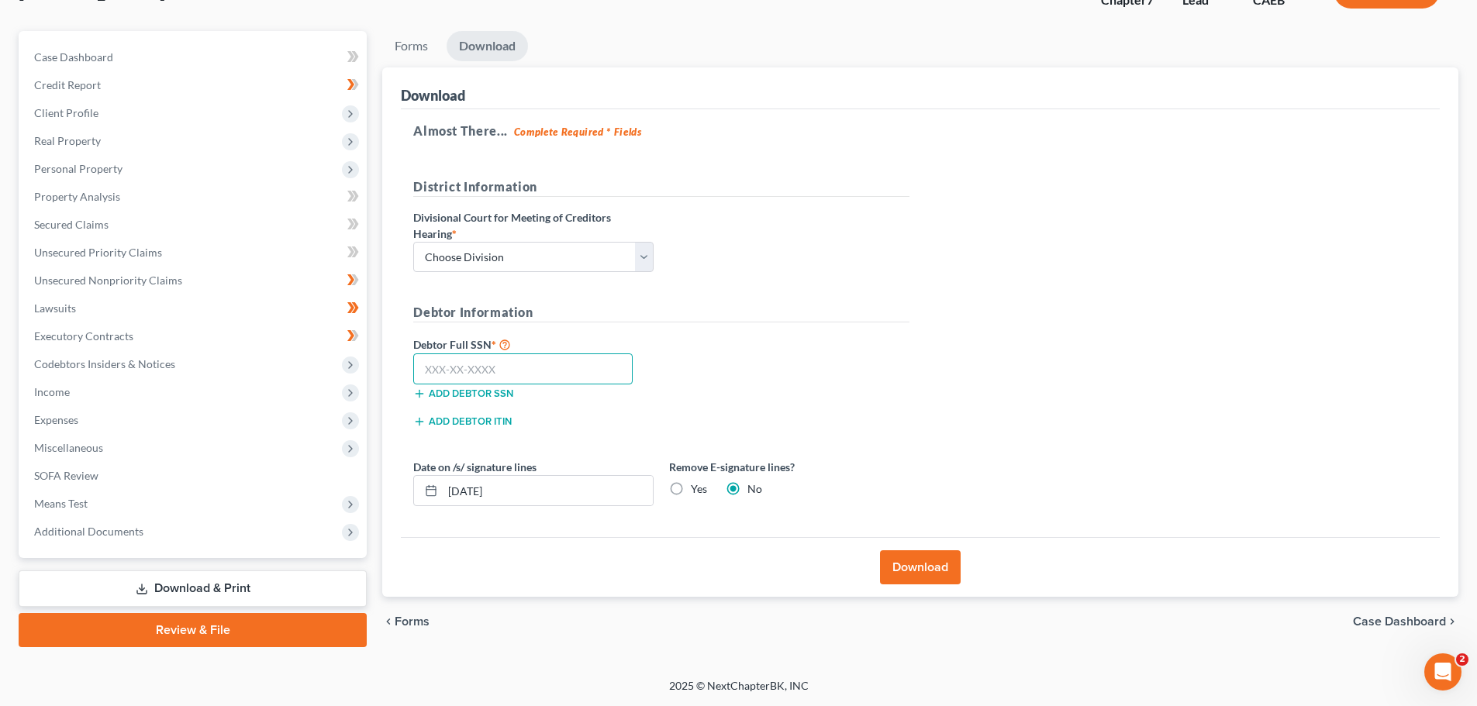
click at [532, 372] on input "text" at bounding box center [522, 368] width 219 height 31
paste input "958-27"
drag, startPoint x: 494, startPoint y: 371, endPoint x: 377, endPoint y: 374, distance: 116.3
click at [377, 374] on div "Forms Download Forms Forms to Download Select which forms you would like to dow…" at bounding box center [919, 339] width 1091 height 616
click at [511, 367] on input "text" at bounding box center [522, 368] width 219 height 31
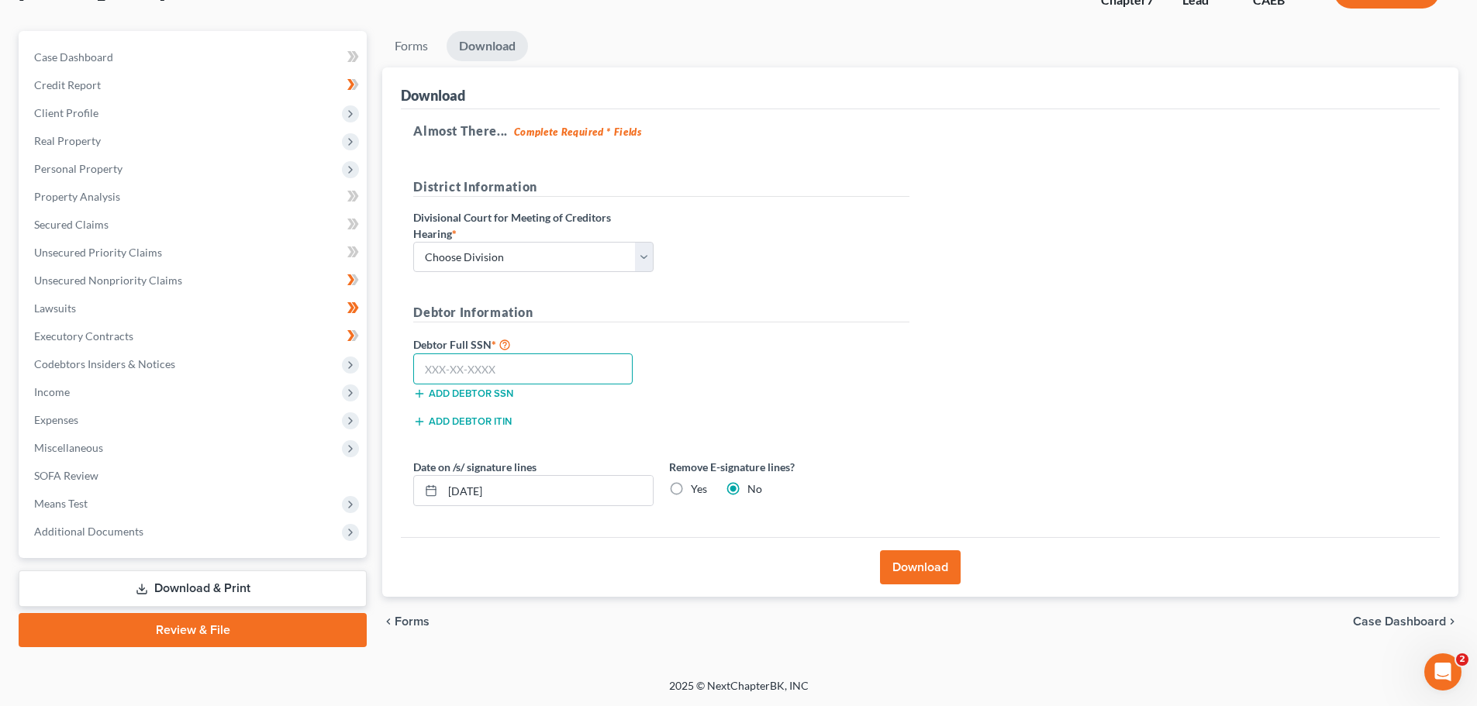
paste input "547-89-1827"
click at [668, 353] on div "Debtor Full SSN * 547-89-1827 Add debtor SSN" at bounding box center [661, 374] width 512 height 78
drag, startPoint x: 639, startPoint y: 248, endPoint x: 639, endPoint y: 264, distance: 15.5
click at [639, 248] on select "Choose Division Fresno Modesto [GEOGRAPHIC_DATA]" at bounding box center [533, 257] width 240 height 31
click at [413, 242] on select "Choose Division Fresno Modesto [GEOGRAPHIC_DATA]" at bounding box center [533, 257] width 240 height 31
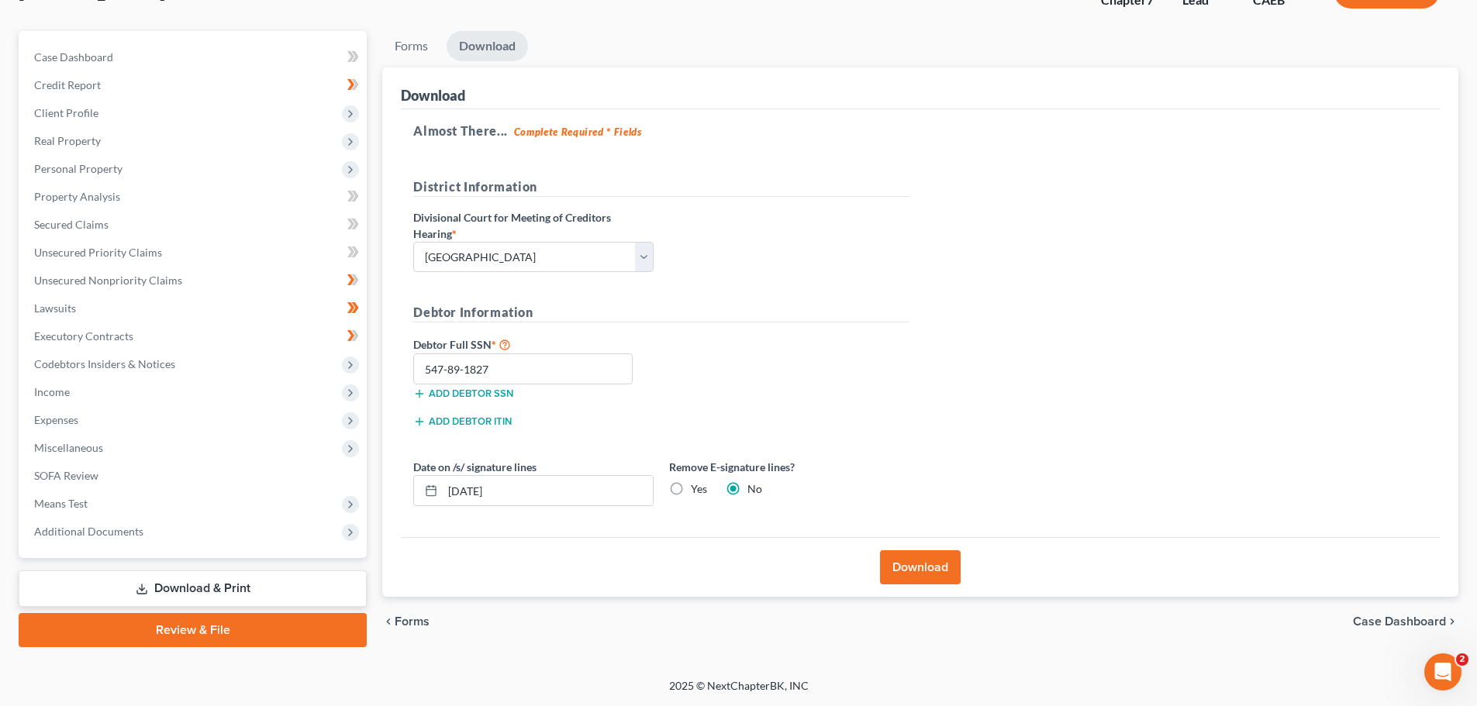
click at [827, 312] on h5 "Debtor Information" at bounding box center [661, 312] width 496 height 19
click at [920, 570] on button "Download" at bounding box center [920, 567] width 81 height 34
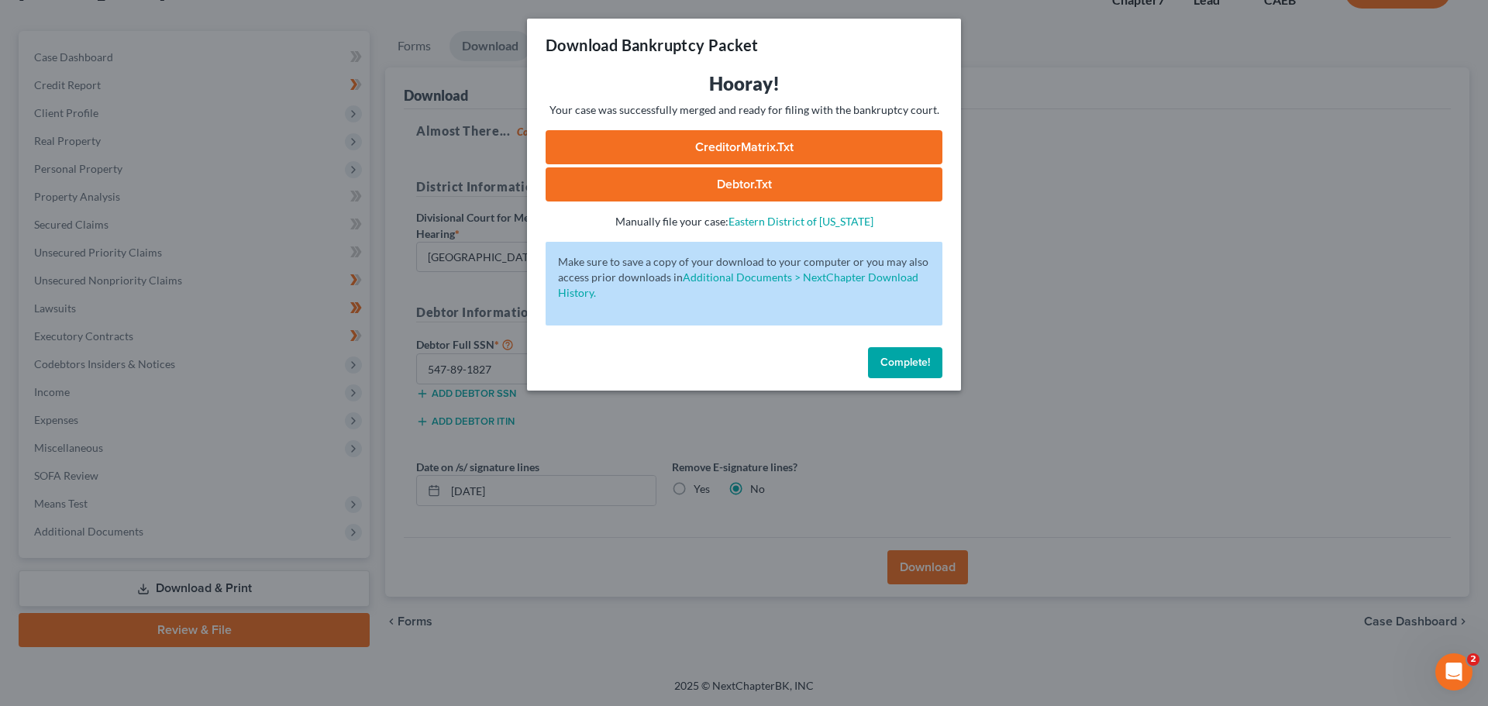
click at [777, 149] on link "CreditorMatrix.txt" at bounding box center [744, 147] width 397 height 34
drag, startPoint x: 915, startPoint y: 360, endPoint x: 859, endPoint y: 79, distance: 286.2
click at [915, 360] on span "Complete!" at bounding box center [905, 362] width 50 height 13
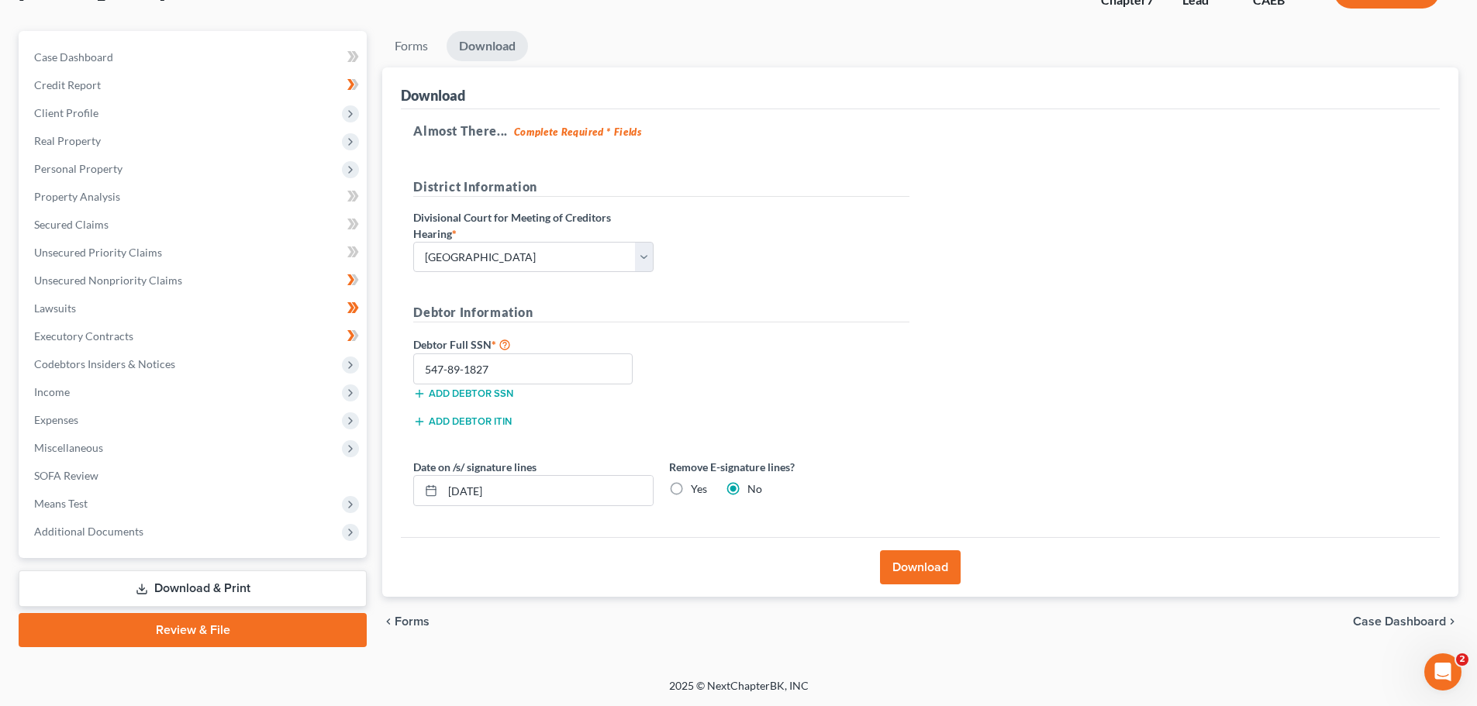
click at [421, 622] on span "Forms" at bounding box center [412, 621] width 35 height 12
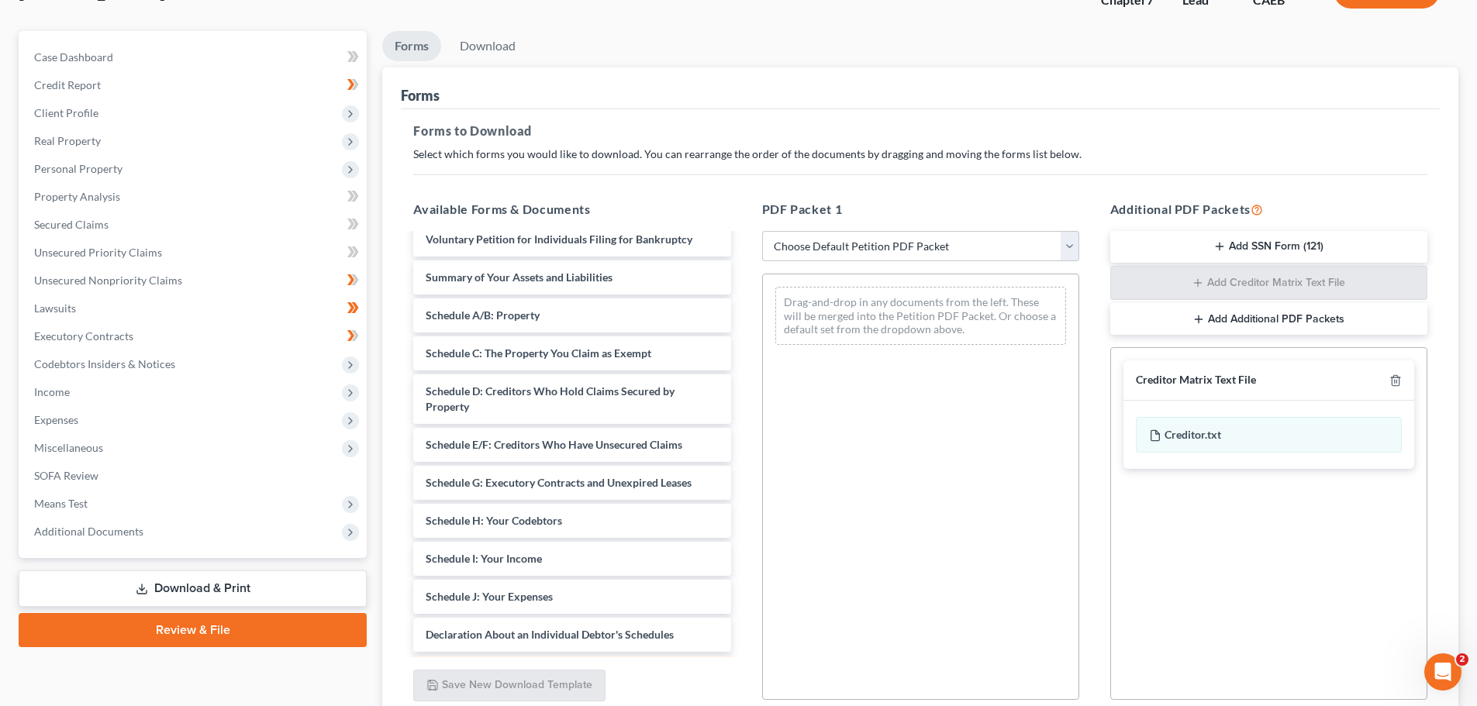
scroll to position [58, 0]
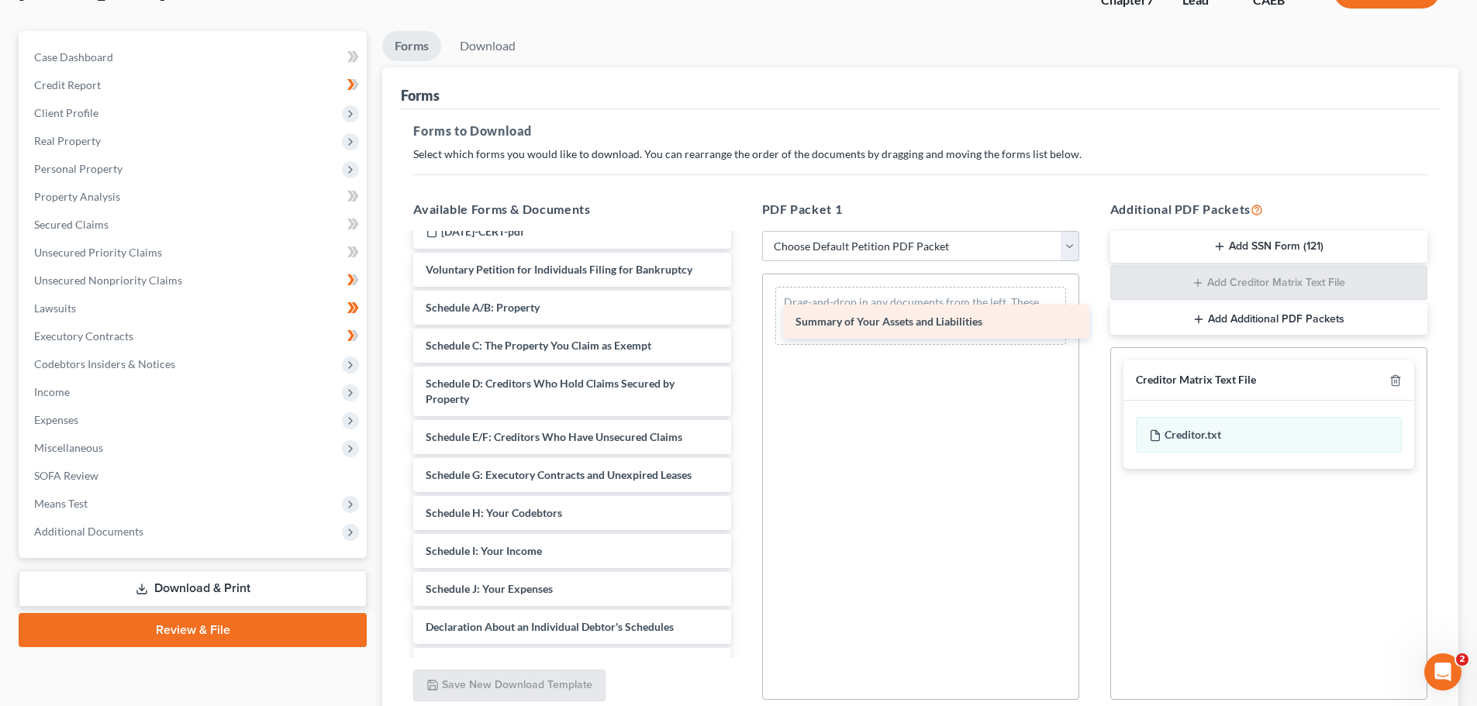
drag, startPoint x: 481, startPoint y: 322, endPoint x: 872, endPoint y: 316, distance: 390.7
click at [743, 316] on div "Summary of Your Assets and Liabilities KBB - CHEVY MALIBU-pdf [DATE]-CERT-pdf V…" at bounding box center [572, 567] width 342 height 780
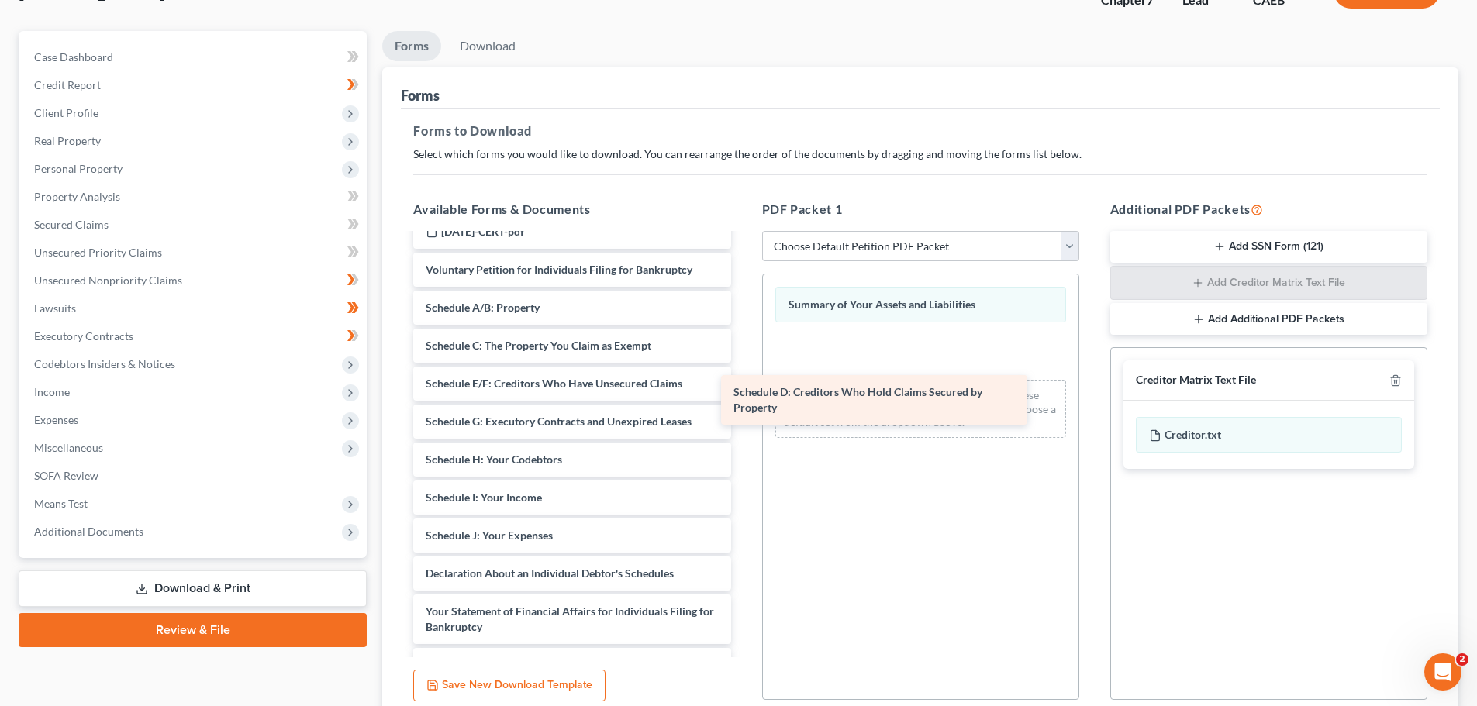
drag, startPoint x: 455, startPoint y: 405, endPoint x: 815, endPoint y: 370, distance: 362.2
click at [743, 370] on div "Schedule D: Creditors Who Hold Claims Secured by Property KBB - [GEOGRAPHIC_DAT…" at bounding box center [572, 540] width 342 height 726
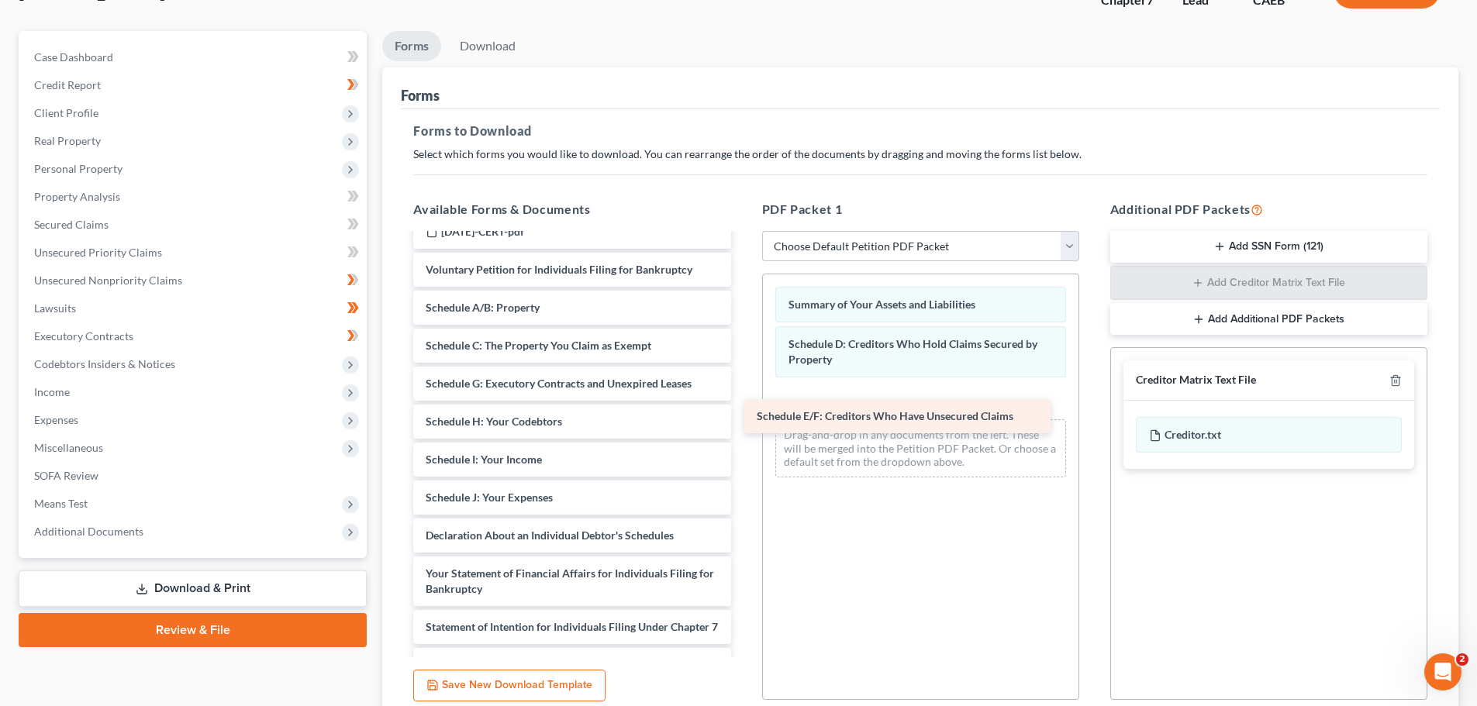
drag, startPoint x: 471, startPoint y: 396, endPoint x: 855, endPoint y: 415, distance: 384.2
click at [743, 415] on div "Schedule E/F: Creditors Who Have Unsecured Claims KBB - CHEVY MALIBU-pdf [DATE]…" at bounding box center [572, 521] width 342 height 688
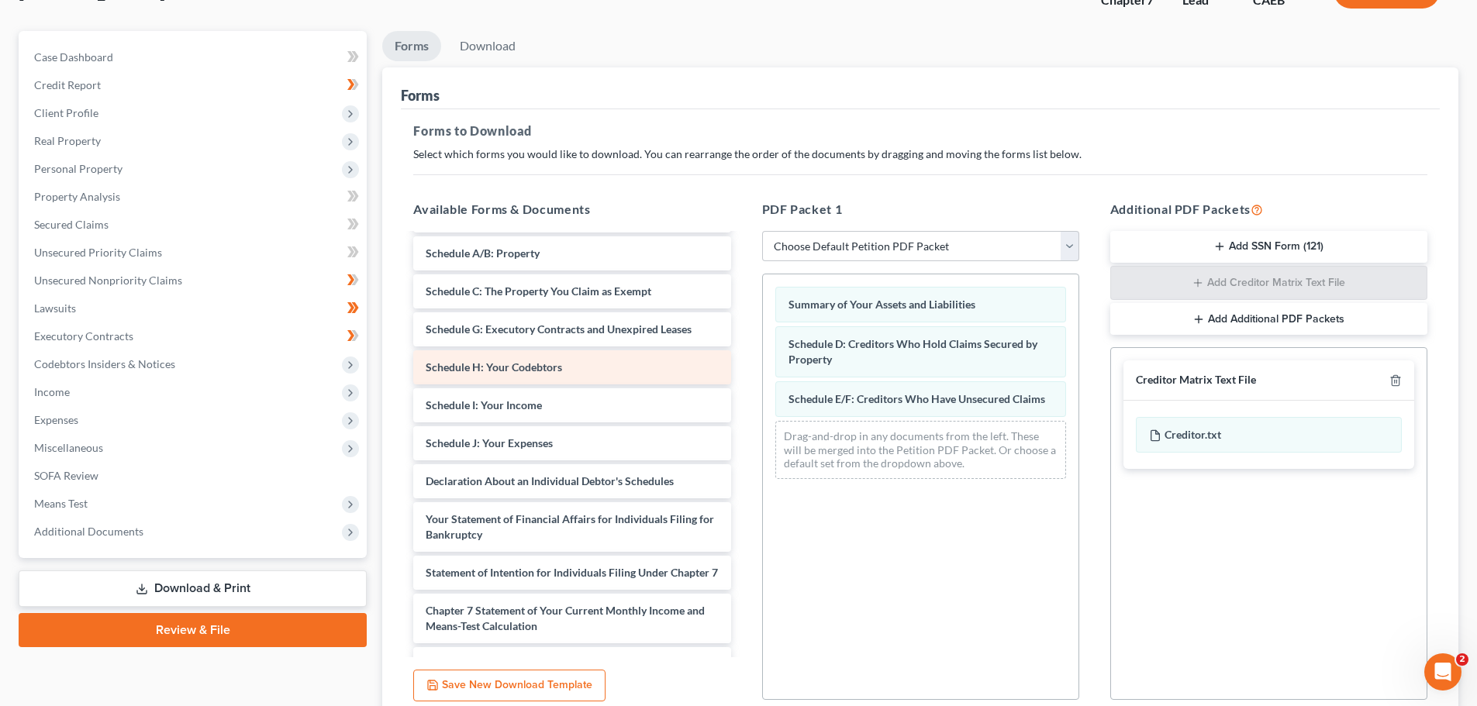
scroll to position [136, 0]
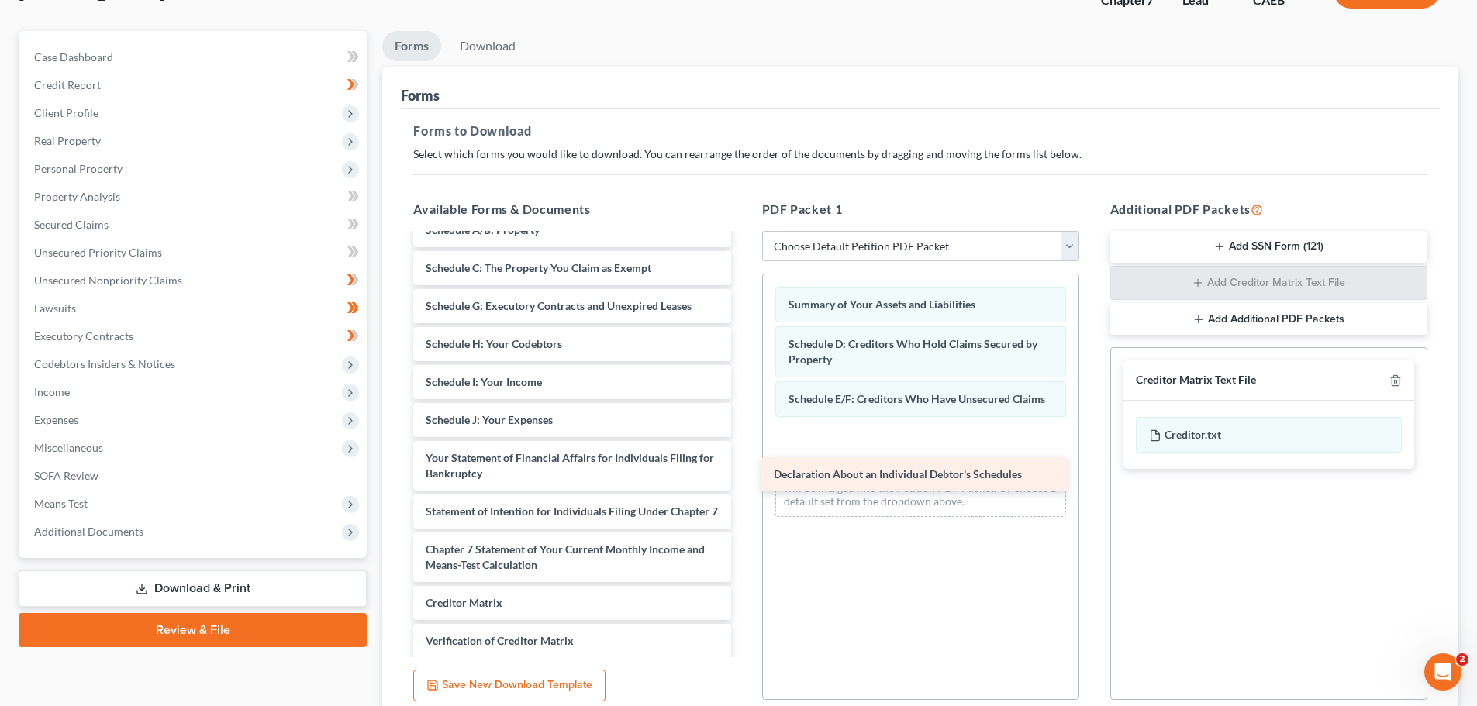
drag, startPoint x: 505, startPoint y: 488, endPoint x: 853, endPoint y: 473, distance: 348.3
click at [743, 473] on div "Declaration About an Individual Debtor's Schedules KBB - CHEVY MALIBU-pdf [DATE…" at bounding box center [572, 424] width 342 height 650
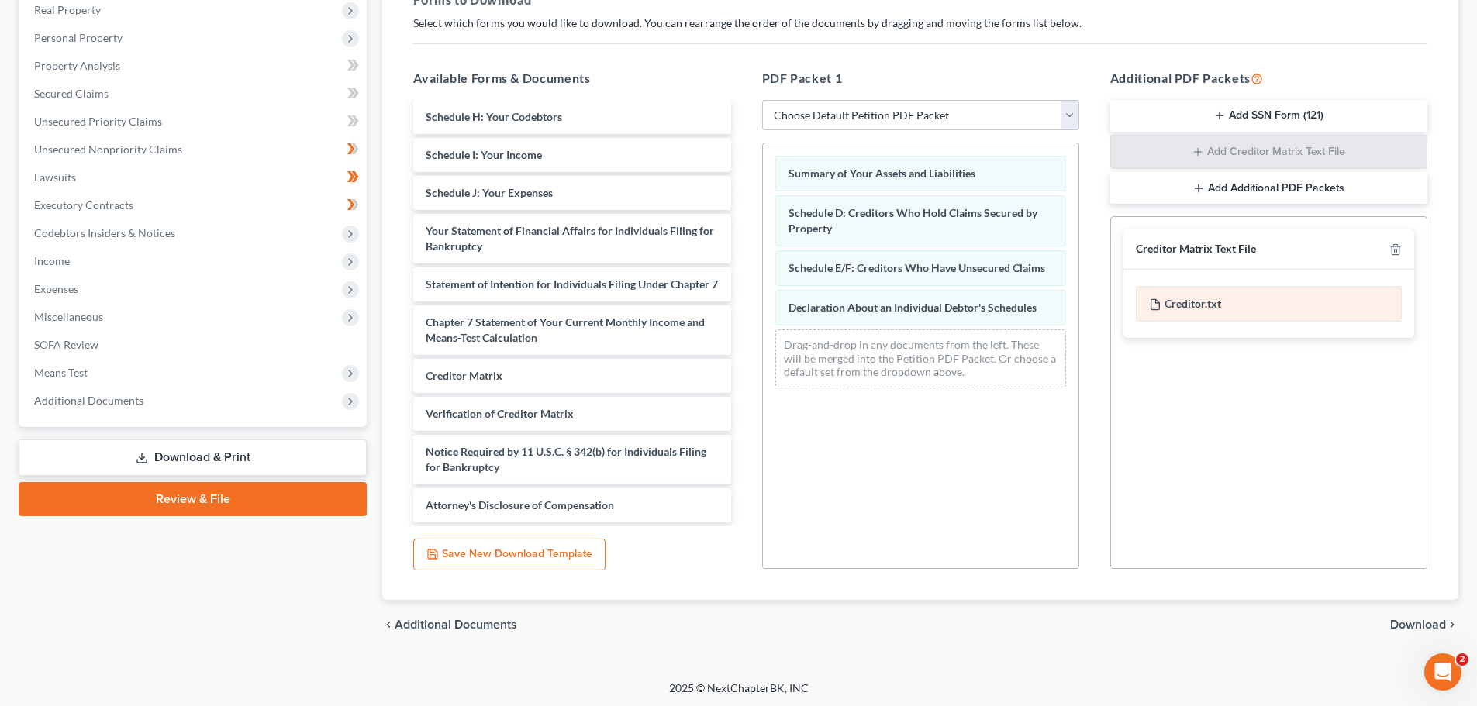
scroll to position [251, 0]
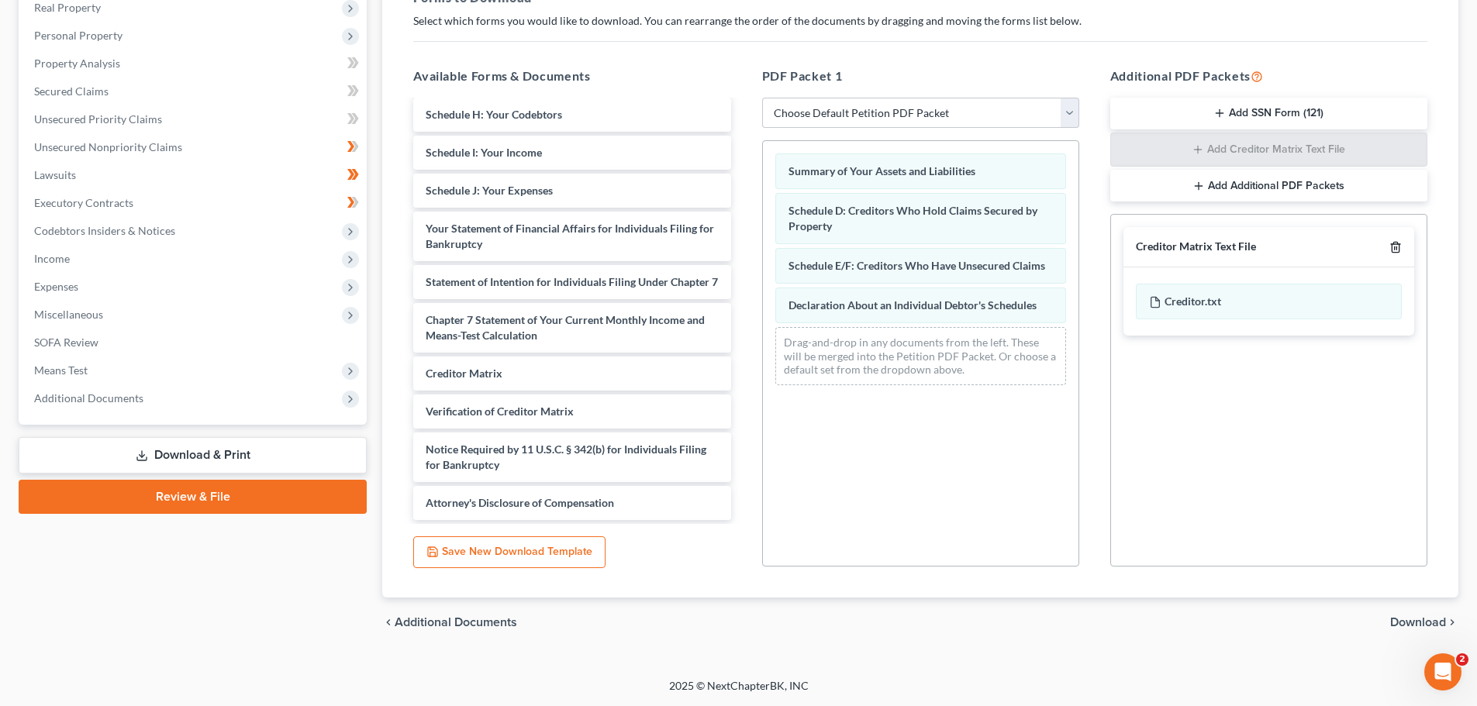
click at [1394, 244] on polyline "button" at bounding box center [1394, 244] width 9 height 0
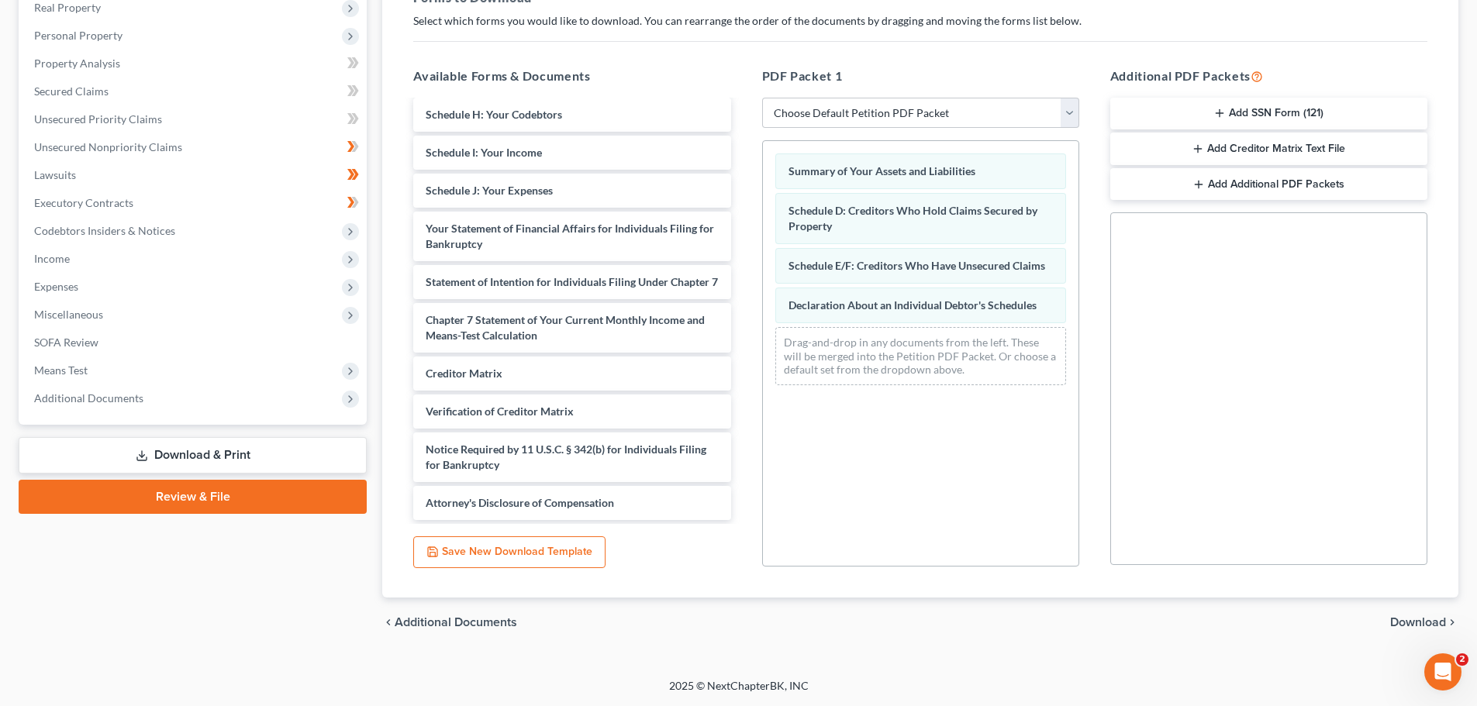
click at [1420, 619] on span "Download" at bounding box center [1418, 622] width 56 height 12
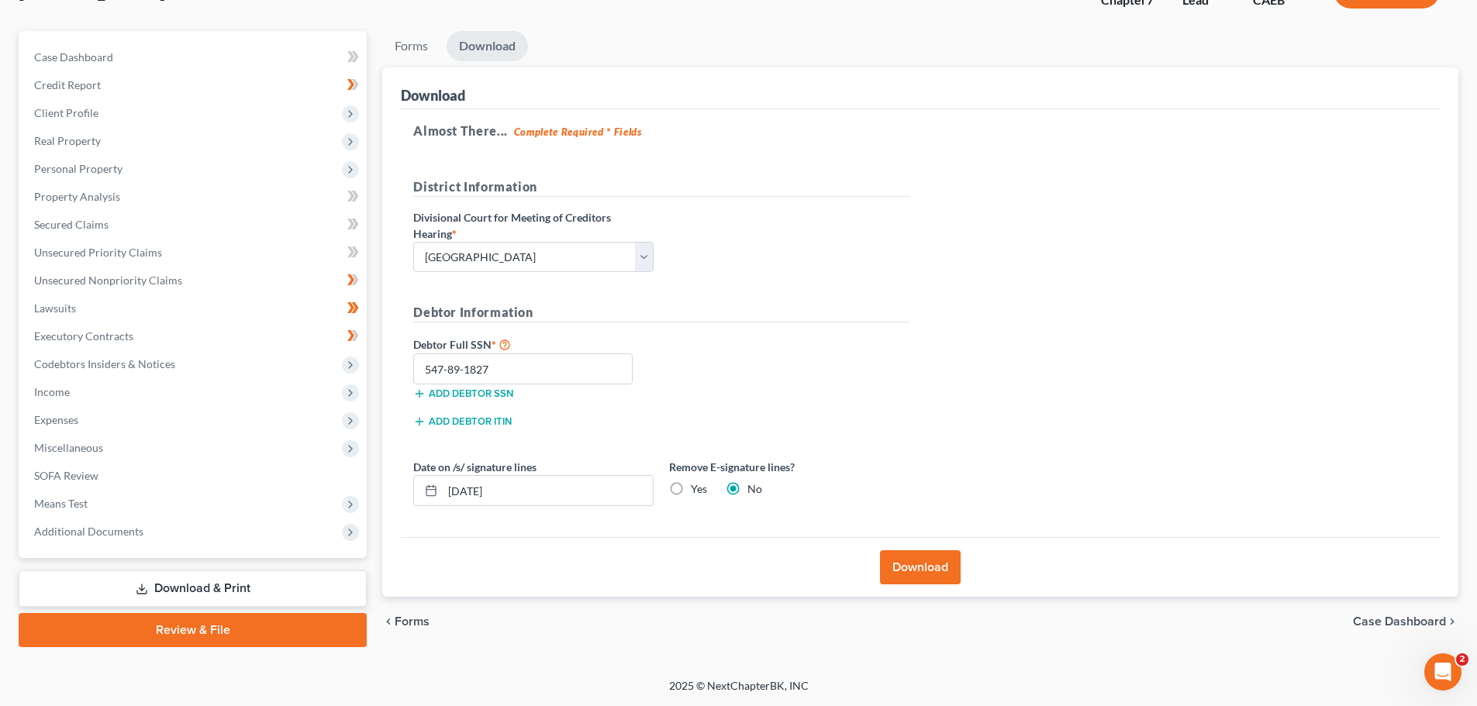
scroll to position [118, 0]
click at [917, 566] on button "Download" at bounding box center [920, 567] width 81 height 34
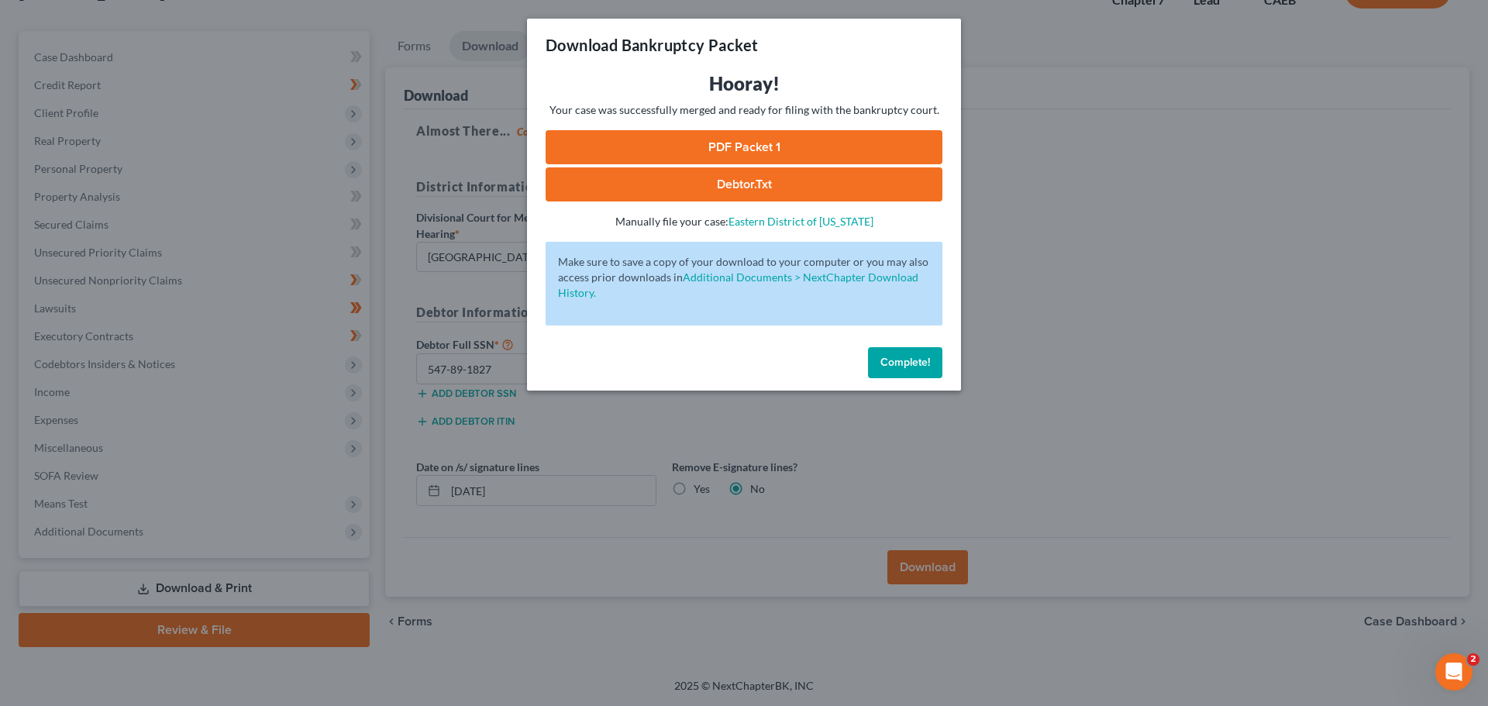
click at [746, 129] on div "Hooray! Your case was successfully merged and ready for filing with the bankrup…" at bounding box center [744, 150] width 397 height 158
click at [752, 145] on link "PDF Packet 1" at bounding box center [744, 147] width 397 height 34
click at [1032, 329] on div "Download Bankruptcy Packet Hooray! Your case was successfully merged and ready …" at bounding box center [744, 353] width 1488 height 706
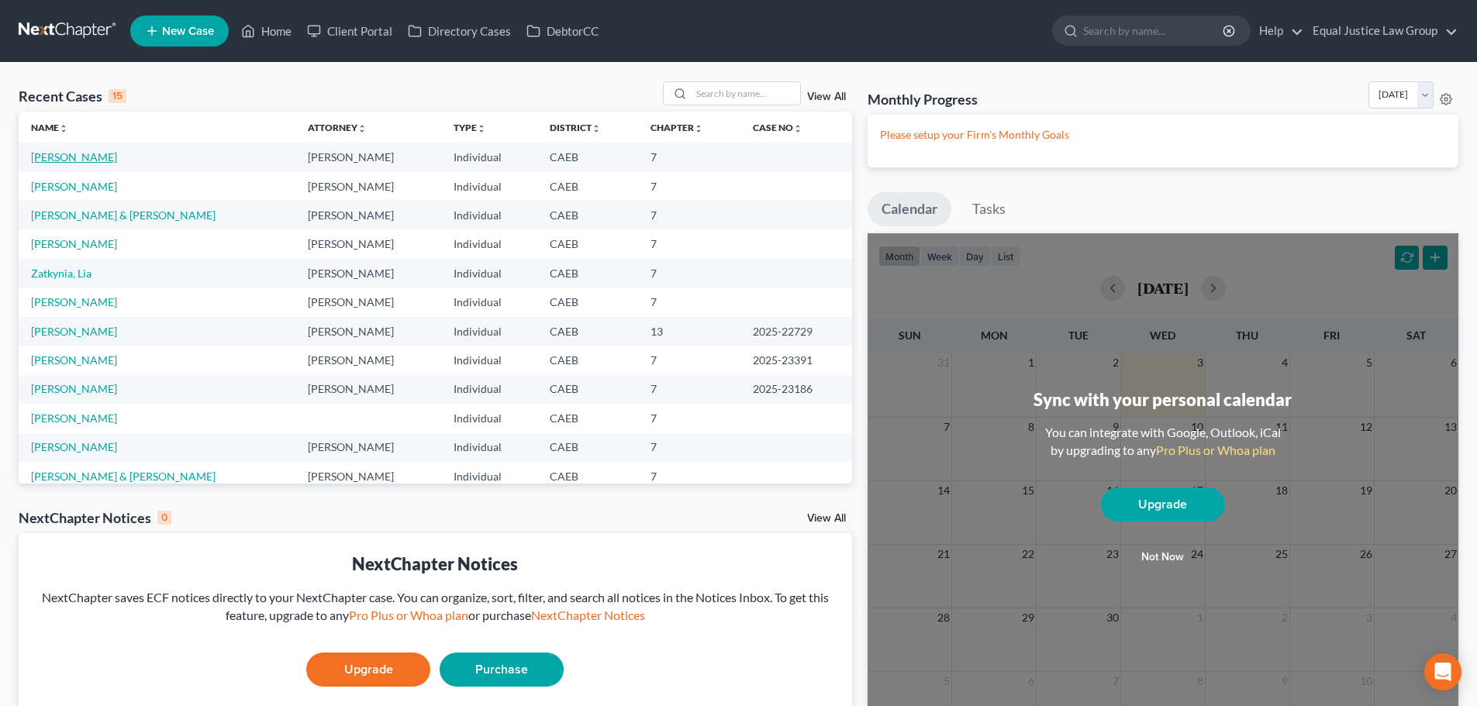
click at [103, 157] on link "[PERSON_NAME]" at bounding box center [74, 156] width 86 height 13
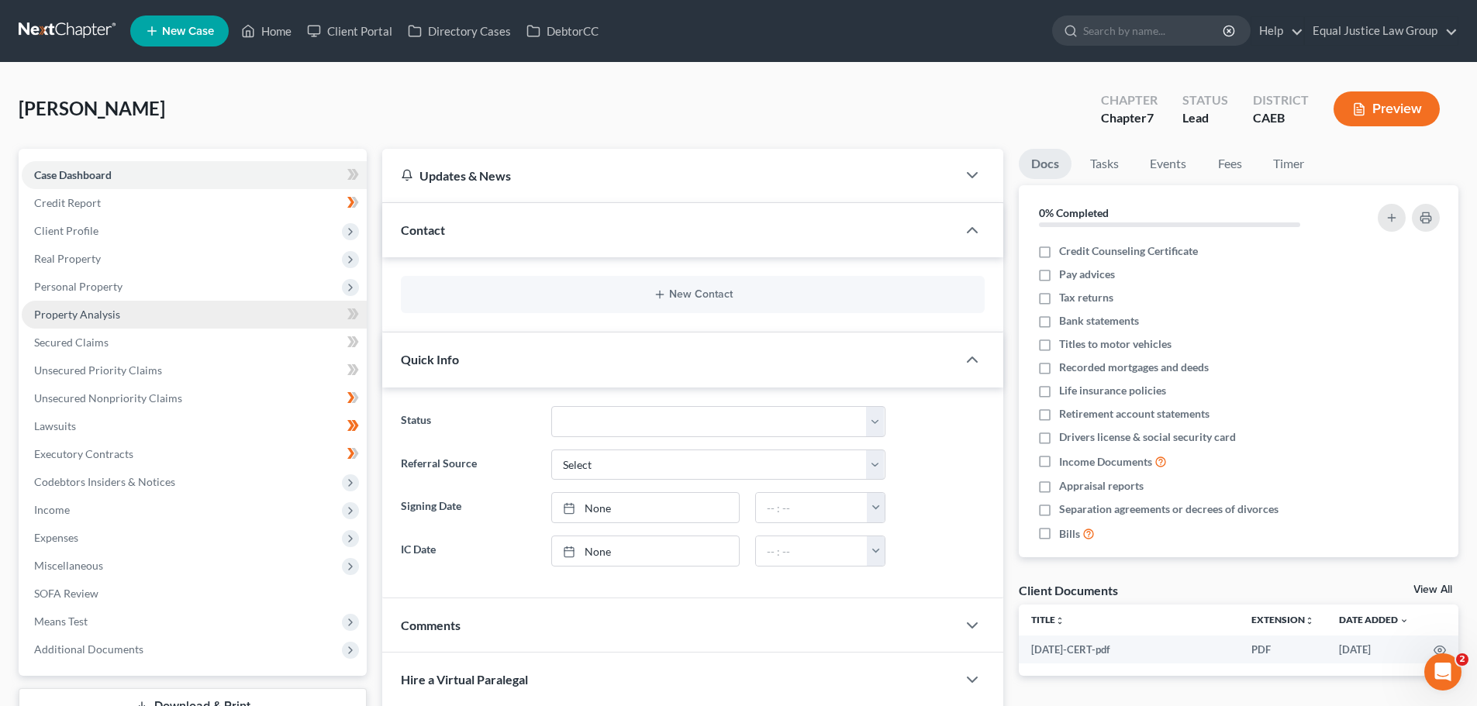
click at [86, 309] on span "Property Analysis" at bounding box center [77, 314] width 86 height 13
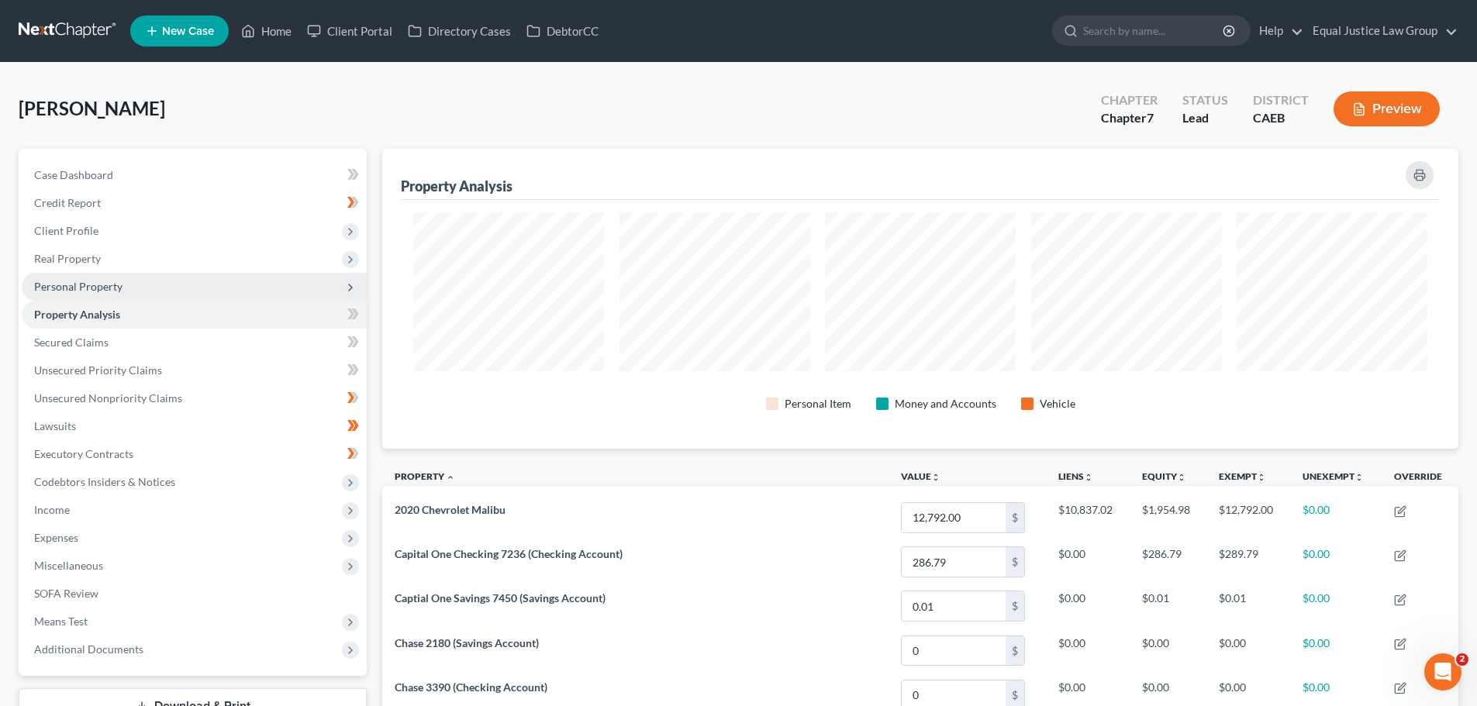
scroll to position [300, 1076]
click at [90, 287] on span "Personal Property" at bounding box center [78, 286] width 88 height 13
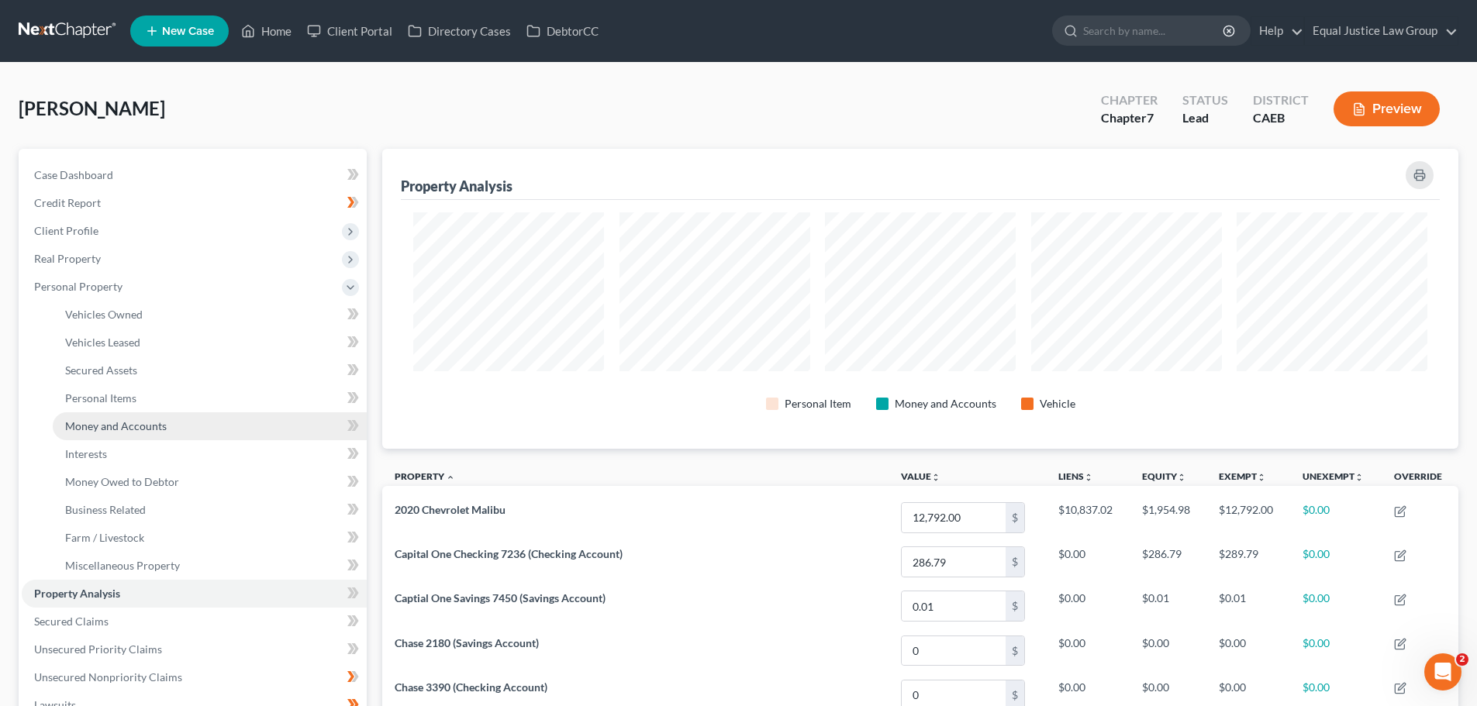
click at [123, 428] on span "Money and Accounts" at bounding box center [116, 425] width 102 height 13
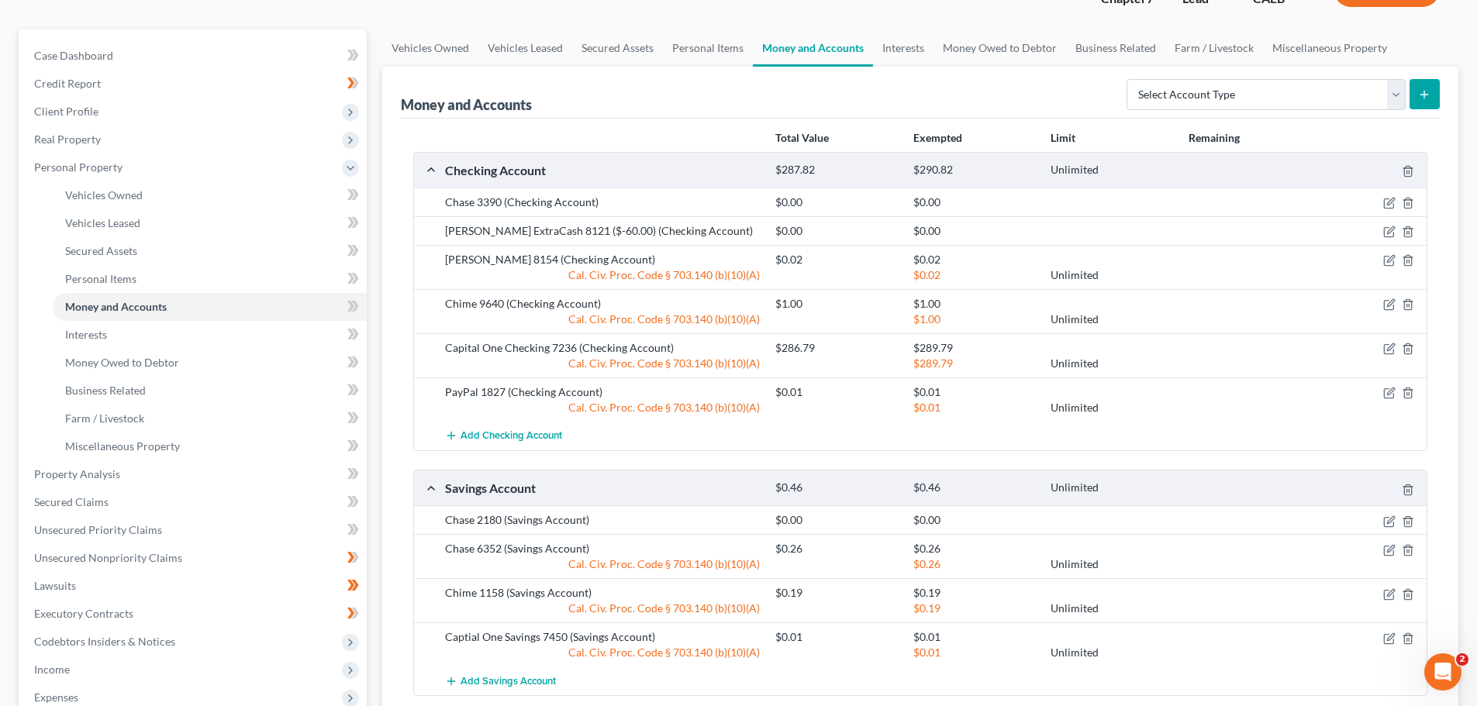
scroll to position [155, 0]
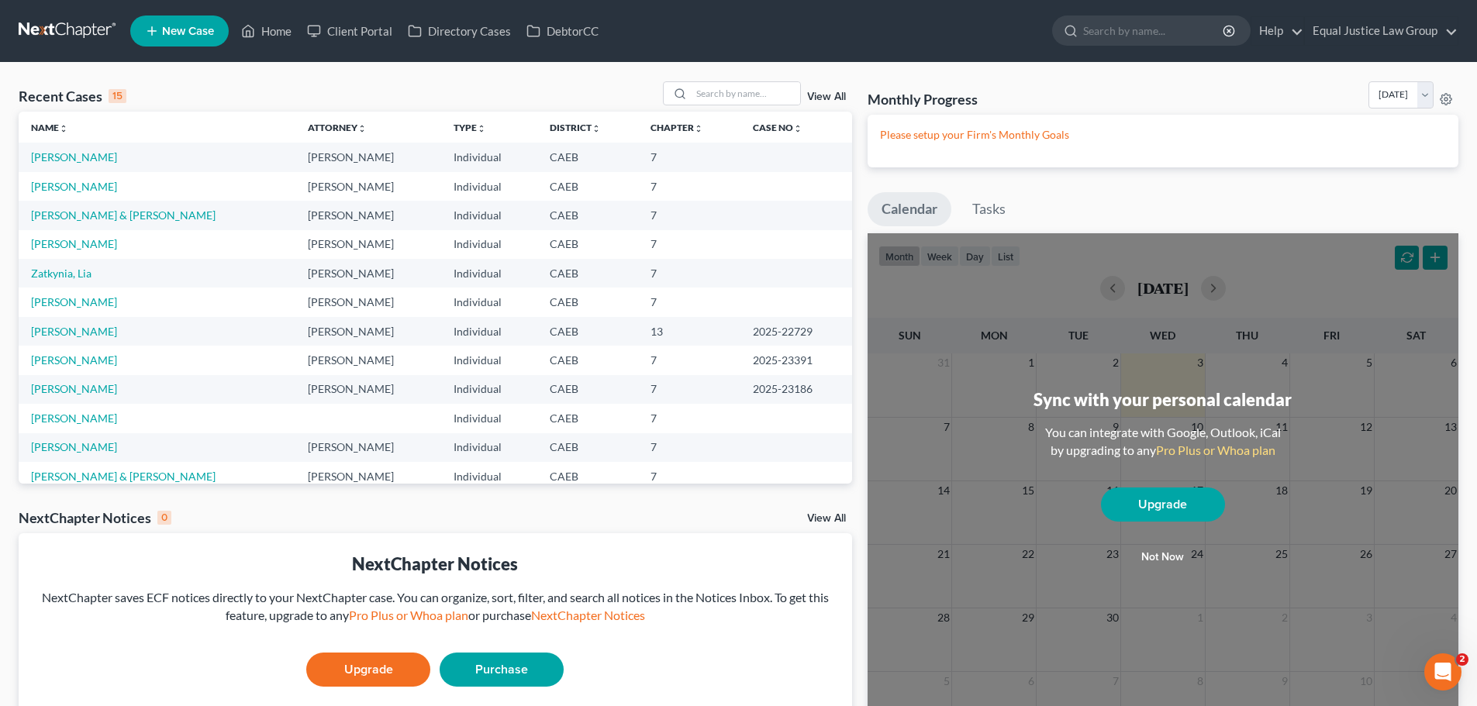
click at [204, 29] on span "New Case" at bounding box center [188, 32] width 52 height 12
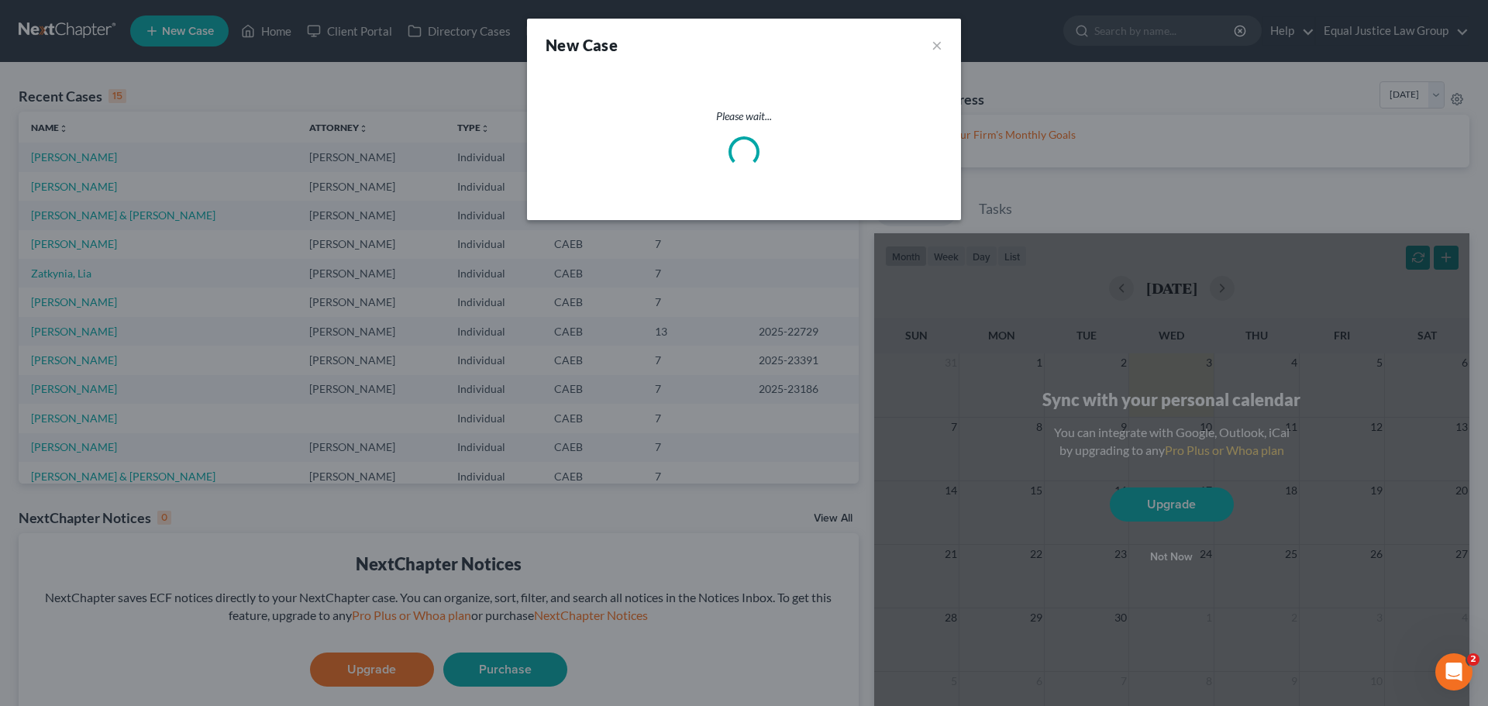
select select "8"
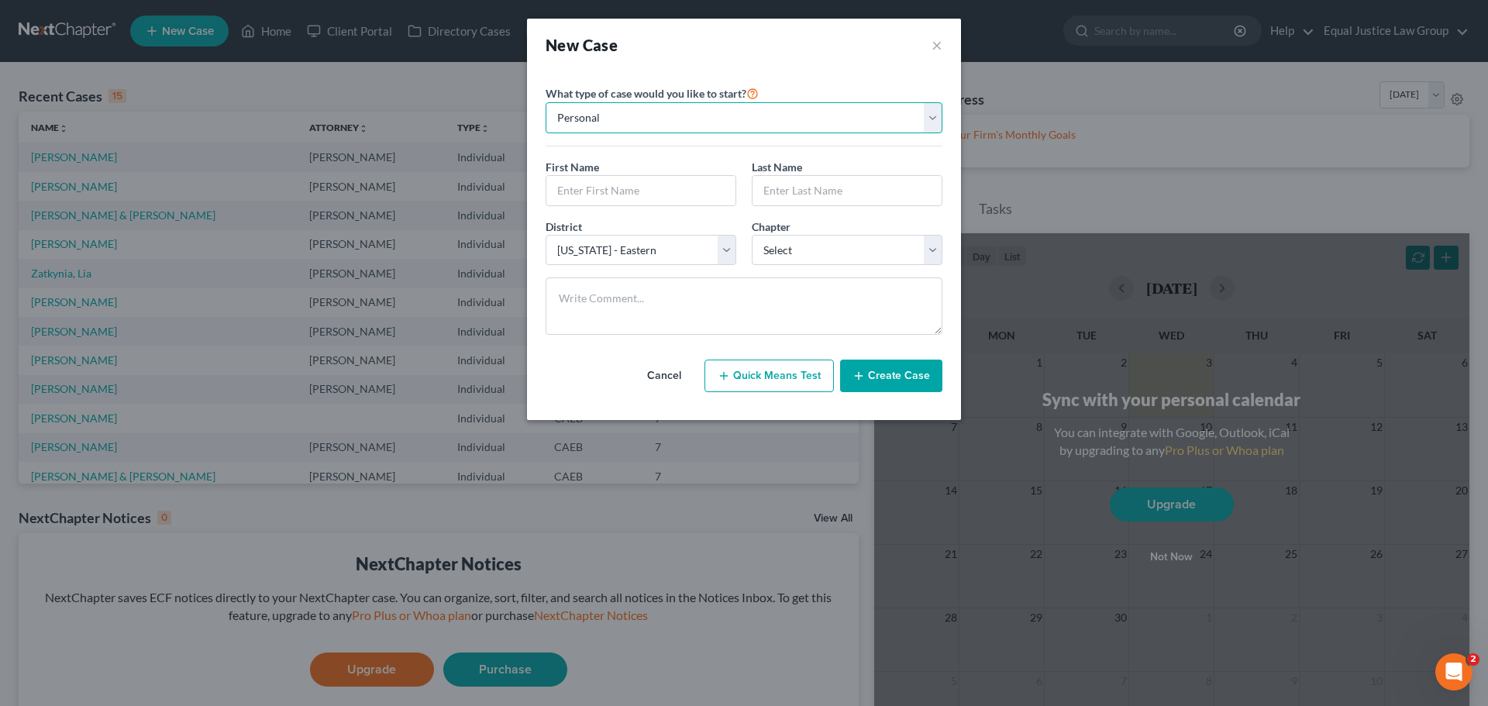
click at [633, 112] on select "Personal Business" at bounding box center [744, 117] width 397 height 31
click at [635, 182] on input "text" at bounding box center [640, 190] width 189 height 29
type input "Rhonda"
type input "McPhee"
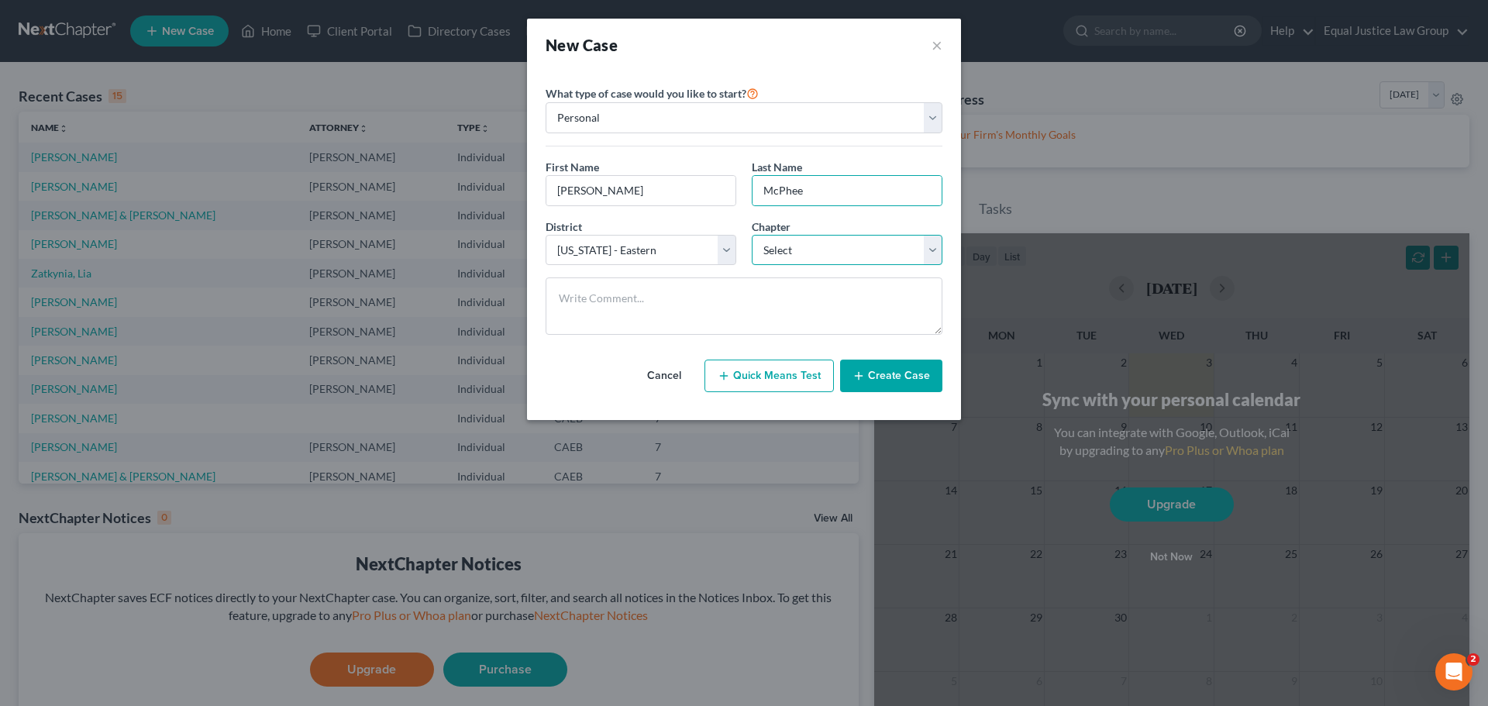
click at [788, 250] on select "Select 7 11 12 13" at bounding box center [847, 250] width 191 height 31
select select "0"
click at [752, 235] on select "Select 7 11 12 13" at bounding box center [847, 250] width 191 height 31
click at [893, 373] on button "Create Case" at bounding box center [891, 376] width 102 height 33
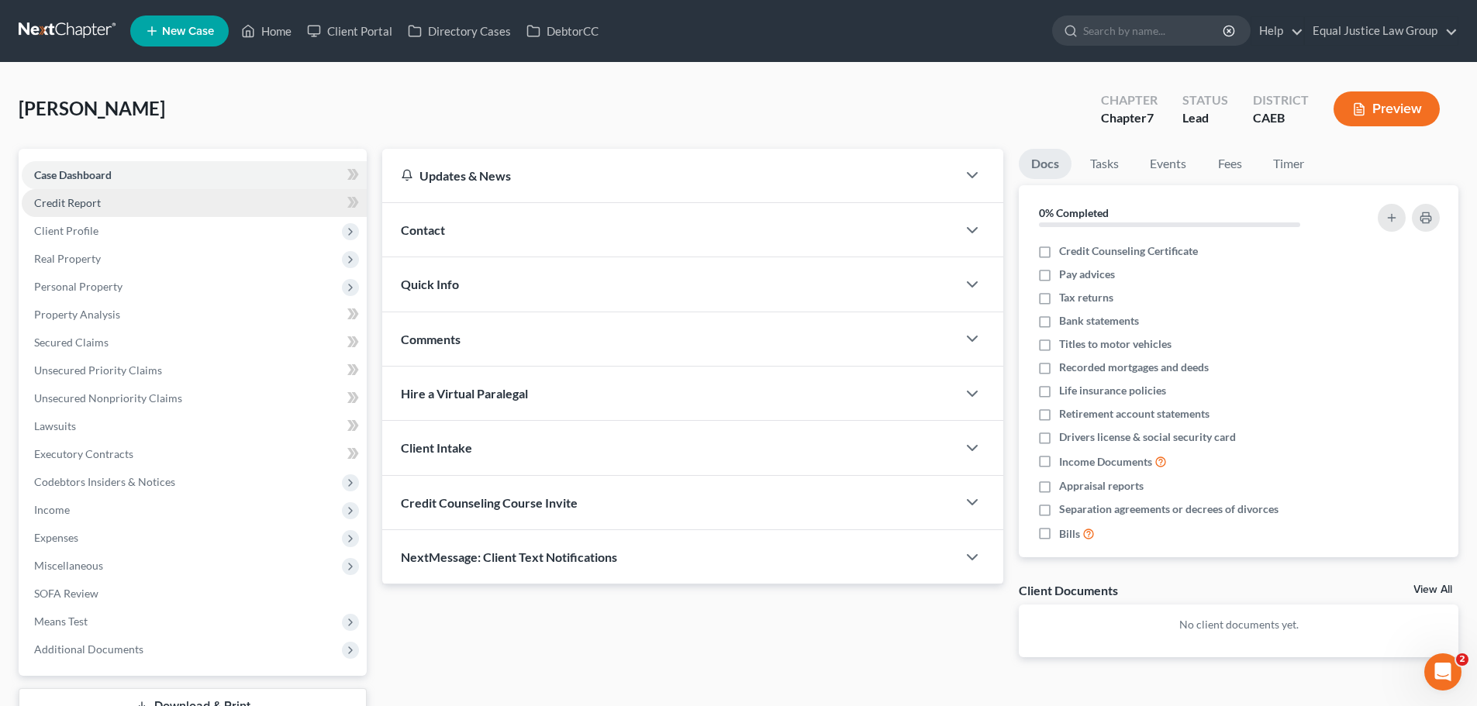
click at [68, 203] on span "Credit Report" at bounding box center [67, 202] width 67 height 13
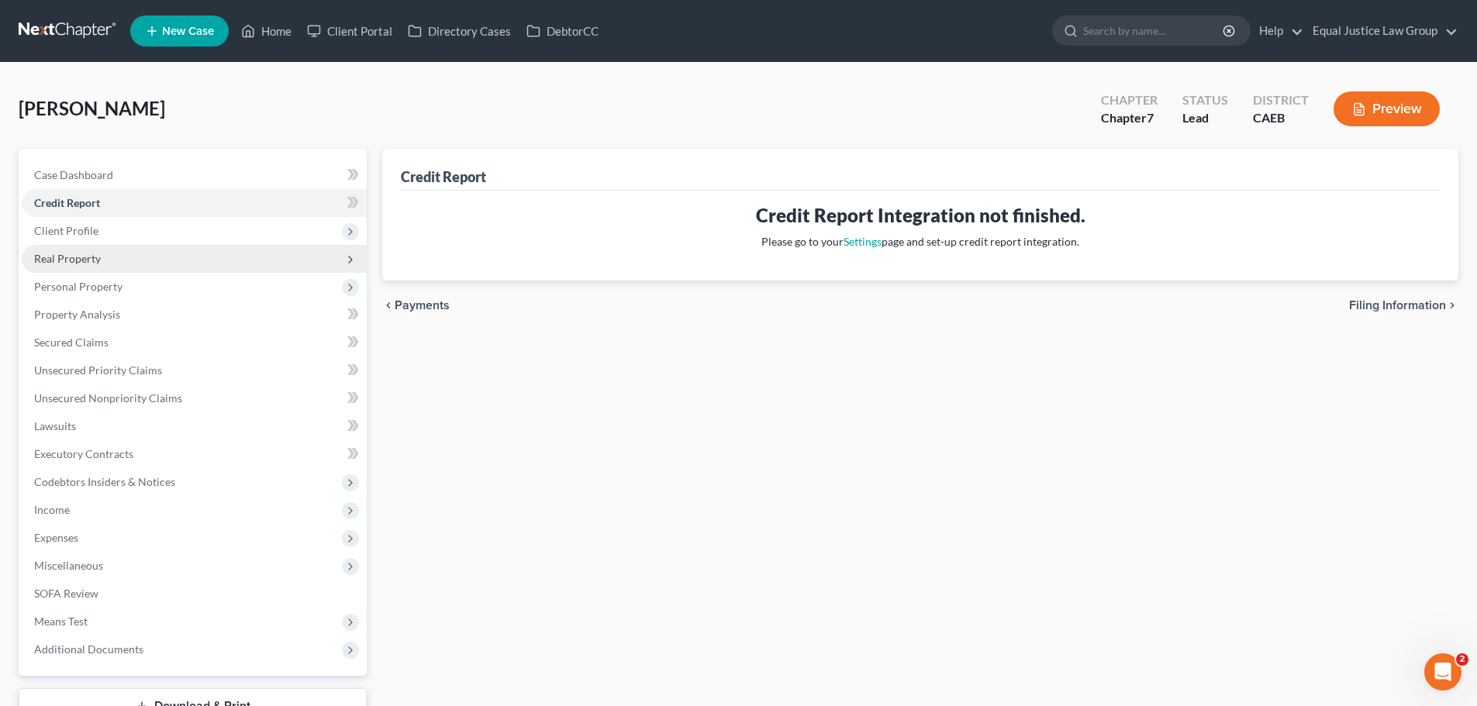
click at [98, 256] on span "Real Property" at bounding box center [67, 258] width 67 height 13
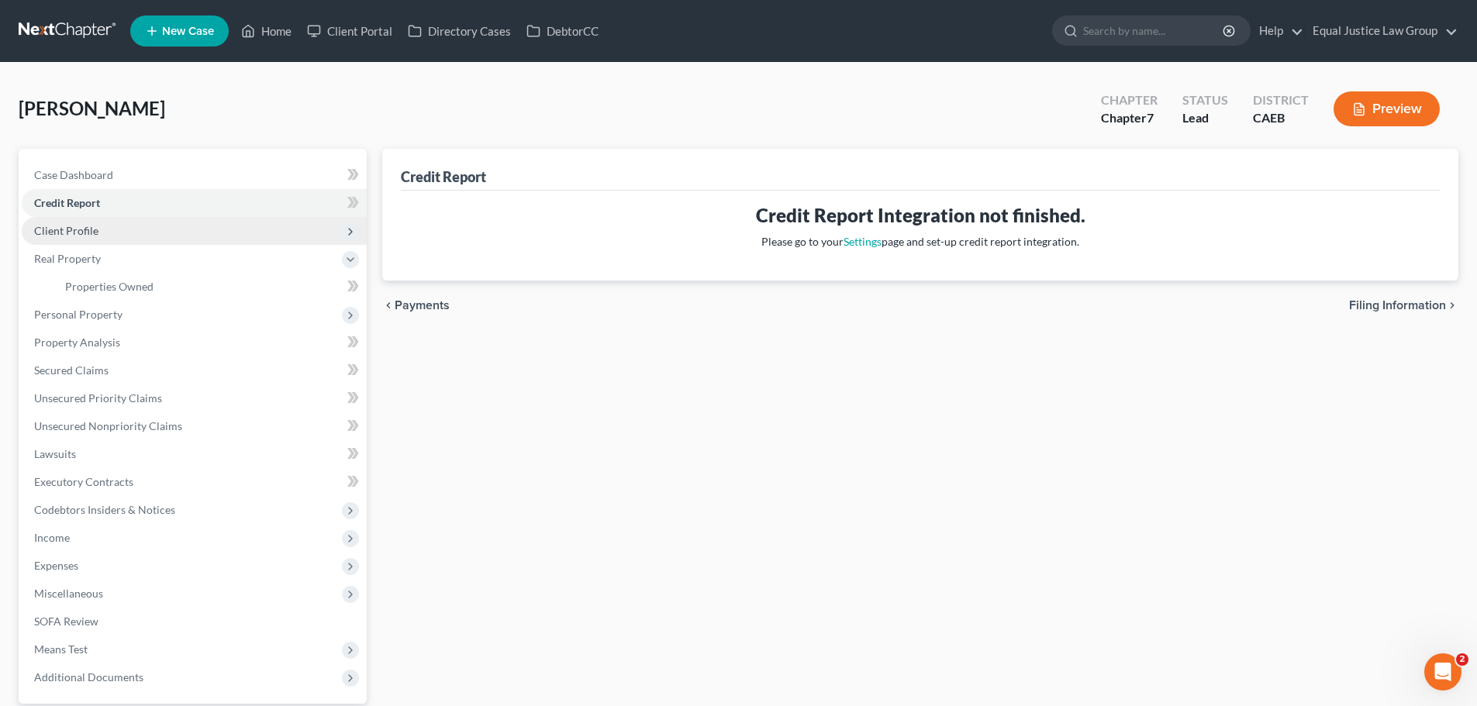
click at [81, 235] on span "Client Profile" at bounding box center [66, 230] width 64 height 13
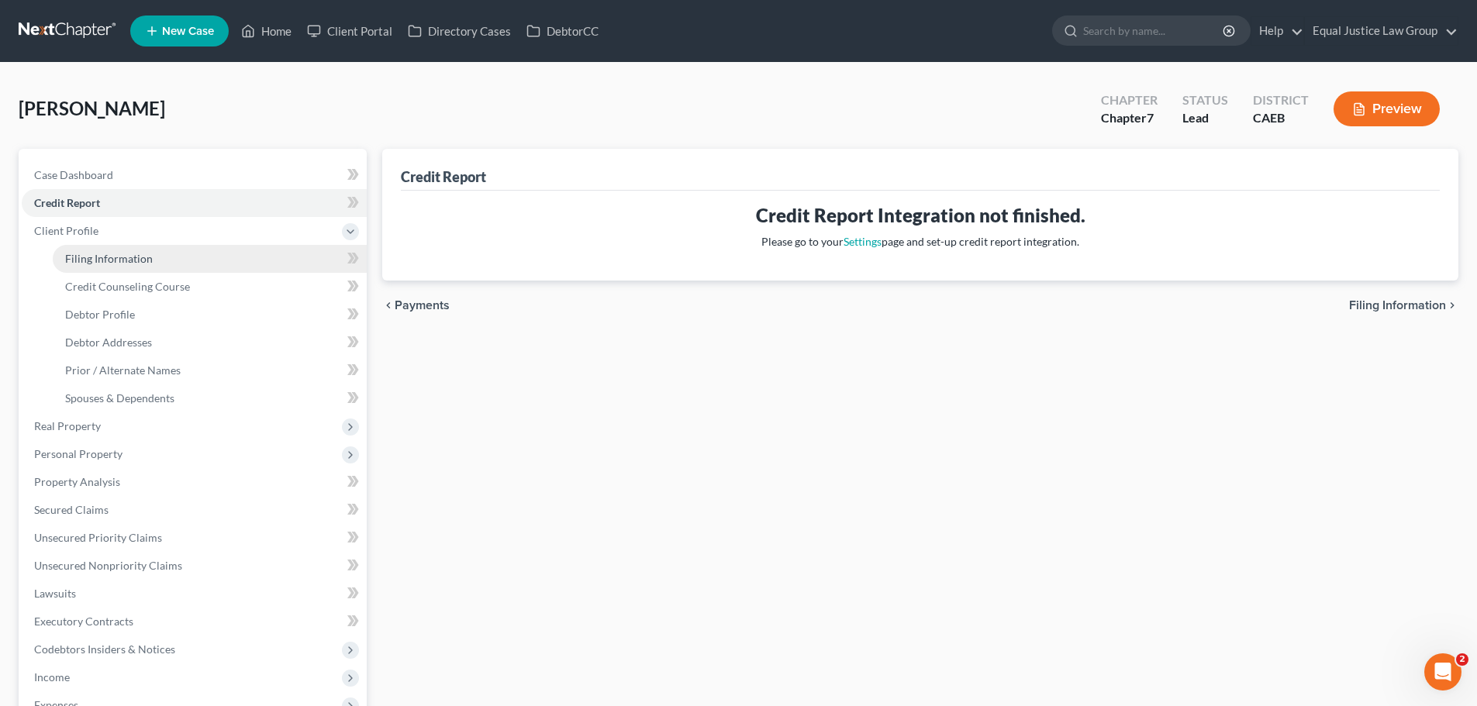
click at [105, 252] on span "Filing Information" at bounding box center [109, 258] width 88 height 13
select select "1"
select select "0"
select select "8"
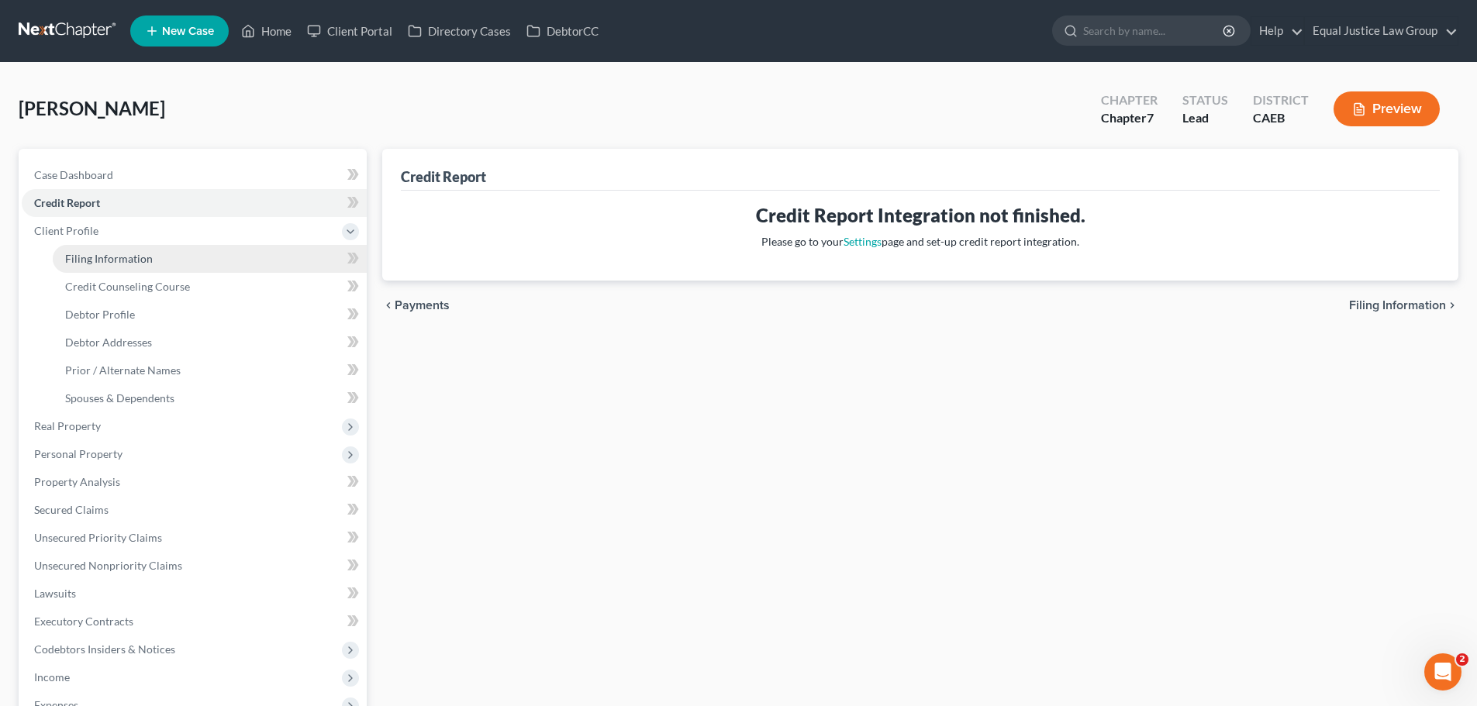
select select "4"
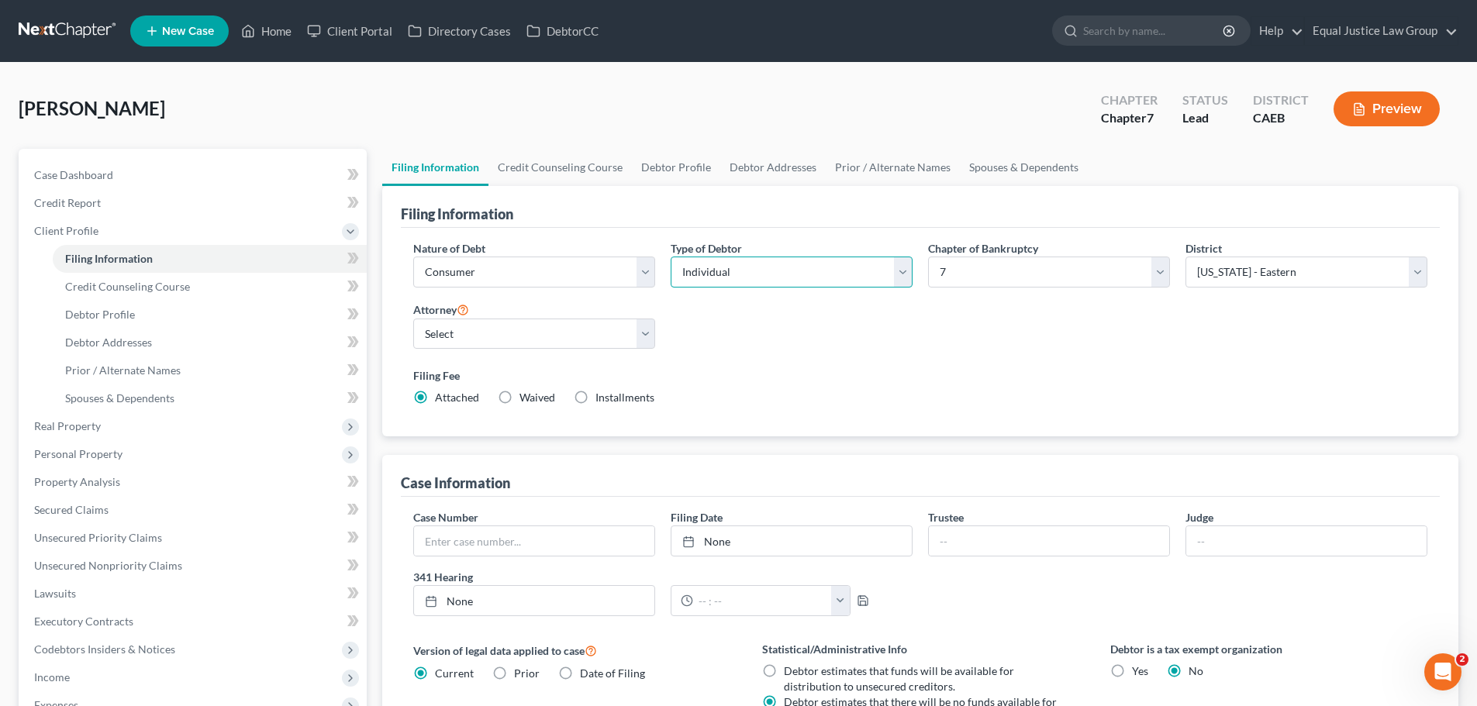
click at [801, 272] on select "Select Individual Joint" at bounding box center [791, 272] width 242 height 31
select select "1"
click at [670, 257] on select "Select Individual Joint" at bounding box center [791, 272] width 242 height 31
click at [948, 360] on div "Nature of Debt Select Business Consumer Other Nature of Business Select Clearin…" at bounding box center [919, 329] width 1029 height 178
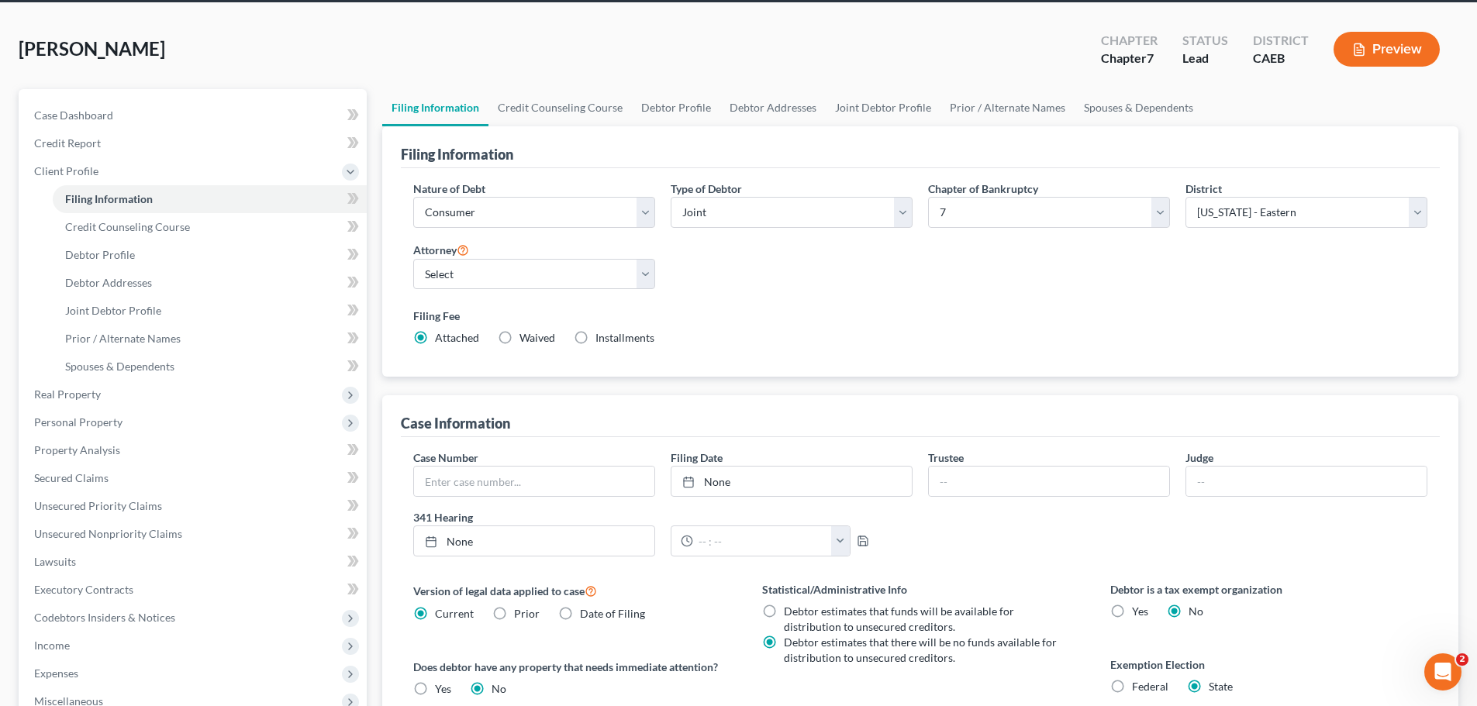
scroll to position [78, 0]
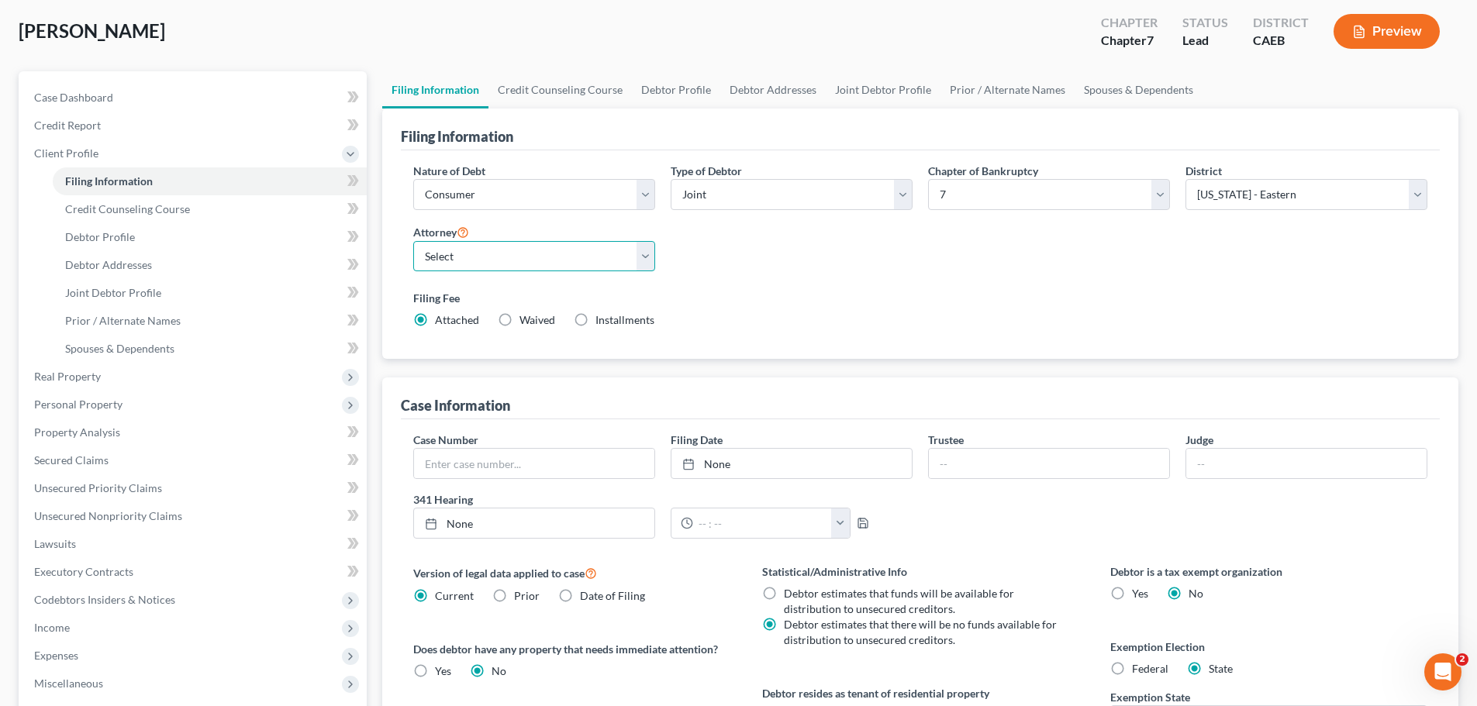
click at [645, 257] on select "Select DAVID FOYIL - CAEB David Foyil - CACB" at bounding box center [534, 256] width 242 height 31
select select "0"
click at [413, 241] on select "Select DAVID FOYIL - CAEB David Foyil - CACB" at bounding box center [534, 256] width 242 height 31
click at [805, 289] on div "Filing Fee Attached Waived Waived Installments Installments" at bounding box center [919, 312] width 1029 height 57
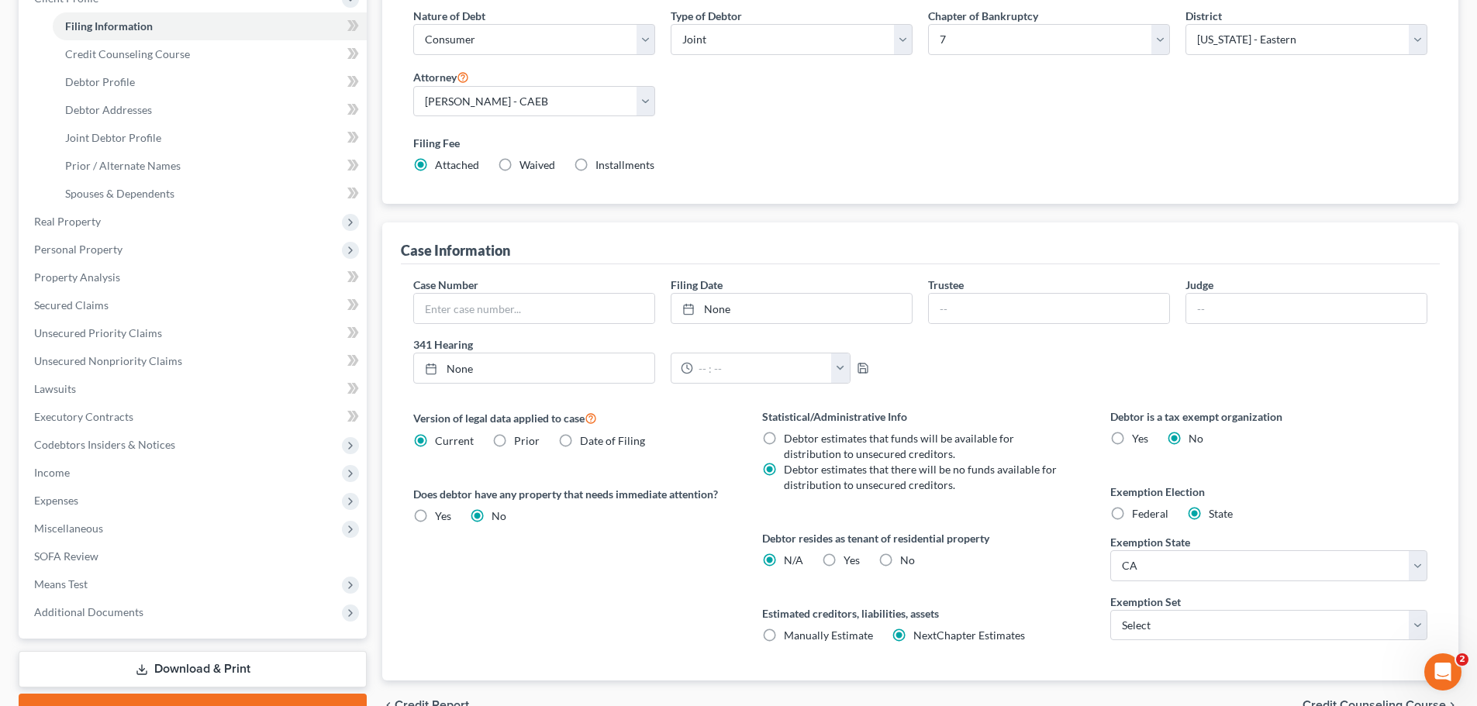
scroll to position [310, 0]
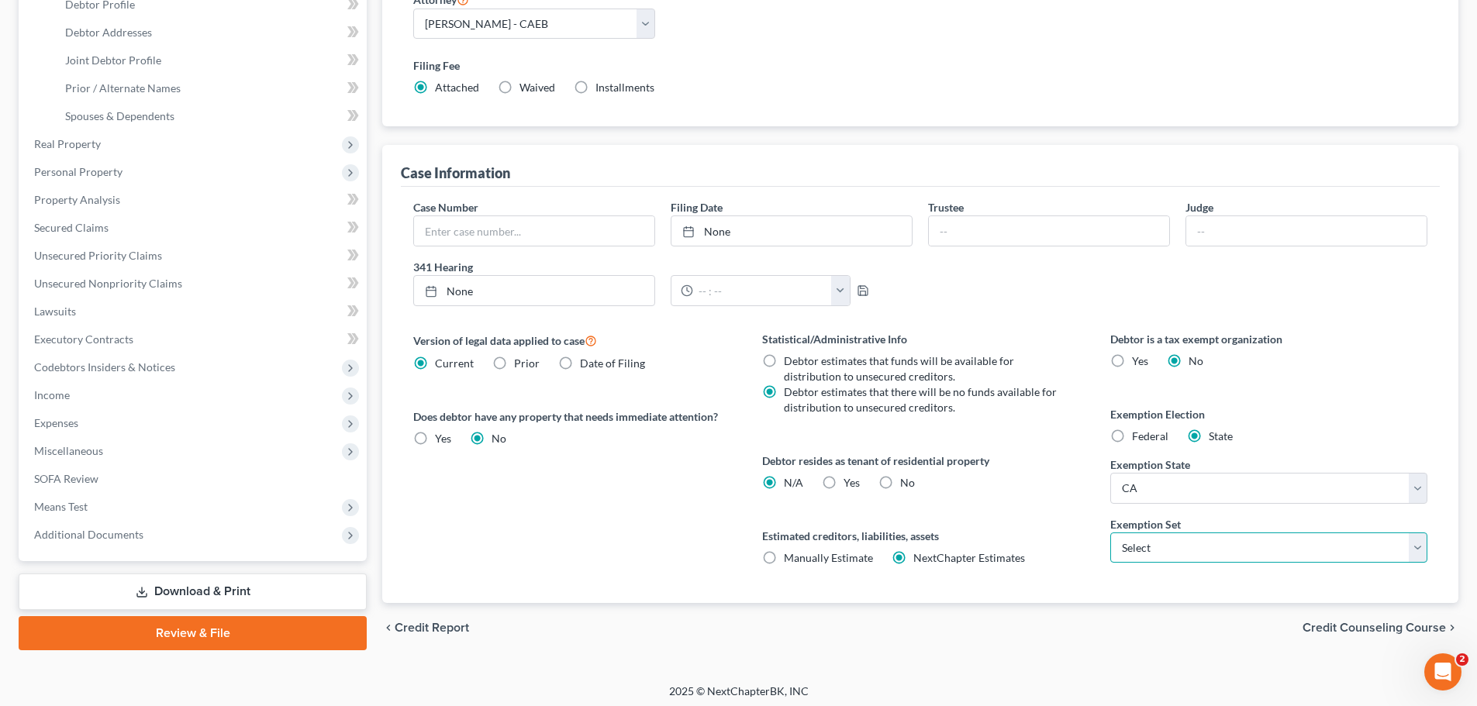
click at [1138, 543] on select "Select 703 704" at bounding box center [1268, 547] width 317 height 31
select select "0"
click at [1110, 532] on select "Select 703 704" at bounding box center [1268, 547] width 317 height 31
click at [1072, 535] on label "Estimated creditors, liabilities, assets" at bounding box center [920, 536] width 317 height 16
click at [843, 480] on label "Yes Yes" at bounding box center [851, 483] width 16 height 16
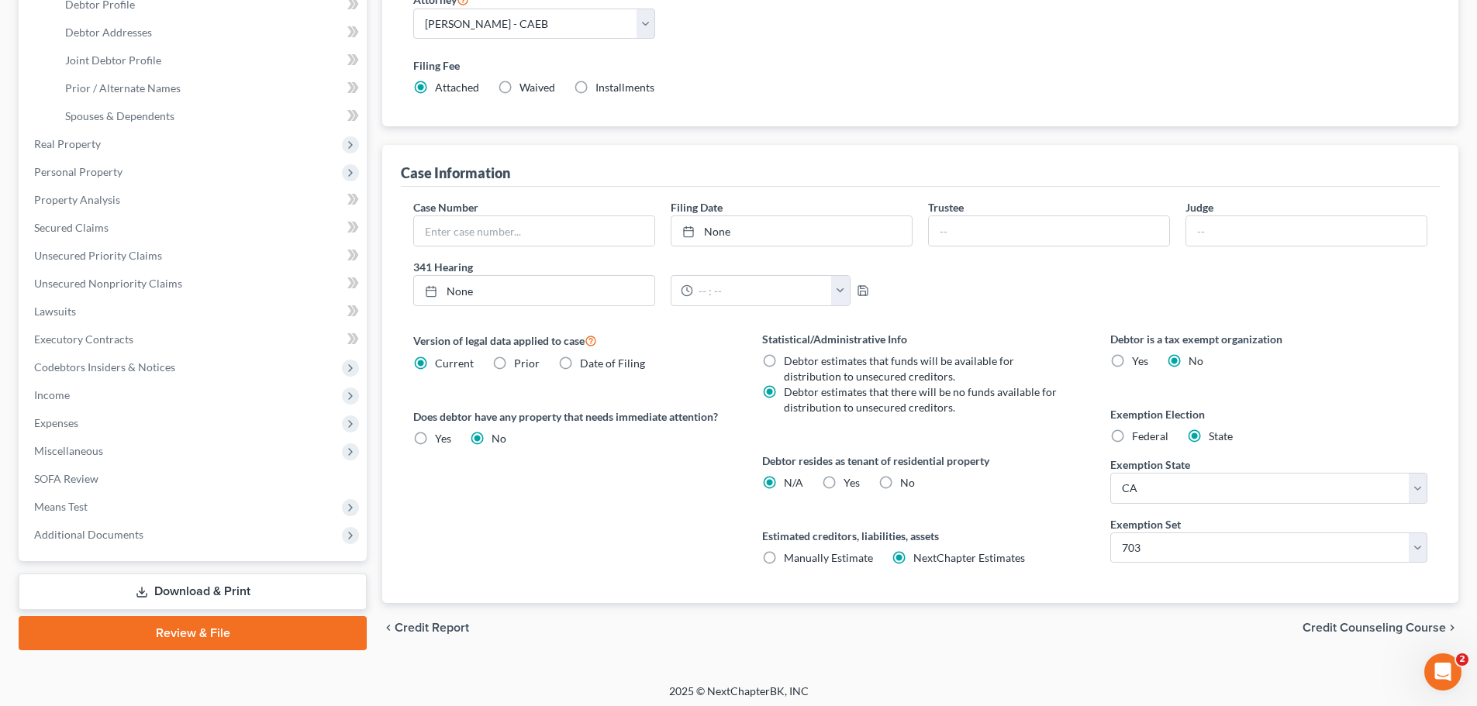
click at [849, 480] on input "Yes Yes" at bounding box center [854, 480] width 10 height 10
radio input "true"
radio input "false"
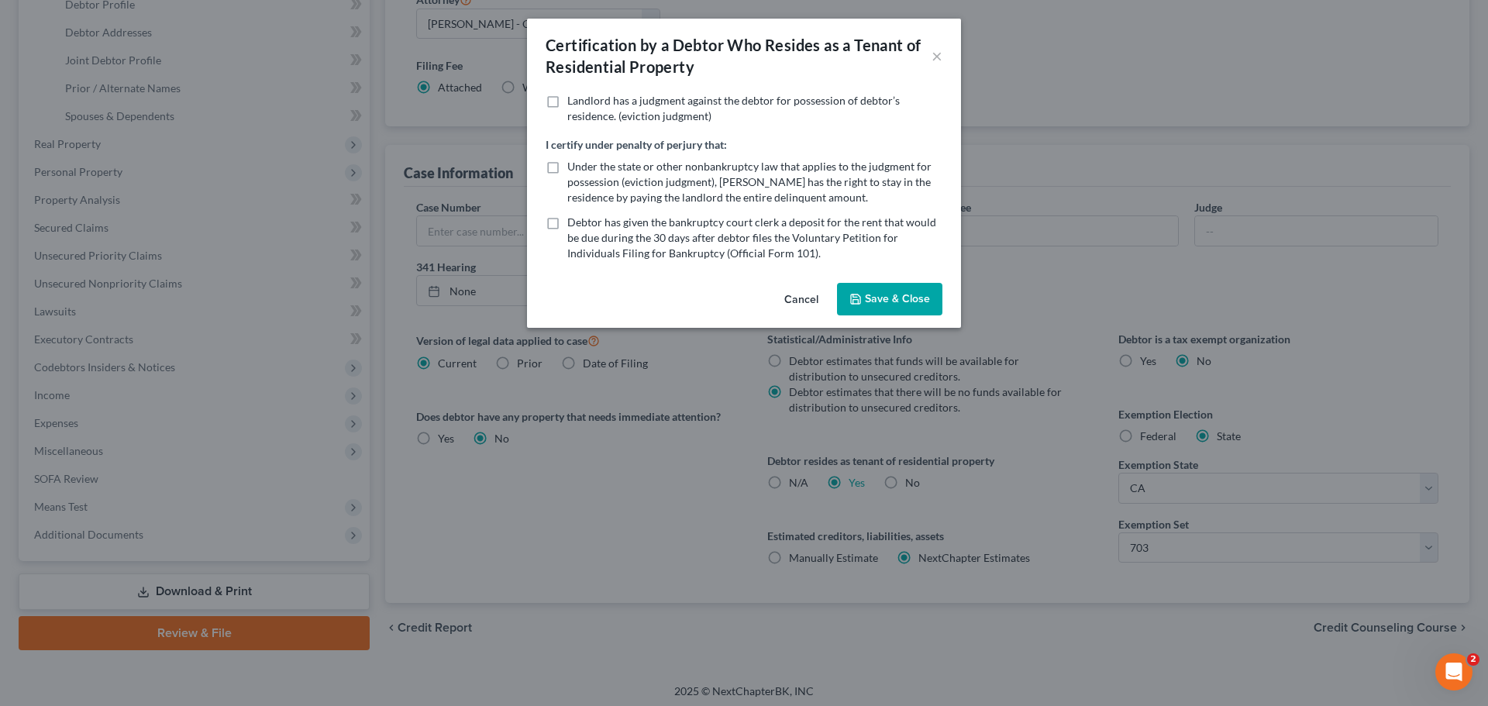
click at [890, 295] on button "Save & Close" at bounding box center [889, 299] width 105 height 33
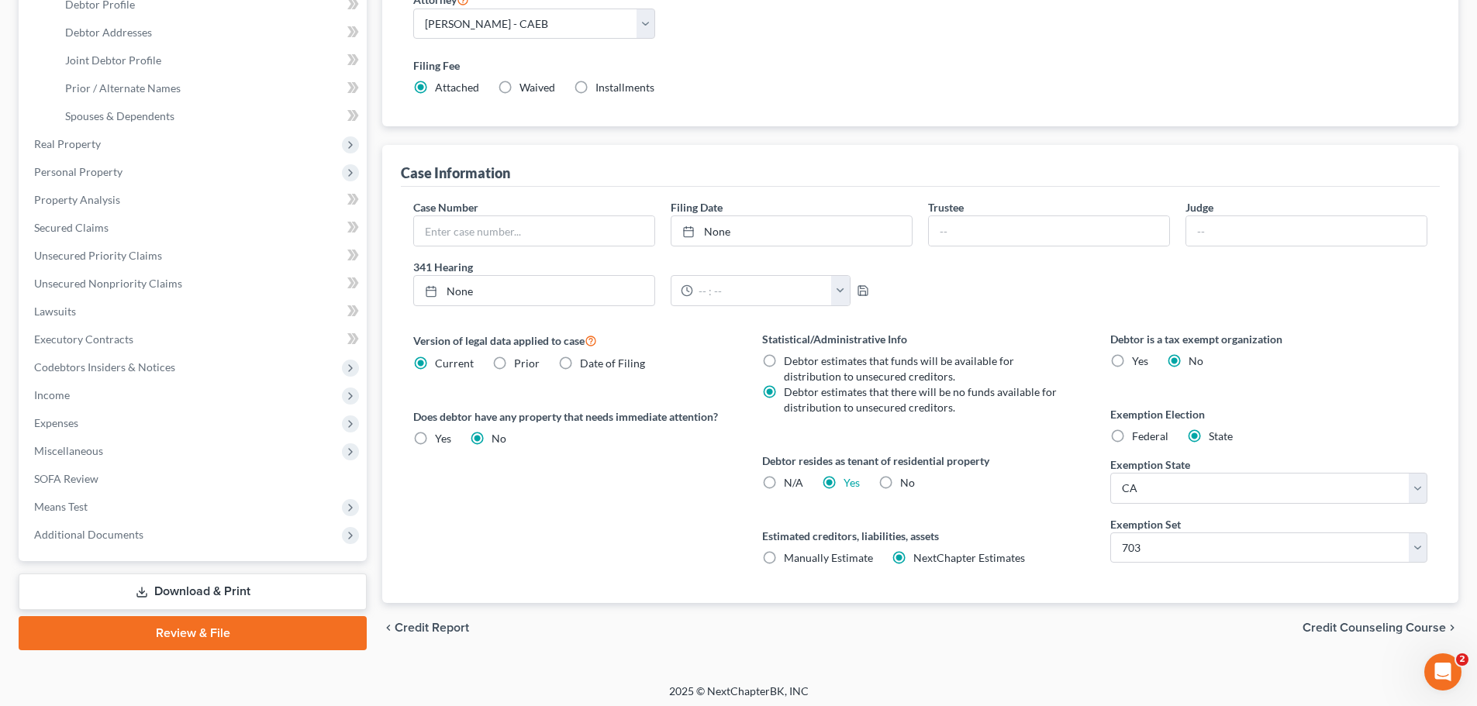
scroll to position [315, 0]
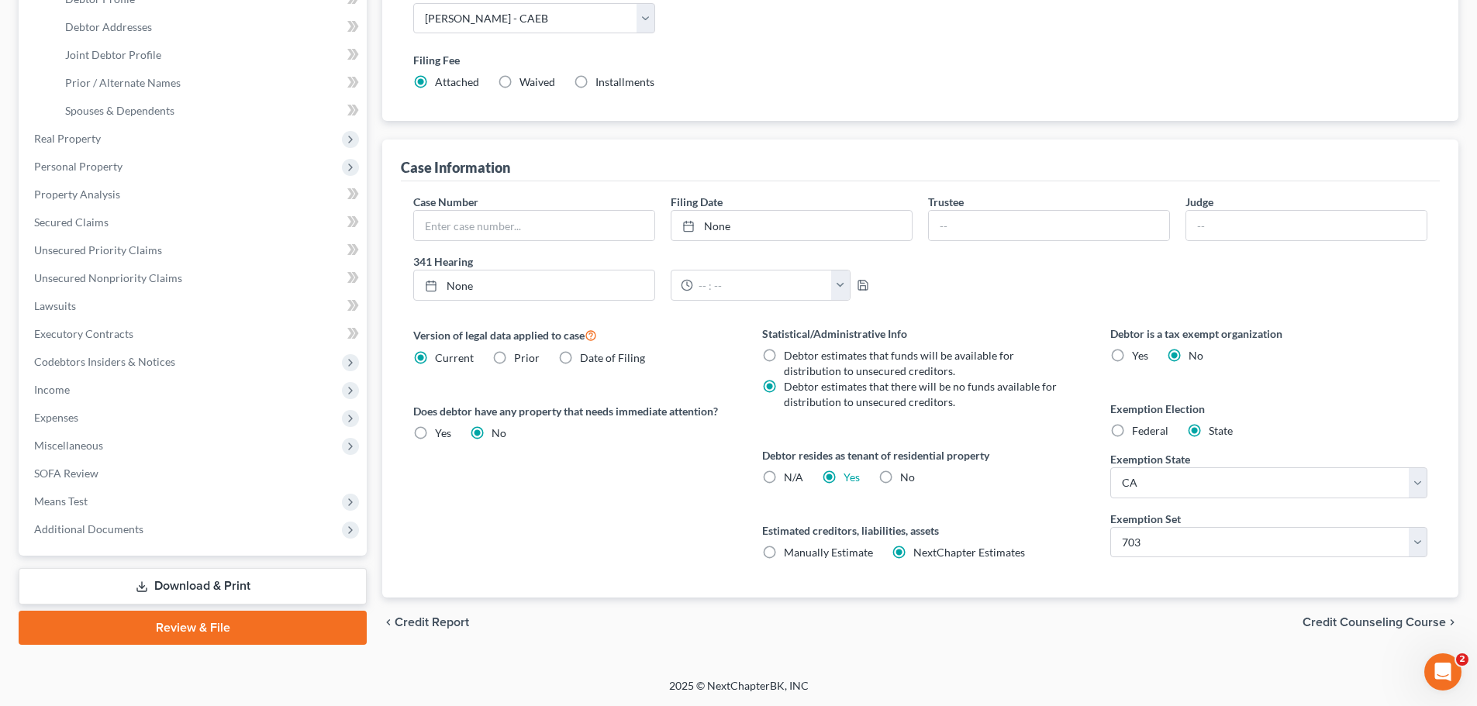
click at [1366, 622] on span "Credit Counseling Course" at bounding box center [1373, 622] width 143 height 12
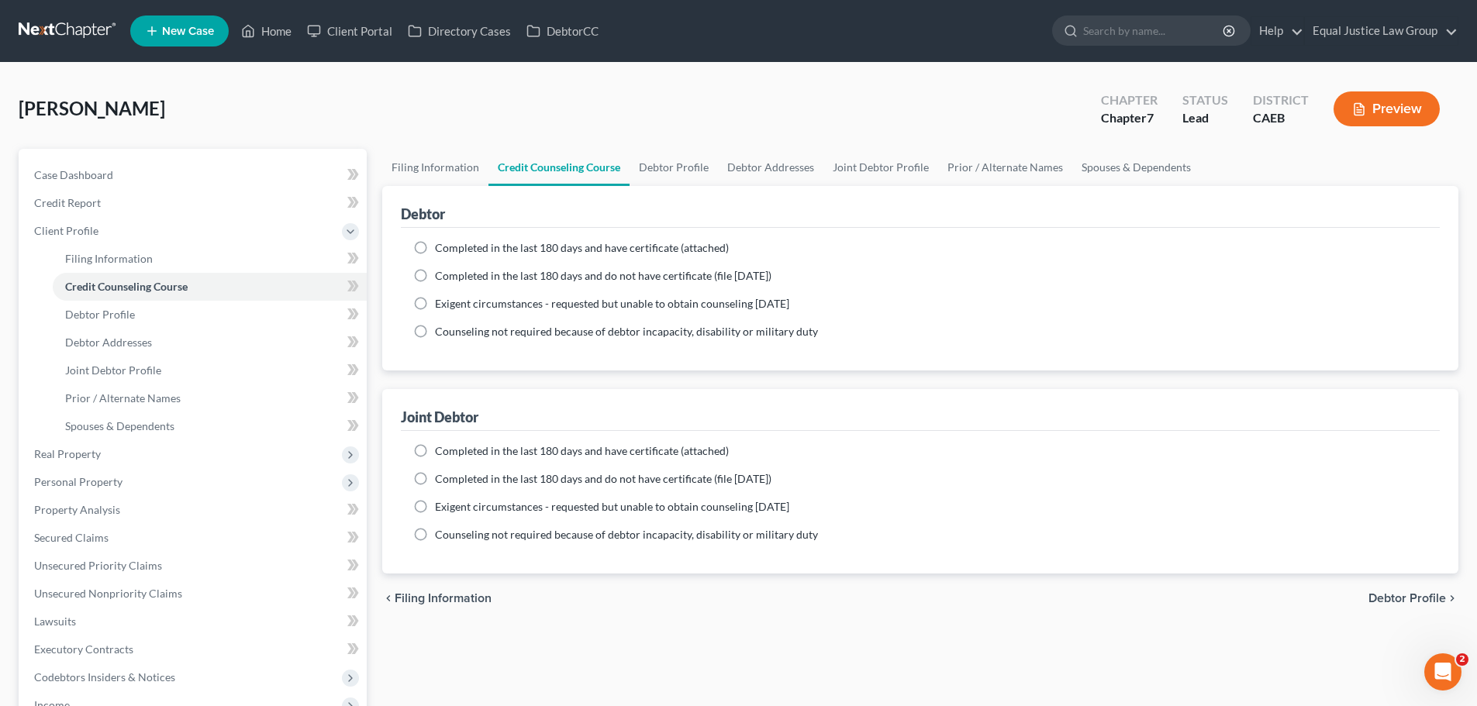
click at [1417, 593] on span "Debtor Profile" at bounding box center [1407, 598] width 78 height 12
select select "1"
select select "0"
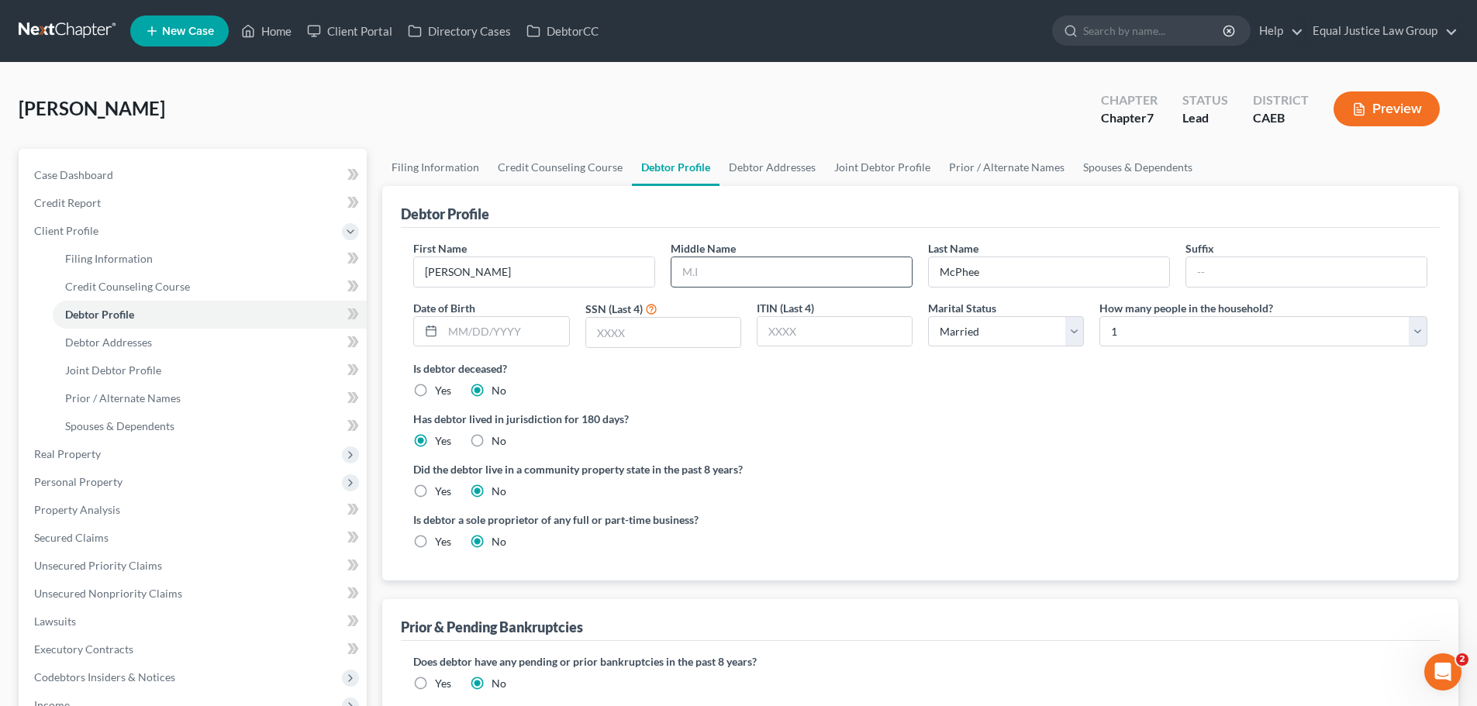
click at [787, 267] on input "text" at bounding box center [791, 271] width 240 height 29
type input "Elain"
click at [669, 335] on input "text" at bounding box center [663, 332] width 154 height 29
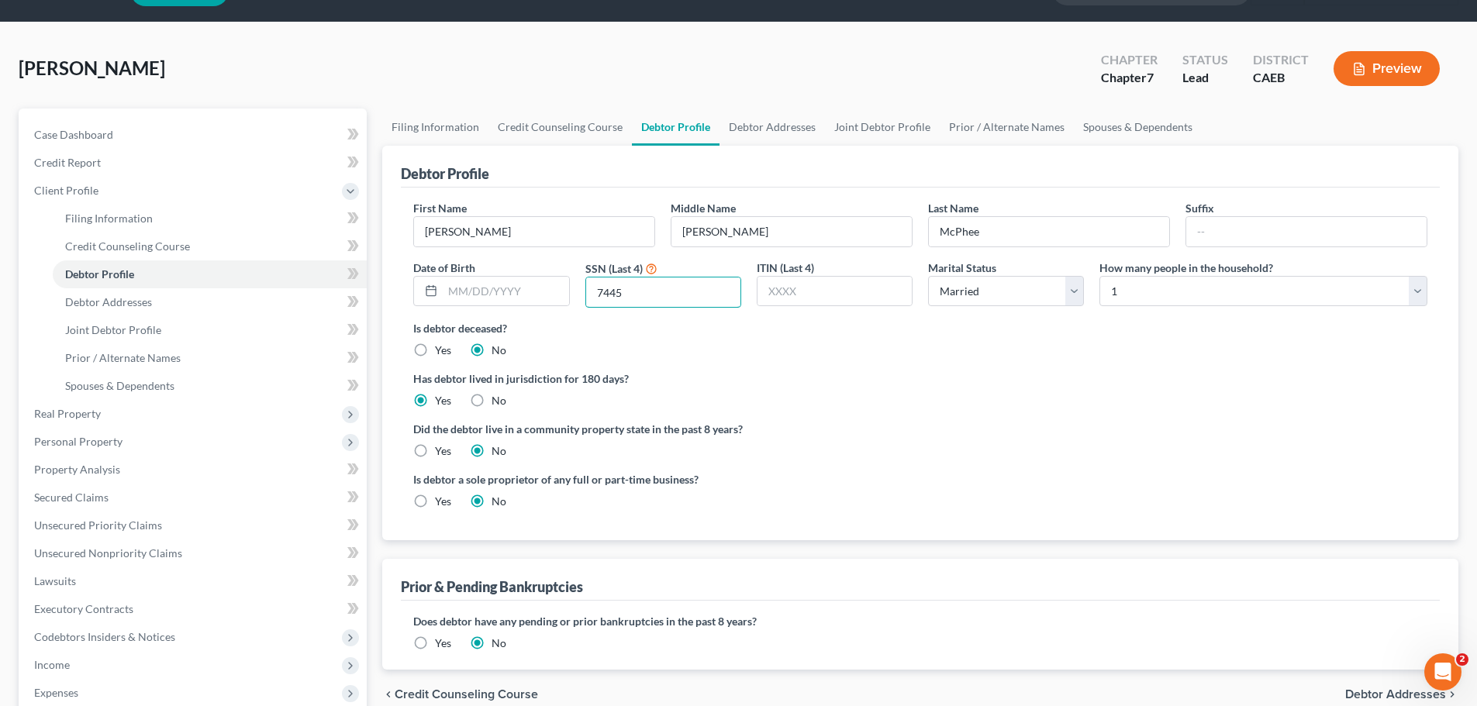
scroll to position [78, 0]
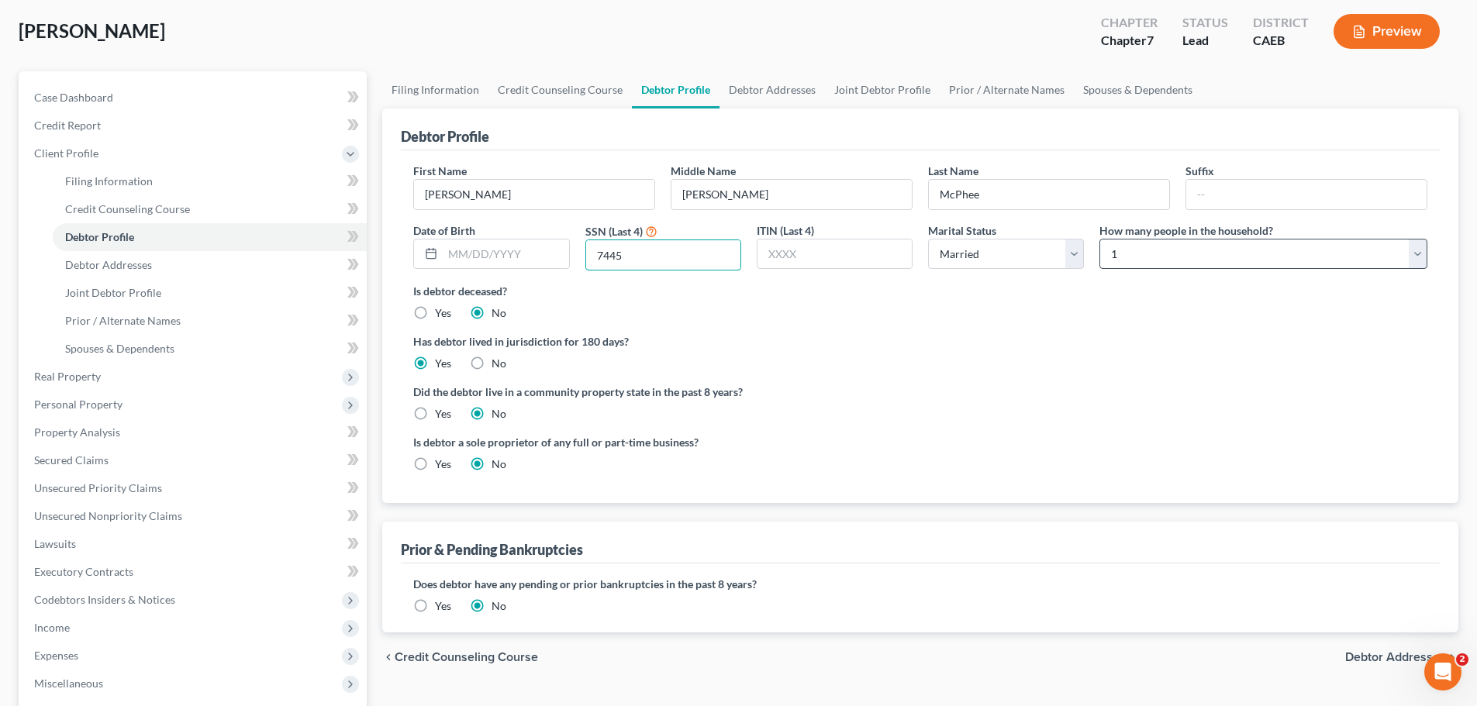
type input "7445"
click at [1121, 245] on select "Select 1 2 3 4 5 6 7 8 9 10 11 12 13 14 15 16 17 18 19 20" at bounding box center [1263, 254] width 328 height 31
select select "1"
click at [1099, 239] on select "Select 1 2 3 4 5 6 7 8 9 10 11 12 13 14 15 16 17 18 19 20" at bounding box center [1263, 254] width 328 height 31
click at [1022, 329] on ng-include "First Name Rhonda Middle Name Elain Last Name McPhee Suffix Date of Birth SSN (…" at bounding box center [920, 324] width 1014 height 322
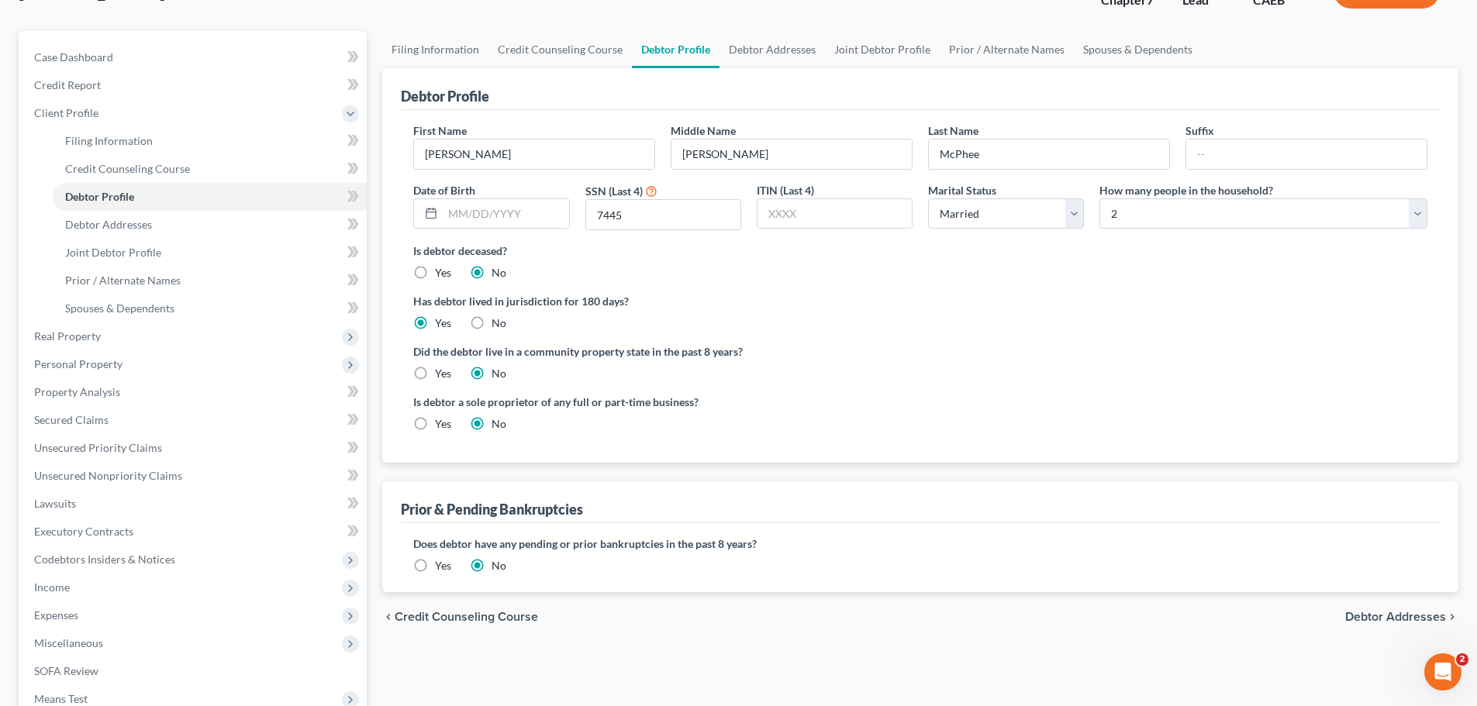
scroll to position [155, 0]
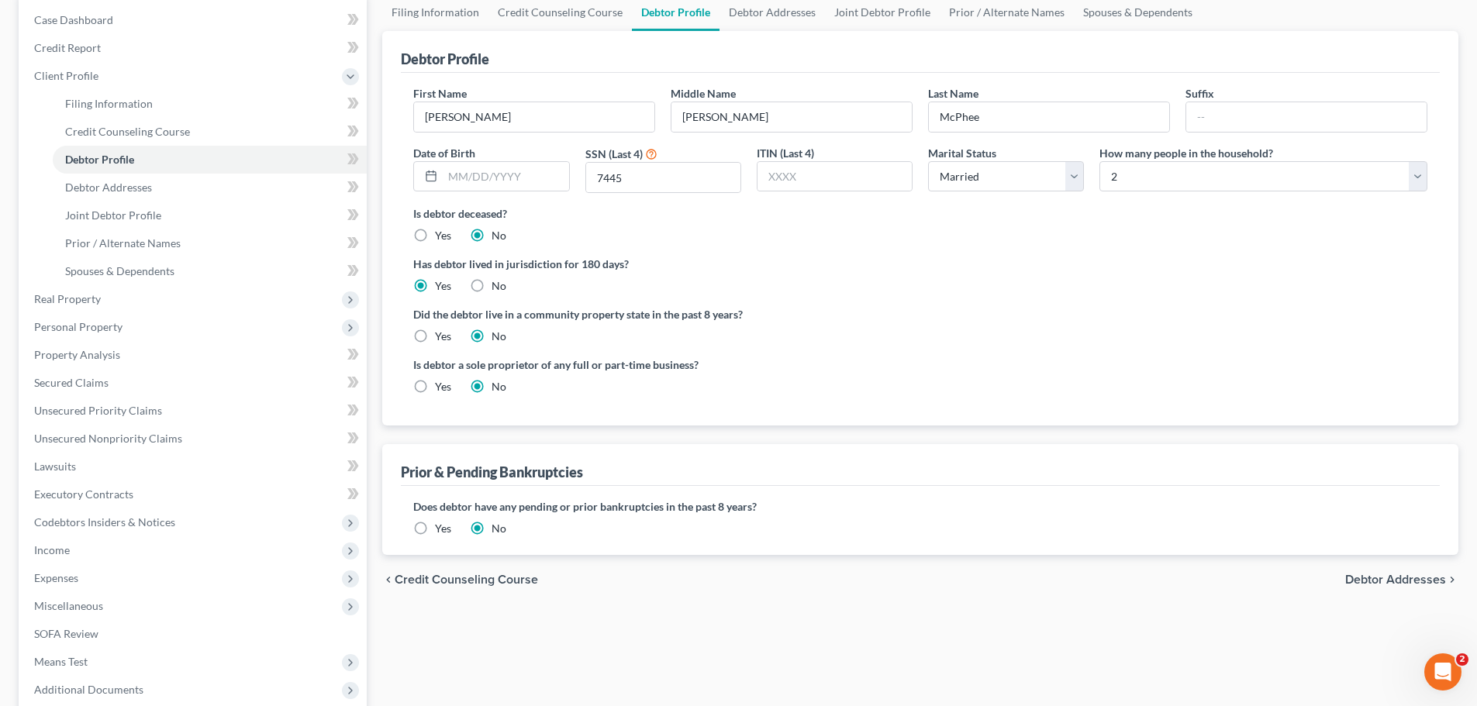
click at [435, 334] on label "Yes" at bounding box center [443, 337] width 16 height 16
click at [441, 334] on input "Yes" at bounding box center [446, 334] width 10 height 10
radio input "true"
radio input "false"
click at [435, 333] on label "Yes" at bounding box center [443, 337] width 16 height 16
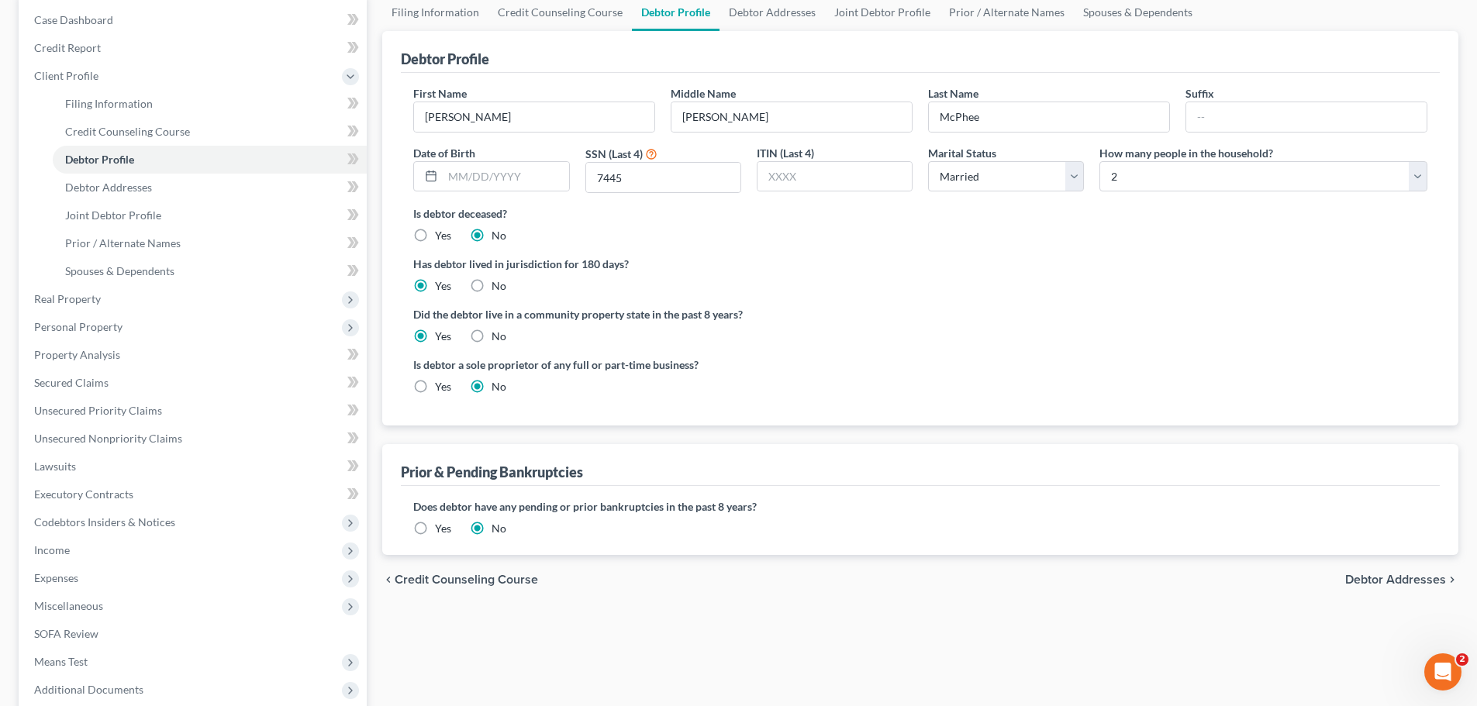
click at [441, 333] on input "Yes" at bounding box center [446, 334] width 10 height 10
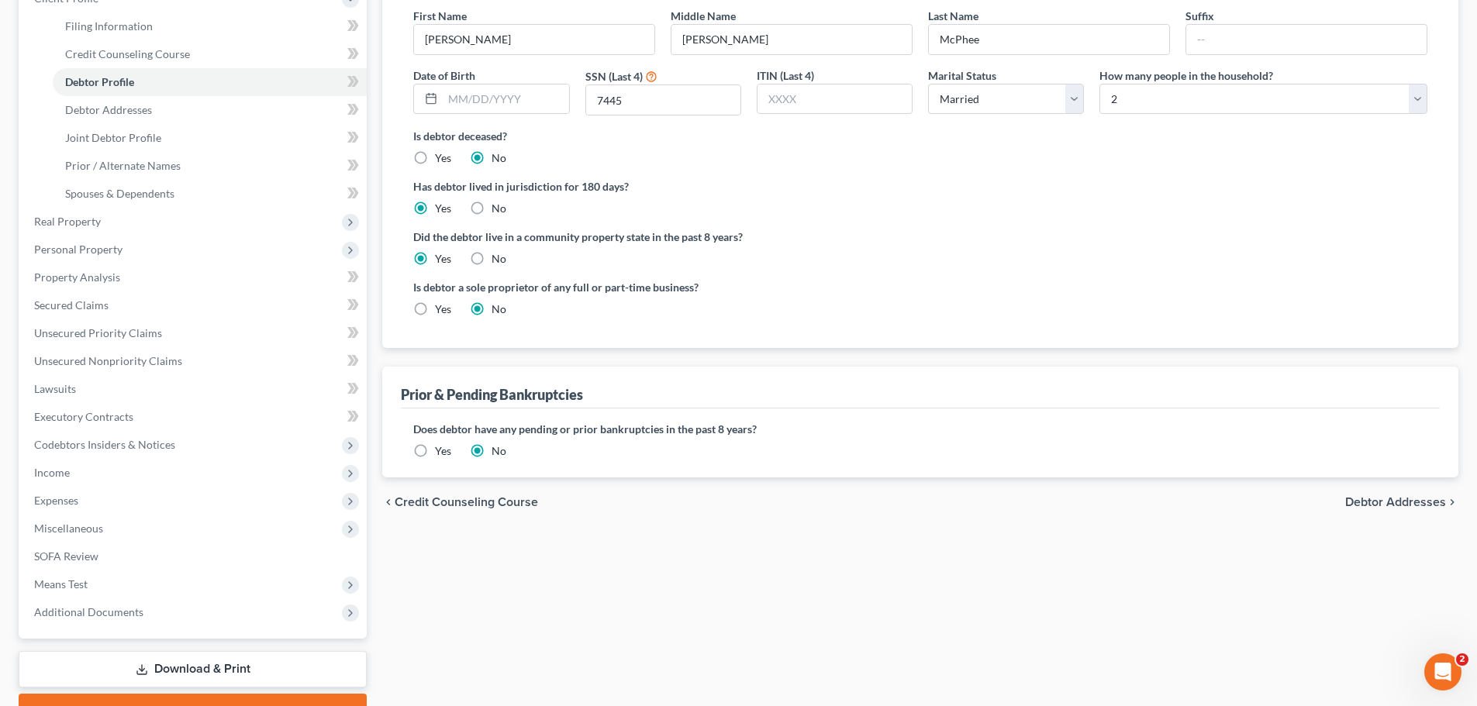
click at [1370, 498] on span "Debtor Addresses" at bounding box center [1395, 502] width 101 height 12
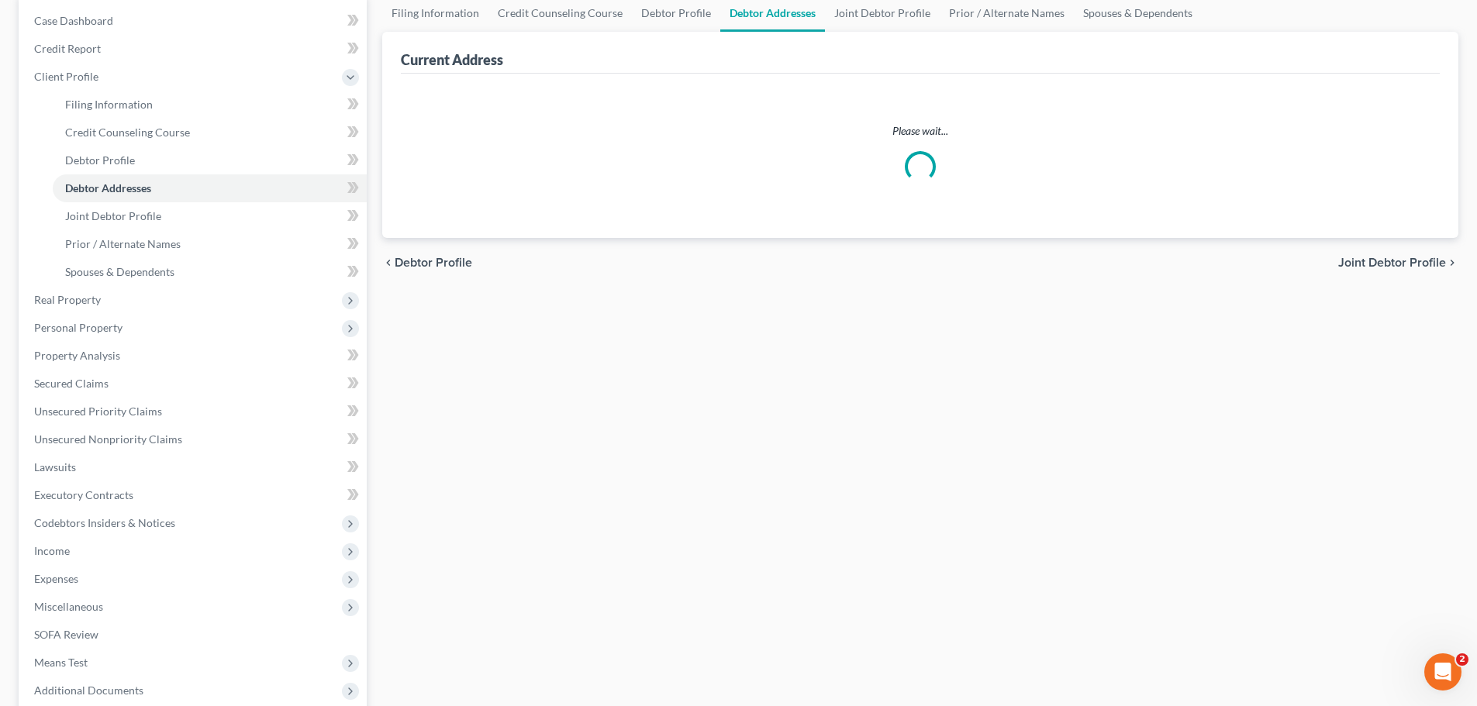
scroll to position [18, 0]
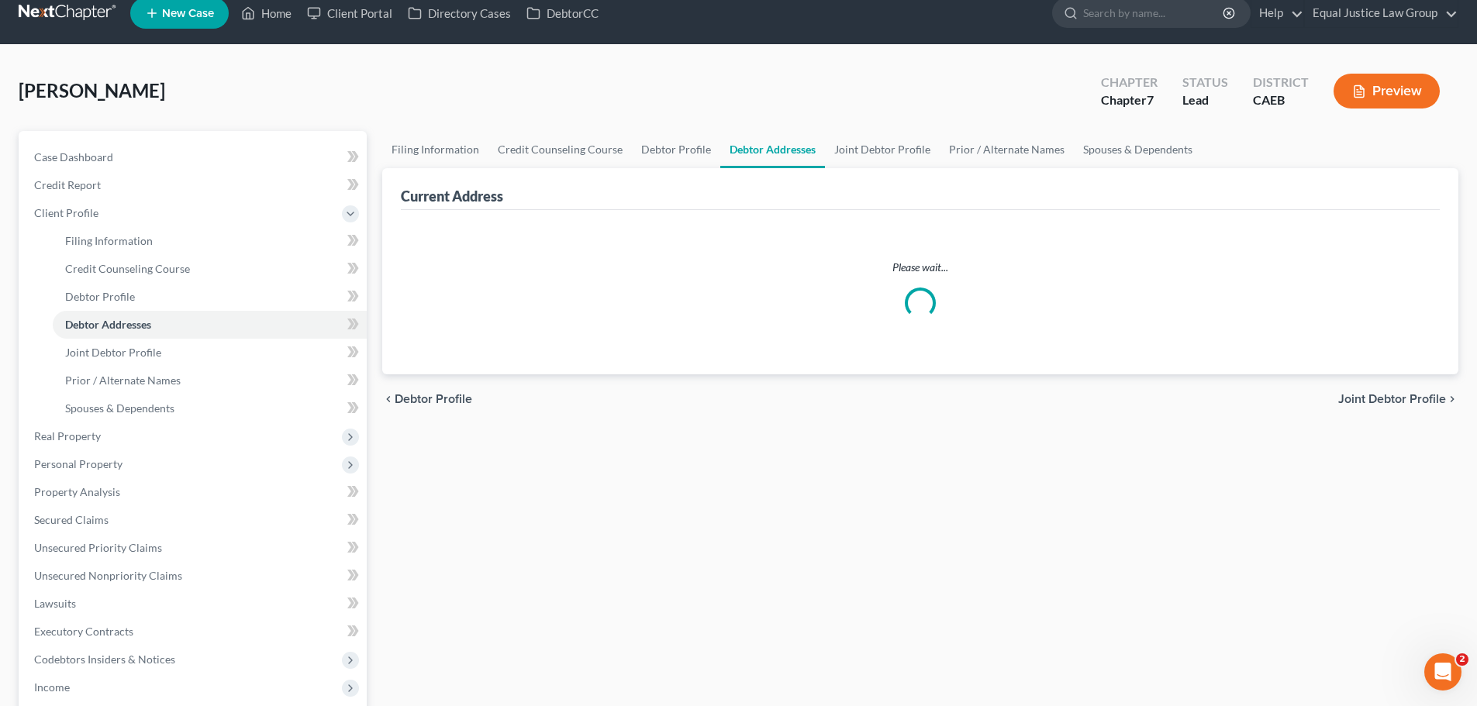
select select "0"
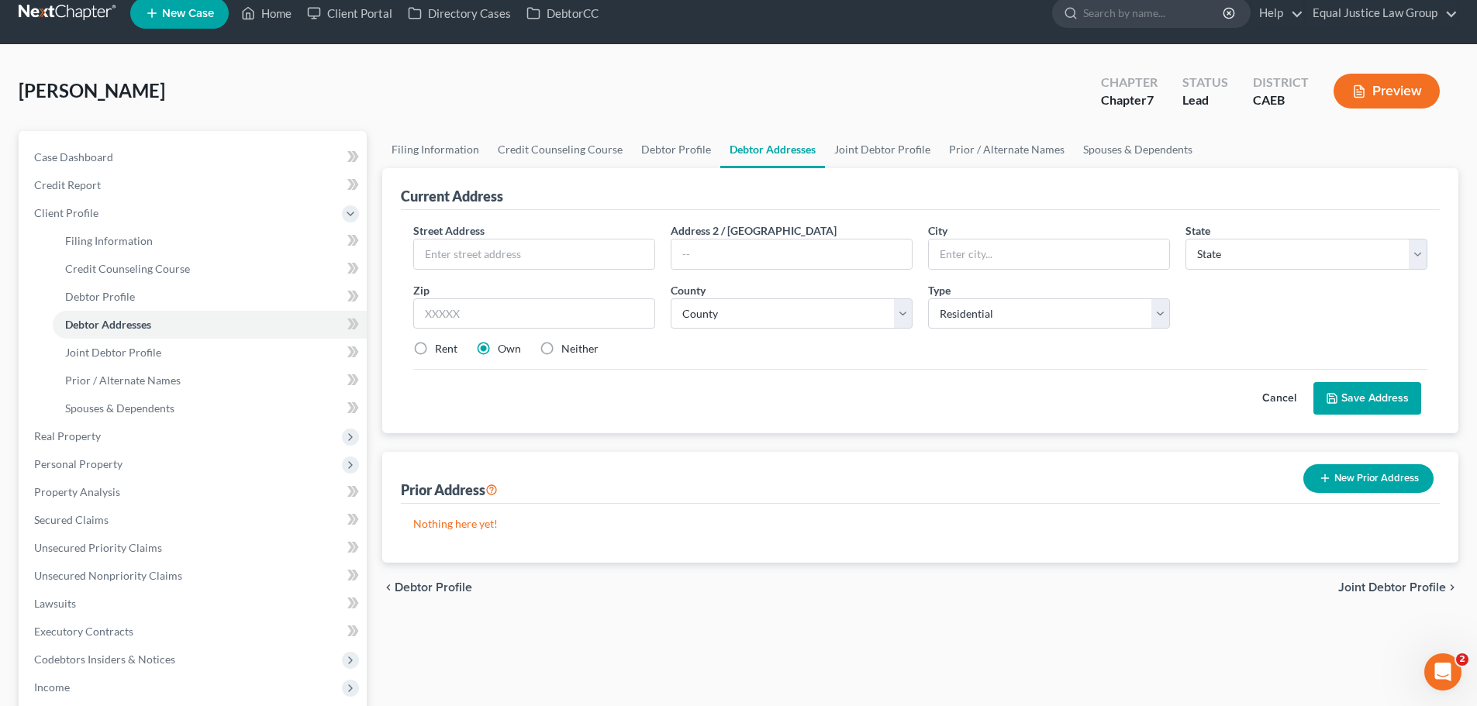
scroll to position [0, 0]
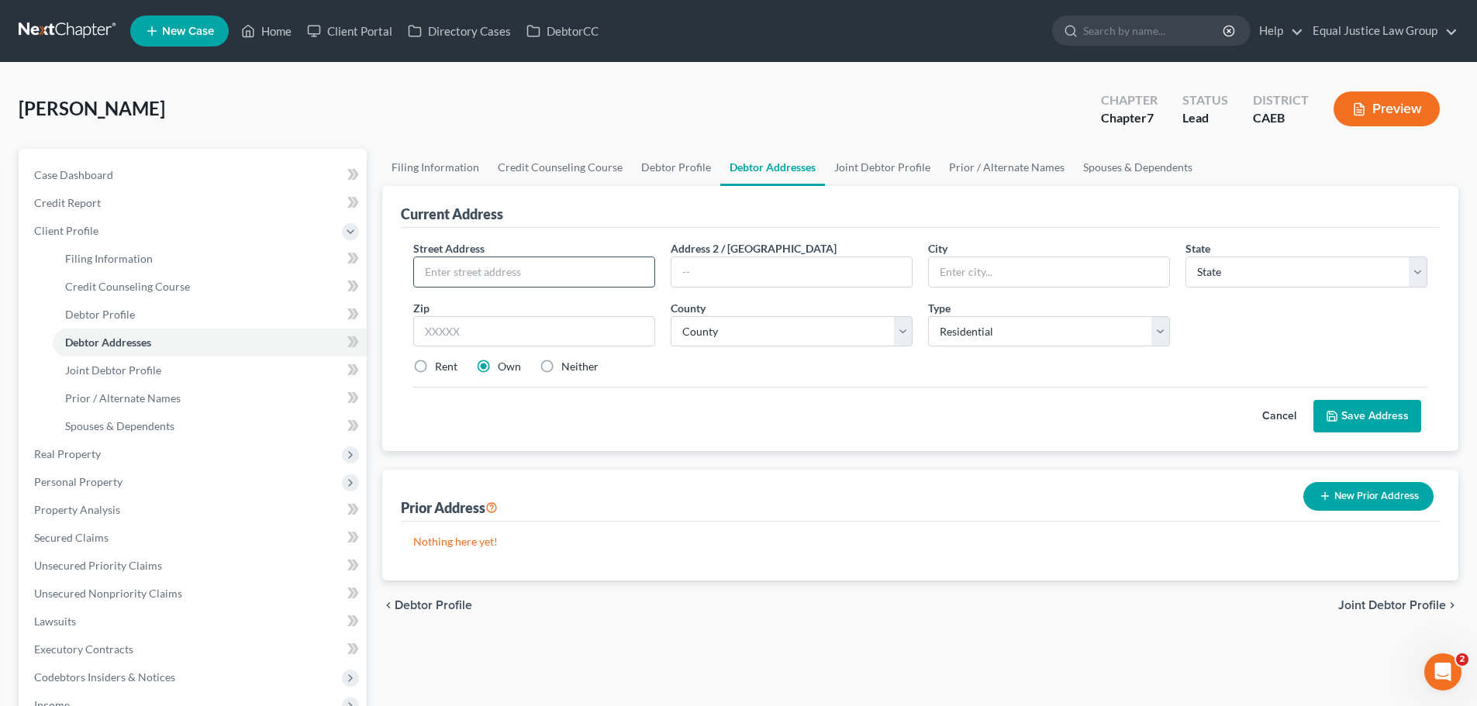
click at [516, 267] on input "text" at bounding box center [534, 271] width 240 height 29
type input "430 Sutter Street"
type input "Apt 1"
type input "Manteca"
select select "4"
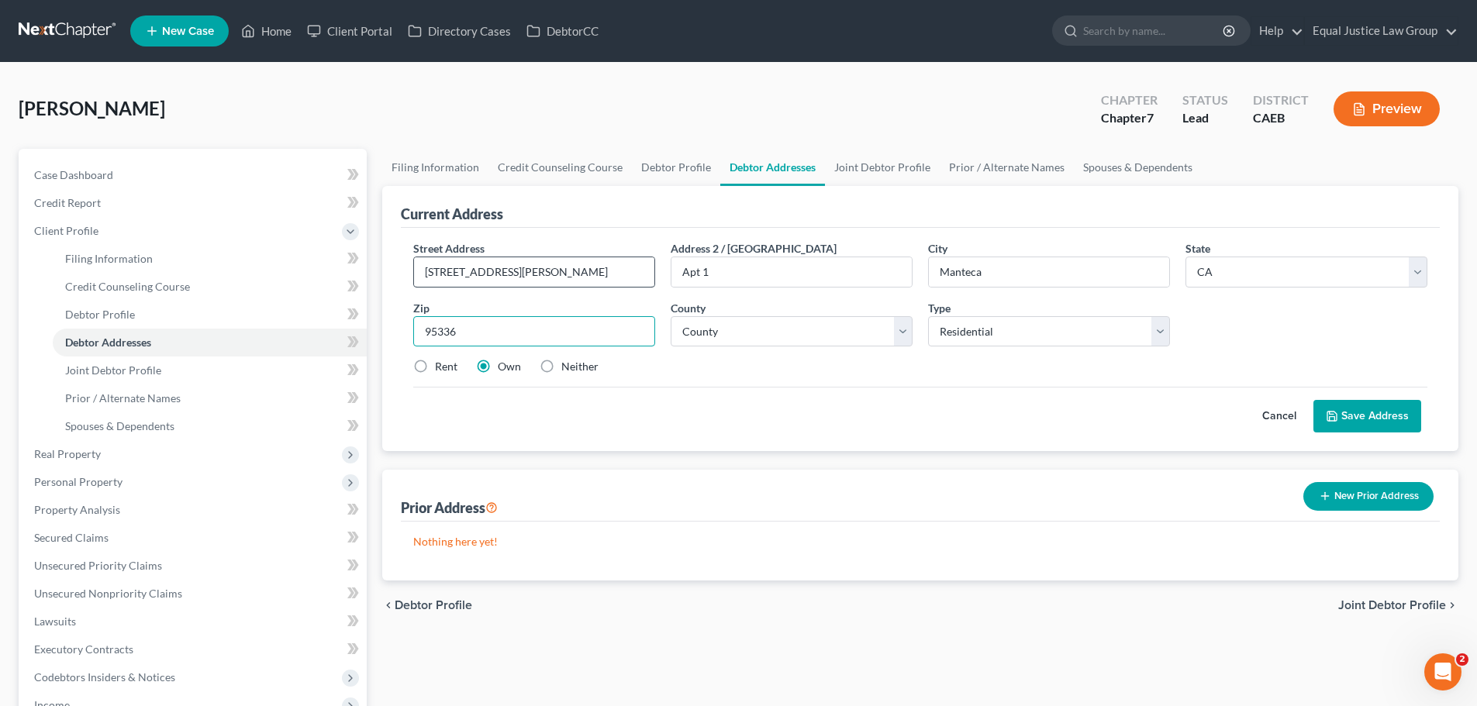
type input "95336"
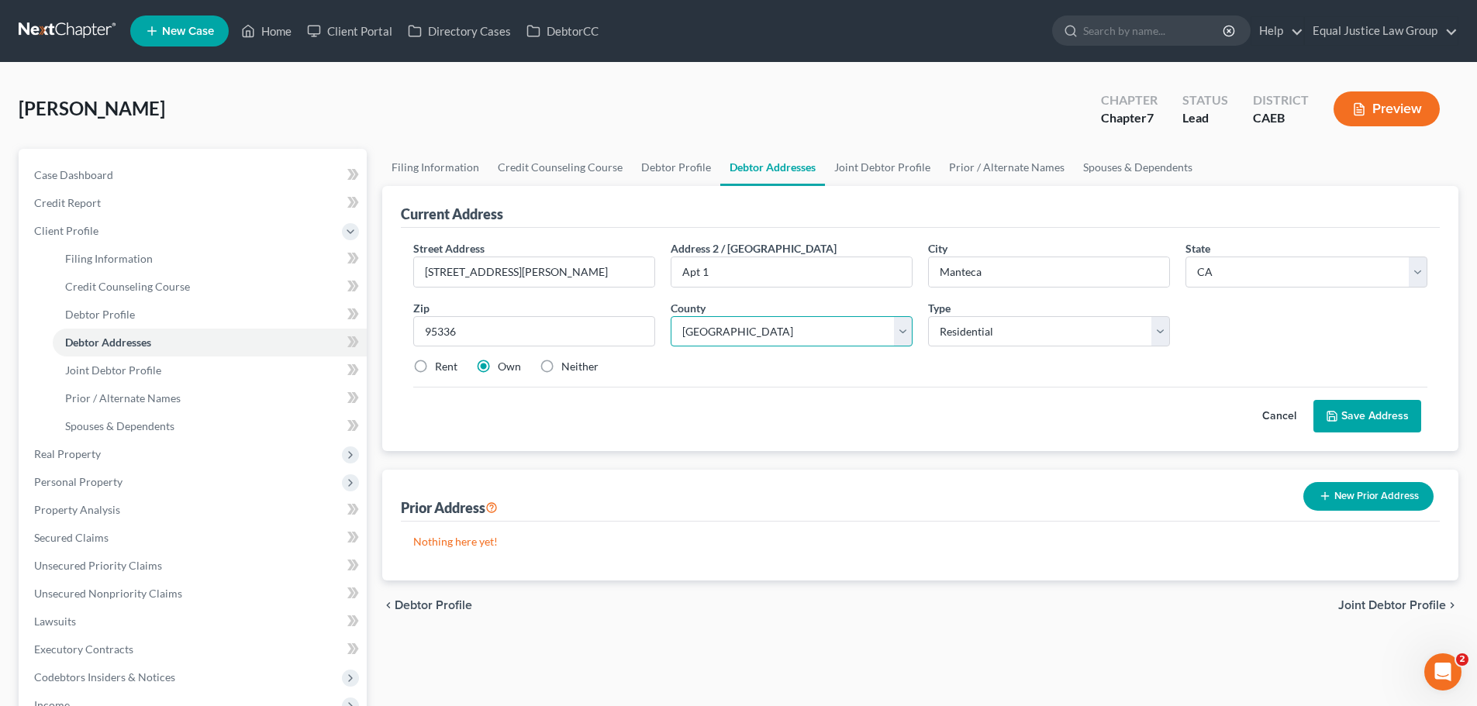
select select "38"
click at [670, 316] on select "County Alameda County Alpine County Amador County Butte County Calaveras County…" at bounding box center [791, 331] width 242 height 31
click at [1029, 322] on select "Select Residential Mailing Rental Business" at bounding box center [1049, 331] width 242 height 31
click at [438, 369] on label "Rent" at bounding box center [446, 367] width 22 height 16
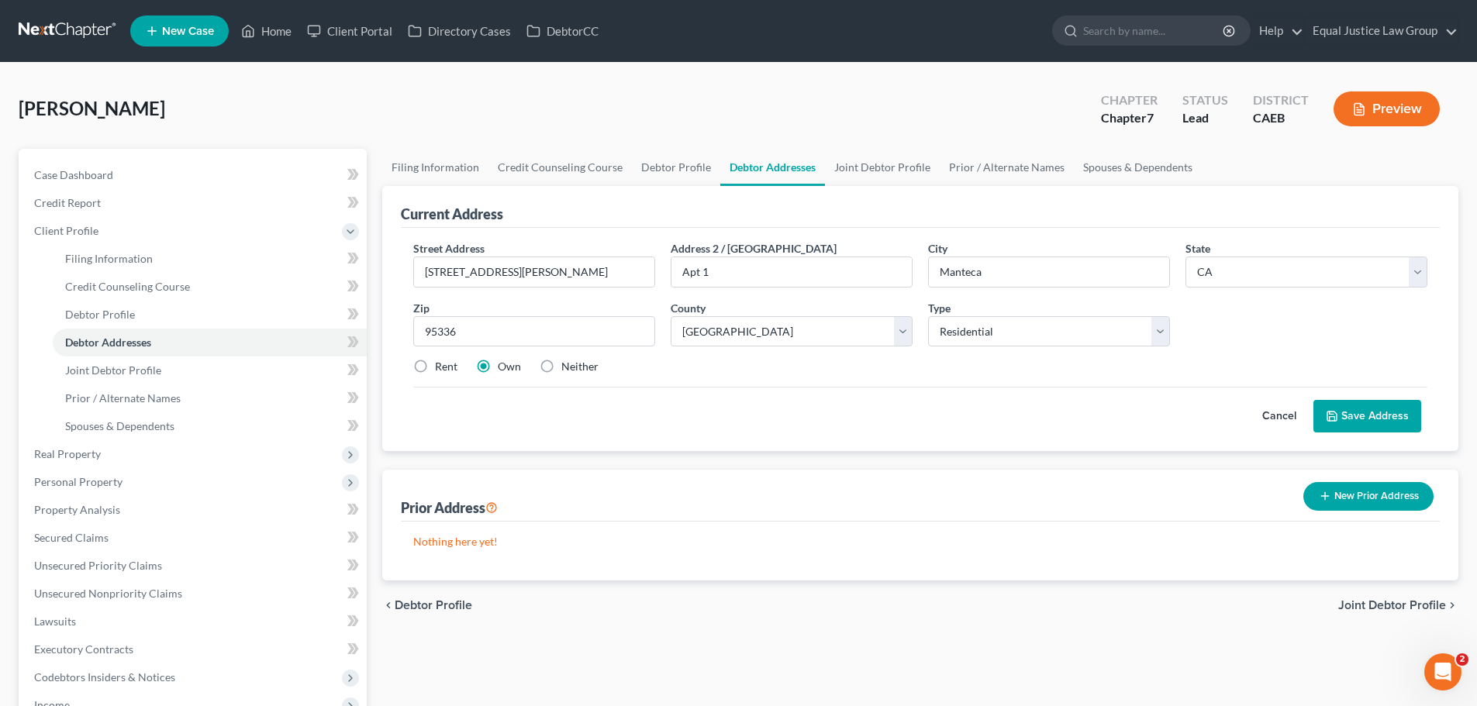
click at [441, 369] on input "Rent" at bounding box center [446, 364] width 10 height 10
radio input "true"
click at [1359, 408] on button "Save Address" at bounding box center [1367, 416] width 108 height 33
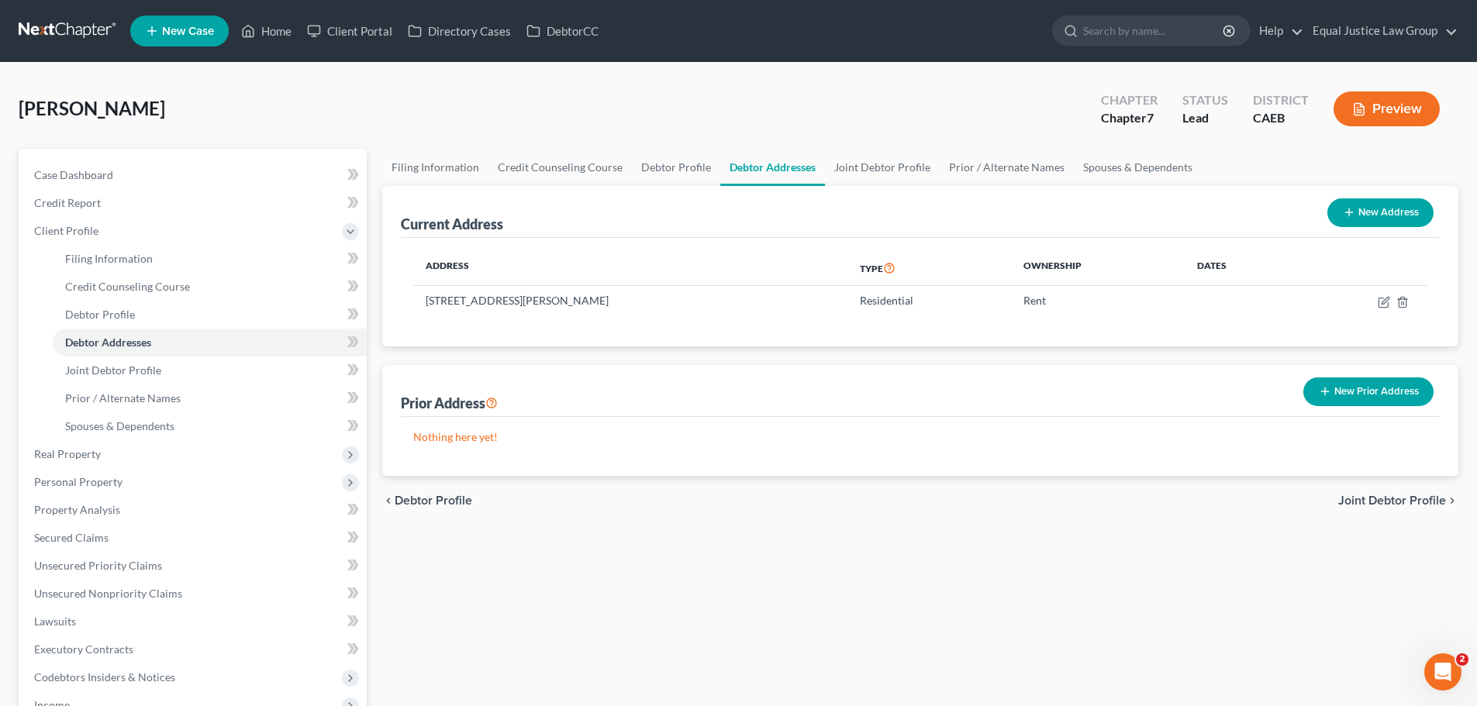
click at [1385, 497] on span "Joint Debtor Profile" at bounding box center [1392, 500] width 108 height 12
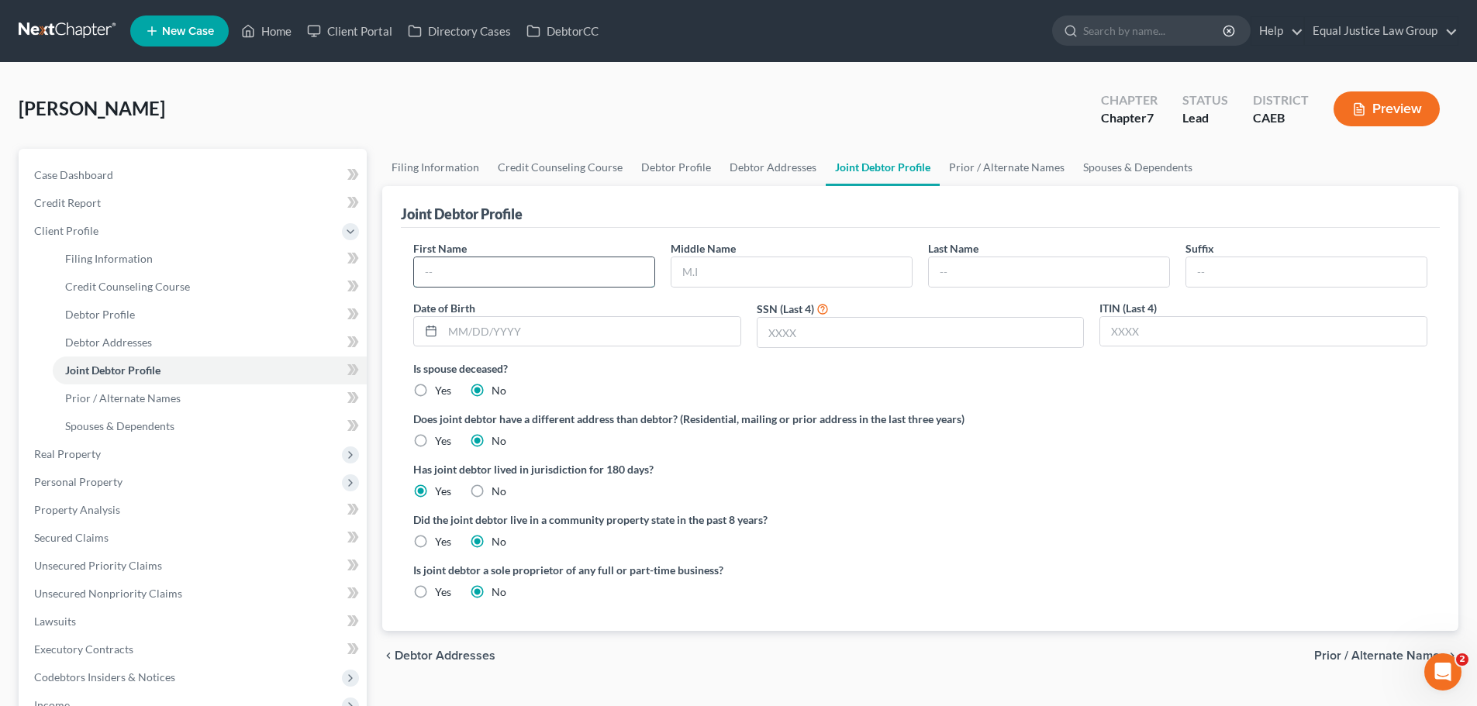
click at [500, 262] on input "text" at bounding box center [534, 271] width 240 height 29
click at [503, 278] on input "text" at bounding box center [534, 271] width 240 height 29
type input "[PERSON_NAME]"
type input "Eugene"
type input "McPhee"
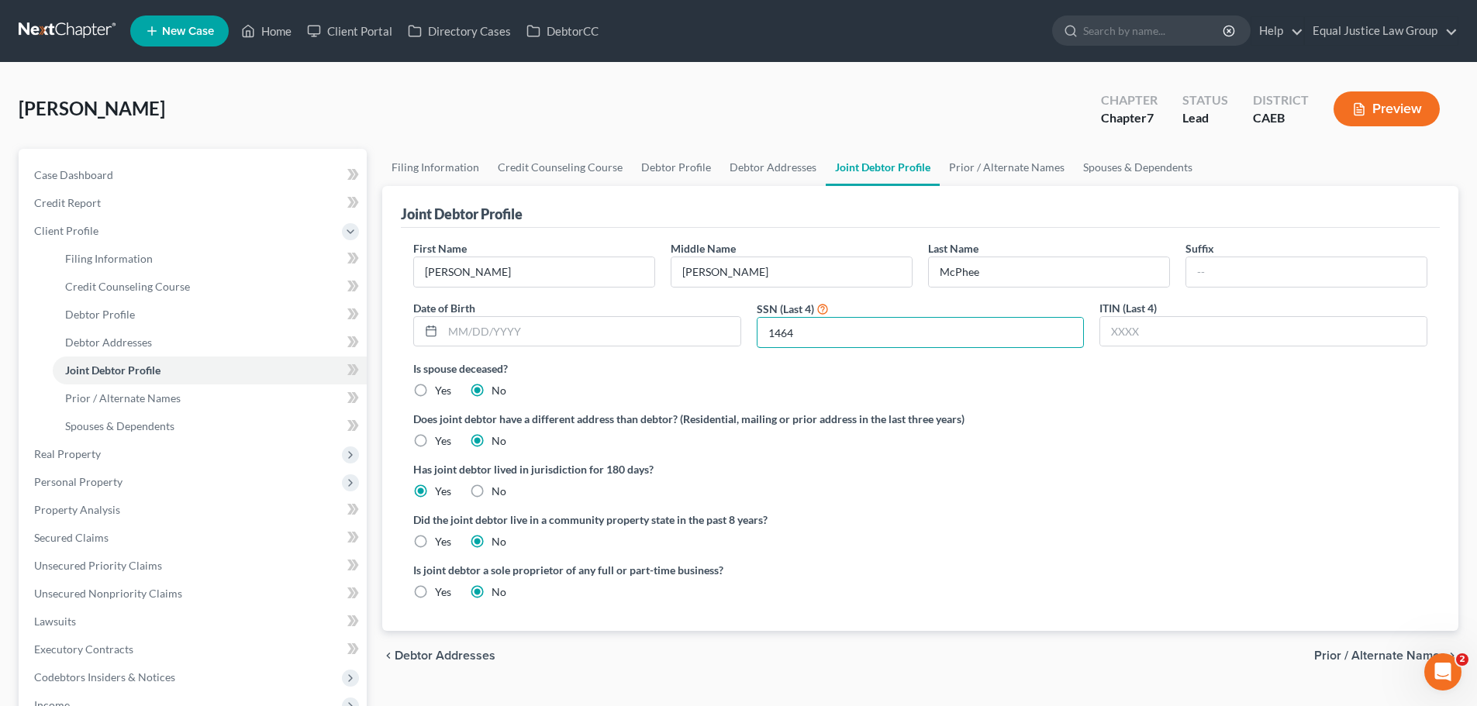
scroll to position [78, 0]
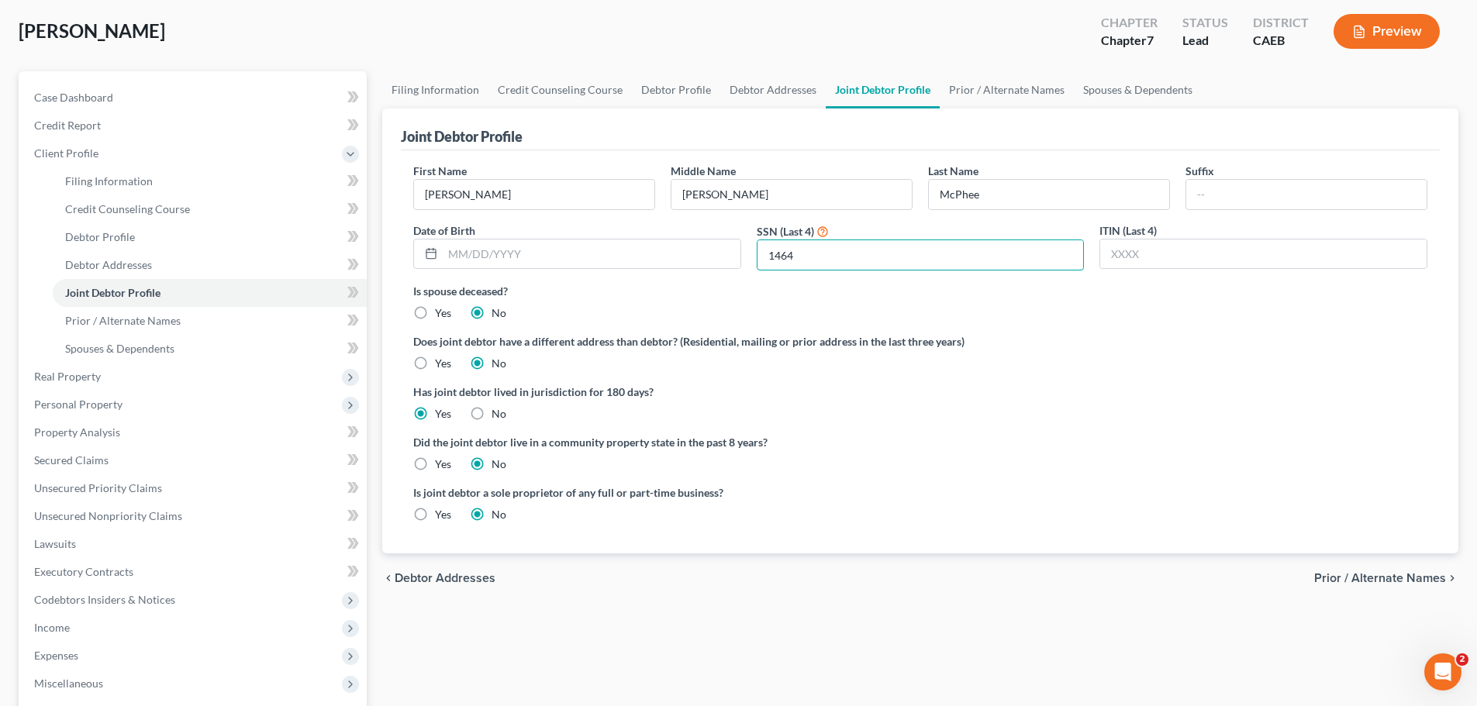
type input "1464"
click at [435, 459] on label "Yes" at bounding box center [443, 465] width 16 height 16
click at [441, 459] on input "Yes" at bounding box center [446, 462] width 10 height 10
radio input "true"
radio input "false"
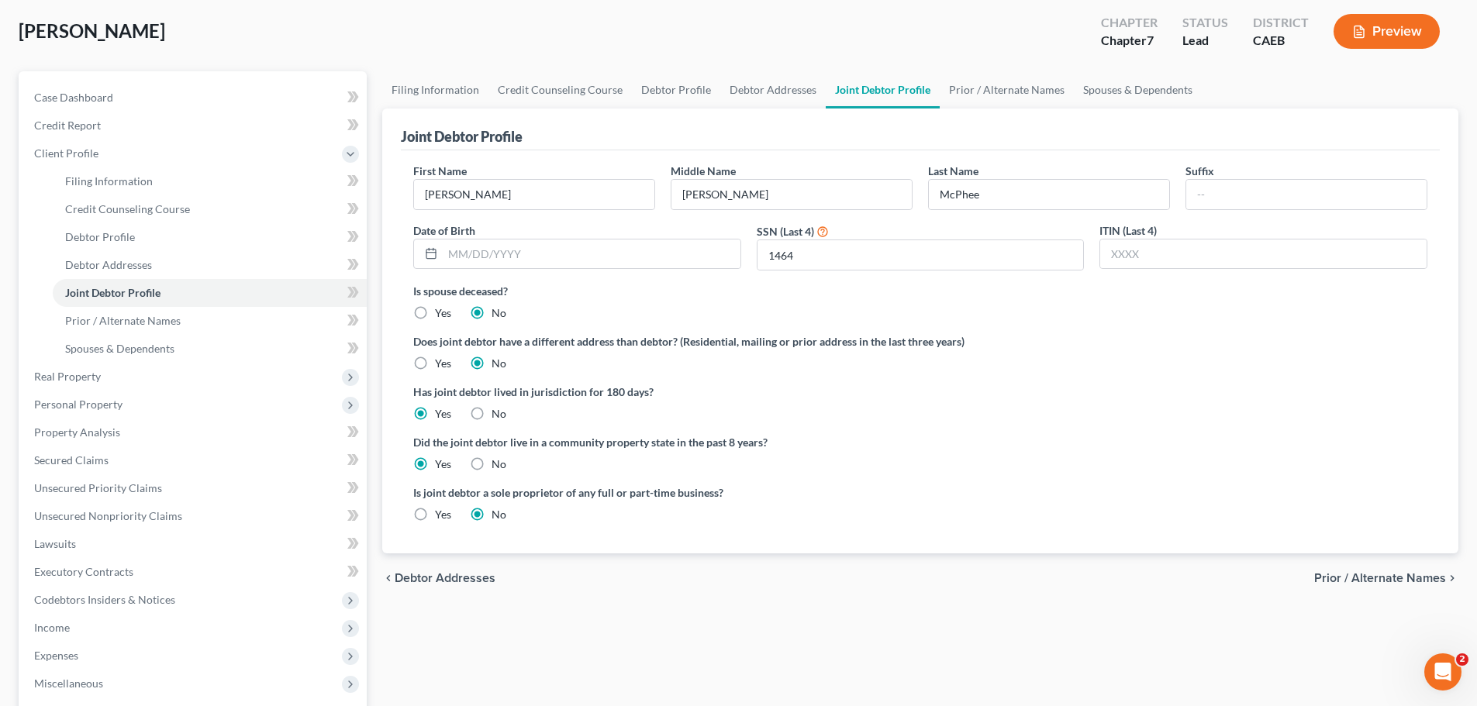
click at [1356, 577] on span "Prior / Alternate Names" at bounding box center [1380, 578] width 132 height 12
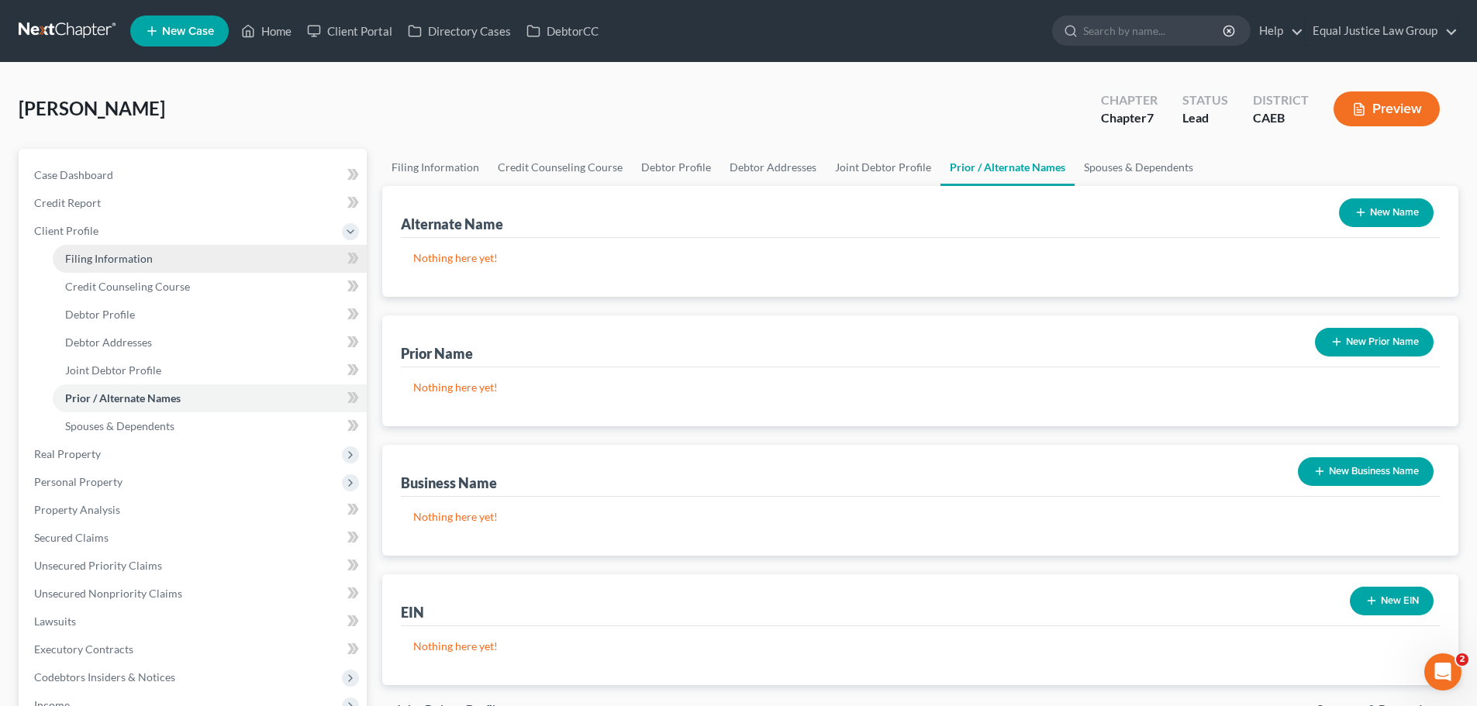
drag, startPoint x: 122, startPoint y: 257, endPoint x: 164, endPoint y: 257, distance: 41.1
click at [122, 257] on span "Filing Information" at bounding box center [109, 258] width 88 height 13
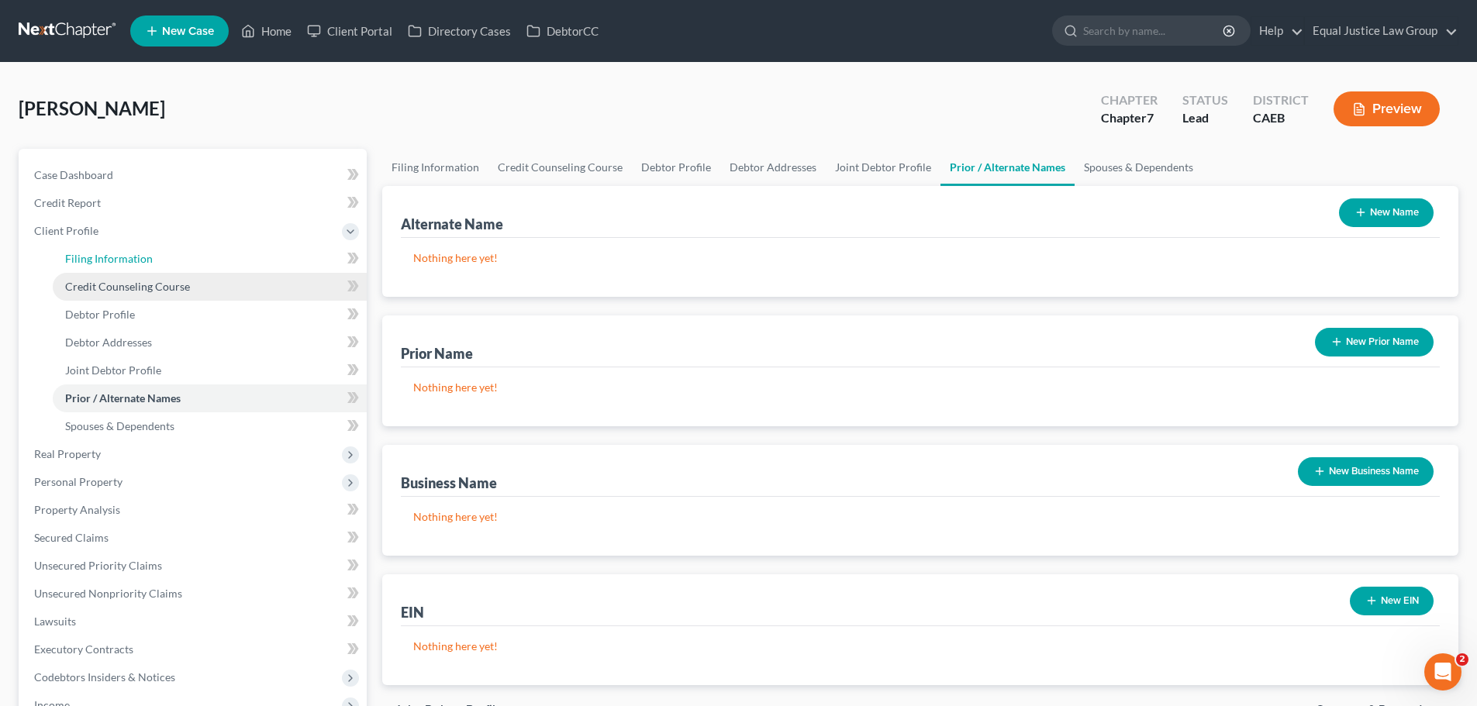
select select "1"
select select "0"
select select "8"
select select "0"
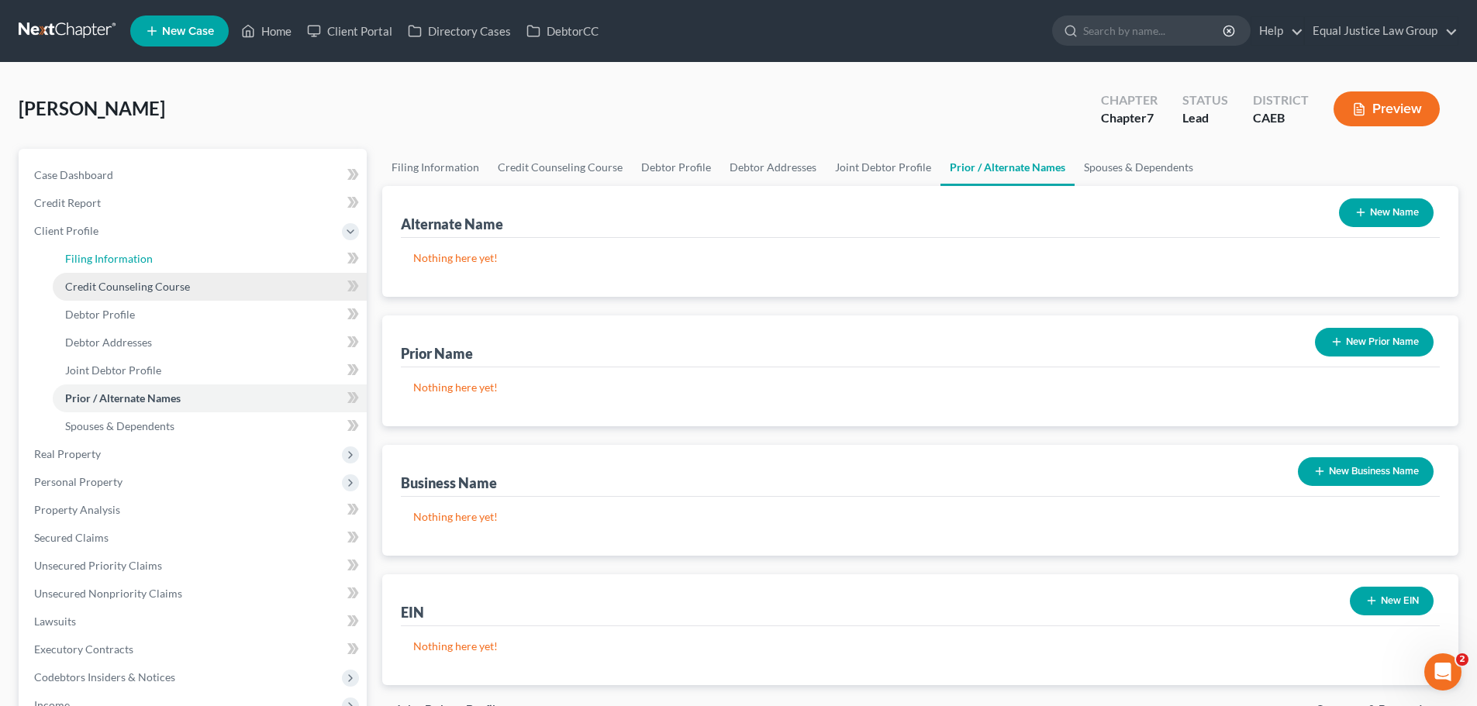
select select "4"
select select "0"
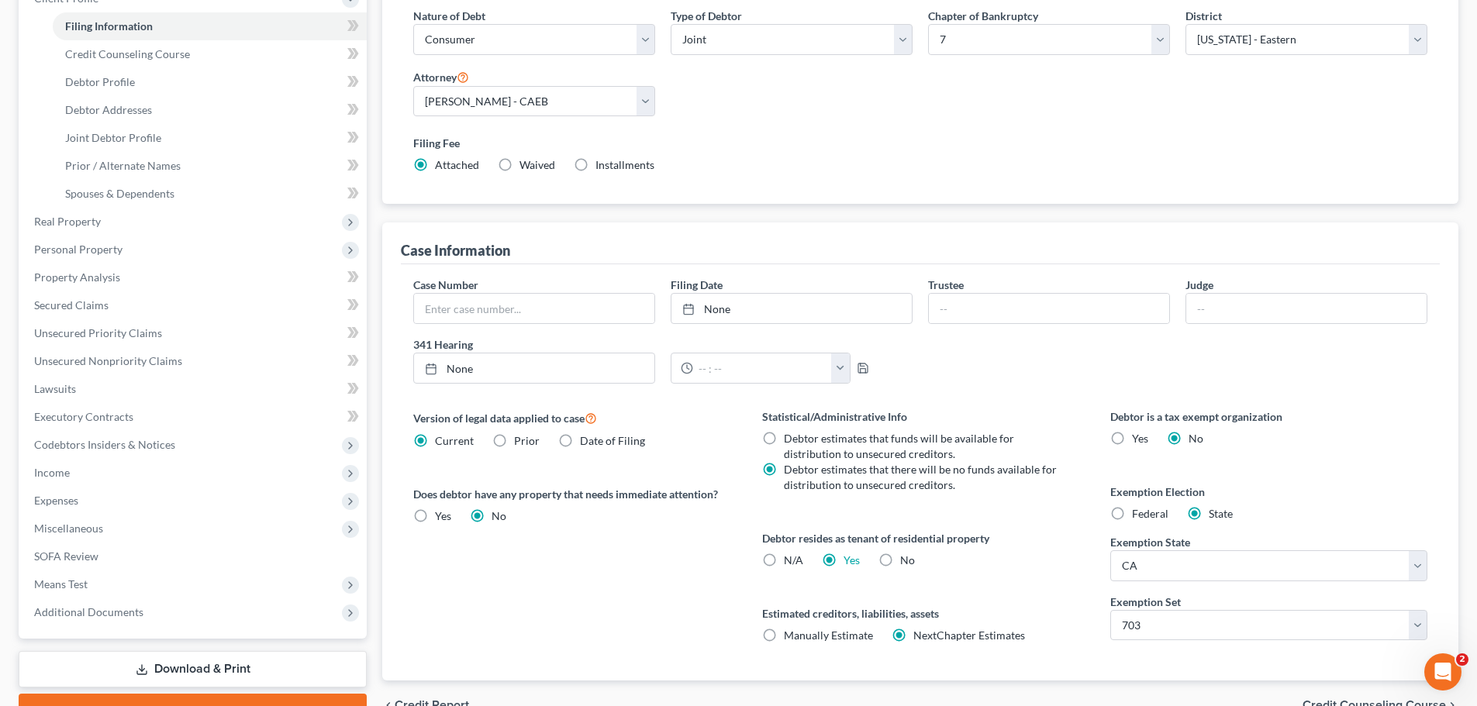
scroll to position [155, 0]
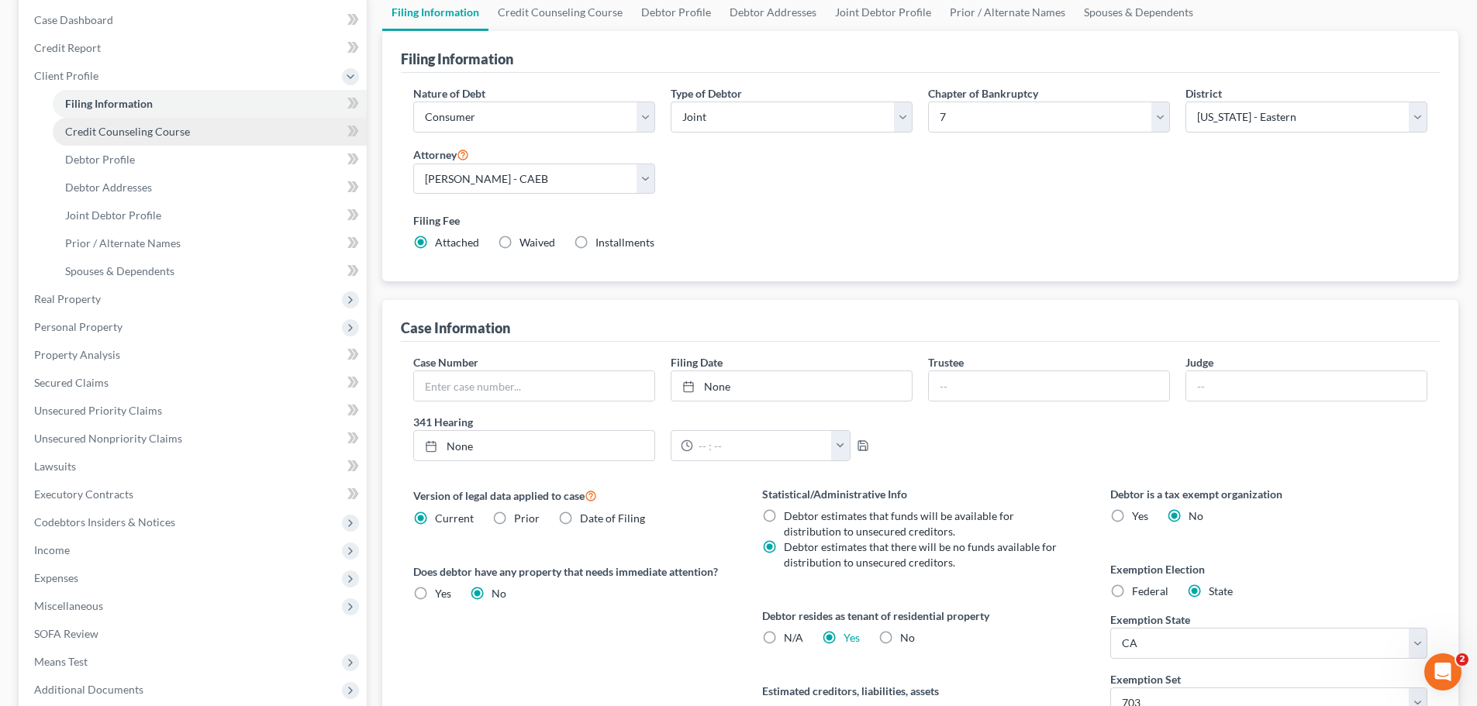
click at [107, 133] on span "Credit Counseling Course" at bounding box center [127, 131] width 125 height 13
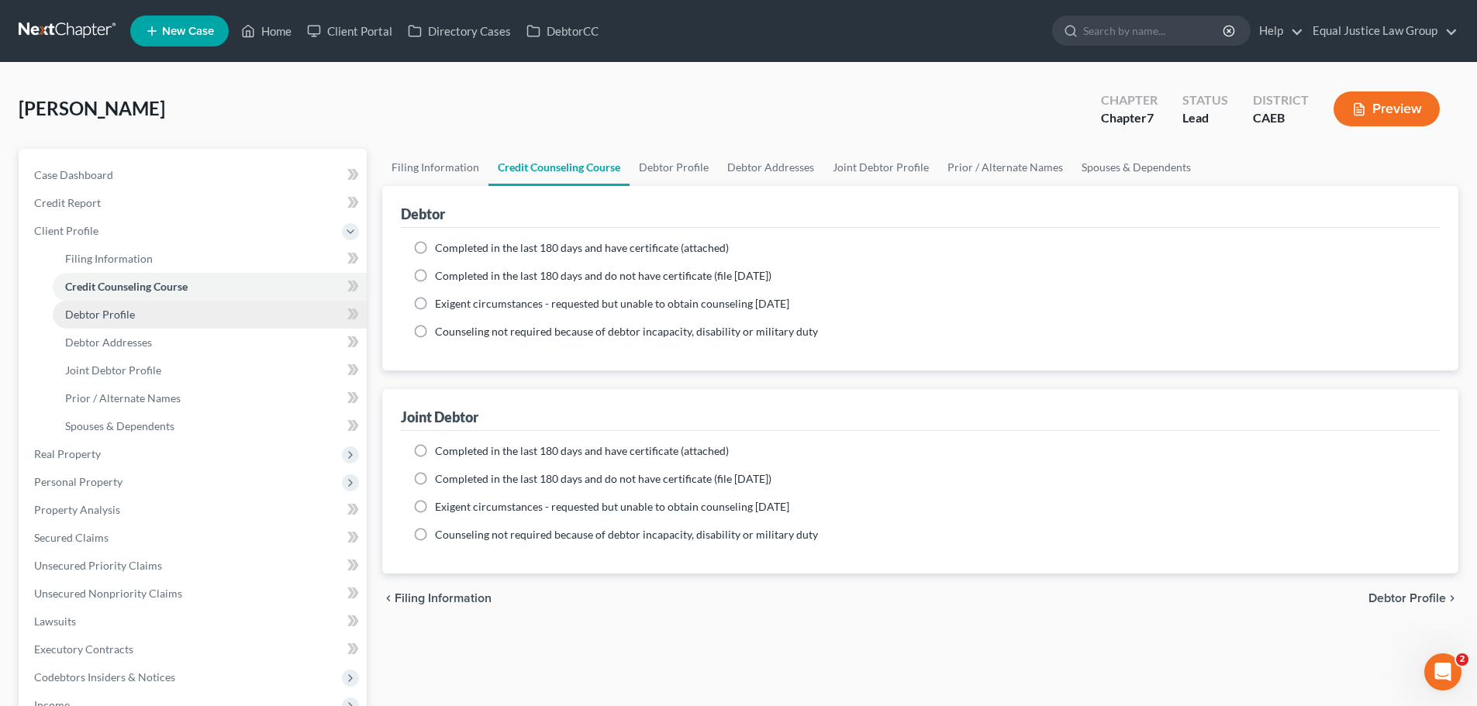
click at [99, 316] on span "Debtor Profile" at bounding box center [100, 314] width 70 height 13
select select "1"
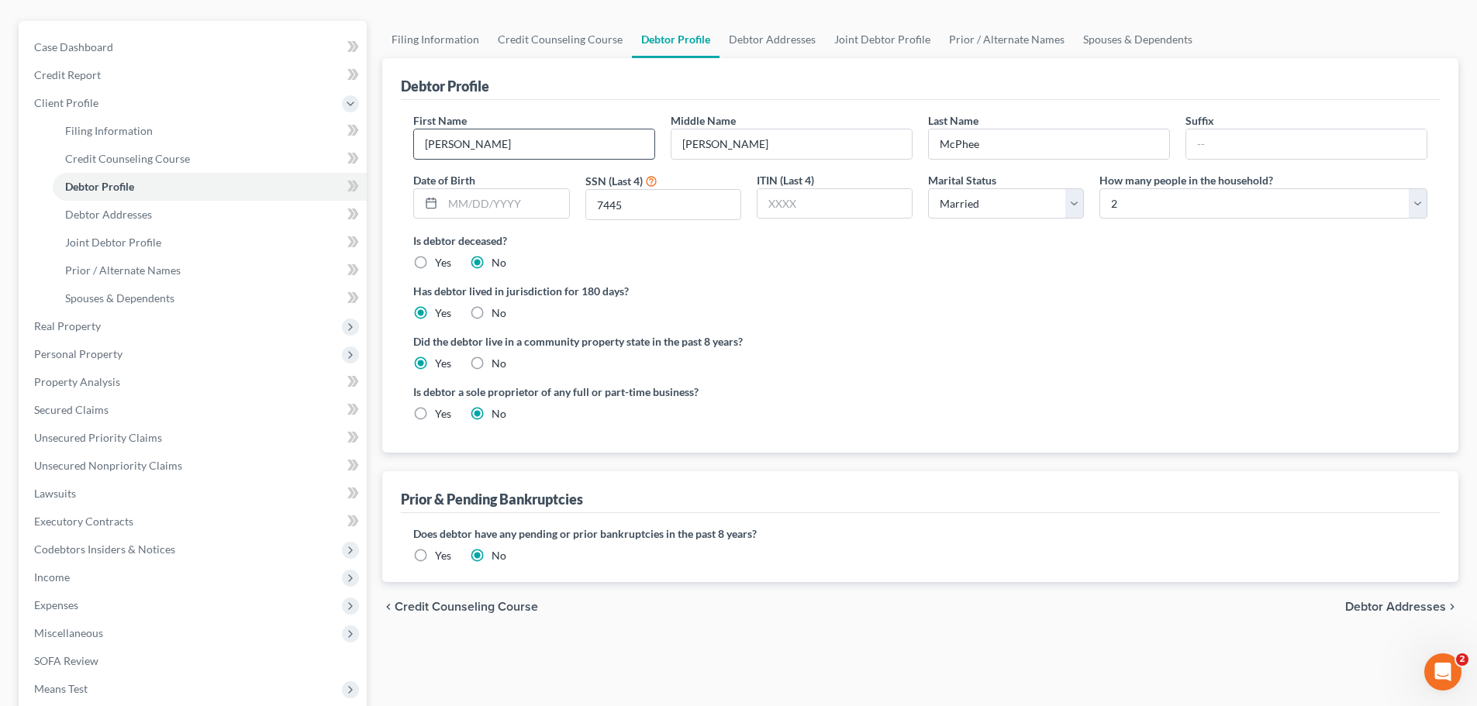
scroll to position [155, 0]
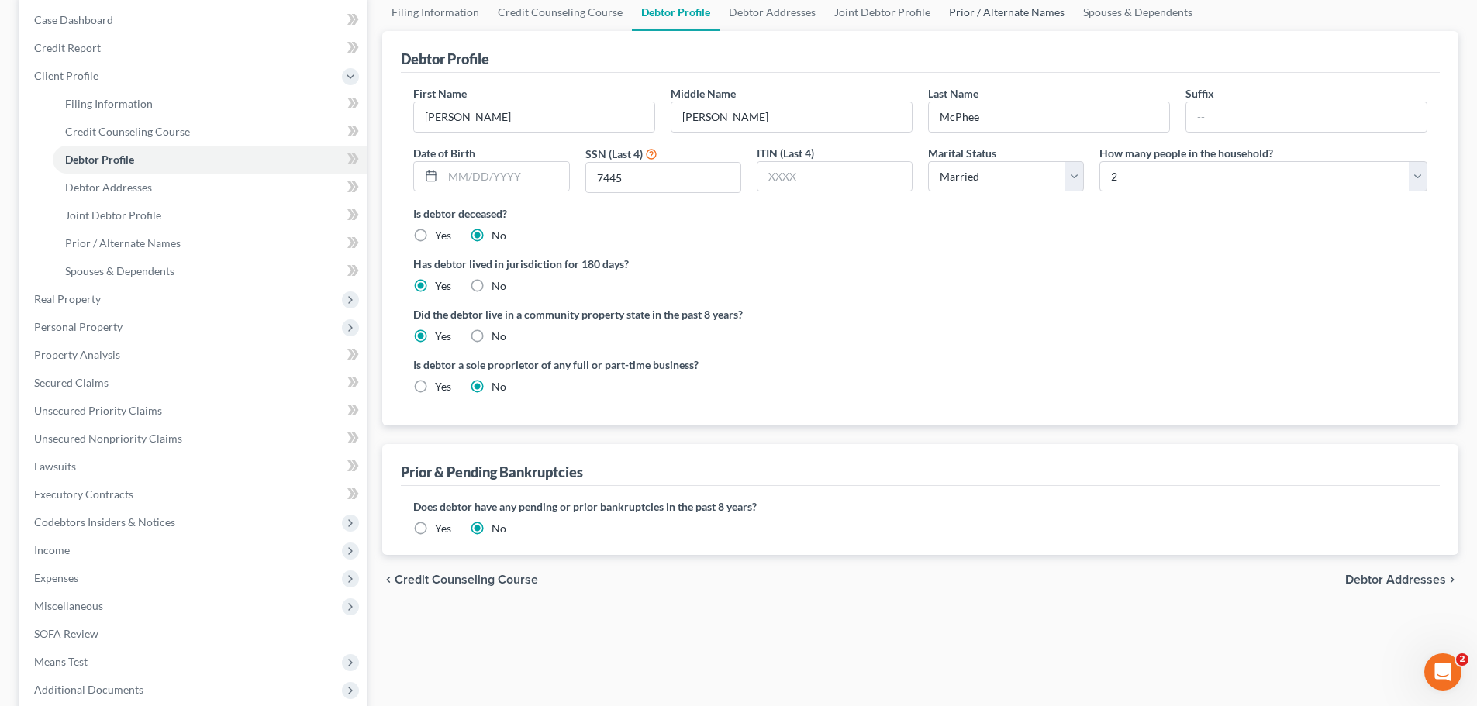
click at [1005, 16] on link "Prior / Alternate Names" at bounding box center [1006, 12] width 134 height 37
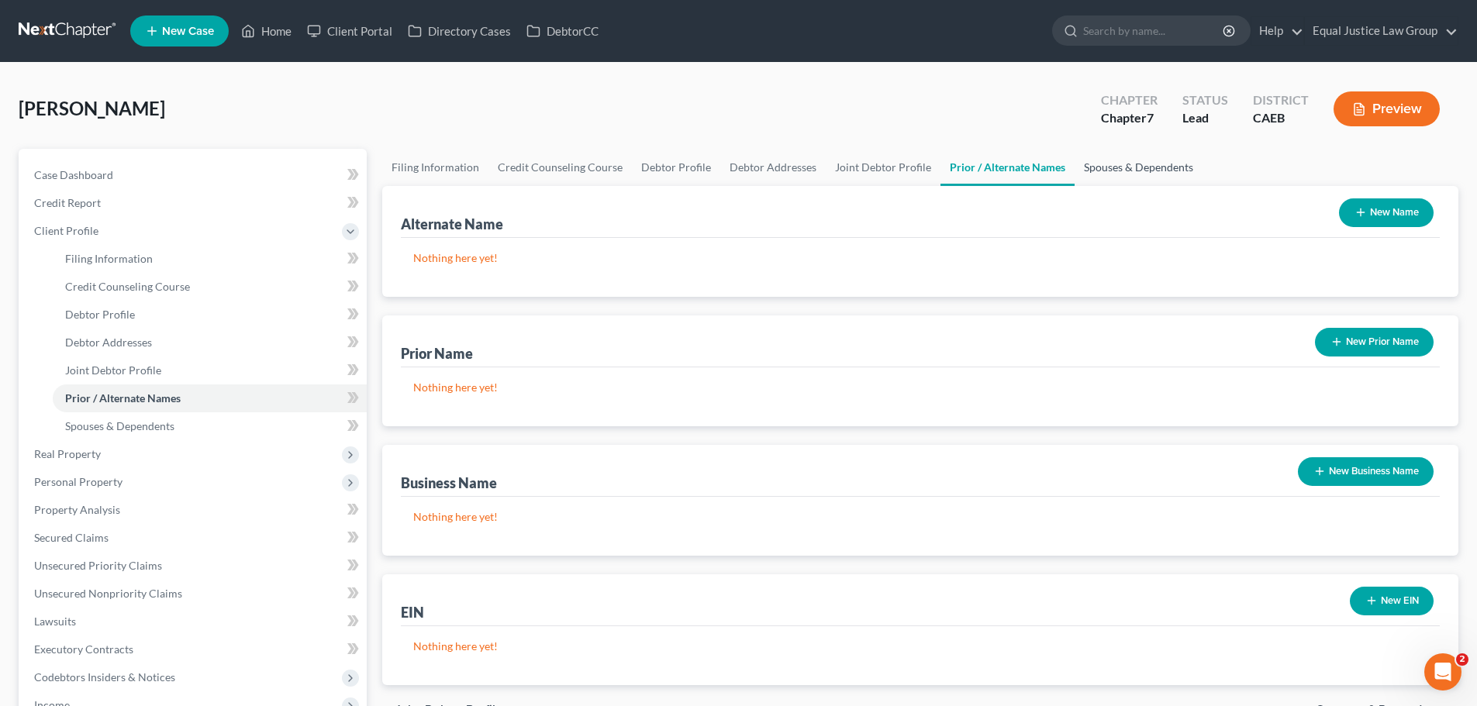
click at [1104, 171] on link "Spouses & Dependents" at bounding box center [1138, 167] width 128 height 37
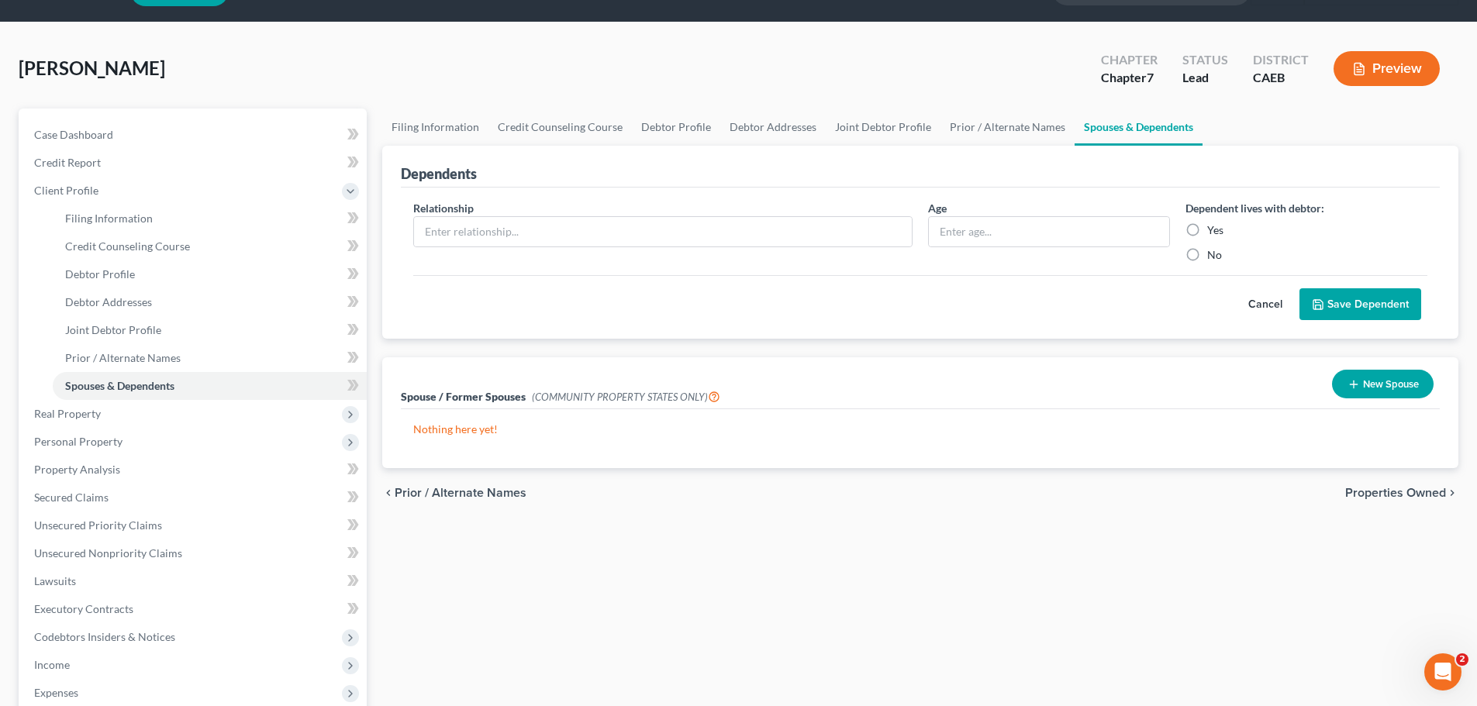
scroll to position [78, 0]
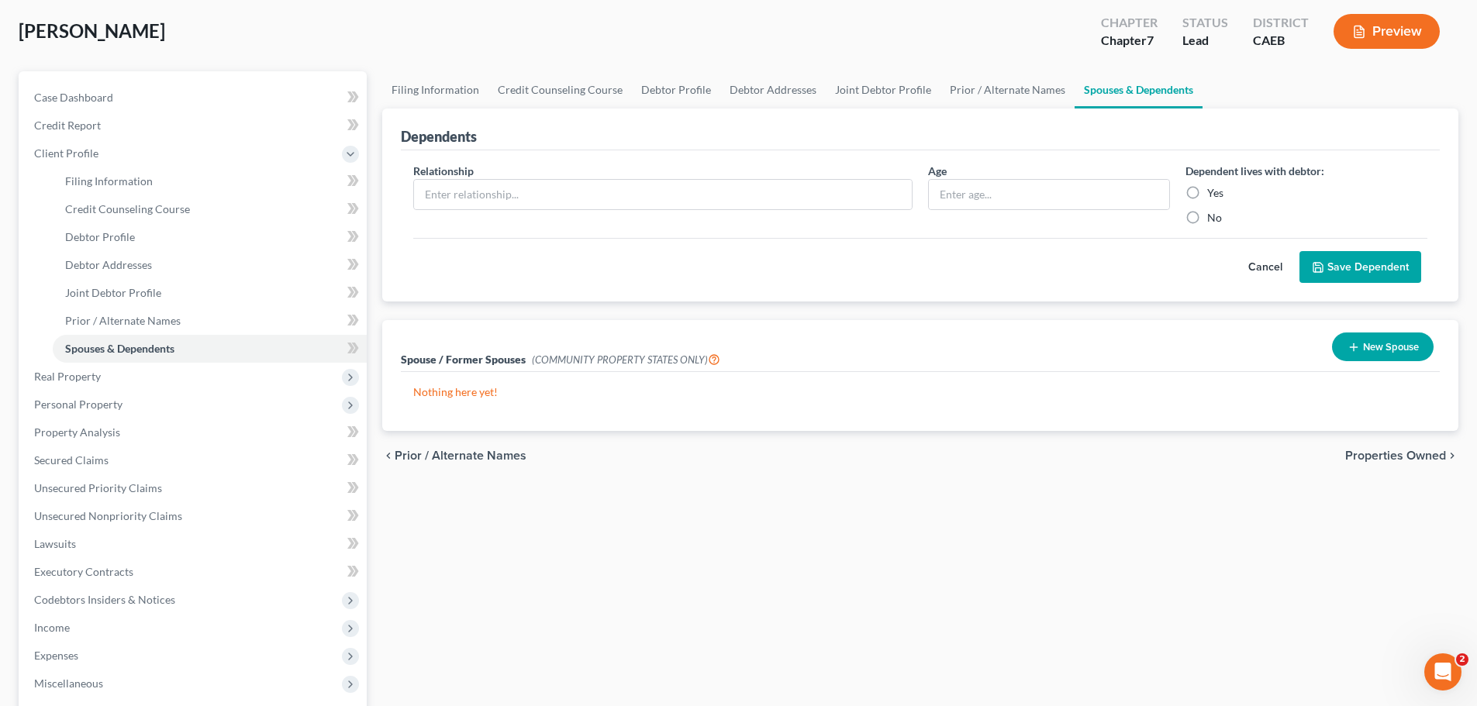
click at [1349, 344] on icon "button" at bounding box center [1353, 347] width 12 height 12
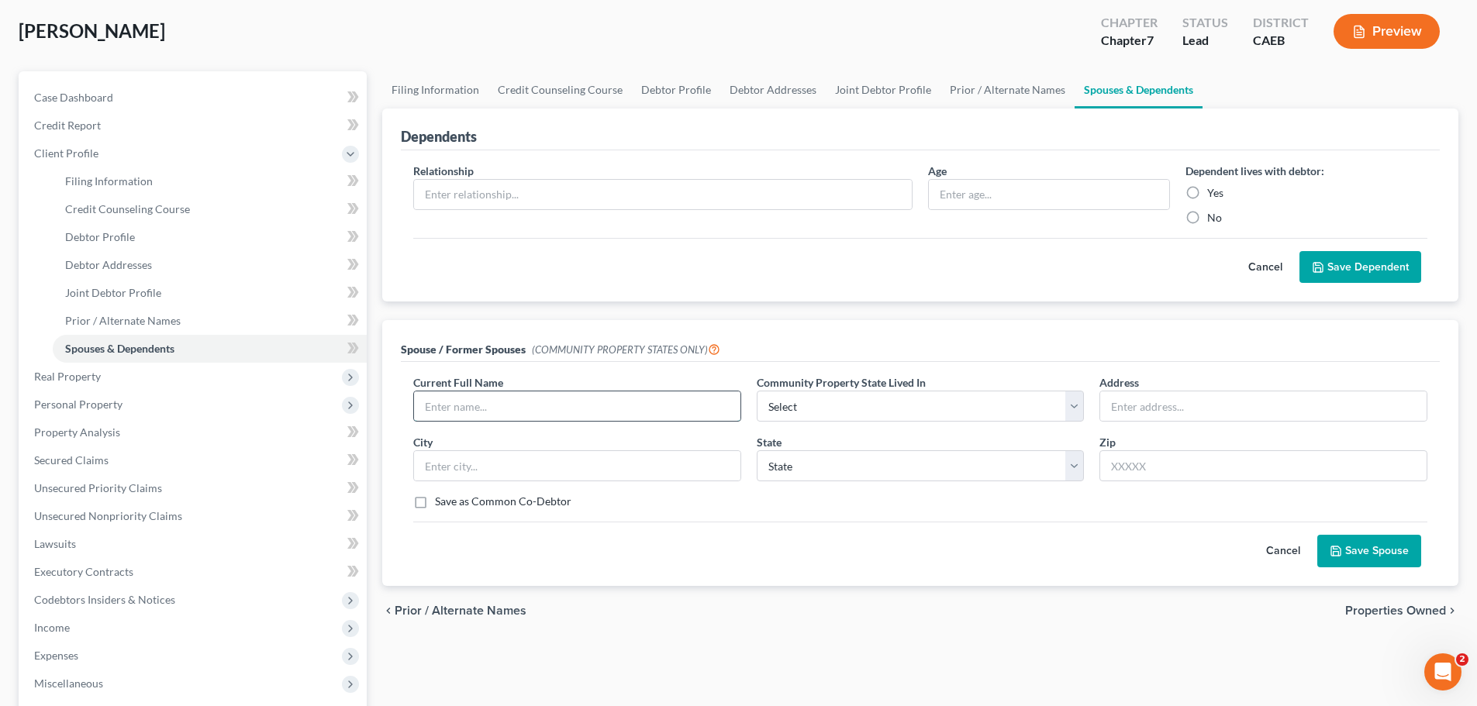
click at [463, 401] on input "text" at bounding box center [577, 405] width 326 height 29
type input "Jaime Eugene McPhee"
click at [877, 397] on select "Select AZ CA GU ID LA NV NM PR TX WA WI" at bounding box center [920, 406] width 328 height 31
select select "1"
click at [756, 391] on select "Select AZ CA GU ID LA NV NM PR TX WA WI" at bounding box center [920, 406] width 328 height 31
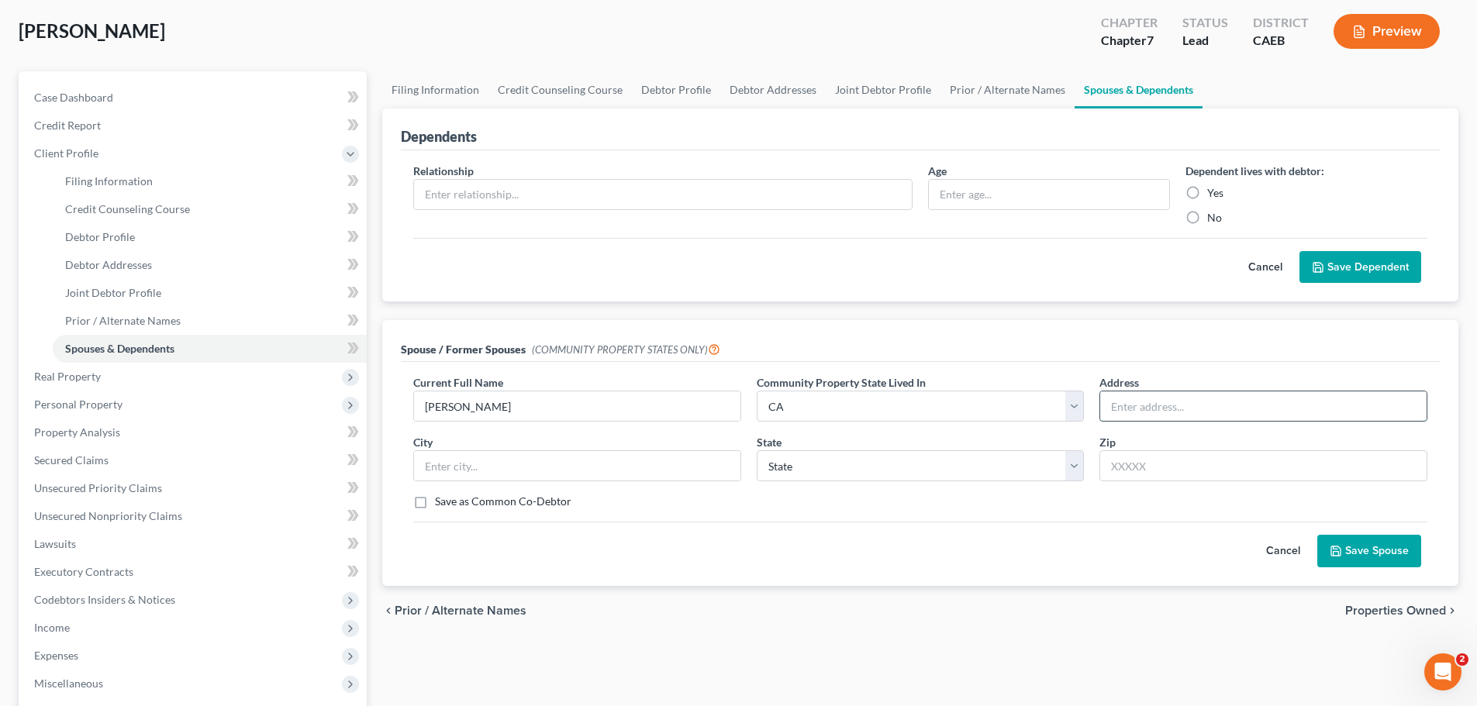
click at [1166, 404] on input "text" at bounding box center [1263, 405] width 326 height 29
click at [1148, 464] on input "text" at bounding box center [1263, 465] width 328 height 31
click at [1135, 413] on input "text" at bounding box center [1263, 405] width 326 height 29
type input "430 Sutter Street, Apt. 1"
type input "Manteca"
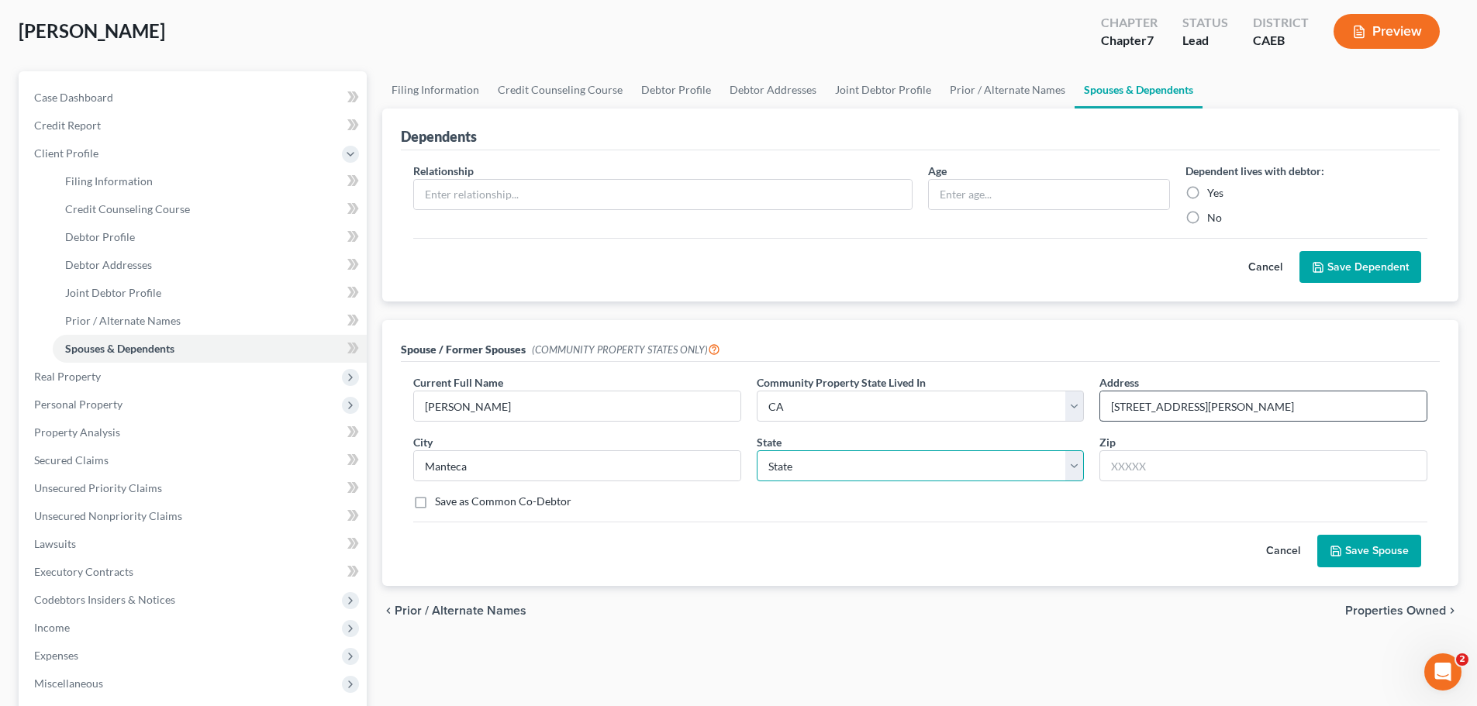
select select "4"
type input "95336"
click at [1351, 547] on button "Save Spouse" at bounding box center [1369, 551] width 104 height 33
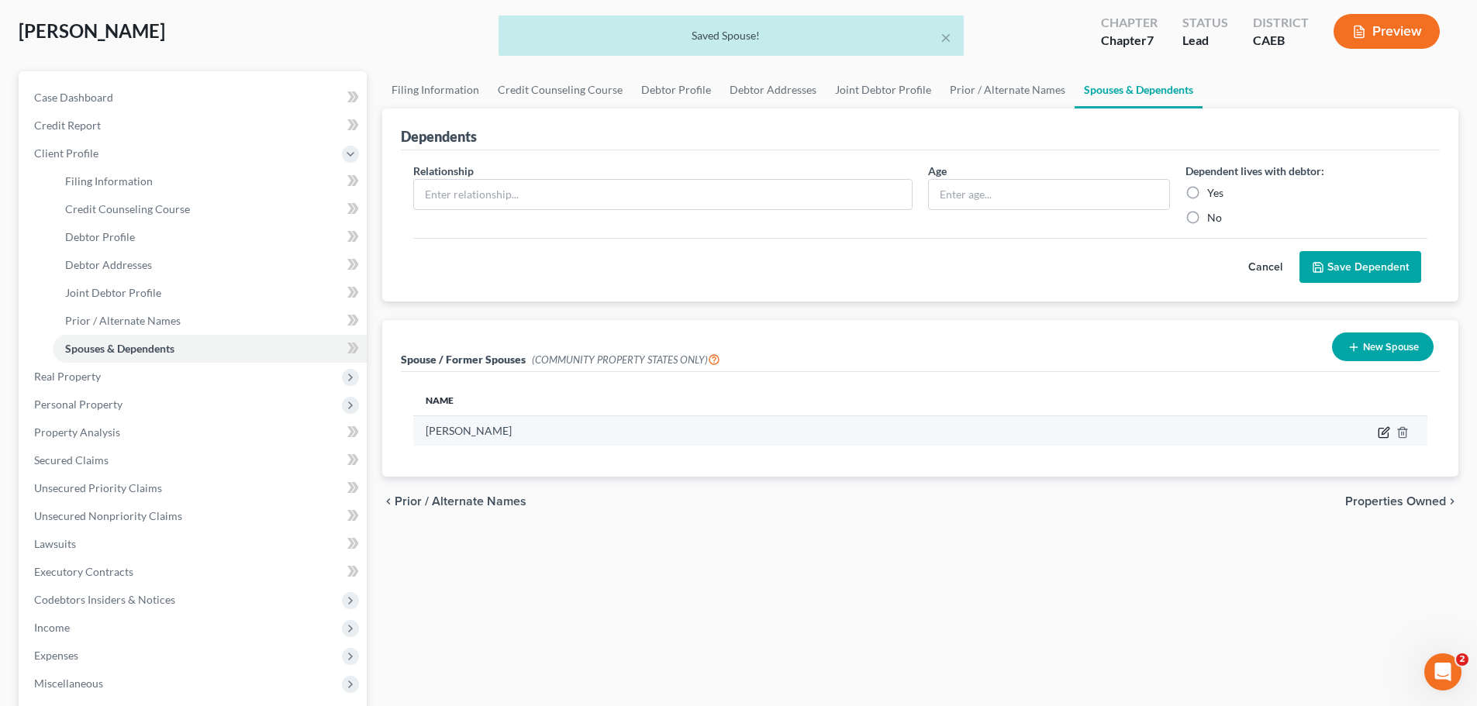
click at [1383, 426] on icon "button" at bounding box center [1383, 432] width 12 height 12
select select "1"
select select "4"
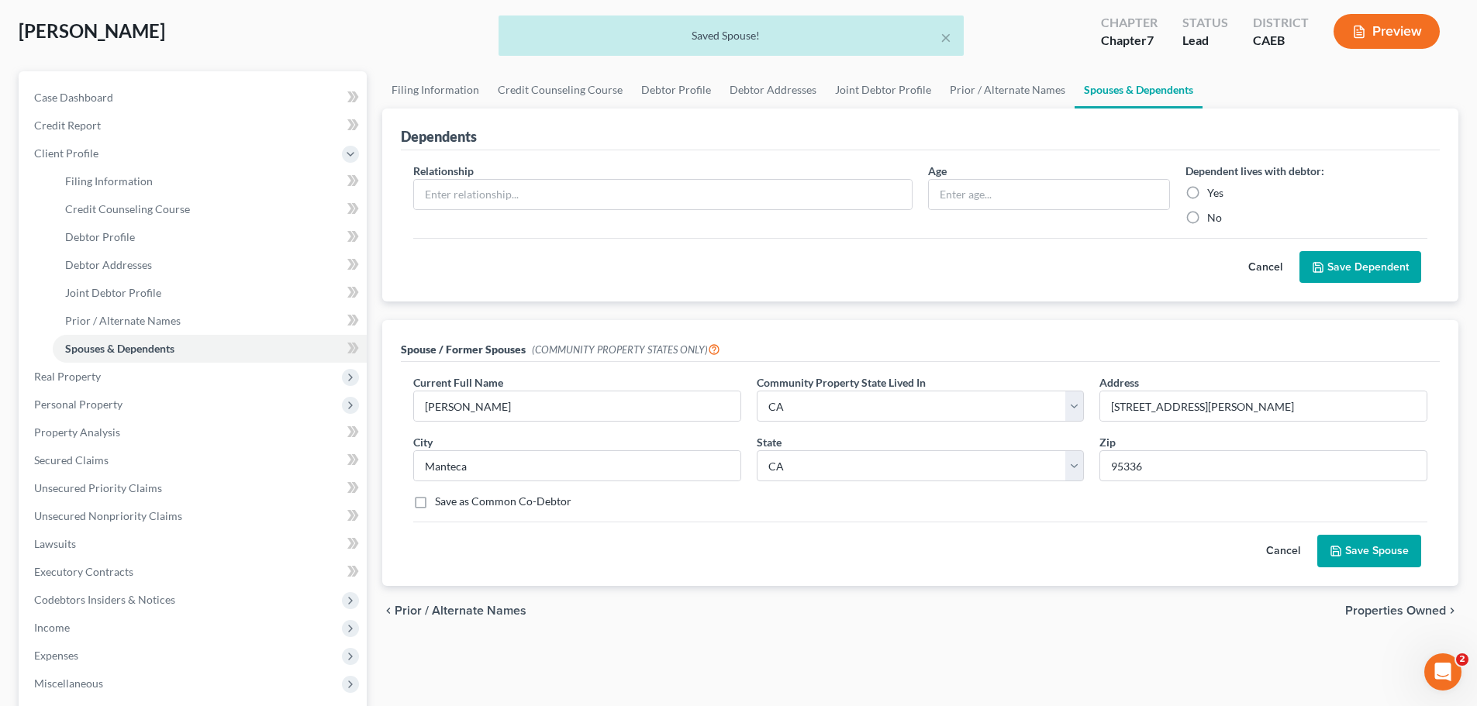
click at [496, 501] on label "Save as Common Co-Debtor" at bounding box center [503, 502] width 136 height 16
click at [451, 501] on input "Save as Common Co-Debtor" at bounding box center [446, 499] width 10 height 10
checkbox input "true"
click at [1377, 546] on button "Save Spouse" at bounding box center [1369, 551] width 104 height 33
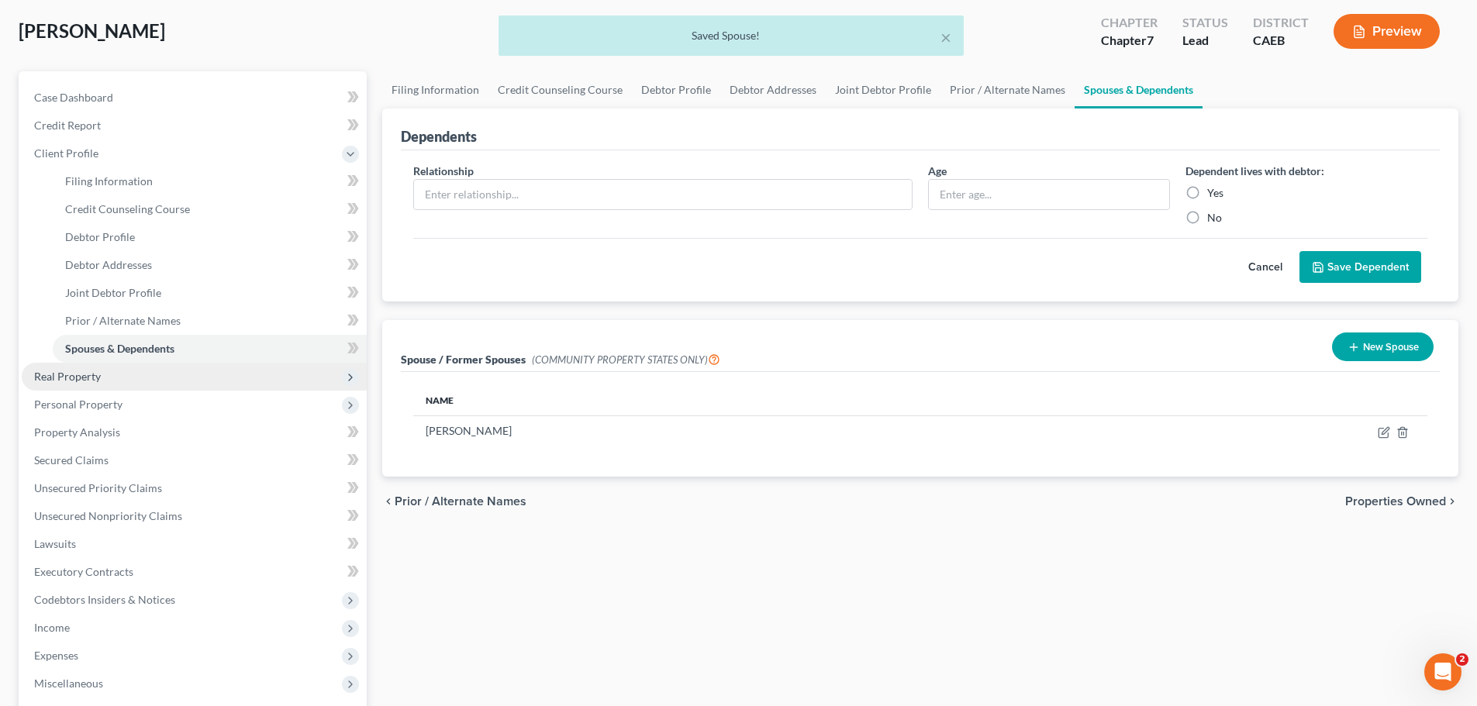
click at [77, 381] on span "Real Property" at bounding box center [67, 376] width 67 height 13
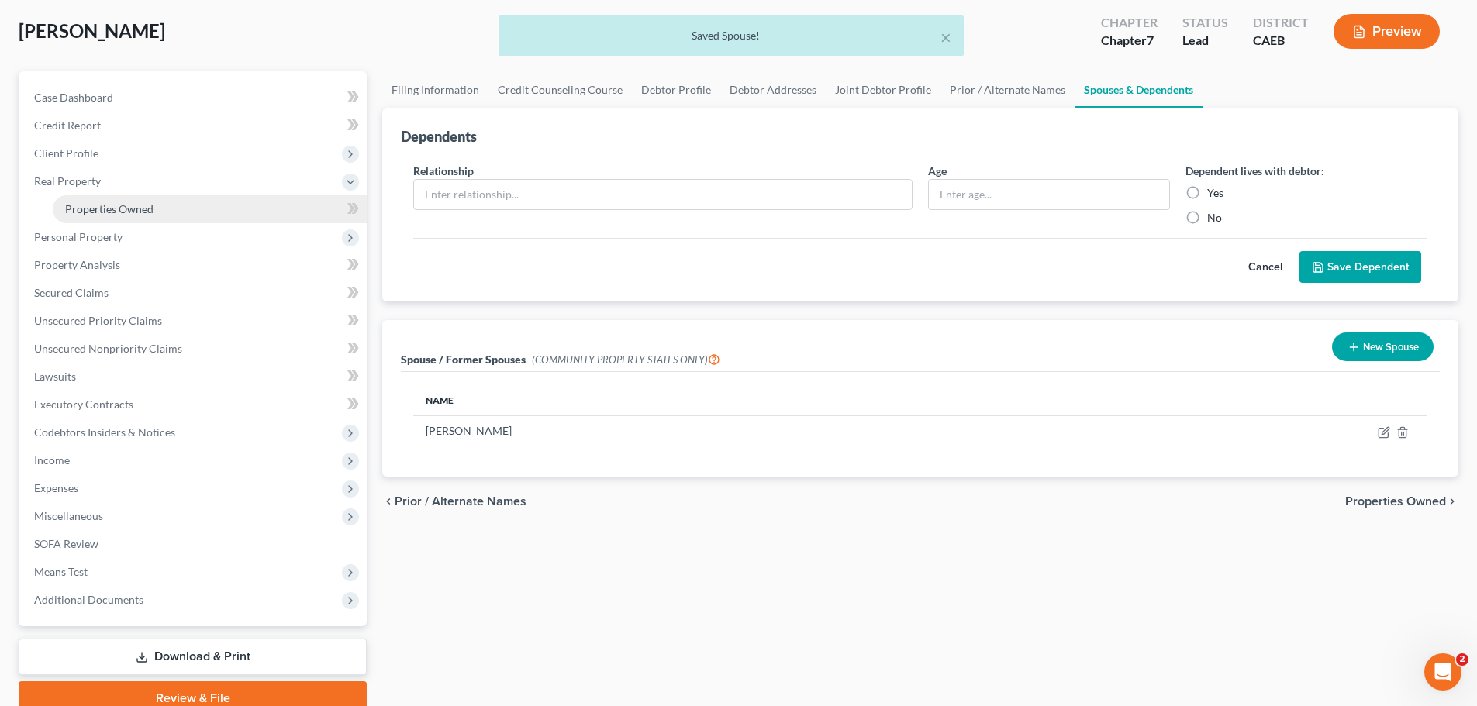
click at [143, 215] on link "Properties Owned" at bounding box center [210, 209] width 314 height 28
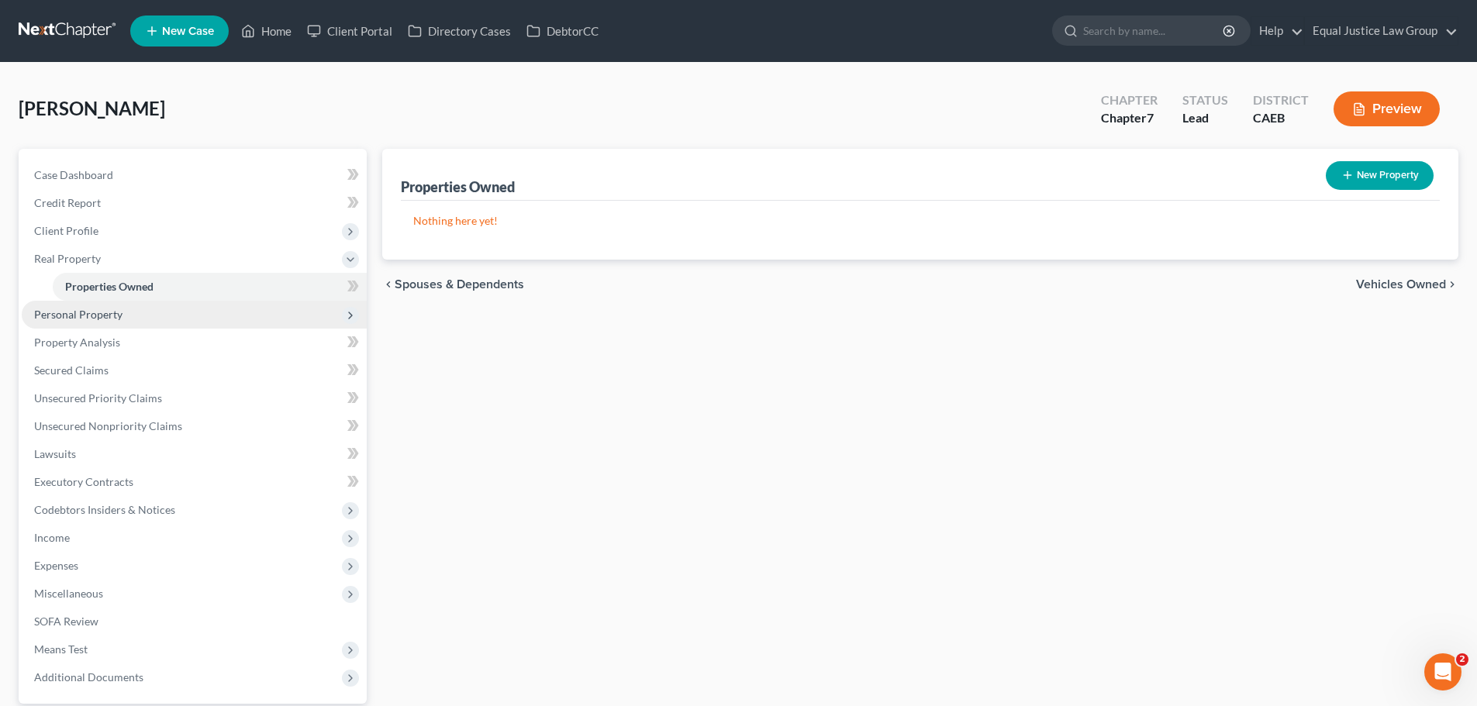
click at [96, 317] on span "Personal Property" at bounding box center [78, 314] width 88 height 13
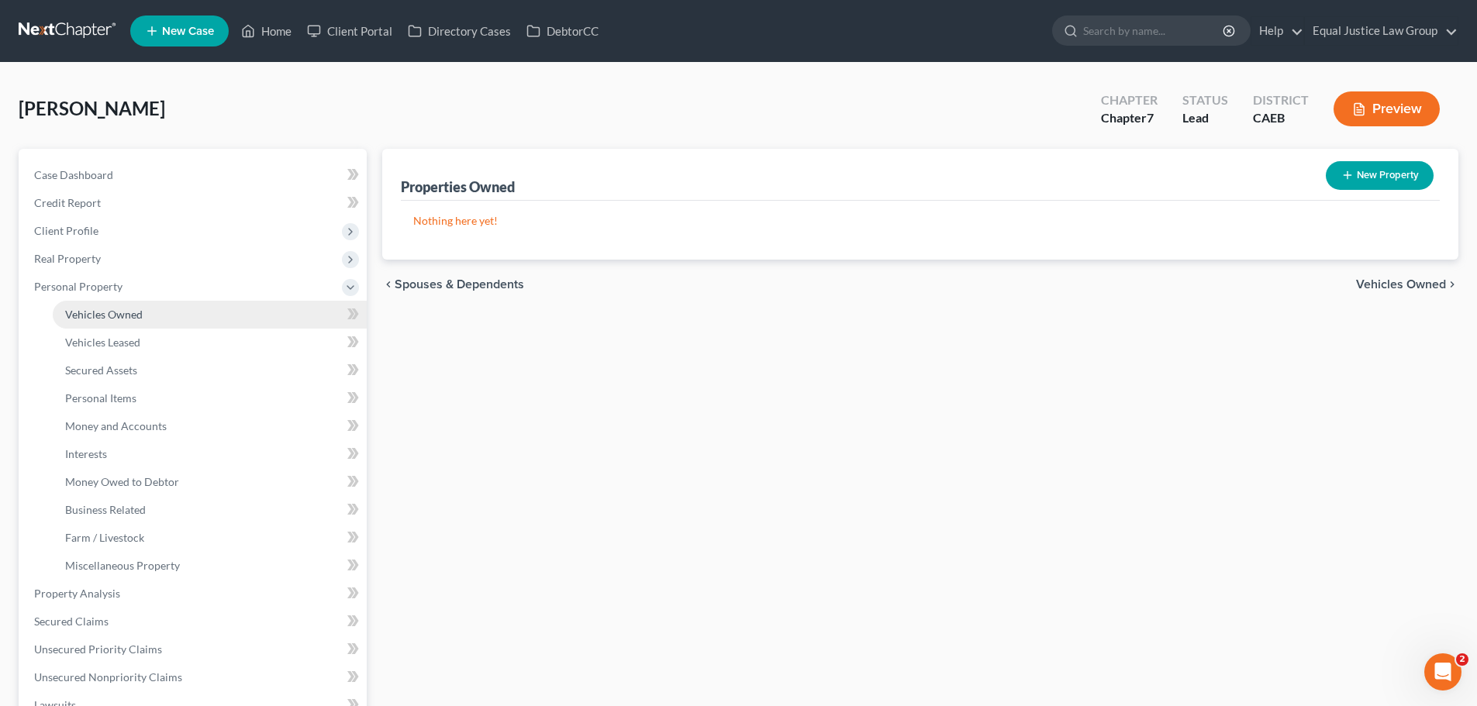
click at [116, 321] on link "Vehicles Owned" at bounding box center [210, 315] width 314 height 28
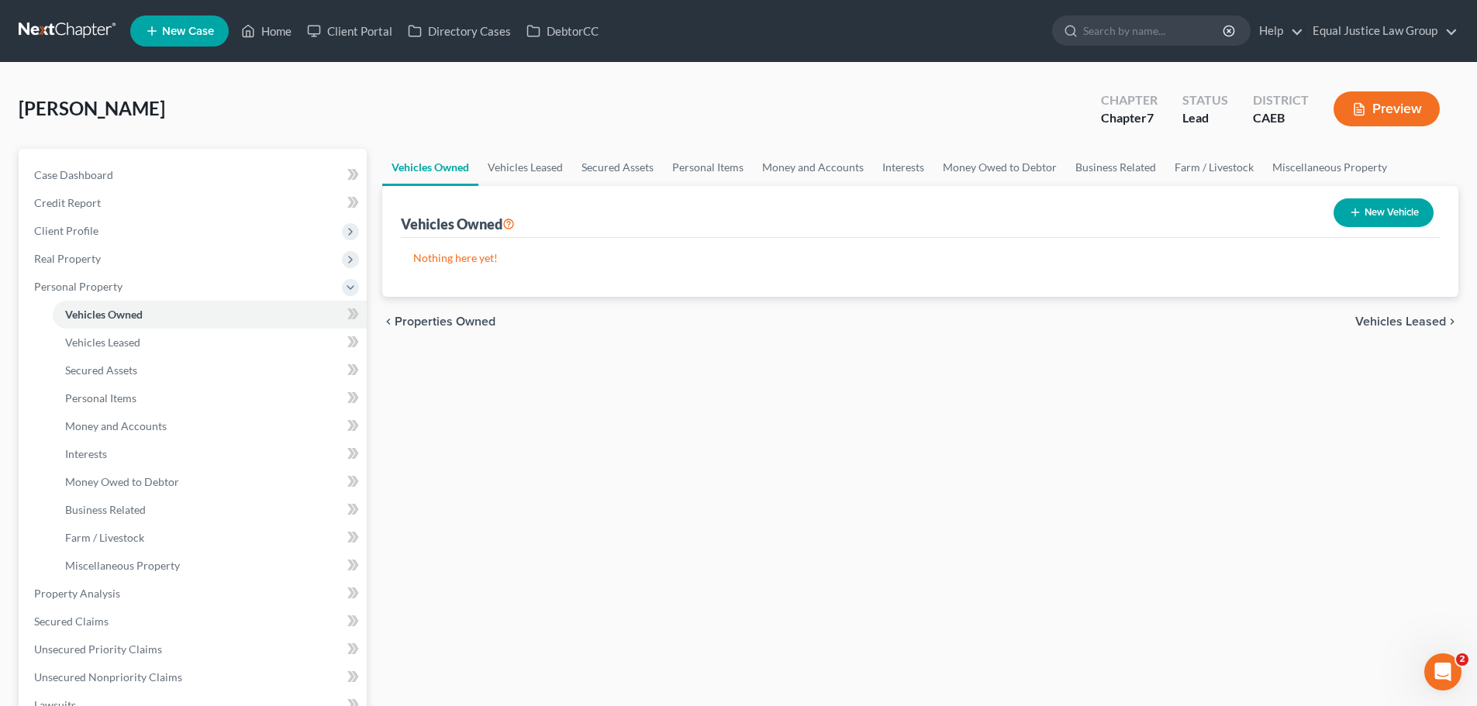
click at [1380, 208] on button "New Vehicle" at bounding box center [1383, 212] width 100 height 29
select select "0"
select select "2"
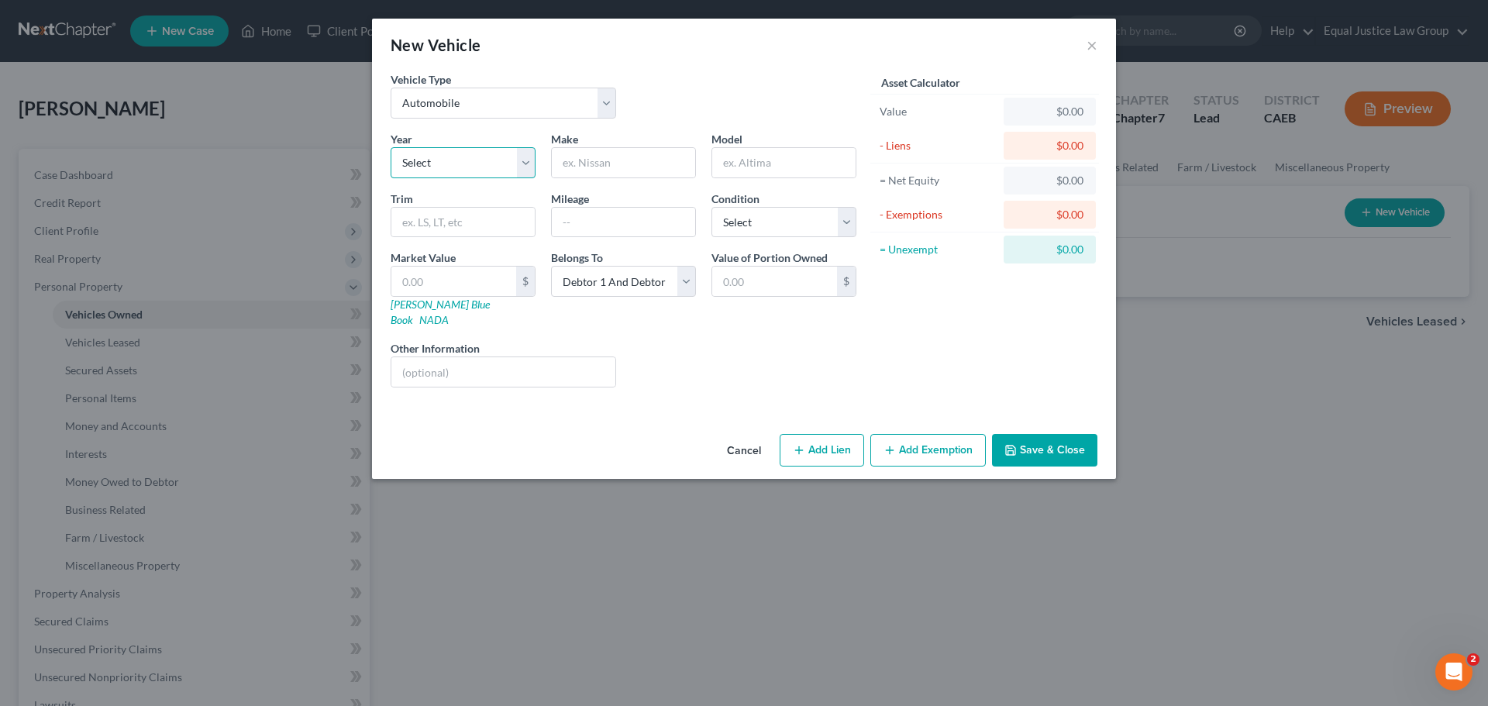
click at [482, 161] on select "Select 2026 2025 2024 2023 2022 2021 2020 2019 2018 2017 2016 2015 2014 2013 20…" at bounding box center [463, 162] width 145 height 31
select select "14"
click at [391, 147] on select "Select 2026 2025 2024 2023 2022 2021 2020 2019 2018 2017 2016 2015 2014 2013 20…" at bounding box center [463, 162] width 145 height 31
click at [588, 171] on input "text" at bounding box center [623, 162] width 143 height 29
type input "Cadillac"
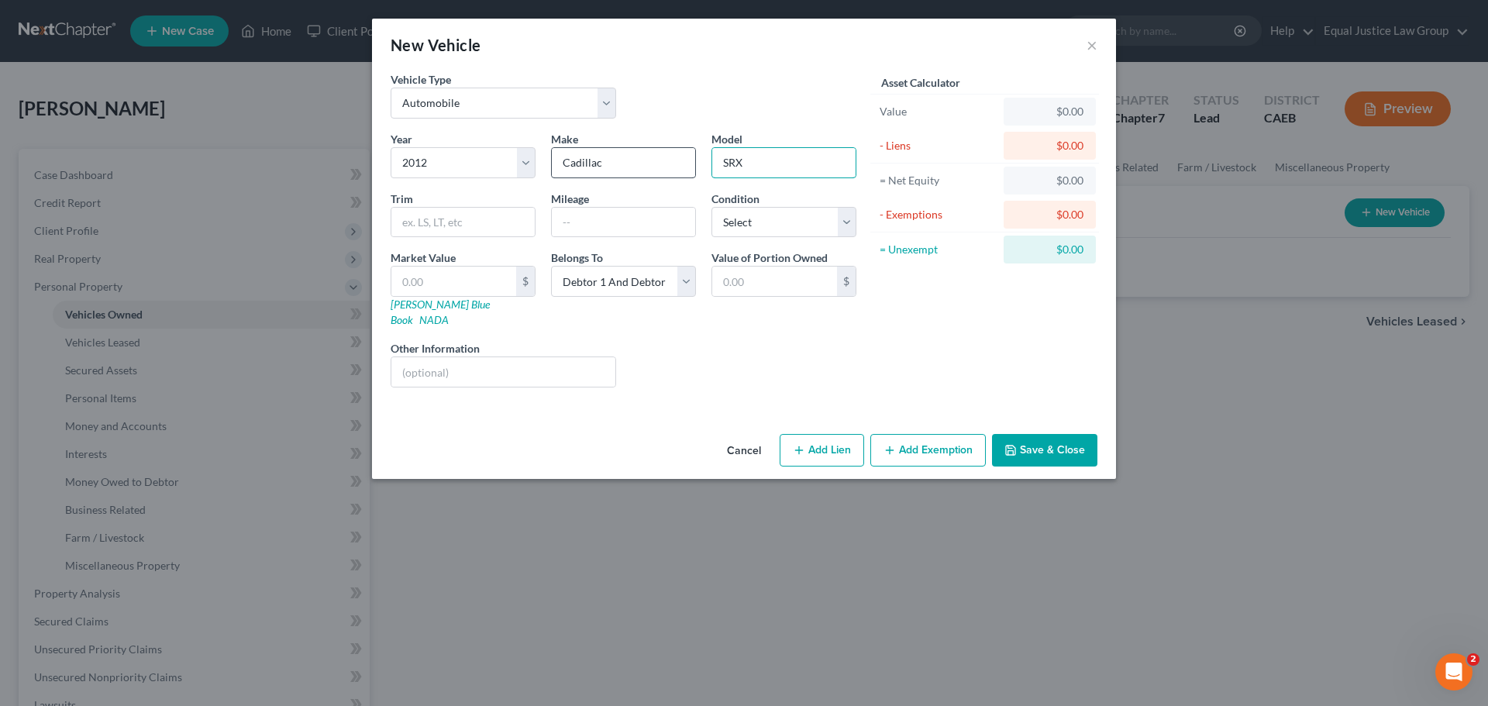
type input "SRX"
type input "189721"
click at [768, 212] on select "Select Excellent Very Good Good Fair Poor" at bounding box center [784, 222] width 145 height 31
click at [782, 184] on div "Year Select 2026 2025 2024 2023 2022 2021 2020 2019 2018 2017 2016 2015 2014 20…" at bounding box center [623, 265] width 481 height 269
click at [684, 274] on select "Select Debtor 1 Only Debtor 2 Only Debtor 1 And Debtor 2 Only At Least One Of T…" at bounding box center [623, 281] width 145 height 31
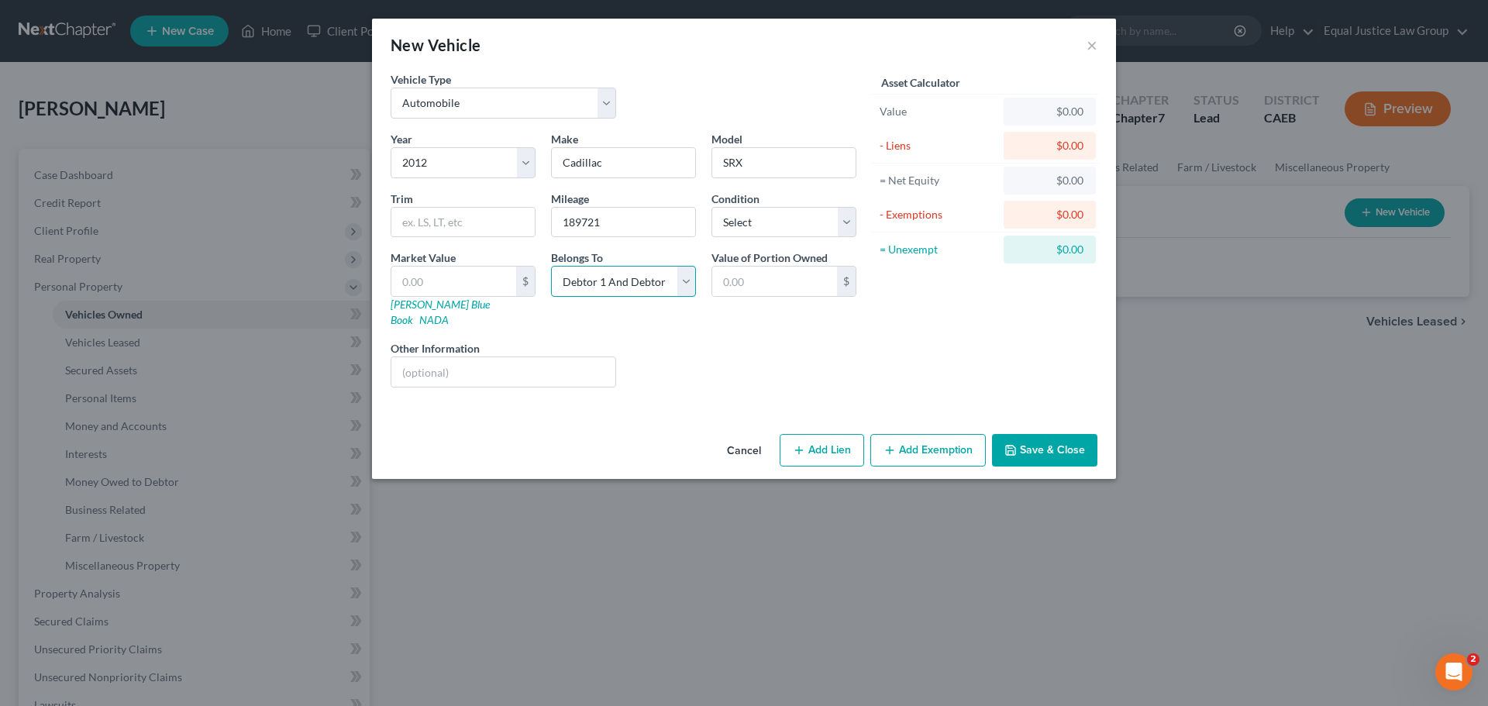
select select "1"
click at [551, 266] on select "Select Debtor 1 Only Debtor 2 Only Debtor 1 And Debtor 2 Only At Least One Of T…" at bounding box center [623, 281] width 145 height 31
click at [757, 340] on div "Liens Select" at bounding box center [744, 363] width 241 height 47
click at [1046, 435] on button "Save & Close" at bounding box center [1044, 450] width 105 height 33
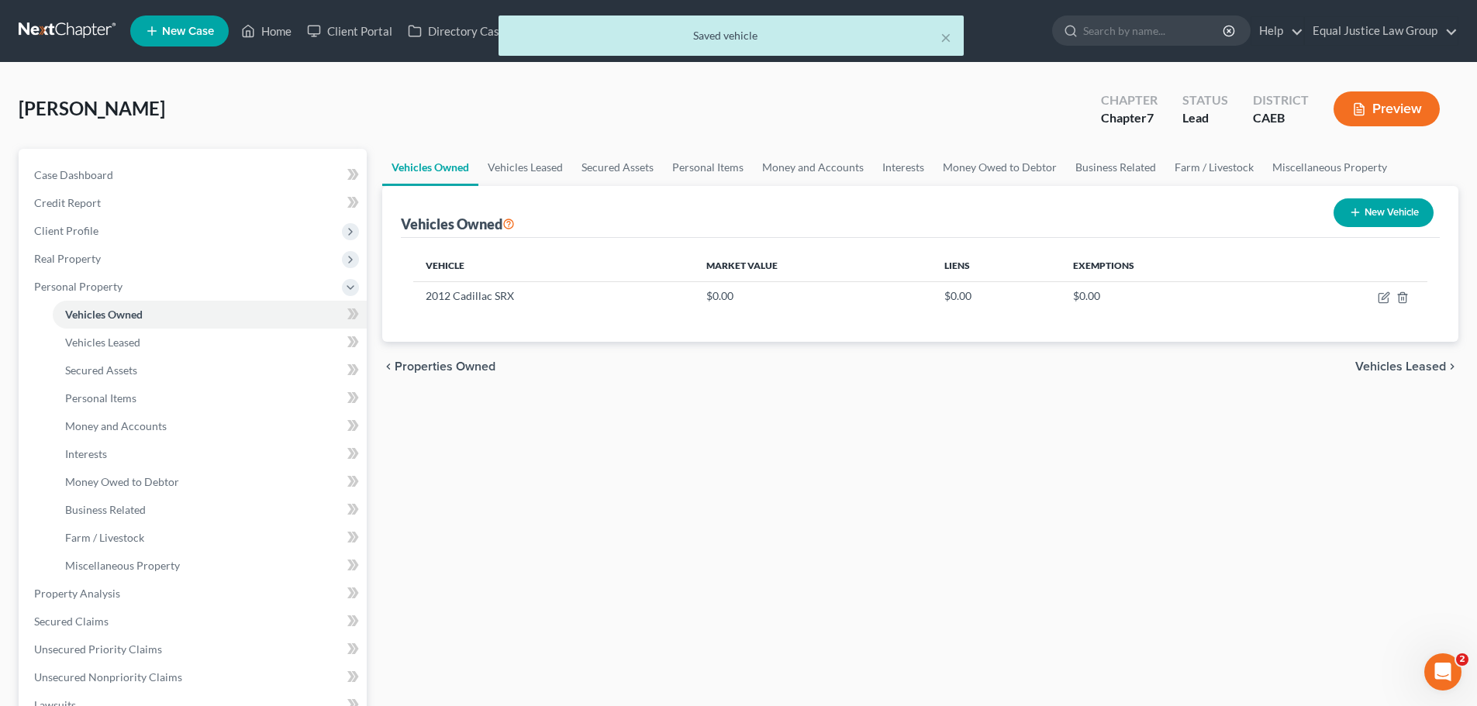
click at [1383, 208] on button "New Vehicle" at bounding box center [1383, 212] width 100 height 29
select select "0"
select select "2"
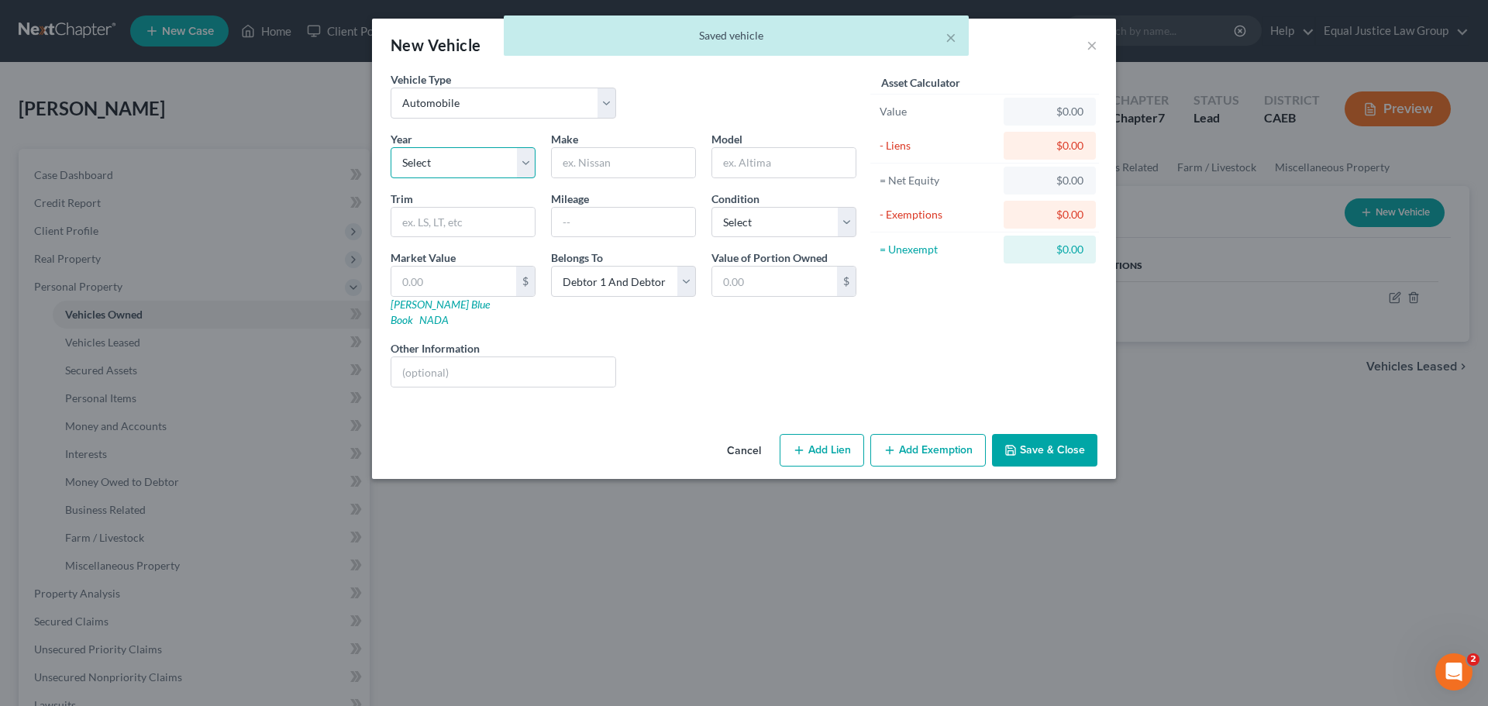
click at [463, 163] on select "Select 2026 2025 2024 2023 2022 2021 2020 2019 2018 2017 2016 2015 2014 2013 20…" at bounding box center [463, 162] width 145 height 31
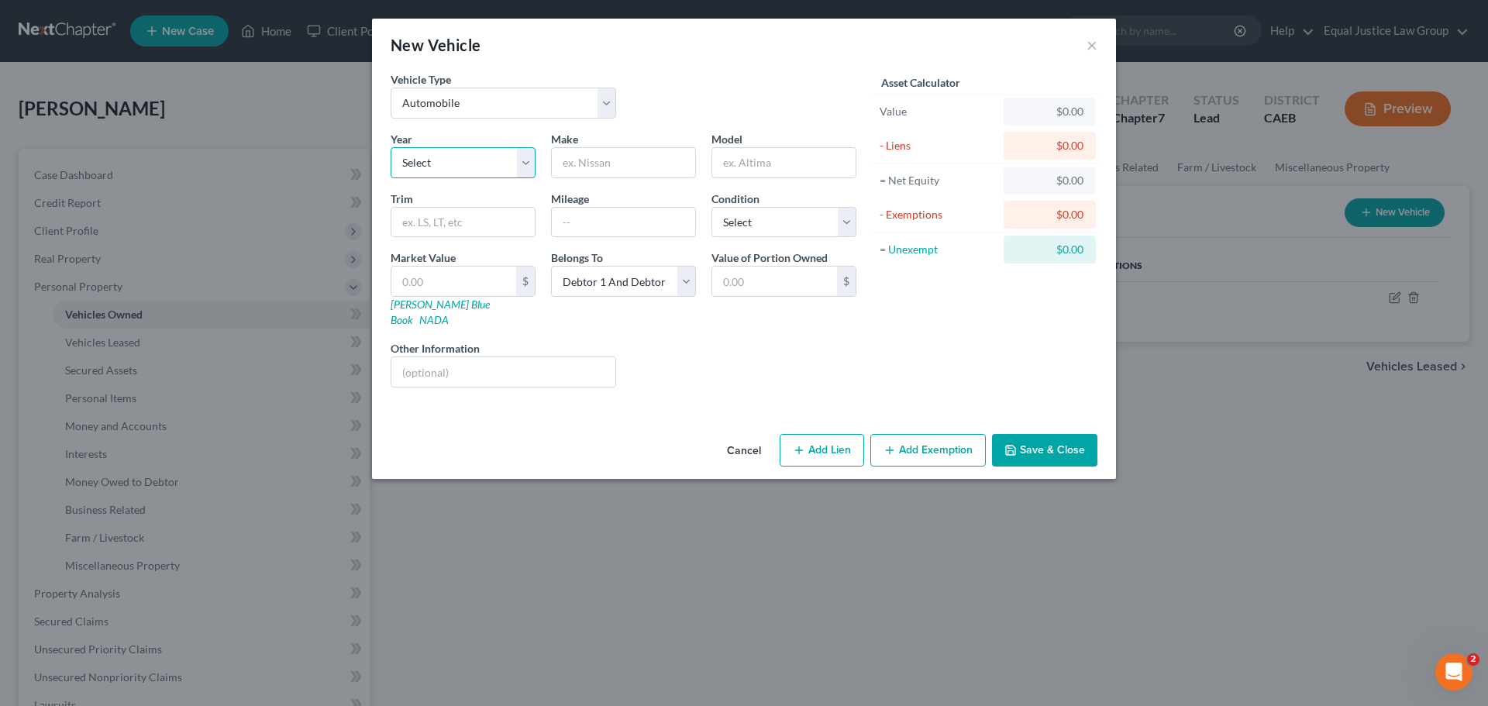
select select "3"
click at [391, 147] on select "Select 2026 2025 2024 2023 2022 2021 2020 2019 2018 2017 2016 2015 2014 2013 20…" at bounding box center [463, 162] width 145 height 31
click at [594, 170] on input "text" at bounding box center [623, 162] width 143 height 29
type input "Jeep"
type input "o"
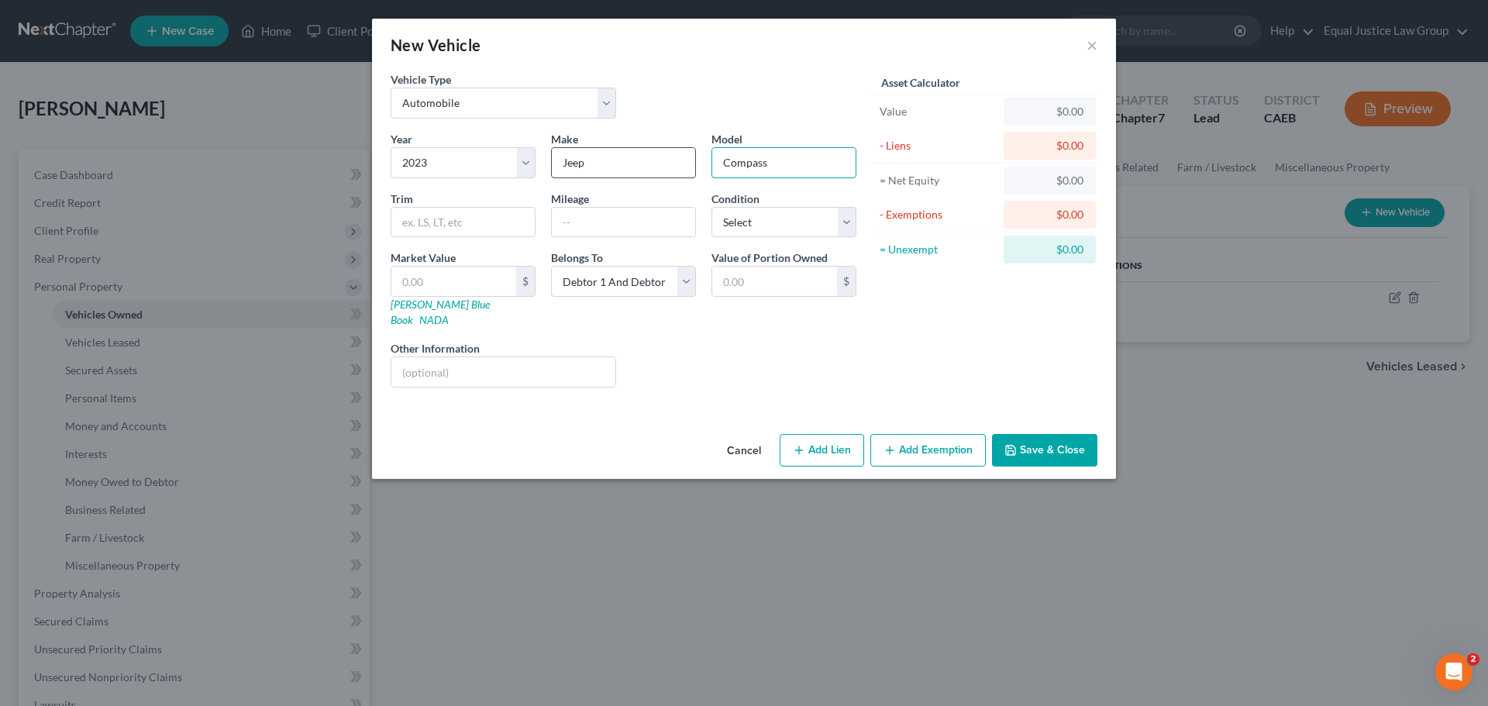
type input "Compass"
select select "0"
select select "3"
select select "2"
click at [1053, 434] on button "Save & Close" at bounding box center [1044, 450] width 105 height 33
